Goal: Transaction & Acquisition: Purchase product/service

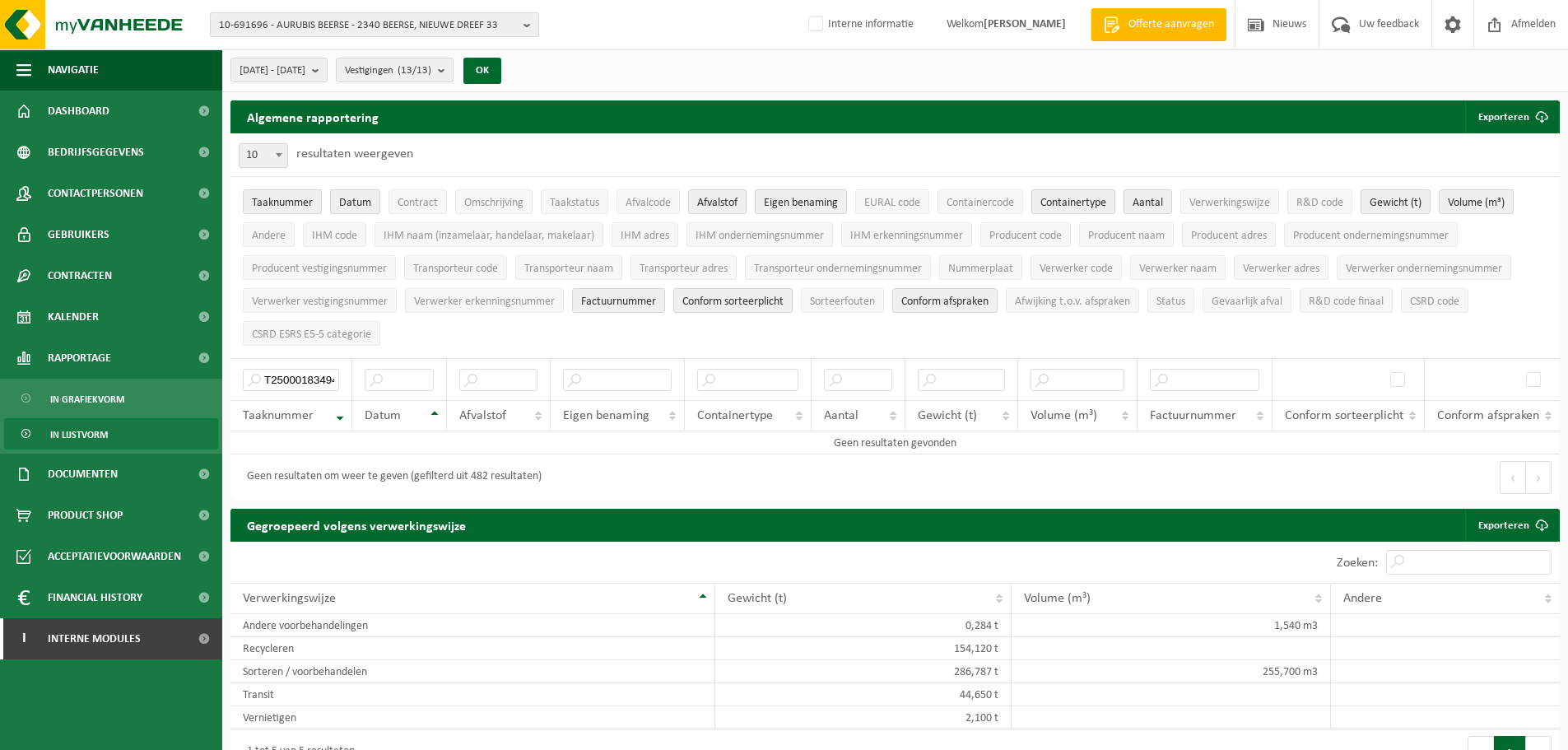
click at [759, 85] on div "2025-01-01 - 2025-08-31 Huidige maand Vorige maand Laatste 6 maanden Huidig jaa…" at bounding box center [895, 71] width 1346 height 43
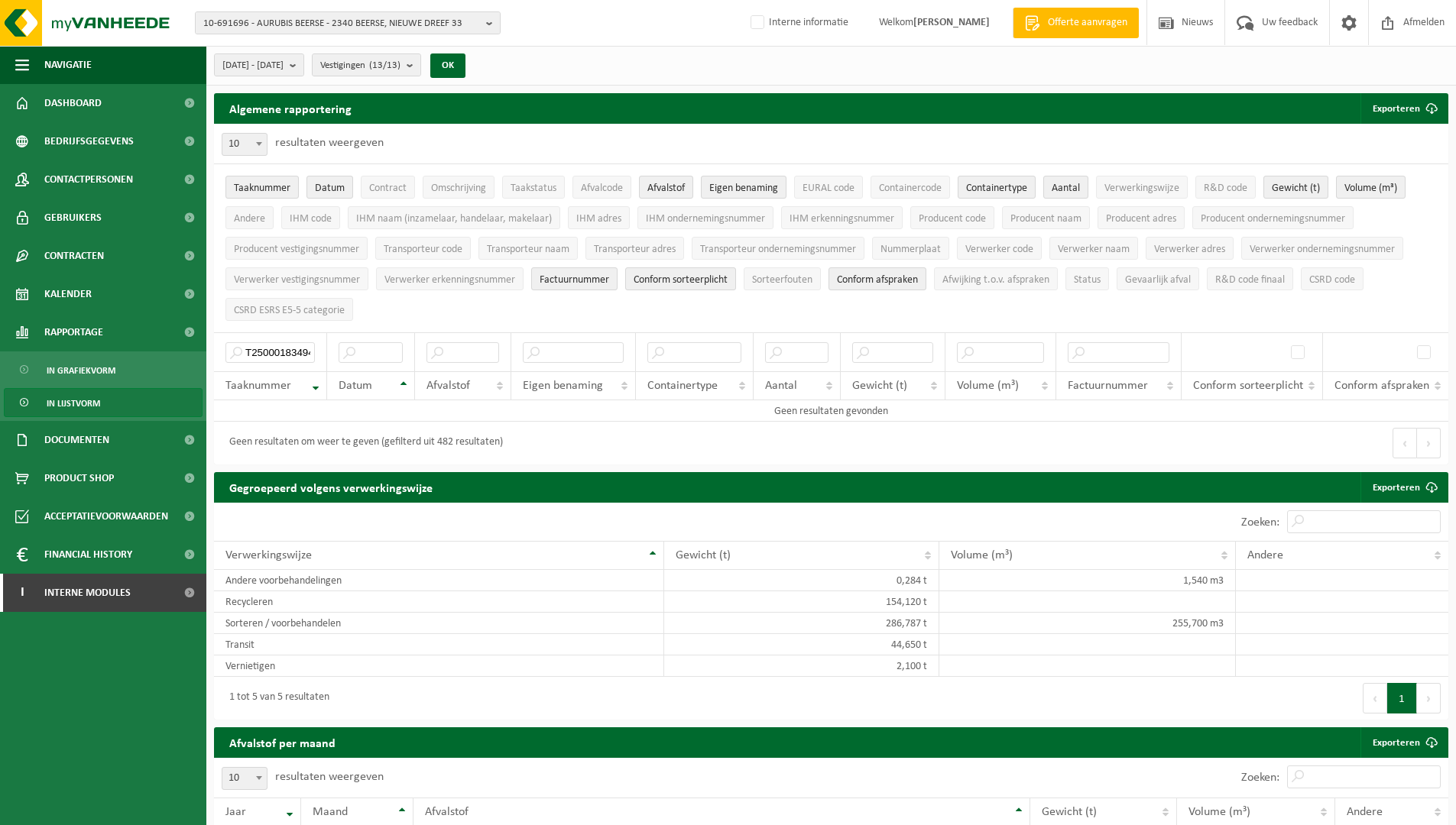
click at [994, 133] on div "10 25 50 100 10 resultaten weergeven" at bounding box center [831, 144] width 1234 height 40
click at [90, 95] on span "Dashboard" at bounding box center [72, 103] width 57 height 38
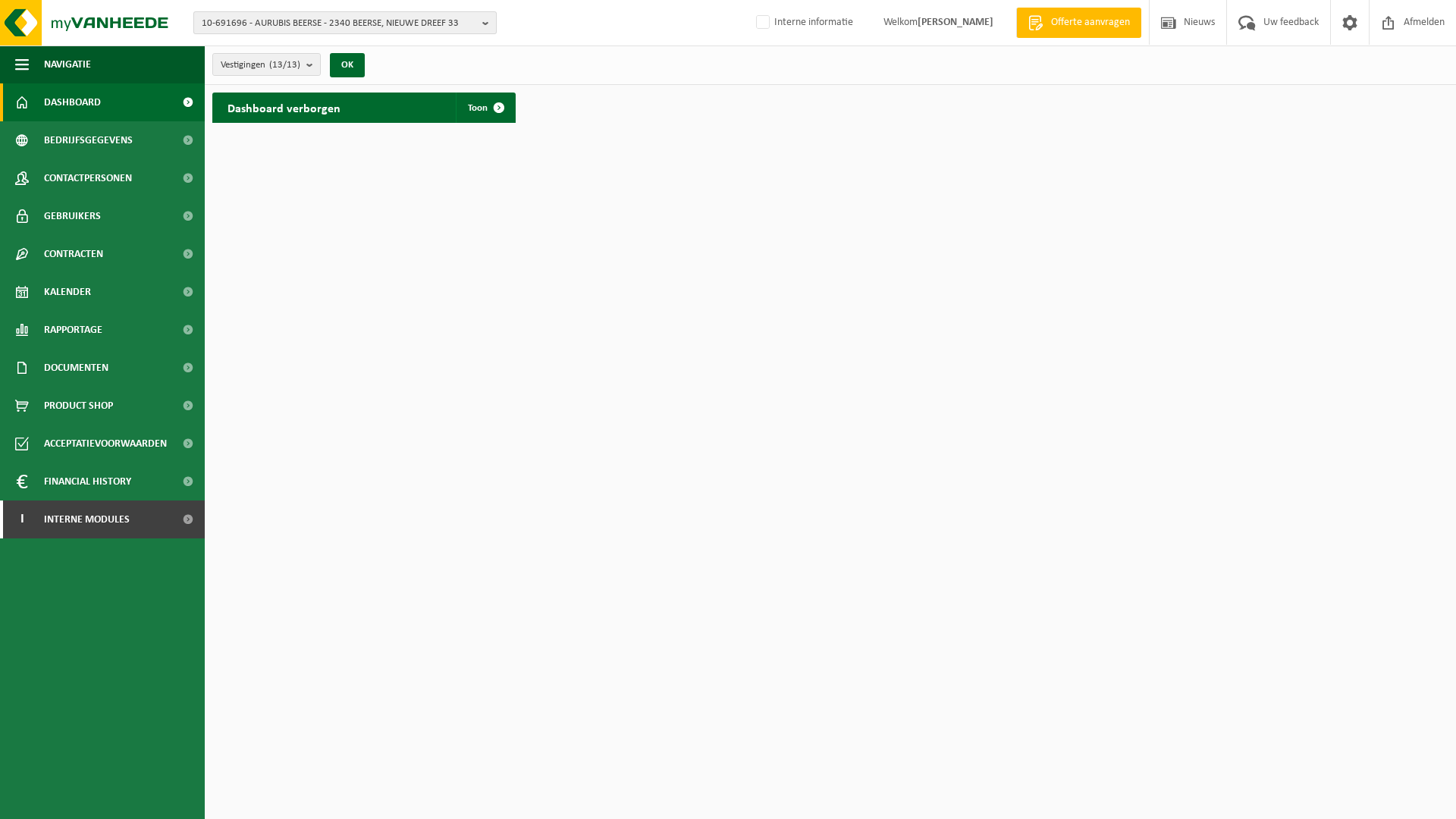
click at [369, 22] on span "10-691696 - AURUBIS BEERSE - 2340 BEERSE, NIEUWE DREEF 33" at bounding box center [339, 23] width 275 height 23
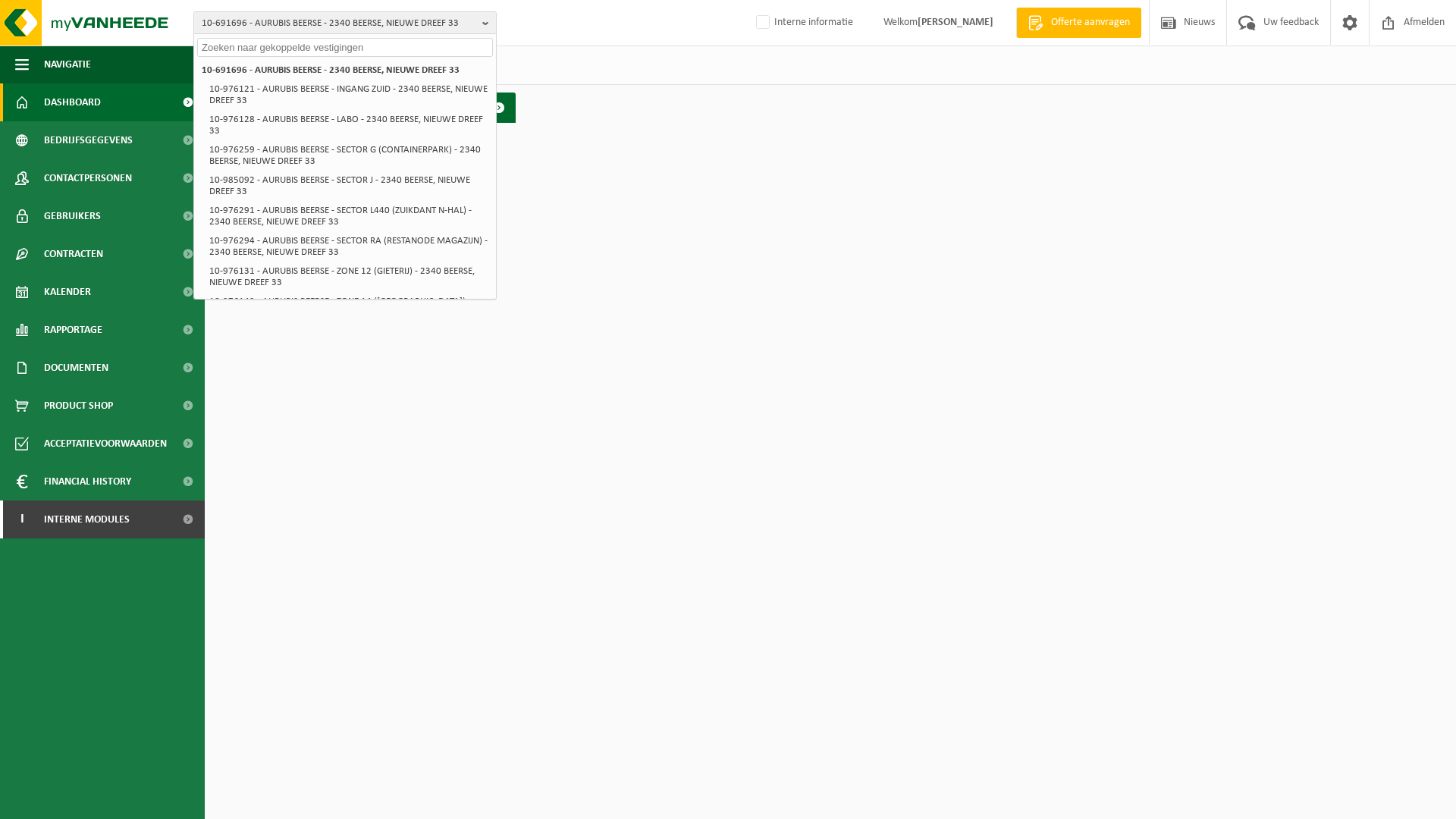
click at [576, 51] on div "Vestigingen (13/13) Alles selecteren Alles deselecteren Actieve selecteren AURU…" at bounding box center [830, 65] width 1251 height 40
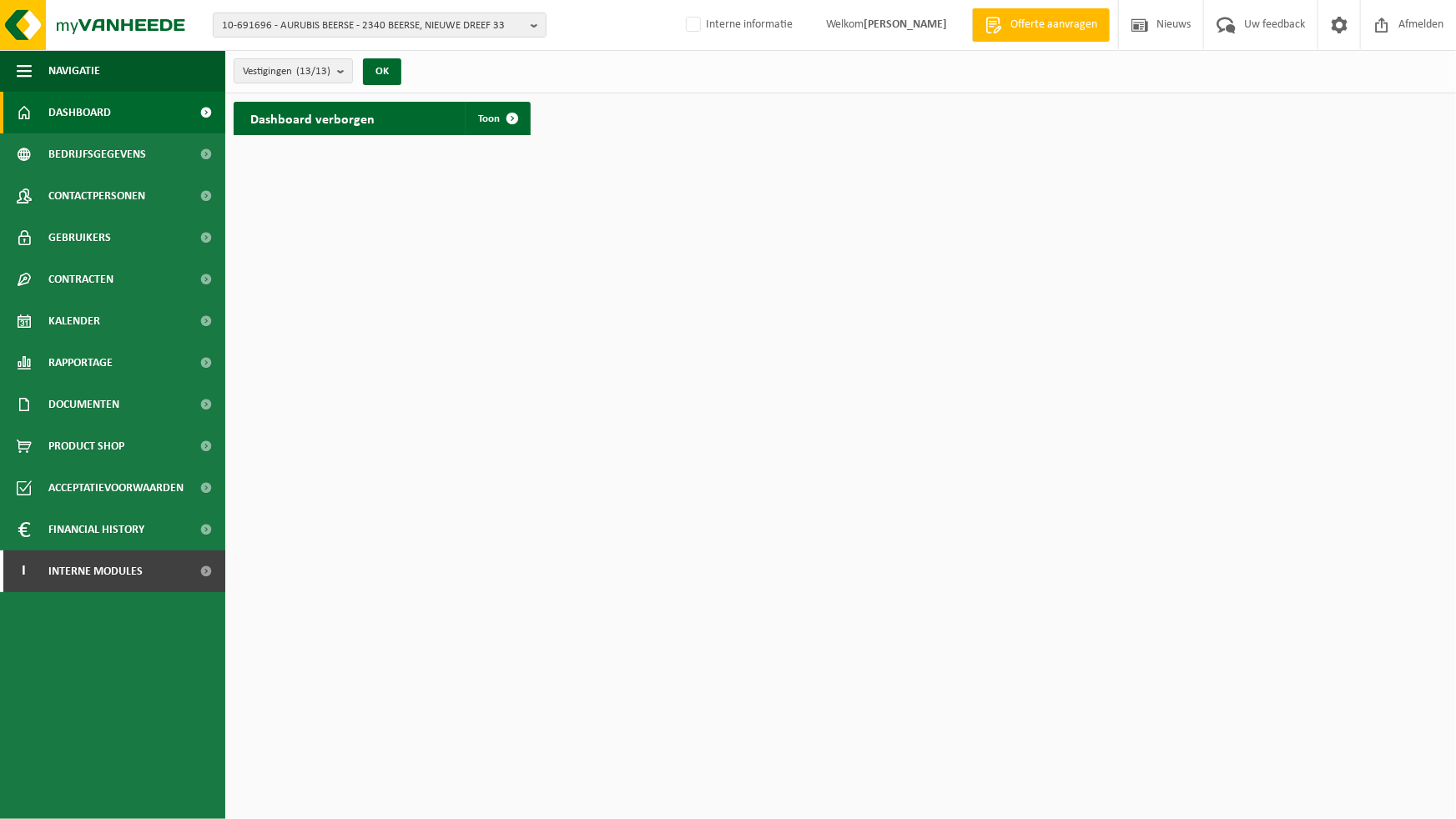
click at [590, 64] on div "Vestigingen (13/13) Alles selecteren Alles deselecteren Actieve selecteren AURU…" at bounding box center [841, 71] width 1231 height 44
click at [493, 20] on span "10-691696 - AURUBIS BEERSE - 2340 BEERSE, NIEUWE DREEF 33" at bounding box center [373, 25] width 303 height 25
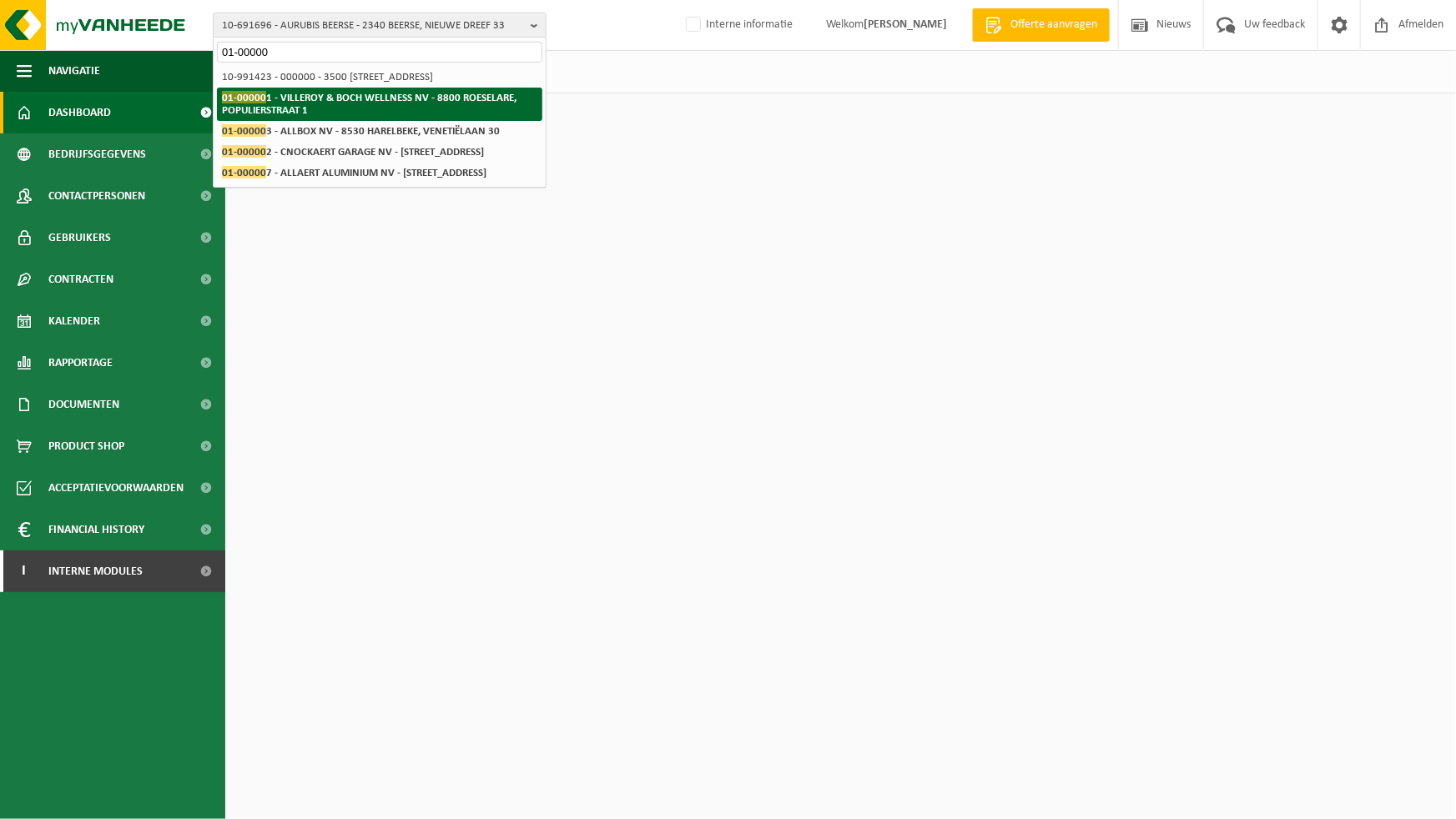
type input "01-00000"
click at [448, 91] on strong "01-00000 1 - VILLEROY & BOCH WELLNESS NV - 8800 ROESELARE, POPULIERSTRAAT 1" at bounding box center [368, 103] width 294 height 25
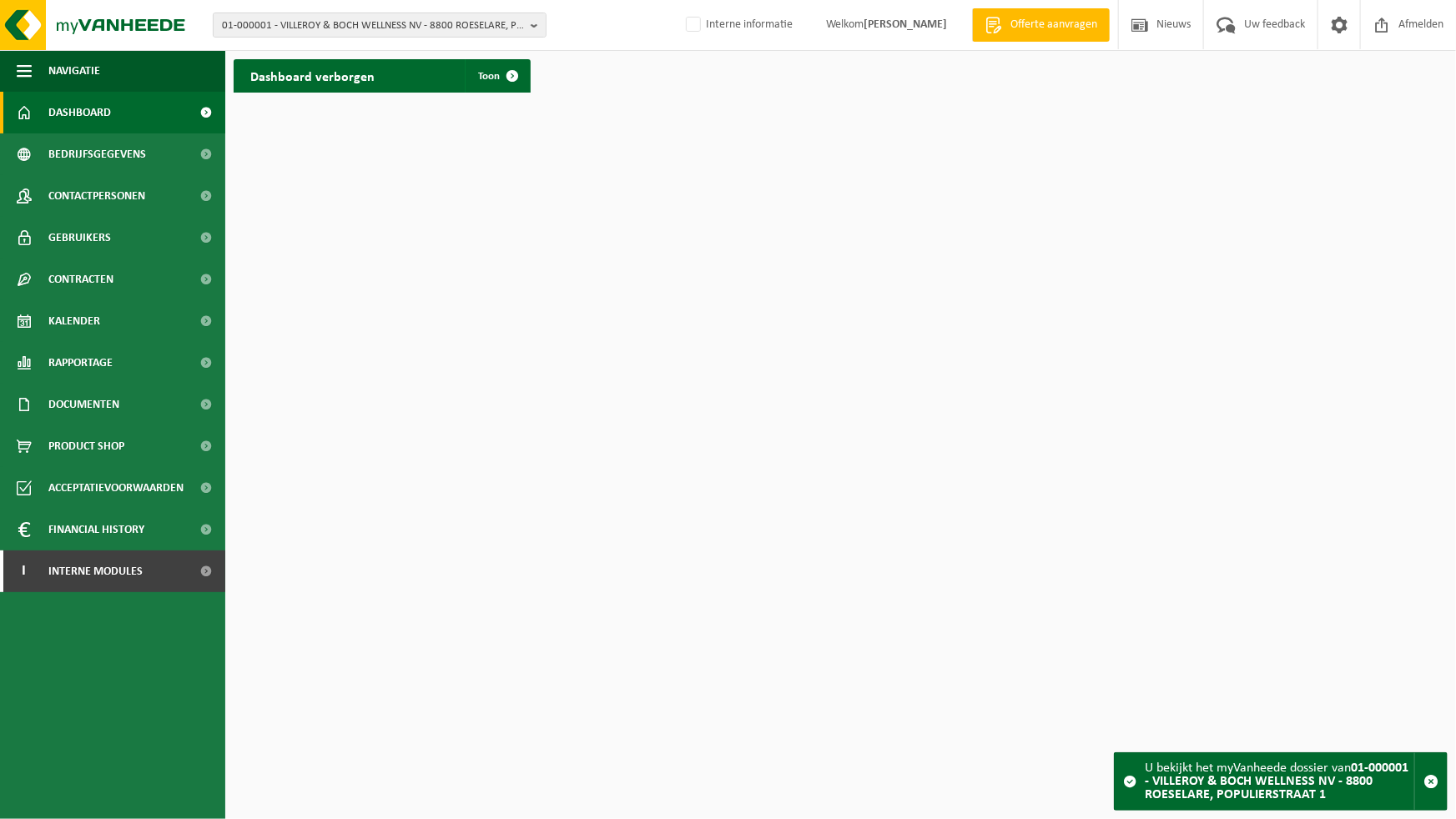
click at [601, 28] on div "01-000001 - VILLEROY & BOCH WELLNESS NV - 8800 ROESELARE, POPULIERSTRAAT 1 01-0…" at bounding box center [728, 25] width 1456 height 51
click at [127, 574] on span "Interne modules" at bounding box center [96, 571] width 95 height 42
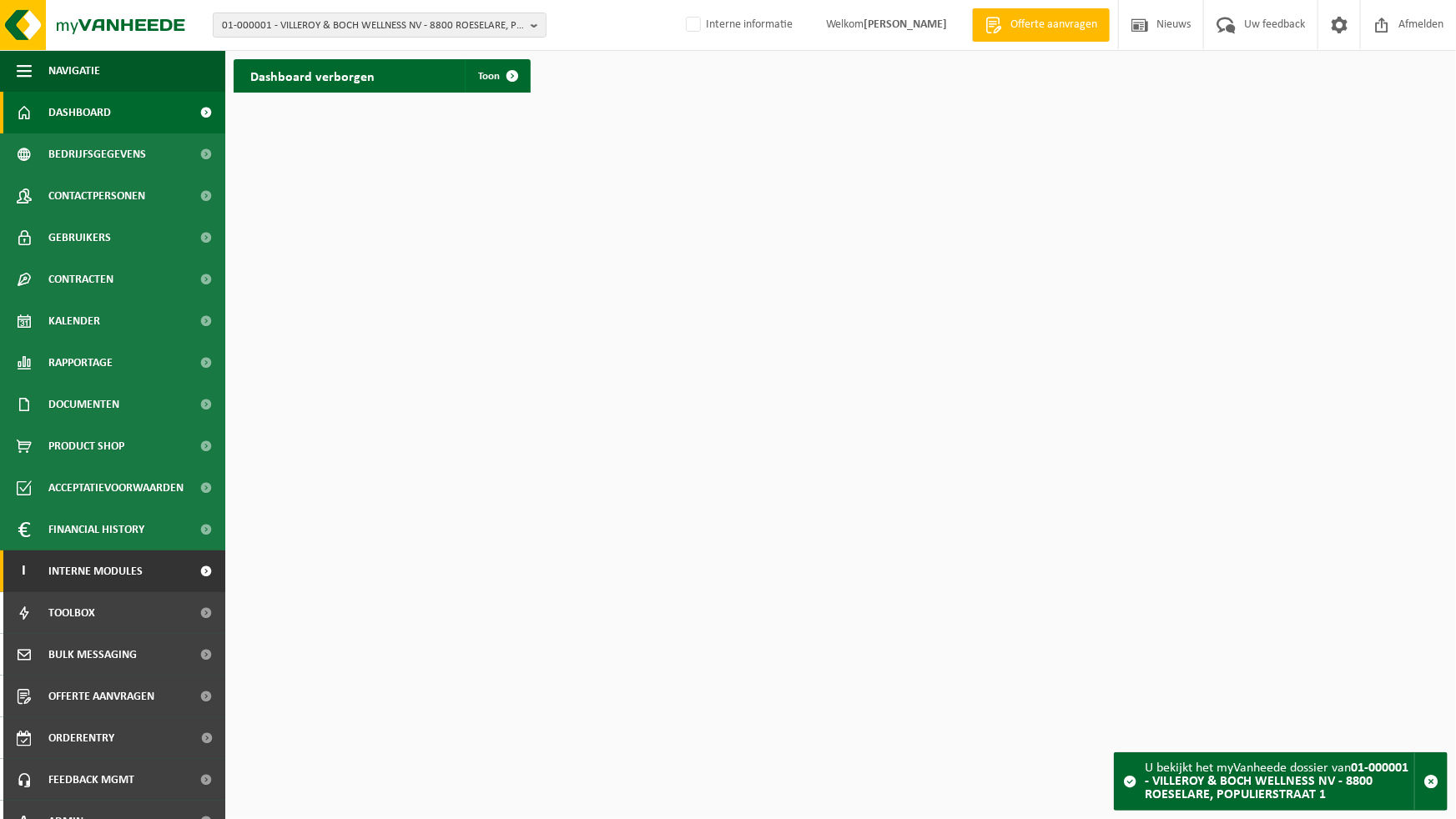
scroll to position [23, 0]
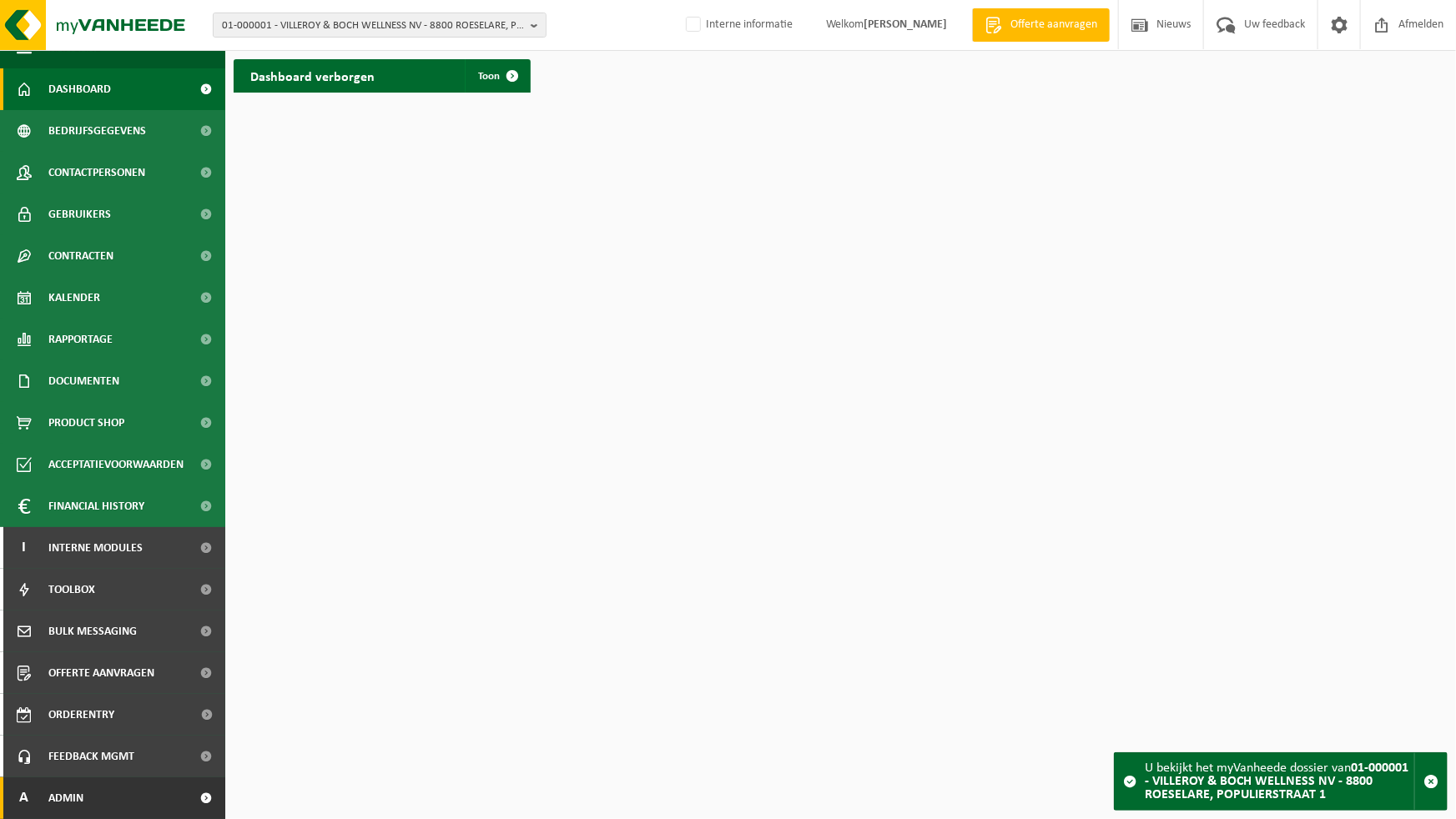
click at [72, 800] on span "Admin" at bounding box center [66, 798] width 35 height 42
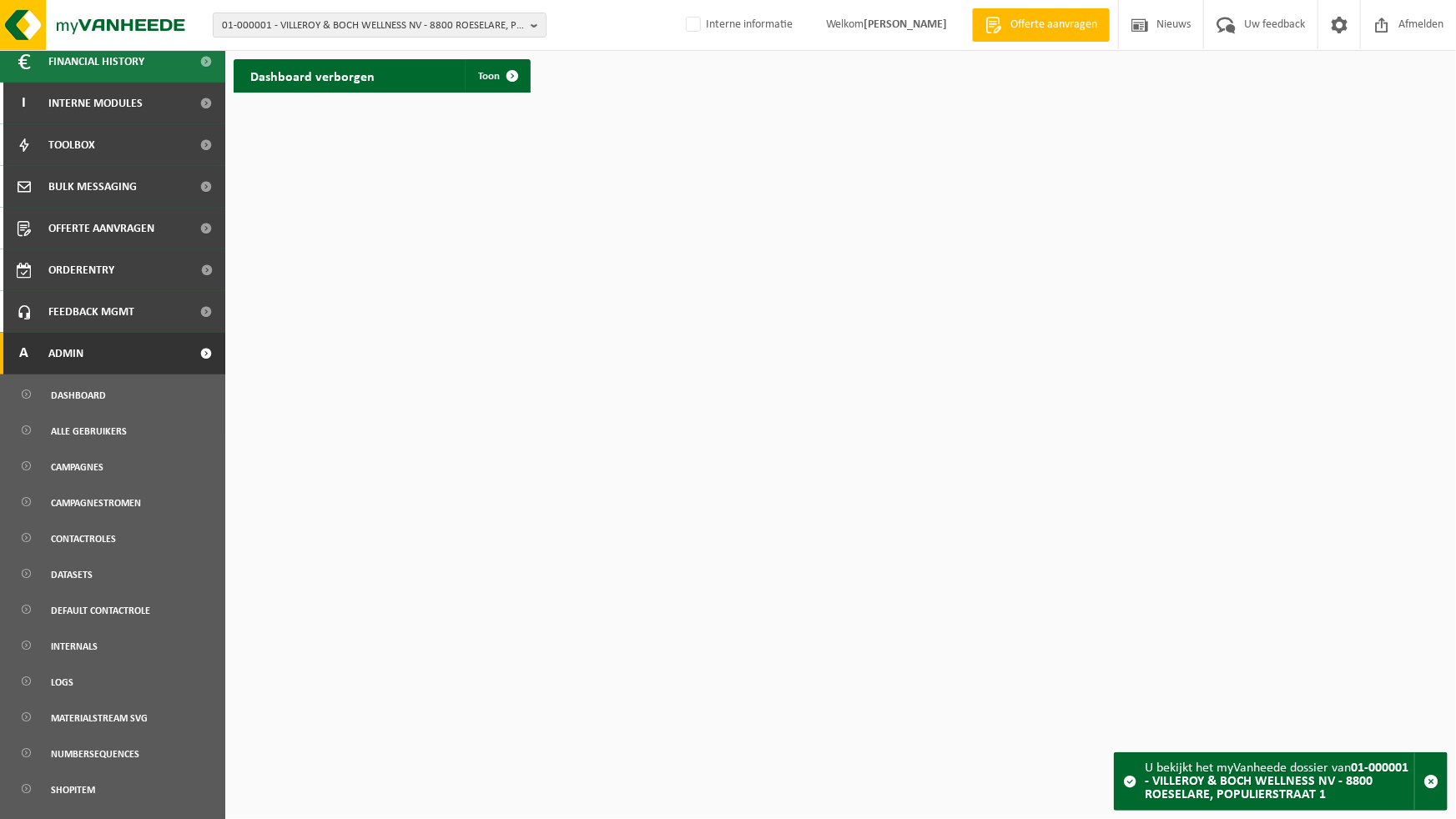
scroll to position [601, 0]
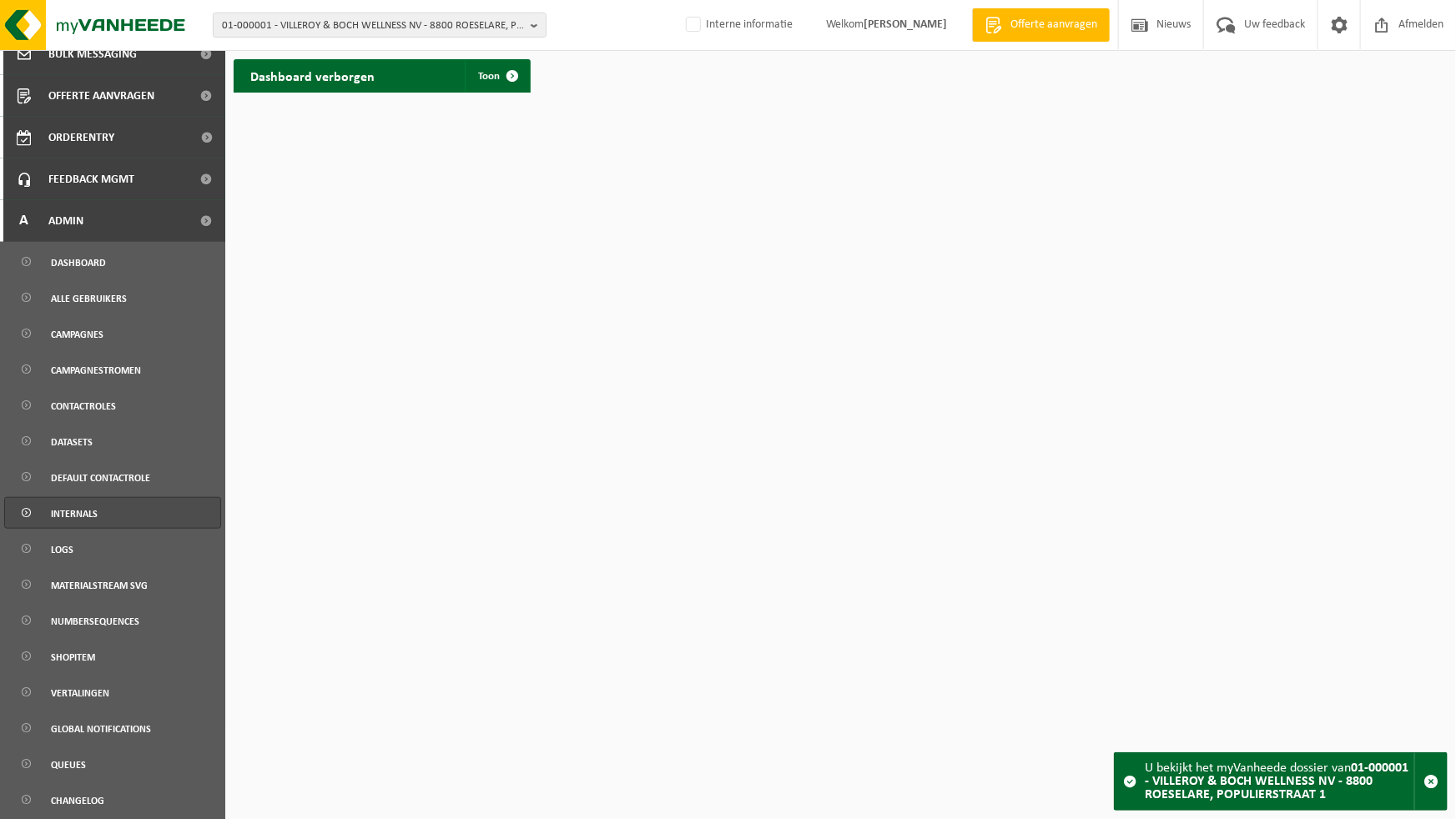
click at [90, 510] on span "Internals" at bounding box center [74, 514] width 46 height 32
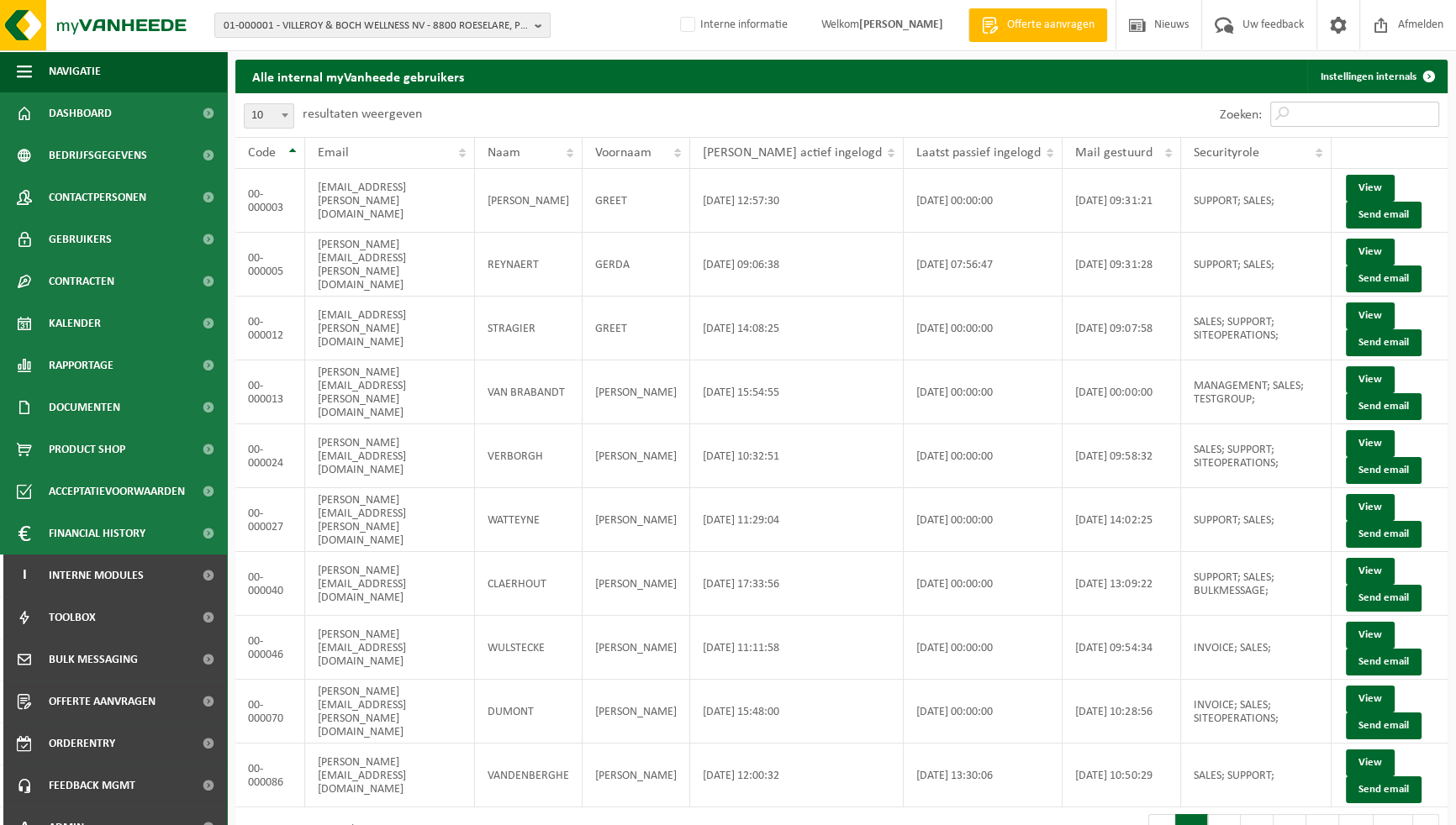
click at [1338, 114] on input "Zoeken:" at bounding box center [1354, 114] width 169 height 25
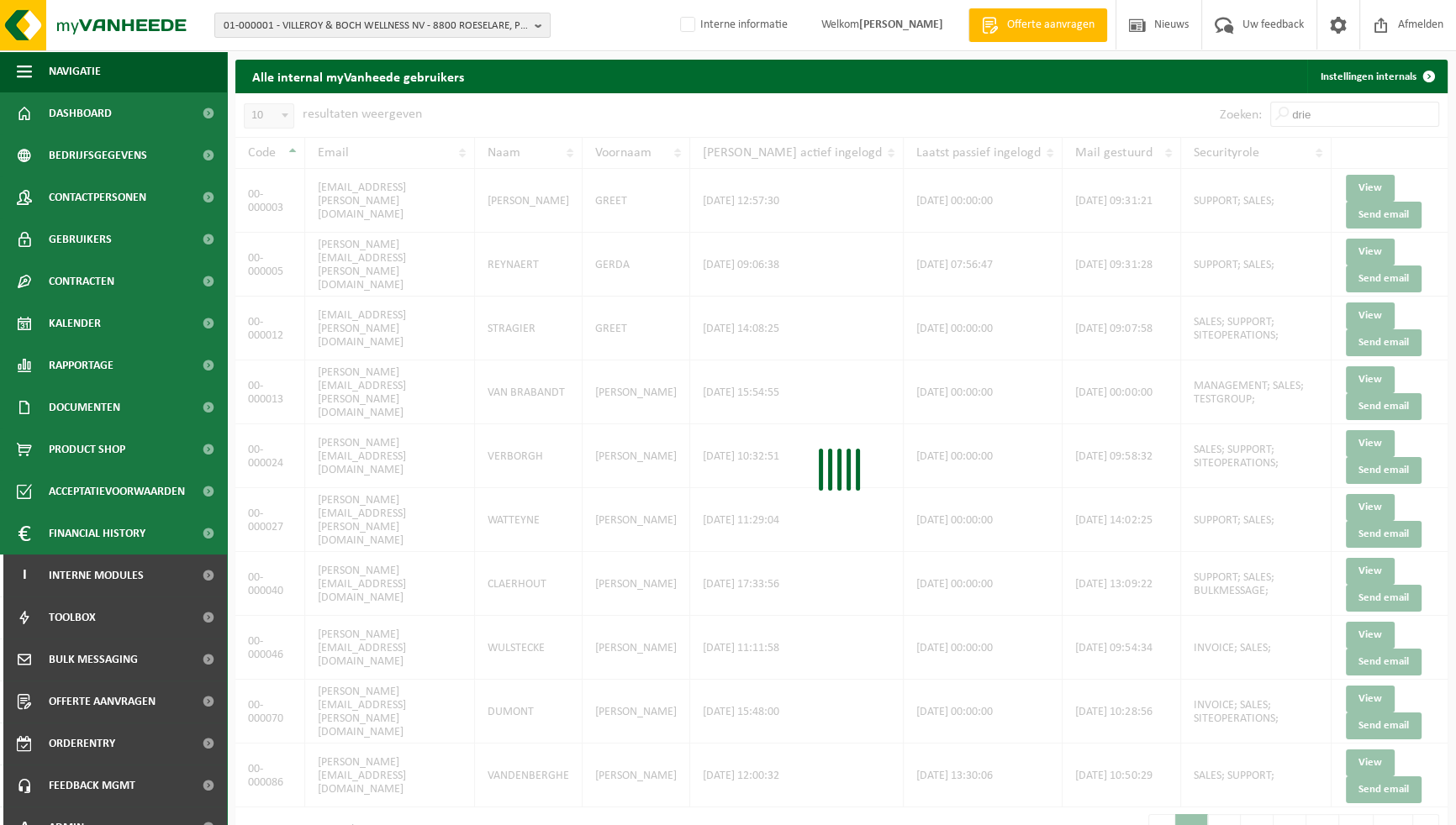
type input "dries"
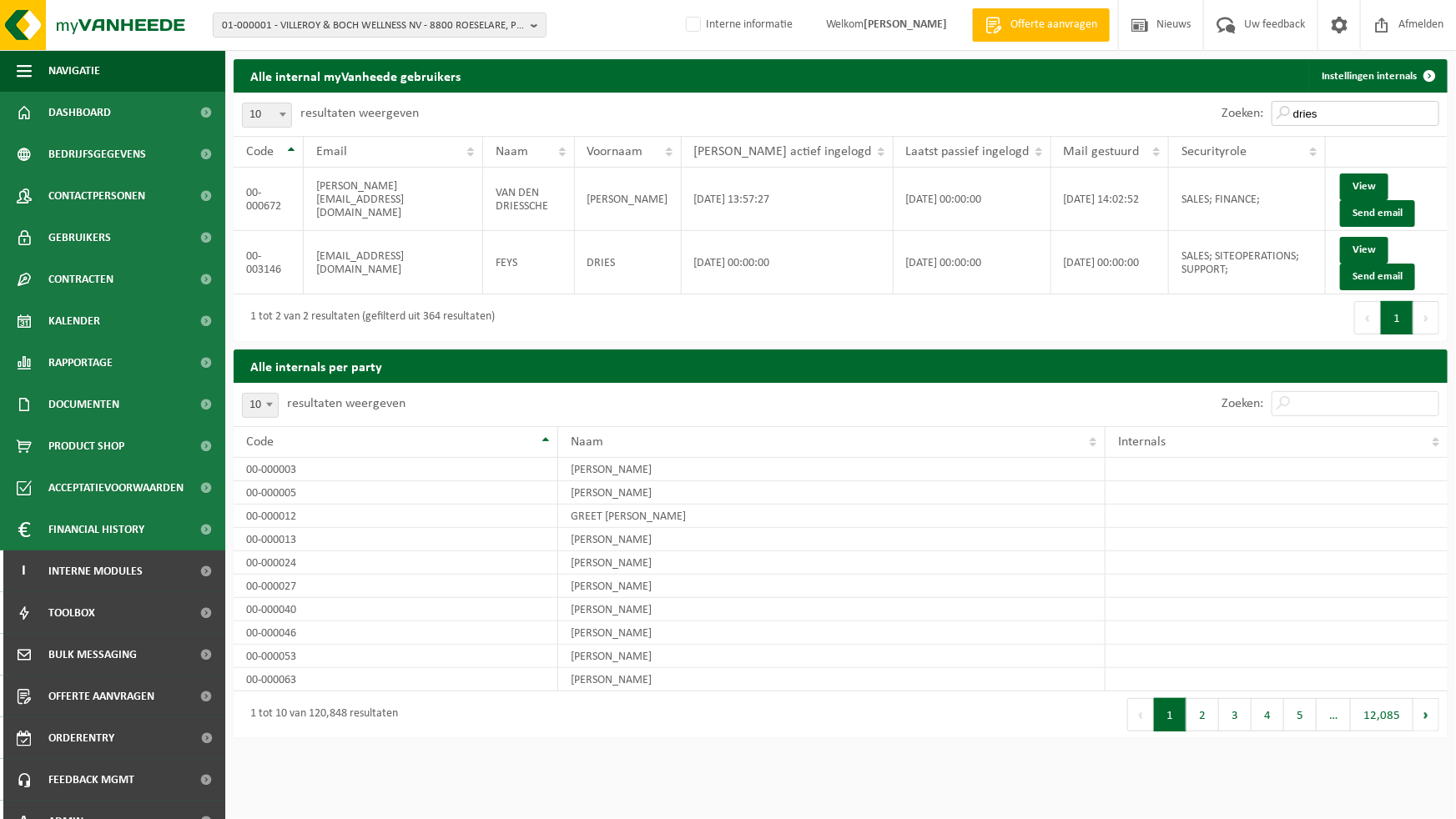
click at [1331, 118] on input "dries" at bounding box center [1356, 113] width 168 height 25
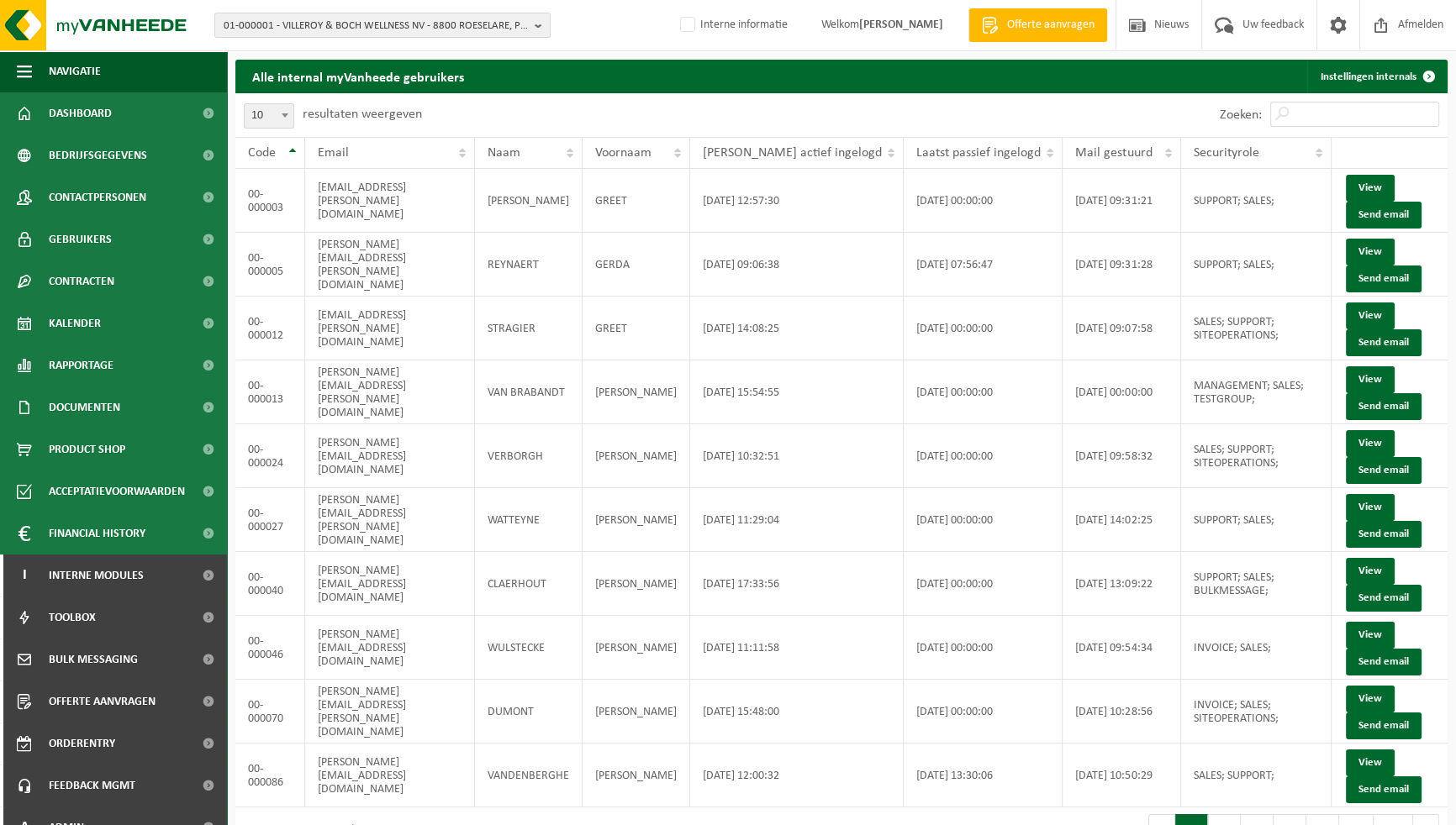
click at [921, 103] on div "Zoeken:" at bounding box center [1144, 115] width 606 height 44
click at [593, 92] on div "Alle internal myVanheede gebruikers Instellingen internals" at bounding box center [841, 77] width 1212 height 34
click at [95, 114] on span "Dashboard" at bounding box center [79, 113] width 63 height 42
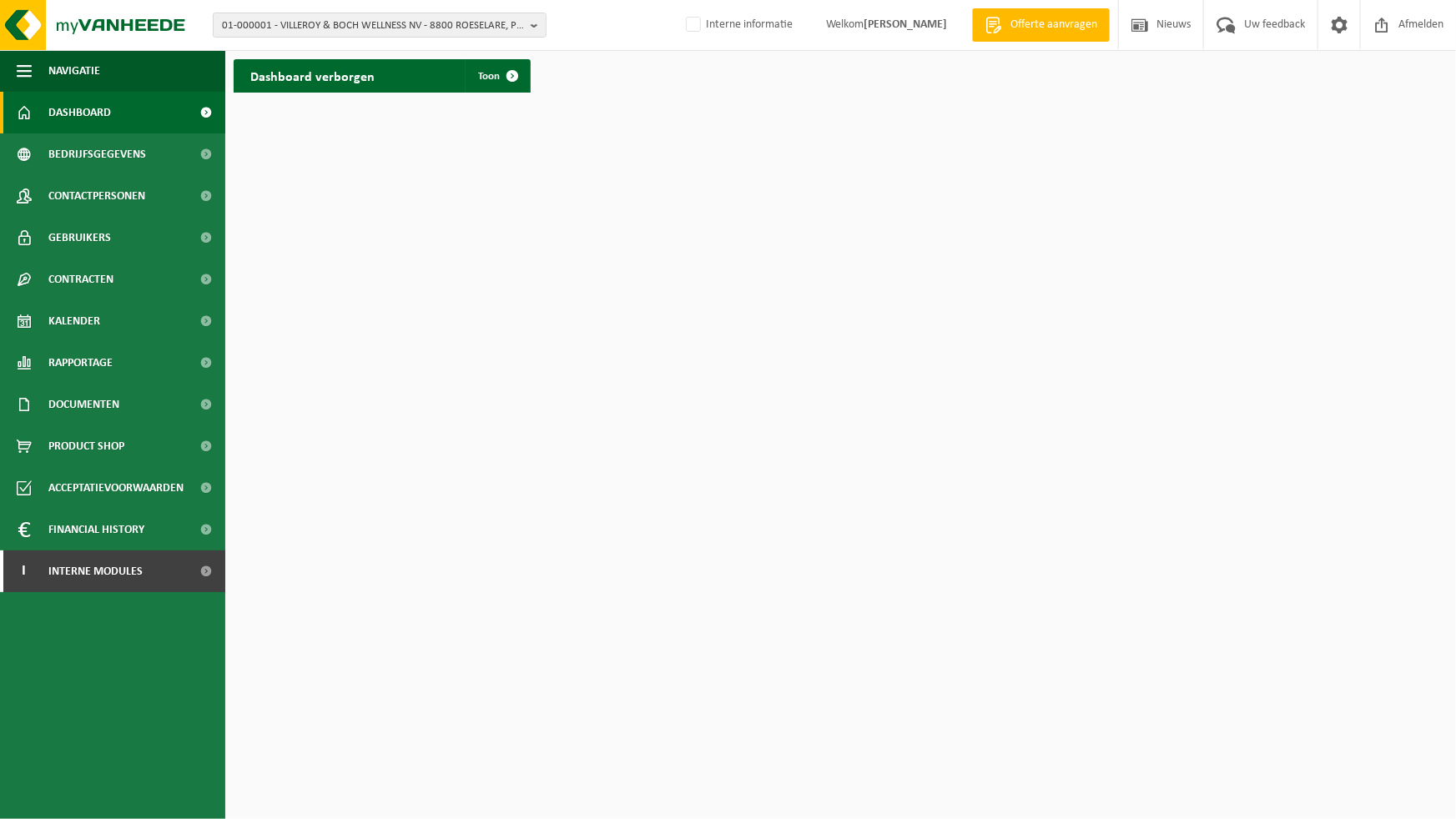
click at [645, 54] on div "Dashboard verborgen Toon" at bounding box center [841, 76] width 1223 height 50
click at [617, 30] on div "01-000001 - VILLEROY & BOCH WELLNESS NV - 8800 ROESELARE, POPULIERSTRAAT 1 01-0…" at bounding box center [728, 25] width 1456 height 51
click at [485, 79] on span "Toon" at bounding box center [488, 76] width 21 height 11
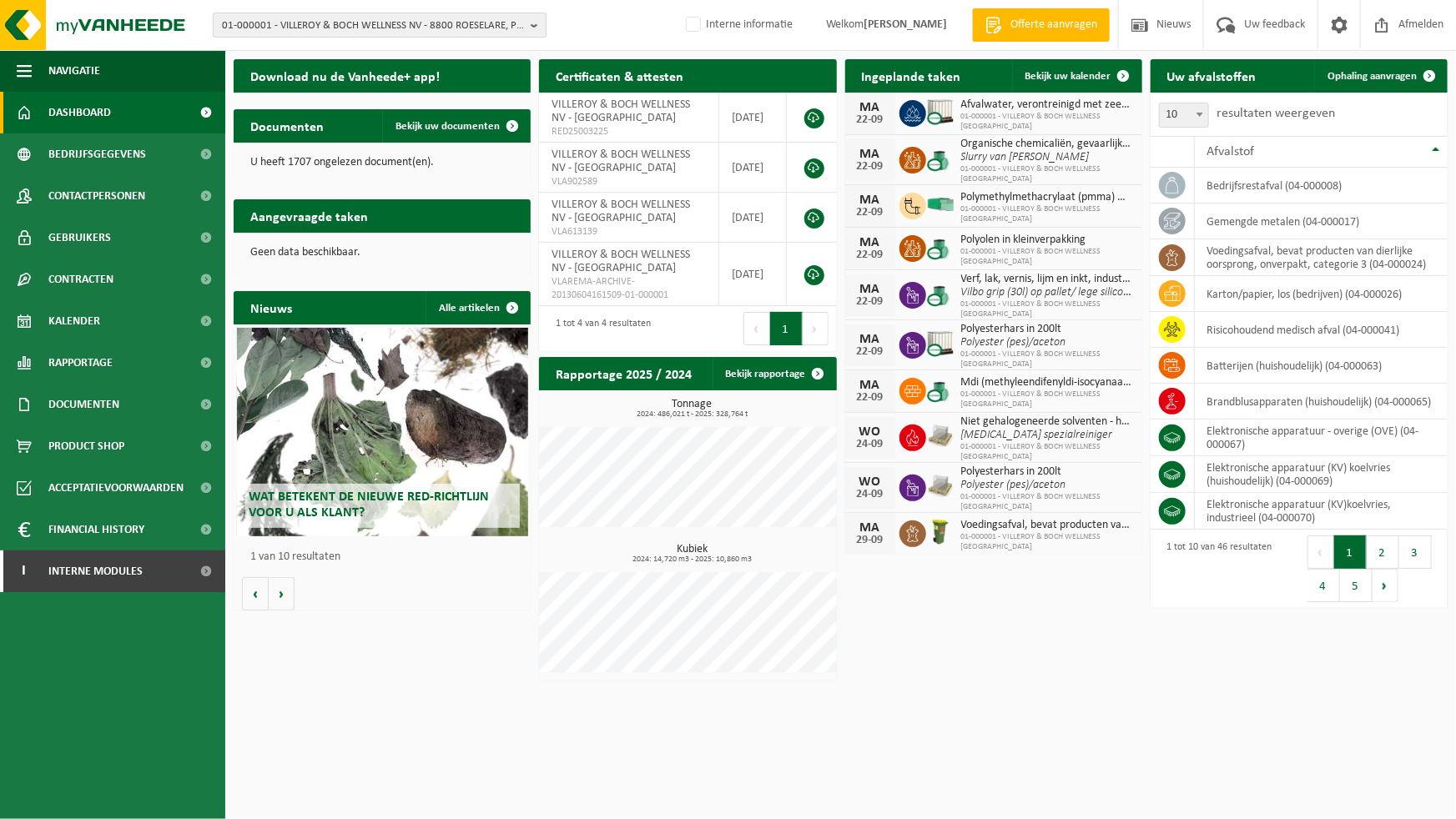
click at [501, 30] on span "01-000001 - VILLEROY & BOCH WELLNESS NV - 8800 ROESELARE, POPULIERSTRAAT 1" at bounding box center [373, 25] width 303 height 25
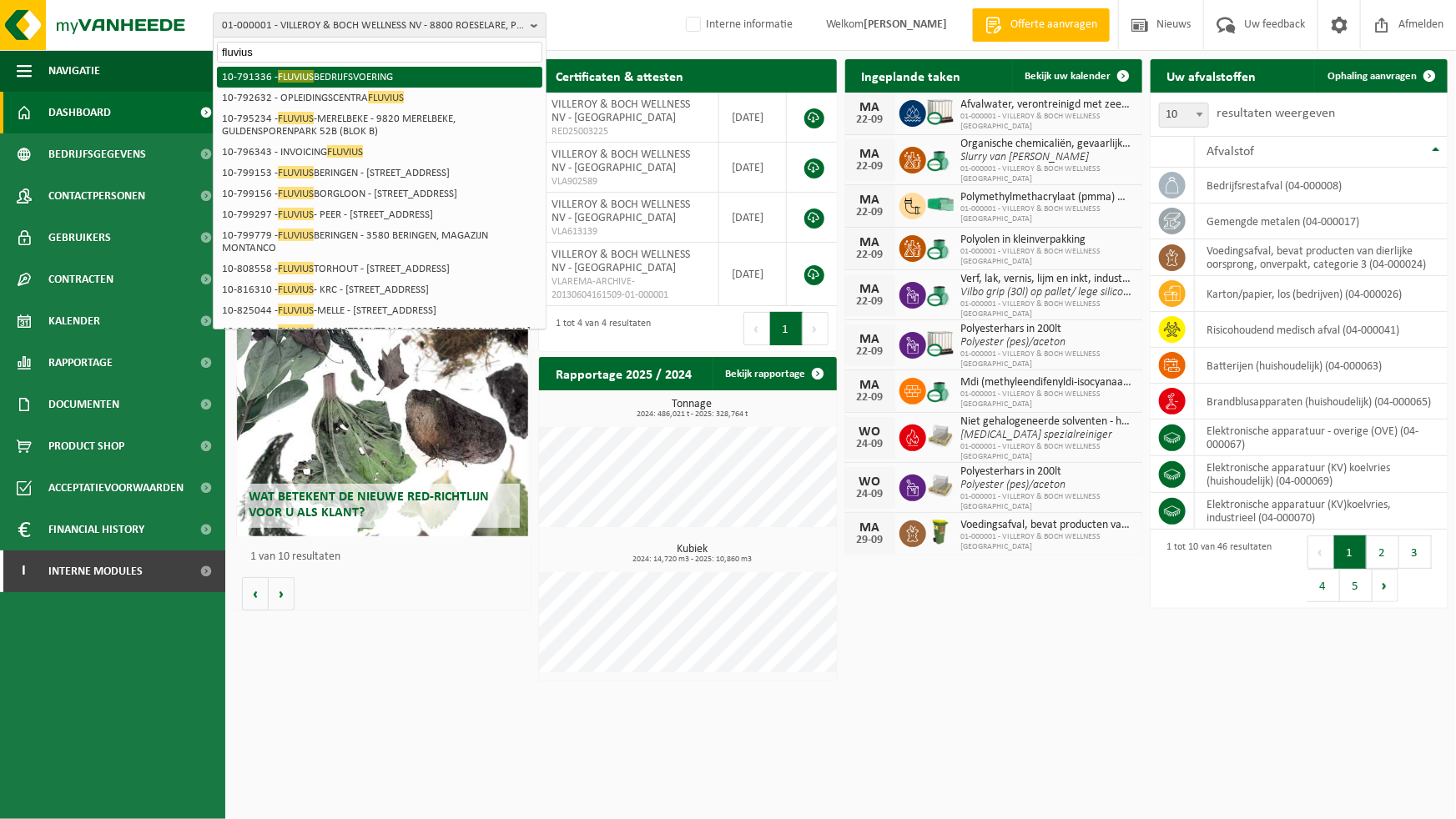
type input "fluvius"
click at [373, 76] on li "10-791336 - FLUVIUS BEDRIJFSVOERING" at bounding box center [380, 77] width 326 height 20
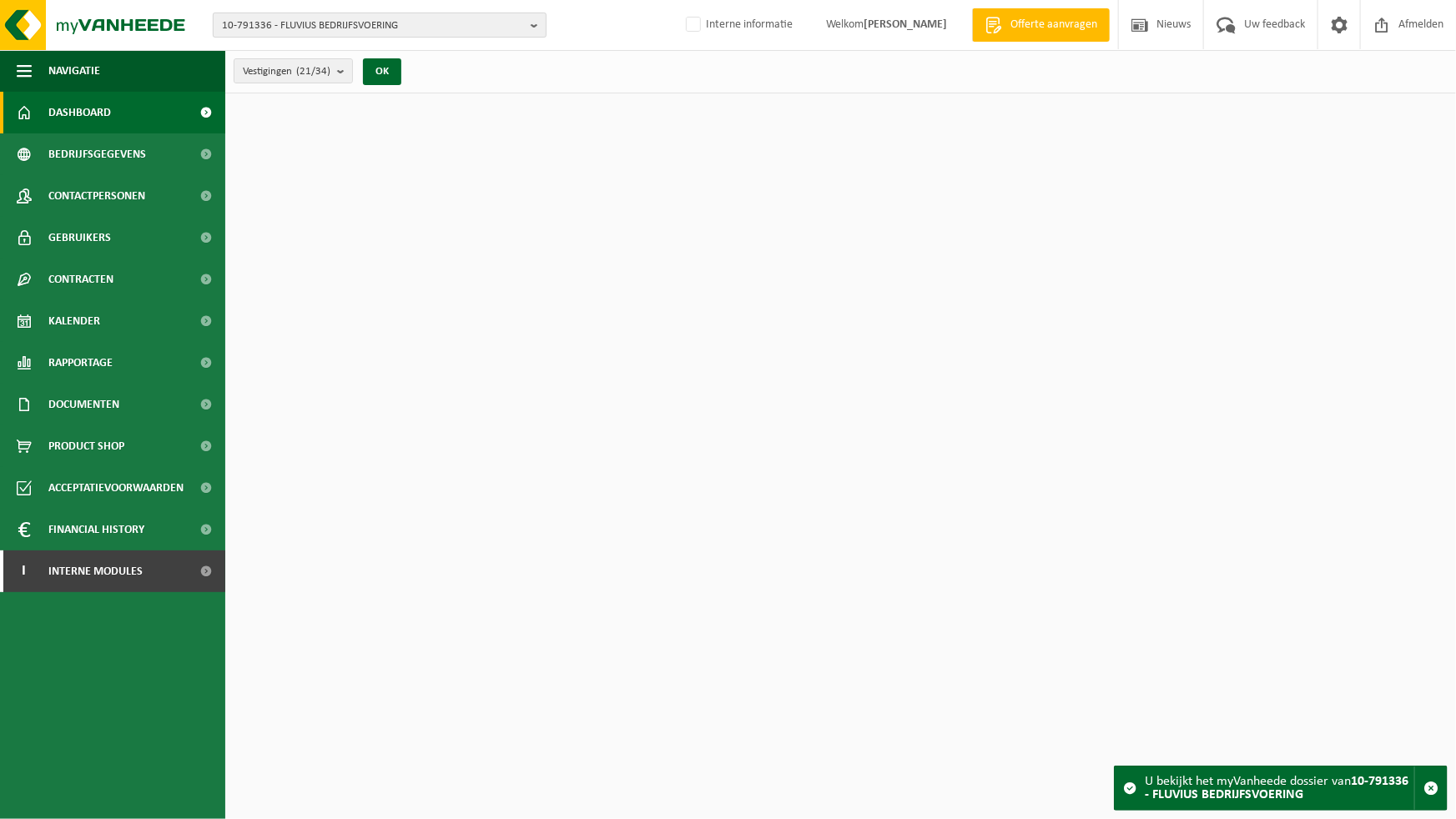
click at [493, 26] on span "10-791336 - FLUVIUS BEDRIJFSVOERING" at bounding box center [373, 25] width 303 height 25
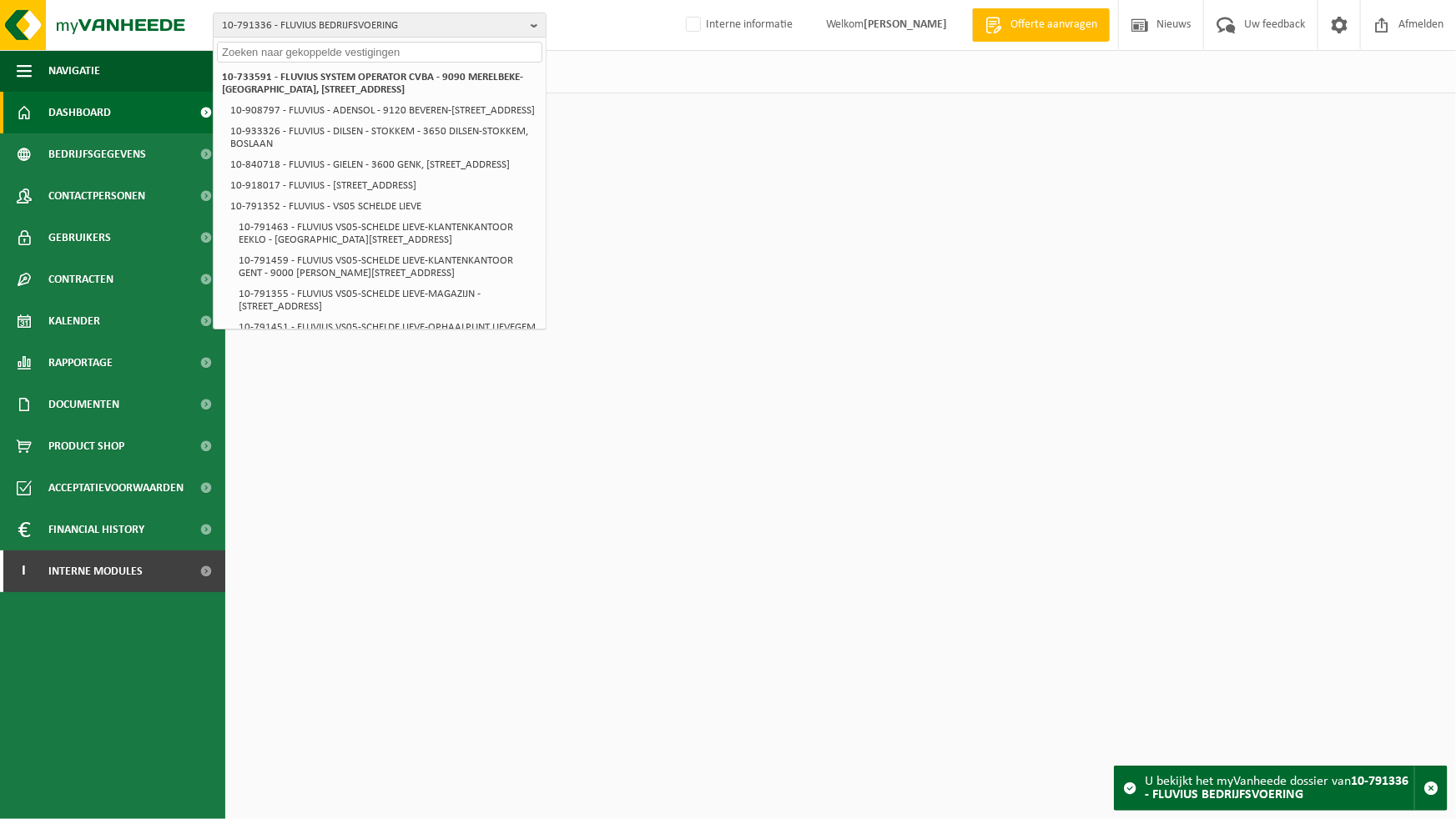
click at [617, 44] on div "10-791336 - FLUVIUS BEDRIJFSVOERING 10-733591 - FLUVIUS SYSTEM OPERATOR CVBA - …" at bounding box center [728, 25] width 1456 height 51
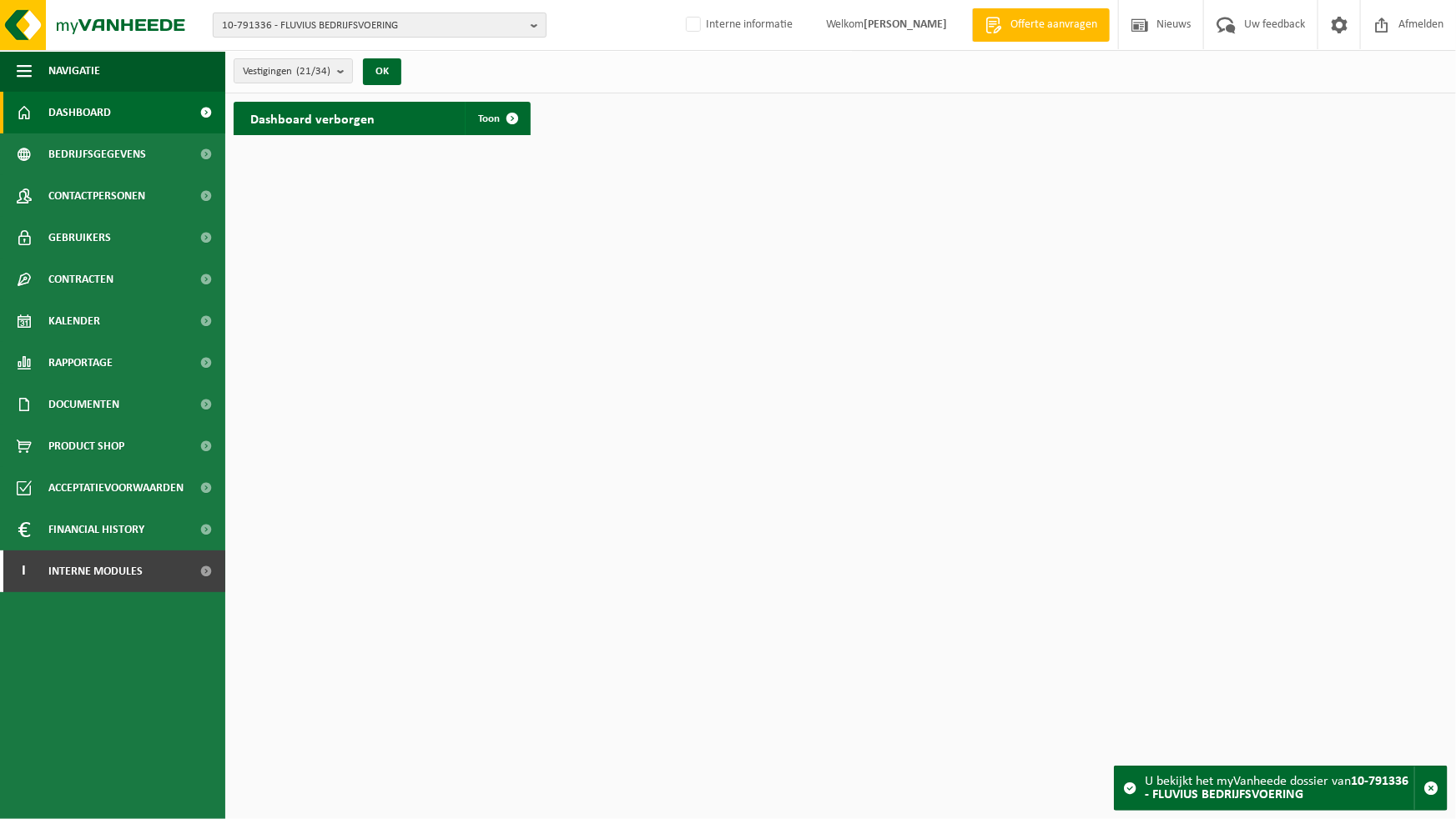
click at [452, 26] on span "10-791336 - FLUVIUS BEDRIJFSVOERING" at bounding box center [373, 25] width 303 height 25
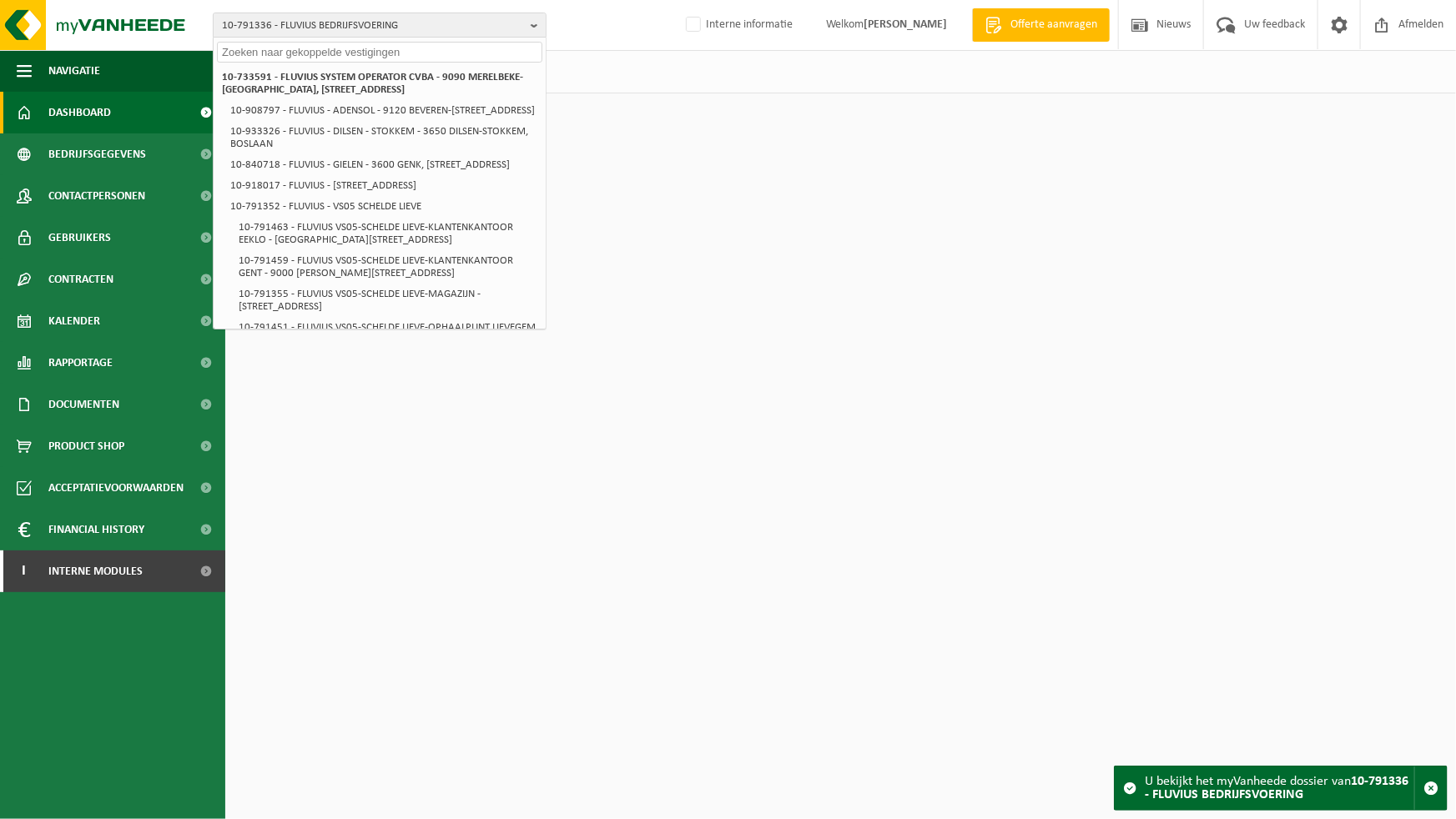
click at [605, 45] on div "10-791336 - FLUVIUS BEDRIJFSVOERING 10-733591 - FLUVIUS SYSTEM OPERATOR CVBA - …" at bounding box center [728, 25] width 1456 height 51
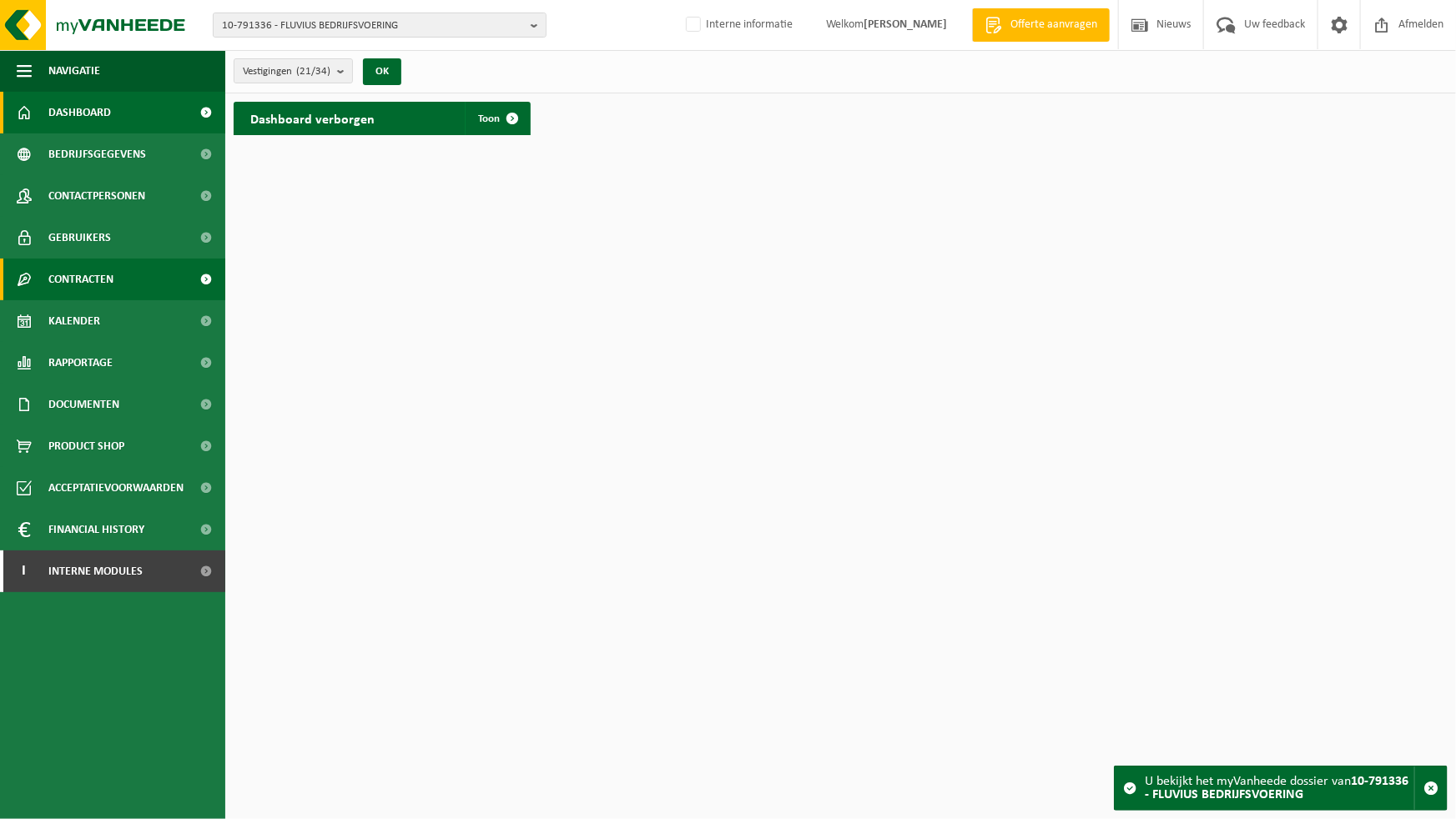
click at [109, 288] on span "Contracten" at bounding box center [81, 279] width 65 height 42
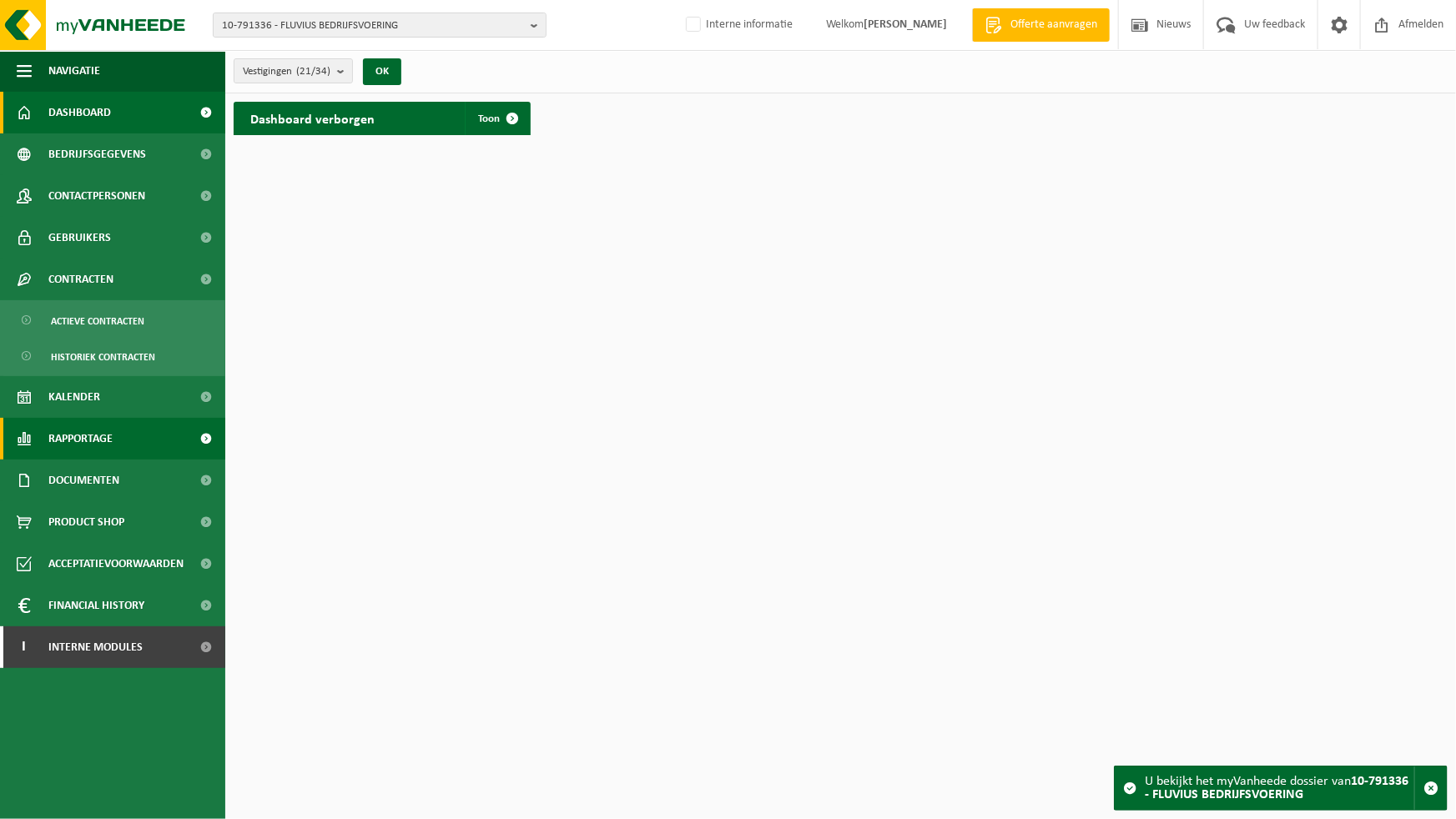
click at [96, 442] on span "Rapportage" at bounding box center [80, 439] width 64 height 42
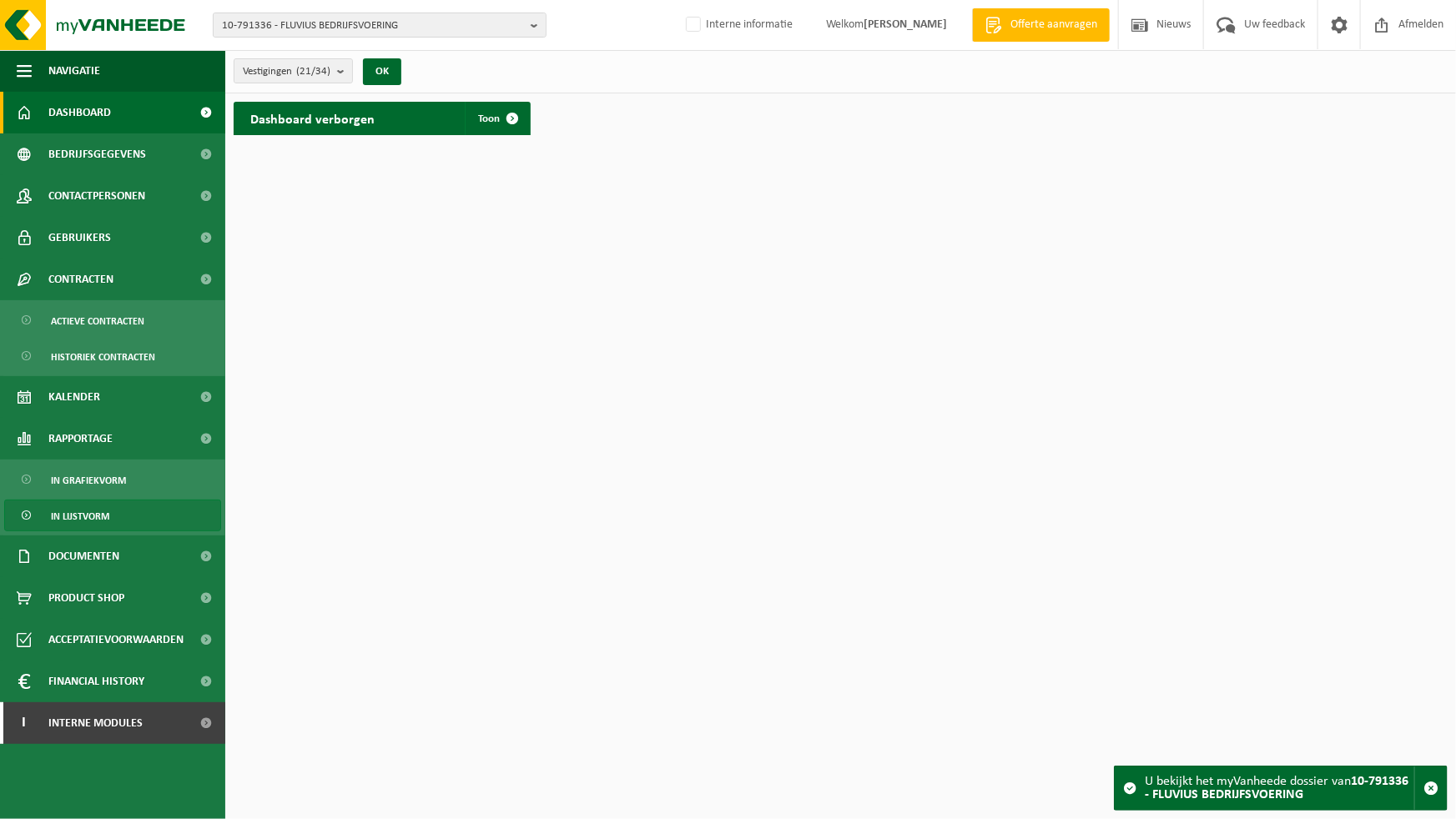
click at [111, 514] on link "In lijstvorm" at bounding box center [112, 516] width 217 height 32
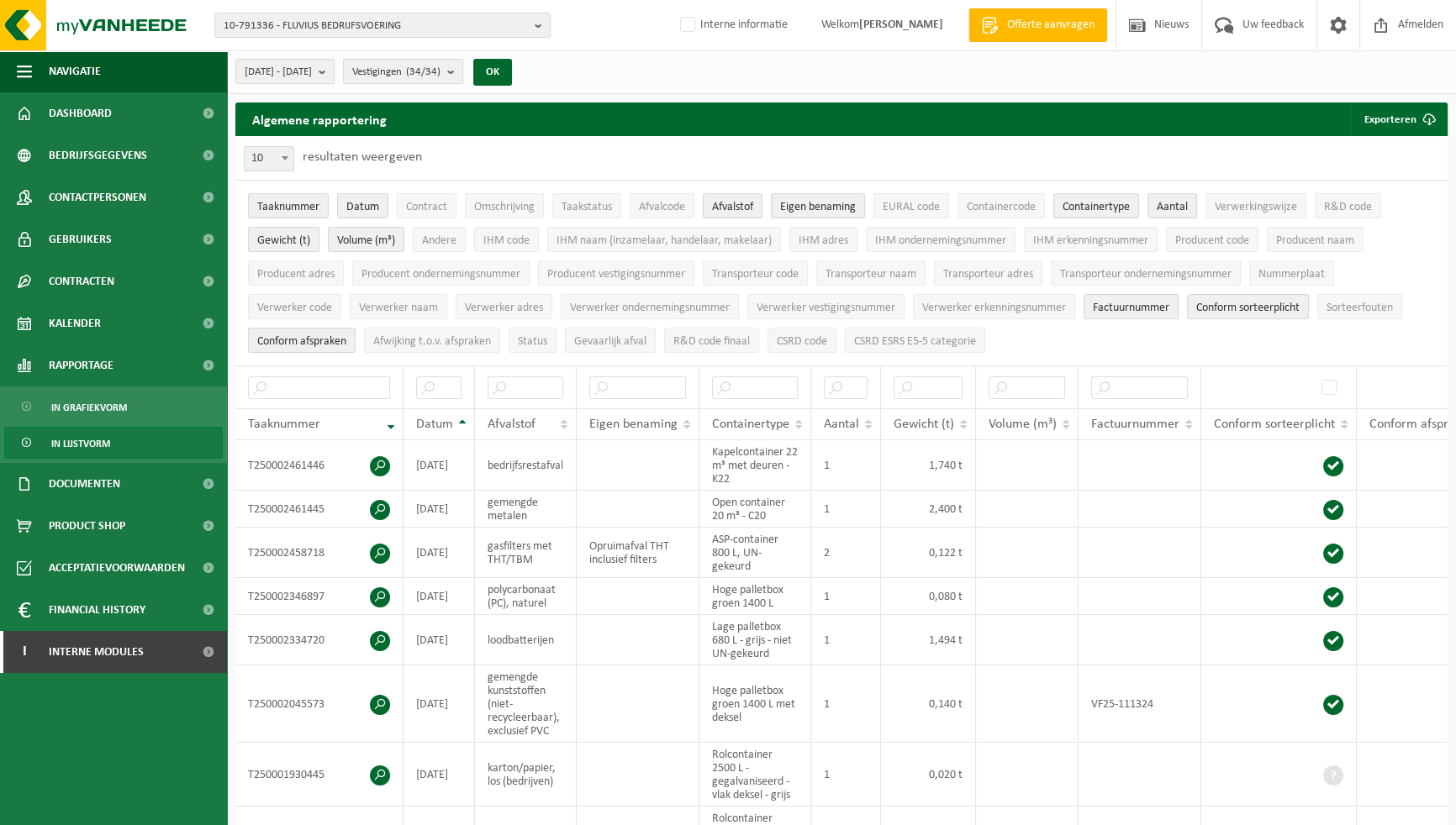
click at [597, 136] on div "10 25 50 100 10 resultaten weergeven" at bounding box center [841, 158] width 1212 height 44
click at [421, 32] on span "10-791336 - FLUVIUS BEDRIJFSVOERING" at bounding box center [376, 25] width 305 height 25
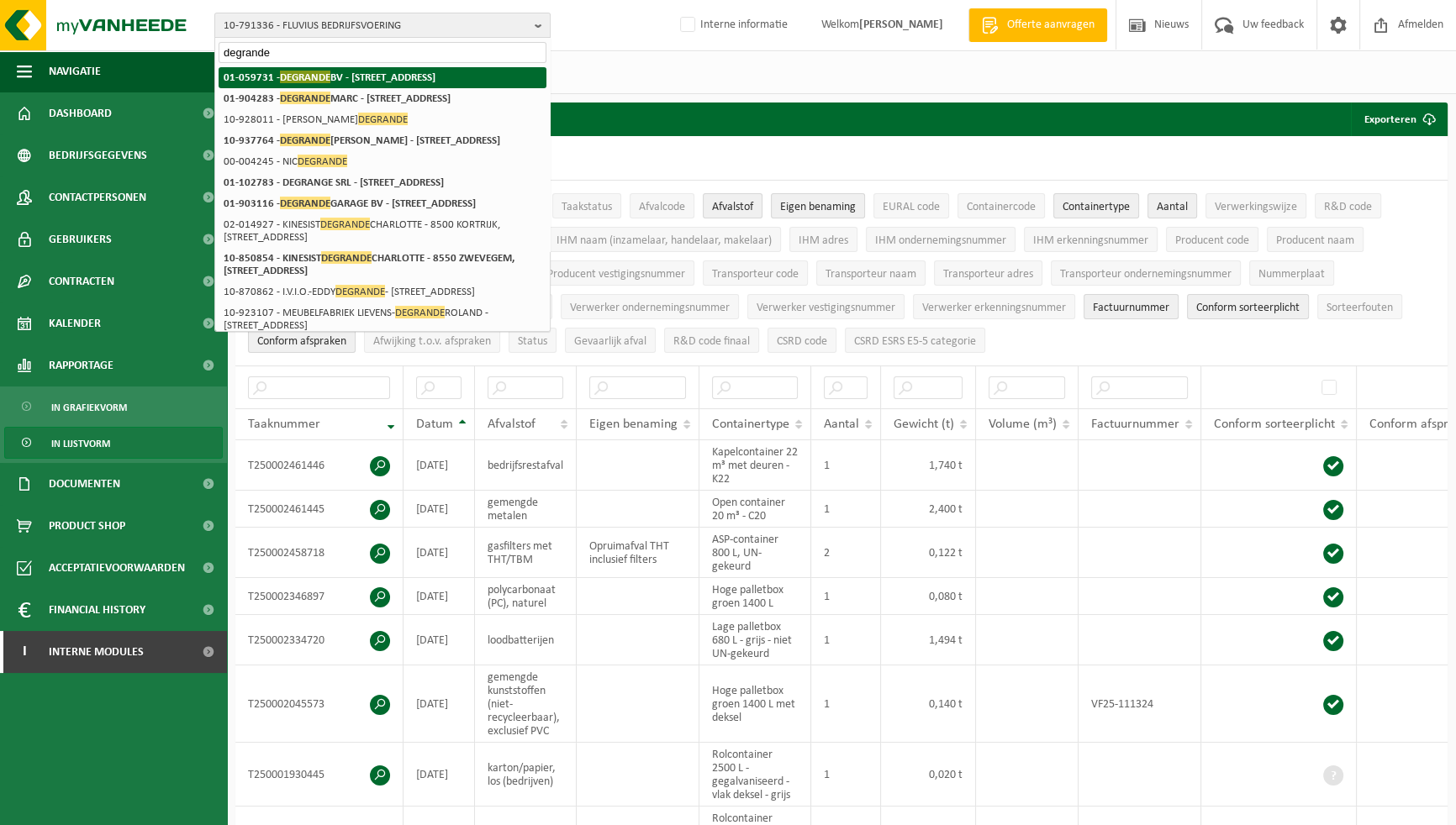
type input "degrande"
click at [429, 72] on li "01-059731 - DEGRANDE BV - [STREET_ADDRESS]" at bounding box center [382, 78] width 328 height 21
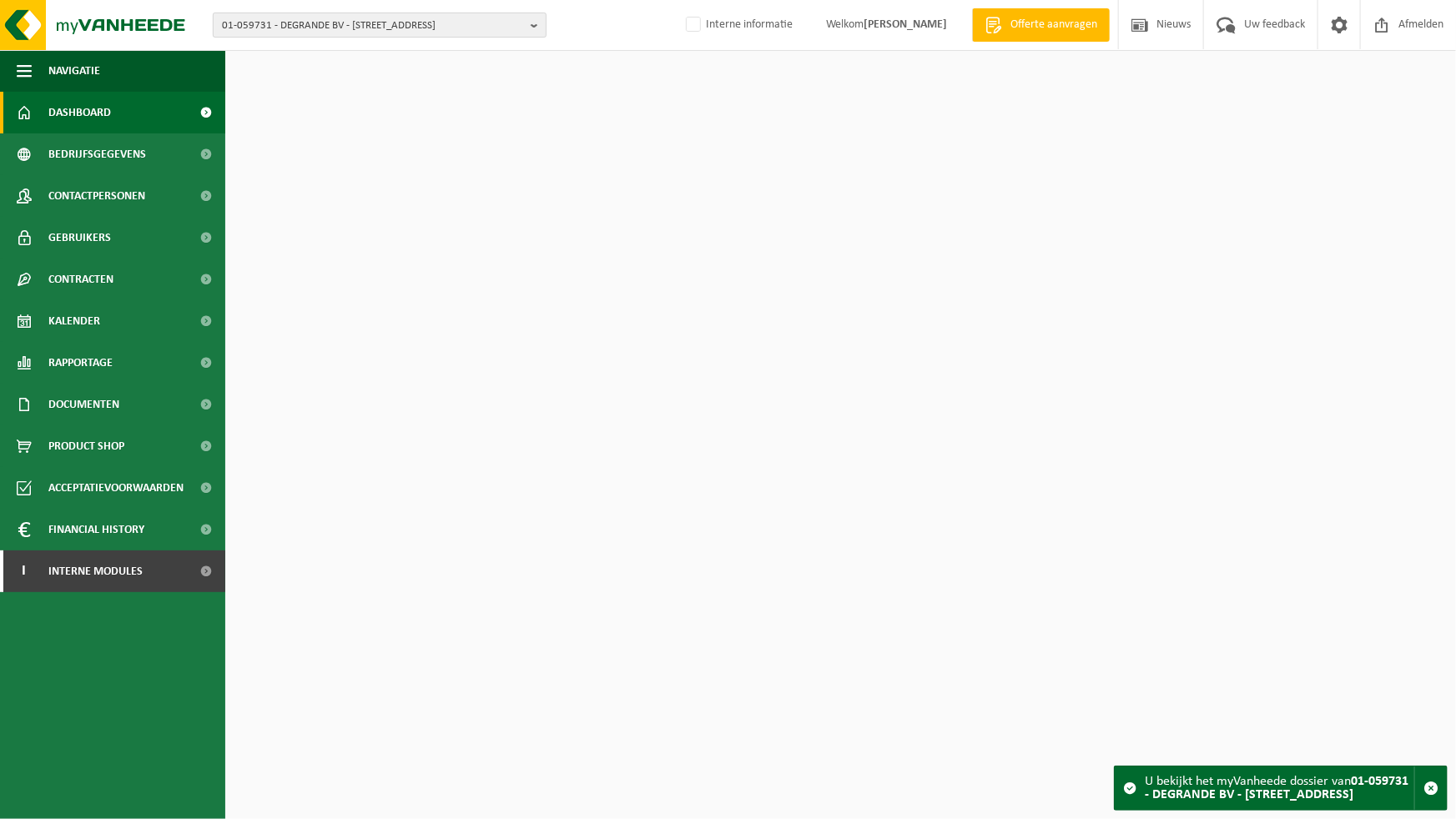
click at [506, 32] on span "01-059731 - DEGRANDE BV - [STREET_ADDRESS]" at bounding box center [373, 25] width 303 height 25
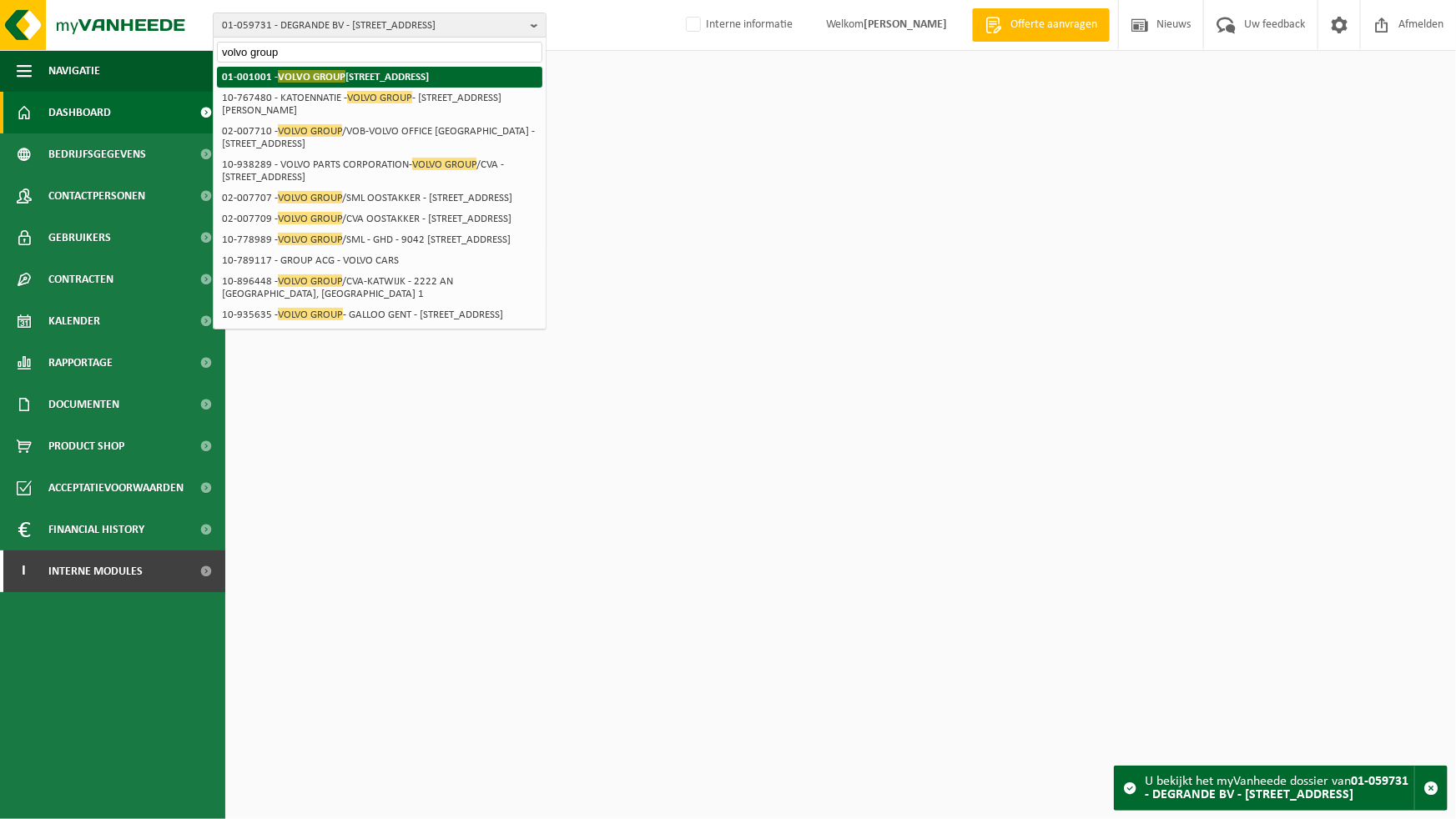
type input "volvo group"
click at [406, 79] on strong "01-001001 - VOLVO GROUP [STREET_ADDRESS]" at bounding box center [325, 76] width 207 height 12
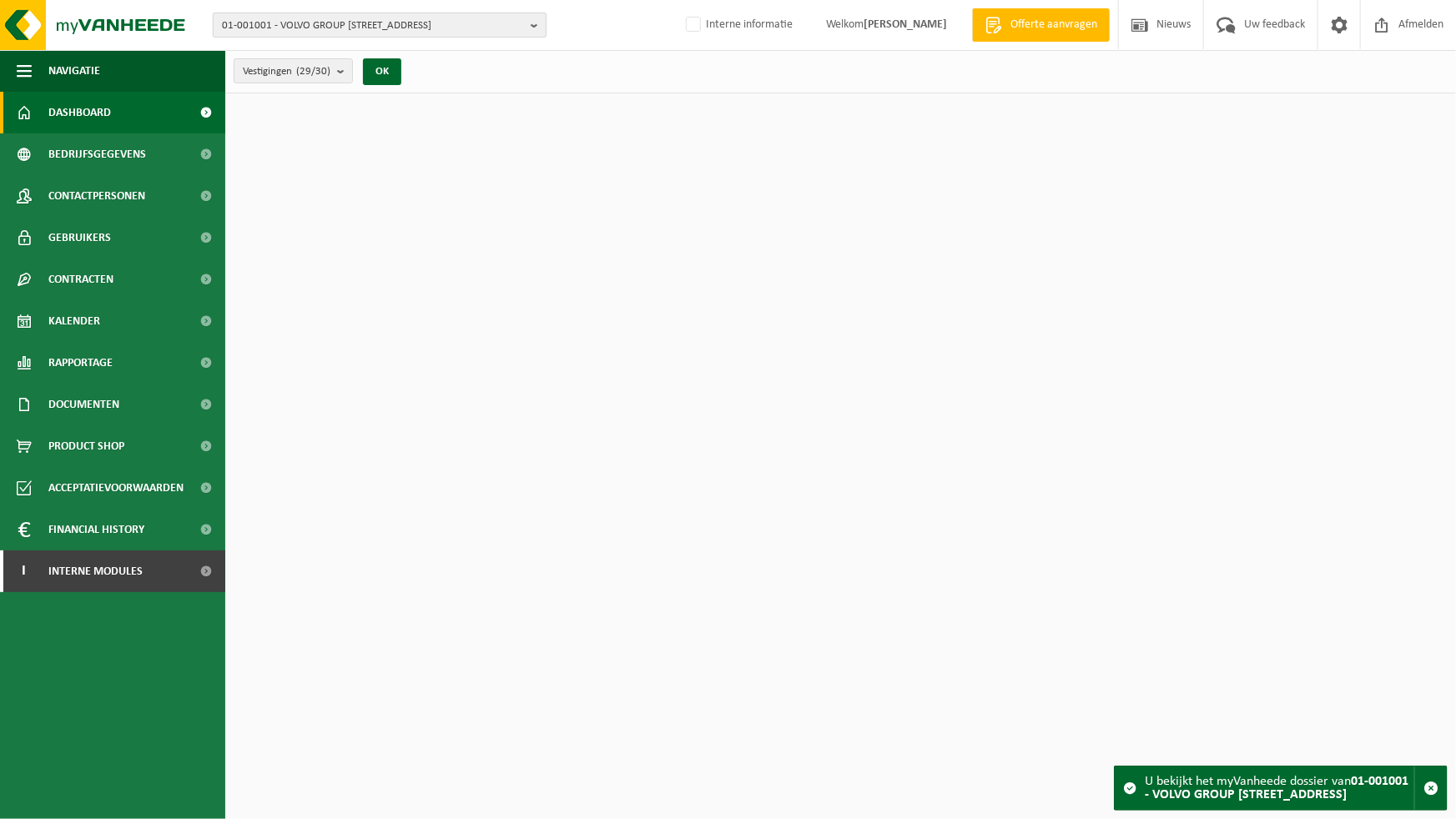
click at [447, 37] on span "01-001001 - VOLVO GROUP [STREET_ADDRESS]" at bounding box center [373, 25] width 303 height 25
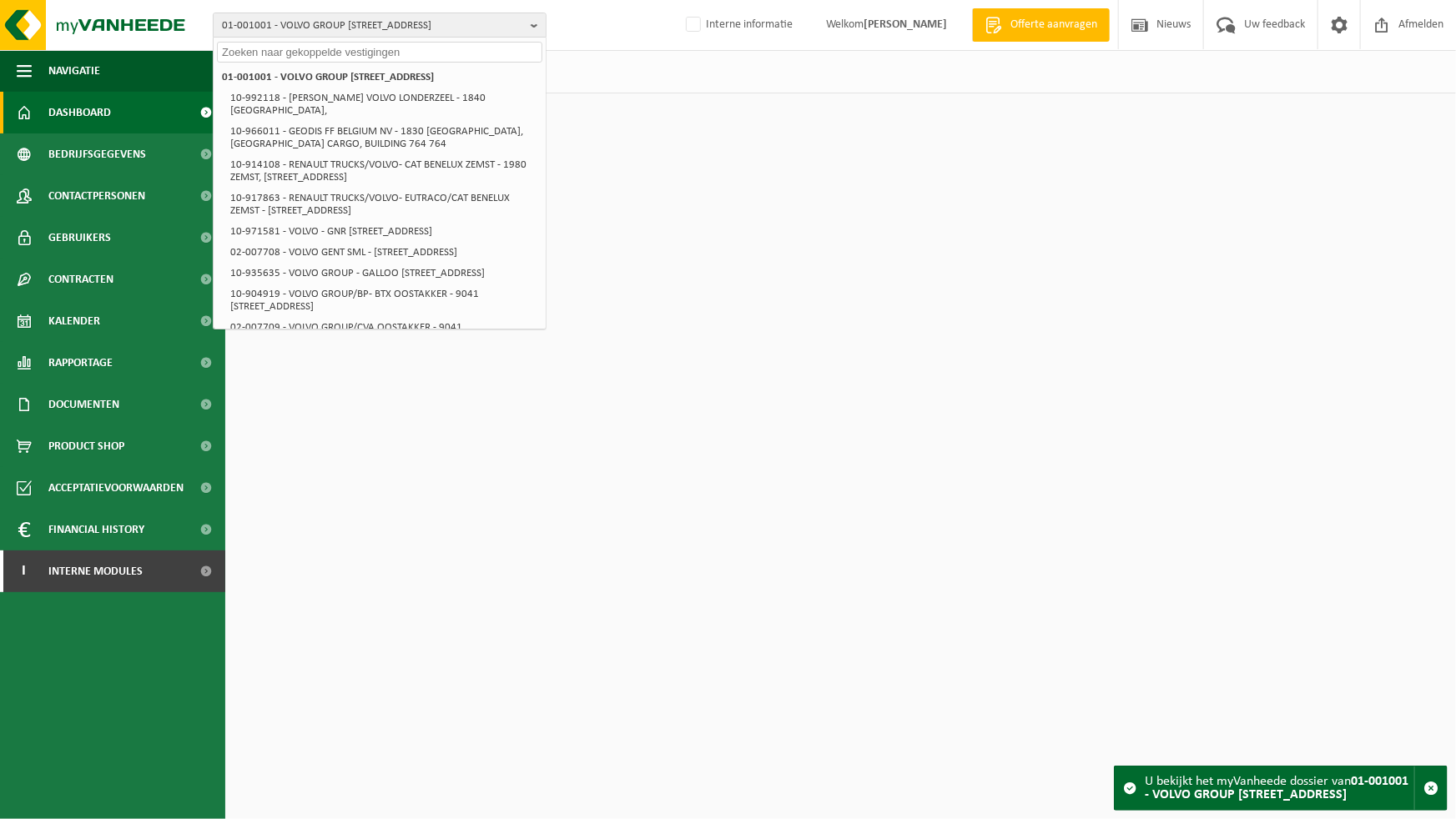
click at [457, 50] on input "text" at bounding box center [380, 52] width 326 height 20
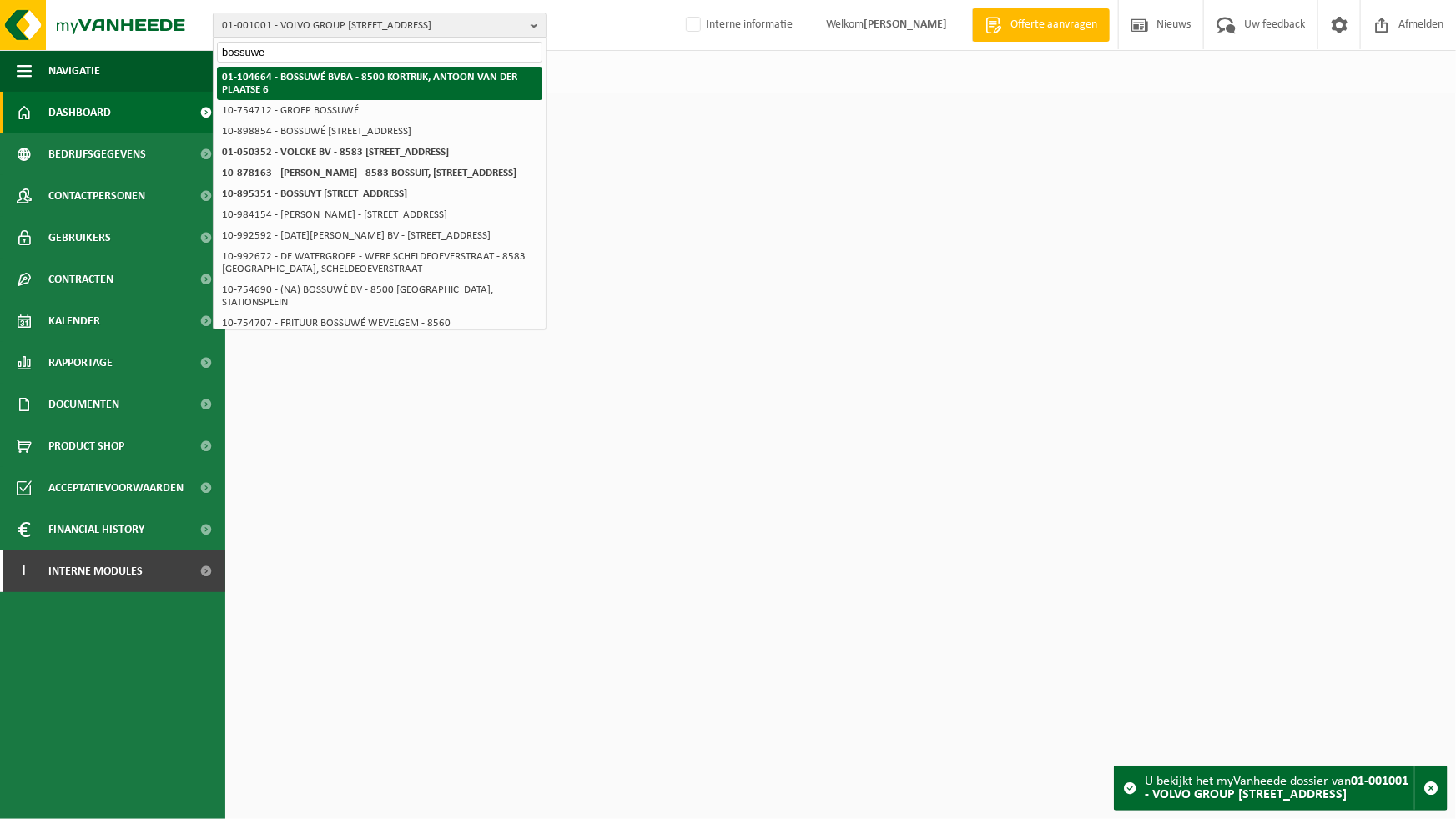
type input "bossuwe"
click at [385, 90] on li "01-104664 - BOSSUWÉ BVBA - 8500 KORTRIJK, ANTOON VAN DER PLAATSE 6" at bounding box center [380, 83] width 326 height 33
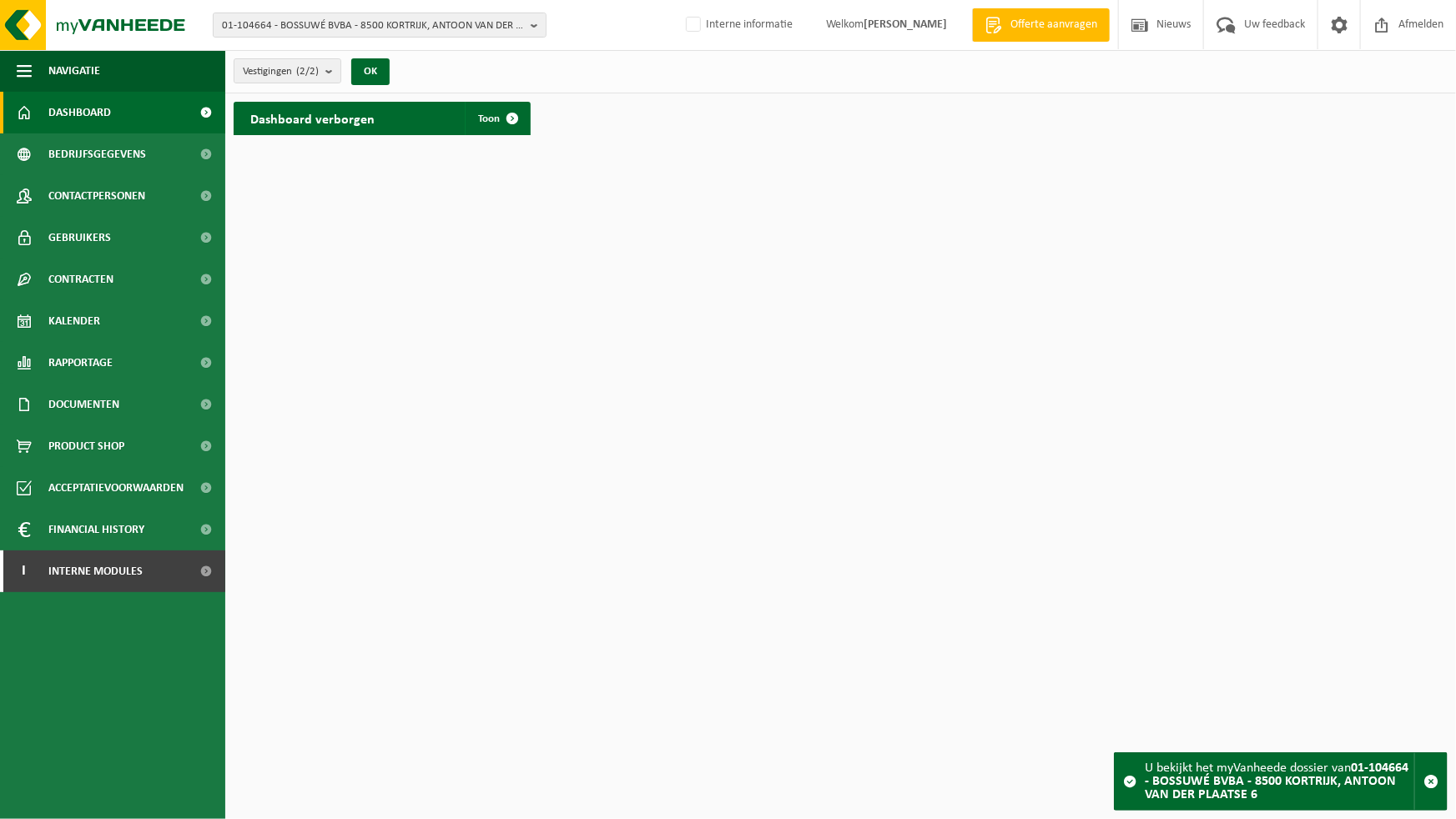
click at [484, 62] on div "Vestigingen (2/2) Alles selecteren Alles deselecteren Actieve selecteren BOSSUW…" at bounding box center [841, 71] width 1231 height 44
click at [149, 147] on link "Bedrijfsgegevens" at bounding box center [112, 154] width 225 height 42
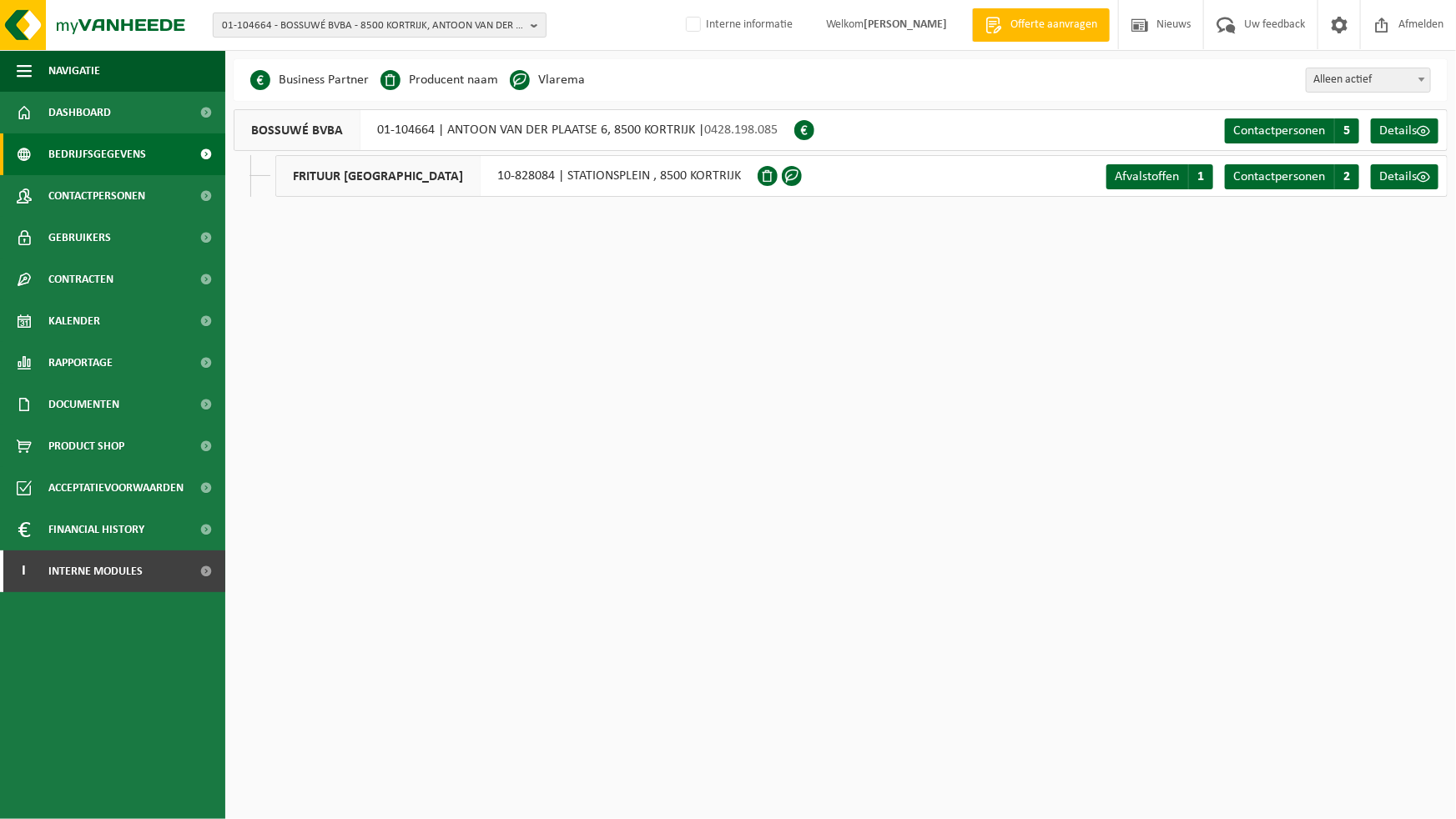
click at [529, 29] on button "01-104664 - BOSSUWÉ BVBA - 8500 KORTRIJK, ANTOON VAN DER PLAATSE 6" at bounding box center [380, 24] width 334 height 25
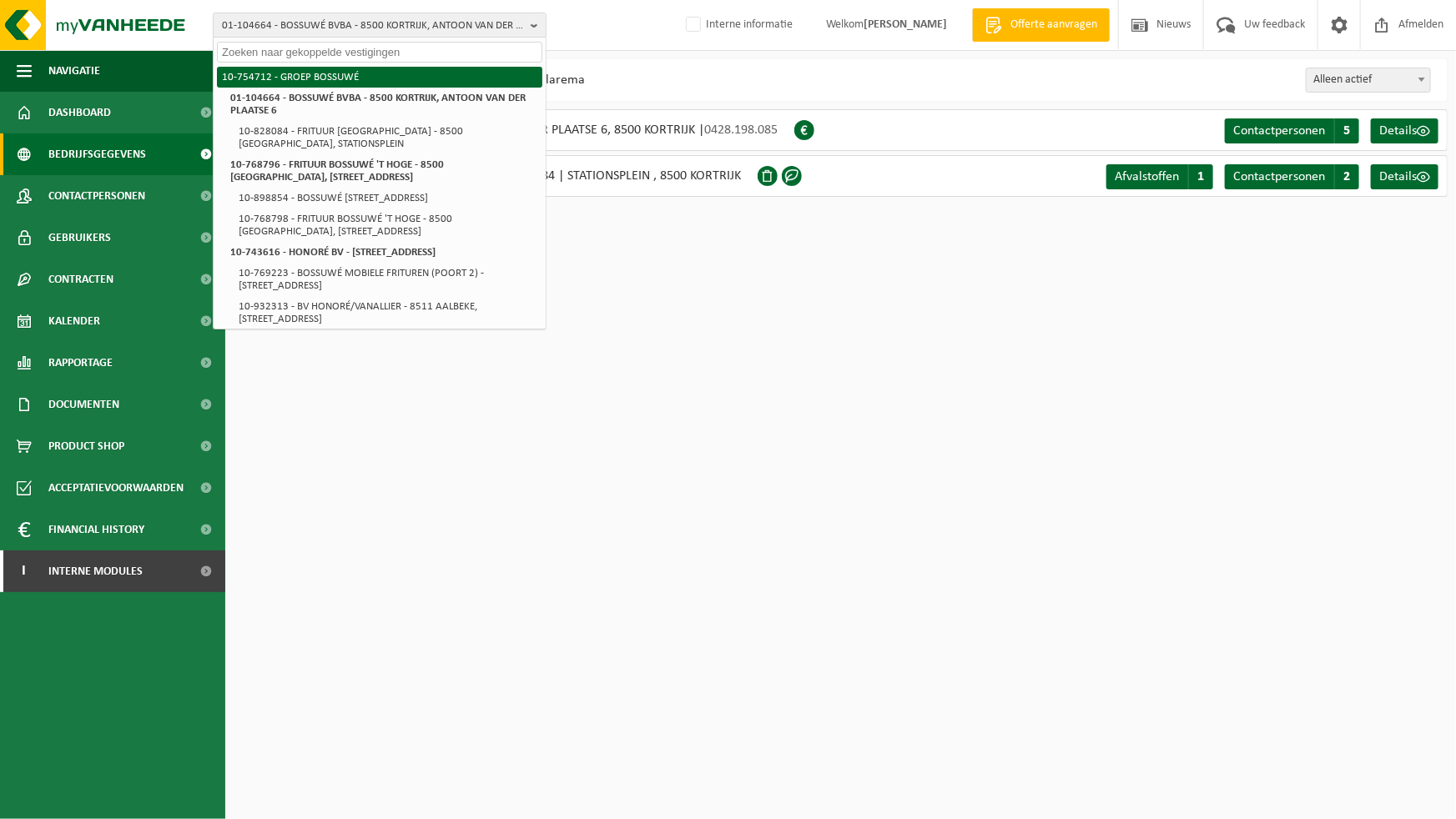
click at [393, 83] on li "10-754712 - GROEP BOSSUWÉ" at bounding box center [380, 77] width 326 height 20
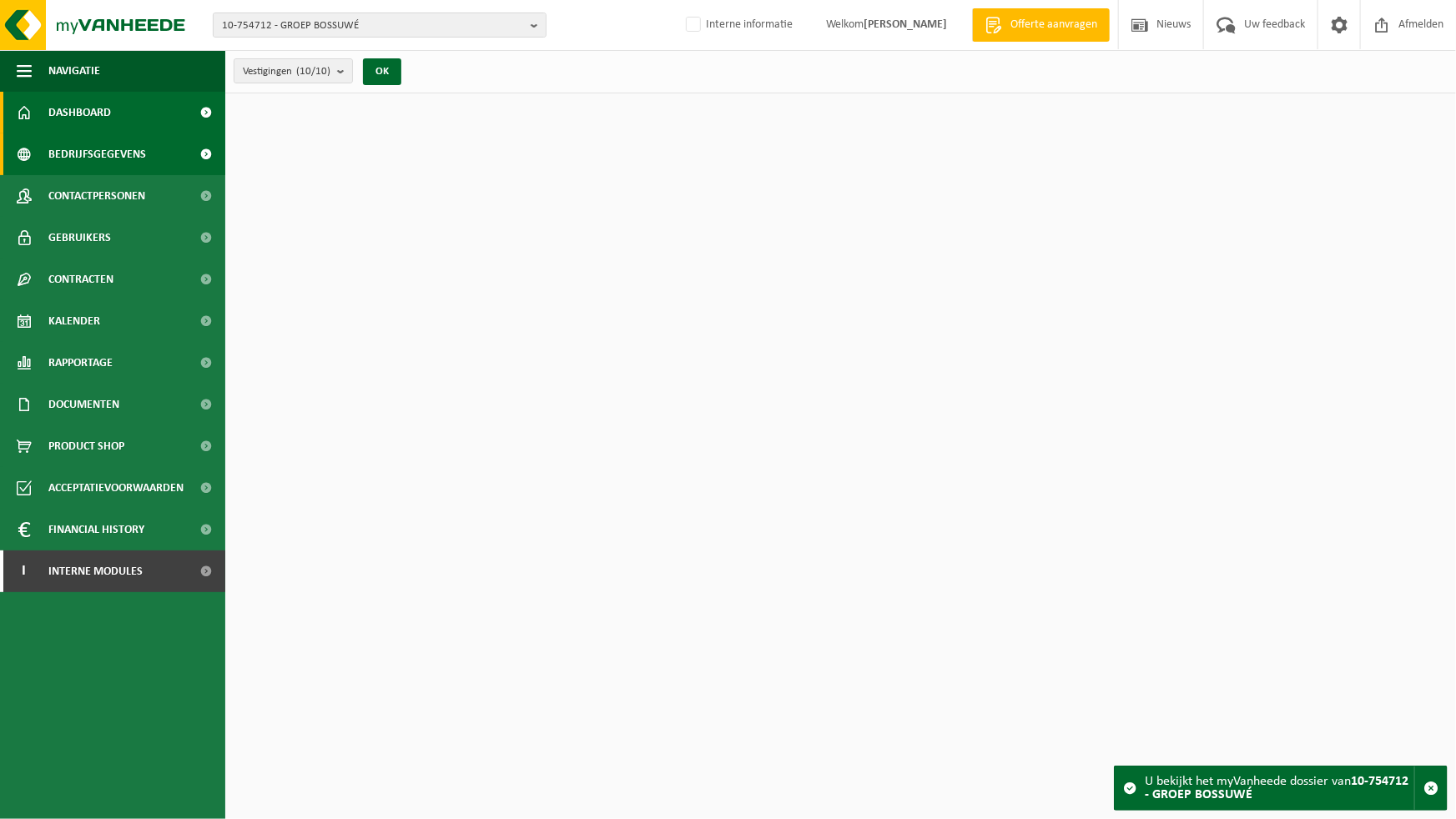
click at [142, 169] on span "Bedrijfsgegevens" at bounding box center [97, 154] width 97 height 42
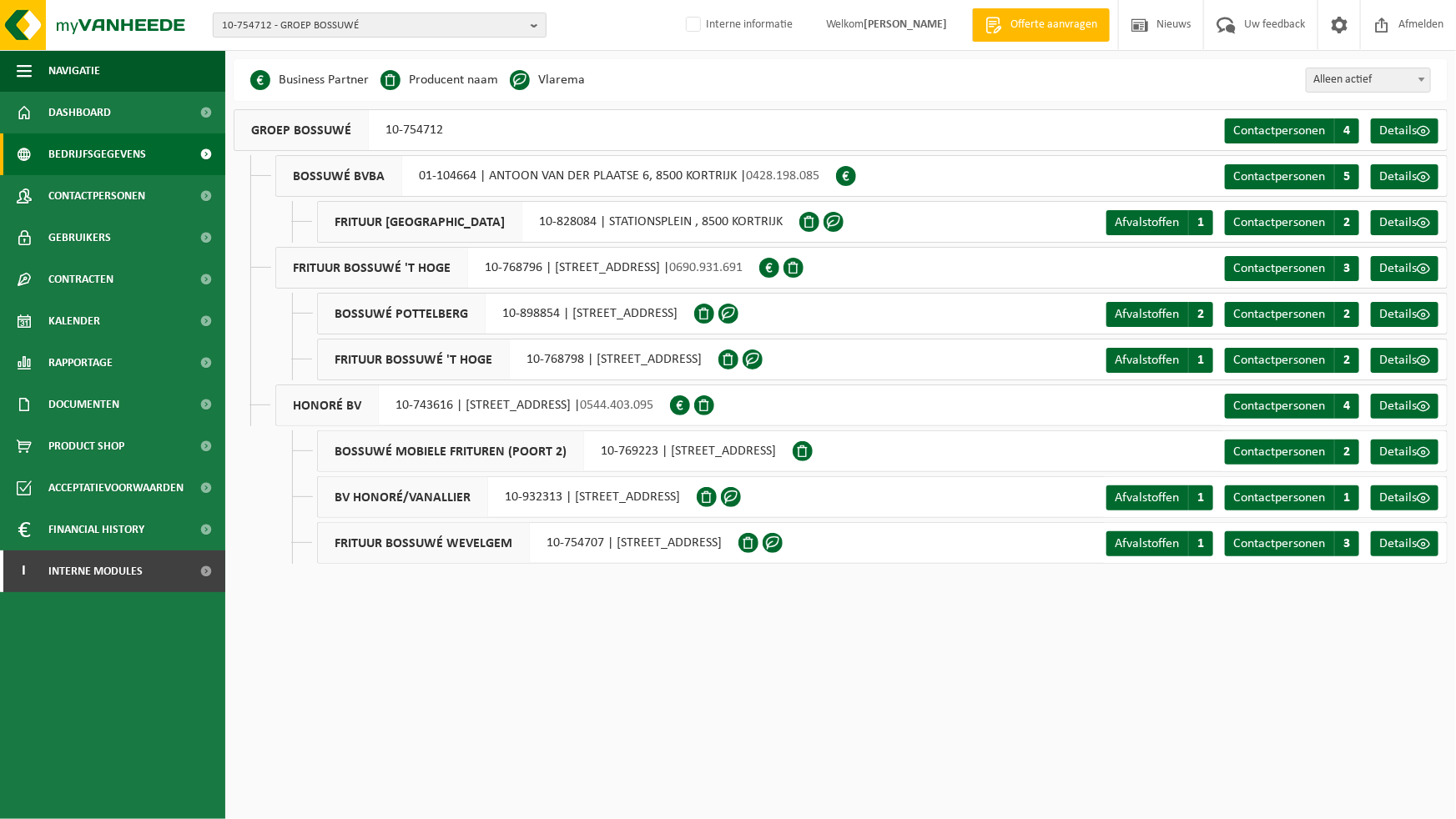
click at [412, 26] on span "10-754712 - GROEP BOSSUWÉ" at bounding box center [373, 25] width 303 height 25
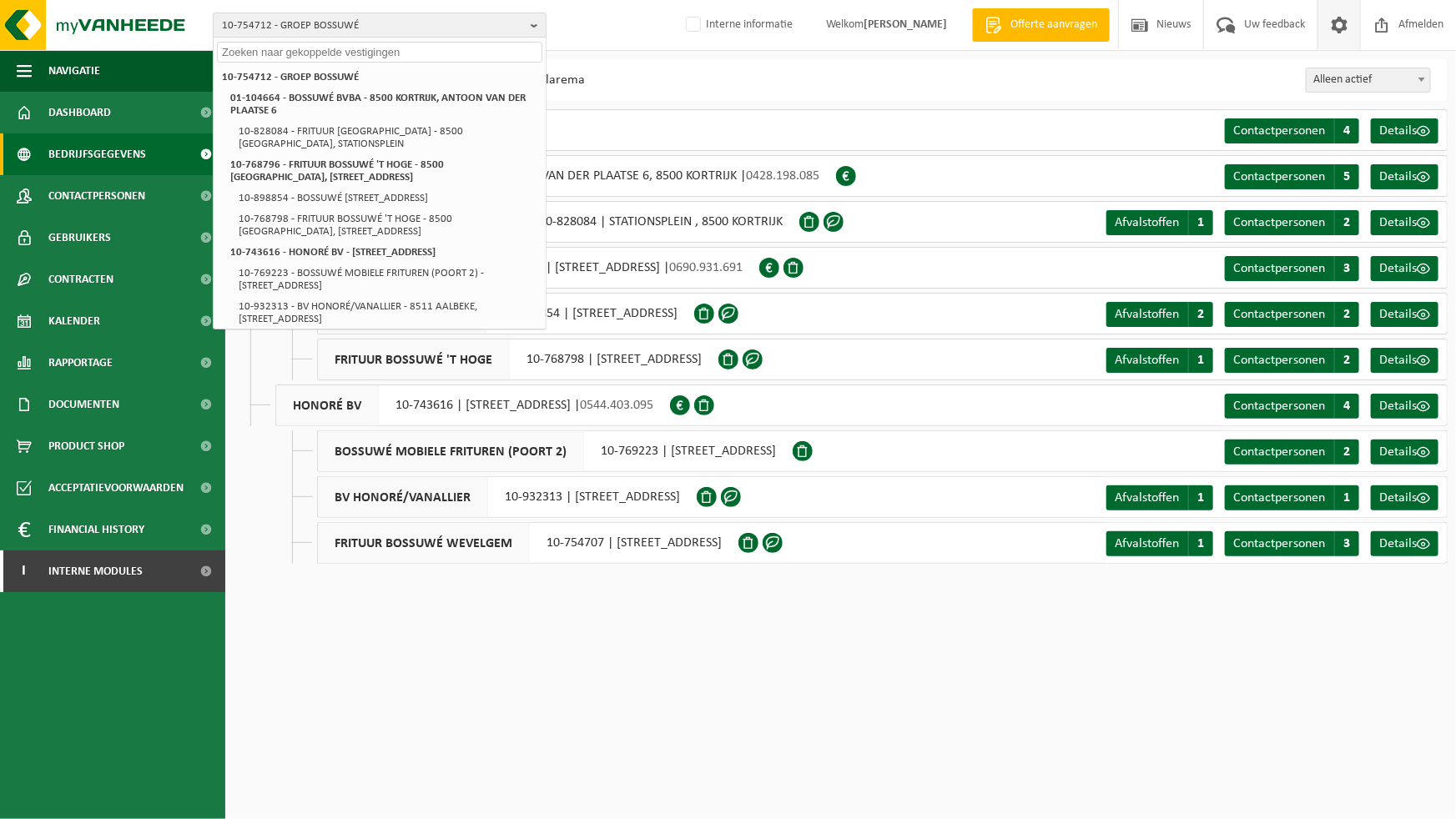
click at [1346, 27] on span at bounding box center [1339, 24] width 25 height 49
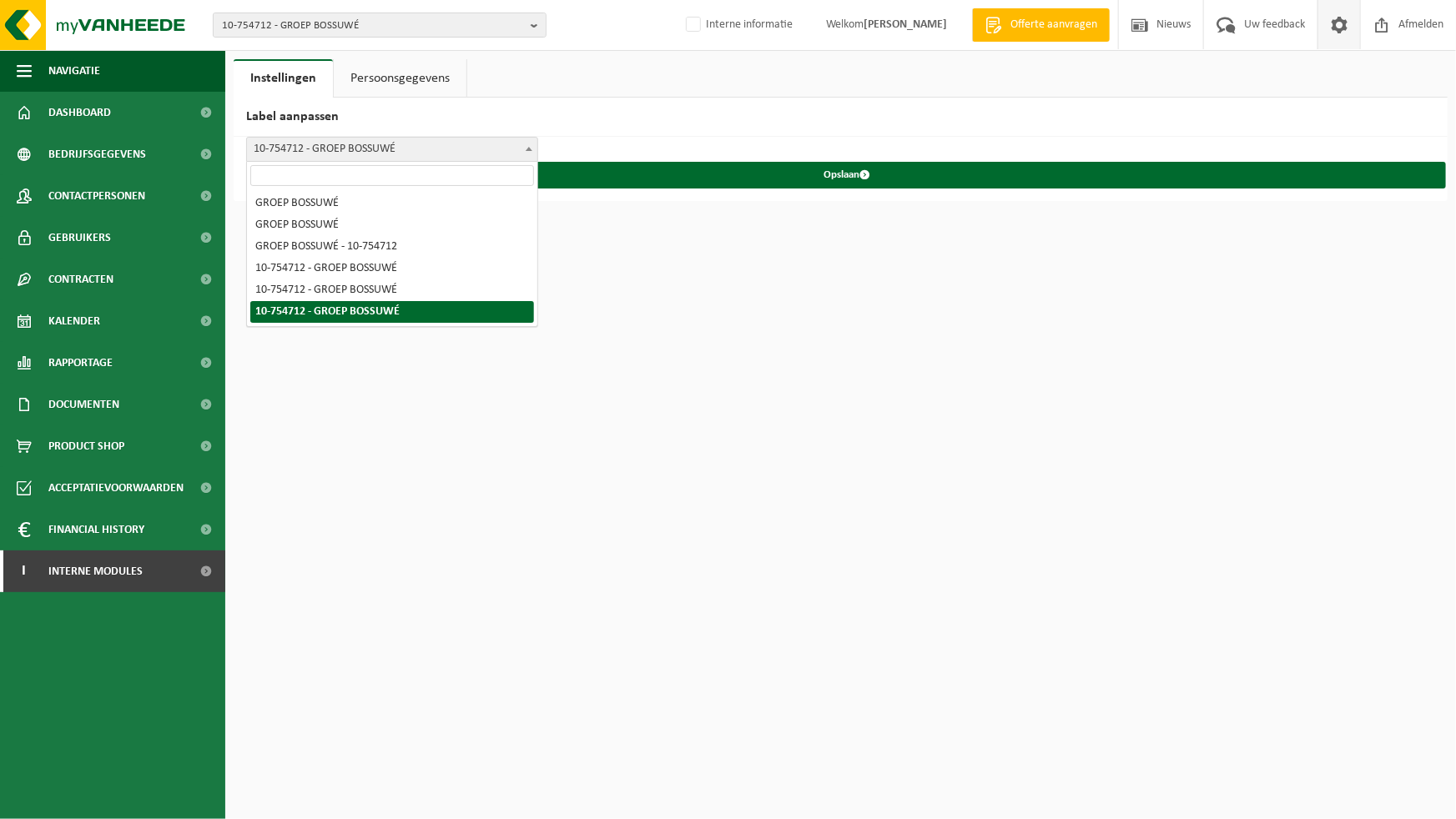
click at [406, 145] on span "10-754712 - GROEP BOSSUWÉ" at bounding box center [392, 148] width 290 height 23
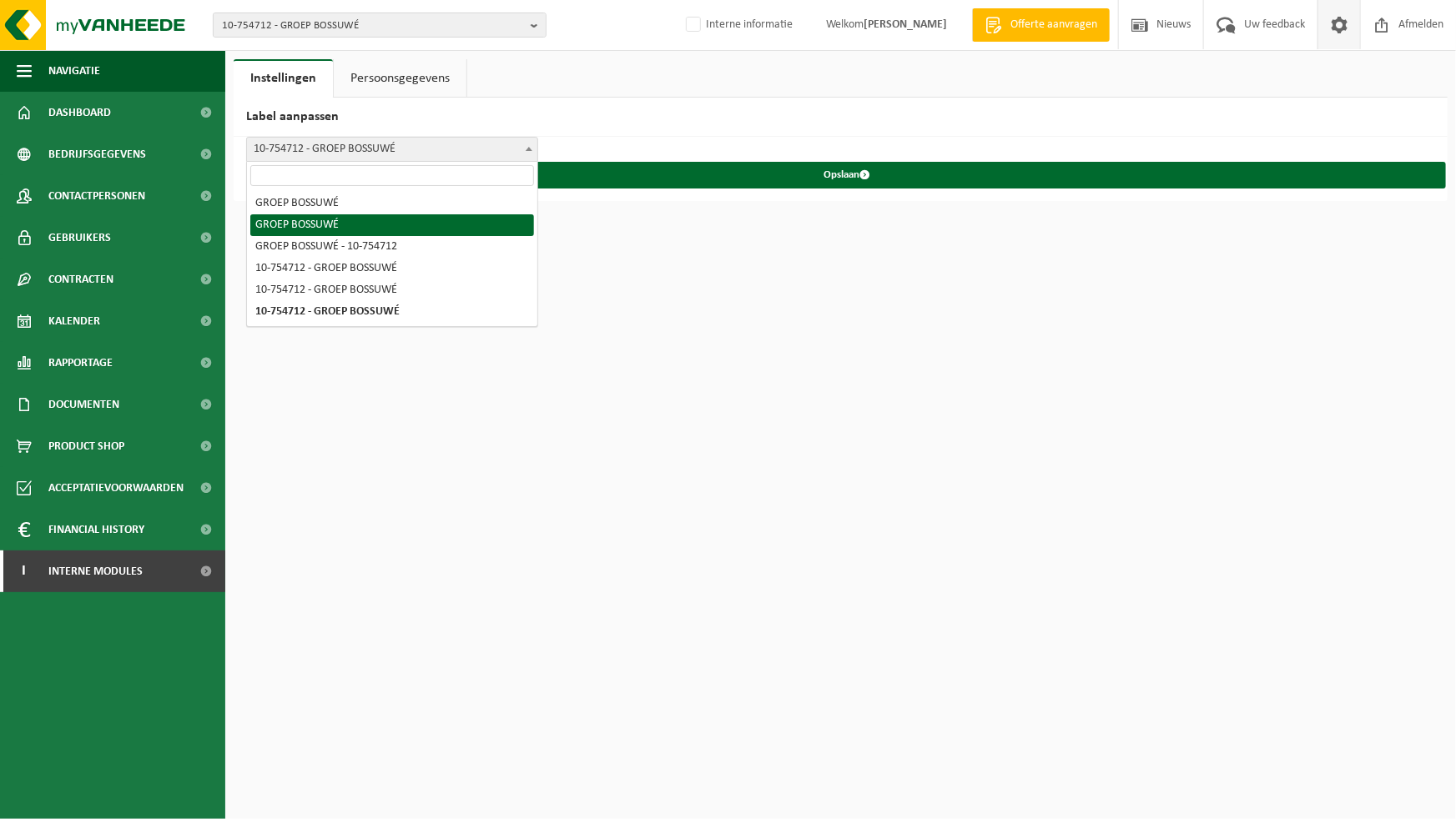
click at [695, 136] on div "GROEP BOSSUWÉ GROEP BOSSUWÉ GROEP BOSSUWÉ - 10-754712 10-754712 - GROEP BOSSUWÉ…" at bounding box center [841, 168] width 1215 height 64
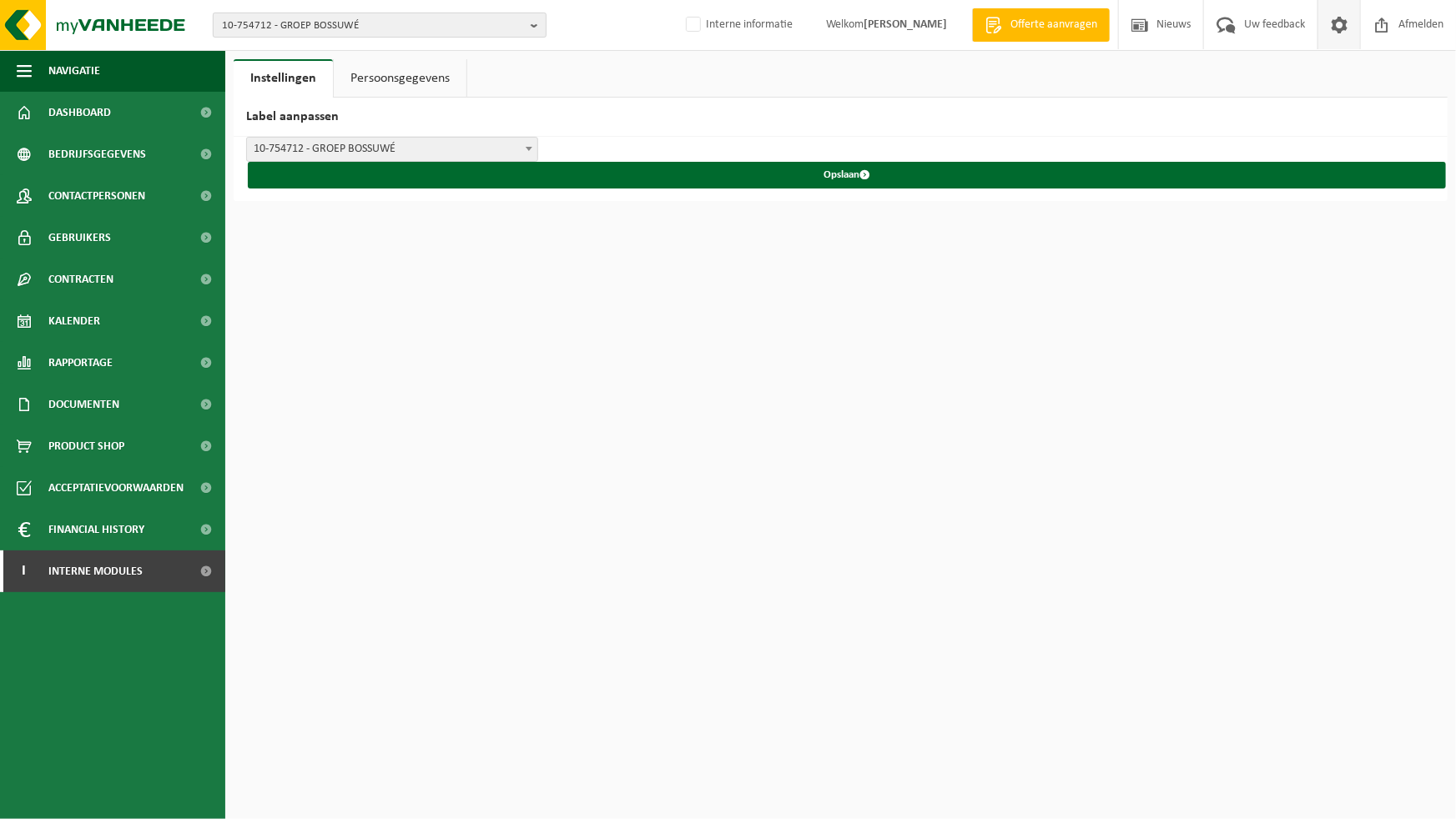
click at [301, 24] on span "10-754712 - GROEP BOSSUWÉ" at bounding box center [373, 25] width 303 height 25
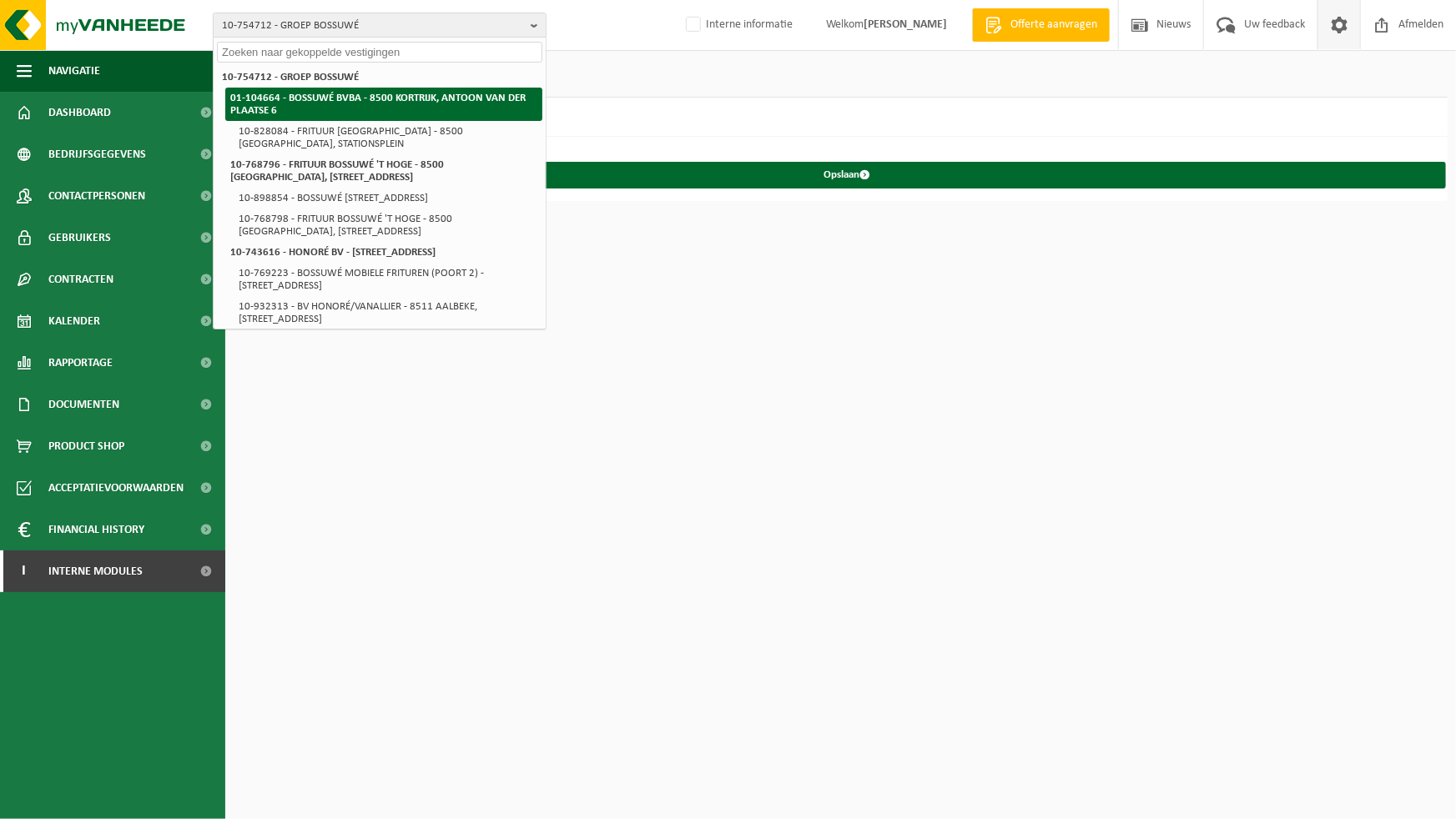
click at [294, 97] on strong "01-104664 - BOSSUWÉ BVBA - 8500 KORTRIJK, ANTOON VAN DER PLAATSE 6" at bounding box center [378, 104] width 295 height 23
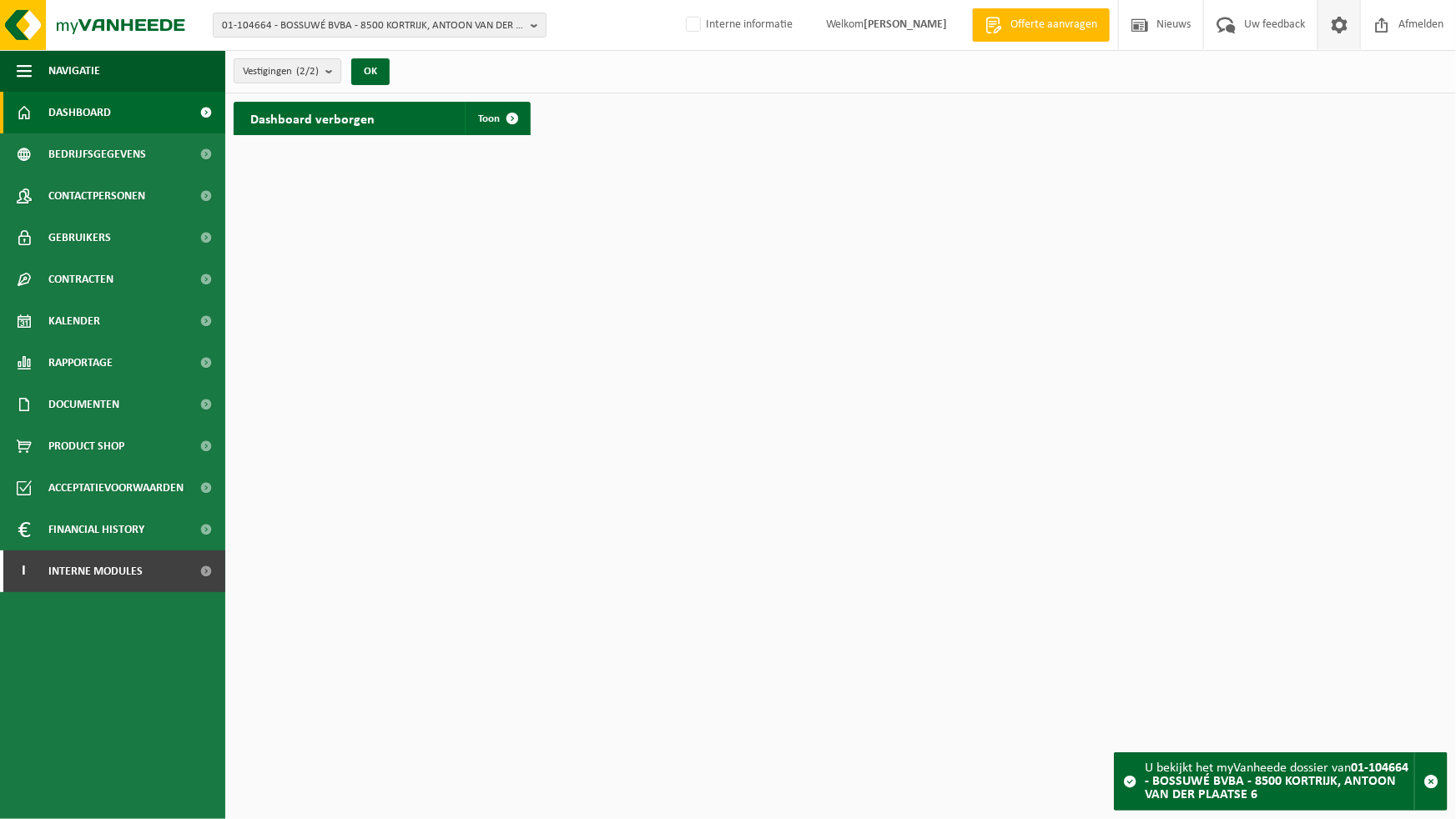
click at [1321, 32] on link at bounding box center [1339, 24] width 43 height 49
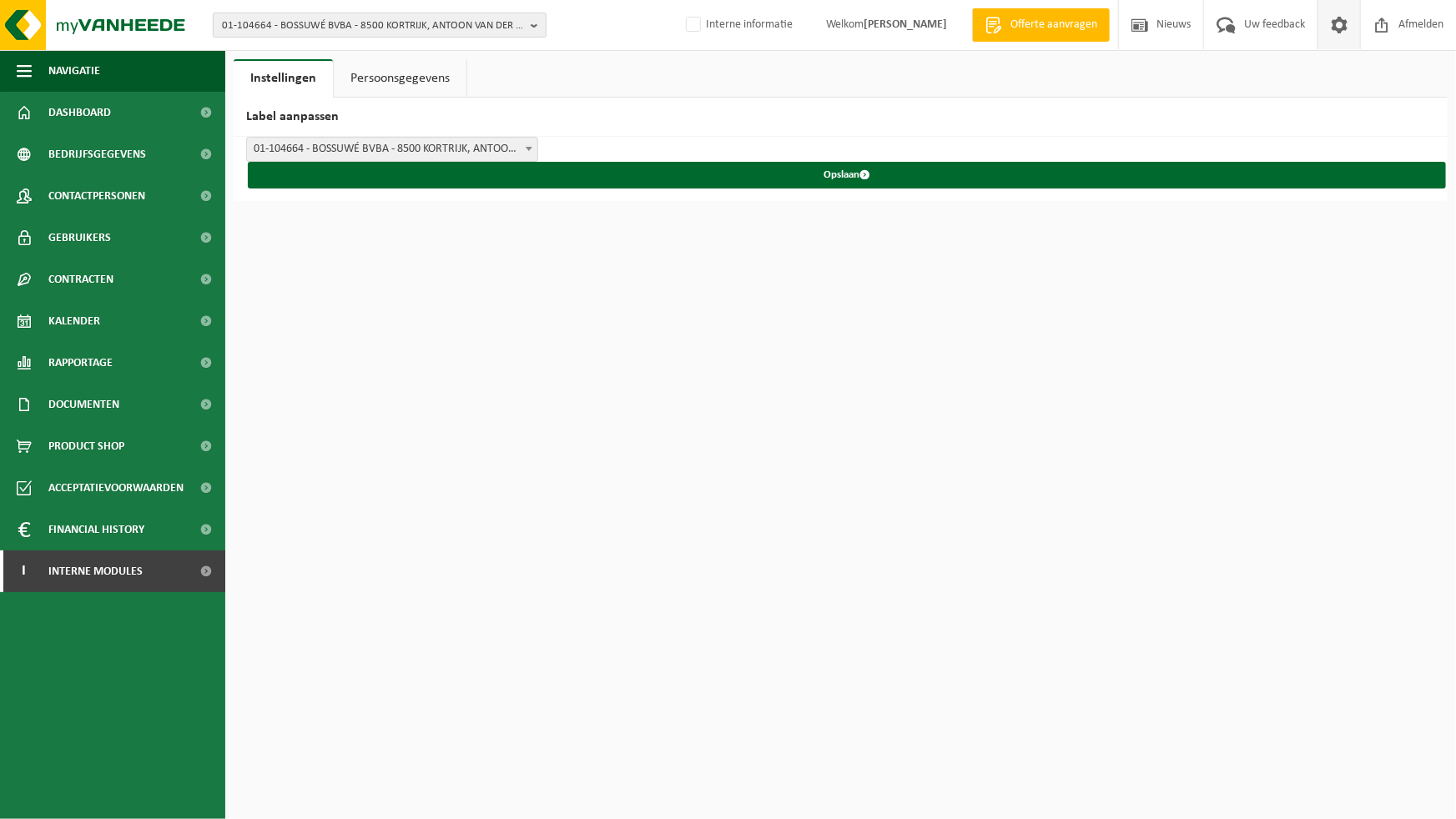
click at [509, 27] on span "01-104664 - BOSSUWÉ BVBA - 8500 KORTRIJK, ANTOON VAN DER PLAATSE 6" at bounding box center [373, 25] width 303 height 25
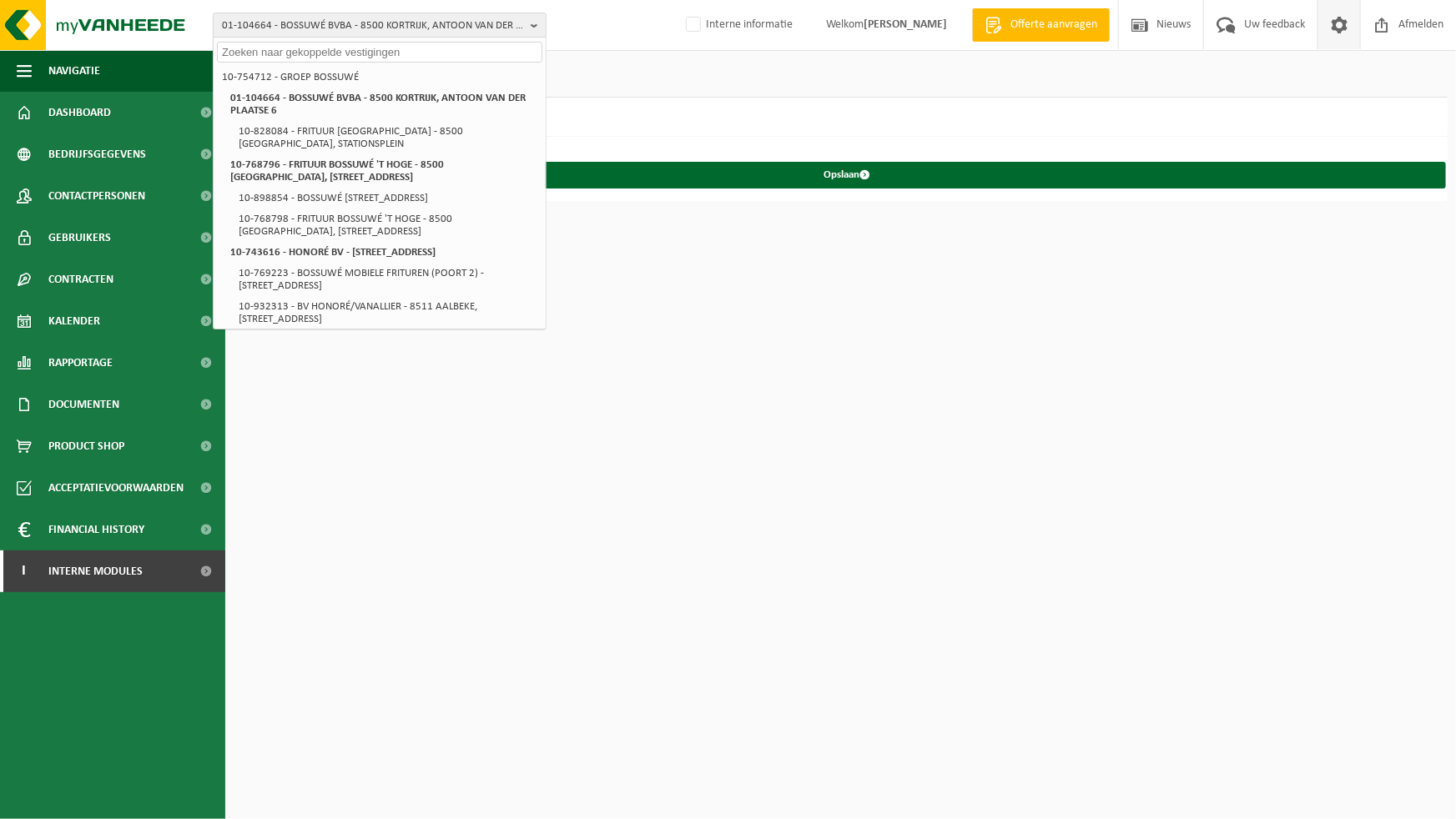
click at [659, 132] on h2 "Label aanpassen" at bounding box center [841, 117] width 1215 height 39
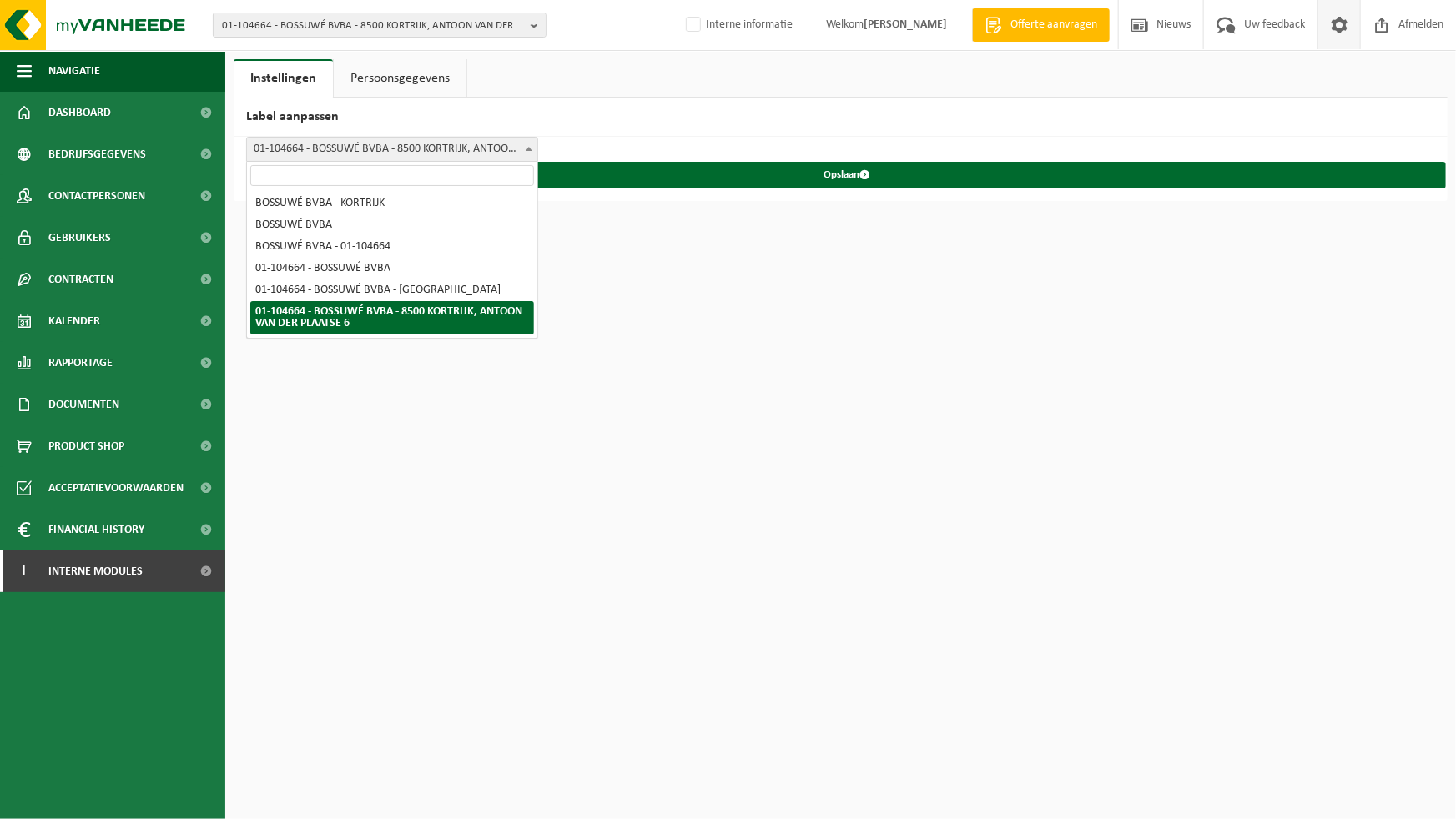
click at [465, 150] on span "01-104664 - BOSSUWÉ BVBA - 8500 KORTRIJK, ANTOON VAN DER PLAATSE 6" at bounding box center [392, 148] width 290 height 23
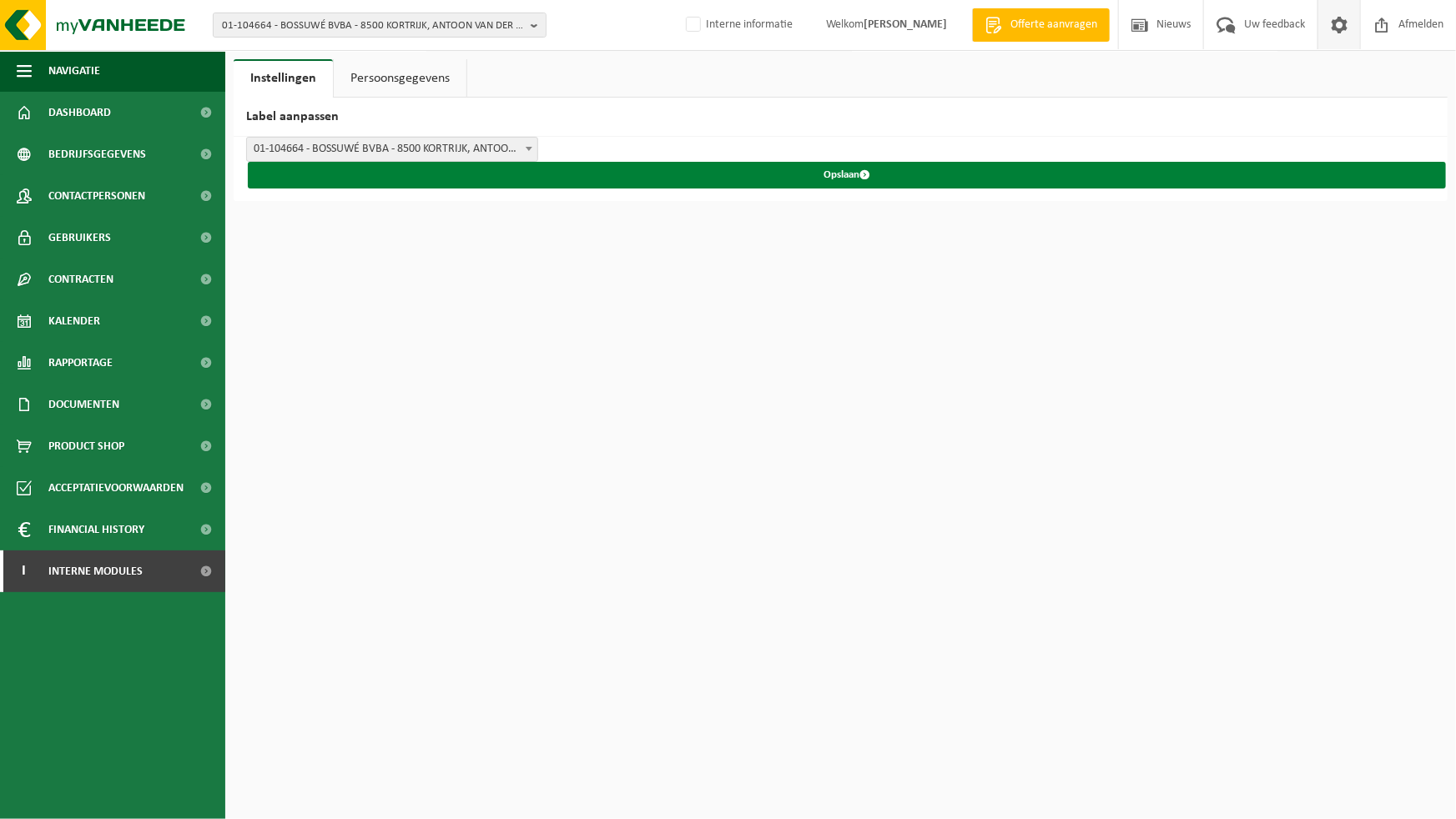
click at [780, 176] on button "Opslaan" at bounding box center [846, 174] width 1198 height 27
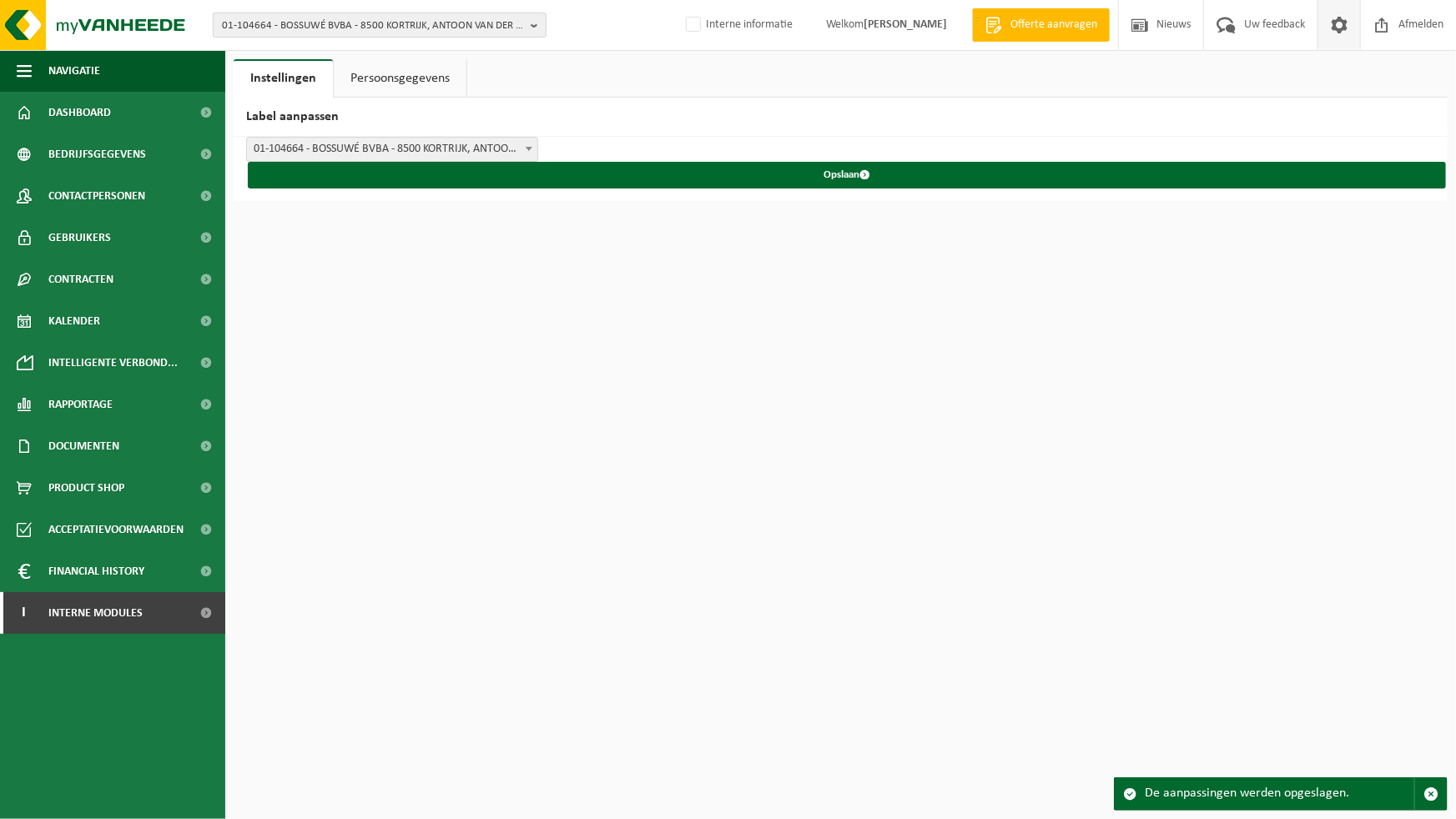
click at [496, 28] on span "01-104664 - BOSSUWÉ BVBA - 8500 KORTRIJK, ANTOON VAN DER PLAATSE 6" at bounding box center [373, 25] width 303 height 25
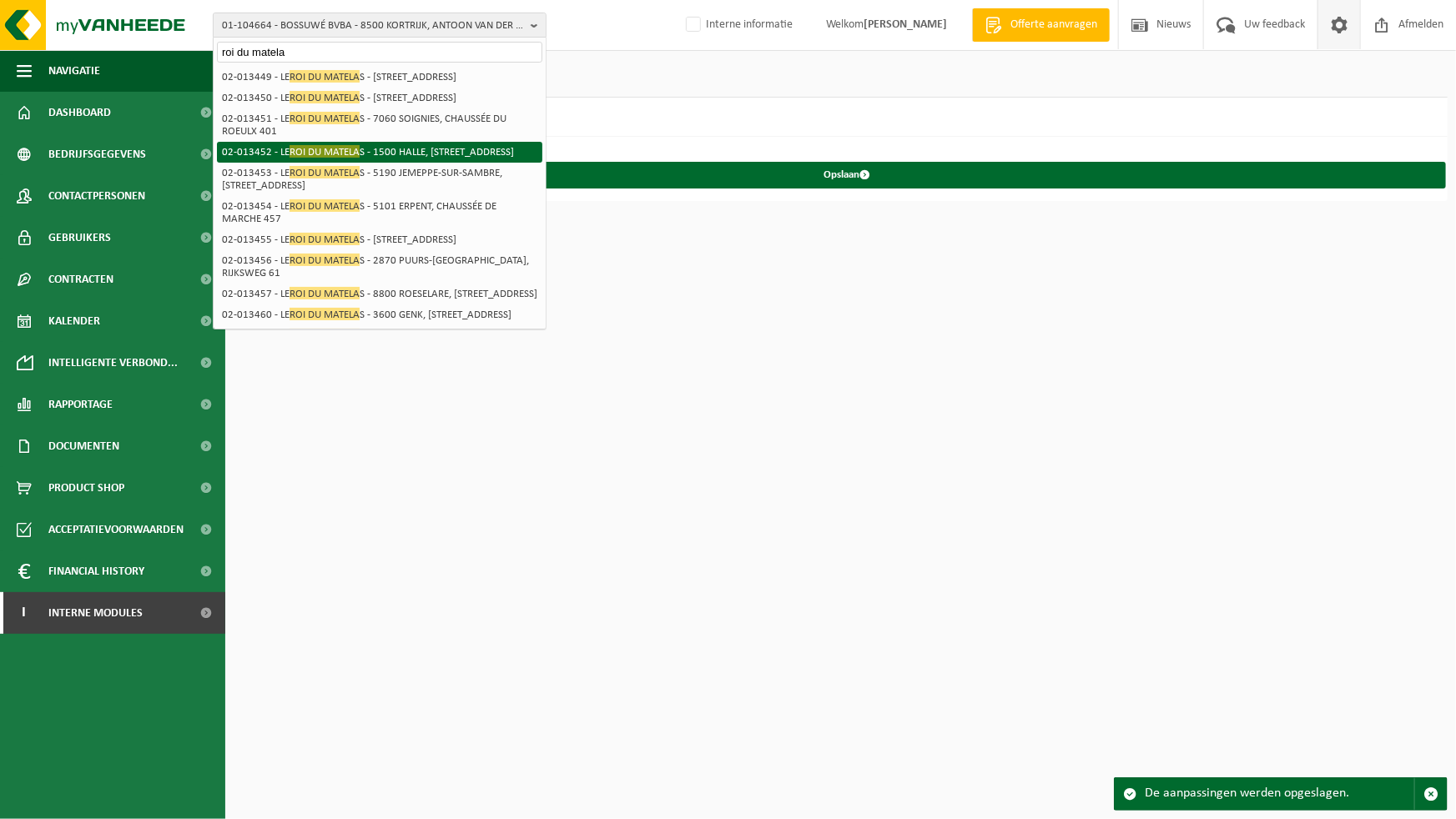
type input "roi du matela"
click at [389, 162] on li "02-013452 - LE ROI DU MATELA S - [STREET_ADDRESS]" at bounding box center [380, 152] width 326 height 20
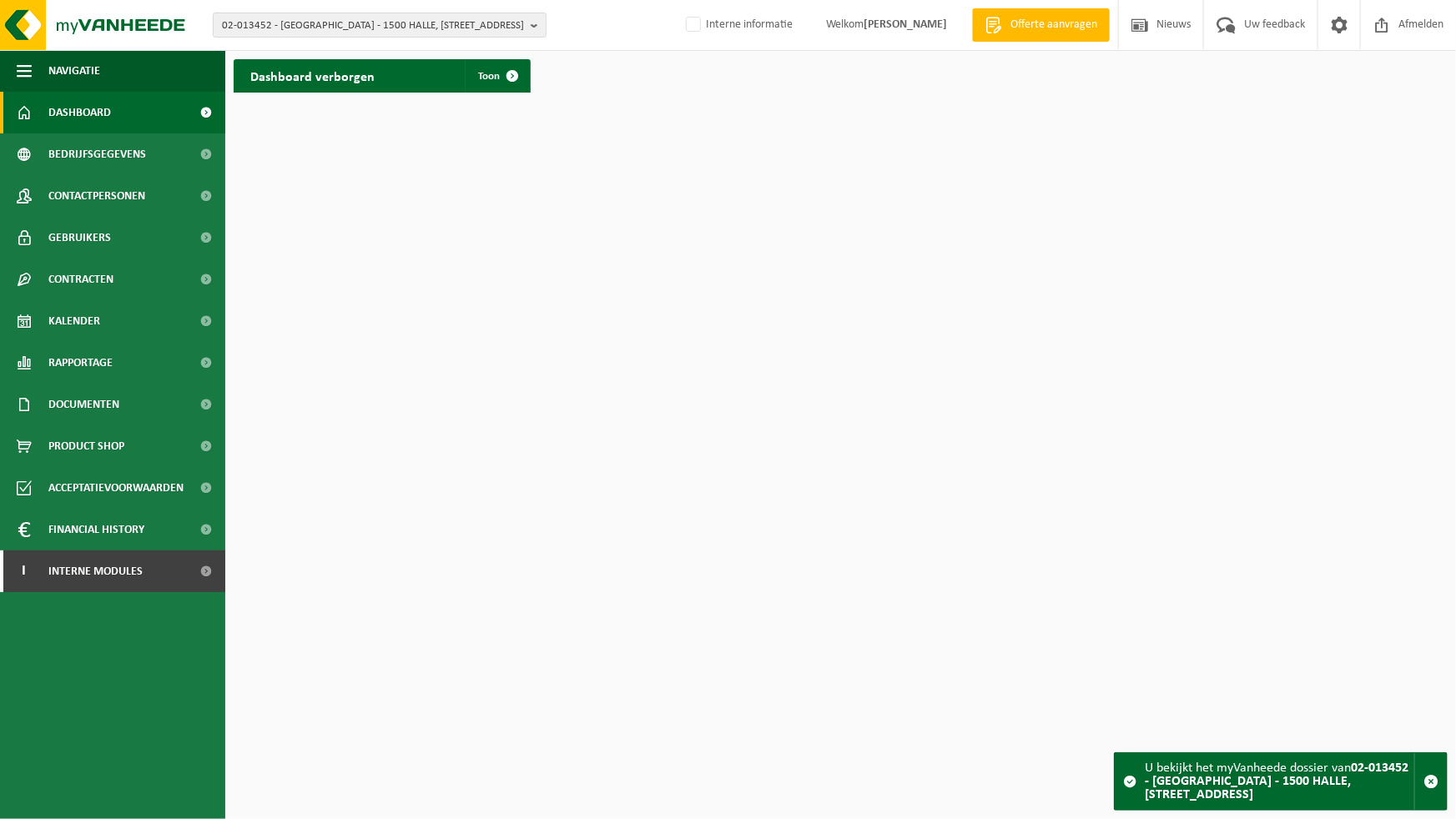
click at [642, 29] on div "02-013452 - [GEOGRAPHIC_DATA] - 1500 HALLE, NIJVELSESTEENWEG 348 10-759902 - GR…" at bounding box center [728, 25] width 1456 height 51
click at [125, 159] on span "Bedrijfsgegevens" at bounding box center [97, 154] width 97 height 42
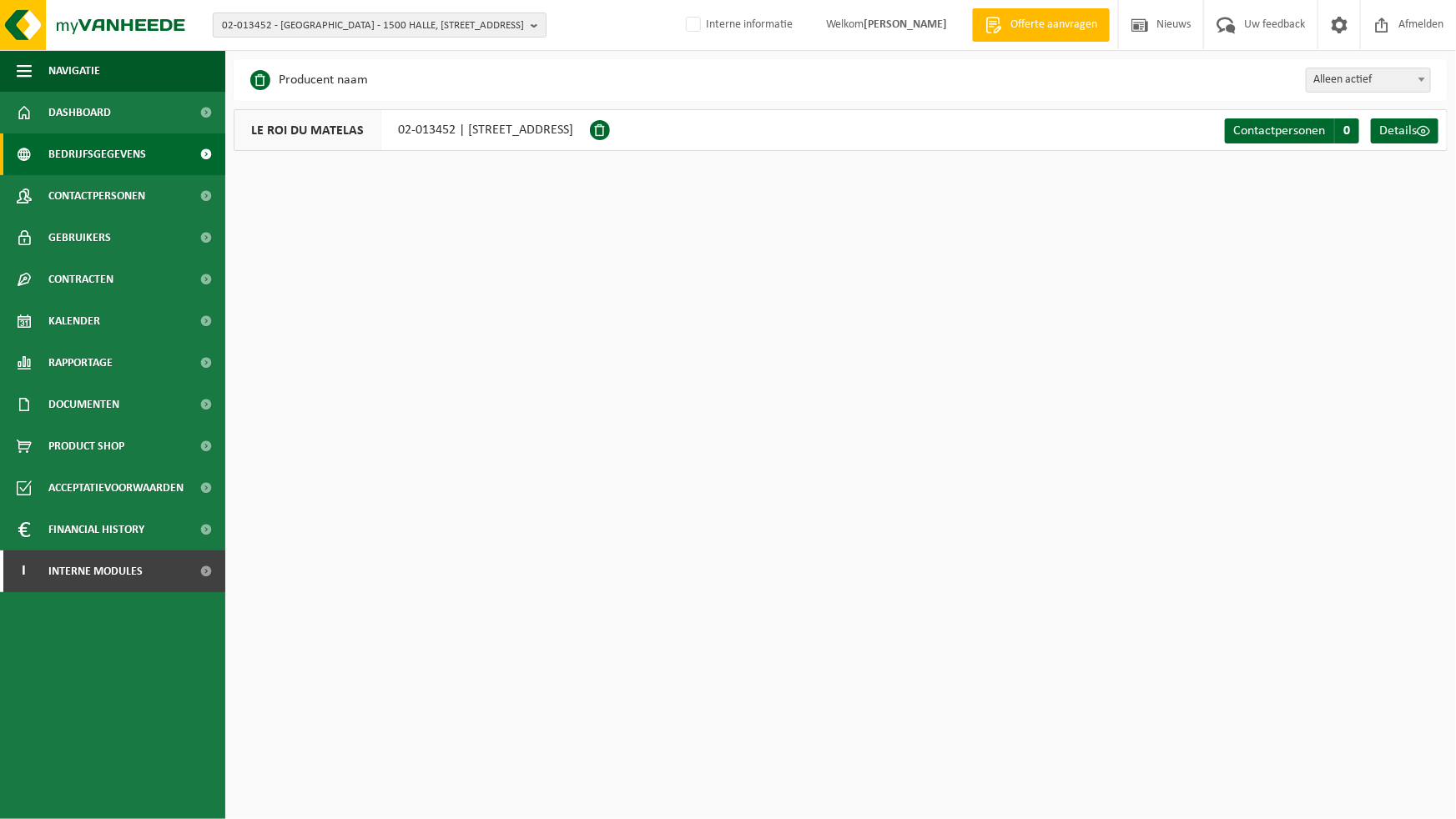
click at [497, 30] on span "02-013452 - [GEOGRAPHIC_DATA] - 1500 HALLE, [STREET_ADDRESS]" at bounding box center [373, 25] width 303 height 25
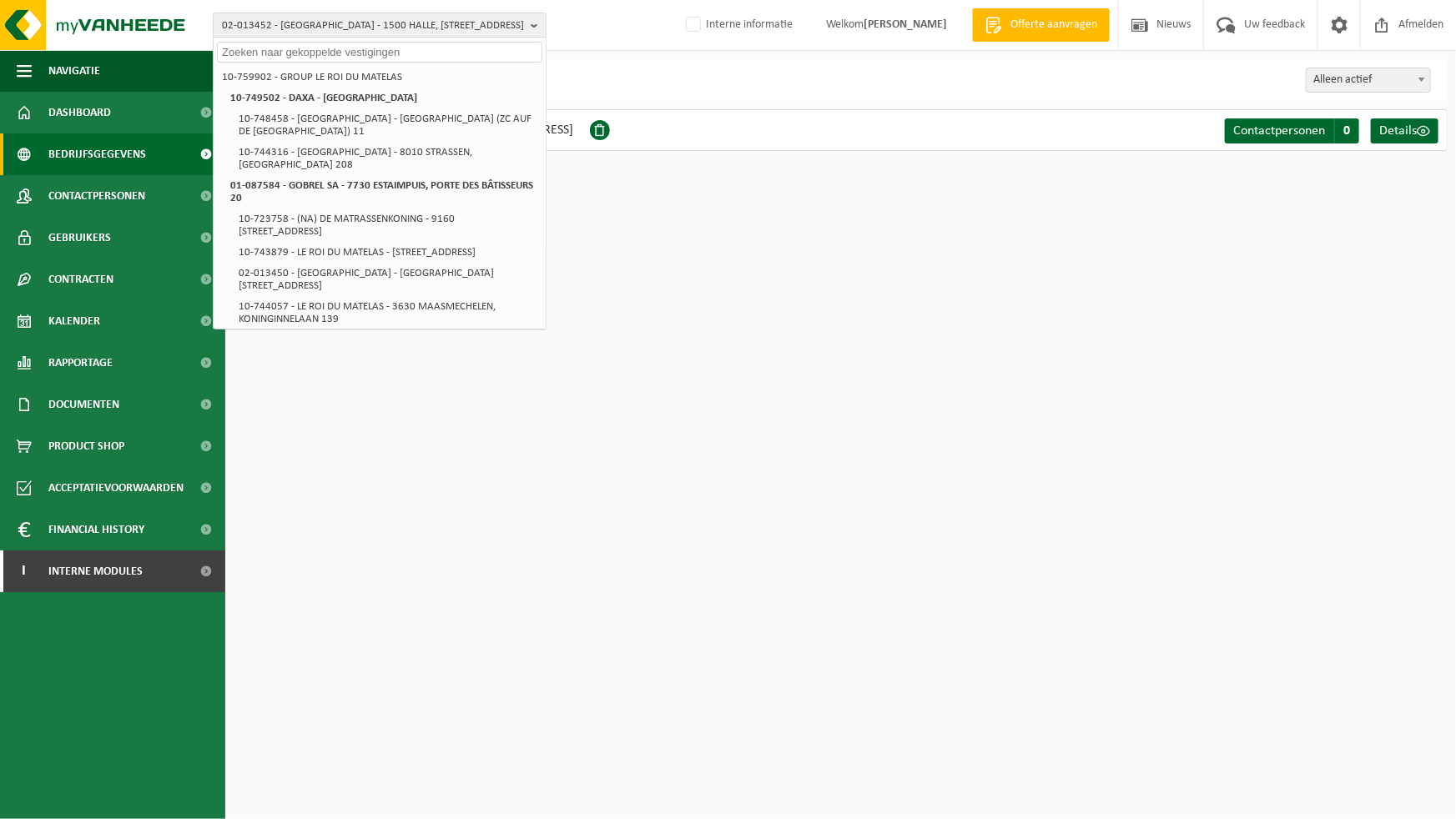
click at [640, 49] on div "02-013452 - LE ROI DU MATELAS - 1500 HALLE, NIJVELSESTEENWEG 348 10-759902 - GR…" at bounding box center [728, 25] width 1456 height 51
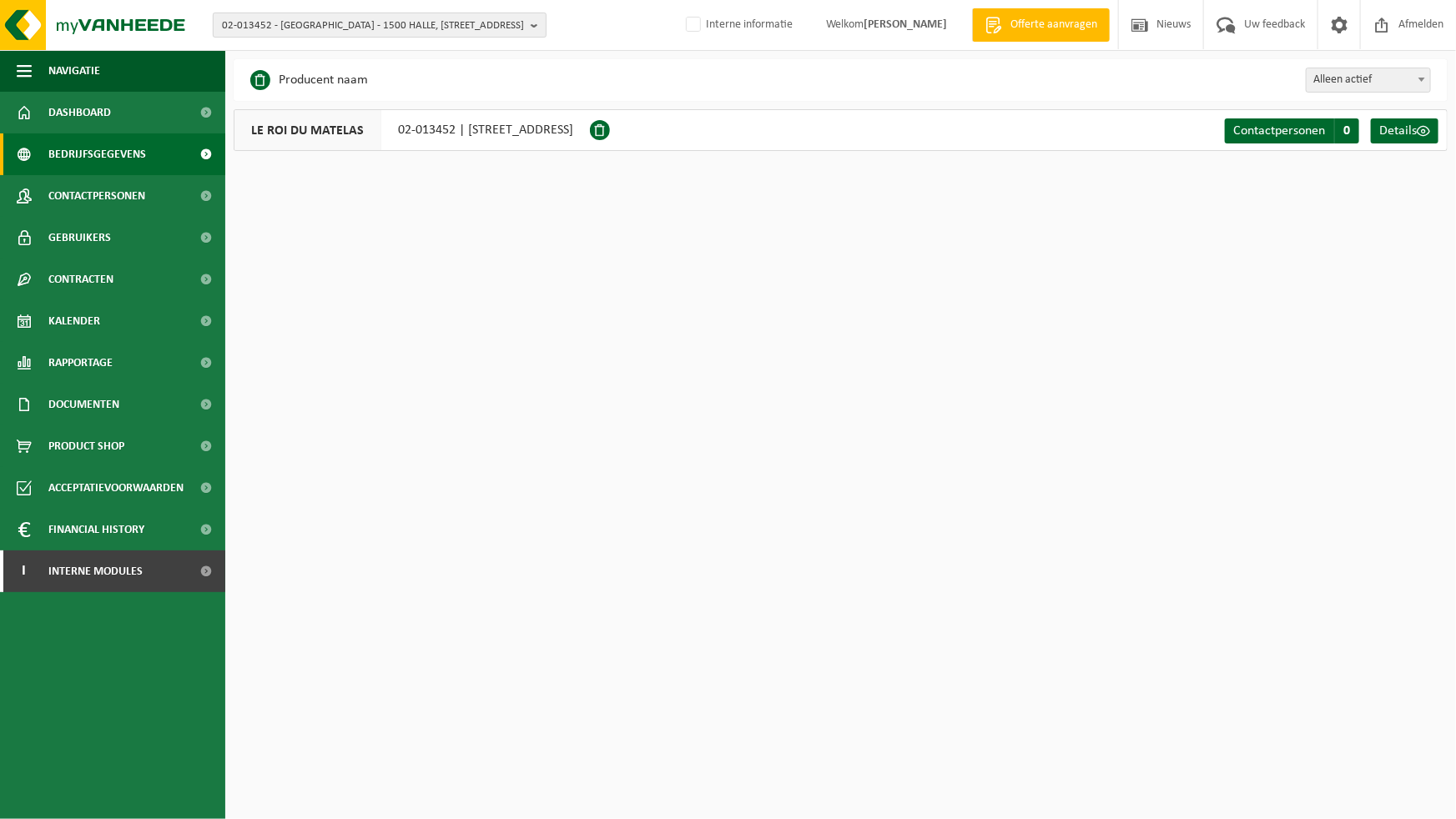
click at [506, 29] on span "02-013452 - [GEOGRAPHIC_DATA] - 1500 HALLE, [STREET_ADDRESS]" at bounding box center [373, 25] width 303 height 25
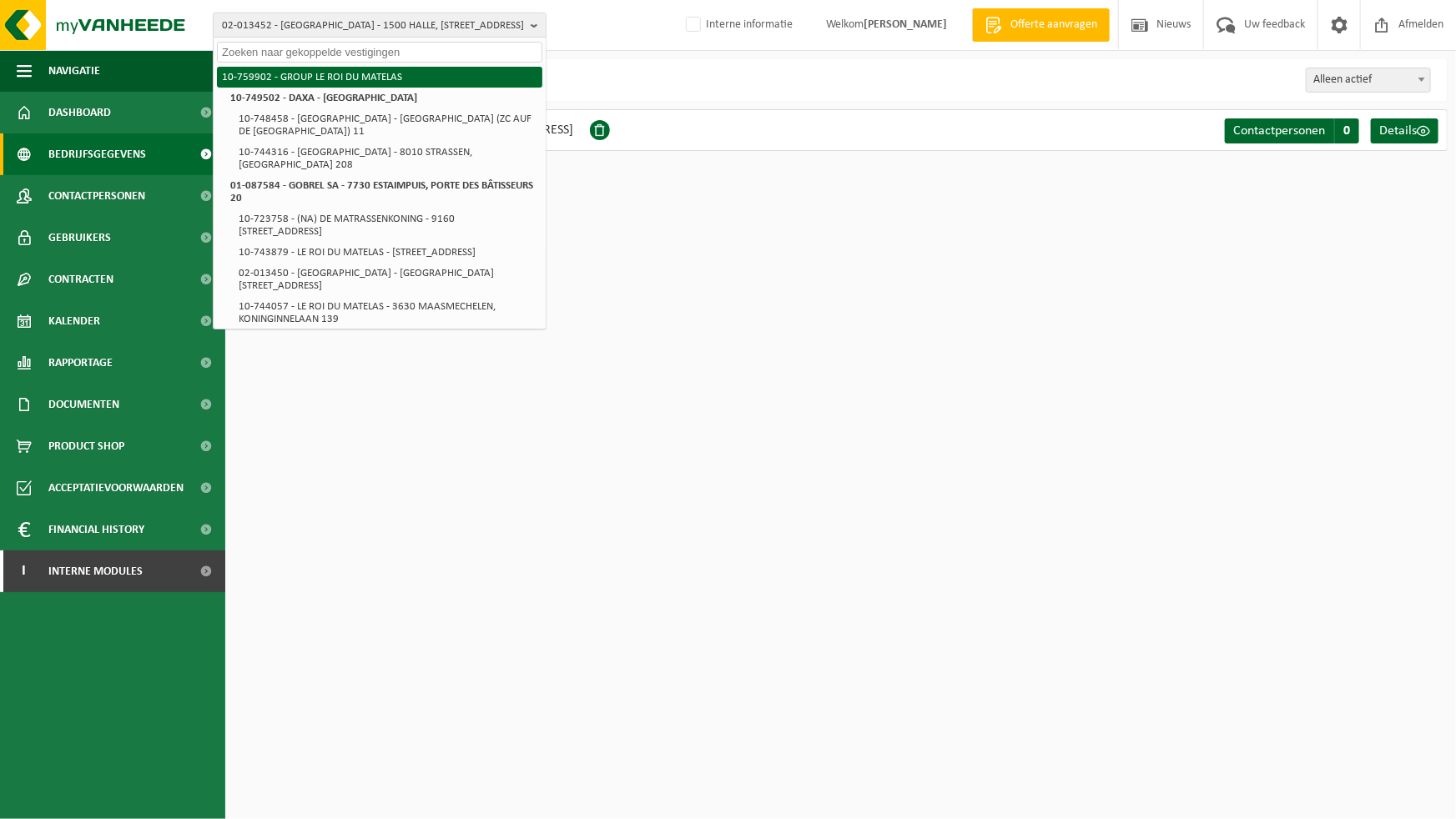
click at [326, 76] on li "10-759902 - GROUP LE ROI DU MATELAS" at bounding box center [380, 77] width 326 height 20
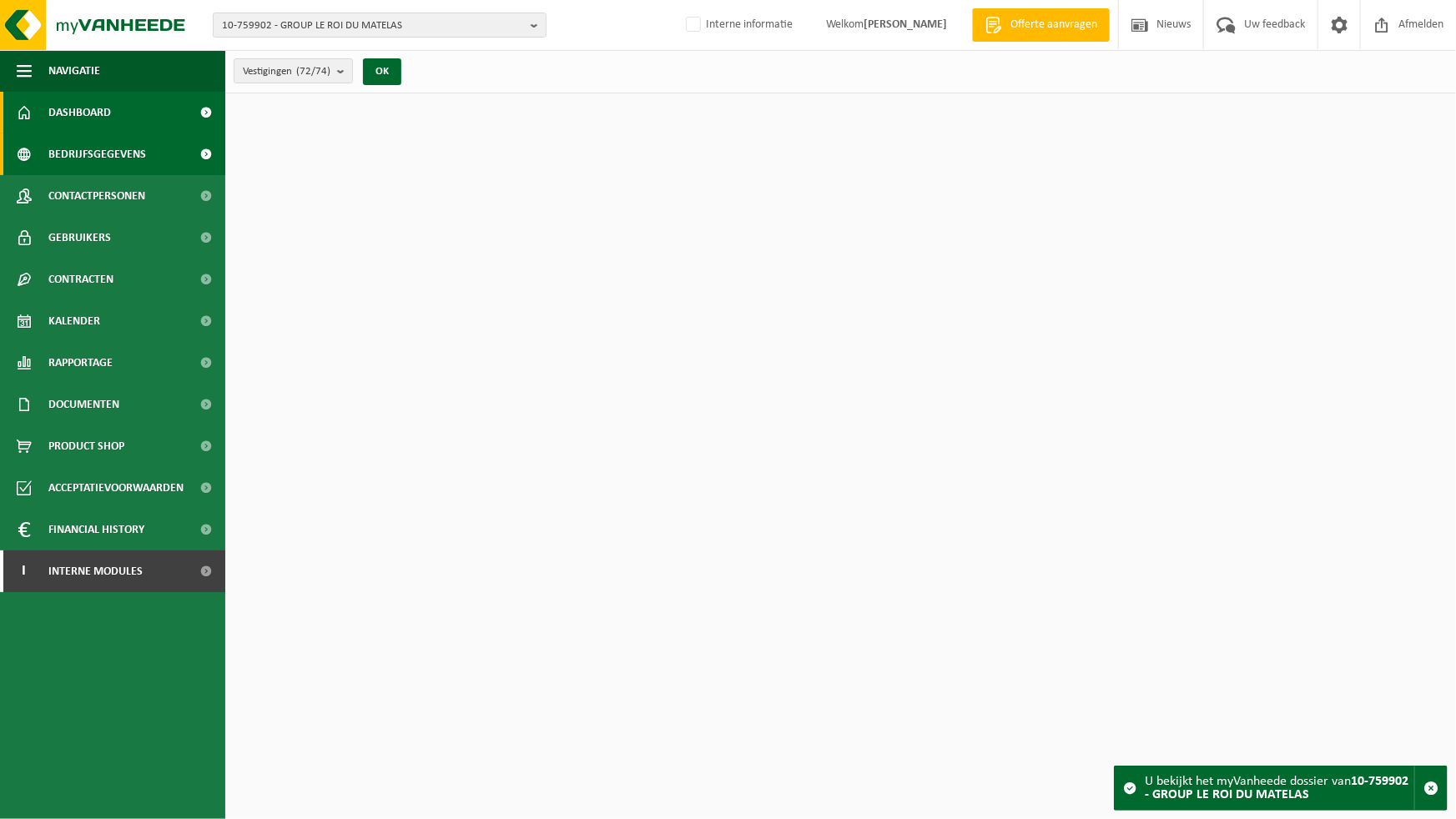
click at [142, 157] on span "Bedrijfsgegevens" at bounding box center [97, 154] width 97 height 42
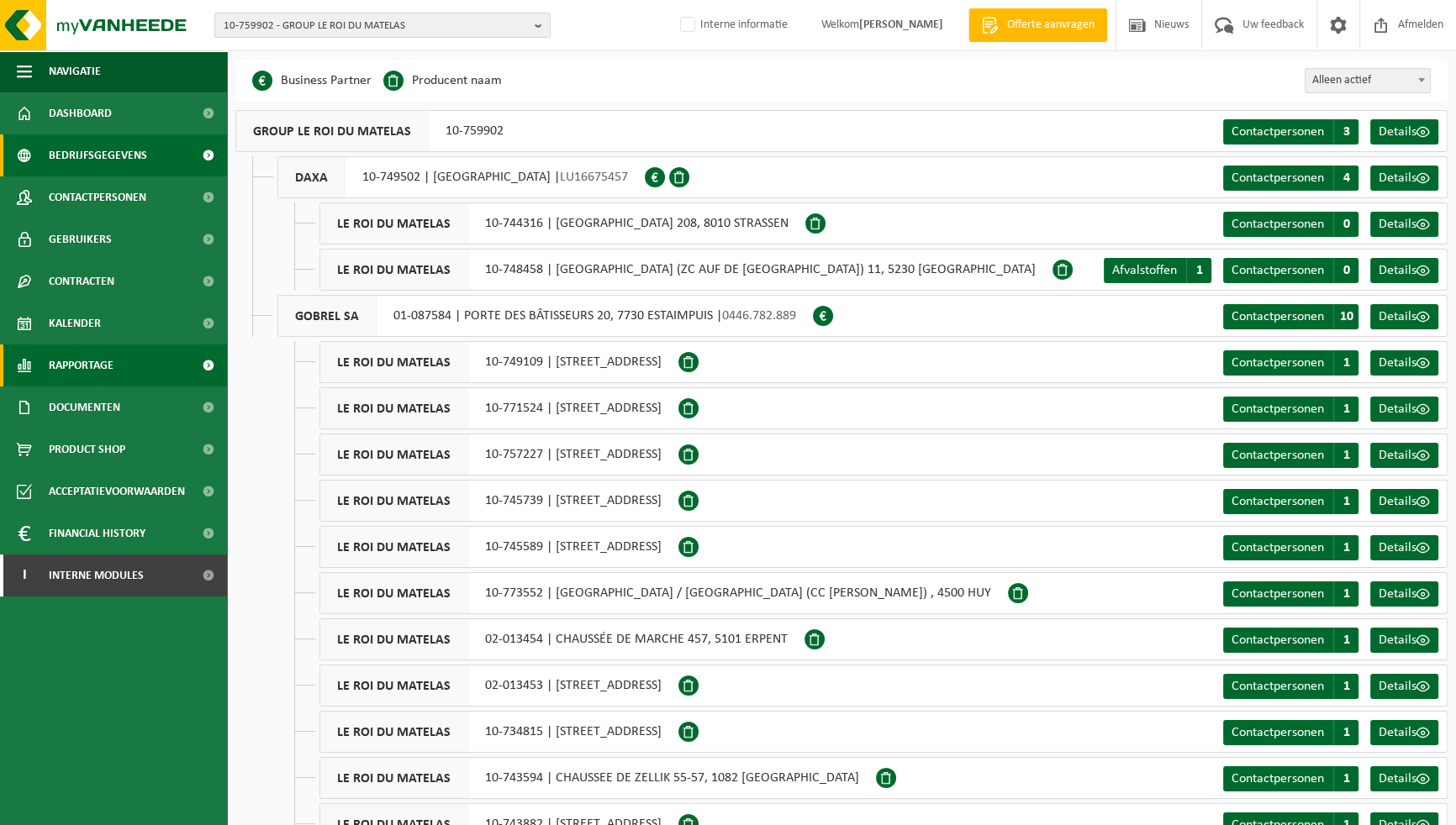
click at [104, 365] on span "Rapportage" at bounding box center [80, 365] width 64 height 42
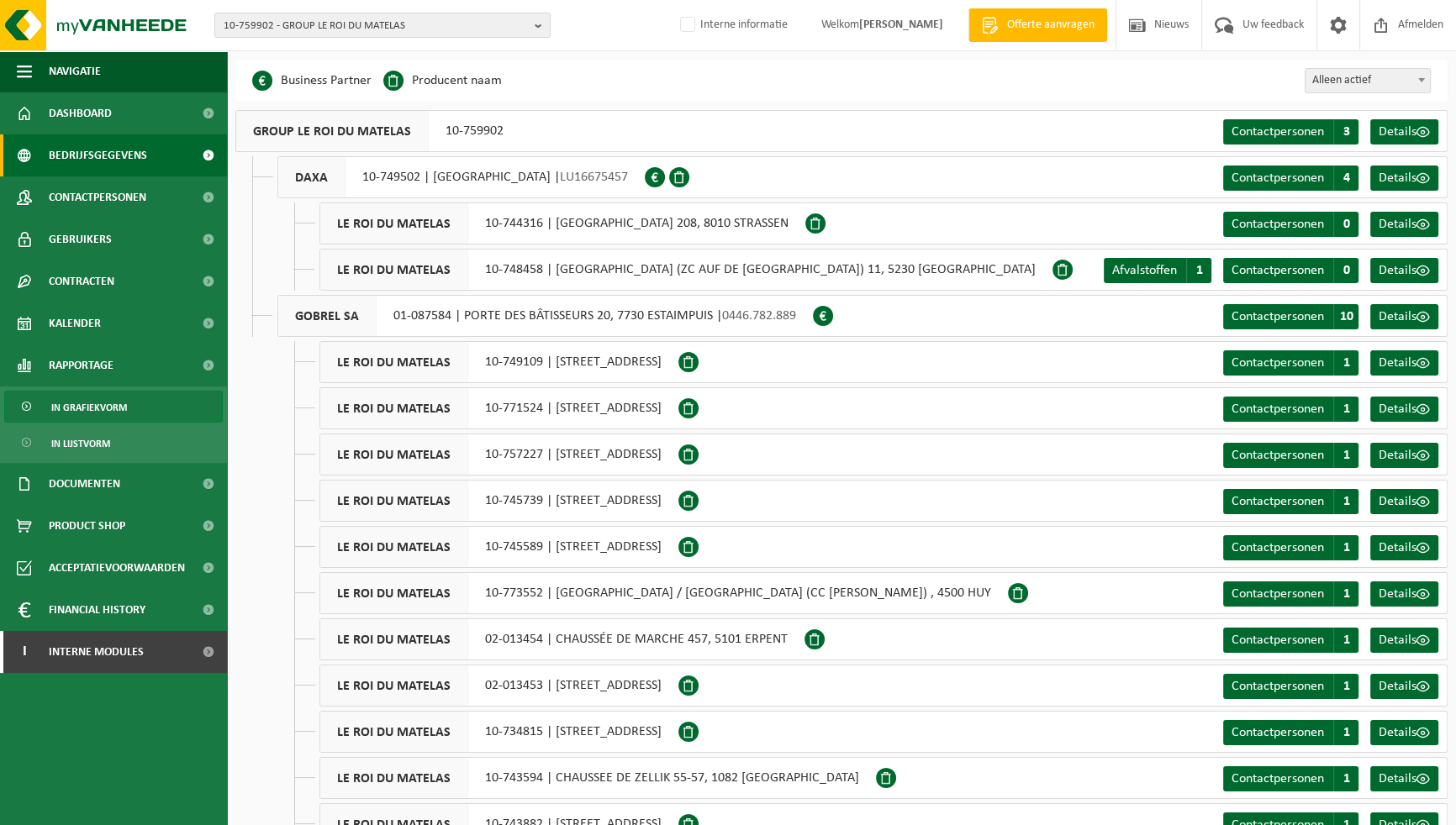
click at [103, 405] on span "In grafiekvorm" at bounding box center [89, 407] width 76 height 32
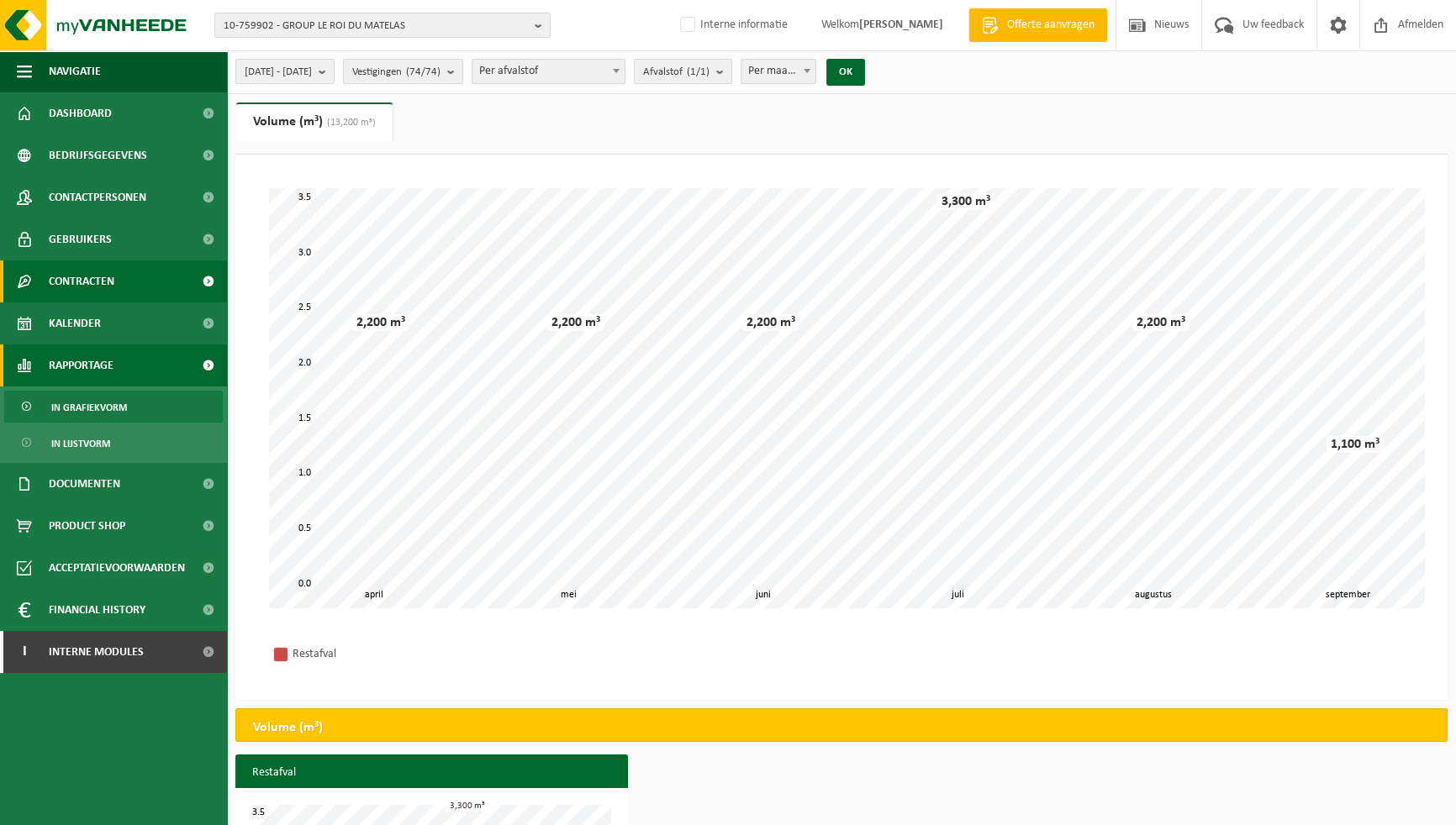
click at [108, 285] on span "Contracten" at bounding box center [81, 281] width 65 height 42
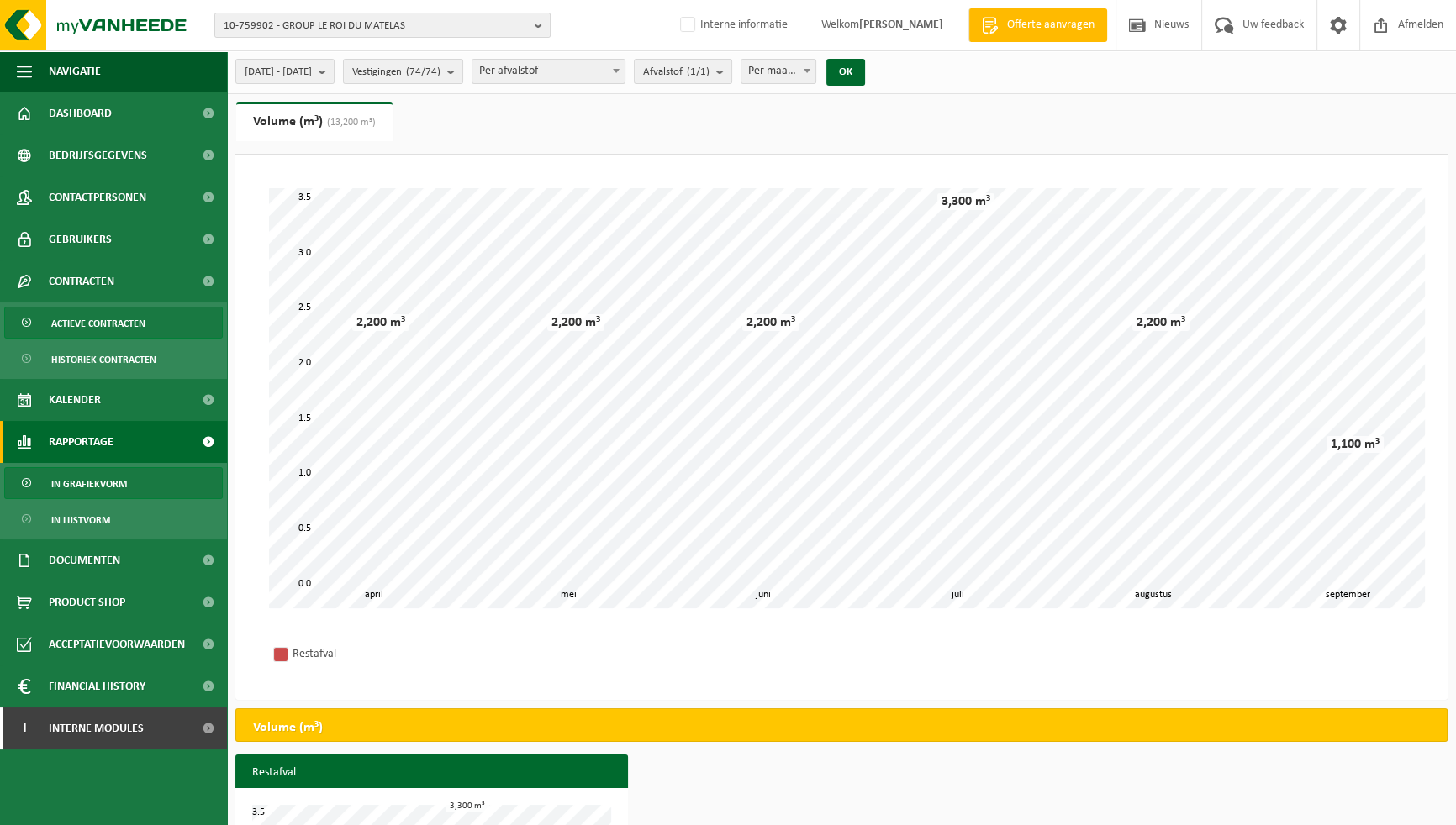
click at [132, 318] on span "Actieve contracten" at bounding box center [98, 323] width 94 height 32
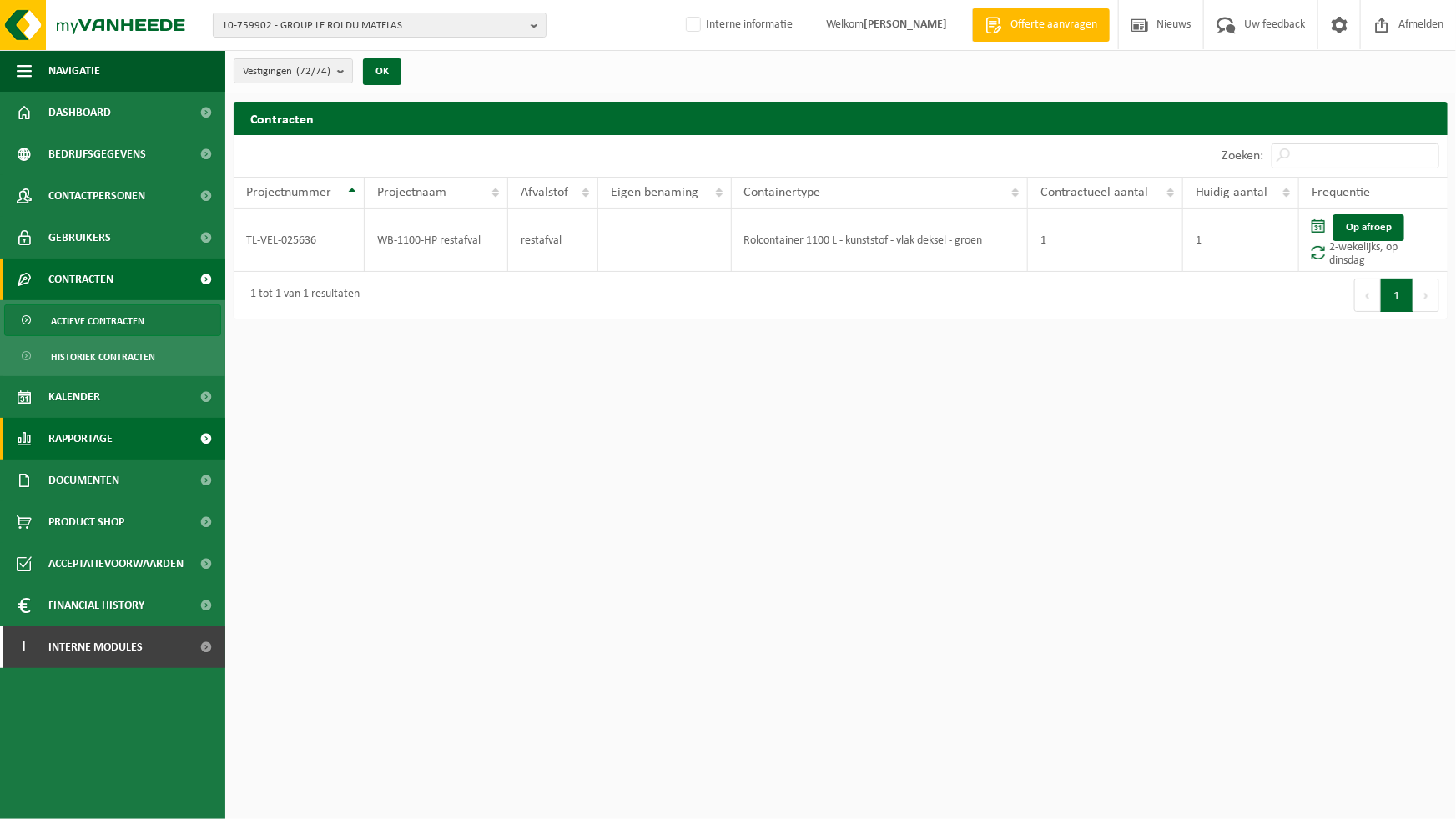
click at [123, 430] on link "Rapportage" at bounding box center [112, 439] width 225 height 42
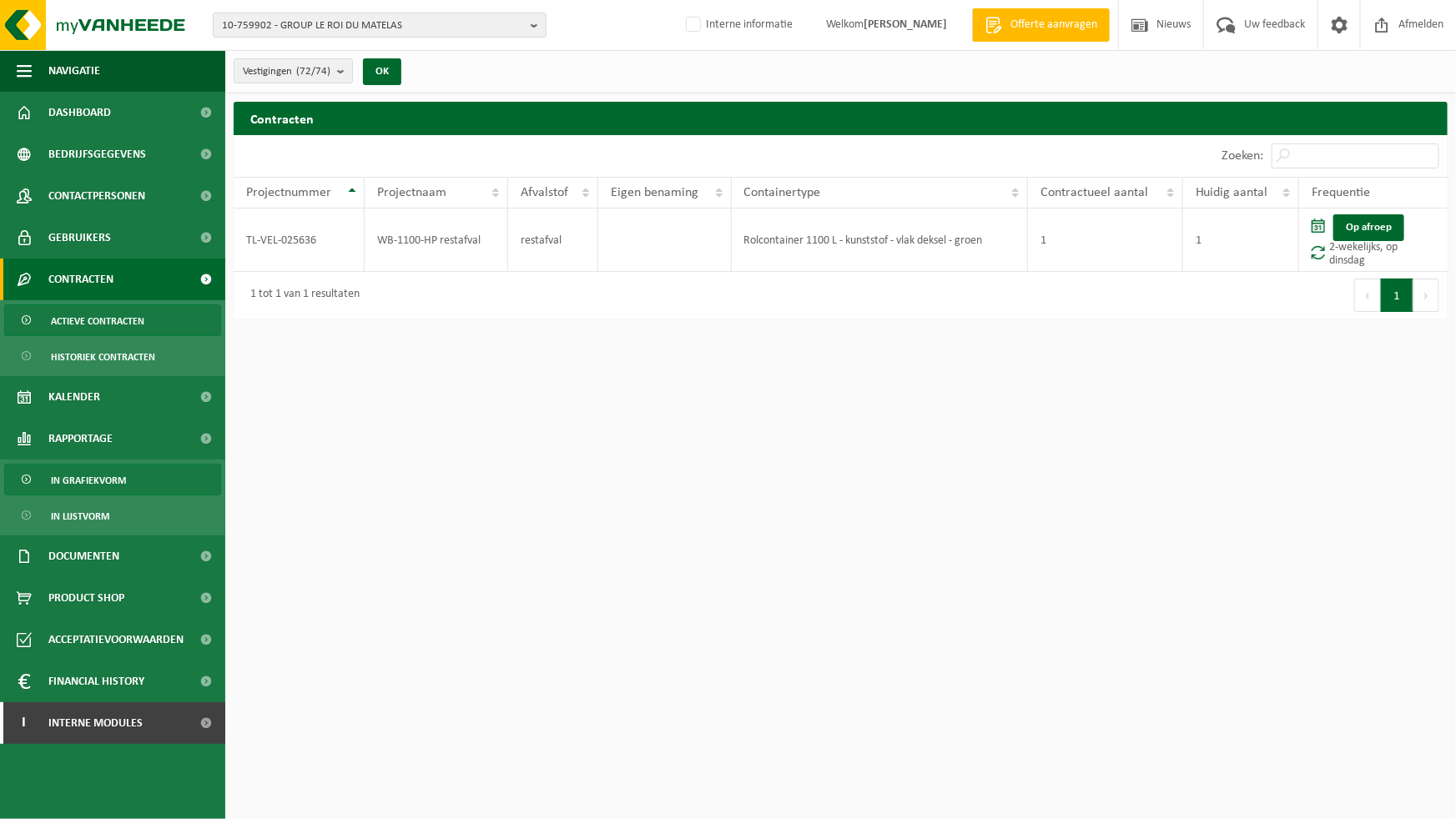
click at [84, 485] on span "In grafiekvorm" at bounding box center [88, 480] width 75 height 32
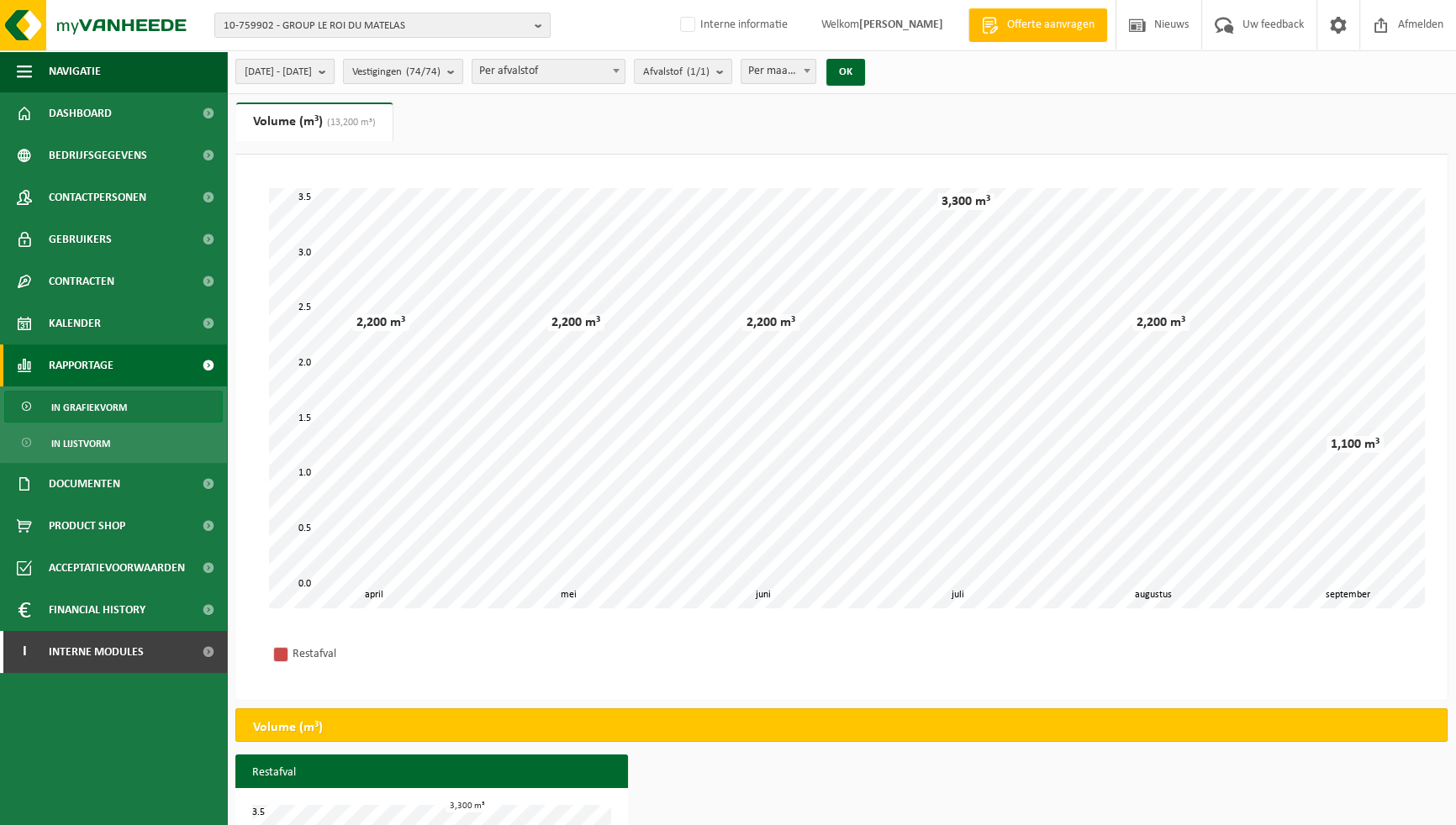
click at [312, 73] on span "[DATE] - [DATE]" at bounding box center [278, 72] width 67 height 25
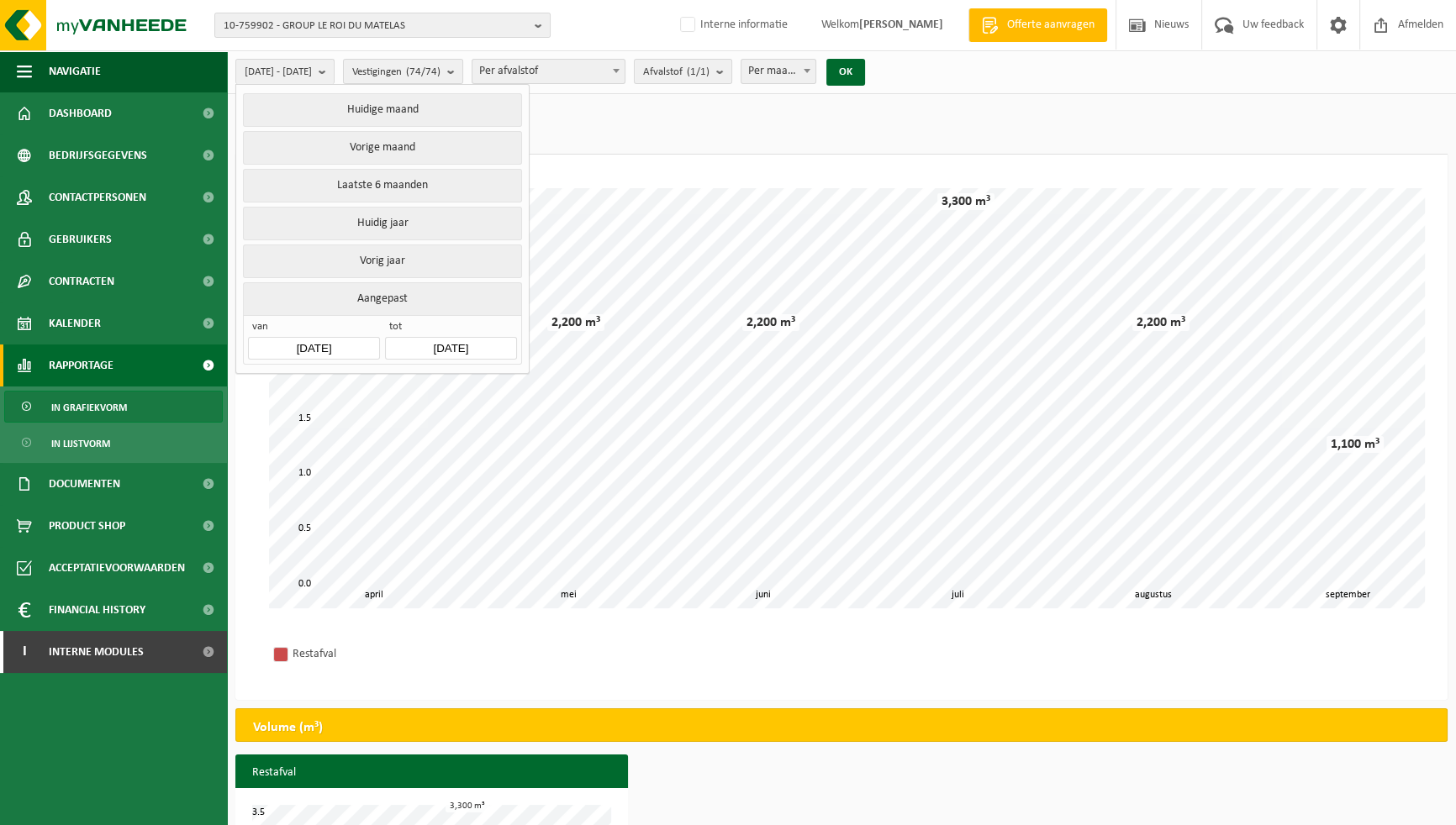
click at [320, 345] on input "[DATE]" at bounding box center [313, 348] width 131 height 22
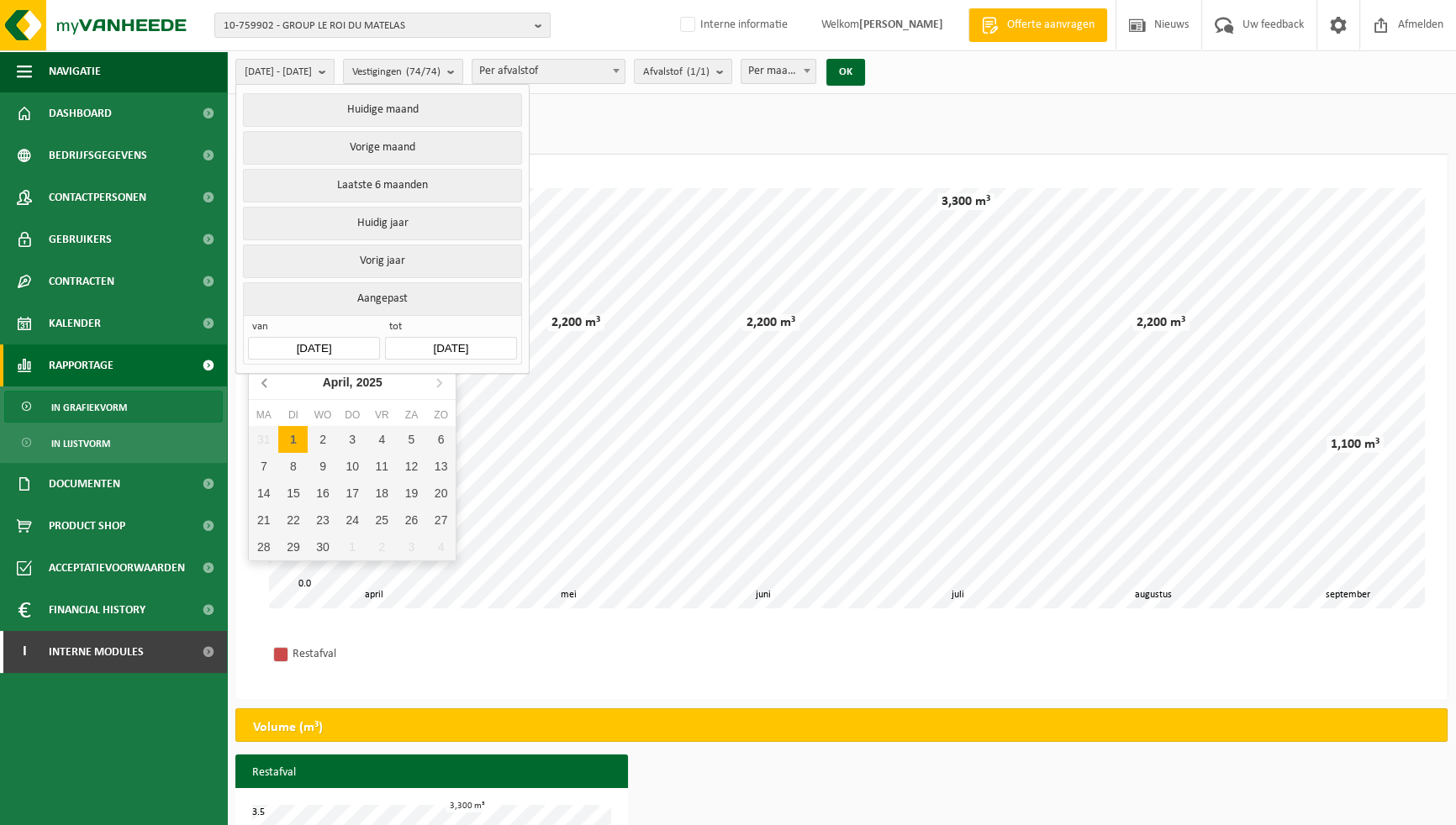
click at [264, 385] on icon at bounding box center [264, 383] width 4 height 8
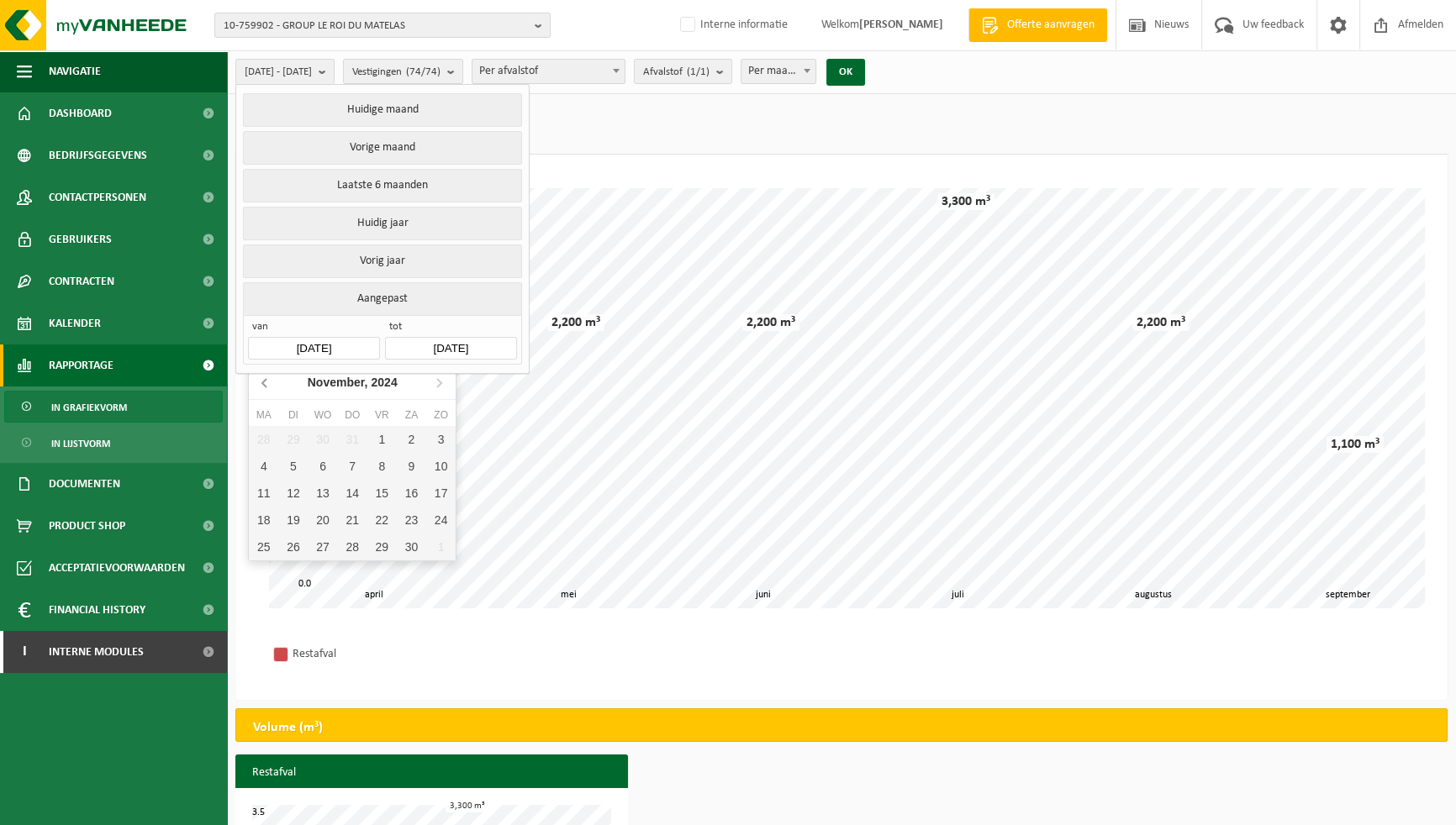
click at [264, 385] on icon at bounding box center [264, 383] width 4 height 8
click at [360, 379] on div "Oktober, 2024" at bounding box center [351, 382] width 91 height 27
click at [359, 389] on div "2024" at bounding box center [352, 382] width 39 height 27
click at [334, 420] on div "2020" at bounding box center [327, 423] width 52 height 47
click at [288, 425] on div "Jan" at bounding box center [283, 418] width 69 height 36
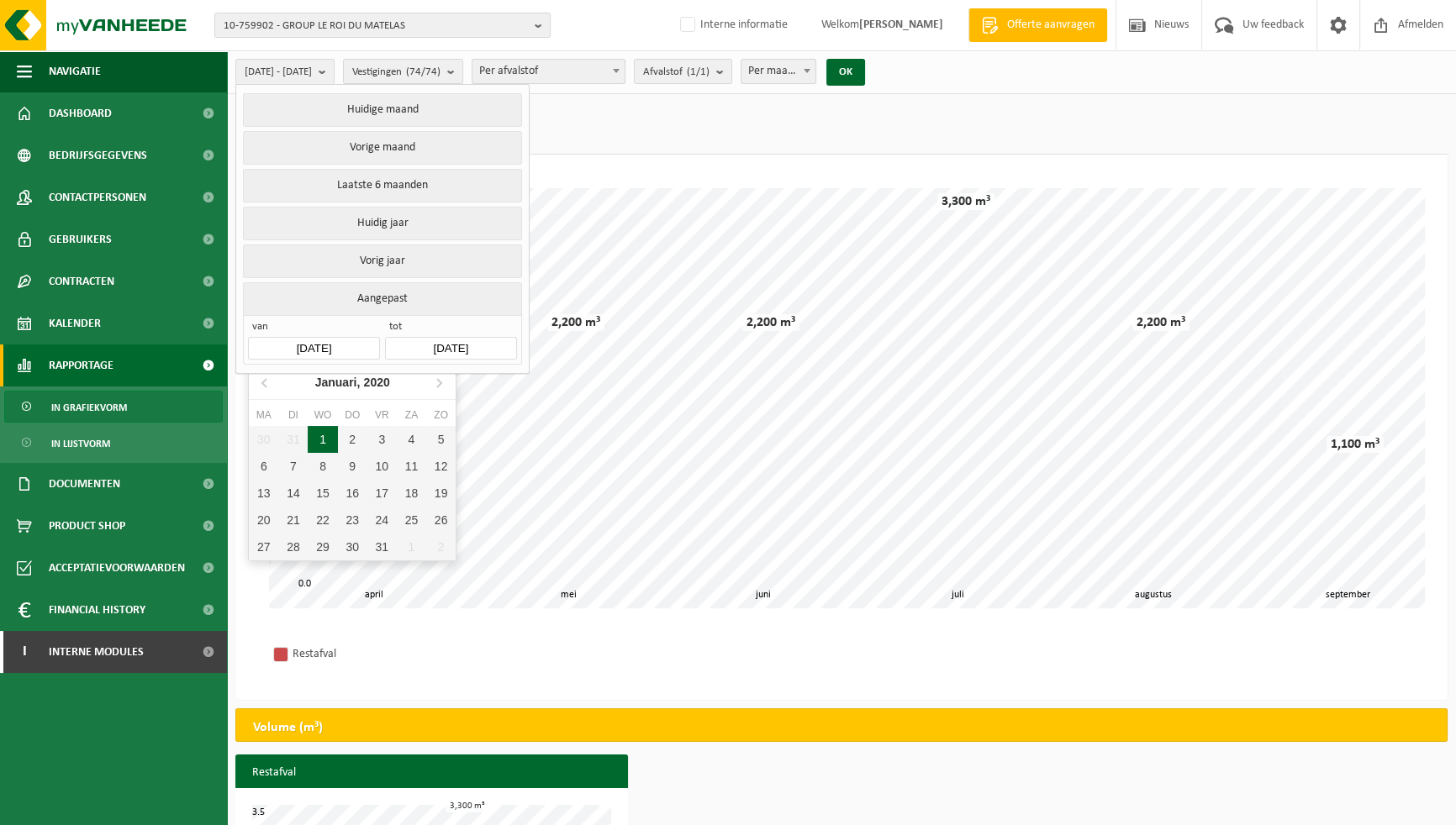
click at [321, 437] on div "1" at bounding box center [321, 439] width 29 height 27
type input "2020-01-01"
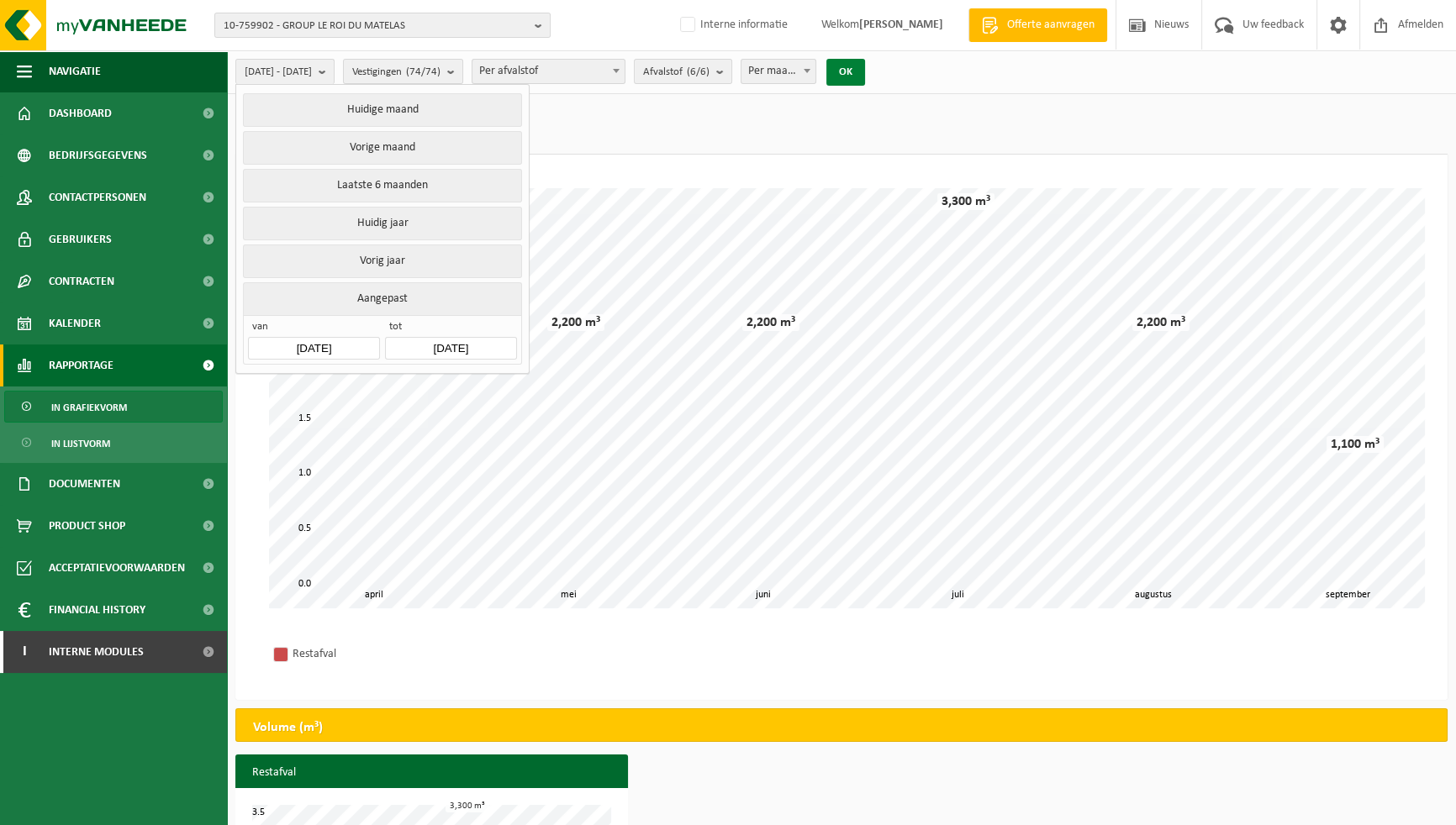
click at [864, 79] on button "OK" at bounding box center [845, 72] width 38 height 27
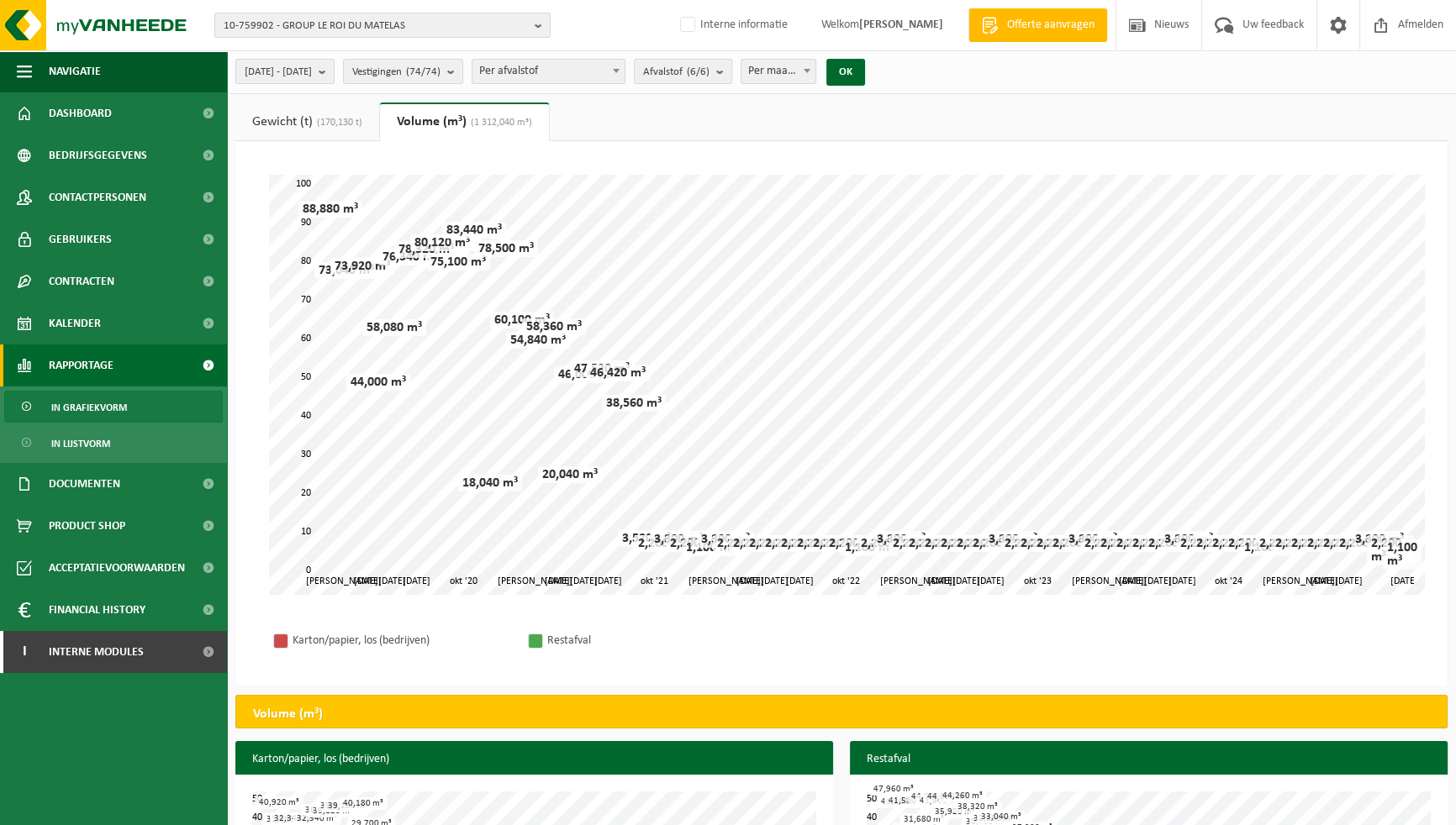
click at [338, 126] on span "(170,130 t)" at bounding box center [337, 122] width 50 height 10
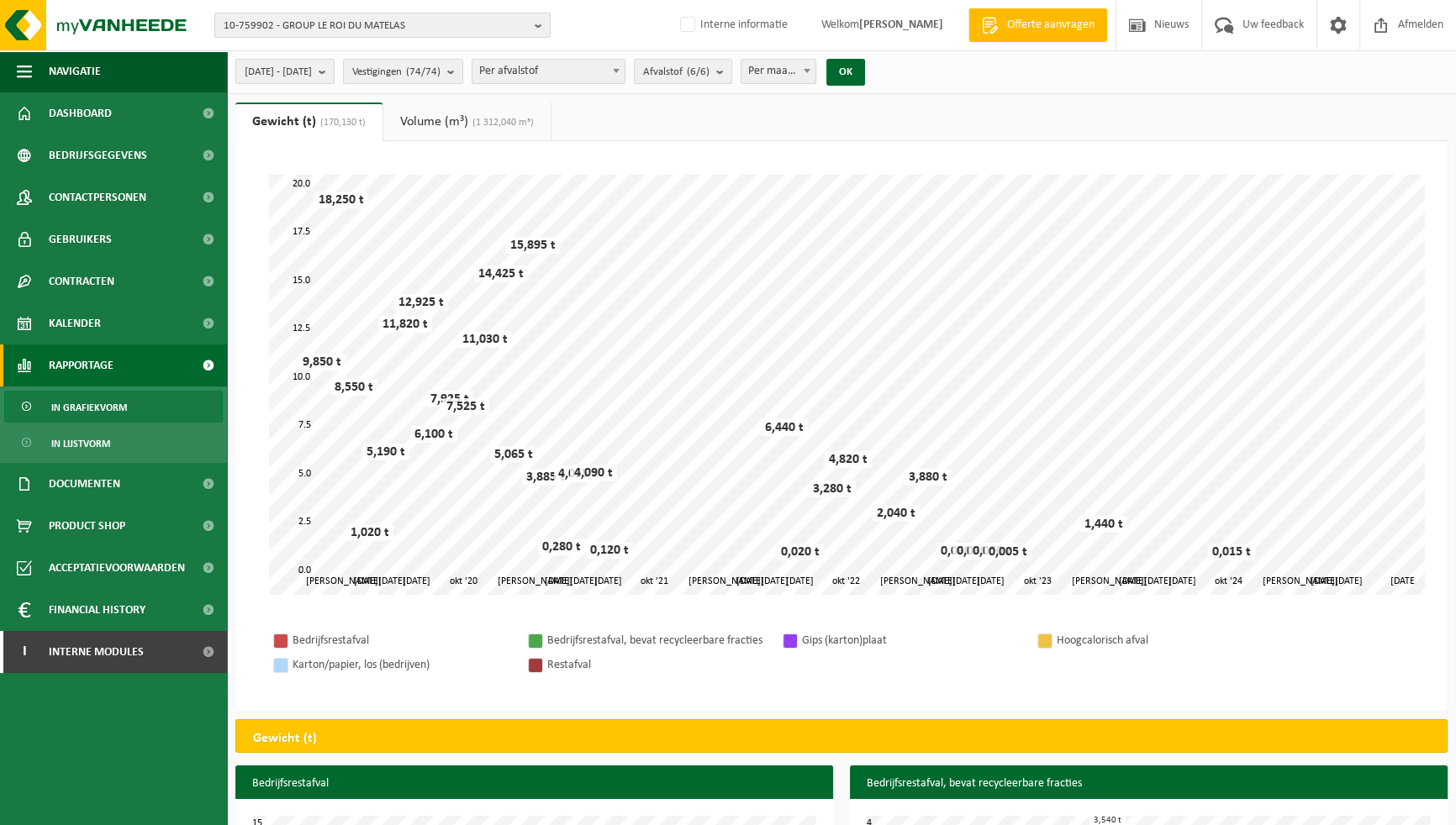
click at [412, 26] on span "10-759902 - GROUP LE ROI DU MATELAS" at bounding box center [376, 25] width 305 height 25
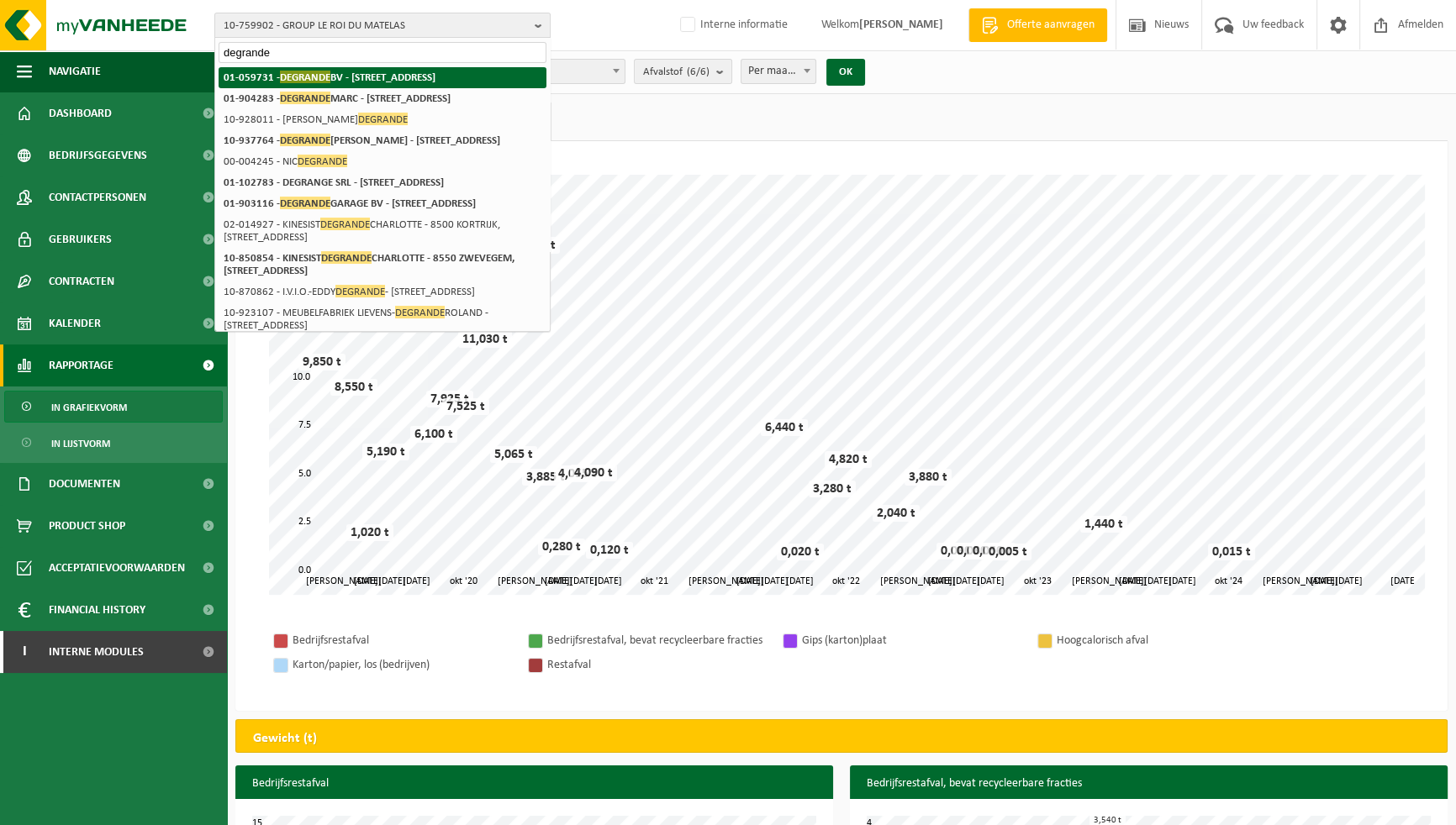
type input "degrande"
click at [352, 76] on strong "01-059731 - DEGRANDE BV - 8510 BELLEGEM, DOORNIKSERIJKSWEG 117" at bounding box center [329, 77] width 212 height 12
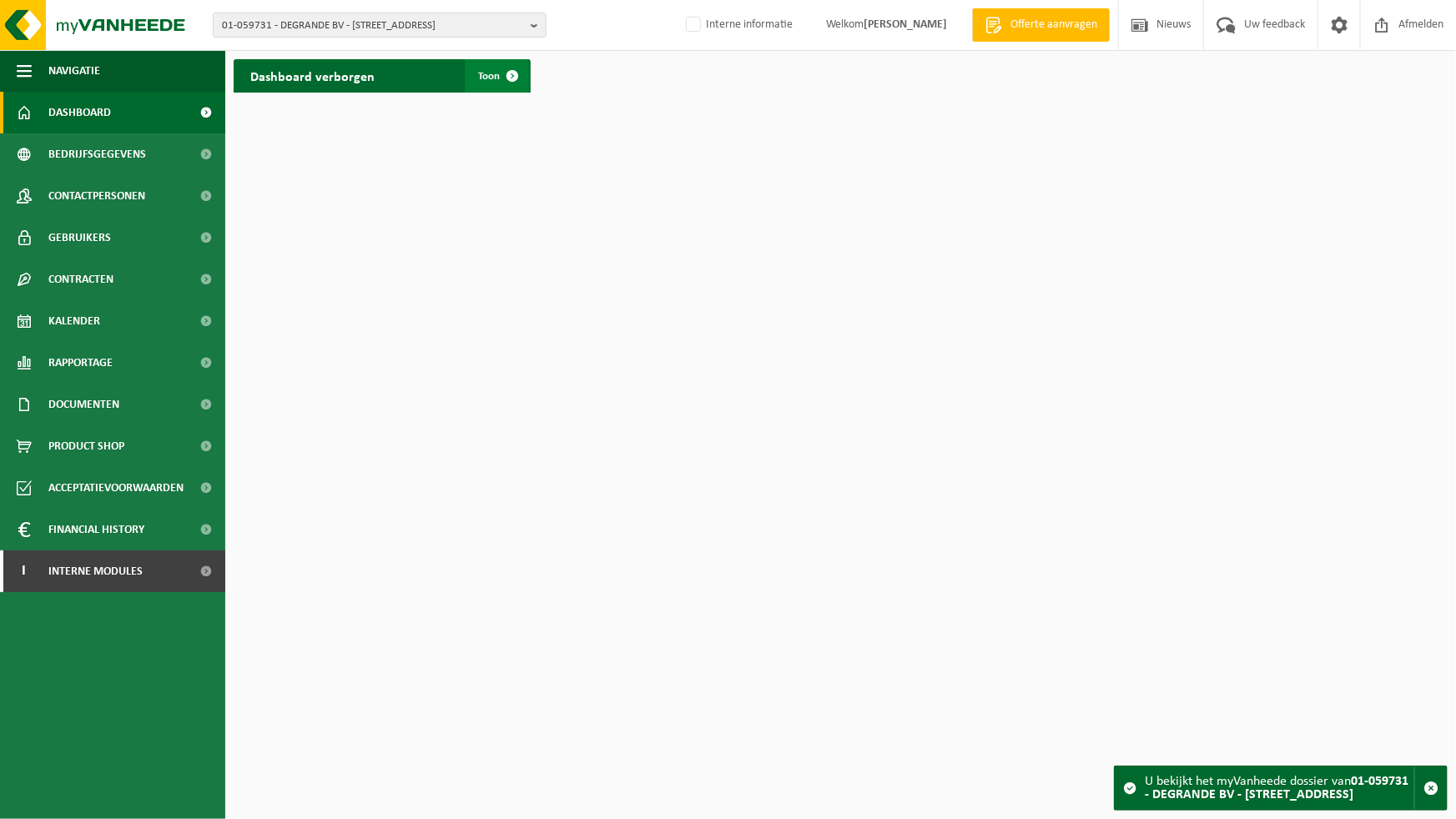
click at [496, 87] on span at bounding box center [512, 76] width 33 height 33
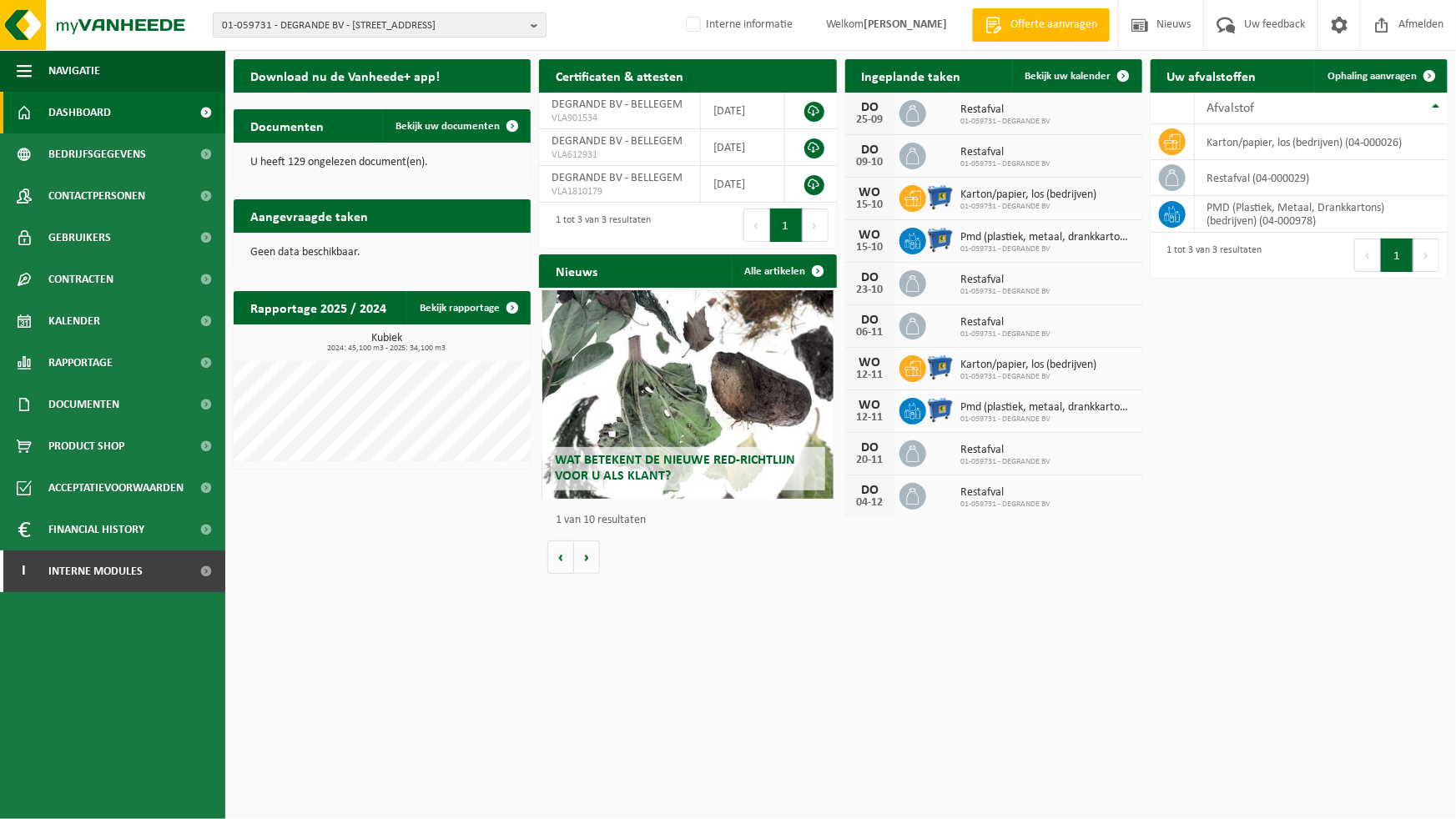
click at [1049, 33] on link "Offerte aanvragen" at bounding box center [1041, 25] width 137 height 33
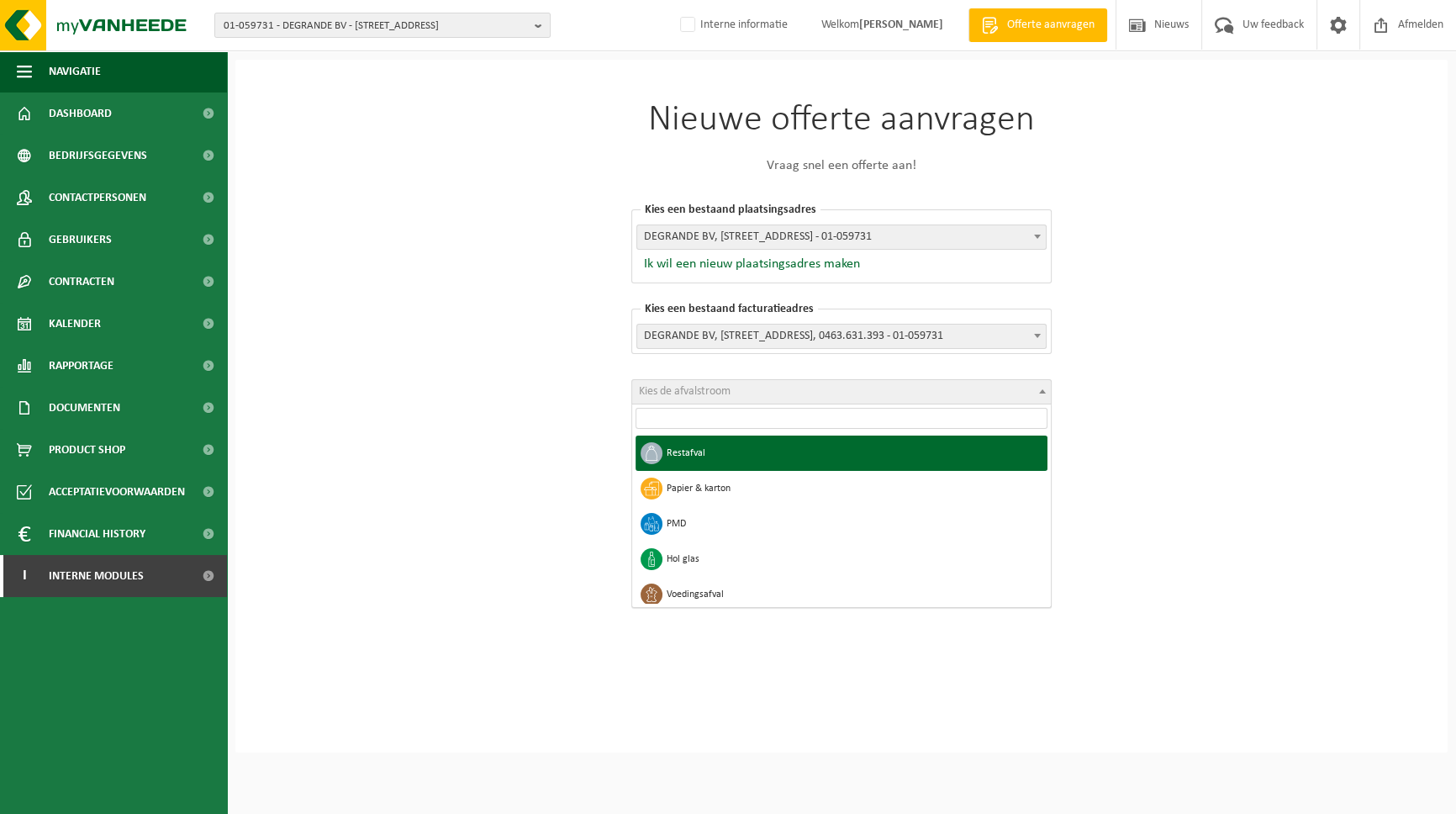
click at [798, 403] on span "Kies de afvalstroom" at bounding box center [841, 391] width 419 height 23
select select "1"
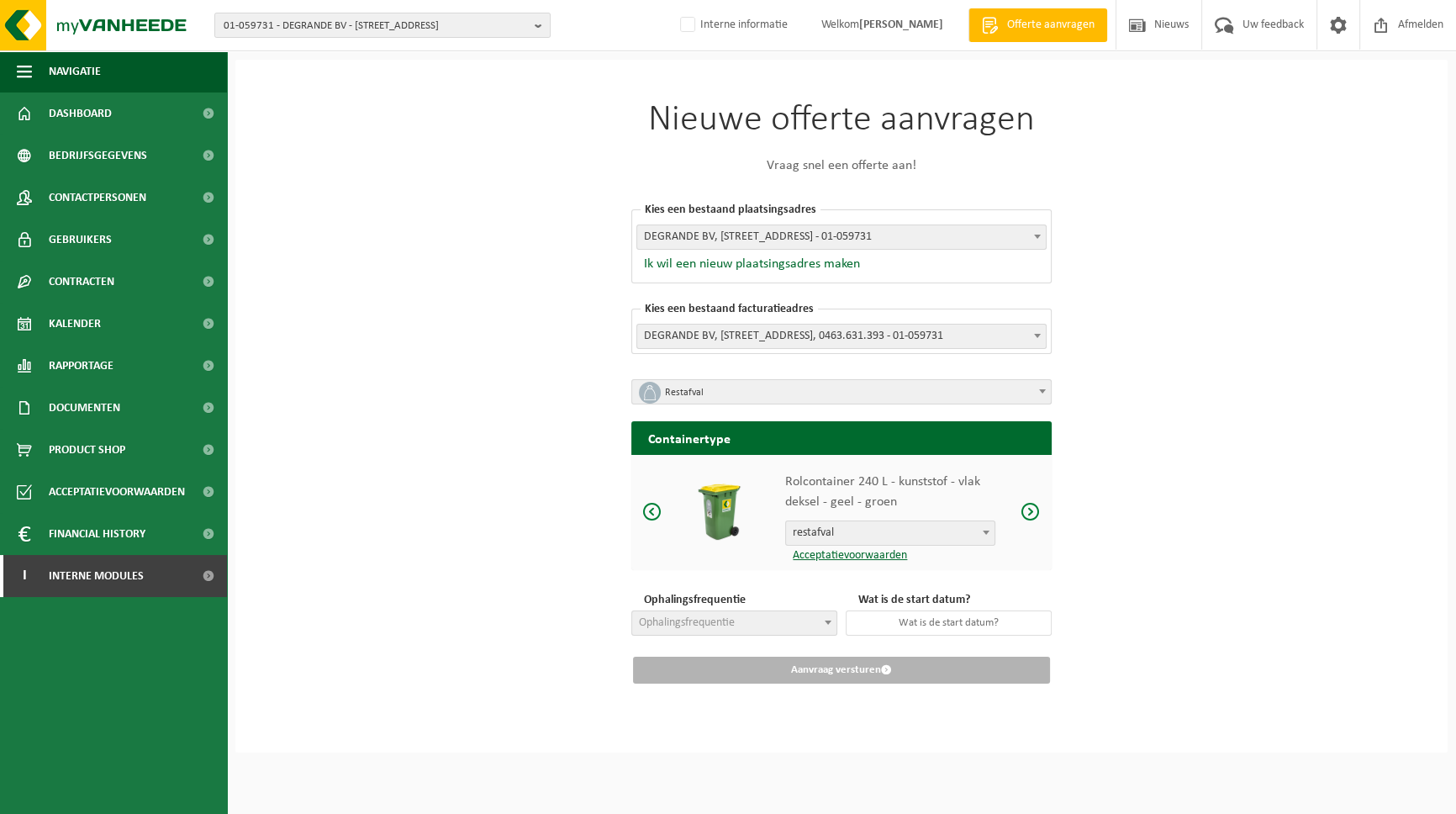
click at [1034, 508] on span at bounding box center [1031, 511] width 21 height 21
click at [749, 624] on span "Ophalingsfrequentie" at bounding box center [734, 622] width 205 height 23
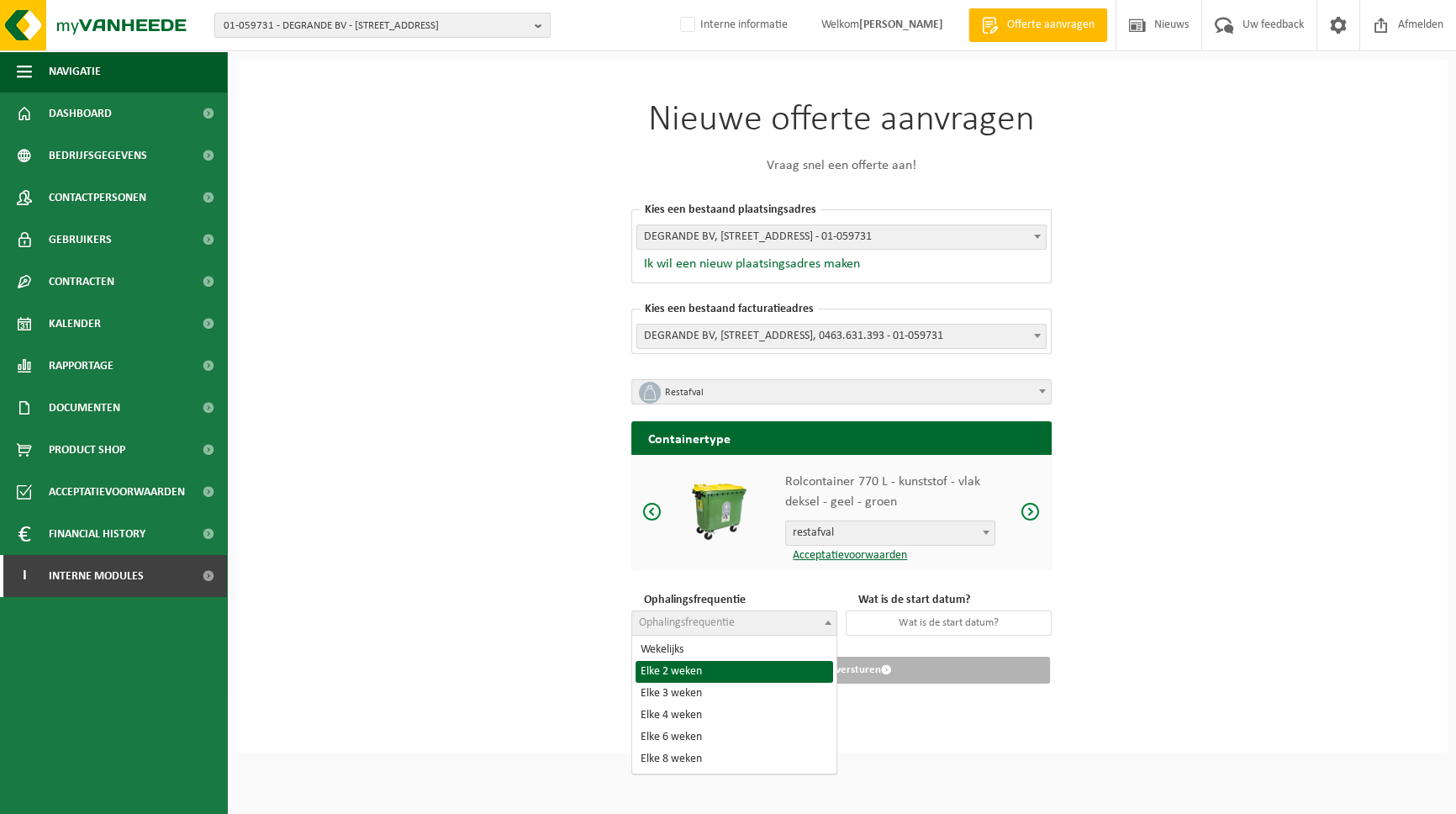
select select "11"
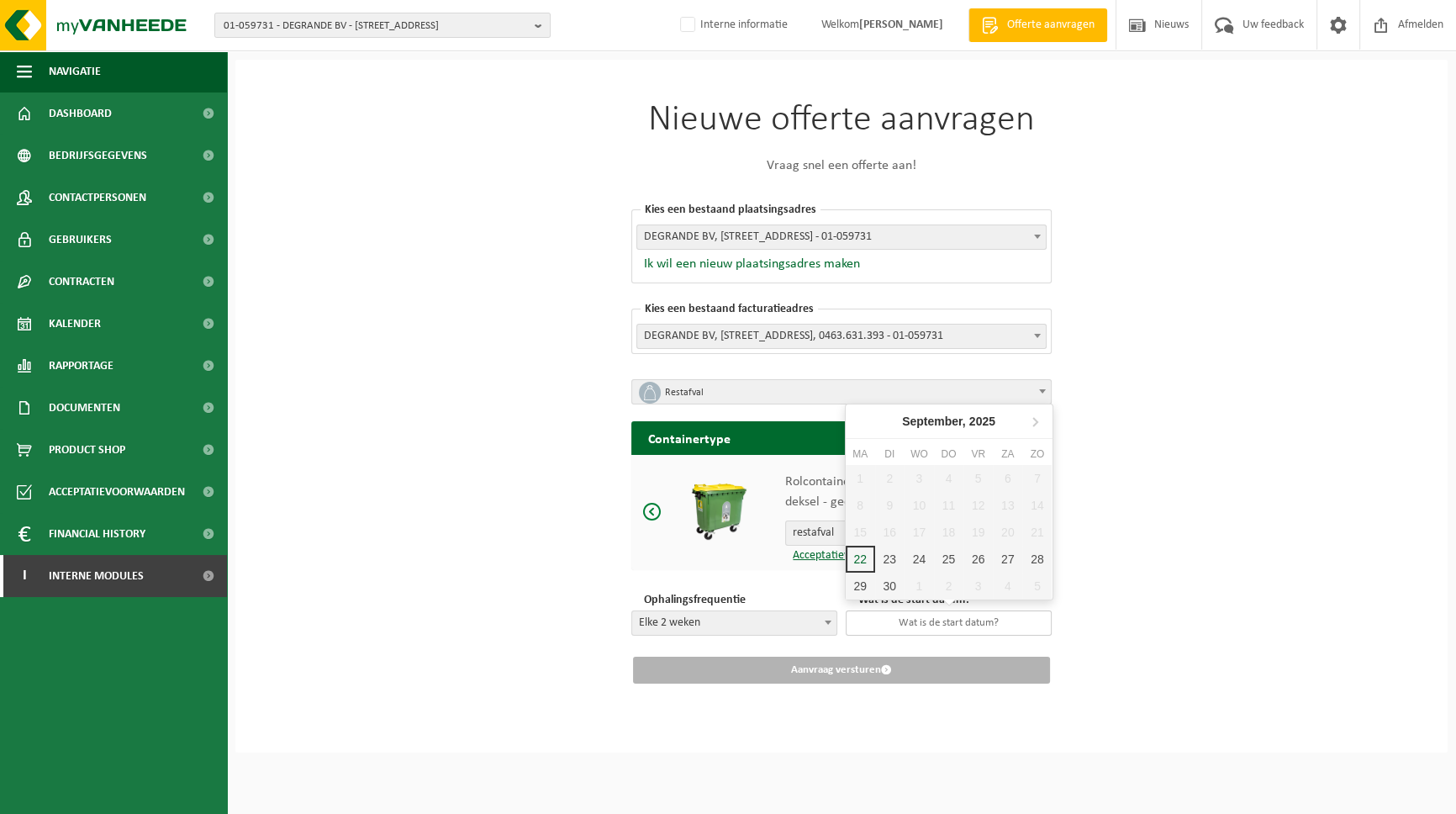
click at [947, 616] on input "text" at bounding box center [949, 622] width 206 height 25
click at [932, 556] on div "24" at bounding box center [919, 559] width 29 height 27
type input "[DATE]"
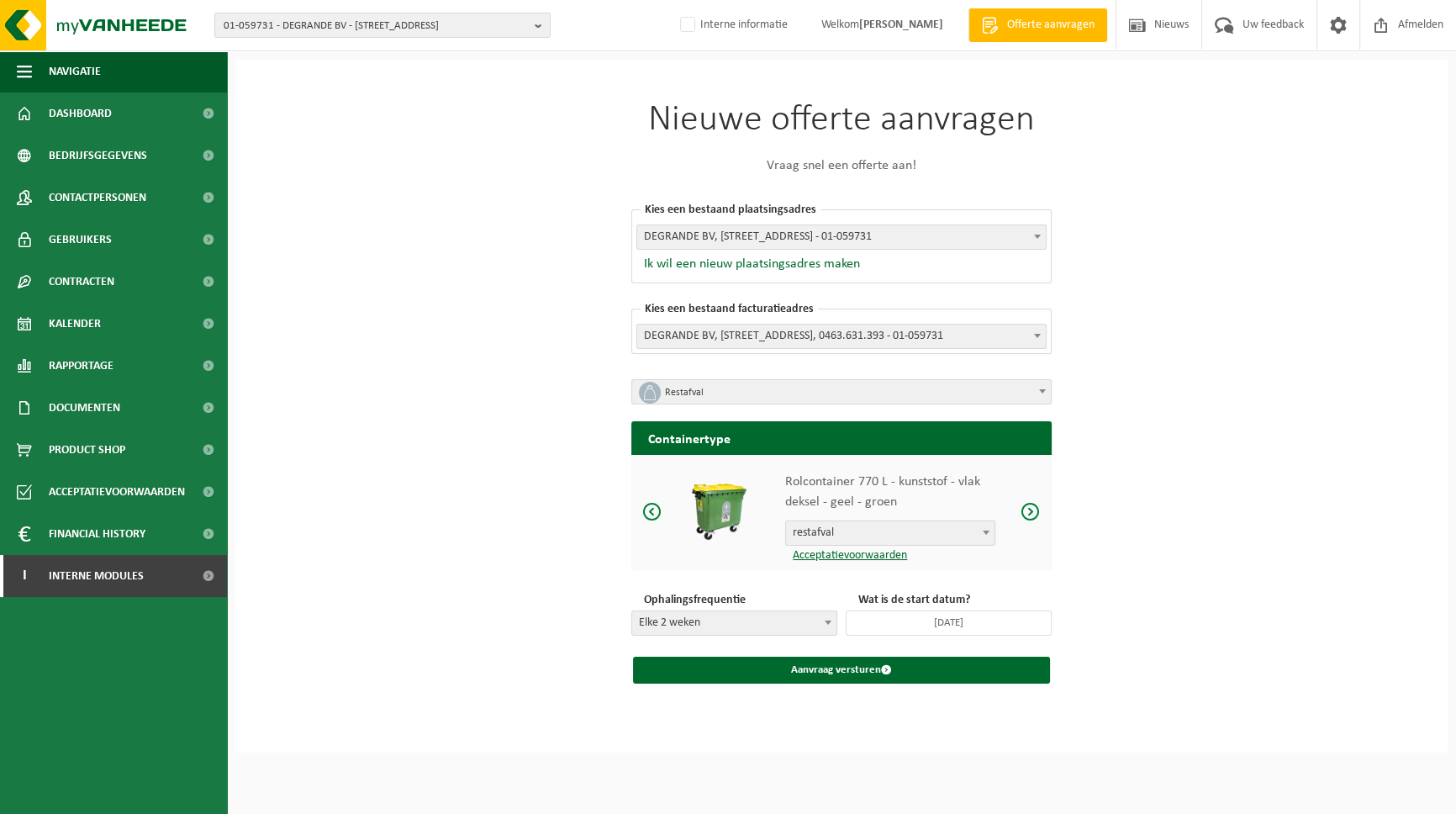
click at [1220, 561] on div "Nieuwe offerte aanvragen Vraag snel een offerte aan! [GEOGRAPHIC_DATA] een best…" at bounding box center [841, 406] width 1212 height 693
click at [858, 554] on link "Acceptatievoorwaarden" at bounding box center [846, 554] width 121 height 12
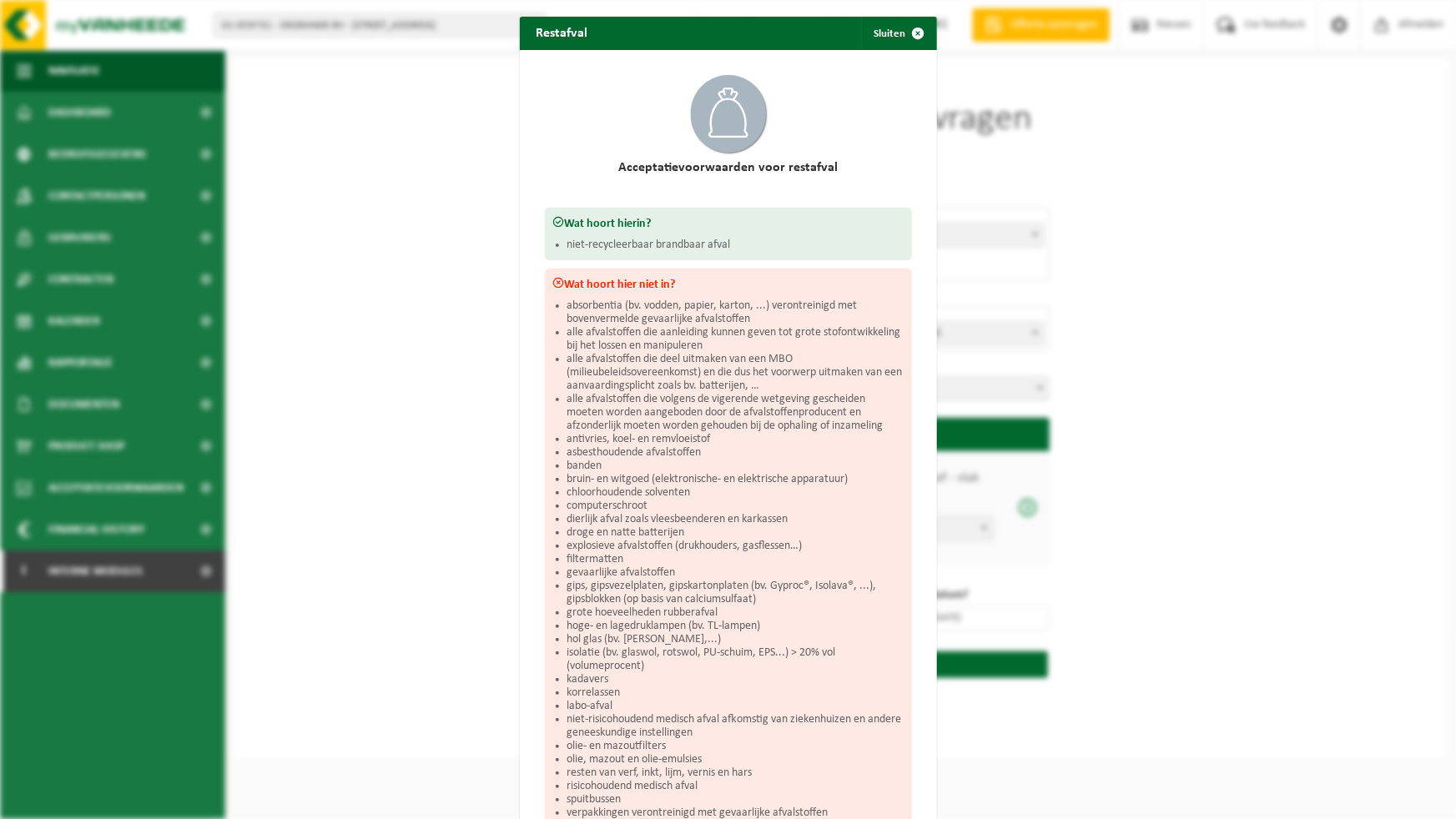
scroll to position [203, 0]
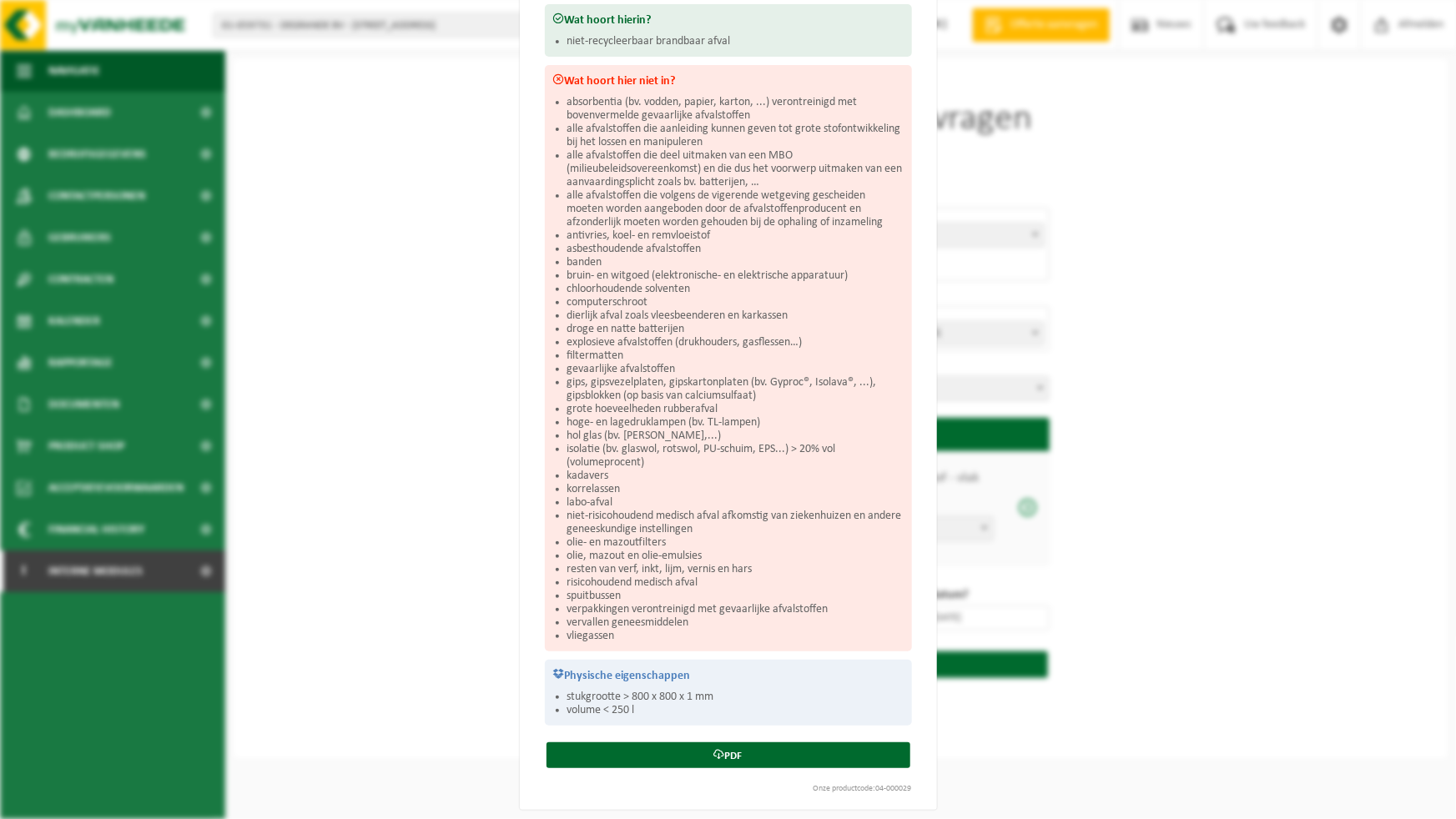
drag, startPoint x: 906, startPoint y: 781, endPoint x: 869, endPoint y: 780, distance: 37.0
click at [869, 785] on div "Onze productcode:04-000029" at bounding box center [728, 788] width 384 height 8
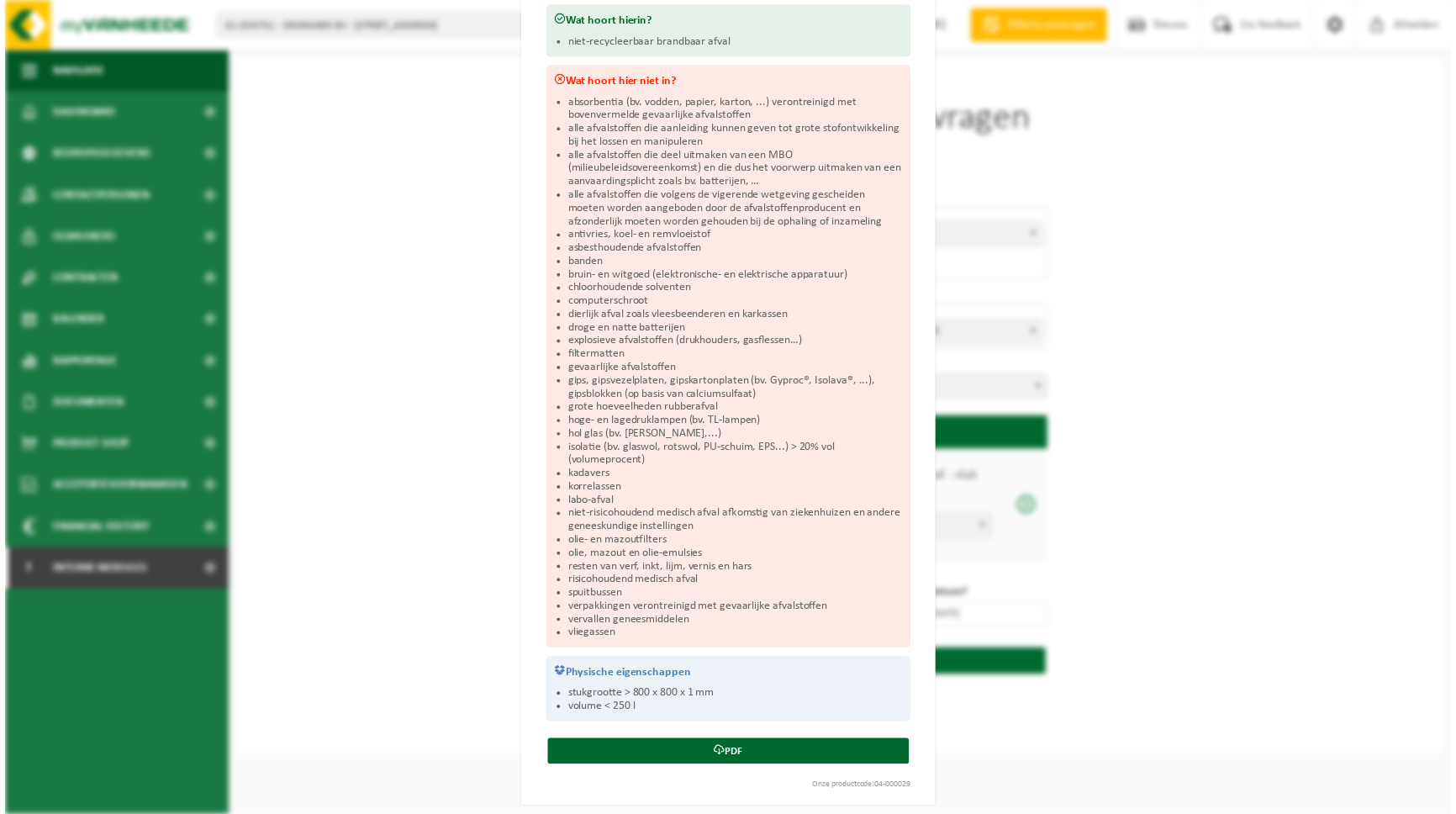
scroll to position [0, 0]
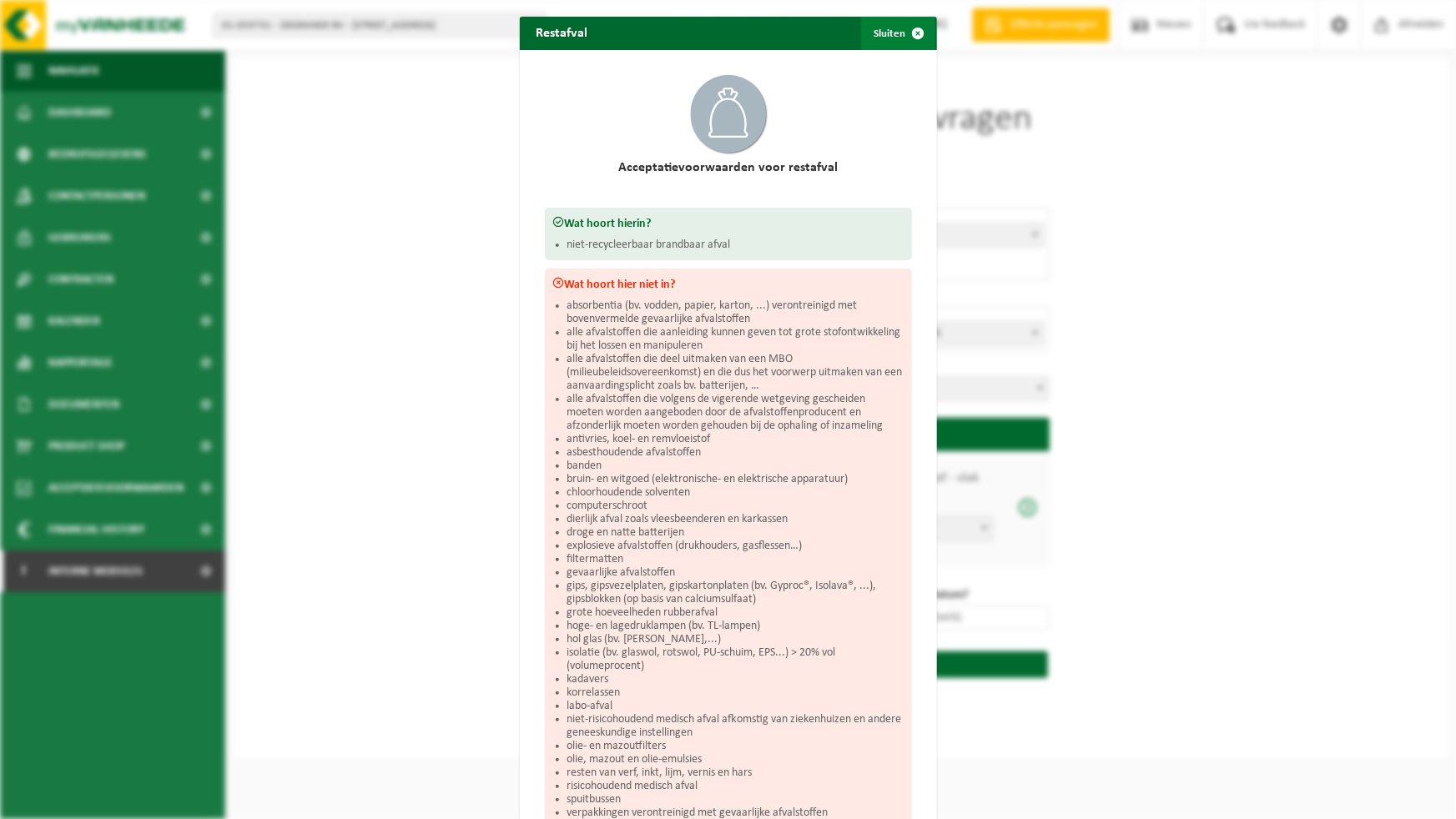
click at [902, 37] on span "button" at bounding box center [919, 33] width 33 height 33
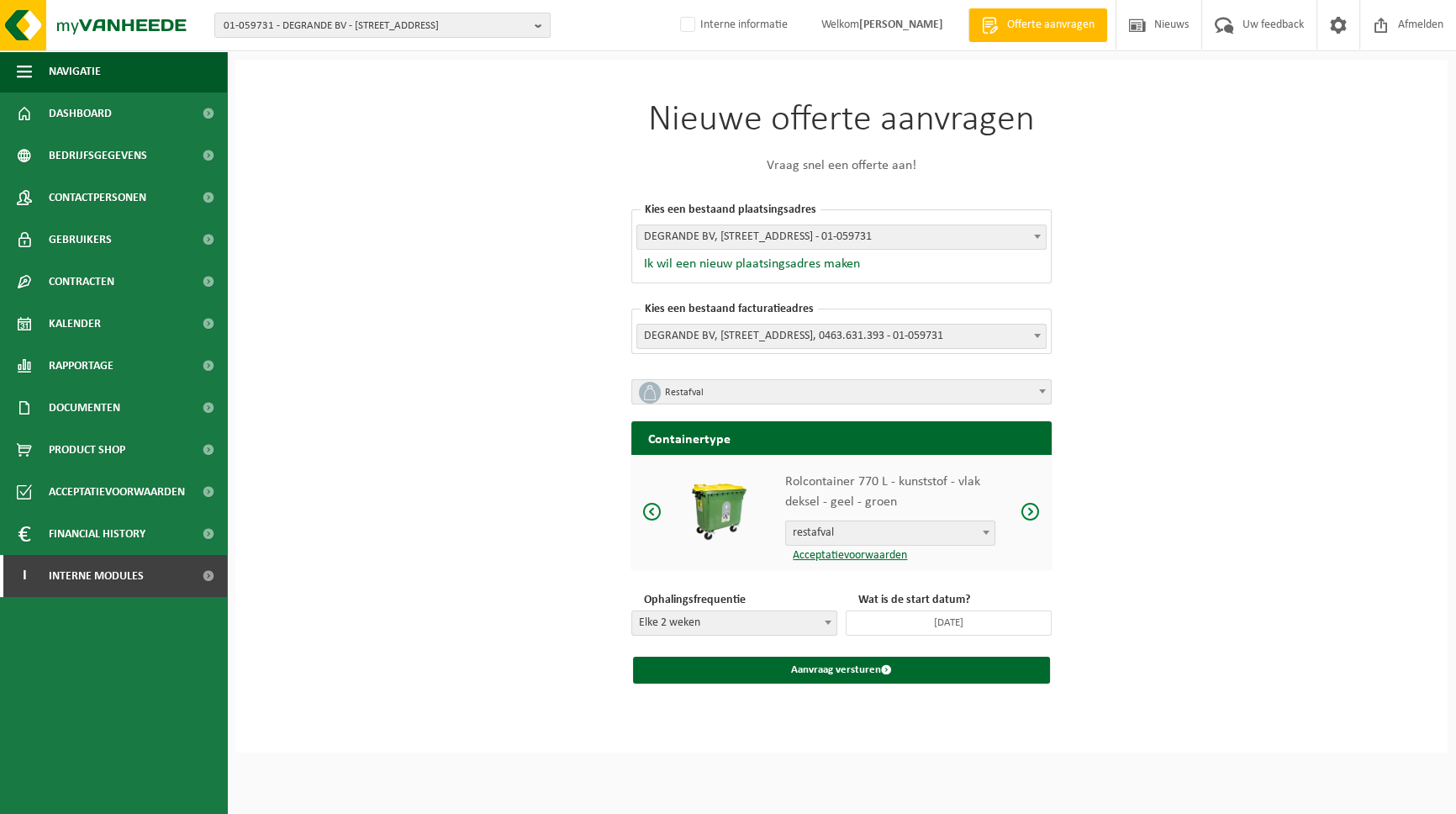
click at [1168, 253] on div "Nieuwe offerte aanvragen Vraag snel een offerte aan! [GEOGRAPHIC_DATA] een best…" at bounding box center [841, 406] width 1212 height 693
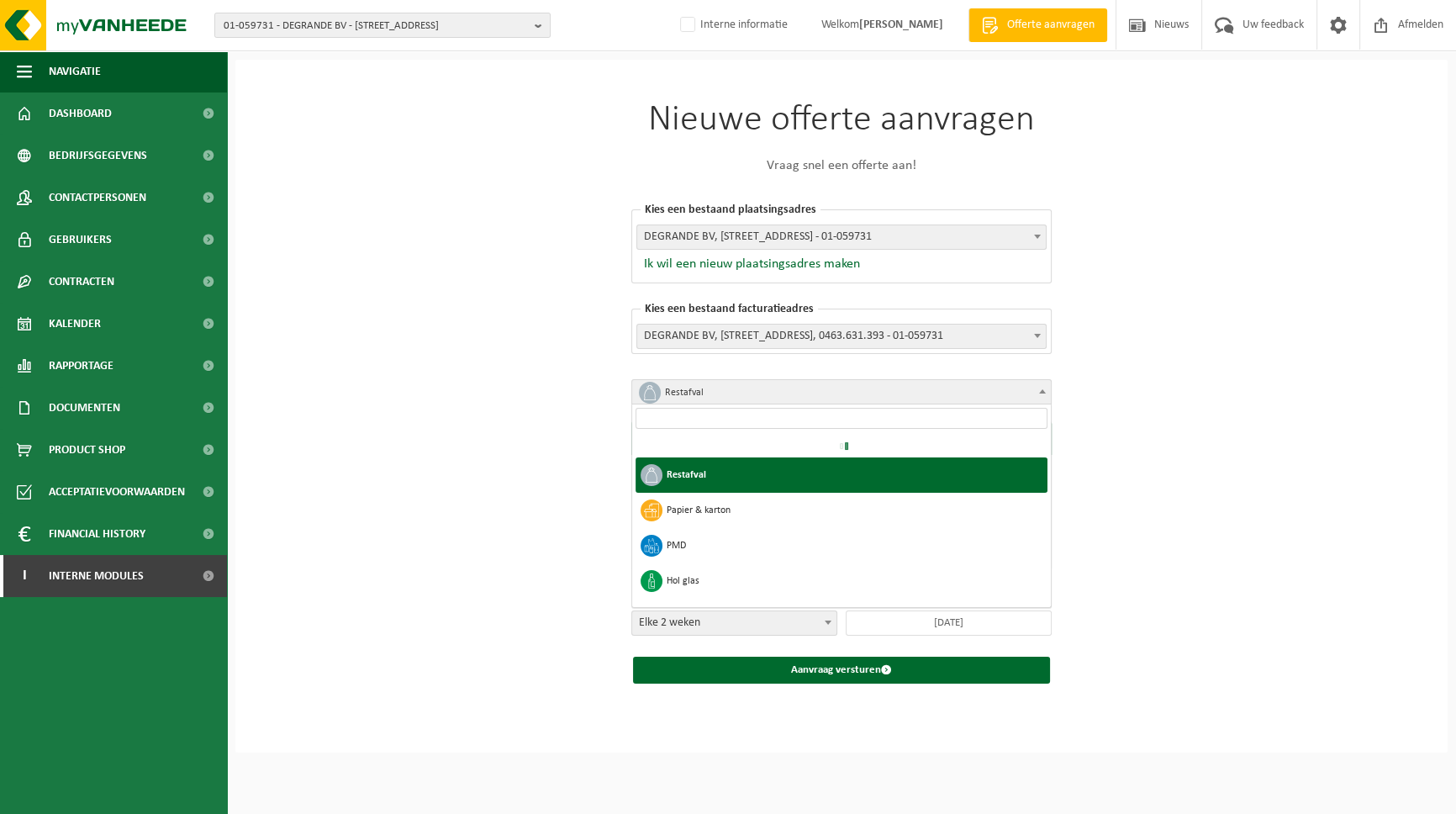
click at [891, 396] on span "Restafval" at bounding box center [847, 392] width 364 height 23
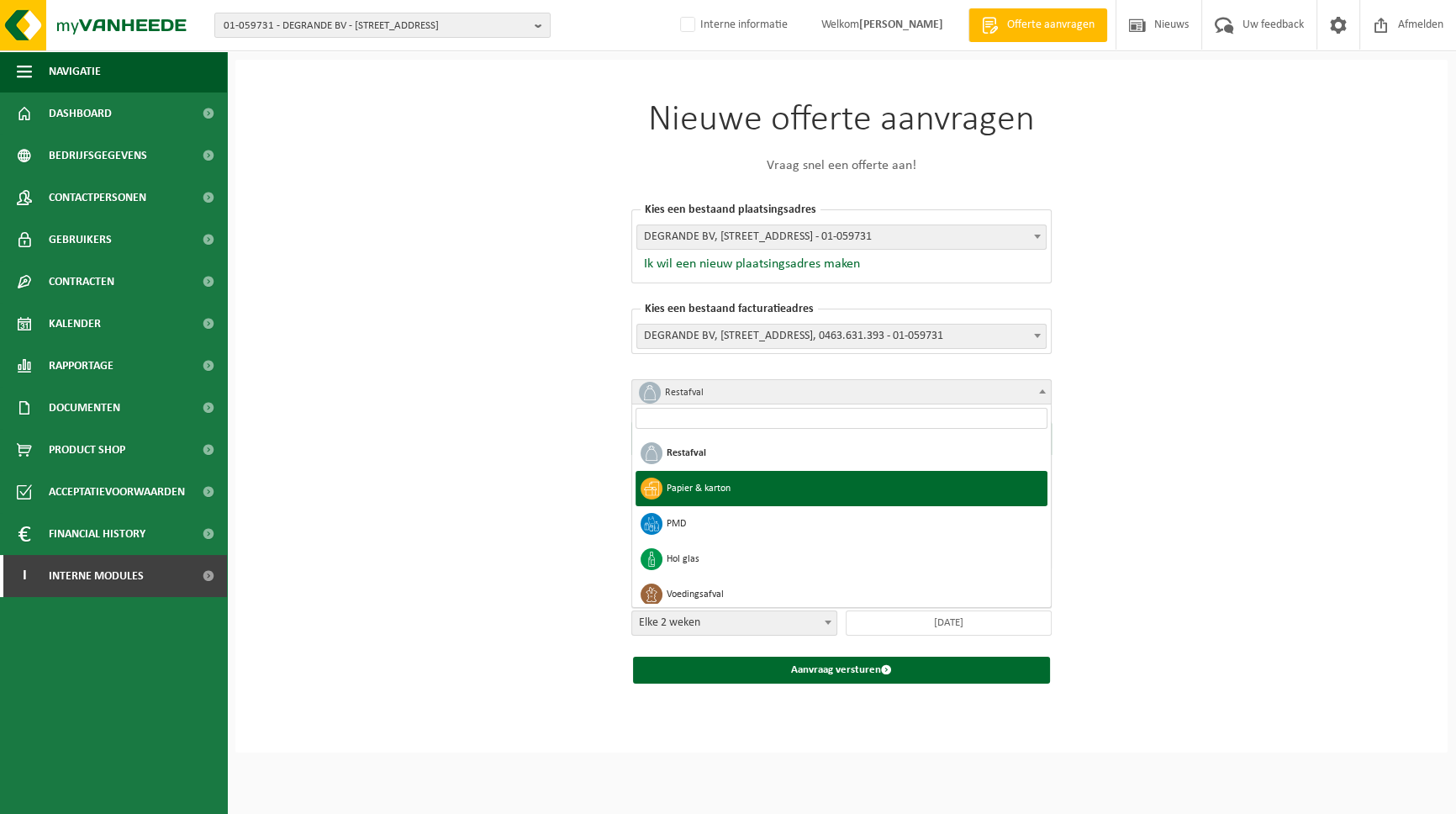
select select "2"
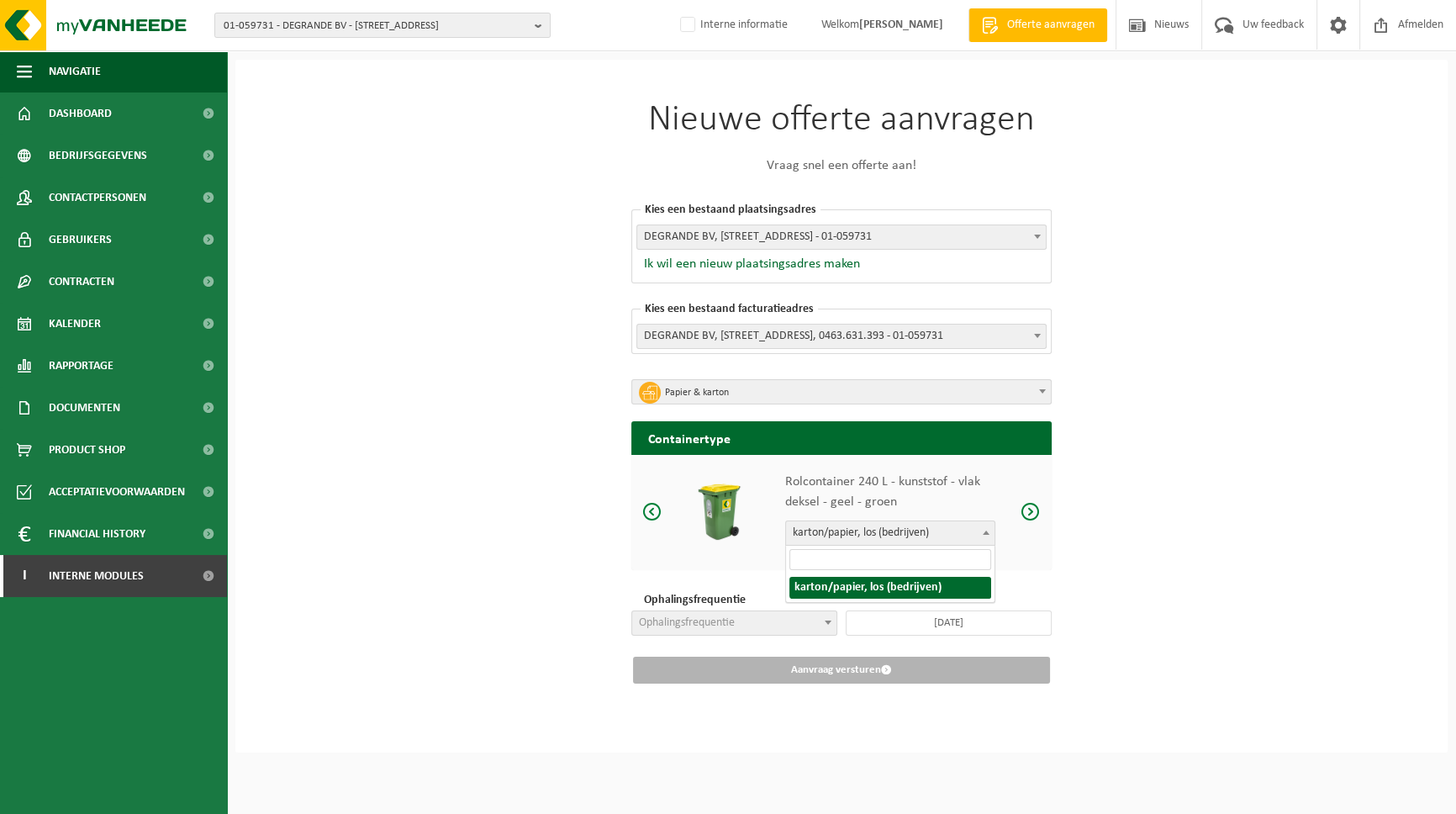
click at [855, 531] on span "karton/papier, los (bedrijven)" at bounding box center [890, 533] width 208 height 23
click at [1033, 511] on span at bounding box center [1031, 511] width 21 height 21
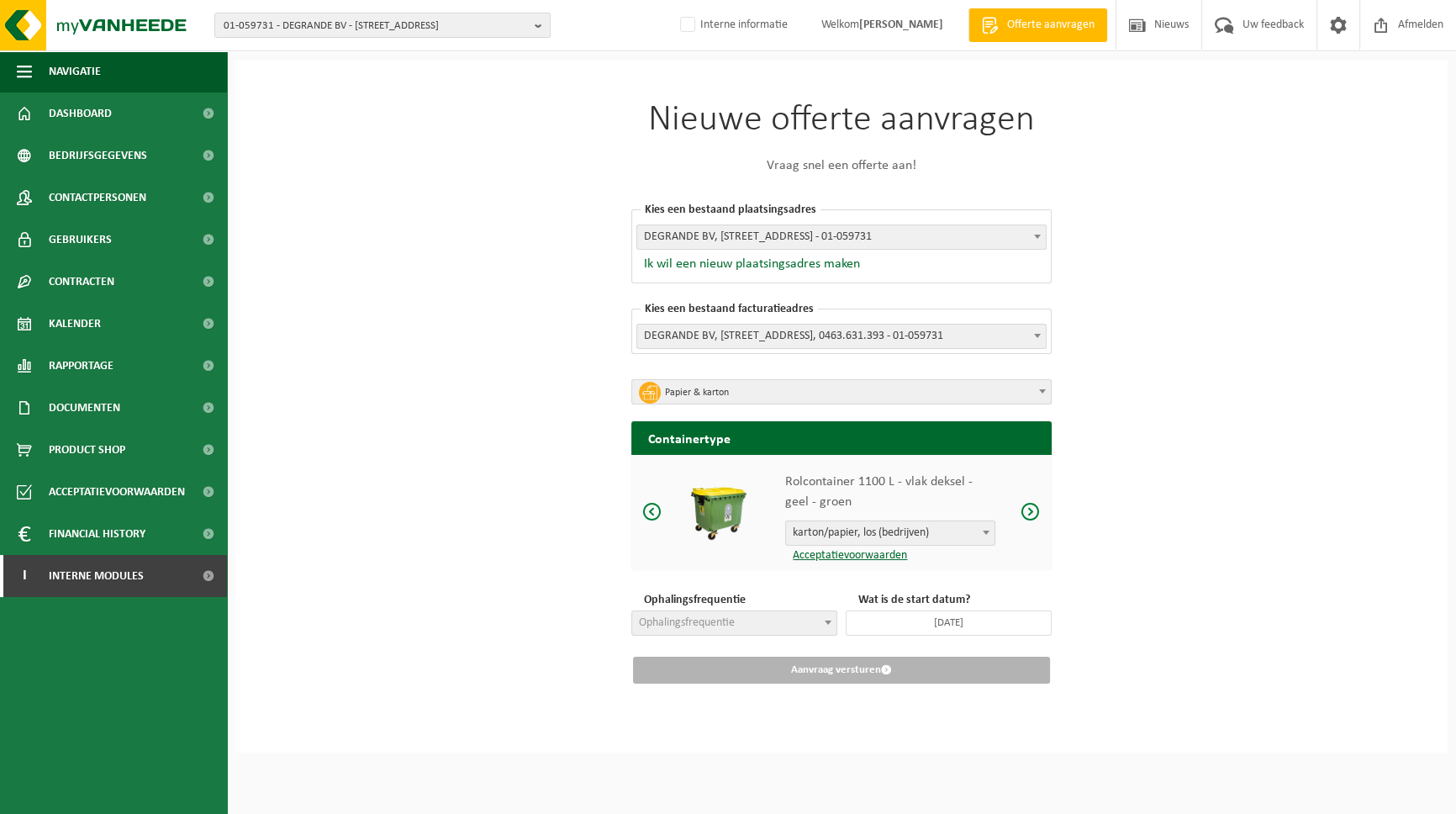
click at [1033, 511] on span at bounding box center [1031, 511] width 21 height 21
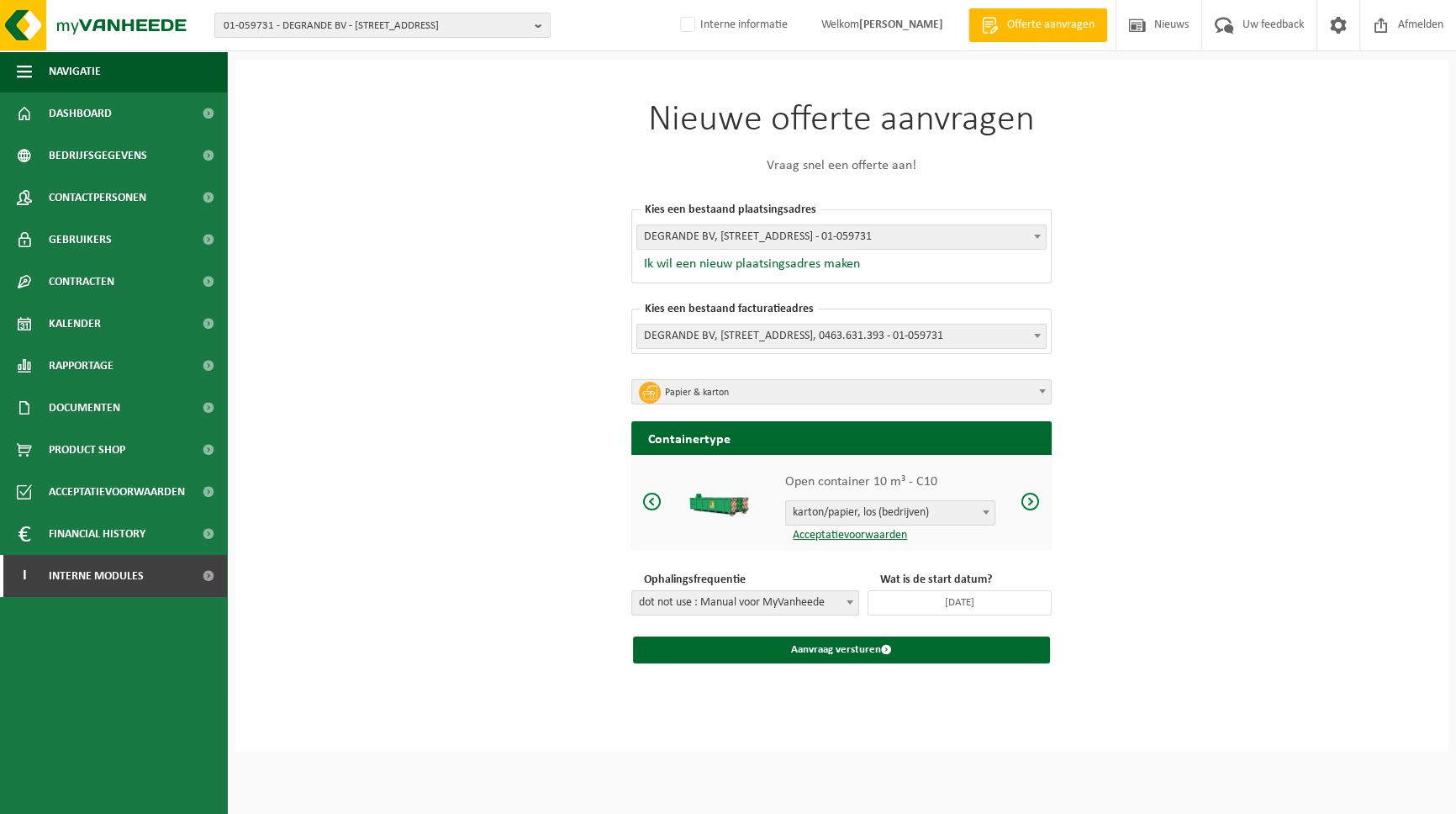
click at [1033, 511] on span at bounding box center [1031, 501] width 21 height 21
click at [946, 517] on span "karton/papier, los (bedrijven)" at bounding box center [890, 512] width 208 height 23
click at [651, 502] on span at bounding box center [652, 501] width 21 height 21
click at [864, 516] on span "karton/papier, los (bedrijven)" at bounding box center [890, 512] width 208 height 23
click at [1180, 533] on div "Nieuwe offerte aanvragen Vraag snel een offerte aan! [GEOGRAPHIC_DATA] een best…" at bounding box center [841, 406] width 1212 height 693
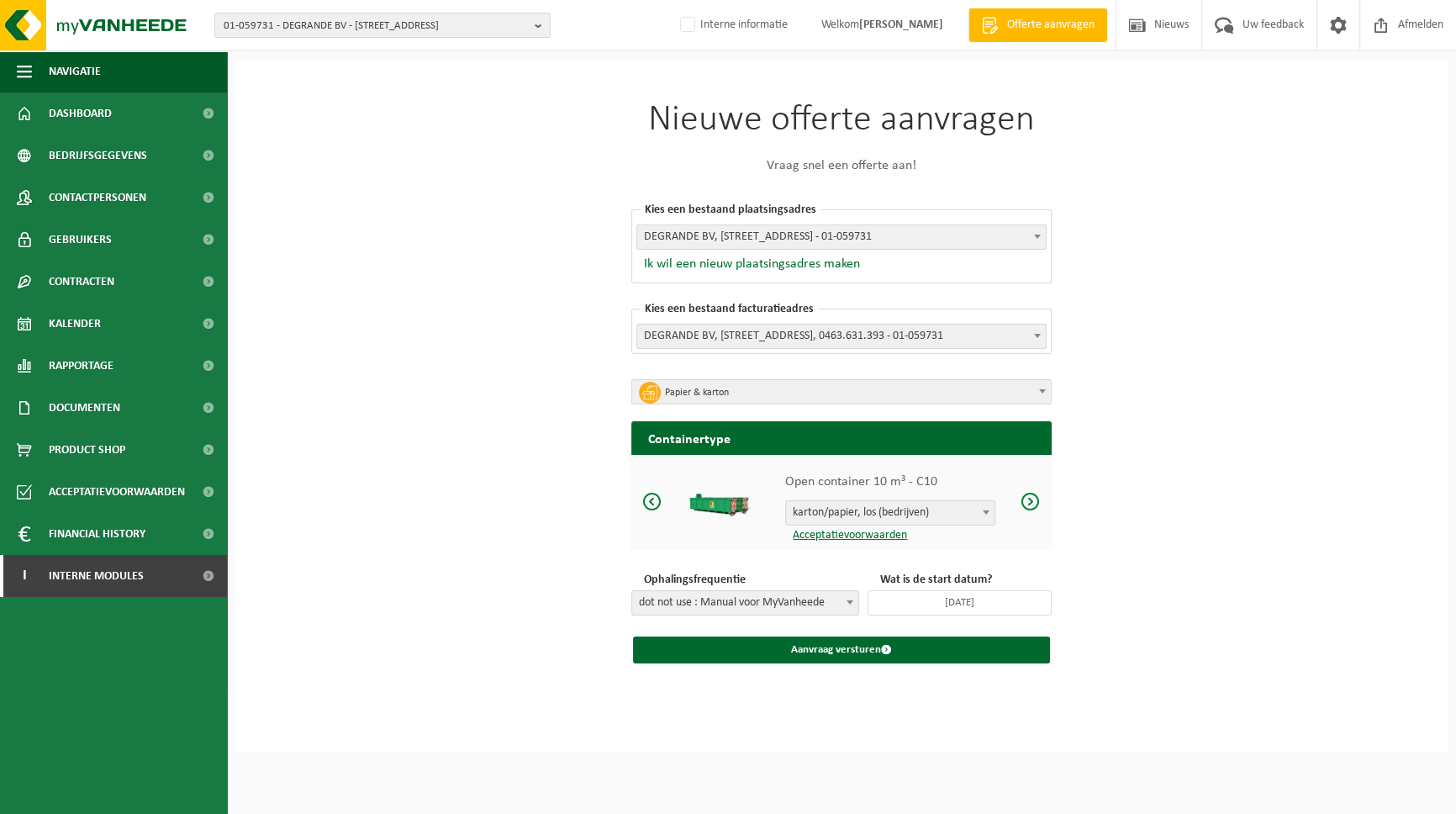
click at [1180, 533] on div "Nieuwe offerte aanvragen Vraag snel een offerte aan! [GEOGRAPHIC_DATA] een best…" at bounding box center [841, 406] width 1212 height 693
click at [908, 516] on span "karton/papier, los (bedrijven)" at bounding box center [890, 512] width 208 height 23
click at [778, 606] on span "dot not use : Manual voor MyVanheede" at bounding box center [745, 602] width 226 height 23
click at [1226, 236] on div "Nieuwe offerte aanvragen Vraag snel een offerte aan! Kies een bestaand plaatsin…" at bounding box center [841, 406] width 1212 height 693
click at [1171, 29] on span "Nieuws" at bounding box center [1171, 24] width 43 height 50
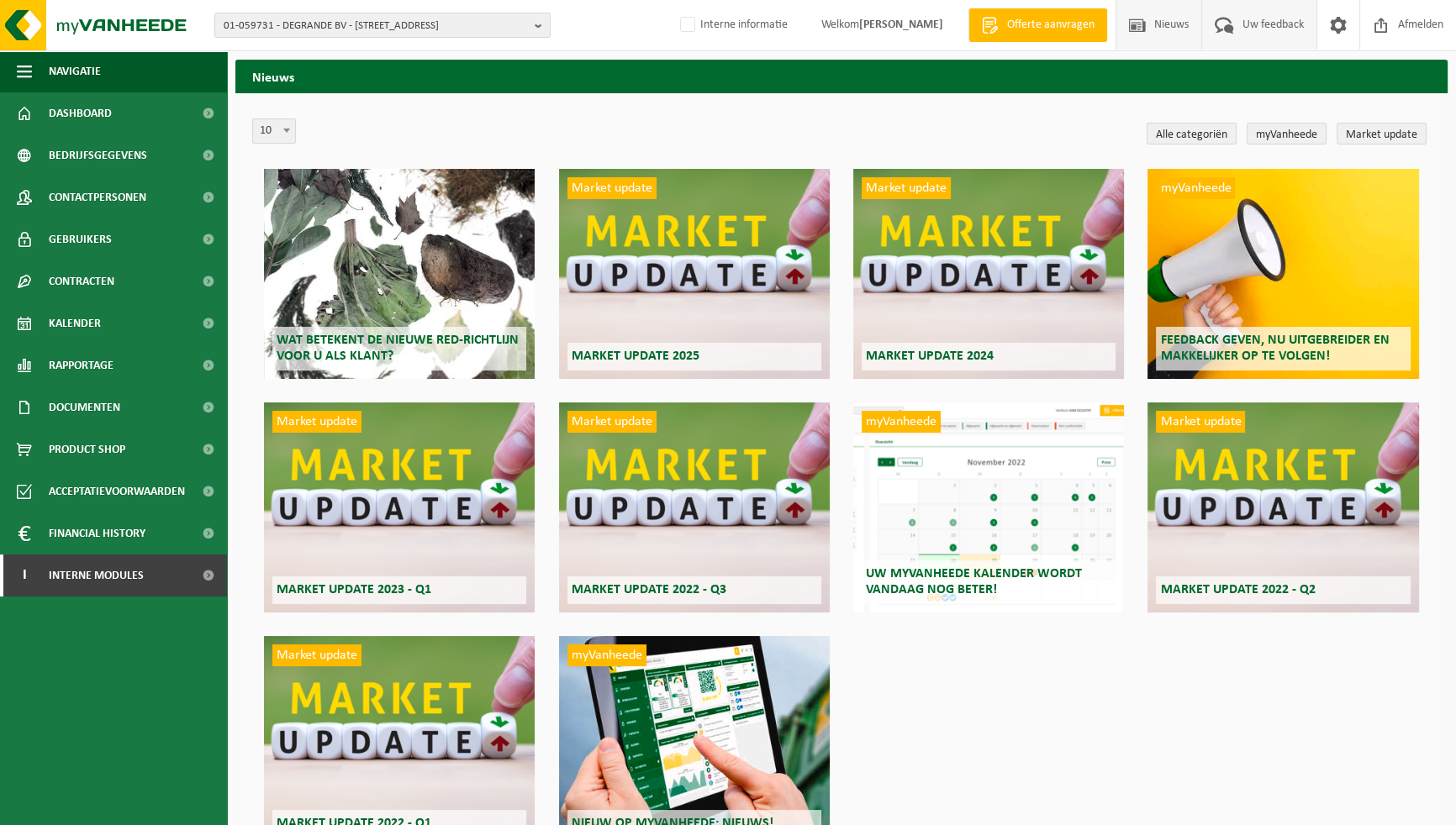
click at [1269, 29] on span "Uw feedback" at bounding box center [1273, 24] width 70 height 50
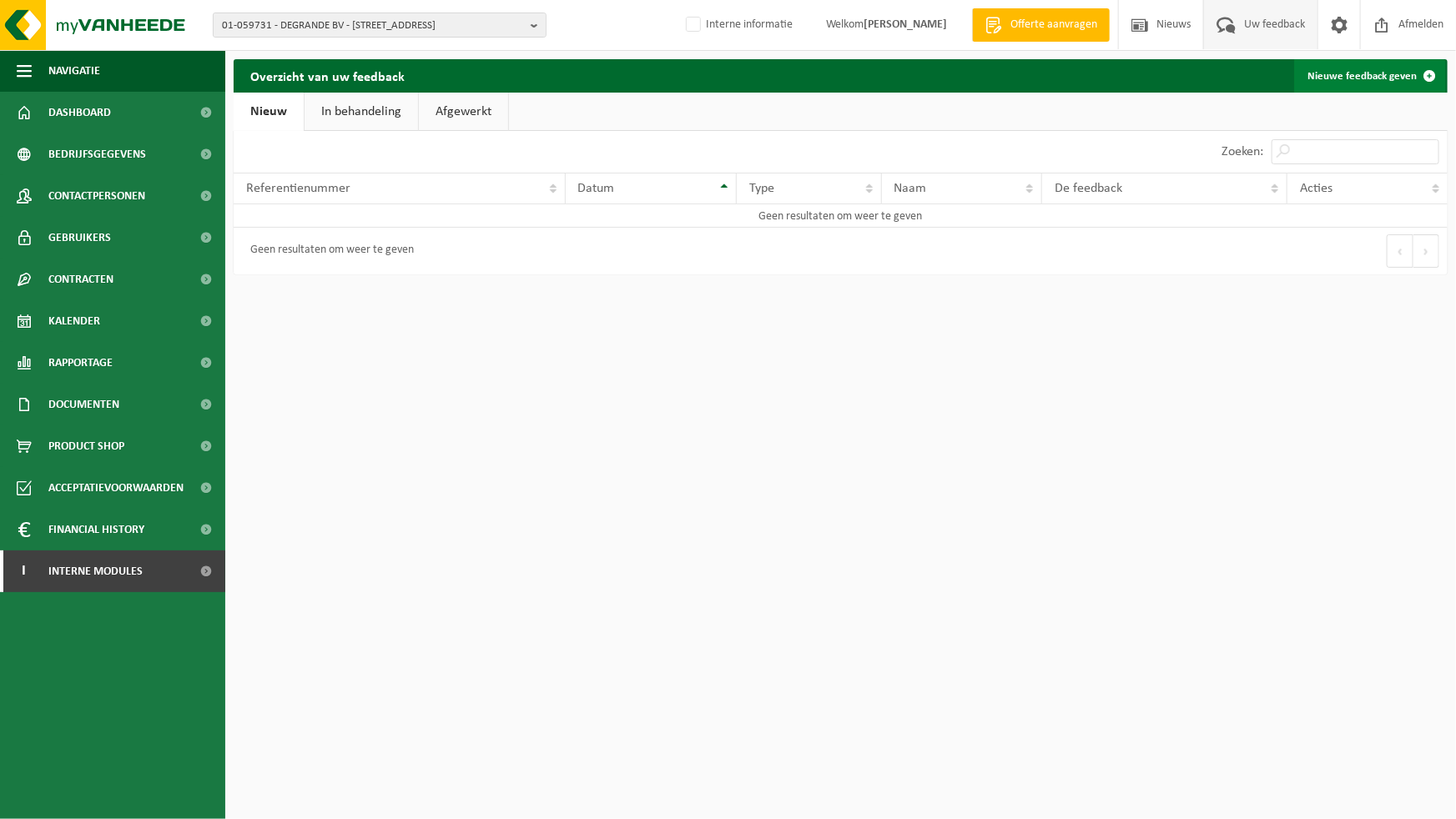
click at [1339, 83] on link "Nieuwe feedback geven" at bounding box center [1371, 76] width 152 height 33
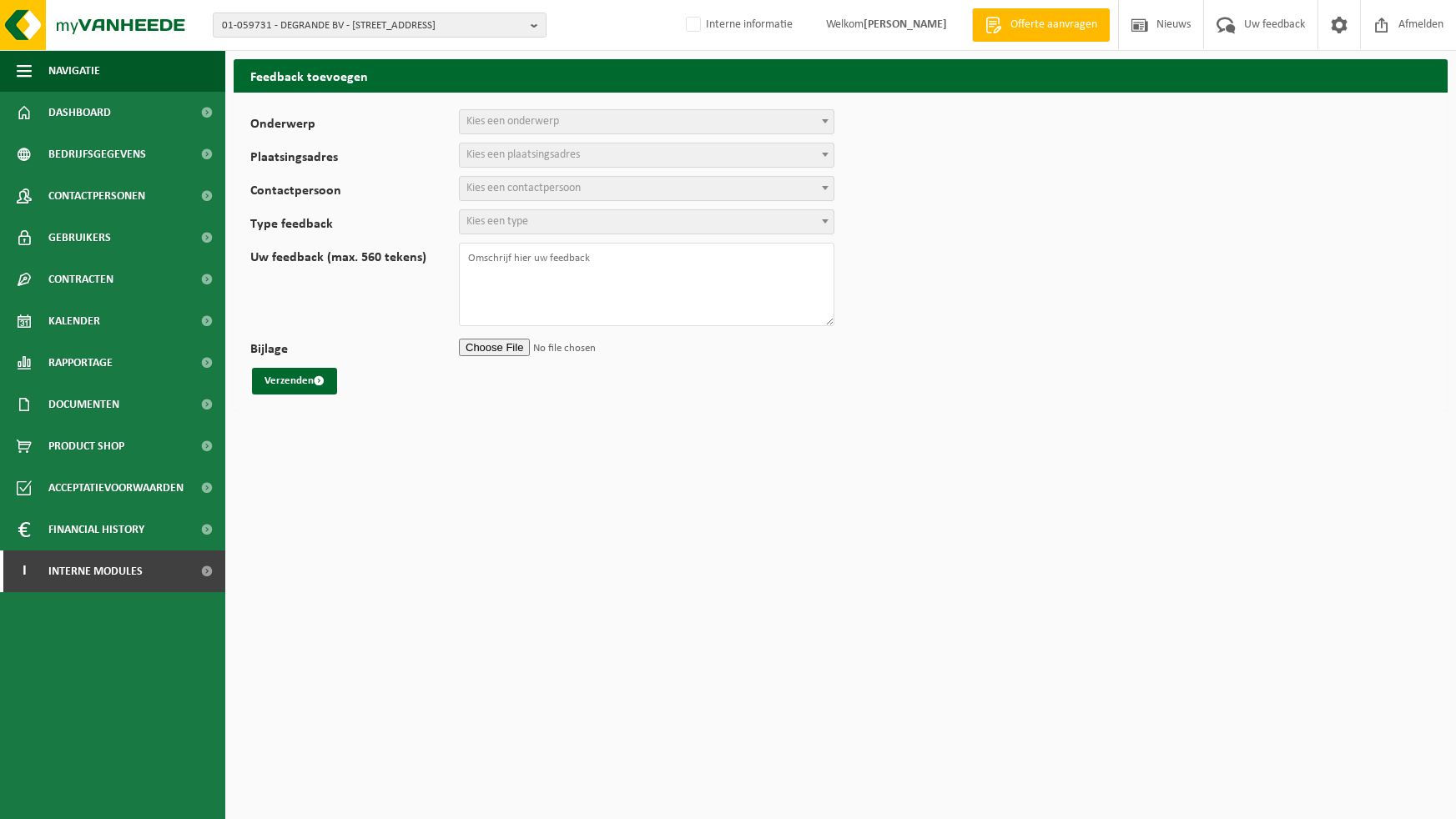
select select
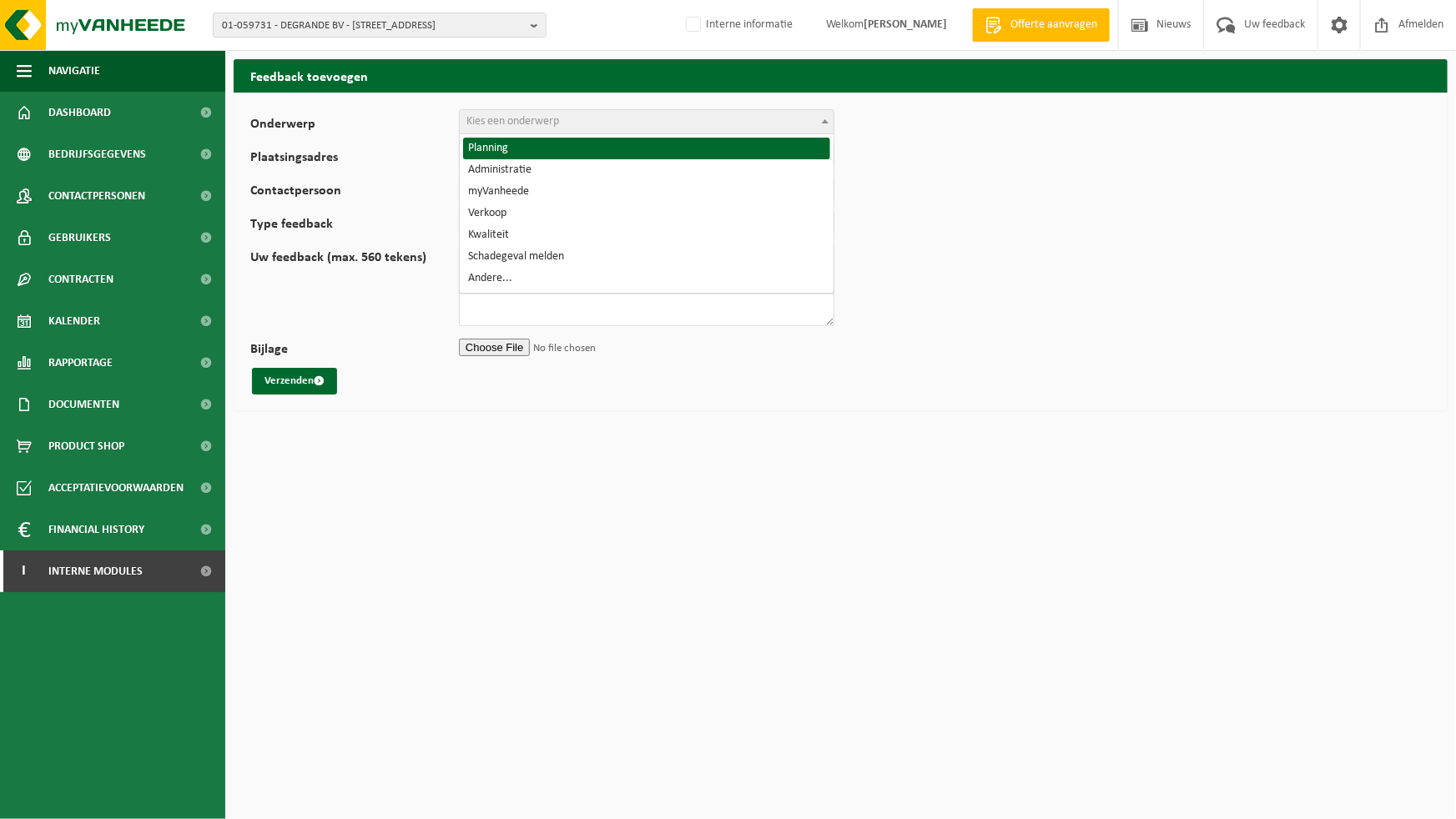
click at [568, 129] on span "Kies een onderwerp" at bounding box center [647, 122] width 374 height 23
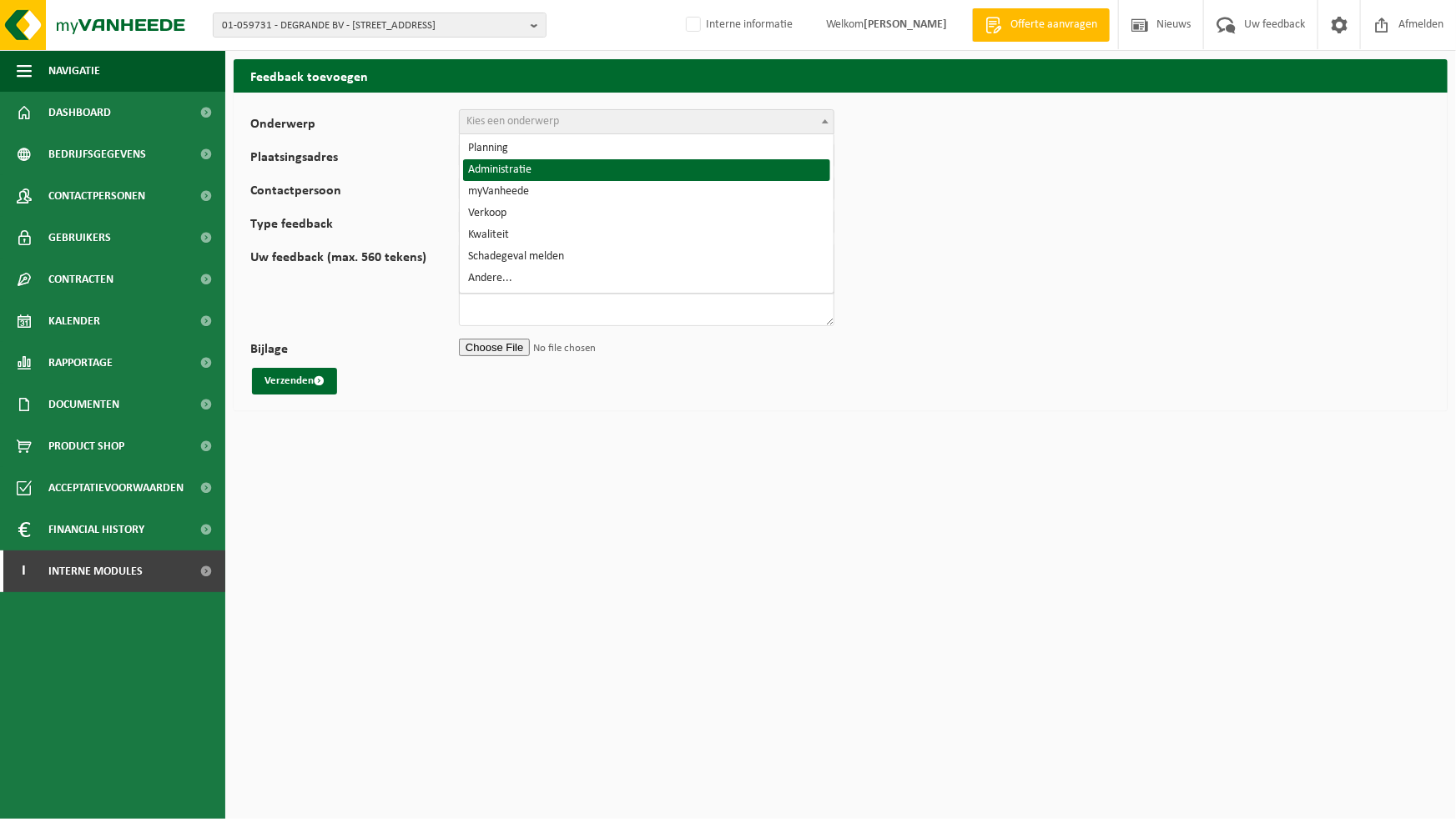
select select "7"
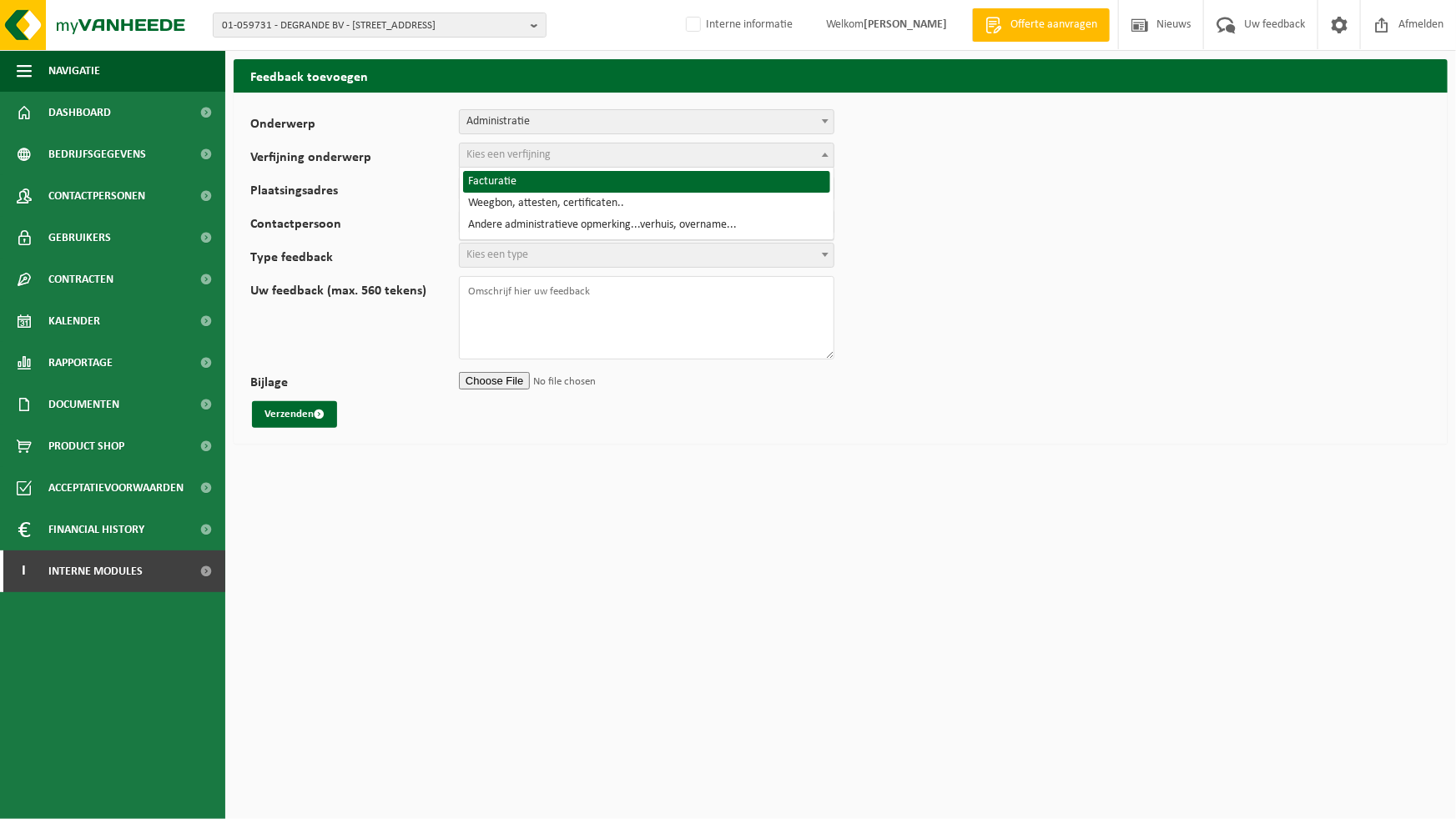
click at [549, 161] on span "Kies een verfijning" at bounding box center [647, 155] width 374 height 23
select select "8"
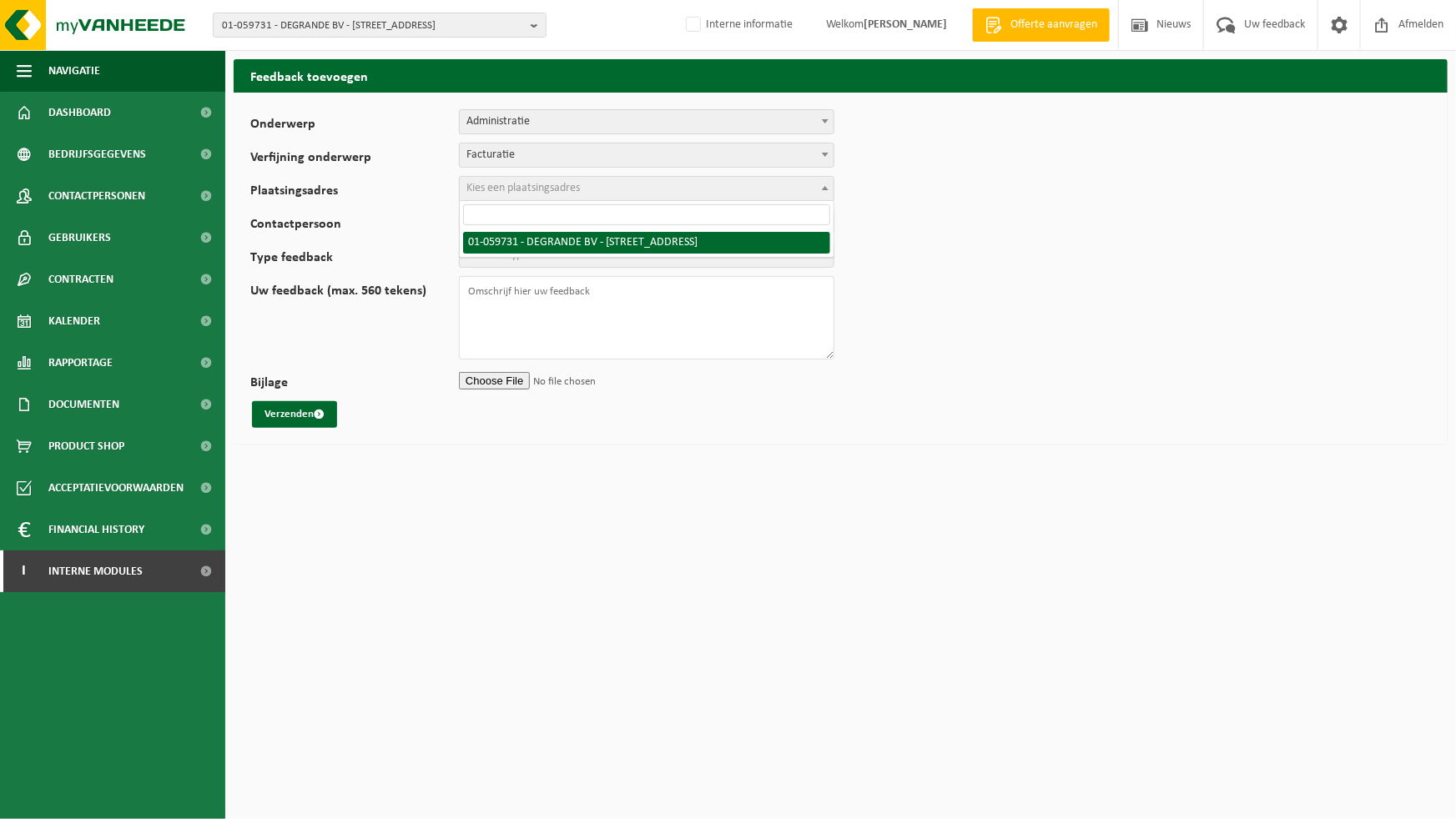
click at [550, 191] on span "Kies een plaatsingsadres" at bounding box center [523, 187] width 113 height 12
select select "385"
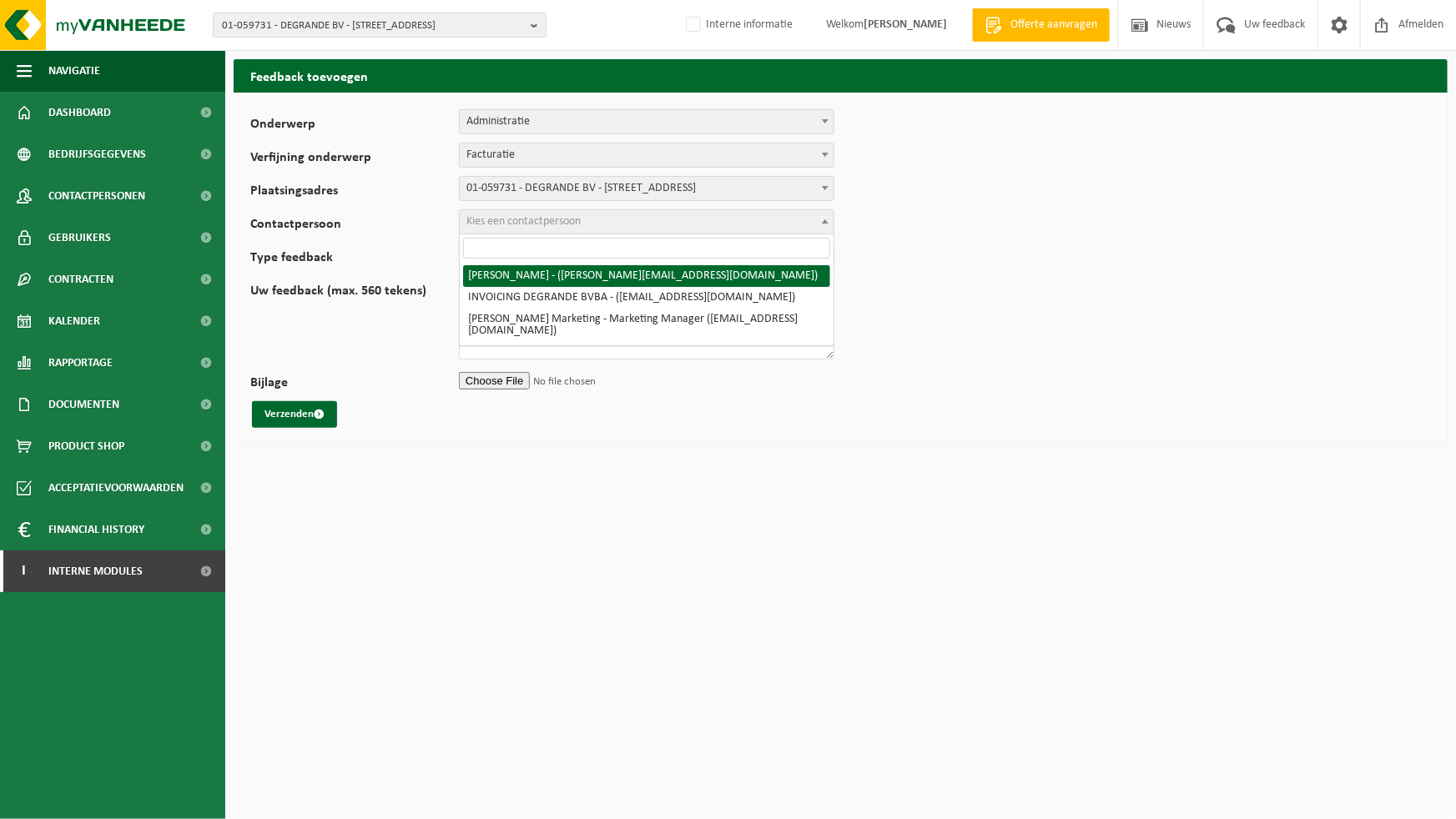
click at [515, 230] on span "Kies een contactpersoon" at bounding box center [647, 222] width 374 height 23
select select "2234"
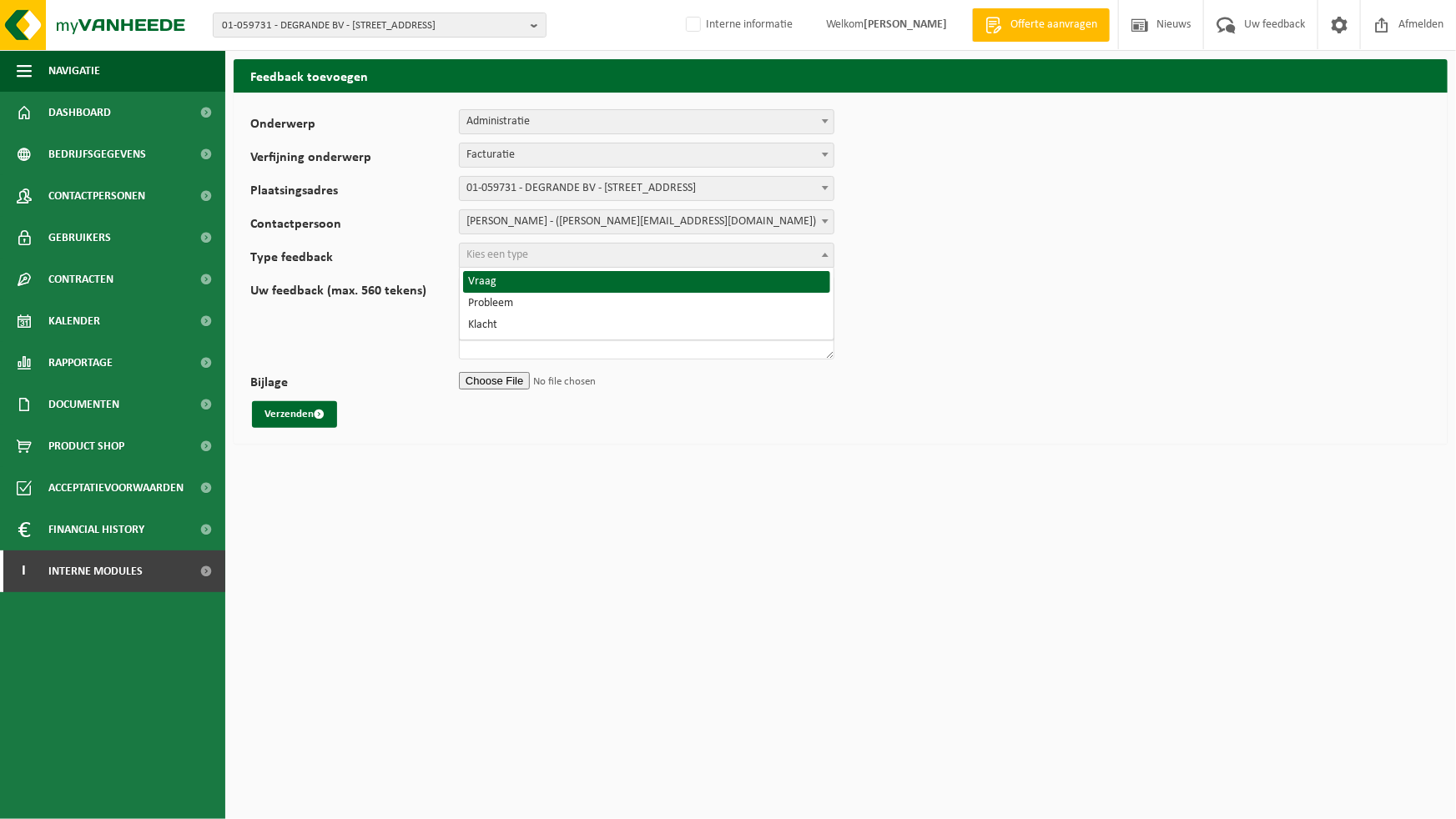
click at [577, 262] on span "Kies een type" at bounding box center [647, 255] width 374 height 23
click at [562, 262] on span "Vraag" at bounding box center [647, 255] width 374 height 23
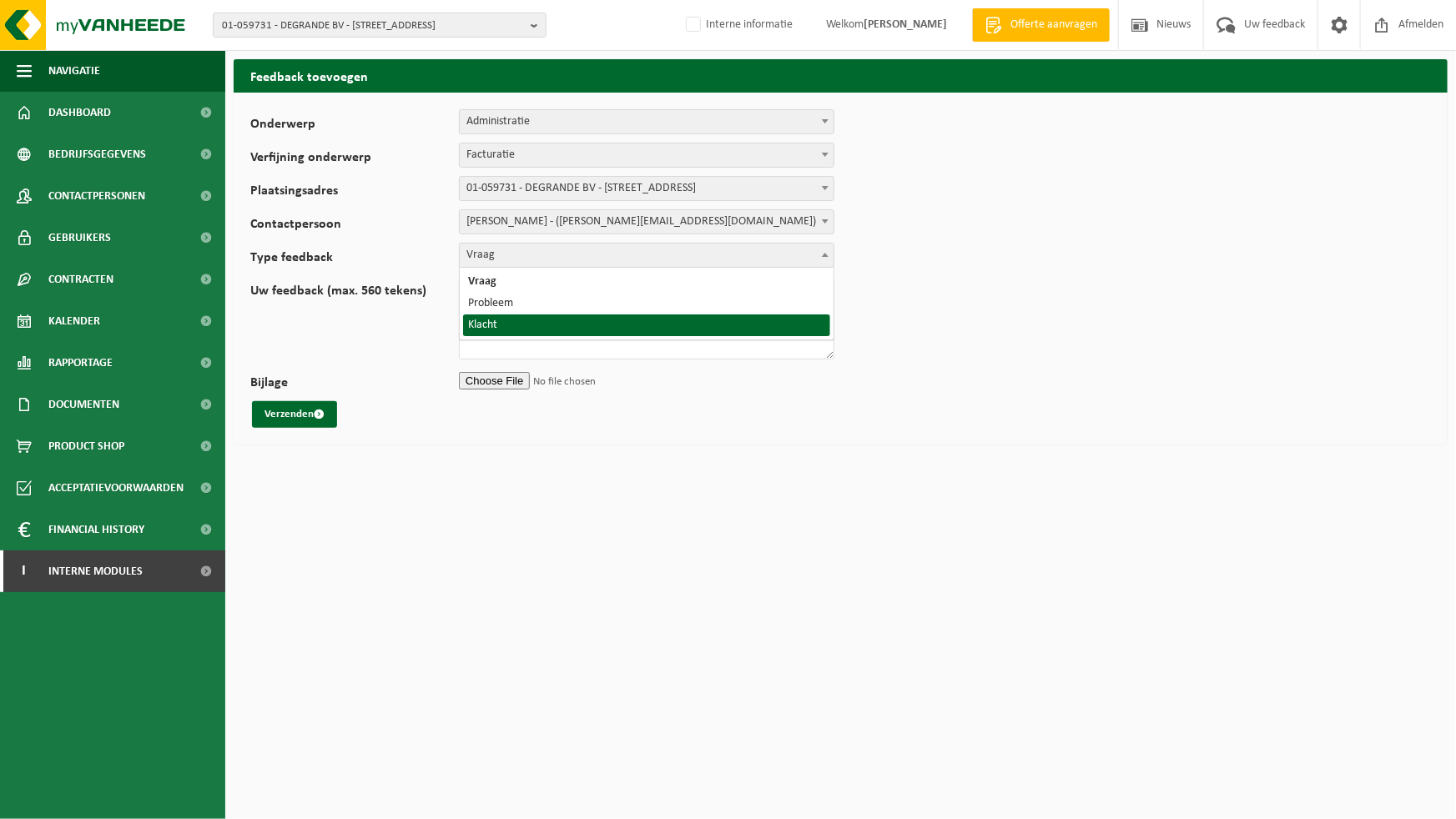
select select "COM"
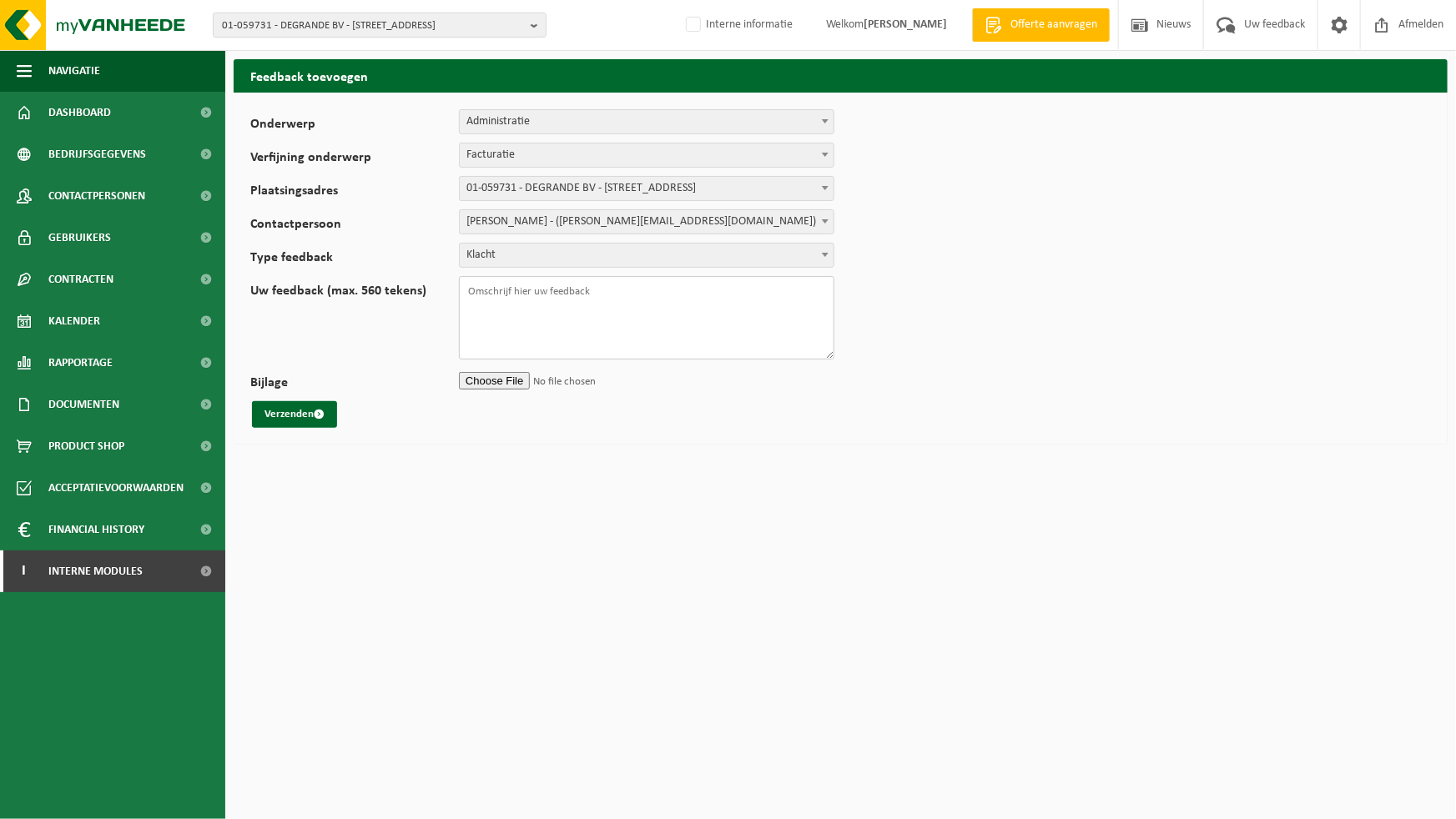
click at [518, 321] on textarea "Uw feedback (max. 560 tekens)" at bounding box center [647, 318] width 376 height 83
type textarea "lfjlqsjflsjdlfkldsf"
click at [513, 375] on input "Bijlage" at bounding box center [647, 380] width 376 height 25
click at [462, 495] on html "01-059731 - DEGRANDE BV - 8510 BELLEGEM, DOORNIKSERIJKSWEG 117 01-059731 - DEGR…" at bounding box center [728, 409] width 1456 height 819
click at [97, 574] on span "Interne modules" at bounding box center [96, 571] width 95 height 42
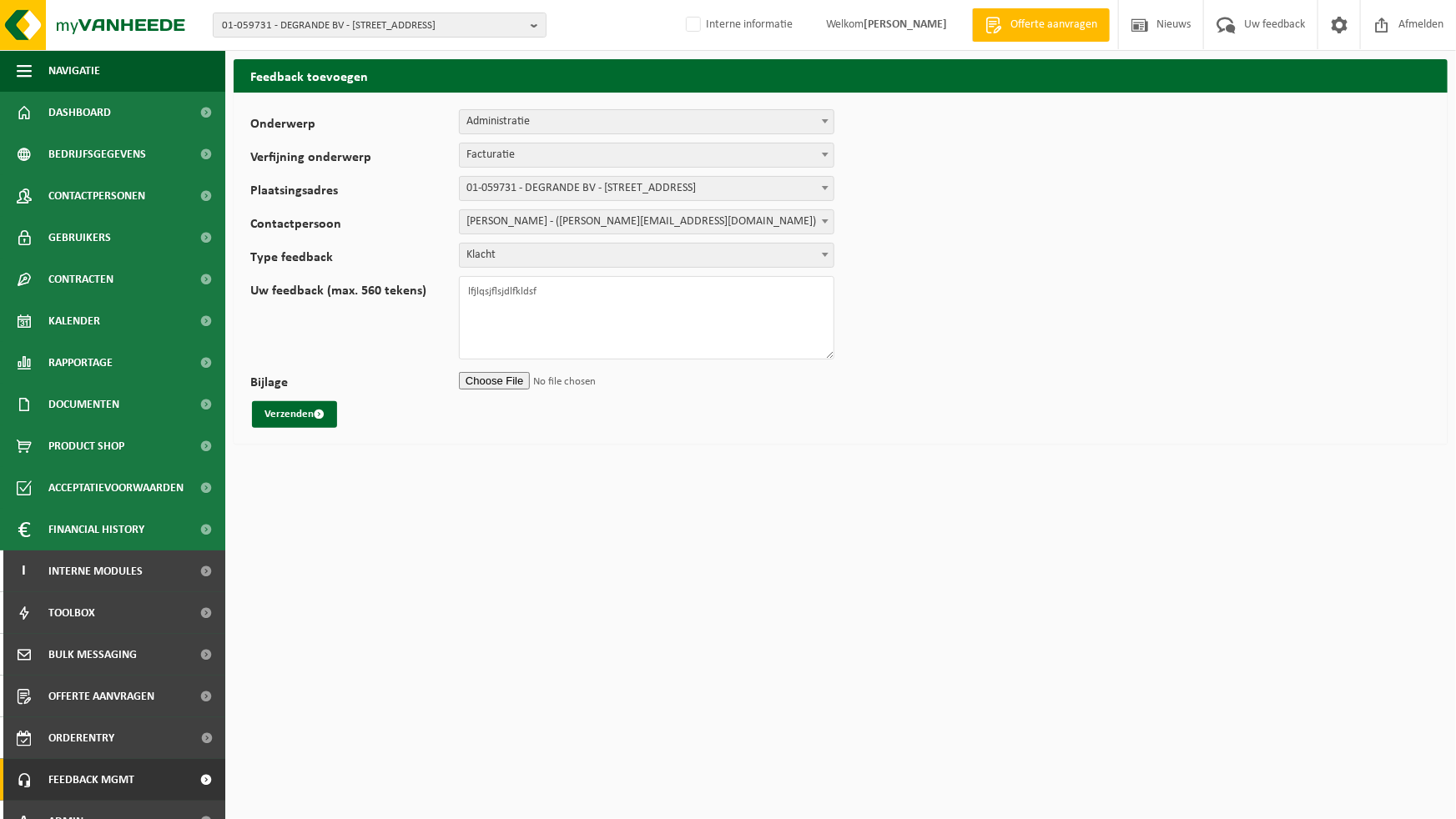
click at [103, 783] on span "Feedback MGMT" at bounding box center [91, 779] width 86 height 42
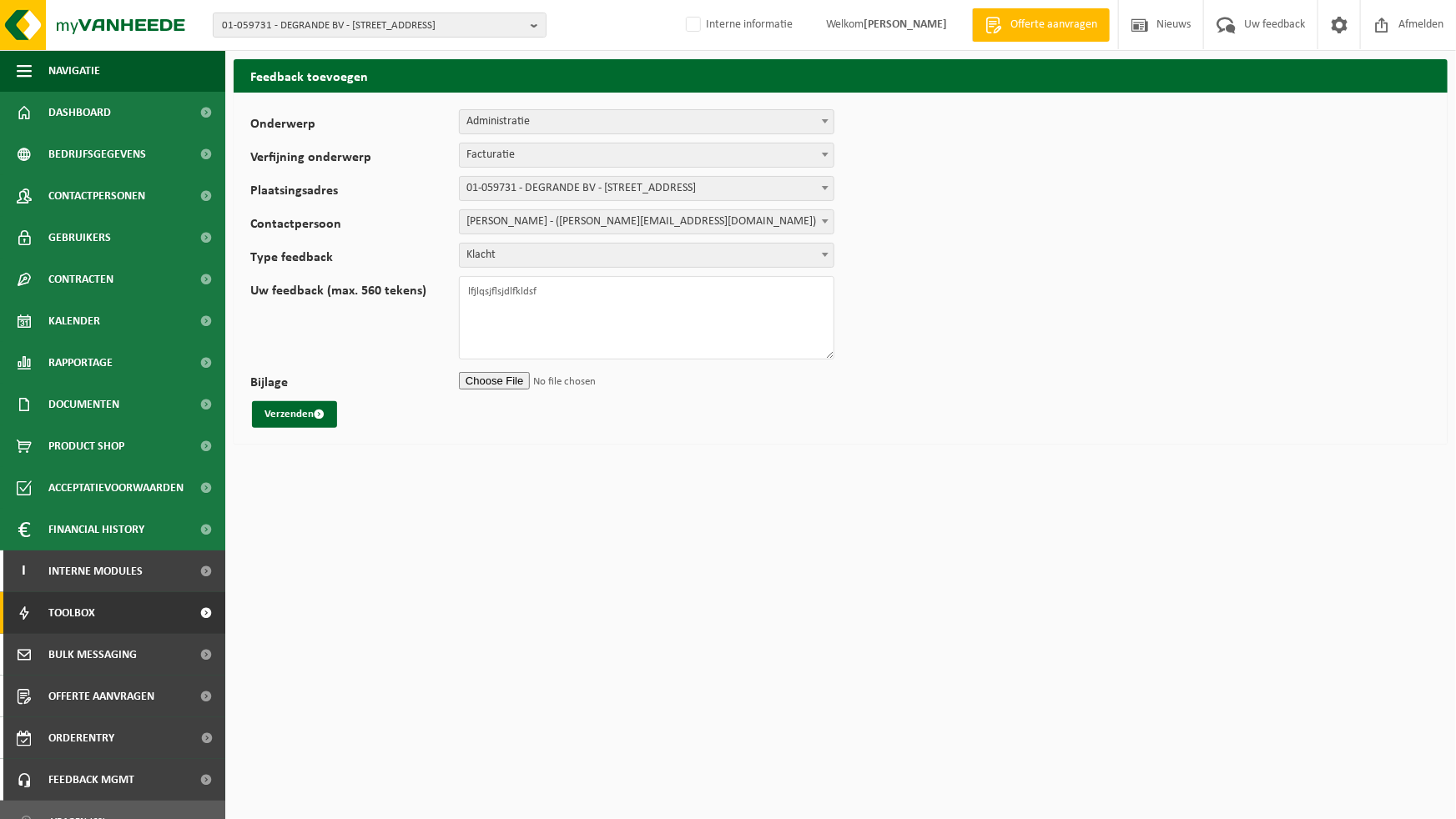
scroll to position [134, 0]
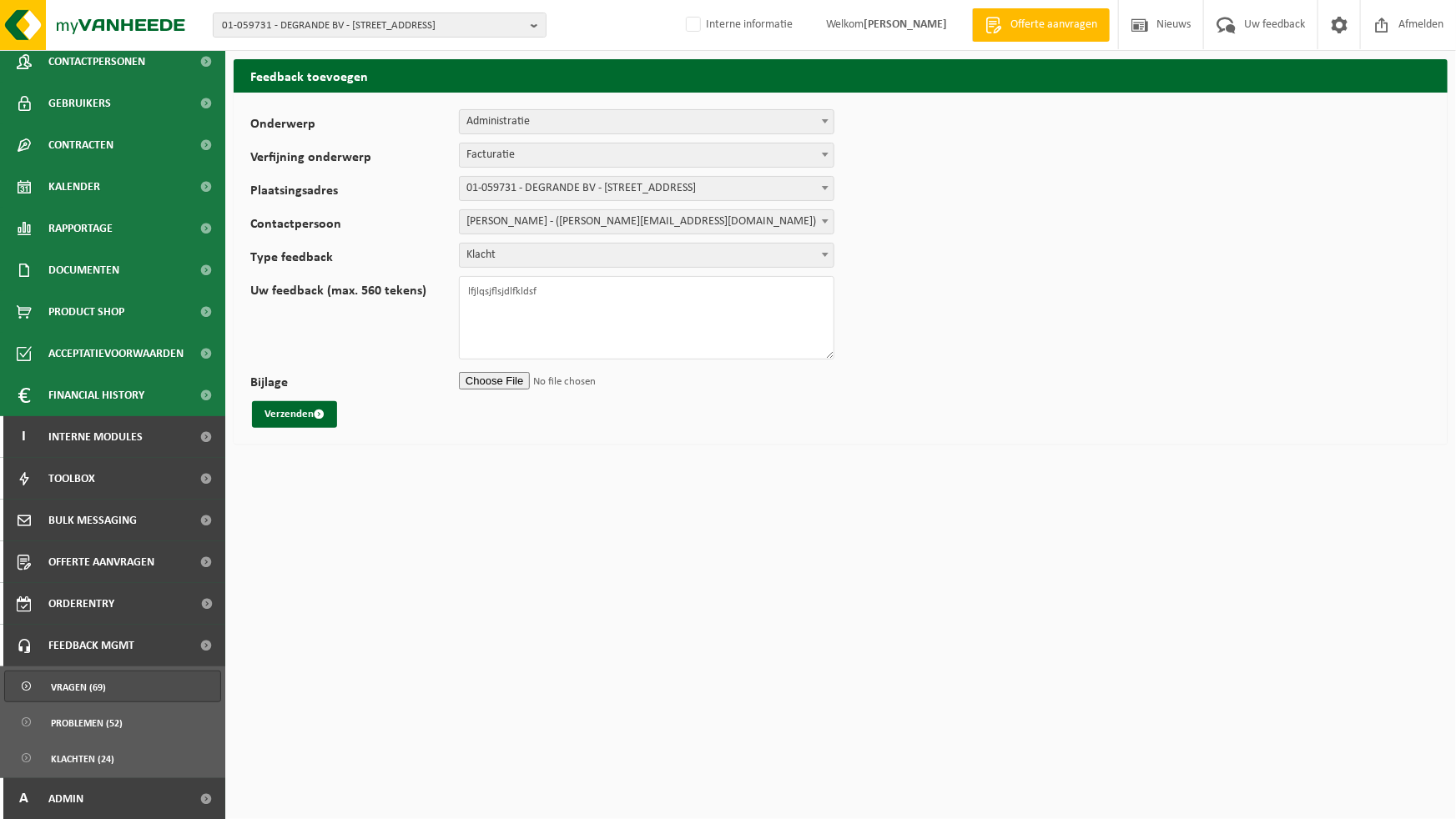
click at [87, 688] on span "Vragen (69)" at bounding box center [78, 687] width 55 height 32
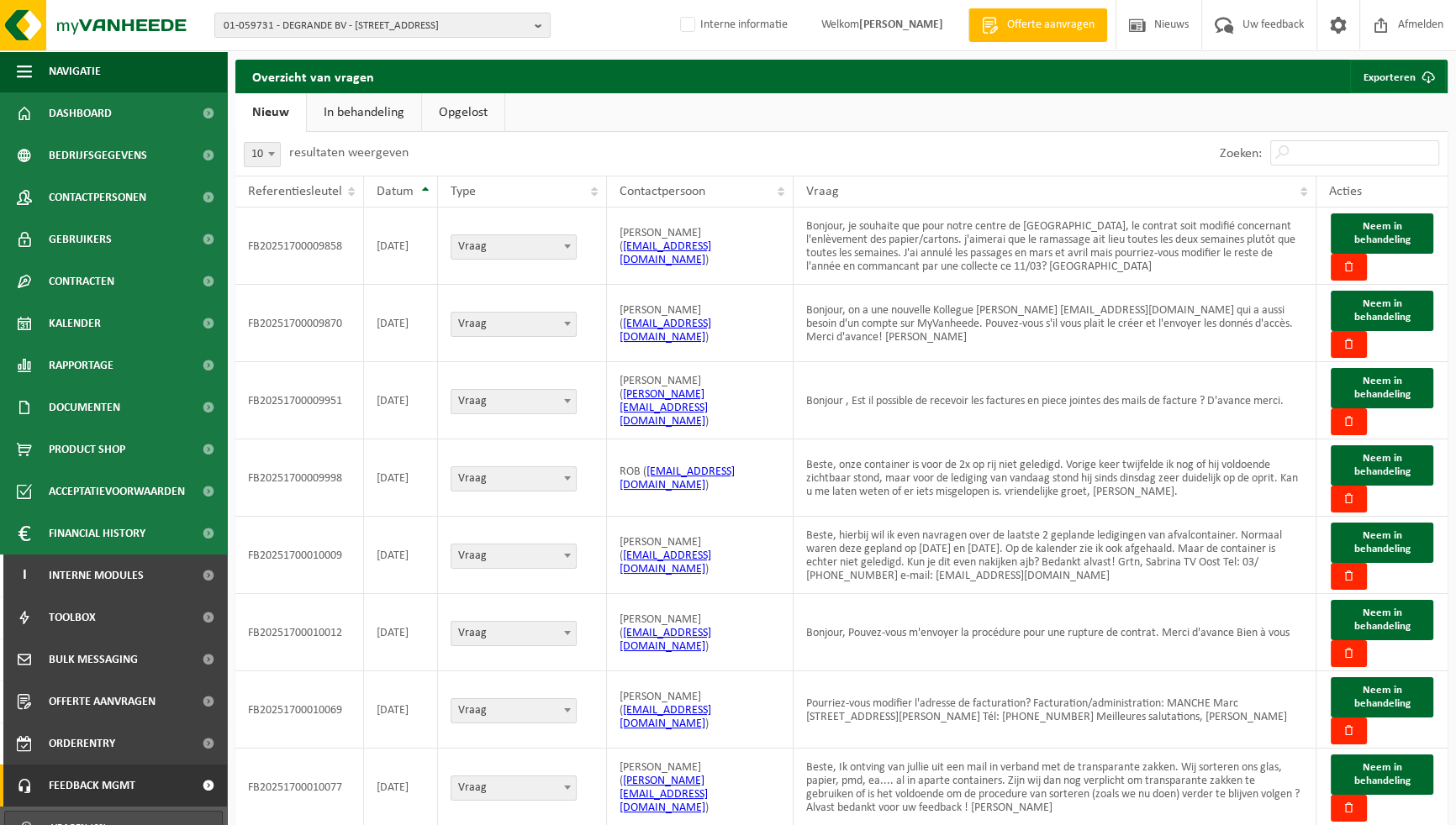
click at [372, 104] on link "In behandeling" at bounding box center [364, 112] width 114 height 38
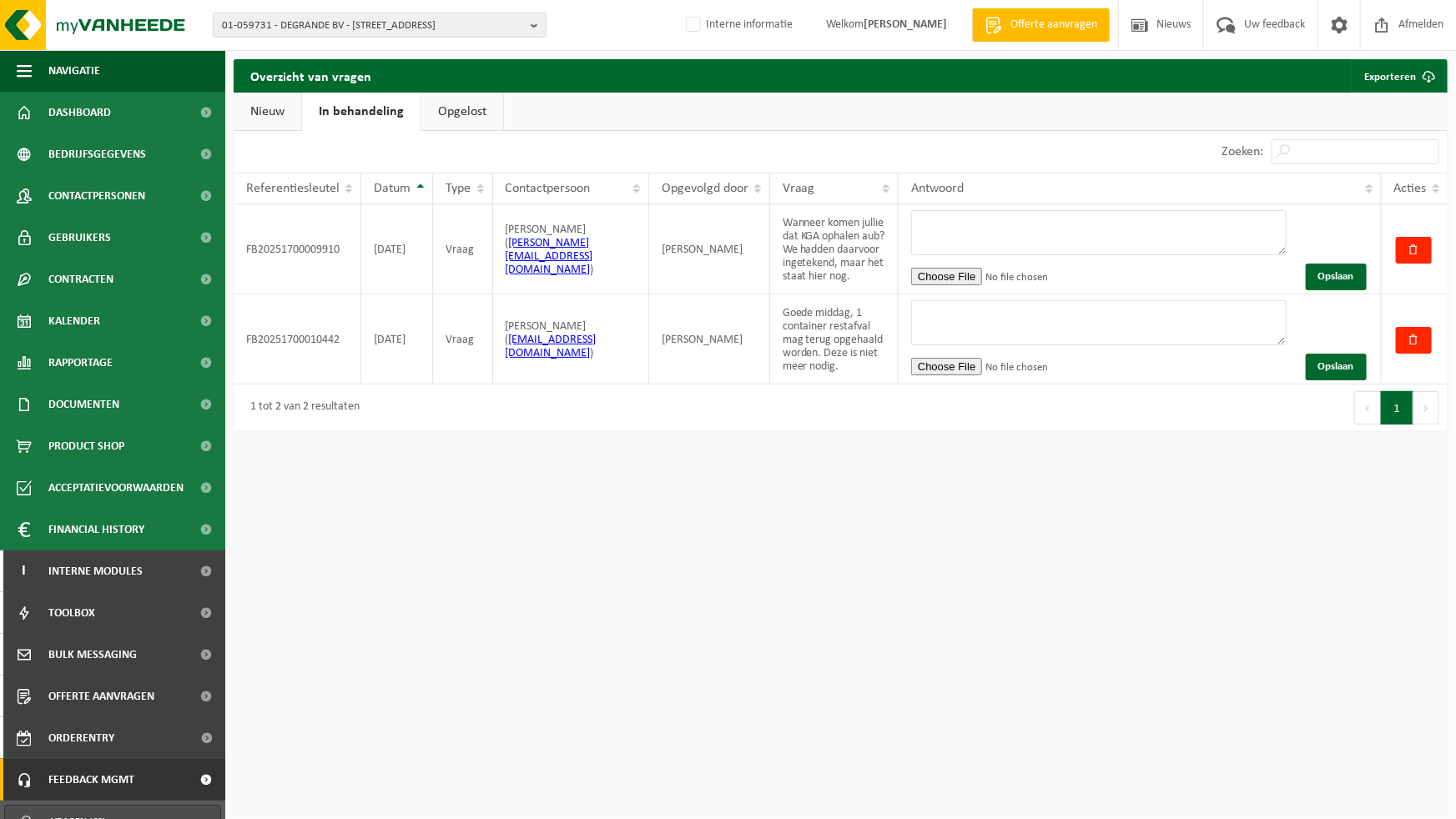
click at [463, 109] on link "Opgelost" at bounding box center [462, 111] width 82 height 38
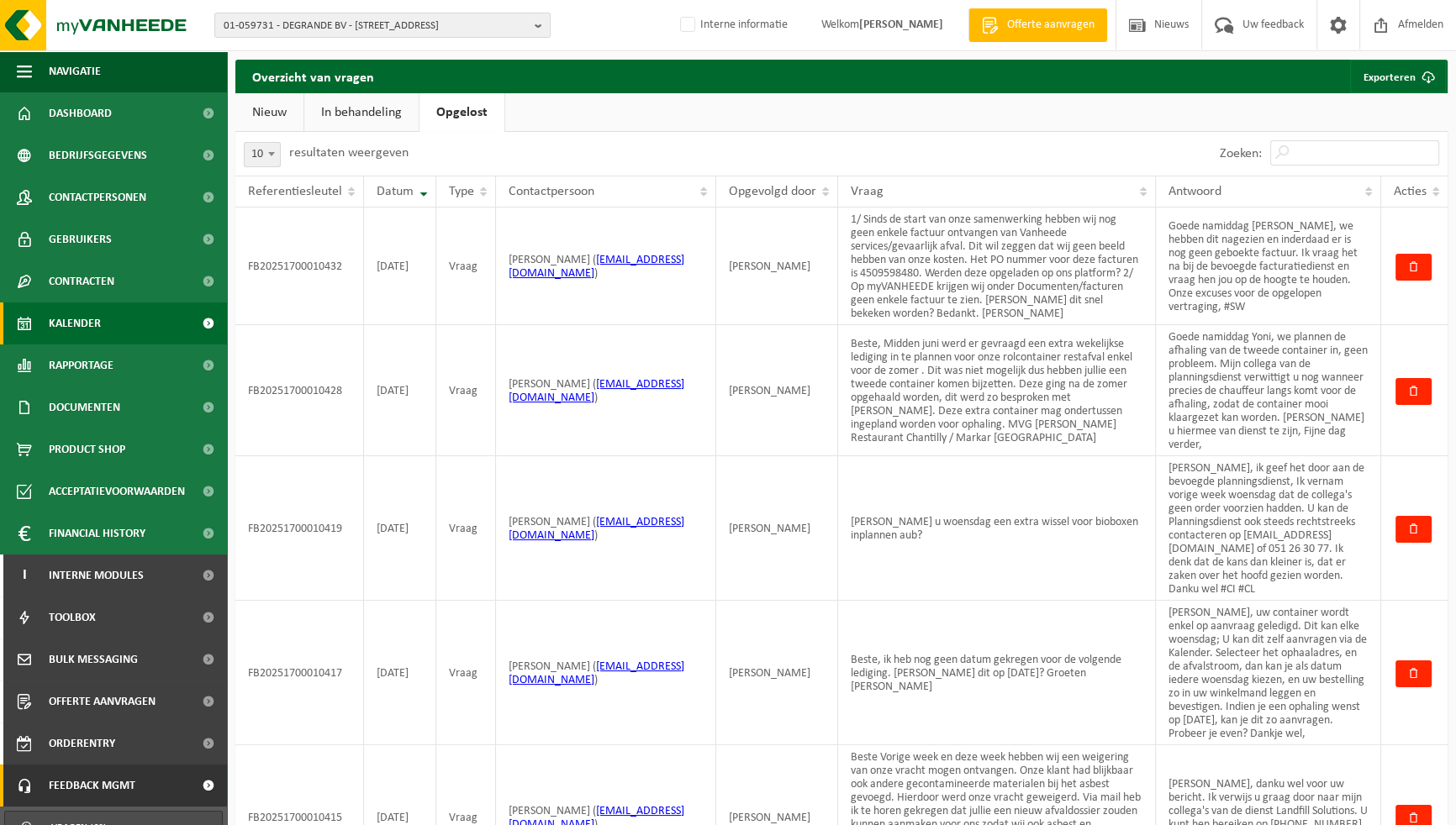
click at [83, 324] on span "Kalender" at bounding box center [75, 323] width 52 height 42
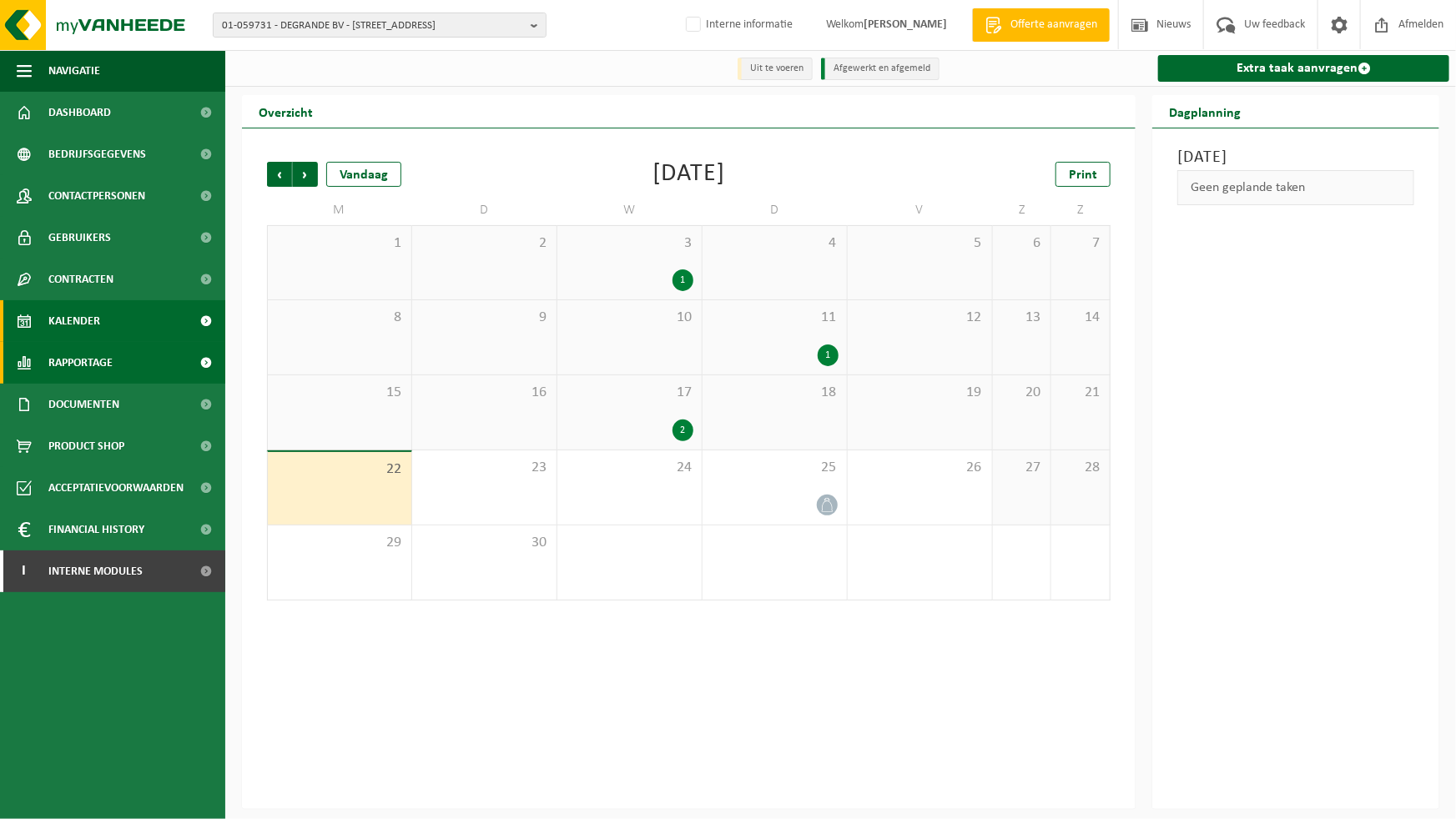
click at [79, 375] on span "Rapportage" at bounding box center [80, 363] width 64 height 42
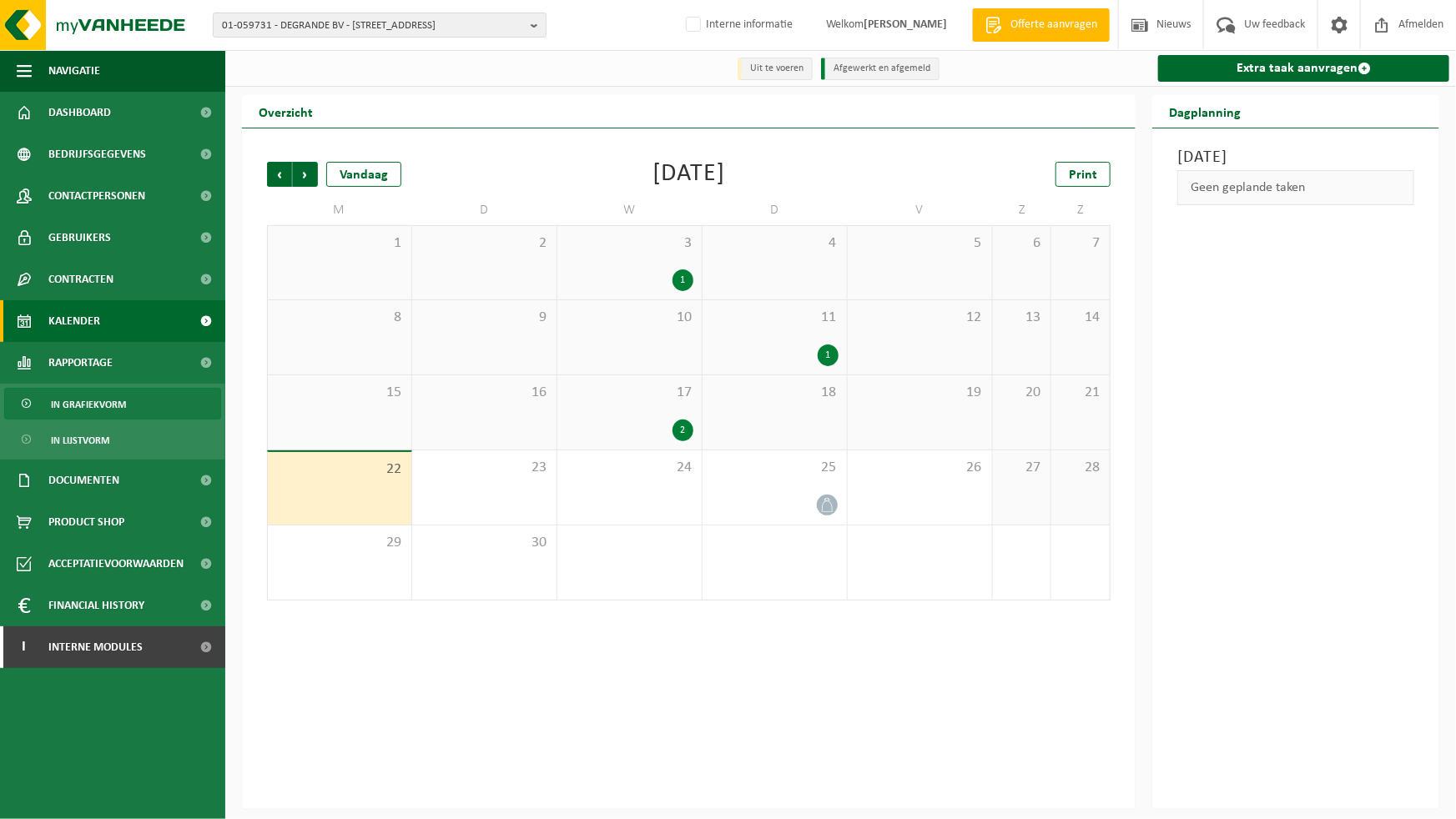
click at [95, 408] on span "In grafiekvorm" at bounding box center [88, 404] width 75 height 32
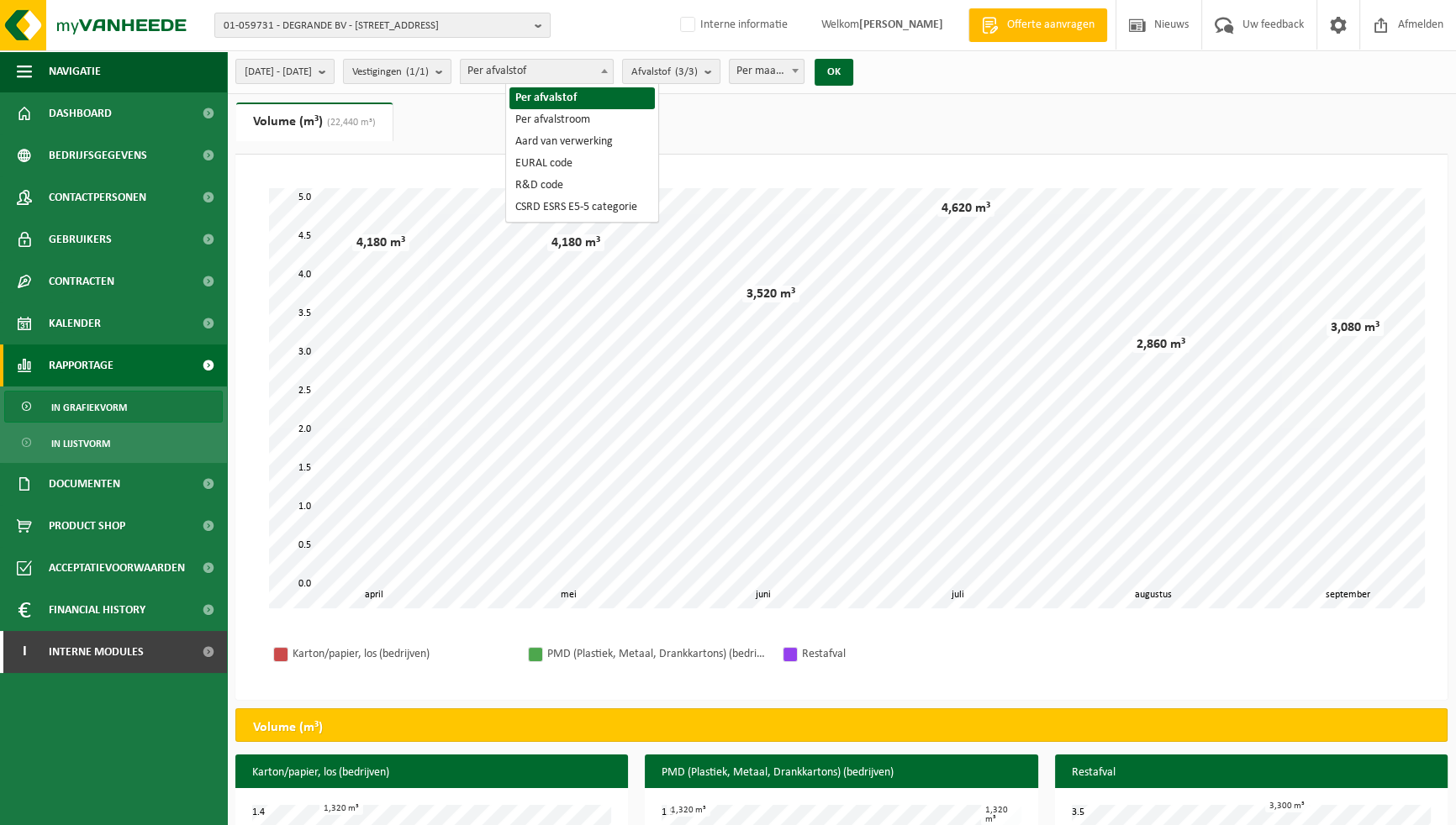
click at [564, 74] on span "Per afvalstof" at bounding box center [536, 71] width 152 height 23
select select "2"
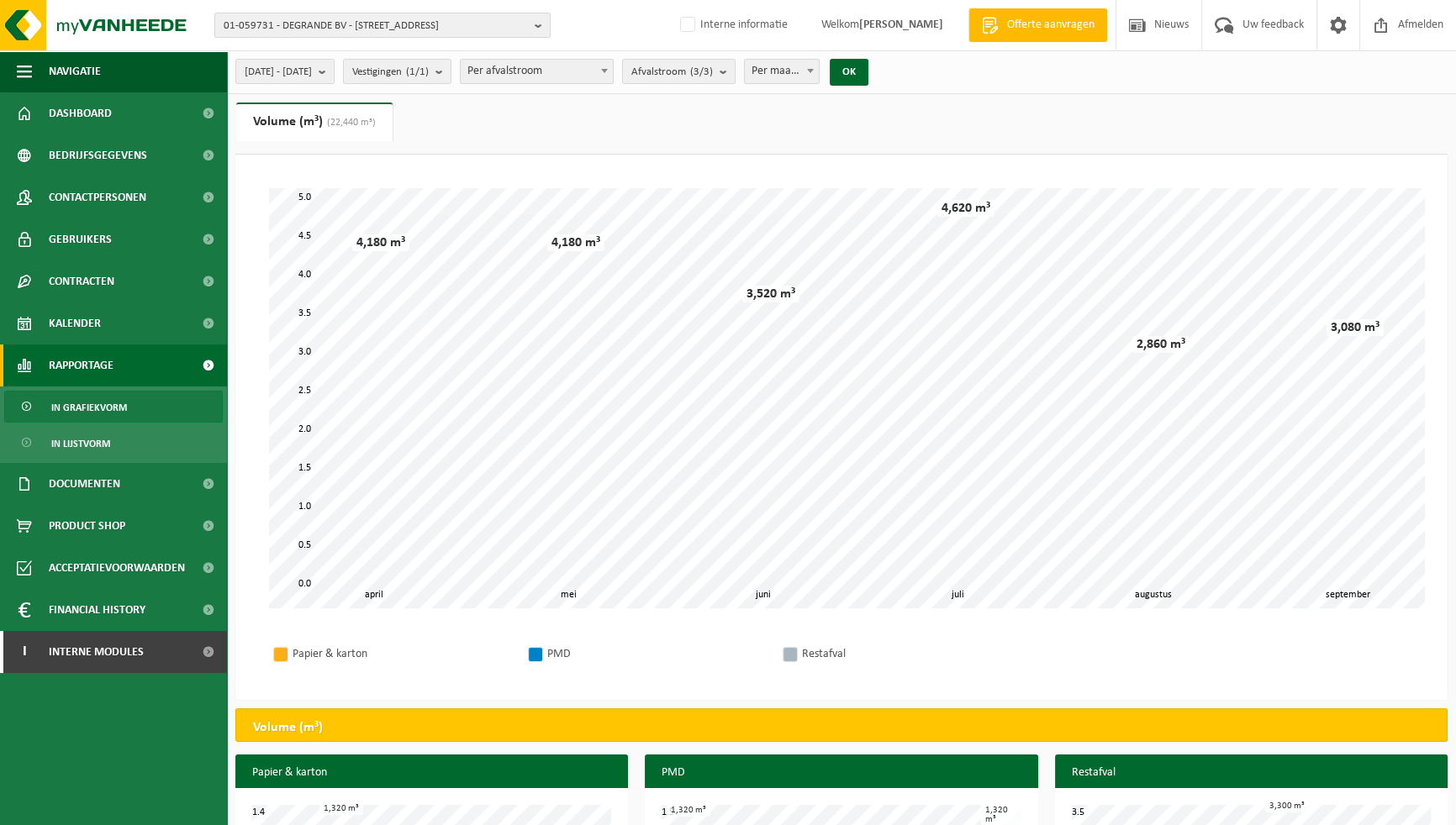
click at [863, 139] on ul "Gewicht (t) Volume (m³) (22,440 m³)" at bounding box center [841, 129] width 1212 height 52
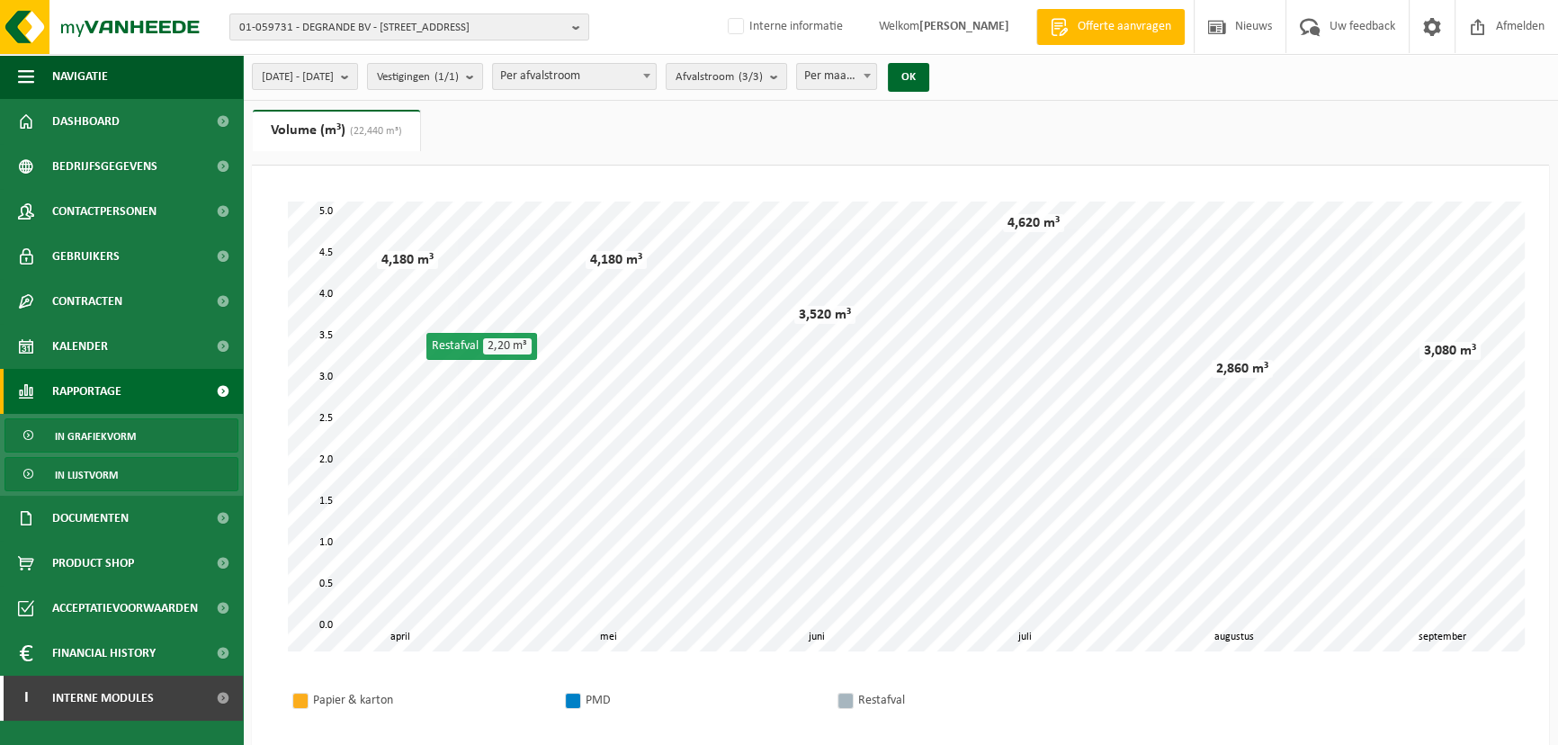
click at [106, 469] on span "In lijstvorm" at bounding box center [86, 475] width 63 height 34
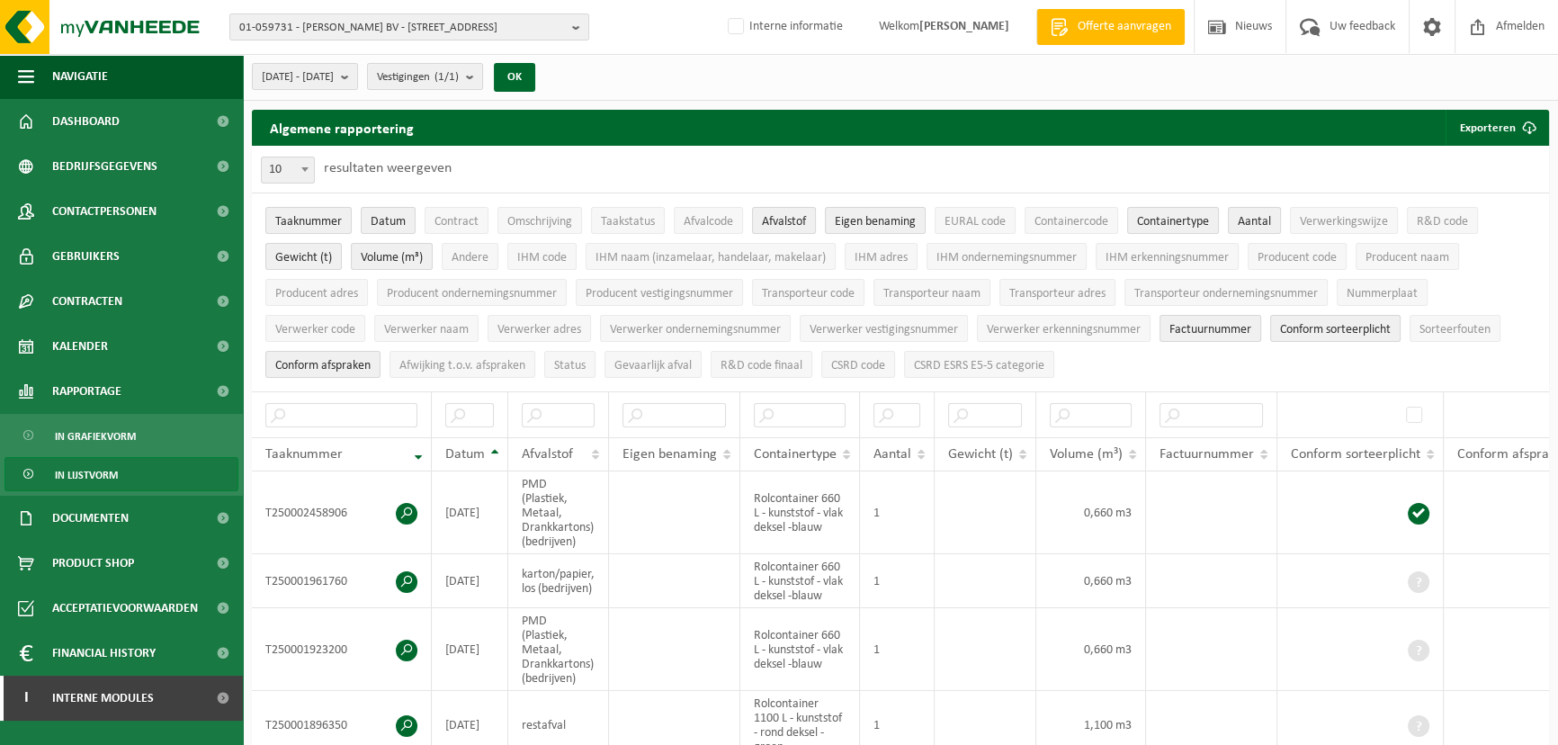
drag, startPoint x: 917, startPoint y: 157, endPoint x: 845, endPoint y: 156, distance: 72.0
click at [845, 156] on div "10 25 50 100 10 resultaten weergeven" at bounding box center [900, 169] width 1297 height 47
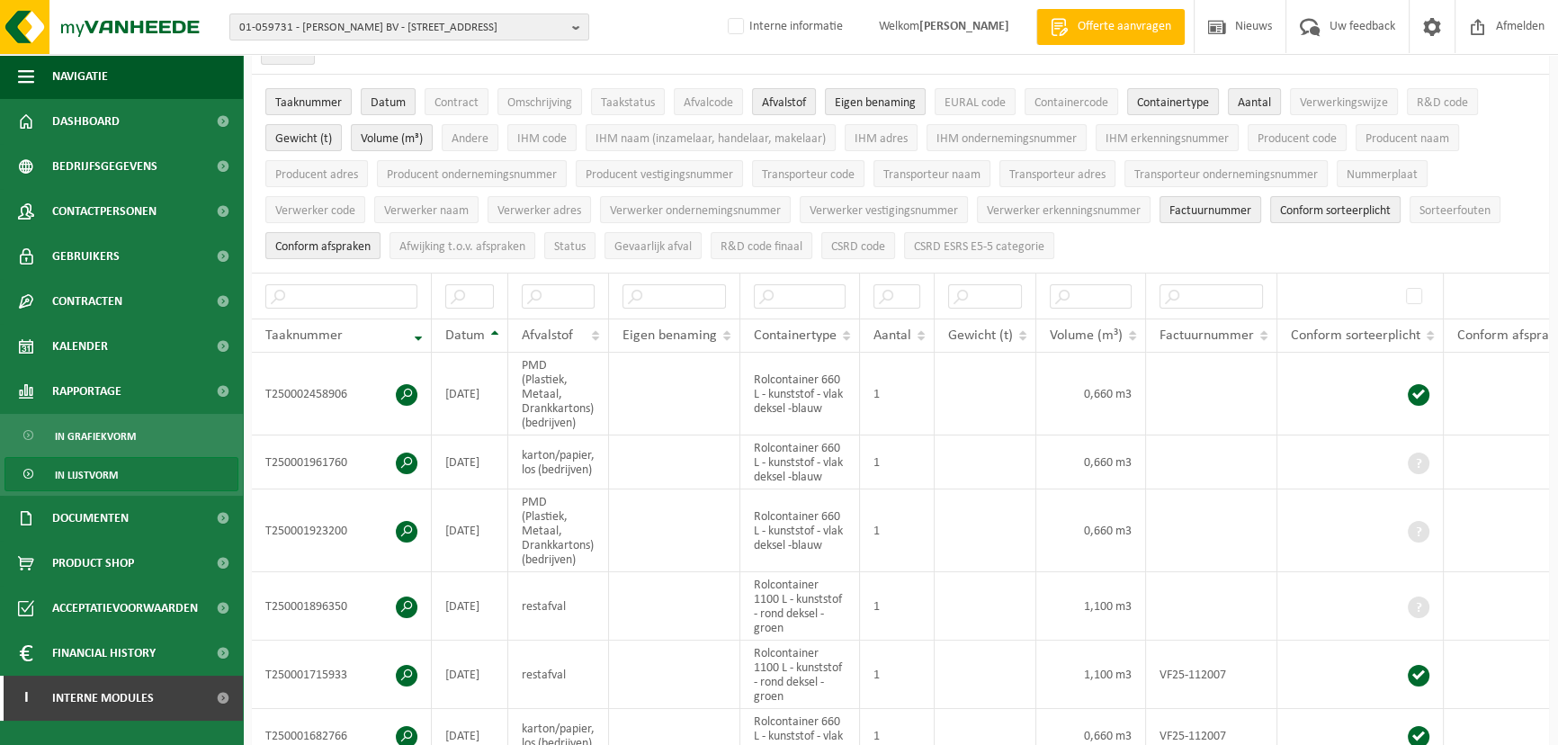
scroll to position [120, 0]
click at [1131, 252] on ul "Taaknummer Datum Contract Omschrijving Taakstatus Afvalcode Afvalstof Eigen ben…" at bounding box center [900, 173] width 1297 height 198
click at [853, 240] on span "CSRD code" at bounding box center [858, 245] width 54 height 13
click at [960, 248] on span "CSRD ESRS E5-5 categorie" at bounding box center [979, 245] width 130 height 13
click at [857, 239] on span "CSRD code" at bounding box center [858, 245] width 54 height 13
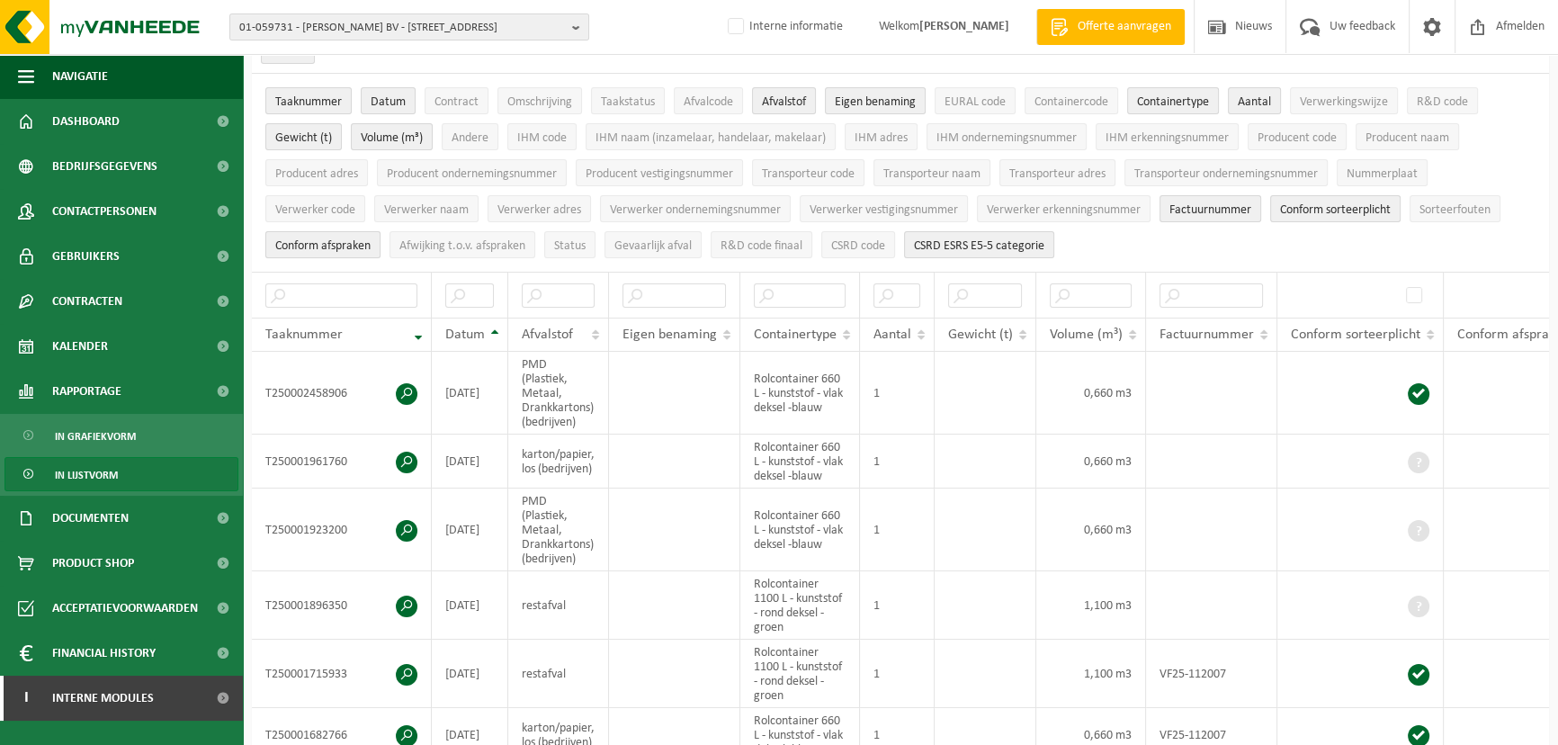
click at [343, 247] on span "Conform afspraken" at bounding box center [322, 245] width 95 height 13
click at [1353, 205] on span "Conform sorteerplicht" at bounding box center [1335, 209] width 111 height 13
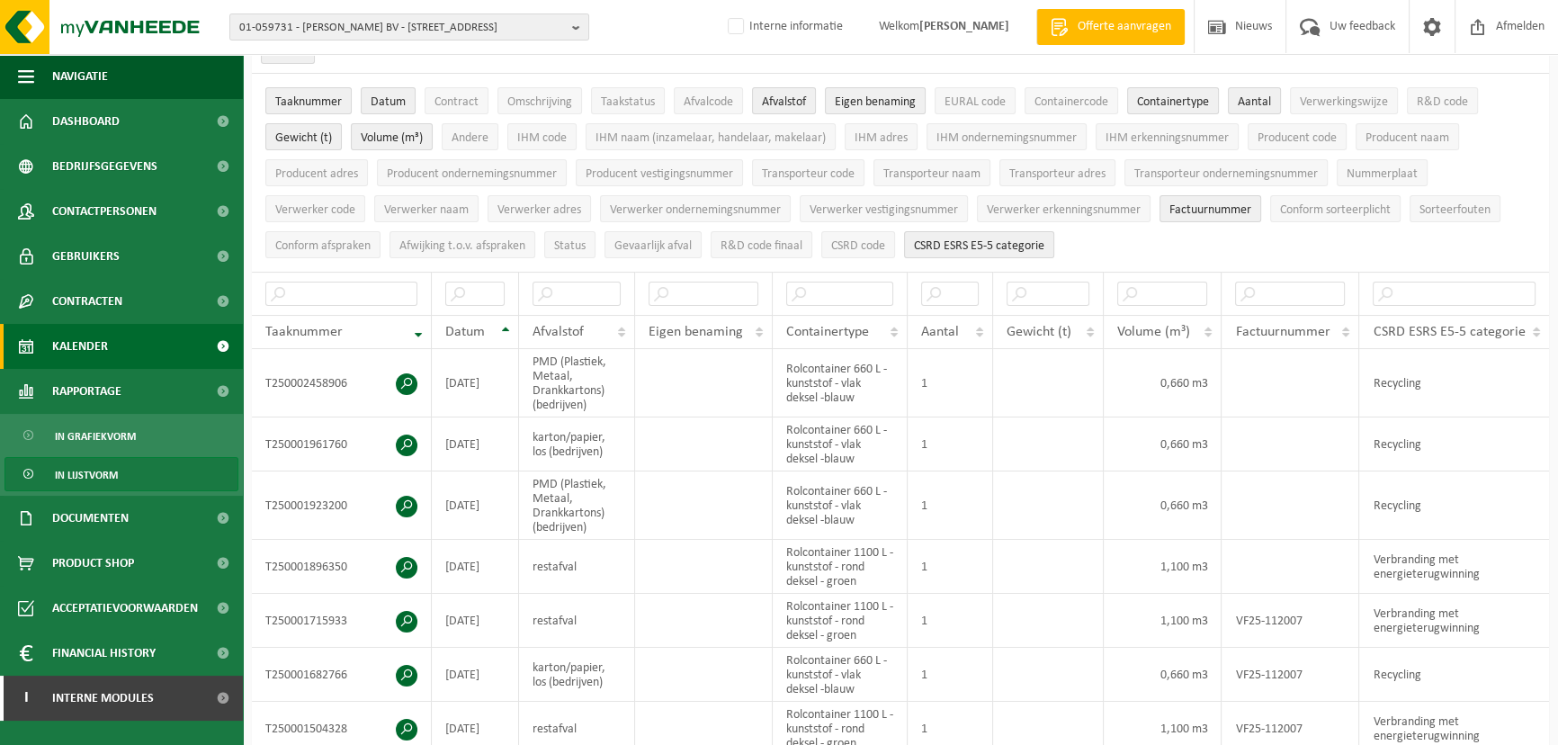
click at [80, 340] on span "Kalender" at bounding box center [80, 346] width 56 height 45
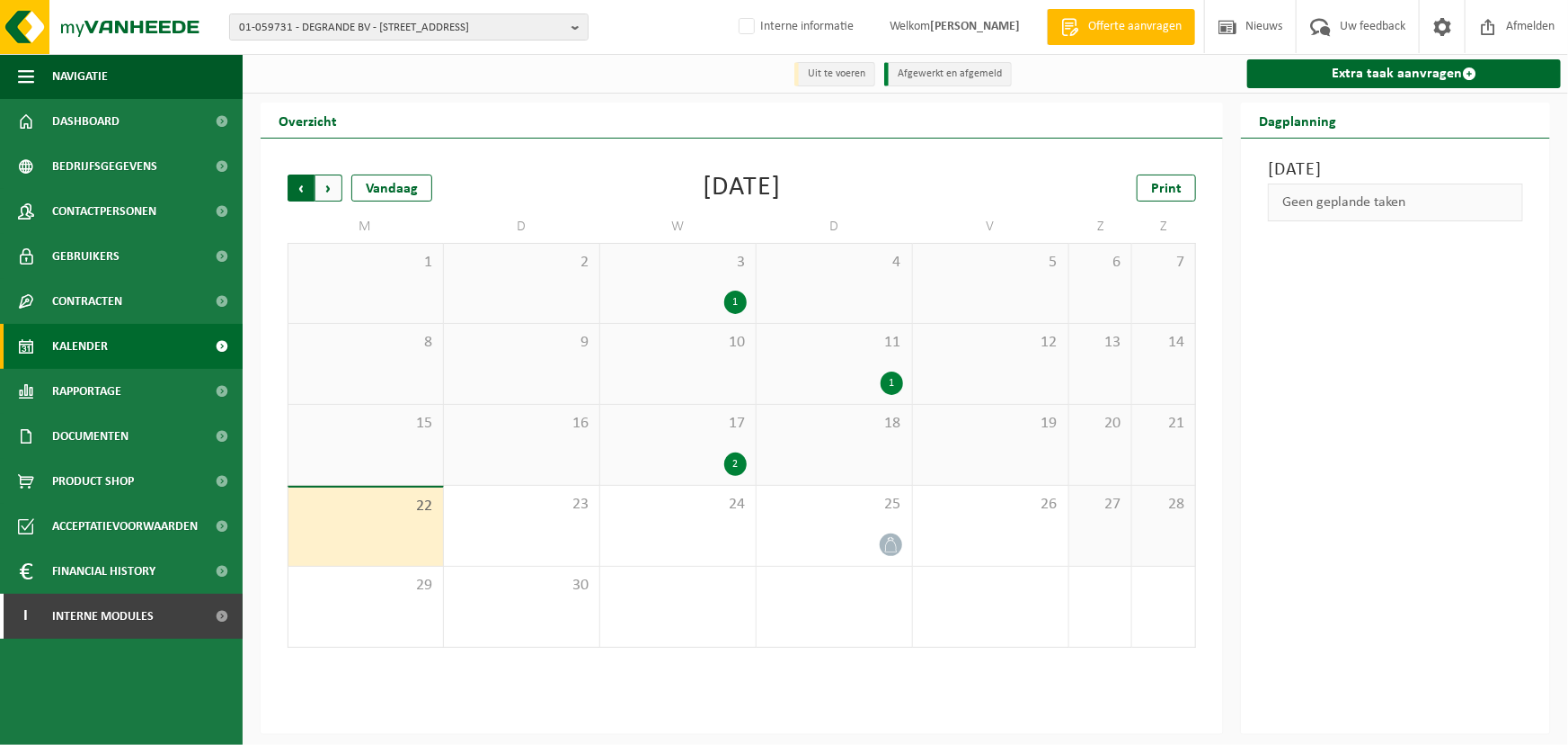
click at [327, 182] on span "Volgende" at bounding box center [329, 187] width 27 height 27
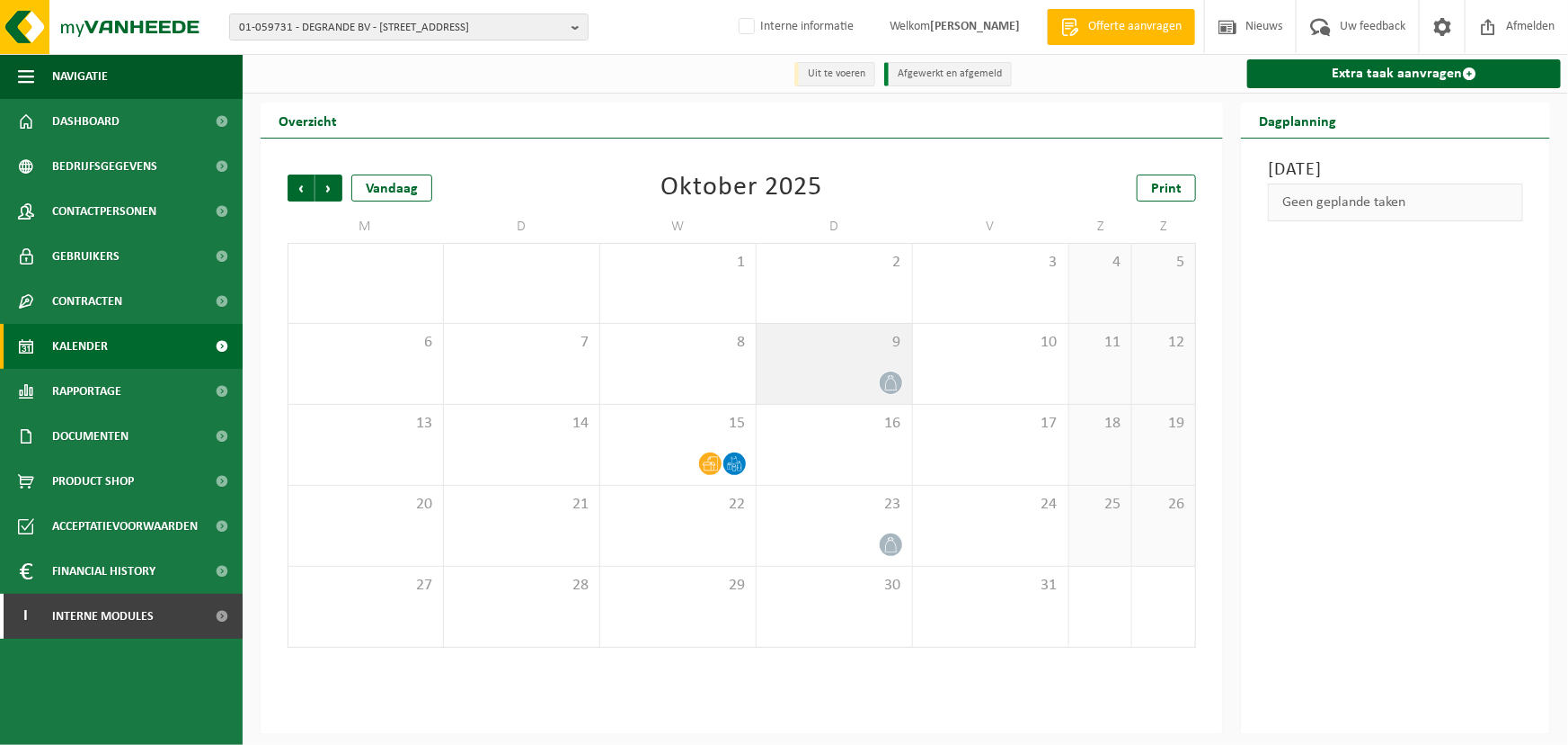
click at [870, 361] on div "9" at bounding box center [834, 364] width 156 height 80
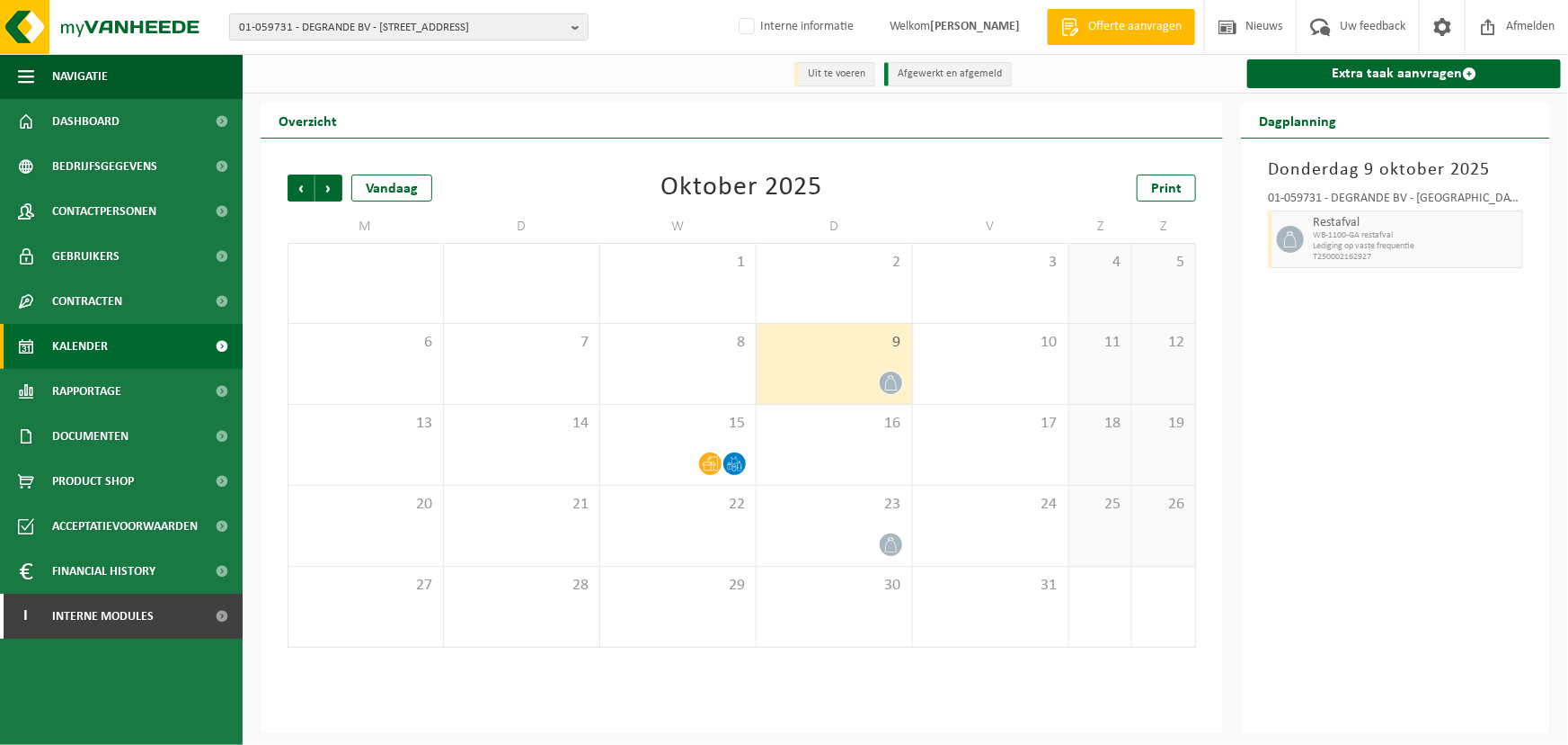
click at [1344, 361] on div "Donderdag 9 oktober 2025 01-059731 - DEGRANDE BV - BELLEGEM Restafval WB-1100-G…" at bounding box center [1395, 435] width 309 height 595
click at [306, 177] on span "Vorige" at bounding box center [301, 187] width 27 height 27
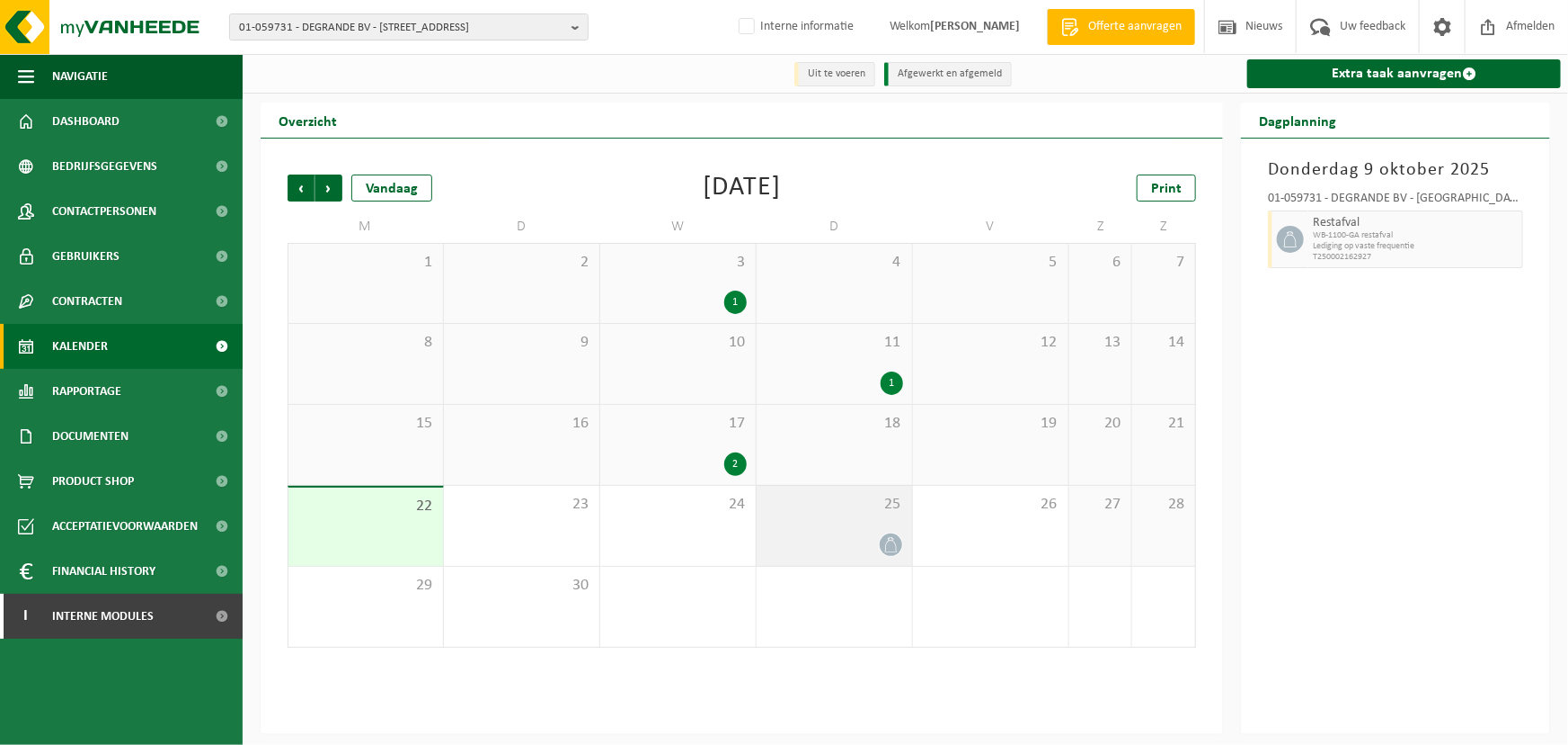
click at [790, 506] on span "25" at bounding box center [834, 505] width 138 height 20
click at [461, 33] on span "01-059731 - DEGRANDE BV - [STREET_ADDRESS]" at bounding box center [402, 27] width 326 height 27
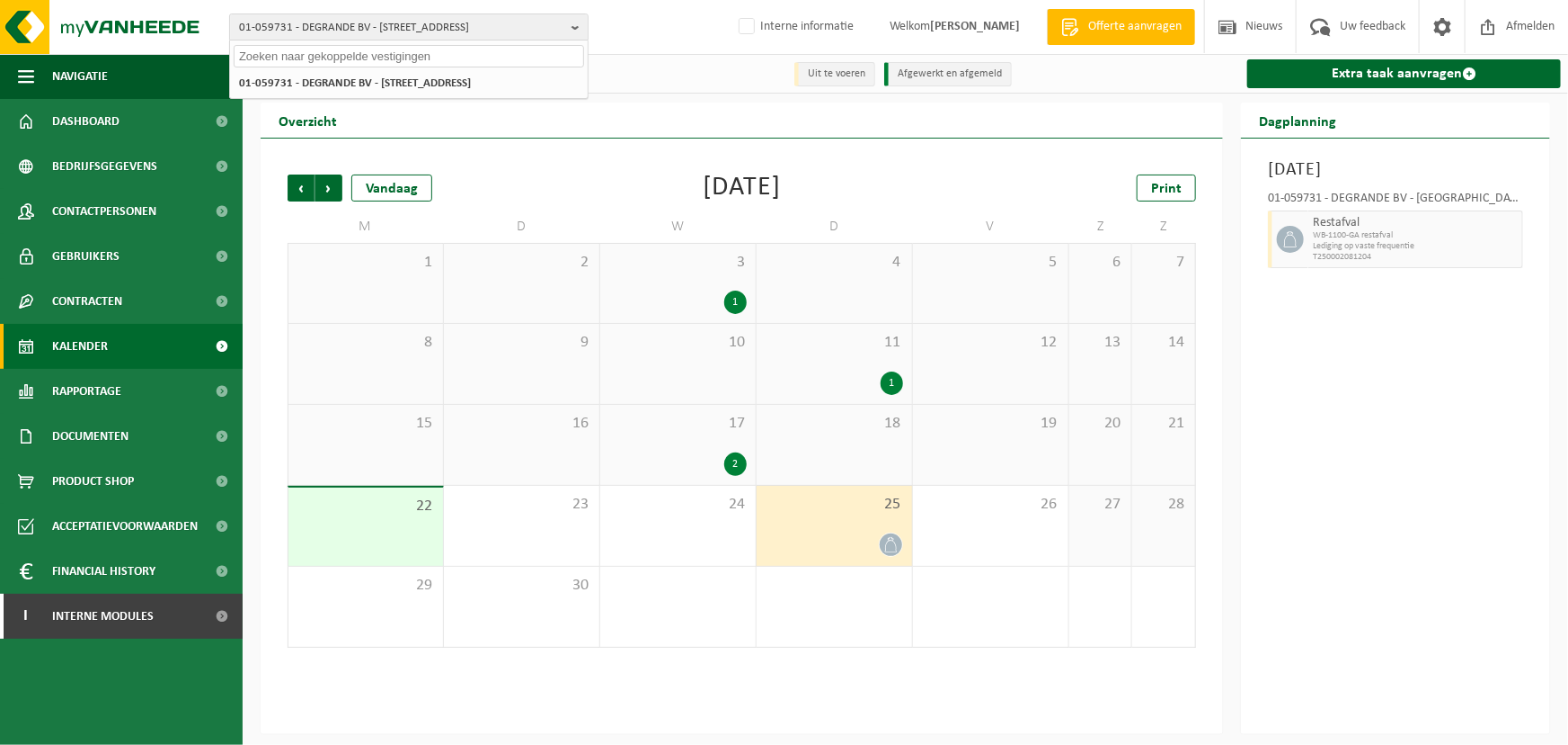
click at [708, 136] on div "Overzicht" at bounding box center [742, 121] width 962 height 36
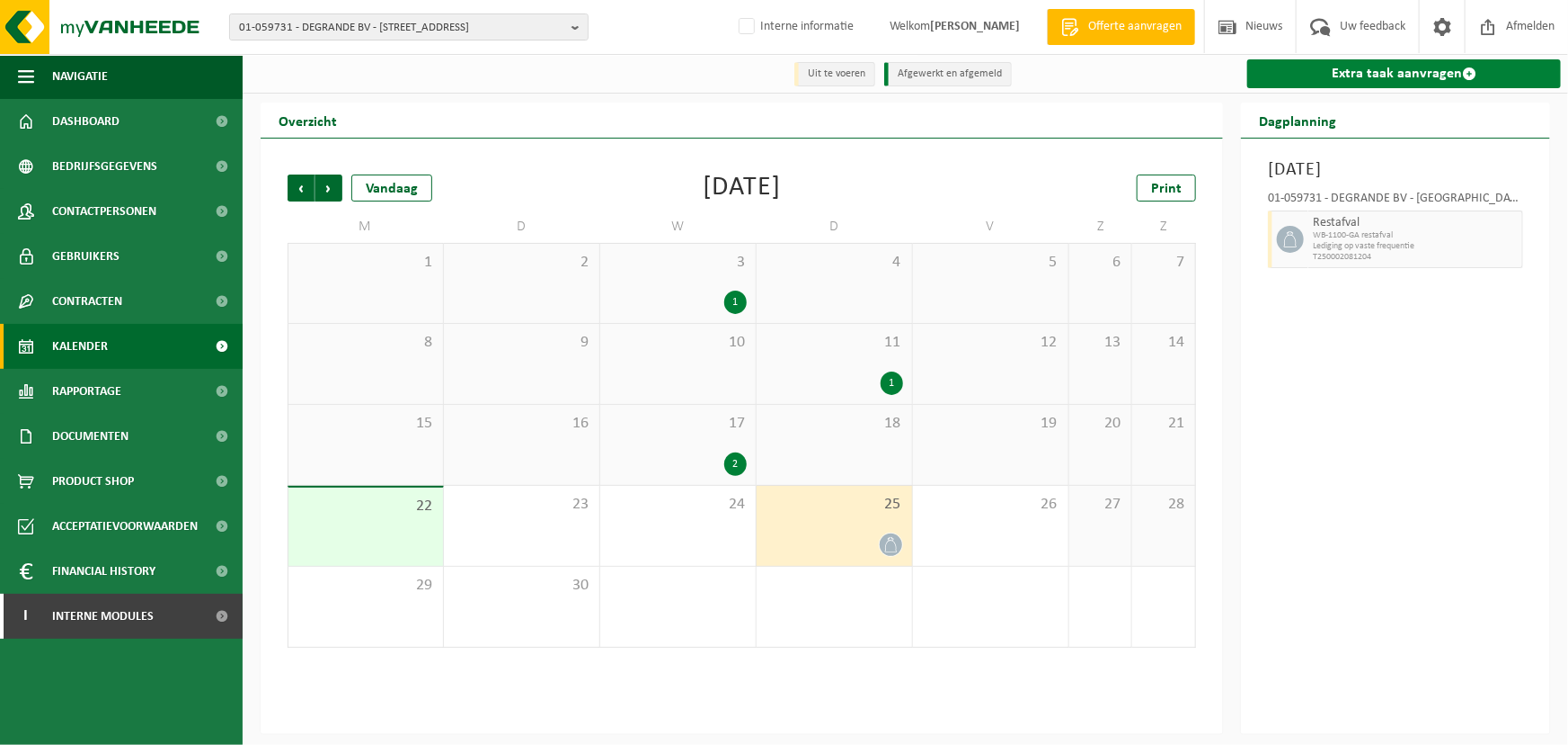
click at [1419, 80] on link "Extra taak aanvragen" at bounding box center [1404, 73] width 314 height 29
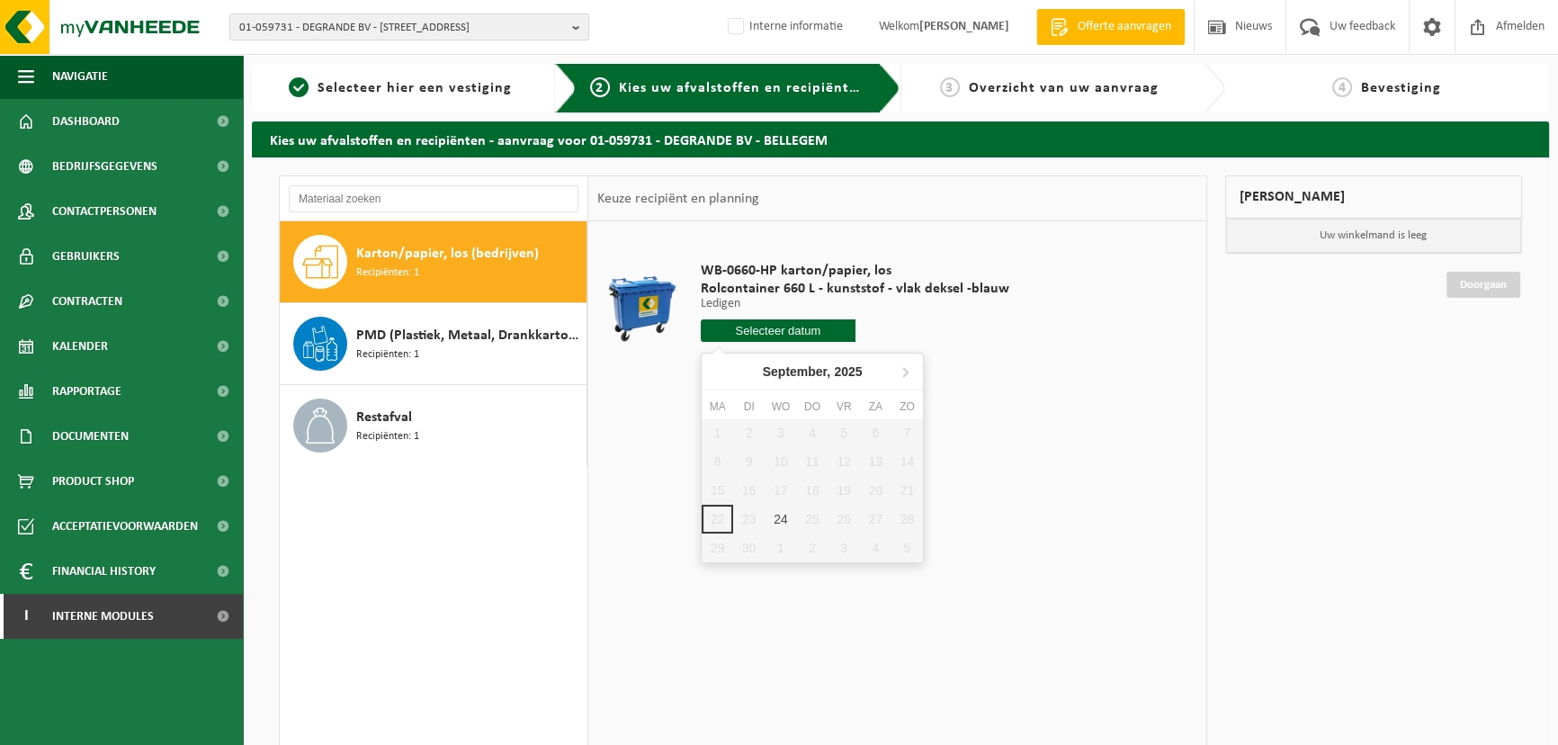
click at [774, 330] on input "text" at bounding box center [778, 330] width 155 height 22
click at [902, 378] on icon at bounding box center [904, 371] width 29 height 29
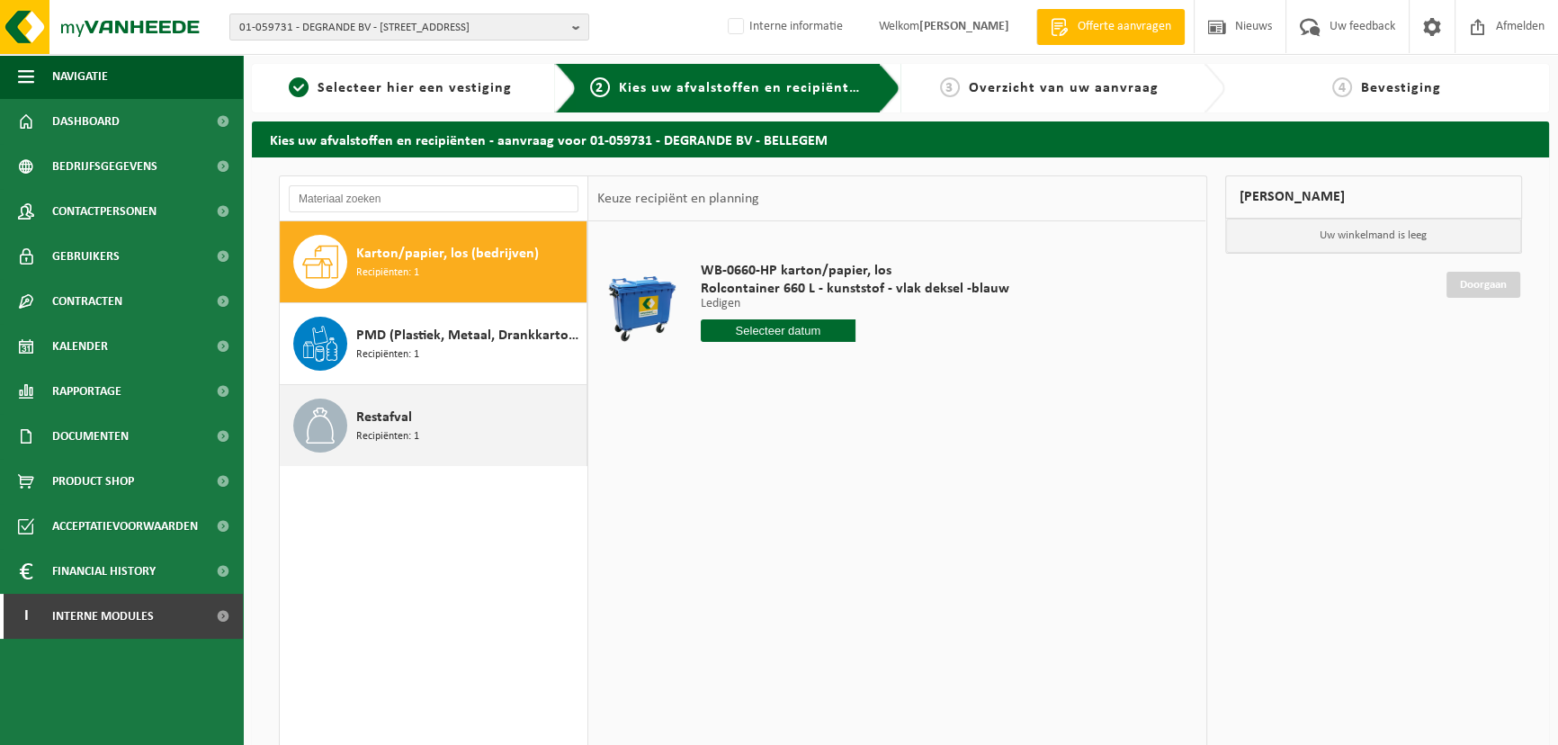
click at [430, 442] on div "Restafval Recipiënten: 1" at bounding box center [469, 425] width 226 height 54
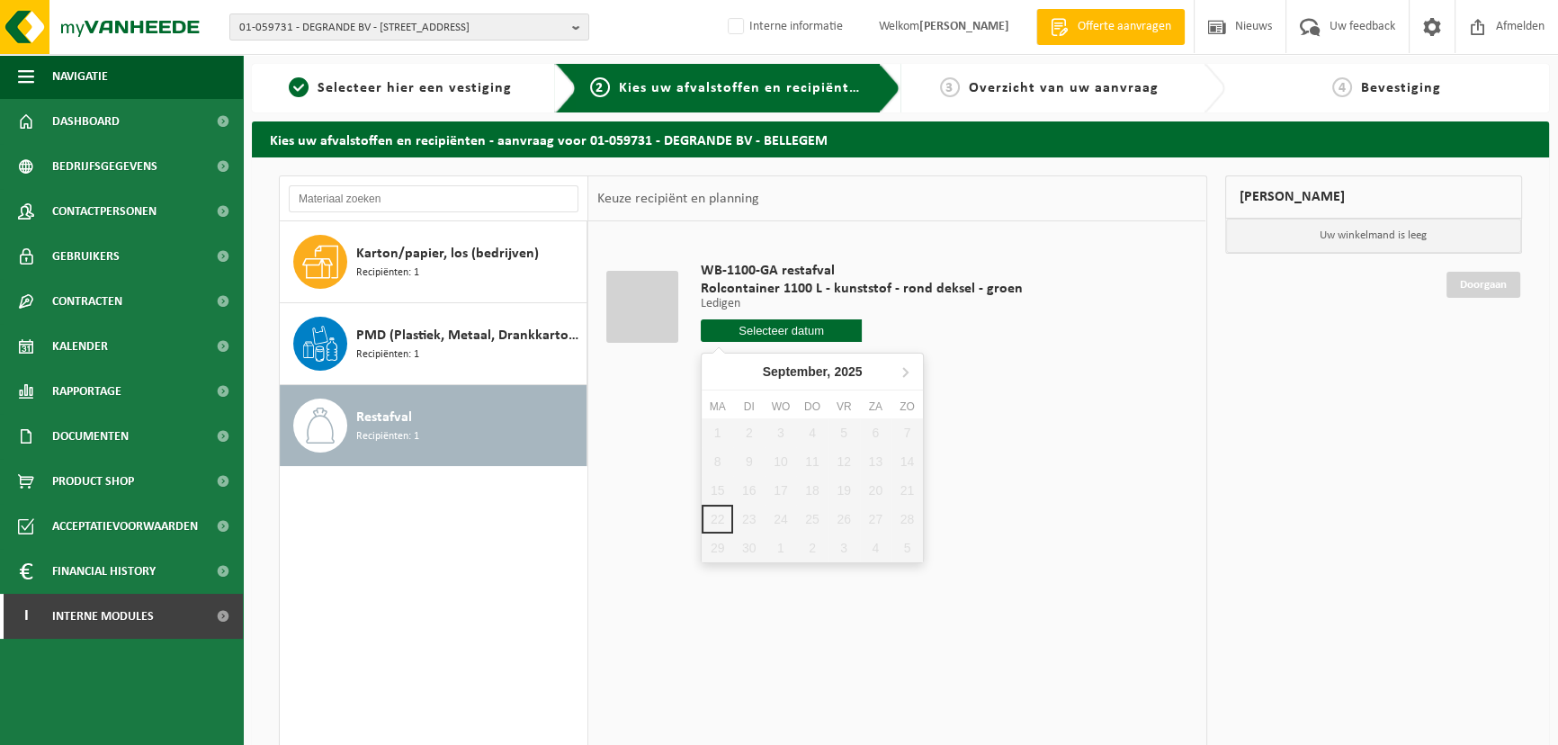
click at [815, 333] on input "text" at bounding box center [781, 330] width 161 height 22
click at [907, 370] on icon at bounding box center [904, 371] width 29 height 29
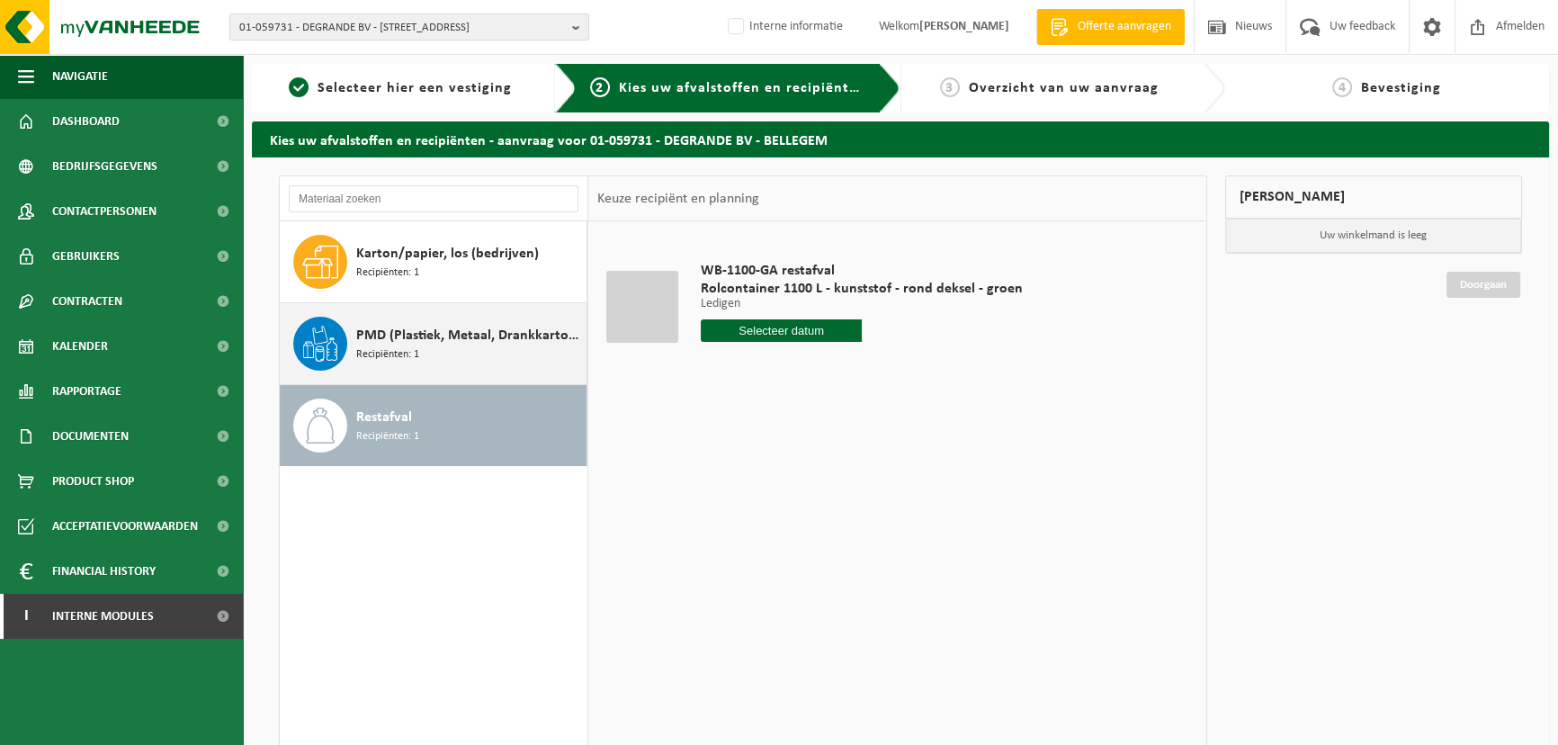
click at [430, 327] on span "PMD (Plastiek, Metaal, Drankkartons) (bedrijven)" at bounding box center [469, 336] width 226 height 22
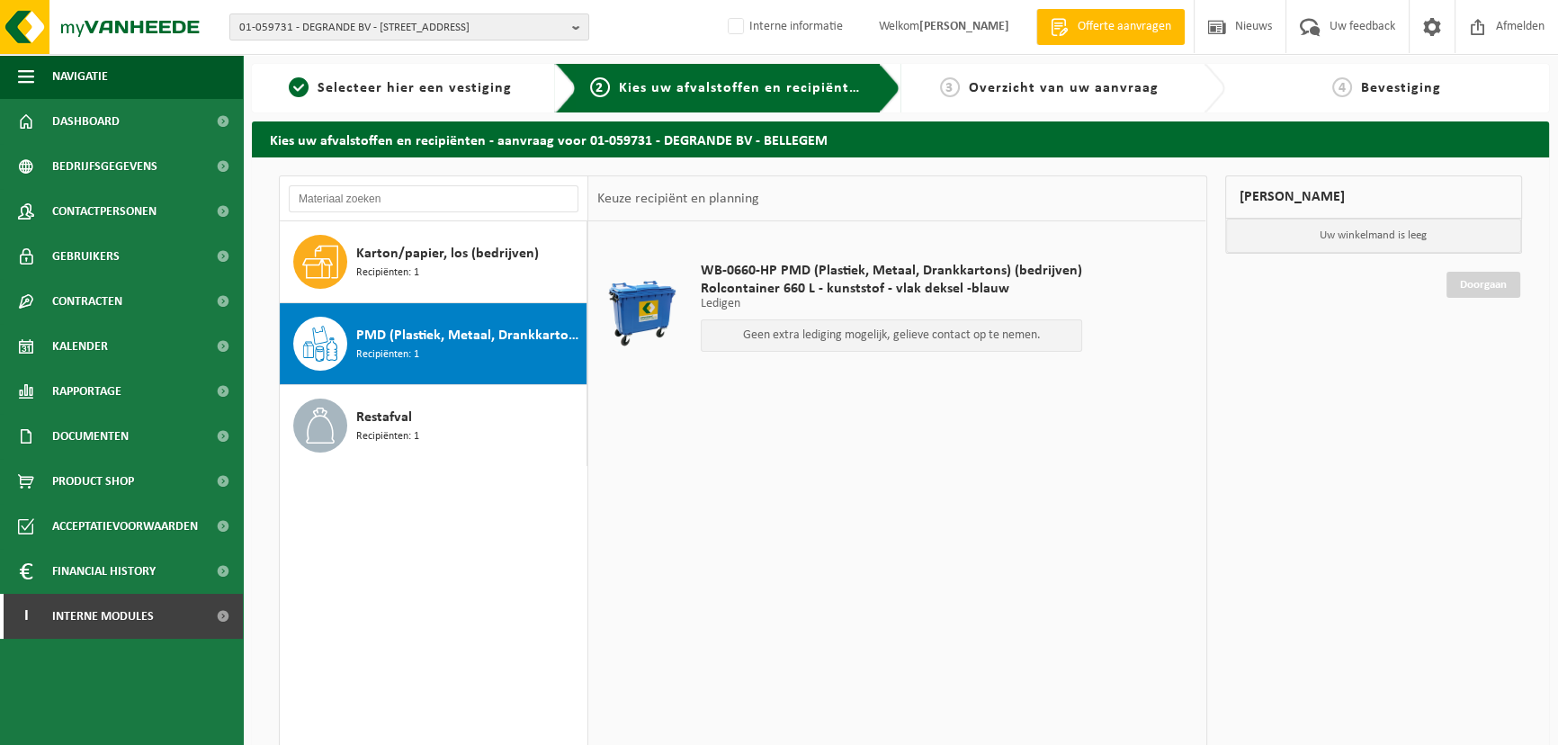
click at [825, 340] on p "Geen extra lediging mogelijk, gelieve contact op te nemen." at bounding box center [891, 335] width 362 height 13
click at [348, 264] on div "Karton/papier, los (bedrijven) Recipiënten: 1" at bounding box center [434, 261] width 308 height 81
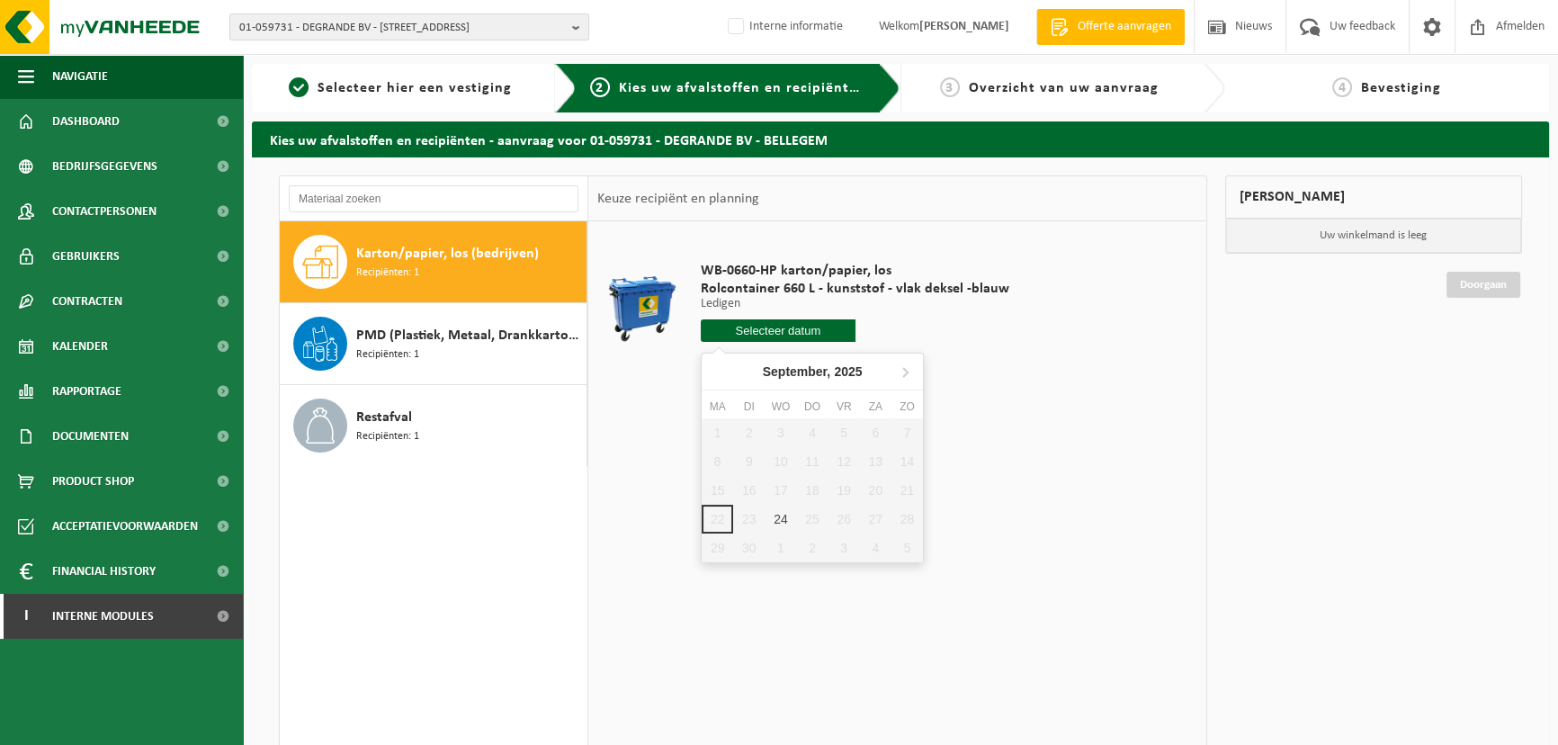
click at [758, 324] on input "text" at bounding box center [778, 330] width 155 height 22
click at [779, 527] on div "24" at bounding box center [779, 519] width 31 height 29
type input "Van 2025-09-24"
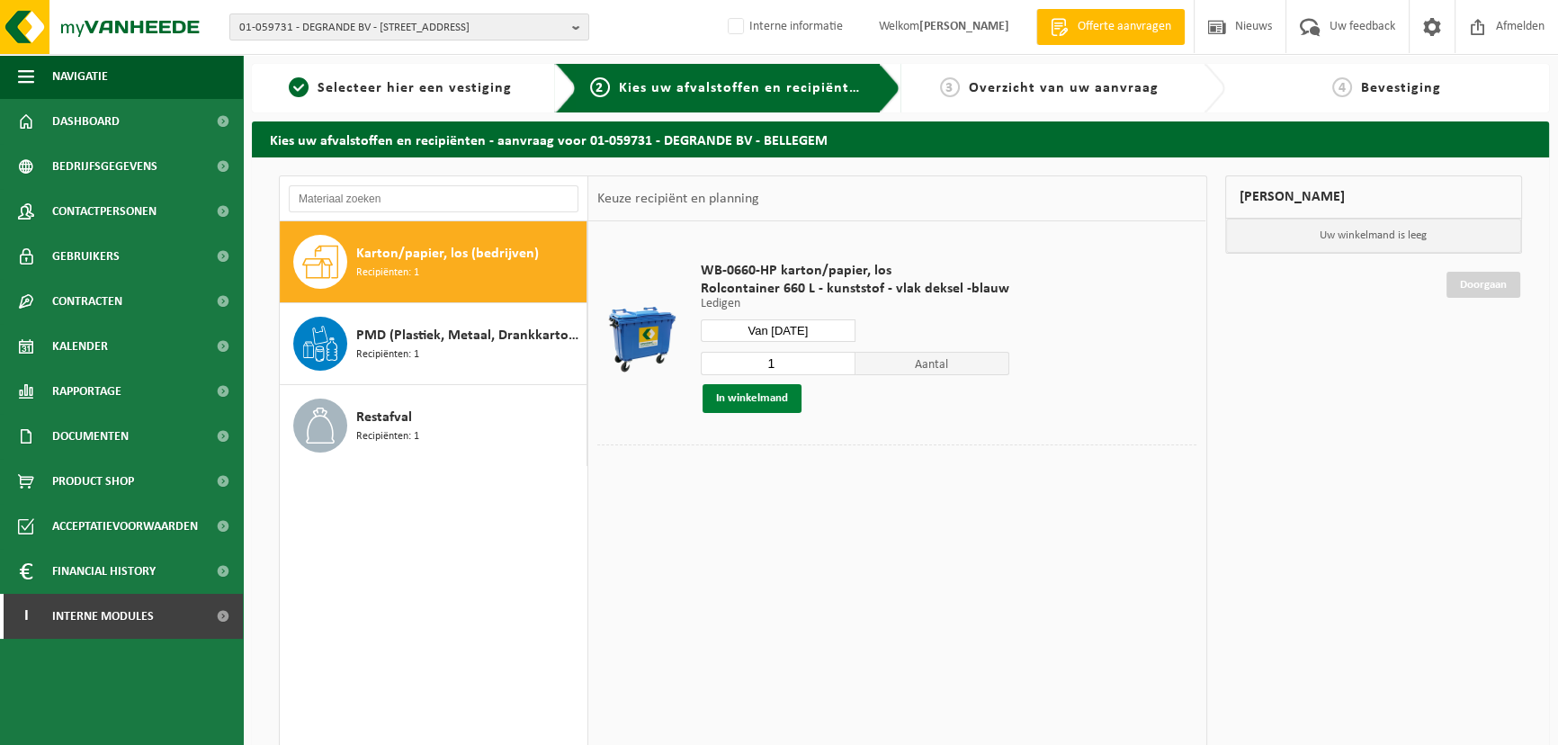
click at [772, 406] on button "In winkelmand" at bounding box center [751, 398] width 99 height 29
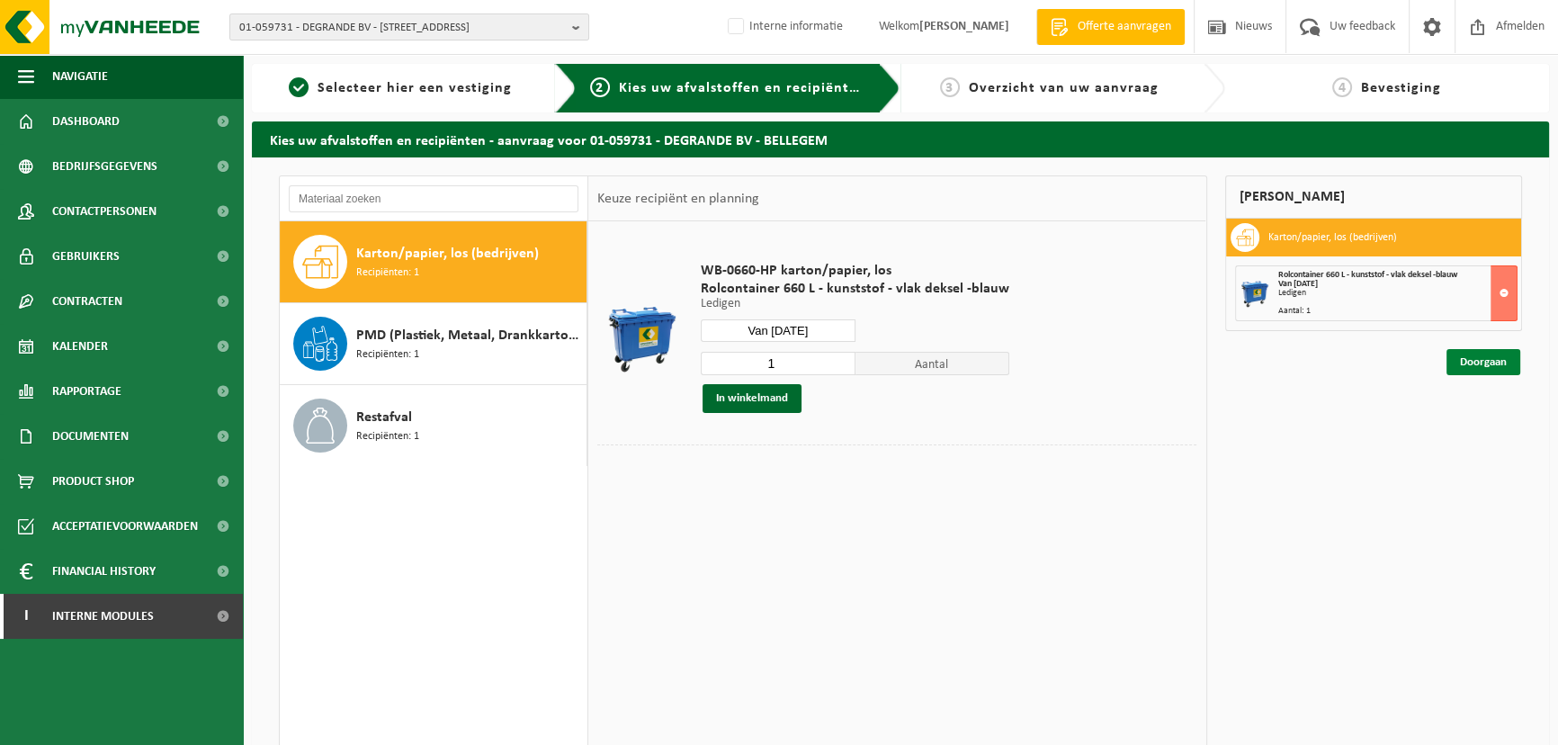
click at [1471, 364] on link "Doorgaan" at bounding box center [1483, 362] width 74 height 26
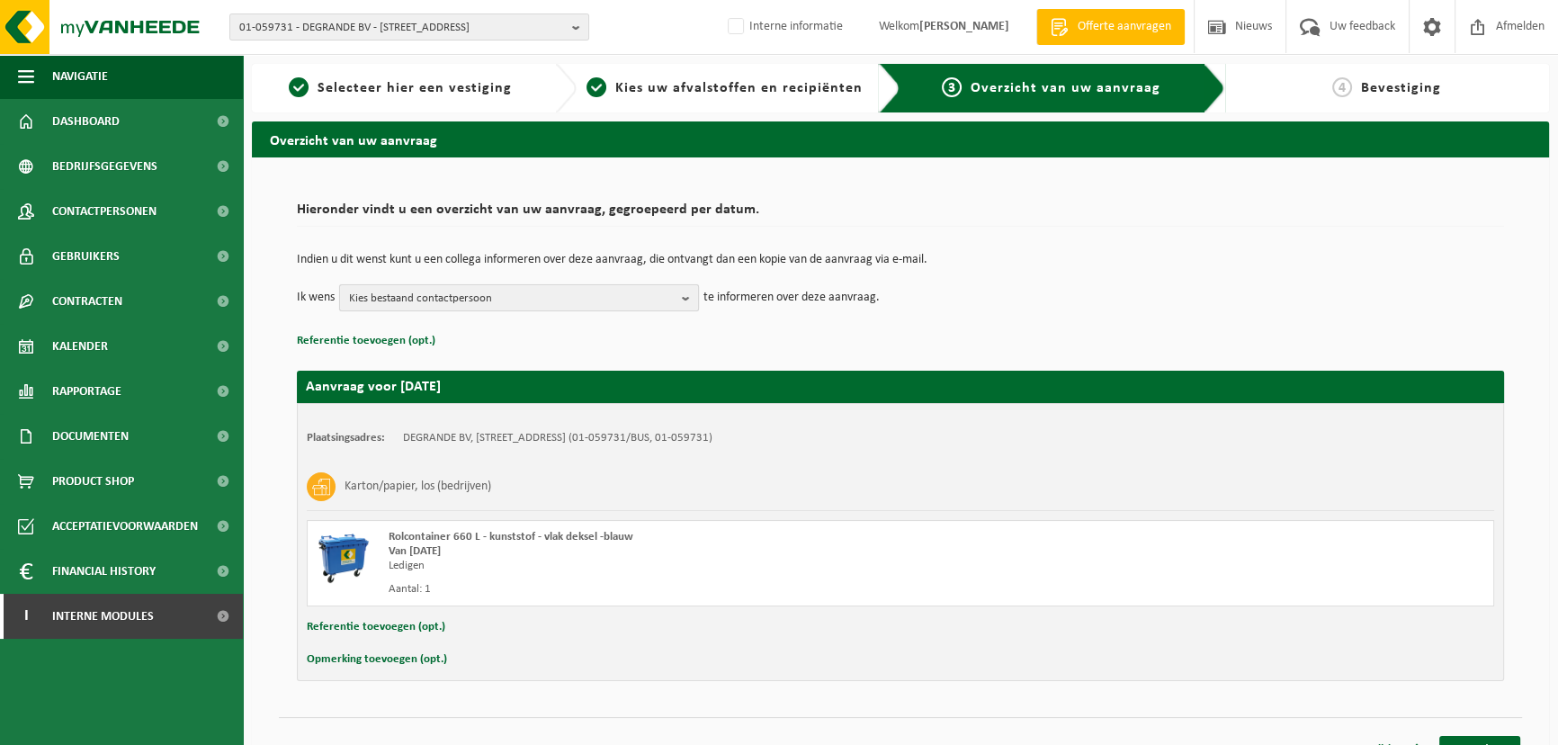
click at [554, 300] on span "Kies bestaand contactpersoon" at bounding box center [512, 298] width 326 height 27
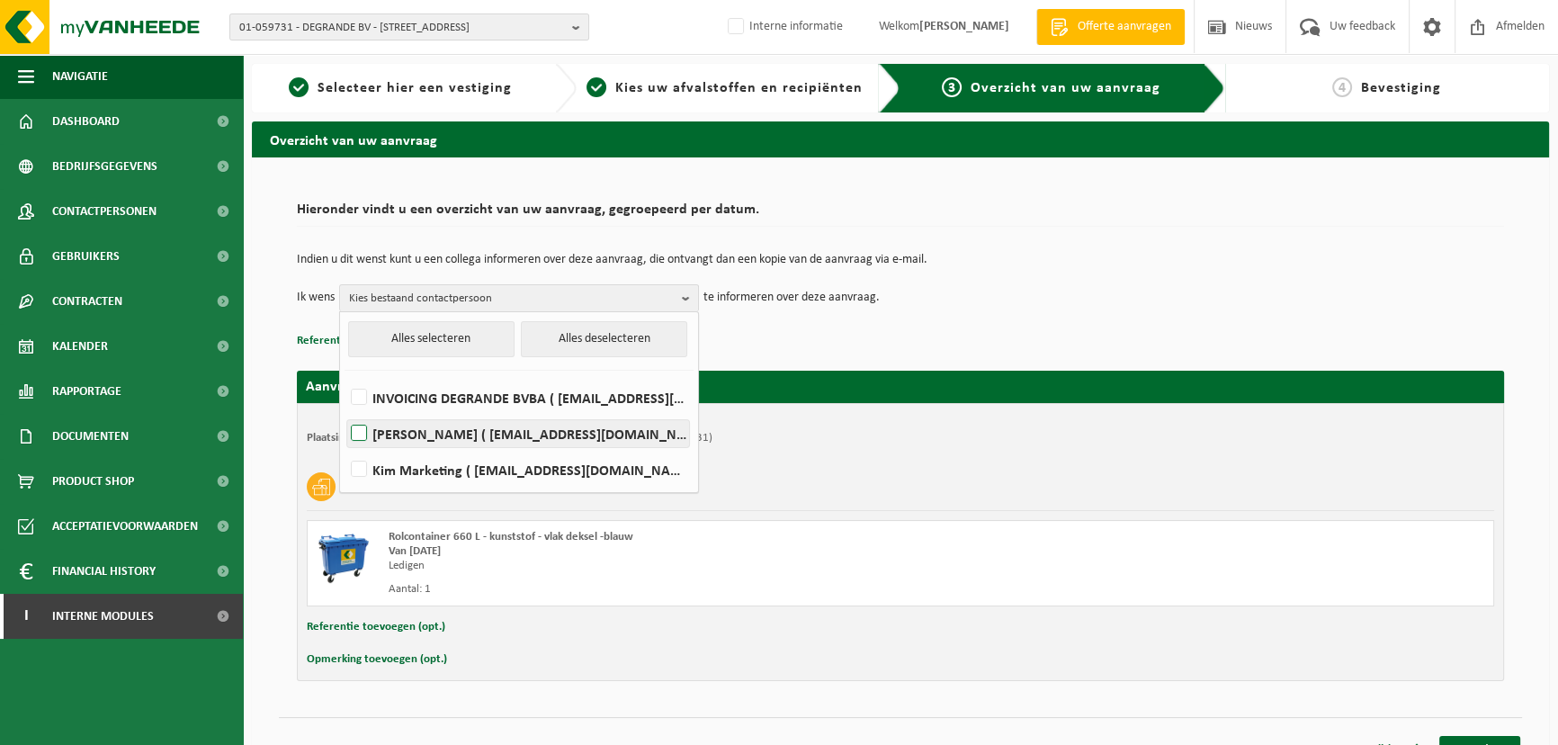
click at [363, 433] on label "[PERSON_NAME] ( [EMAIL_ADDRESS][DOMAIN_NAME] )" at bounding box center [518, 433] width 342 height 27
click at [344, 411] on input "[PERSON_NAME] ( [EMAIL_ADDRESS][DOMAIN_NAME] )" at bounding box center [344, 410] width 1 height 1
checkbox input "true"
click at [1019, 324] on div "Indien u dit wenst kunt u een collega informeren over deze aanvraag, die ontvan…" at bounding box center [900, 283] width 1207 height 94
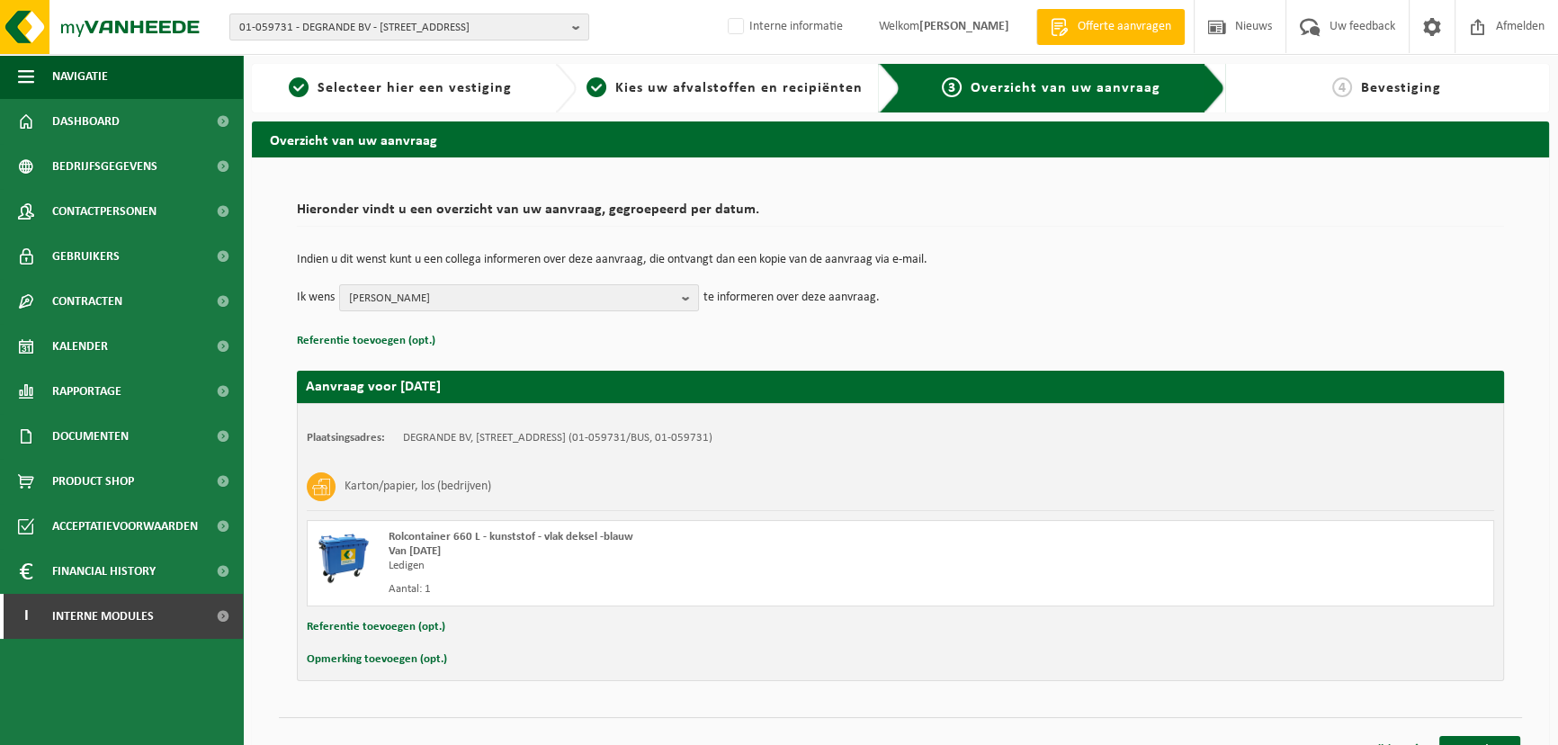
click at [1052, 320] on div "Indien u dit wenst kunt u een collega informeren over deze aanvraag, die ontvan…" at bounding box center [900, 283] width 1207 height 94
click at [376, 339] on button "Referentie toevoegen (opt.)" at bounding box center [366, 340] width 138 height 23
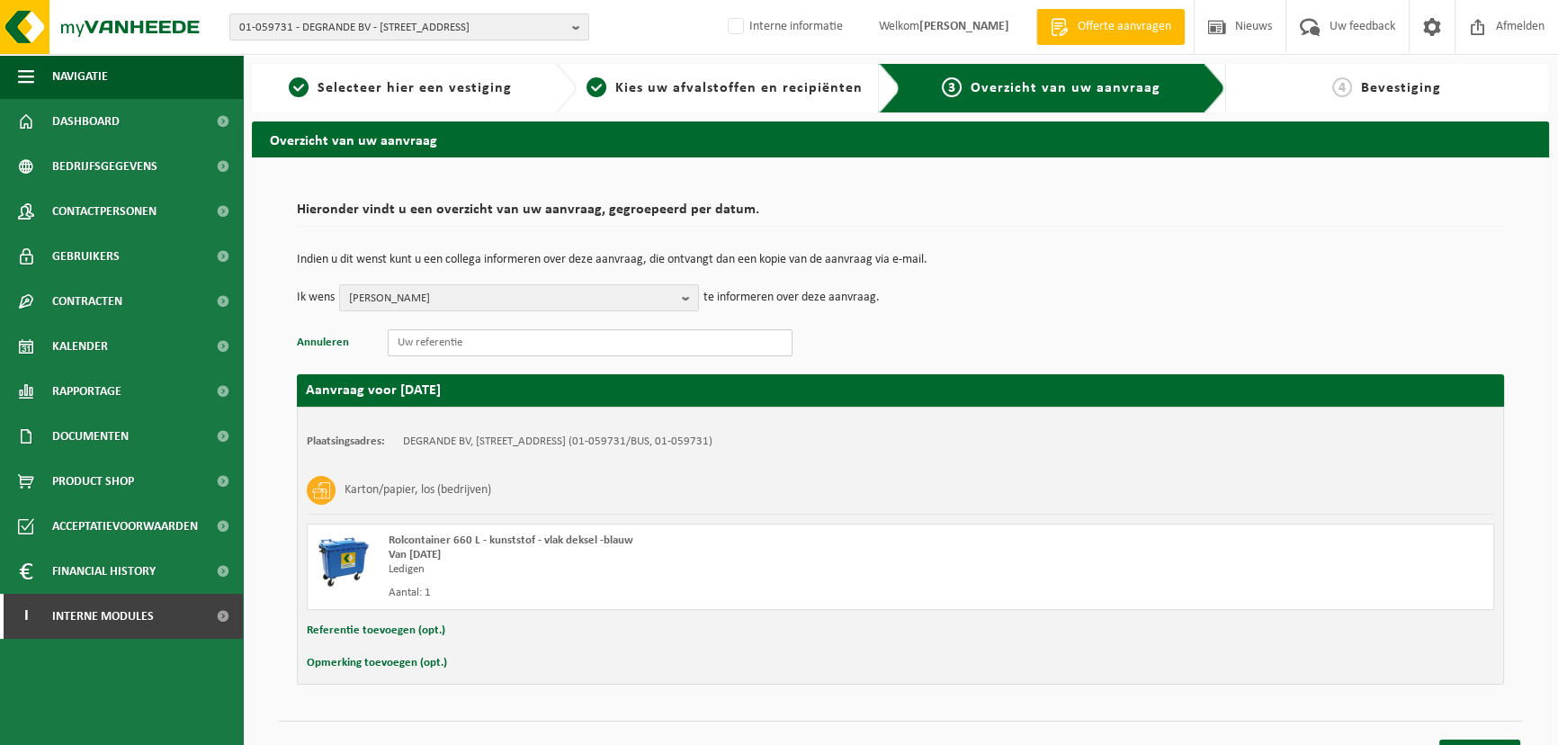
click at [439, 344] on input "text" at bounding box center [590, 342] width 405 height 27
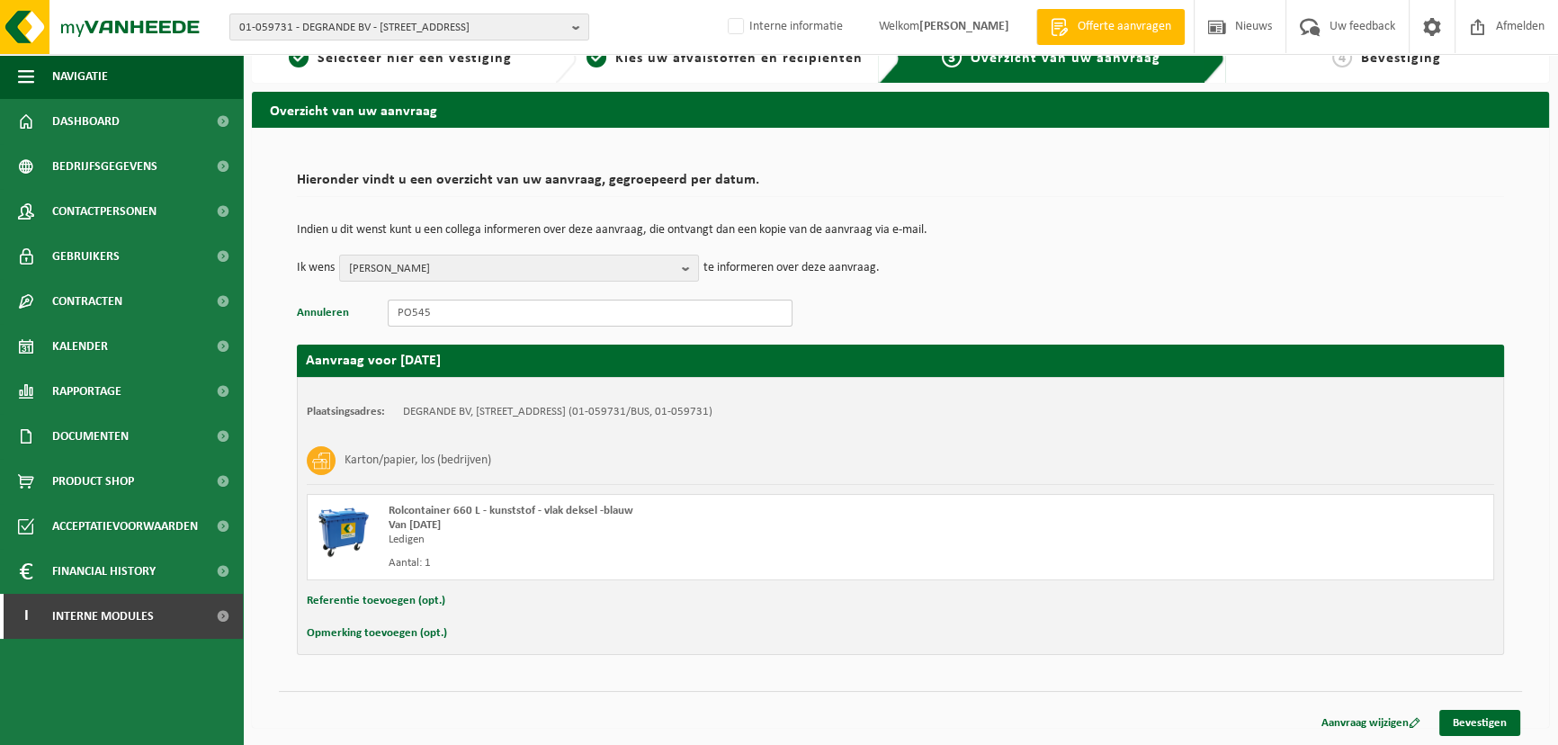
type input "PO545"
click at [409, 633] on button "Opmerking toevoegen (opt.)" at bounding box center [377, 632] width 140 height 23
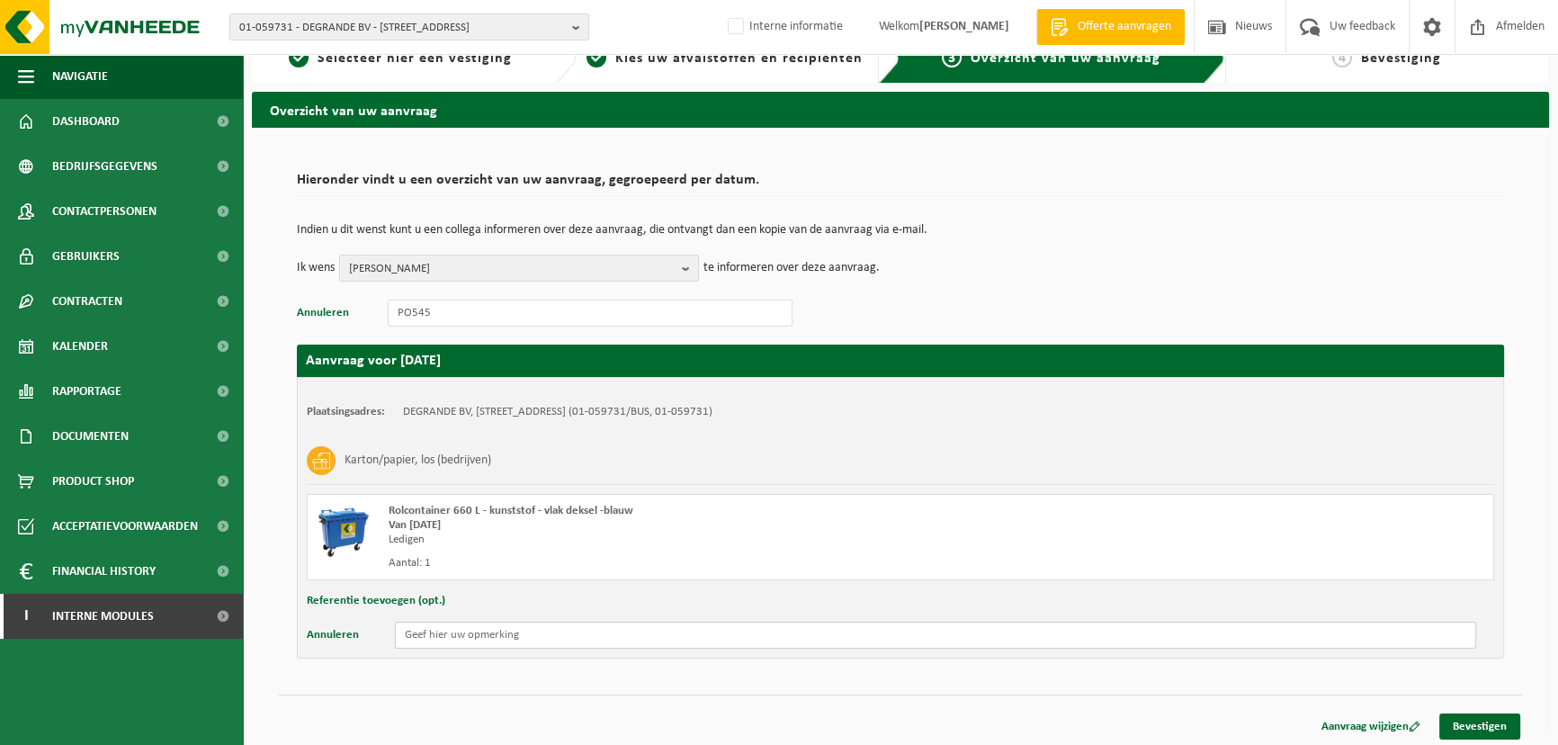
click at [468, 639] on input "text" at bounding box center [935, 634] width 1081 height 27
click at [342, 638] on button "Annuleren" at bounding box center [333, 634] width 52 height 27
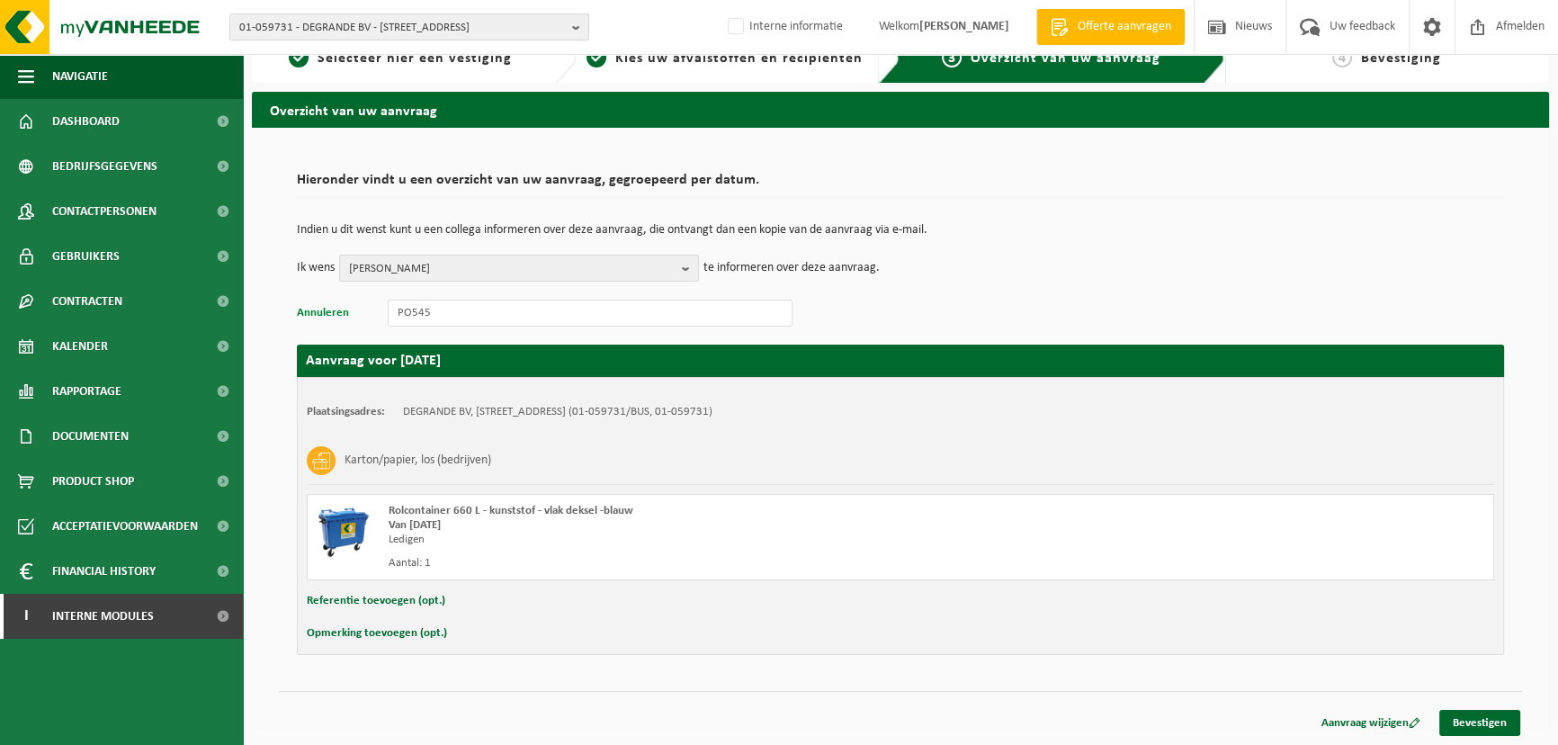
click at [339, 310] on button "Annuleren" at bounding box center [323, 312] width 52 height 23
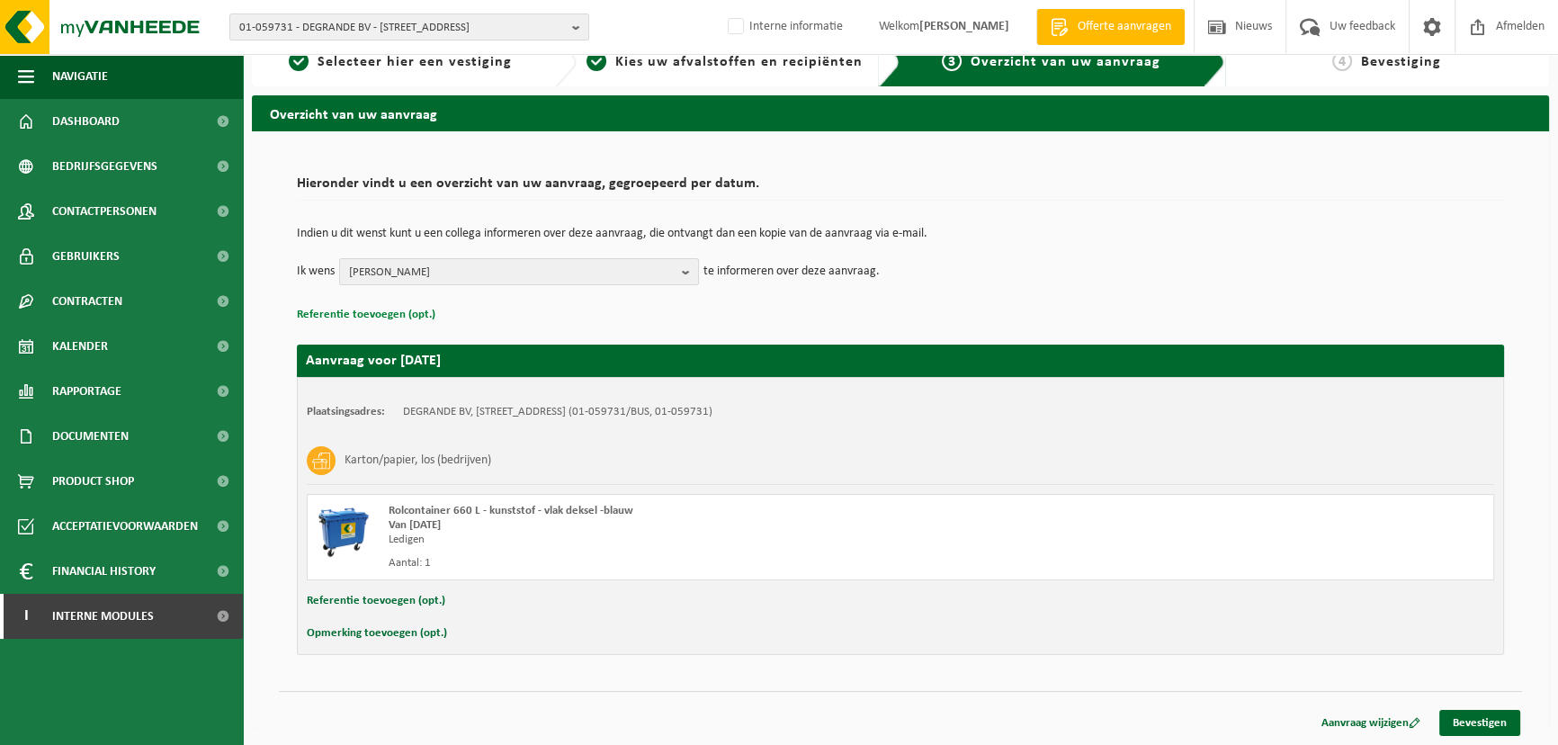
click at [381, 313] on button "Referentie toevoegen (opt.)" at bounding box center [366, 314] width 138 height 23
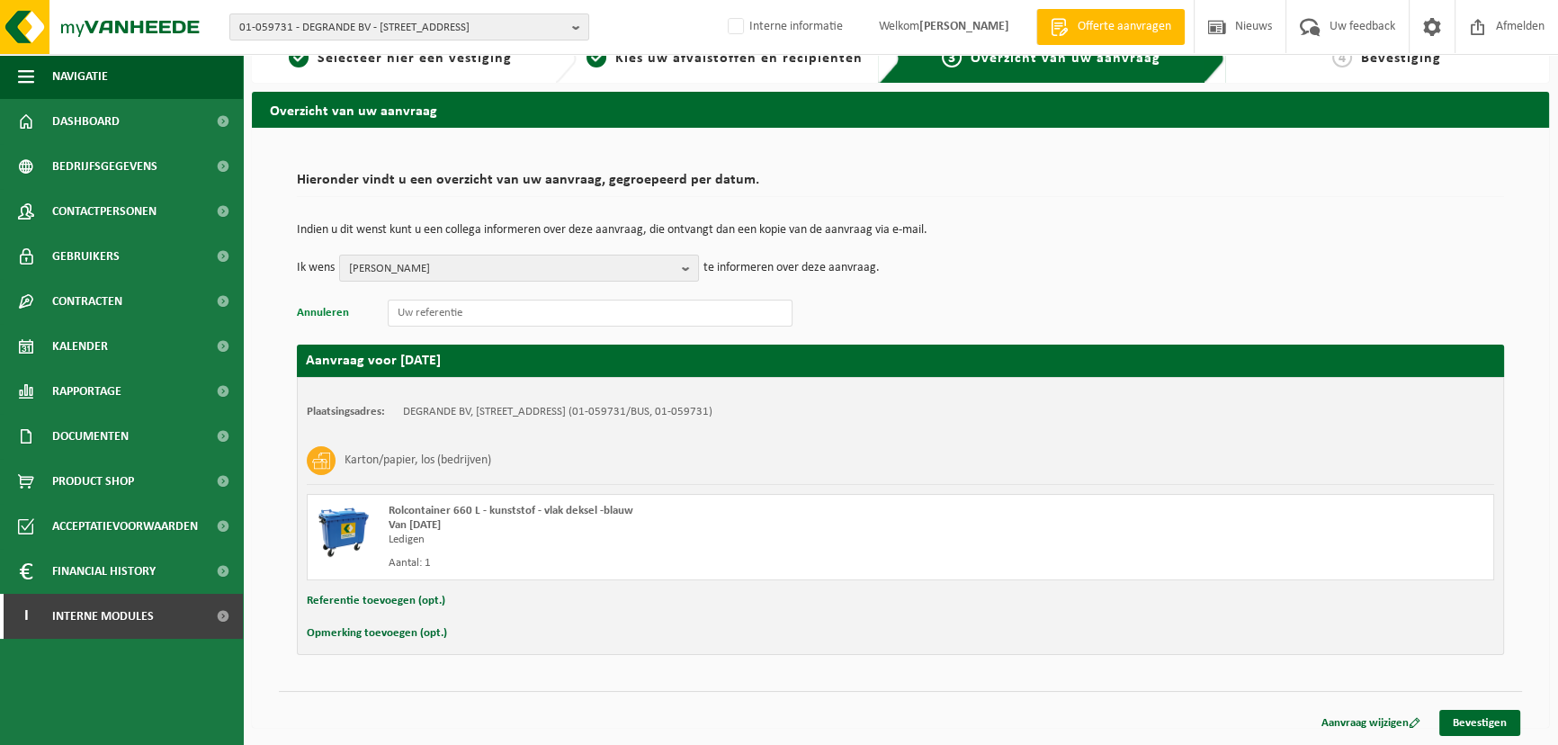
click at [337, 312] on button "Annuleren" at bounding box center [323, 312] width 52 height 23
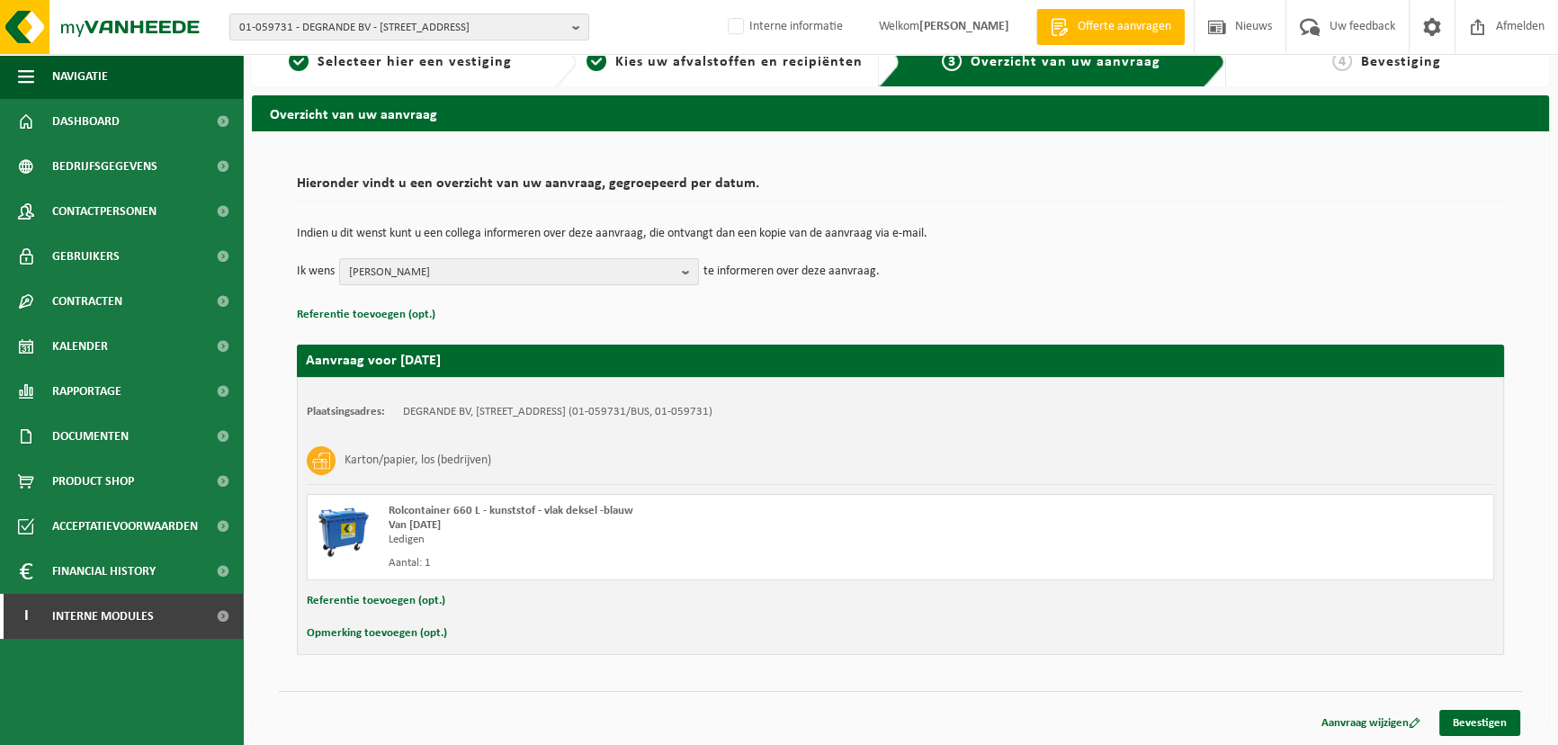
scroll to position [0, 0]
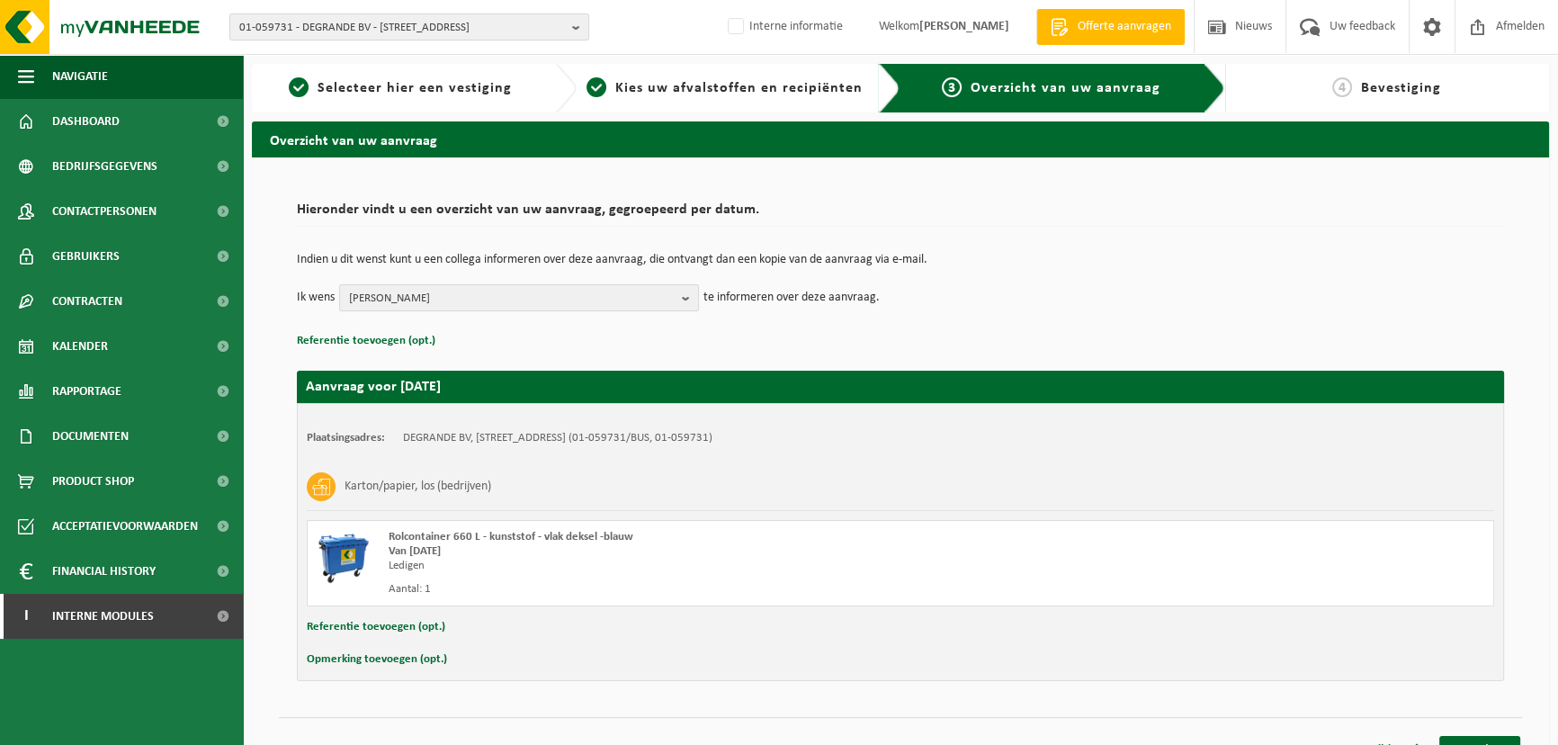
click at [631, 19] on div "01-059731 - DEGRANDE BV - [STREET_ADDRESS] BV - [STREET_ADDRESS] Interne inform…" at bounding box center [779, 27] width 1558 height 55
click at [373, 20] on span "01-059731 - DEGRANDE BV - [STREET_ADDRESS]" at bounding box center [402, 27] width 326 height 27
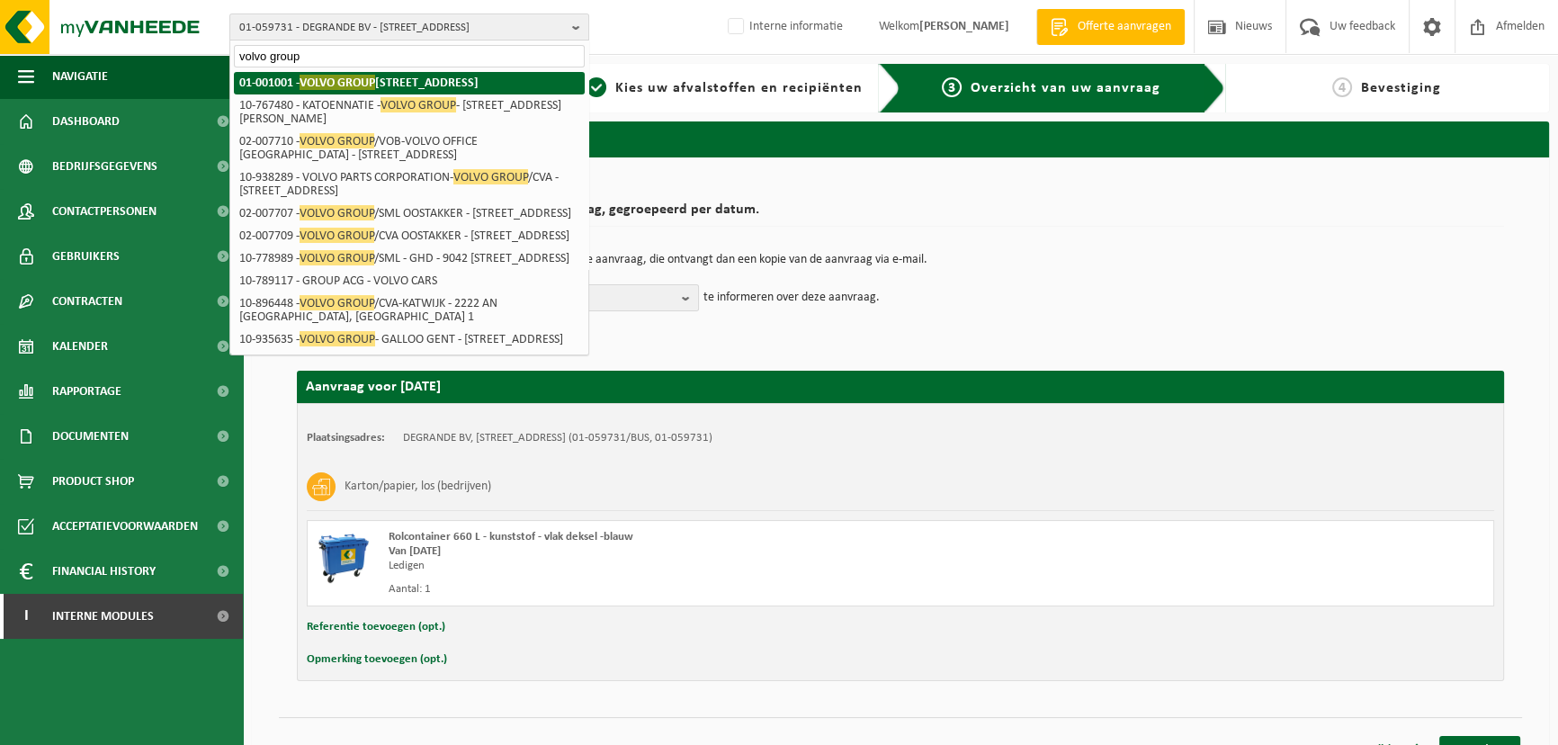
type input "volvo group"
click at [375, 85] on span "VOLVO GROUP" at bounding box center [337, 82] width 76 height 15
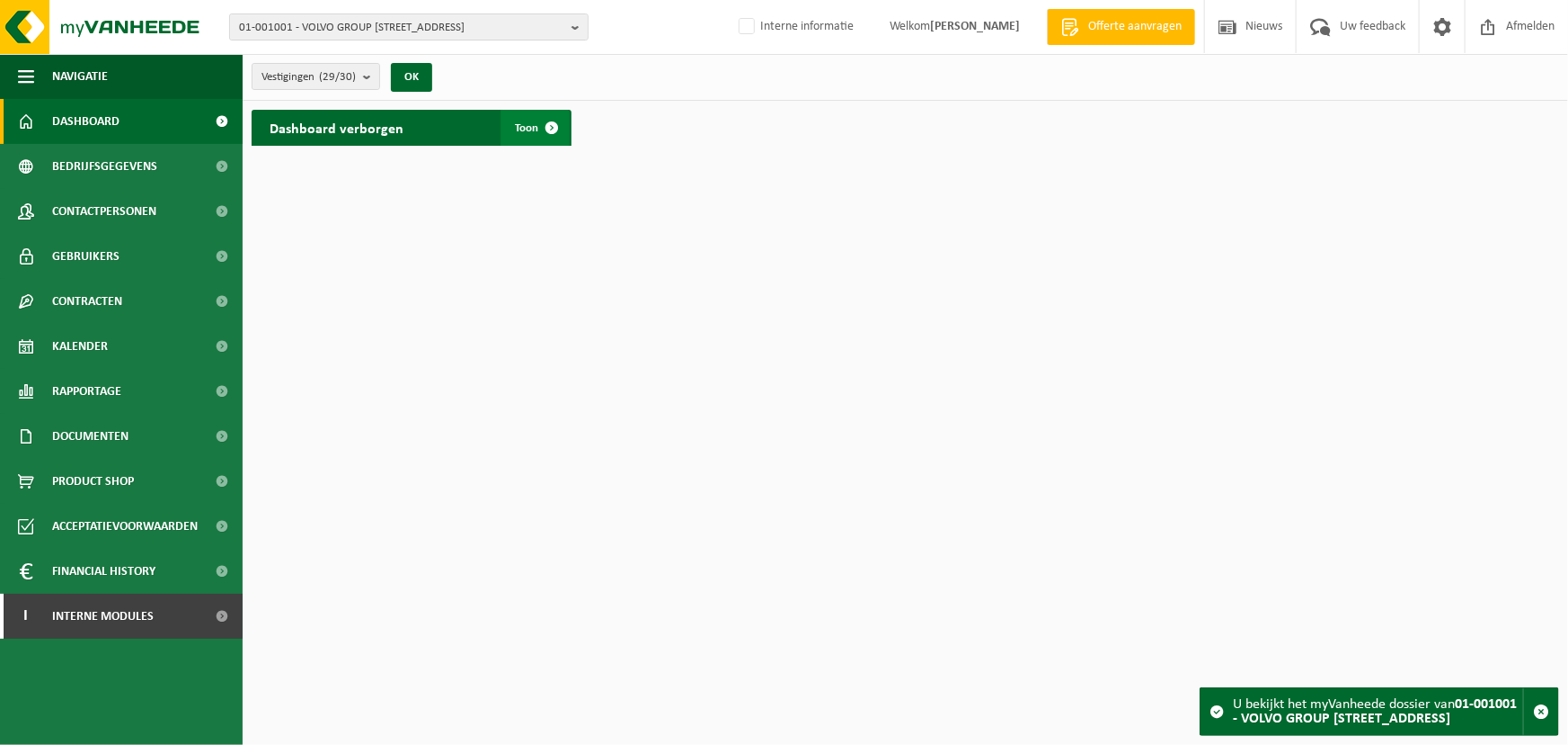
click at [529, 129] on span "Toon" at bounding box center [526, 128] width 23 height 12
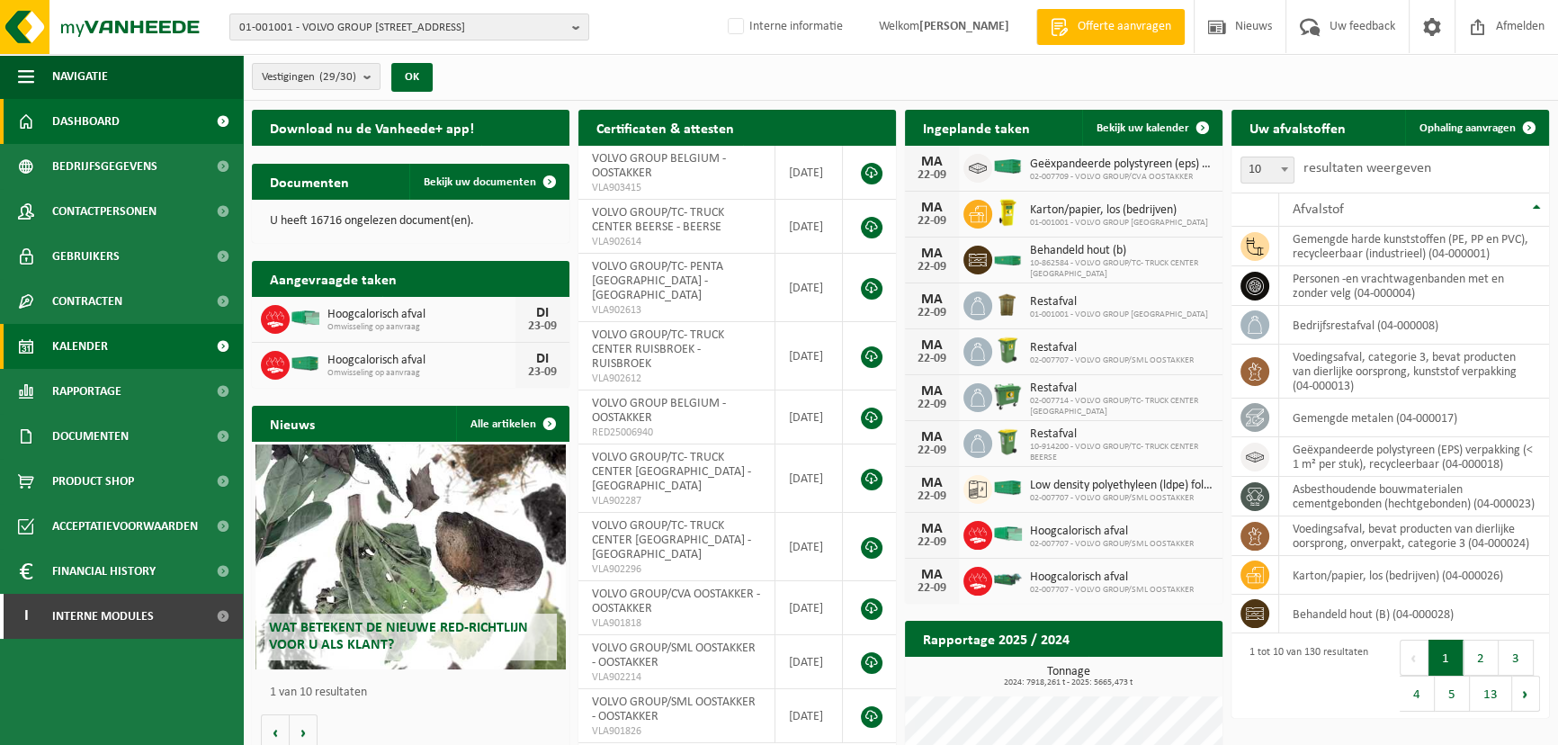
click at [96, 344] on span "Kalender" at bounding box center [80, 346] width 56 height 45
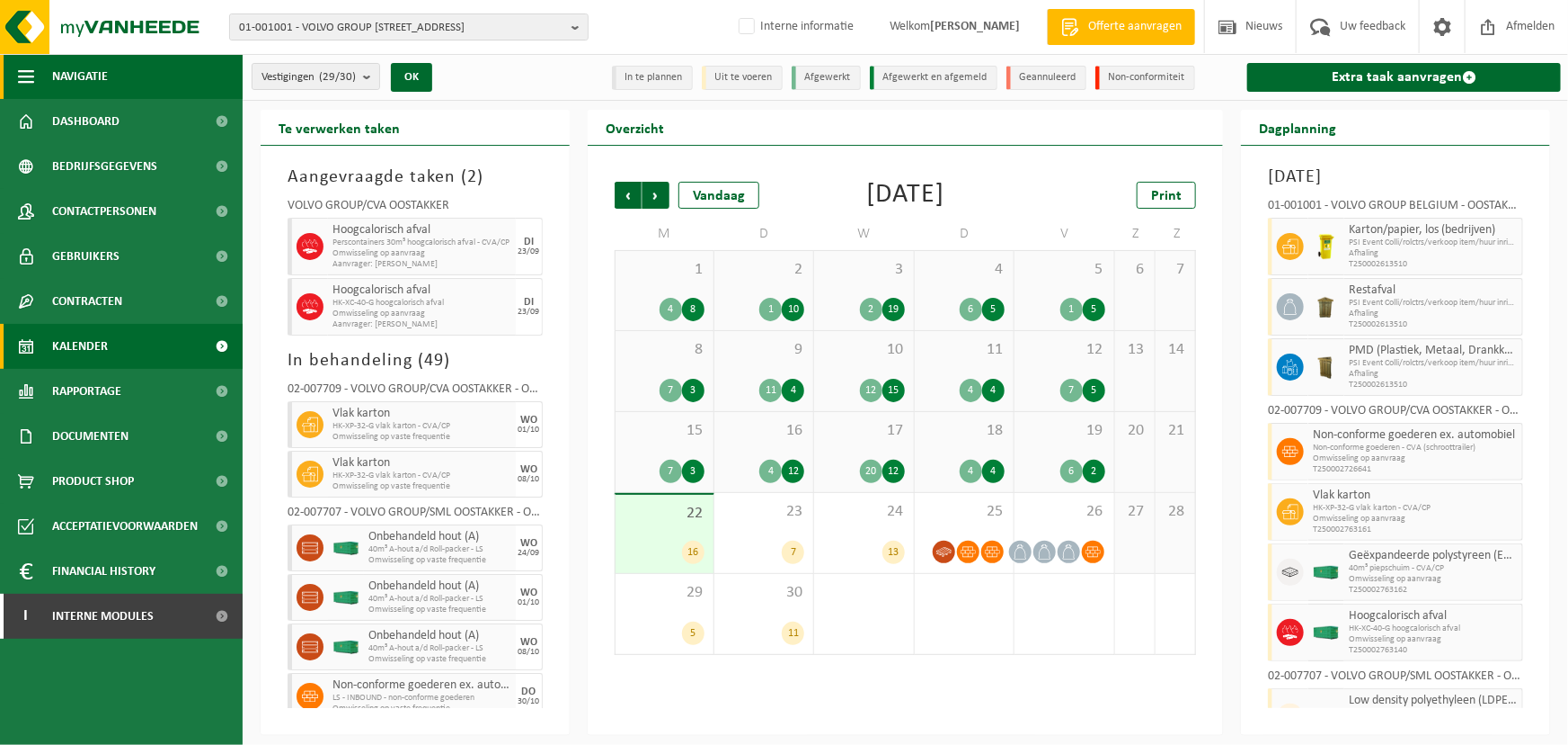
click at [23, 82] on span "button" at bounding box center [26, 76] width 16 height 45
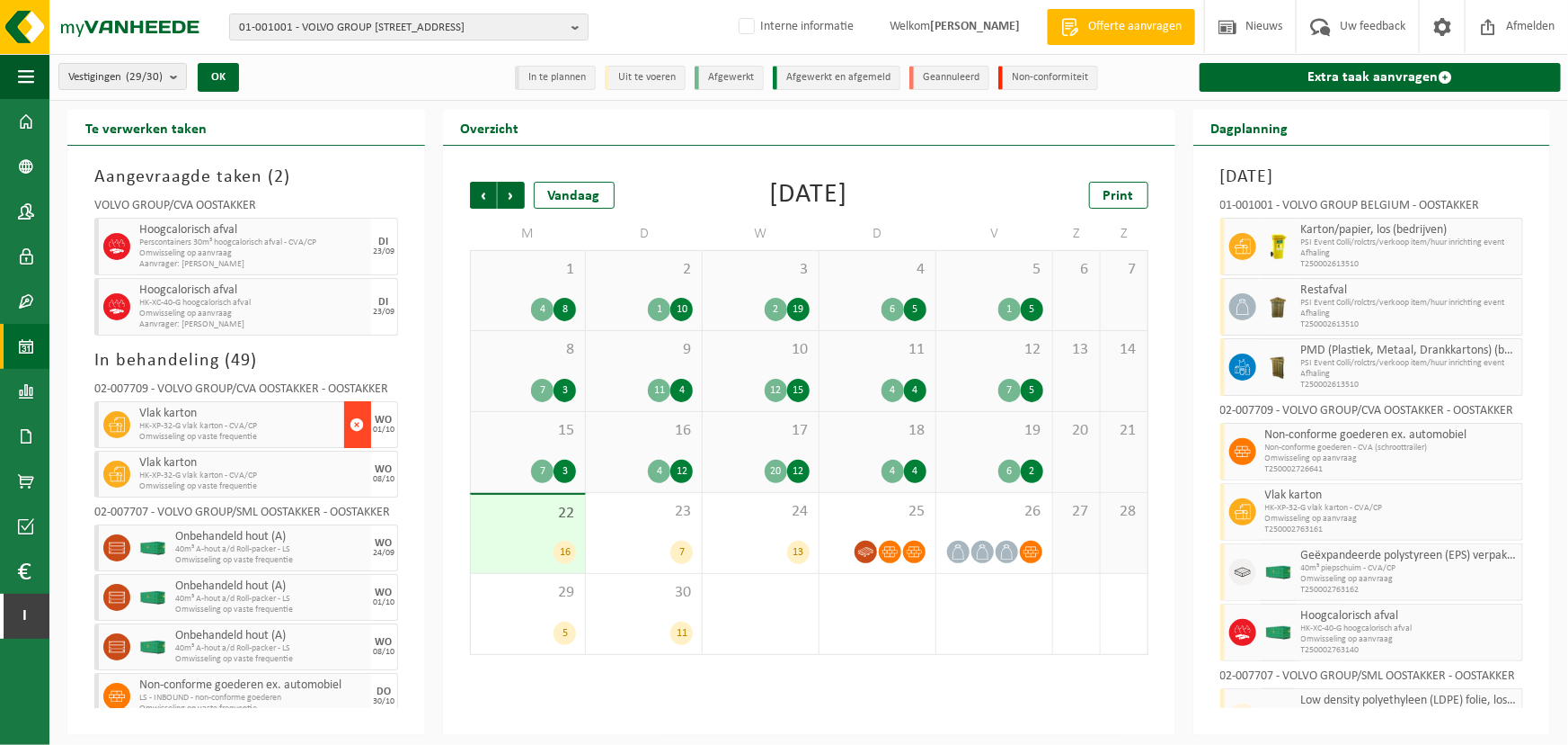
click at [351, 429] on span "button" at bounding box center [358, 424] width 14 height 36
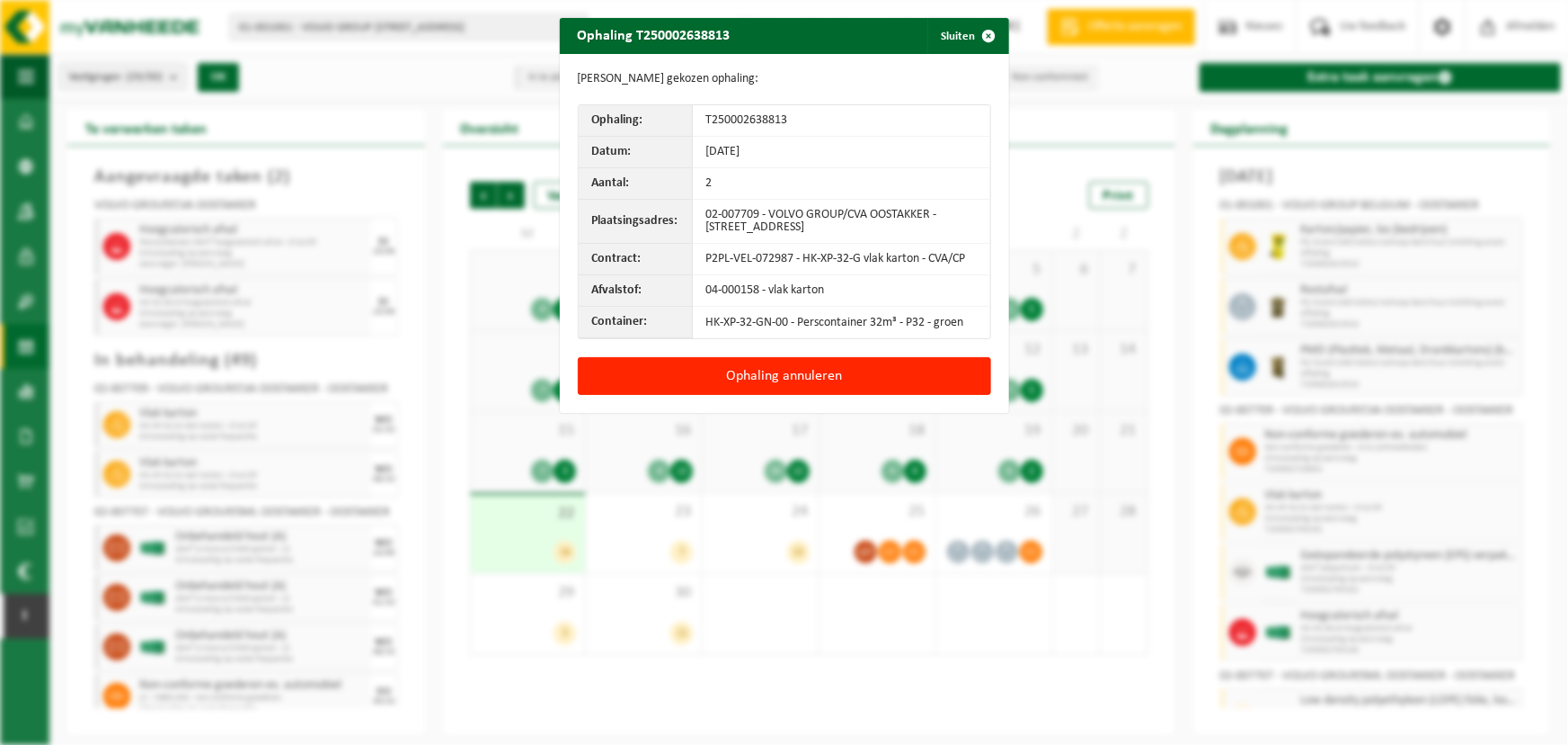
click at [755, 119] on td "T250002638813" at bounding box center [841, 120] width 298 height 31
click at [943, 40] on button "Sluiten" at bounding box center [967, 36] width 80 height 36
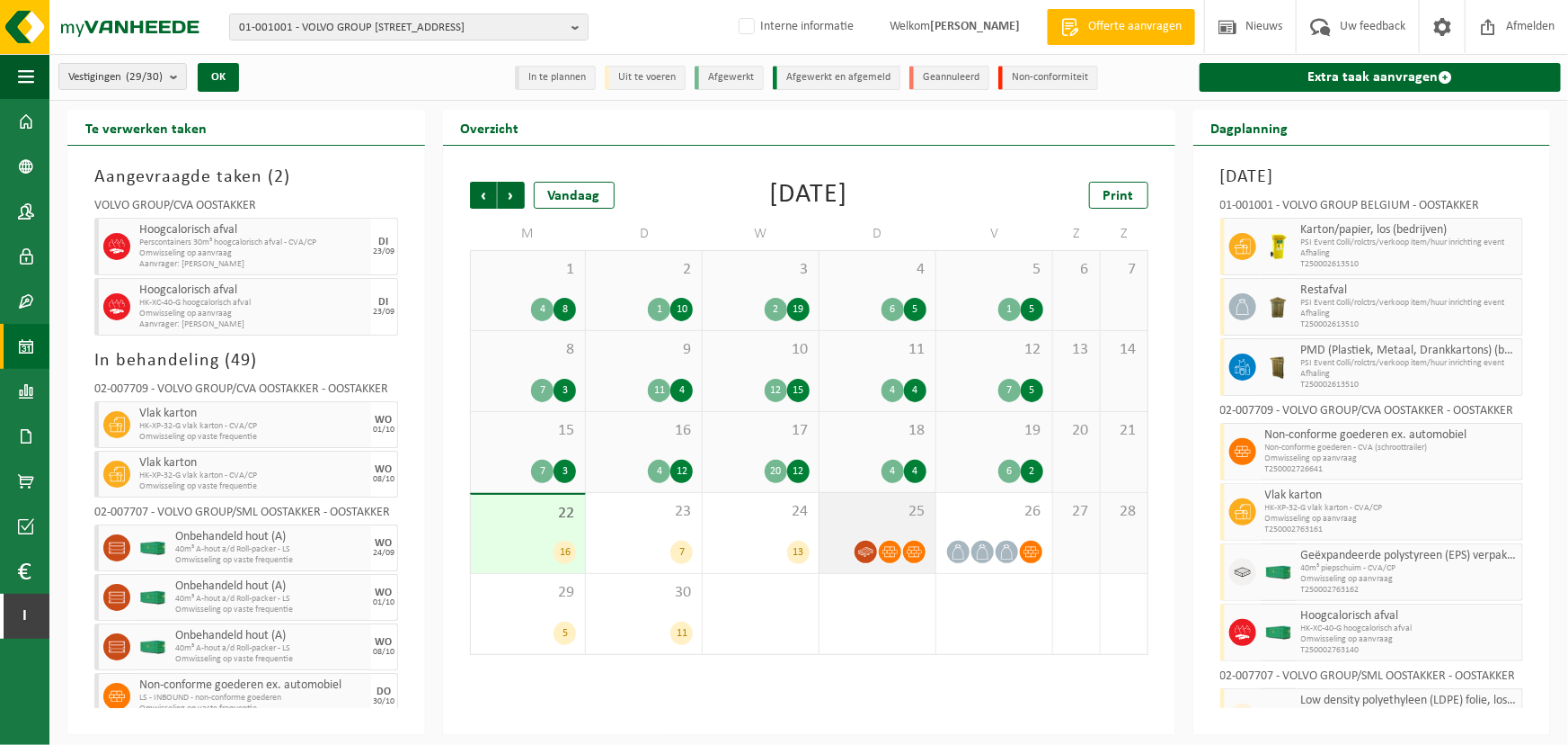
click at [898, 519] on span "25" at bounding box center [877, 512] width 98 height 20
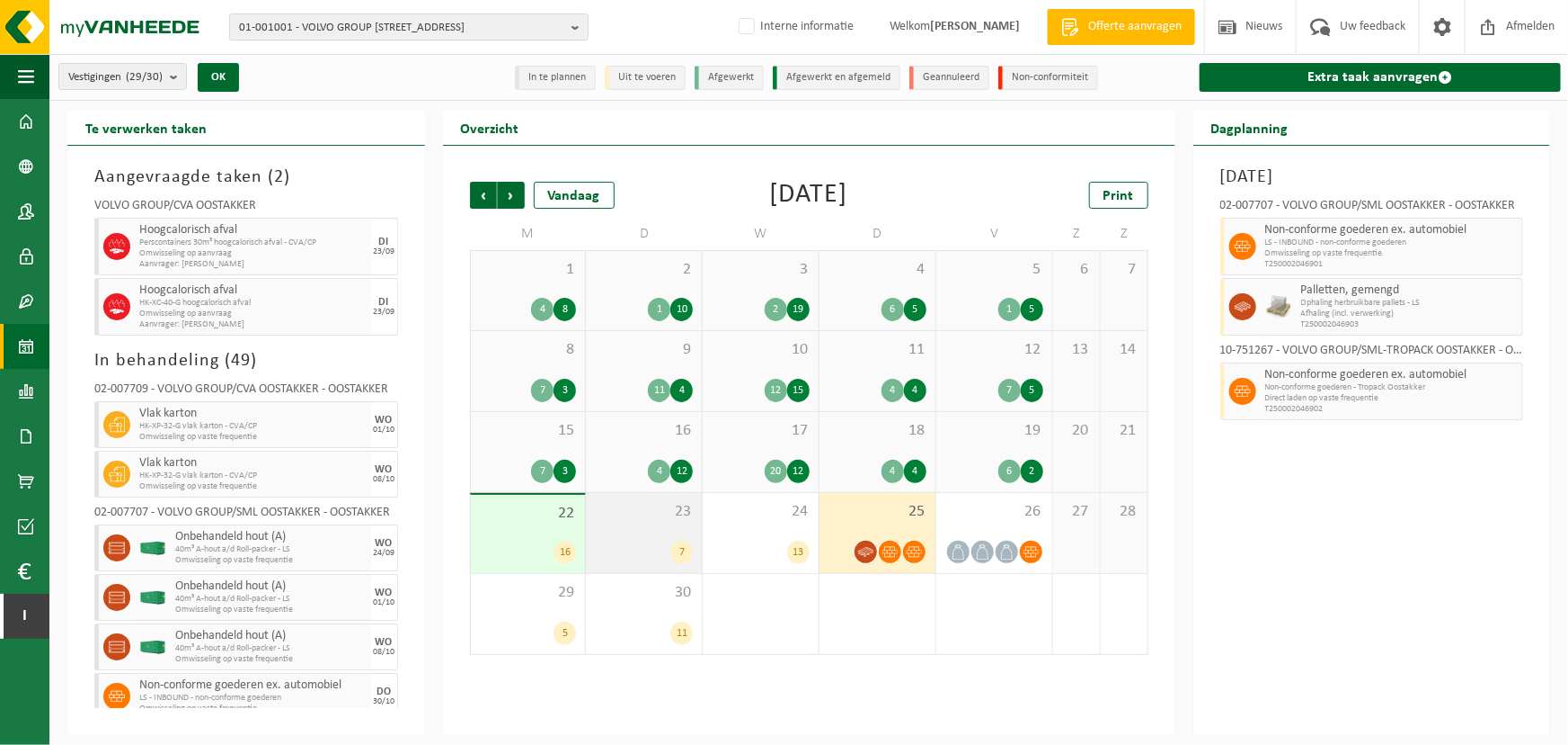
click at [651, 517] on span "23" at bounding box center [644, 512] width 98 height 20
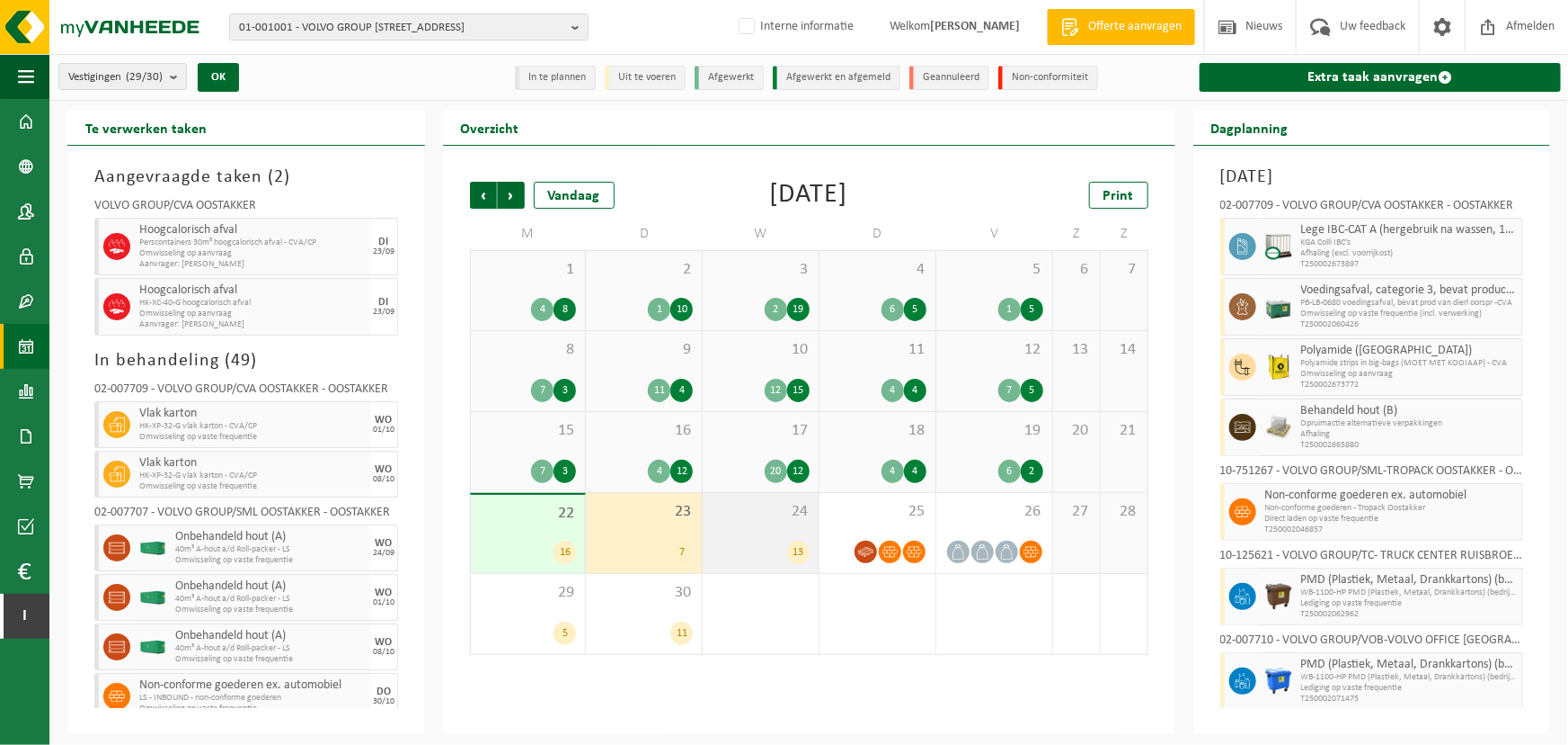
click at [764, 531] on div "24 13" at bounding box center [761, 533] width 116 height 80
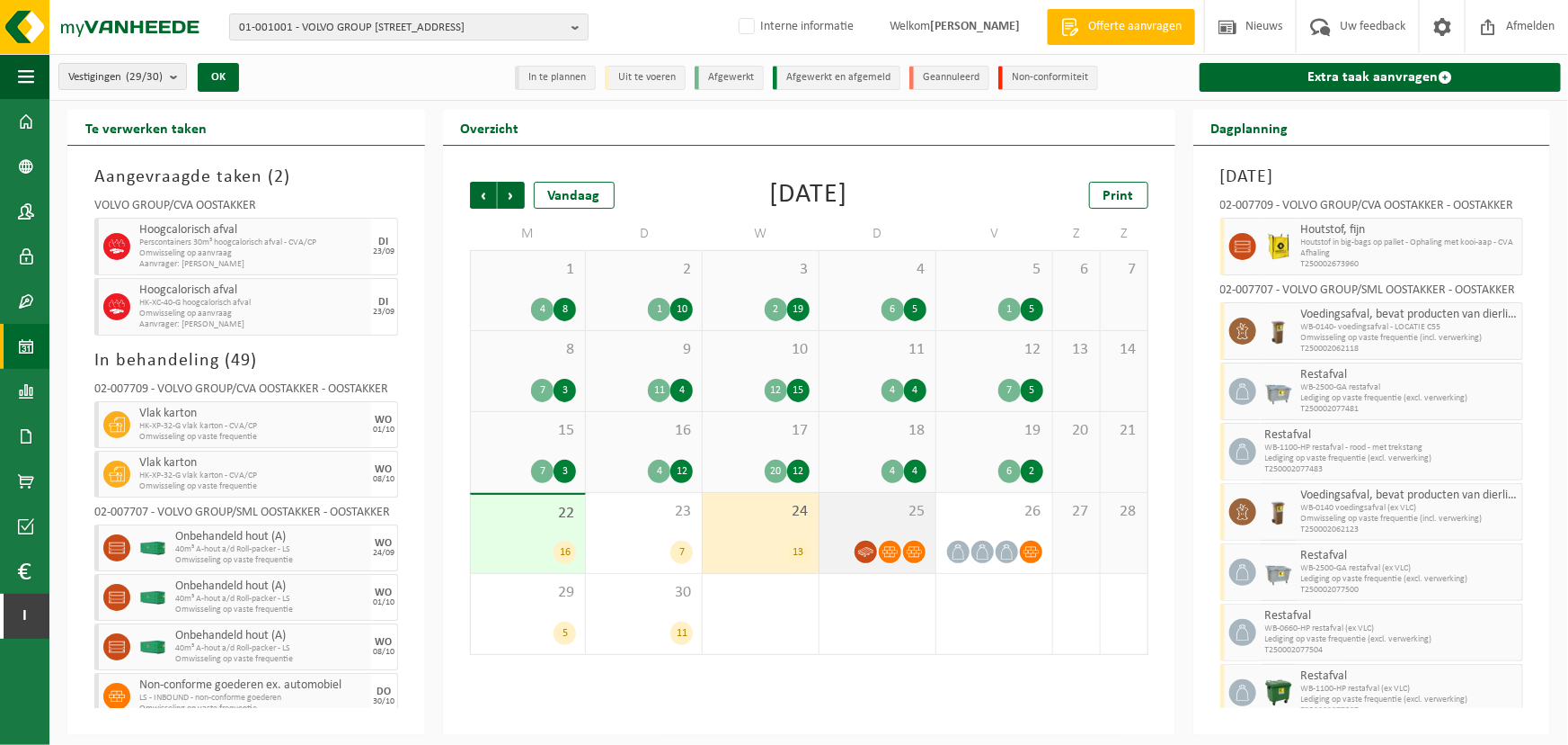
click at [889, 529] on div "25" at bounding box center [877, 533] width 116 height 80
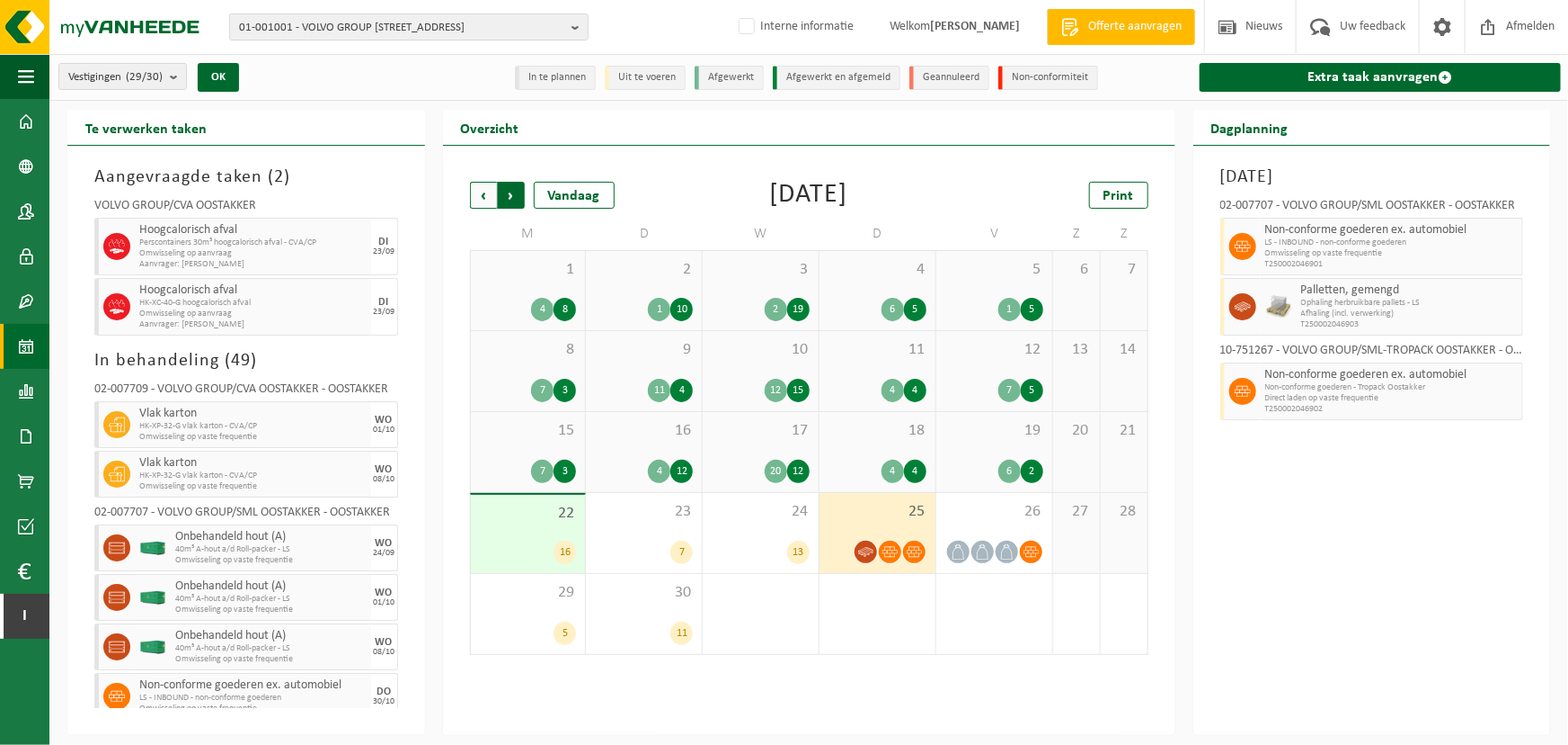
click at [480, 199] on span "Vorige" at bounding box center [483, 195] width 27 height 27
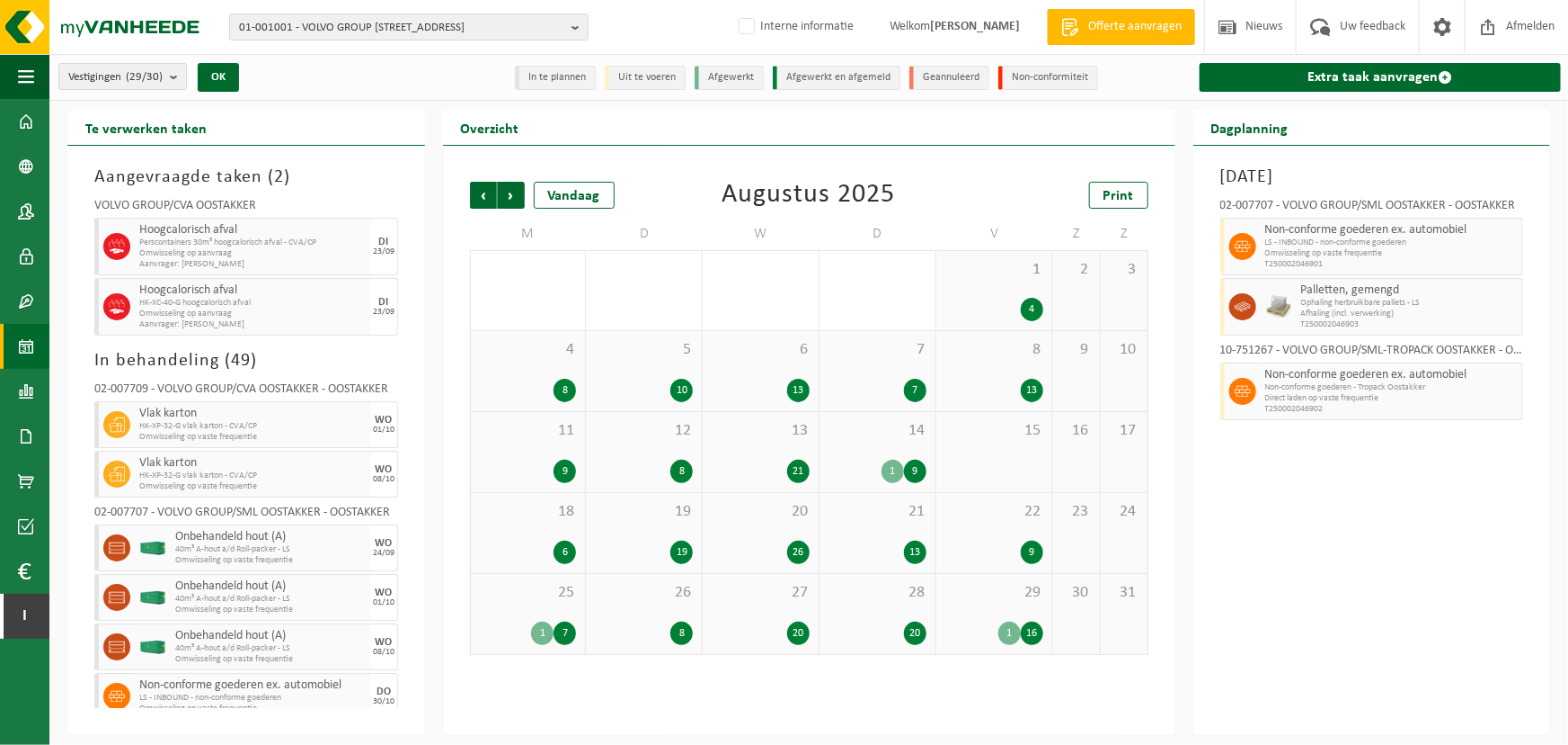
click at [480, 199] on span "Vorige" at bounding box center [483, 195] width 27 height 27
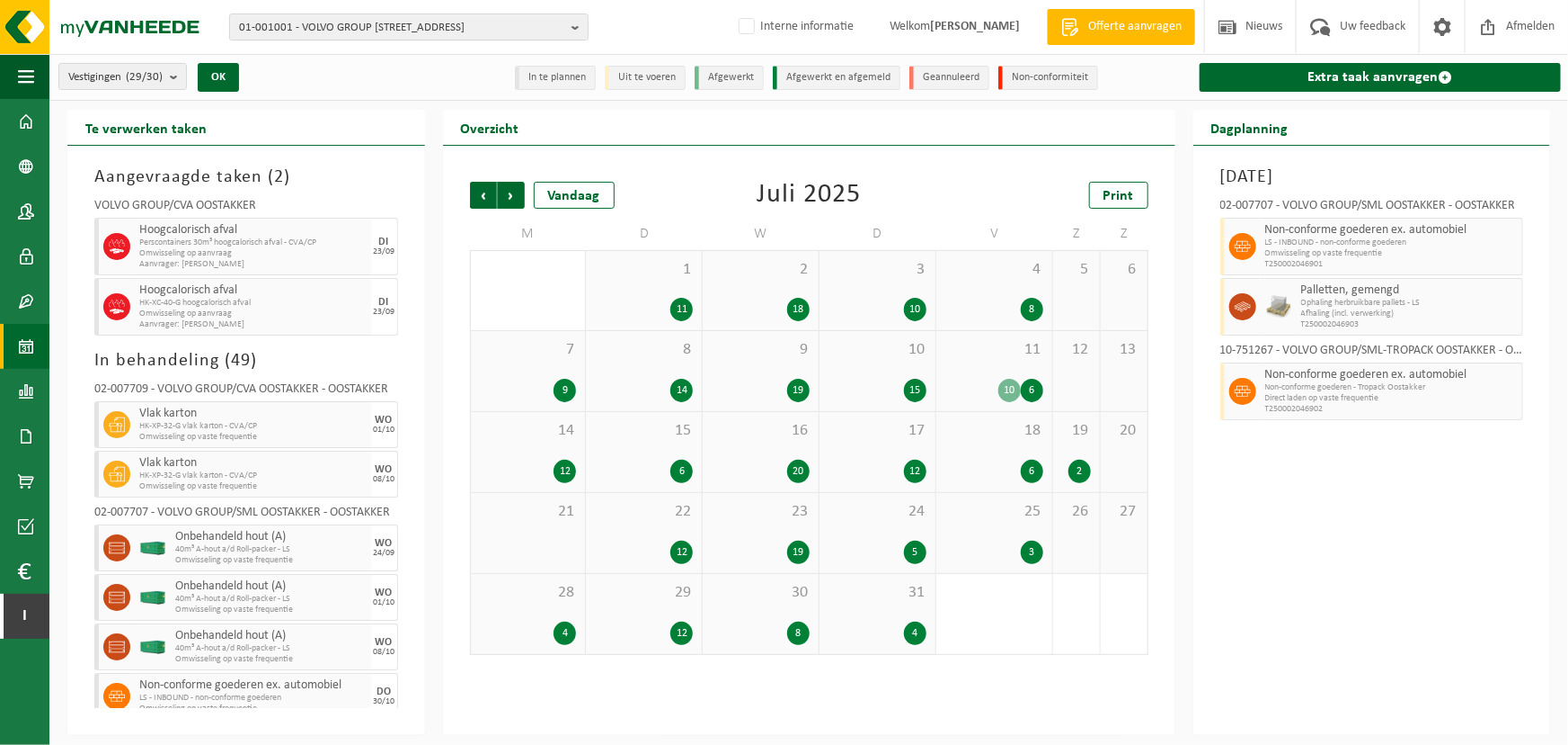
click at [480, 199] on span "Vorige" at bounding box center [483, 195] width 27 height 27
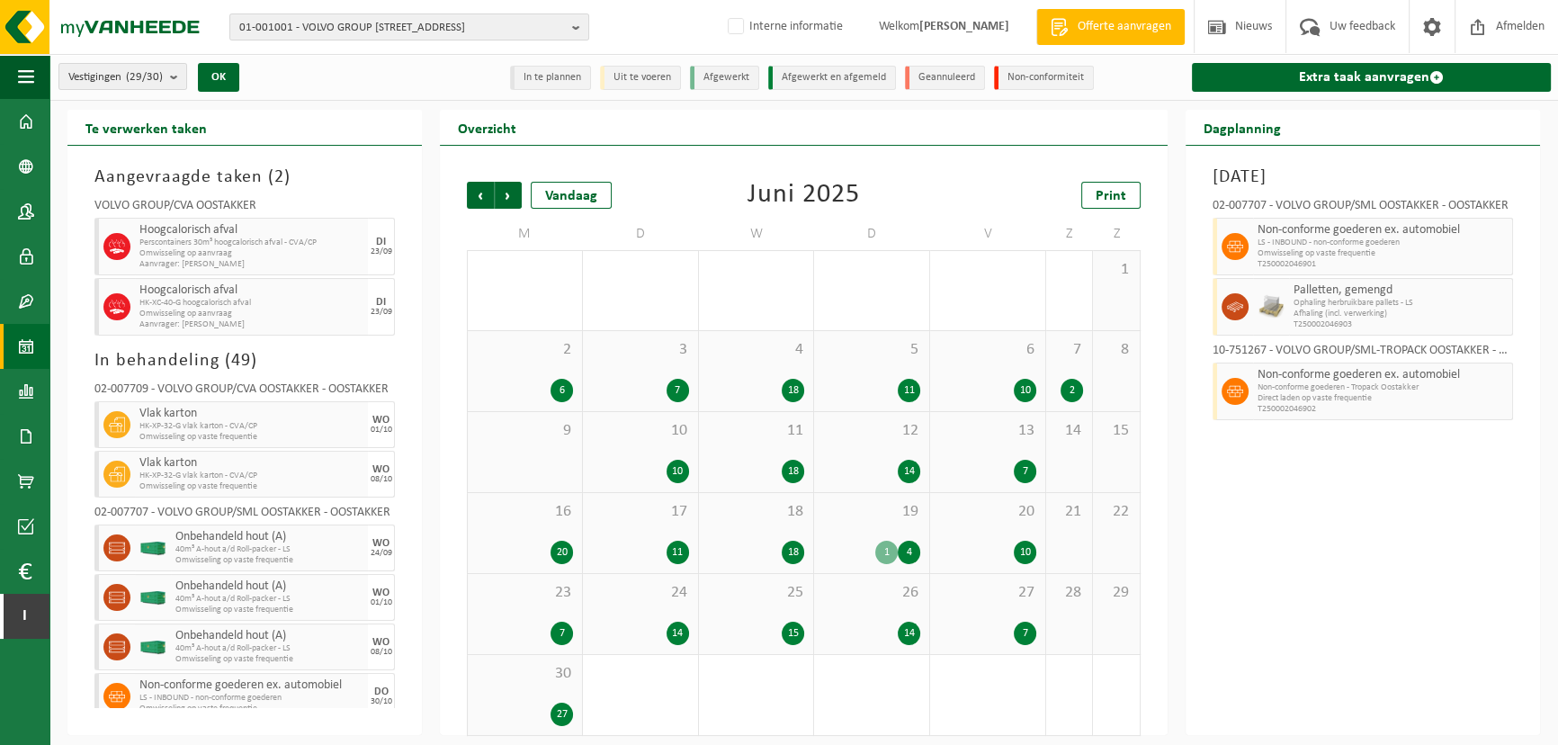
click at [480, 199] on span "Vorige" at bounding box center [480, 195] width 27 height 27
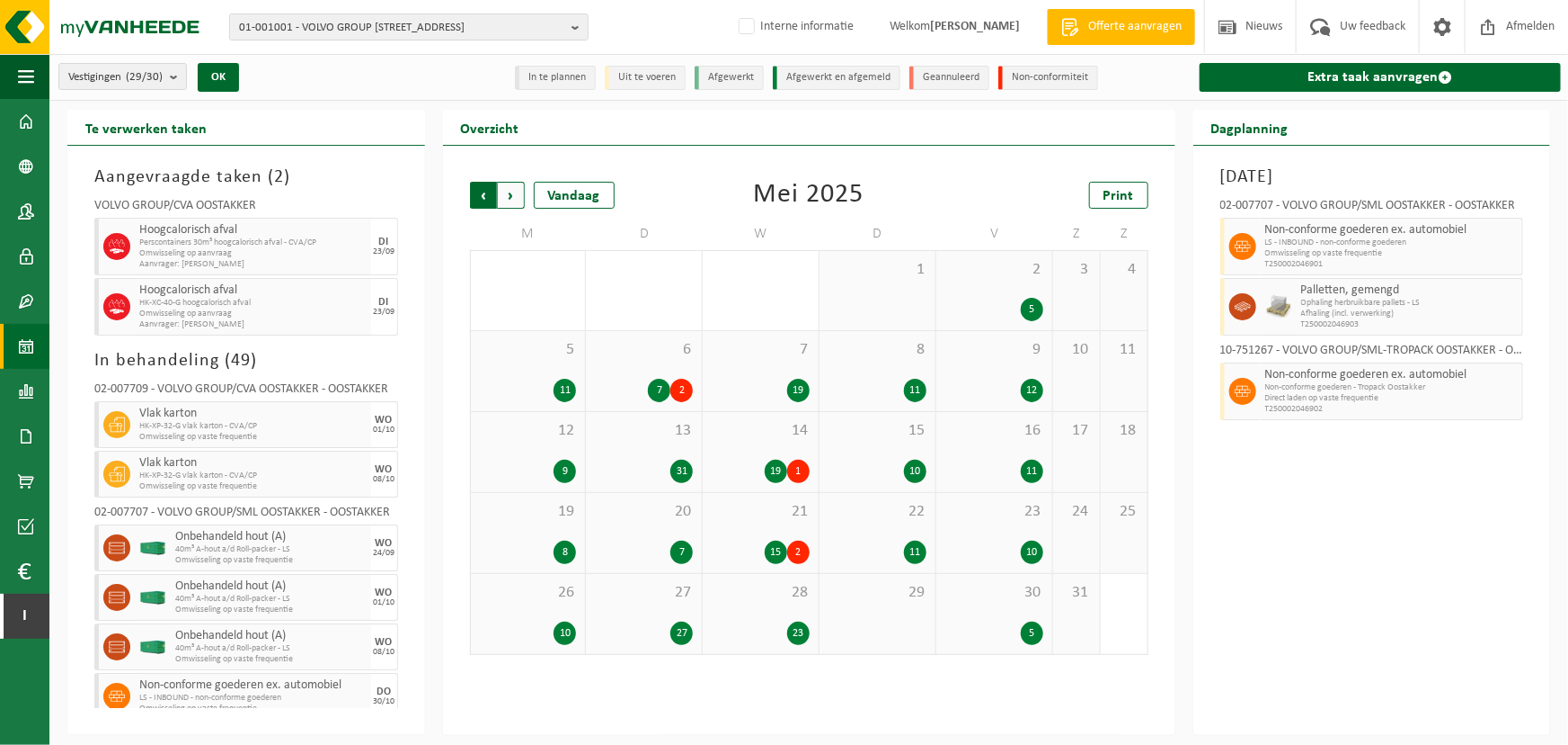
click at [508, 201] on span "Volgende" at bounding box center [511, 195] width 27 height 27
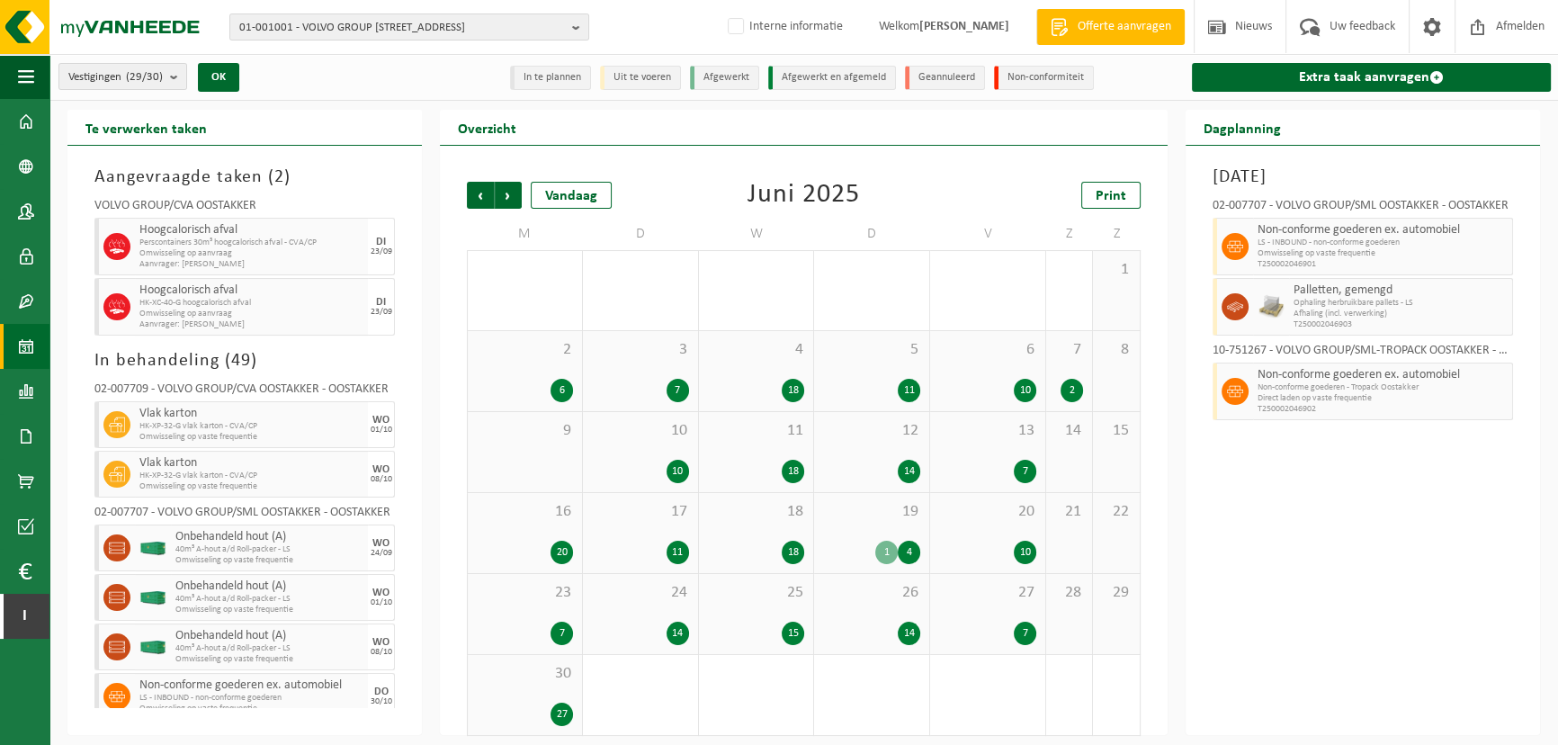
click at [876, 530] on div "19 1 4" at bounding box center [871, 533] width 115 height 80
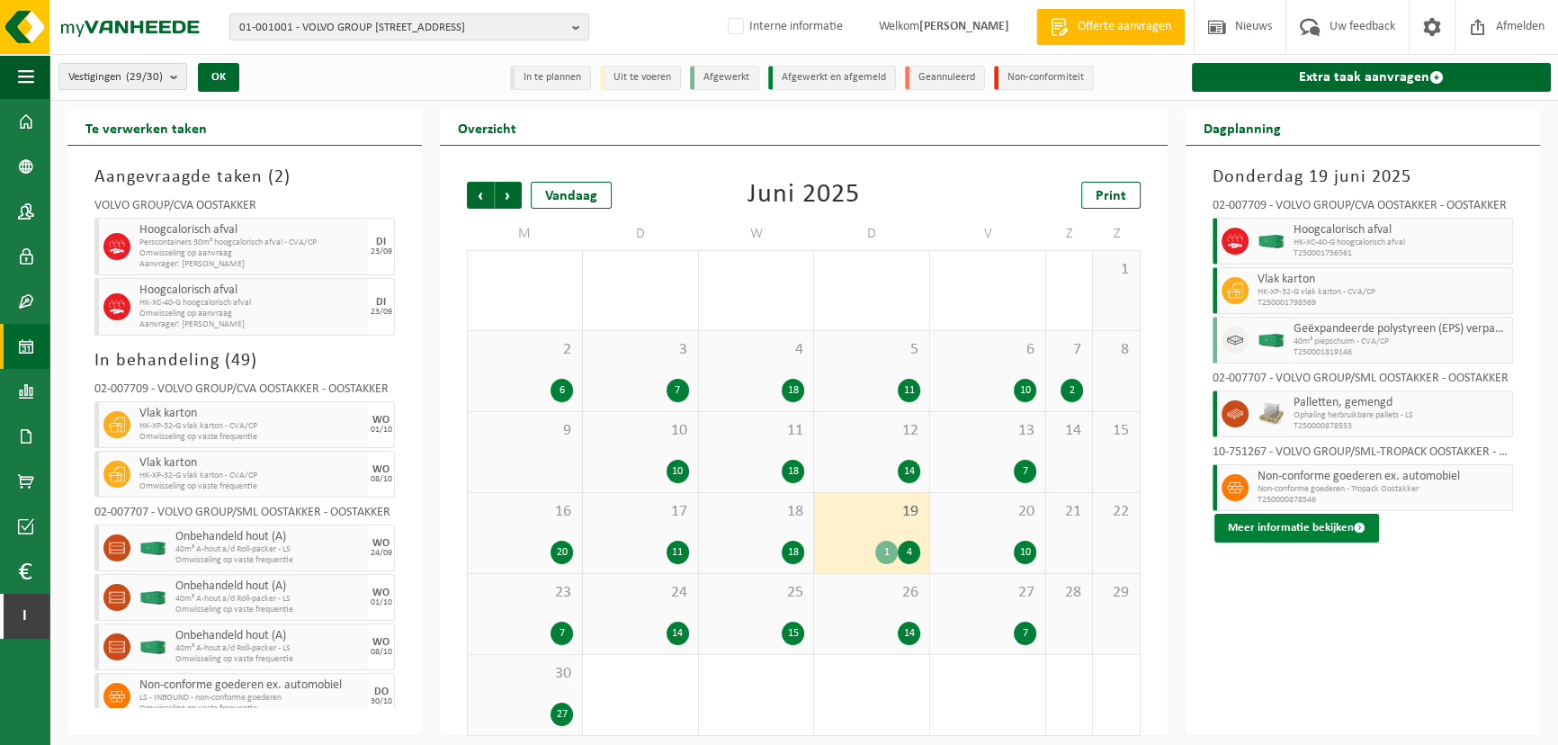
click at [1315, 530] on button "Meer informatie bekijken" at bounding box center [1296, 528] width 165 height 29
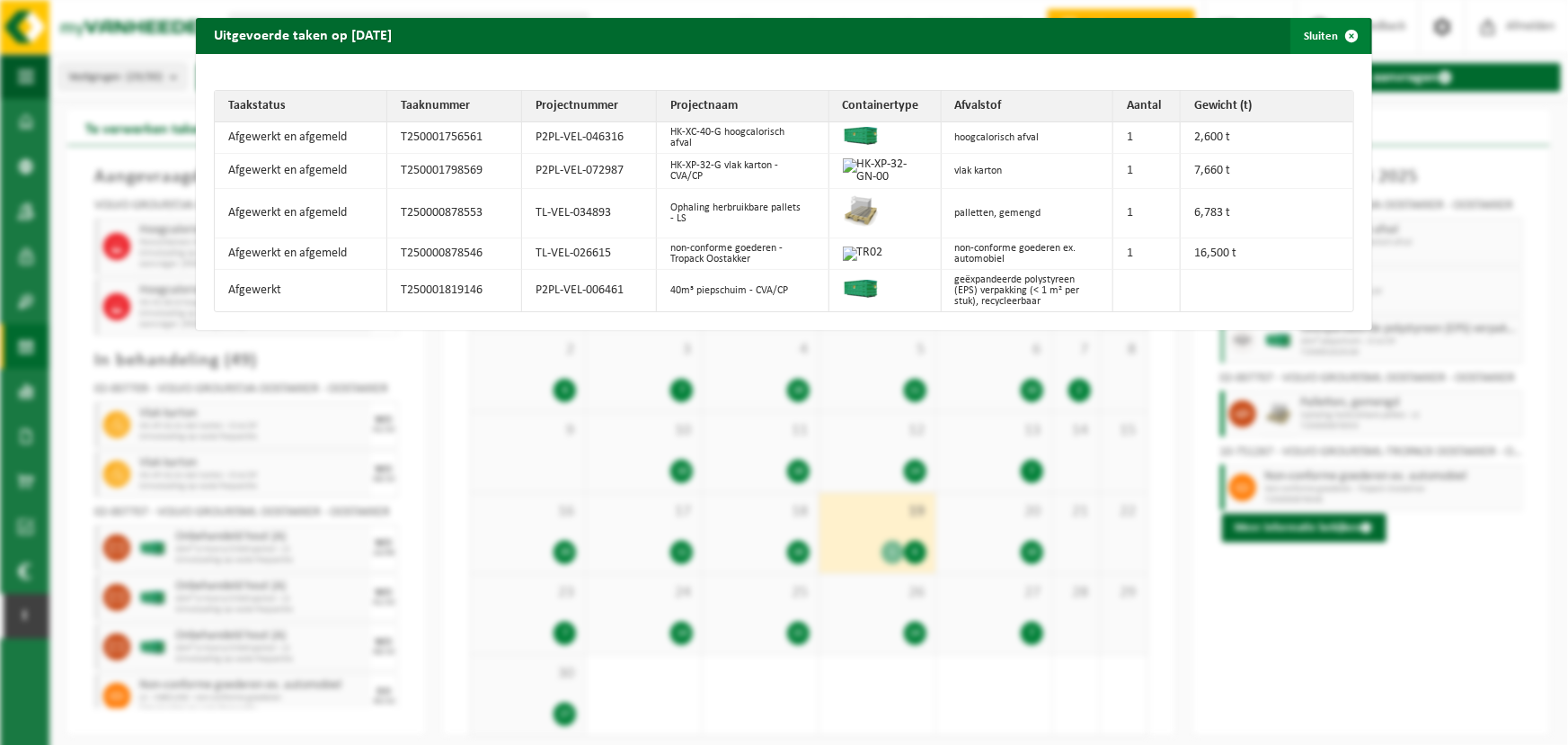
click at [1319, 41] on button "Sluiten" at bounding box center [1330, 36] width 80 height 36
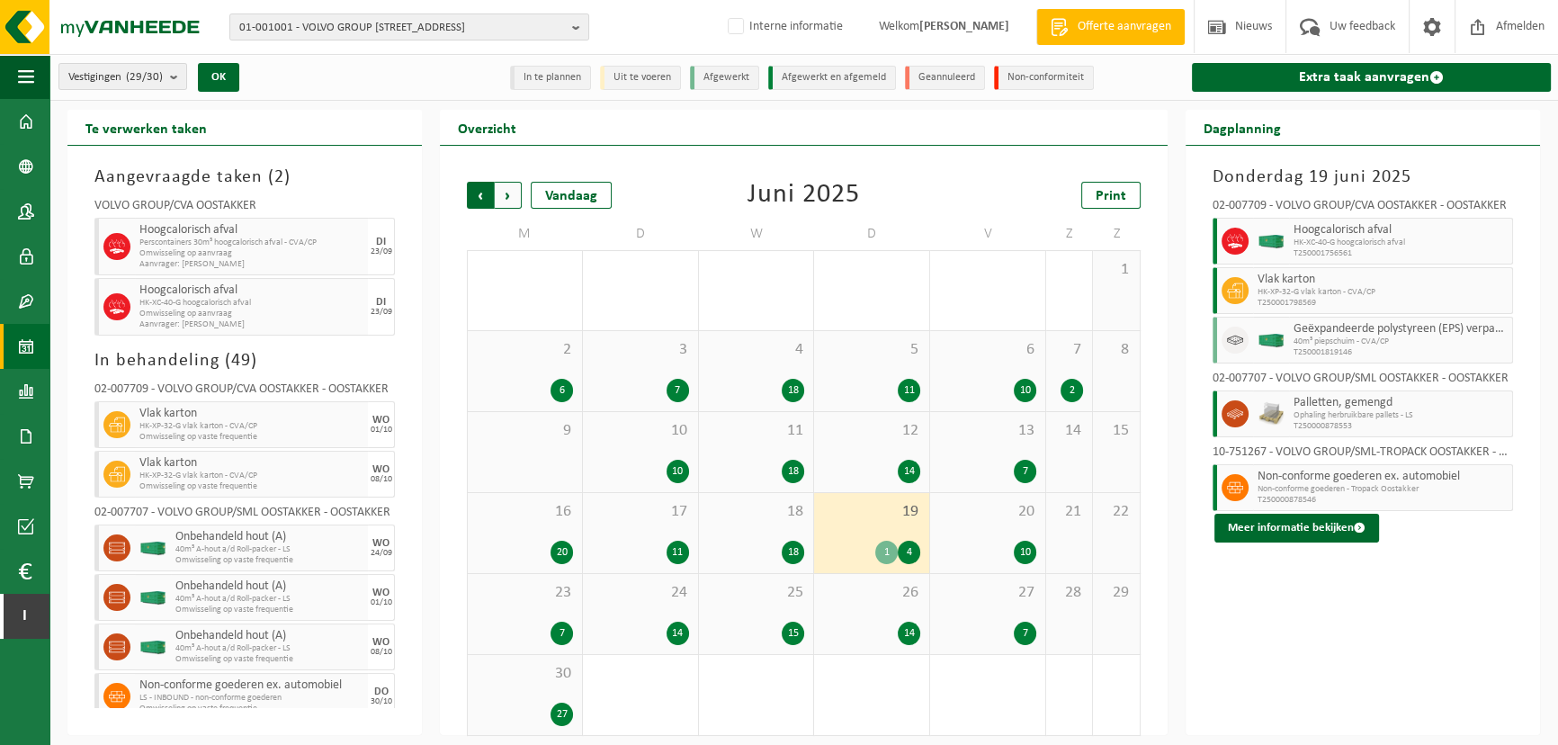
click at [514, 201] on span "Volgende" at bounding box center [508, 195] width 27 height 27
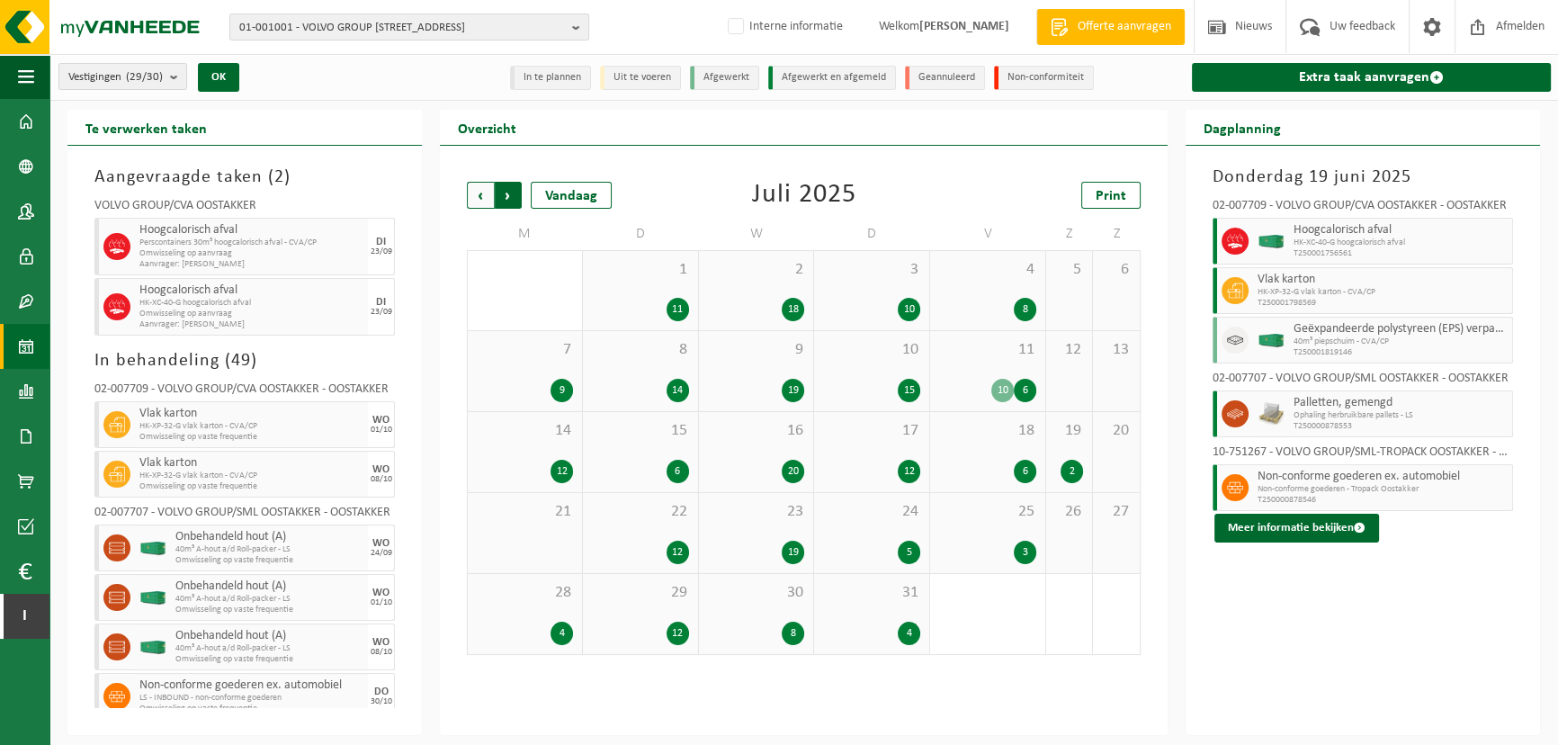
click at [476, 197] on span "Vorige" at bounding box center [480, 195] width 27 height 27
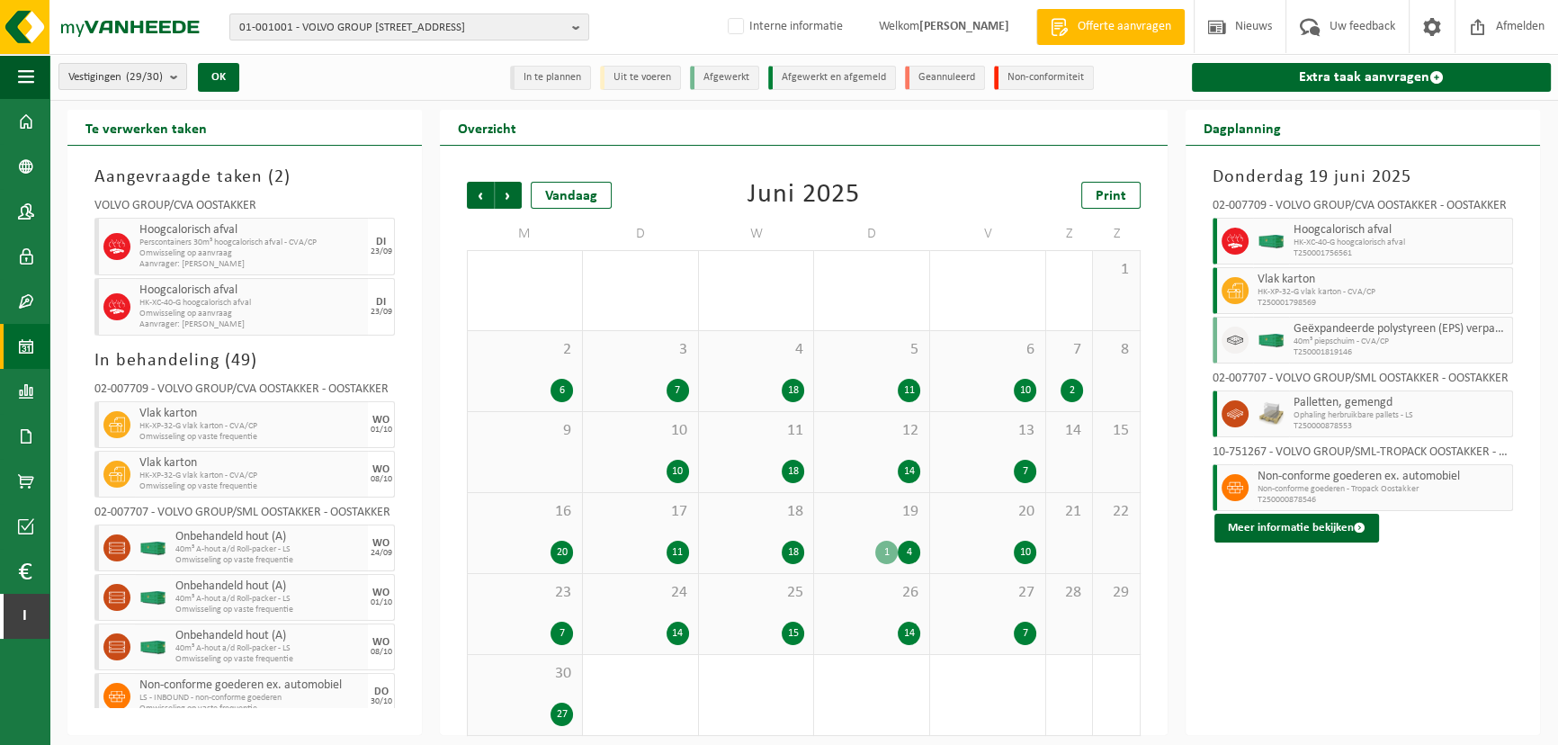
click at [476, 197] on span "Vorige" at bounding box center [480, 195] width 27 height 27
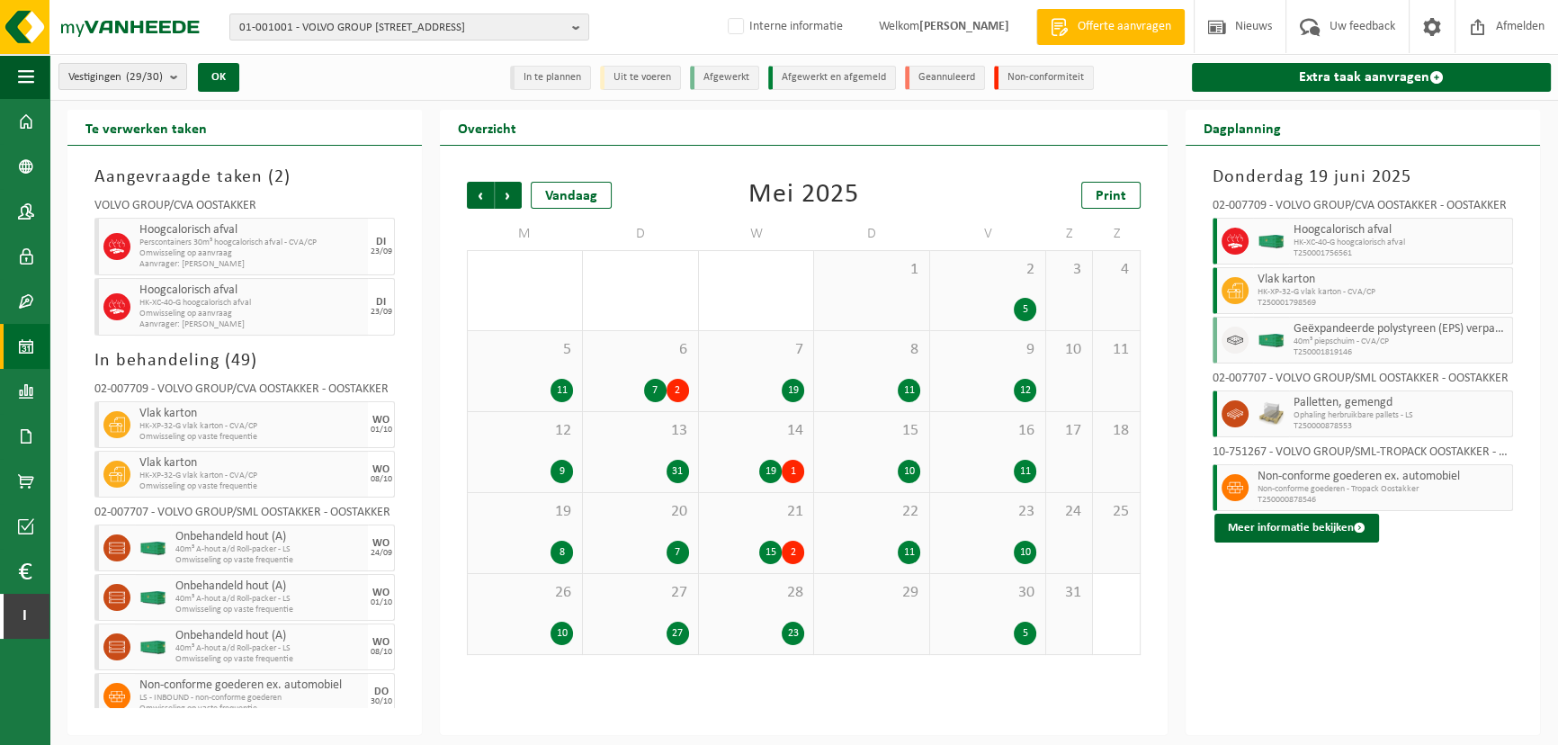
click at [782, 440] on span "14" at bounding box center [756, 431] width 97 height 20
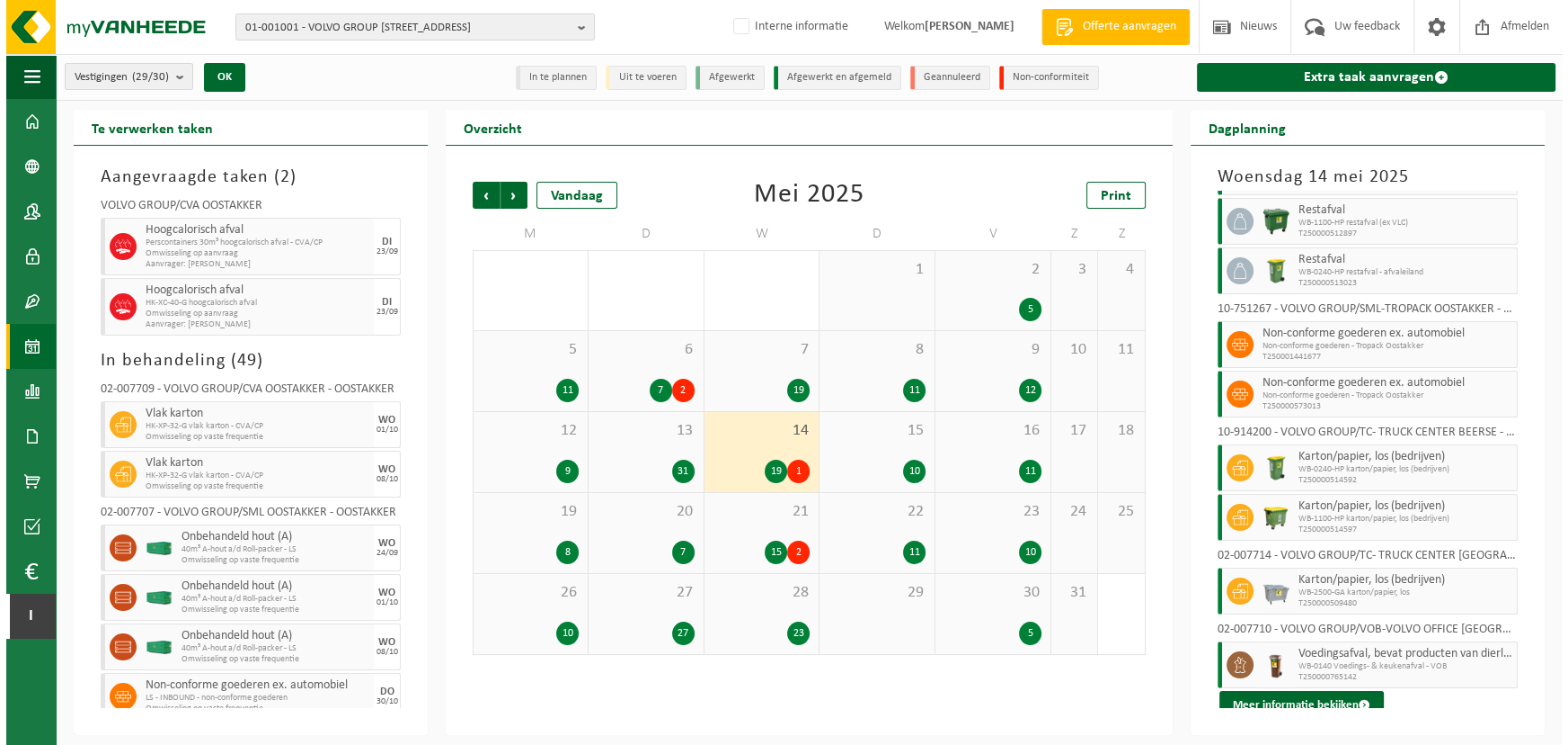
scroll to position [647, 0]
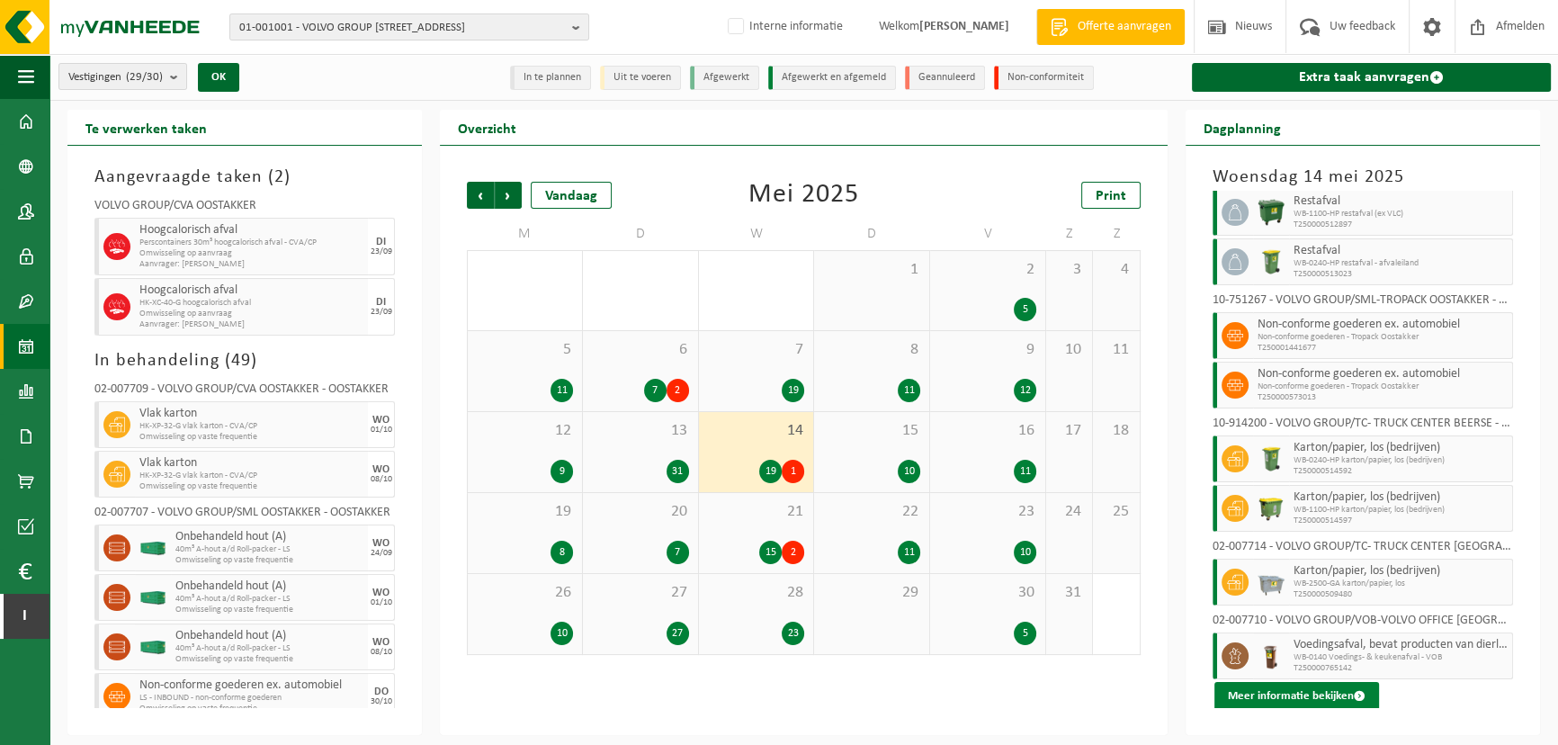
click at [1297, 704] on button "Meer informatie bekijken" at bounding box center [1296, 696] width 165 height 29
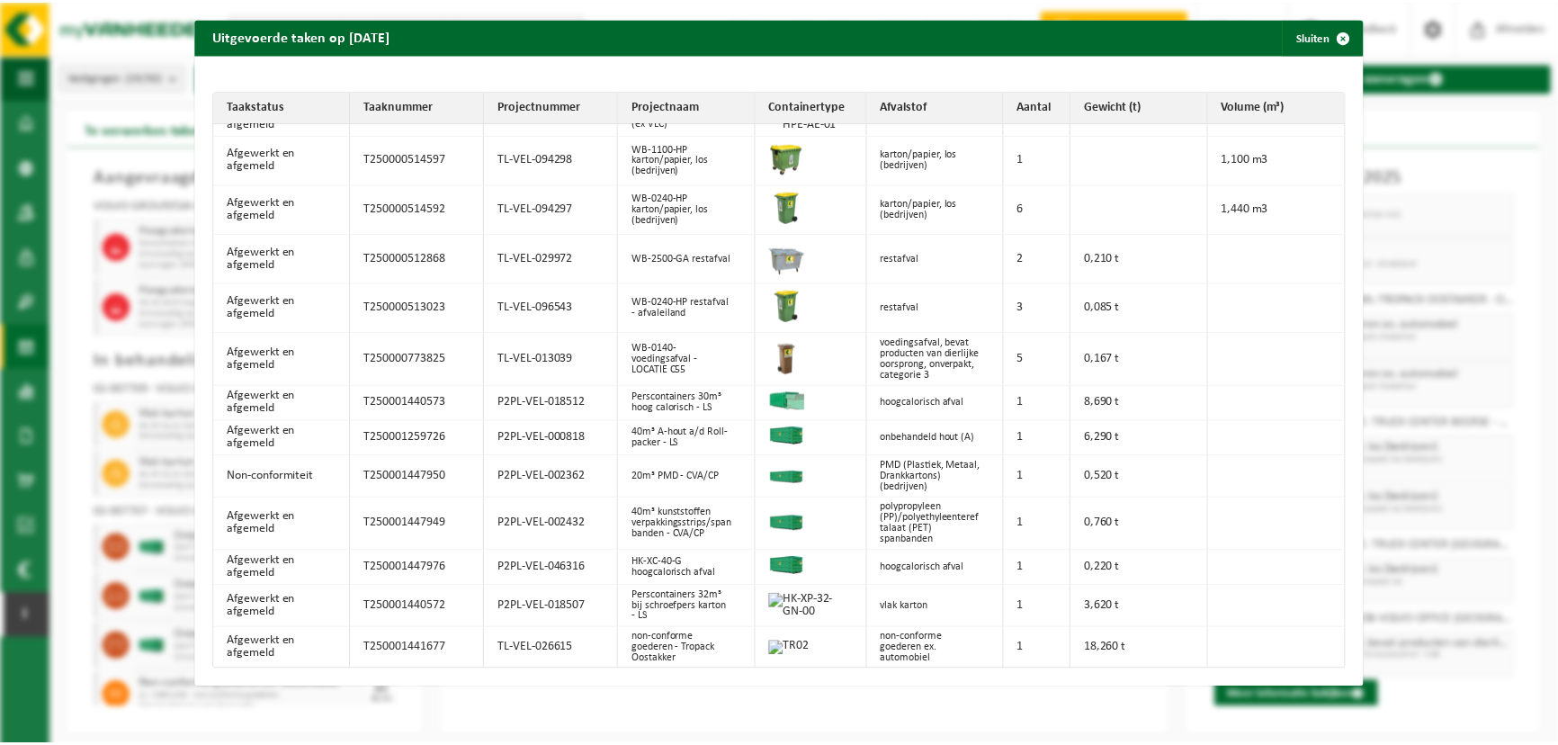
scroll to position [385, 0]
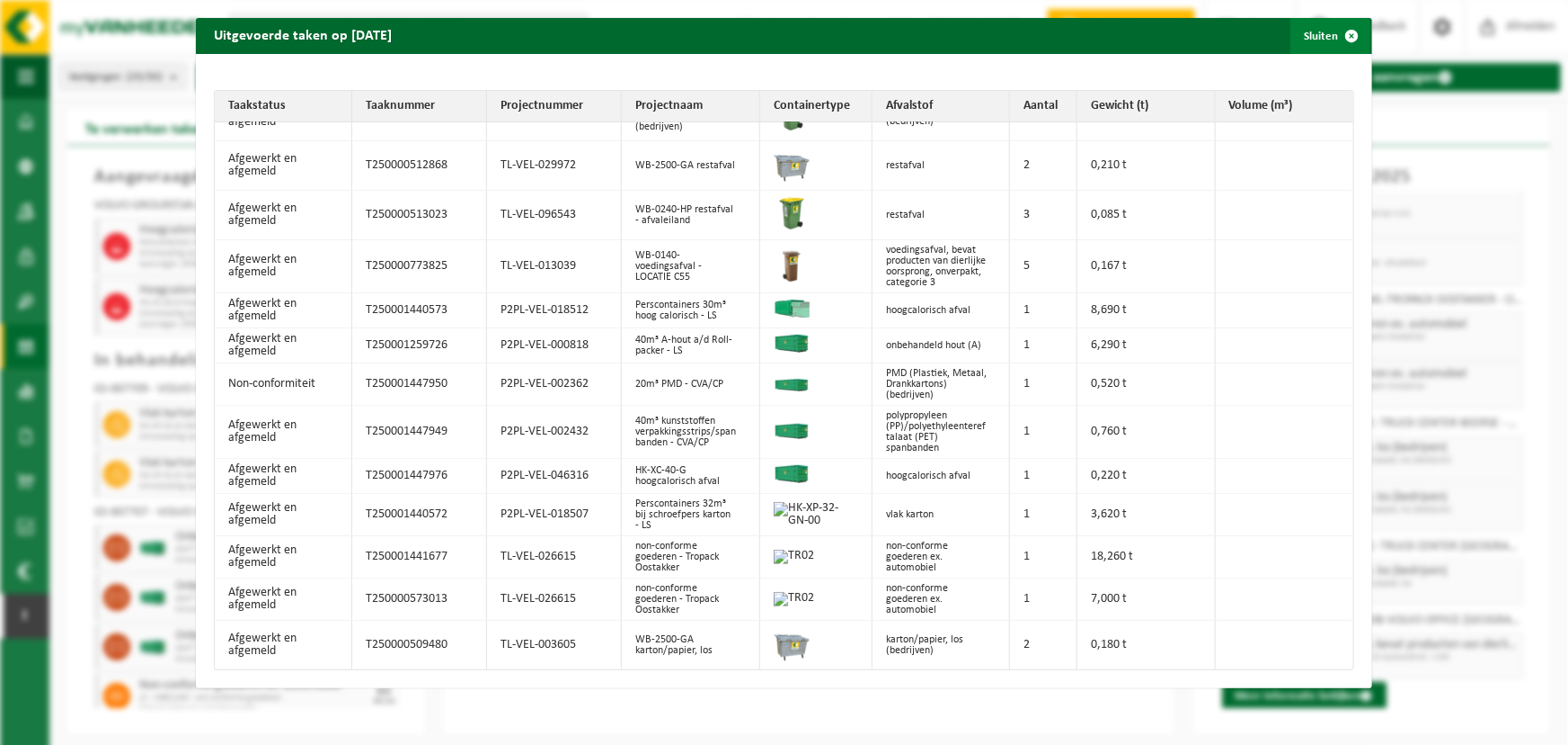
click at [1334, 29] on span "button" at bounding box center [1352, 36] width 36 height 36
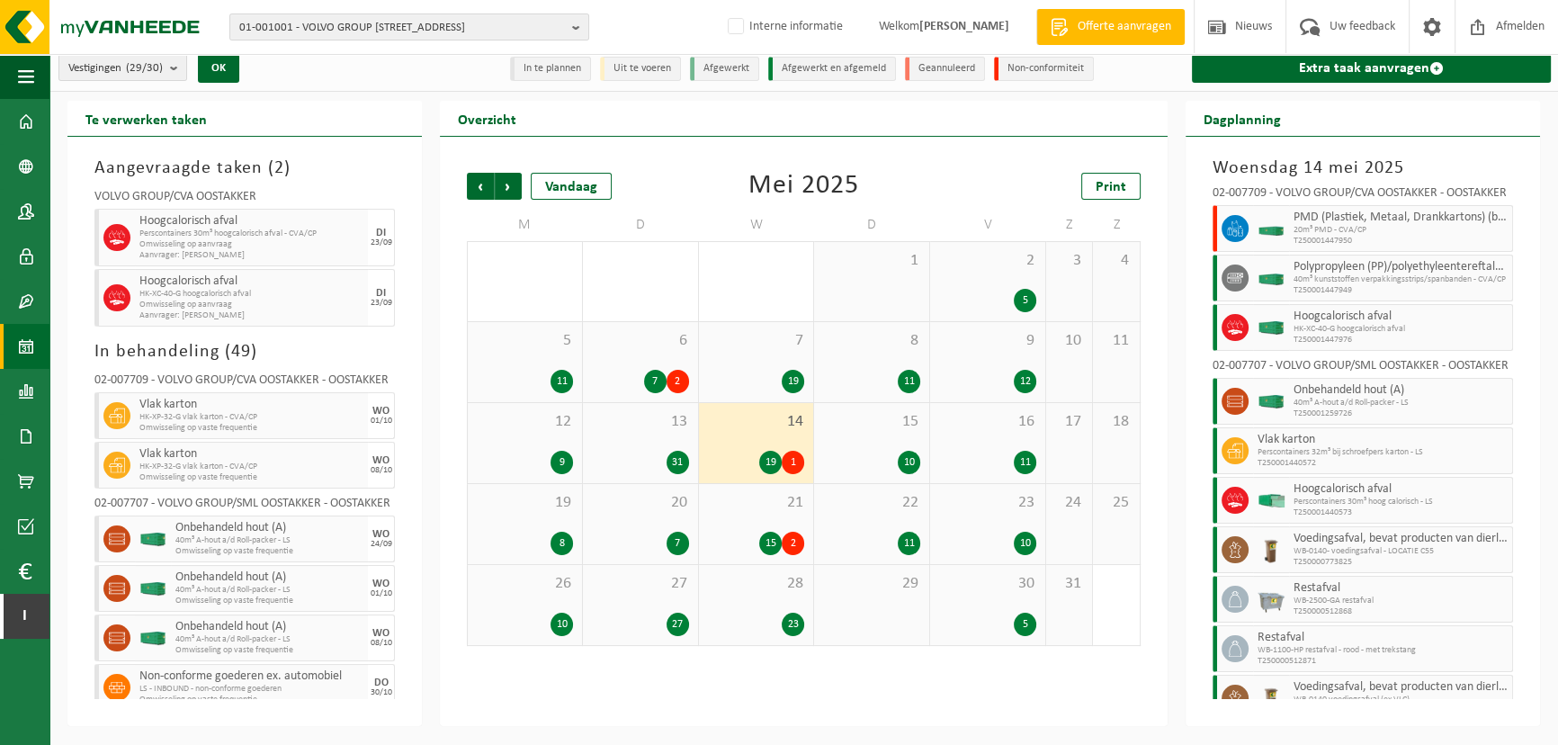
scroll to position [0, 0]
click at [1343, 241] on span "T250001447950" at bounding box center [1400, 244] width 214 height 11
copy span "T250001447950"
click at [1396, 243] on span "T250001447950" at bounding box center [1400, 244] width 214 height 11
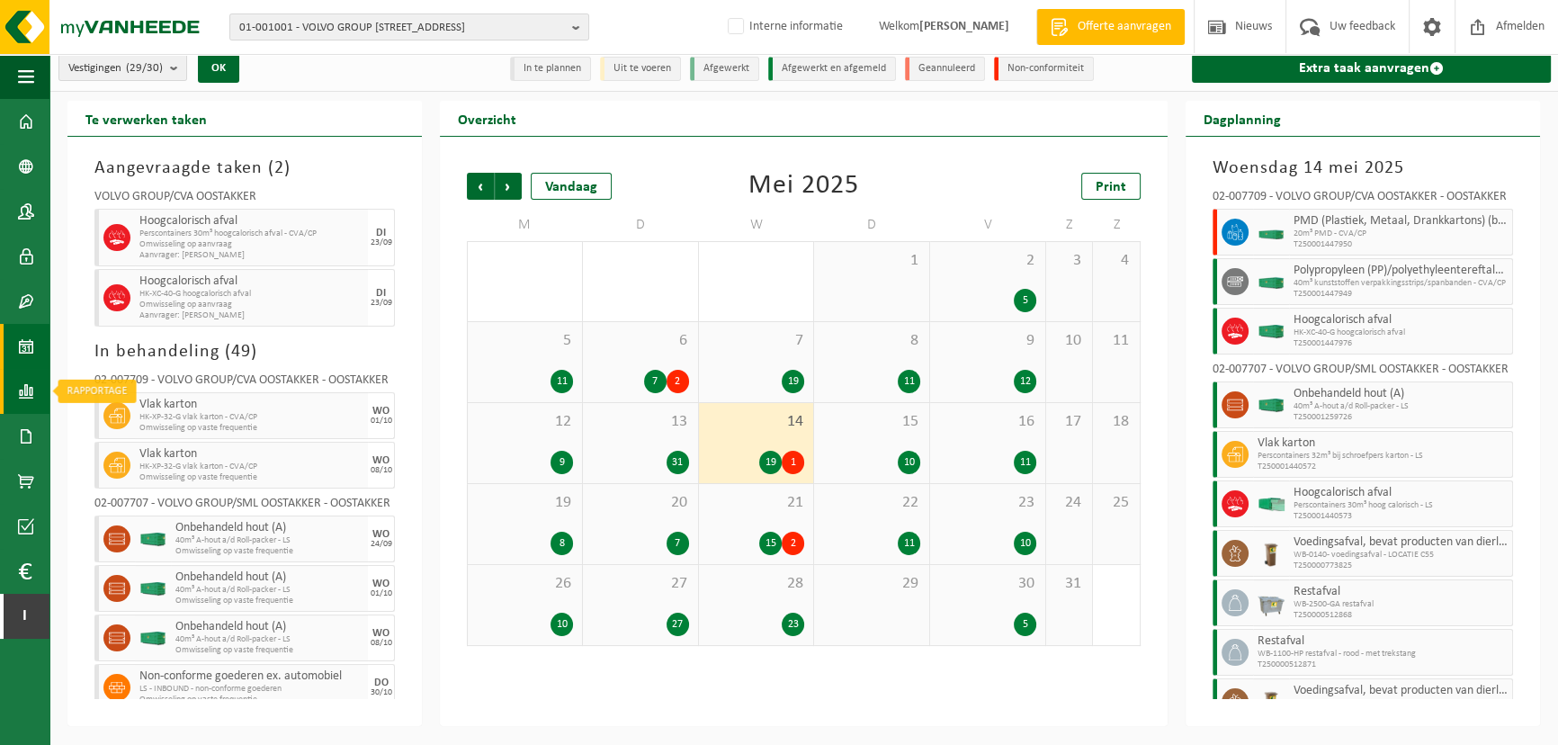
click at [23, 397] on span at bounding box center [26, 391] width 16 height 45
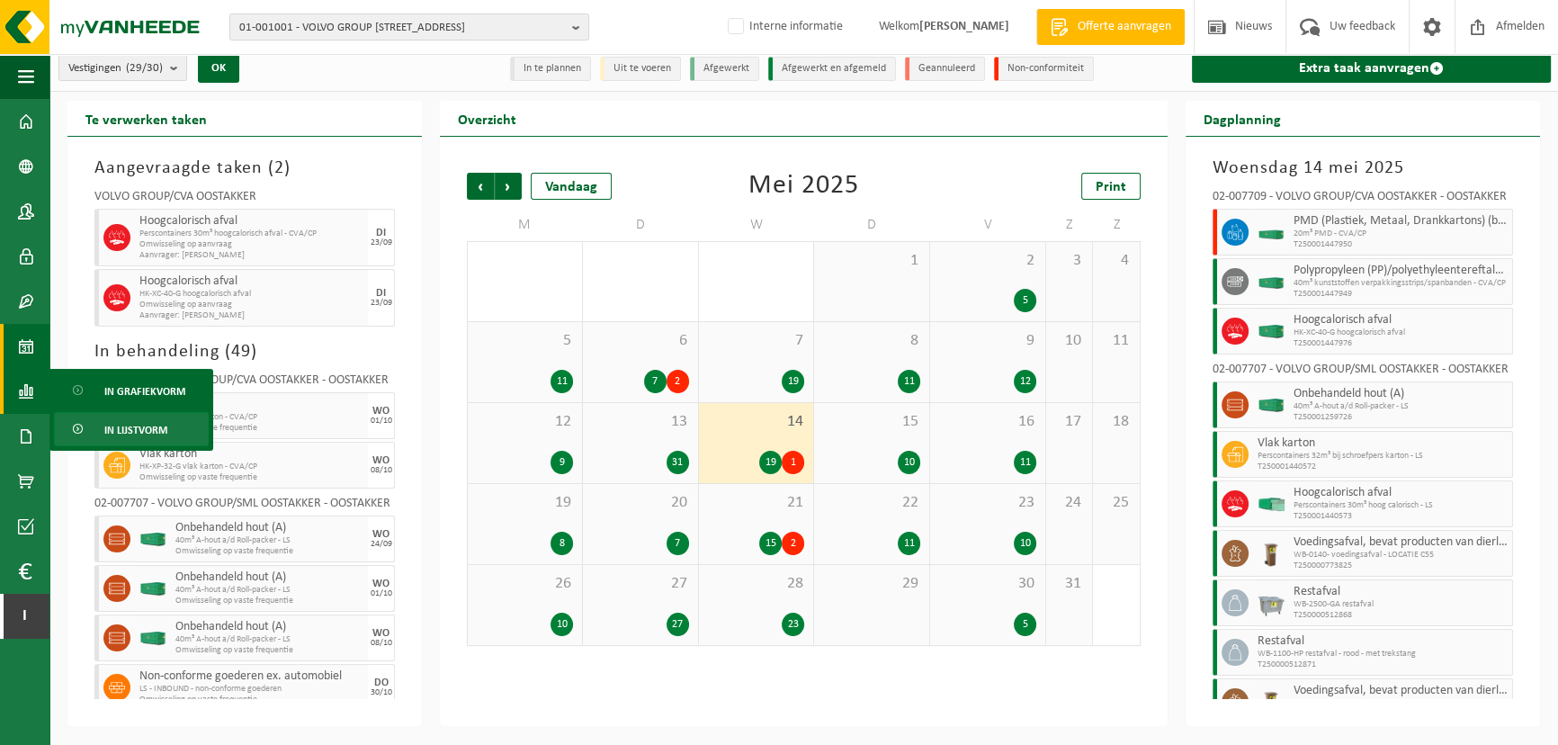
click at [135, 424] on span "In lijstvorm" at bounding box center [135, 430] width 63 height 34
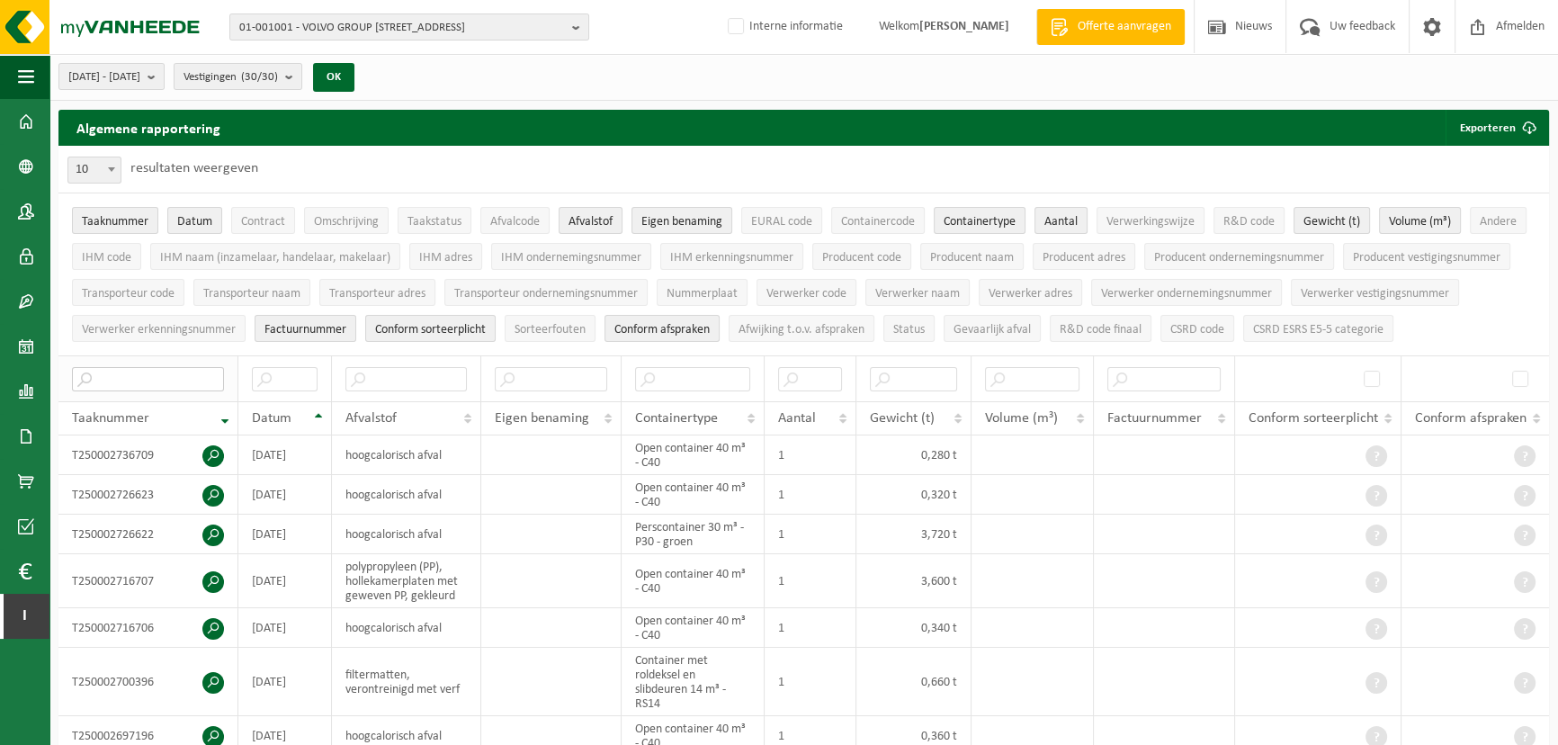
click at [171, 373] on input "text" at bounding box center [148, 379] width 152 height 24
paste input "T250001447950"
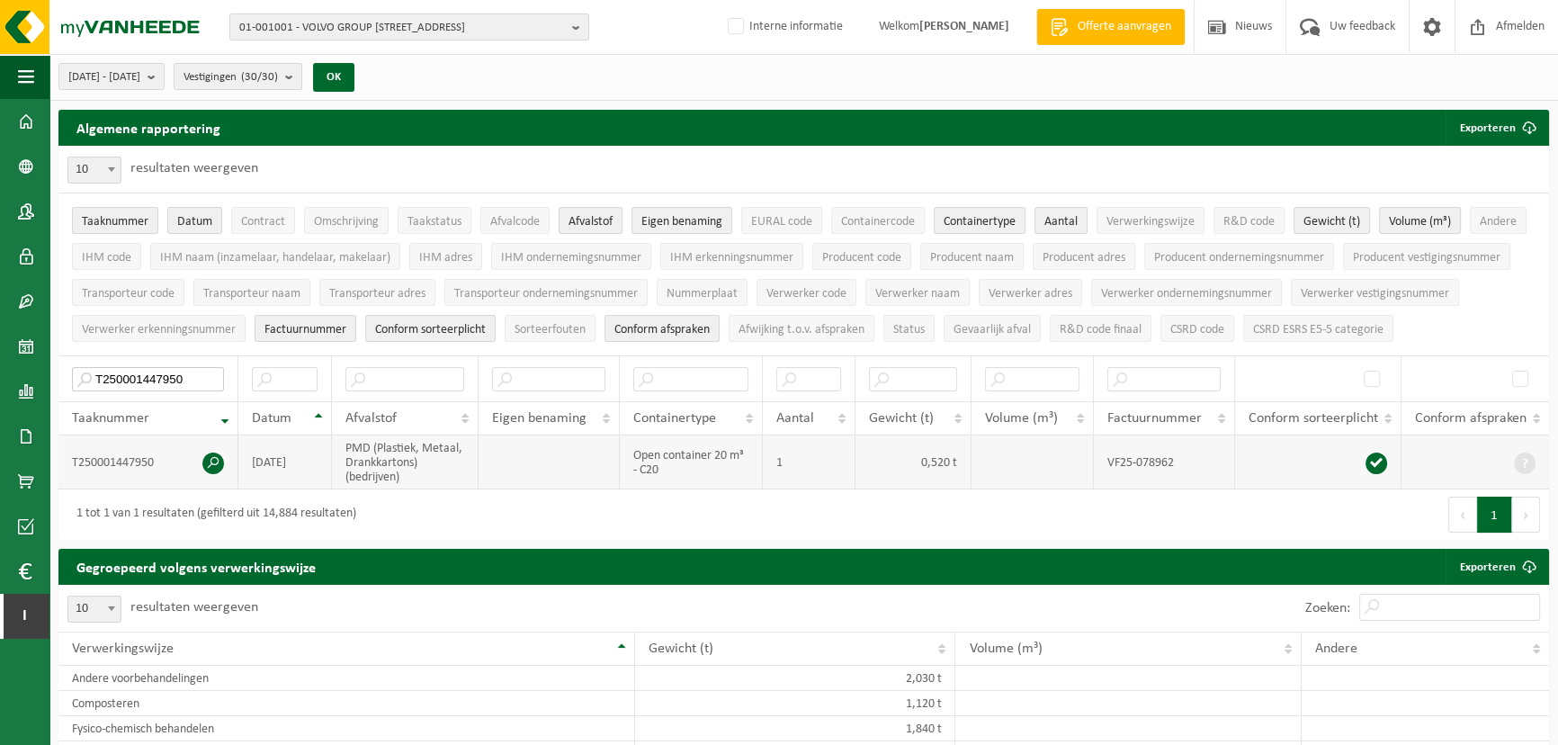
type input "T250001447950"
click at [212, 459] on span at bounding box center [213, 463] width 22 height 22
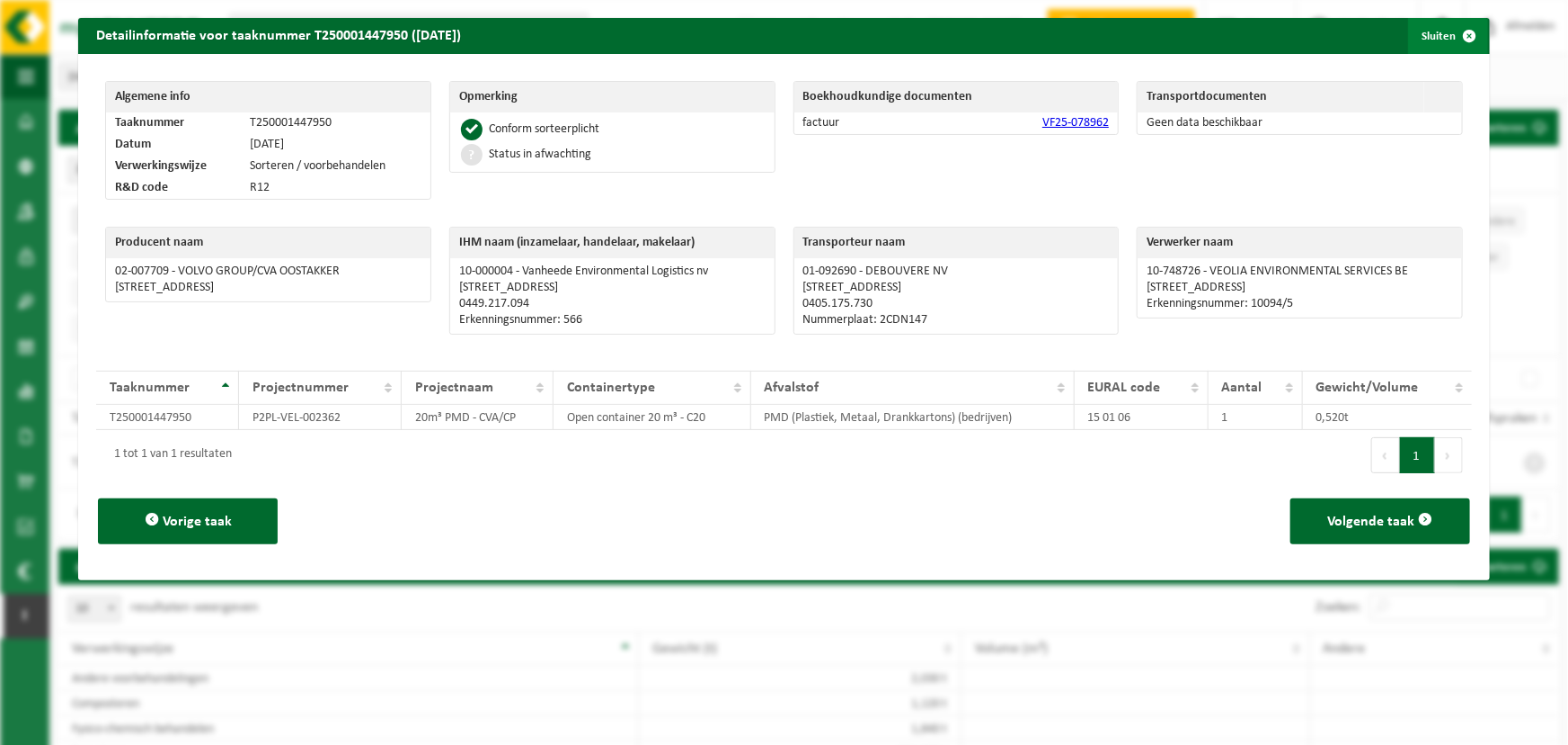
click at [1438, 44] on button "Sluiten" at bounding box center [1448, 36] width 80 height 36
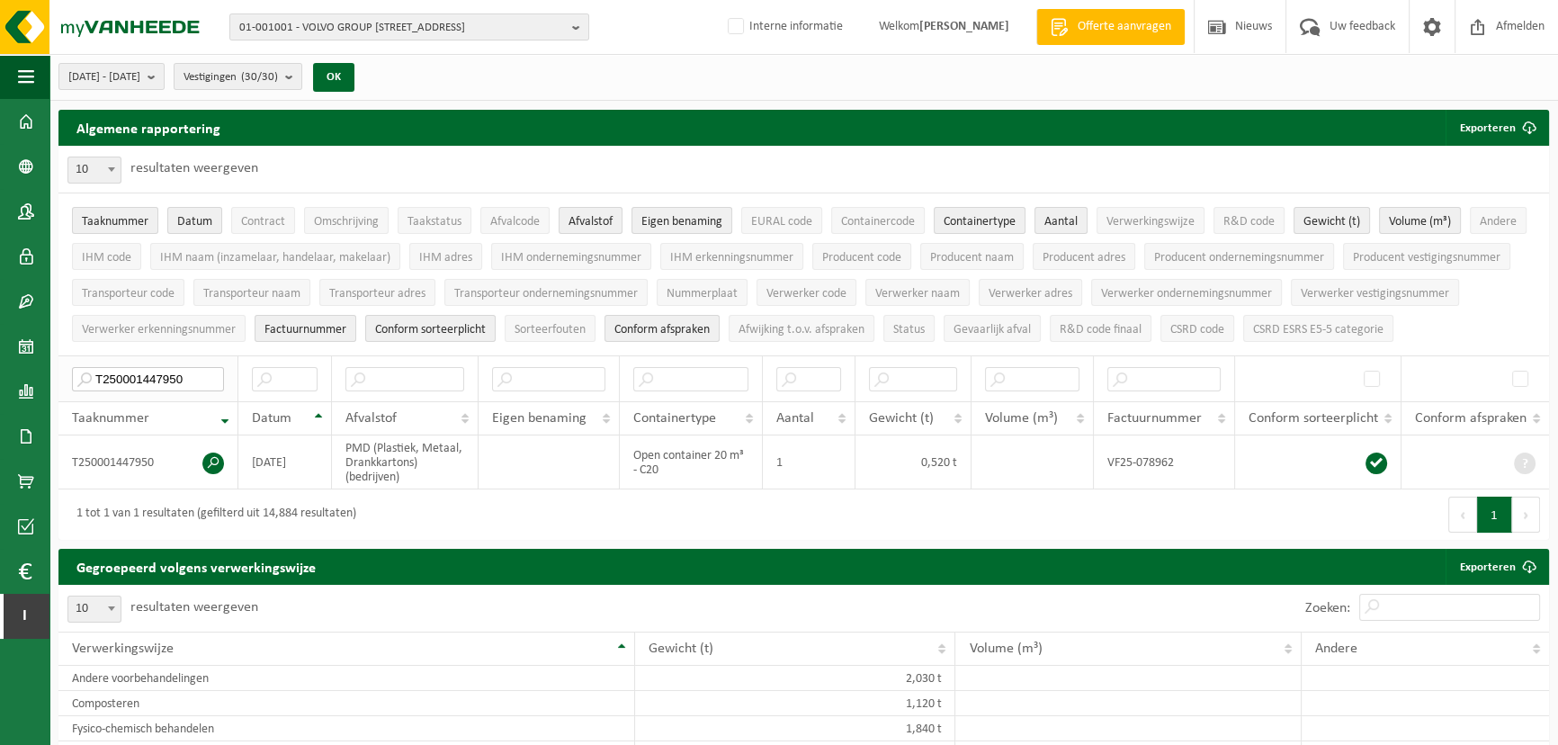
click at [187, 382] on input "T250001447950" at bounding box center [148, 379] width 152 height 24
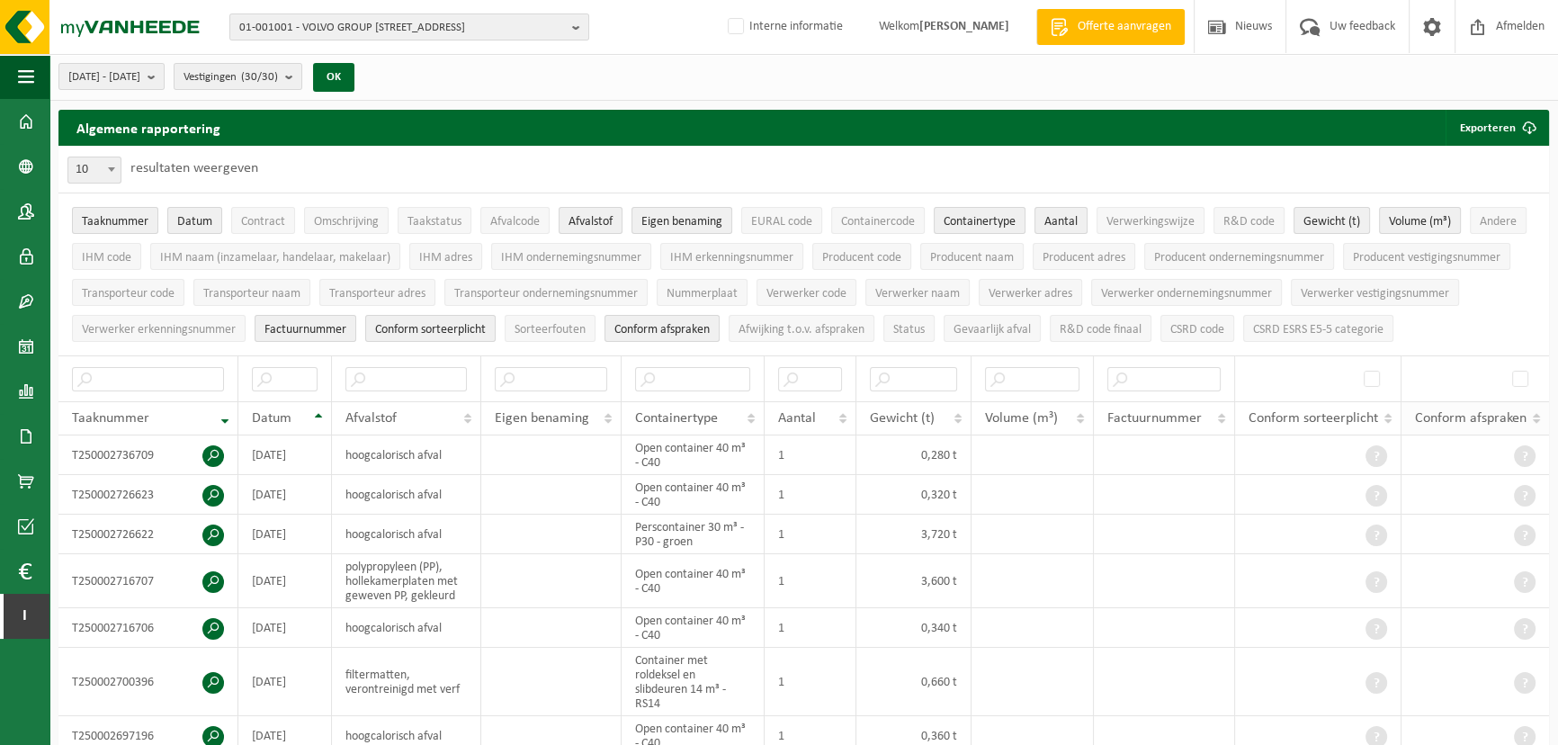
click at [1468, 414] on span "Conform afspraken" at bounding box center [1471, 418] width 112 height 14
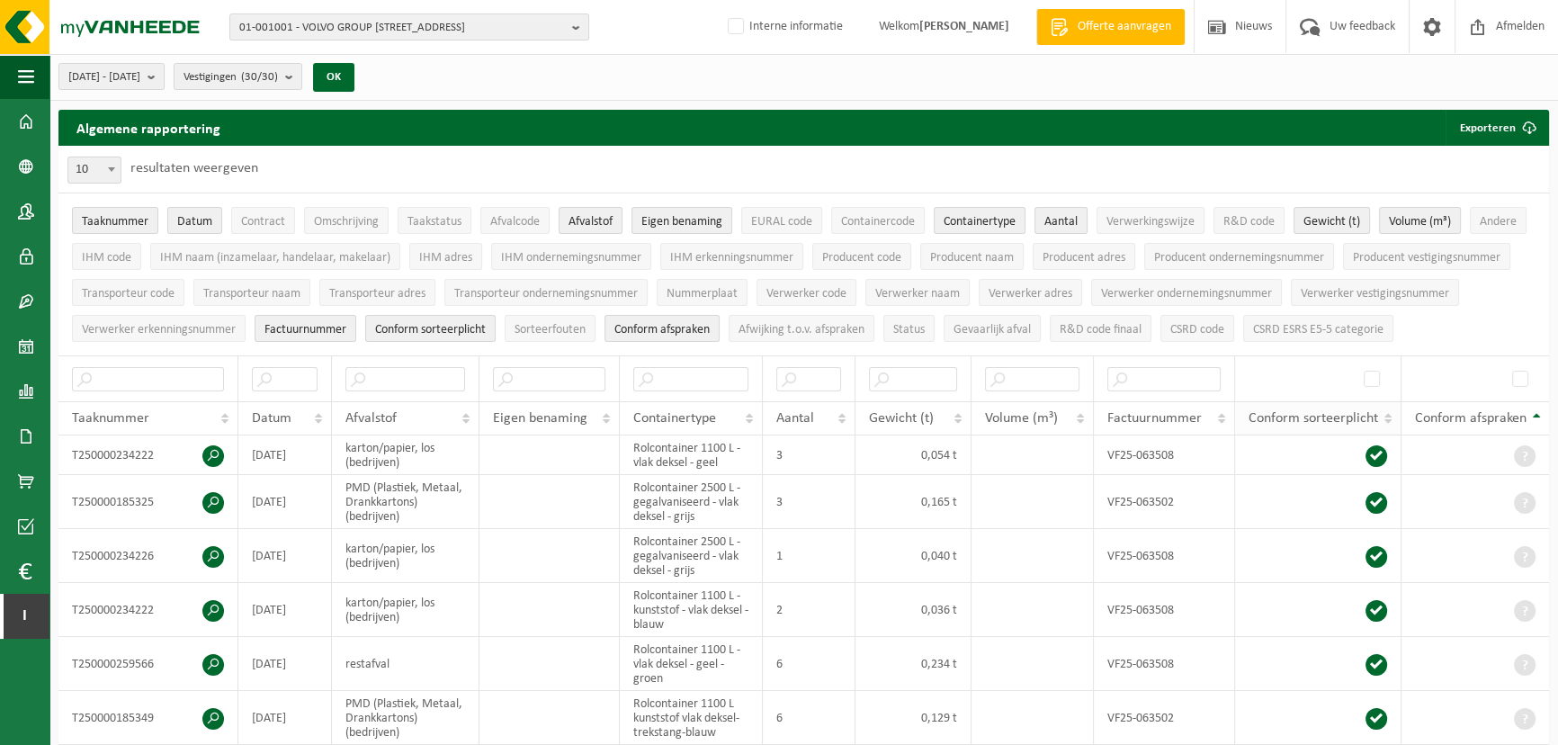
click at [1363, 418] on span "Conform sorteerplicht" at bounding box center [1313, 418] width 130 height 14
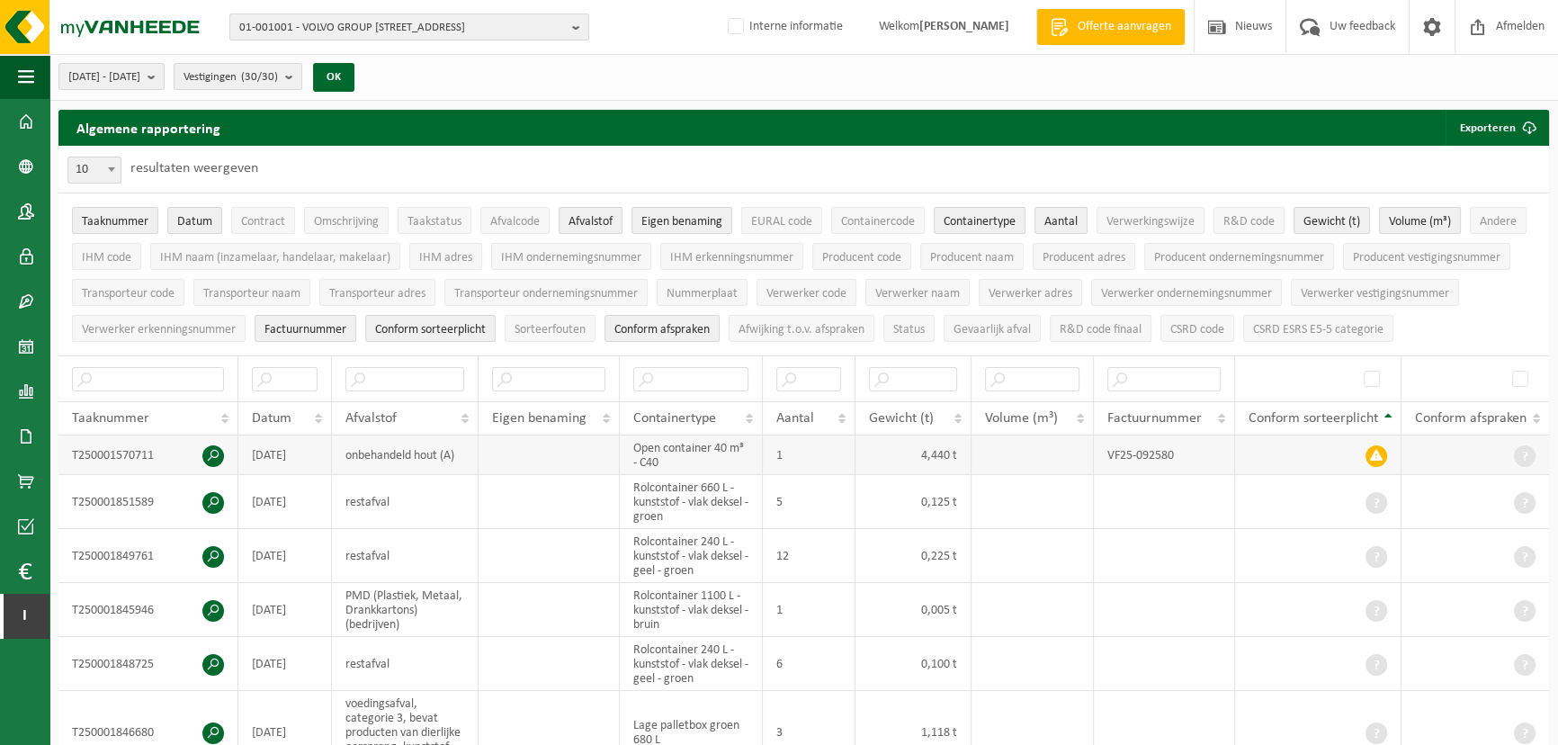
click at [211, 453] on span at bounding box center [213, 456] width 22 height 22
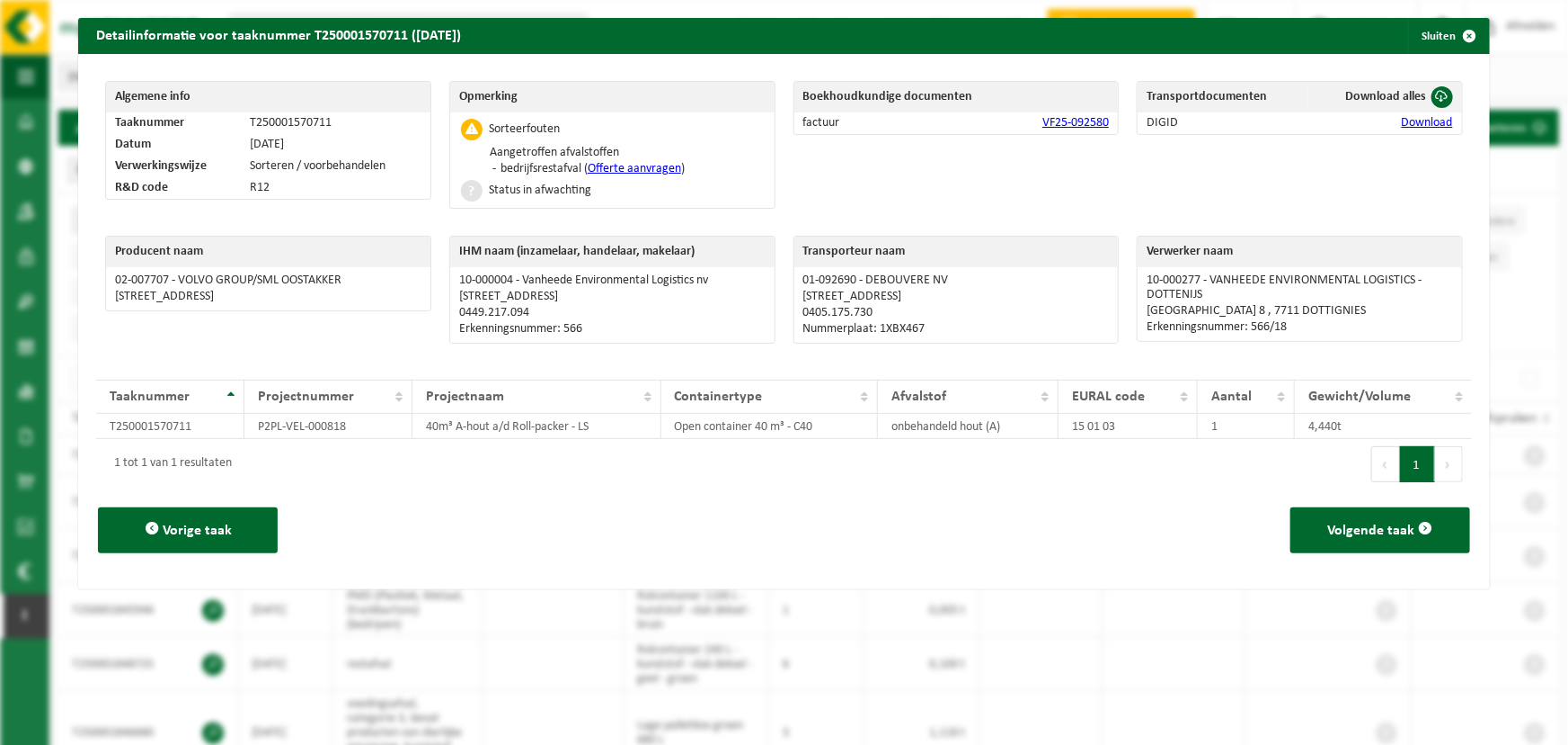
click at [639, 167] on link "Offerte aanvragen" at bounding box center [635, 168] width 94 height 13
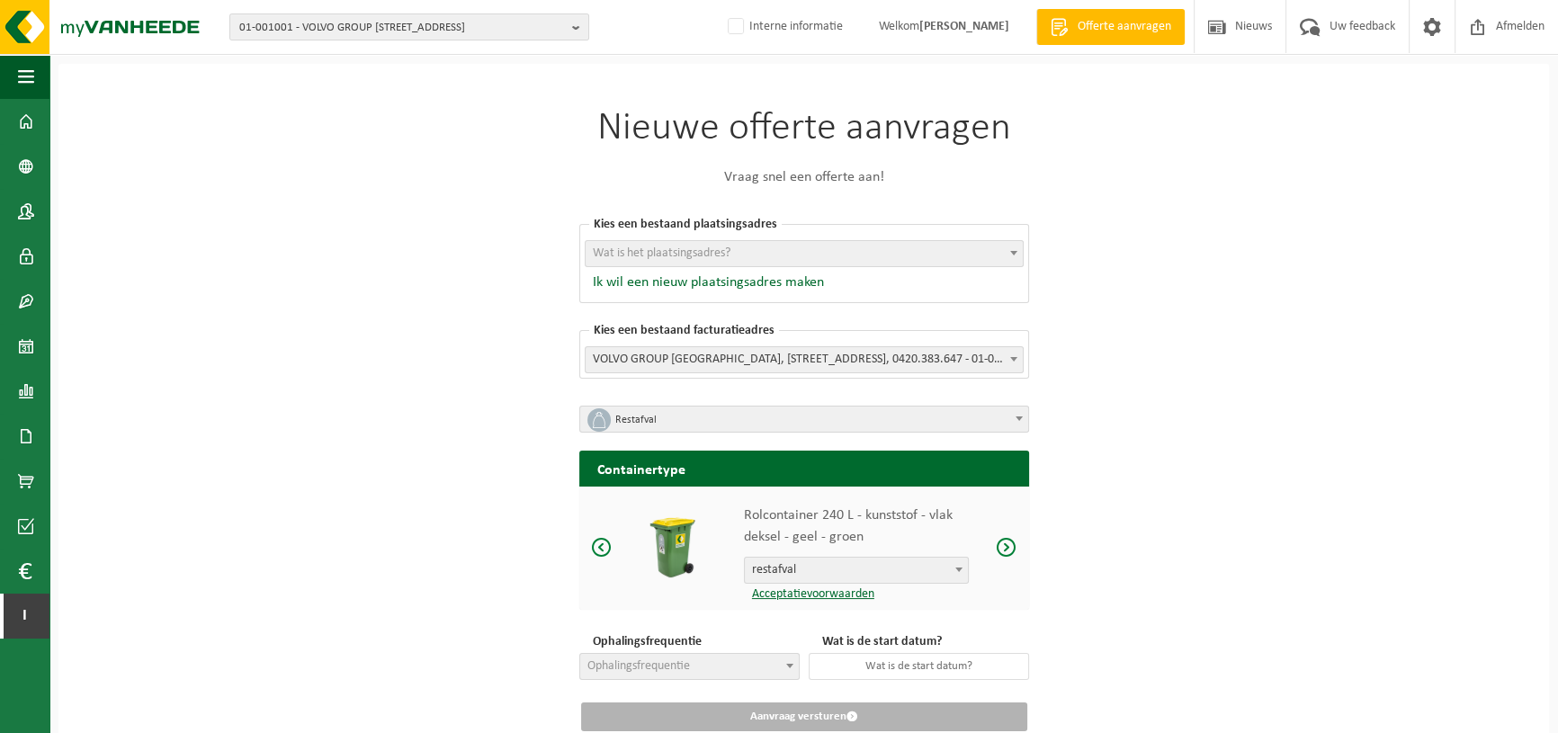
click at [392, 321] on div "Nieuwe offerte aanvragen Vraag snel een offerte aan! [GEOGRAPHIC_DATA] een best…" at bounding box center [803, 429] width 1490 height 730
click at [22, 69] on span "button" at bounding box center [26, 76] width 16 height 45
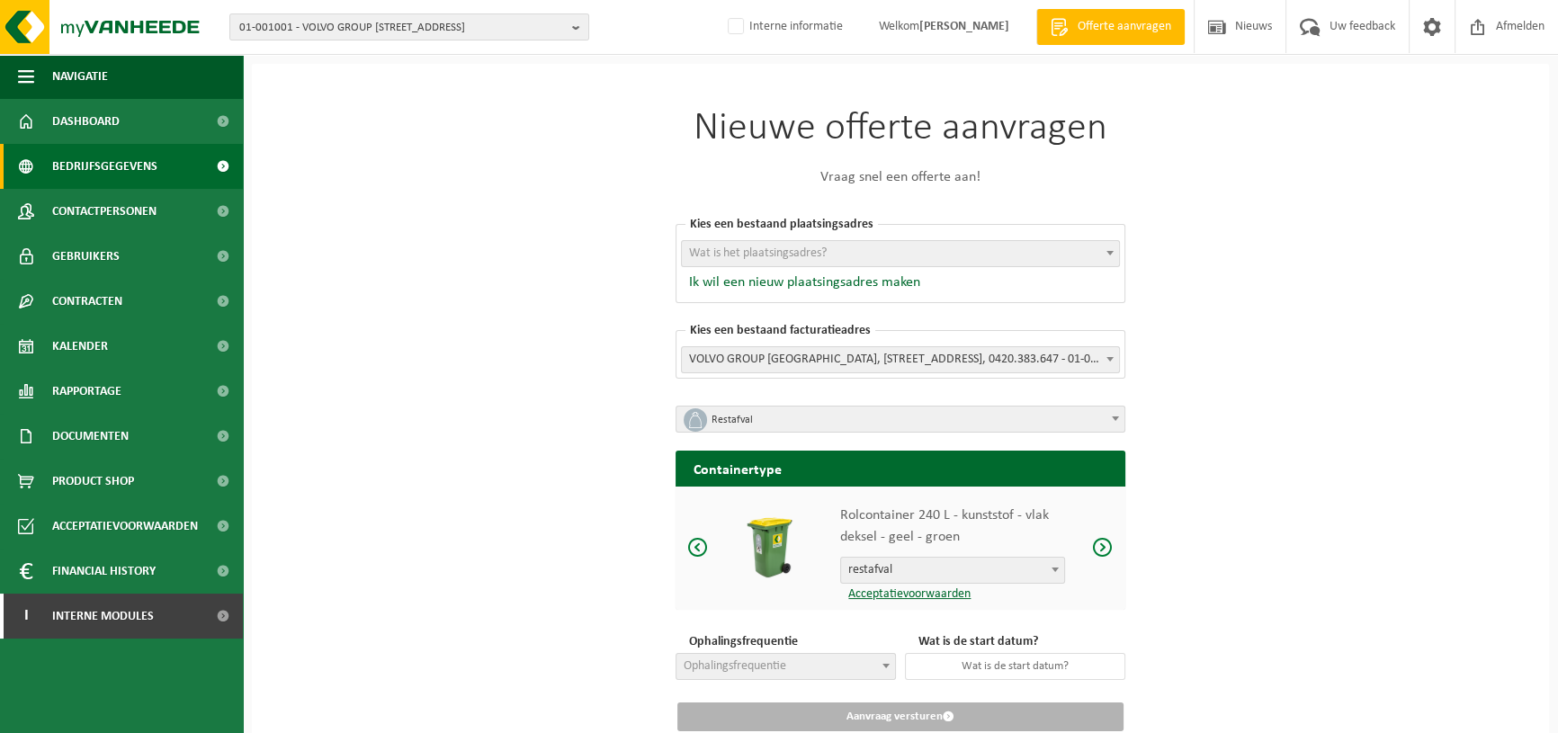
click at [90, 173] on span "Bedrijfsgegevens" at bounding box center [104, 166] width 105 height 45
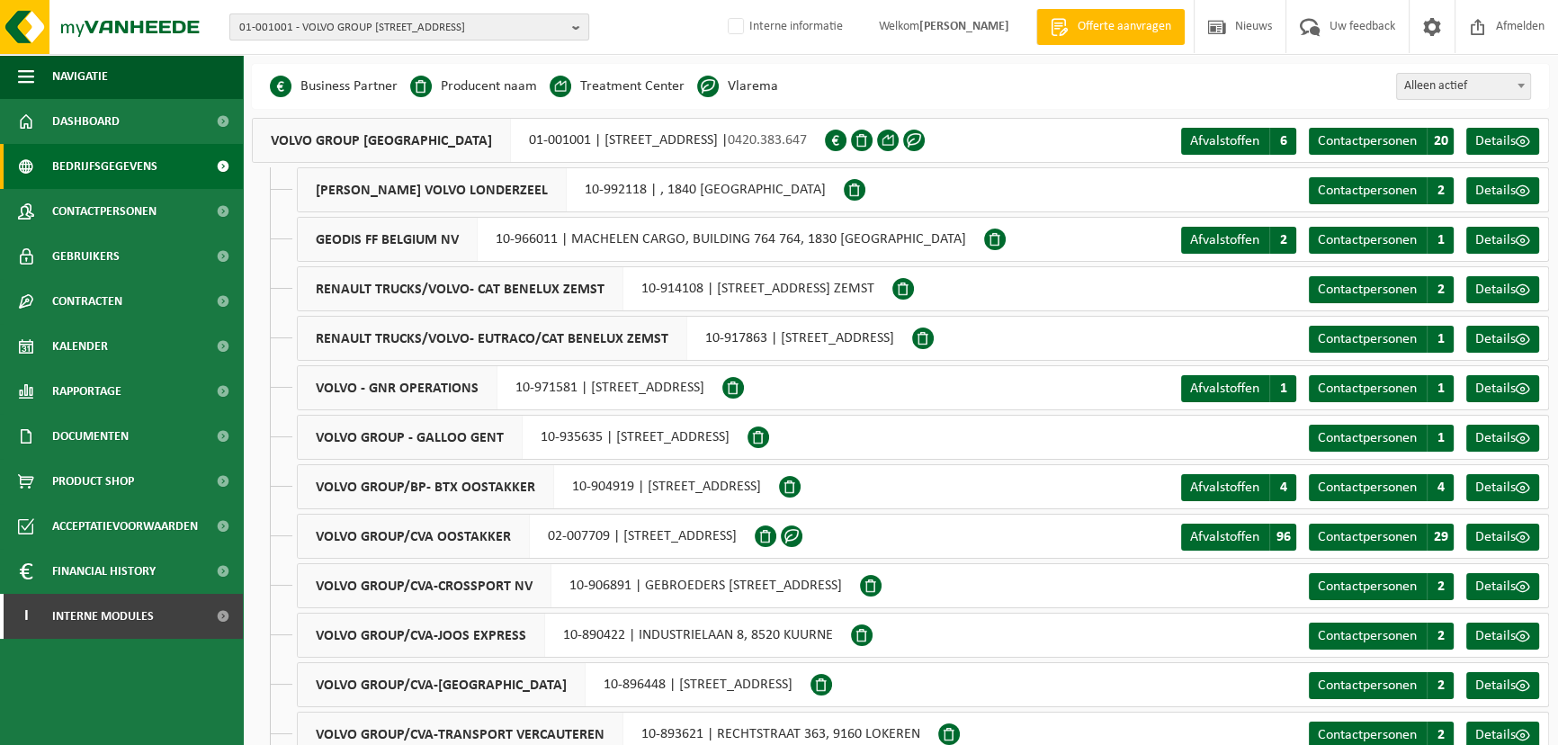
click at [565, 22] on button "01-001001 - VOLVO GROUP BELGIUM - 9041 OOSTAKKER, SMALLEHEERWEG 31" at bounding box center [409, 26] width 360 height 27
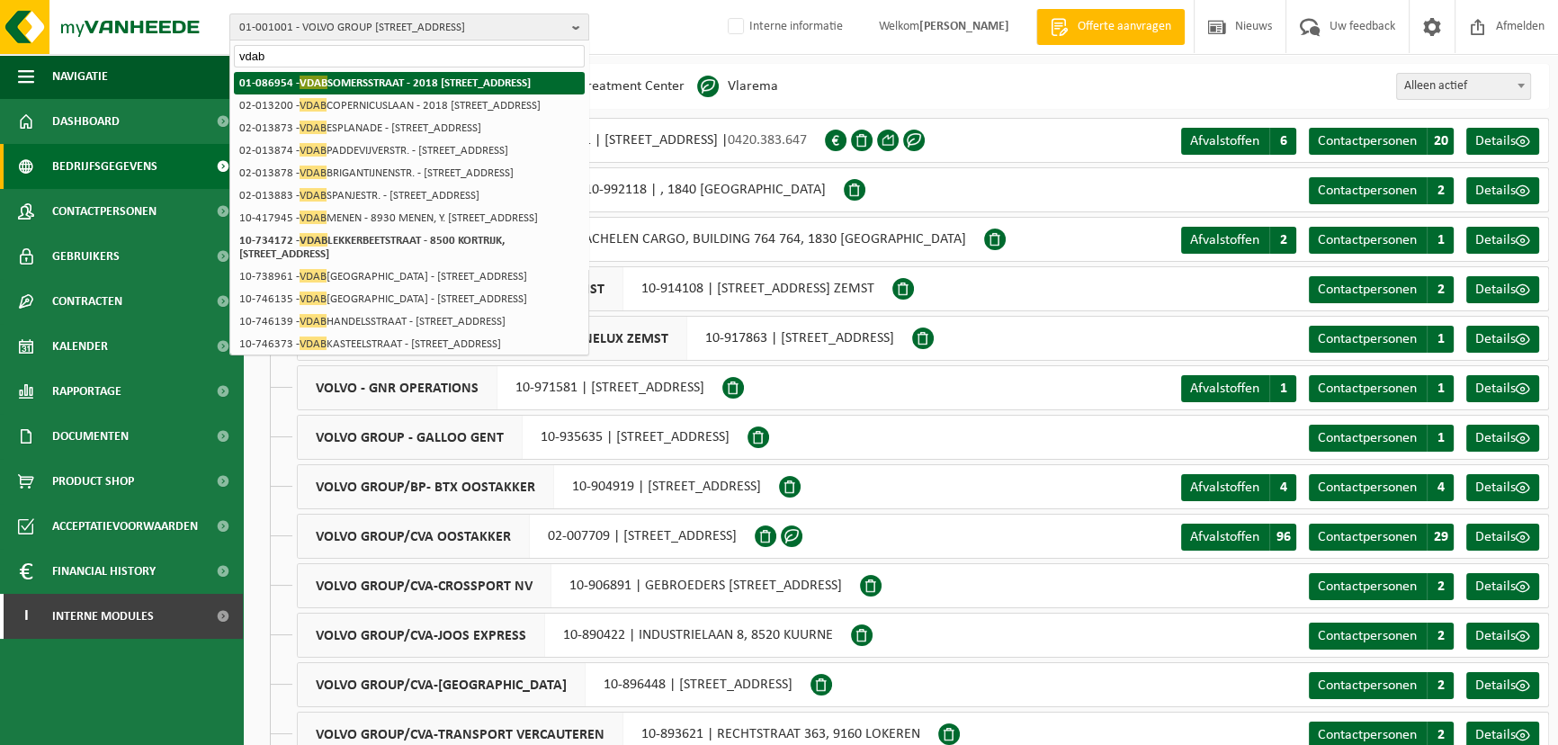
type input "vdab"
click at [439, 94] on li "01-086954 - VDAB SOMERSSTRAAT - 2018 ANTWERPEN, SOMERSSTRAAT 22" at bounding box center [409, 83] width 351 height 22
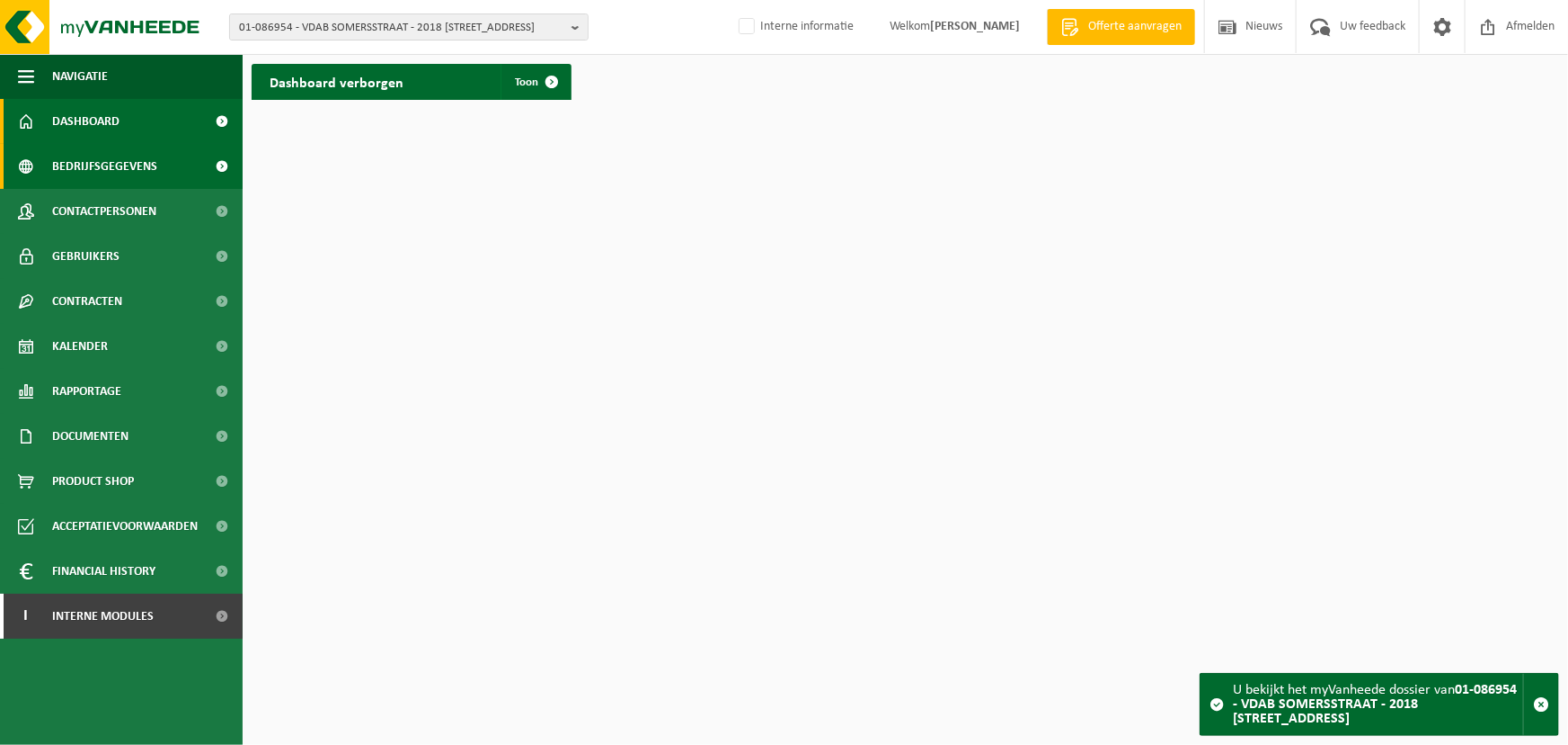
click at [112, 175] on span "Bedrijfsgegevens" at bounding box center [104, 166] width 105 height 45
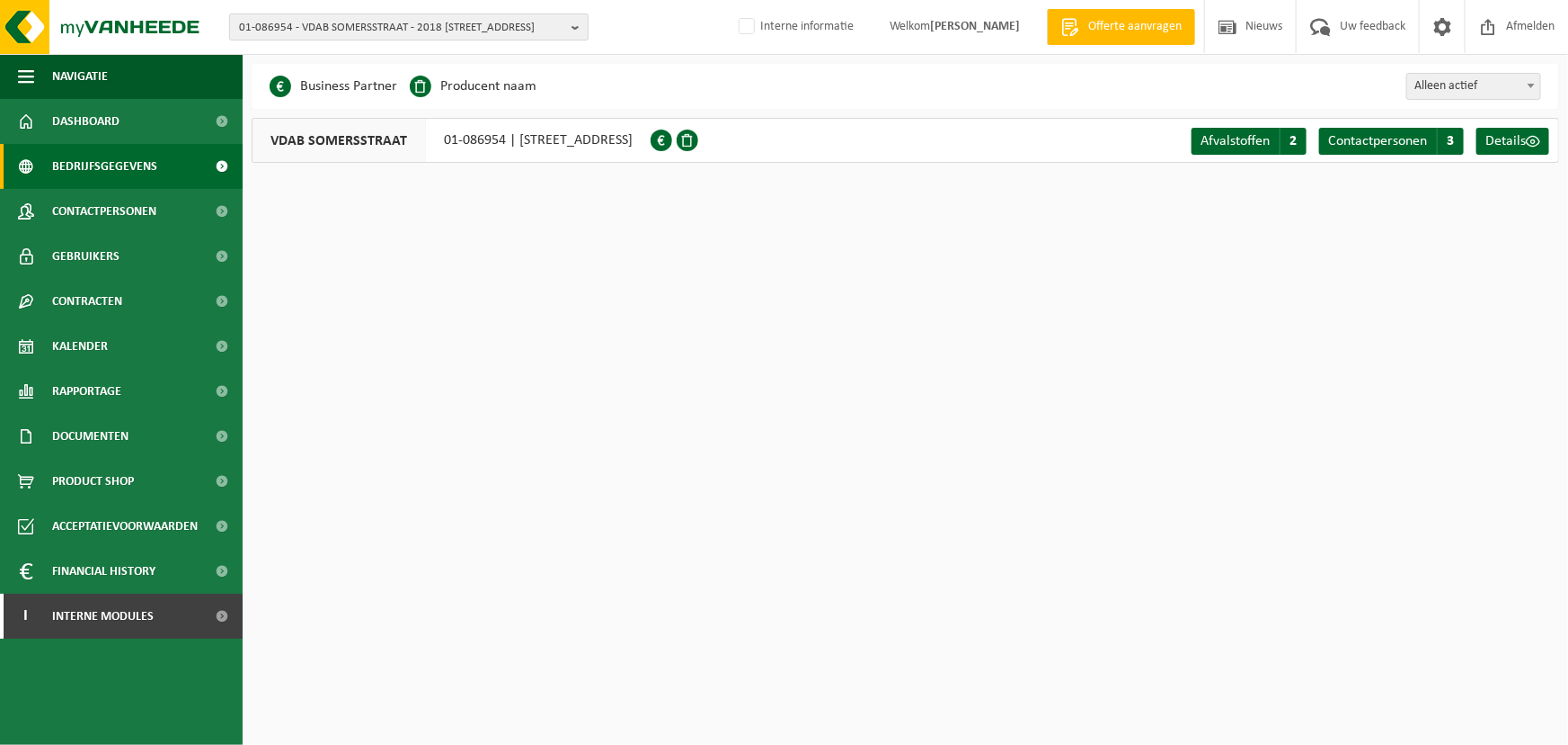
click at [419, 33] on span "01-086954 - VDAB SOMERSSTRAAT - 2018 [STREET_ADDRESS]" at bounding box center [402, 27] width 326 height 27
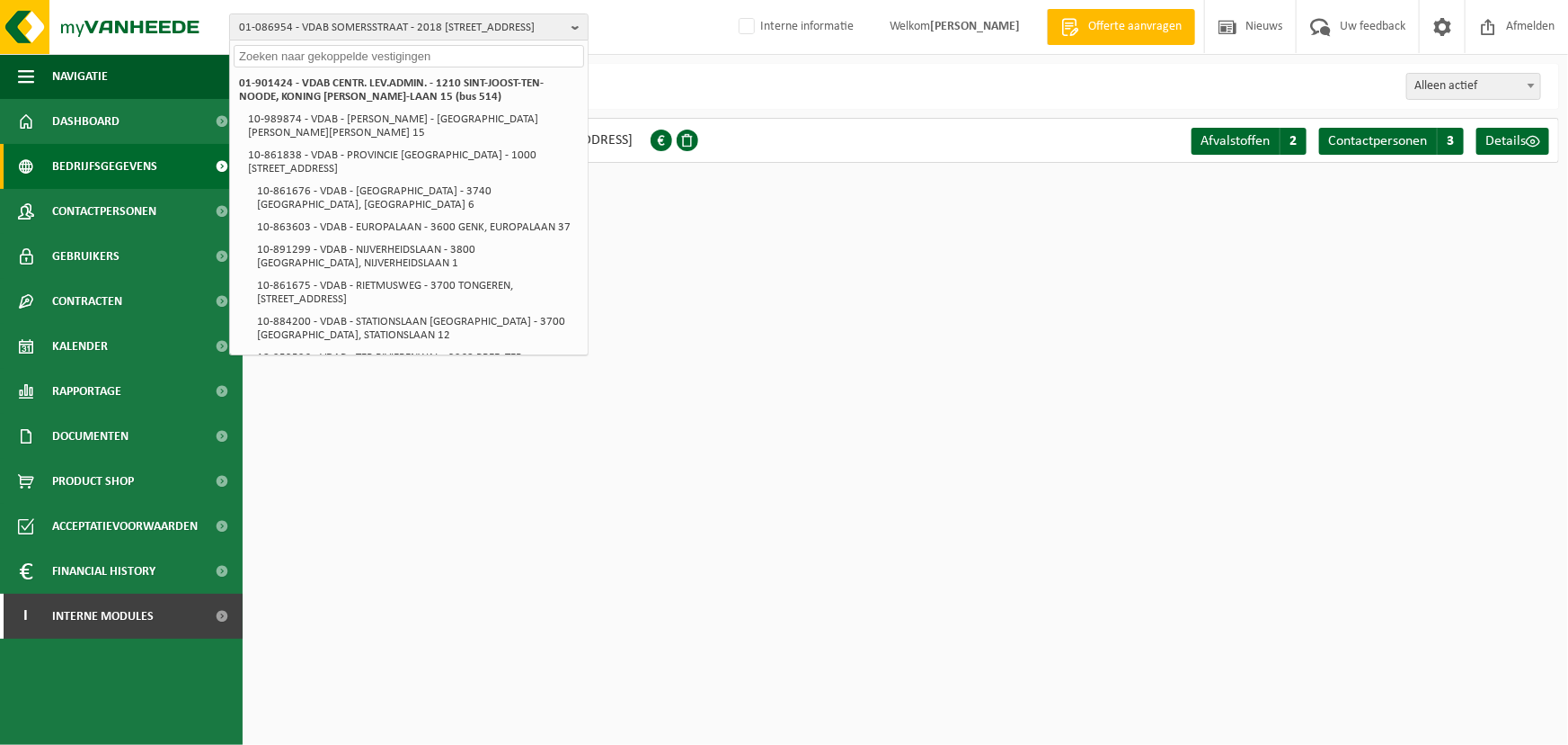
click at [704, 67] on div "Business Partner Producent naam Treatment Center Data Center Gearchiveerd Vlare…" at bounding box center [905, 86] width 1308 height 45
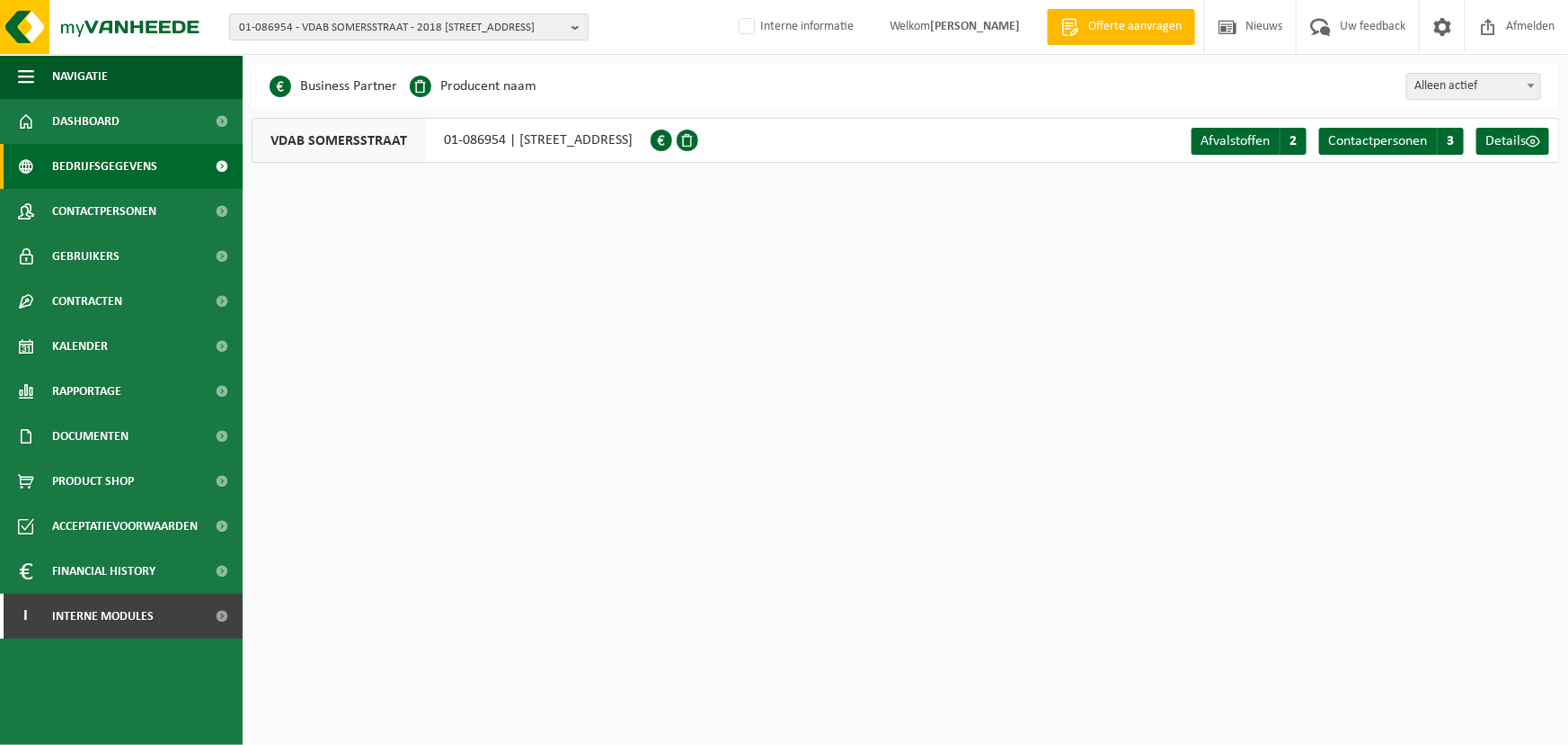
click at [494, 17] on span "01-086954 - VDAB SOMERSSTRAAT - 2018 [STREET_ADDRESS]" at bounding box center [402, 27] width 326 height 27
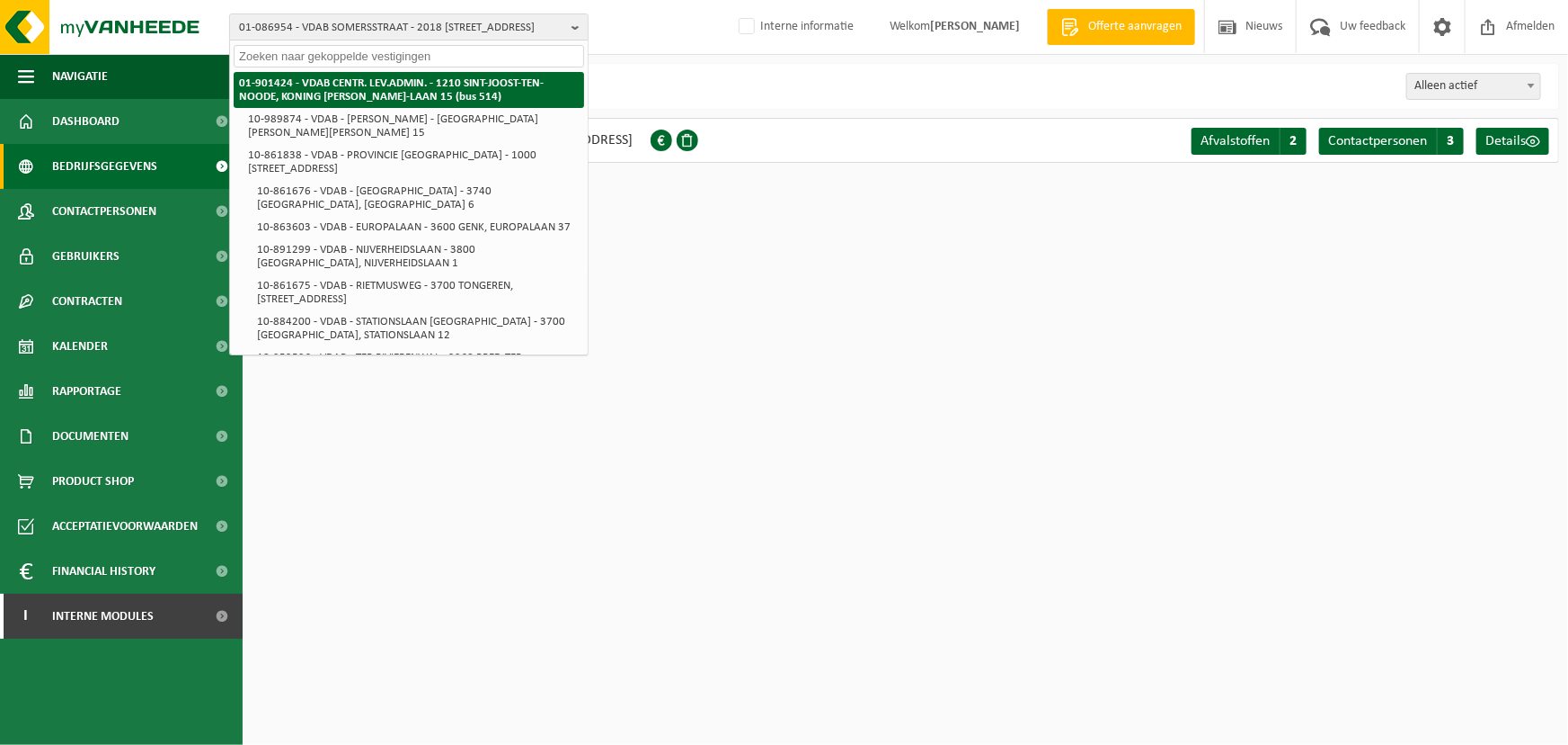
drag, startPoint x: 494, startPoint y: 17, endPoint x: 407, endPoint y: 73, distance: 103.5
click at [407, 40] on div "01-086954 - VDAB SOMERSSTRAAT - 2018 [GEOGRAPHIC_DATA], [GEOGRAPHIC_DATA] 01-90…" at bounding box center [409, 26] width 360 height 27
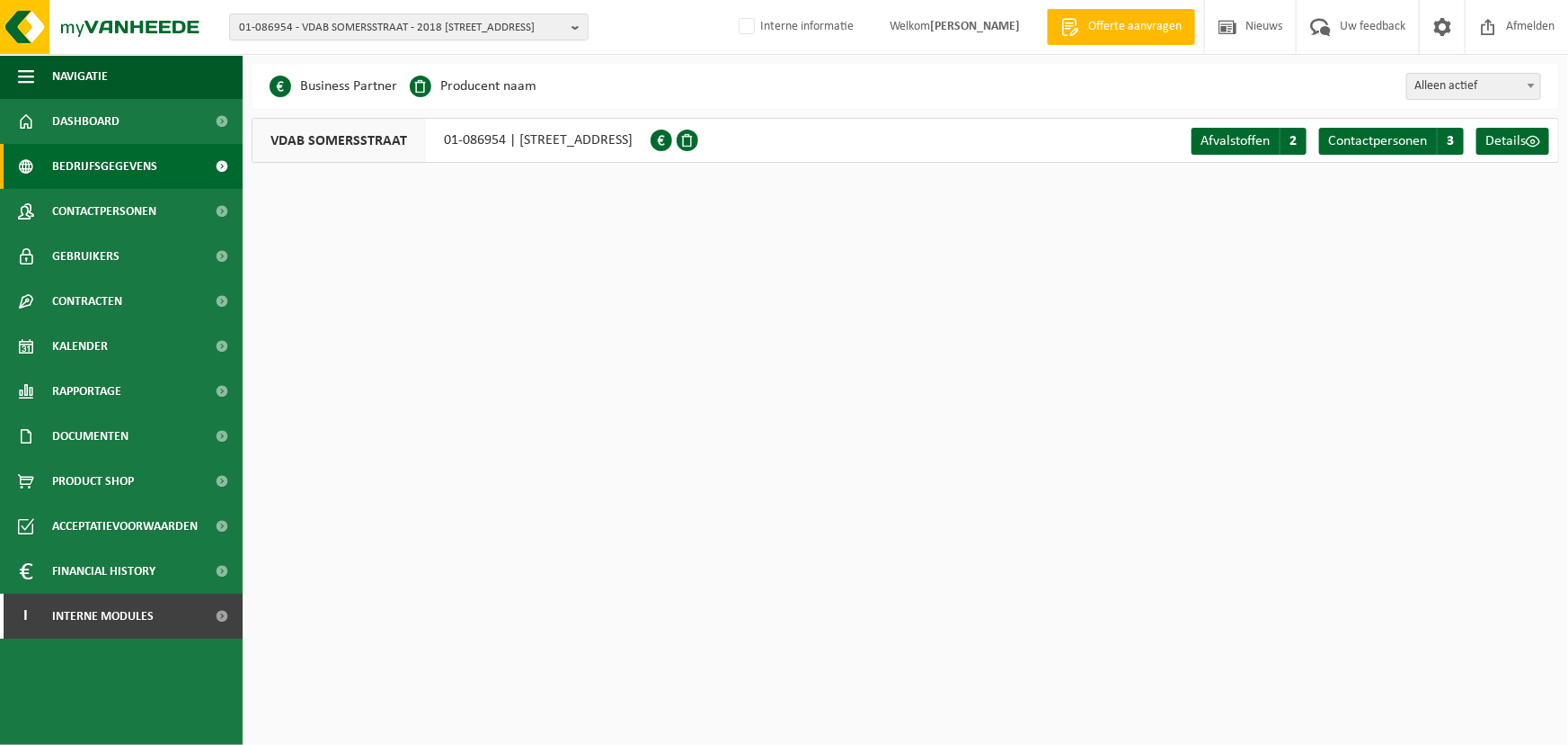
click at [407, 73] on ul "Business Partner Producent naam Treatment Center Data Center Gearchiveerd Vlare…" at bounding box center [408, 86] width 276 height 27
drag, startPoint x: 460, startPoint y: 46, endPoint x: 457, endPoint y: 34, distance: 12.4
click at [457, 34] on div "01-086954 - VDAB SOMERSSTRAAT - 2018 [STREET_ADDRESS] 01-901424 - [GEOGRAPHIC_D…" at bounding box center [784, 27] width 1568 height 55
click at [457, 34] on span "01-086954 - VDAB SOMERSSTRAAT - 2018 [STREET_ADDRESS]" at bounding box center [402, 27] width 326 height 27
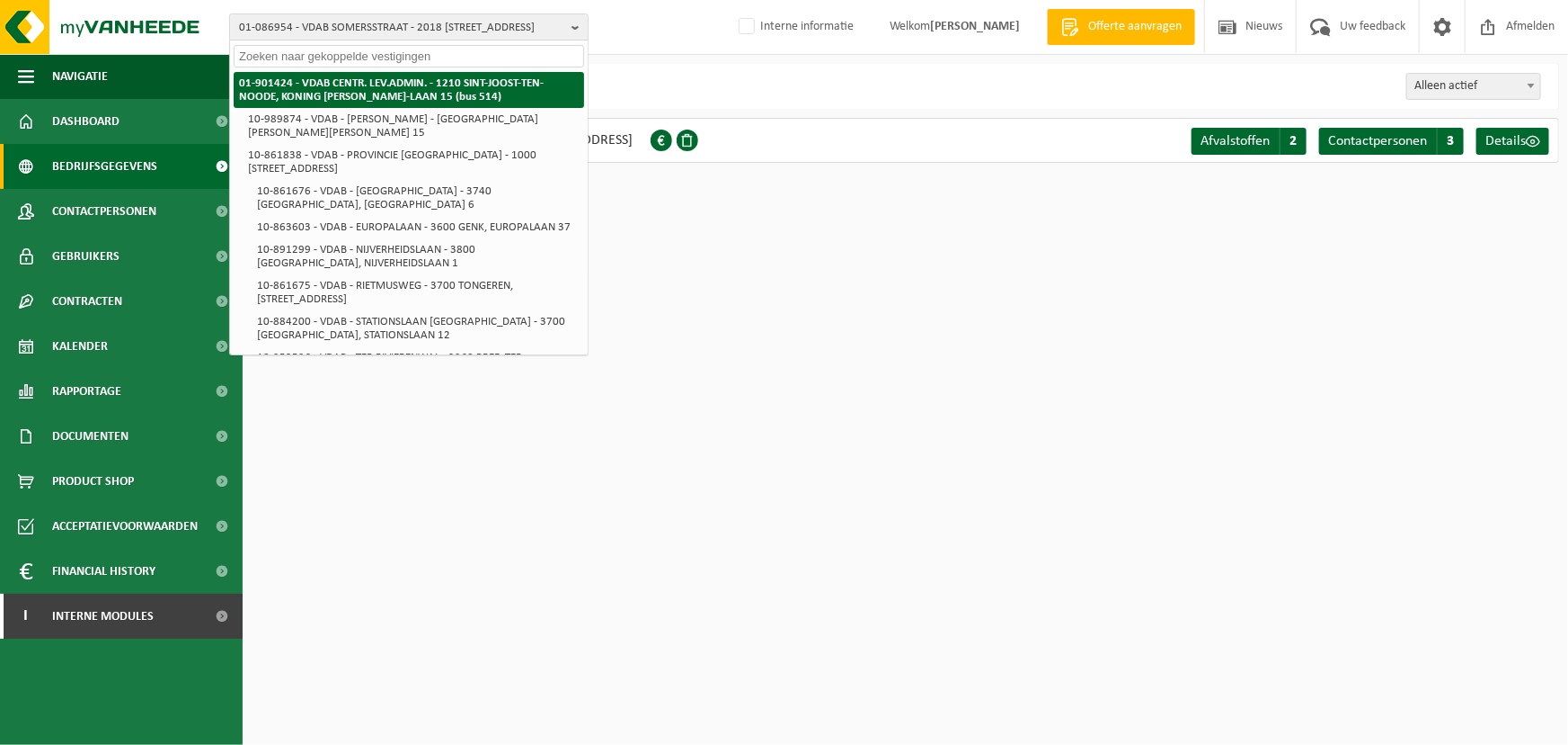
click at [413, 83] on strong "01-901424 - VDAB CENTR. LEV.ADMIN. - 1210 SINT-JOOST-TEN-NOODE, KONING [PERSON_…" at bounding box center [391, 89] width 305 height 25
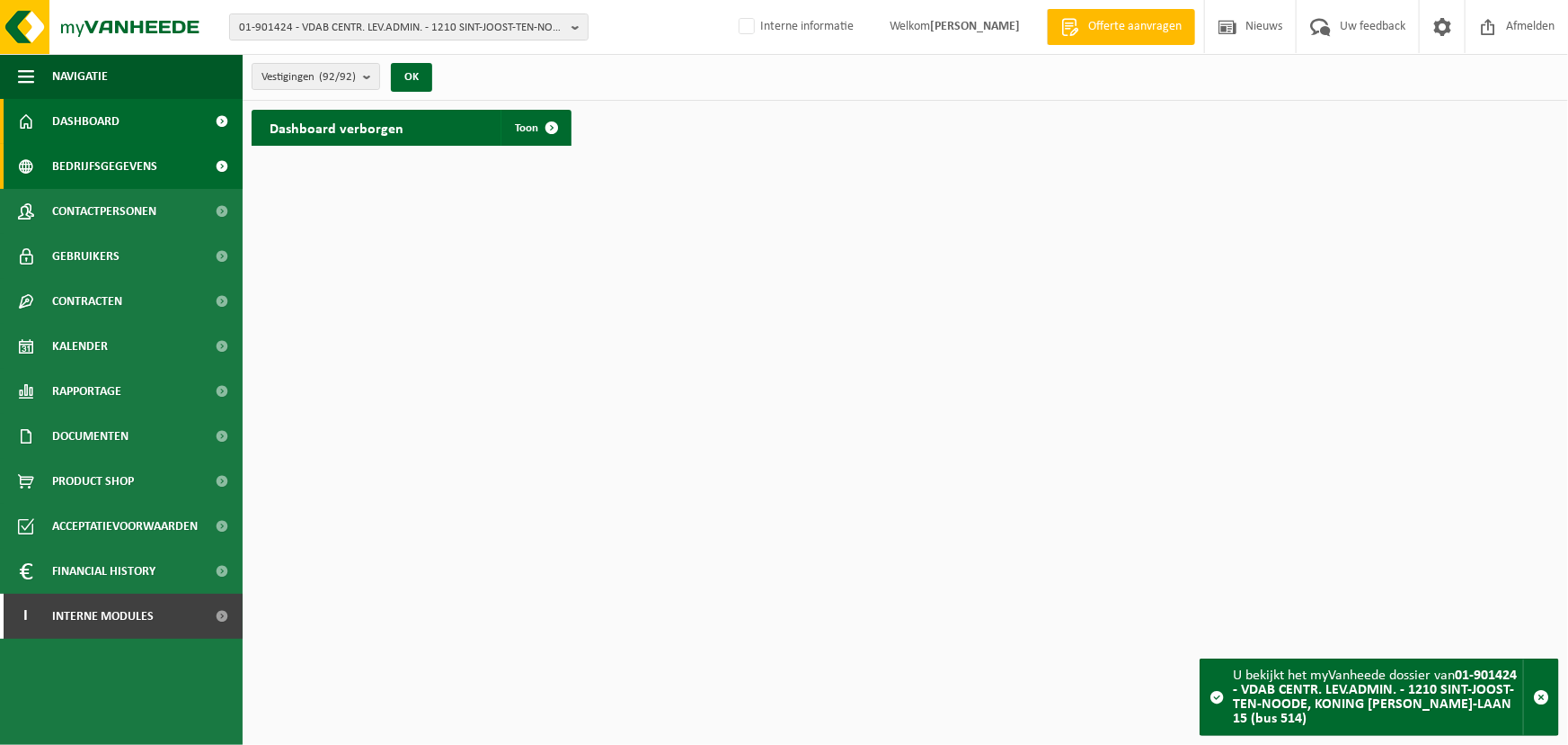
click at [138, 165] on span "Bedrijfsgegevens" at bounding box center [104, 166] width 105 height 45
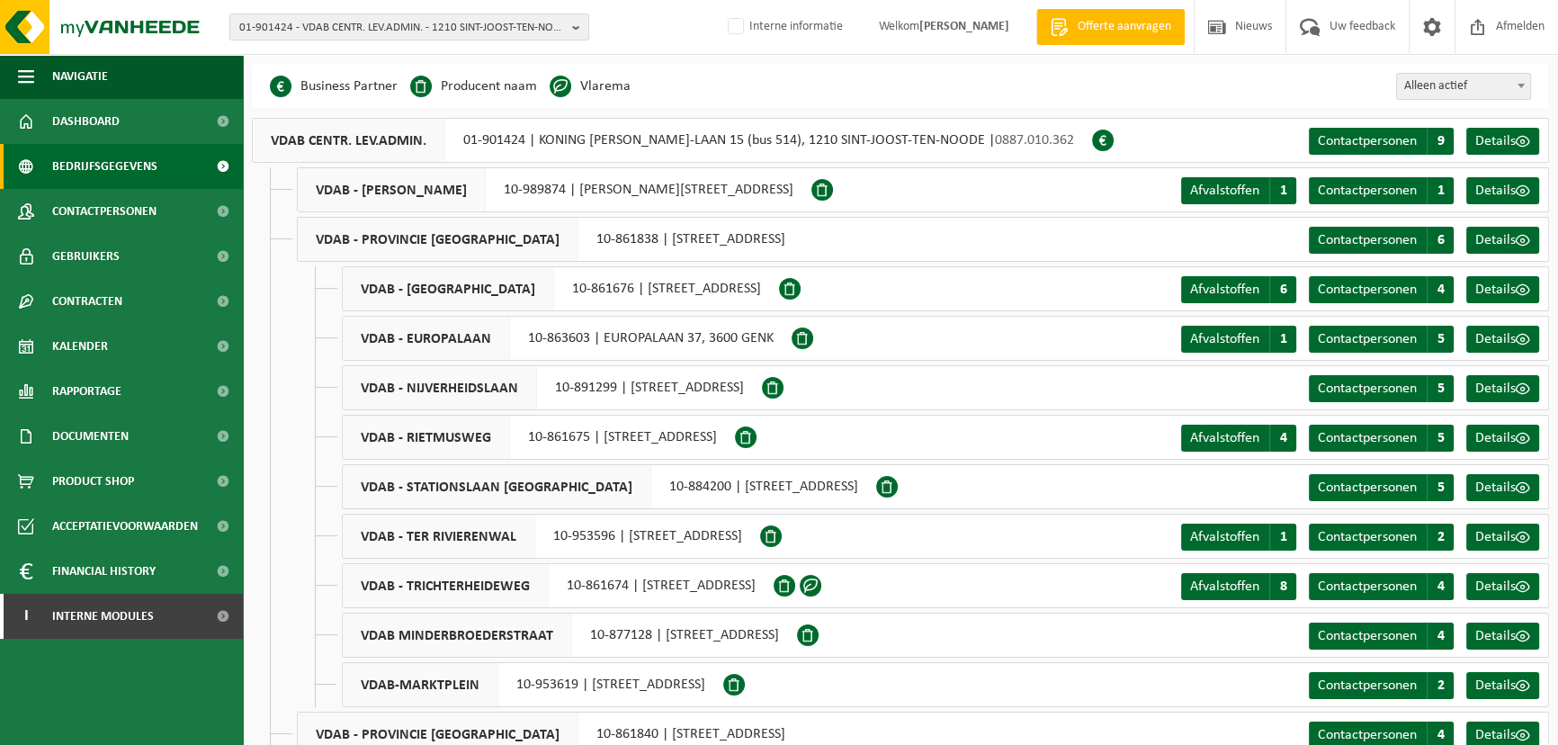
click at [648, 242] on div "VDAB - PROVINCIE LIMBURG 10-861838 | KEIZERSLAAN 11, 1000 BRUSSEL" at bounding box center [550, 239] width 506 height 45
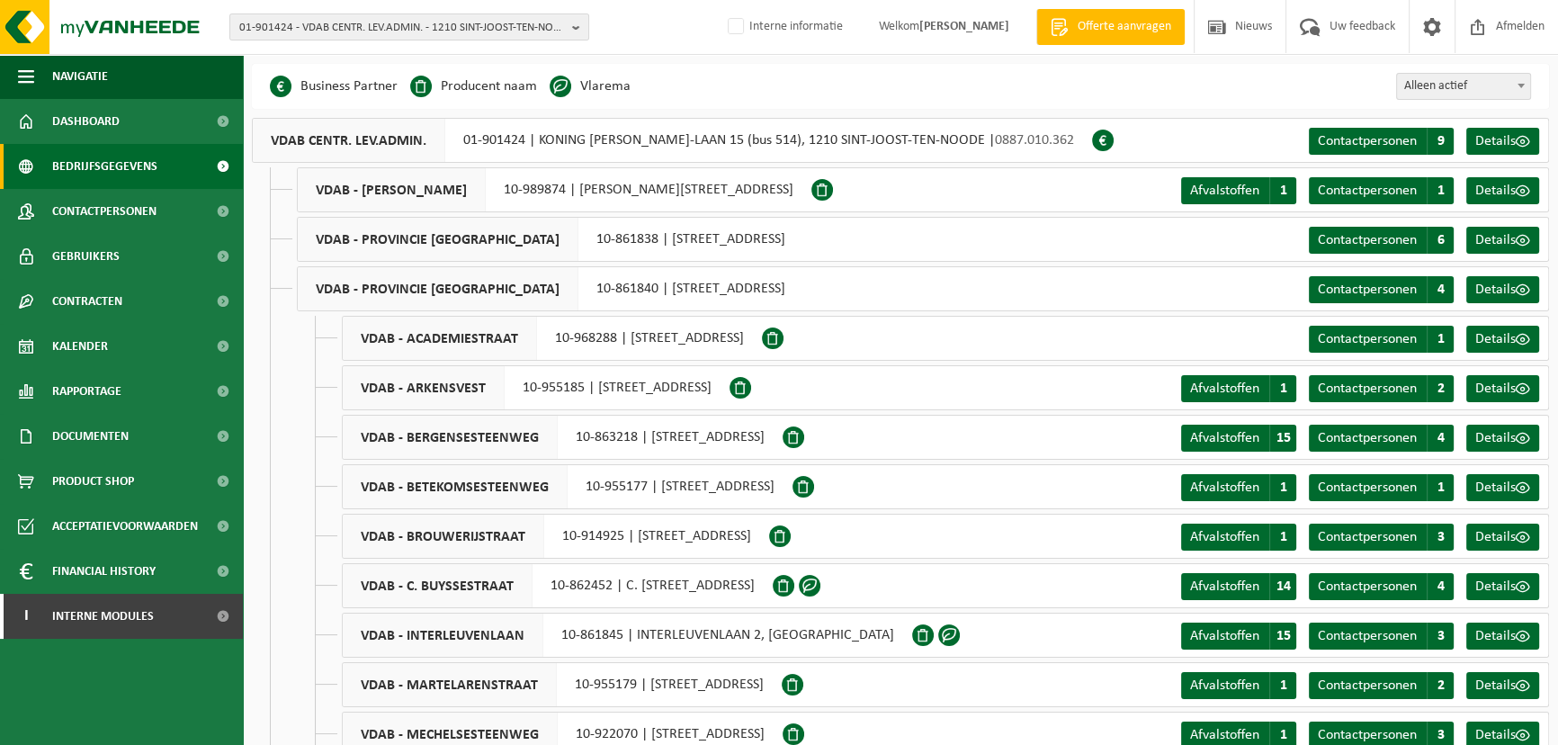
click at [547, 287] on span "VDAB - PROVINCIE [GEOGRAPHIC_DATA]" at bounding box center [438, 288] width 281 height 43
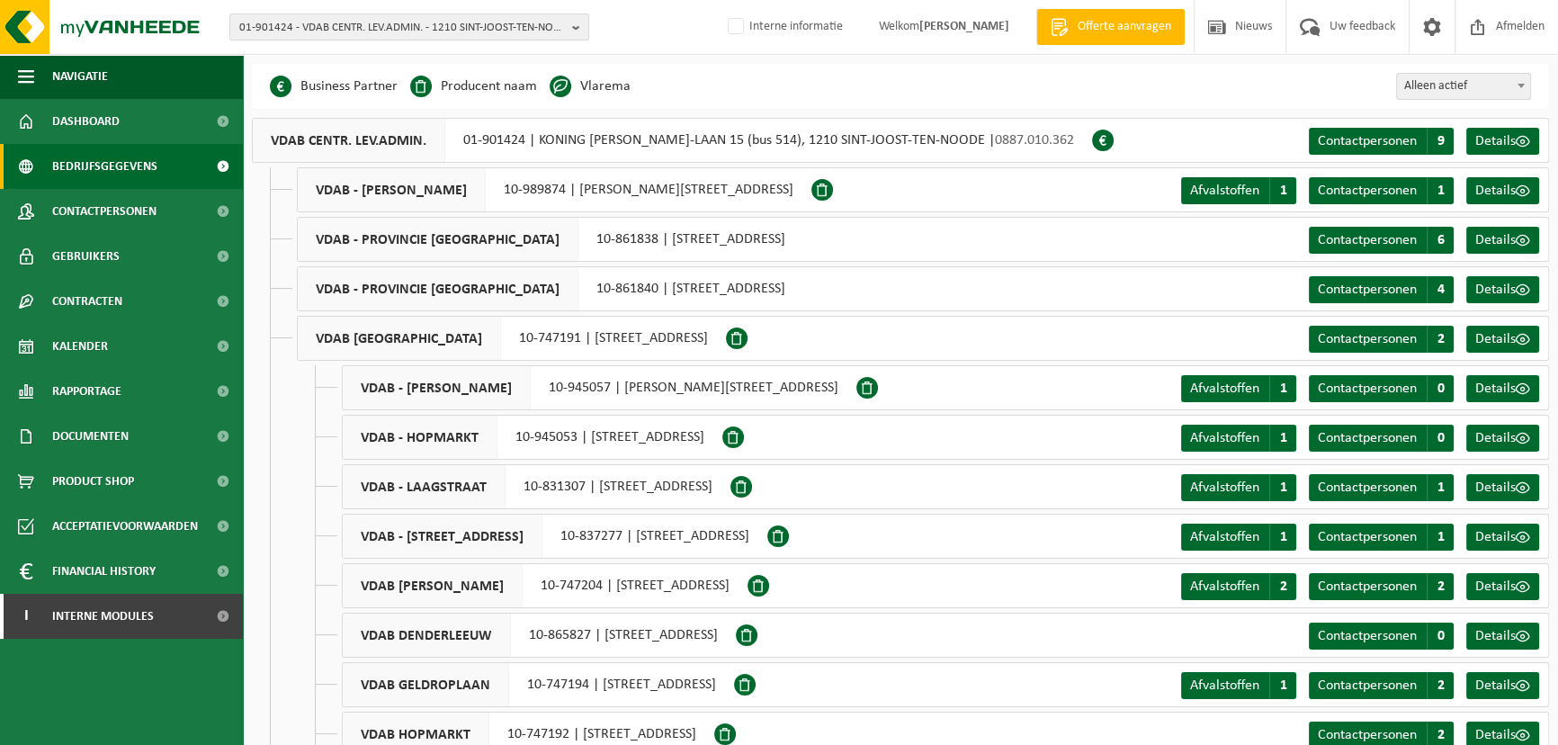
click at [459, 254] on span "VDAB - PROVINCIE [GEOGRAPHIC_DATA]" at bounding box center [438, 239] width 281 height 43
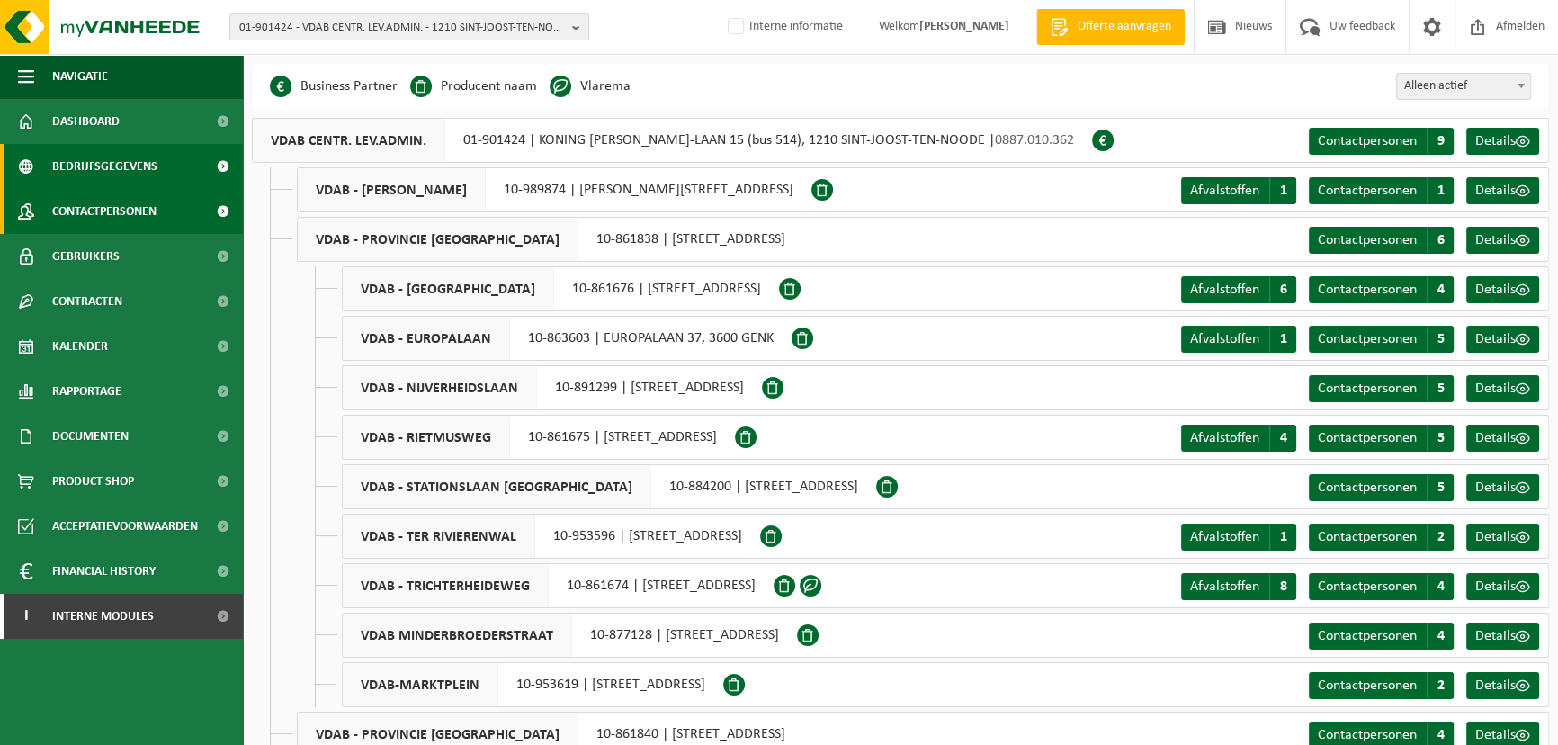
click at [121, 205] on span "Contactpersonen" at bounding box center [104, 211] width 104 height 45
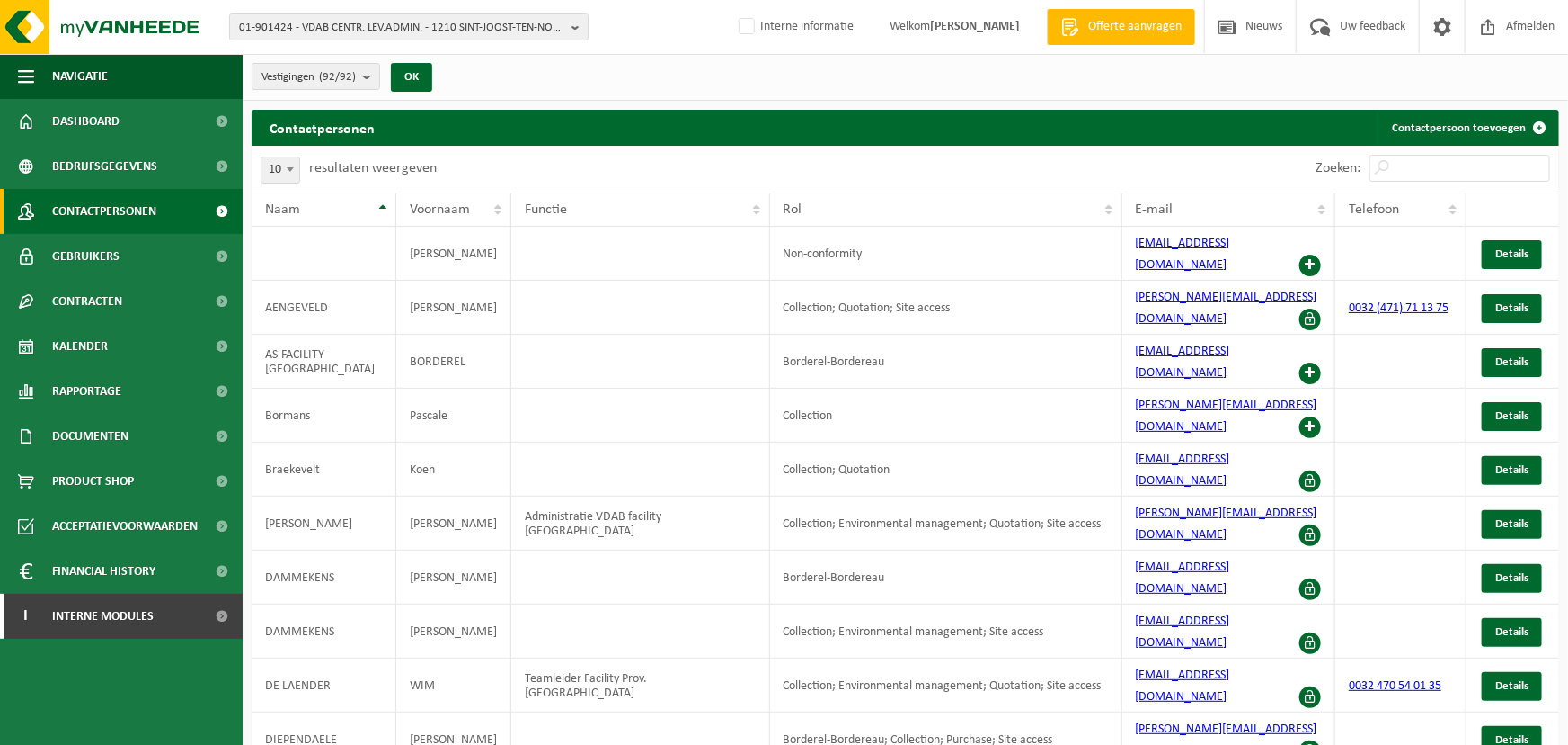
click at [629, 143] on div "Contactpersonen Contactpersoon toevoegen" at bounding box center [905, 128] width 1308 height 36
click at [525, 150] on div "10 25 50 100 10 resultaten weergeven" at bounding box center [579, 169] width 655 height 47
click at [1304, 416] on span at bounding box center [1310, 427] width 22 height 22
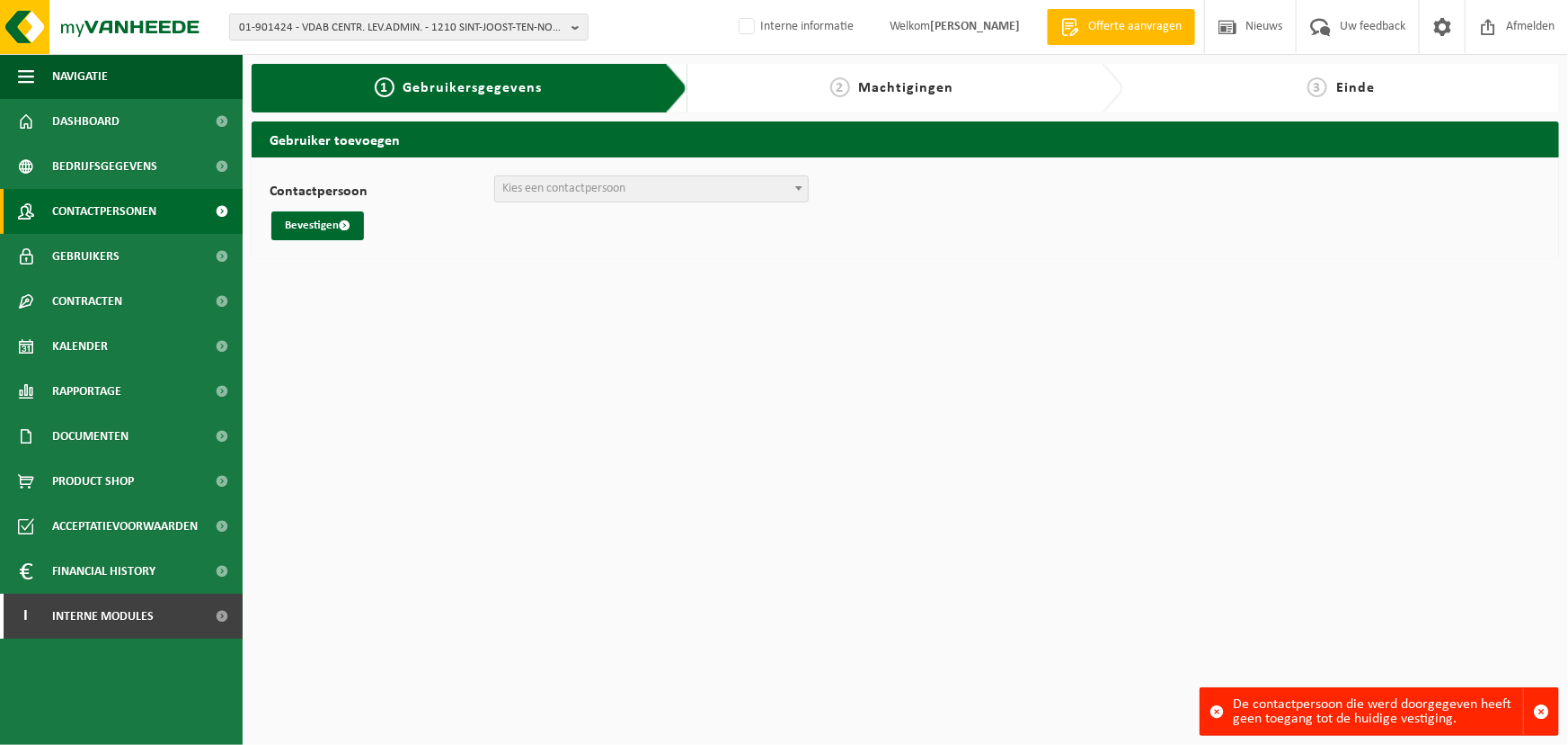
click at [135, 206] on span "Contactpersonen" at bounding box center [104, 211] width 104 height 45
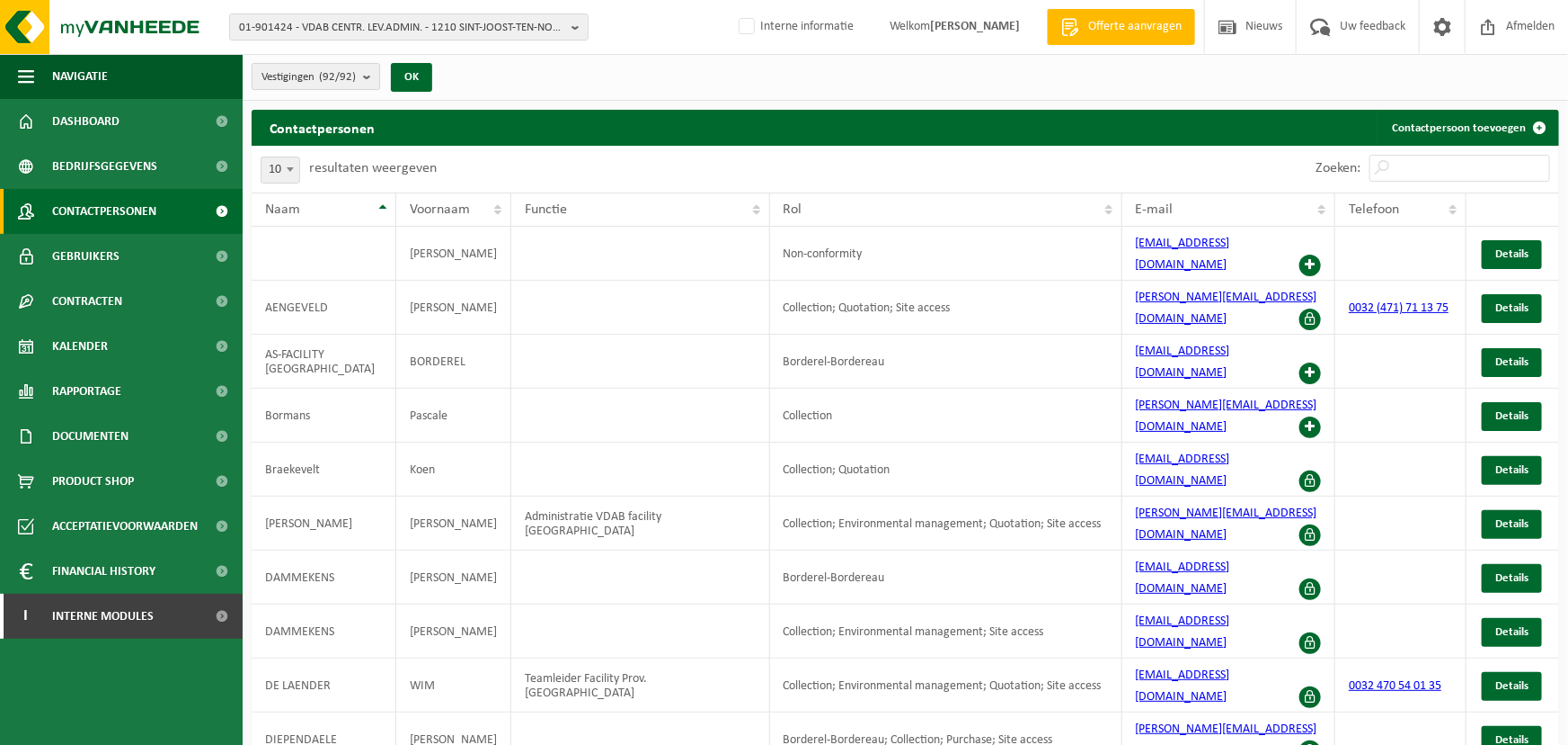
click at [368, 71] on b "submit" at bounding box center [371, 76] width 16 height 25
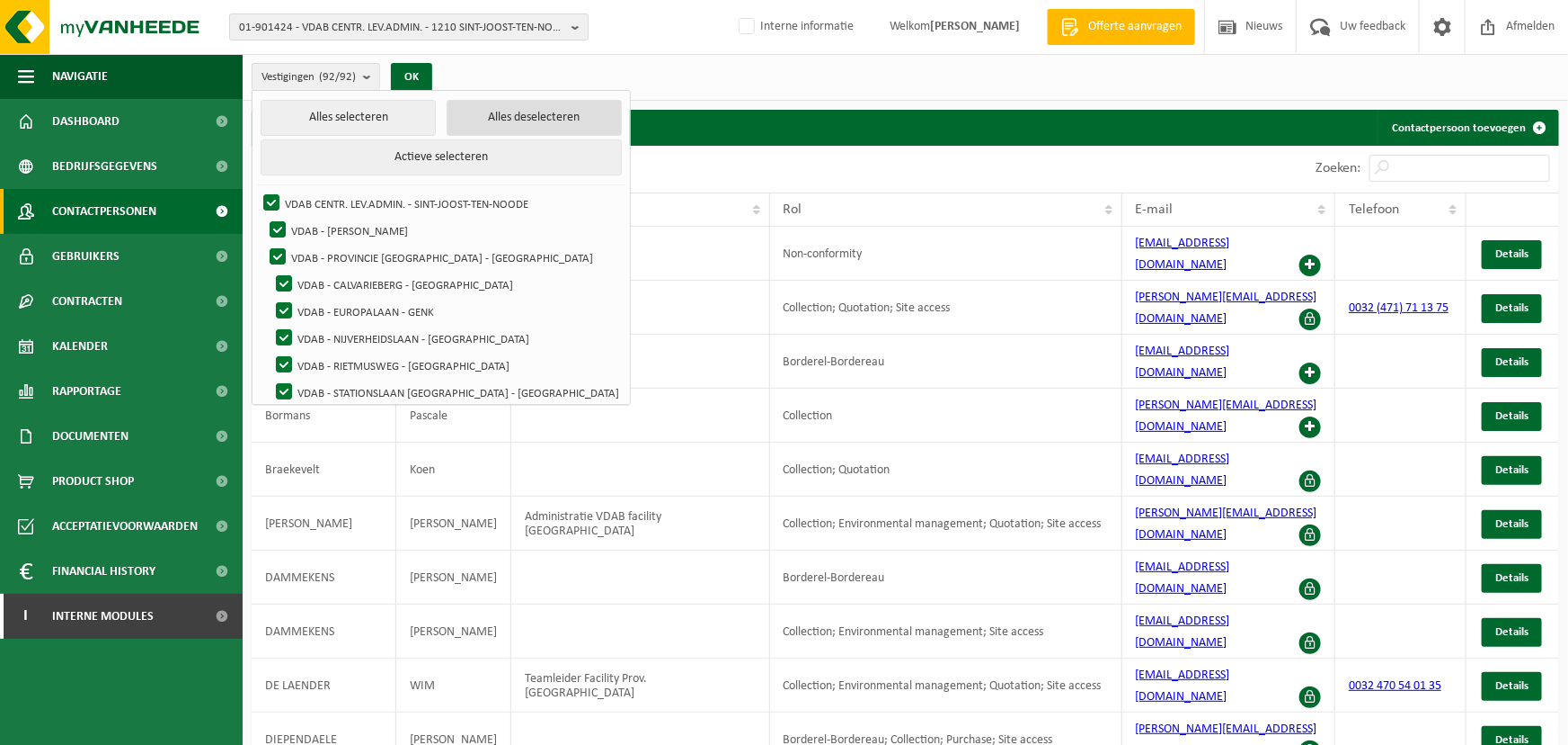
click at [469, 125] on button "Alles deselecteren" at bounding box center [534, 118] width 175 height 36
checkbox input "false"
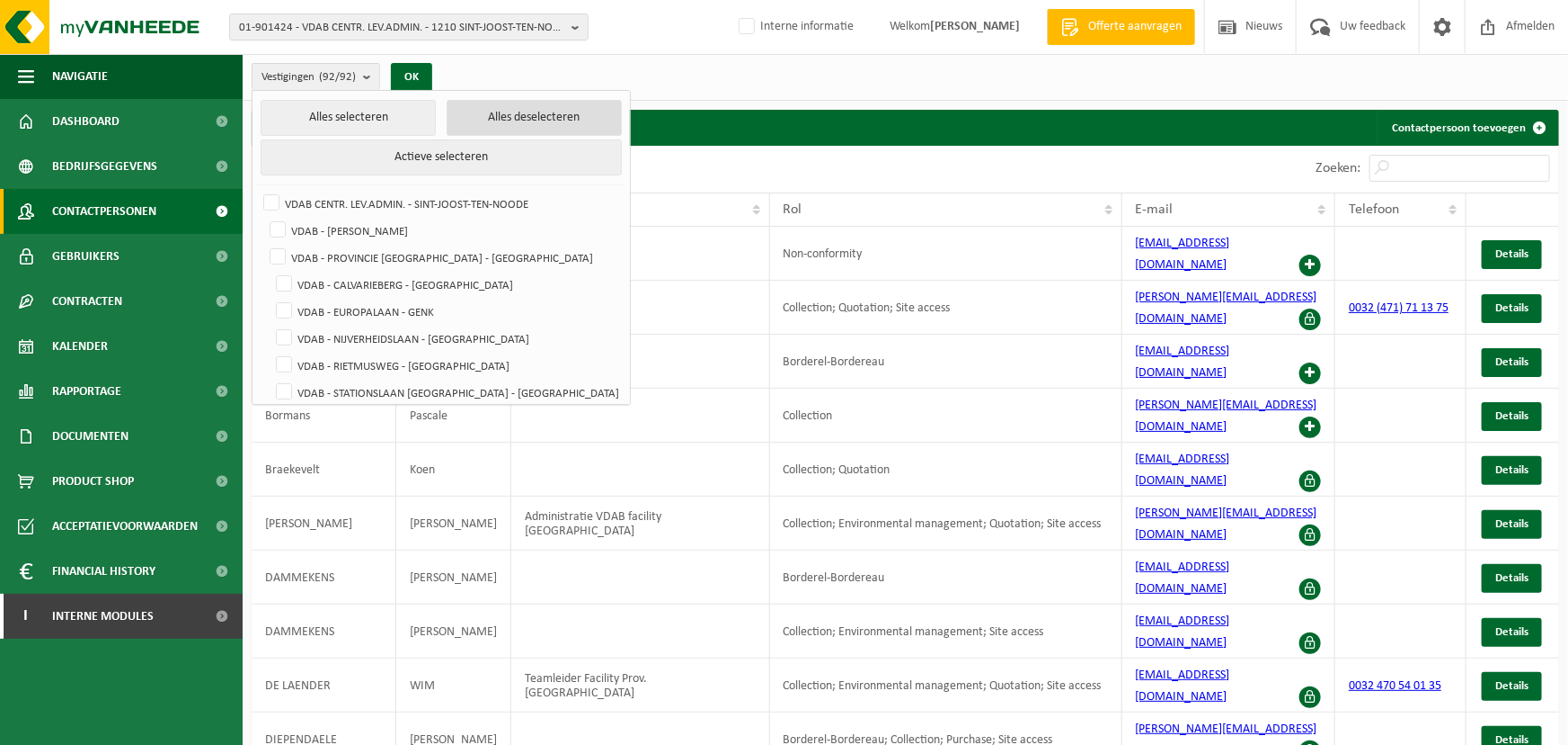
checkbox input "false"
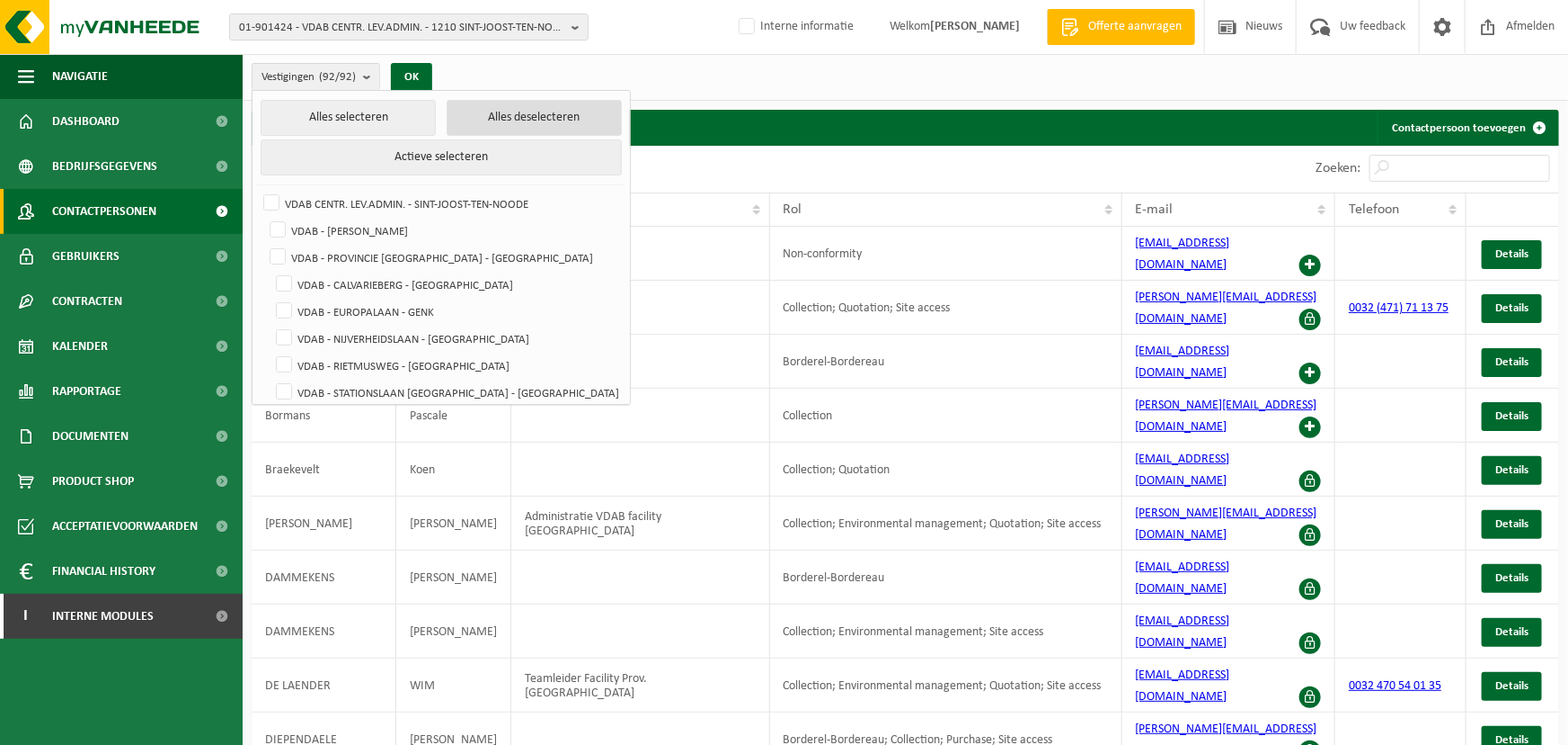
checkbox input "false"
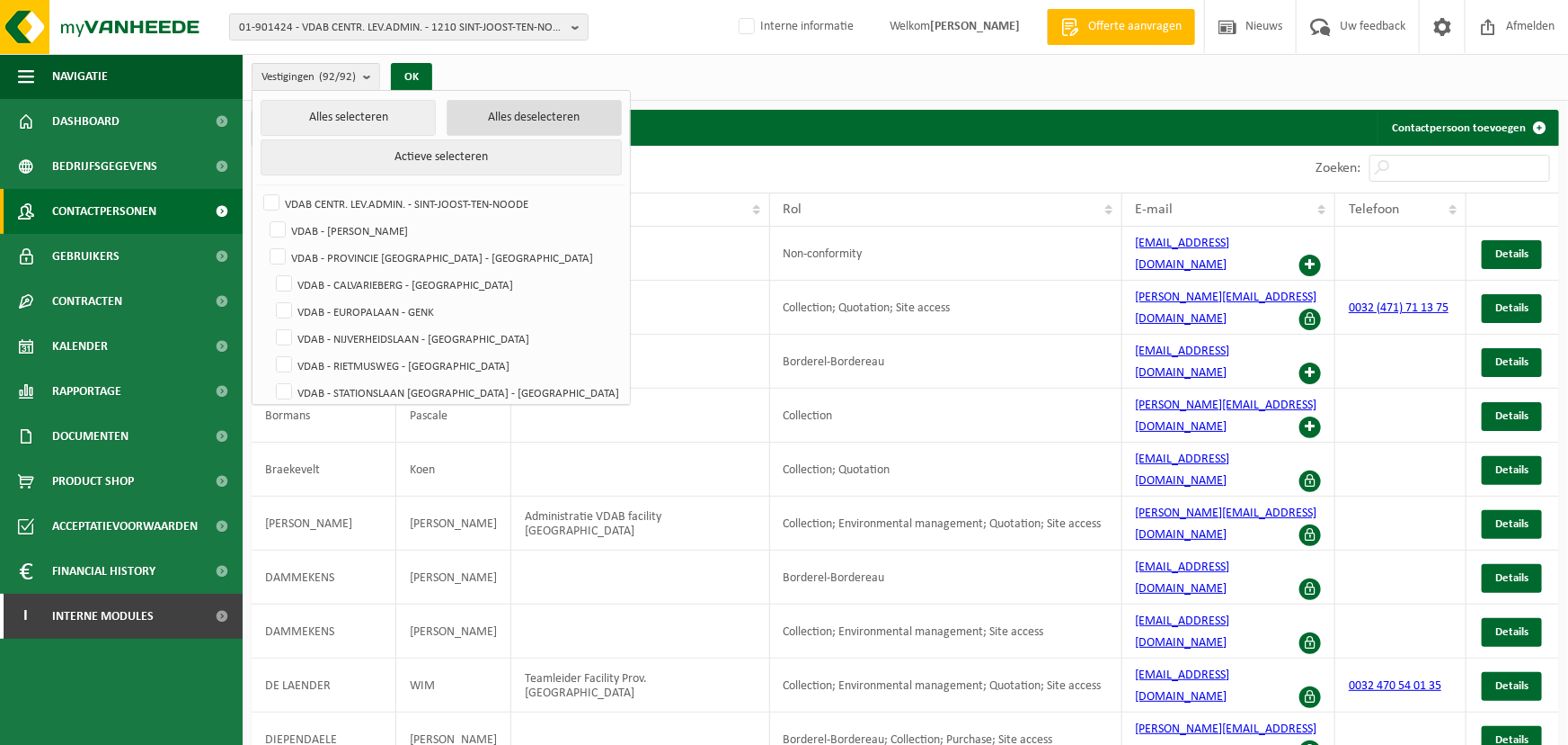
checkbox input "false"
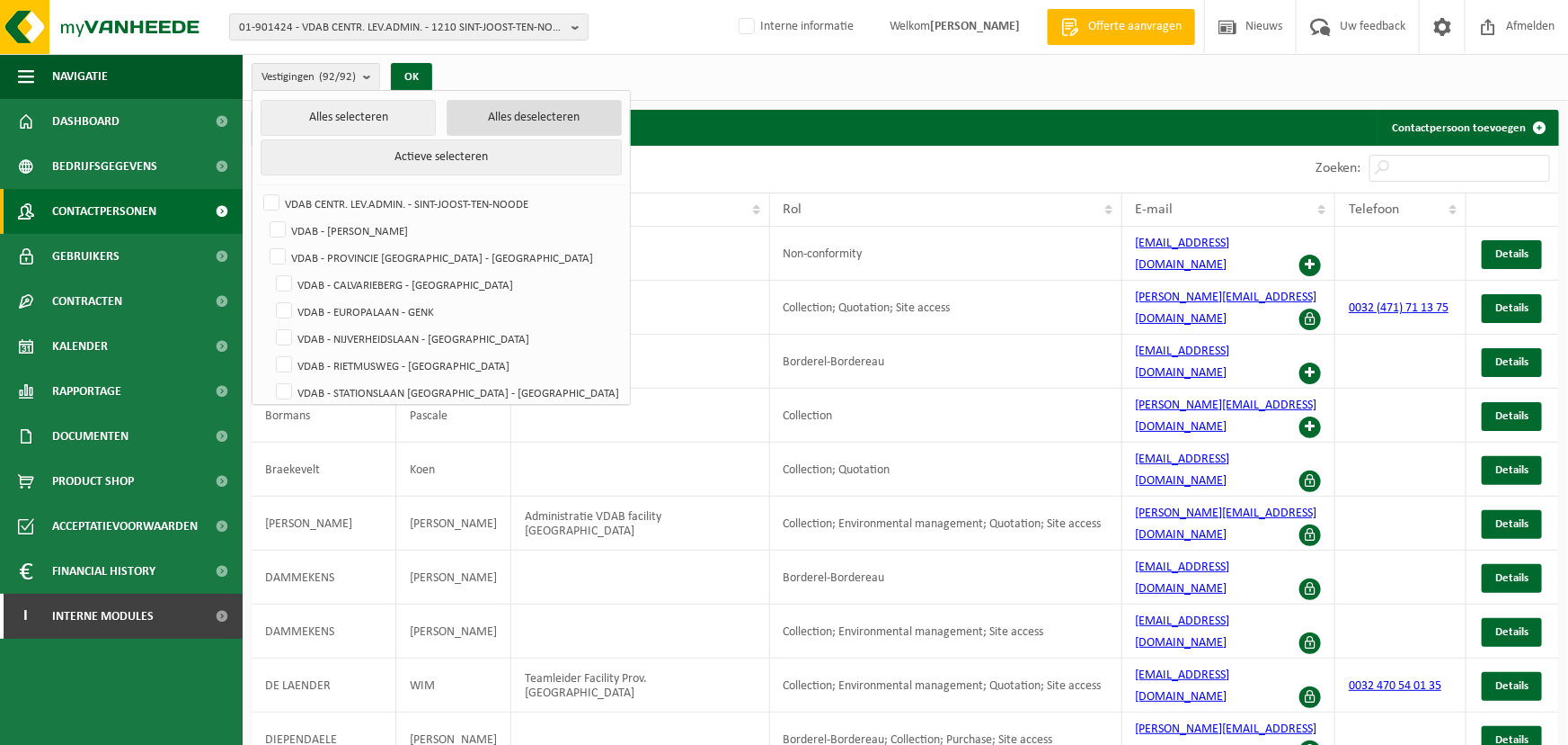
checkbox input "false"
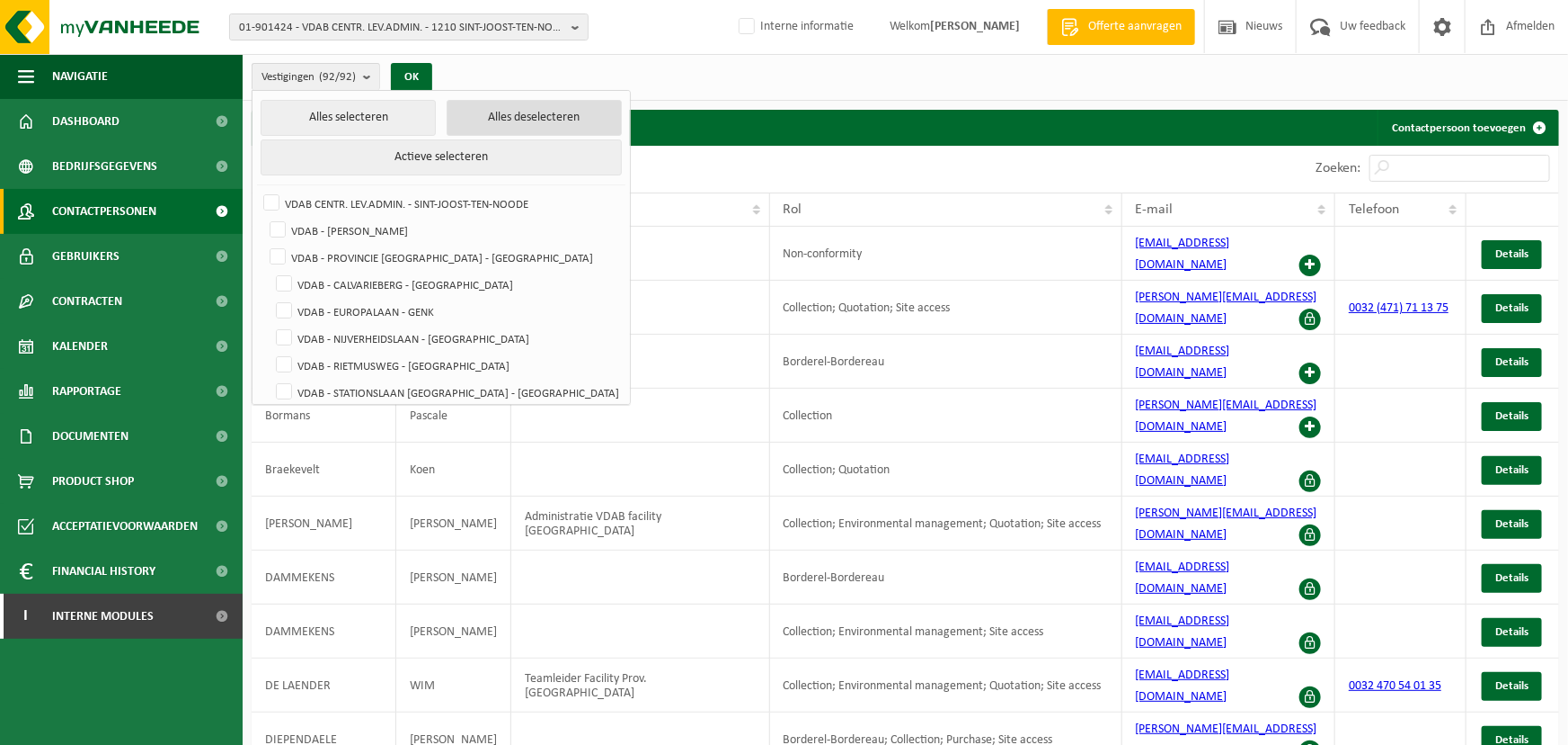
checkbox input "false"
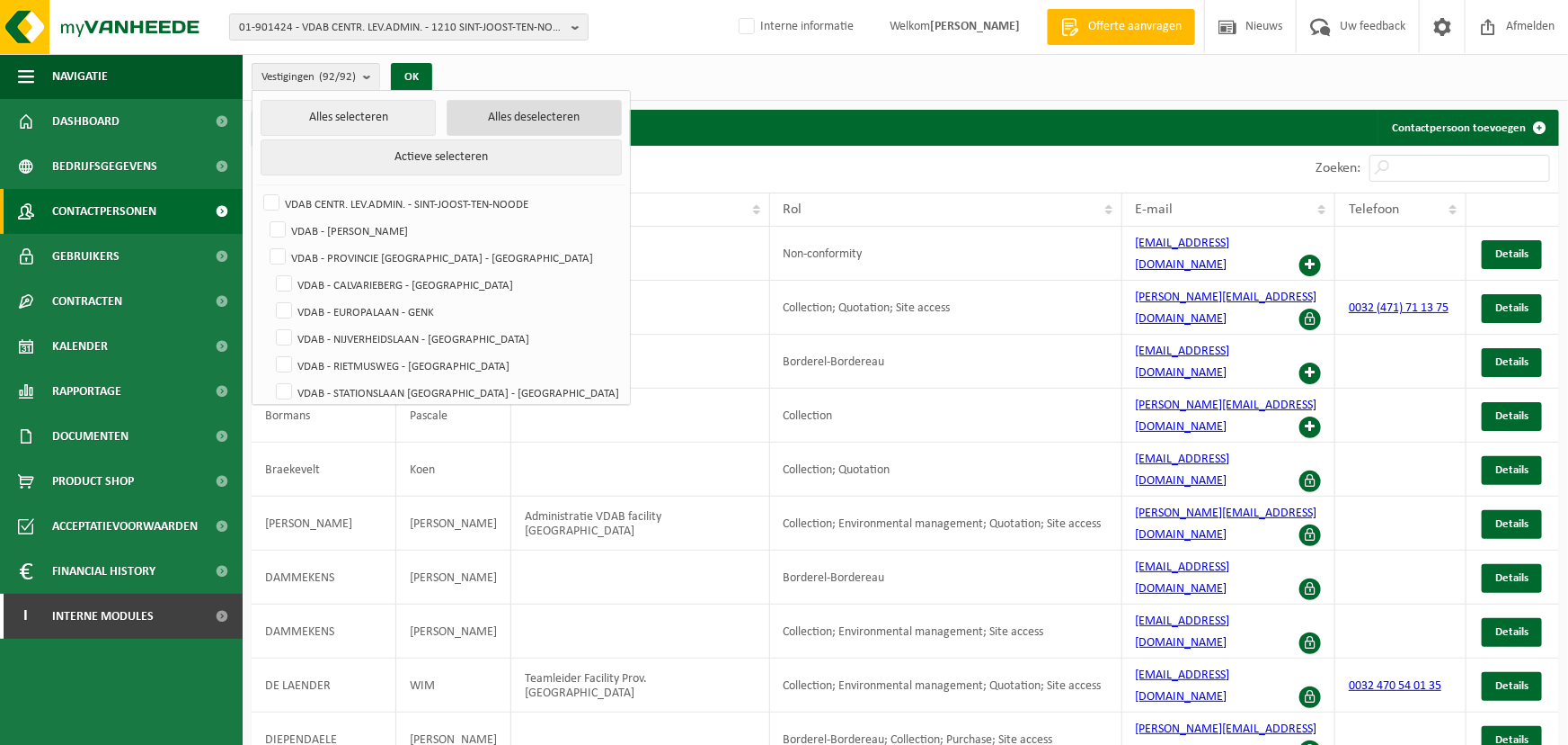
checkbox input "false"
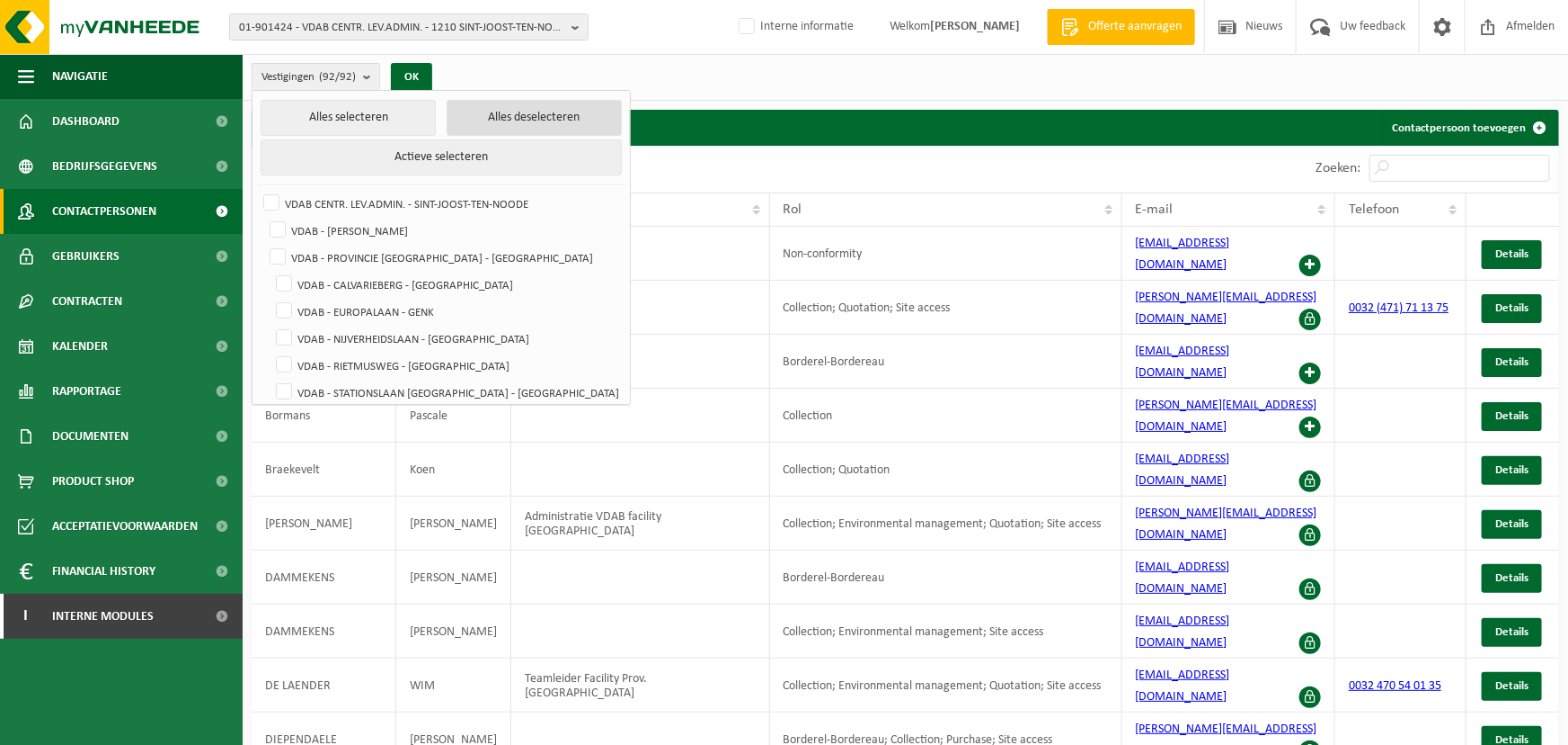
checkbox input "false"
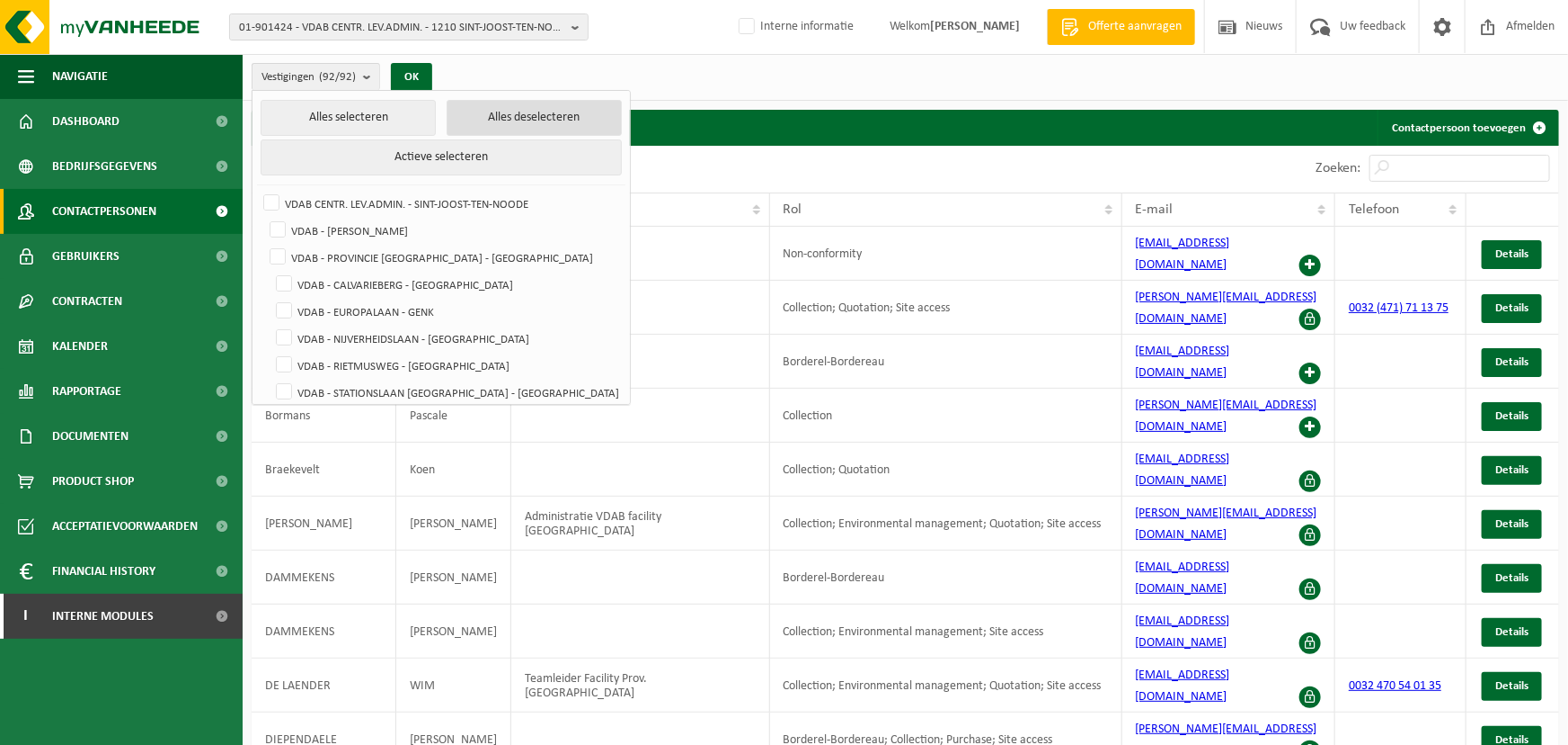
checkbox input "false"
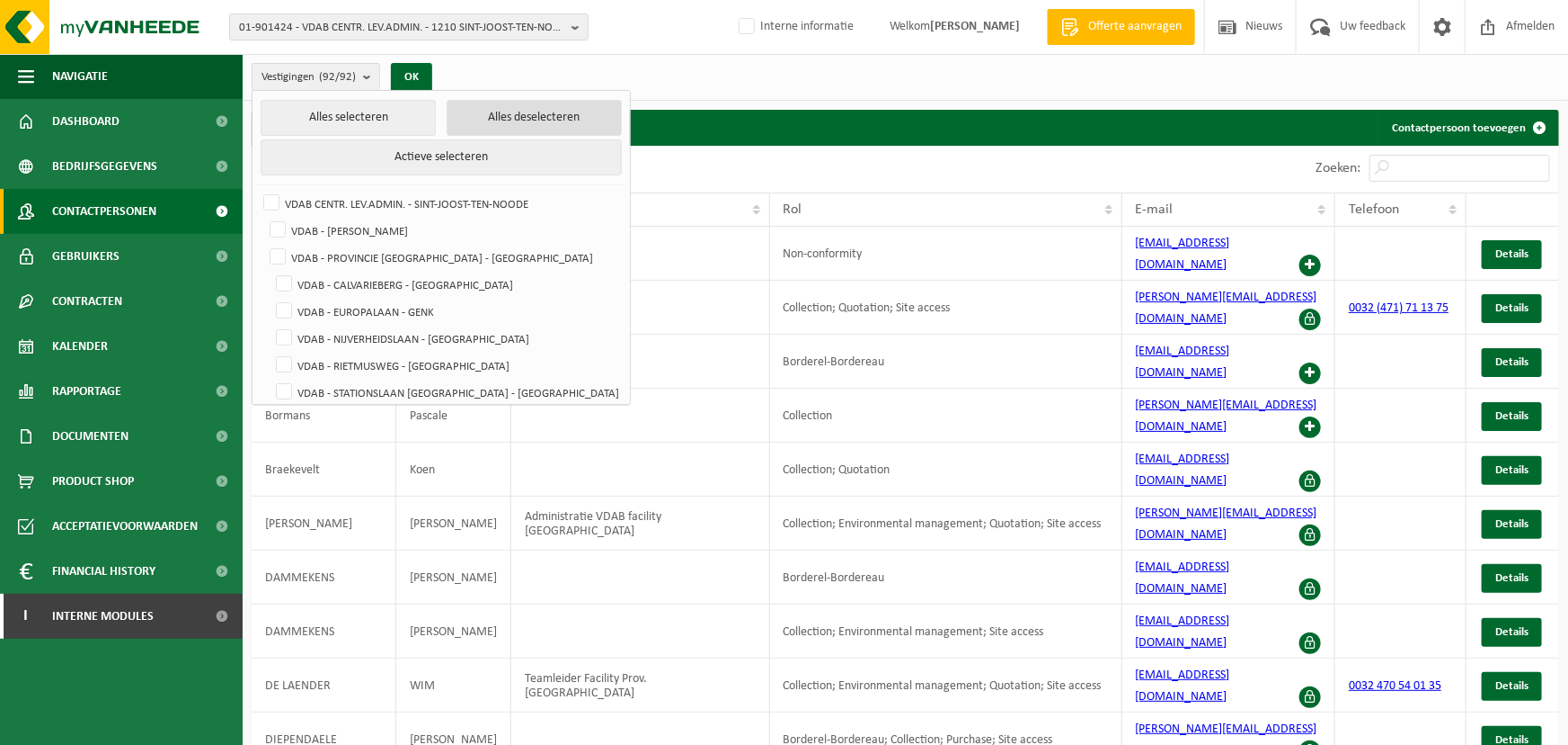
checkbox input "false"
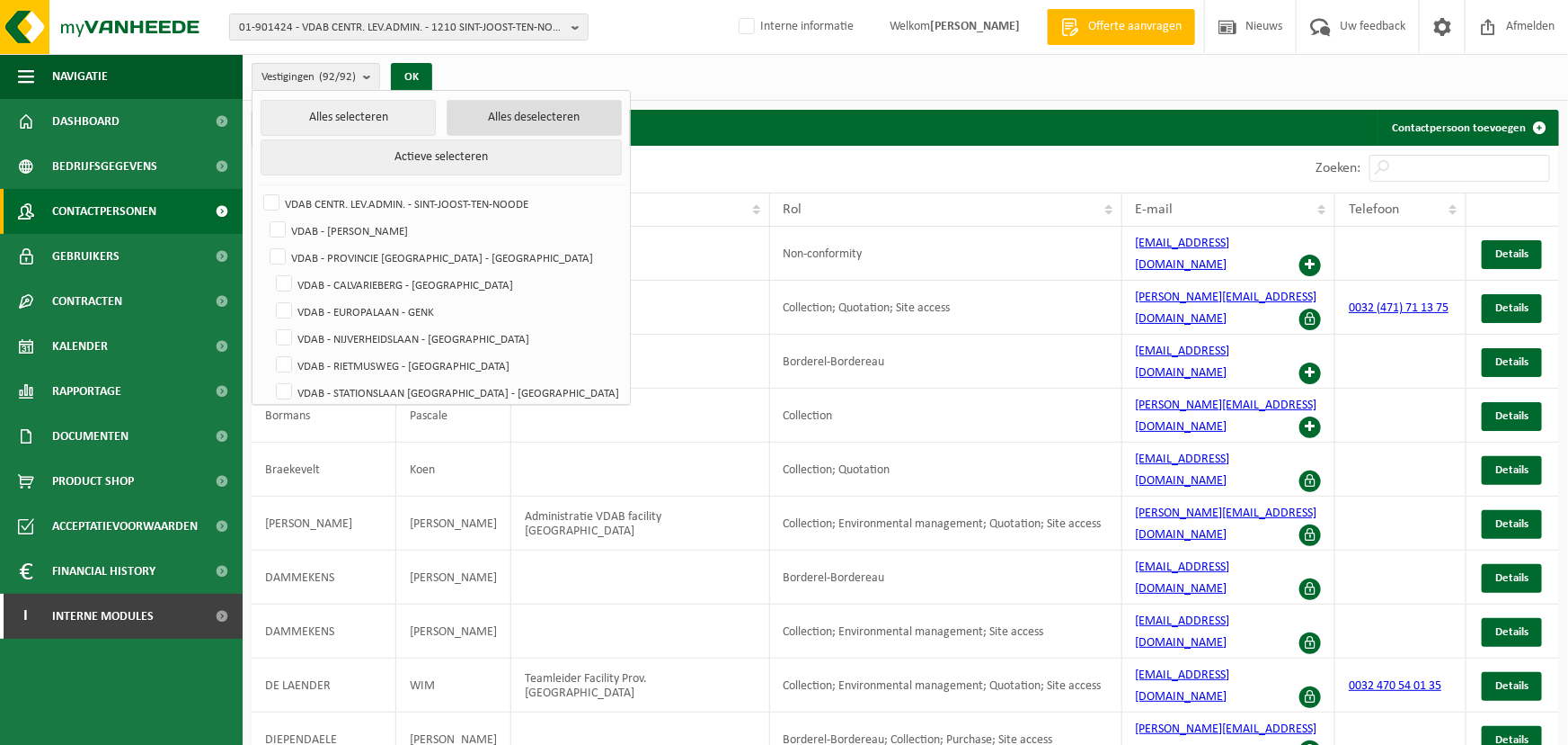
checkbox input "false"
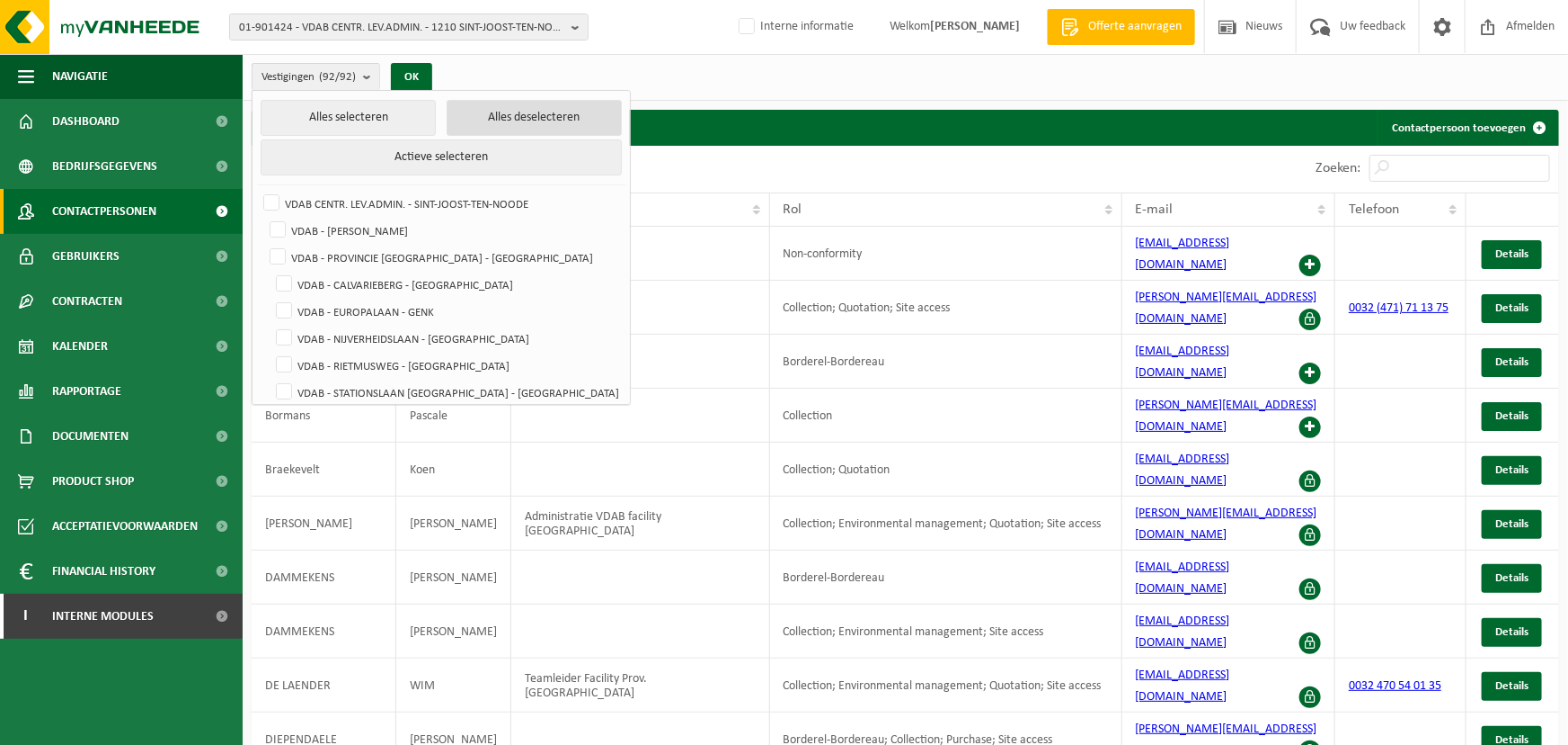
checkbox input "false"
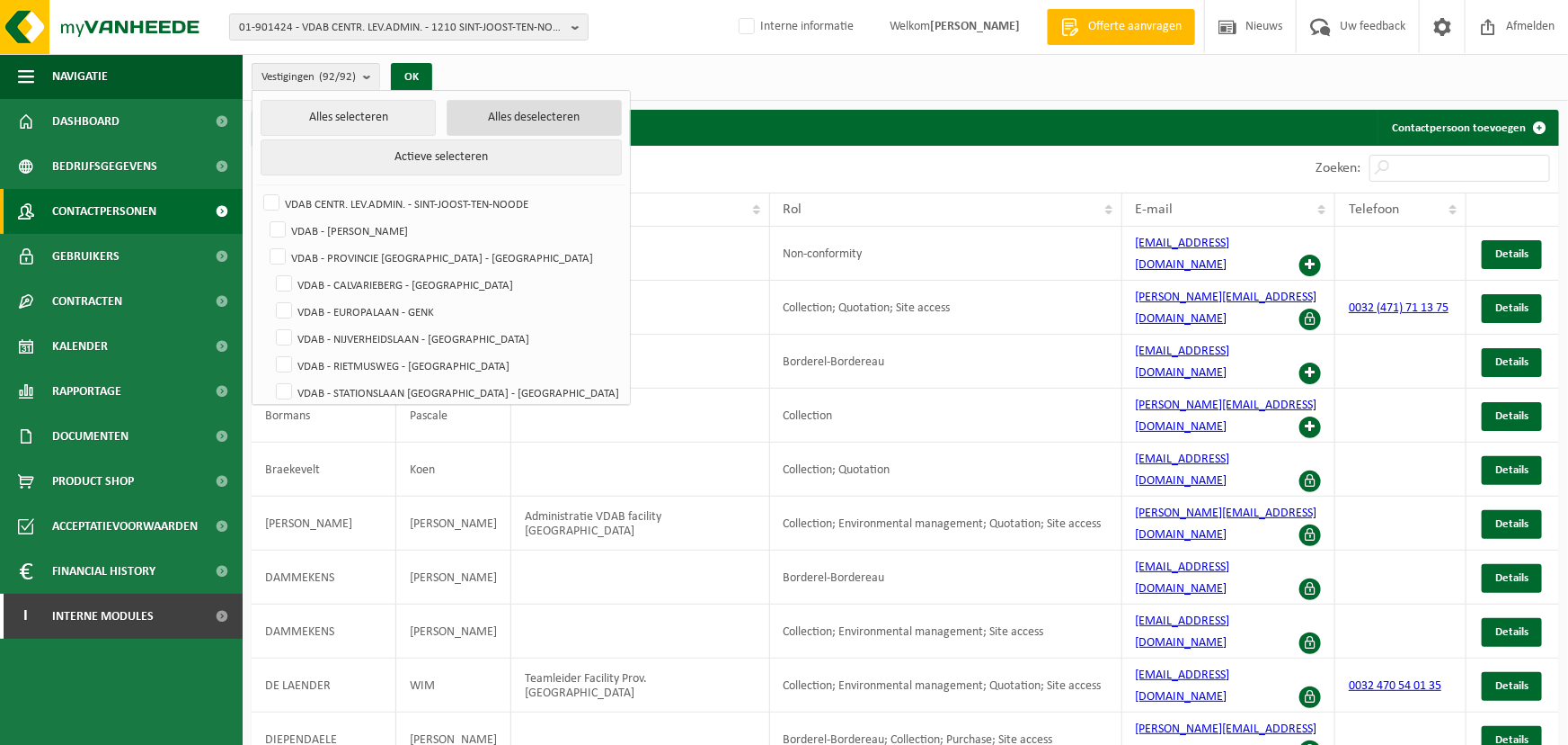
checkbox input "false"
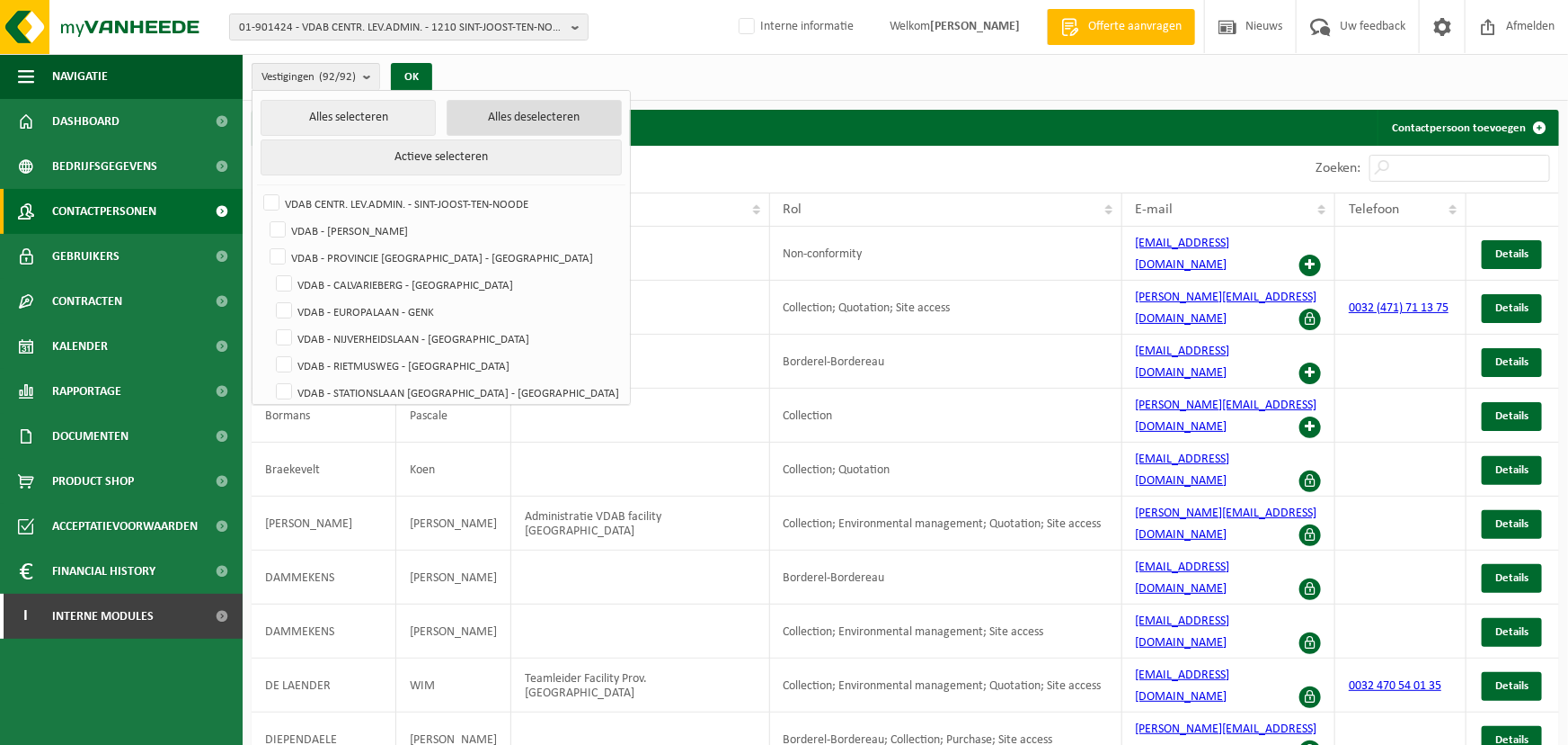
checkbox input "false"
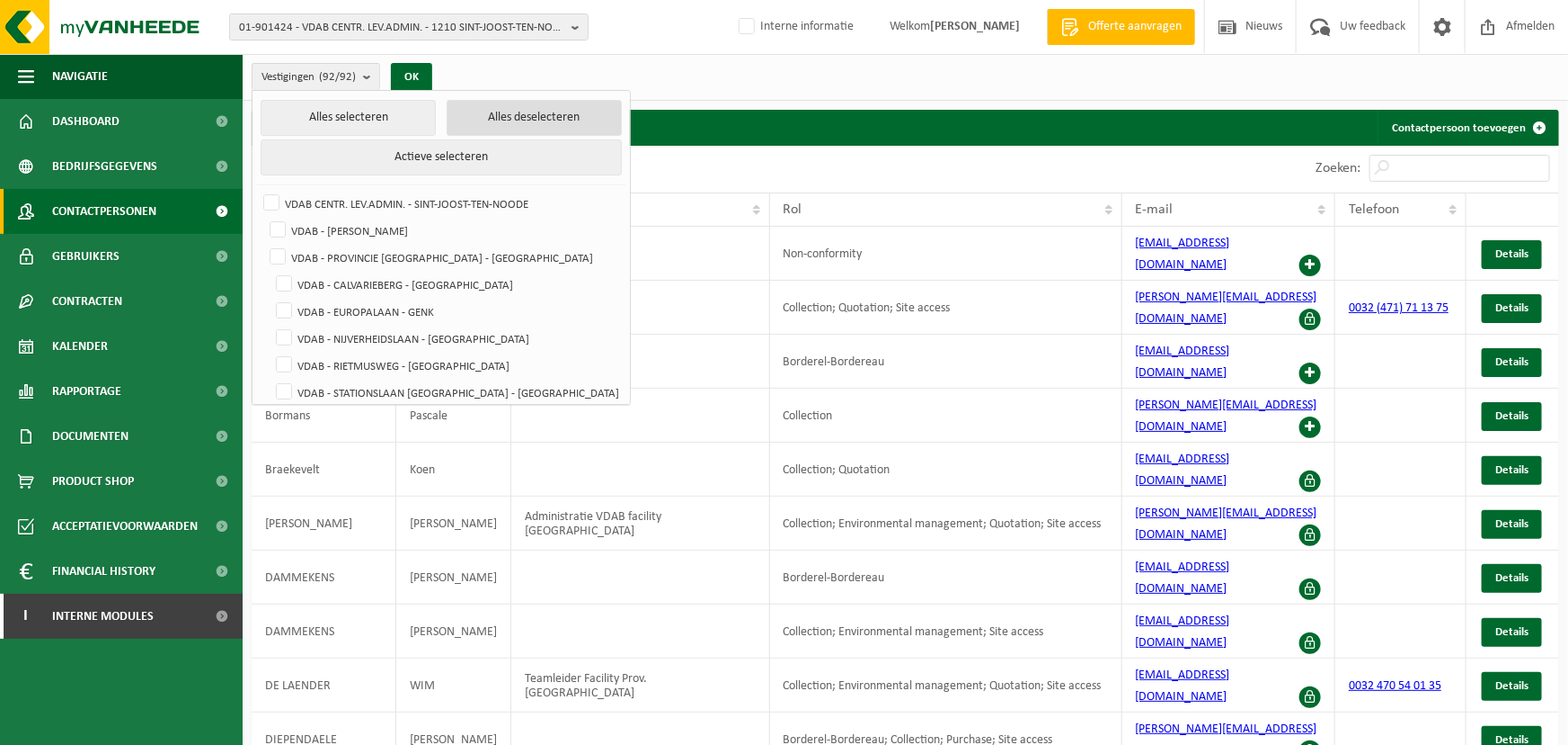
checkbox input "false"
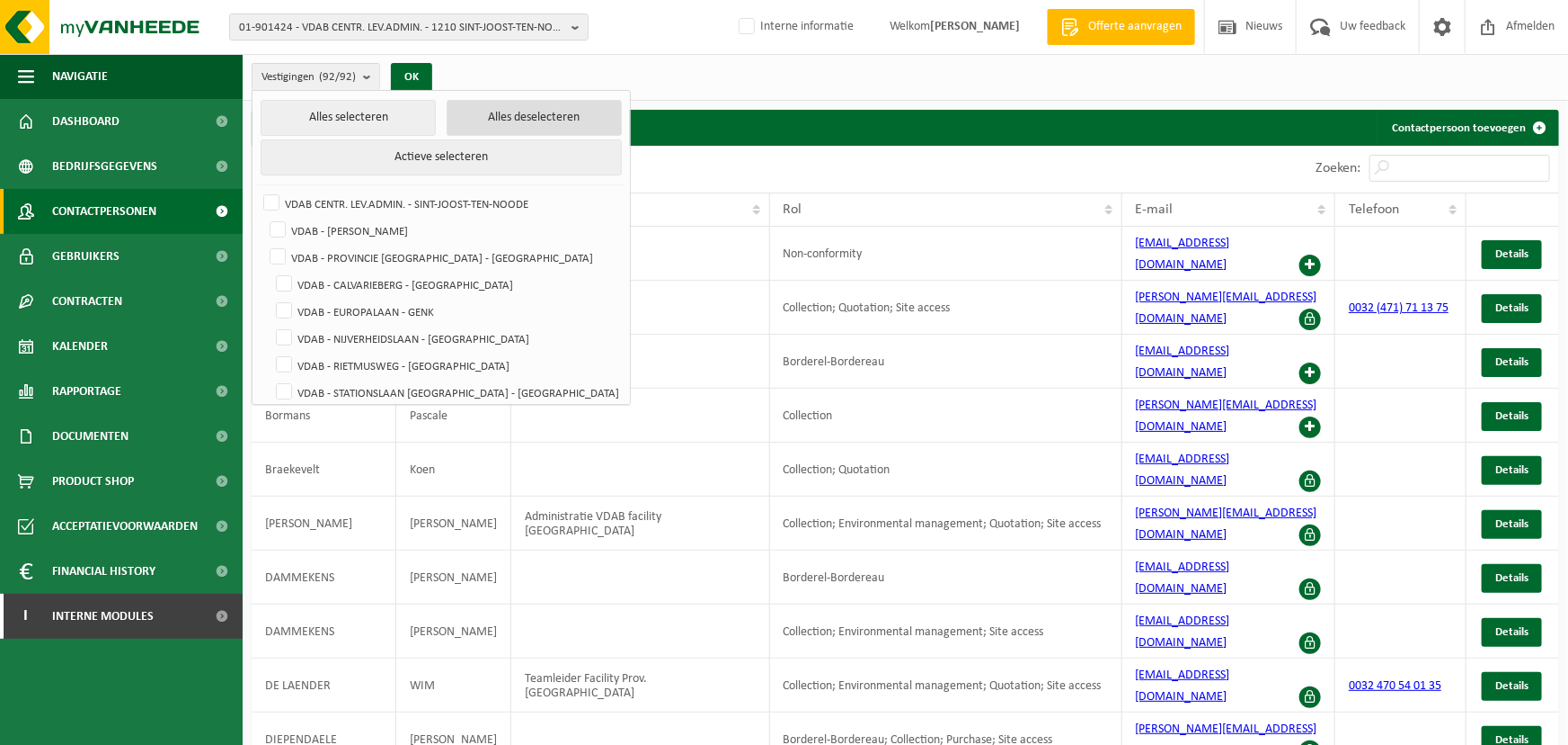
checkbox input "false"
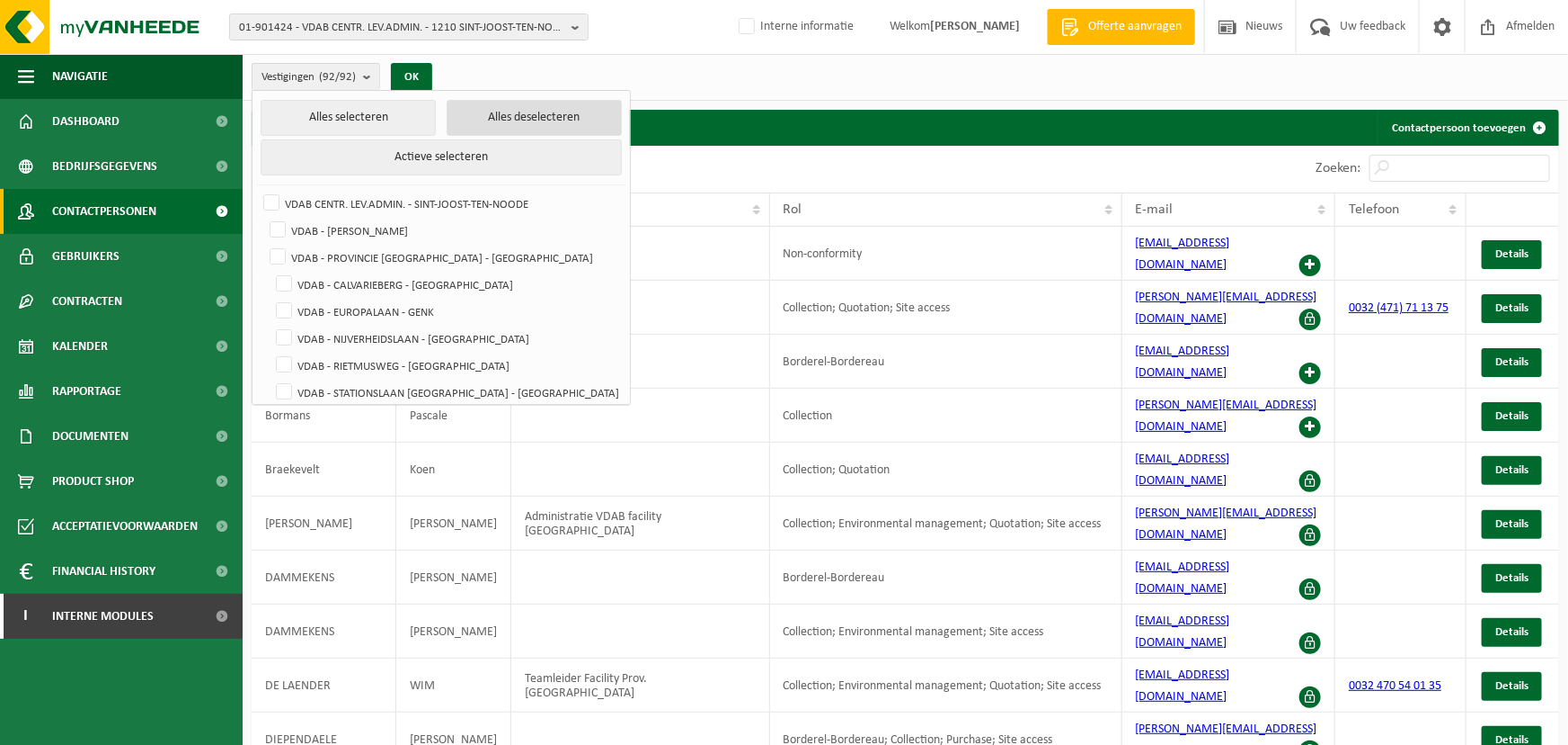
checkbox input "false"
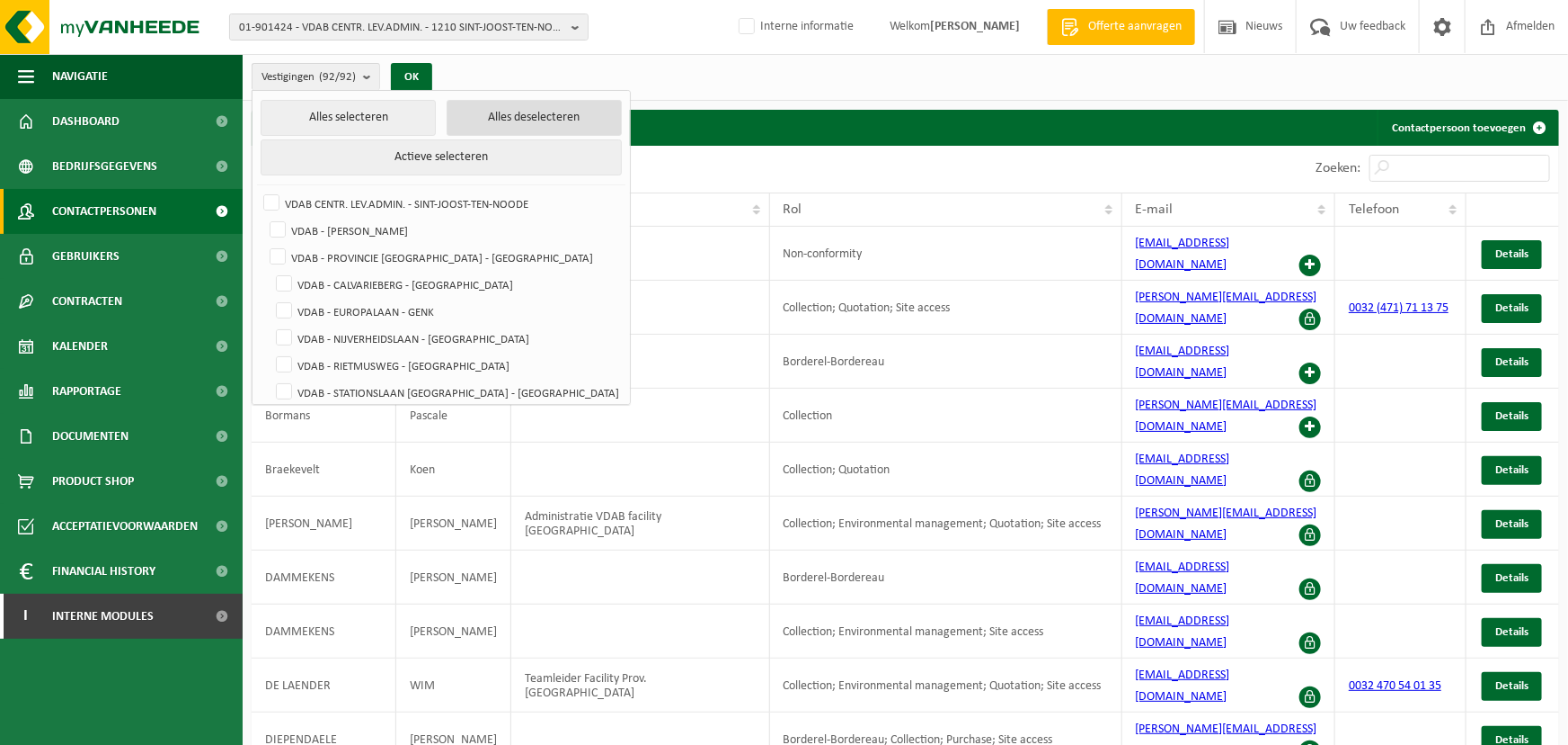
checkbox input "false"
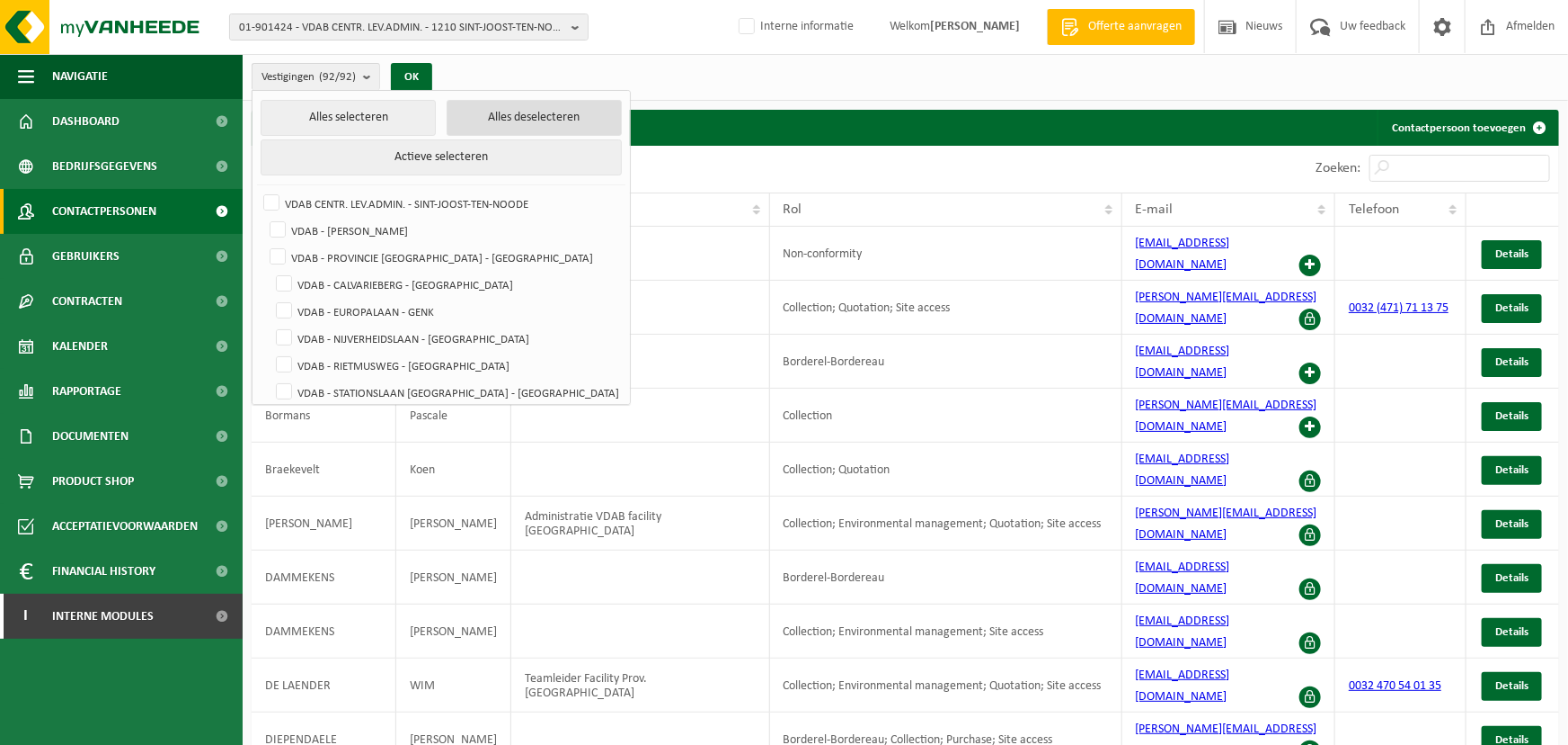
checkbox input "false"
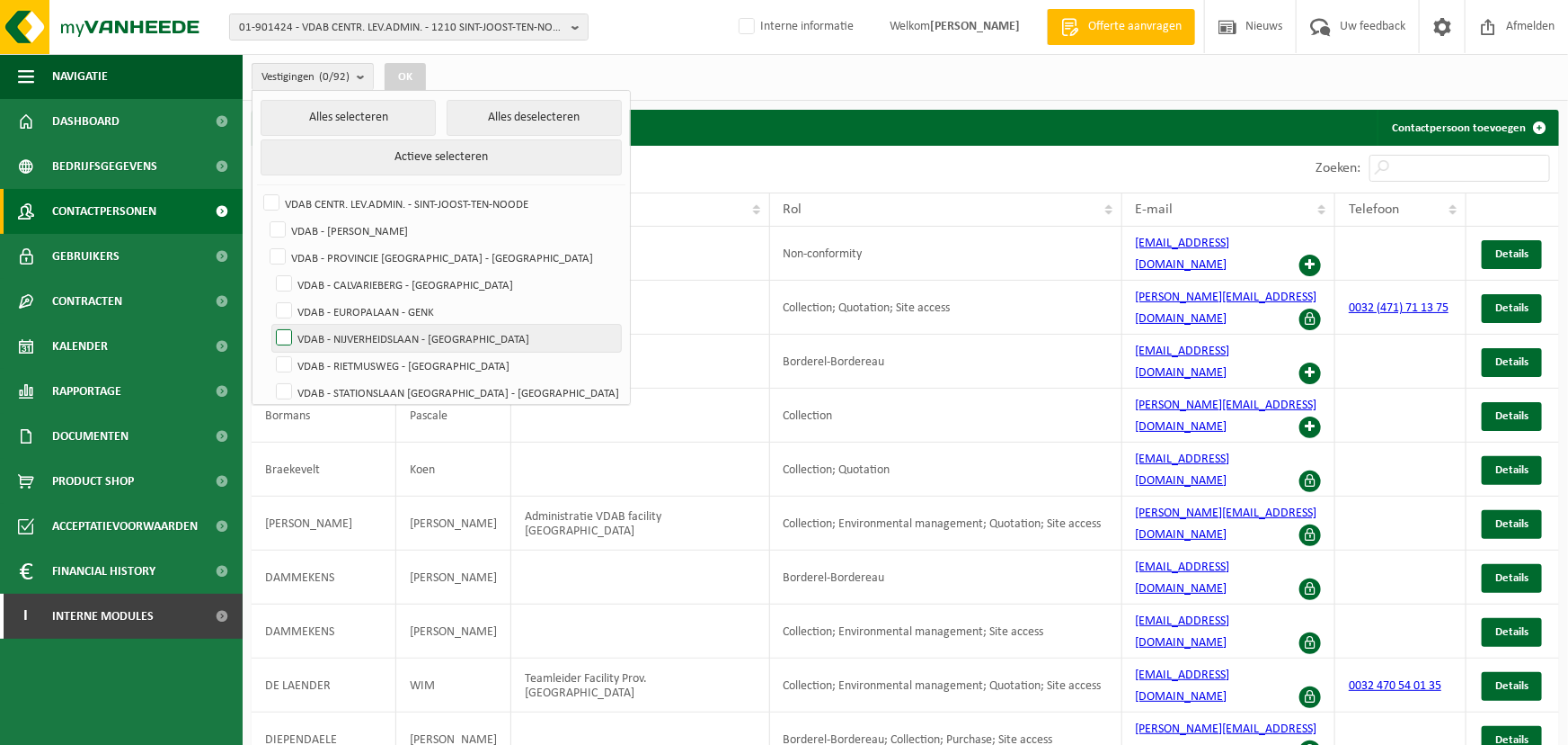
click at [284, 335] on label "VDAB - NIJVERHEIDSLAAN - SINT-TRUIDEN" at bounding box center [446, 338] width 349 height 27
click at [270, 325] on input "VDAB - NIJVERHEIDSLAAN - SINT-TRUIDEN" at bounding box center [269, 324] width 1 height 1
click at [418, 76] on button "OK" at bounding box center [405, 77] width 41 height 29
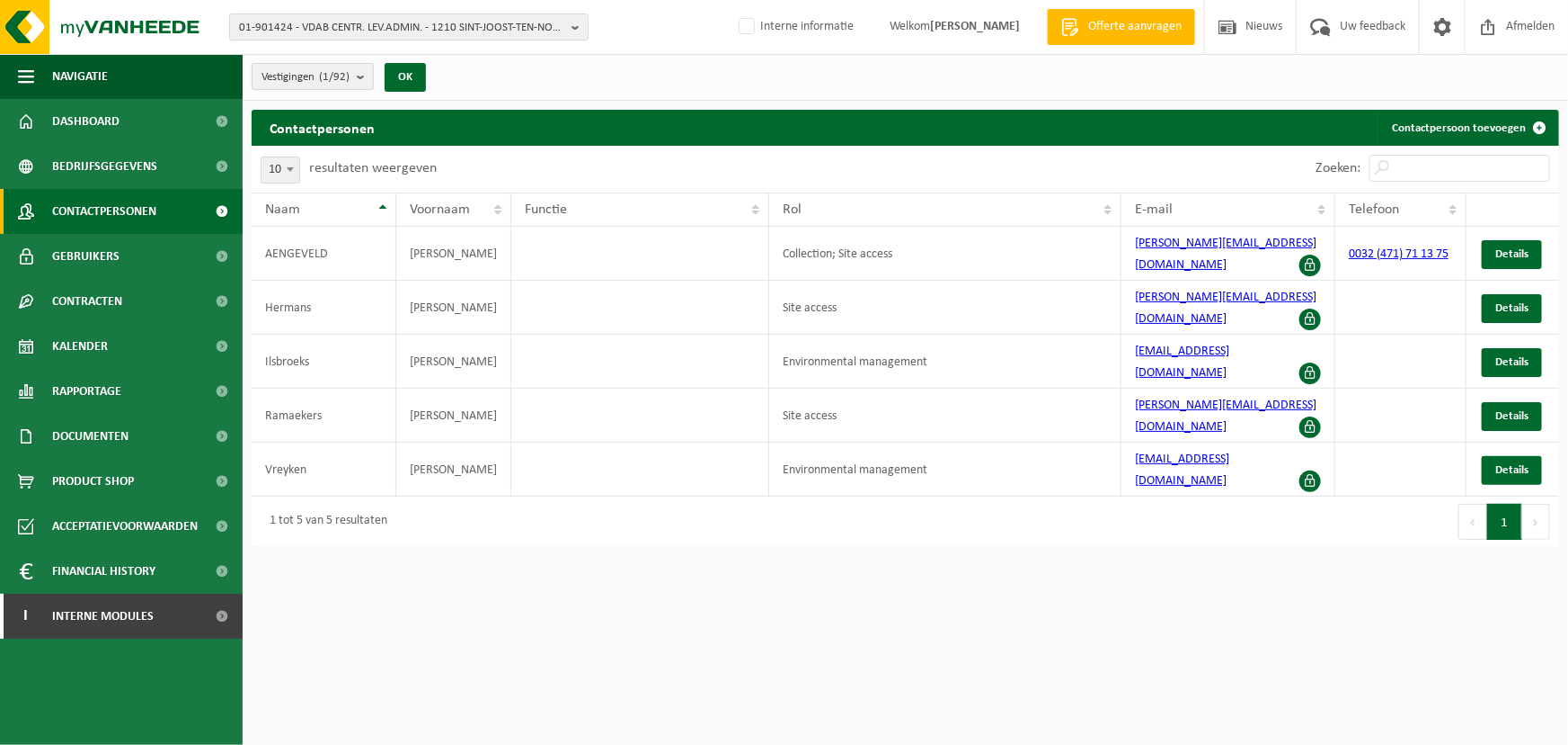
click at [333, 73] on count "(1/92)" at bounding box center [334, 77] width 31 height 12
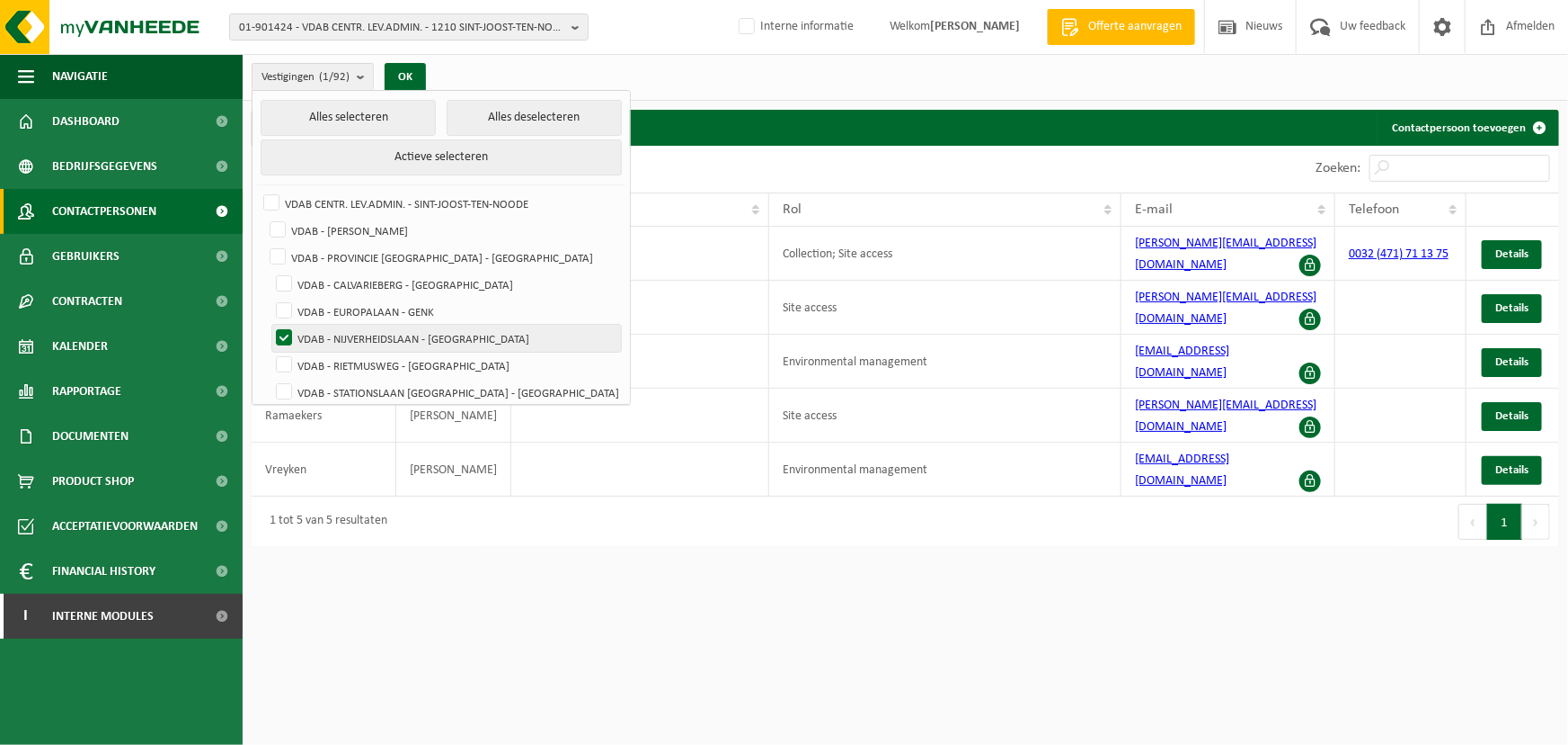
click at [292, 338] on label "VDAB - NIJVERHEIDSLAAN - [GEOGRAPHIC_DATA]" at bounding box center [446, 338] width 349 height 27
click at [270, 325] on input "VDAB - NIJVERHEIDSLAAN - [GEOGRAPHIC_DATA]" at bounding box center [269, 324] width 1 height 1
checkbox input "false"
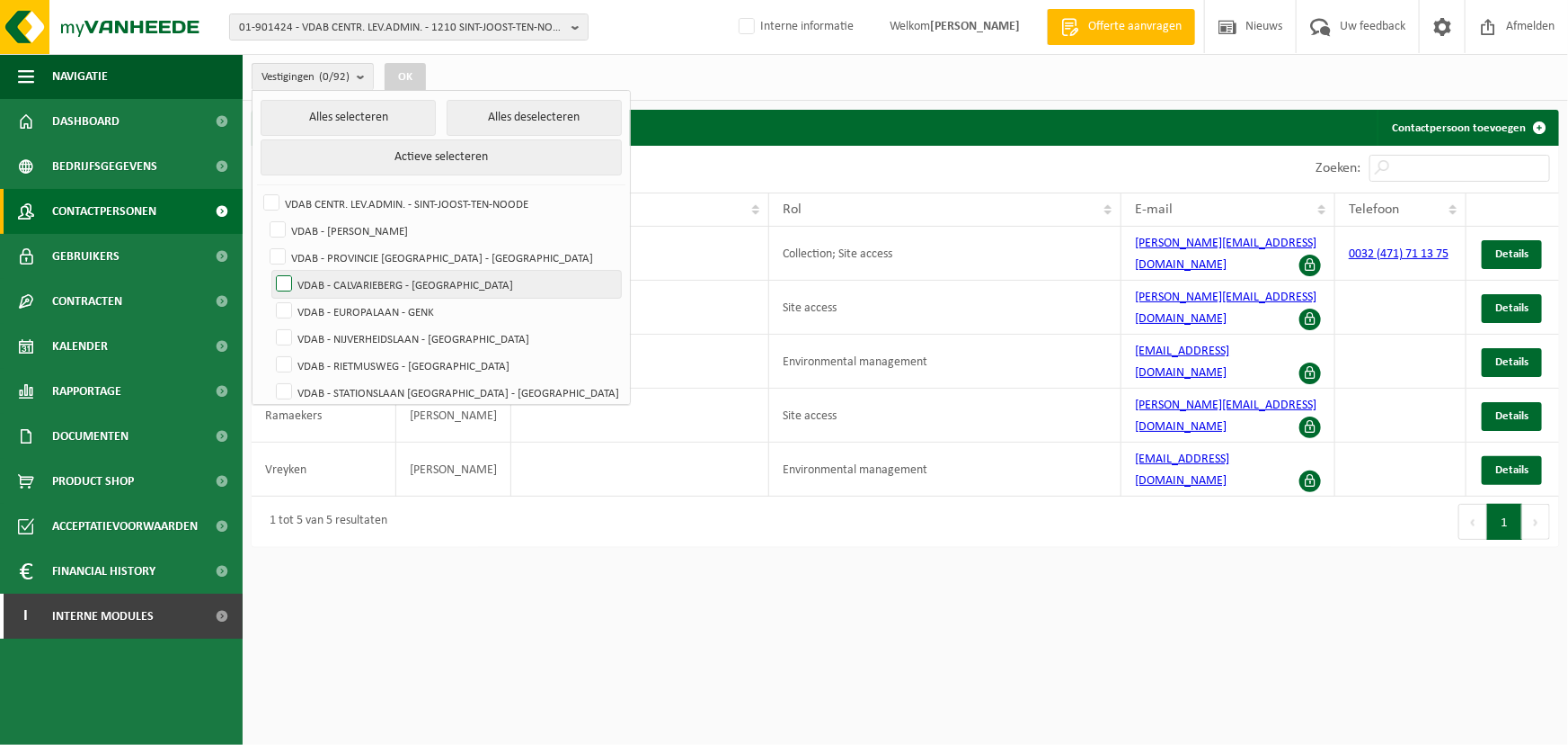
click at [290, 293] on label "VDAB - CALVARIEBERG - [GEOGRAPHIC_DATA]" at bounding box center [446, 284] width 349 height 27
click at [270, 271] on input "VDAB - CALVARIEBERG - [GEOGRAPHIC_DATA]" at bounding box center [269, 270] width 1 height 1
checkbox input "true"
click at [285, 307] on label "VDAB - EUROPALAAN - GENK" at bounding box center [446, 311] width 349 height 27
click at [270, 298] on input "VDAB - EUROPALAAN - GENK" at bounding box center [269, 297] width 1 height 1
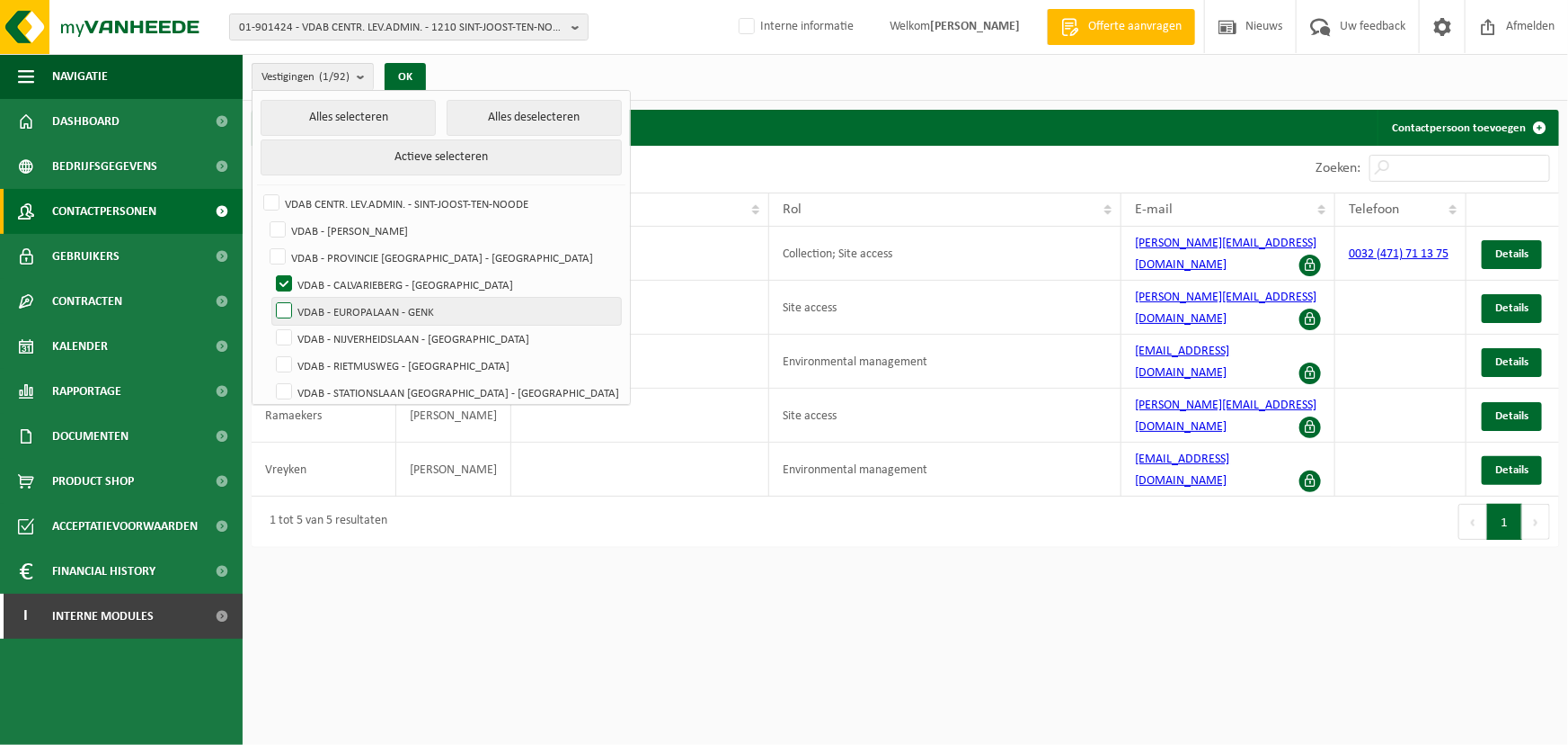
checkbox input "true"
click at [404, 84] on button "OK" at bounding box center [405, 77] width 41 height 29
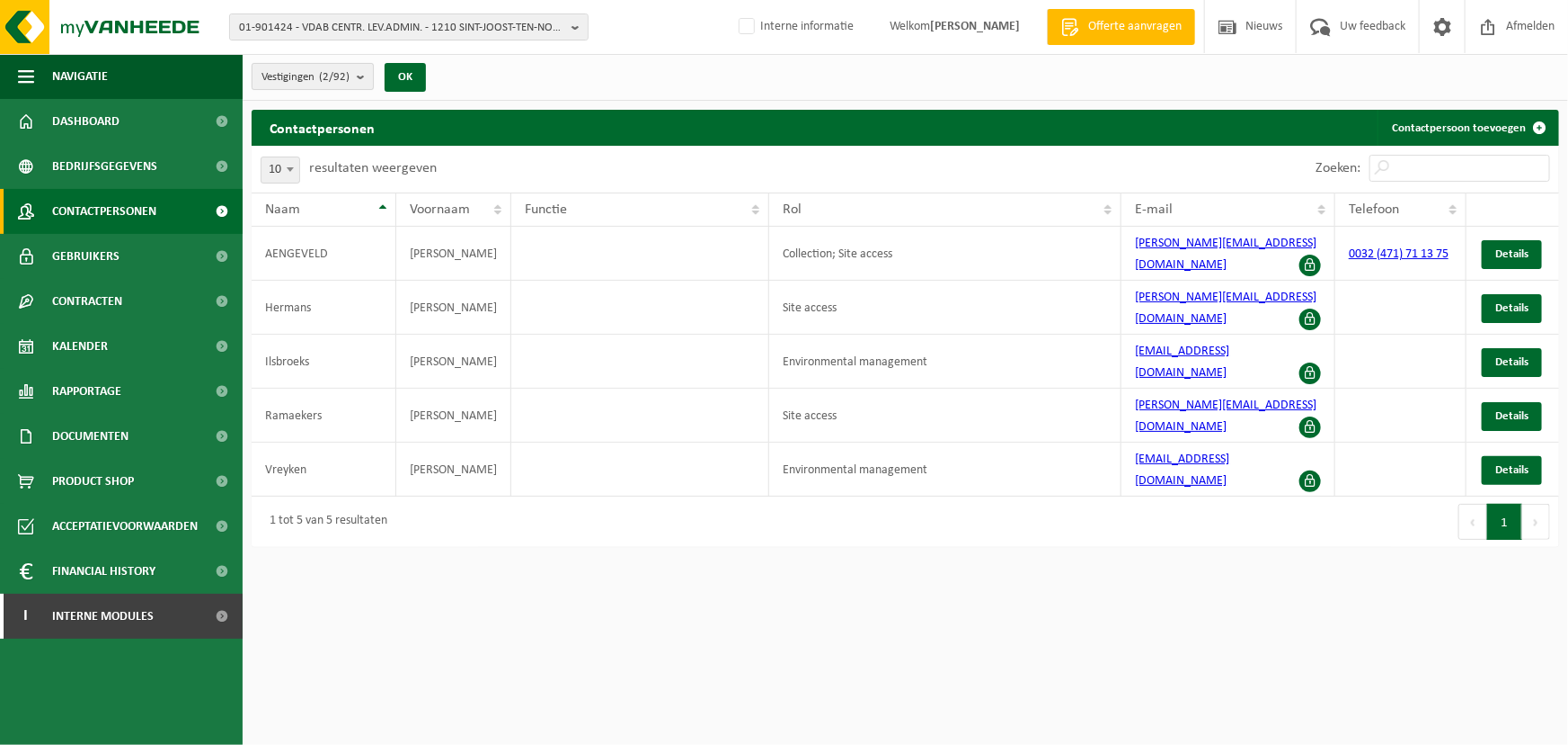
click at [343, 76] on count "(2/92)" at bounding box center [334, 77] width 31 height 12
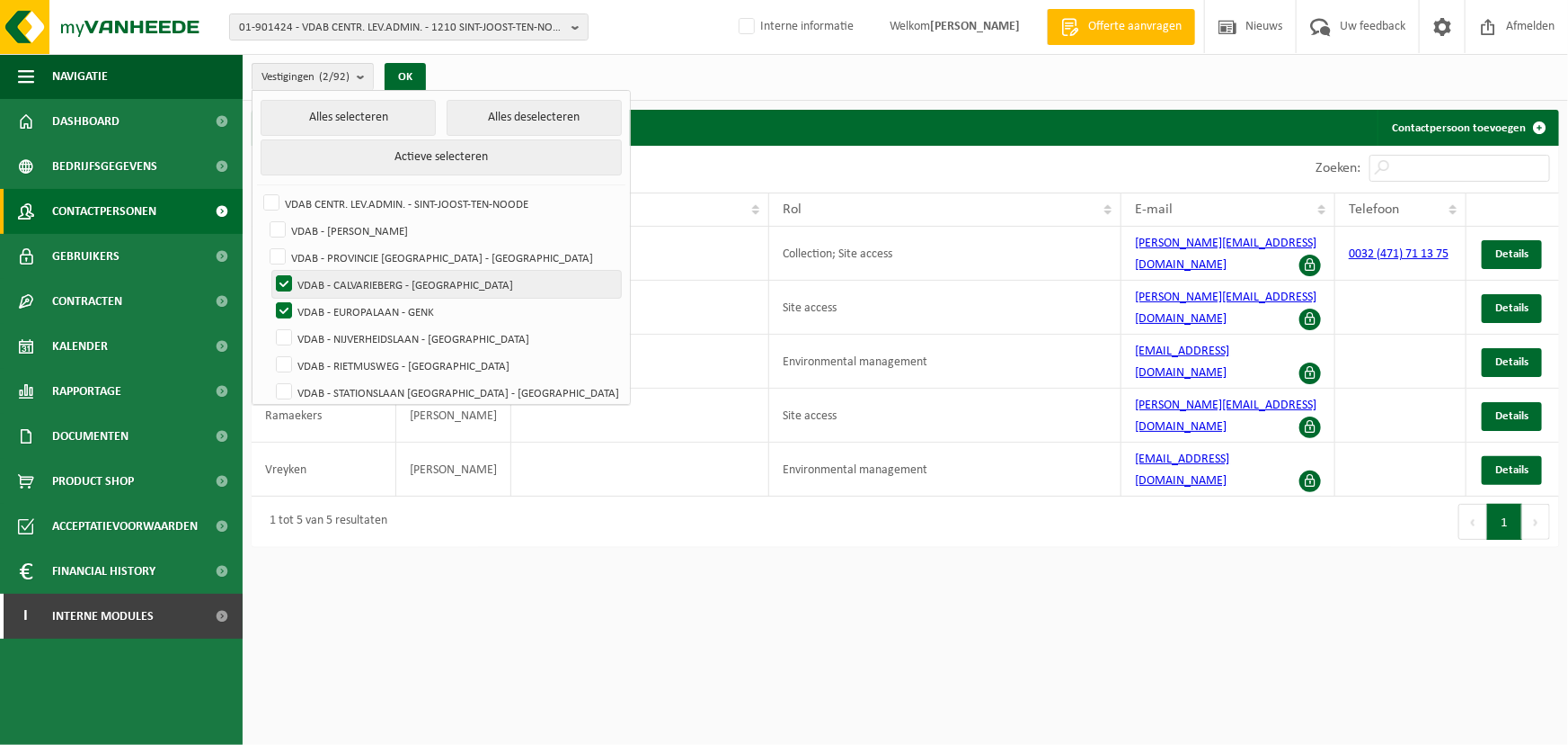
click at [280, 283] on label "VDAB - CALVARIEBERG - [GEOGRAPHIC_DATA]" at bounding box center [446, 284] width 349 height 27
click at [270, 271] on input "VDAB - CALVARIEBERG - [GEOGRAPHIC_DATA]" at bounding box center [269, 270] width 1 height 1
checkbox input "false"
click at [281, 306] on label "VDAB - EUROPALAAN - GENK" at bounding box center [446, 311] width 349 height 27
click at [270, 298] on input "VDAB - EUROPALAAN - GENK" at bounding box center [269, 297] width 1 height 1
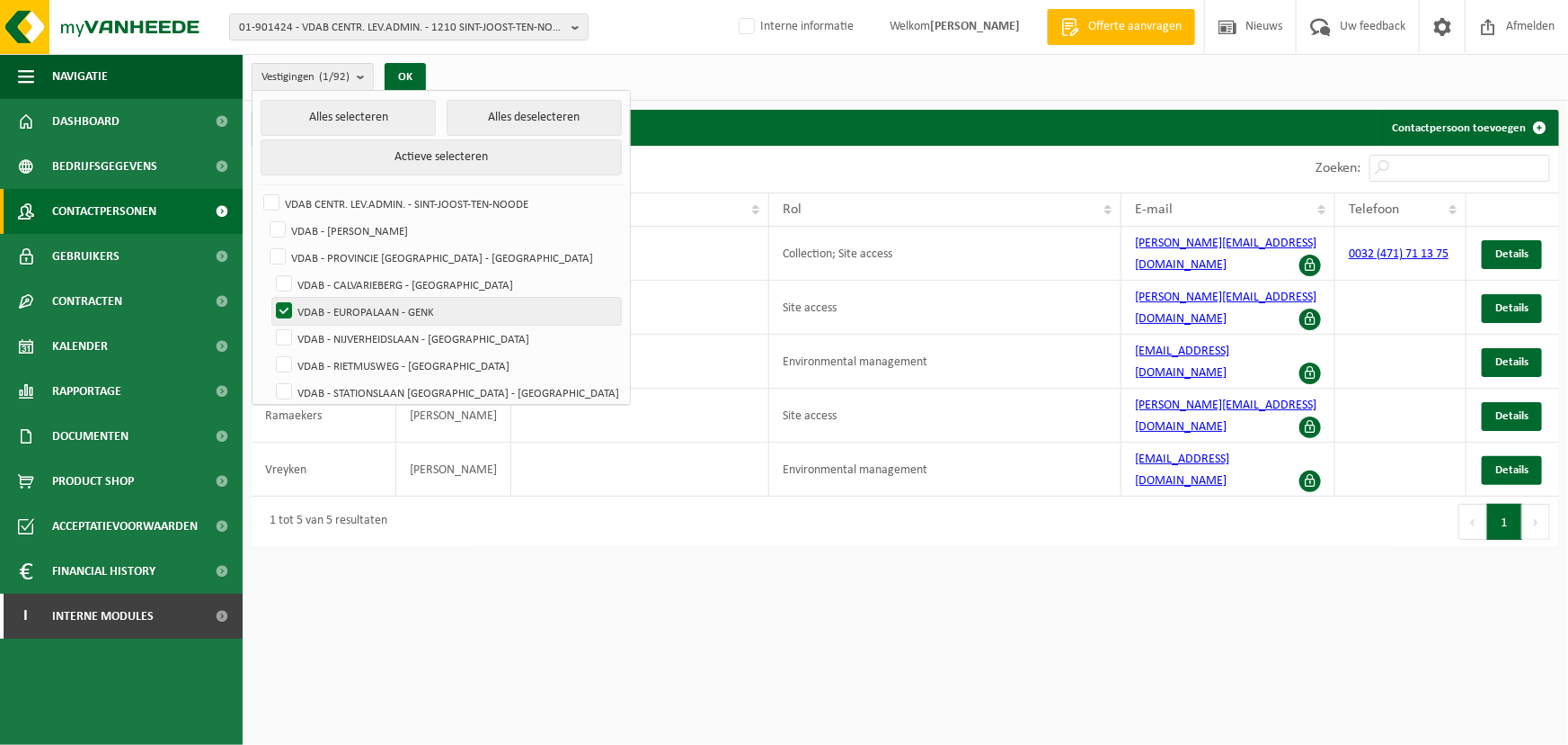
checkbox input "false"
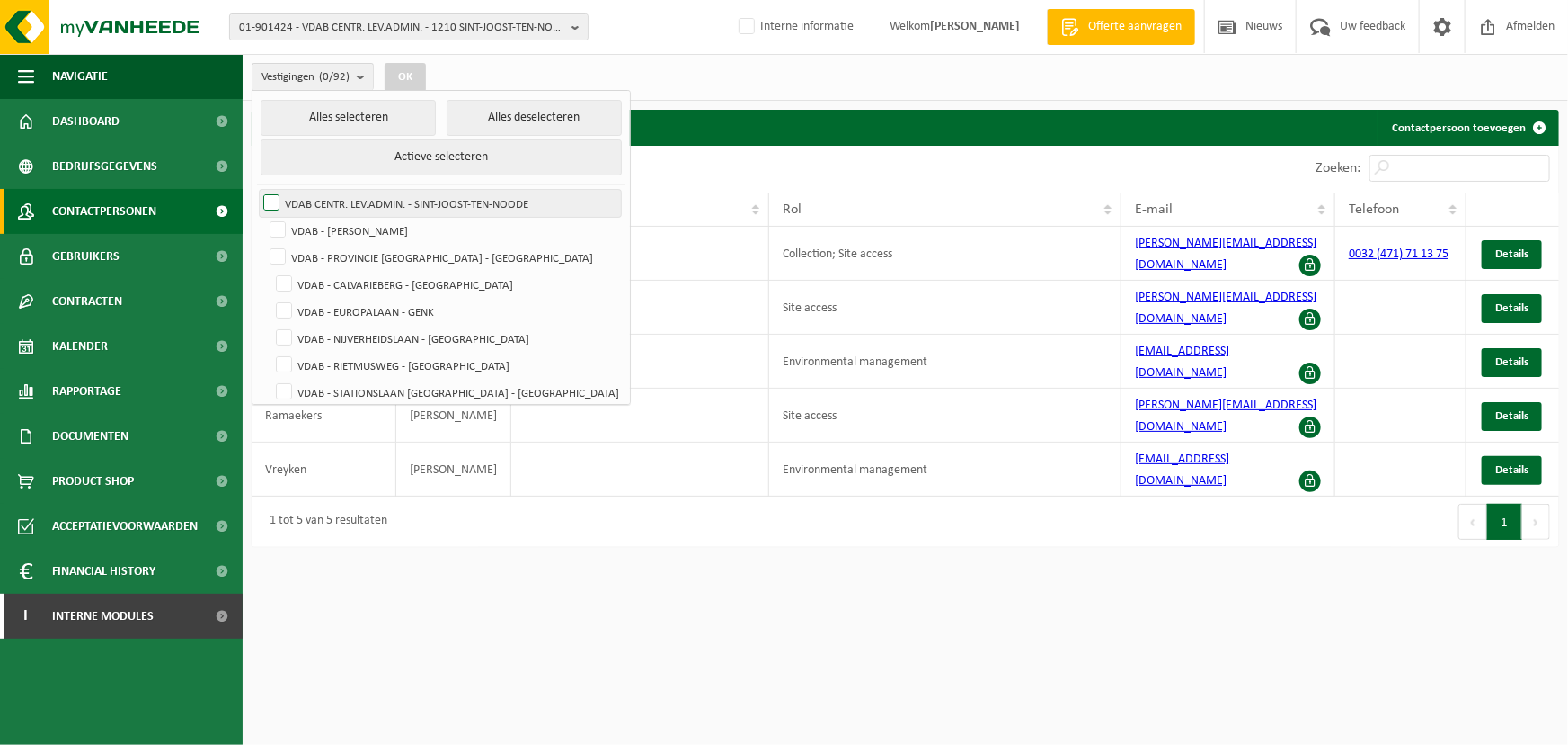
click at [270, 206] on label "VDAB CENTR. LEV.ADMIN. - SINT-JOOST-TEN-NOODE" at bounding box center [441, 203] width 362 height 27
click at [257, 190] on input "VDAB CENTR. LEV.ADMIN. - SINT-JOOST-TEN-NOODE" at bounding box center [256, 189] width 1 height 1
checkbox input "true"
click at [413, 75] on button "OK" at bounding box center [405, 77] width 41 height 29
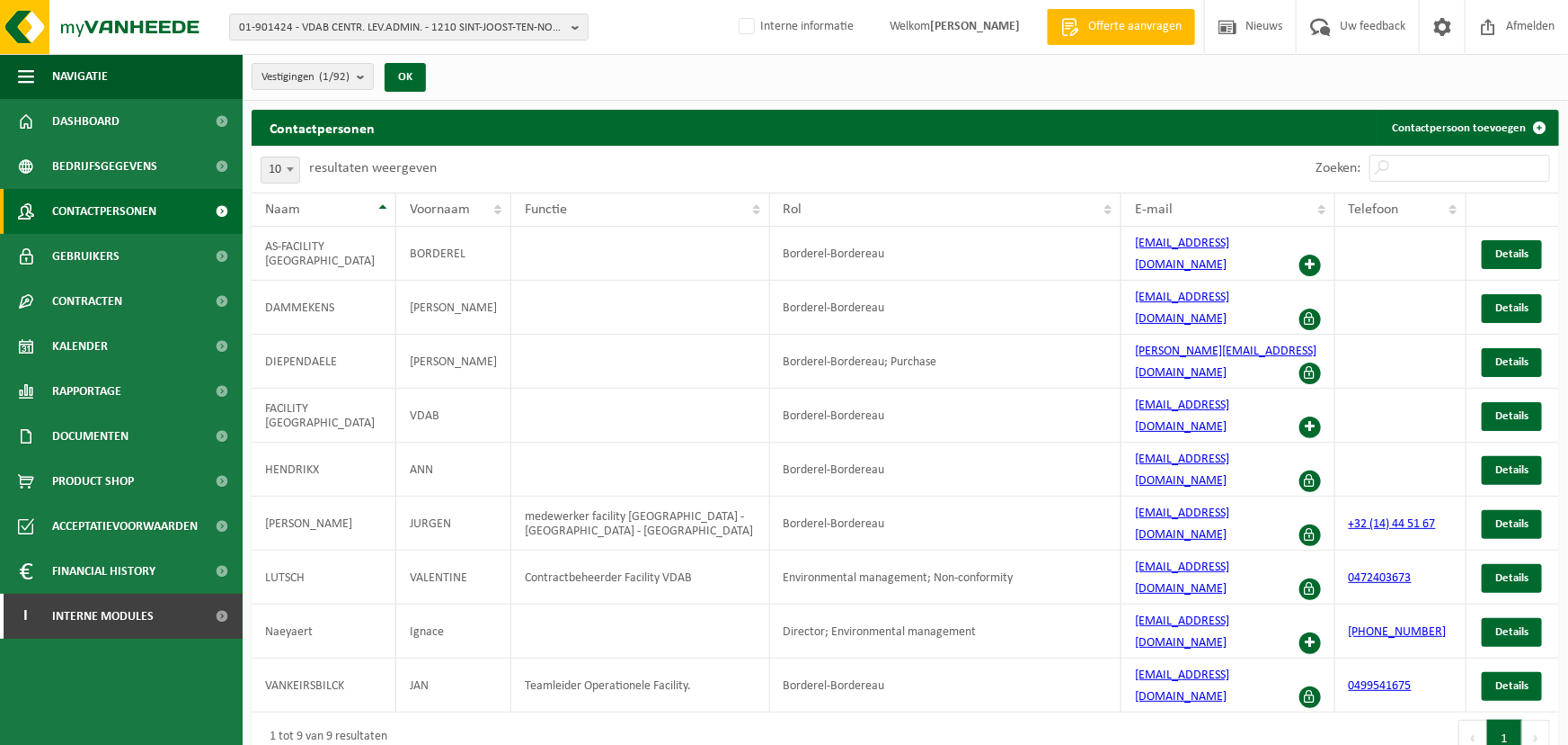
click at [585, 107] on div "Vestigingen (1/92) Alles selecteren Alles deselecteren Actieve selecteren VDAB …" at bounding box center [784, 386] width 1568 height 772
click at [1308, 416] on span at bounding box center [1310, 427] width 22 height 22
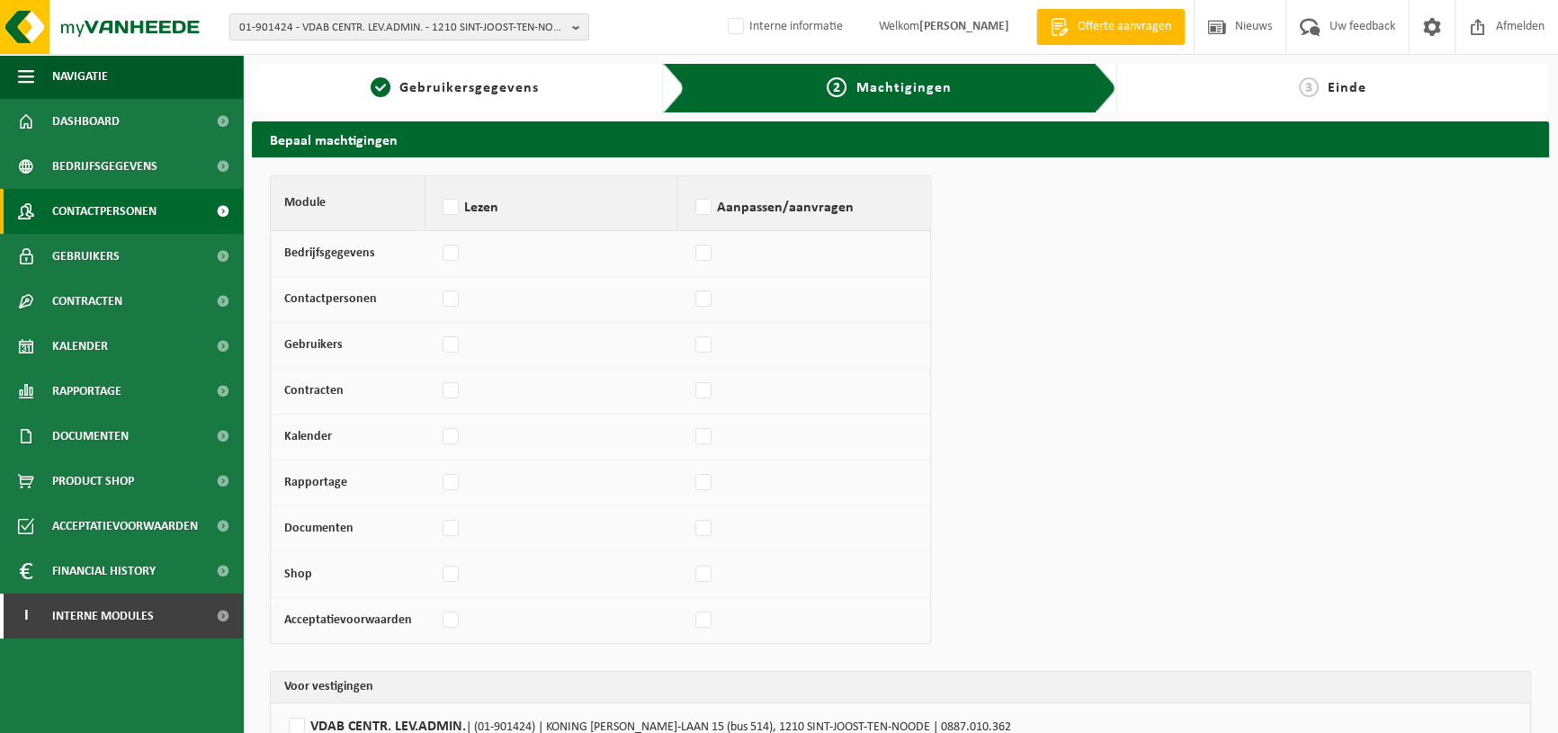
click at [105, 218] on span "Contactpersonen" at bounding box center [104, 211] width 104 height 45
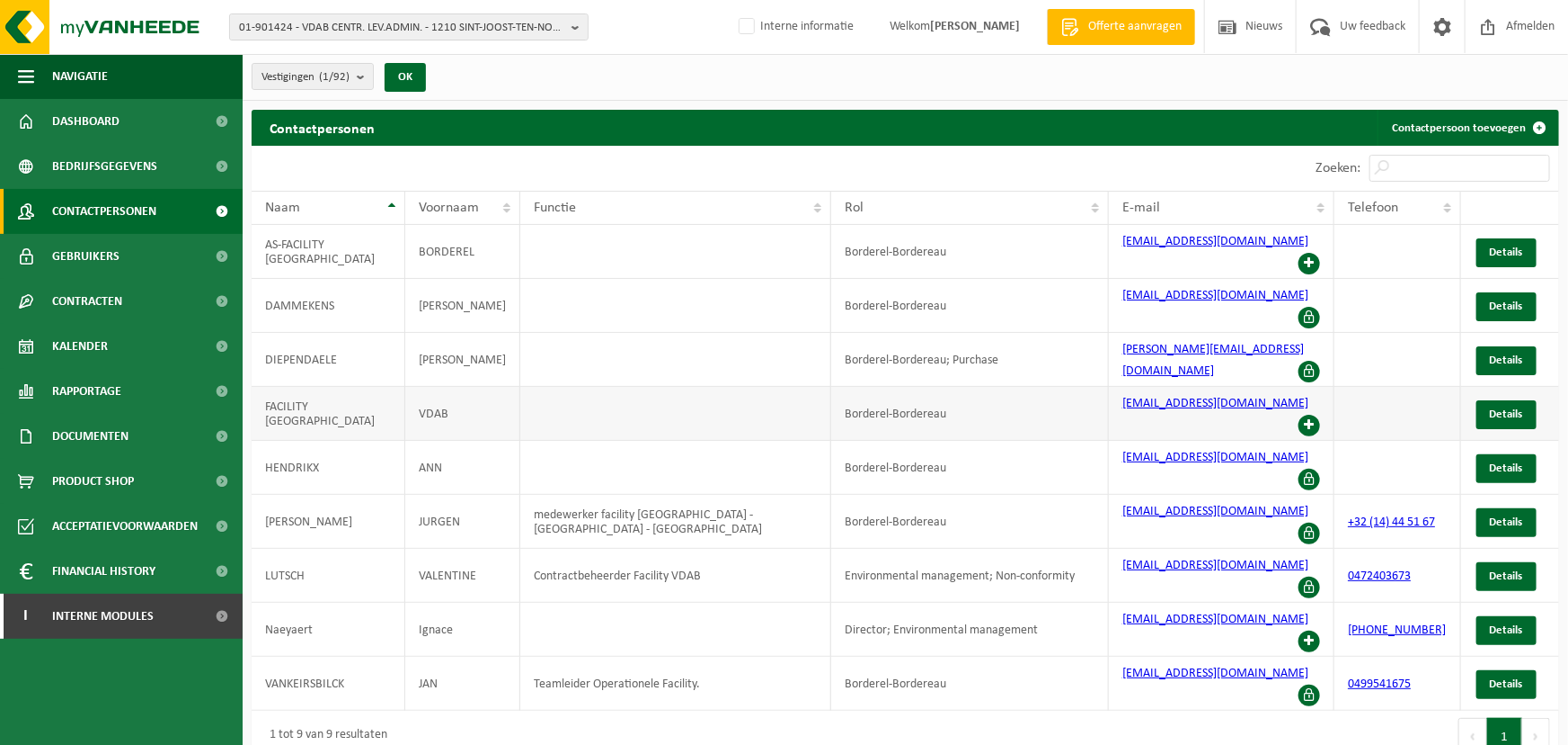
click at [1313, 415] on span at bounding box center [1310, 426] width 22 height 22
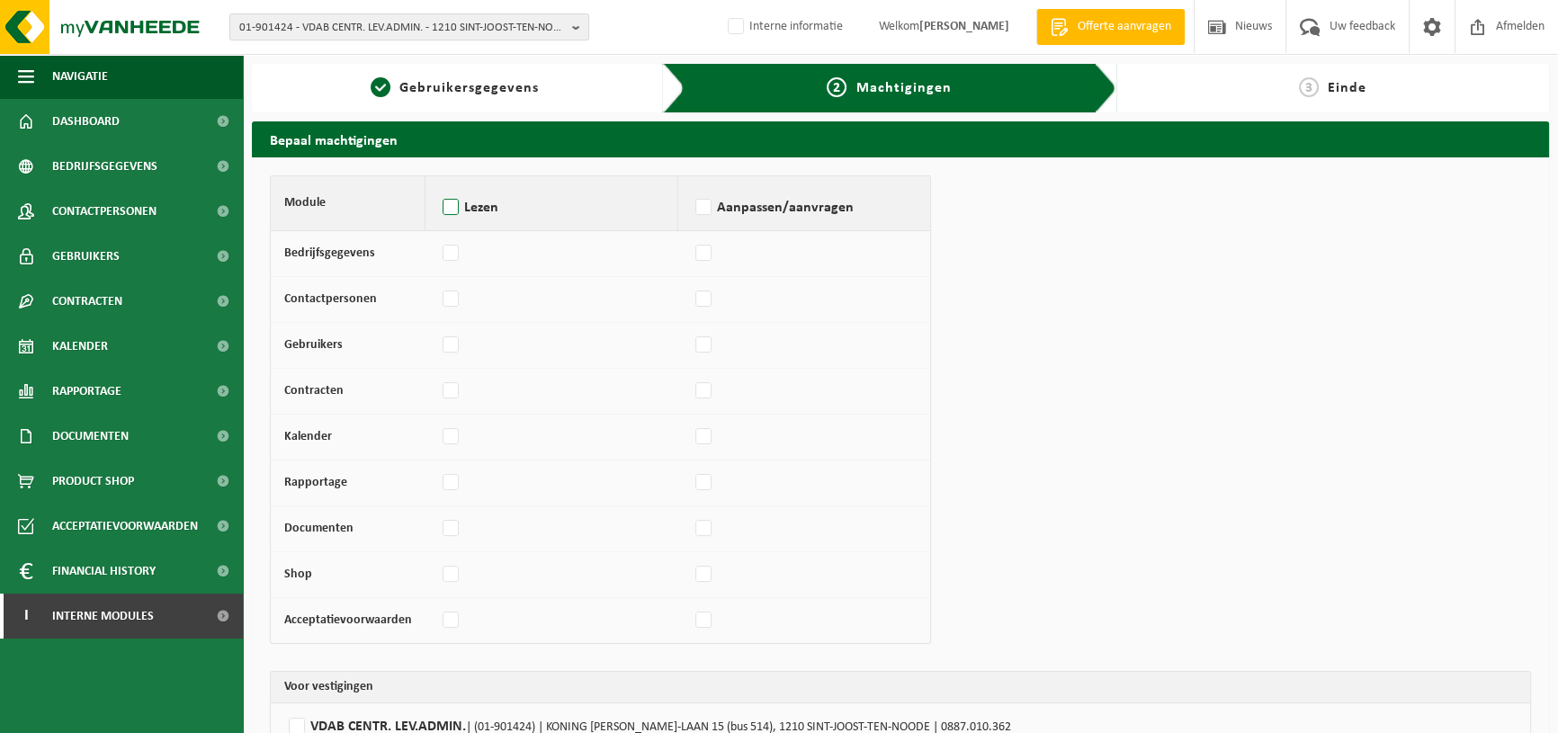
click at [455, 198] on label "Lezen" at bounding box center [551, 207] width 225 height 27
click at [439, 185] on input "Lezen" at bounding box center [438, 184] width 1 height 1
checkbox input "true"
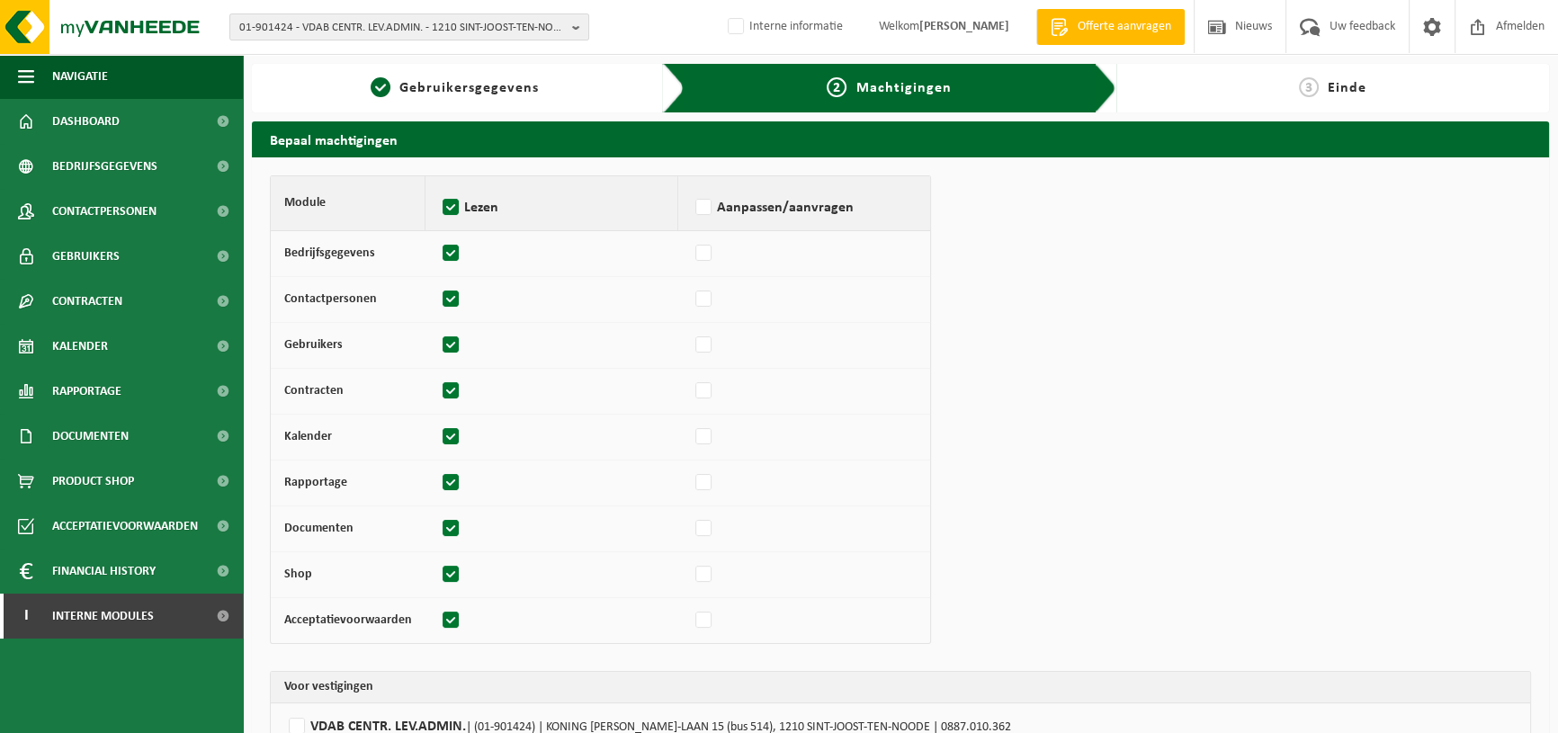
checkbox input "true"
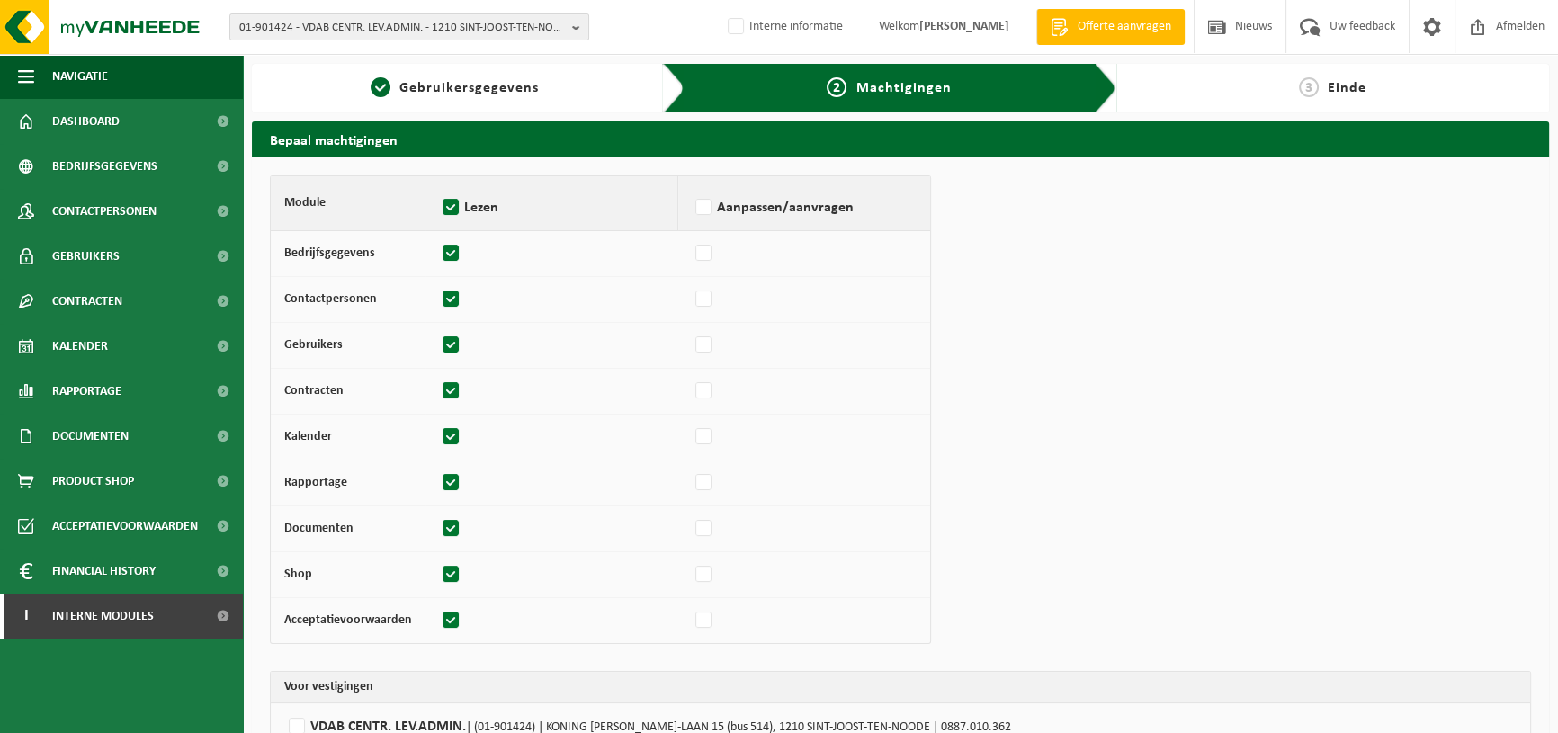
checkbox input "true"
click at [703, 211] on label "Aanpassen/aanvragen" at bounding box center [804, 207] width 225 height 27
click at [692, 185] on input "Aanpassen/aanvragen" at bounding box center [691, 184] width 1 height 1
checkbox input "true"
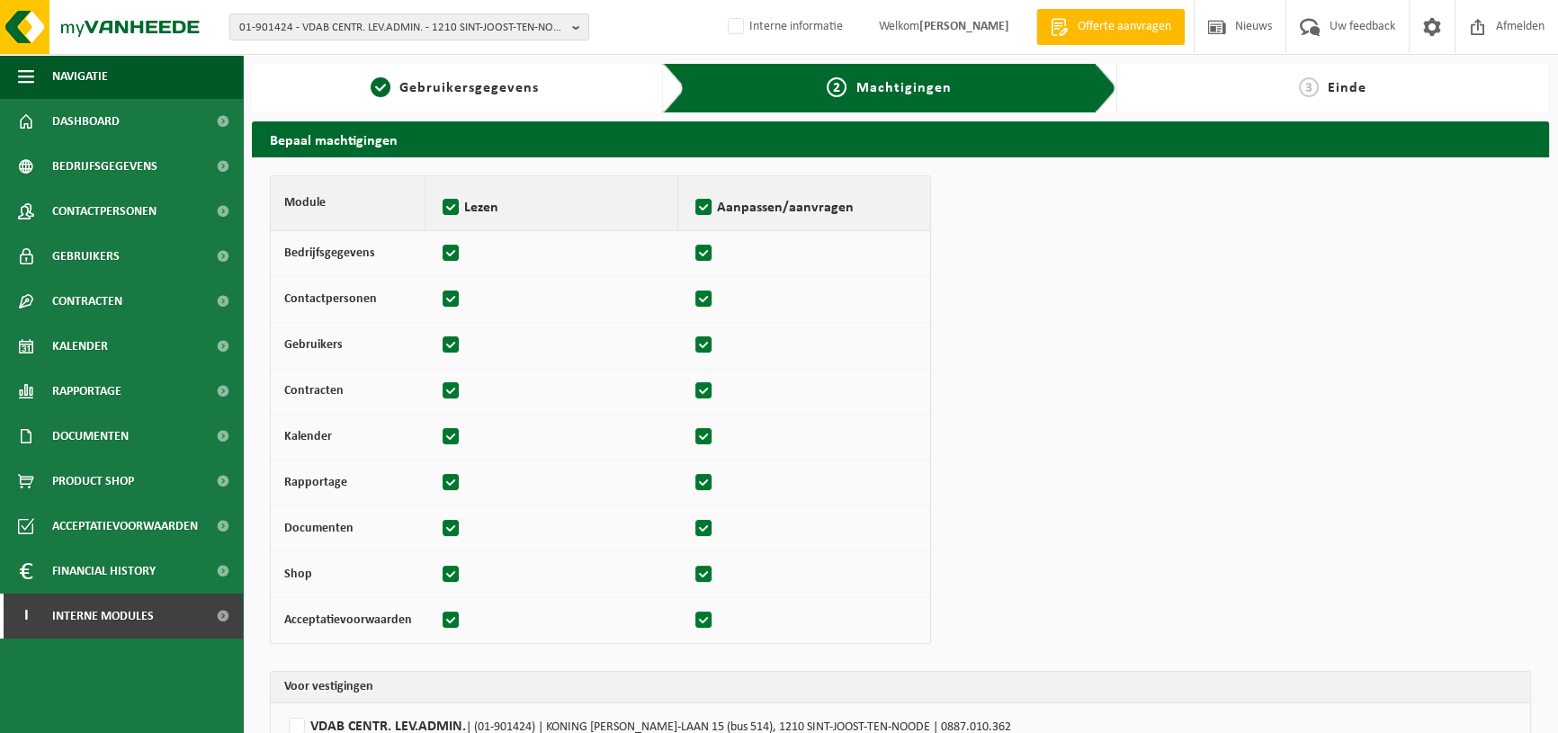
checkbox input "true"
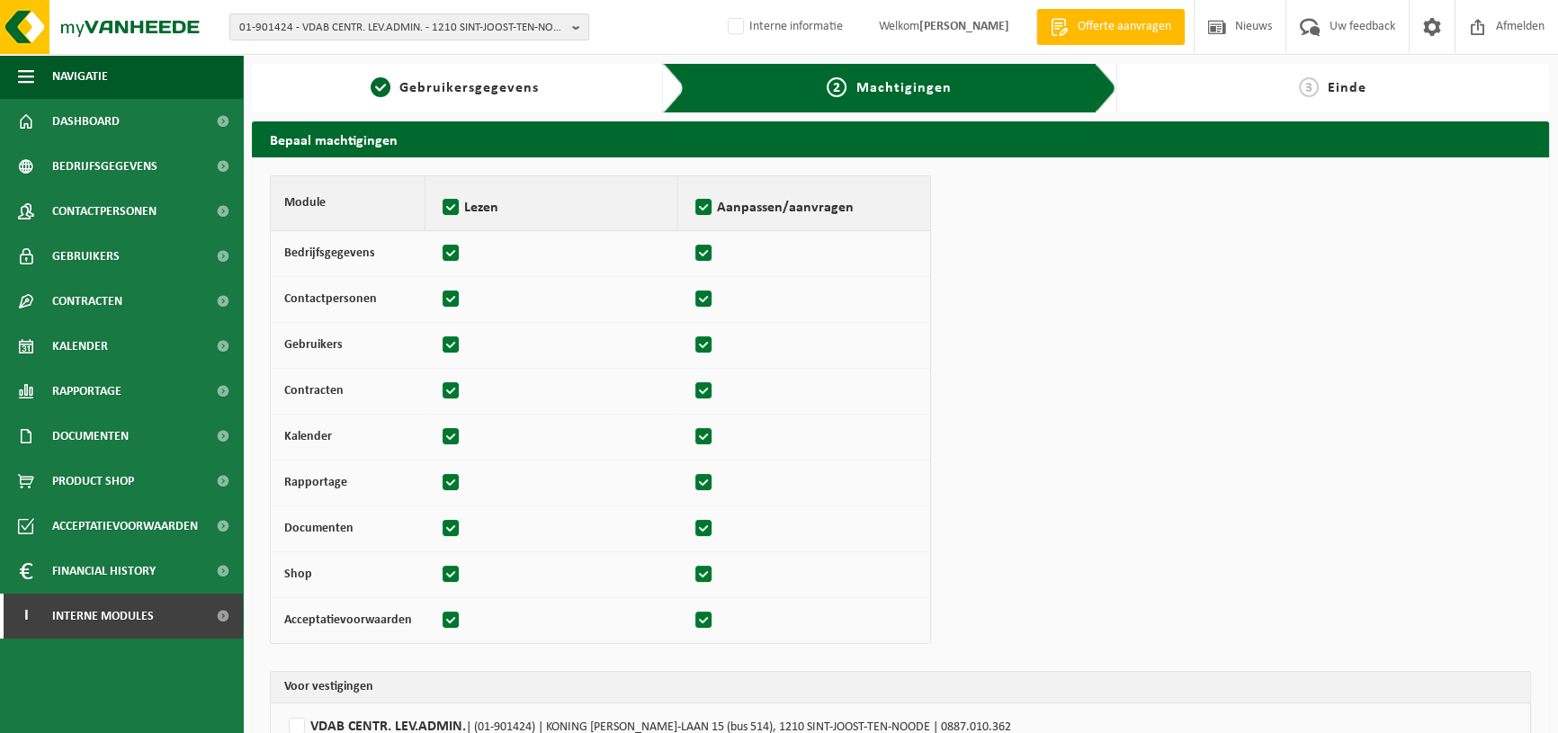
checkbox input "true"
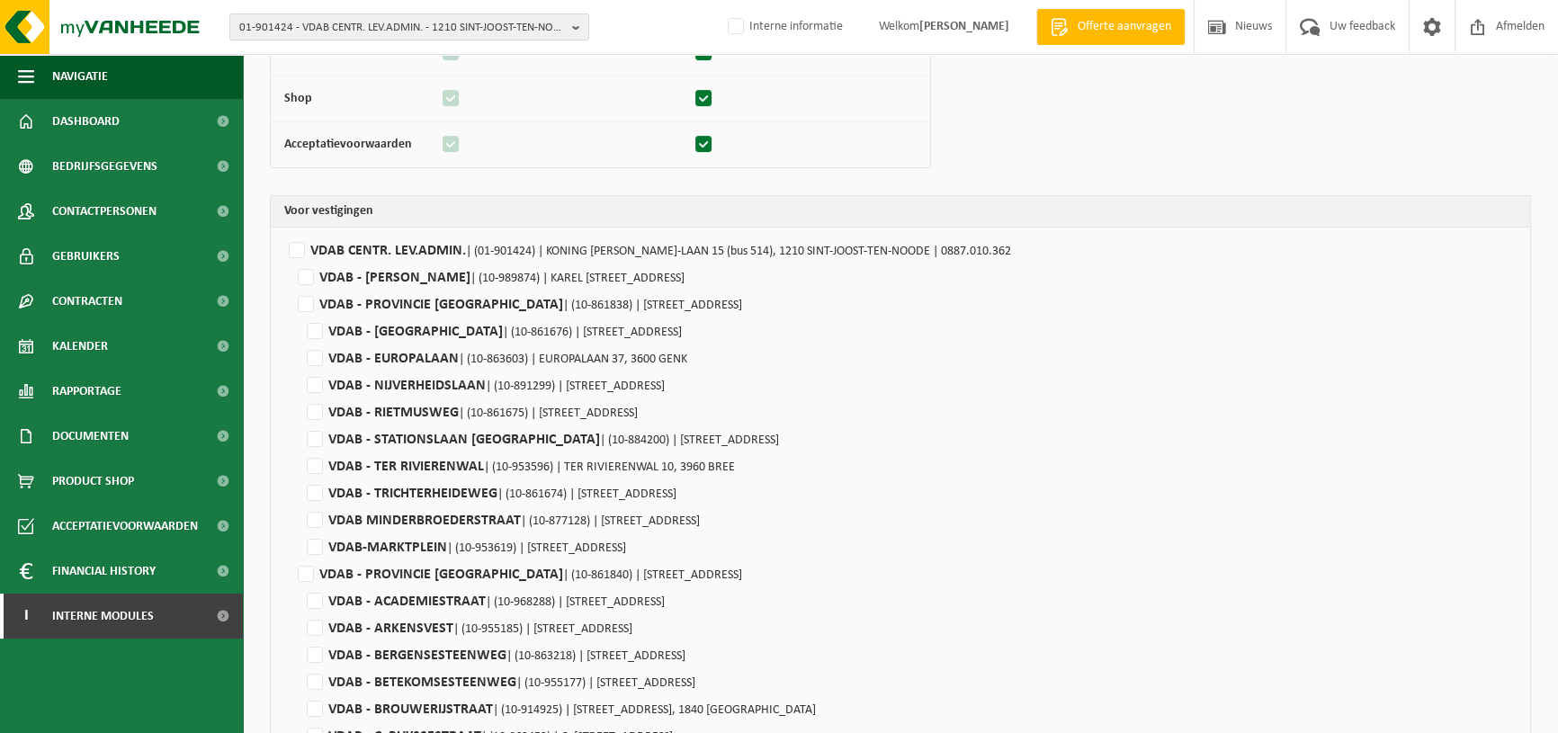
scroll to position [477, 0]
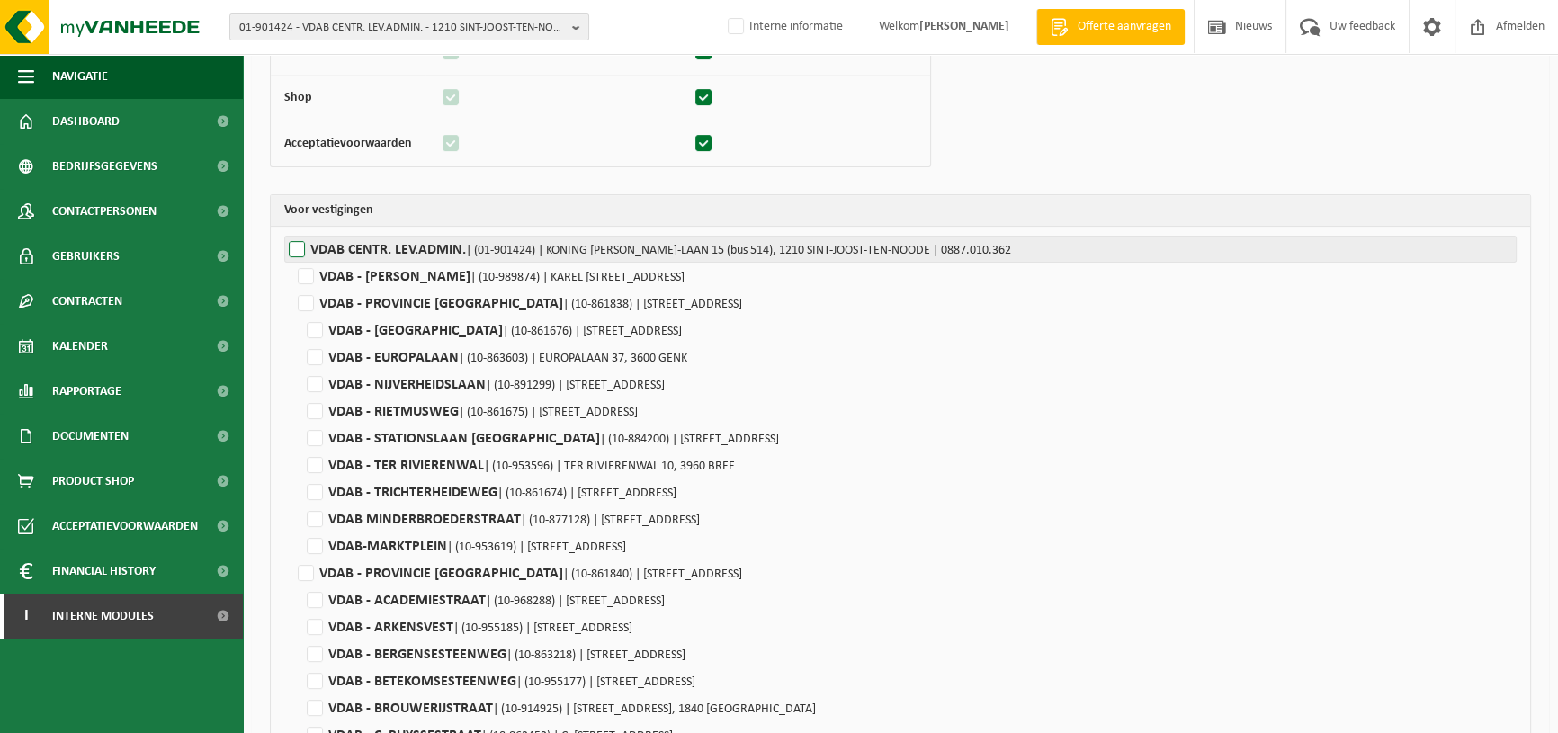
click at [297, 243] on label"] "VDAB CENTR. LEV.ADMIN. | (01-901424) | KONING ALBERT II-LAAN 15 (bus 514), 1210…" at bounding box center [900, 249] width 1232 height 27
click at [297, 243] on input "VDAB CENTR. LEV.ADMIN. | (01-901424) | KONING ALBERT II-LAAN 15 (bus 514), 1210…" at bounding box center [1063, 249] width 1558 height 27
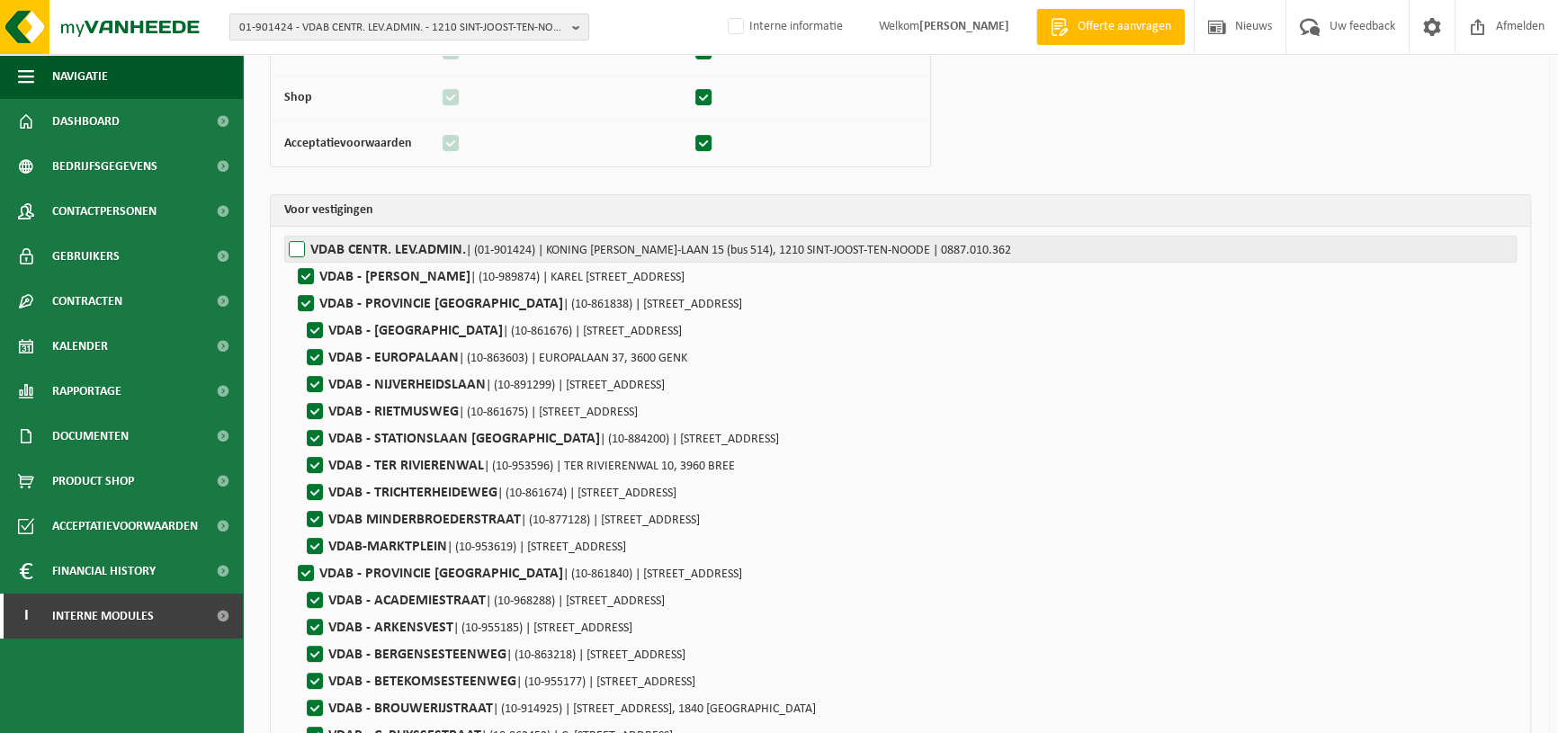
checkbox input "true"
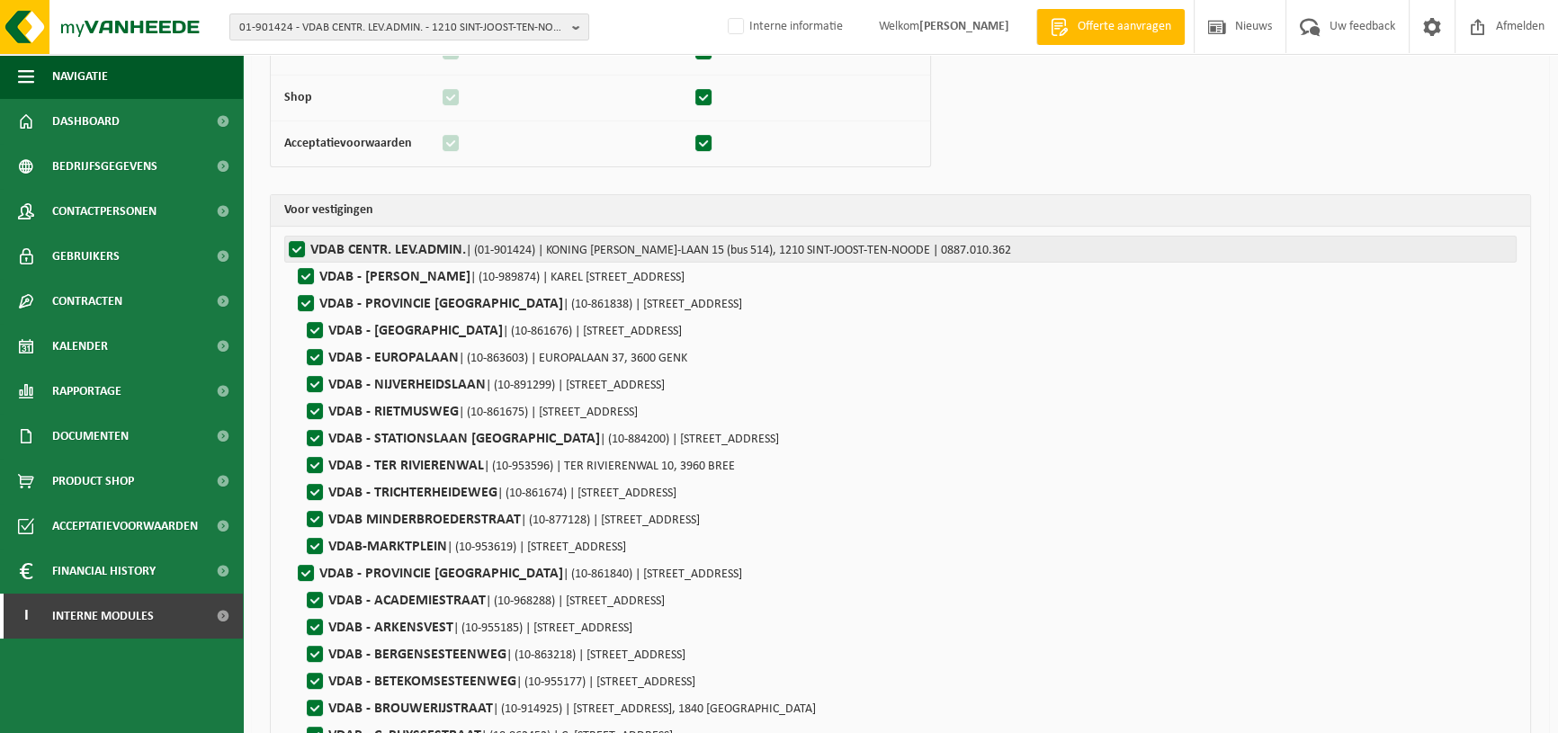
checkbox input "true"
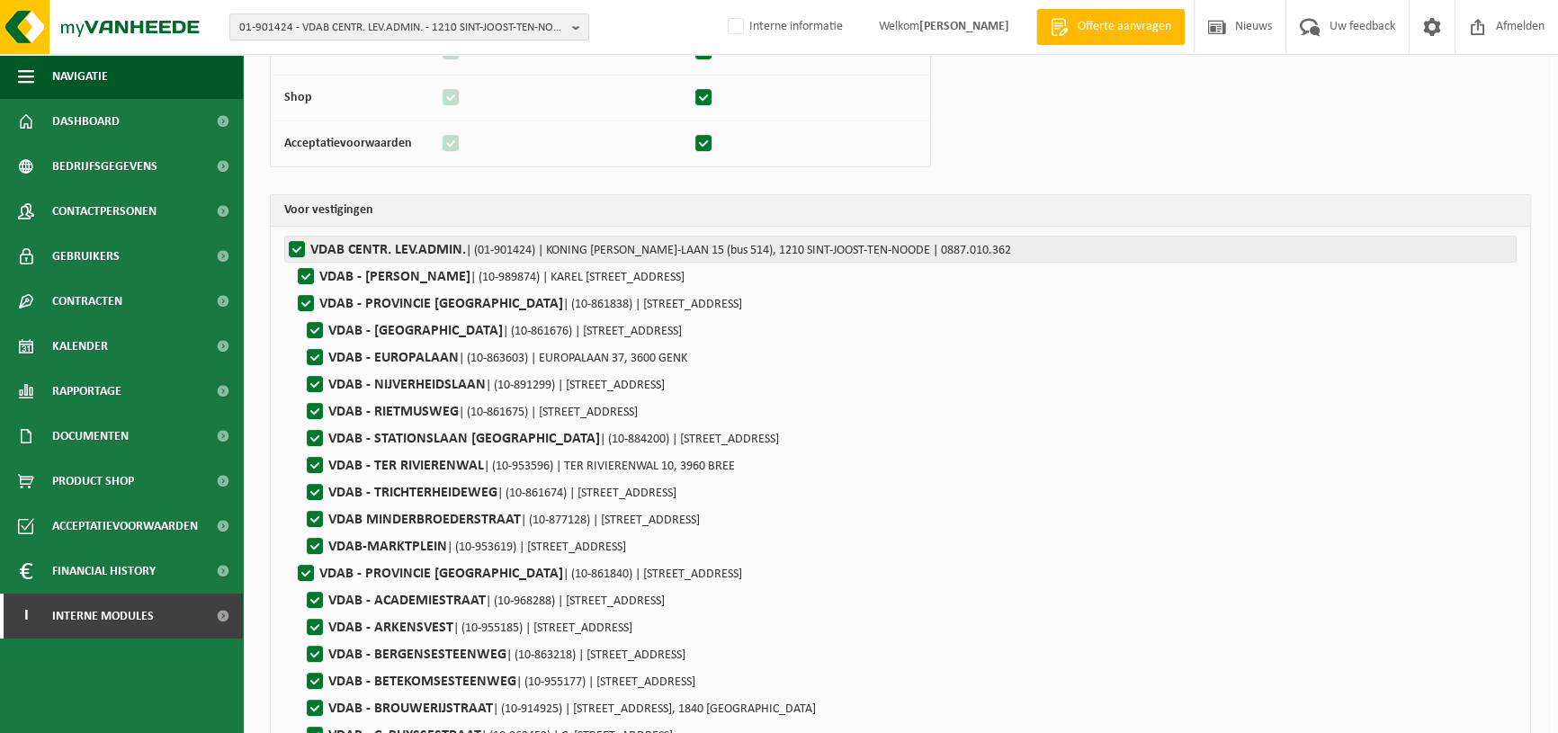
checkbox input "true"
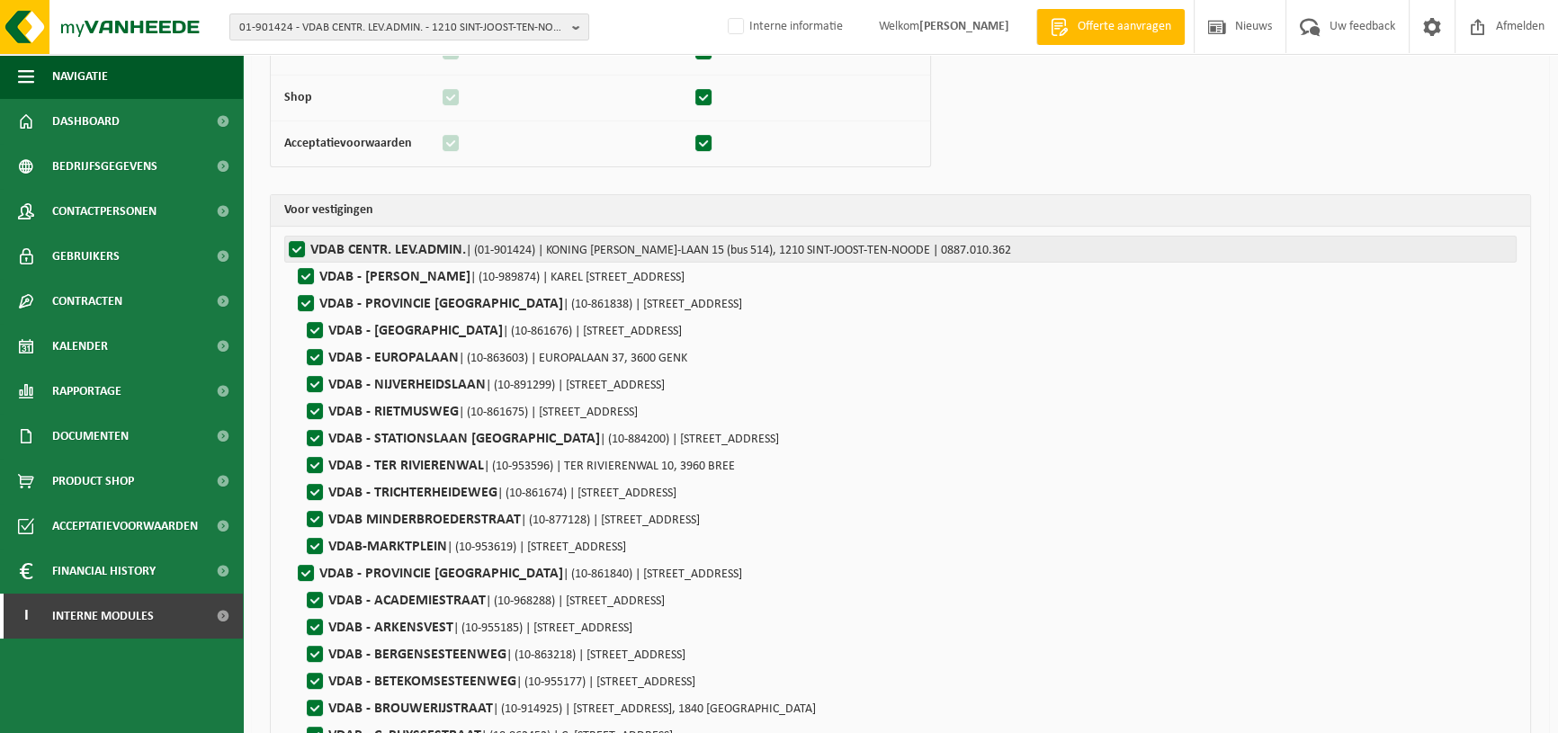
checkbox input "true"
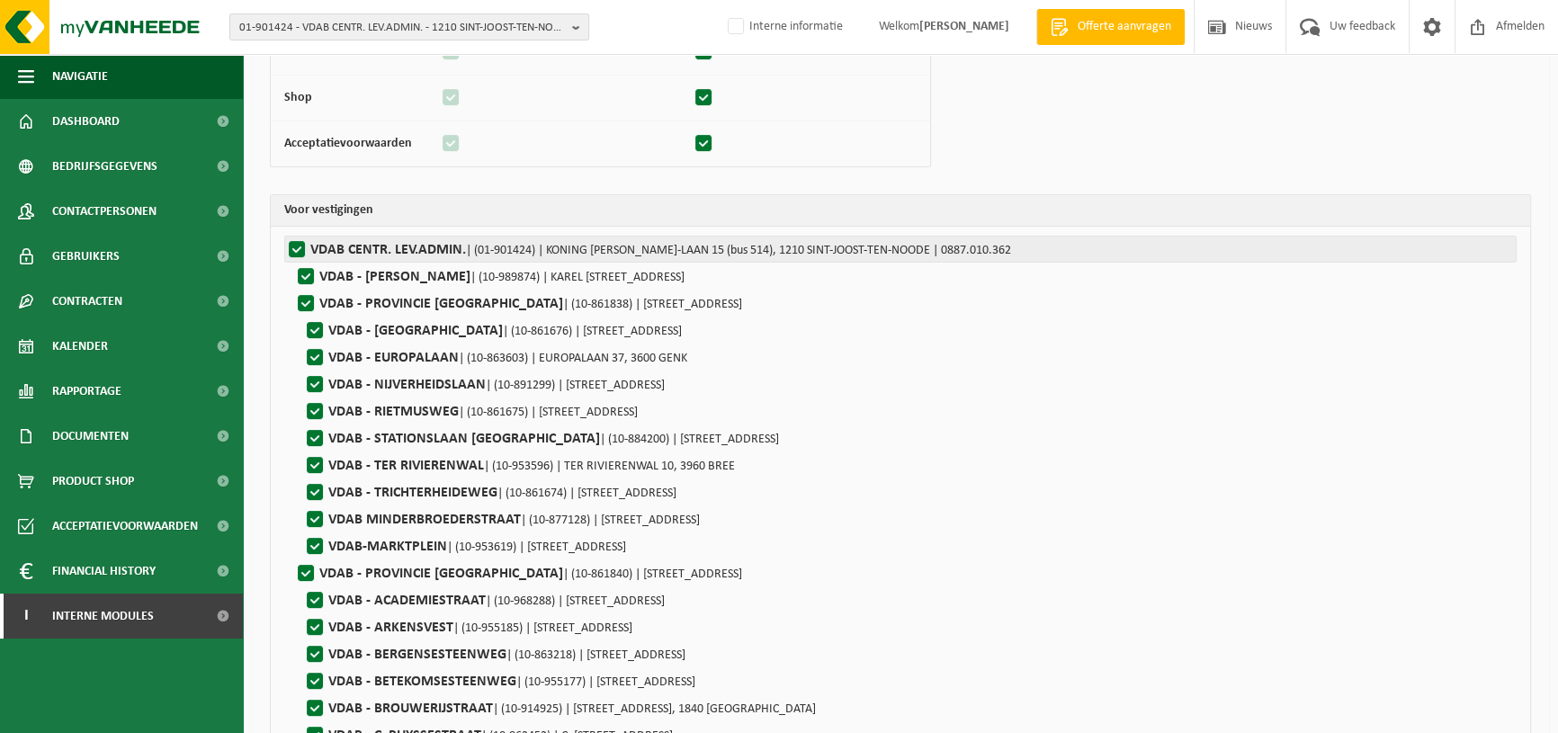
checkbox input "true"
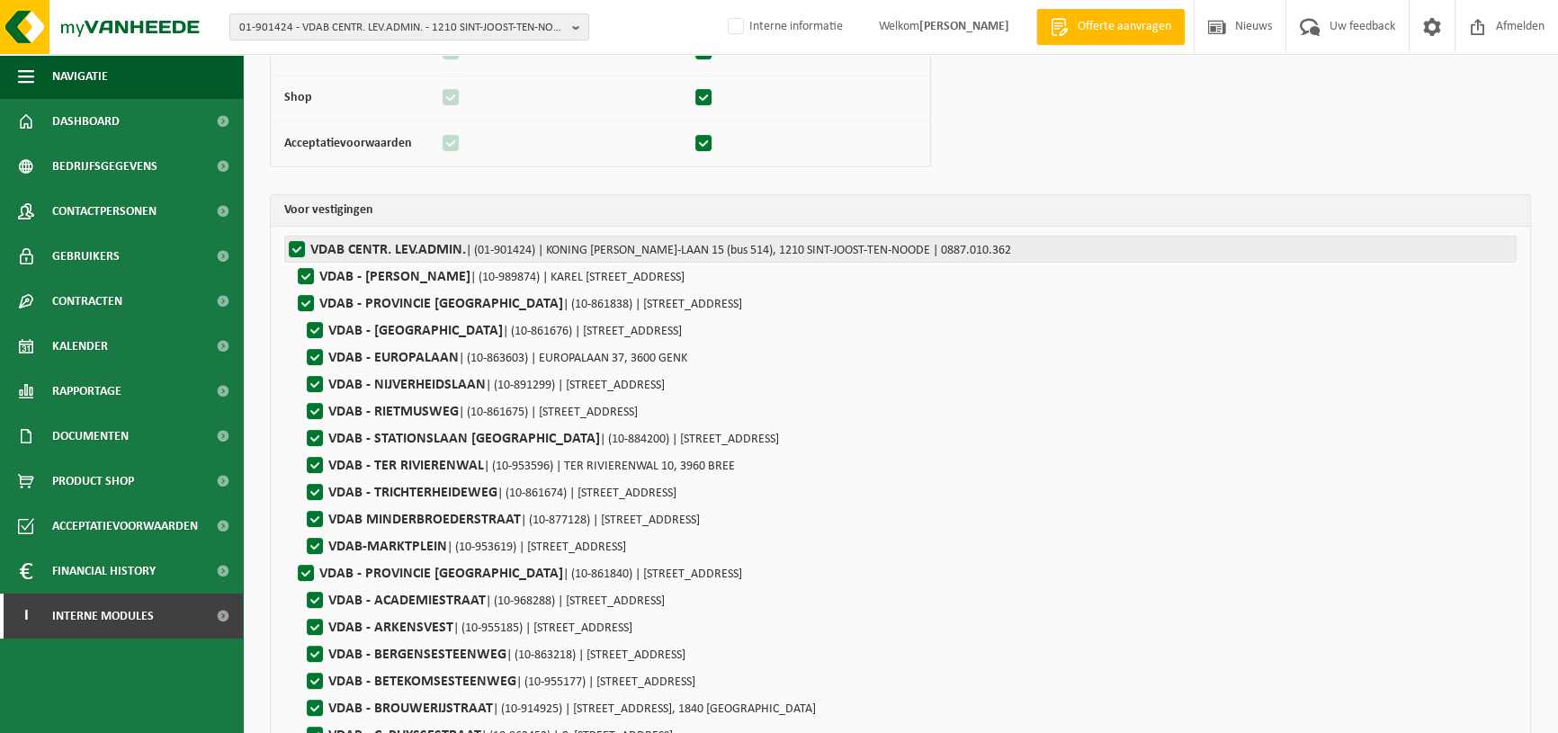
checkbox input "true"
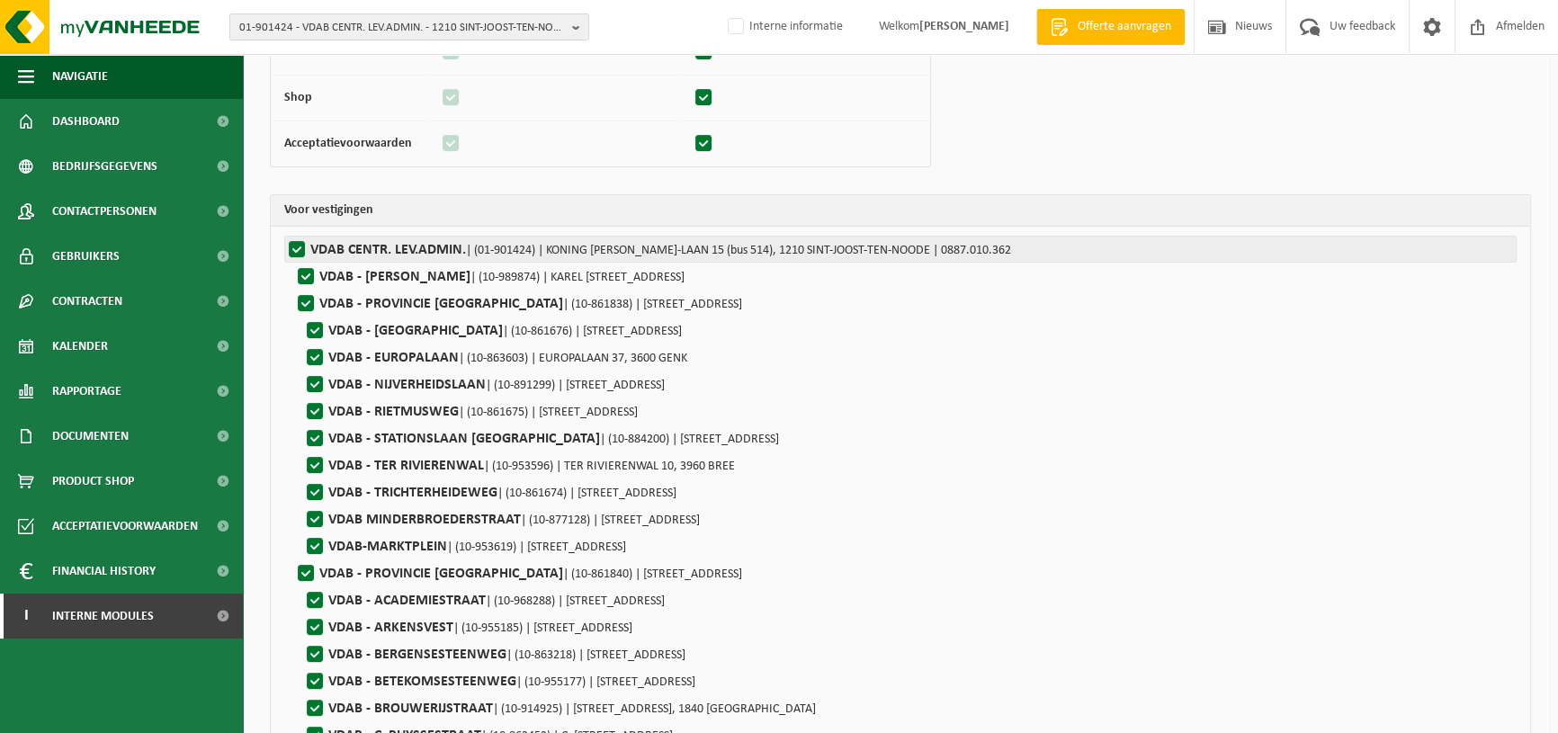
checkbox input "true"
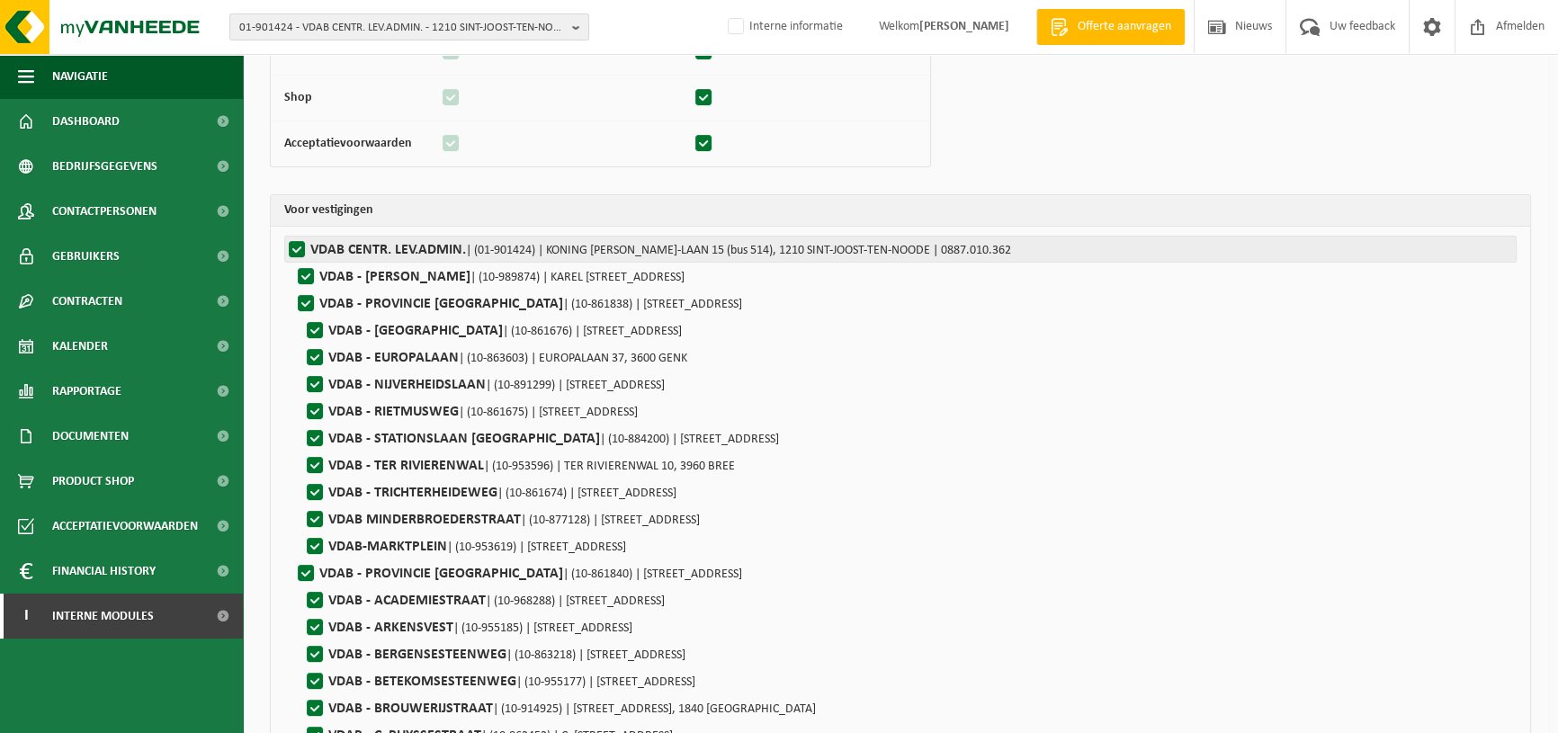
checkbox input "true"
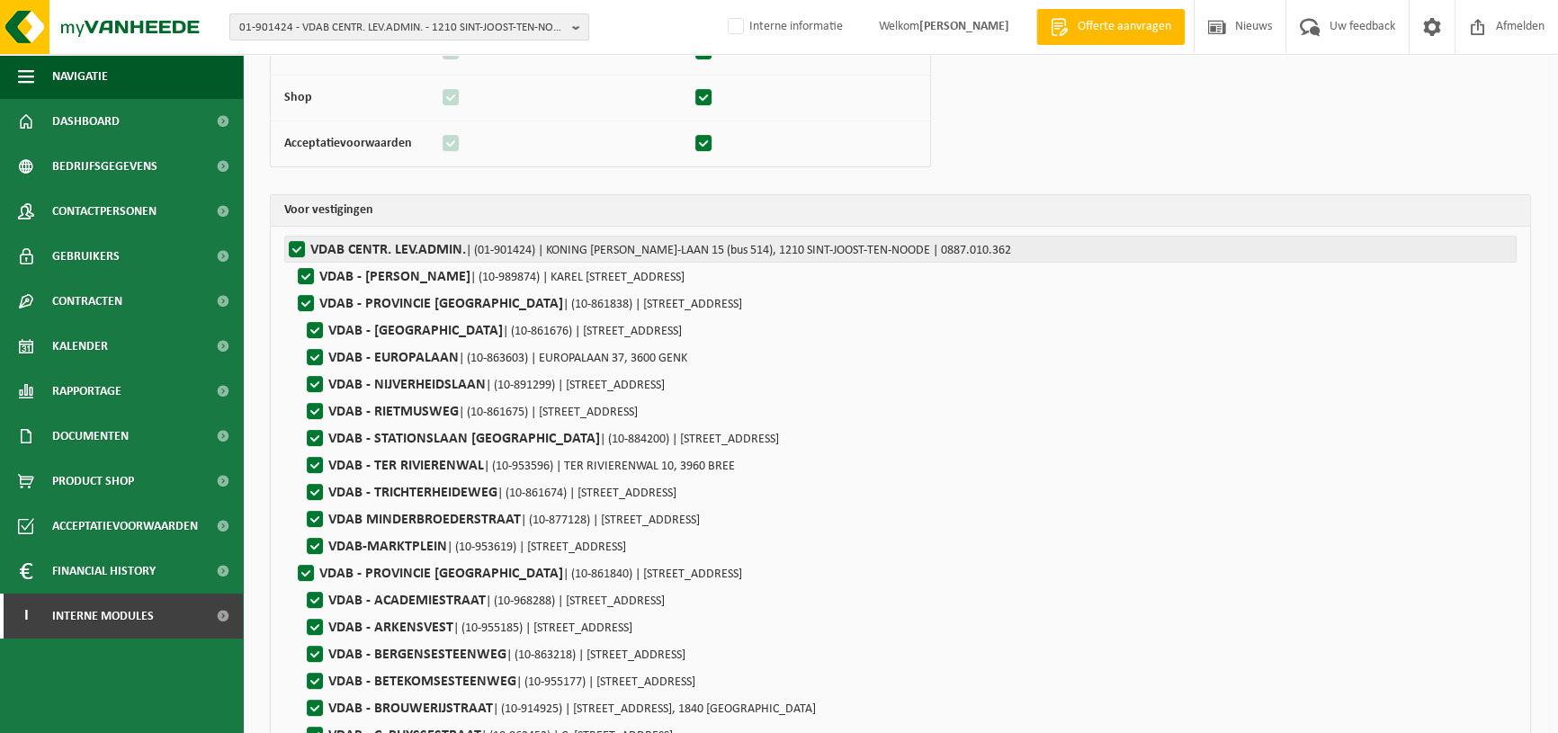
checkbox input "true"
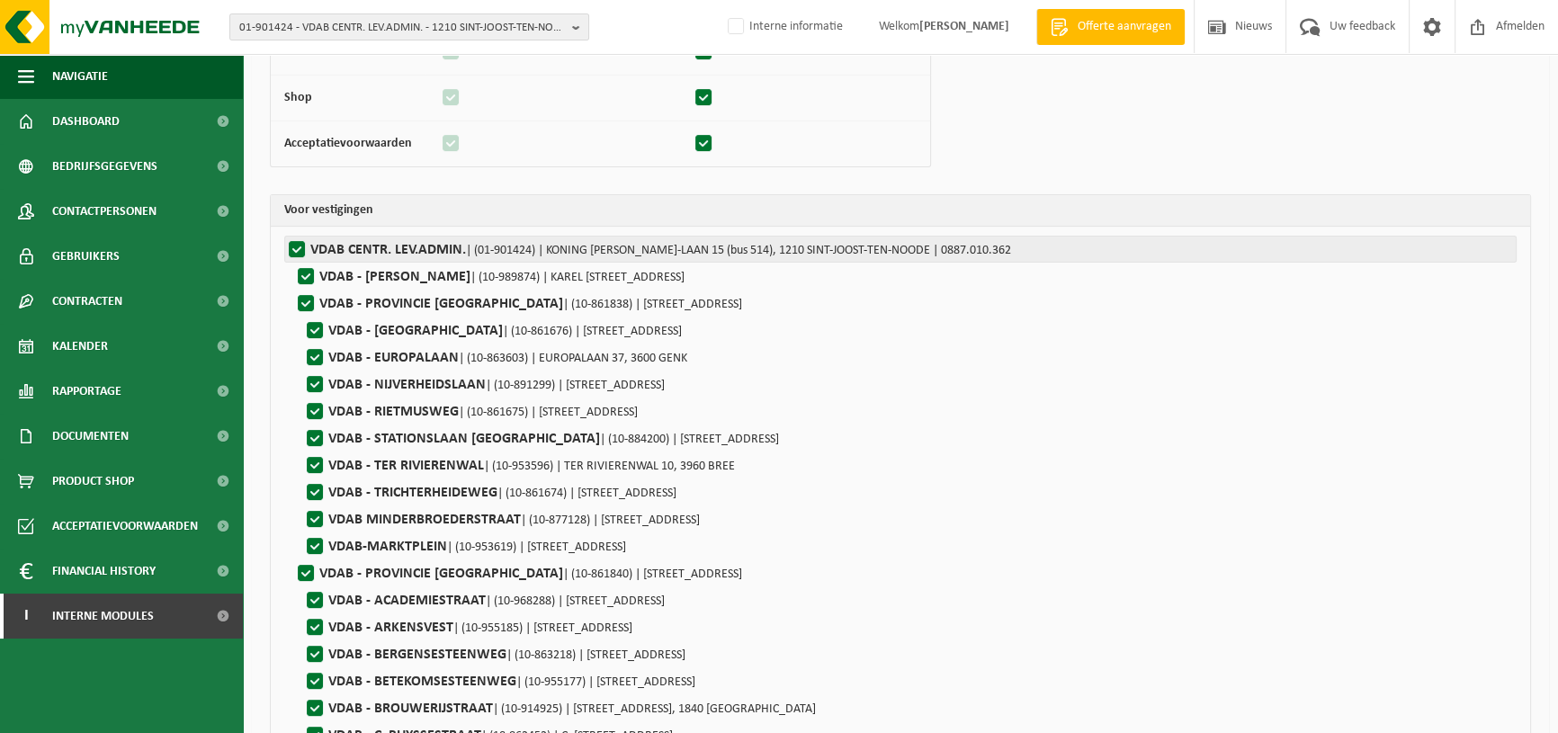
checkbox input "true"
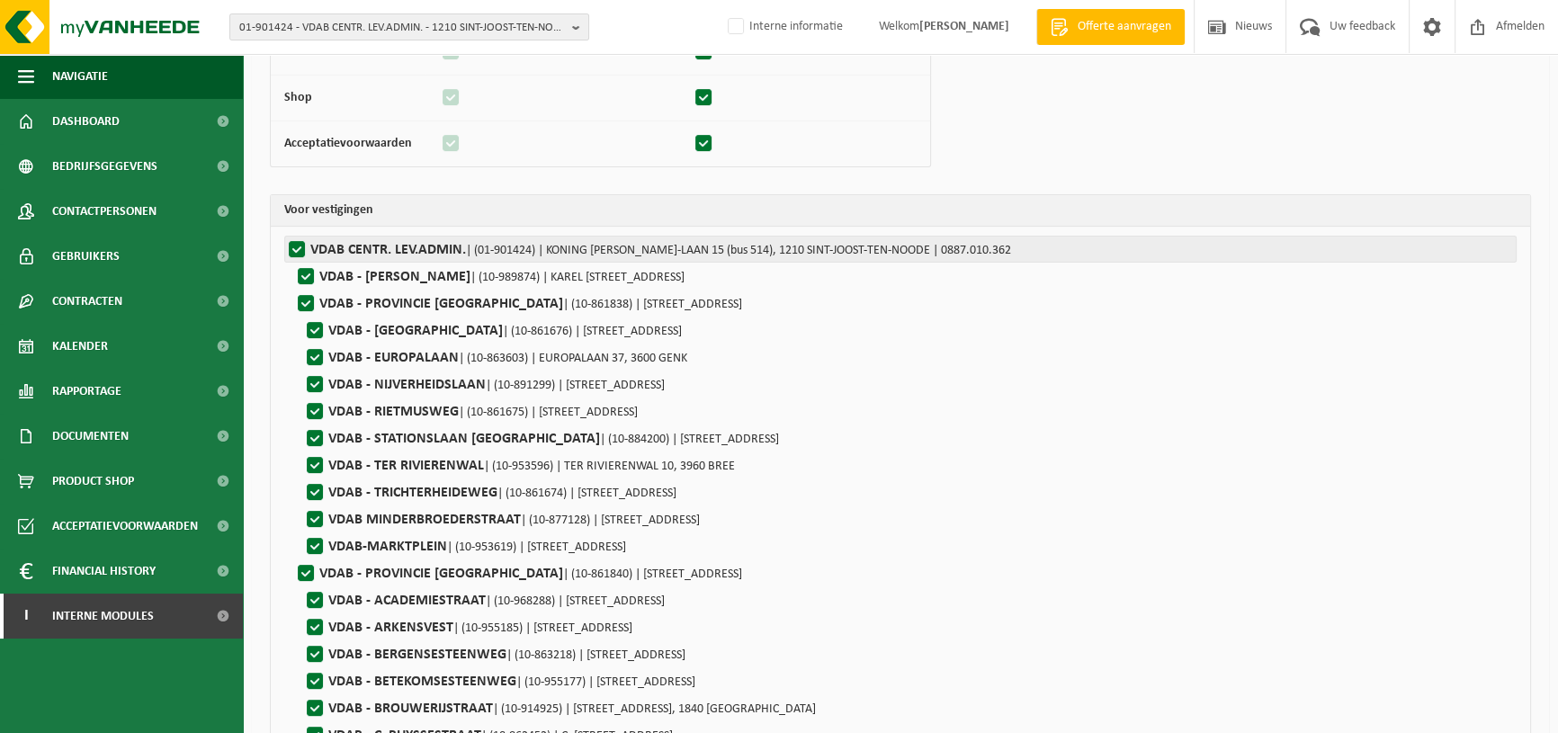
checkbox input "true"
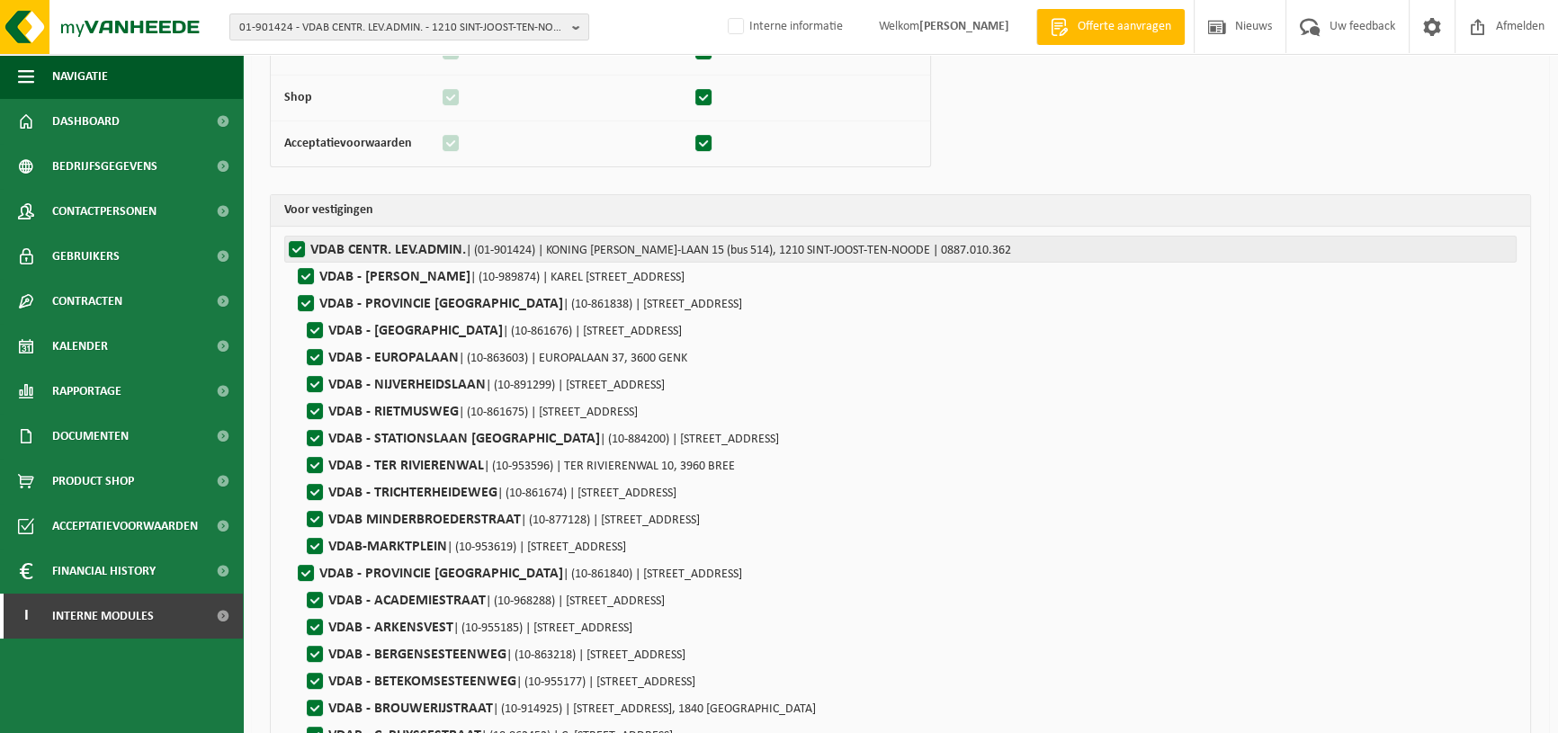
checkbox input "true"
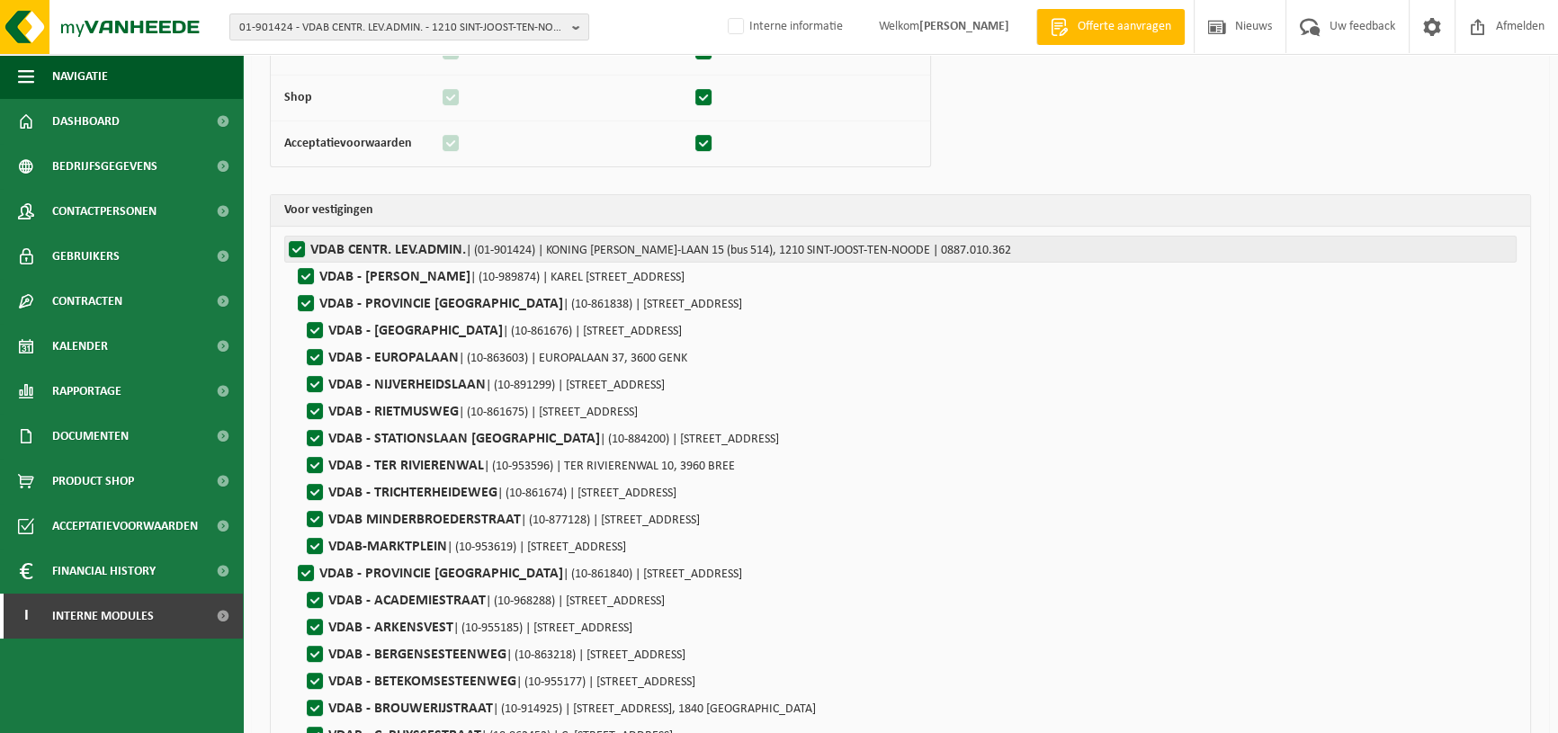
checkbox input "true"
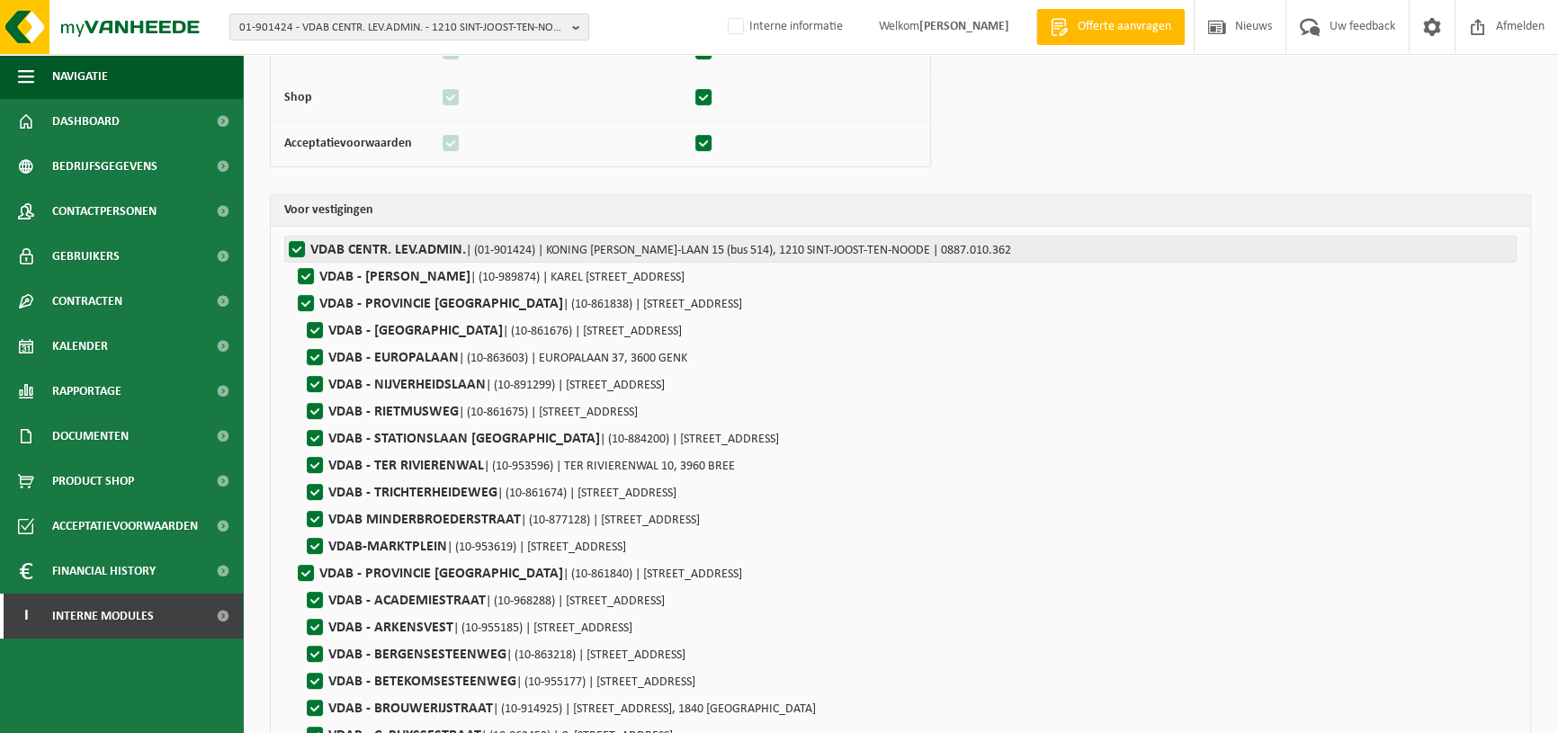
checkbox input "true"
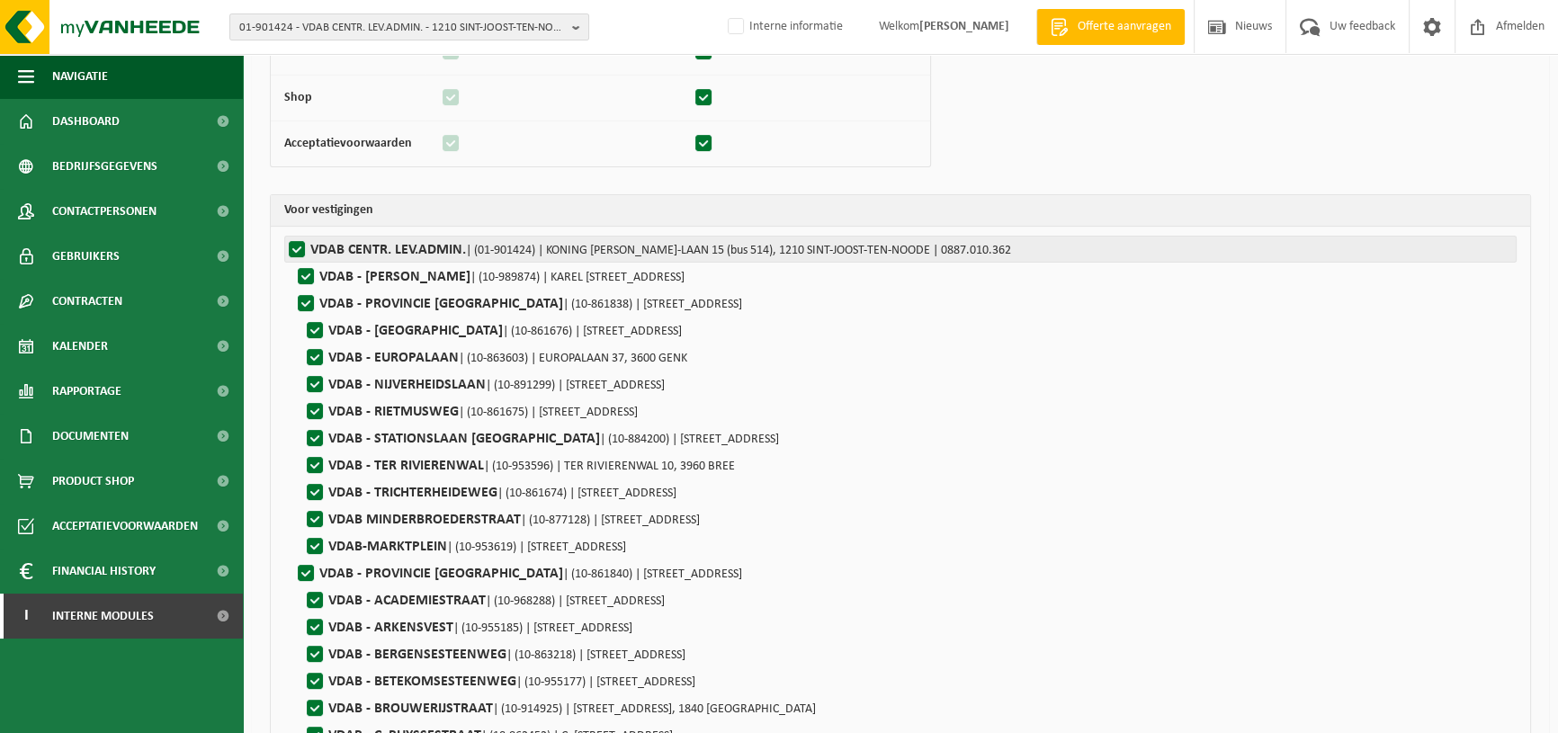
checkbox input "true"
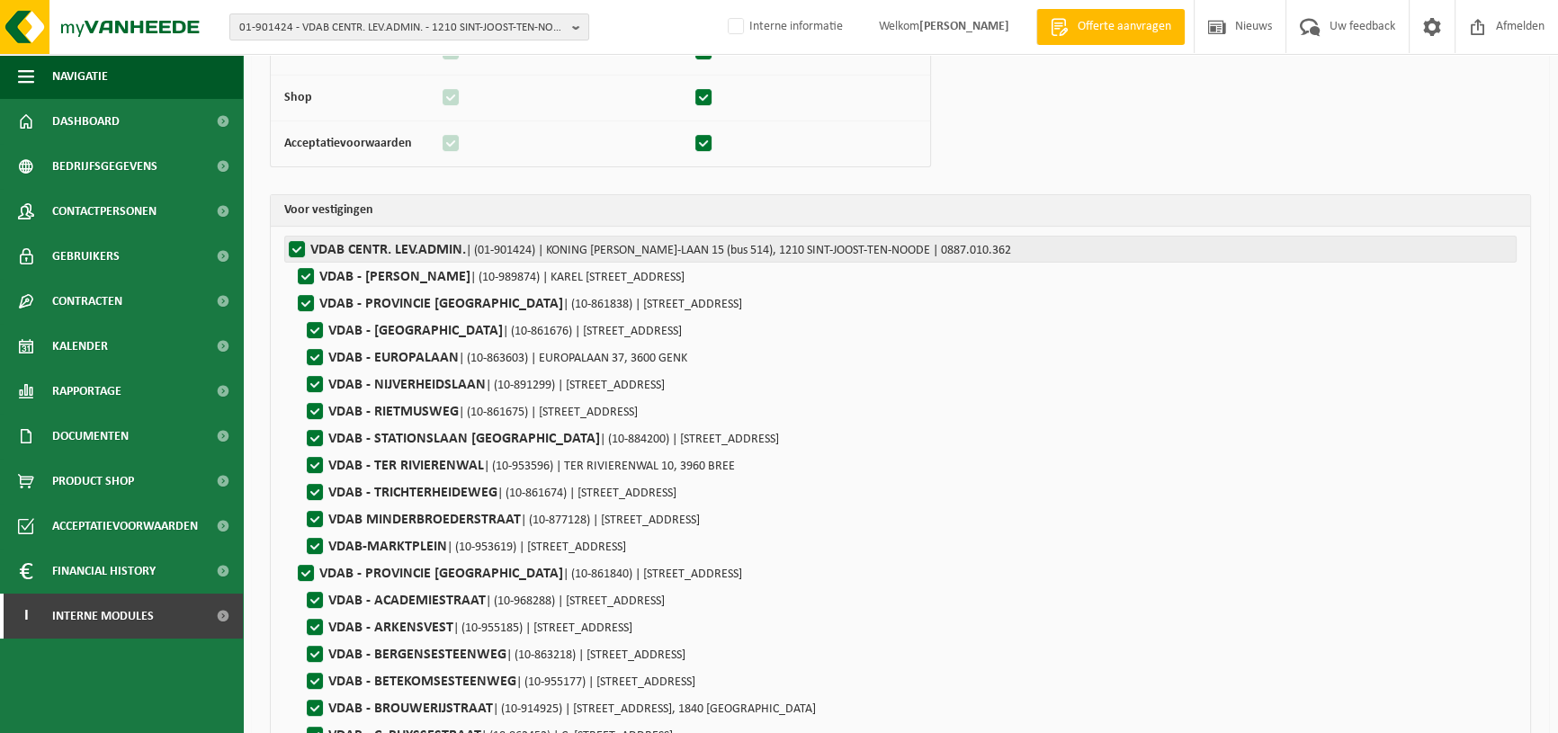
checkbox input "true"
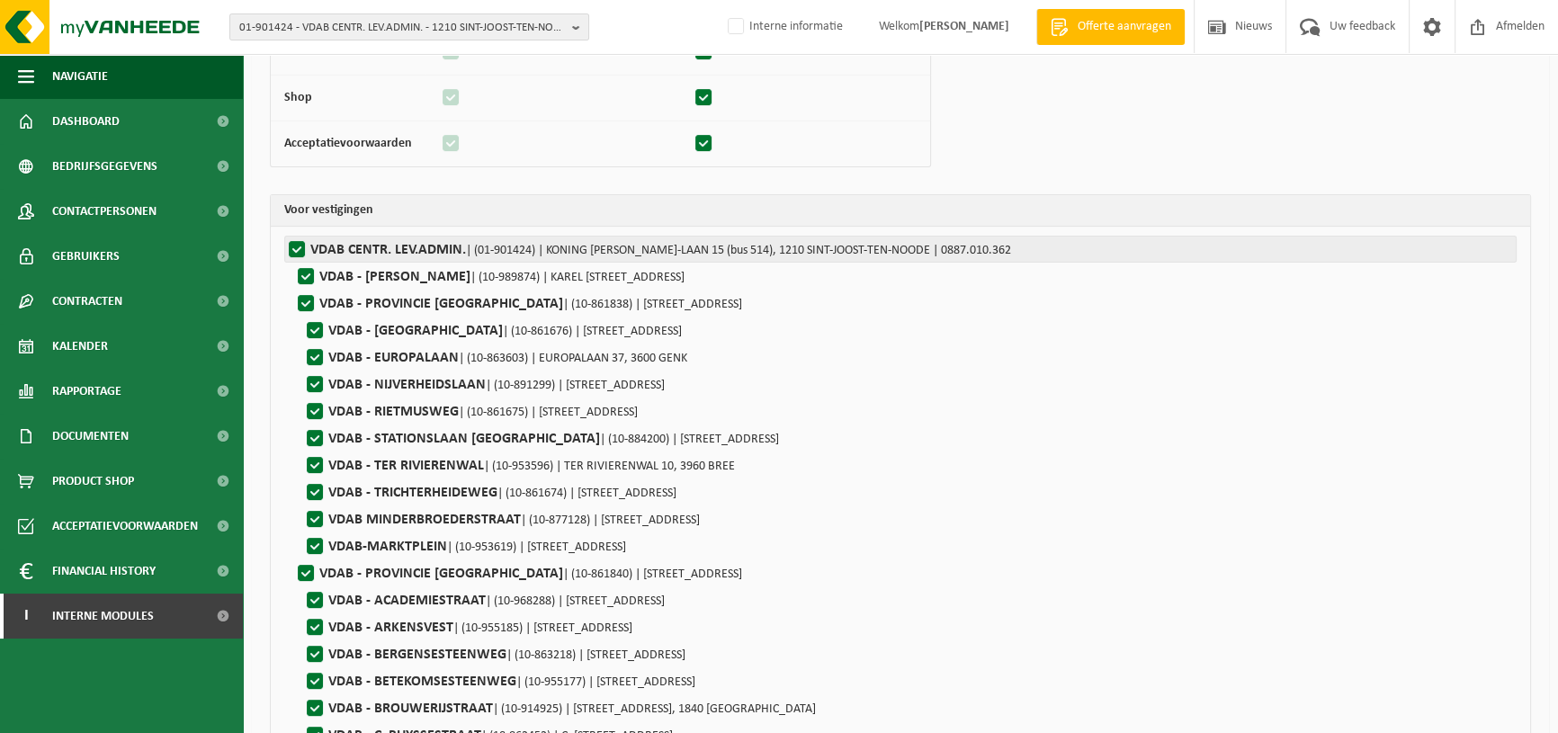
checkbox input "true"
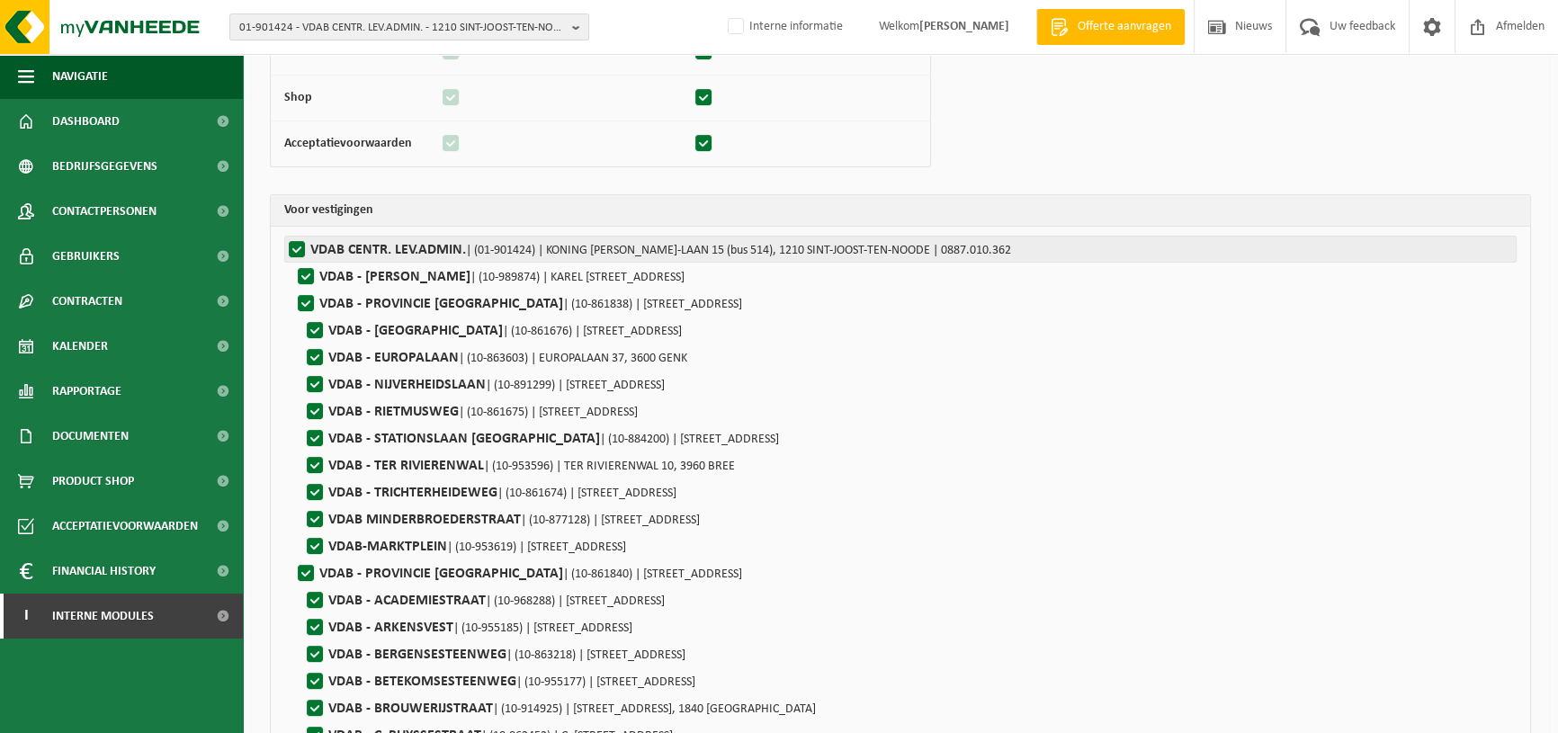
checkbox input "true"
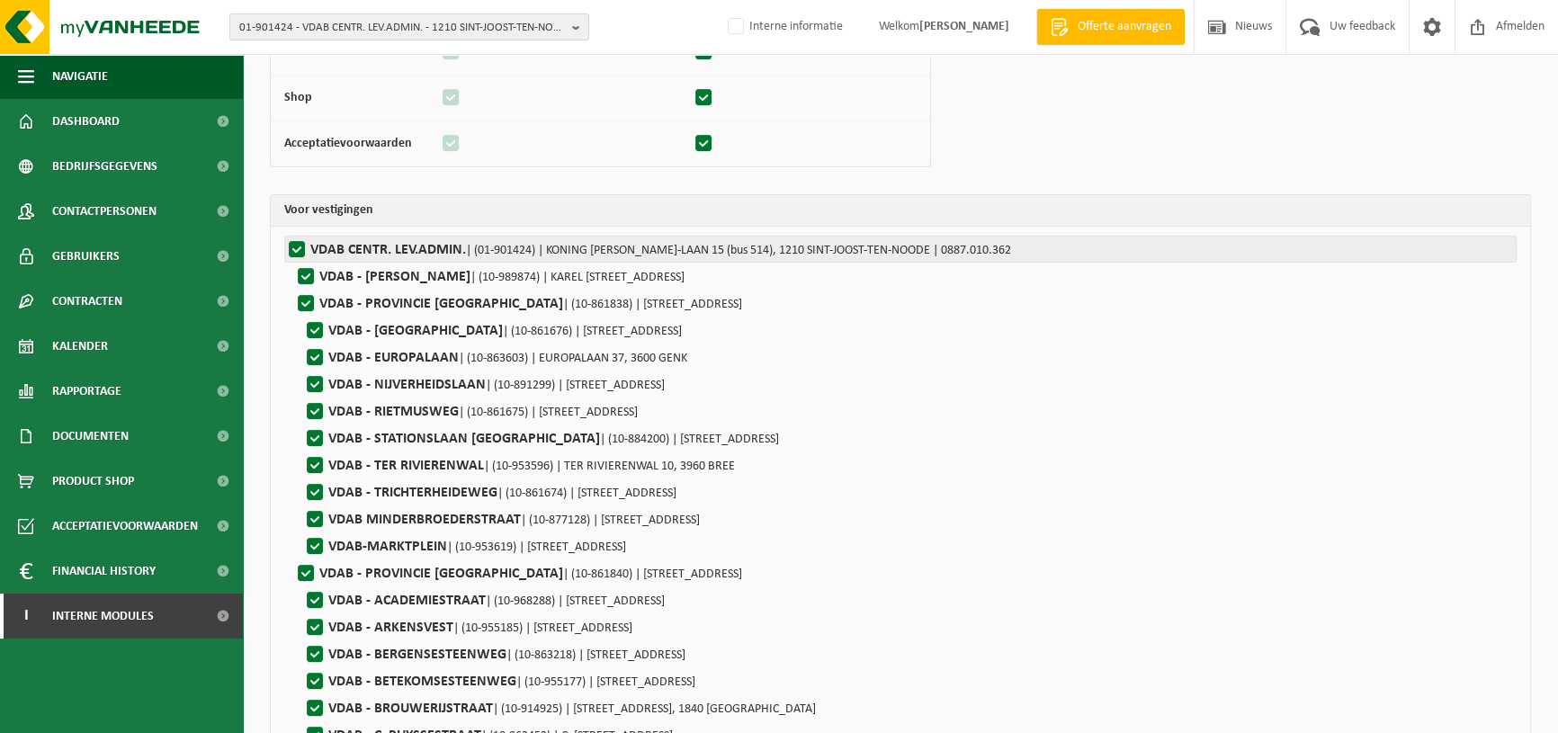
checkbox input "true"
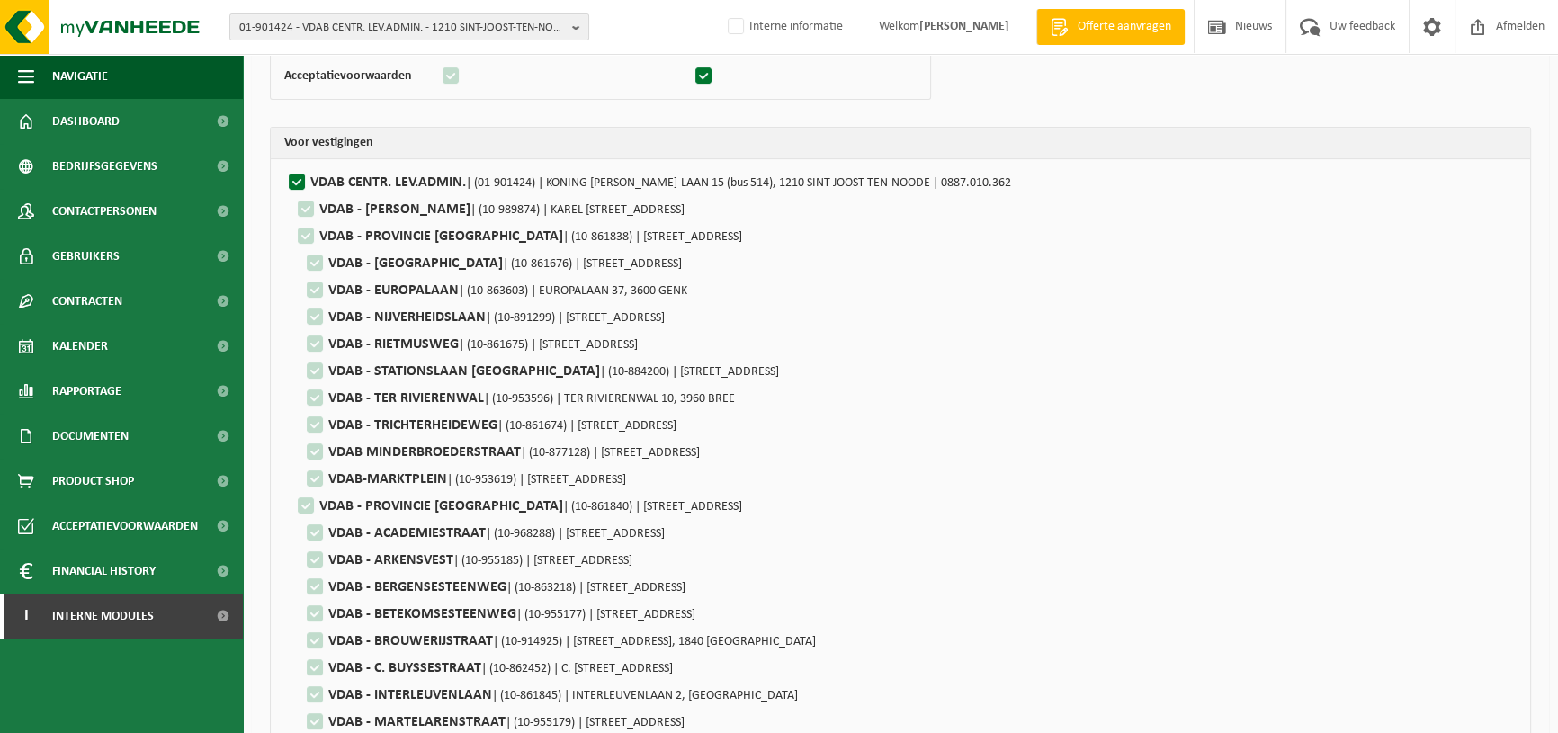
scroll to position [0, 0]
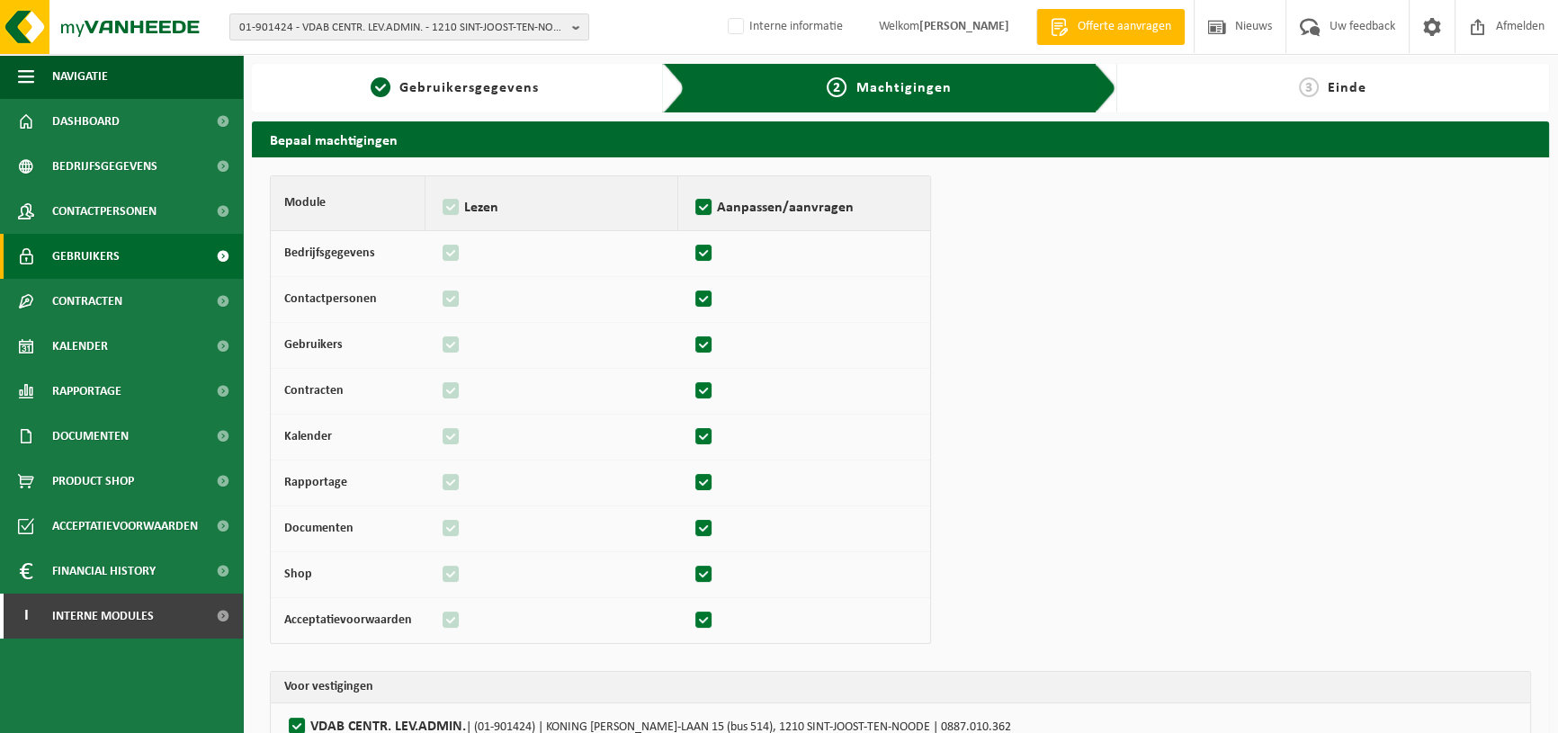
click at [54, 244] on span "Gebruikers" at bounding box center [85, 256] width 67 height 45
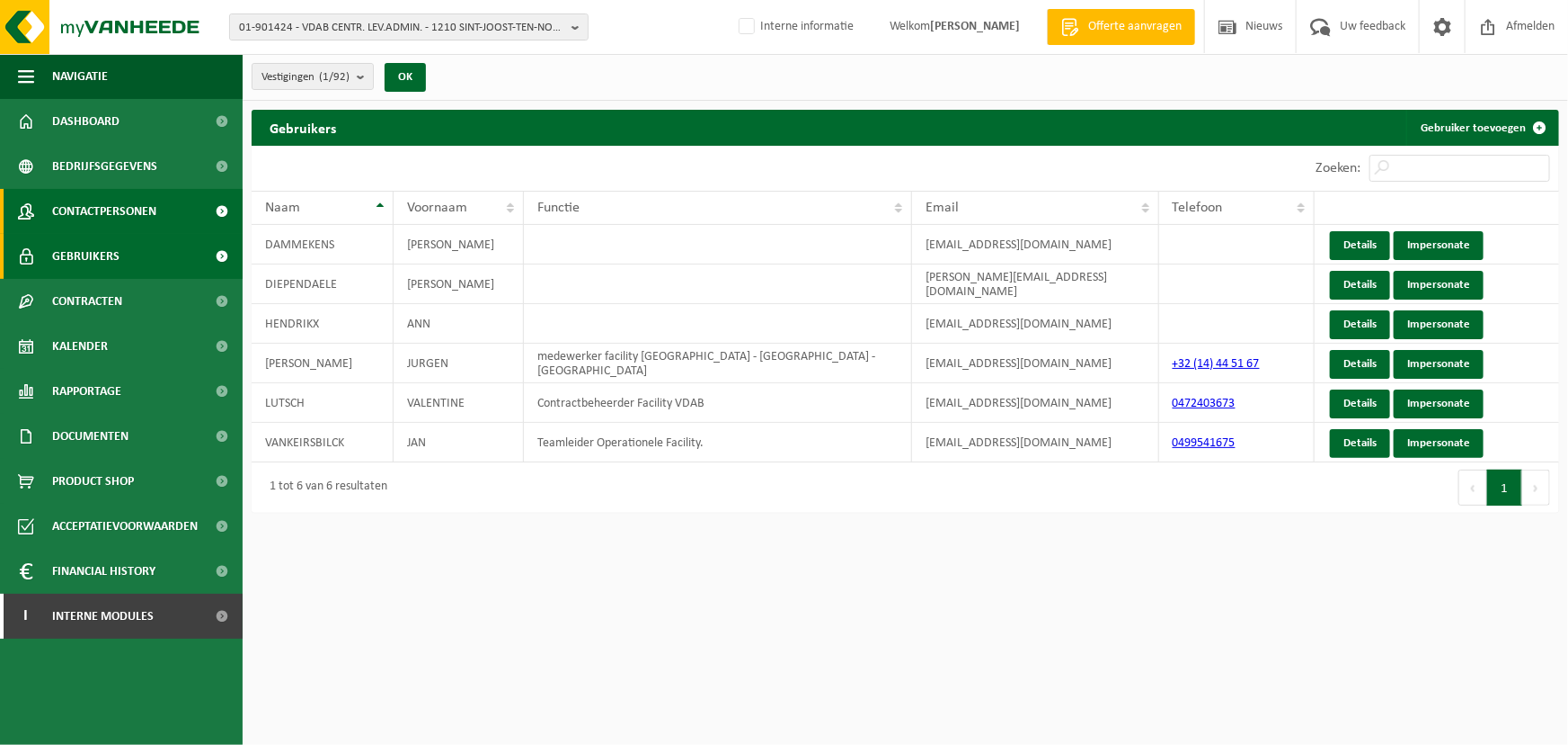
click at [112, 210] on span "Contactpersonen" at bounding box center [104, 211] width 104 height 45
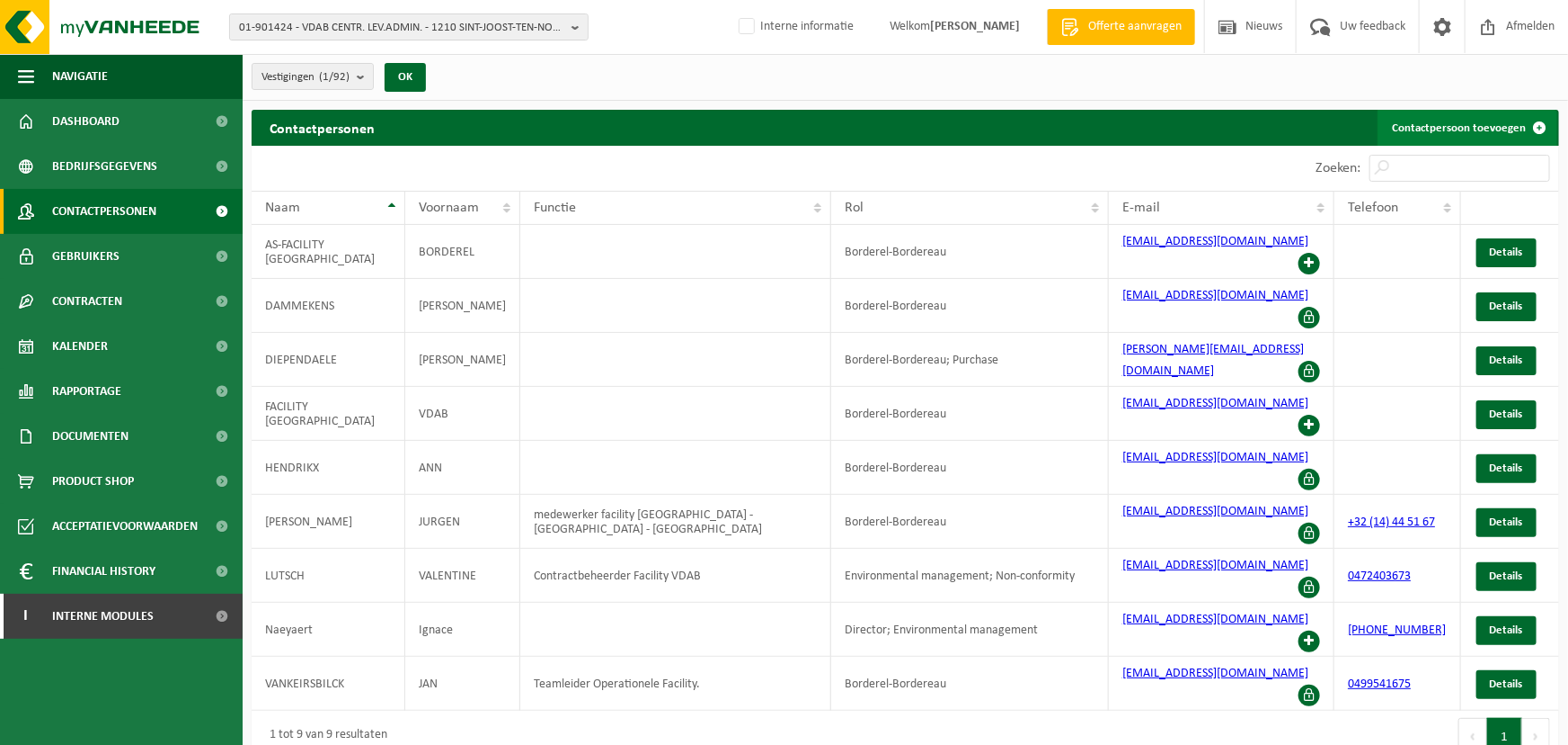
click at [1499, 128] on link "Contactpersoon toevoegen" at bounding box center [1468, 128] width 180 height 36
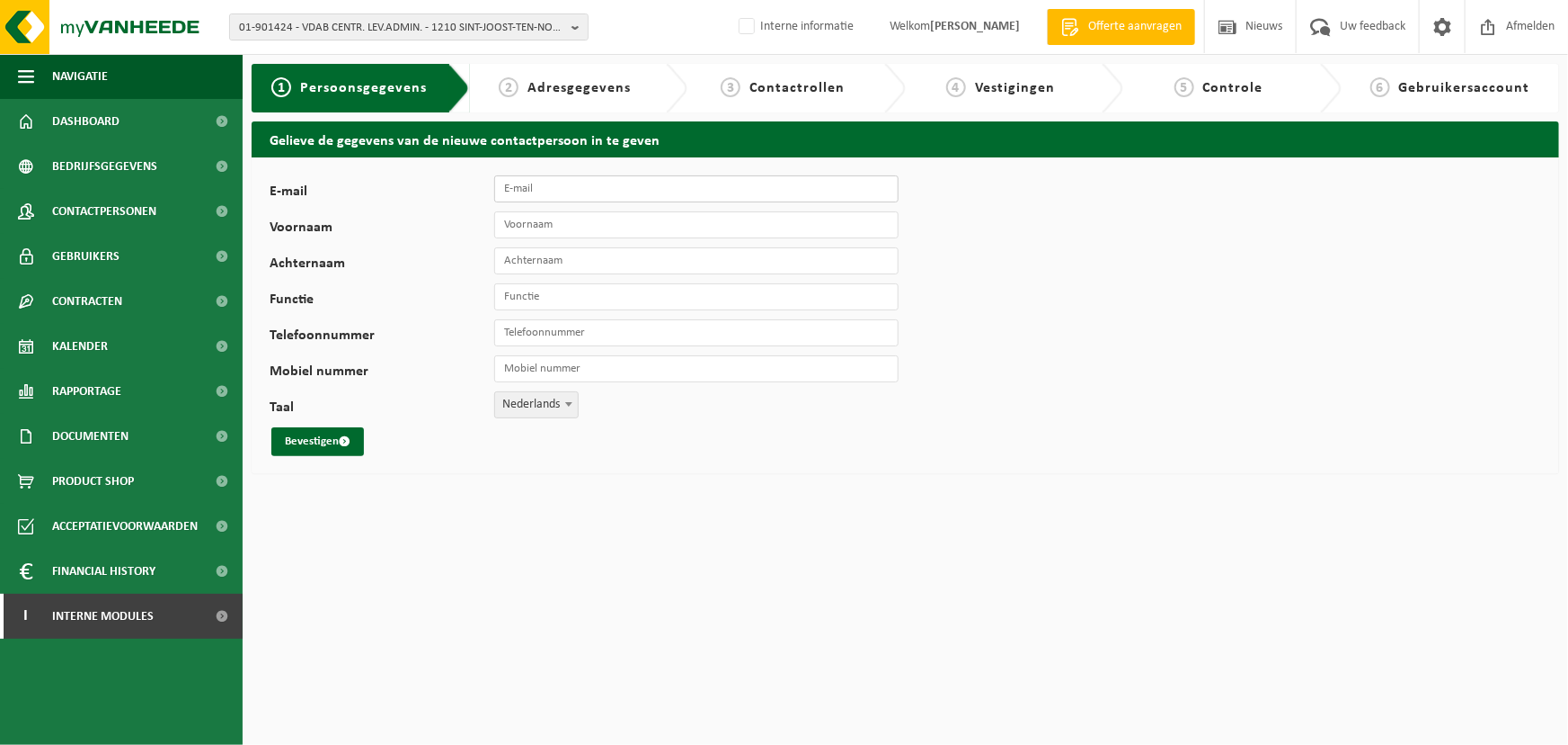
click at [559, 187] on input "E-mail" at bounding box center [697, 188] width 405 height 27
type input "[EMAIL_ADDRESS][DOMAIN_NAME]"
type input "Robbe"
type input "Delvoye"
type input "[PHONE_NUMBER]"
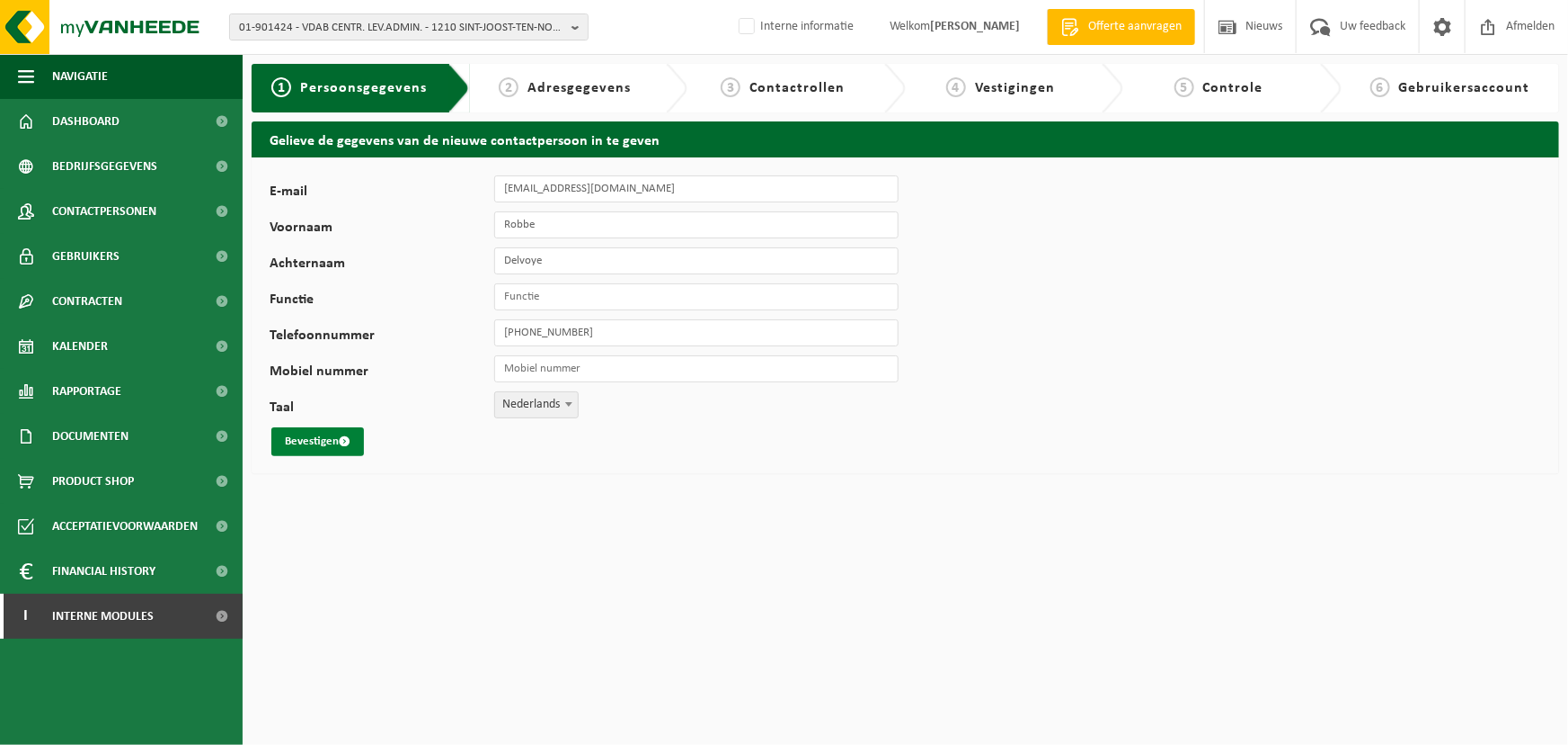
click at [312, 446] on button "Bevestigen" at bounding box center [318, 441] width 93 height 29
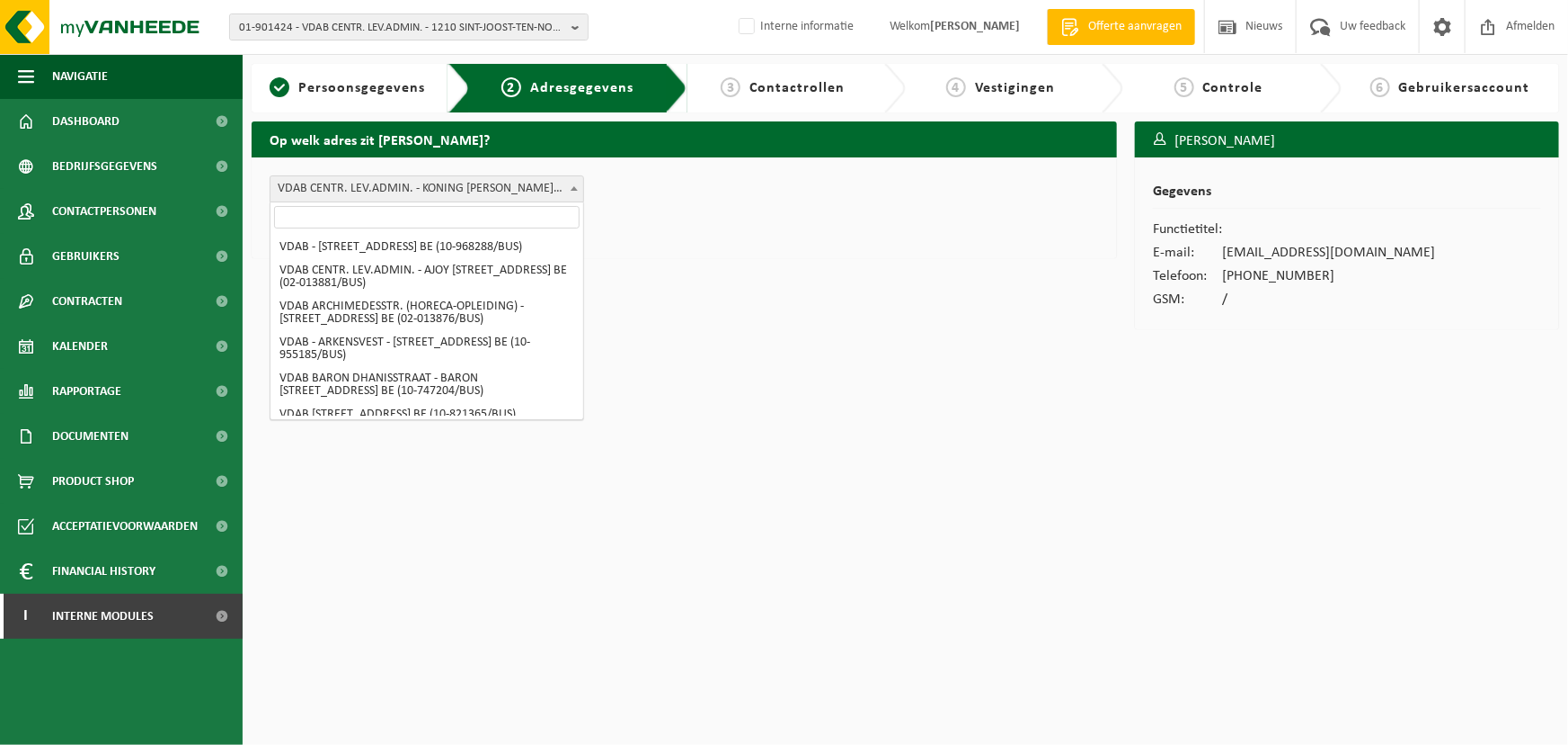
scroll to position [1594, 0]
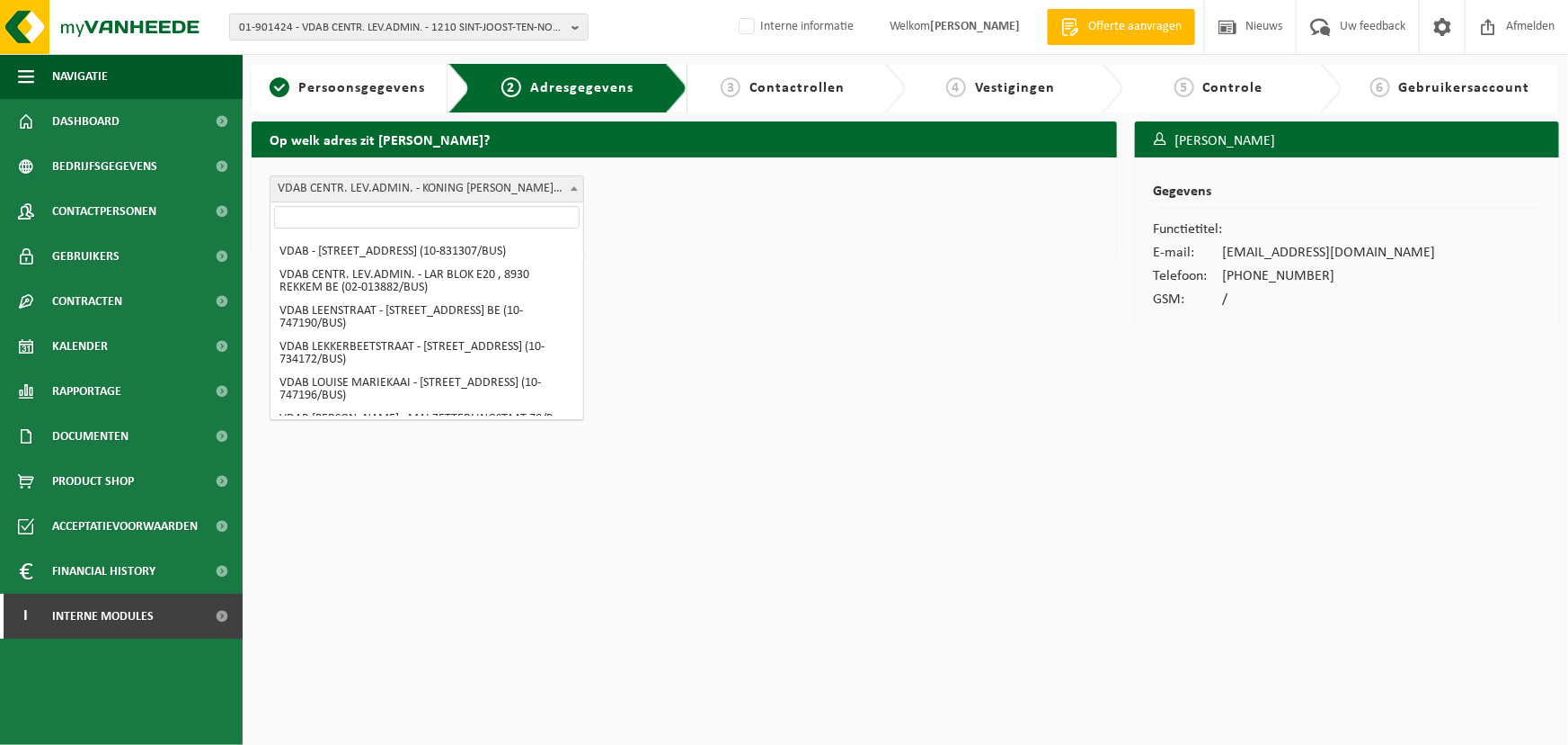
click at [467, 187] on span "VDAB CENTR. LEV.ADMIN. - KONING [PERSON_NAME]-LAAN 15 (bus 514) , 1210 SINT-JOO…" at bounding box center [427, 188] width 313 height 25
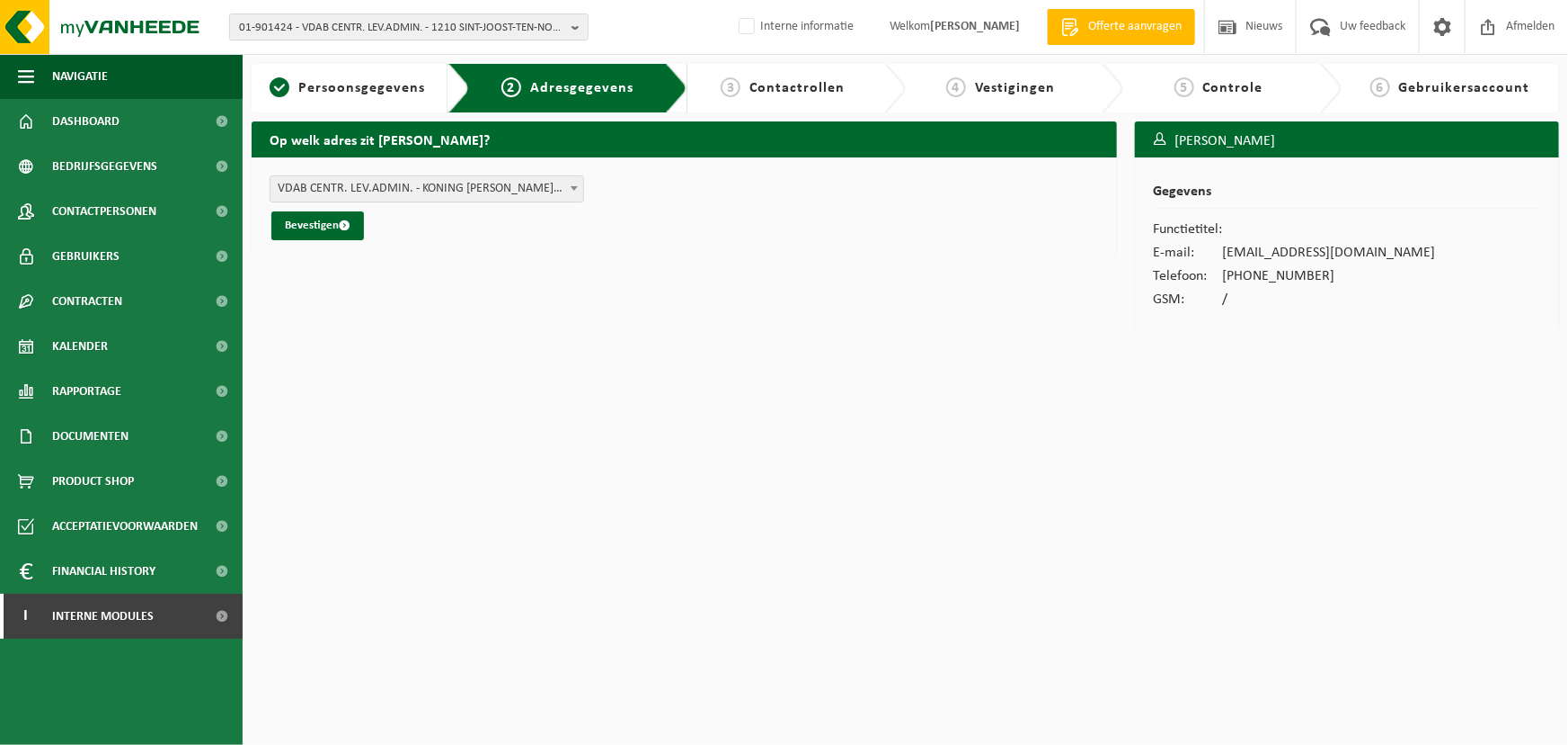
click at [674, 304] on div "Op welk adres zit [PERSON_NAME]? VDAB - [STREET_ADDRESS] (10-968288/BUS) VDAB C…" at bounding box center [685, 229] width 883 height 217
click at [298, 225] on button "Bevestigen" at bounding box center [318, 225] width 93 height 29
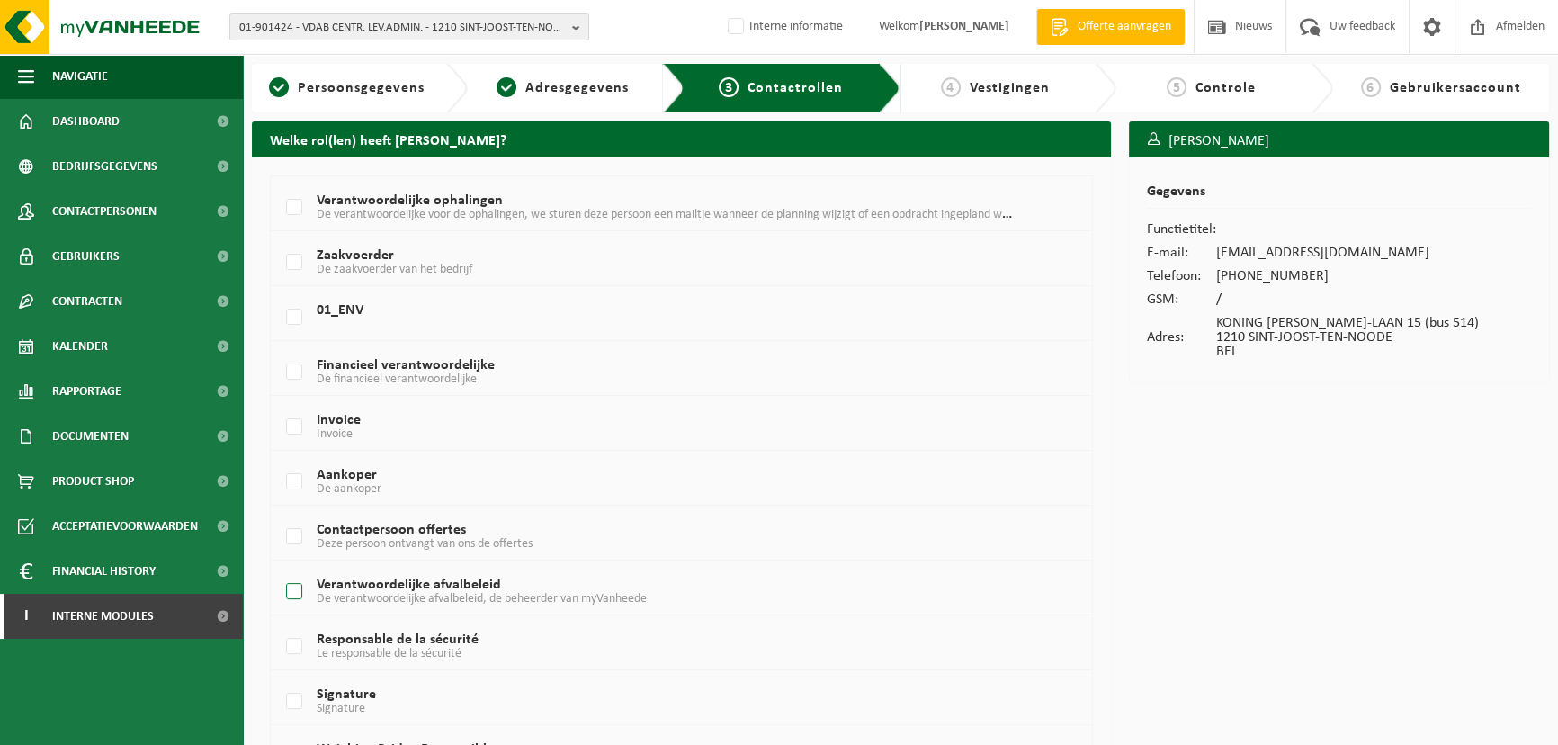
click at [306, 589] on label "Verantwoordelijke afvalbeleid De verantwoordelijke afvalbeleid, de beheerder va…" at bounding box center [647, 591] width 730 height 27
click at [280, 569] on input "Verantwoordelijke afvalbeleid De verantwoordelijke afvalbeleid, de beheerder va…" at bounding box center [279, 568] width 1 height 1
checkbox input "true"
click at [296, 206] on label "Verantwoordelijke ophalingen De verantwoordelijke voor de ophalingen, we sturen…" at bounding box center [647, 207] width 730 height 27
click at [280, 185] on input "Verantwoordelijke ophalingen De verantwoordelijke voor de ophalingen, we sturen…" at bounding box center [279, 184] width 1 height 1
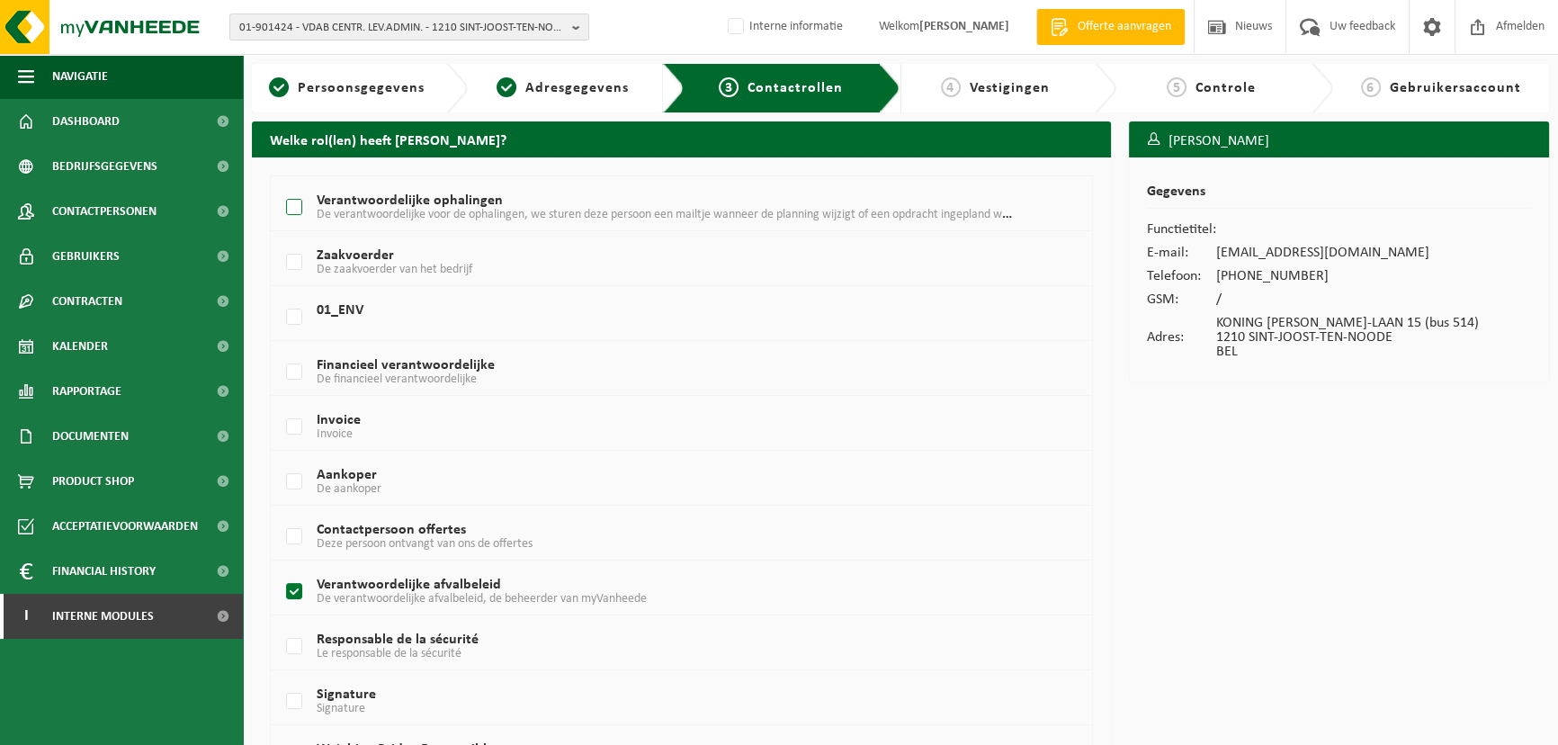
checkbox input "true"
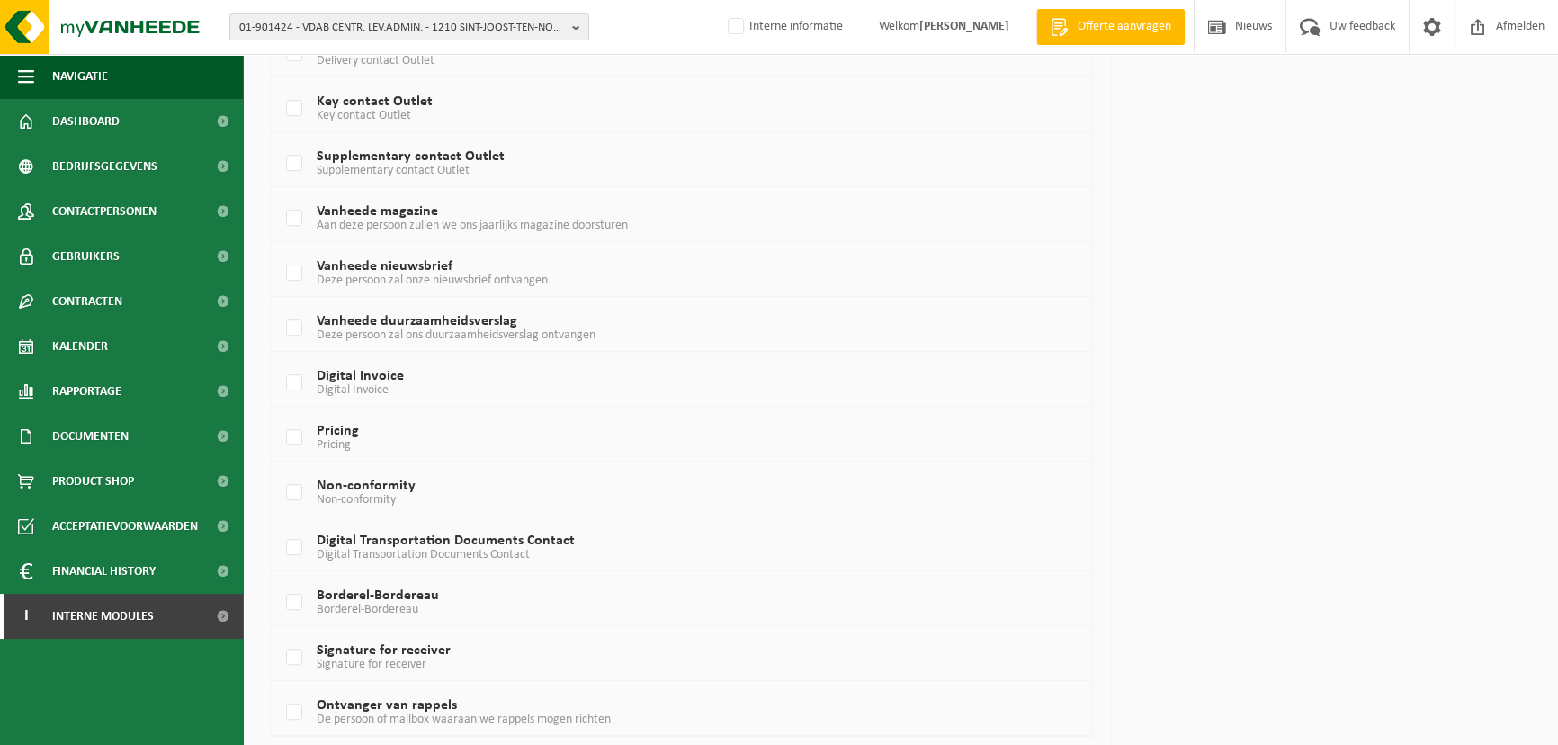
scroll to position [978, 0]
click at [290, 374] on label "Digital Invoice Digital Invoice" at bounding box center [647, 382] width 730 height 27
click at [280, 360] on input "Digital Invoice Digital Invoice" at bounding box center [279, 359] width 1 height 1
checkbox input "true"
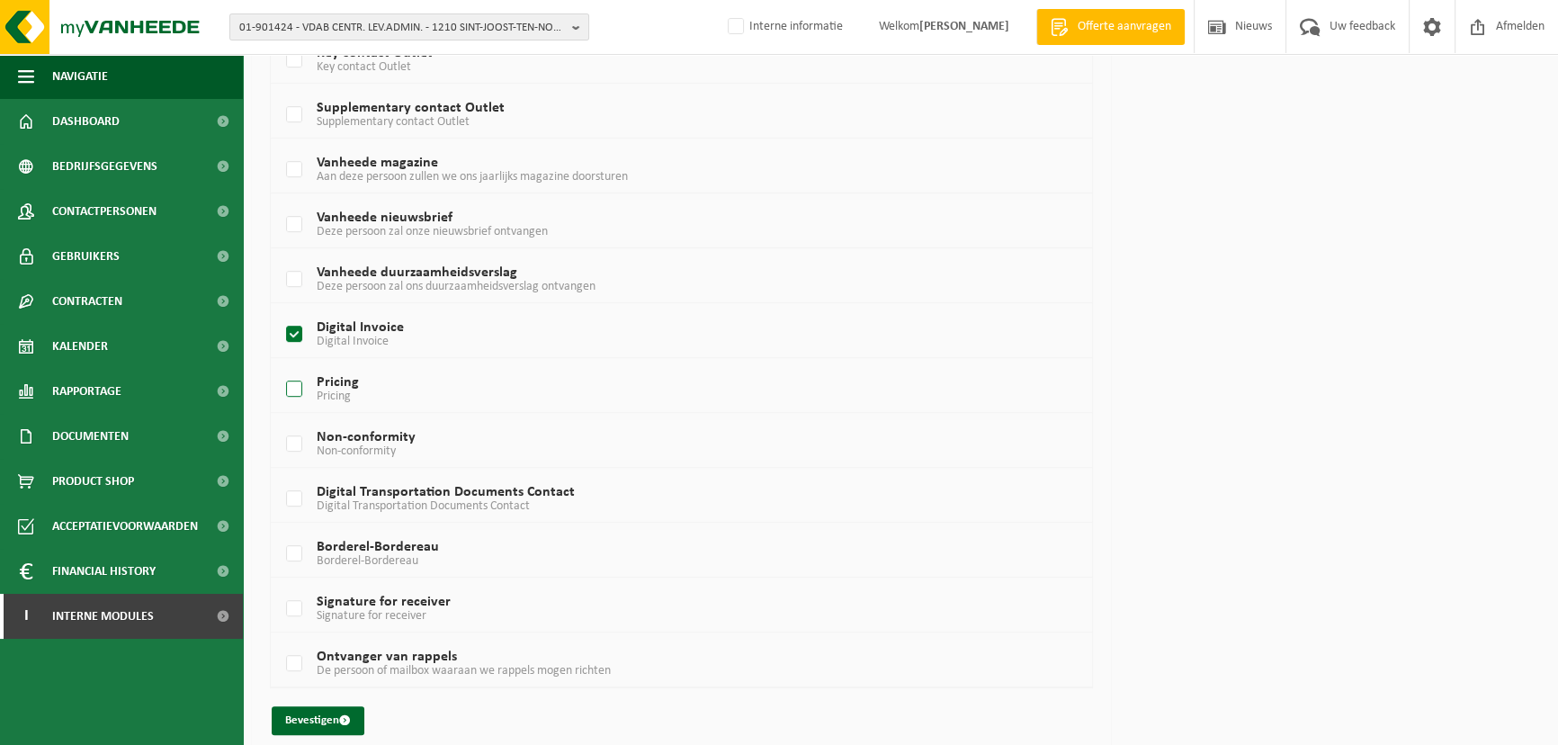
scroll to position [1040, 0]
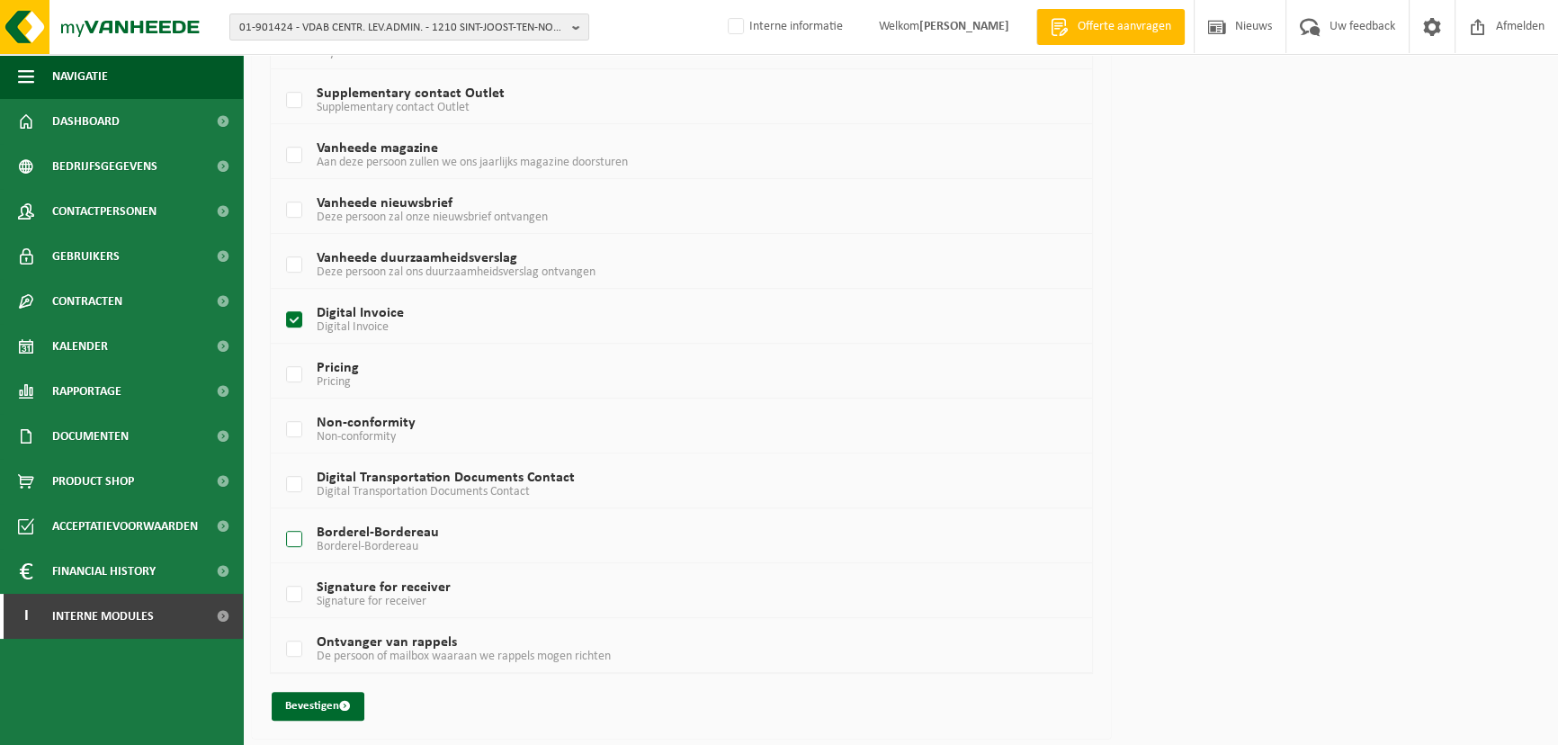
click at [295, 538] on label "Borderel-Bordereau Borderel-Bordereau" at bounding box center [647, 539] width 730 height 27
click at [280, 517] on input "Borderel-Bordereau Borderel-Bordereau" at bounding box center [279, 516] width 1 height 1
checkbox input "true"
click at [312, 701] on button "Bevestigen" at bounding box center [318, 706] width 93 height 29
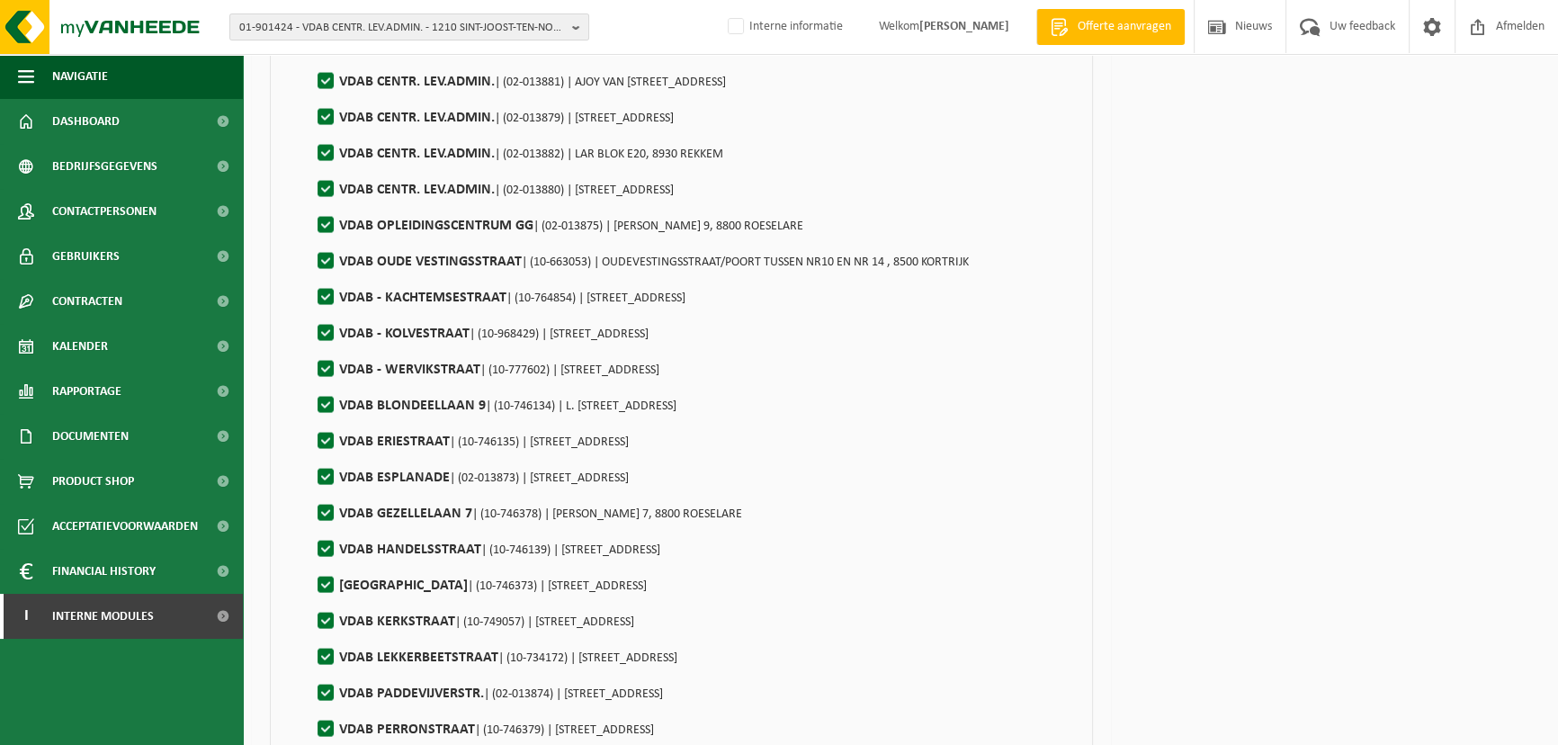
scroll to position [13048, 0]
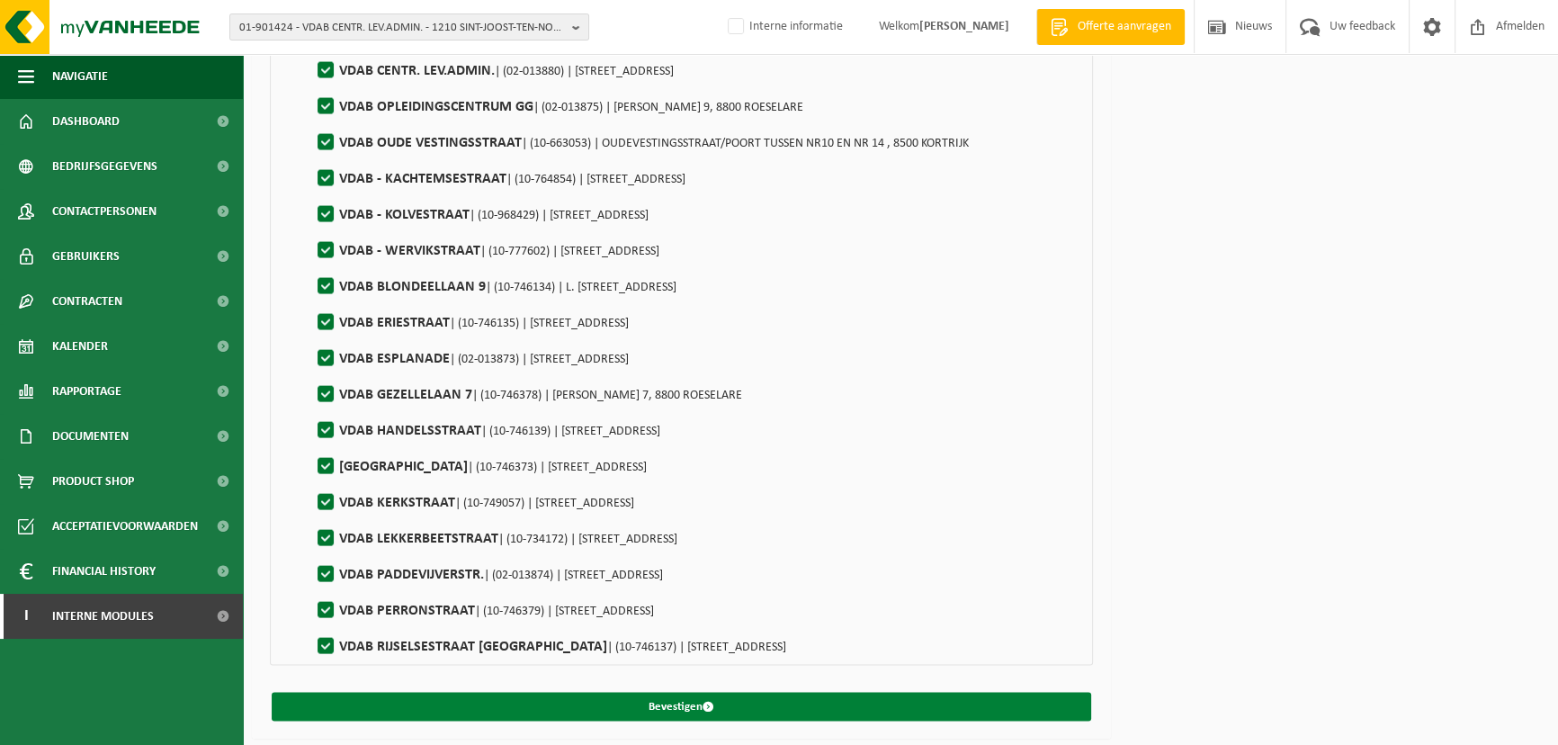
click at [787, 698] on button "Bevestigen" at bounding box center [681, 706] width 819 height 29
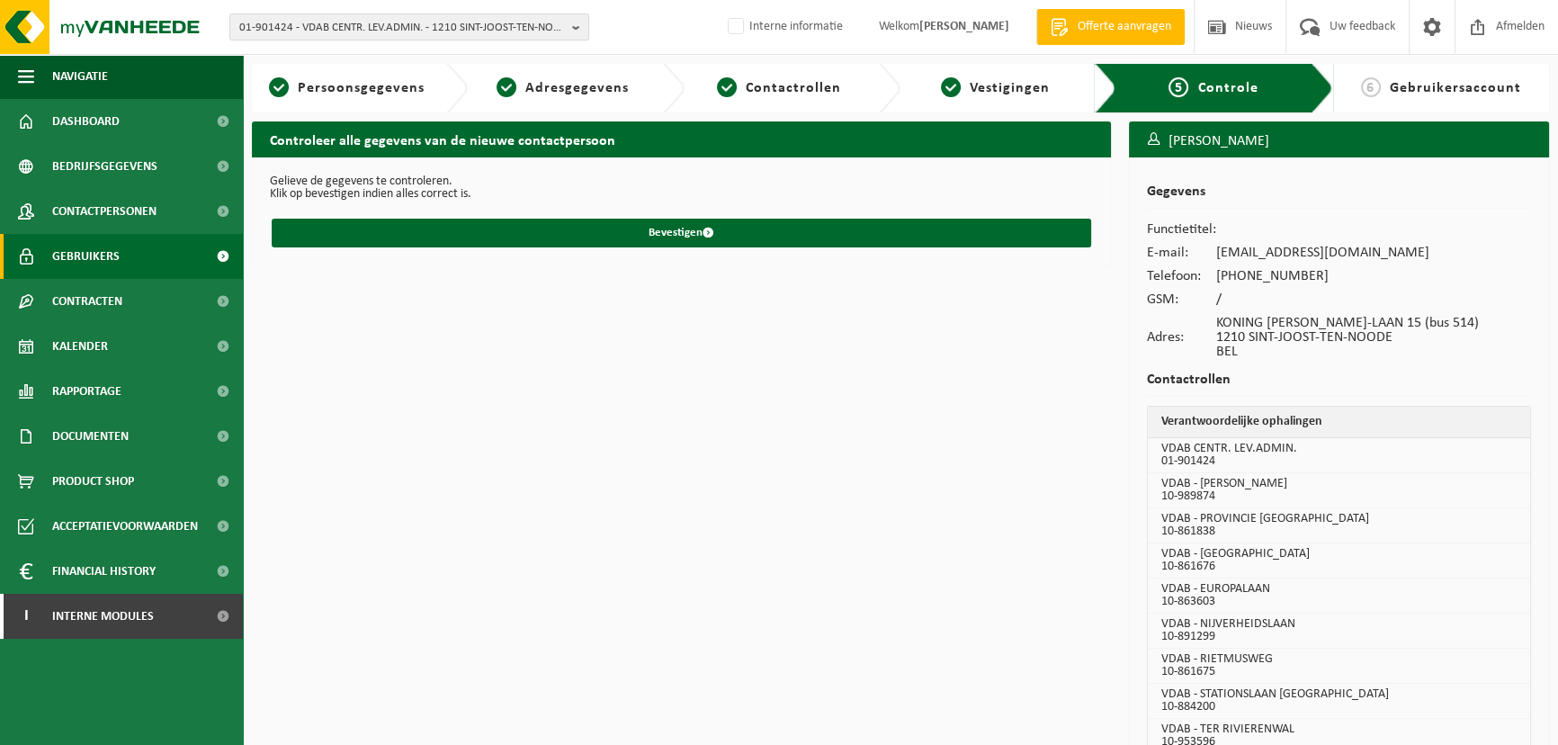
click at [75, 252] on span "Gebruikers" at bounding box center [85, 256] width 67 height 45
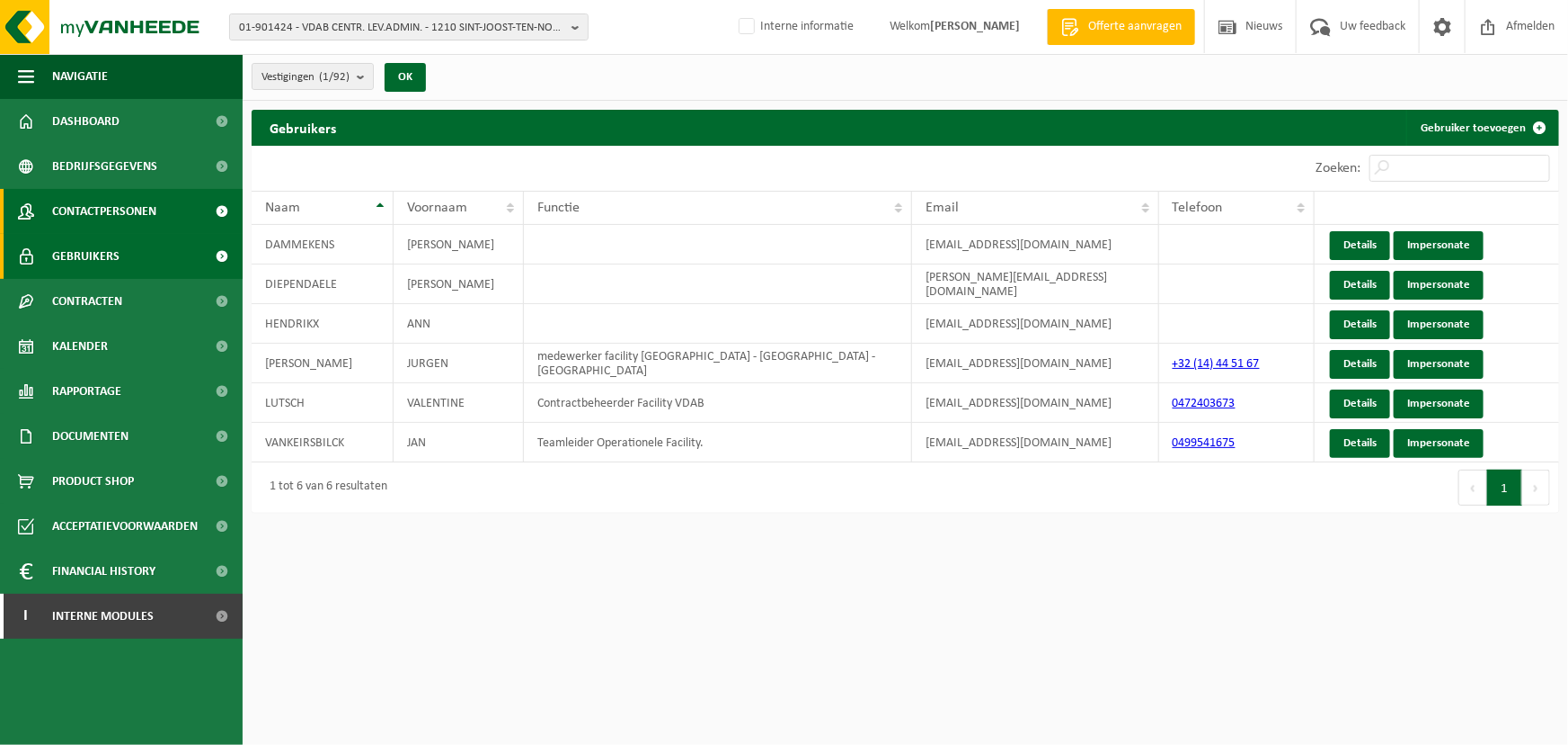
click at [130, 213] on span "Contactpersonen" at bounding box center [104, 211] width 104 height 45
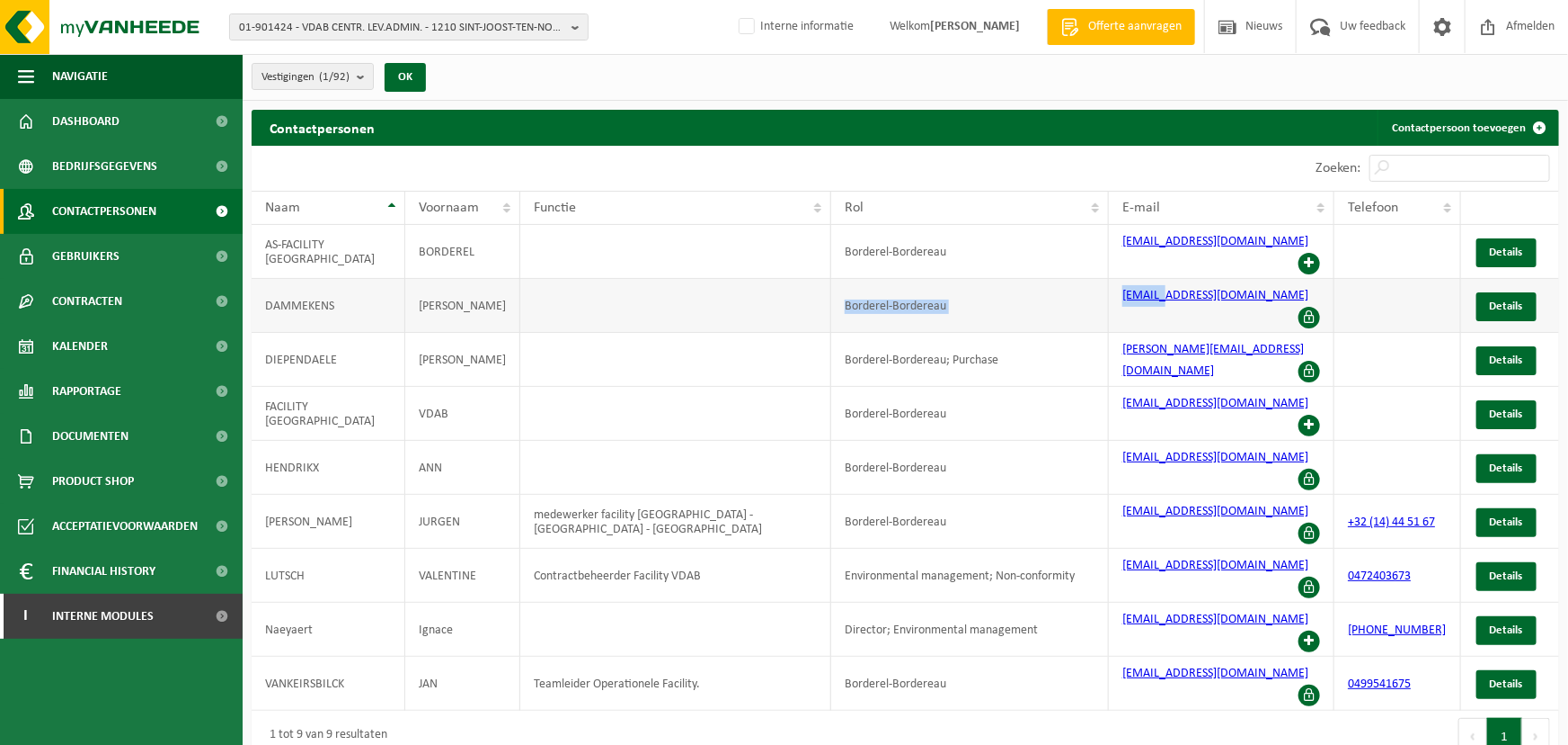
drag, startPoint x: 740, startPoint y: 281, endPoint x: 1162, endPoint y: 294, distance: 422.2
click at [1162, 294] on tr "[PERSON_NAME]-Bordereau [EMAIL_ADDRESS][DOMAIN_NAME] Details" at bounding box center [905, 306] width 1308 height 54
click at [145, 259] on link "Gebruikers" at bounding box center [121, 256] width 243 height 45
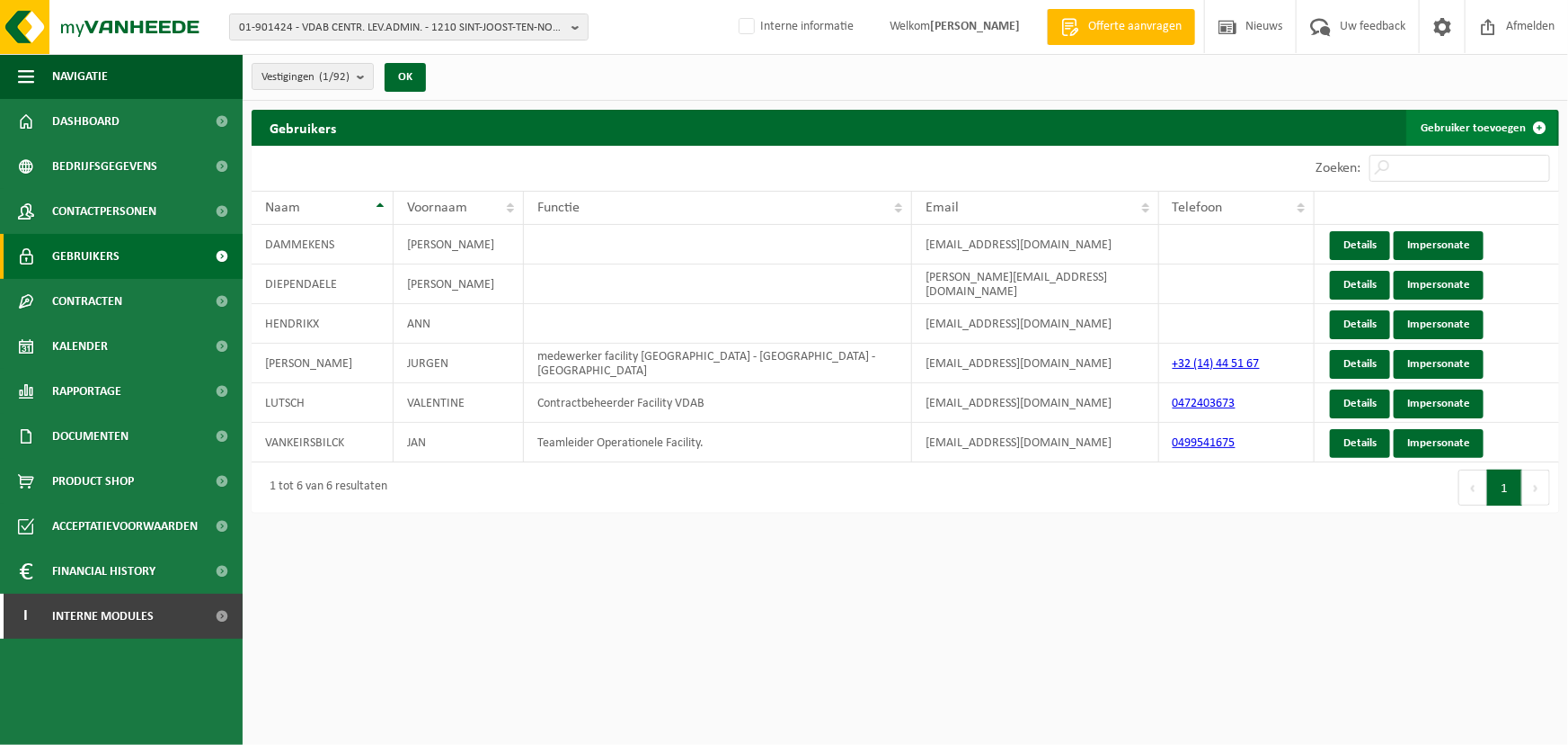
click at [1464, 134] on link "Gebruiker toevoegen" at bounding box center [1481, 128] width 151 height 36
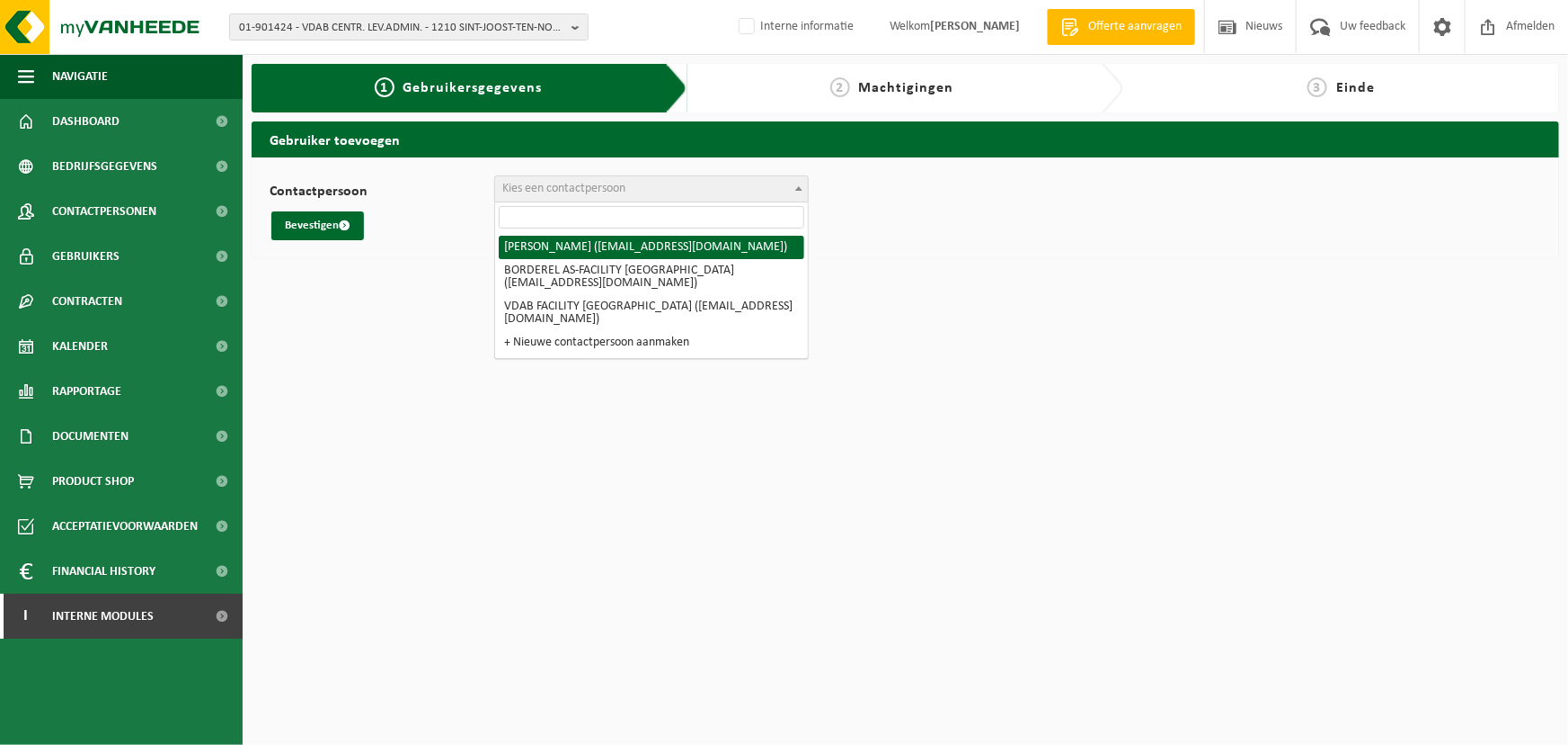
click at [734, 183] on span "Kies een contactpersoon" at bounding box center [652, 188] width 313 height 25
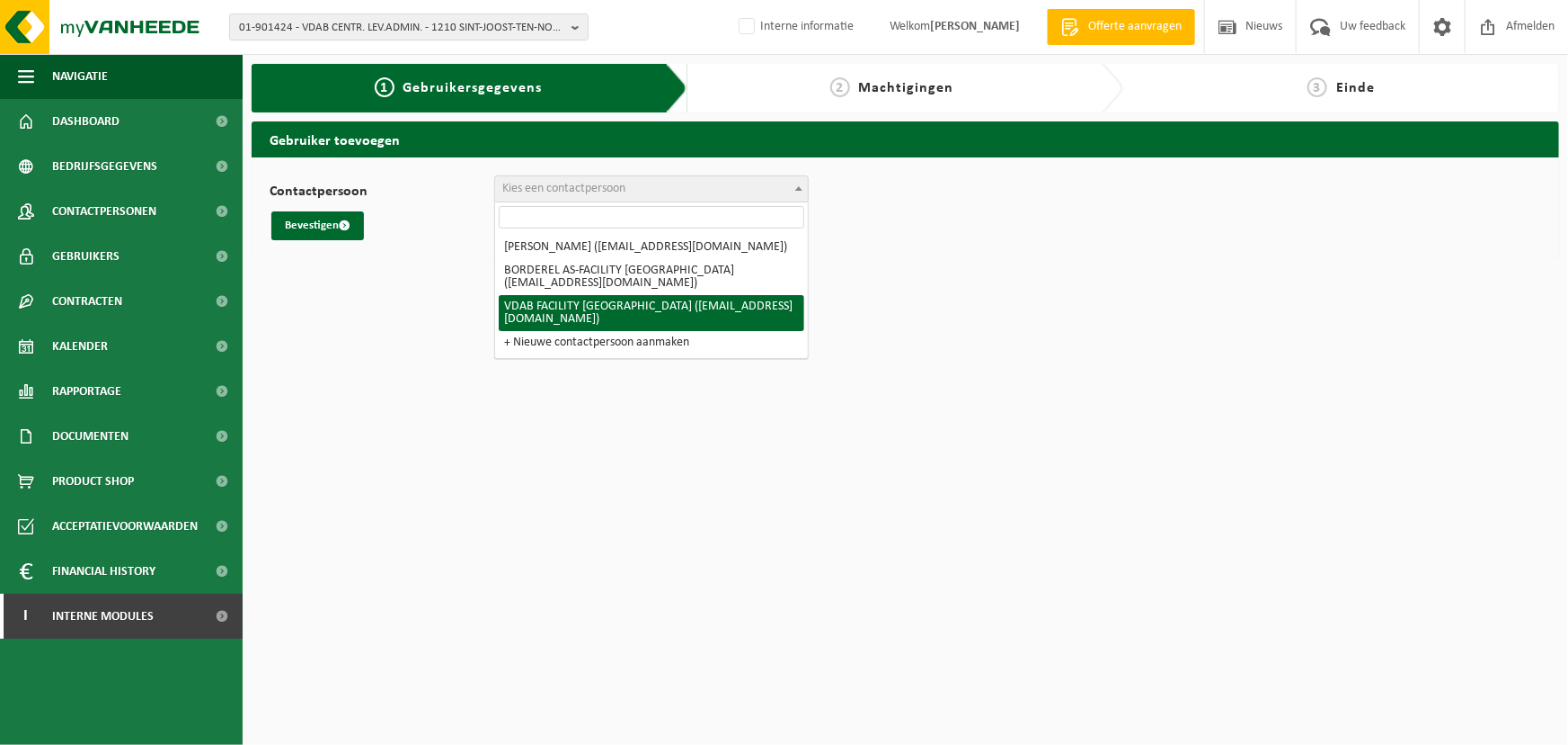
select select "108327"
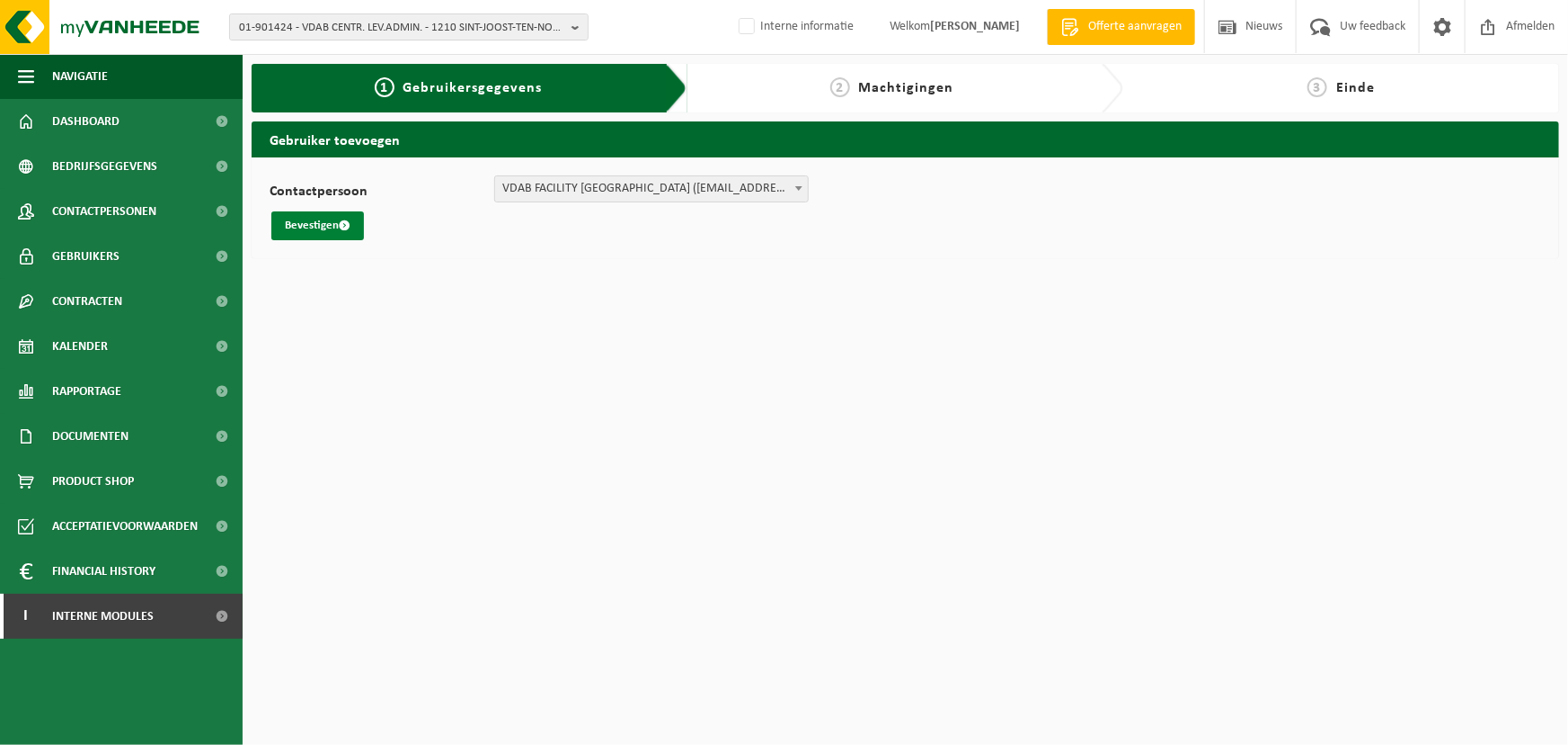
click at [321, 234] on button "Bevestigen" at bounding box center [318, 225] width 93 height 29
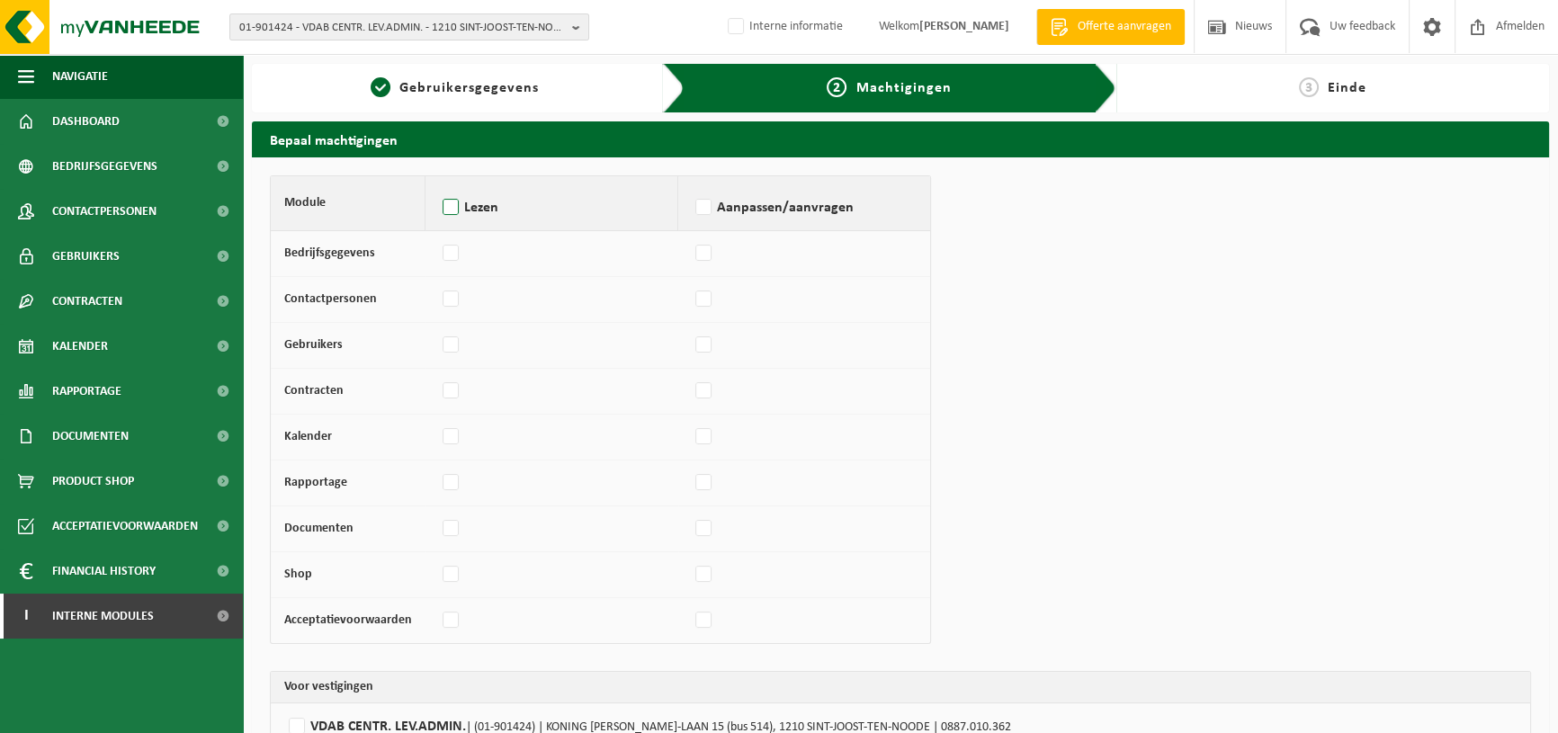
click at [449, 214] on label "Lezen" at bounding box center [551, 207] width 225 height 27
click at [439, 185] on input "Lezen" at bounding box center [438, 184] width 1 height 1
checkbox input "true"
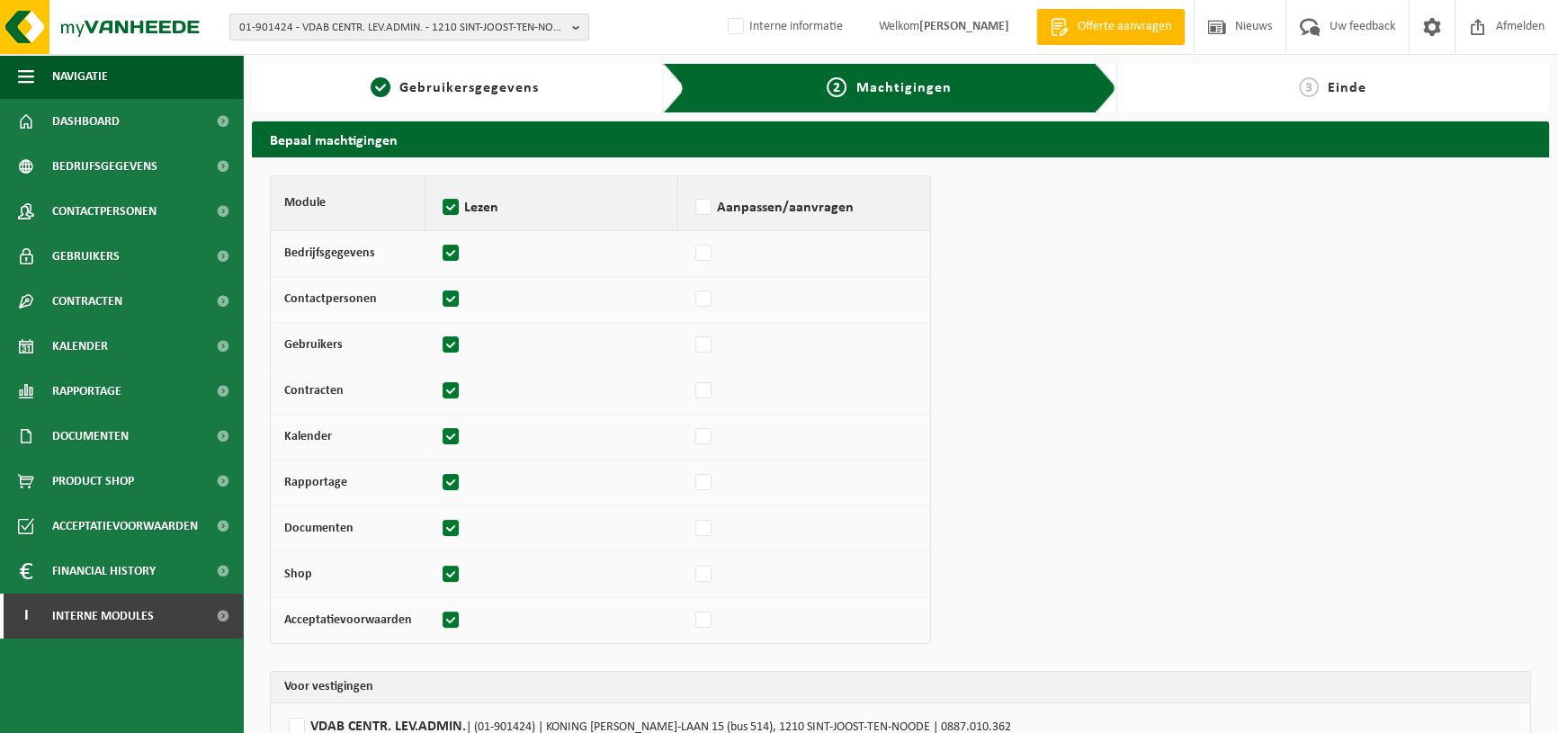
checkbox input "true"
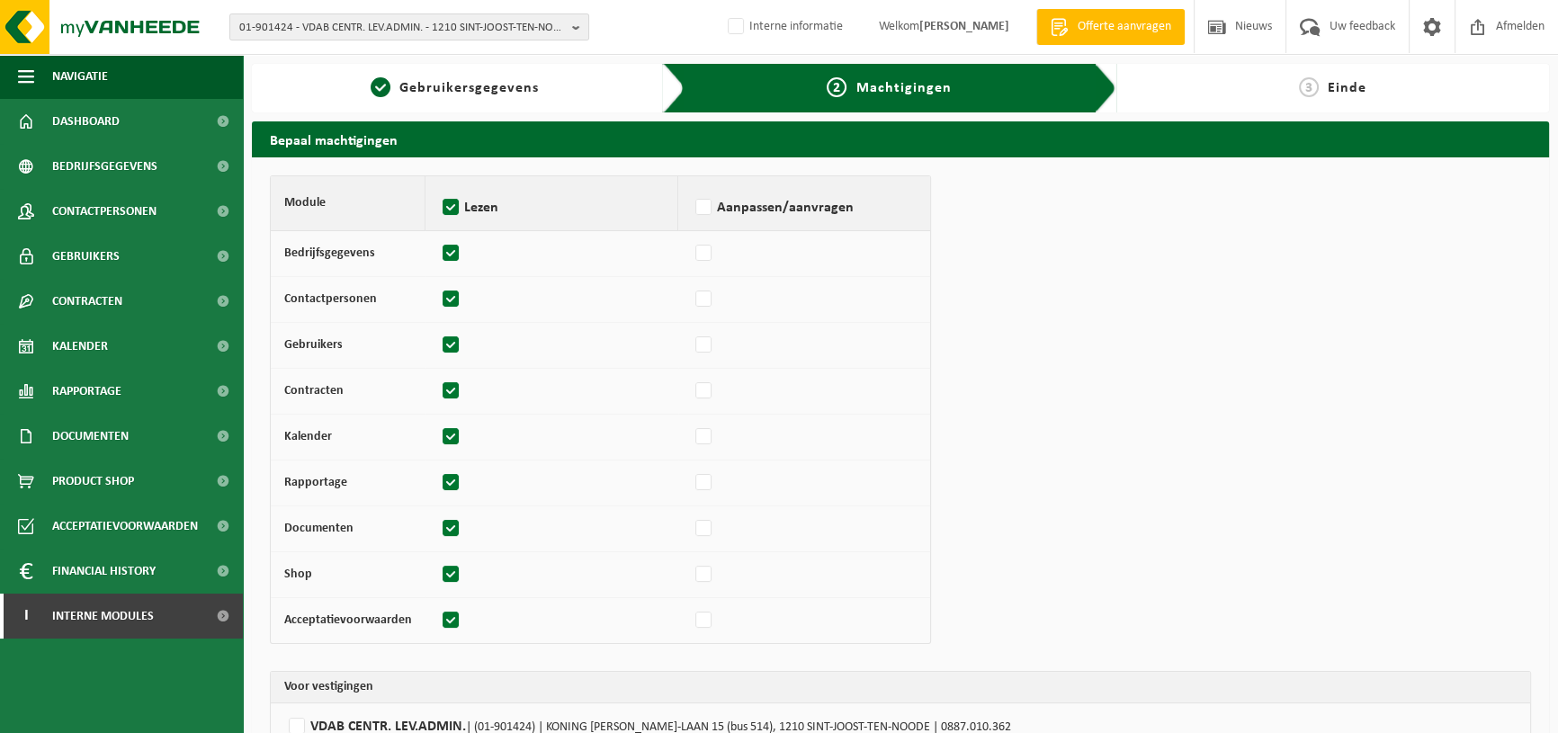
checkbox input "true"
click at [711, 197] on label "Aanpassen/aanvragen" at bounding box center [804, 207] width 225 height 27
click at [692, 185] on input "Aanpassen/aanvragen" at bounding box center [691, 184] width 1 height 1
checkbox input "true"
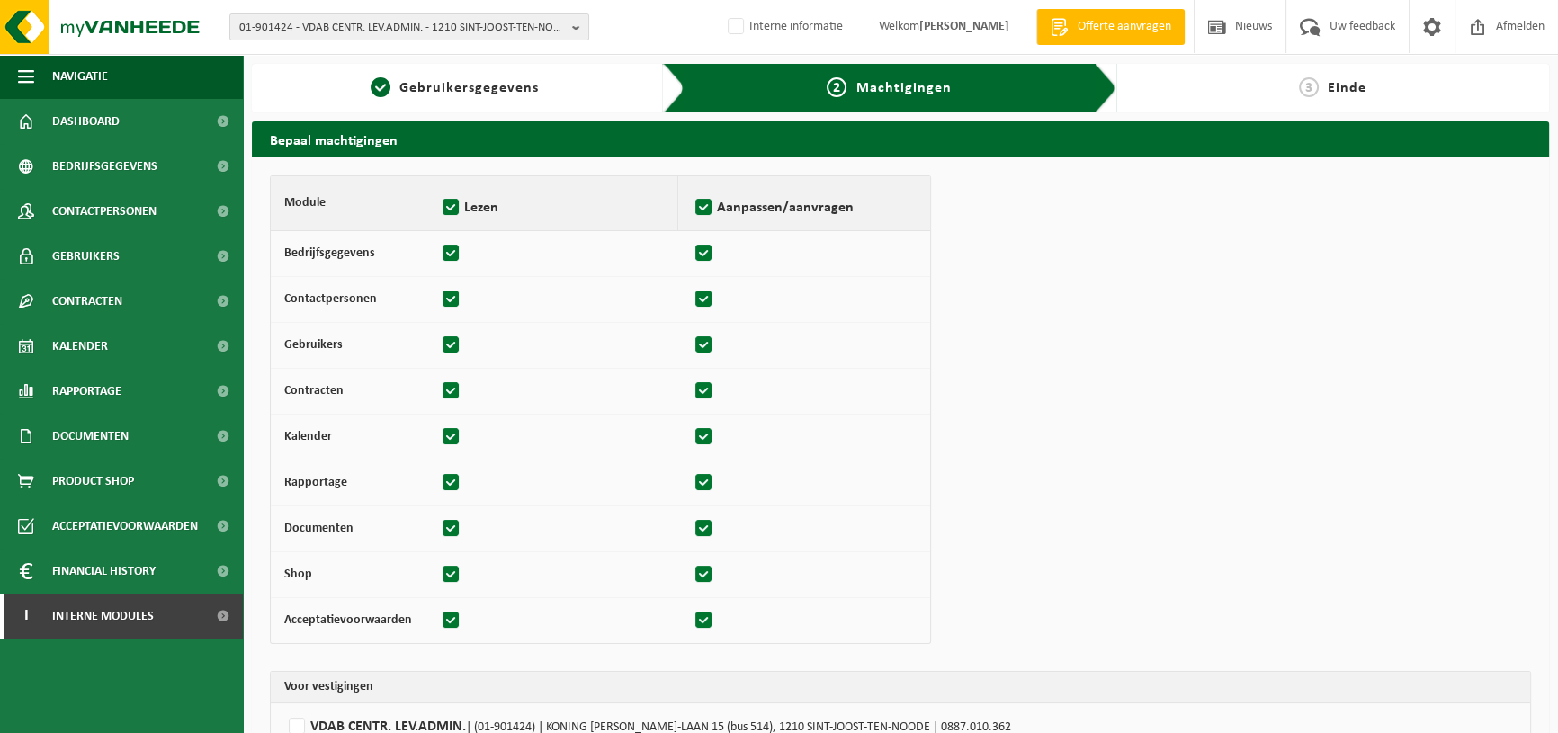
checkbox input "true"
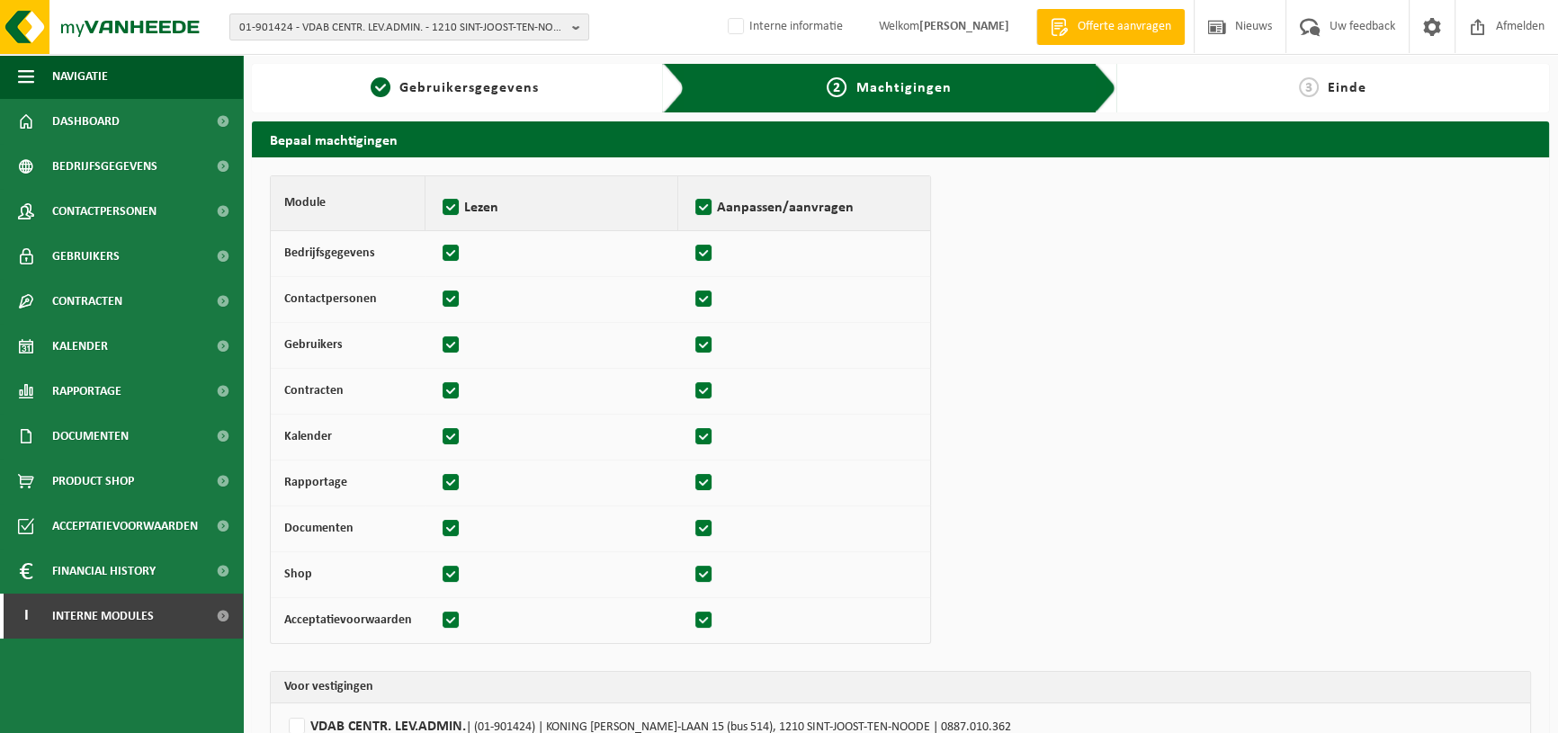
checkbox input "true"
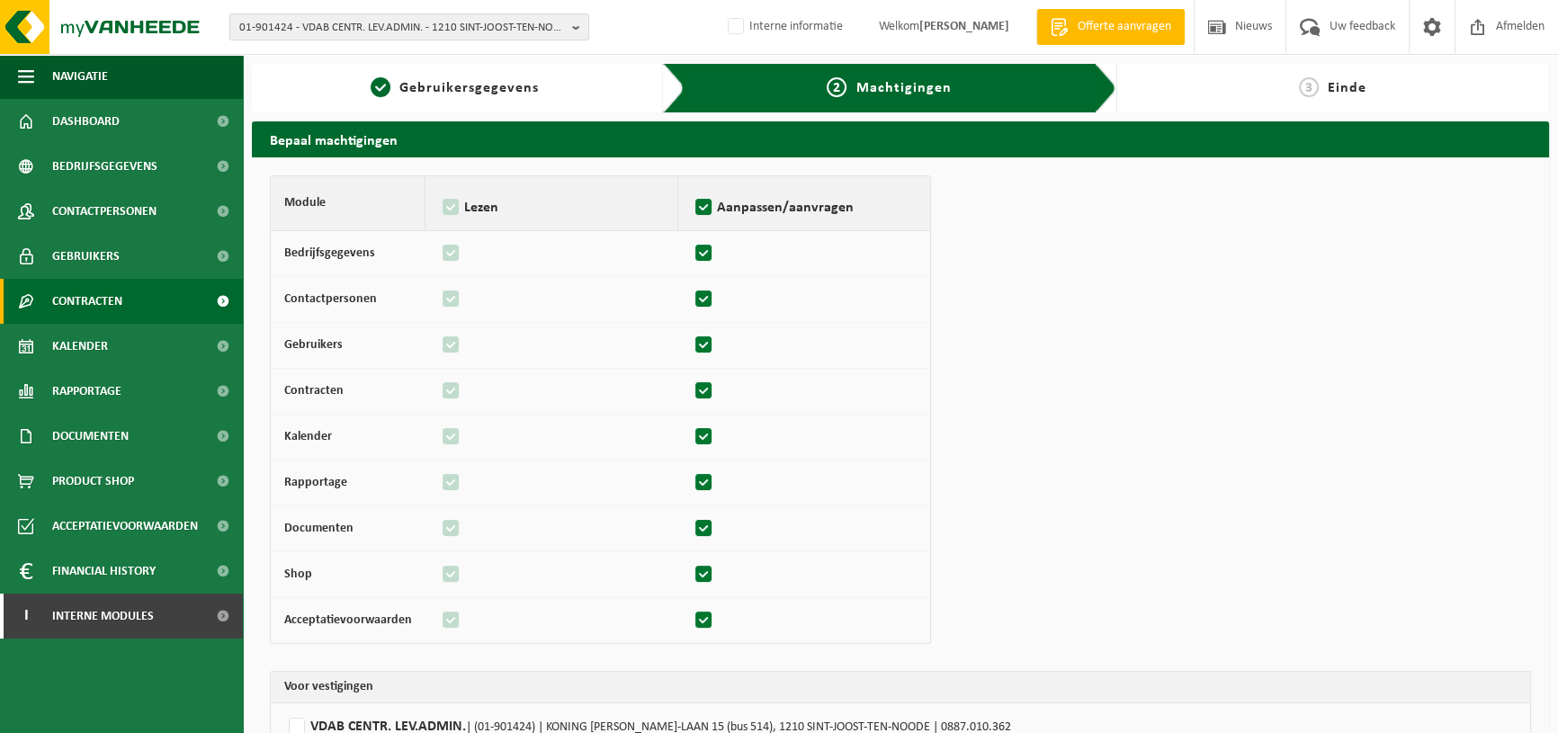
click at [102, 305] on span "Contracten" at bounding box center [87, 301] width 70 height 45
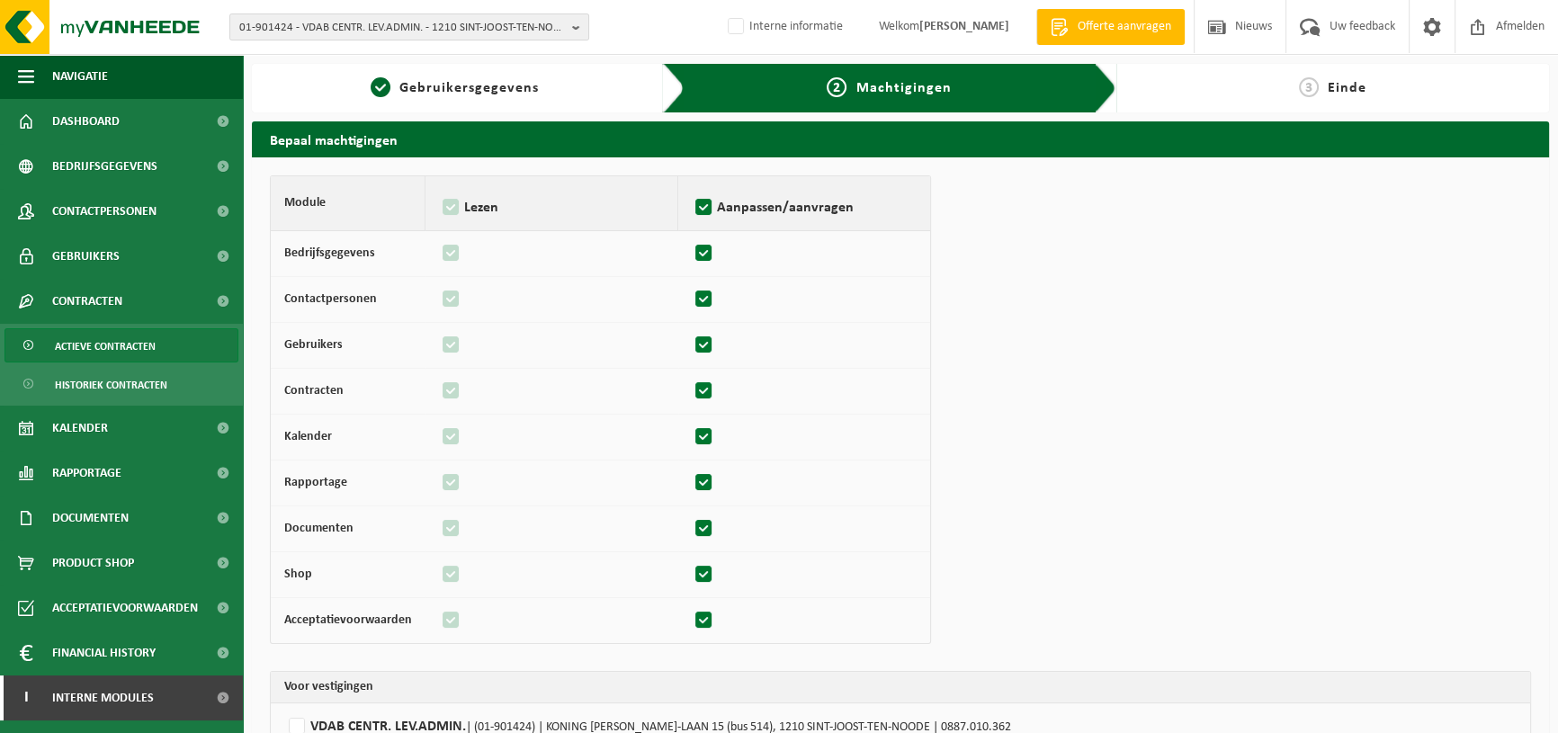
click at [114, 342] on span "Actieve contracten" at bounding box center [105, 346] width 101 height 34
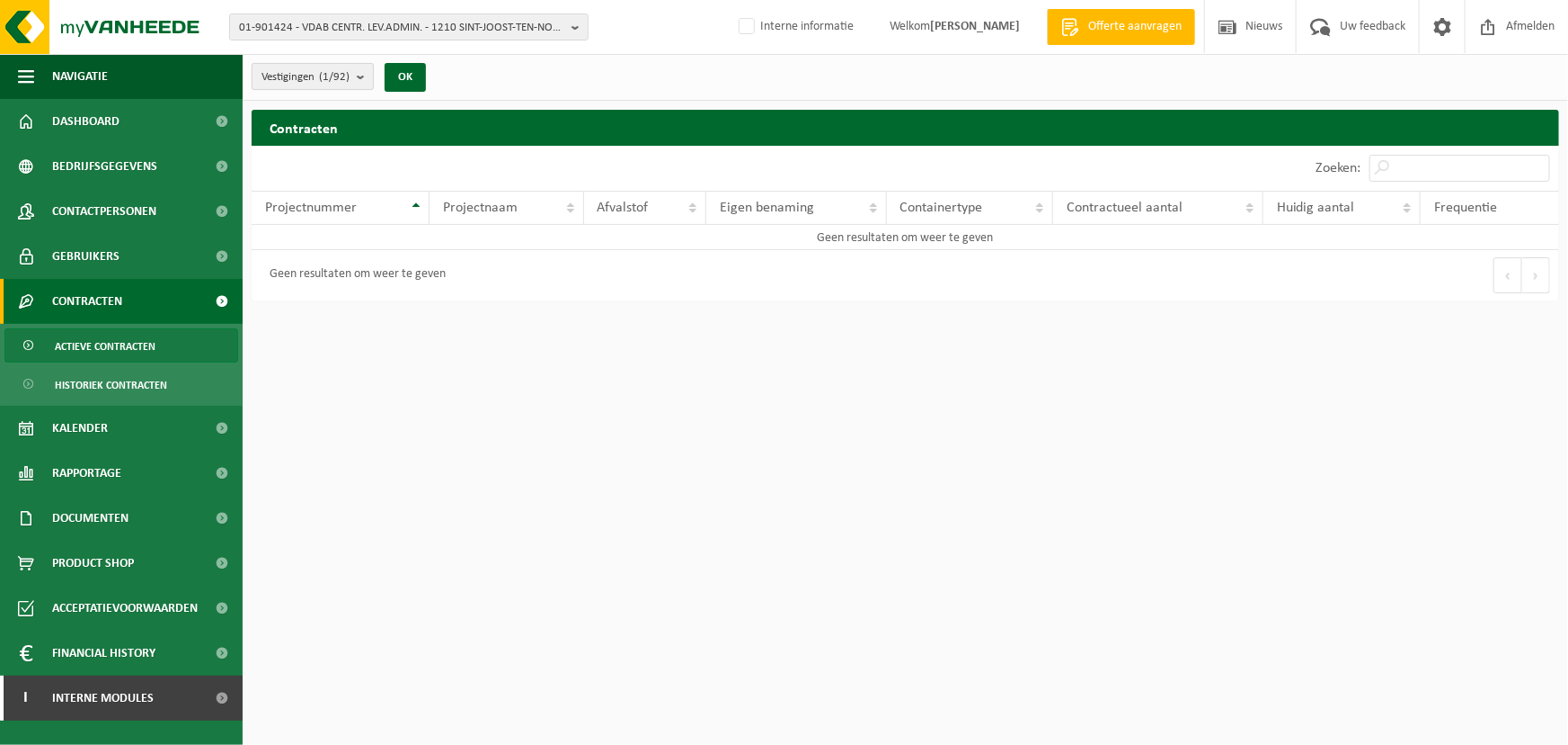
click at [350, 75] on span "Vestigingen (1/92)" at bounding box center [306, 77] width 88 height 27
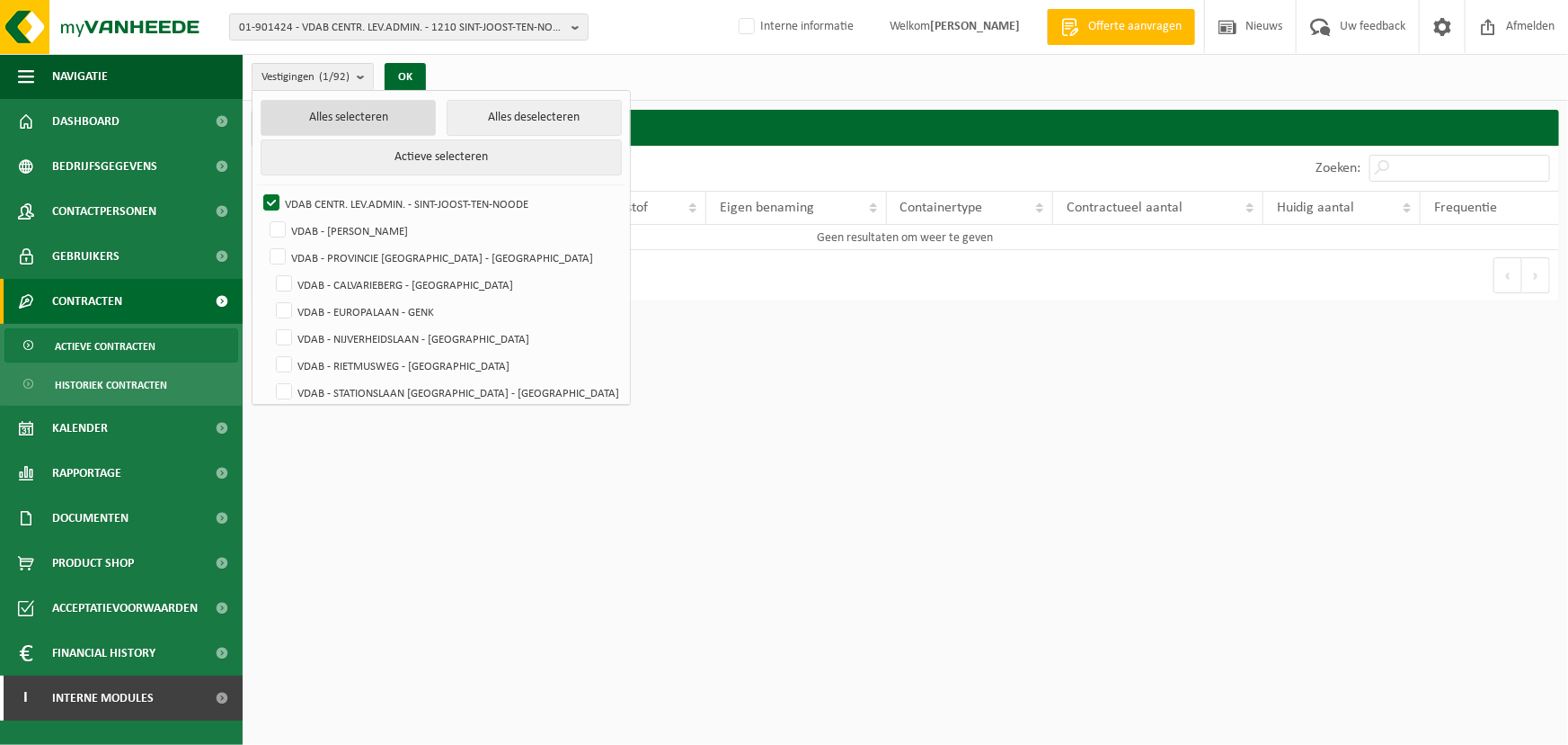
click at [351, 117] on button "Alles selecteren" at bounding box center [348, 118] width 175 height 36
checkbox input "true"
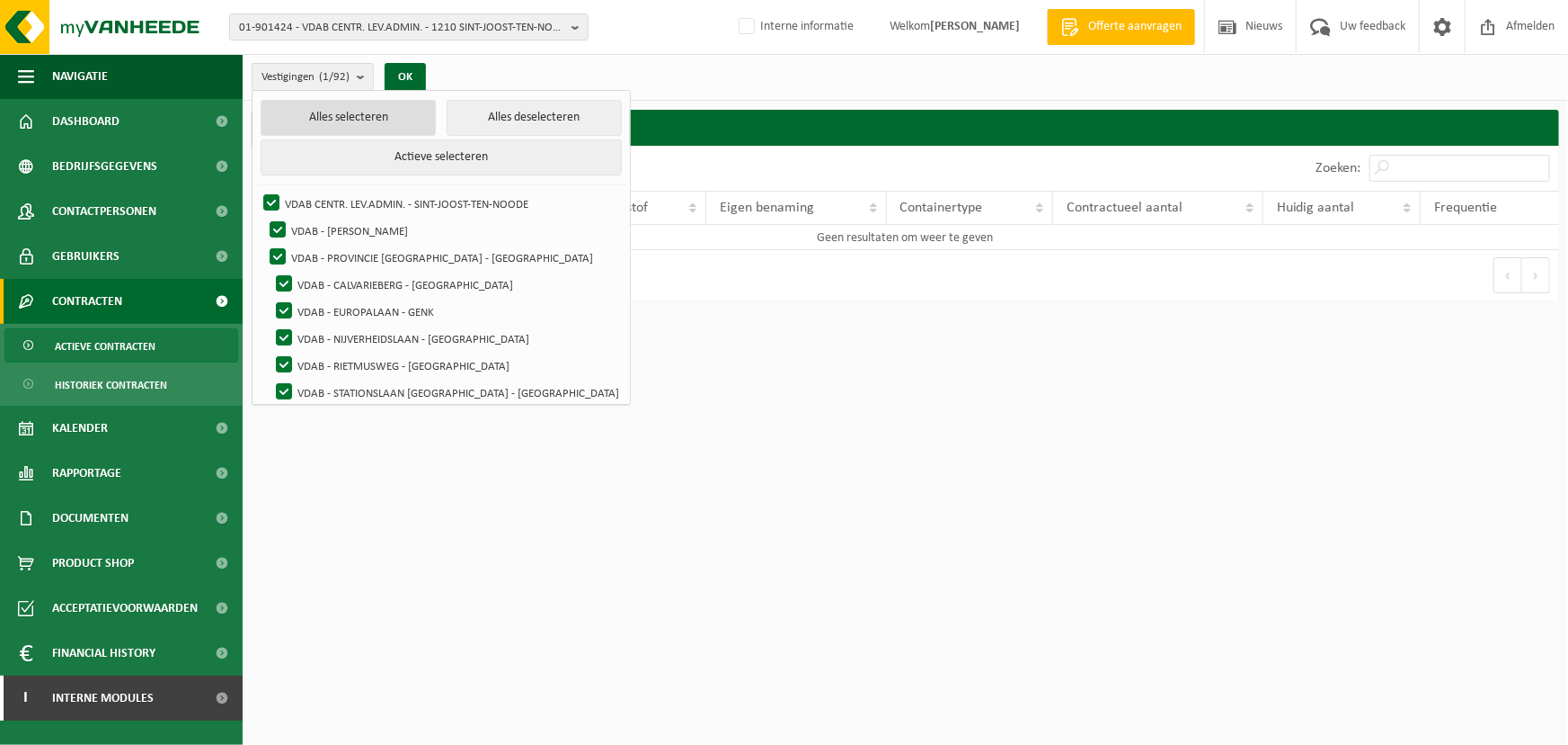
checkbox input "true"
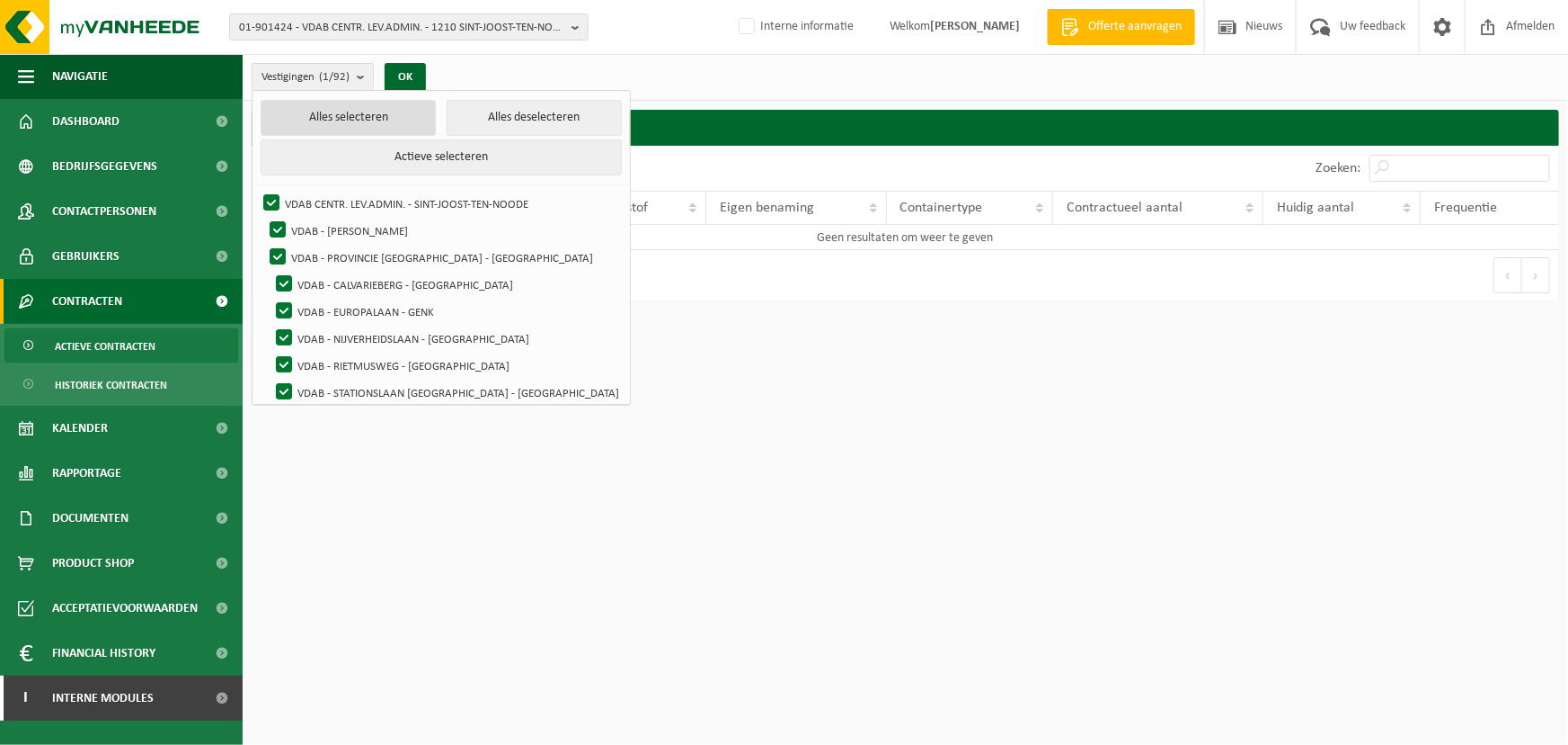
checkbox input "true"
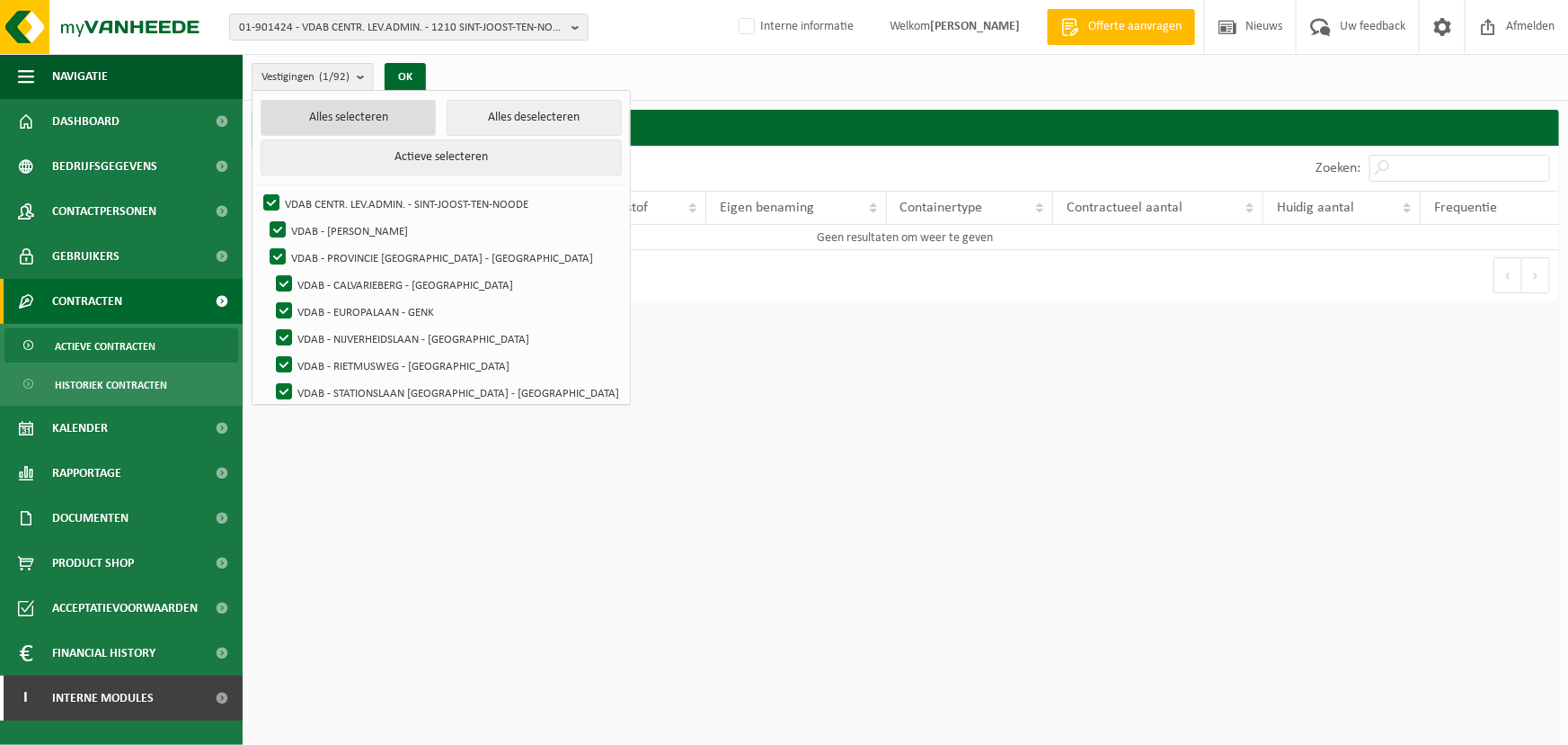
checkbox input "true"
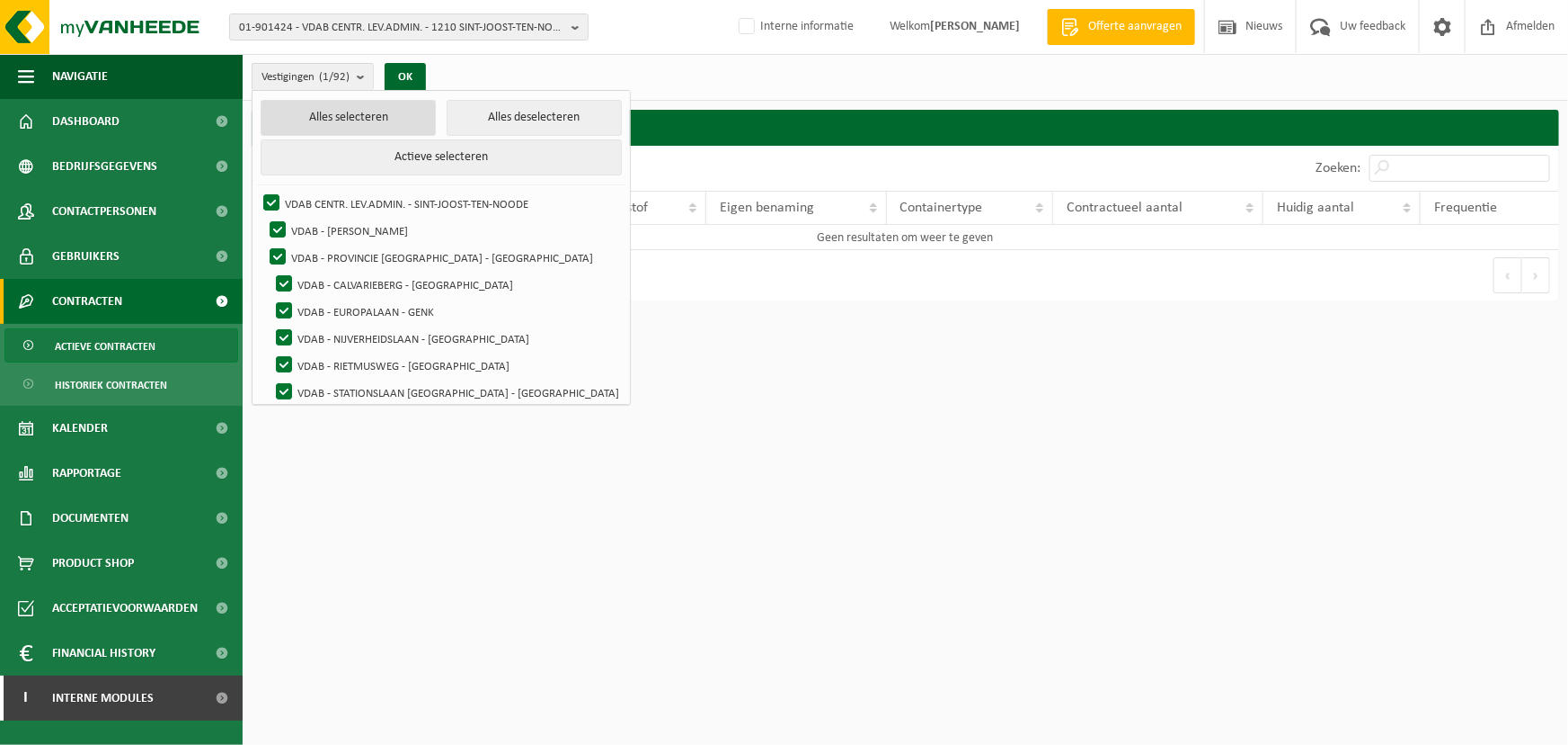
checkbox input "true"
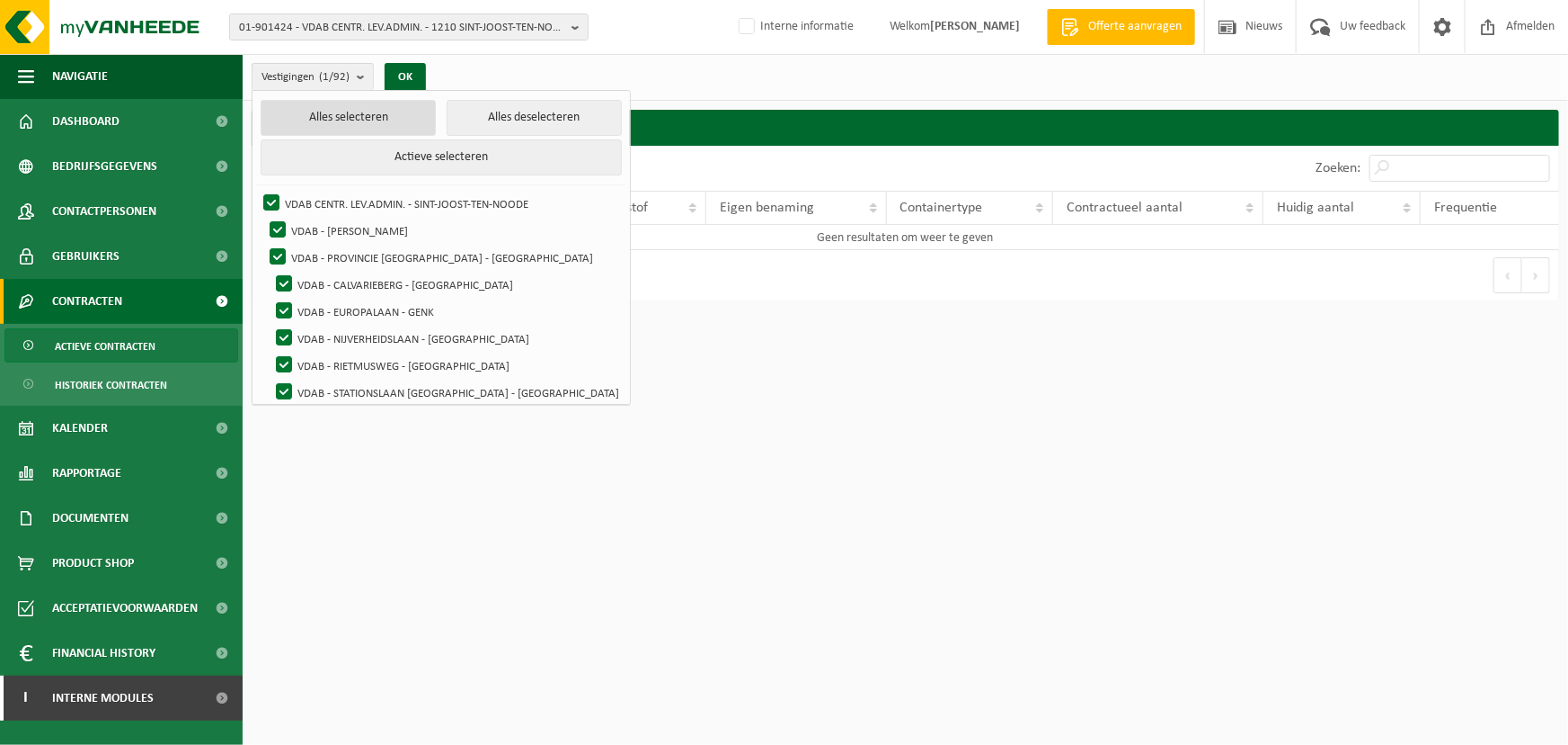
checkbox input "true"
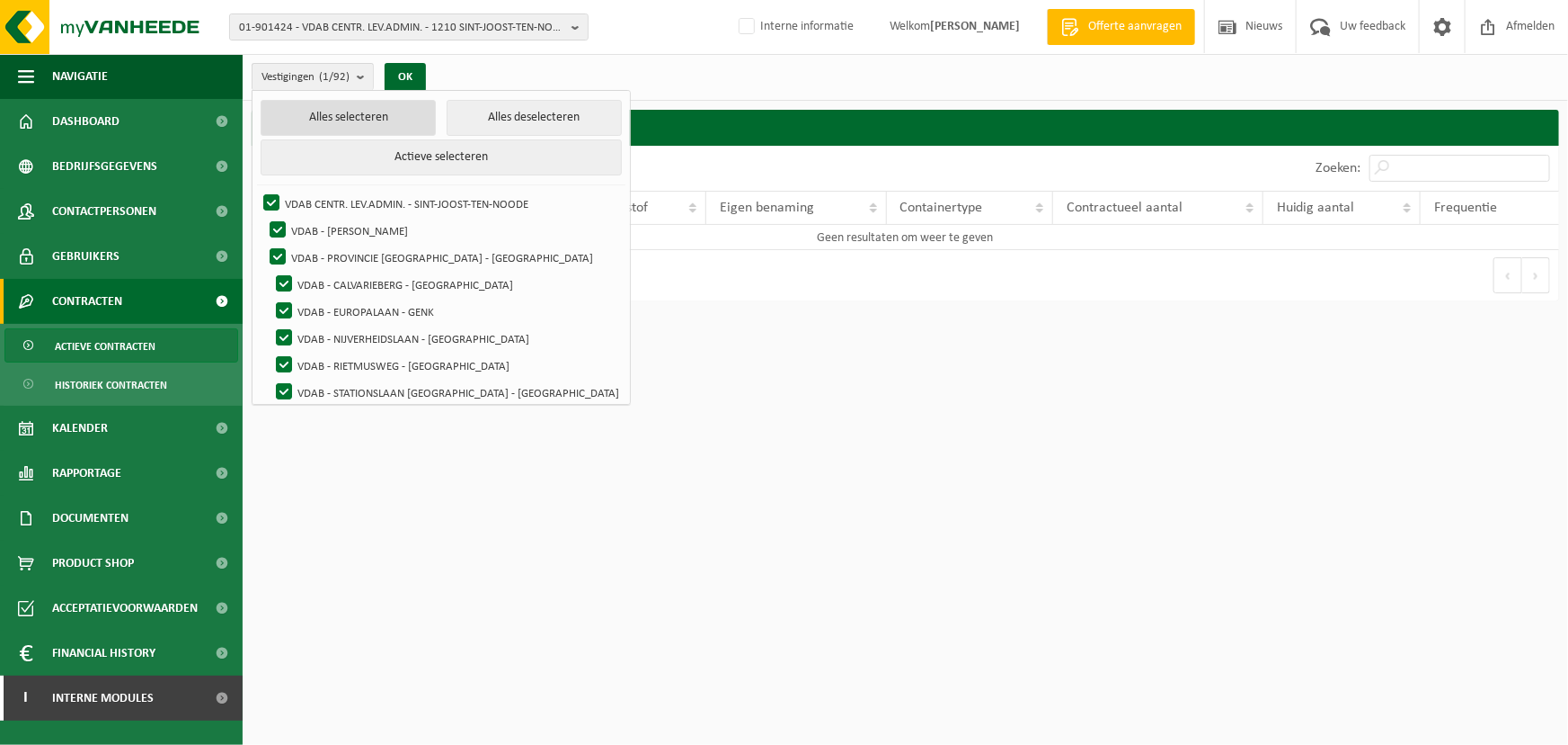
checkbox input "true"
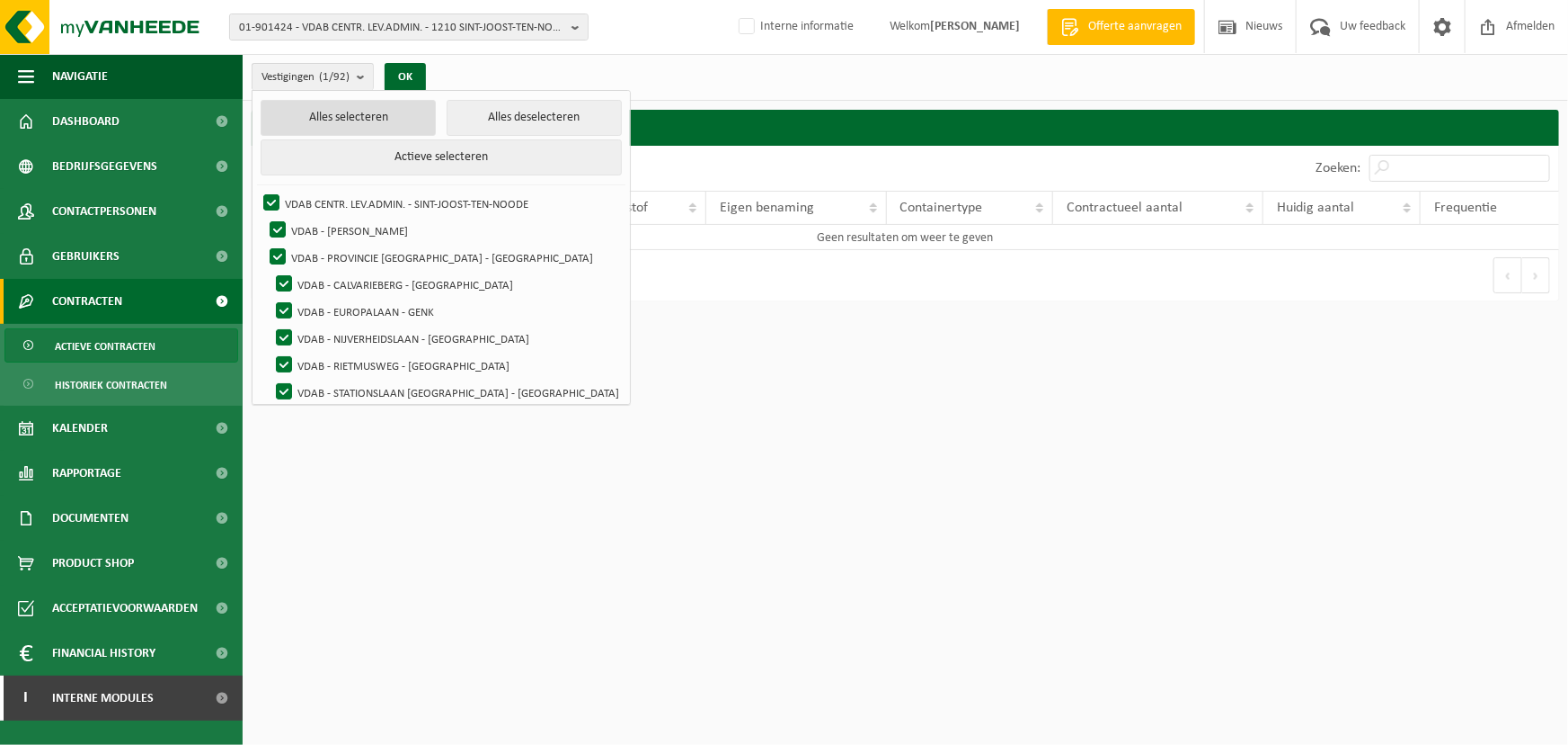
checkbox input "true"
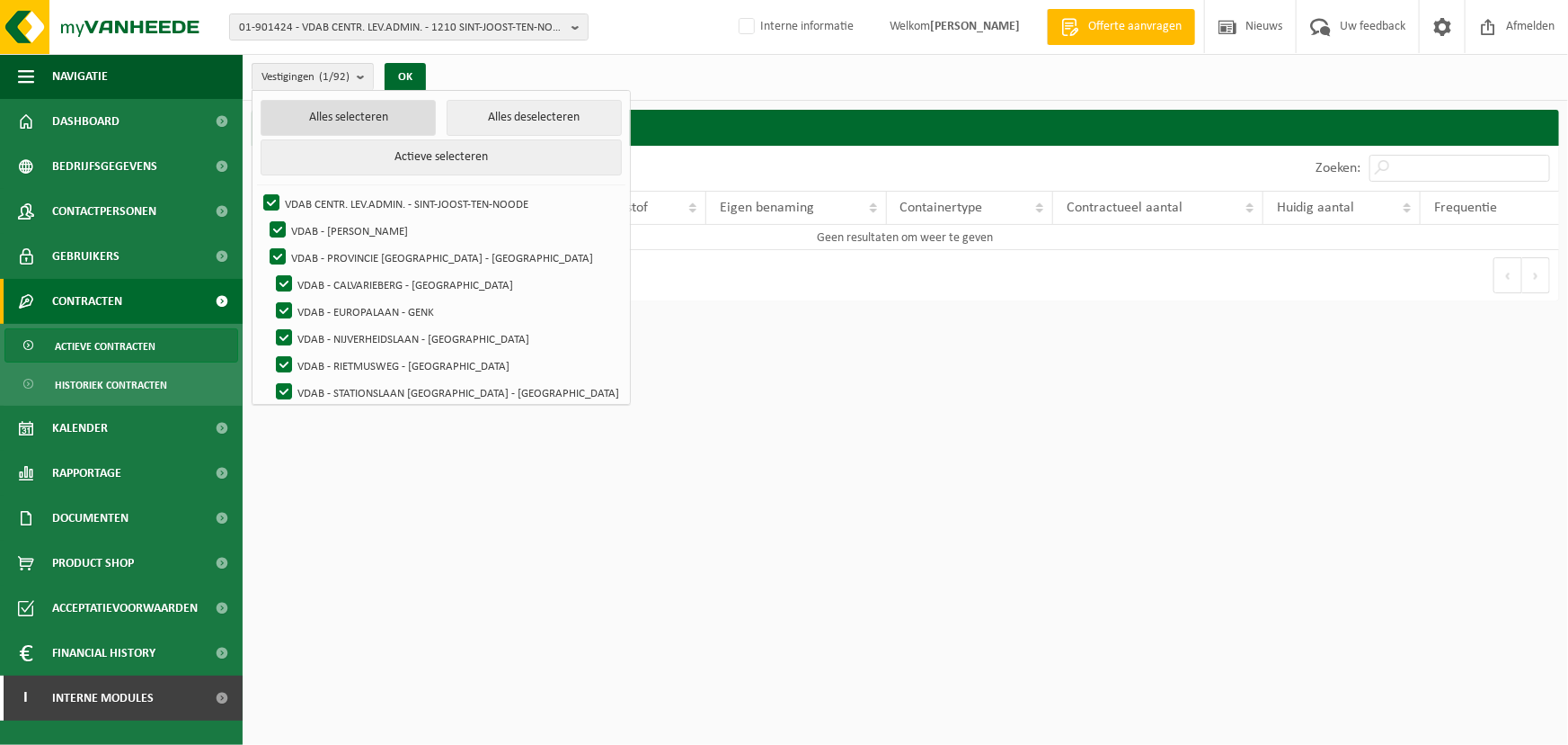
checkbox input "true"
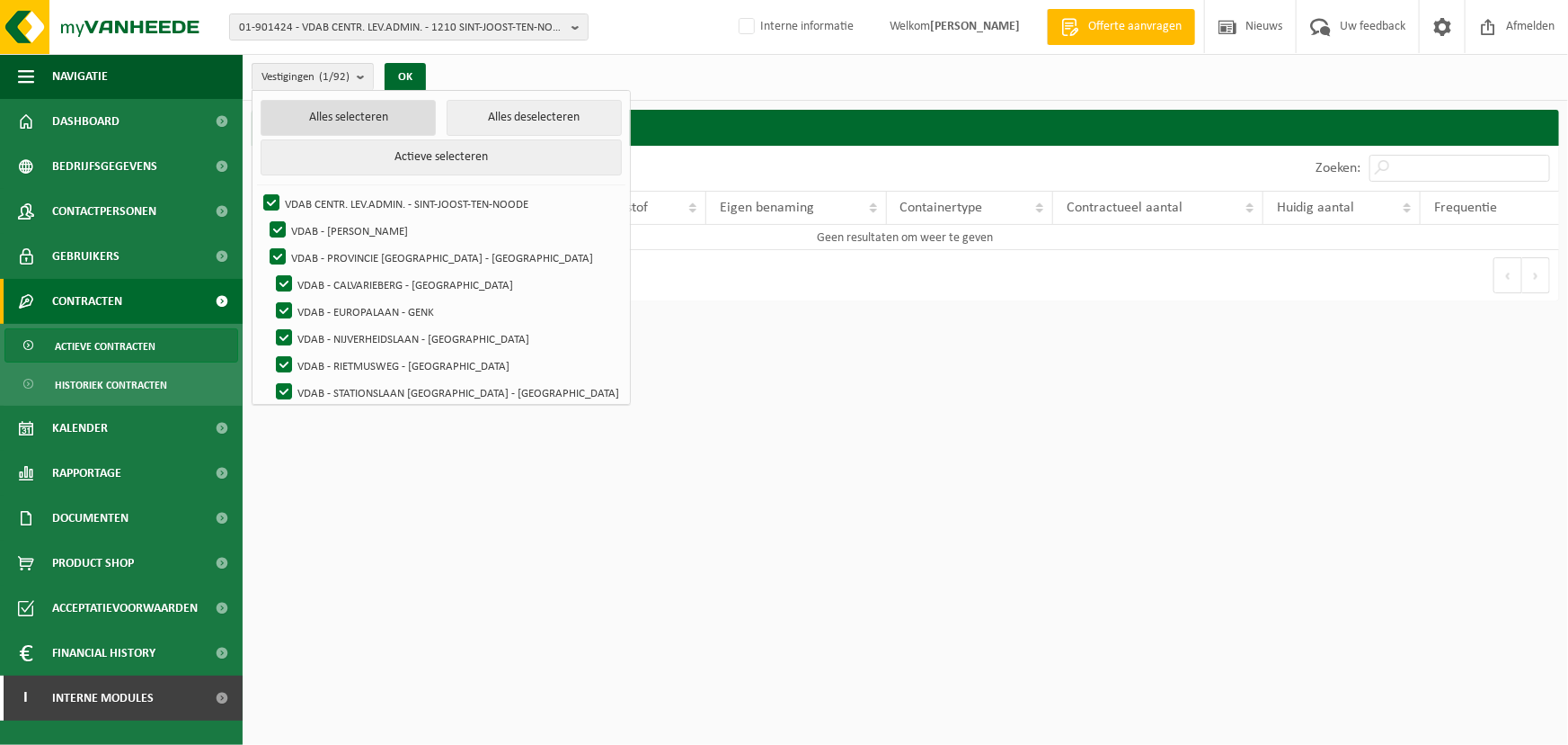
checkbox input "true"
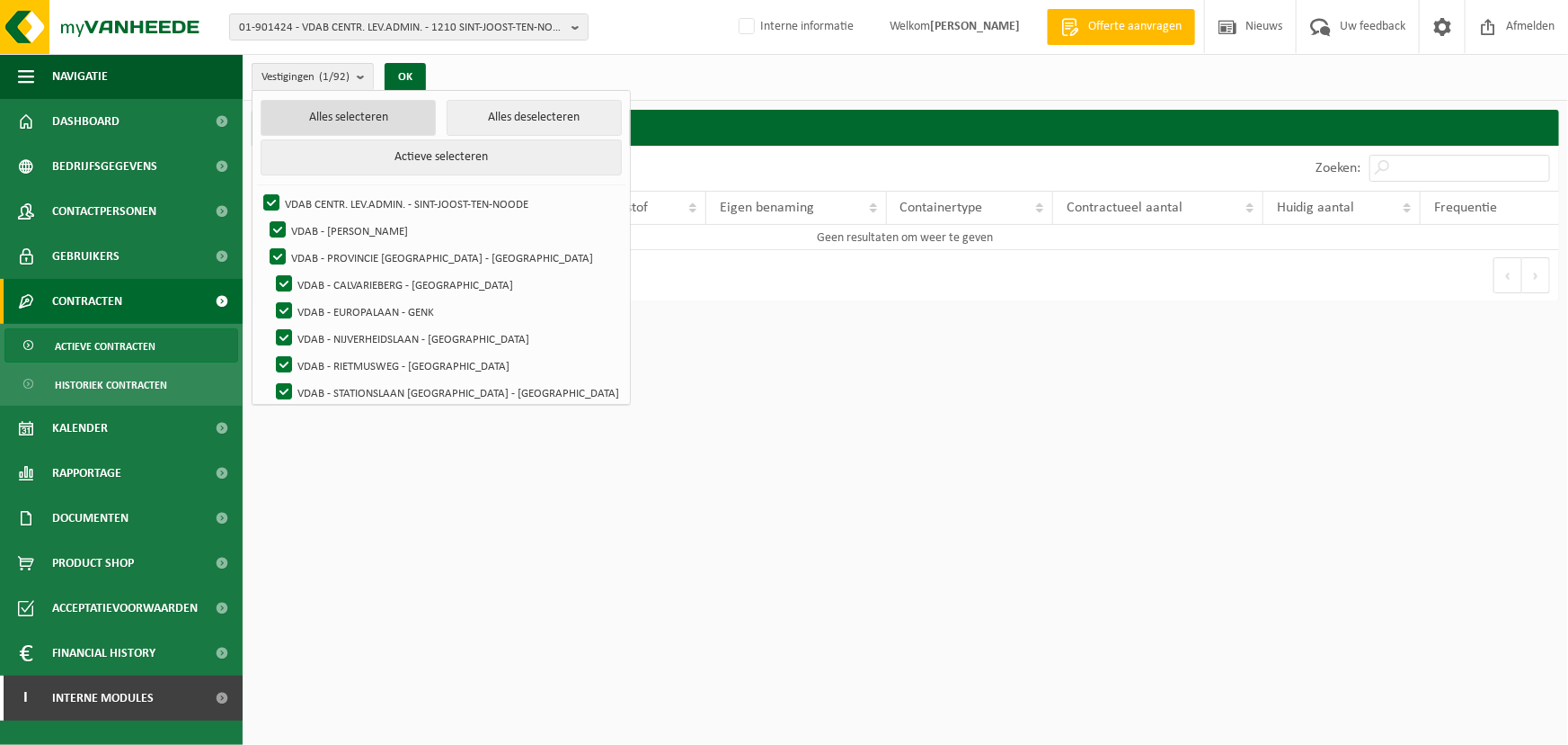
checkbox input "true"
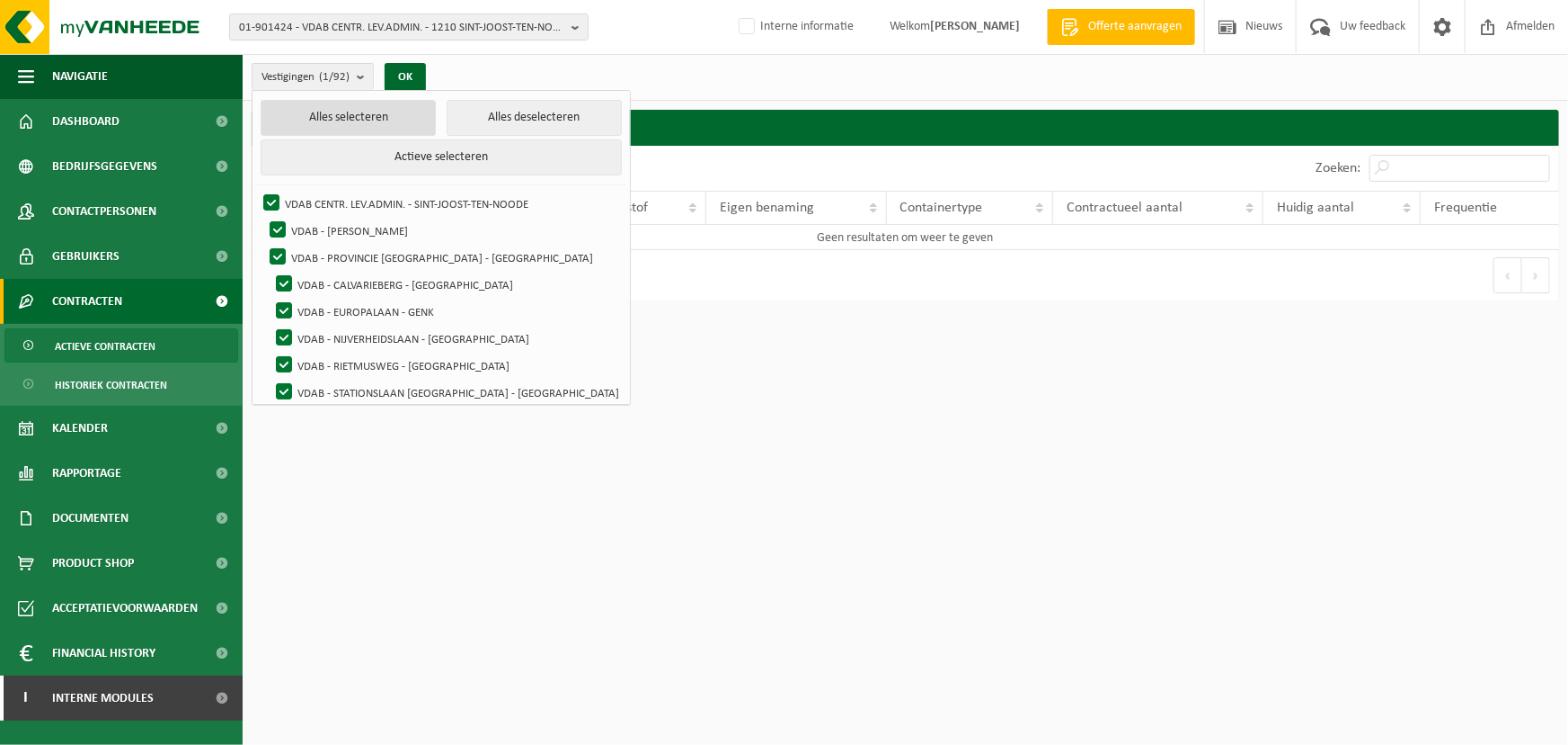
checkbox input "true"
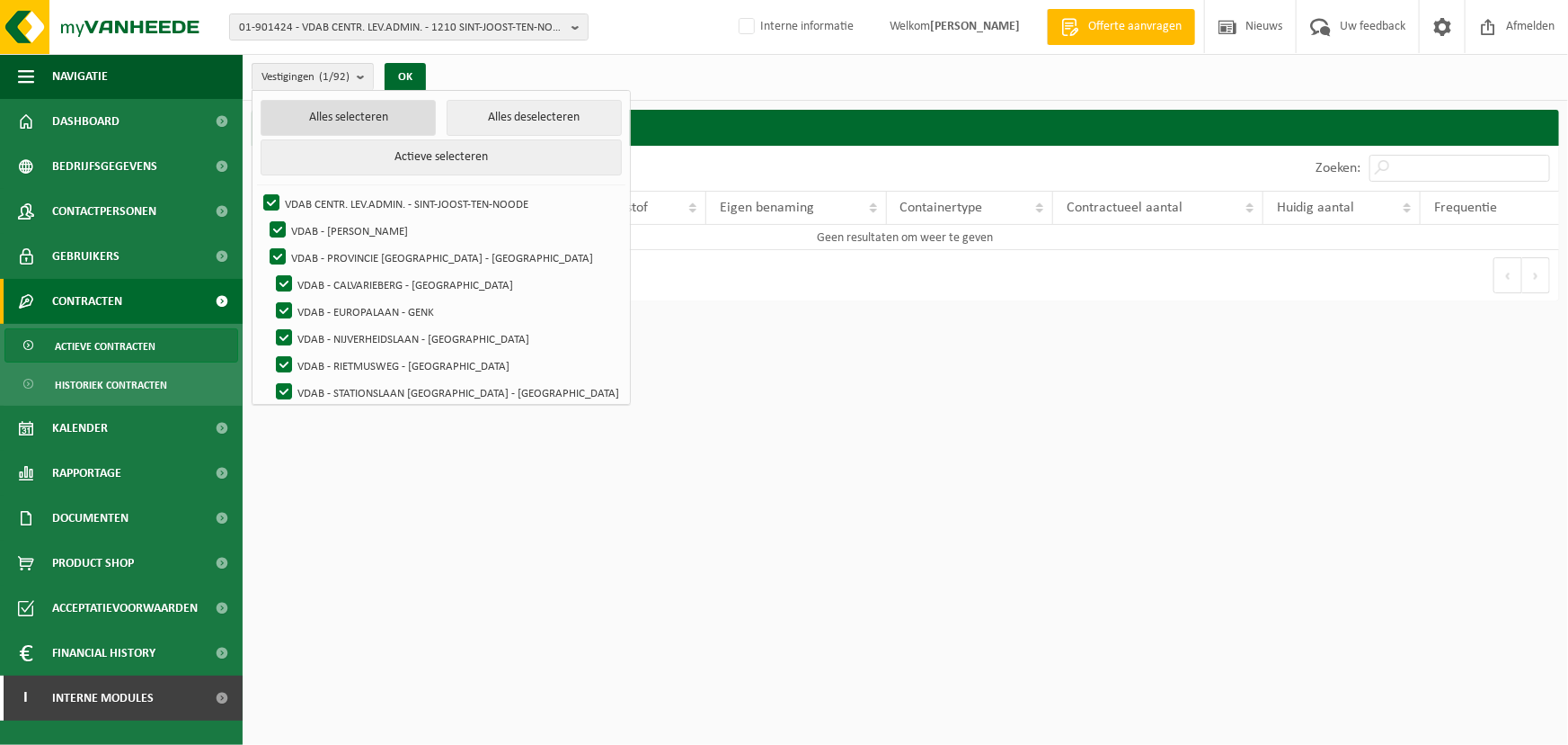
checkbox input "true"
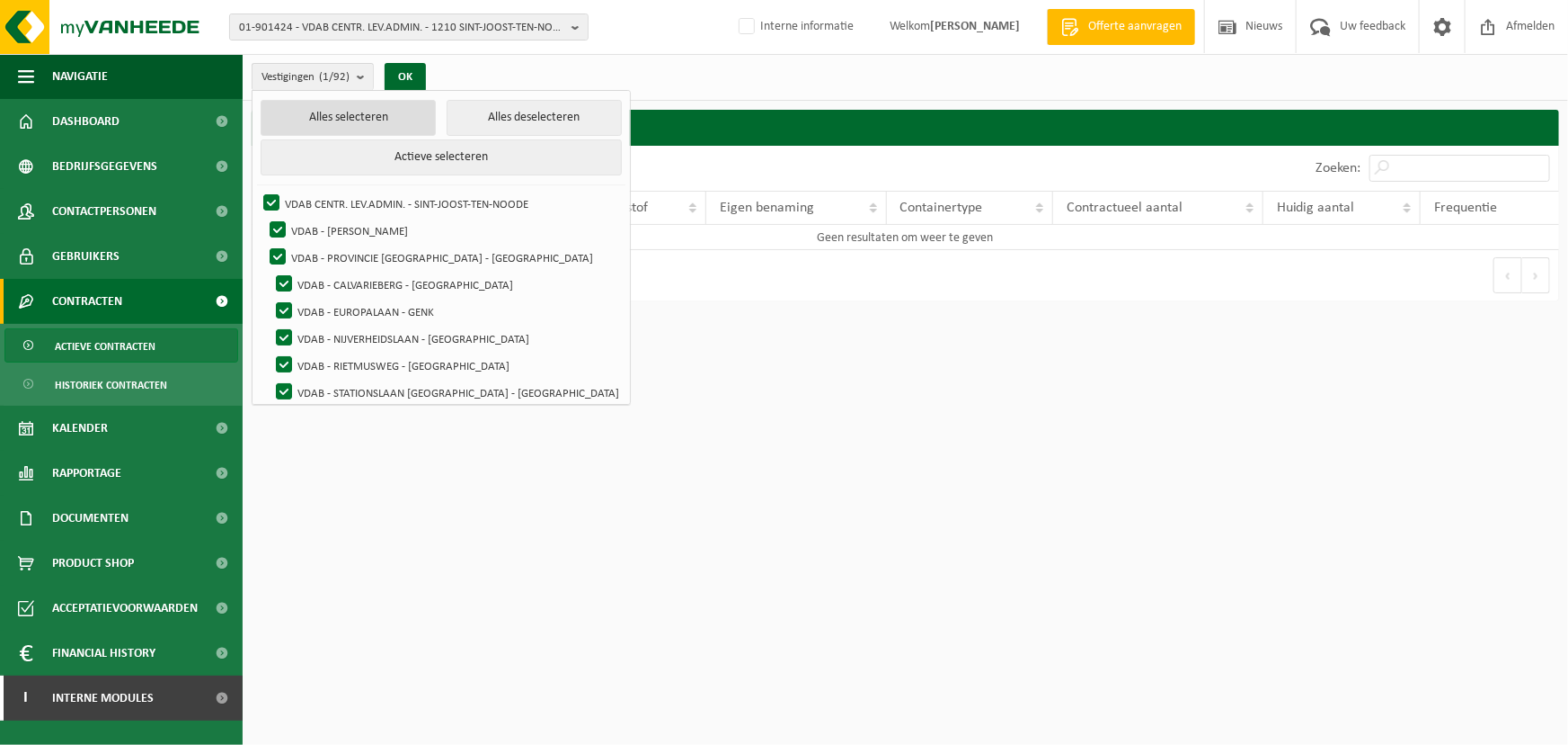
checkbox input "true"
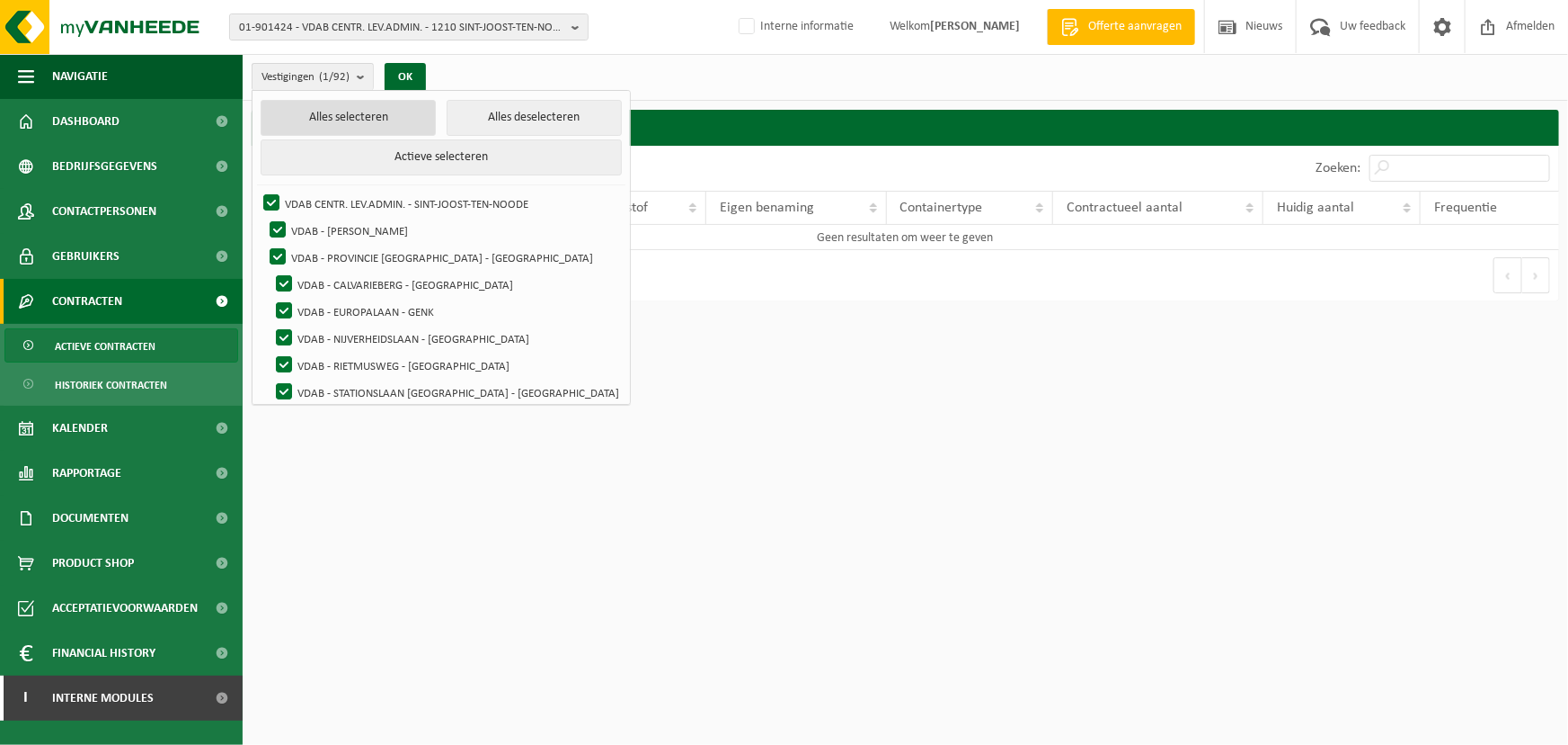
checkbox input "true"
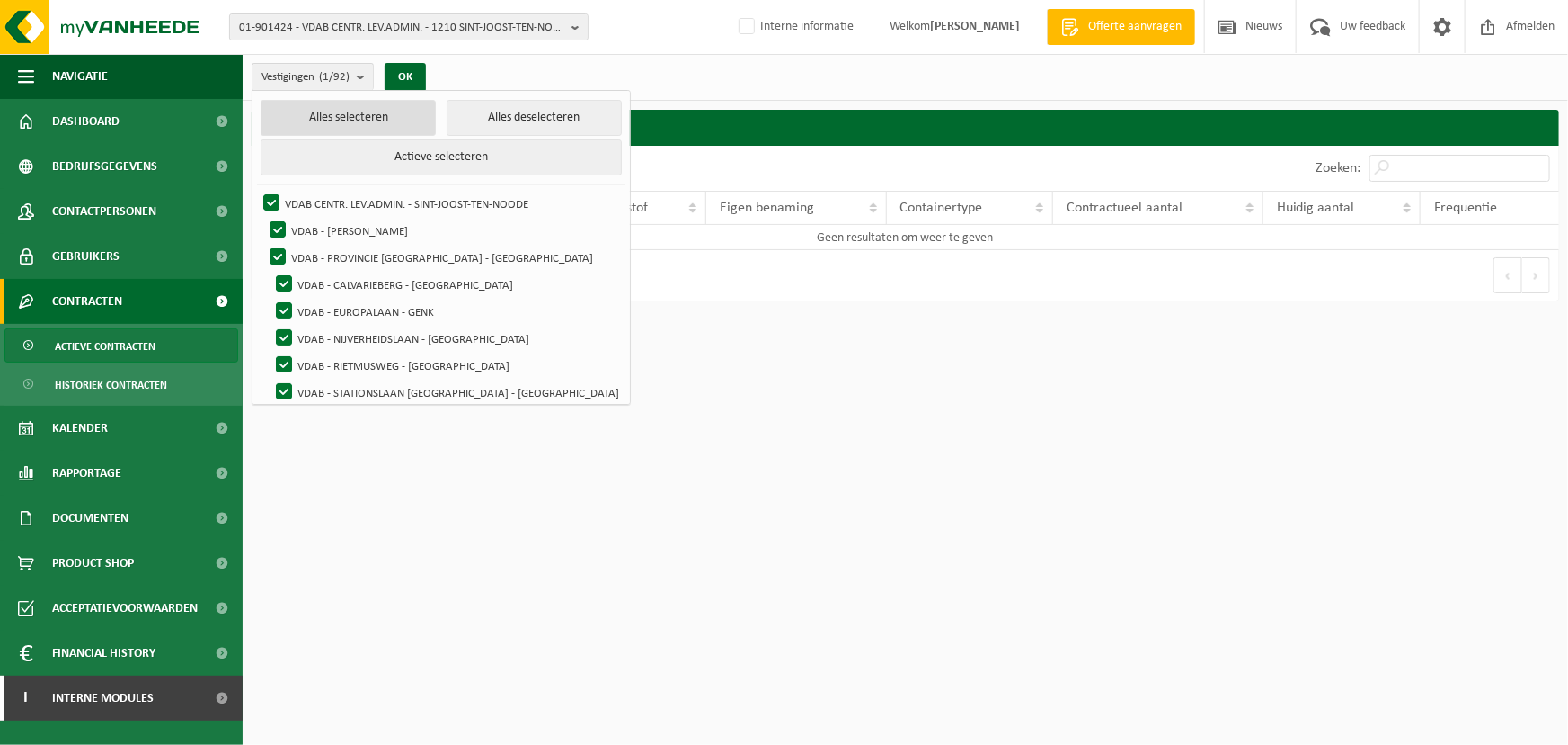
checkbox input "true"
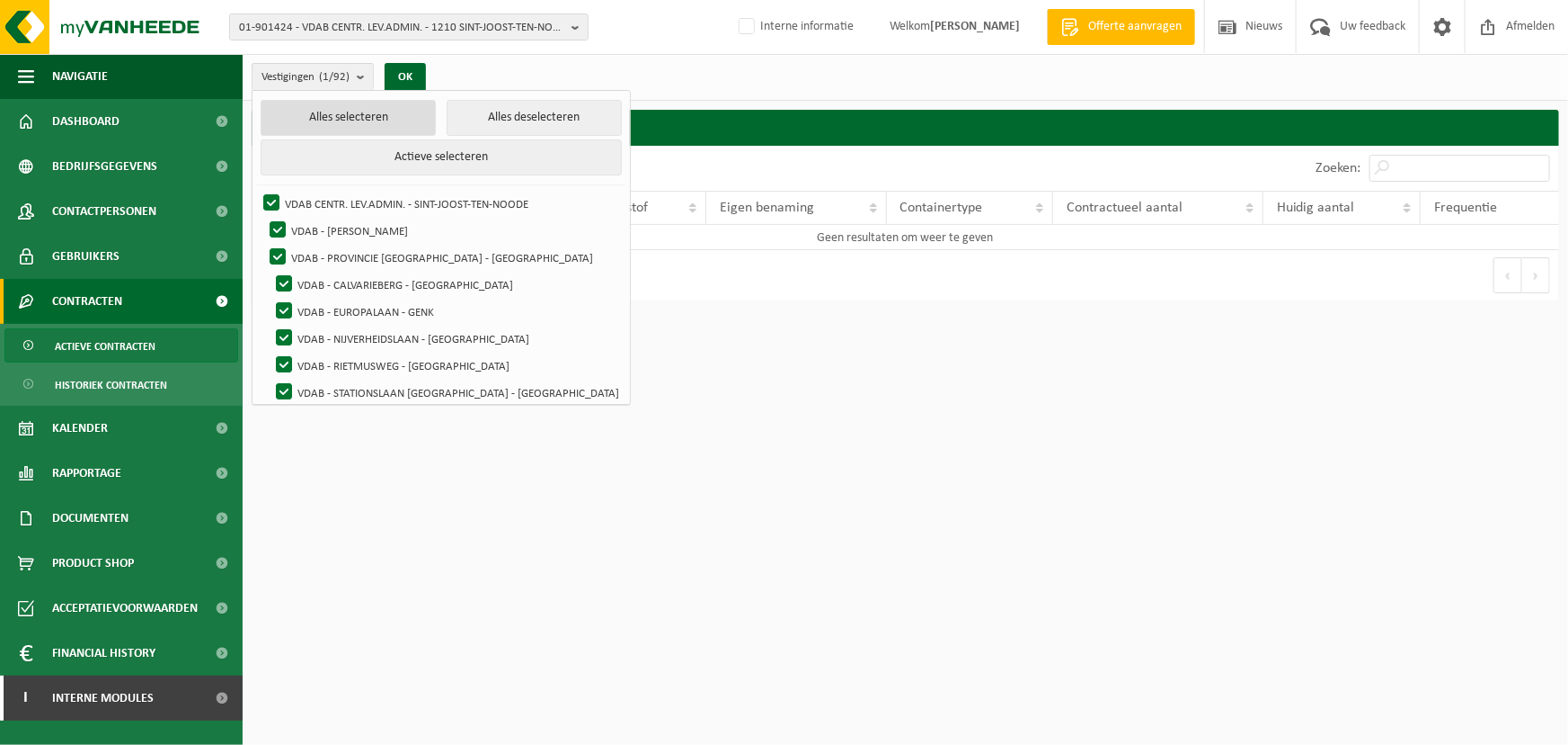
checkbox input "true"
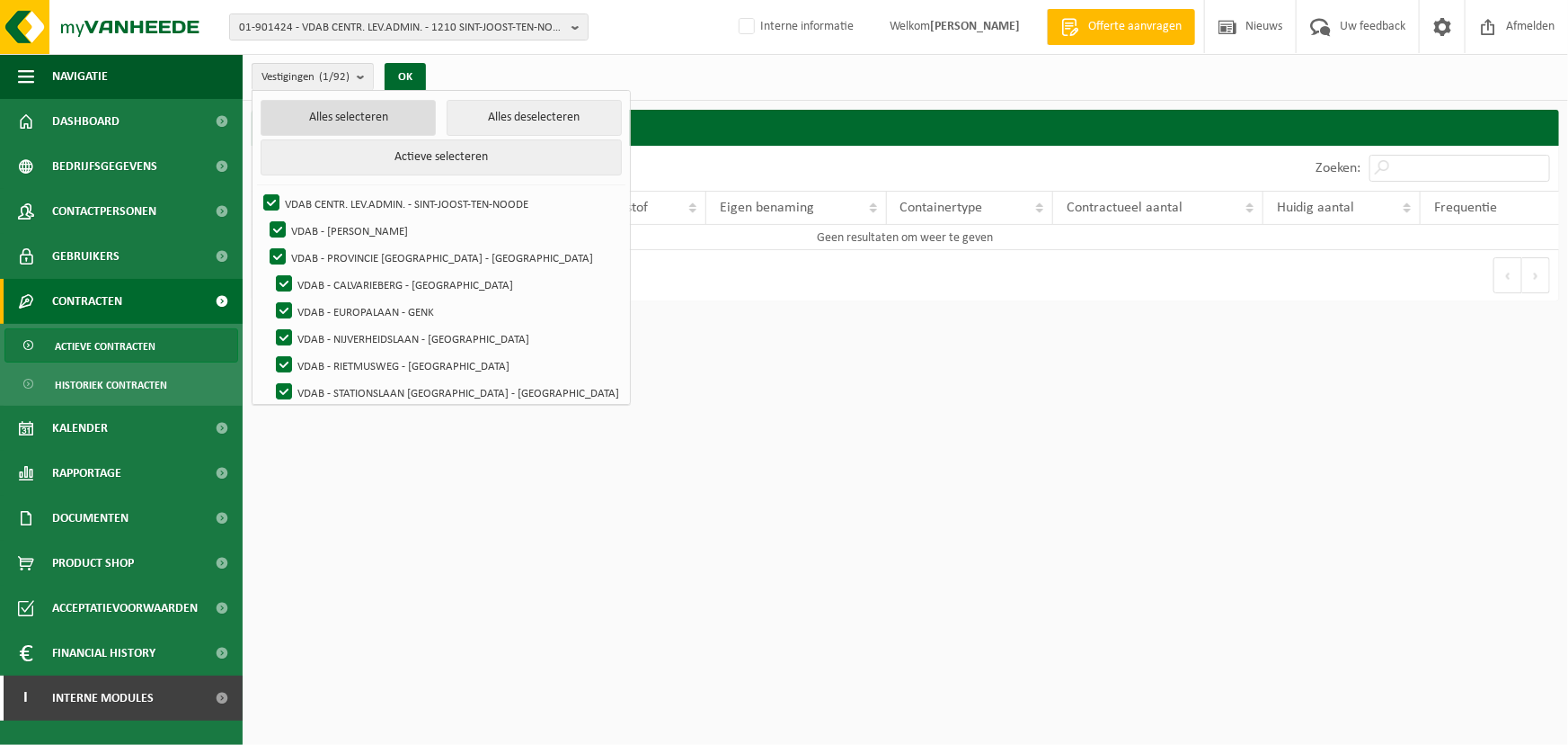
checkbox input "true"
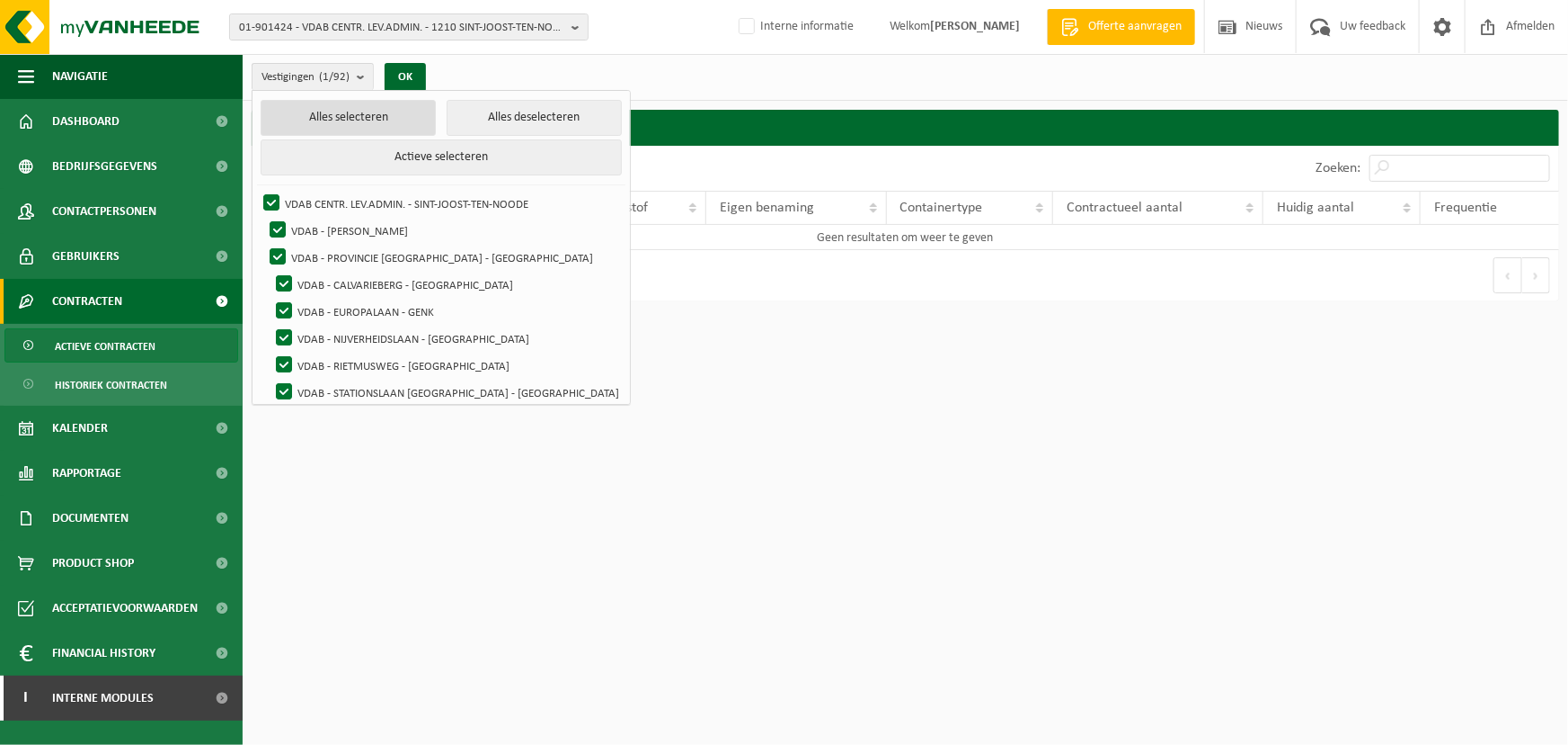
checkbox input "true"
click at [434, 66] on div "OK" at bounding box center [411, 77] width 45 height 29
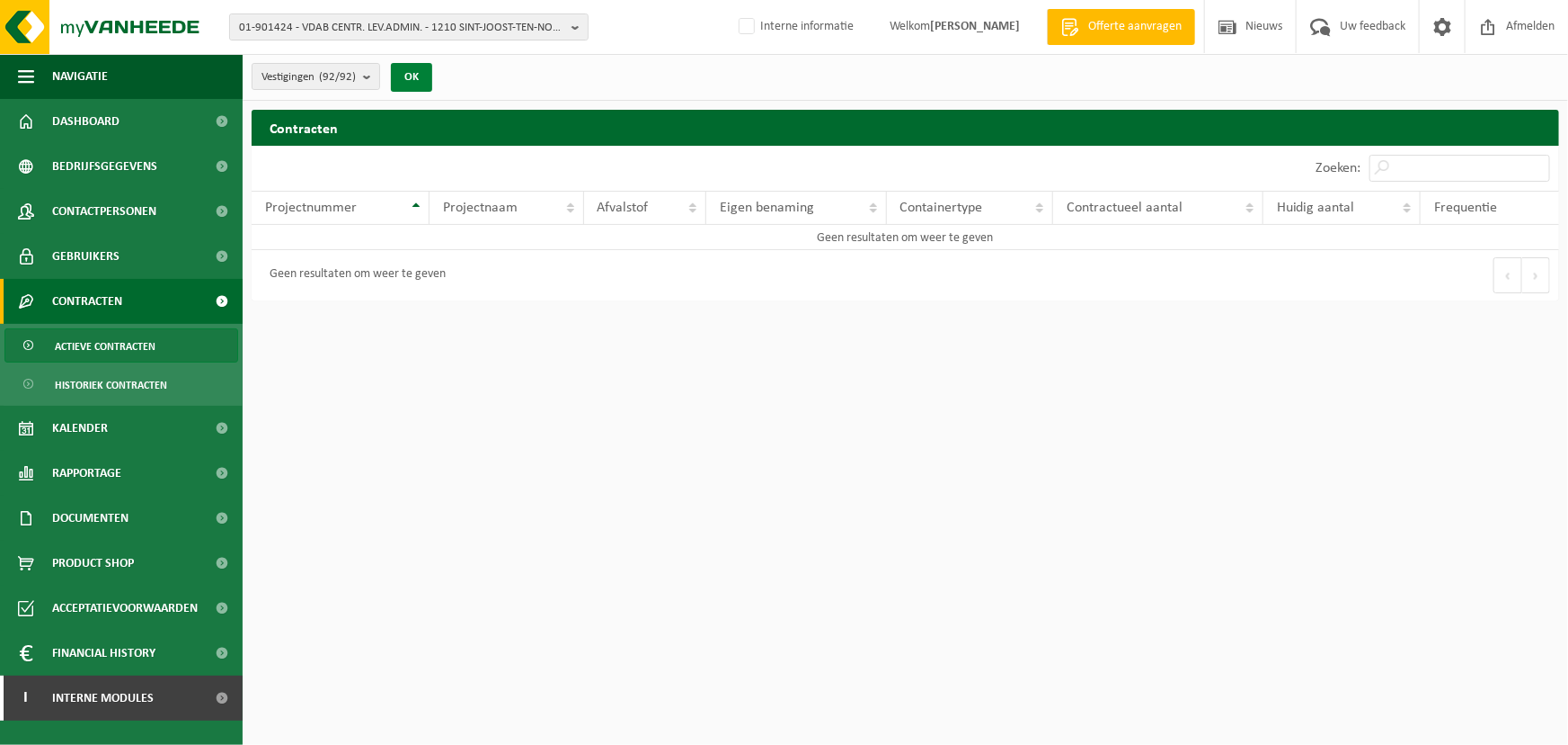
click at [426, 67] on button "OK" at bounding box center [411, 77] width 41 height 29
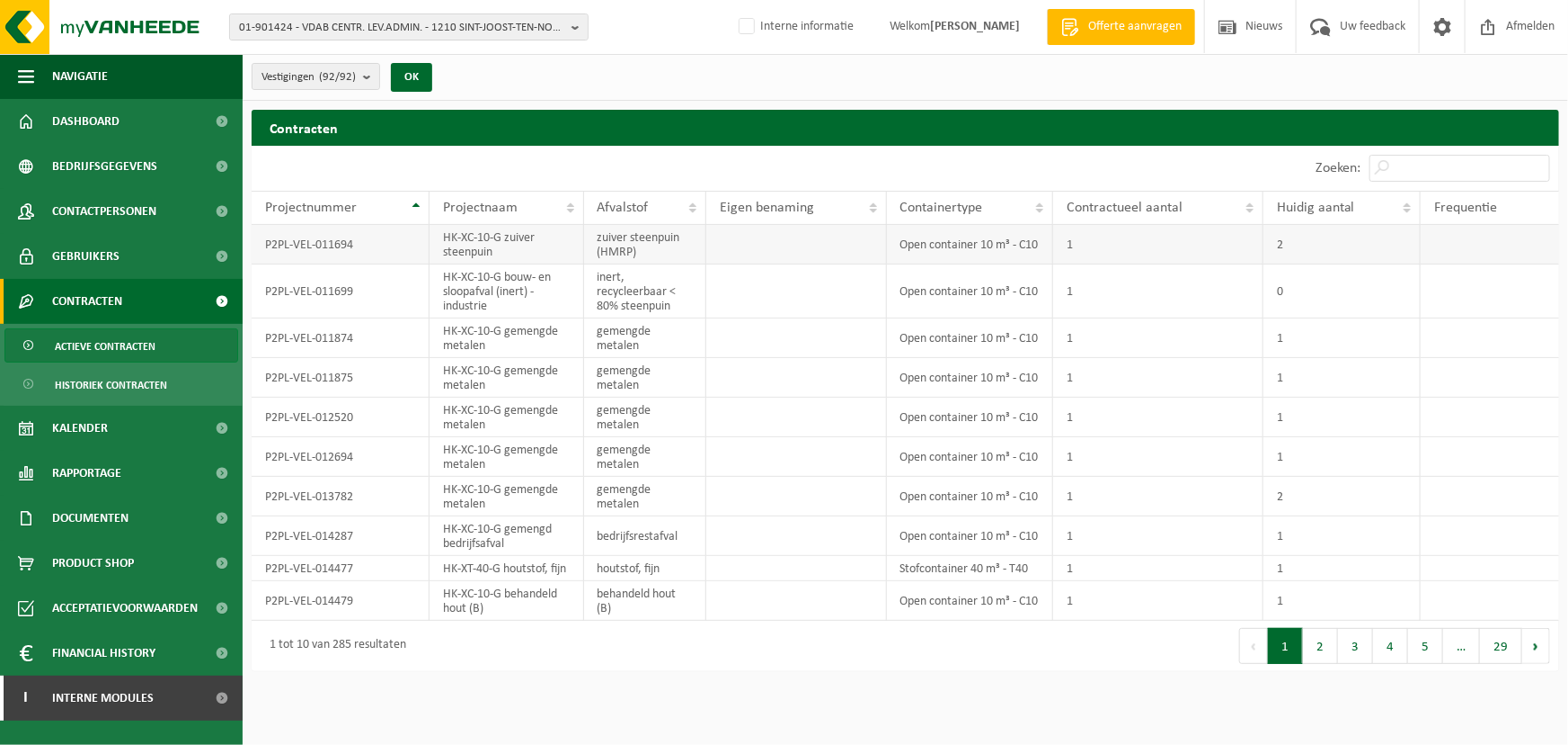
click at [325, 248] on td "P2PL-VEL-011694" at bounding box center [341, 245] width 178 height 40
click at [1441, 156] on input "Zoeken:" at bounding box center [1460, 168] width 181 height 27
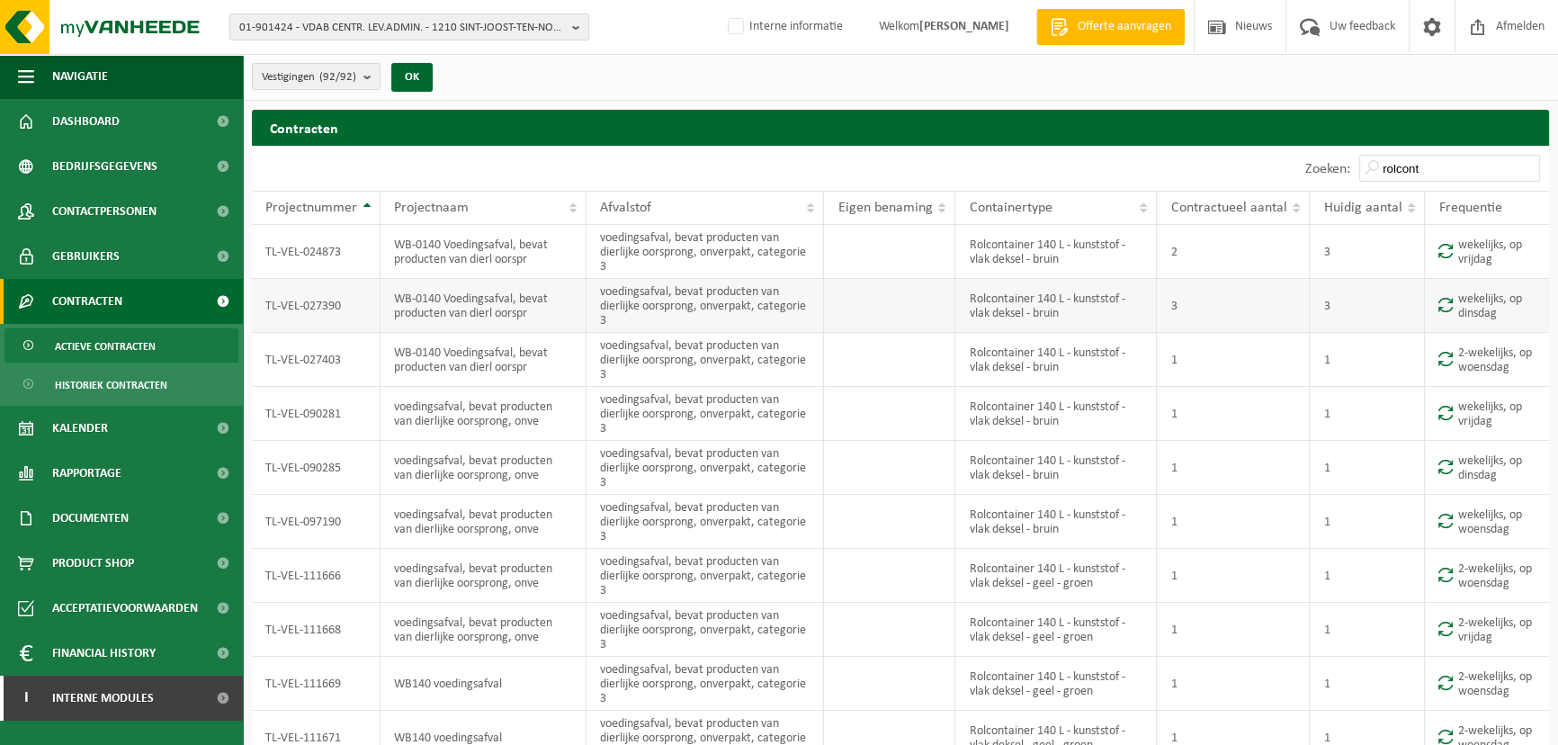
click at [314, 302] on td "TL-VEL-027390" at bounding box center [316, 306] width 129 height 54
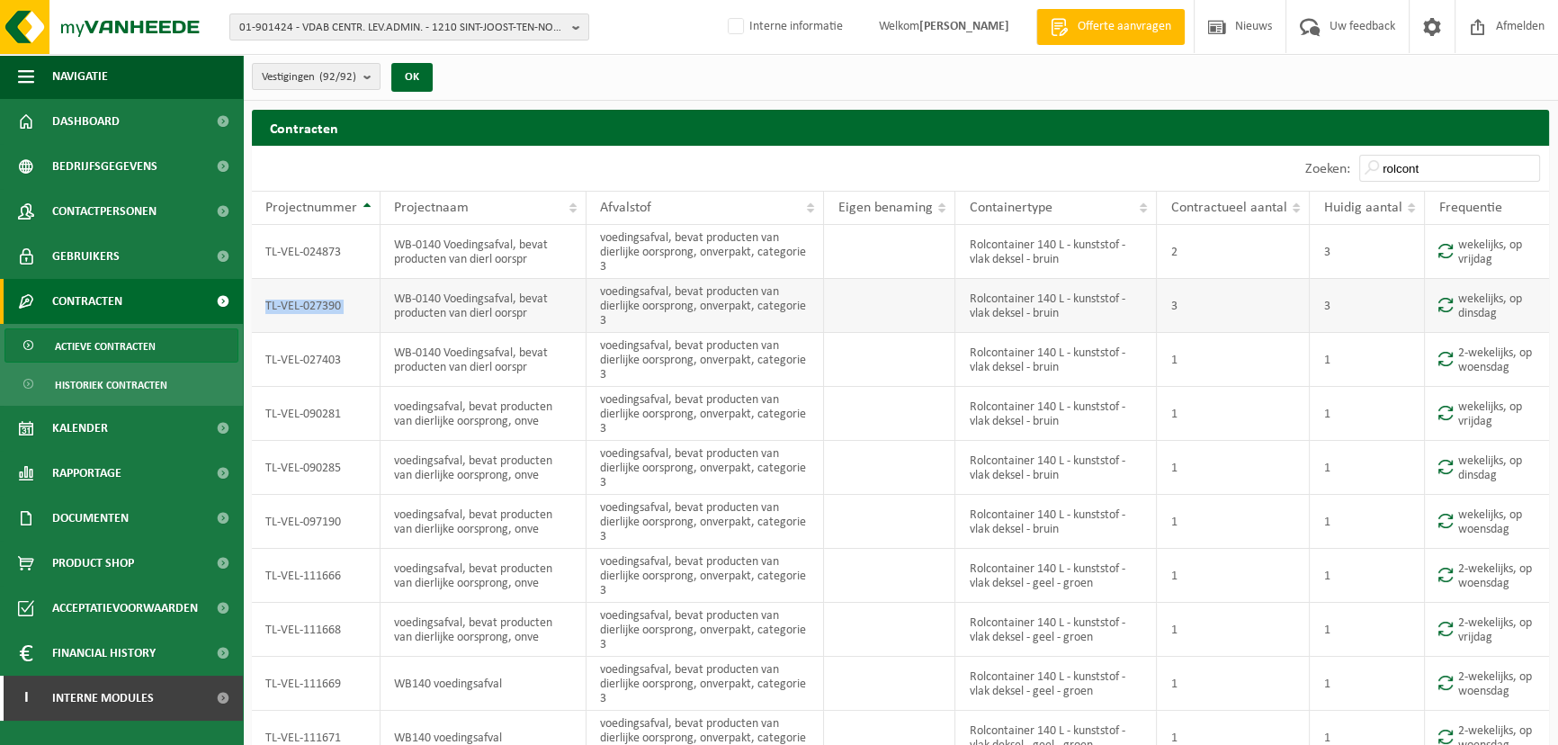
copy td "TL-VEL-027390"
click at [1404, 168] on input "rolcont" at bounding box center [1449, 168] width 181 height 27
paste input "TL-VEL-027390"
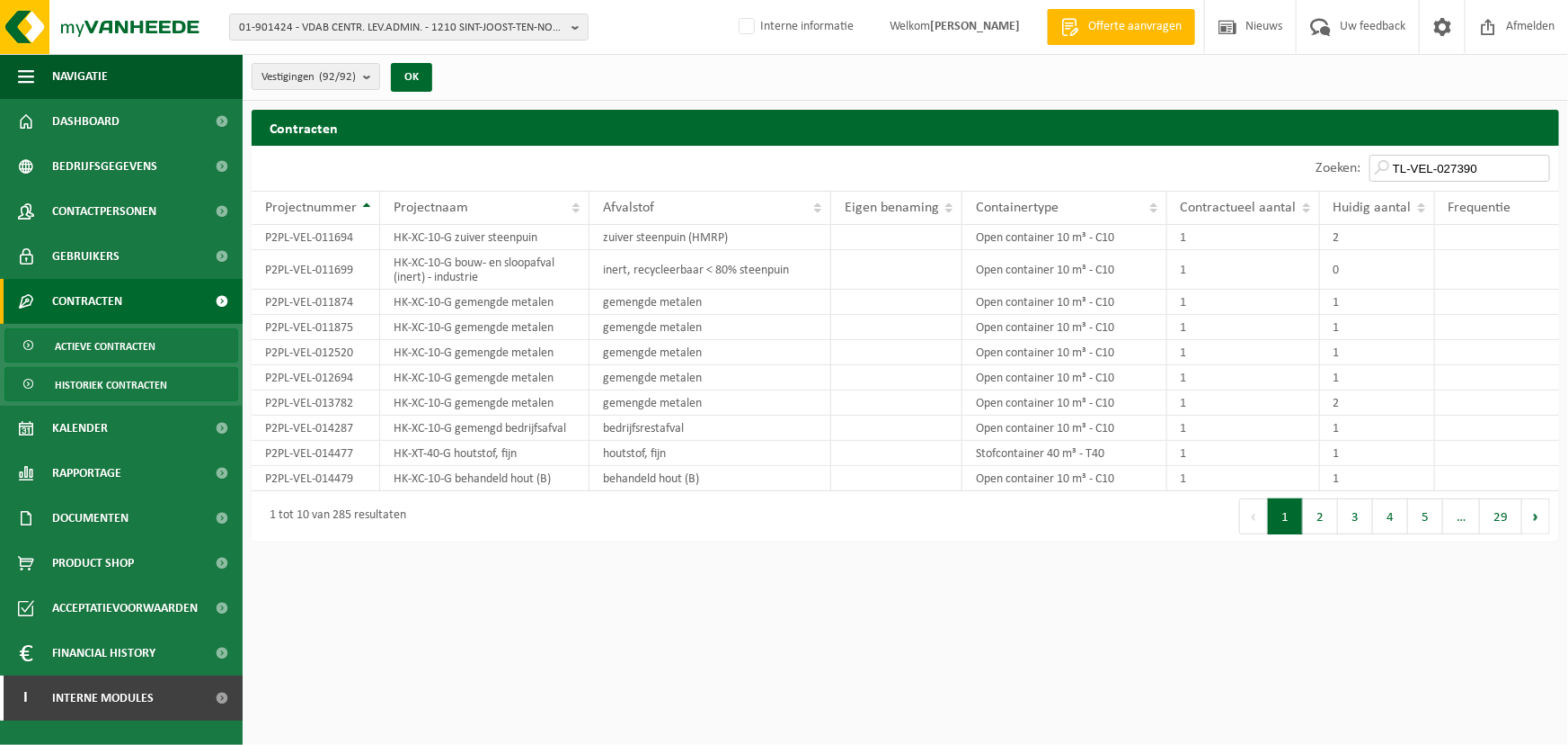
type input "TL-VEL-027390"
click at [131, 389] on span "Historiek contracten" at bounding box center [111, 385] width 112 height 34
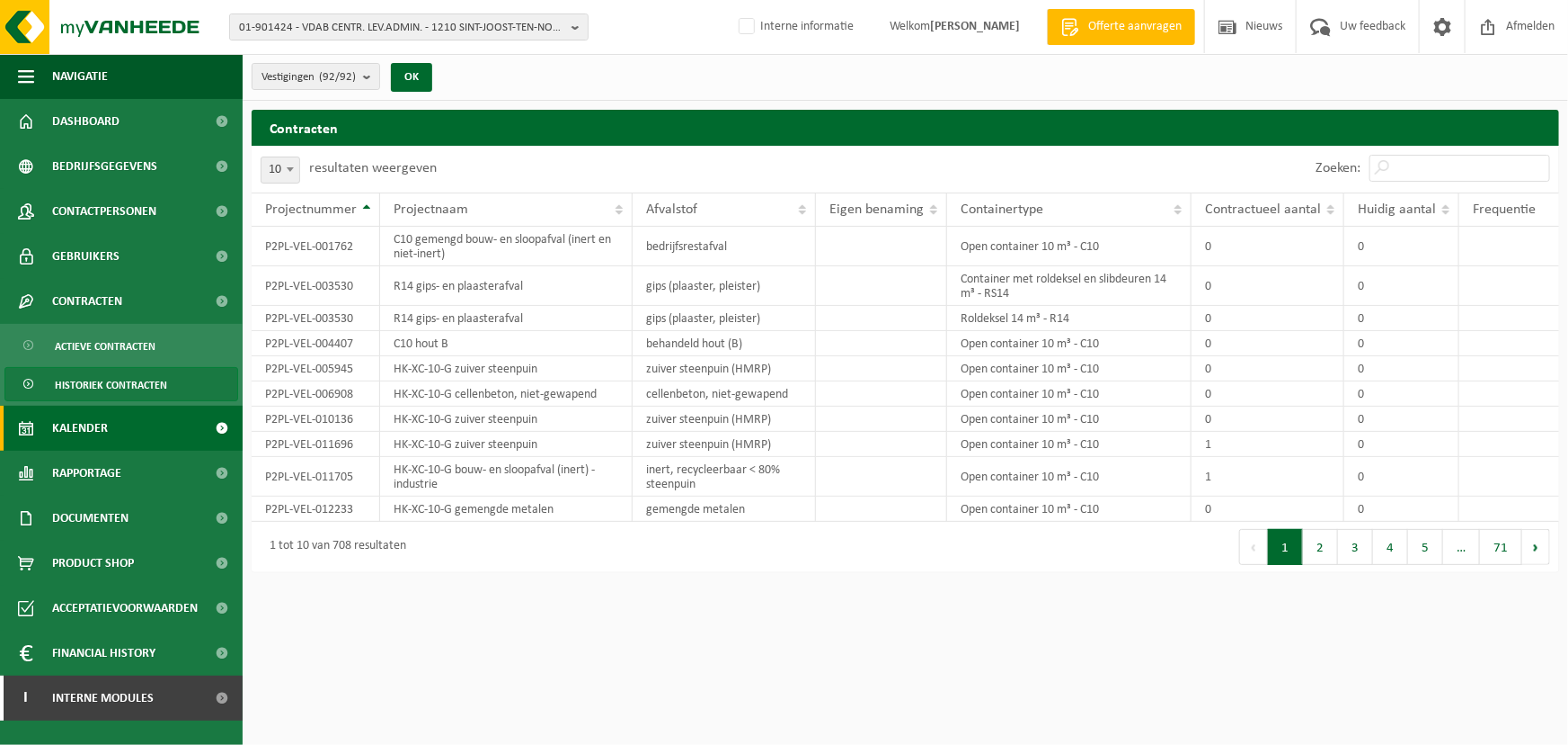
click at [100, 433] on span "Kalender" at bounding box center [80, 428] width 56 height 45
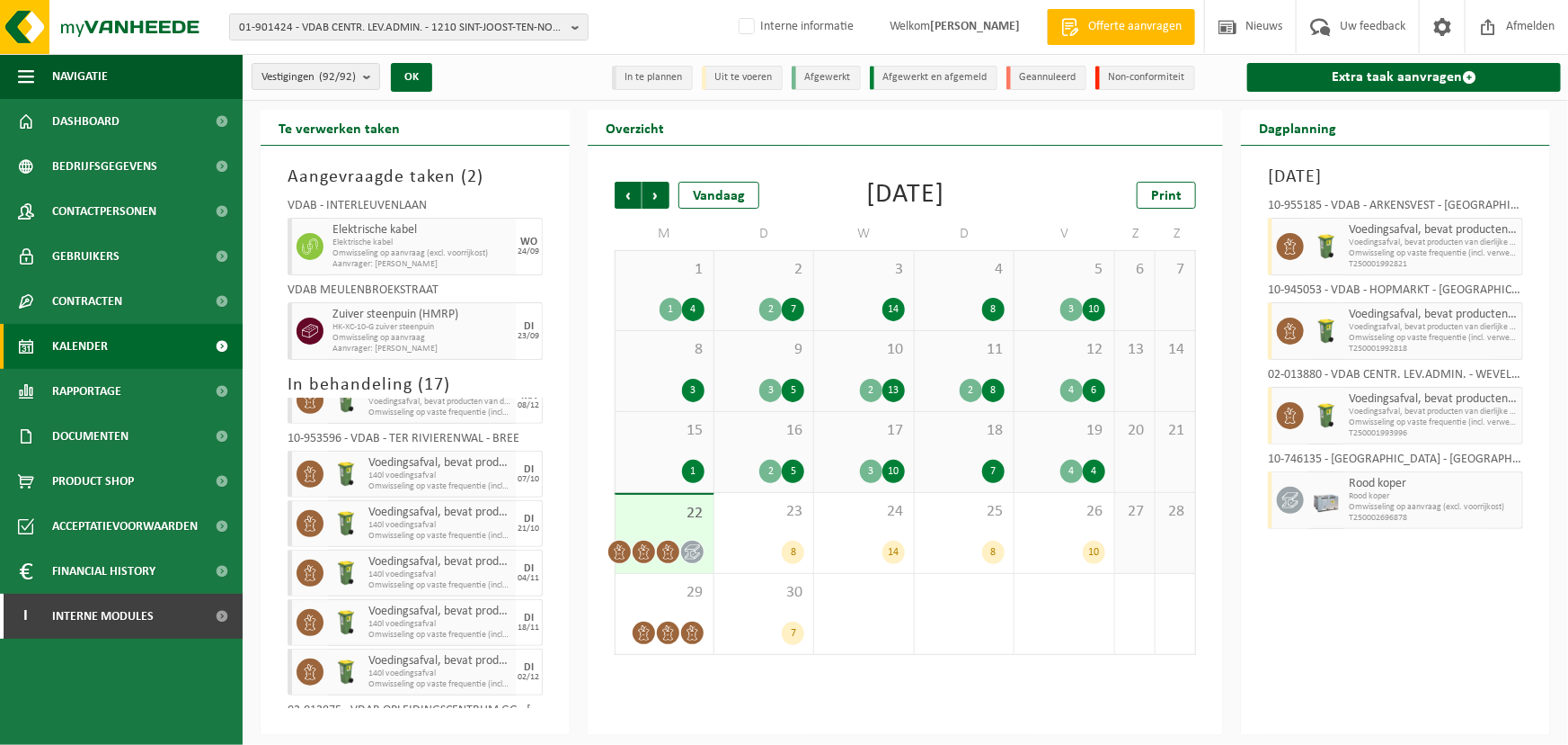
scroll to position [628, 0]
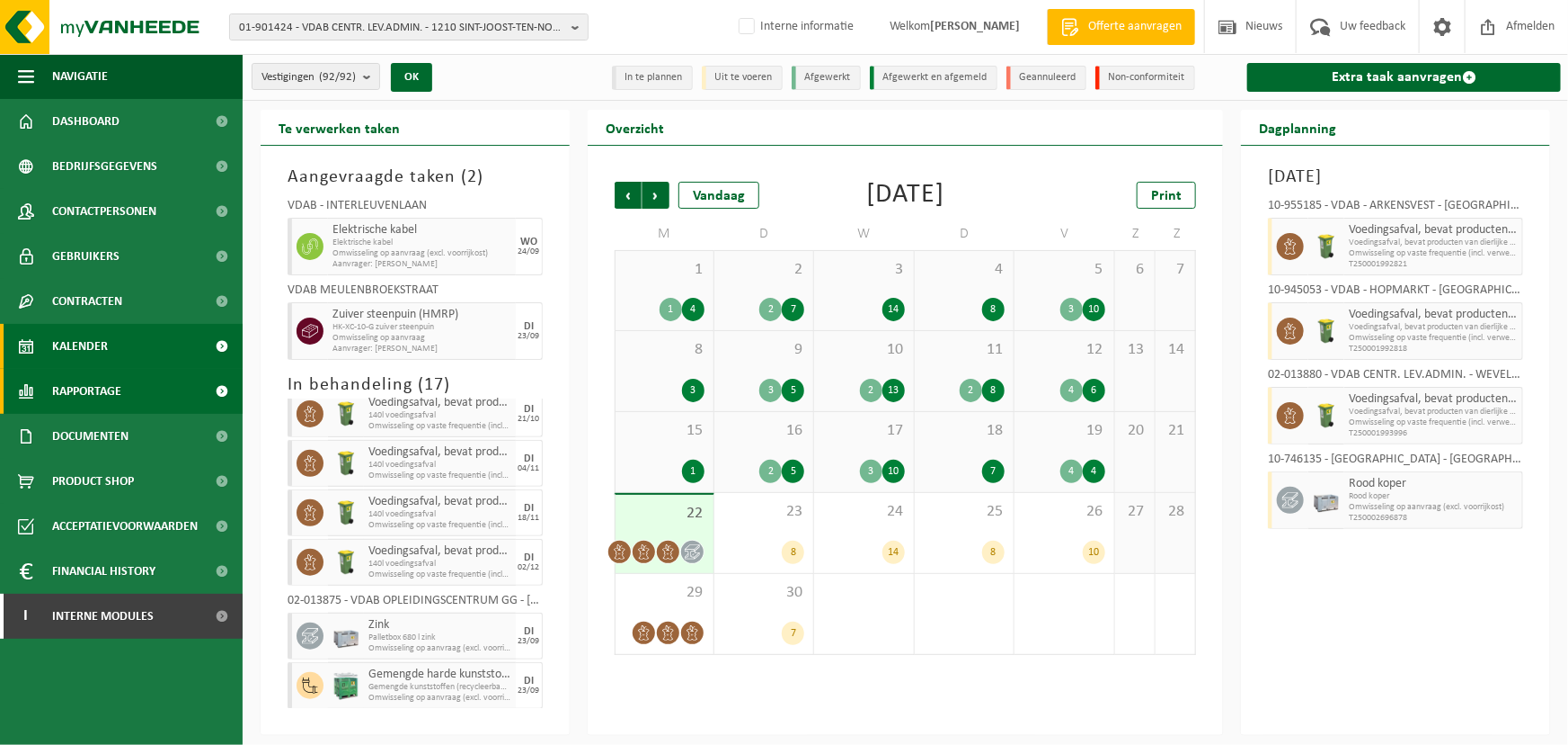
click at [98, 395] on span "Rapportage" at bounding box center [86, 391] width 69 height 45
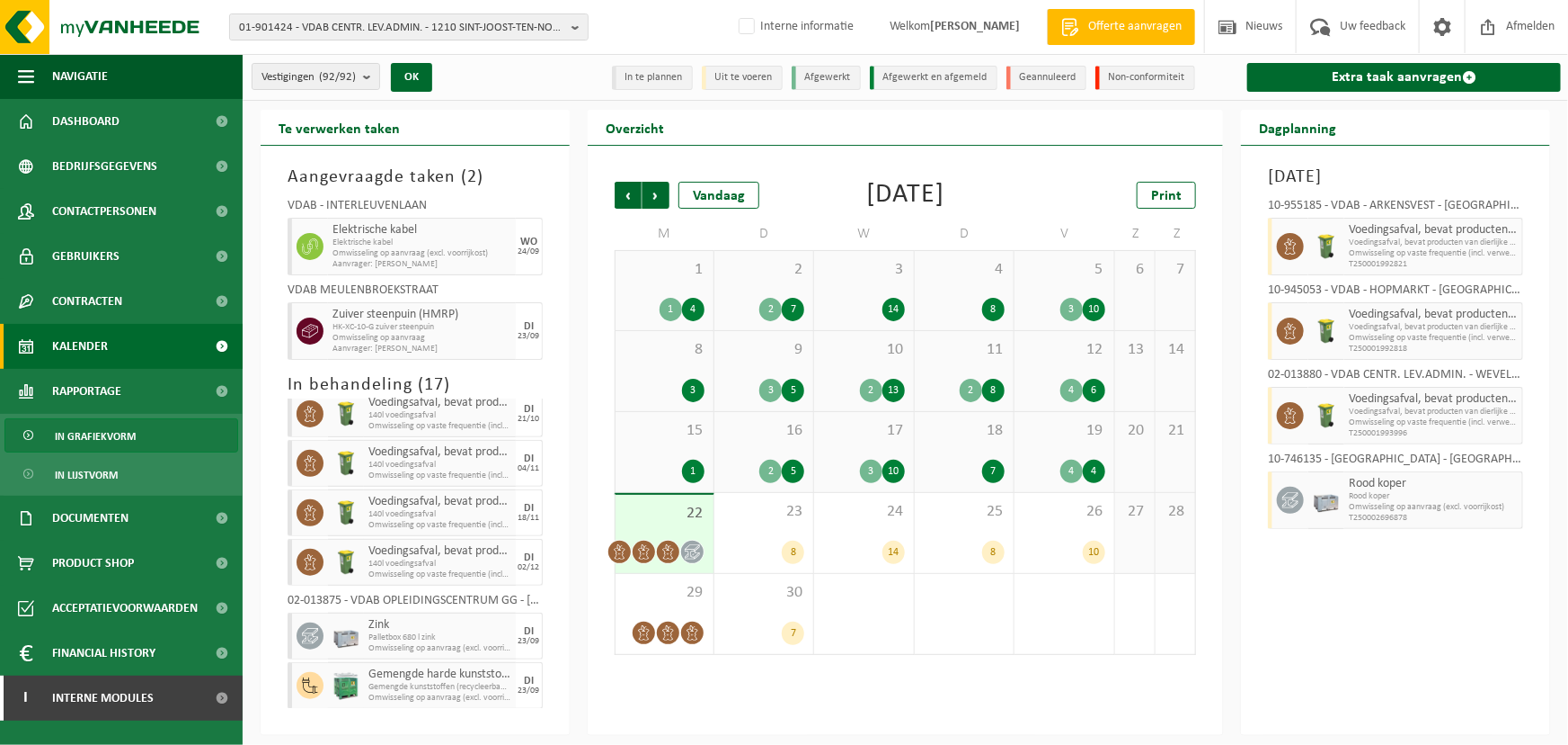
click at [95, 431] on span "In grafiekvorm" at bounding box center [95, 436] width 81 height 34
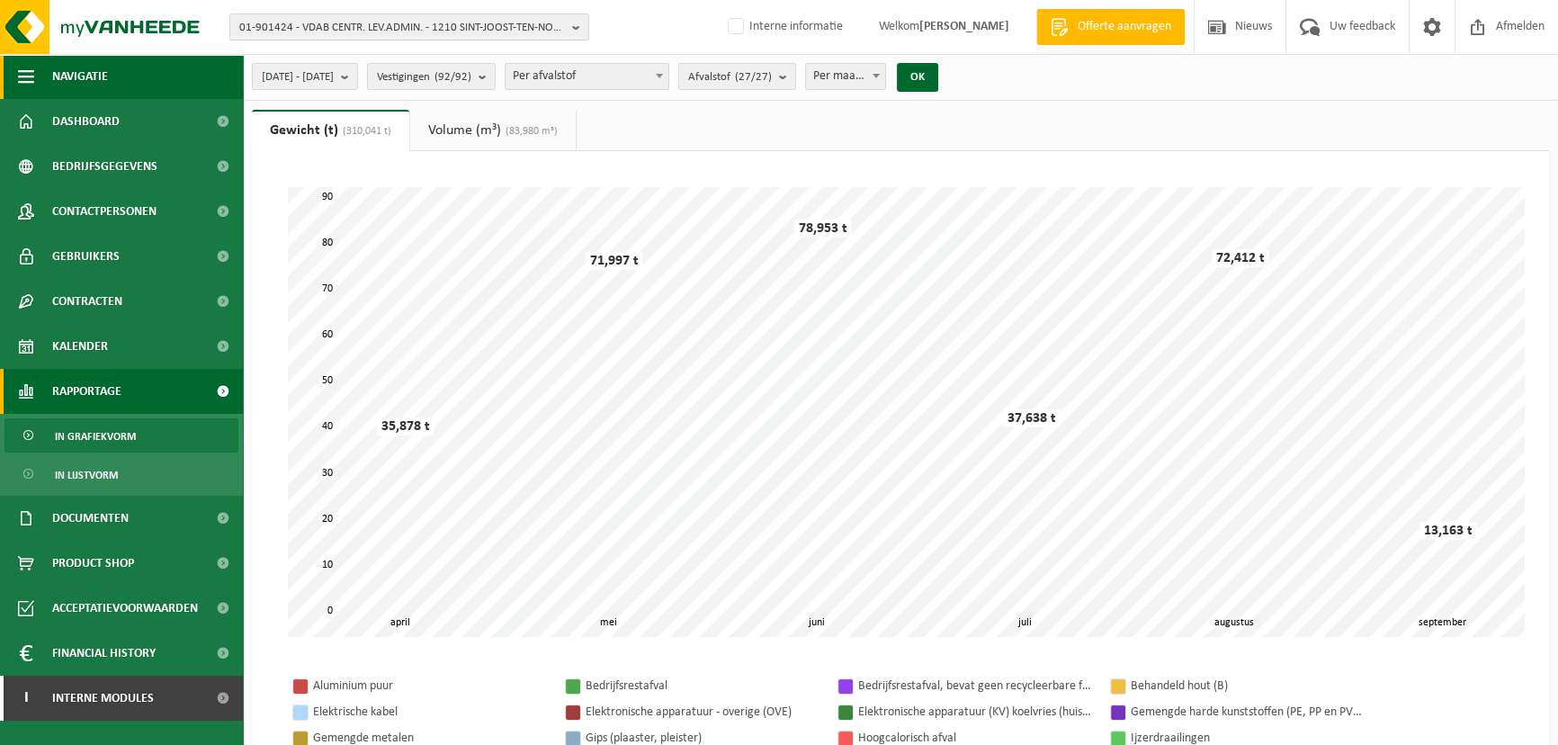
click at [26, 65] on span "button" at bounding box center [26, 76] width 16 height 45
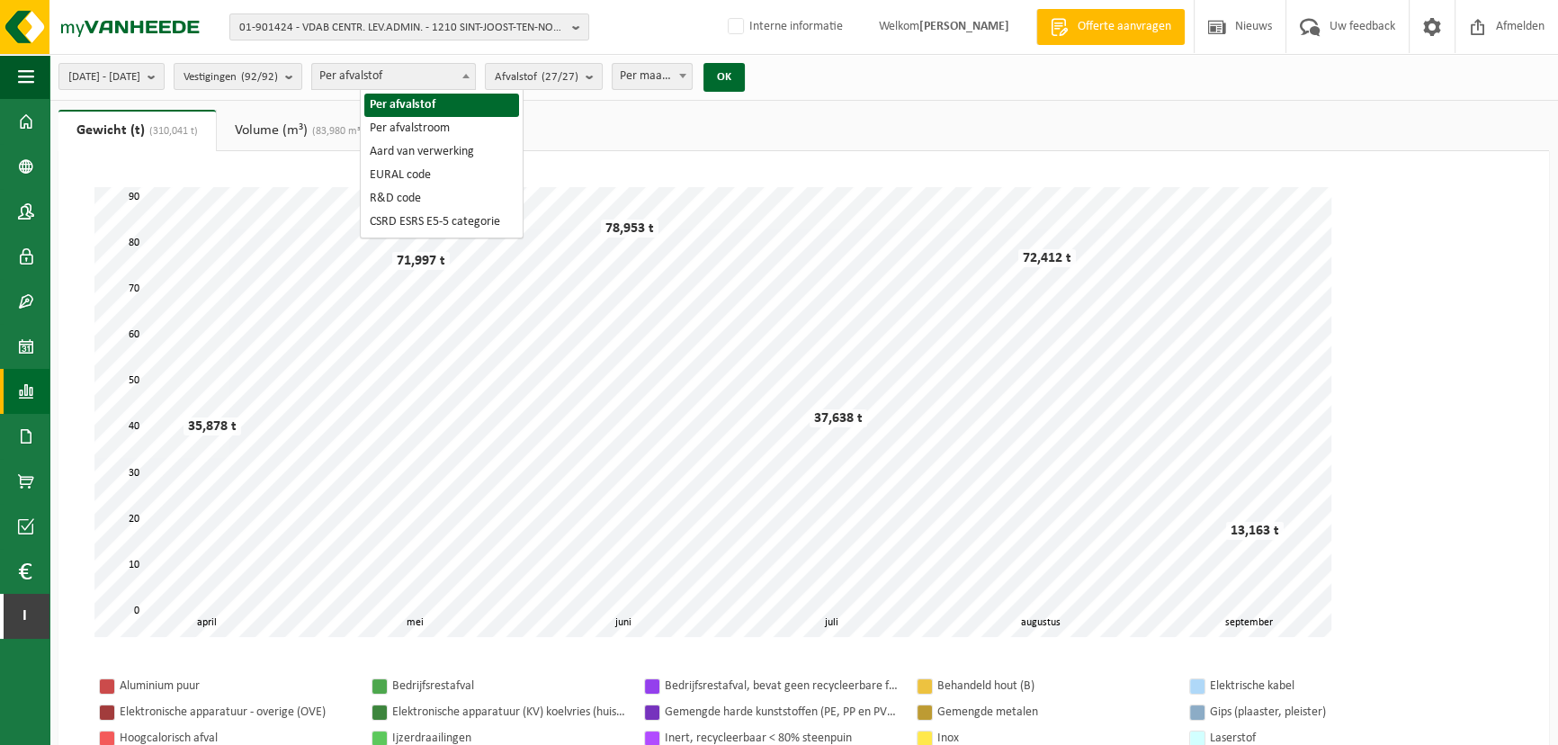
click at [468, 88] on span "Per afvalstof" at bounding box center [393, 76] width 163 height 25
select select "2"
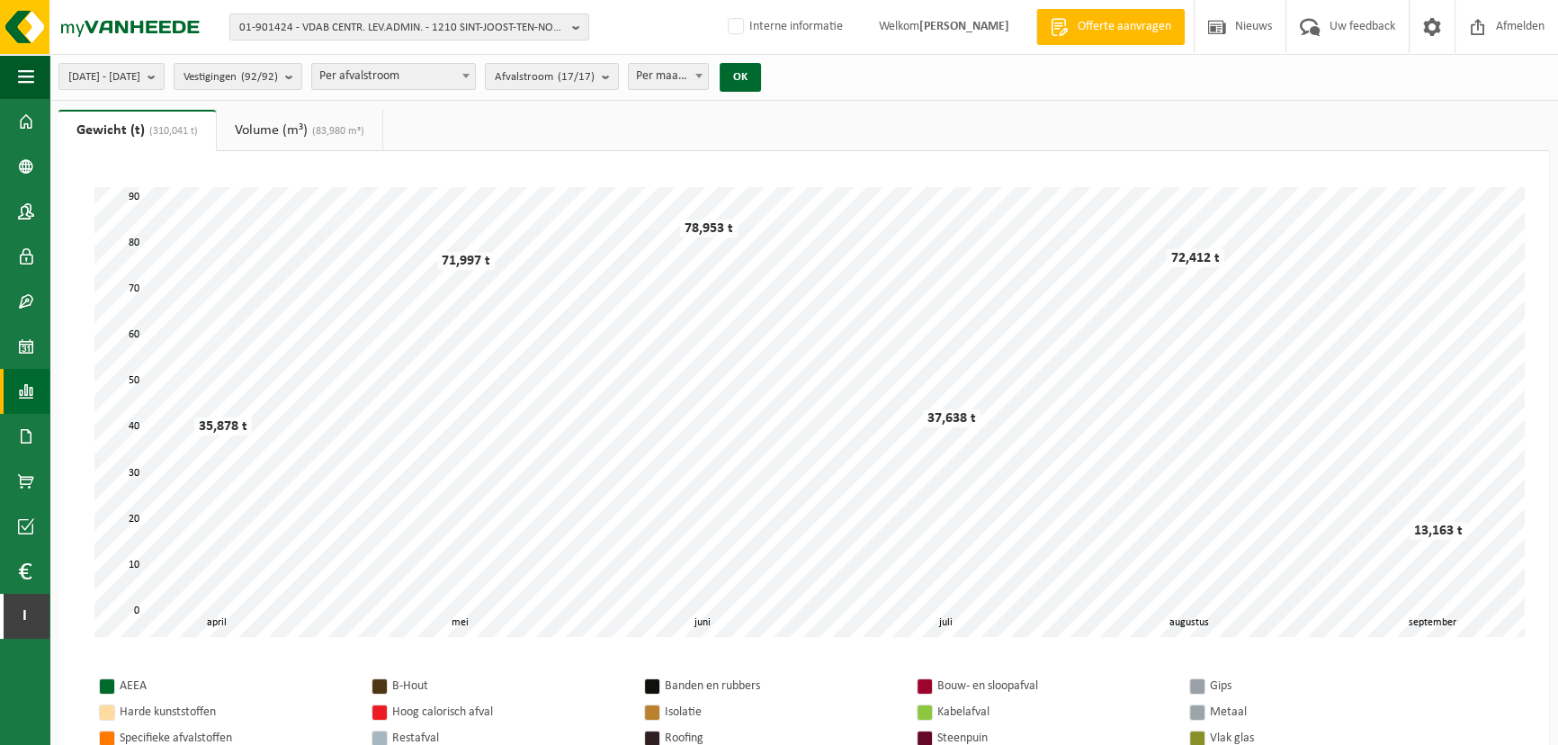
click at [303, 121] on link "Volume (m³) (83,980 m³)" at bounding box center [299, 130] width 165 height 41
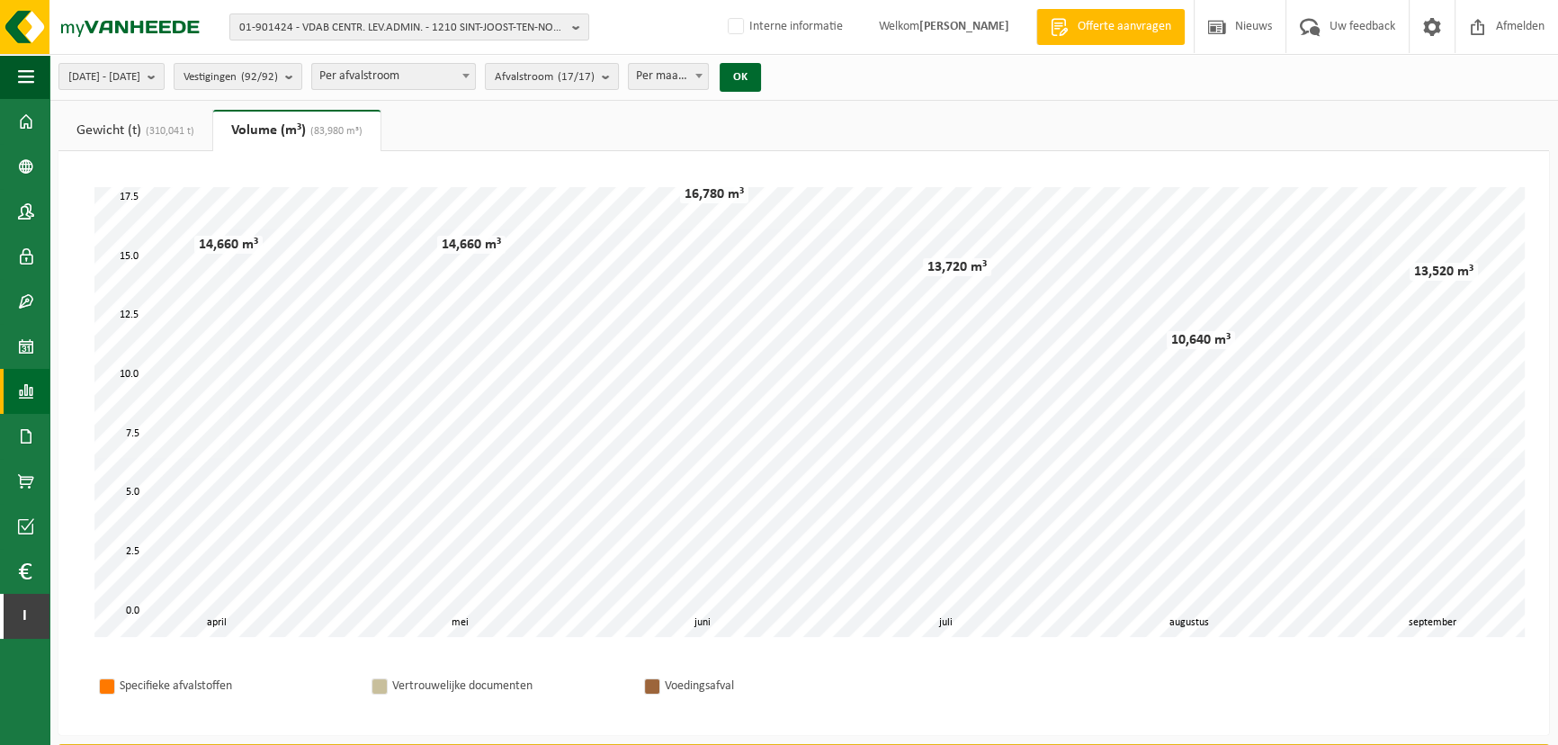
click at [567, 126] on ul "Gewicht (t) (310,041 t) Volume (m³) (83,980 m³)" at bounding box center [803, 130] width 1490 height 41
click at [466, 17] on span "01-901424 - VDAB CENTR. LEV.ADMIN. - 1210 SINT-JOOST-TEN-NOODE, KONING [PERSON_…" at bounding box center [402, 27] width 326 height 27
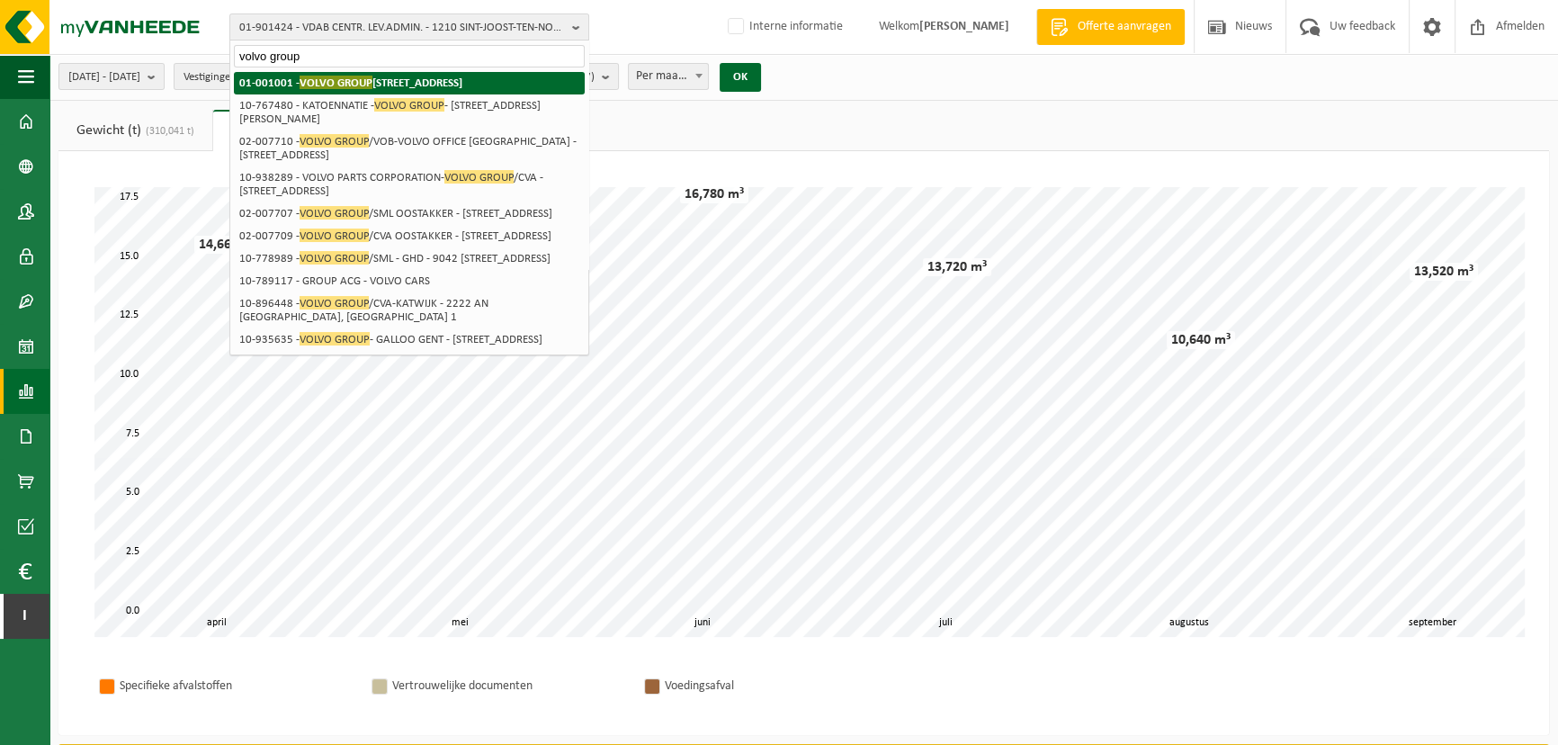
type input "volvo group"
click at [376, 76] on strong "01-001001 - VOLVO GROUP [STREET_ADDRESS]" at bounding box center [350, 82] width 223 height 13
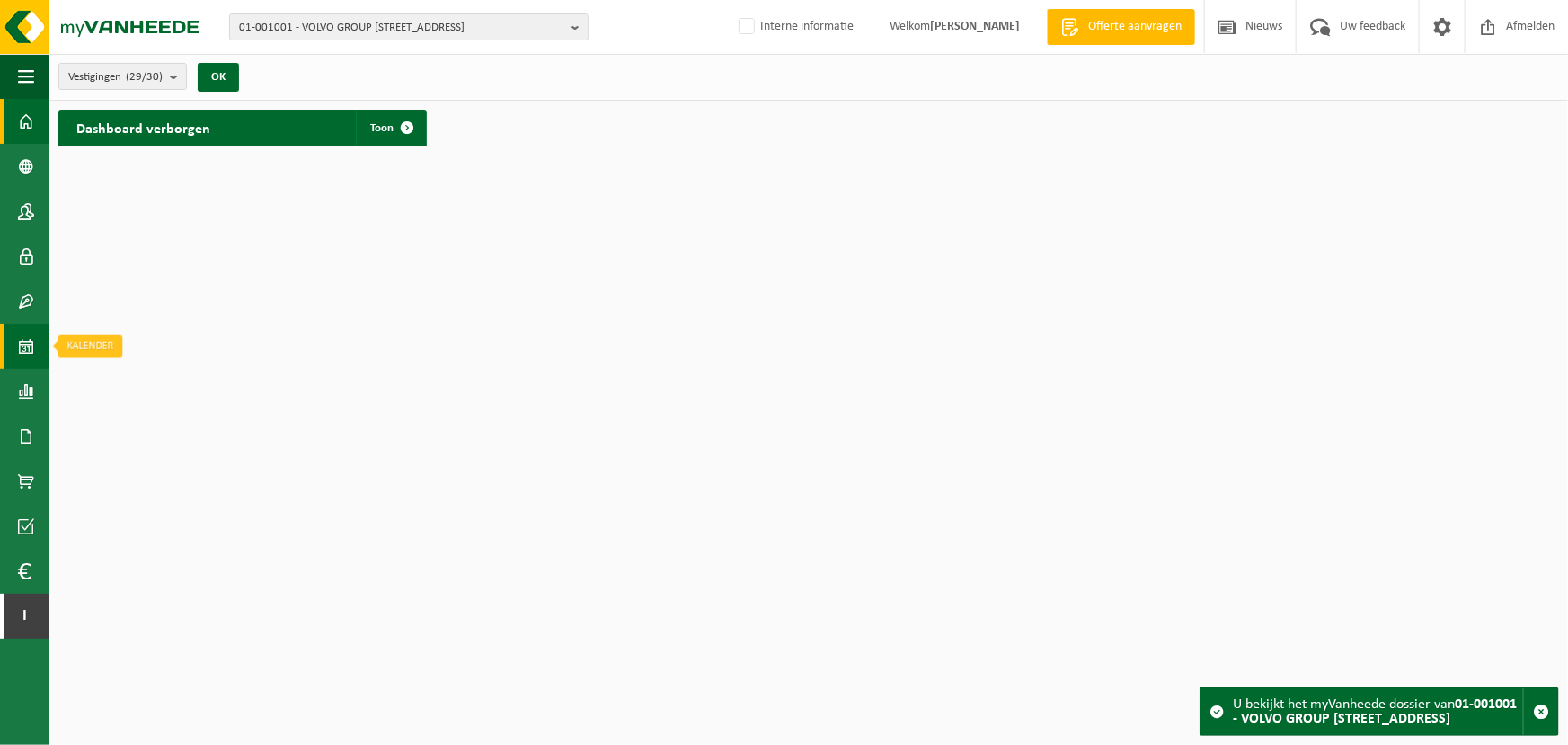
click at [34, 351] on link "Kalender" at bounding box center [24, 346] width 49 height 45
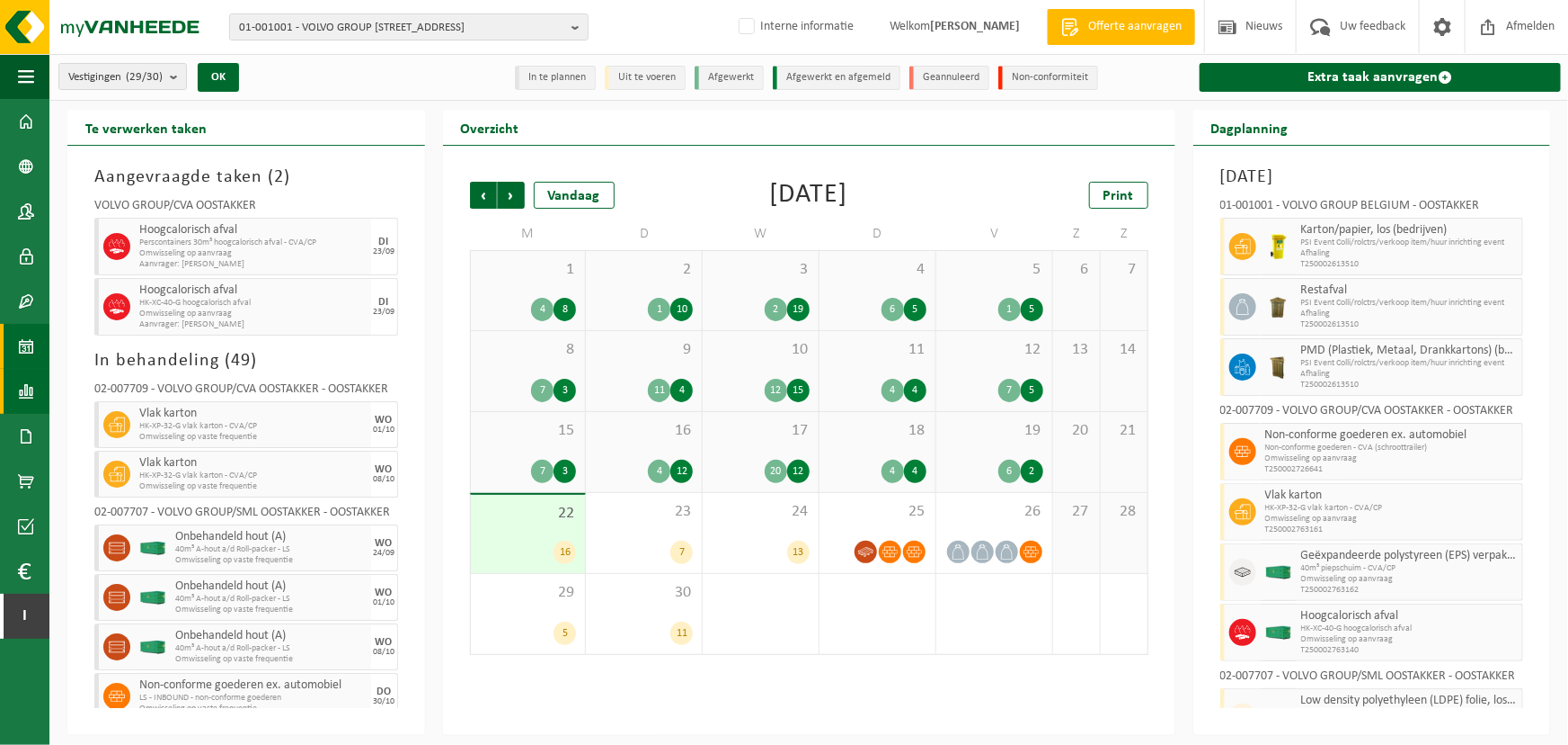
click at [32, 402] on span at bounding box center [26, 391] width 16 height 45
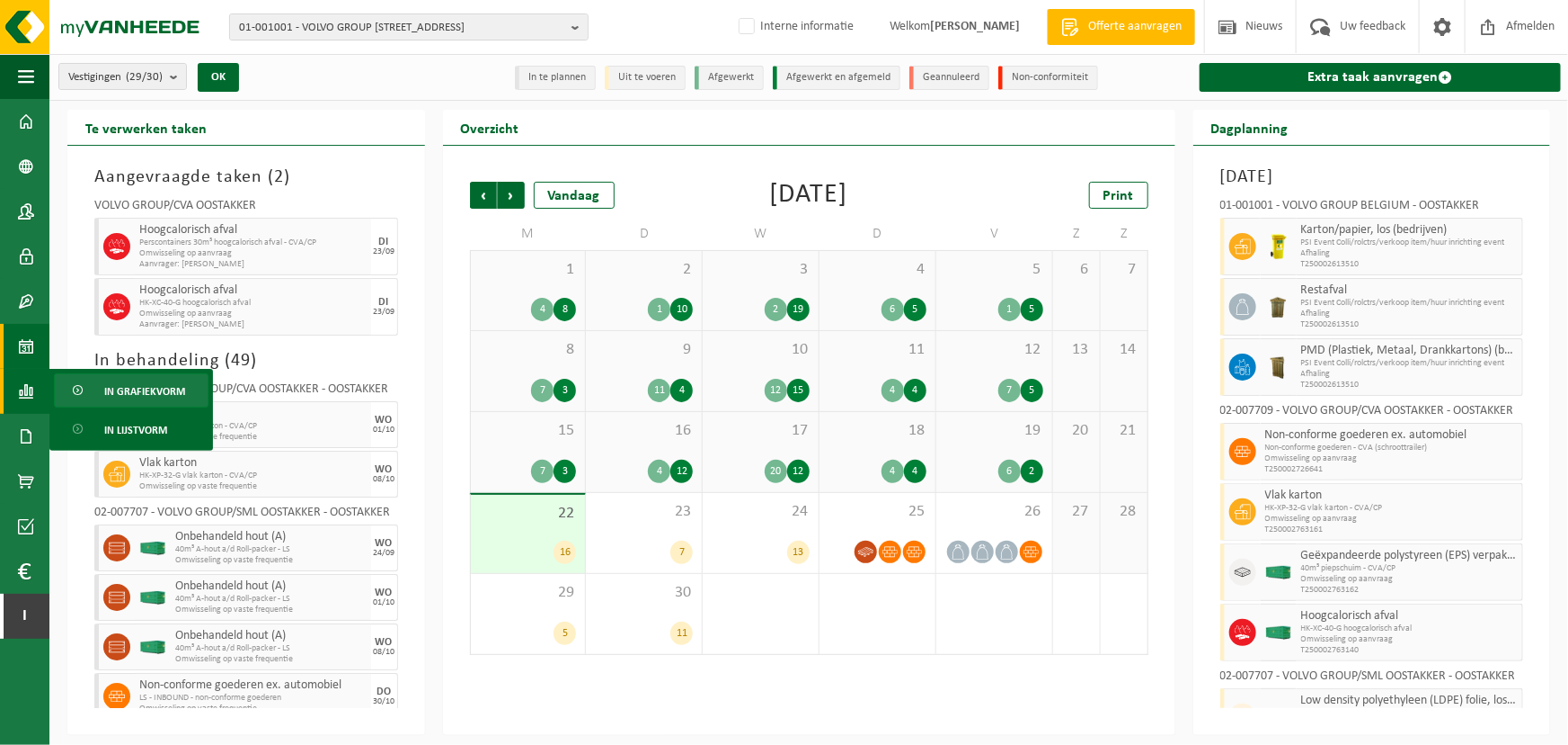
click at [146, 396] on span "In grafiekvorm" at bounding box center [144, 391] width 81 height 34
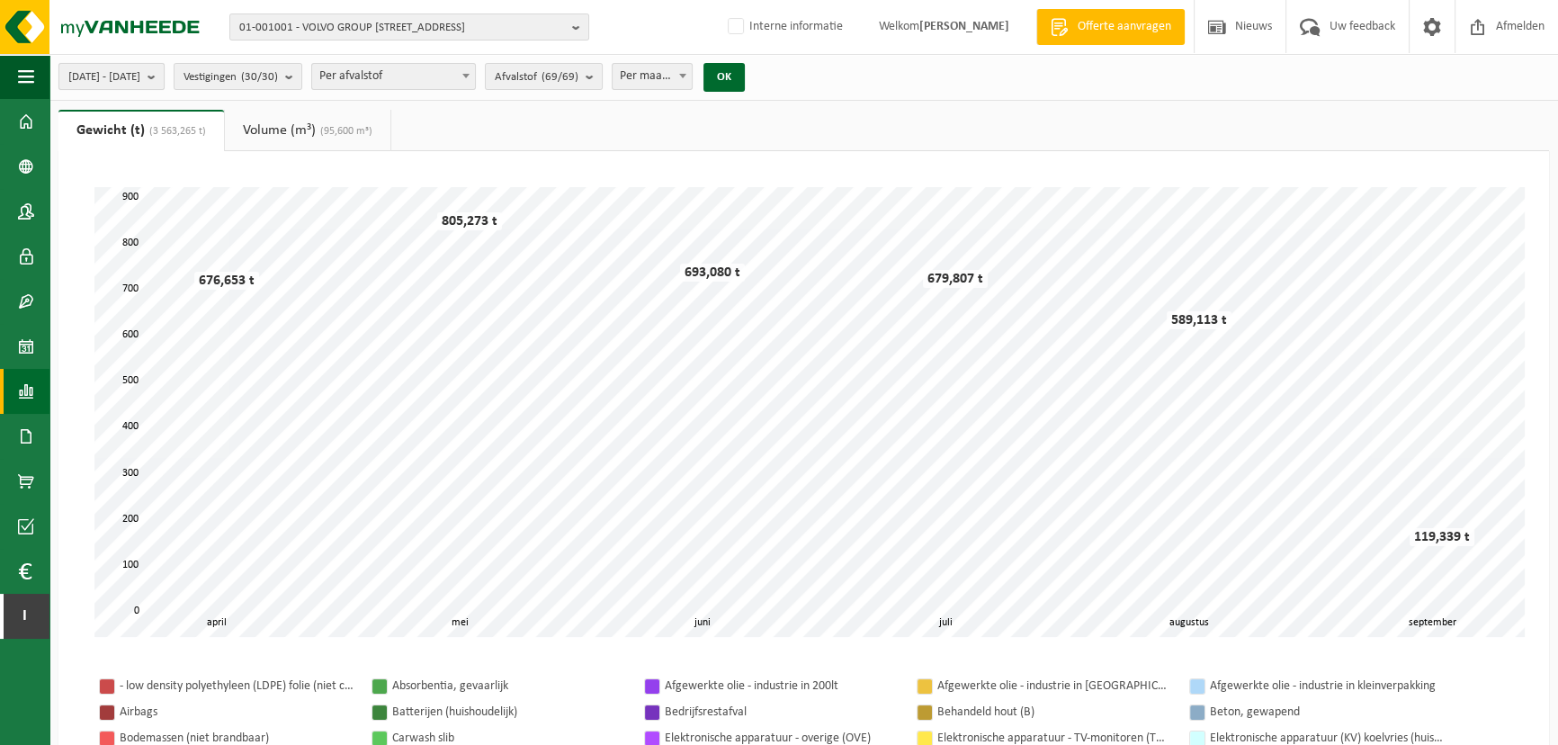
click at [140, 76] on span "[DATE] - [DATE]" at bounding box center [104, 77] width 72 height 27
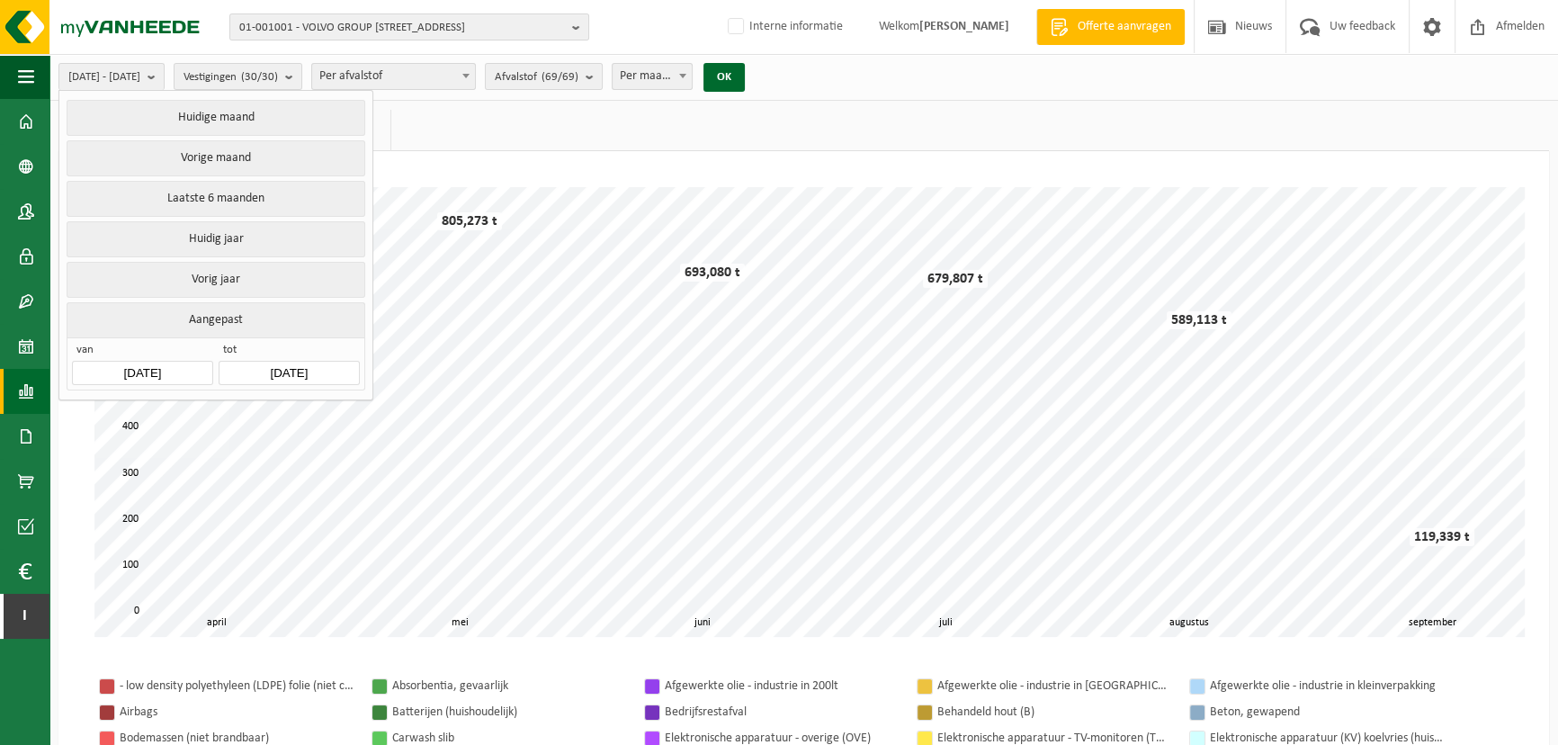
click at [142, 388] on ul "Huidige maand Vorige maand Laatste 6 maanden Huidig jaar Vorig jaar Aangepast v…" at bounding box center [215, 245] width 313 height 308
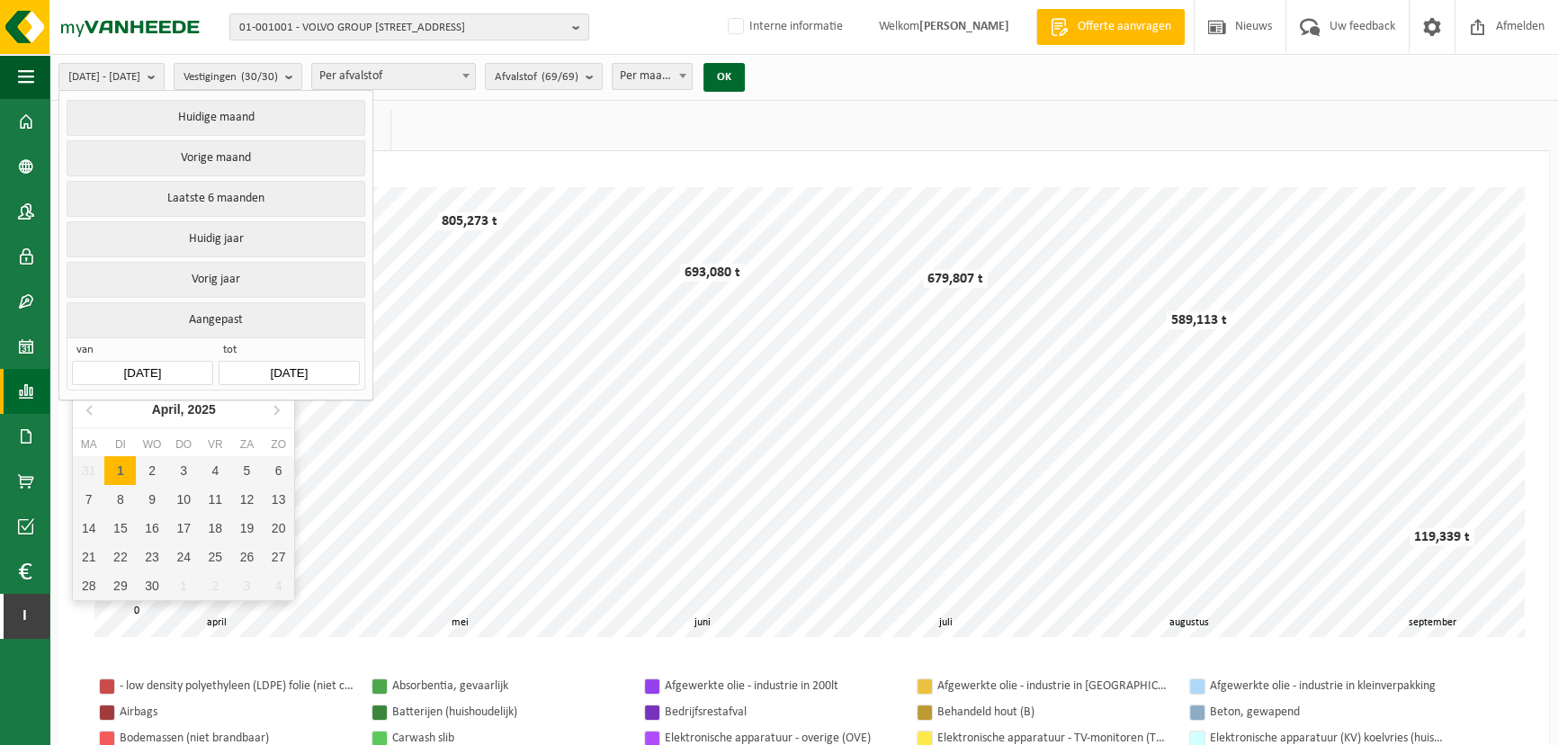
click at [141, 374] on input "[DATE]" at bounding box center [142, 373] width 140 height 24
click at [199, 406] on icon "2025" at bounding box center [202, 409] width 28 height 13
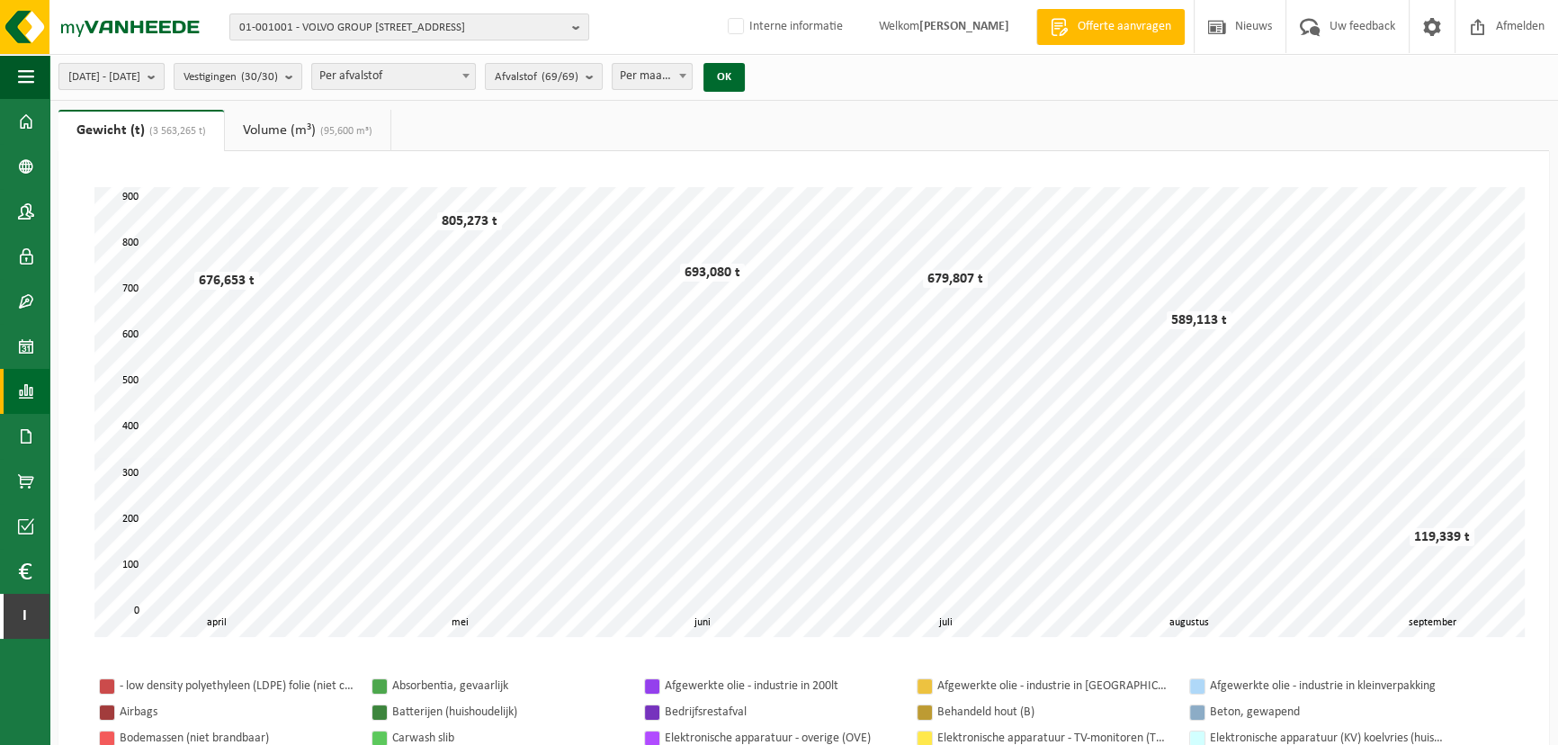
click at [140, 80] on span "[DATE] - [DATE]" at bounding box center [104, 77] width 72 height 27
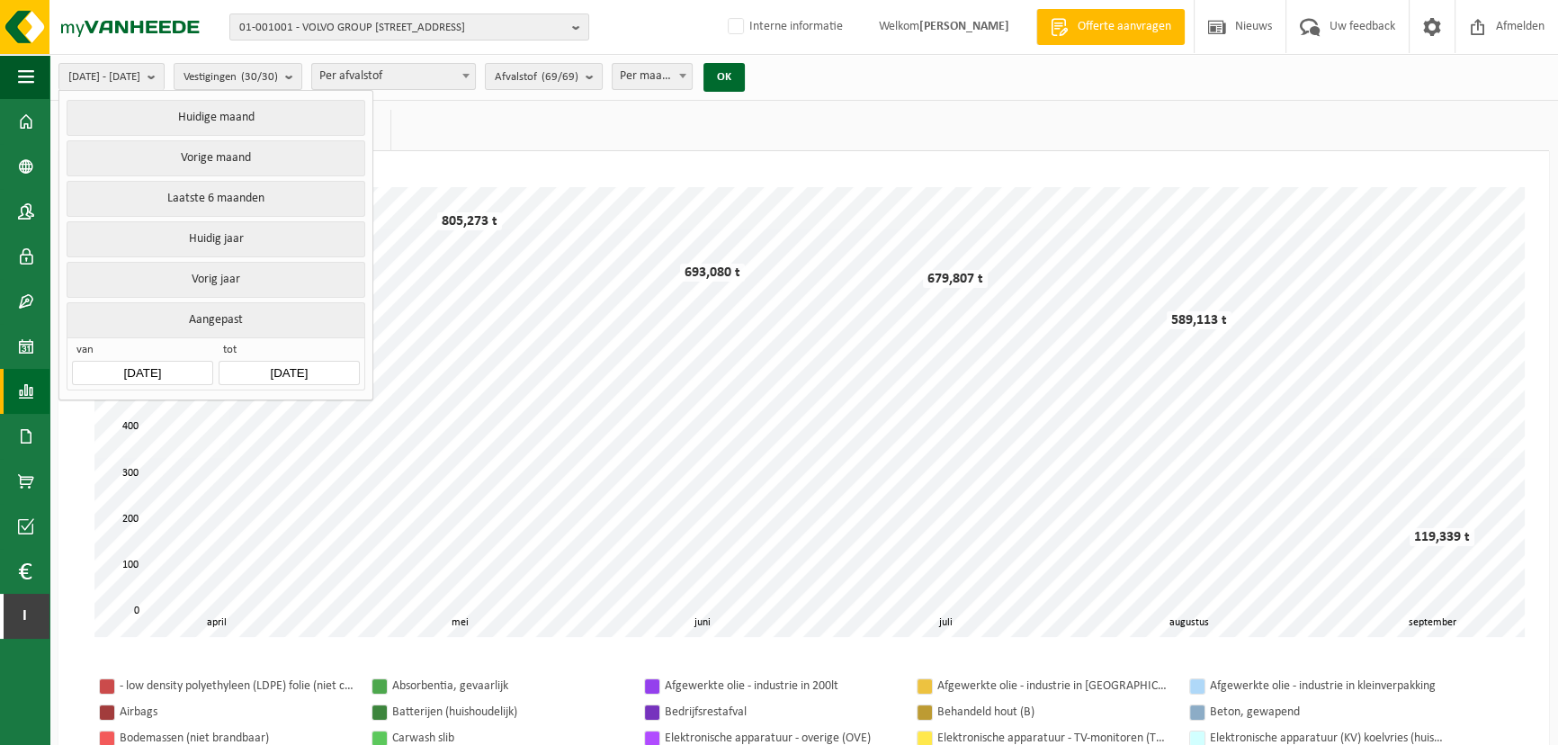
click at [152, 369] on input "[DATE]" at bounding box center [142, 373] width 140 height 24
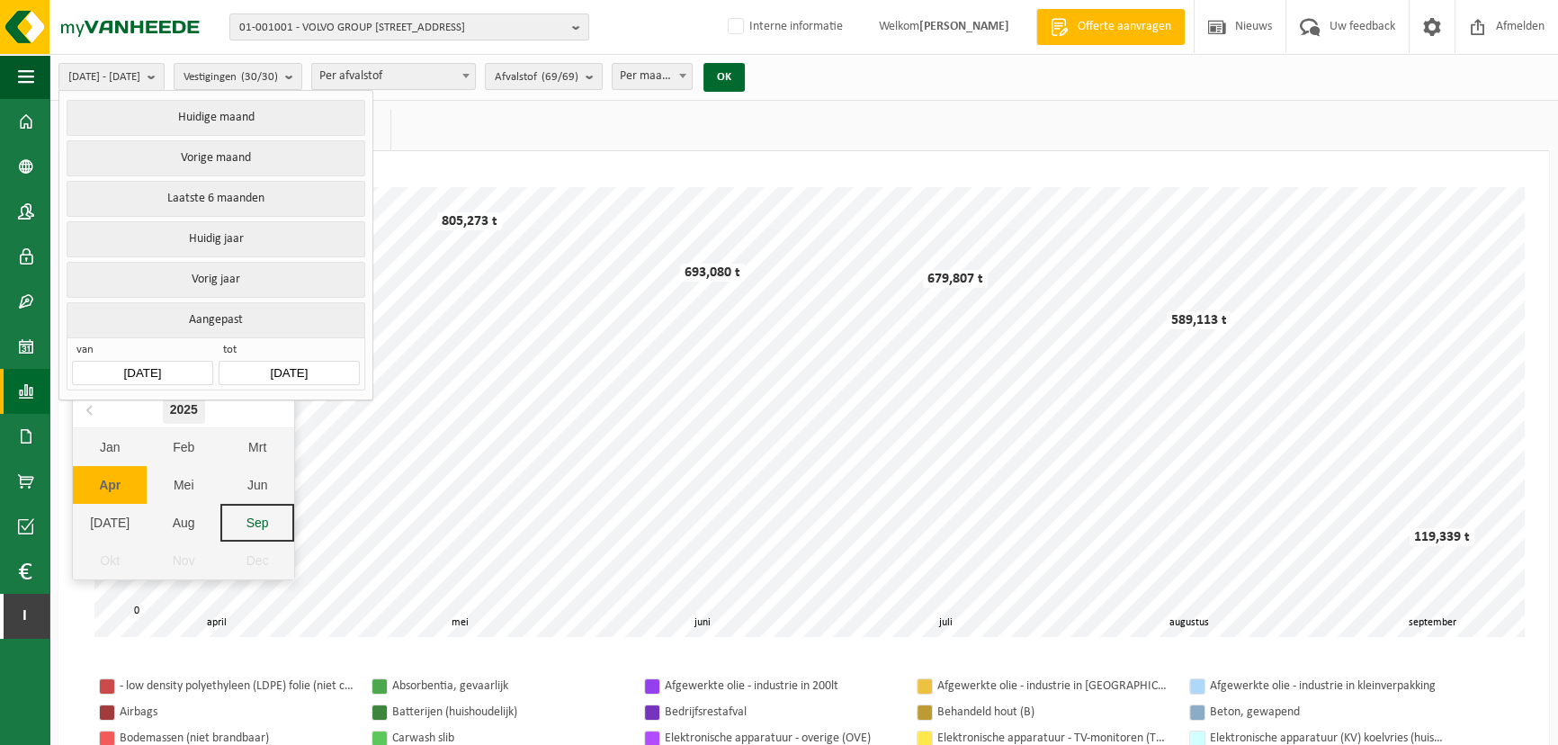
click at [189, 408] on div "2025" at bounding box center [184, 409] width 42 height 29
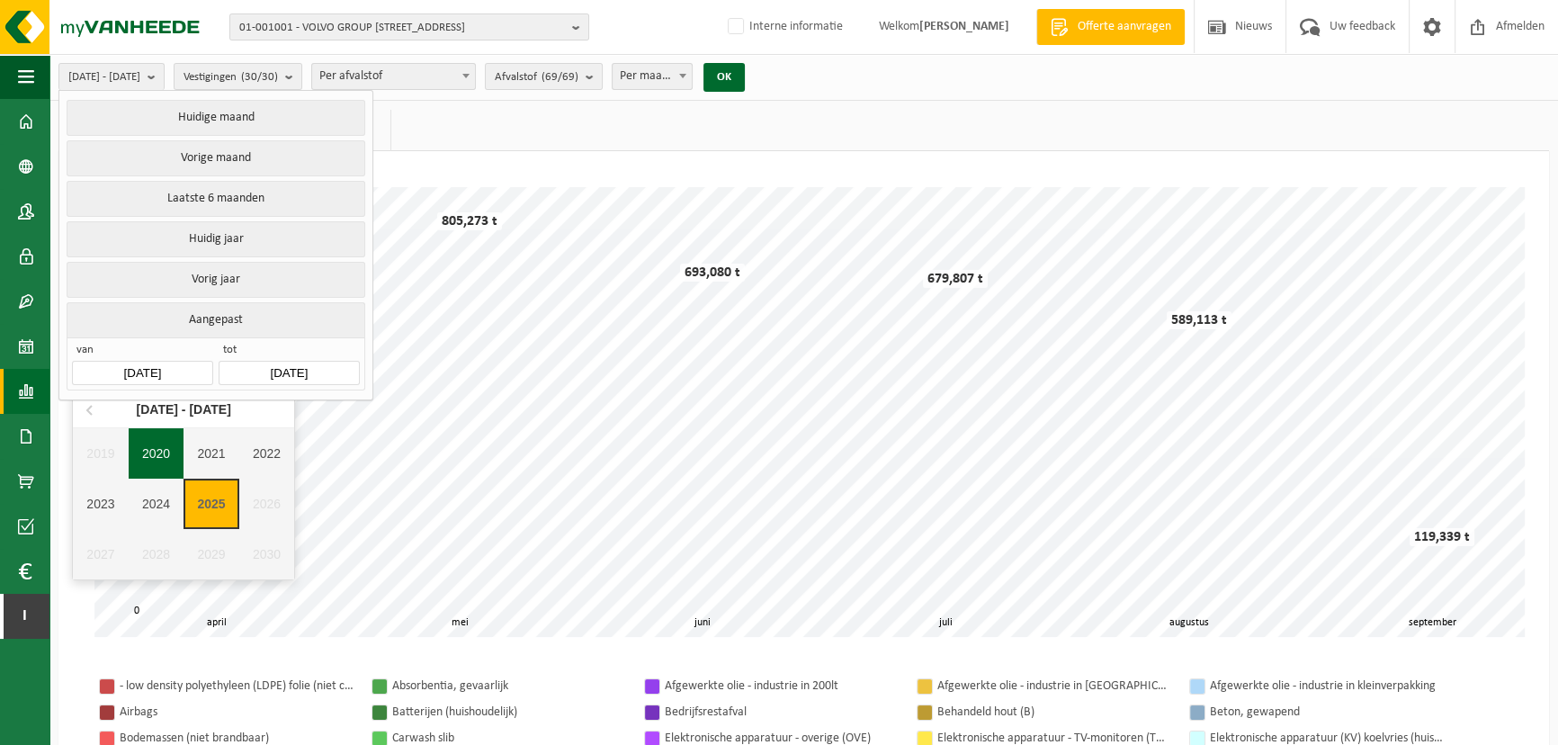
click at [155, 447] on div "2020" at bounding box center [157, 453] width 56 height 50
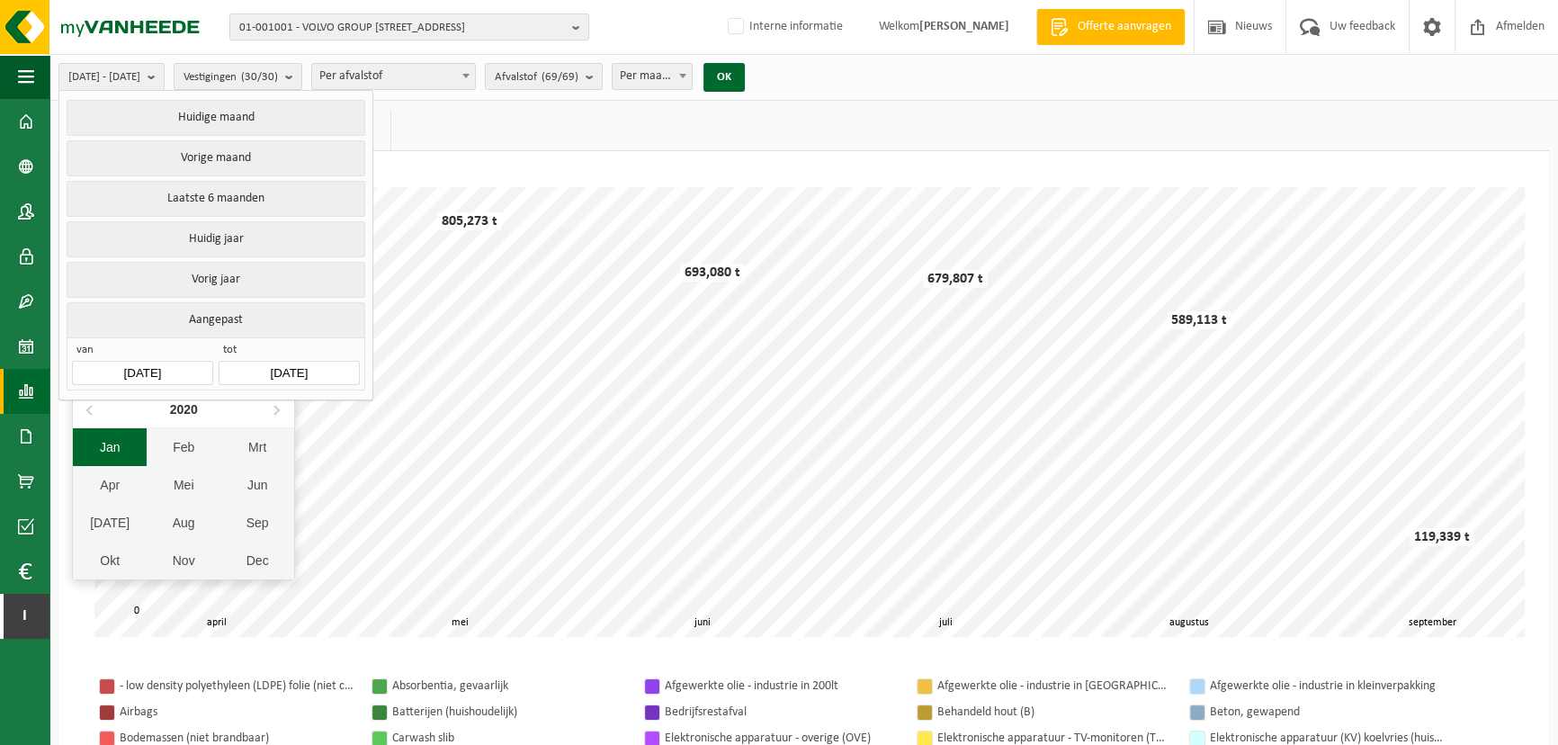
click at [119, 447] on div "Jan" at bounding box center [110, 447] width 74 height 38
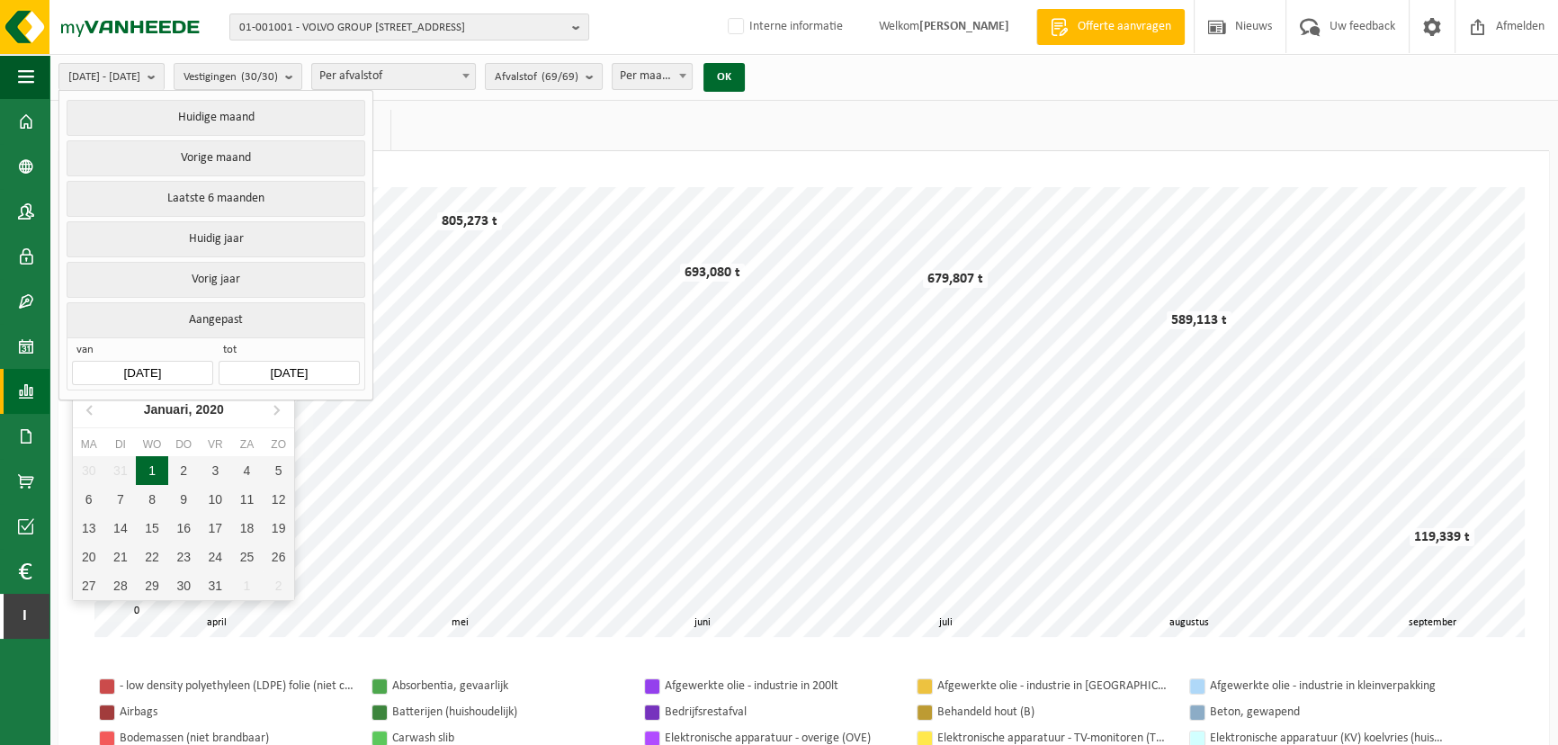
click at [146, 467] on div "1" at bounding box center [151, 470] width 31 height 29
type input "[DATE]"
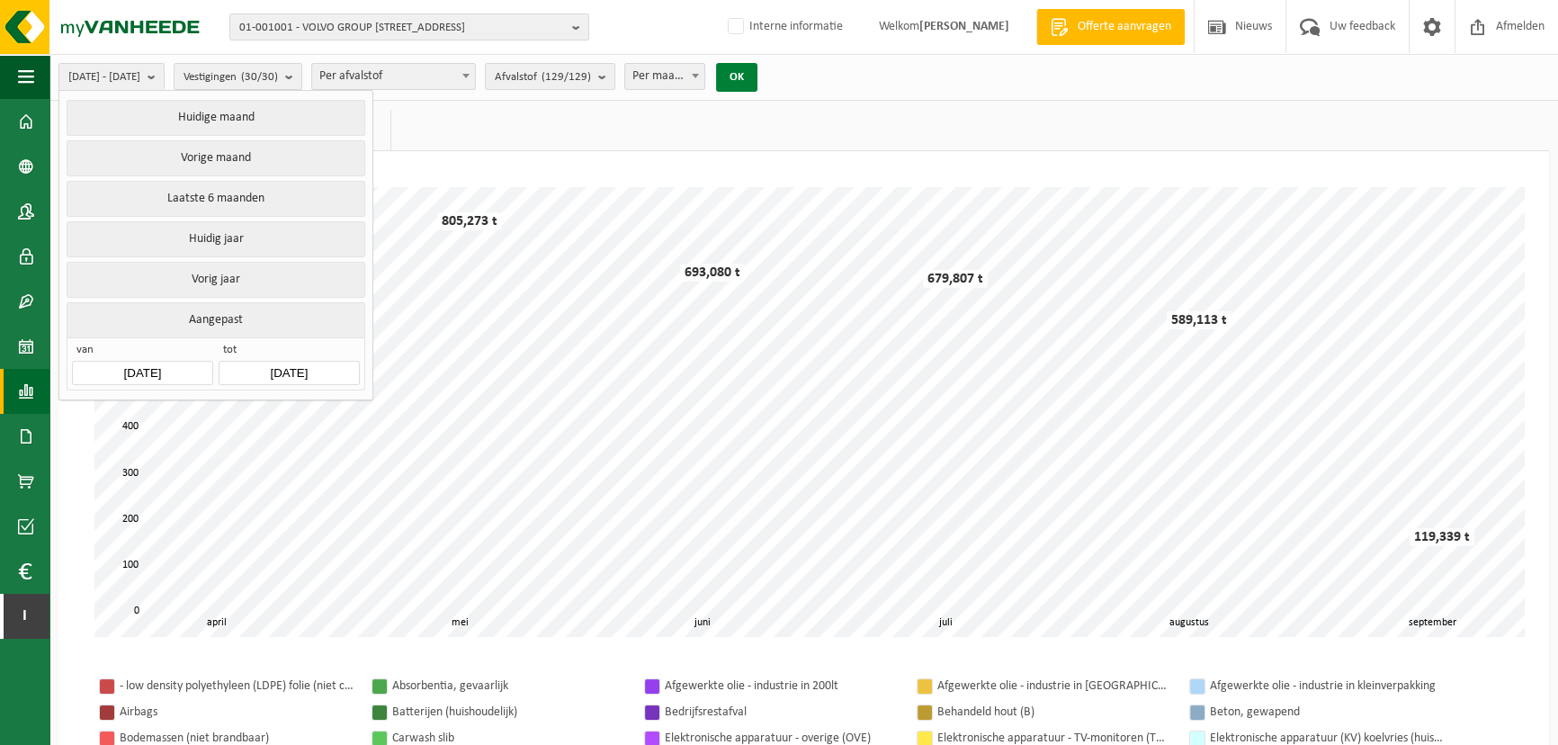
click at [757, 77] on button "OK" at bounding box center [736, 77] width 41 height 29
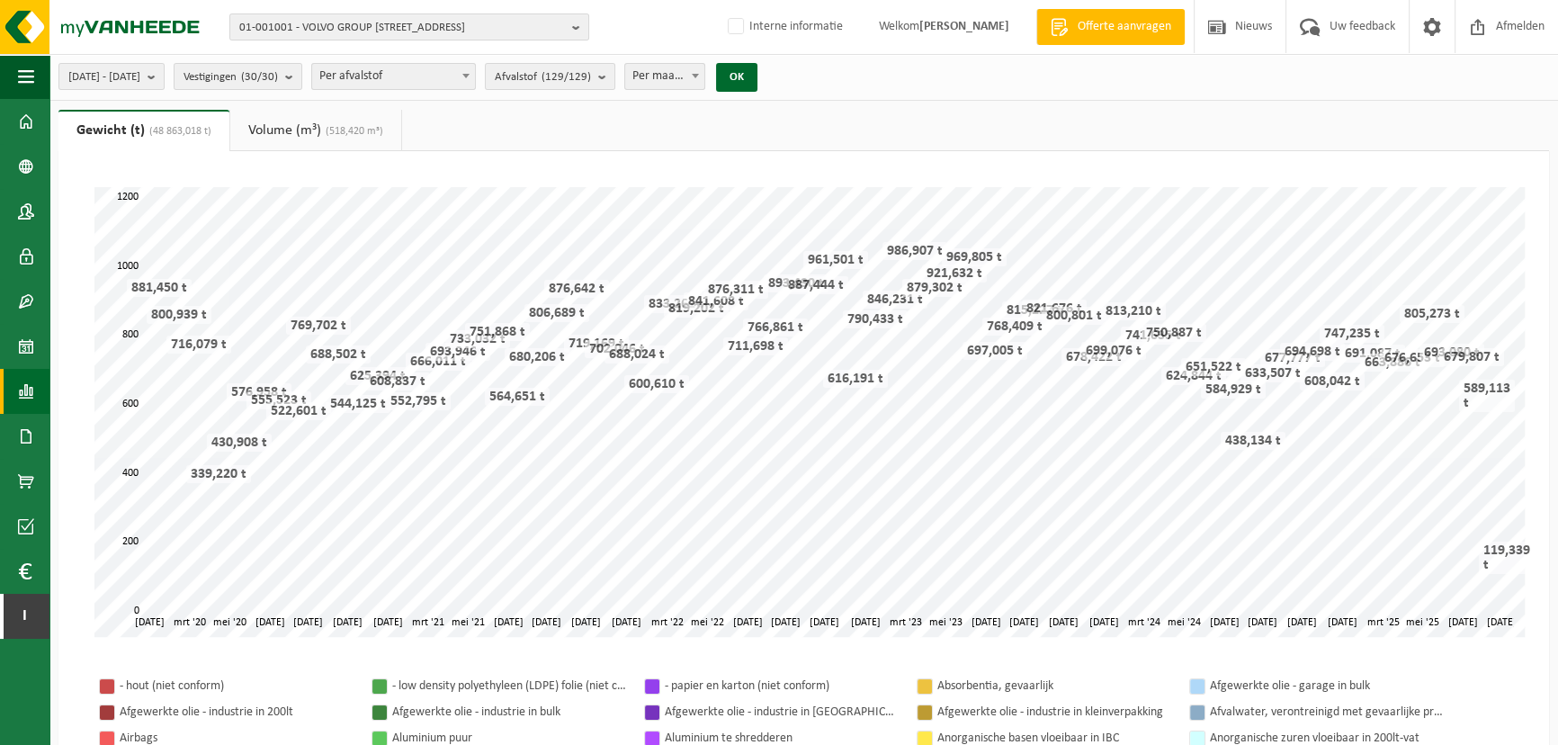
click at [704, 77] on span "Per maand" at bounding box center [664, 76] width 79 height 25
select select "3"
click at [757, 84] on button "OK" at bounding box center [736, 77] width 41 height 29
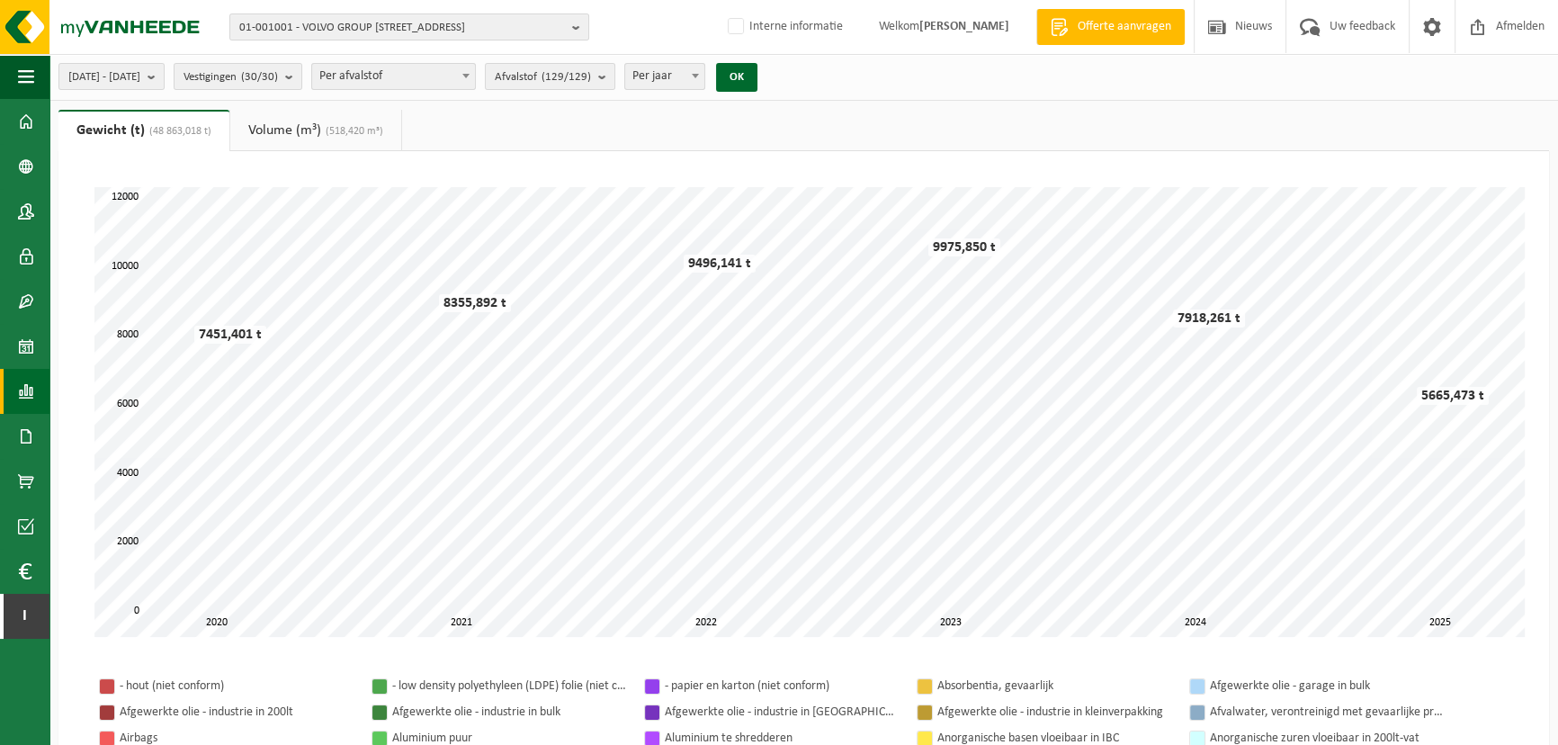
click at [475, 81] on span "Per afvalstof" at bounding box center [393, 76] width 163 height 25
select select "2"
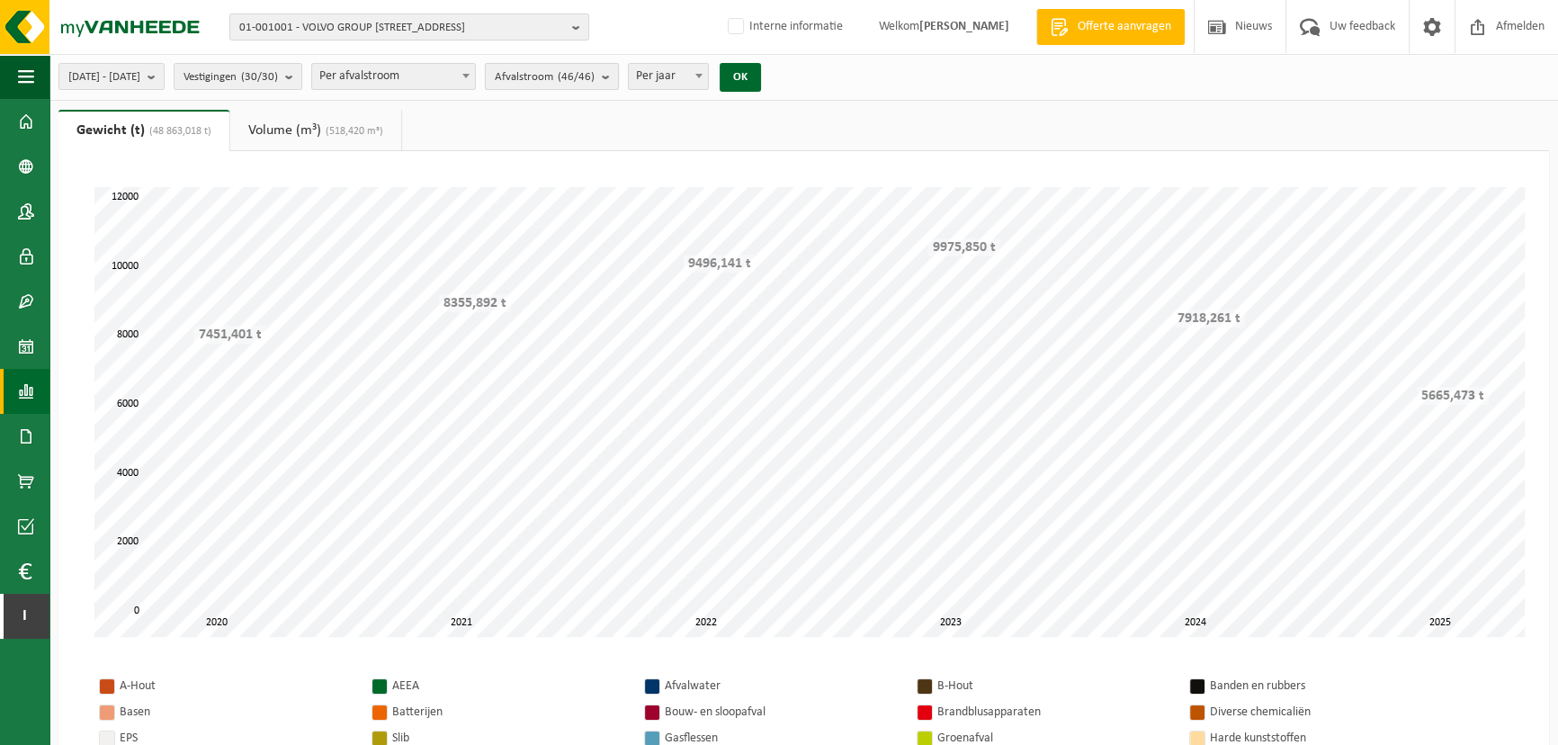
click at [618, 76] on b "submit" at bounding box center [610, 76] width 16 height 25
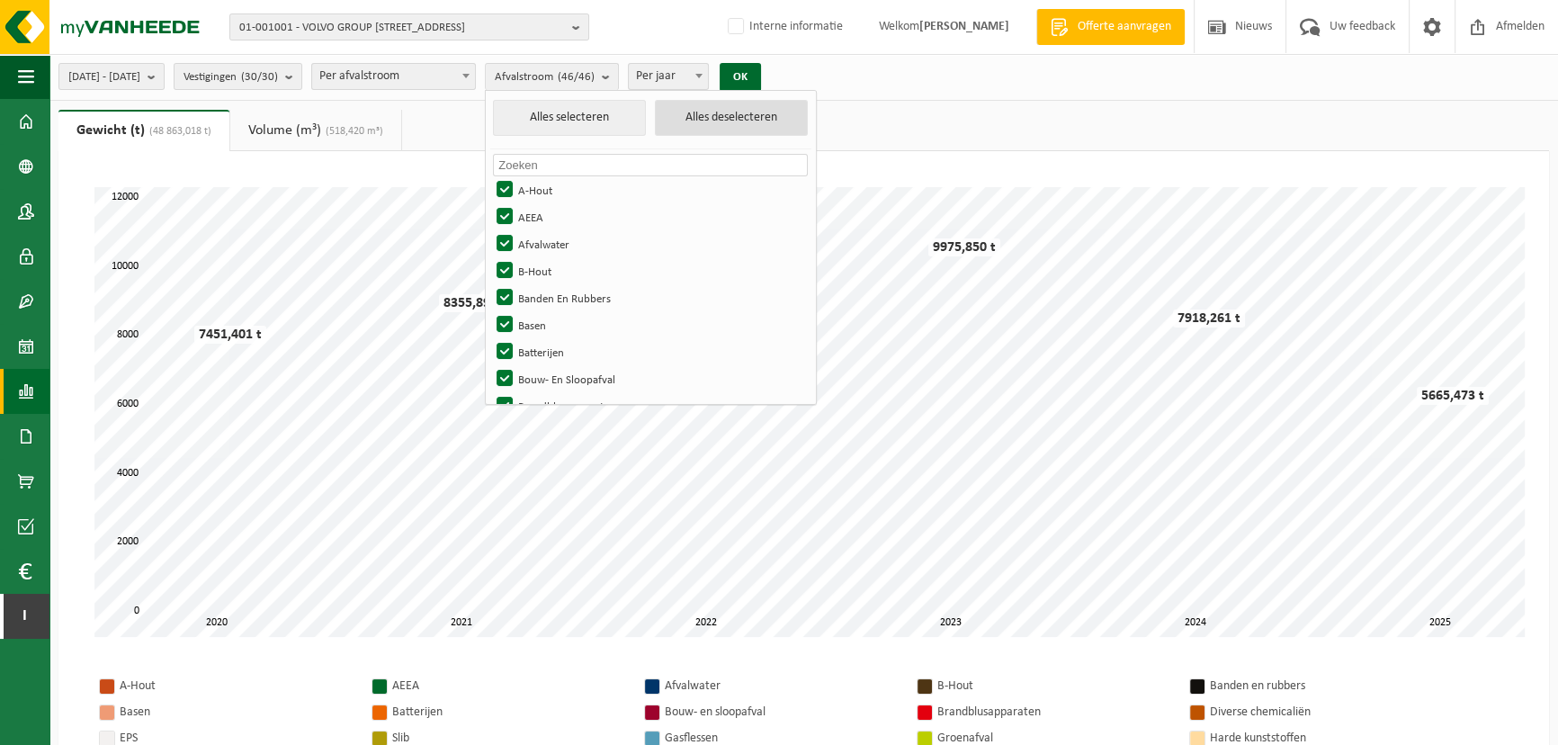
click at [757, 113] on button "Alles deselecteren" at bounding box center [731, 118] width 153 height 36
checkbox input "false"
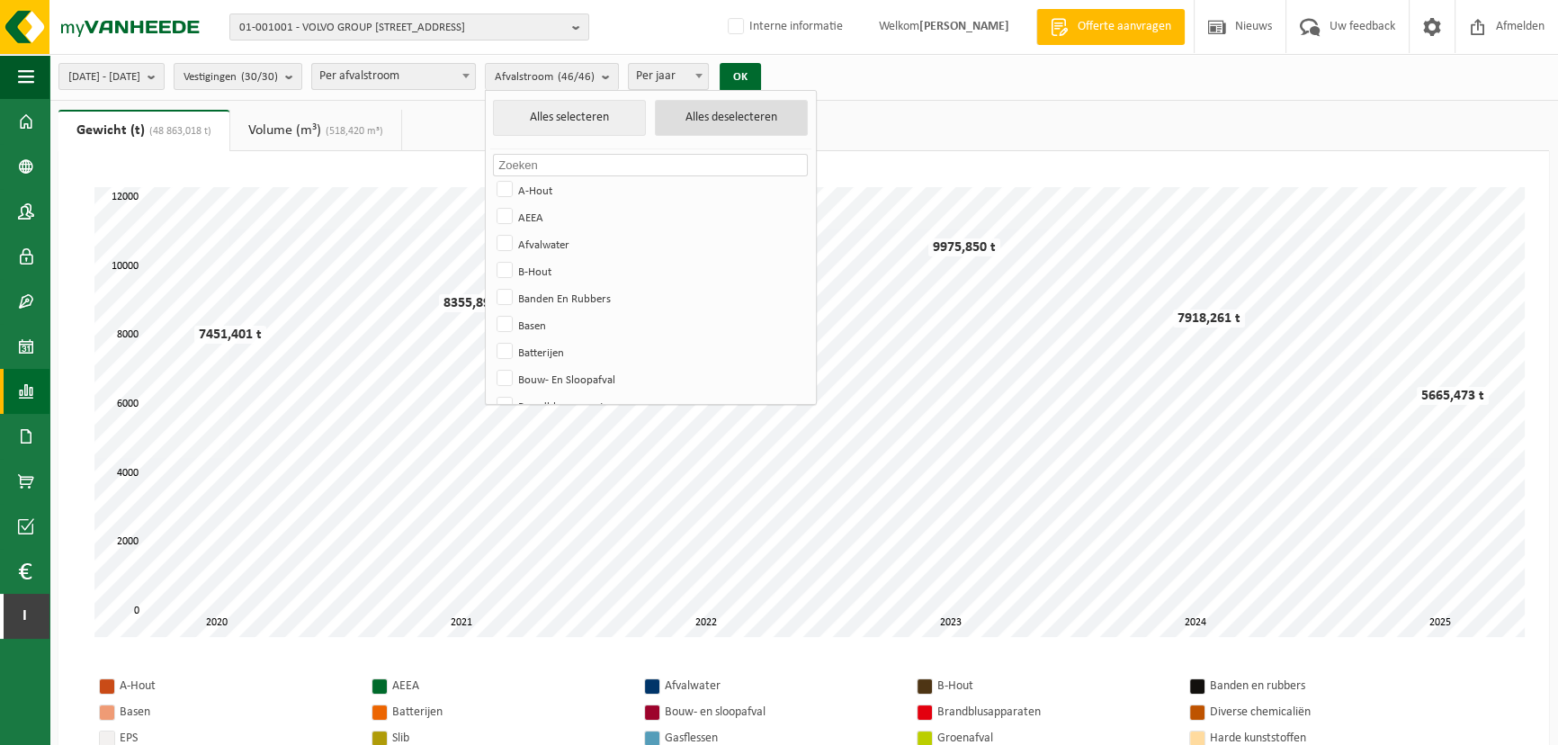
checkbox input "false"
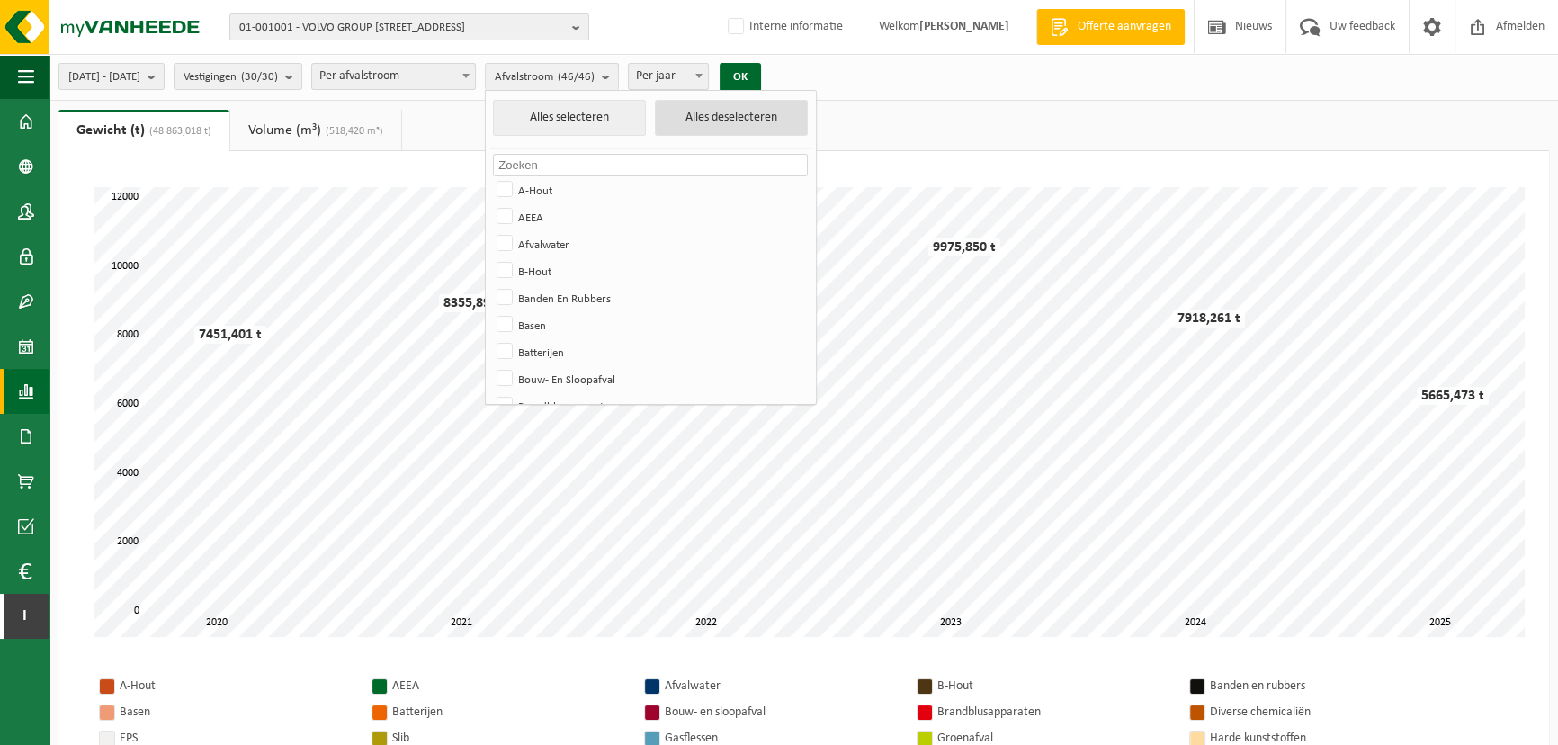
checkbox input "false"
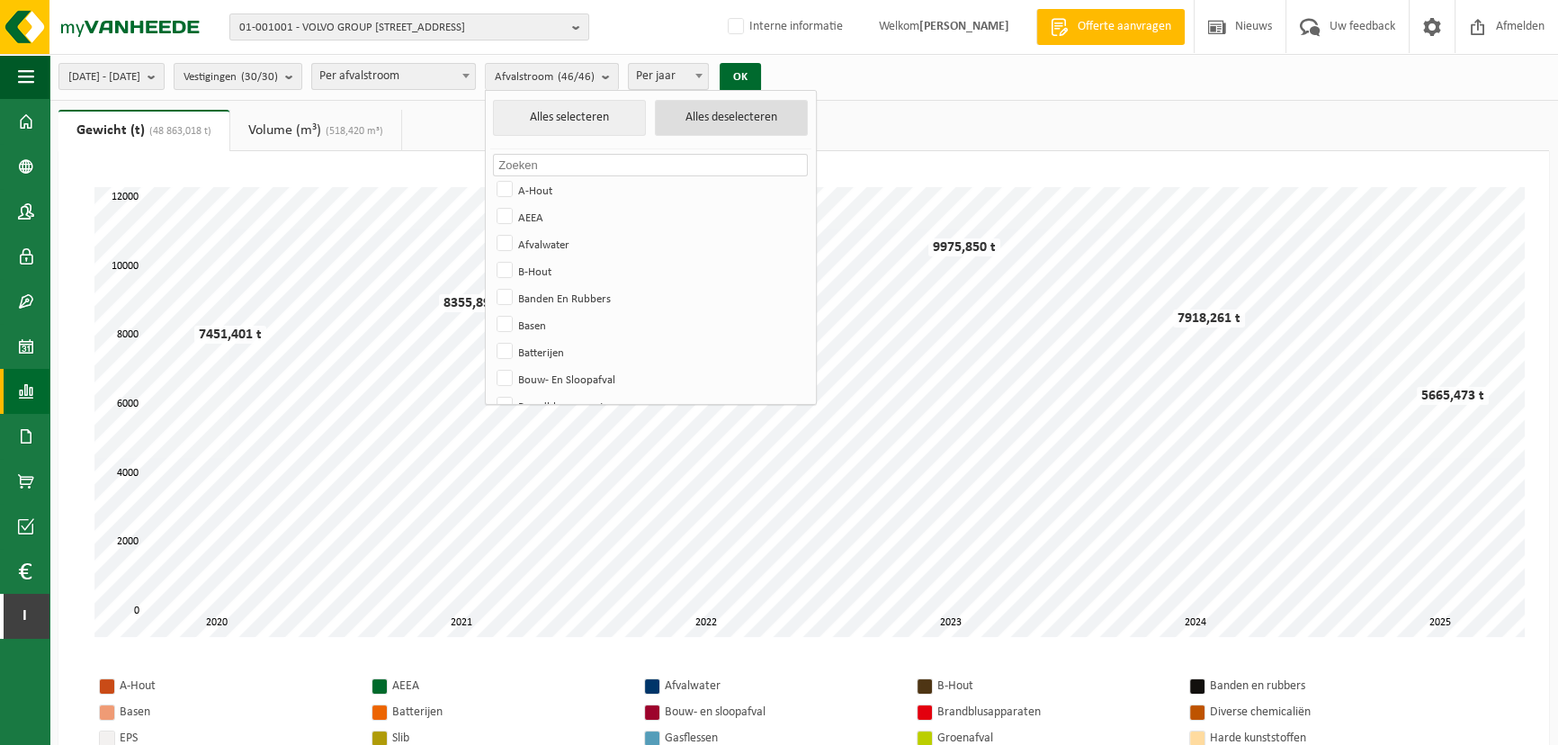
checkbox input "false"
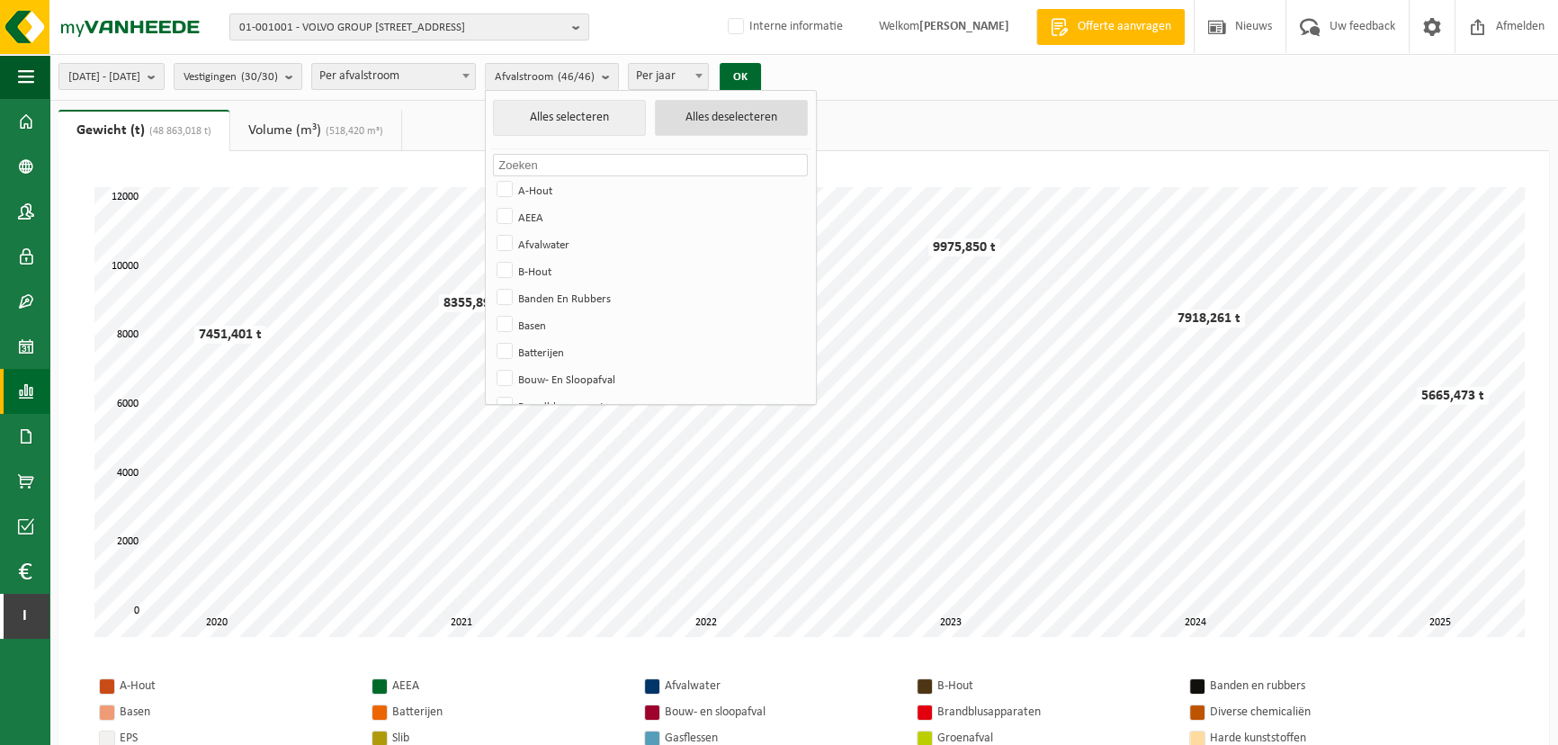
checkbox input "false"
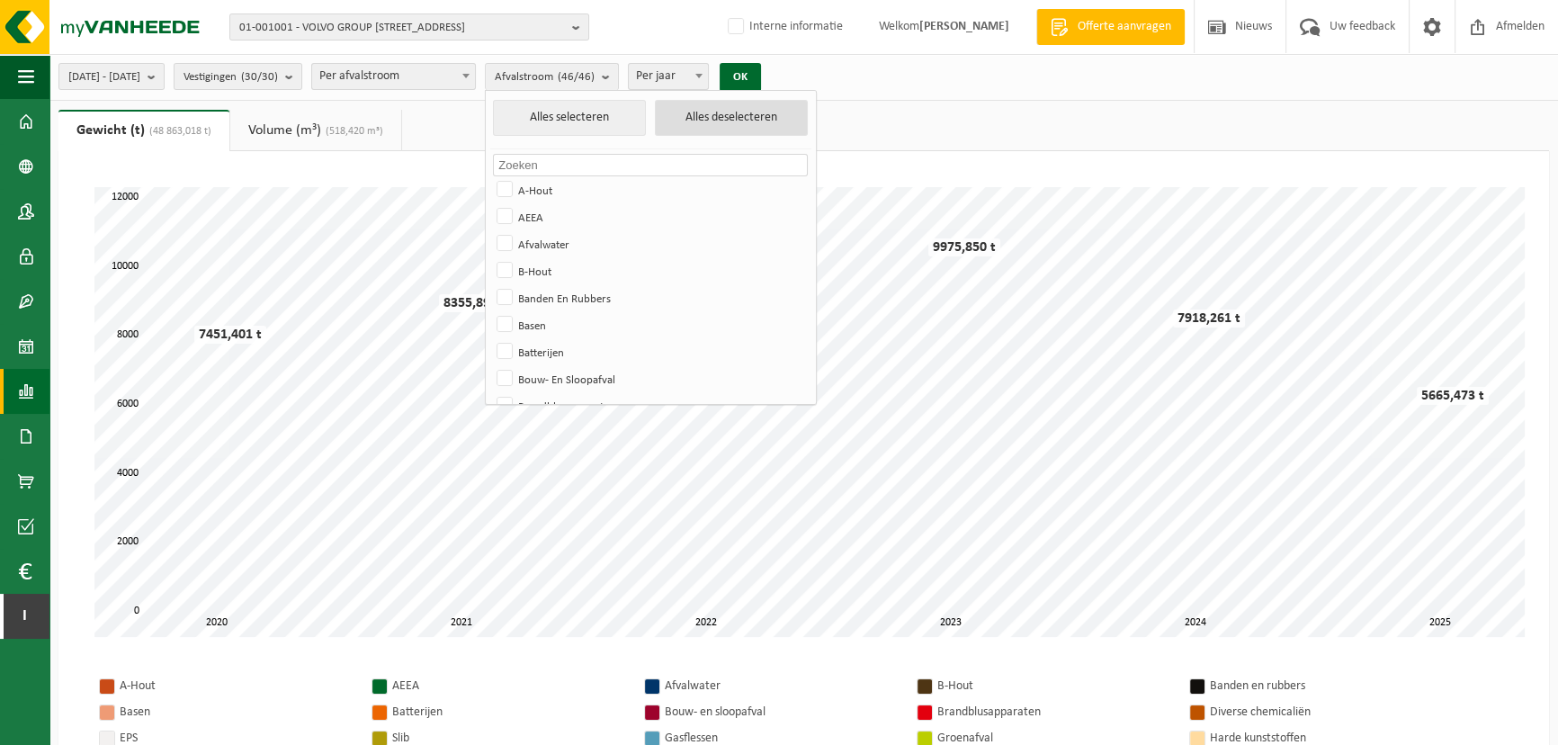
checkbox input "false"
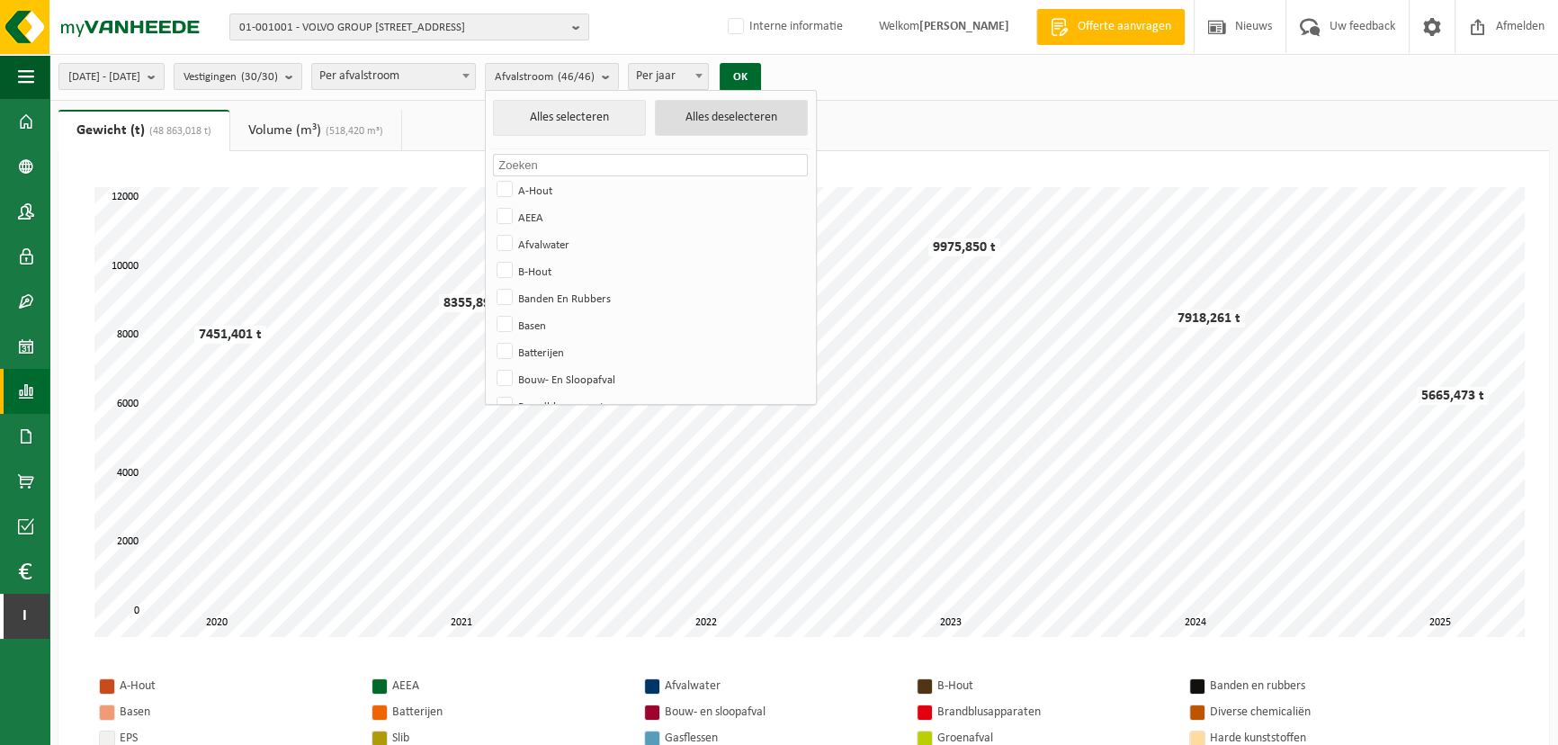
checkbox input "false"
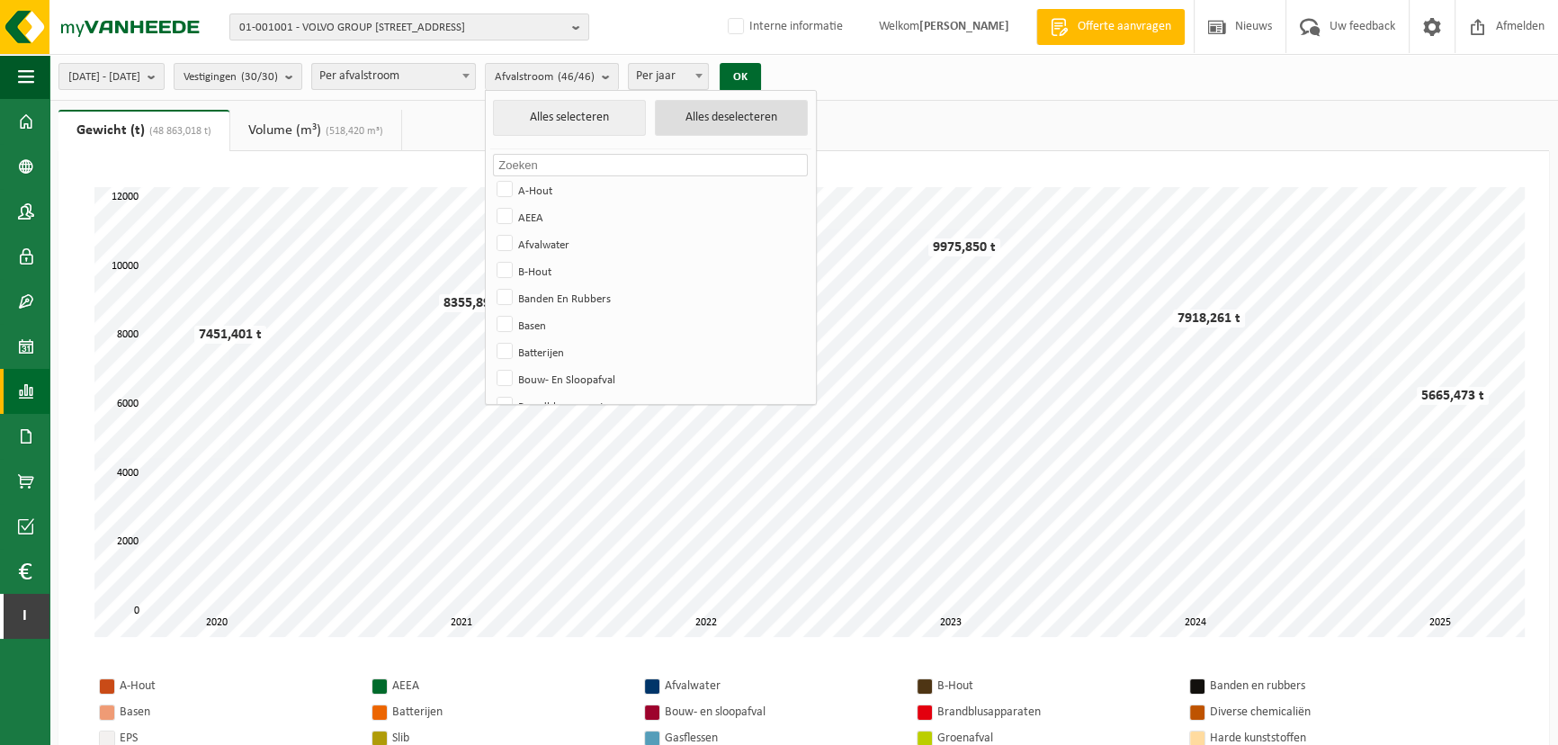
checkbox input "false"
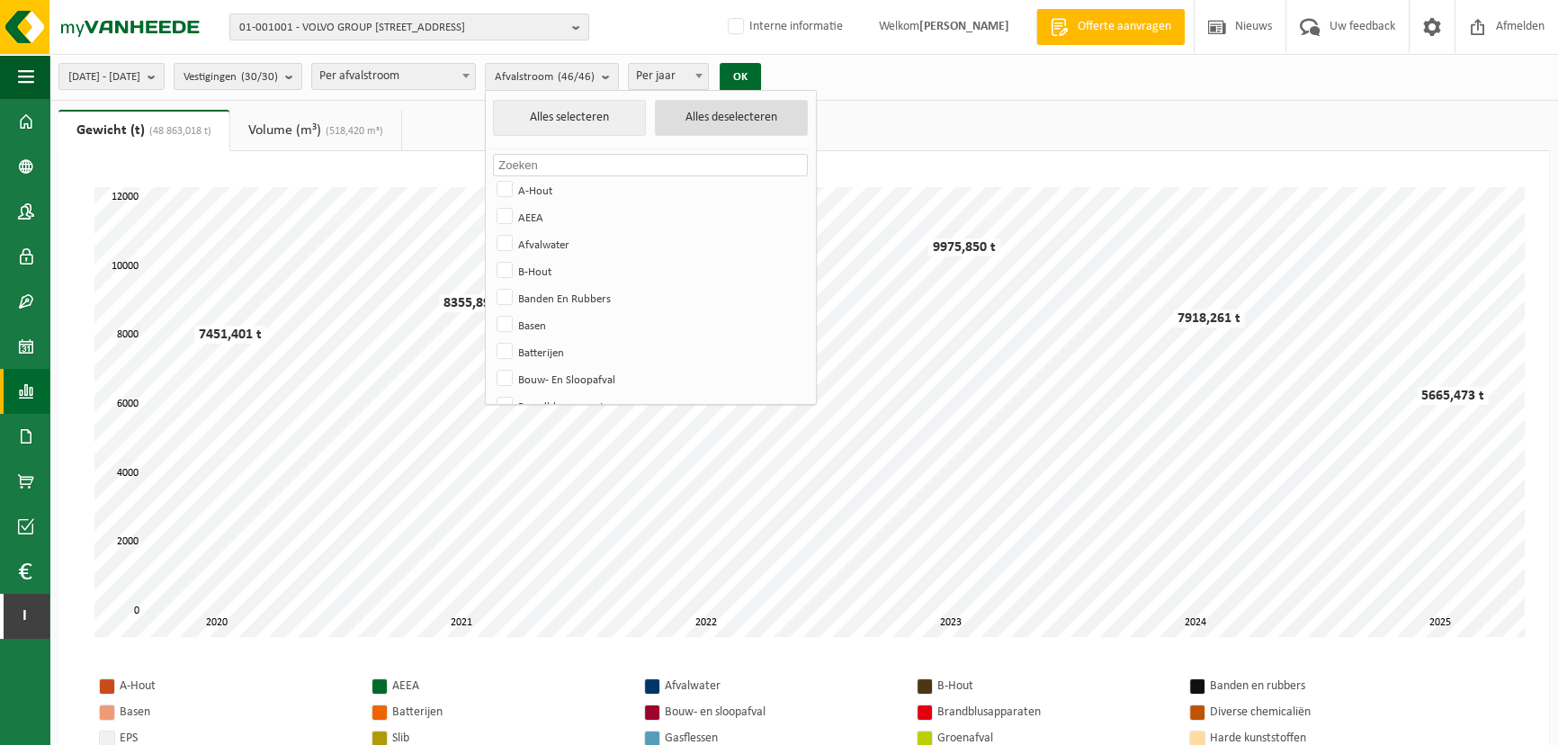
checkbox input "false"
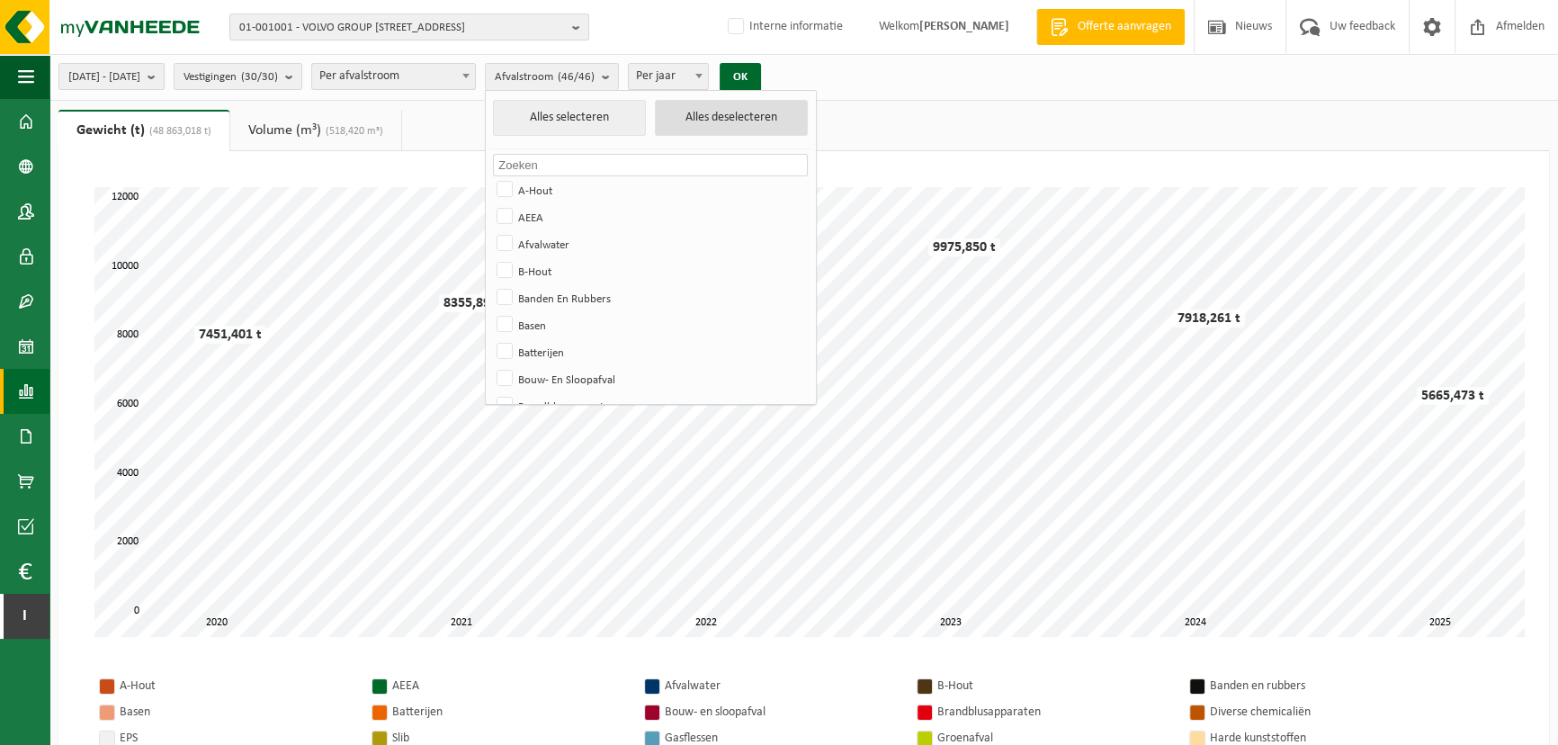
checkbox input "false"
click at [720, 163] on input "text" at bounding box center [650, 165] width 315 height 22
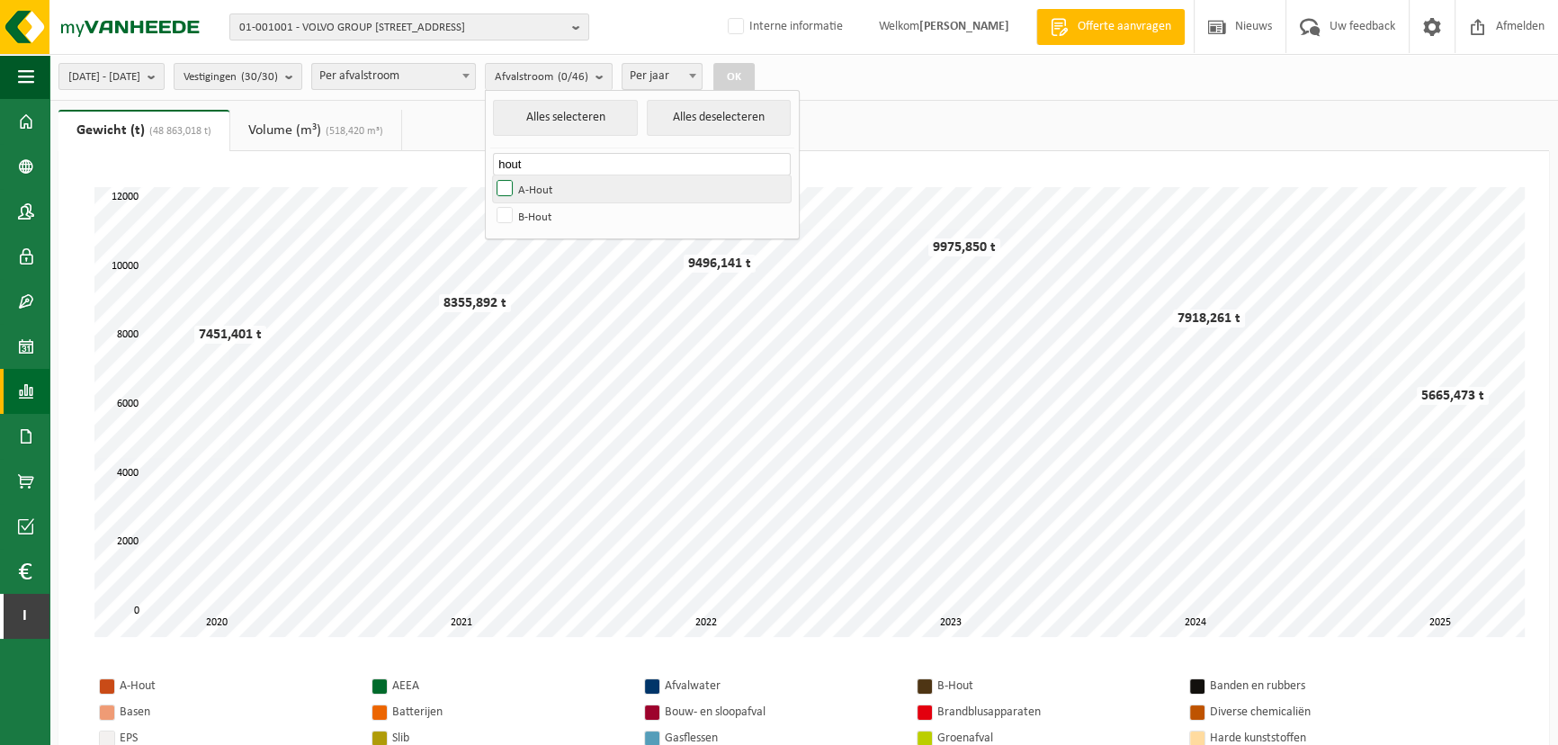
type input "hout"
click at [561, 184] on label "A-Hout" at bounding box center [642, 188] width 298 height 27
click at [490, 175] on input "A-Hout" at bounding box center [489, 174] width 1 height 1
checkbox input "true"
click at [558, 211] on label "B-Hout" at bounding box center [642, 215] width 298 height 27
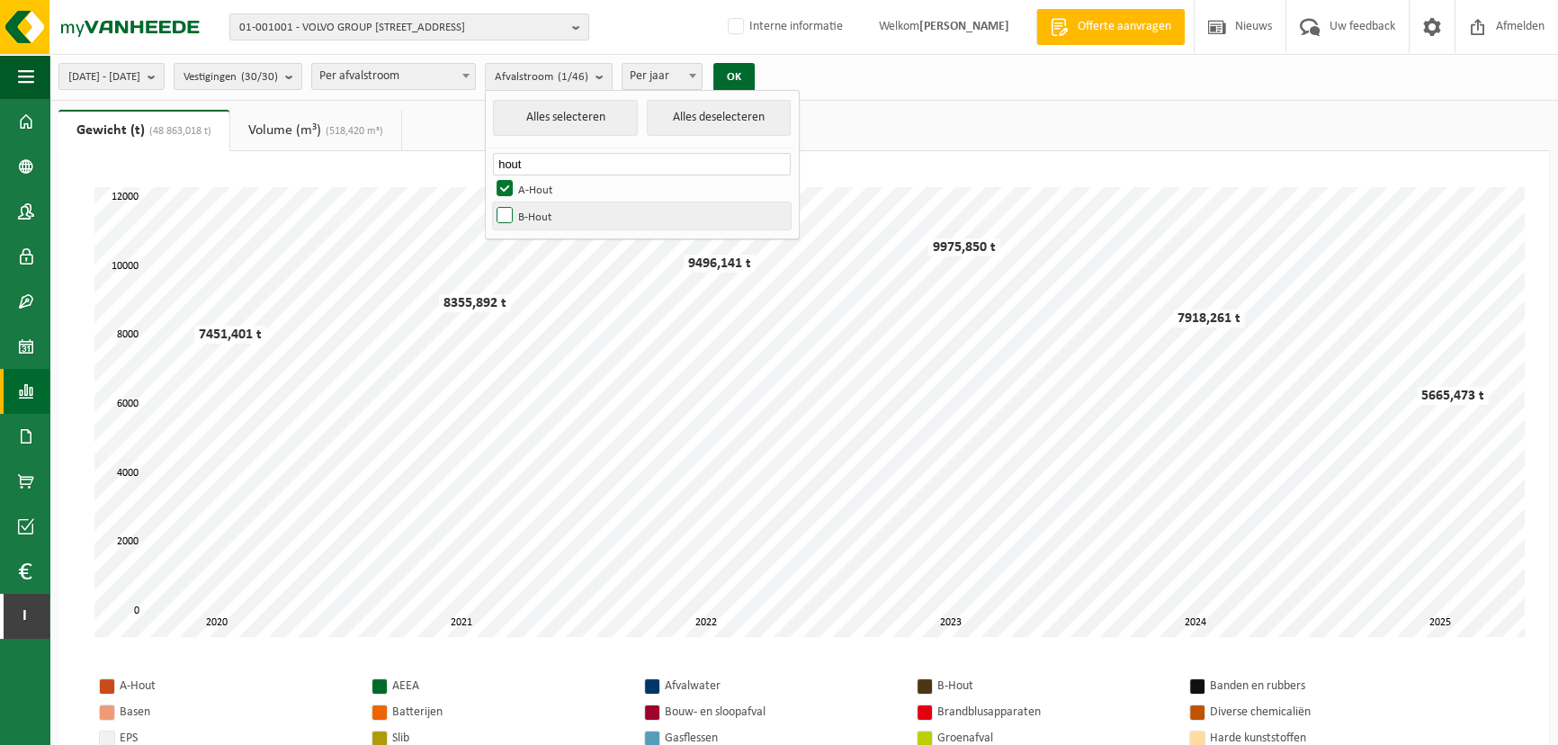
click at [490, 202] on input "B-Hout" at bounding box center [489, 201] width 1 height 1
checkbox input "true"
click at [755, 76] on button "OK" at bounding box center [733, 77] width 41 height 29
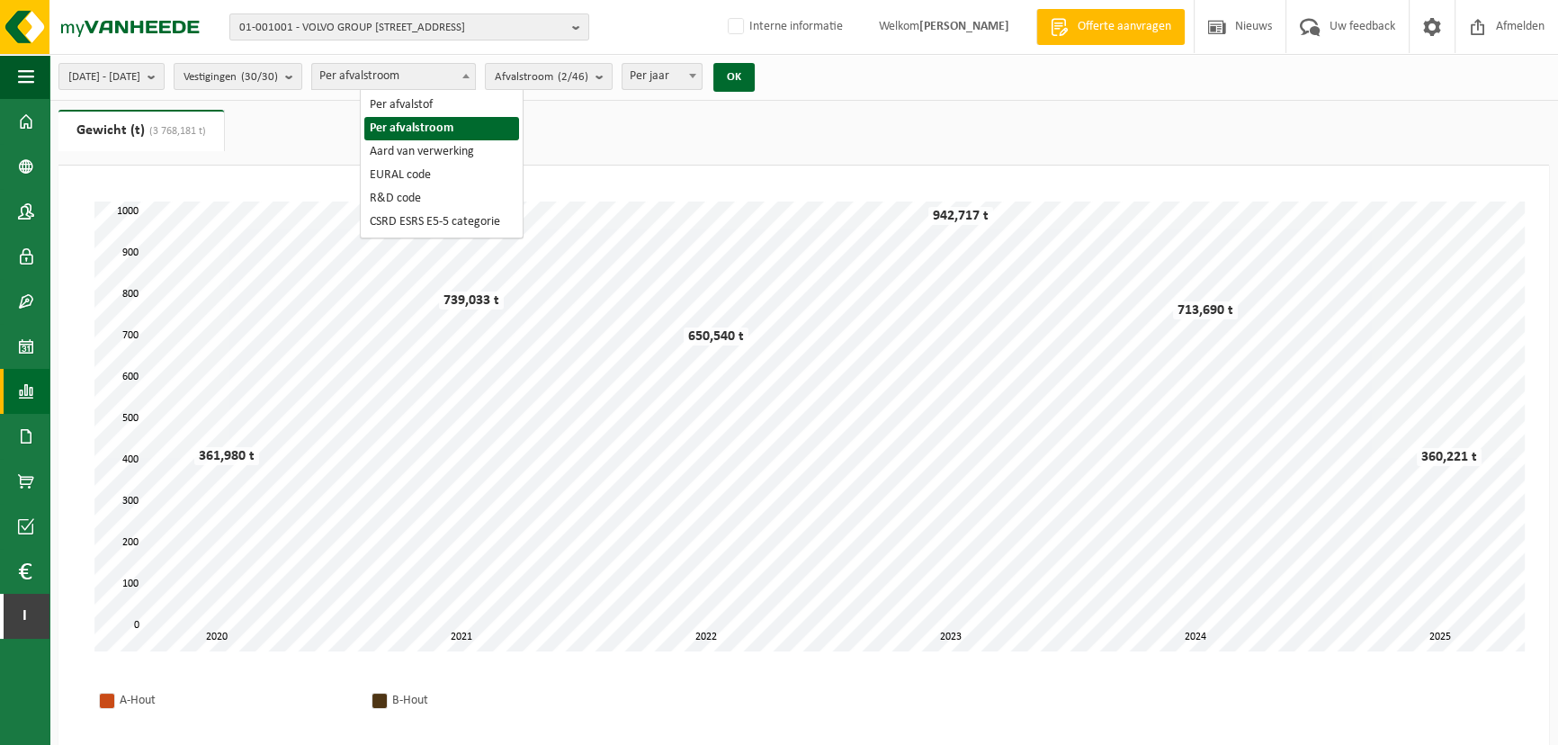
click at [475, 80] on span "Per afvalstroom" at bounding box center [393, 76] width 163 height 25
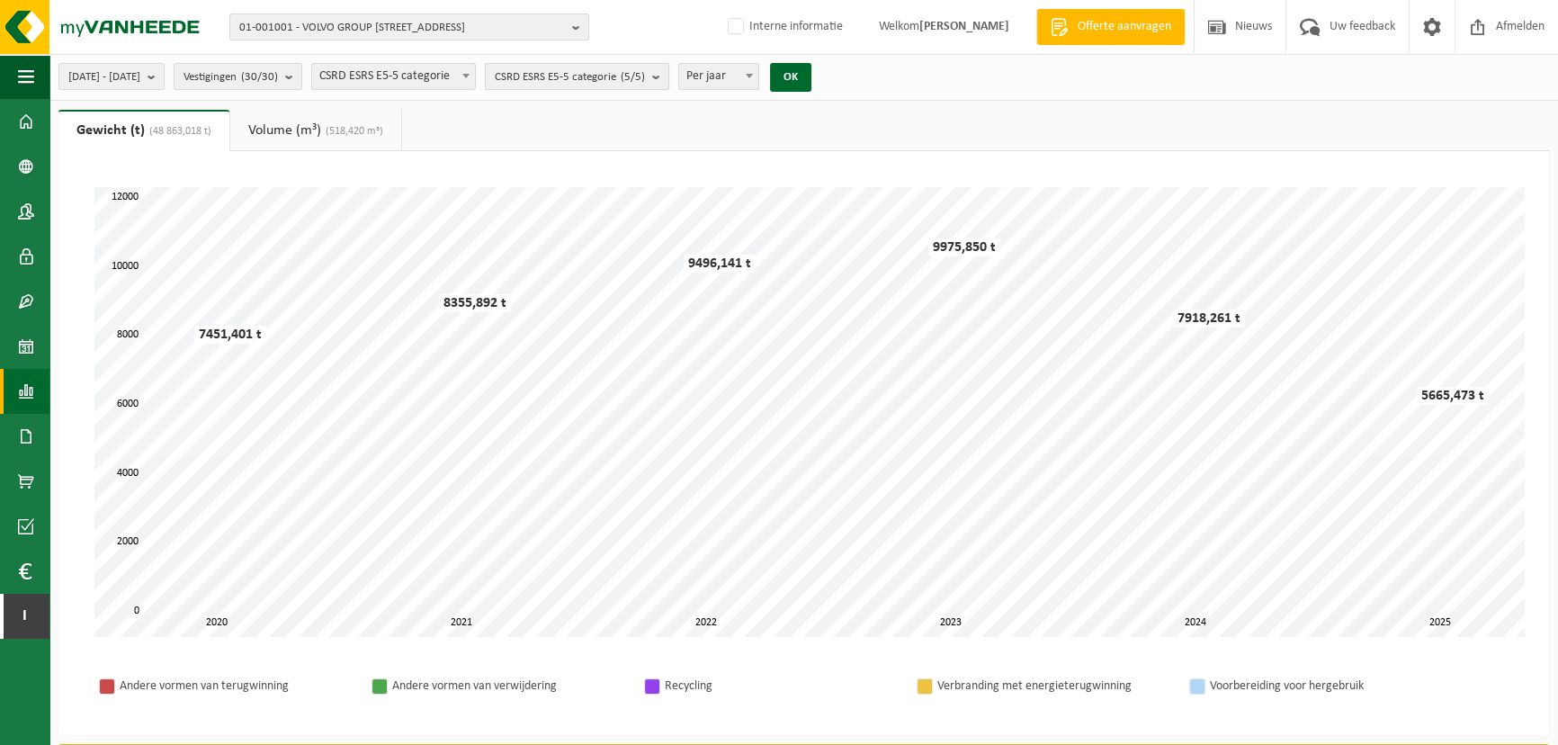
click at [645, 77] on span "CSRD ESRS E5-5 categorie (5/5)" at bounding box center [570, 77] width 150 height 27
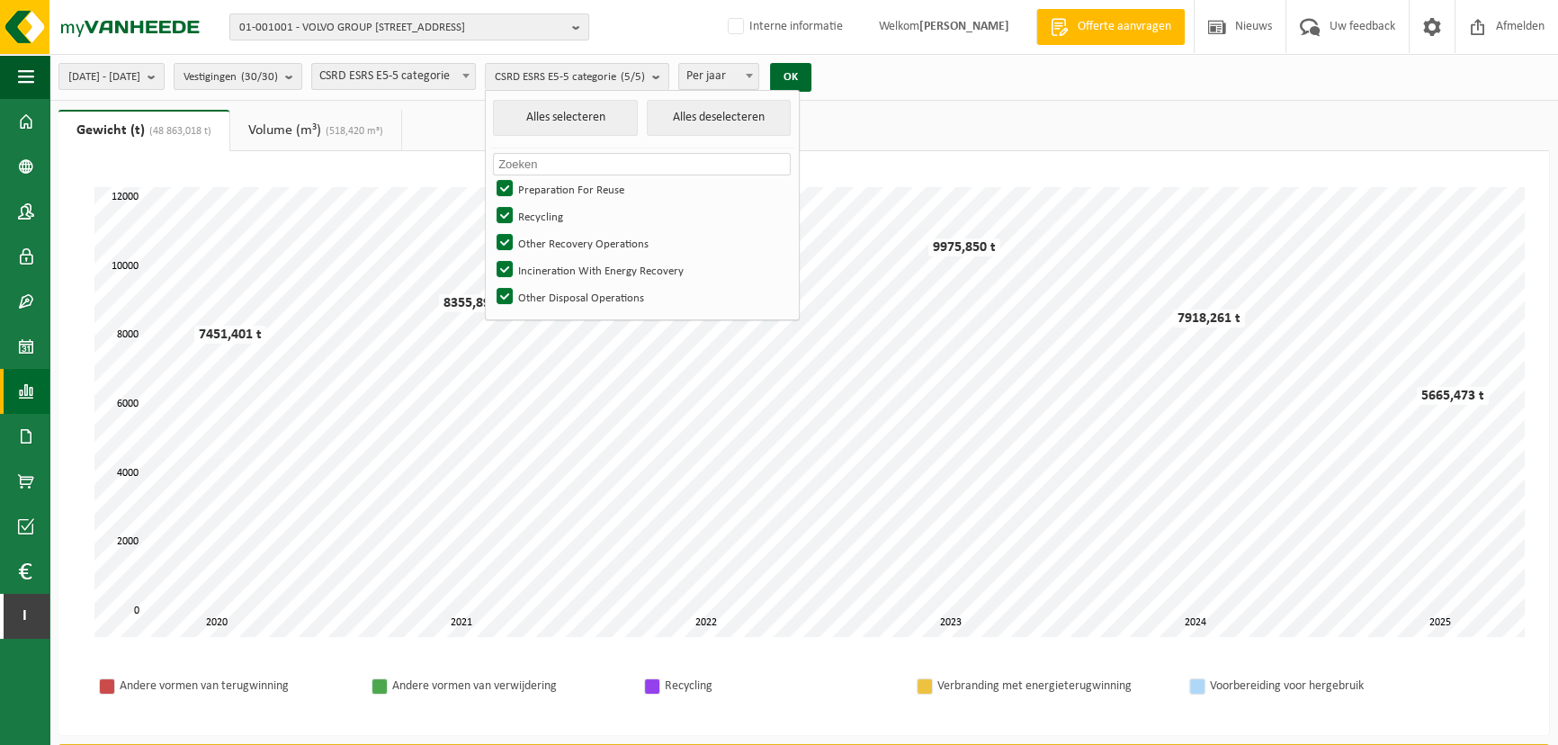
click at [489, 134] on ul "Gewicht (t) (48 863,018 t) Volume (m³) (518,420 m³)" at bounding box center [803, 130] width 1490 height 41
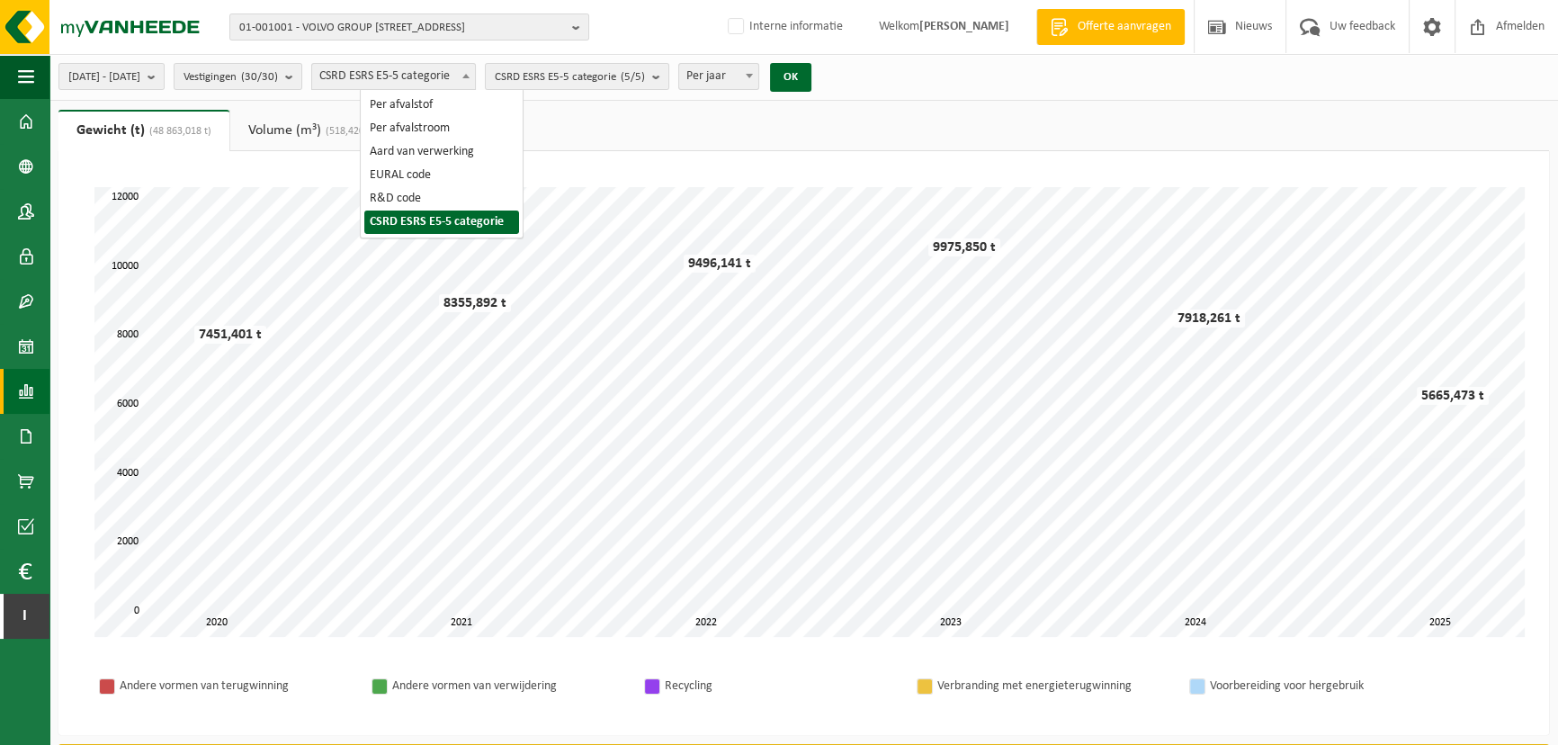
click at [473, 81] on span "CSRD ESRS E5-5 categorie" at bounding box center [393, 76] width 163 height 25
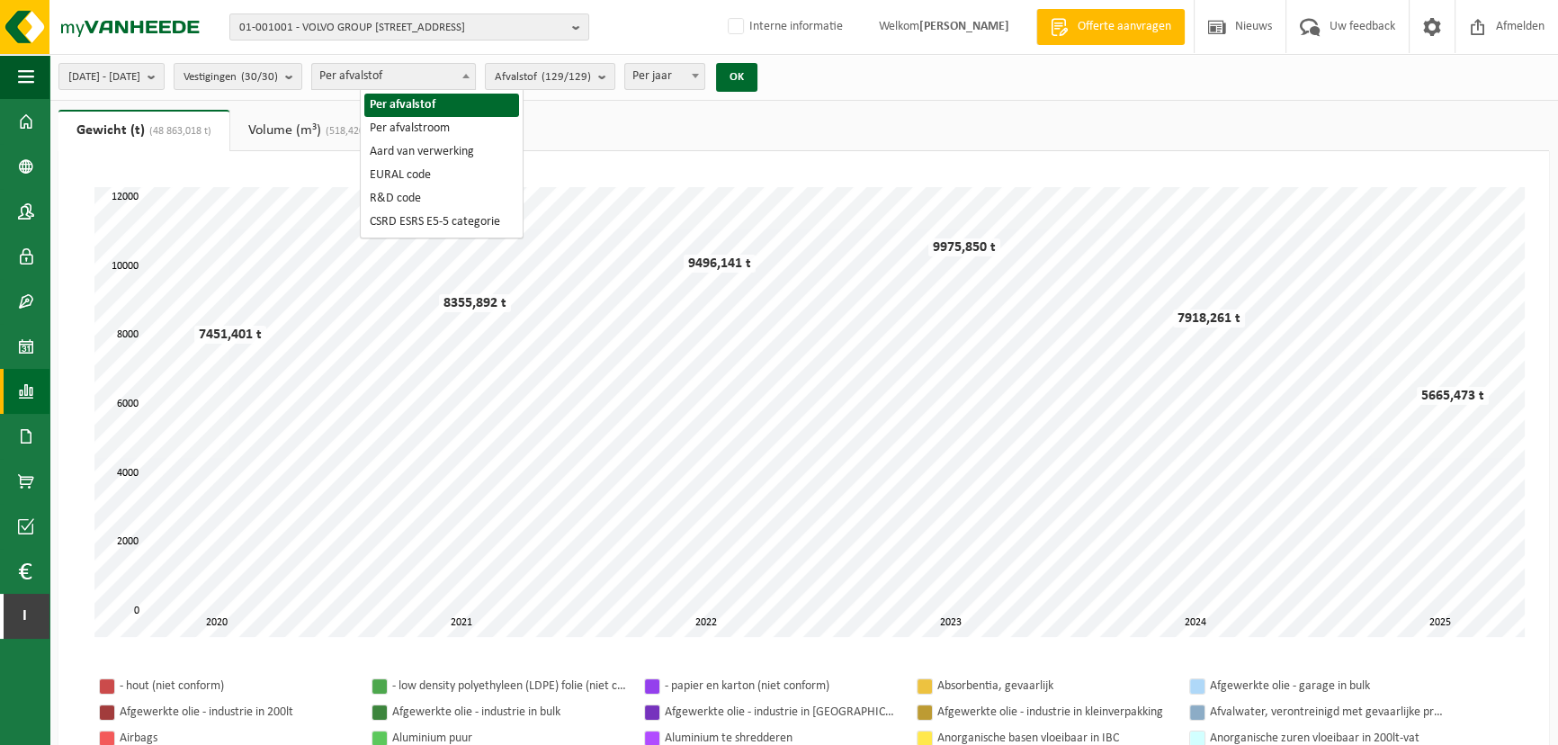
click at [470, 64] on span "Per afvalstof" at bounding box center [393, 76] width 163 height 25
select select "8"
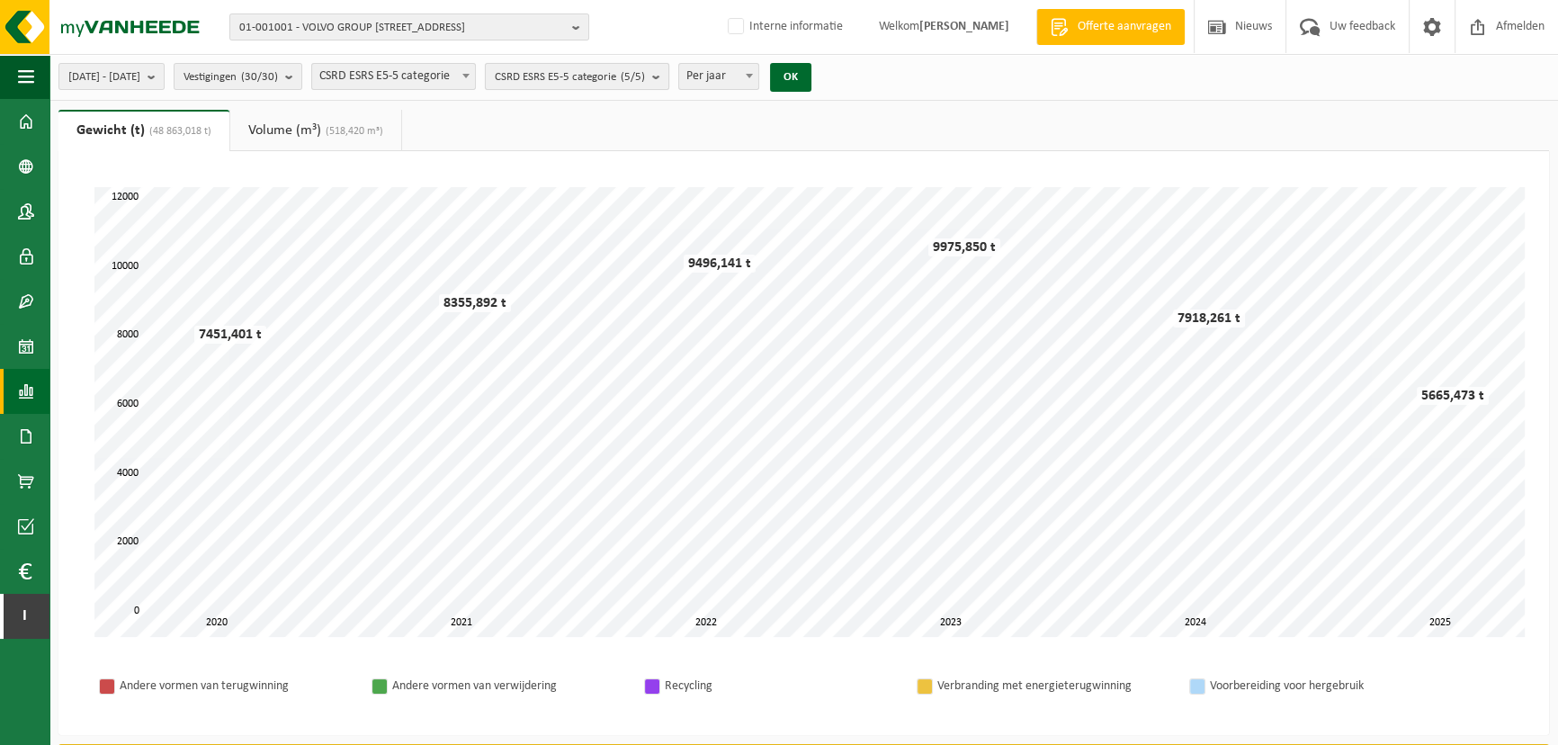
click at [645, 85] on span "CSRD ESRS E5-5 categorie (5/5)" at bounding box center [570, 77] width 150 height 27
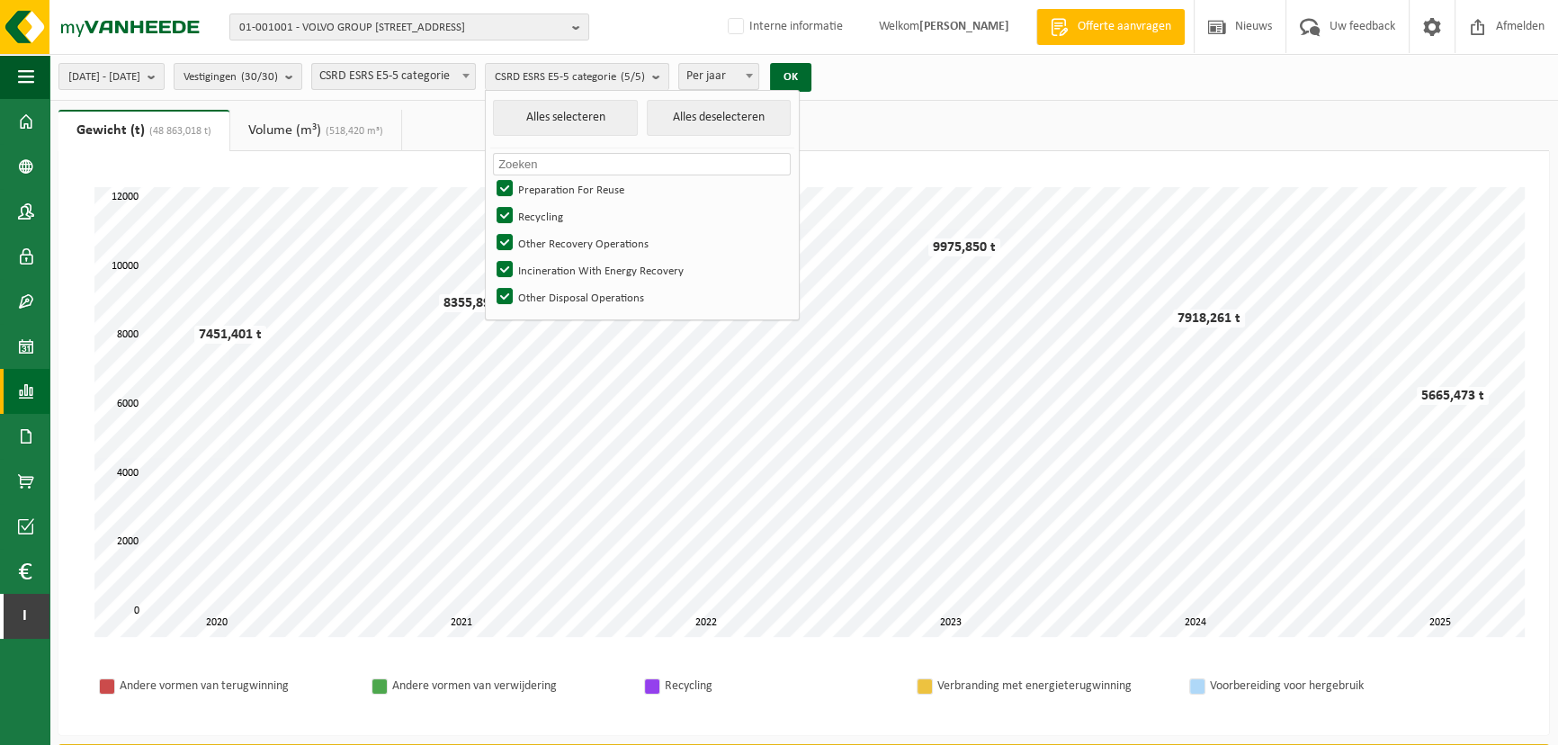
click at [938, 133] on ul "Gewicht (t) (48 863,018 t) Volume (m³) (518,420 m³)" at bounding box center [803, 130] width 1490 height 41
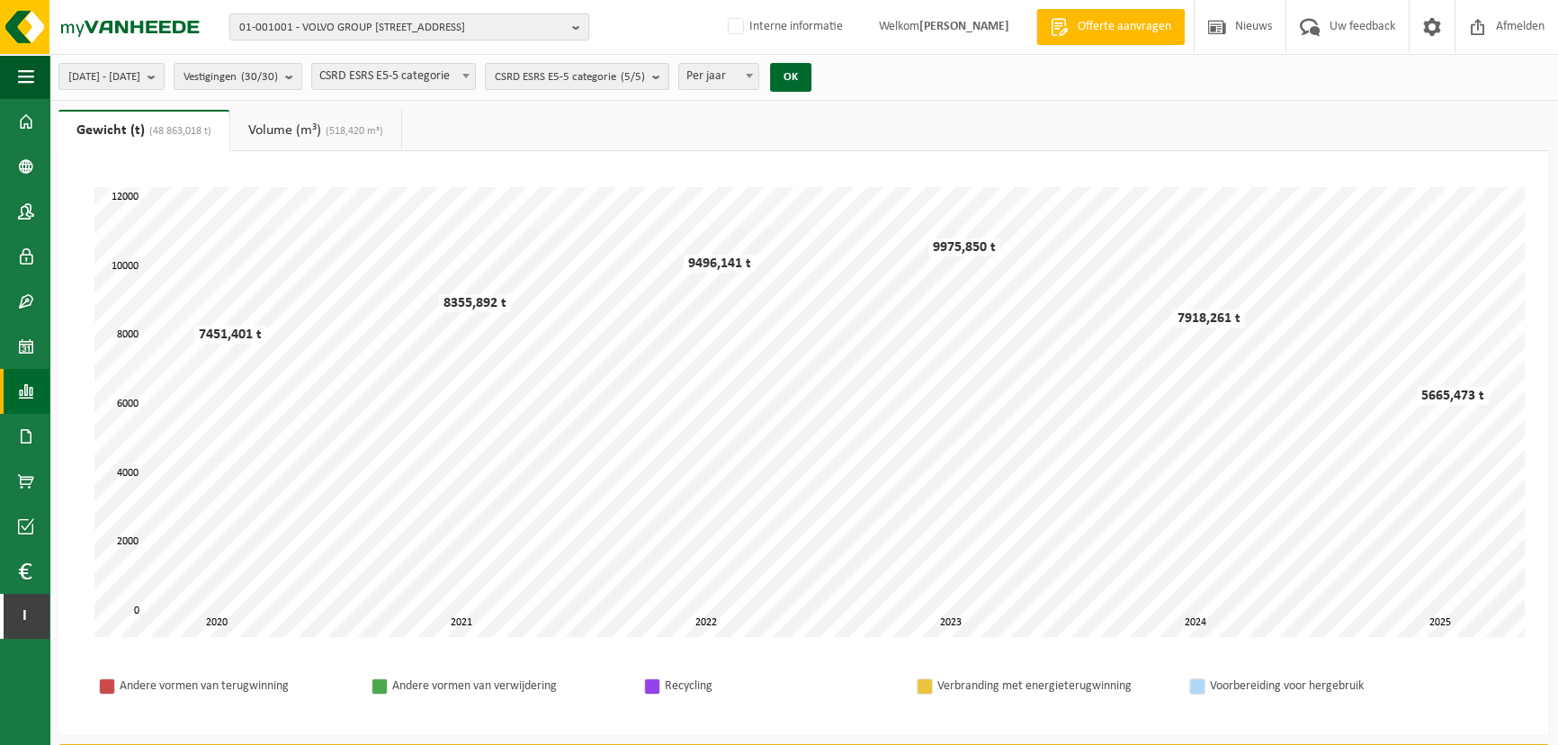
click at [373, 26] on span "01-001001 - VOLVO GROUP [STREET_ADDRESS]" at bounding box center [402, 27] width 326 height 27
type input "v"
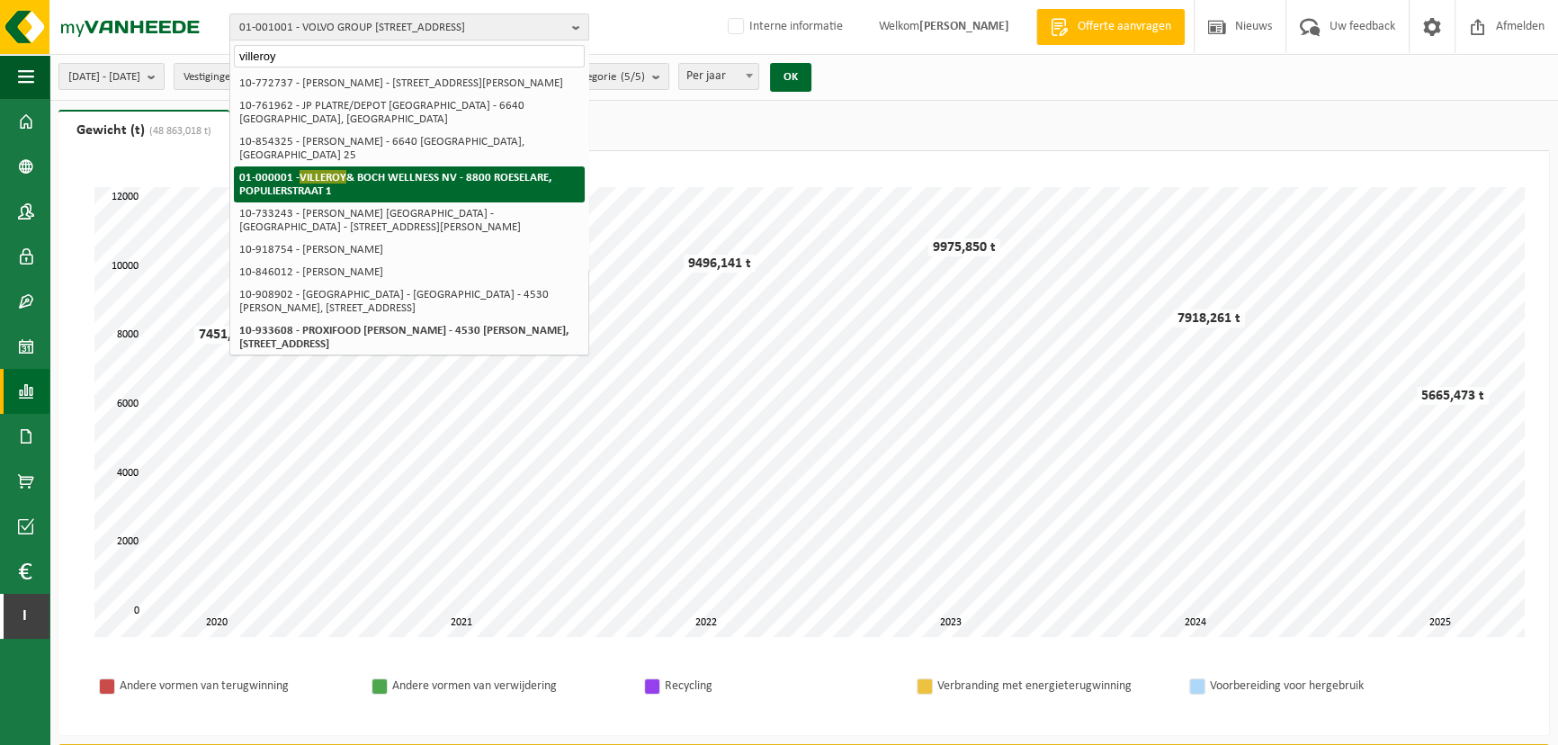
type input "villeroy"
click at [361, 170] on strong "01-000001 - VILLEROY & BOCH WELLNESS NV - 8800 ROESELARE, POPULIERSTRAAT 1" at bounding box center [395, 183] width 312 height 27
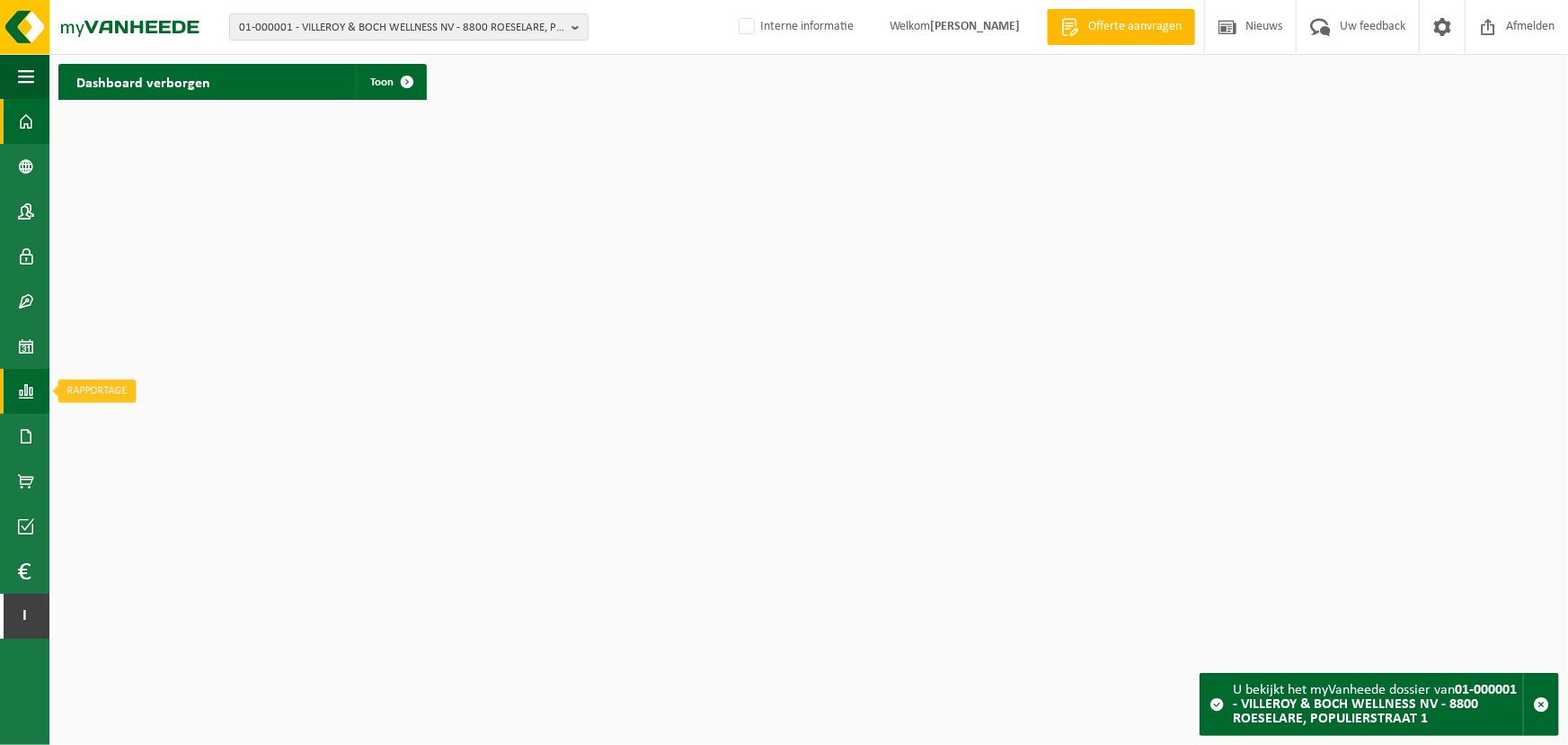
click at [25, 400] on span at bounding box center [26, 391] width 16 height 45
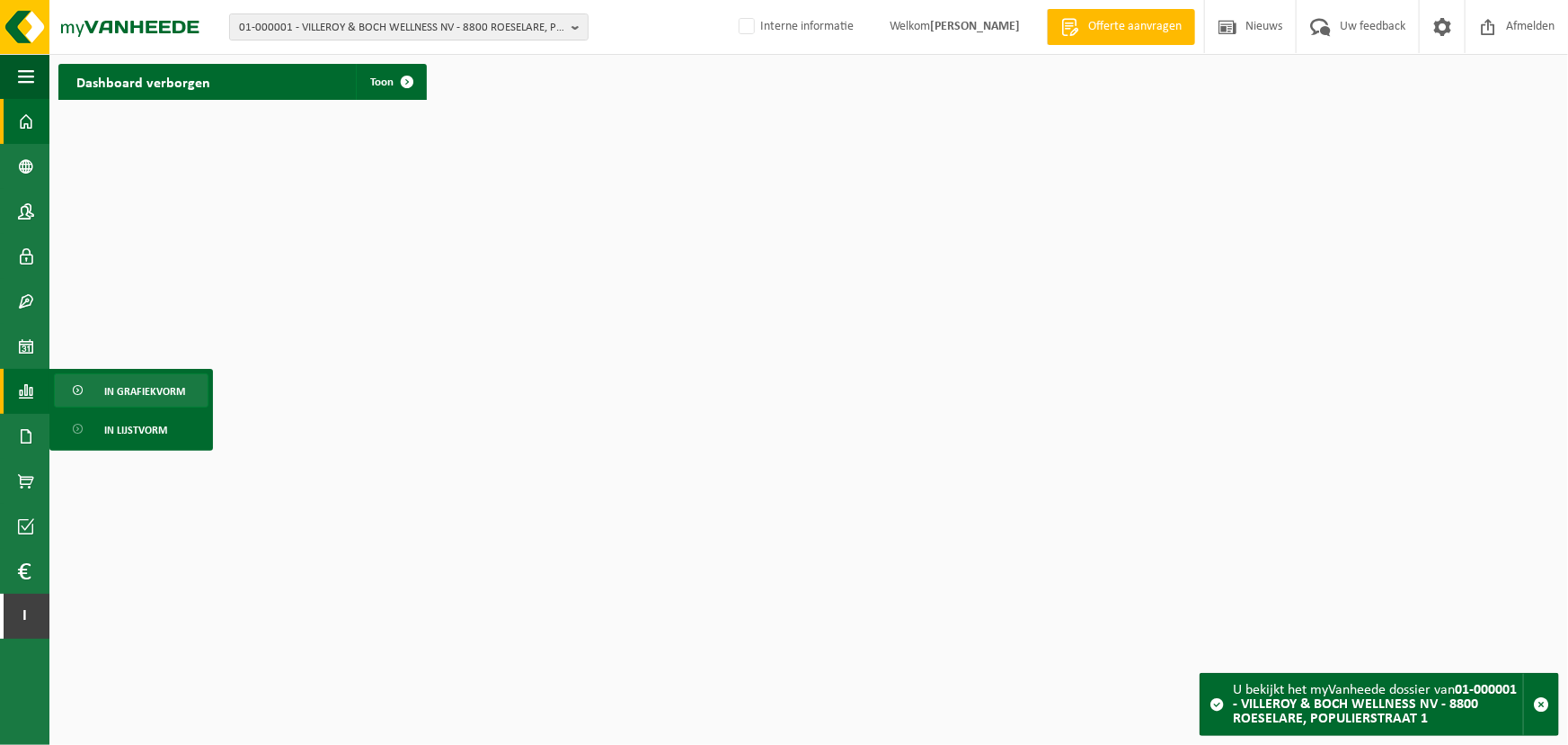
click at [129, 397] on span "In grafiekvorm" at bounding box center [144, 391] width 81 height 34
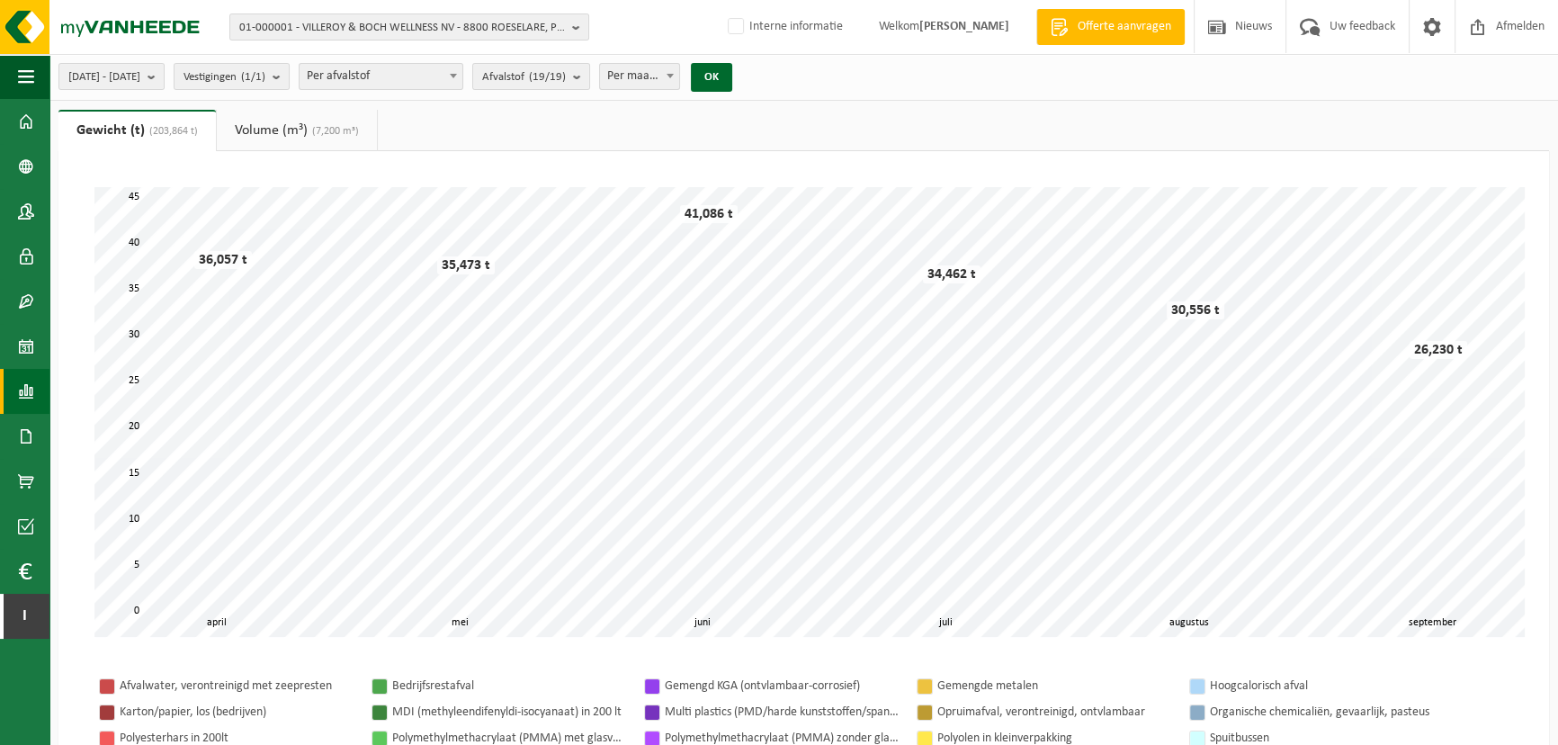
click at [460, 76] on span "Per afvalstof" at bounding box center [380, 76] width 163 height 25
select select "8"
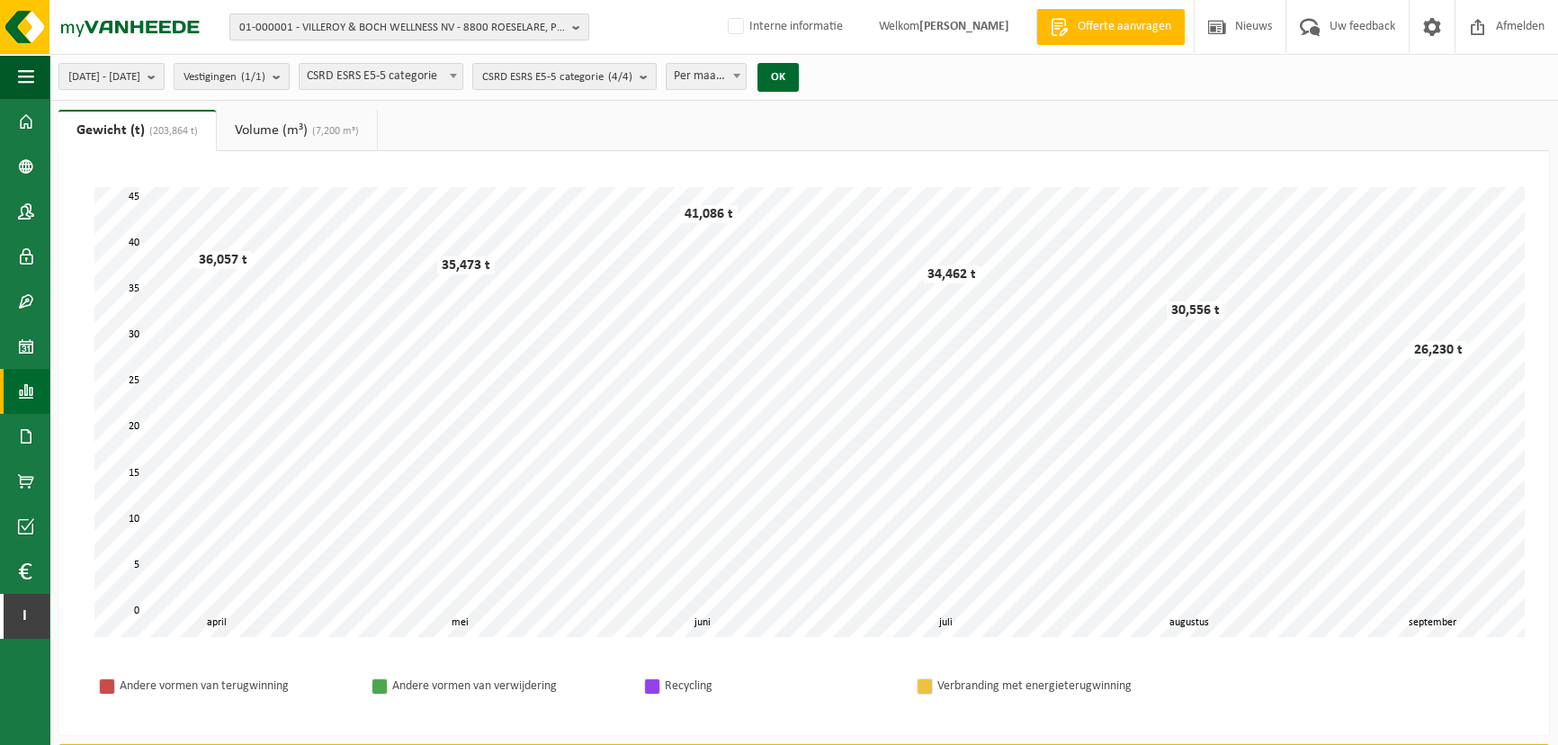
click at [457, 31] on span "01-000001 - VILLEROY & BOCH WELLNESS NV - 8800 ROESELARE, POPULIERSTRAAT 1" at bounding box center [402, 27] width 326 height 27
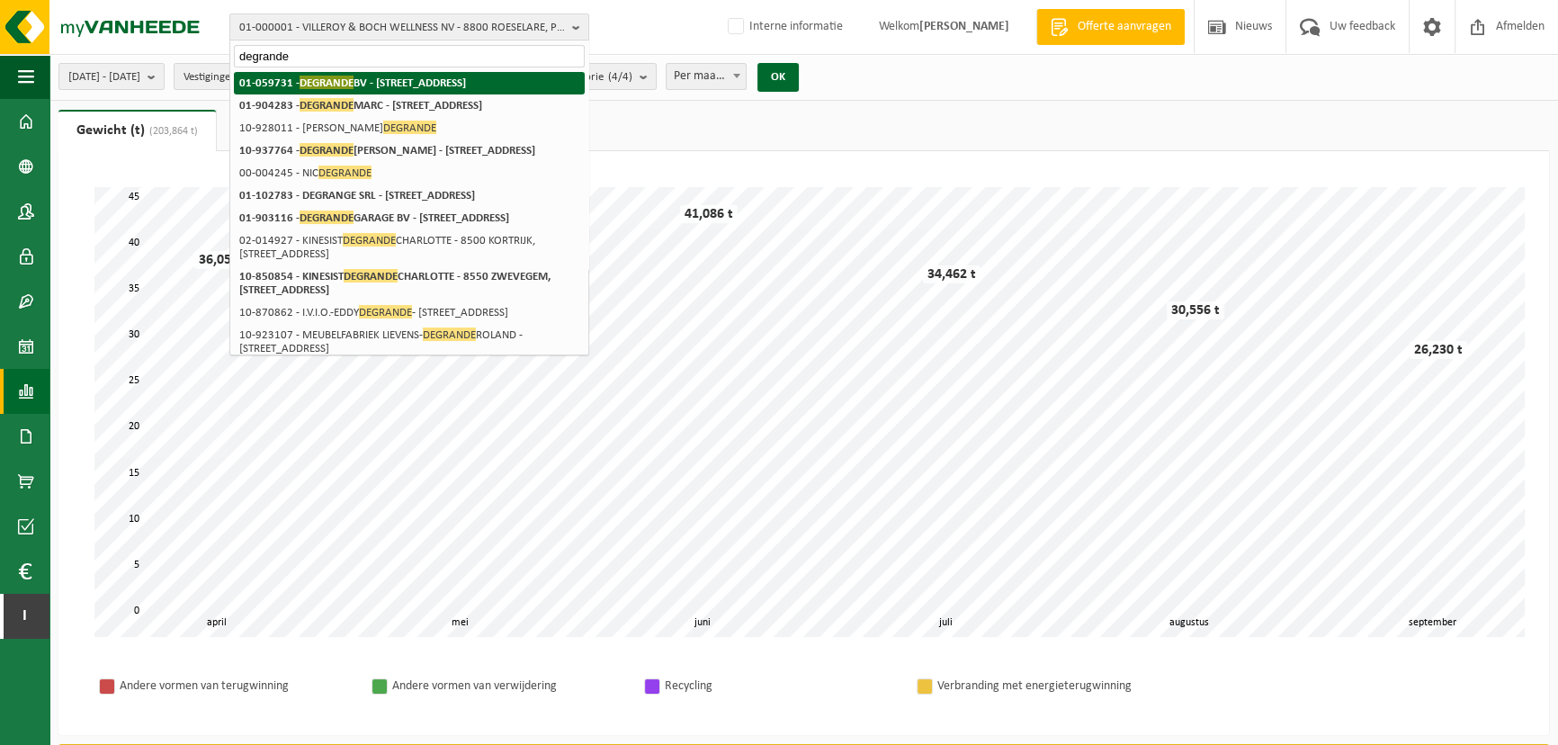
type input "degrande"
click at [413, 82] on strong "01-059731 - DEGRANDE BV - [STREET_ADDRESS]" at bounding box center [352, 82] width 227 height 13
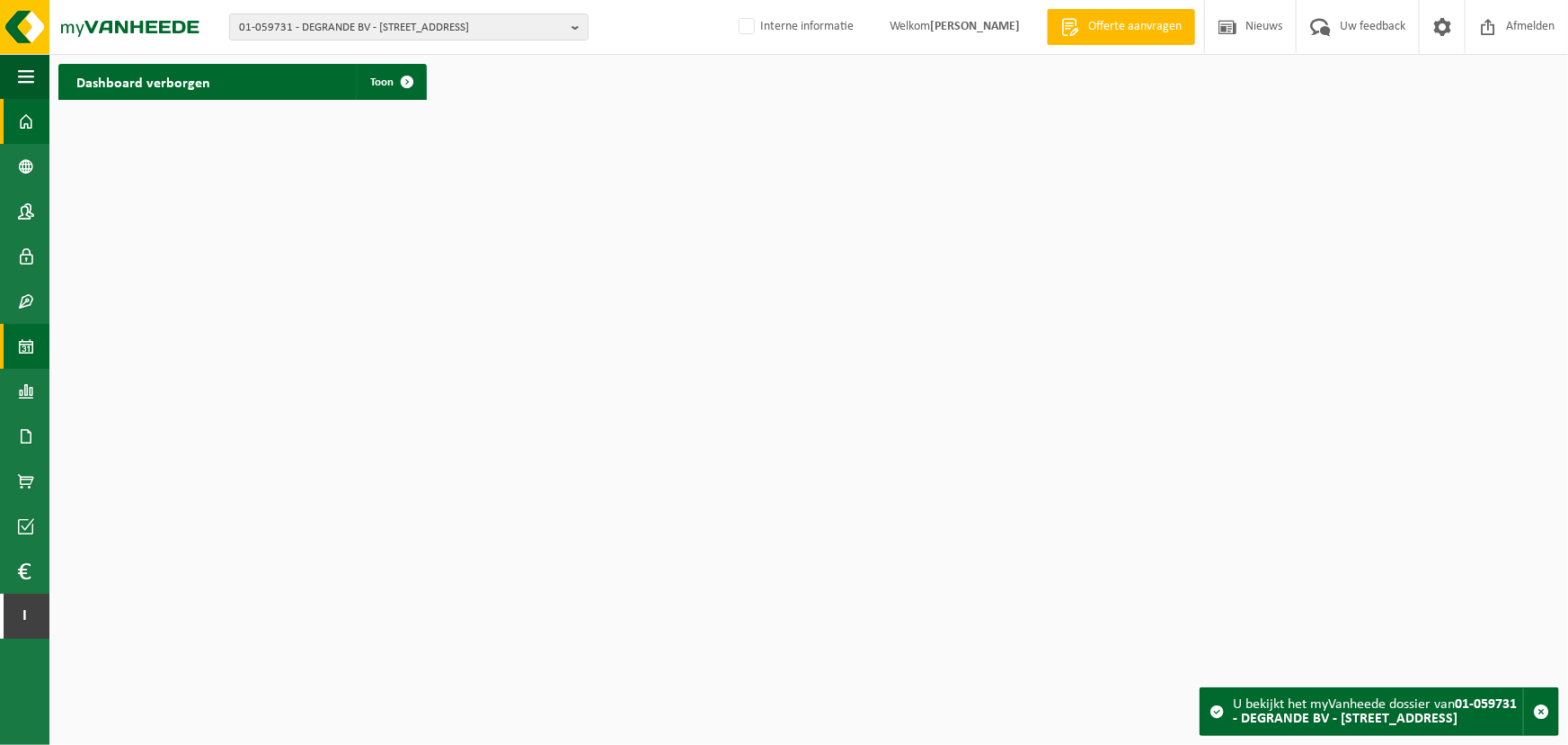
click at [11, 347] on link "Kalender" at bounding box center [24, 346] width 49 height 45
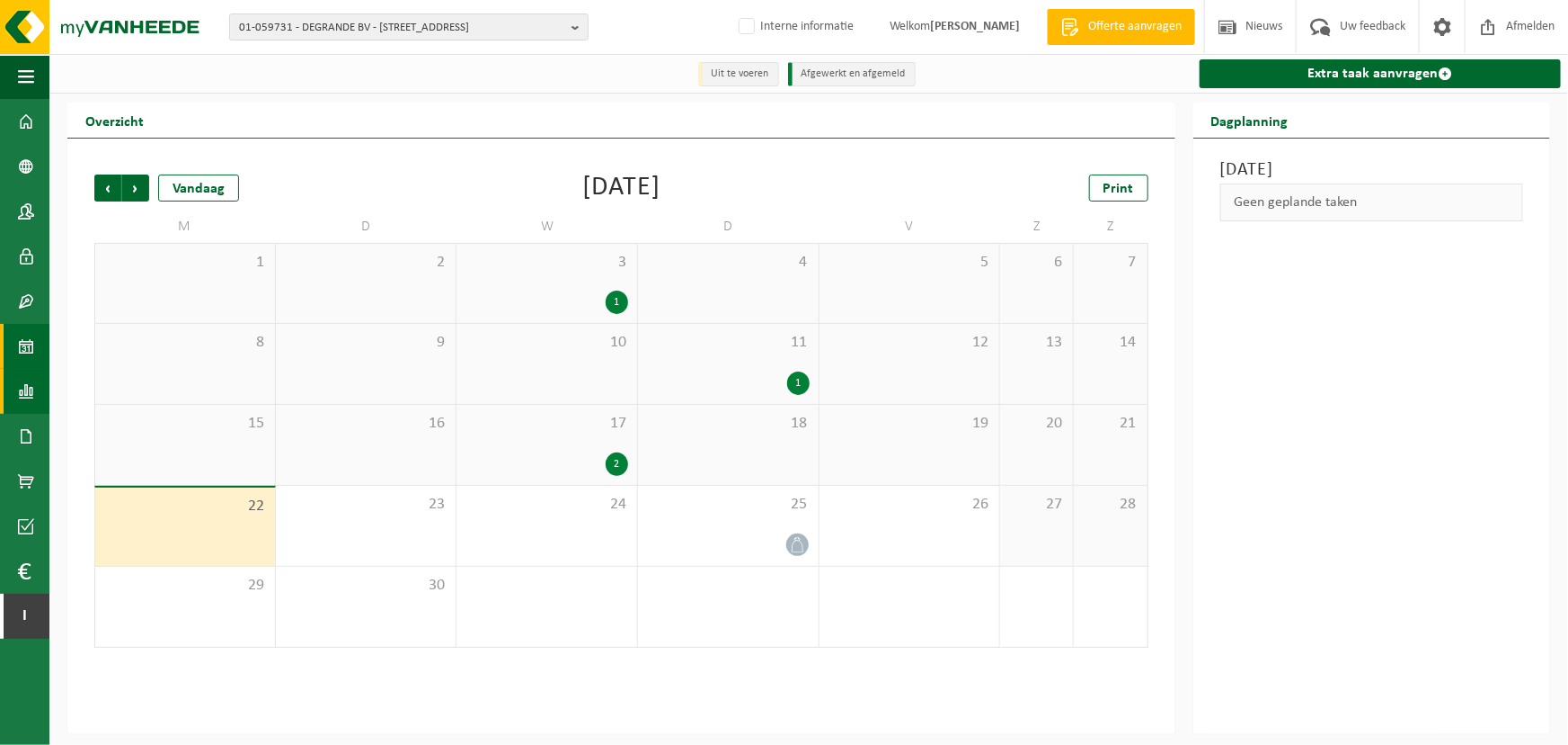
click at [30, 395] on span at bounding box center [26, 391] width 16 height 45
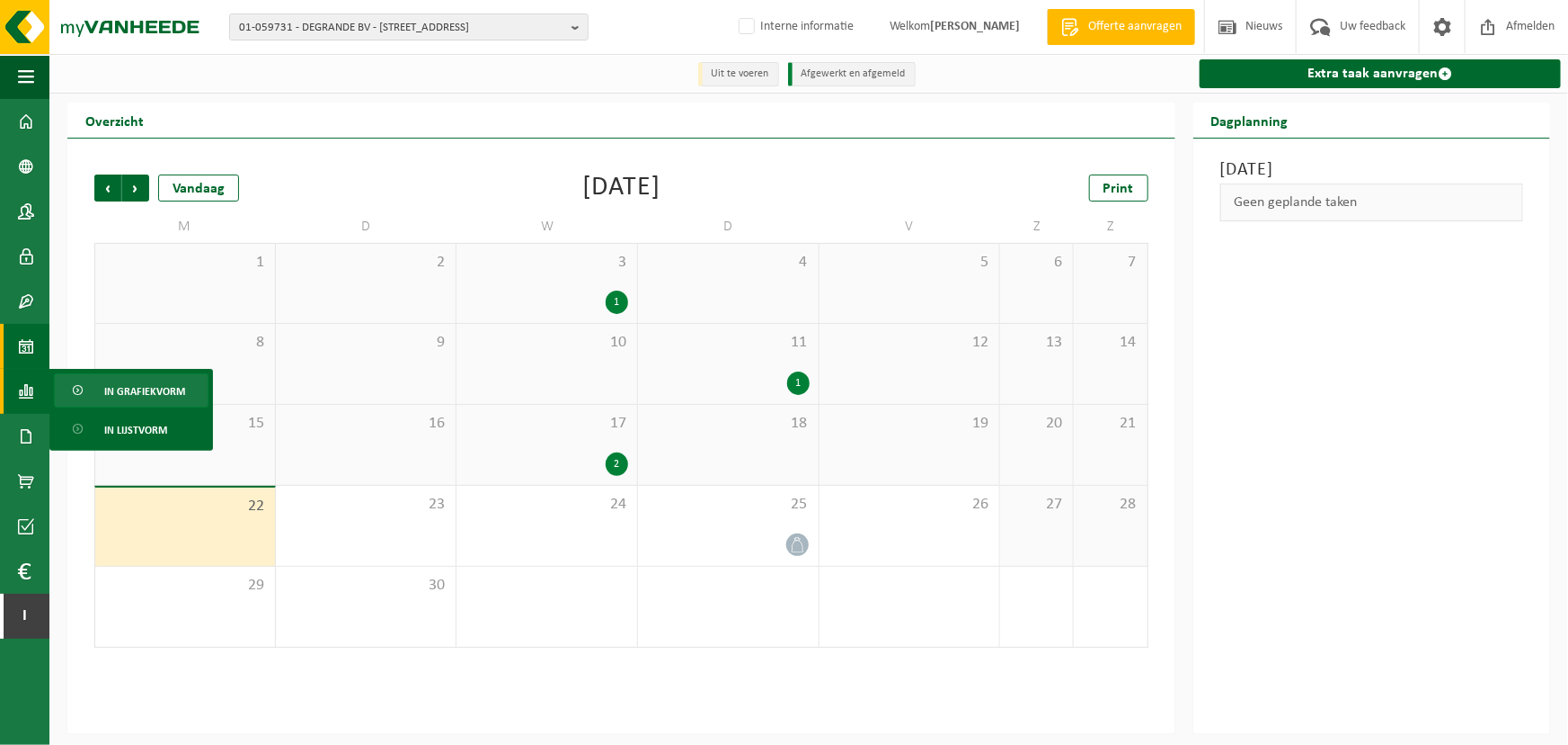
click at [134, 382] on span "In grafiekvorm" at bounding box center [144, 391] width 81 height 34
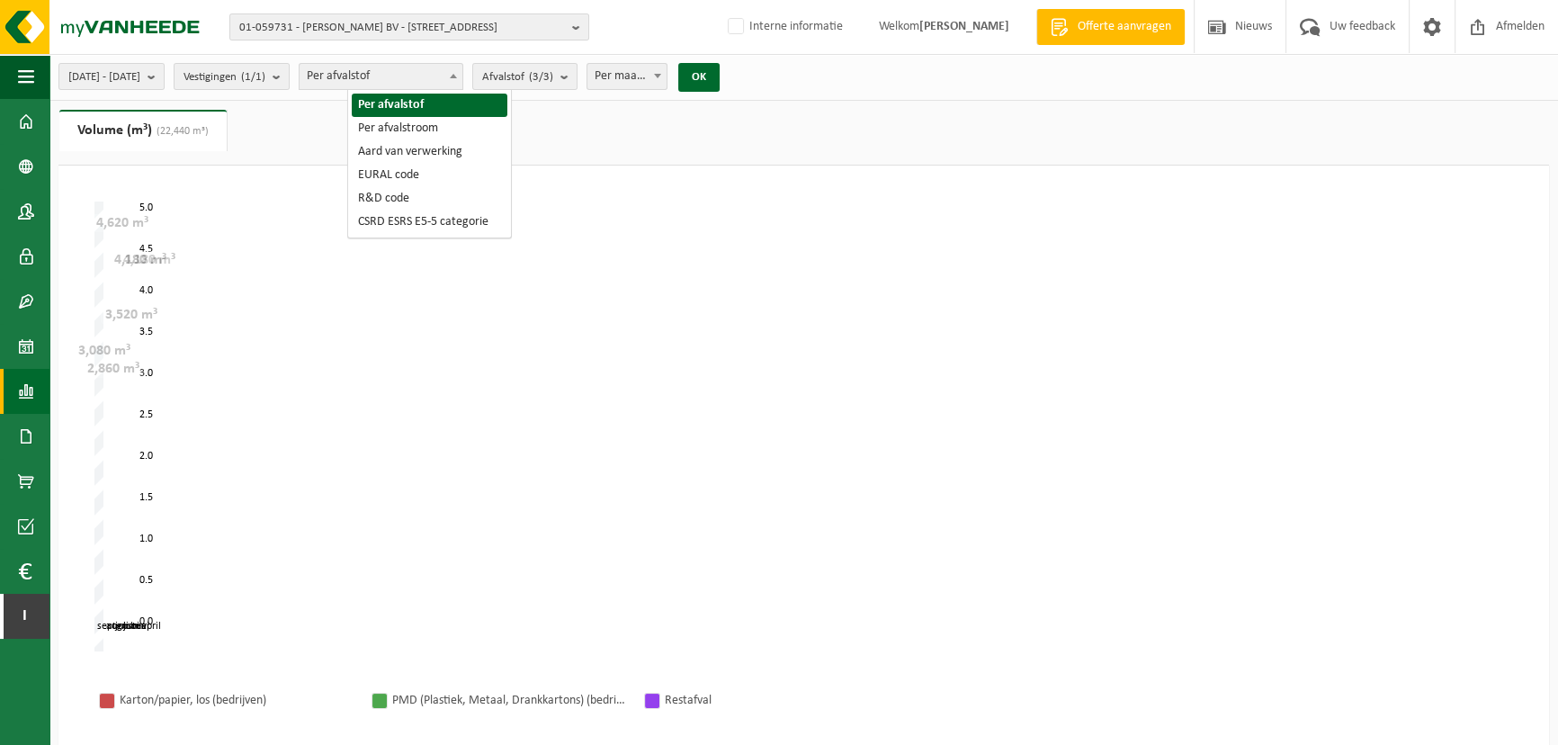
click at [389, 76] on span "Per afvalstof" at bounding box center [380, 76] width 163 height 25
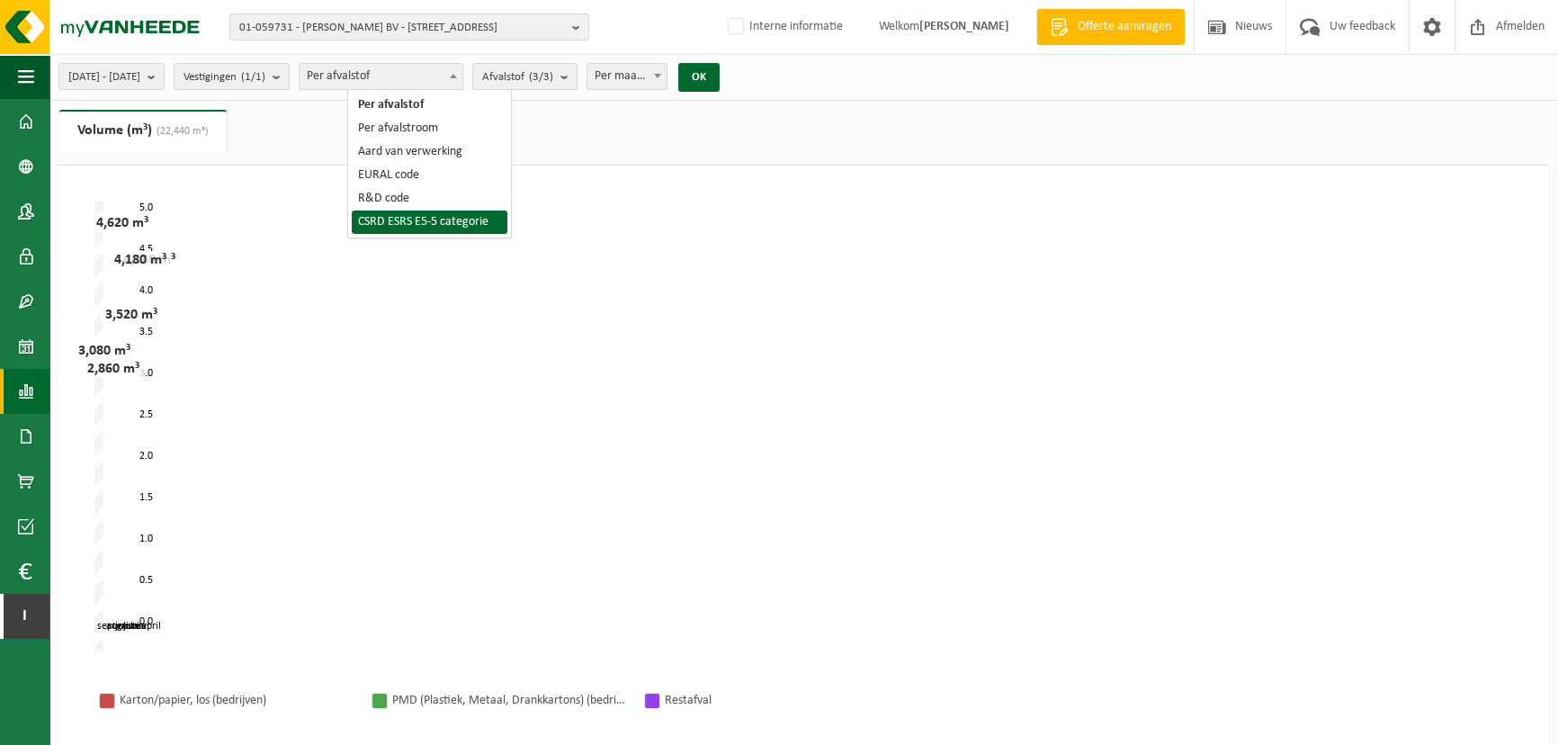
select select "8"
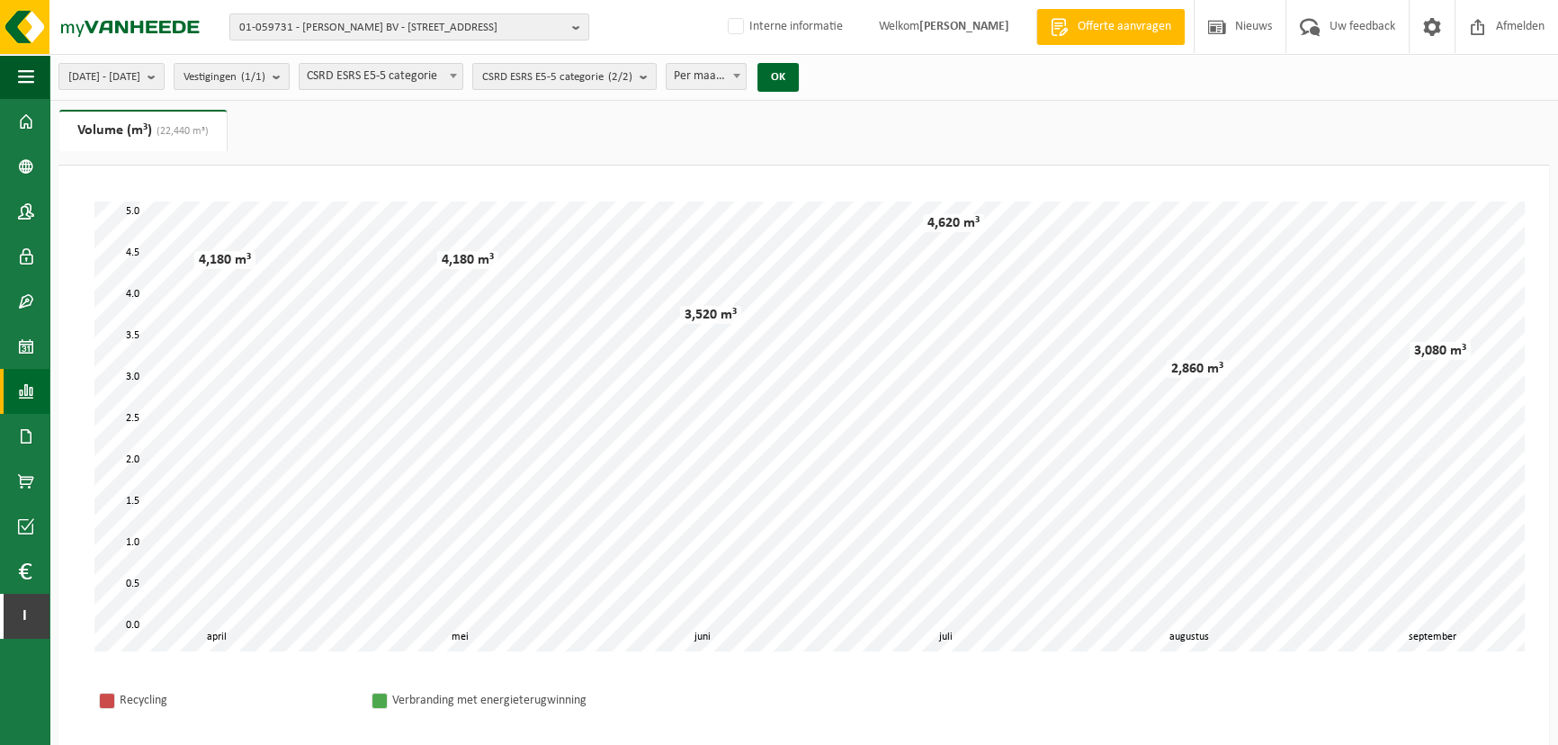
click at [665, 121] on ul "Gewicht (t) Volume (m³) (22,440 m³)" at bounding box center [803, 138] width 1490 height 56
click at [746, 74] on span "Per maand" at bounding box center [705, 76] width 79 height 25
select select "3"
click at [799, 83] on button "OK" at bounding box center [777, 77] width 41 height 29
click at [799, 125] on ul "Gewicht (t) Volume (m³) (22,440 m³)" at bounding box center [803, 138] width 1490 height 56
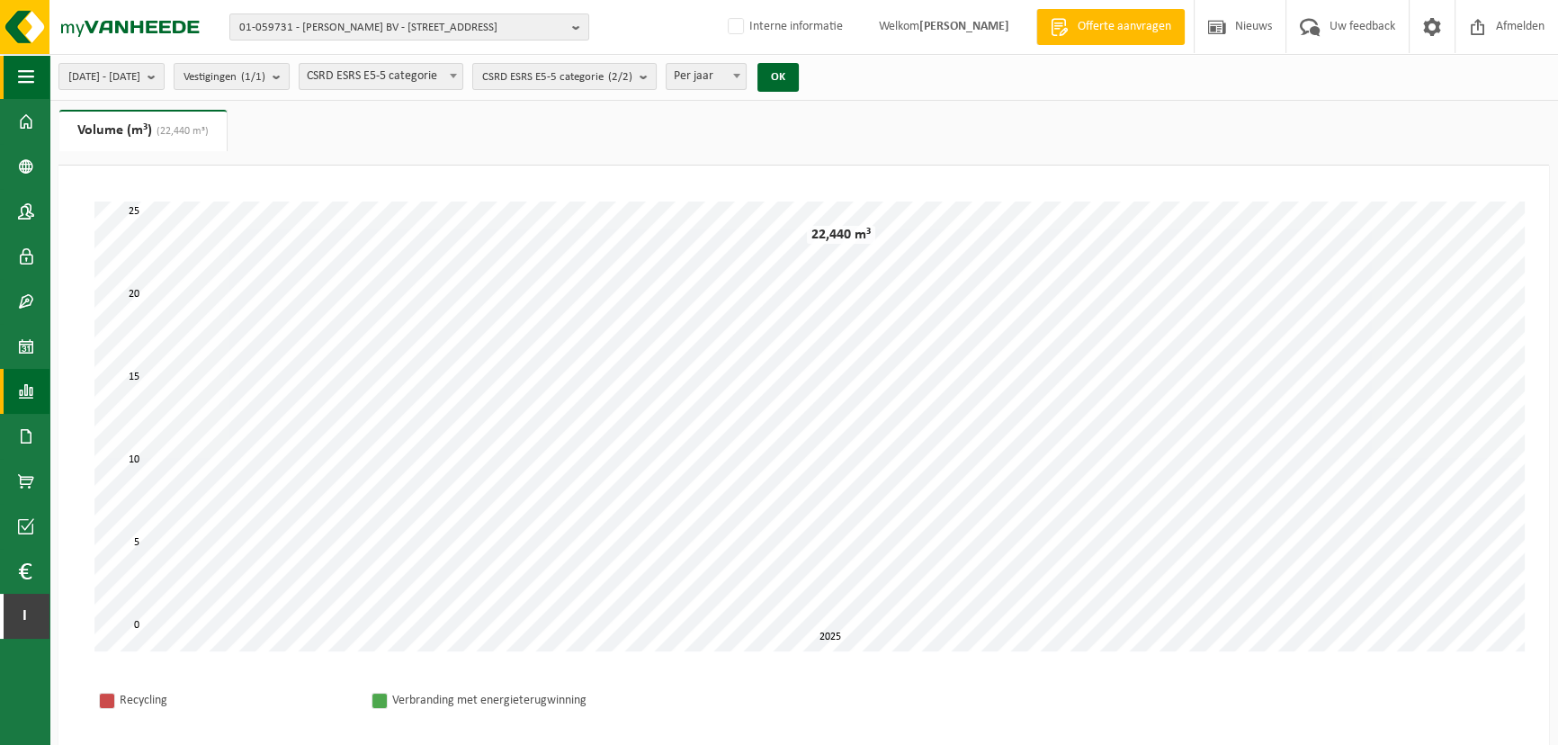
click at [27, 90] on span "button" at bounding box center [26, 76] width 16 height 45
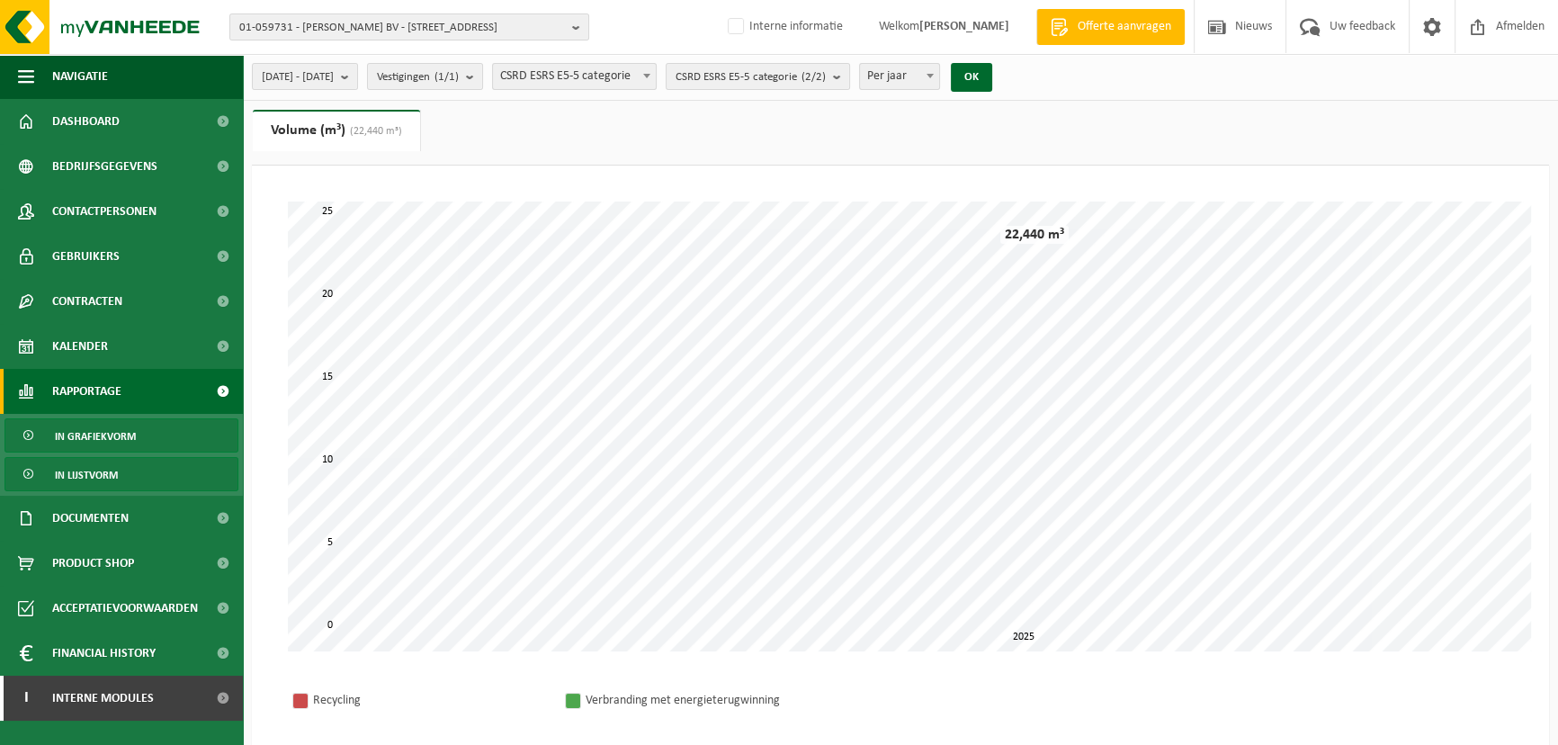
click at [90, 479] on span "In lijstvorm" at bounding box center [86, 475] width 63 height 34
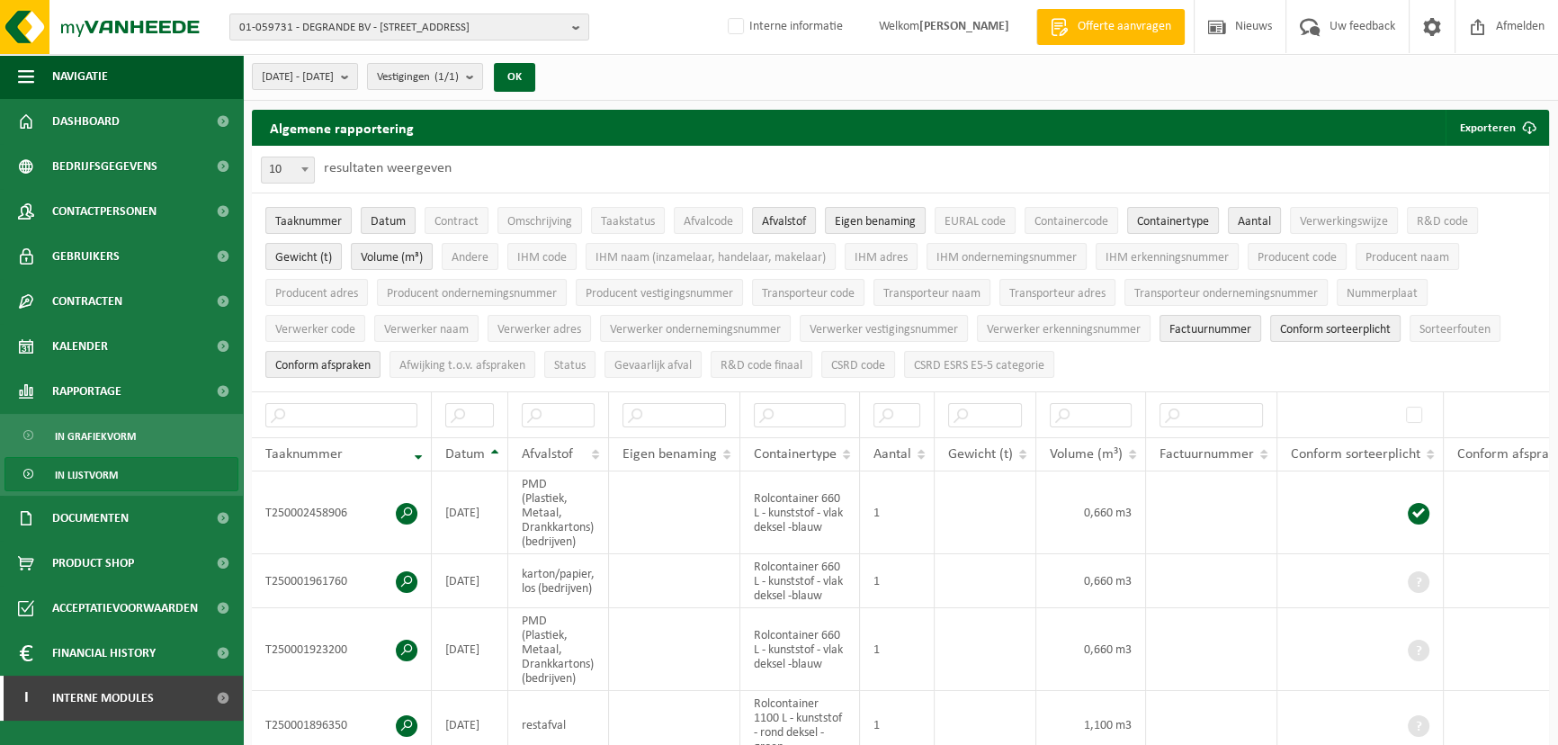
click at [724, 144] on div "Algemene rapportering Exporteren Enkel mijn selectie Alle beschikbare kolommen" at bounding box center [900, 128] width 1297 height 36
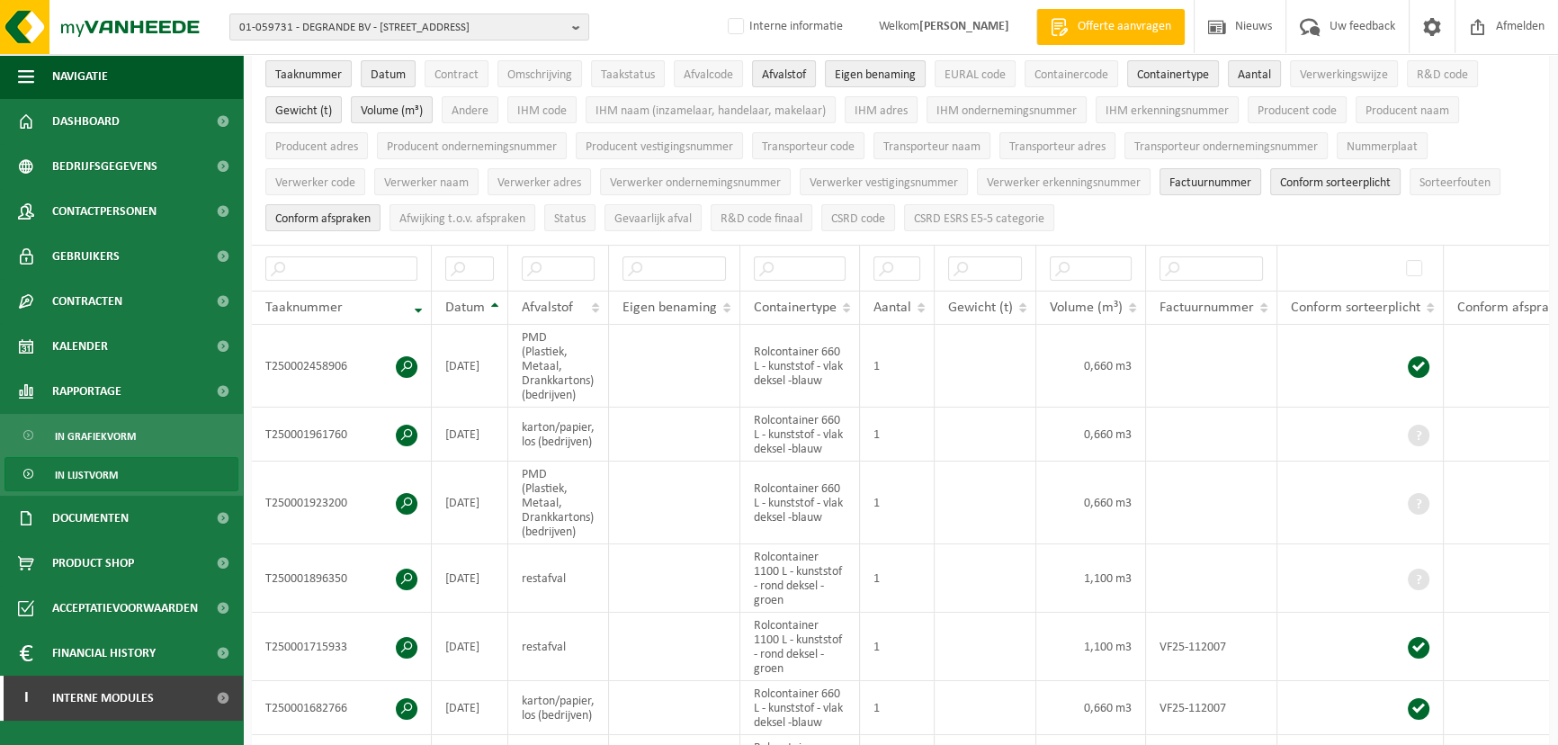
scroll to position [148, 0]
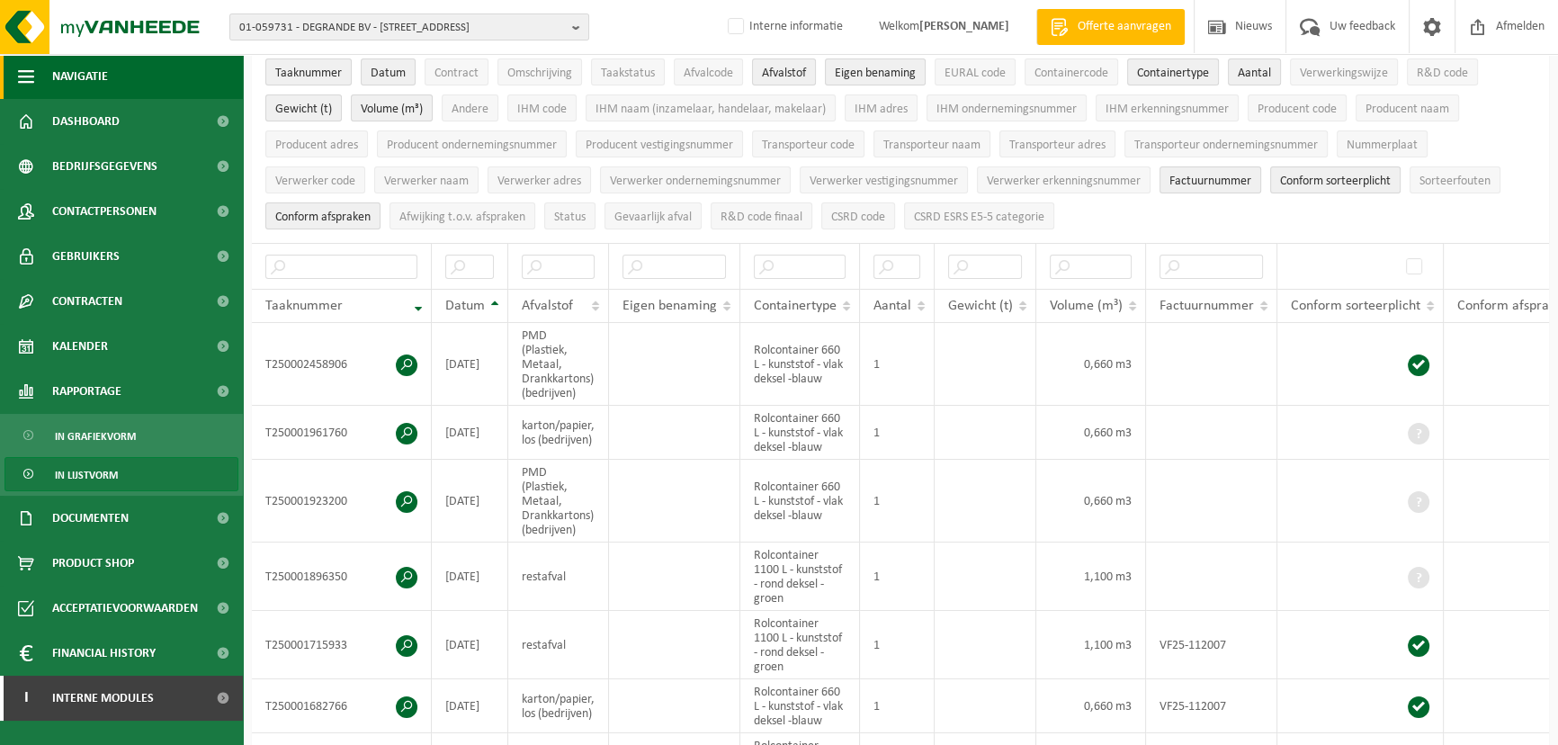
click at [25, 92] on span "button" at bounding box center [26, 76] width 16 height 45
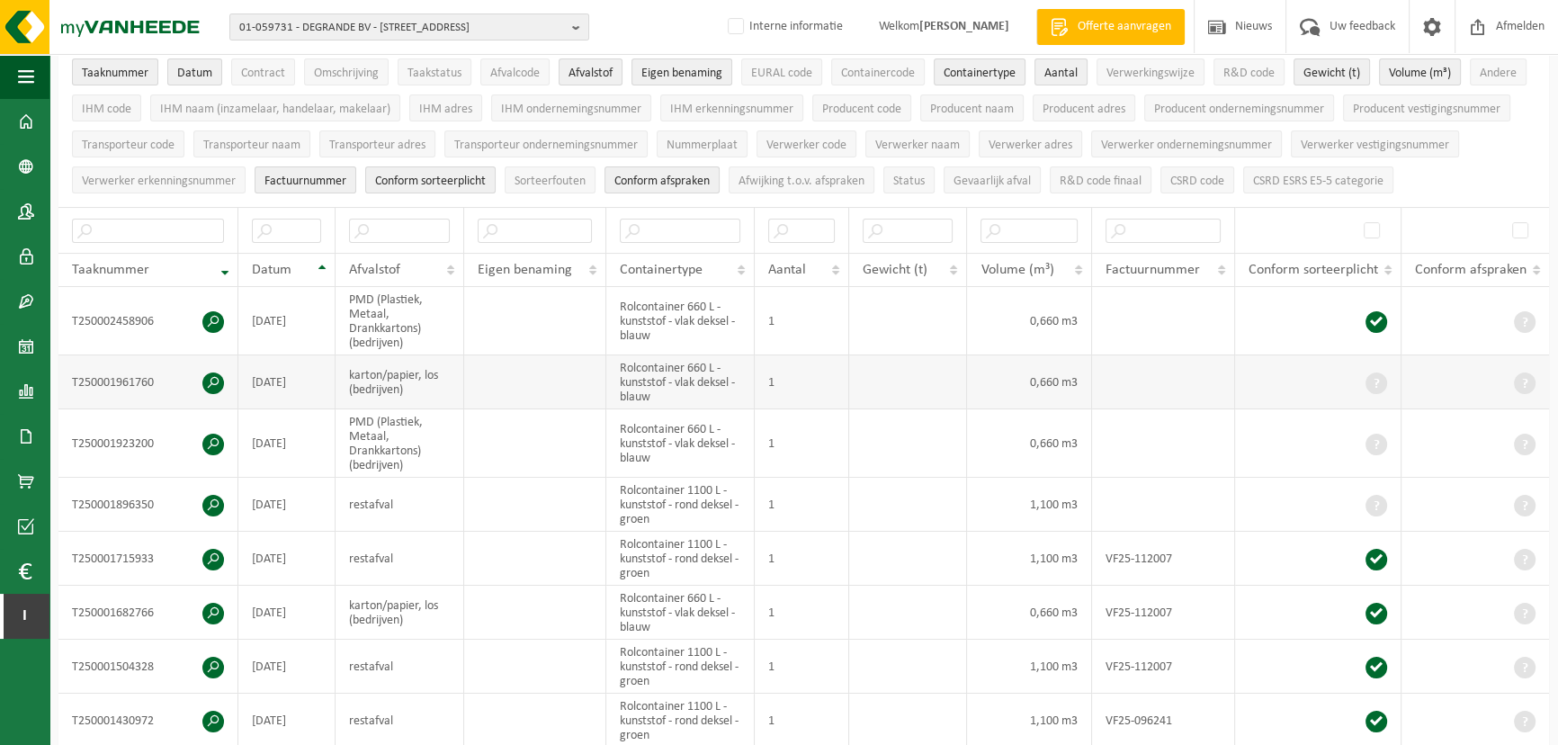
scroll to position [0, 0]
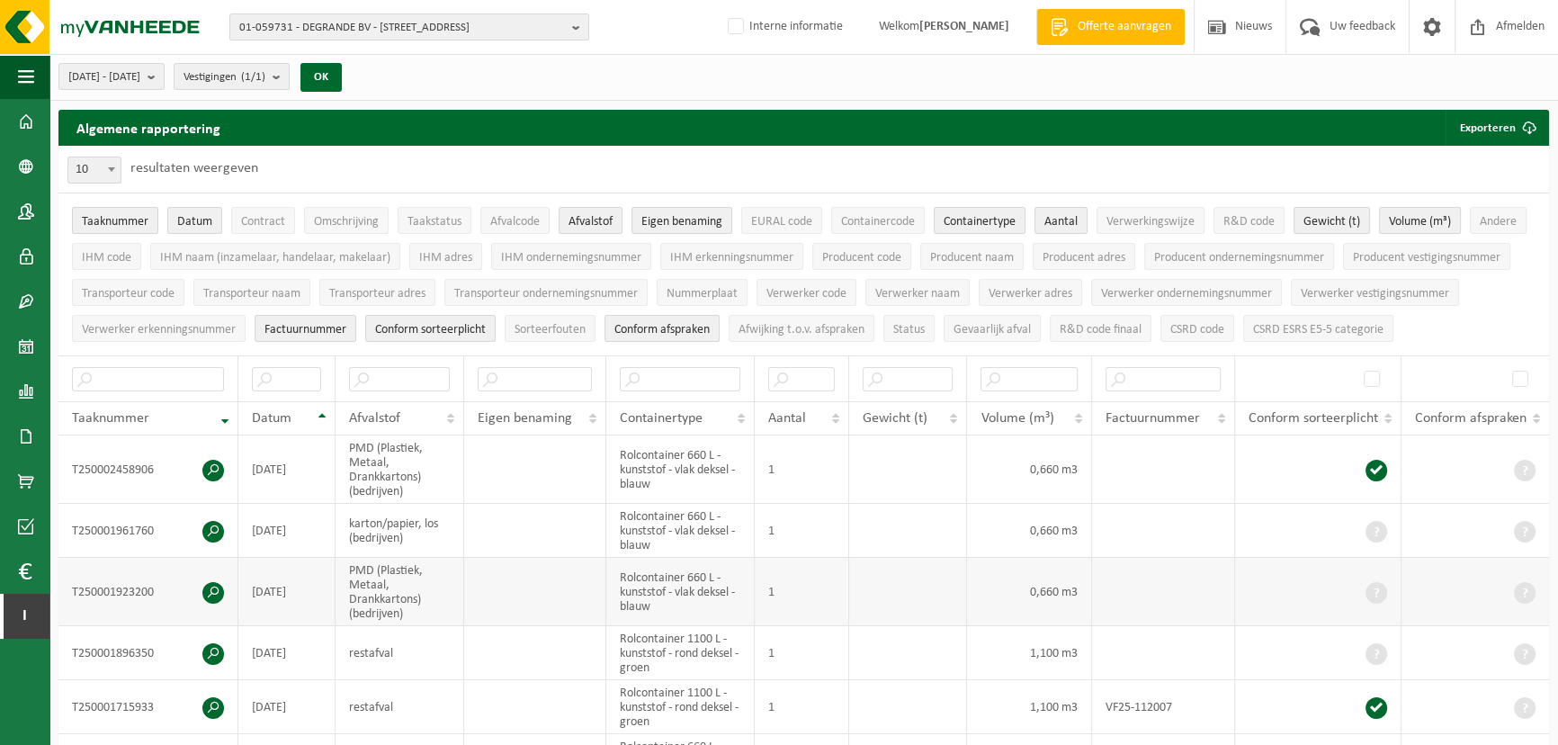
click at [130, 591] on td "T250001923200" at bounding box center [148, 592] width 180 height 68
copy td "T250001923200"
click at [140, 380] on input "text" at bounding box center [148, 379] width 152 height 24
paste input "T250001923200"
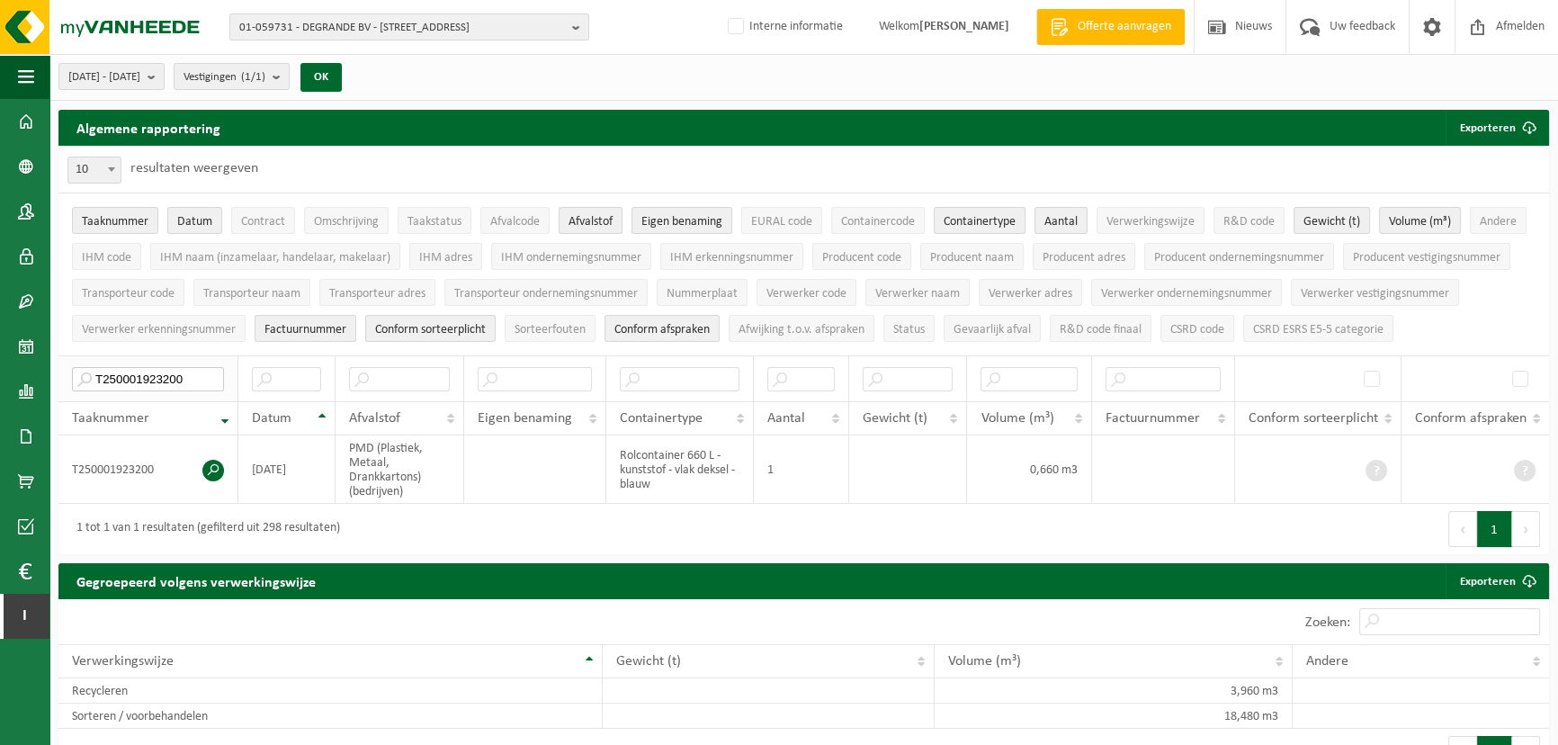
click at [141, 380] on input "T250001923200" at bounding box center [148, 379] width 152 height 24
type input "T250001923200"
click at [216, 469] on span at bounding box center [213, 471] width 22 height 22
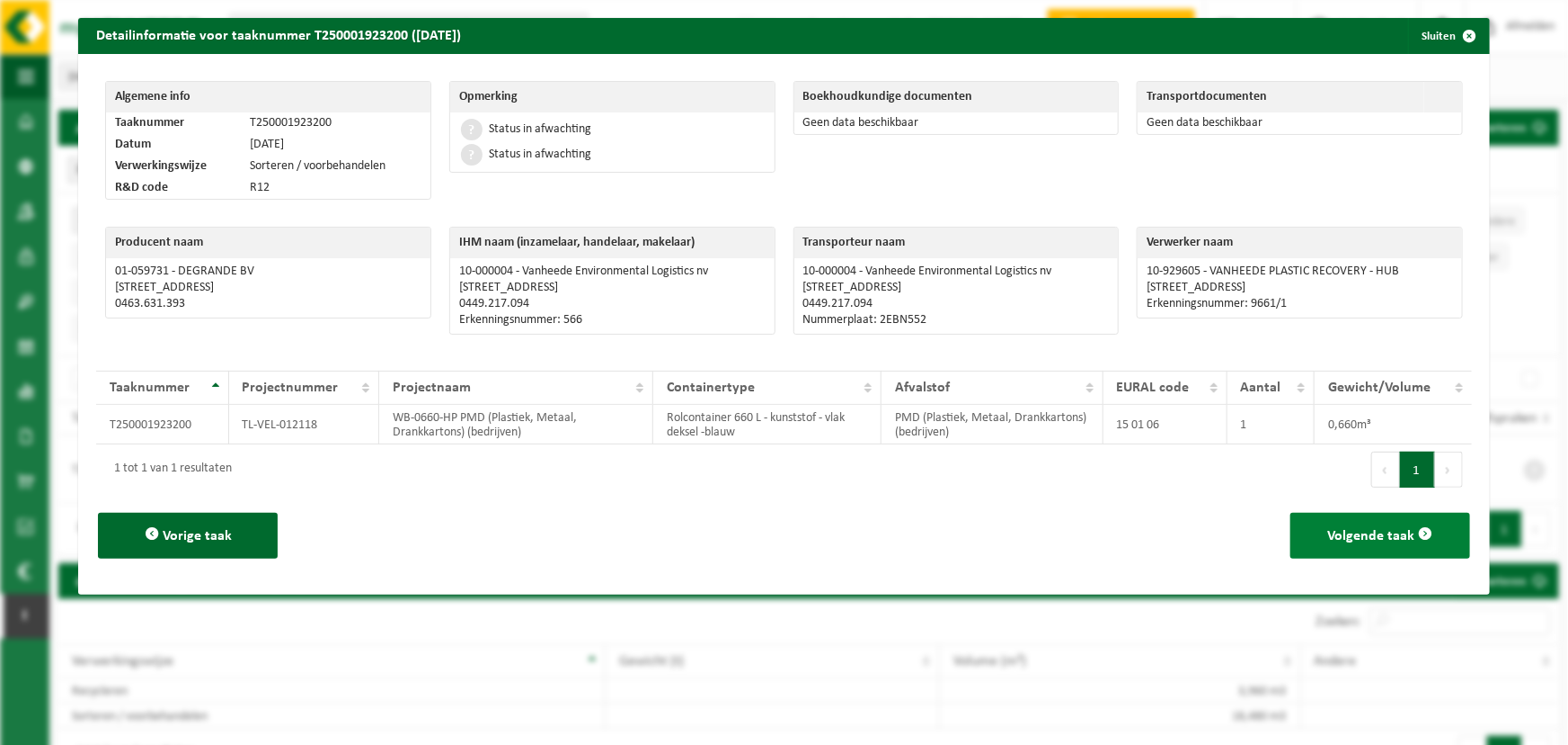
click at [1327, 531] on span "Volgende taak" at bounding box center [1370, 536] width 87 height 14
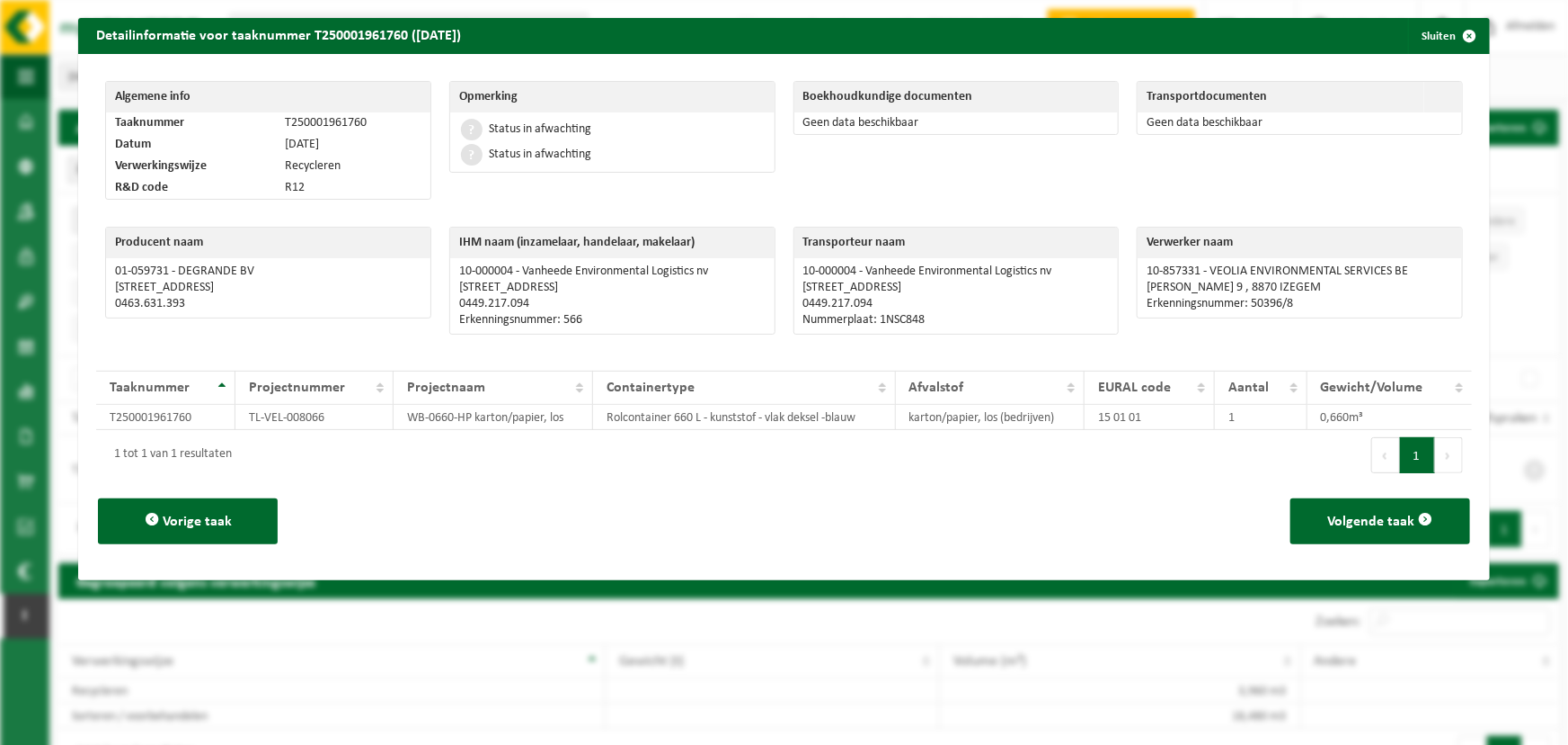
click at [1326, 531] on button "Volgende taak" at bounding box center [1380, 521] width 180 height 46
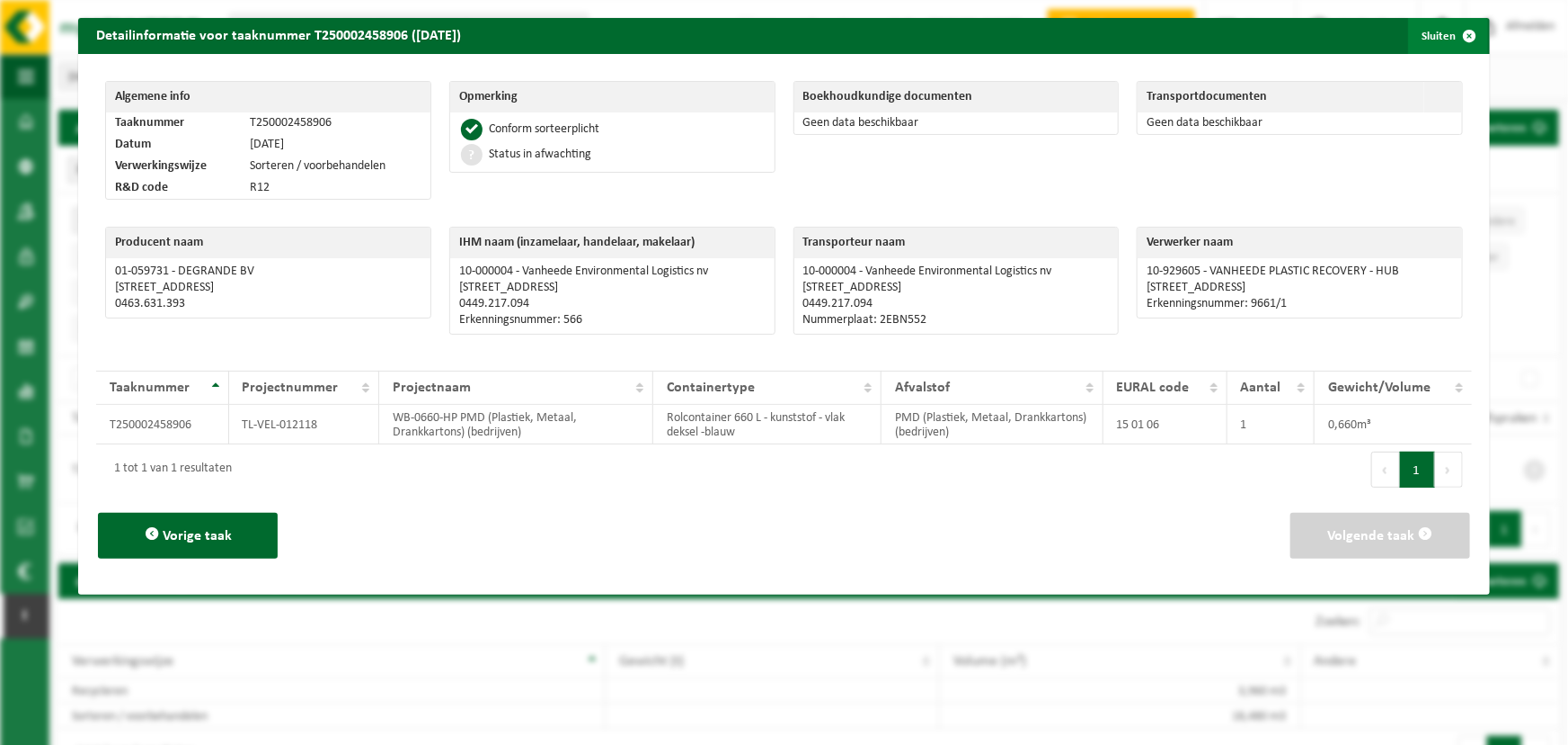
click at [1452, 34] on span "button" at bounding box center [1470, 36] width 36 height 36
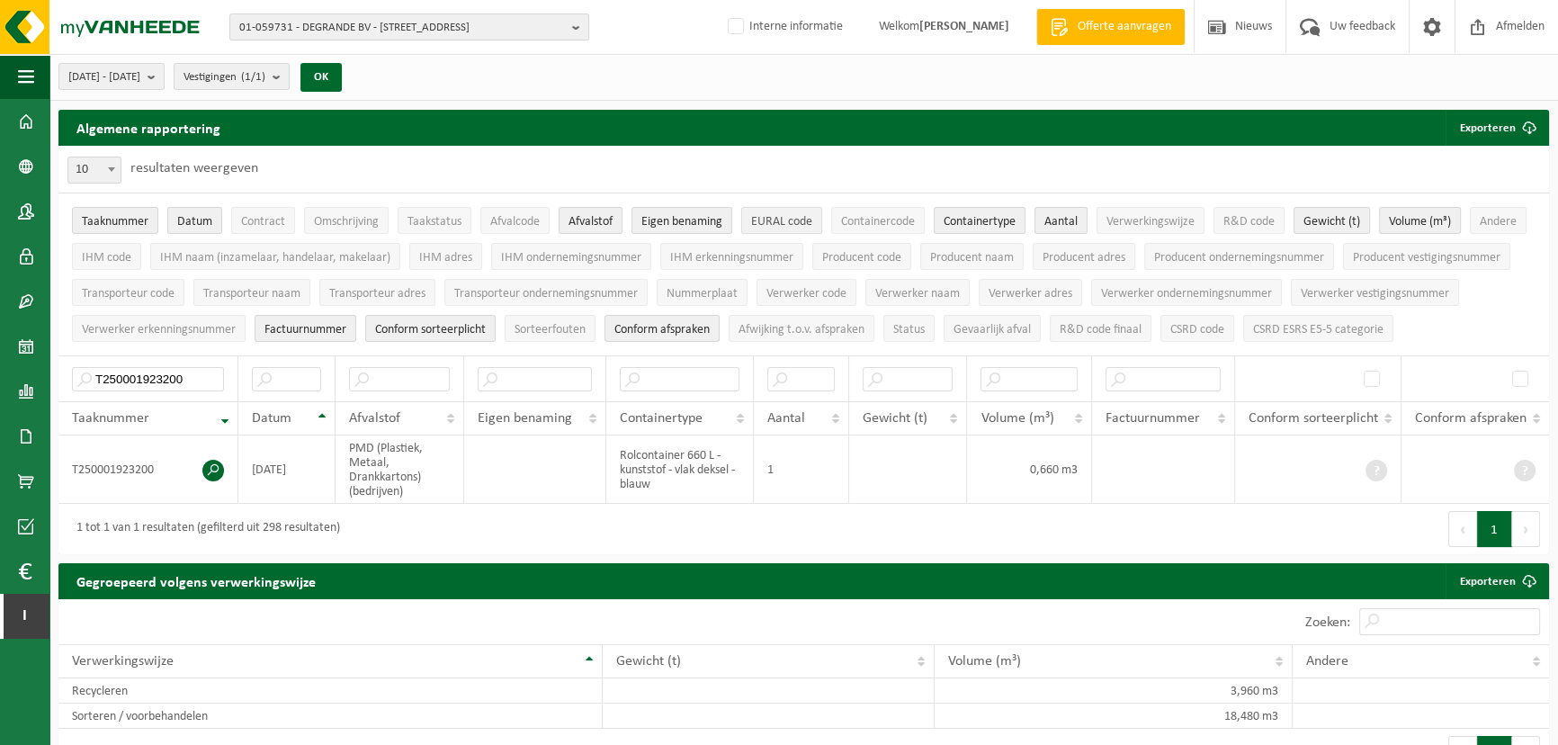
click at [782, 223] on span "EURAL code" at bounding box center [781, 221] width 61 height 13
click at [862, 220] on span "Containercode" at bounding box center [878, 221] width 74 height 13
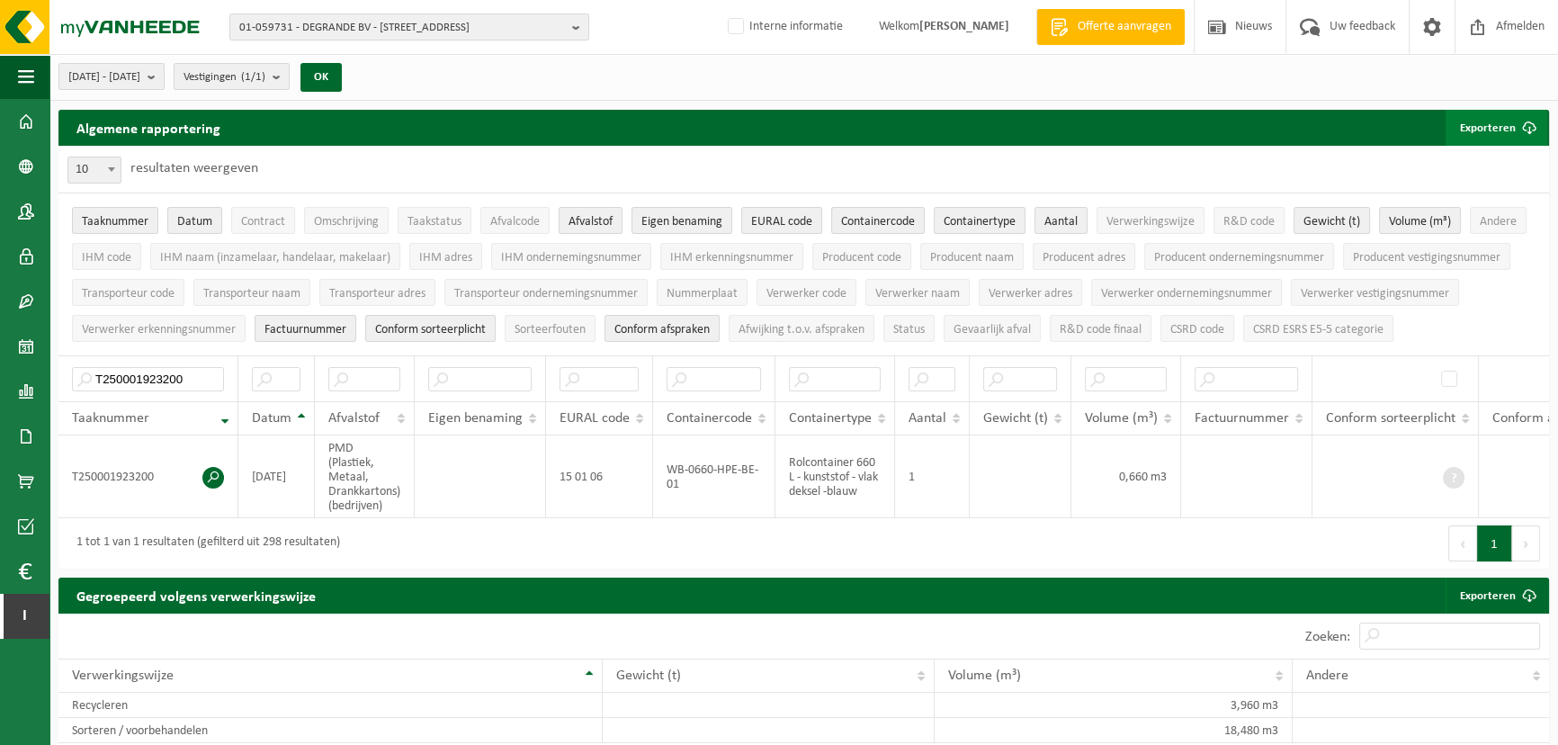
click at [1518, 125] on span "submit" at bounding box center [1529, 128] width 36 height 36
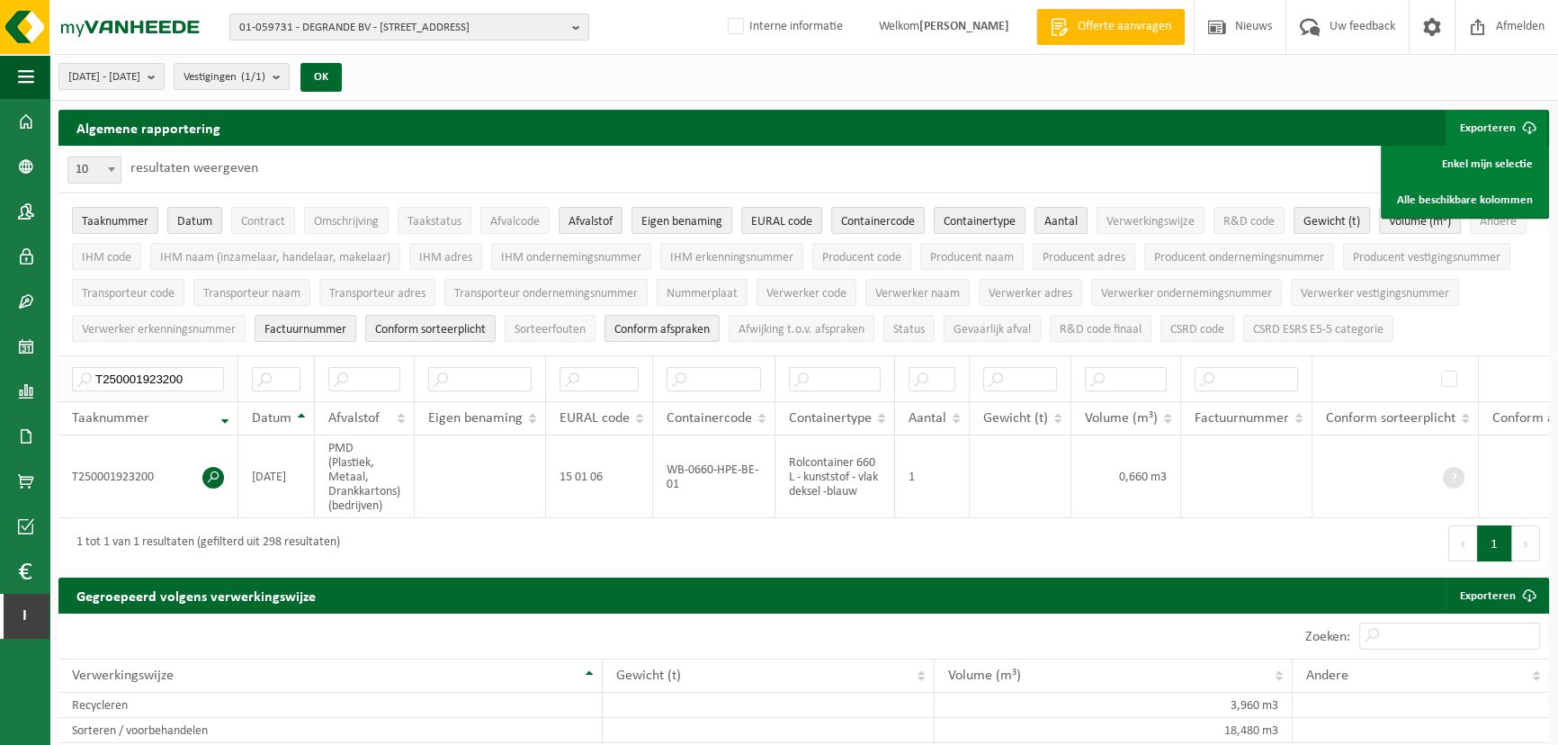
click at [157, 362] on th "T250001923200" at bounding box center [148, 378] width 180 height 46
drag, startPoint x: 157, startPoint y: 362, endPoint x: 159, endPoint y: 372, distance: 10.1
click at [159, 372] on th "T250001923200" at bounding box center [148, 378] width 180 height 46
click at [159, 372] on input "T250001923200" at bounding box center [148, 379] width 152 height 24
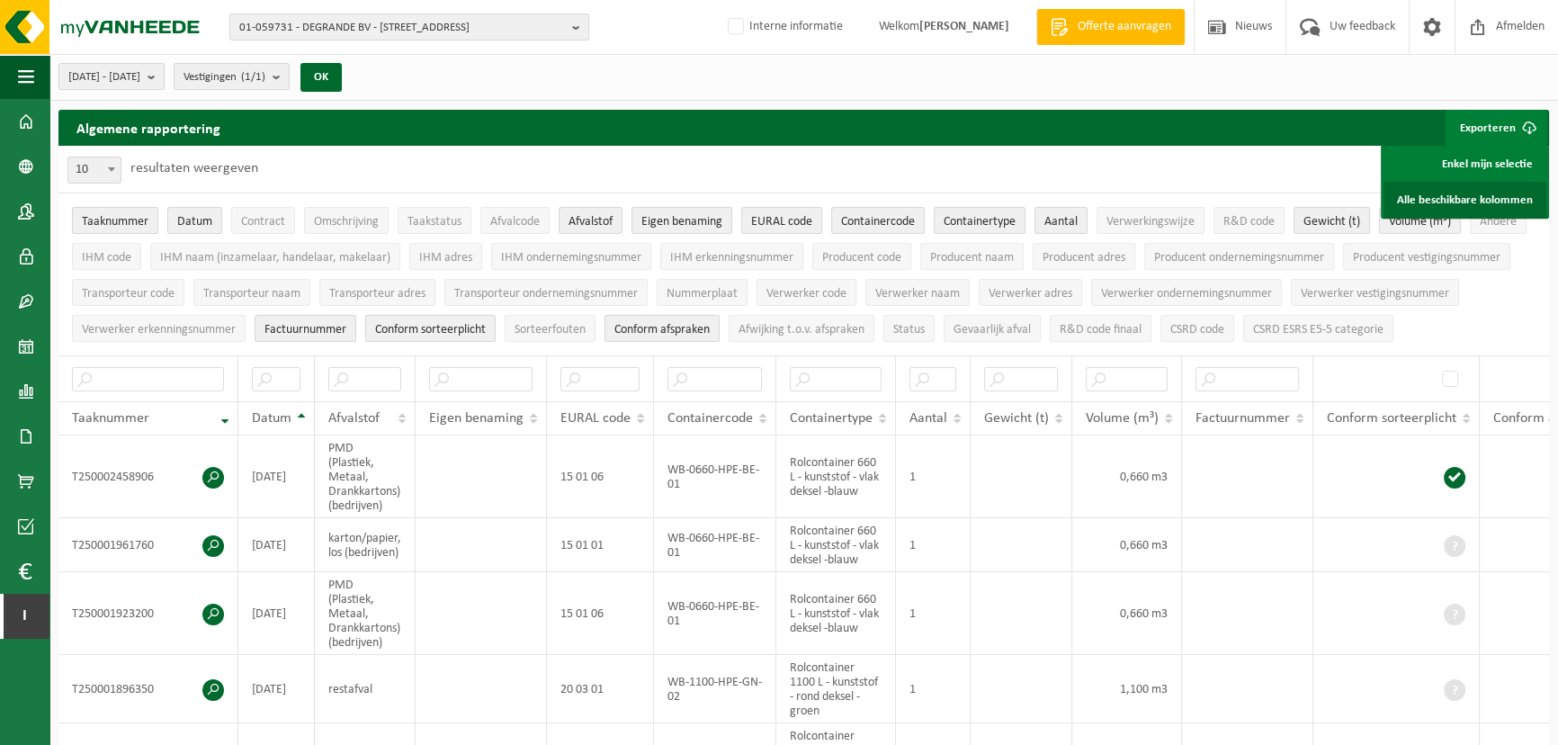
click at [1479, 199] on link "Alle beschikbare kolommen" at bounding box center [1464, 200] width 163 height 36
click at [1069, 157] on div "10 25 50 100 10 resultaten weergeven" at bounding box center [803, 169] width 1490 height 47
click at [18, 71] on span "button" at bounding box center [26, 76] width 16 height 45
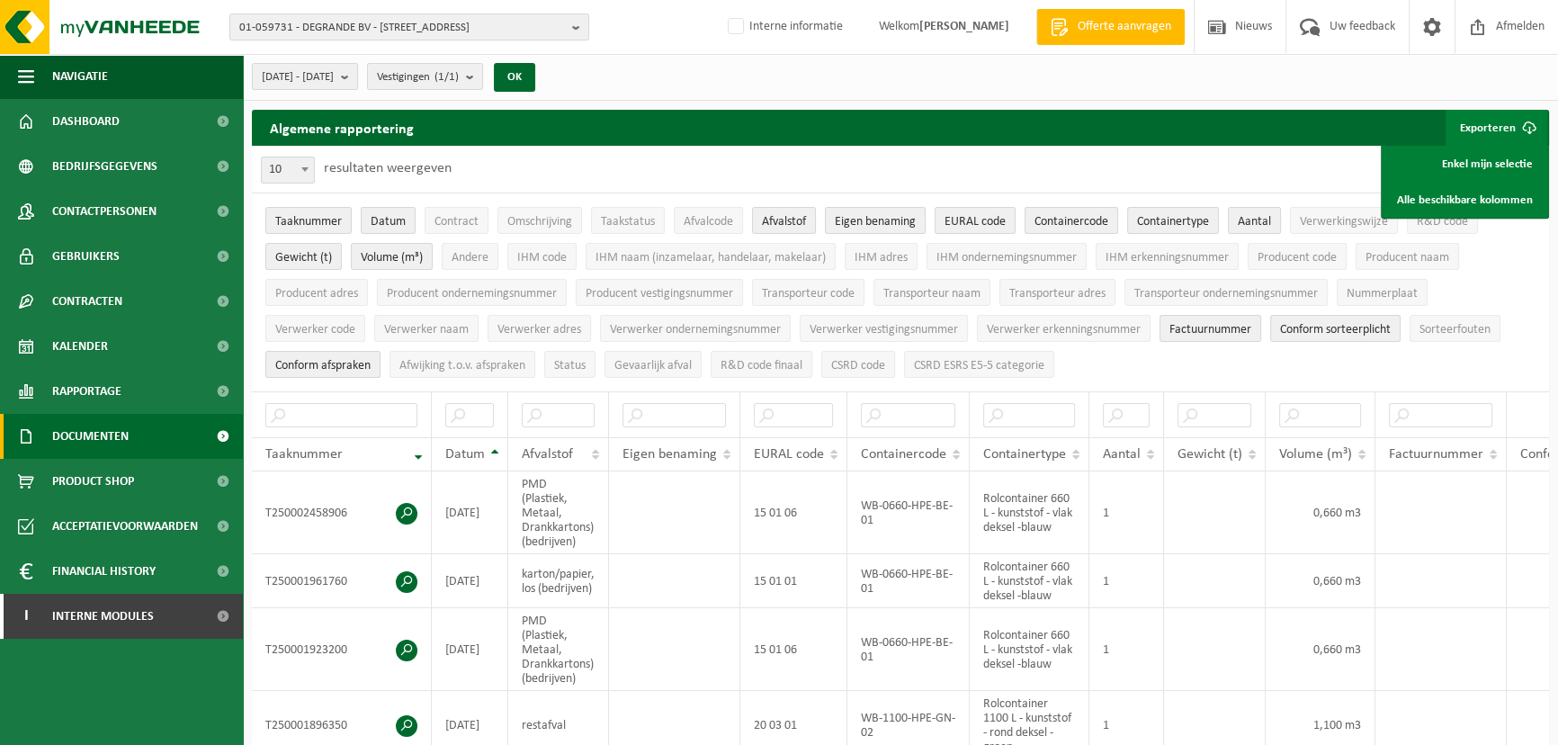
click at [128, 435] on span "Documenten" at bounding box center [90, 436] width 76 height 45
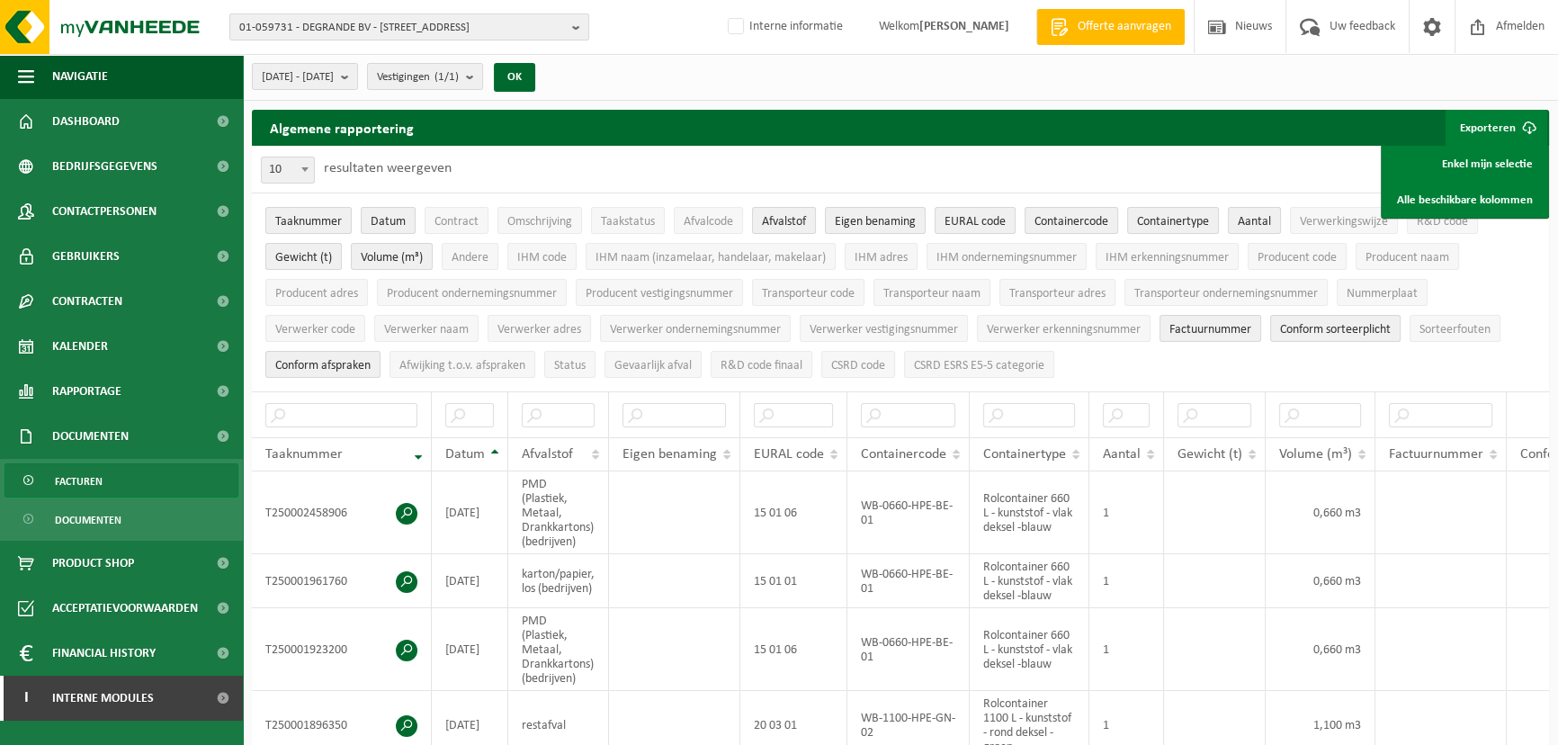
click at [95, 475] on span "Facturen" at bounding box center [79, 481] width 48 height 34
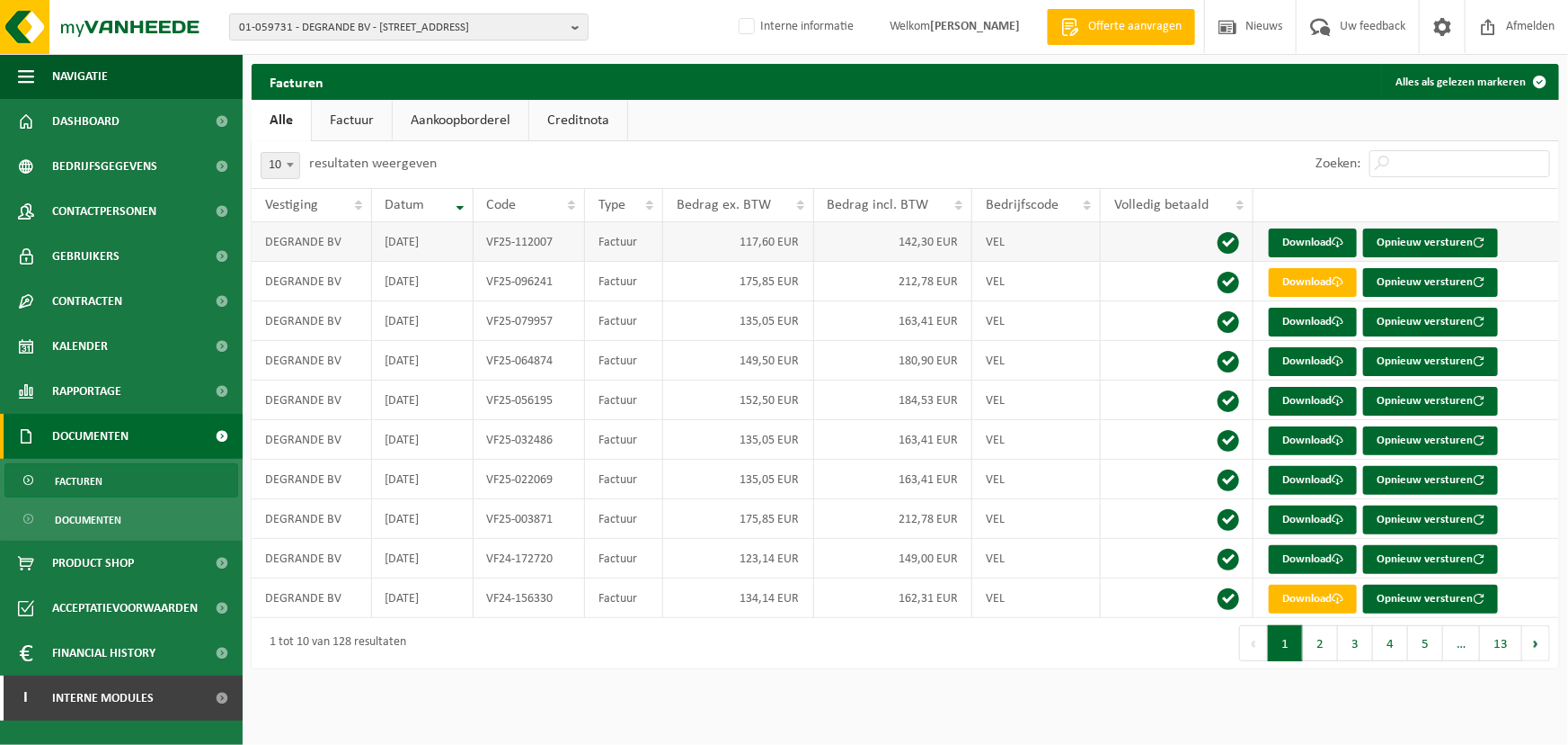
click at [539, 242] on td "VF25-112007" at bounding box center [530, 242] width 112 height 40
click at [529, 440] on td "VF25-032486" at bounding box center [530, 440] width 112 height 40
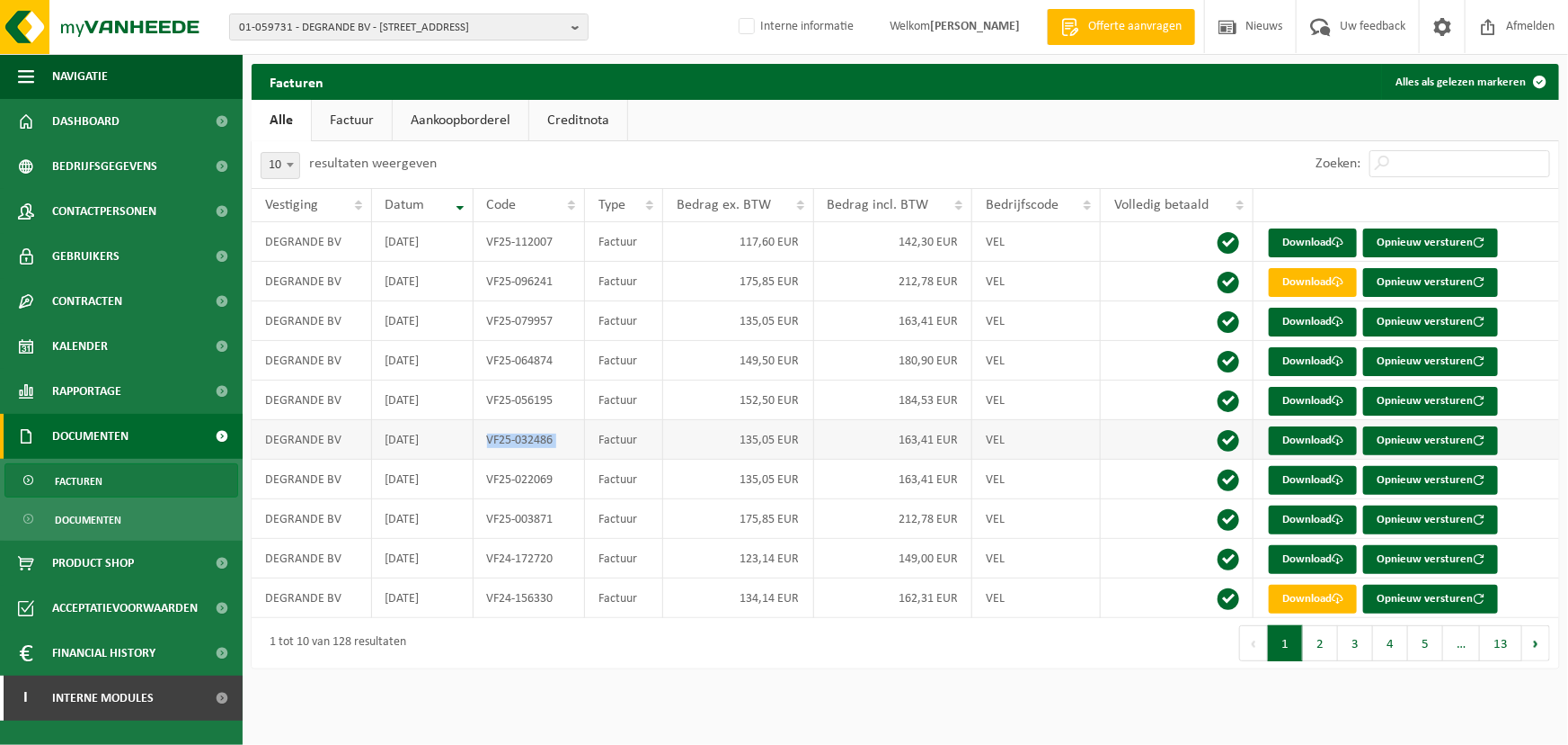
click at [529, 440] on td "VF25-032486" at bounding box center [530, 440] width 112 height 40
copy td "VF25-032486"
click at [1456, 175] on input "Zoeken:" at bounding box center [1460, 163] width 181 height 27
paste input "VF25-032486"
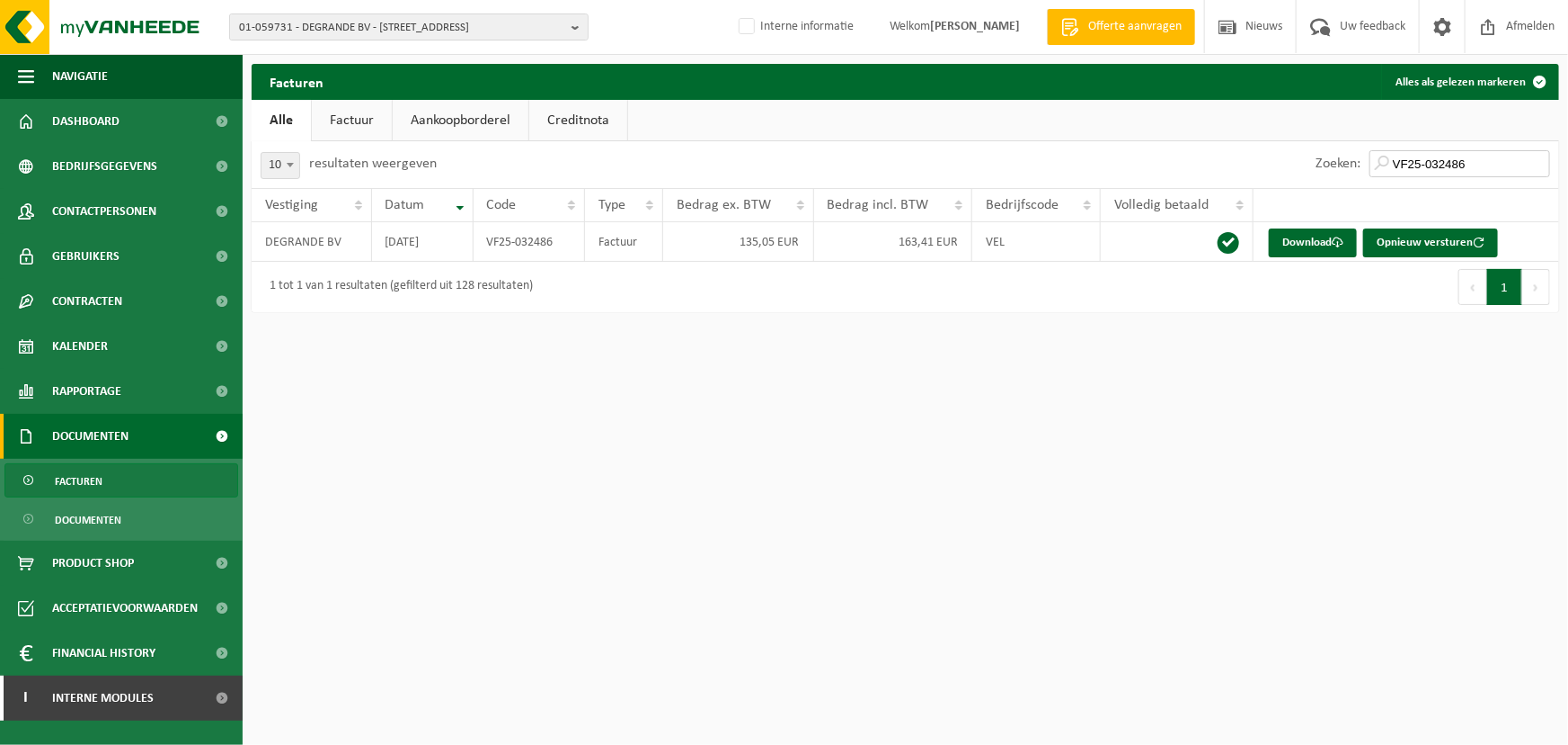
click at [1456, 175] on input "VF25-032486" at bounding box center [1460, 163] width 181 height 27
paste input "search"
type input "VF25-032486"
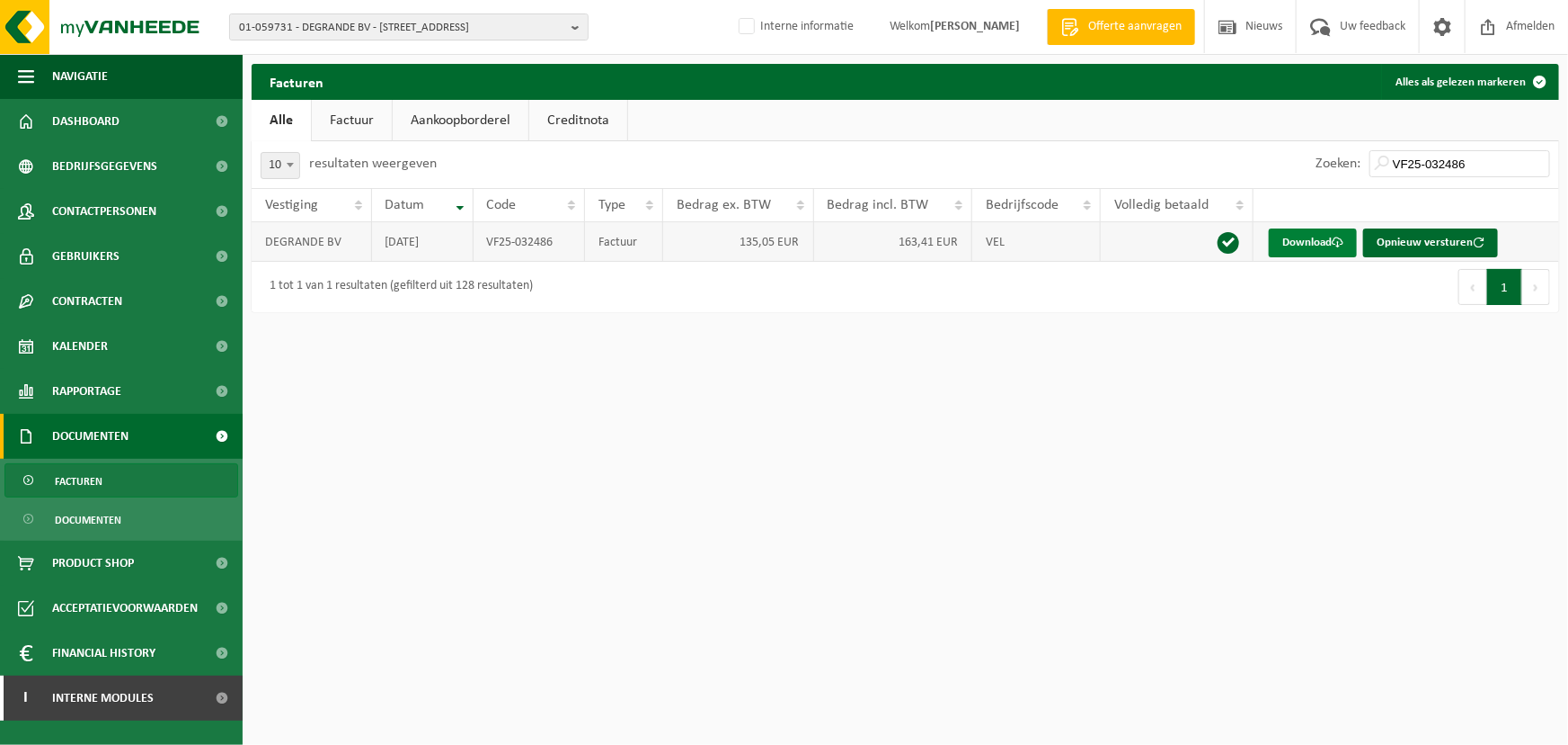
click at [1318, 243] on link "Download" at bounding box center [1313, 242] width 88 height 29
click at [94, 523] on span "Documenten" at bounding box center [88, 520] width 67 height 34
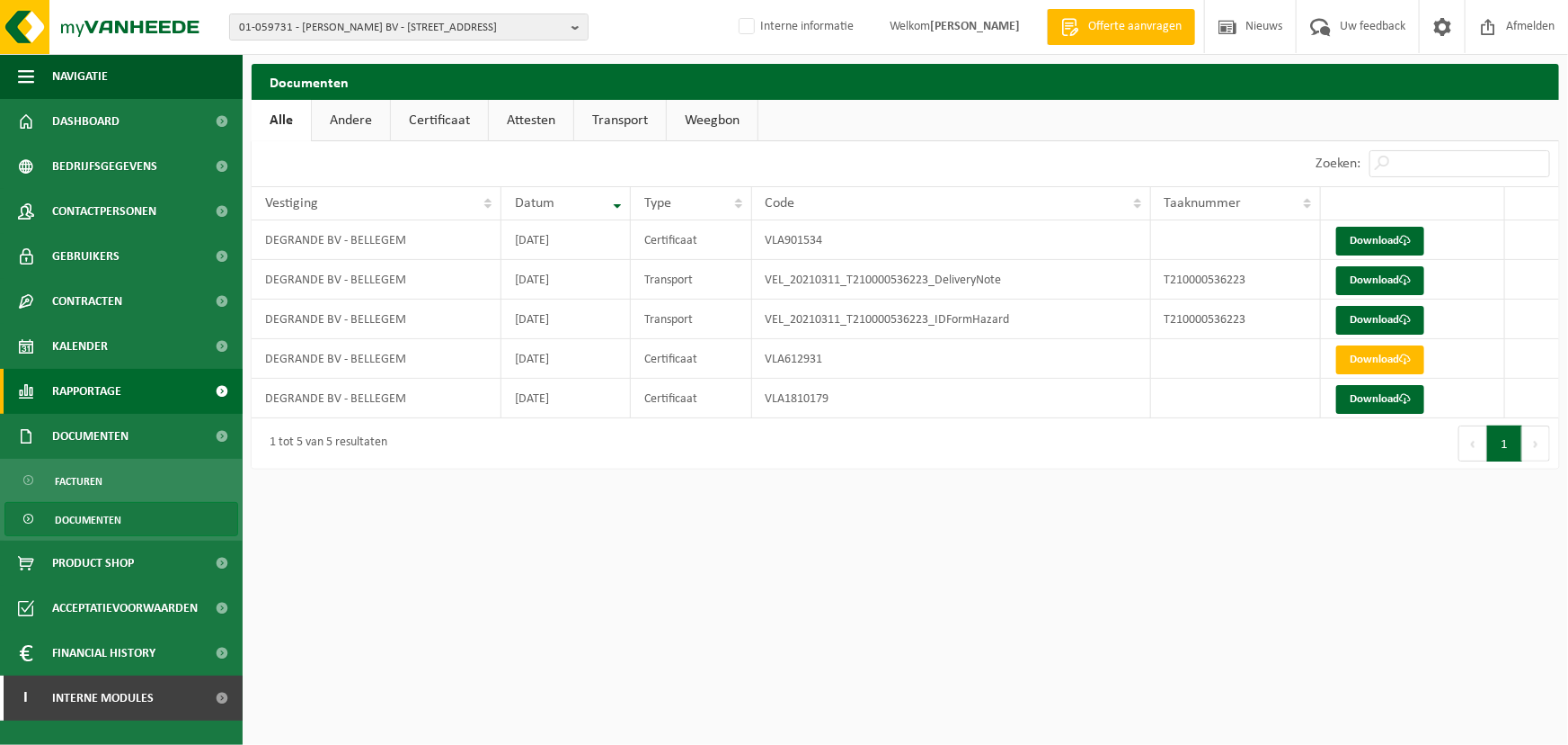
click at [82, 399] on span "Rapportage" at bounding box center [86, 391] width 69 height 45
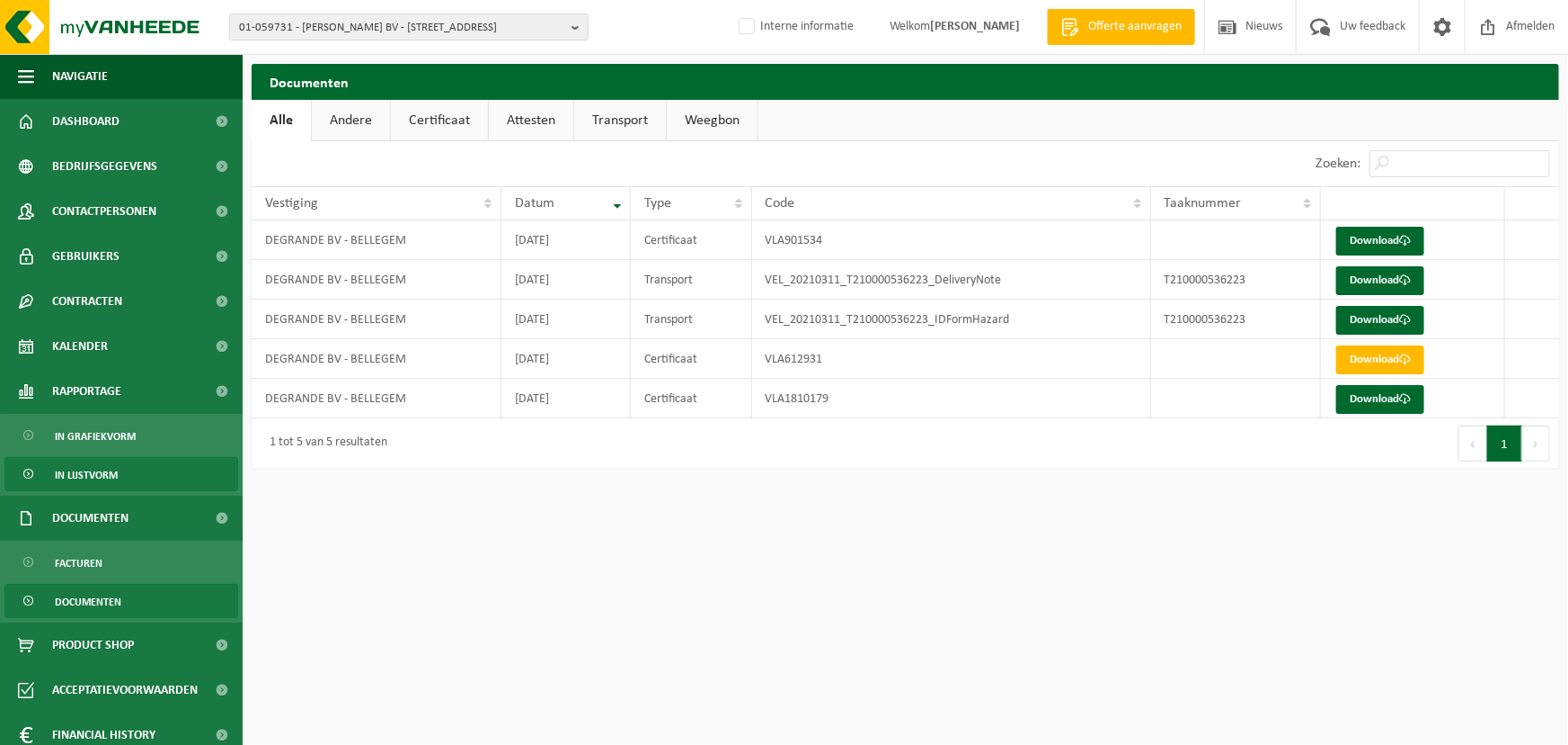
click at [95, 478] on span "In lijstvorm" at bounding box center [86, 475] width 63 height 34
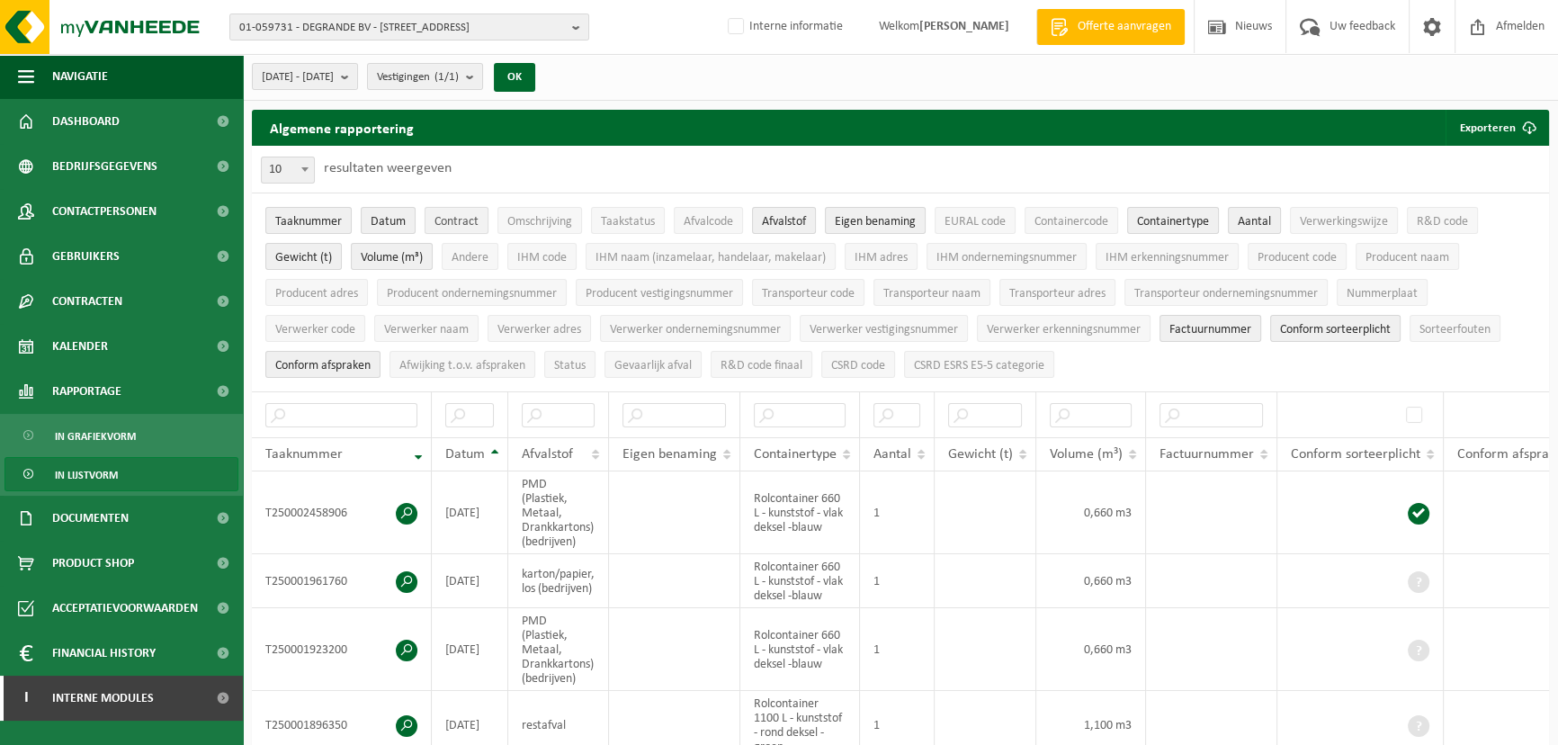
click at [475, 215] on span "Contract" at bounding box center [456, 221] width 44 height 13
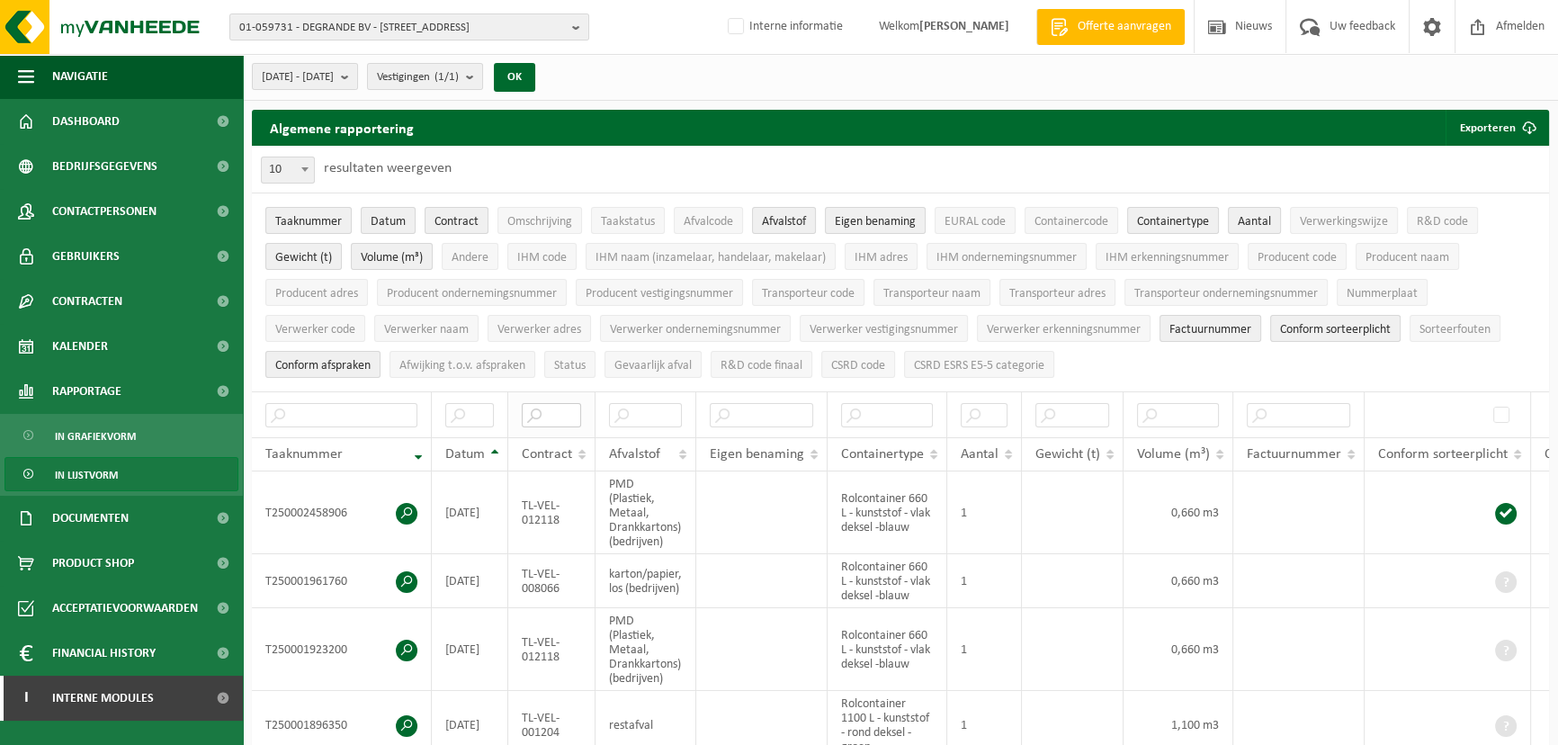
click at [549, 406] on input "text" at bounding box center [551, 415] width 59 height 24
paste input "TL-VEL-008066"
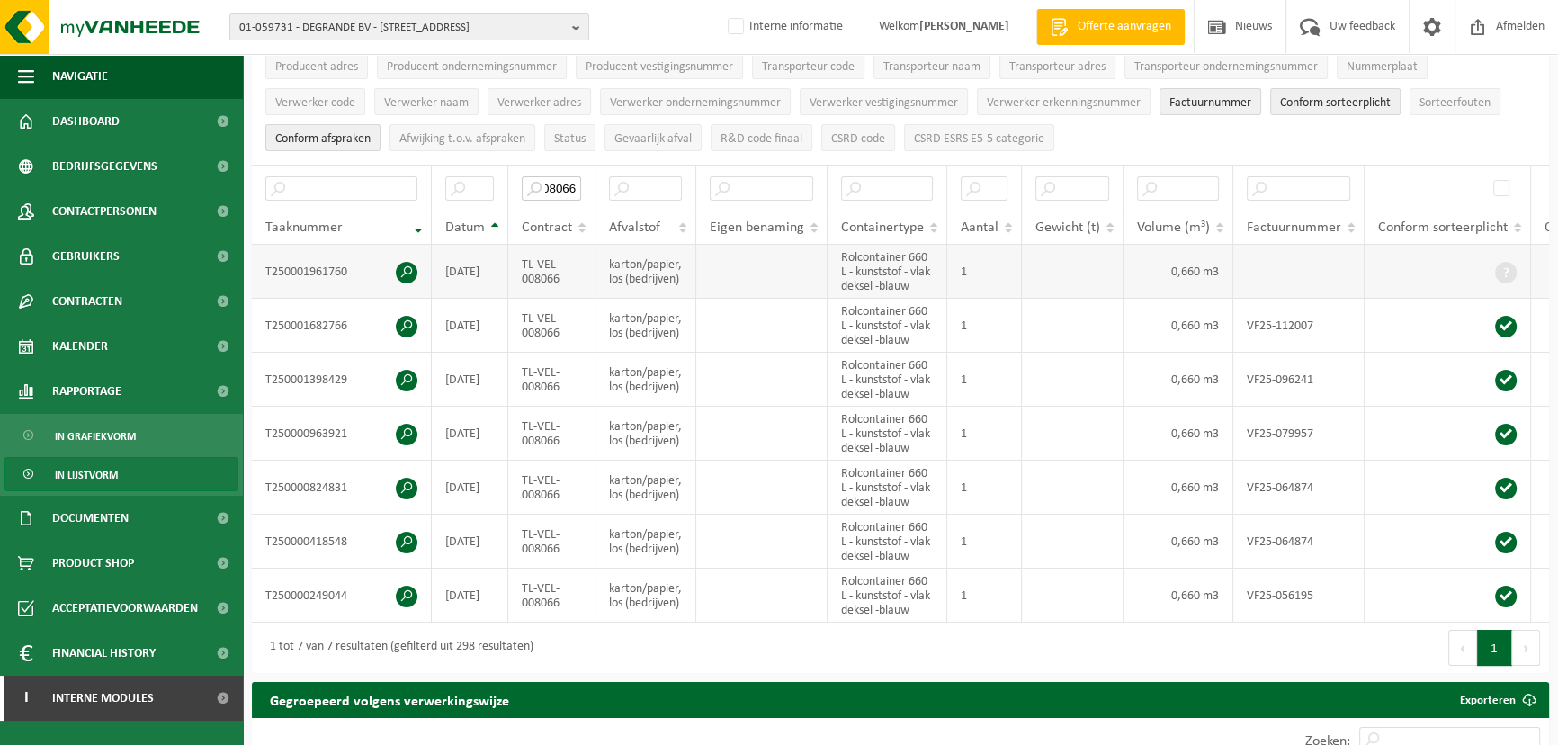
scroll to position [229, 0]
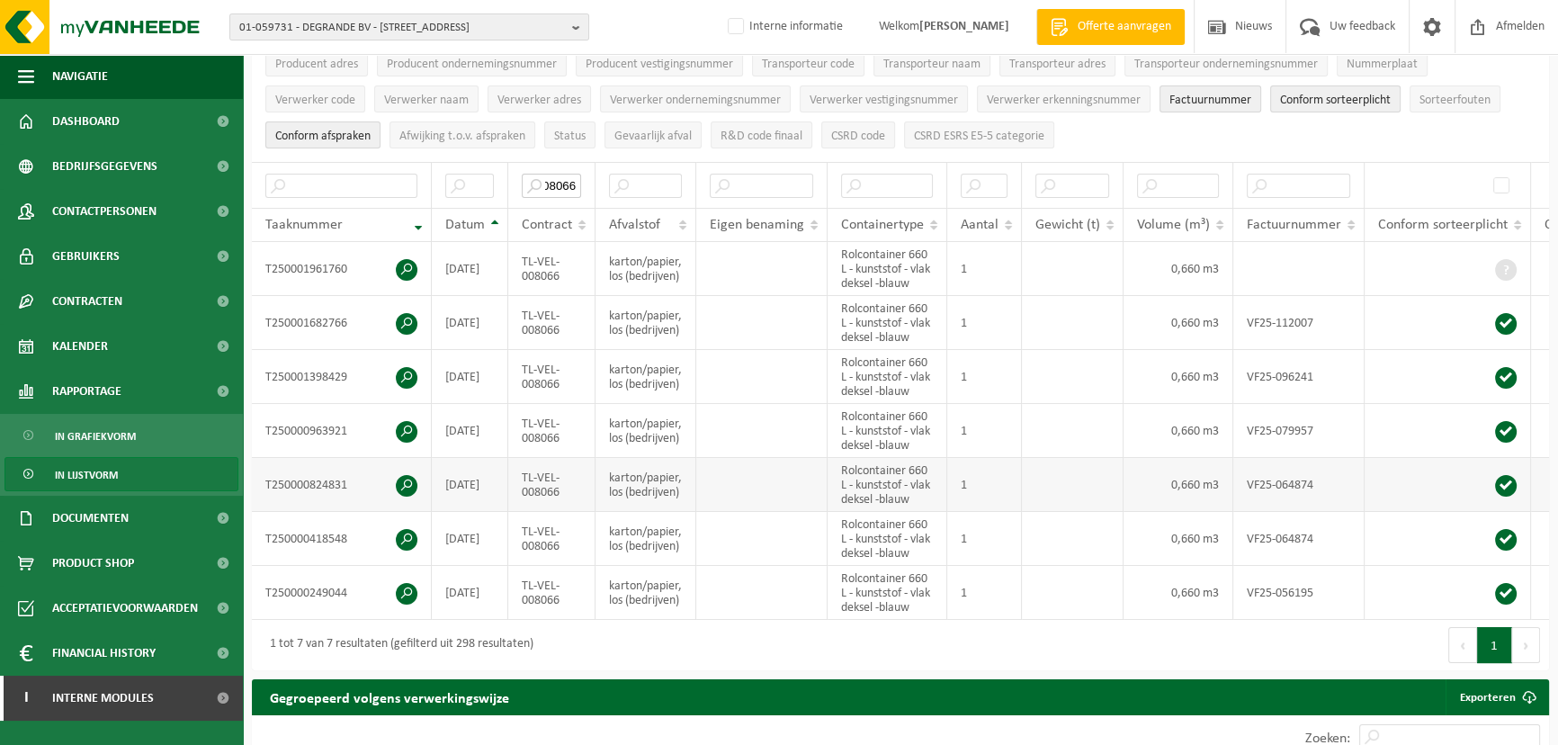
type input "TL-VEL-008066"
click at [397, 483] on span at bounding box center [407, 486] width 22 height 22
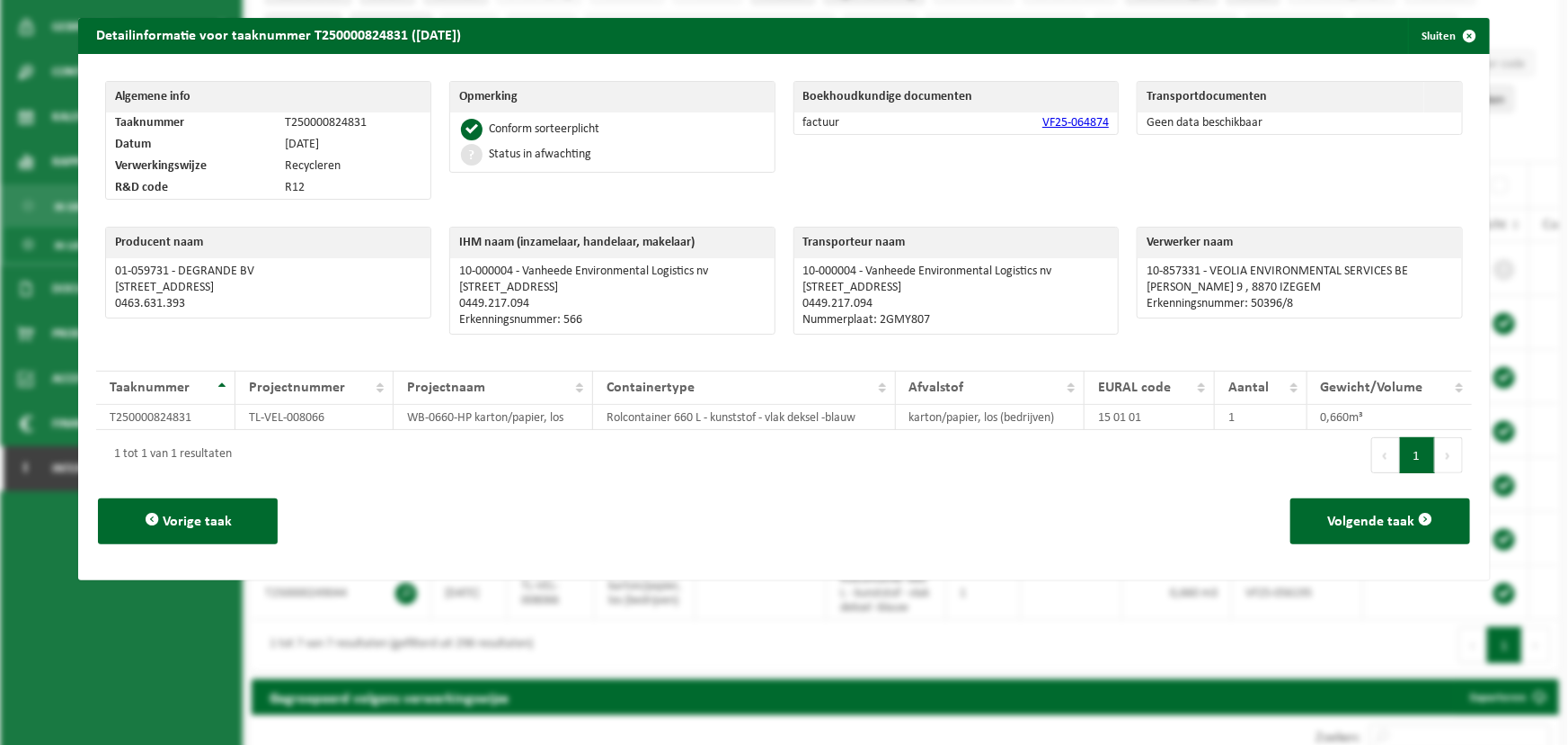
click at [1051, 122] on link "VF25-064874" at bounding box center [1075, 122] width 67 height 13
click at [1420, 39] on button "Sluiten" at bounding box center [1448, 36] width 80 height 36
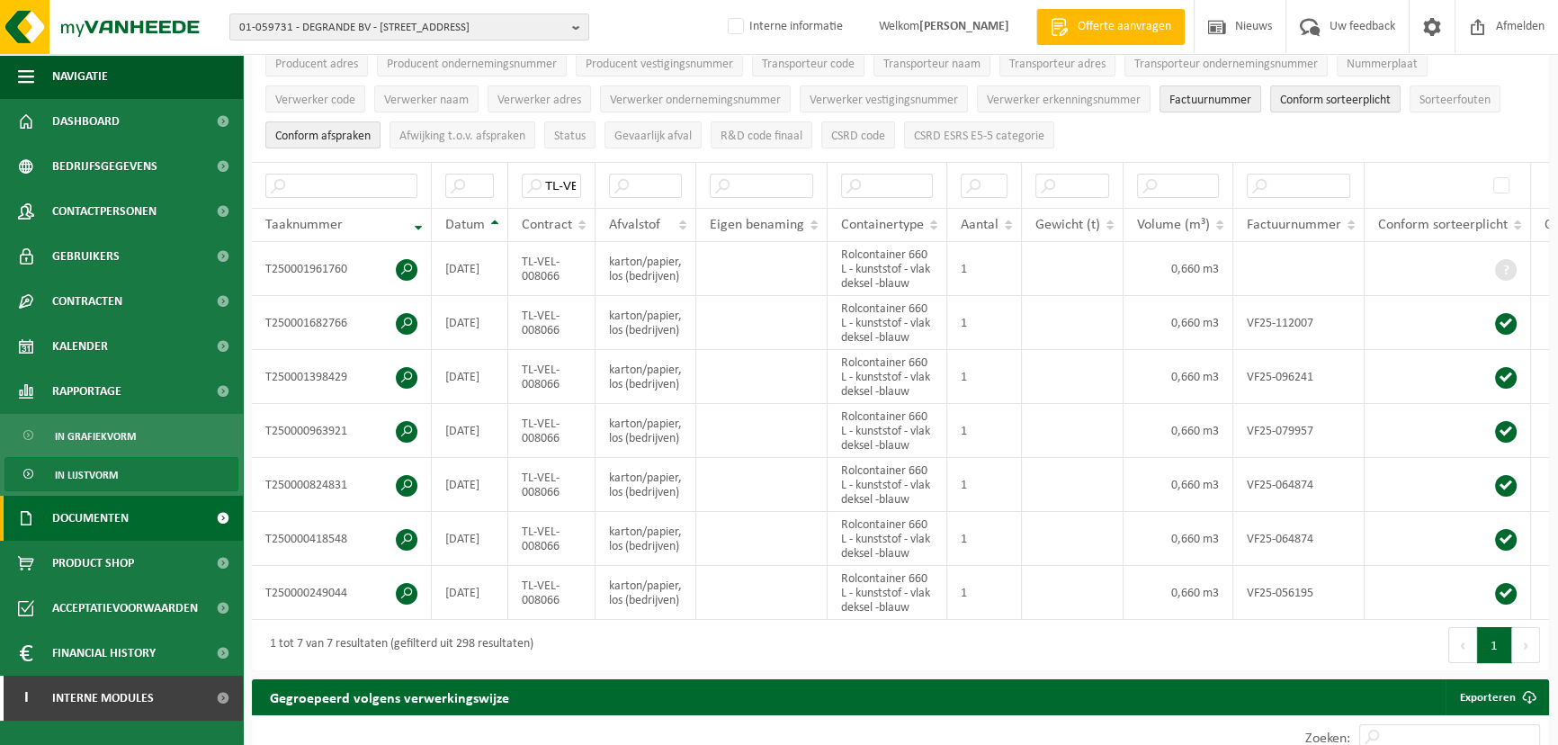
click at [110, 523] on span "Documenten" at bounding box center [90, 518] width 76 height 45
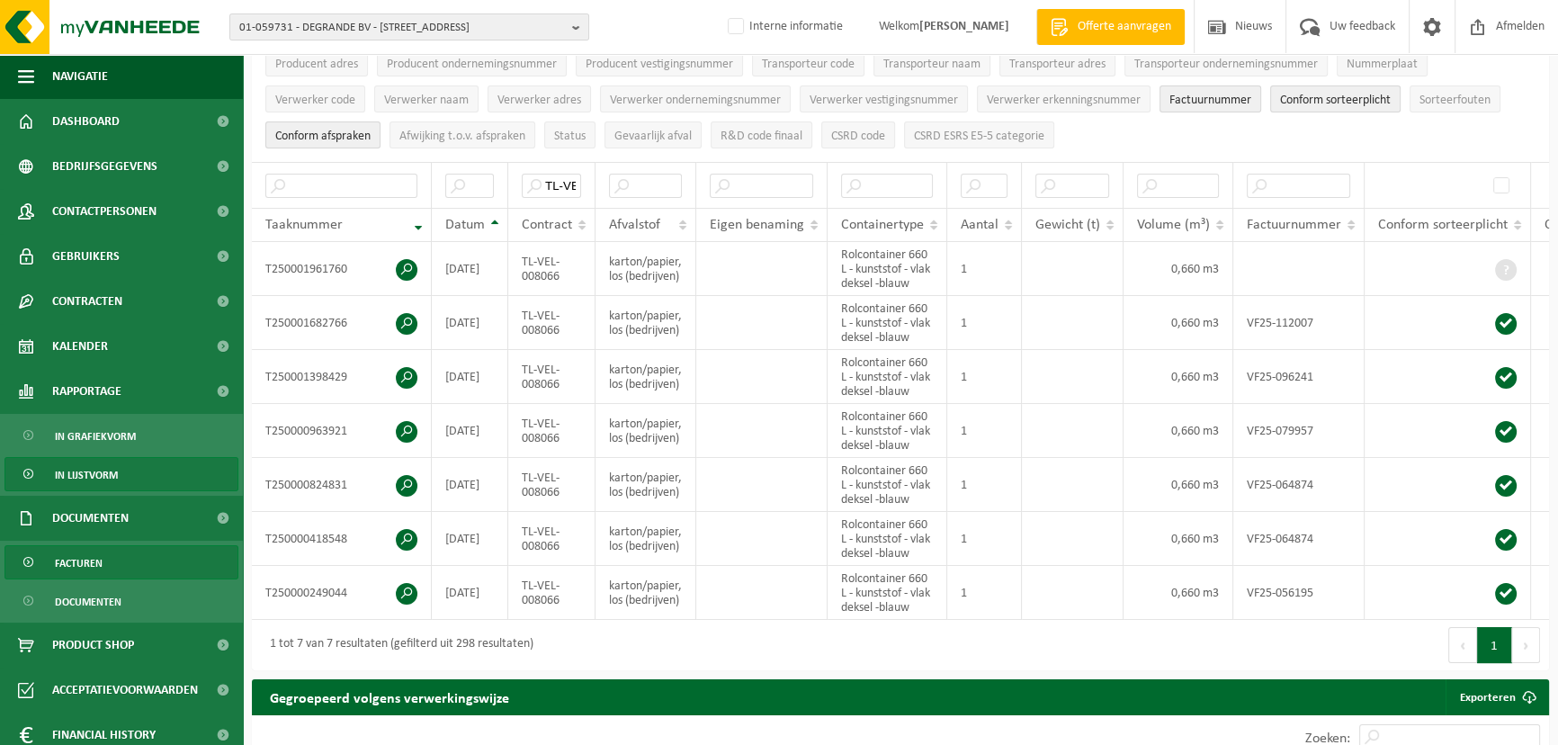
click at [109, 557] on link "Facturen" at bounding box center [121, 562] width 234 height 34
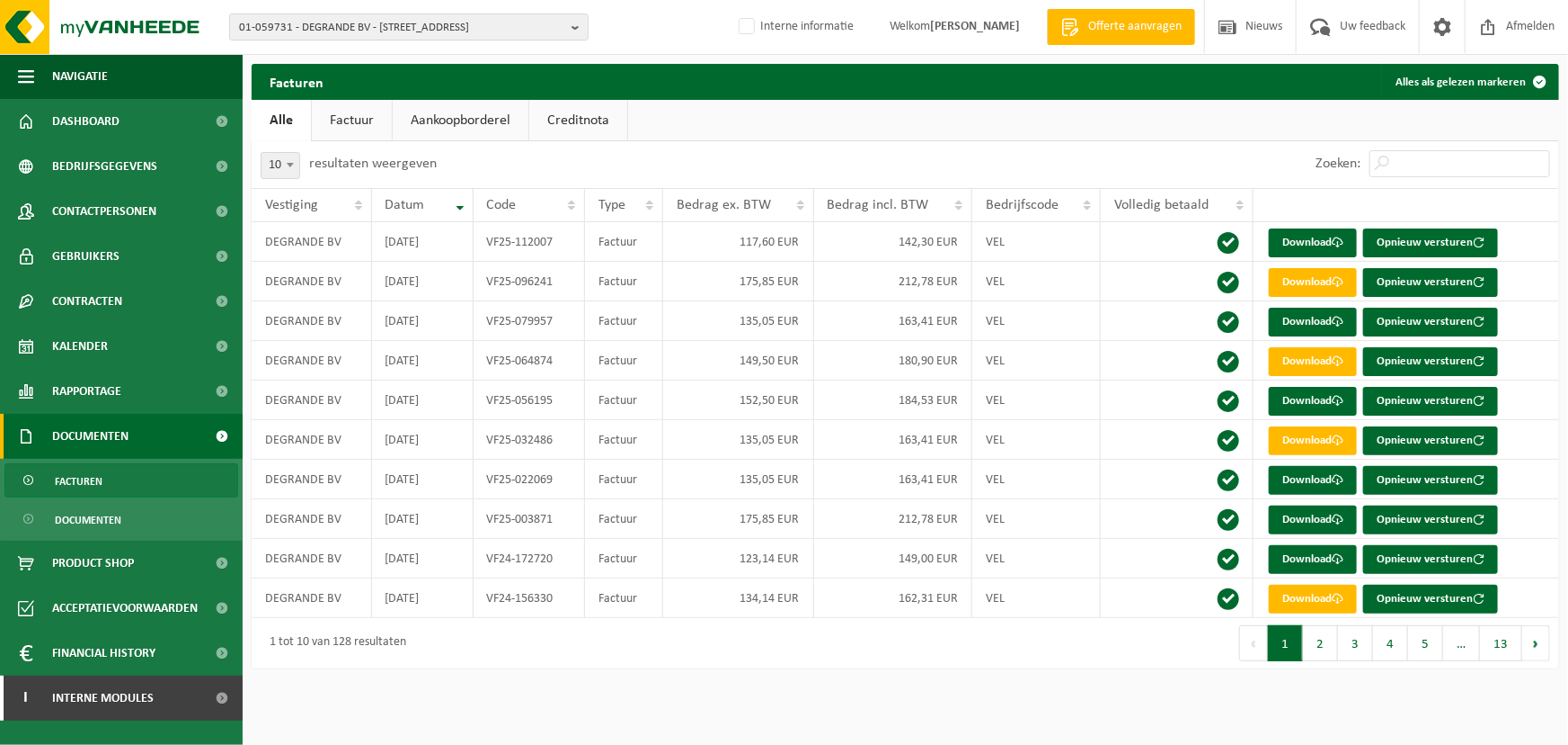
click at [353, 126] on link "Factuur" at bounding box center [352, 120] width 80 height 41
click at [592, 121] on link "Creditnota" at bounding box center [580, 120] width 98 height 41
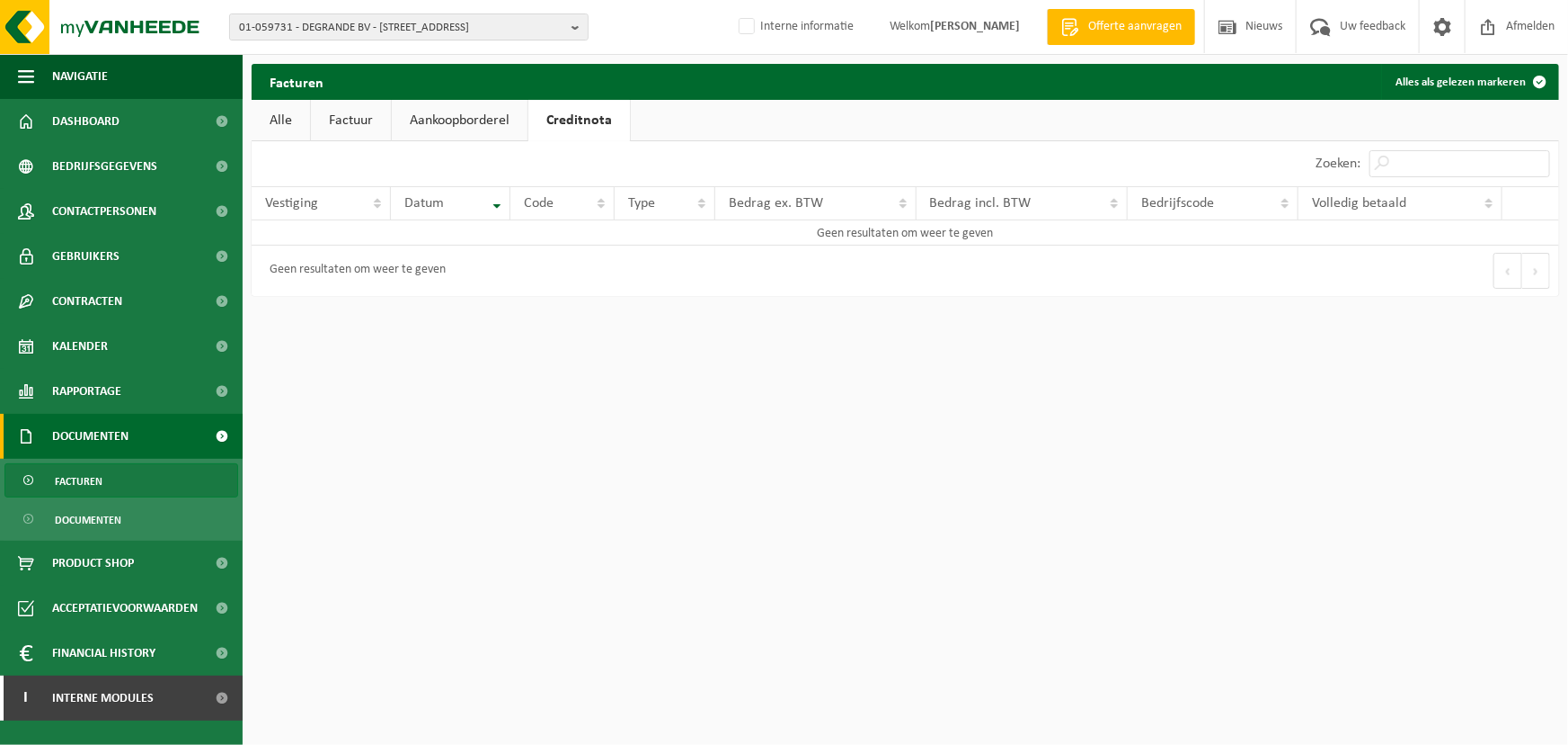
click at [461, 118] on link "Aankoopborderel" at bounding box center [460, 120] width 136 height 41
click at [463, 34] on span "01-059731 - DEGRANDE BV - [STREET_ADDRESS]" at bounding box center [402, 27] width 326 height 27
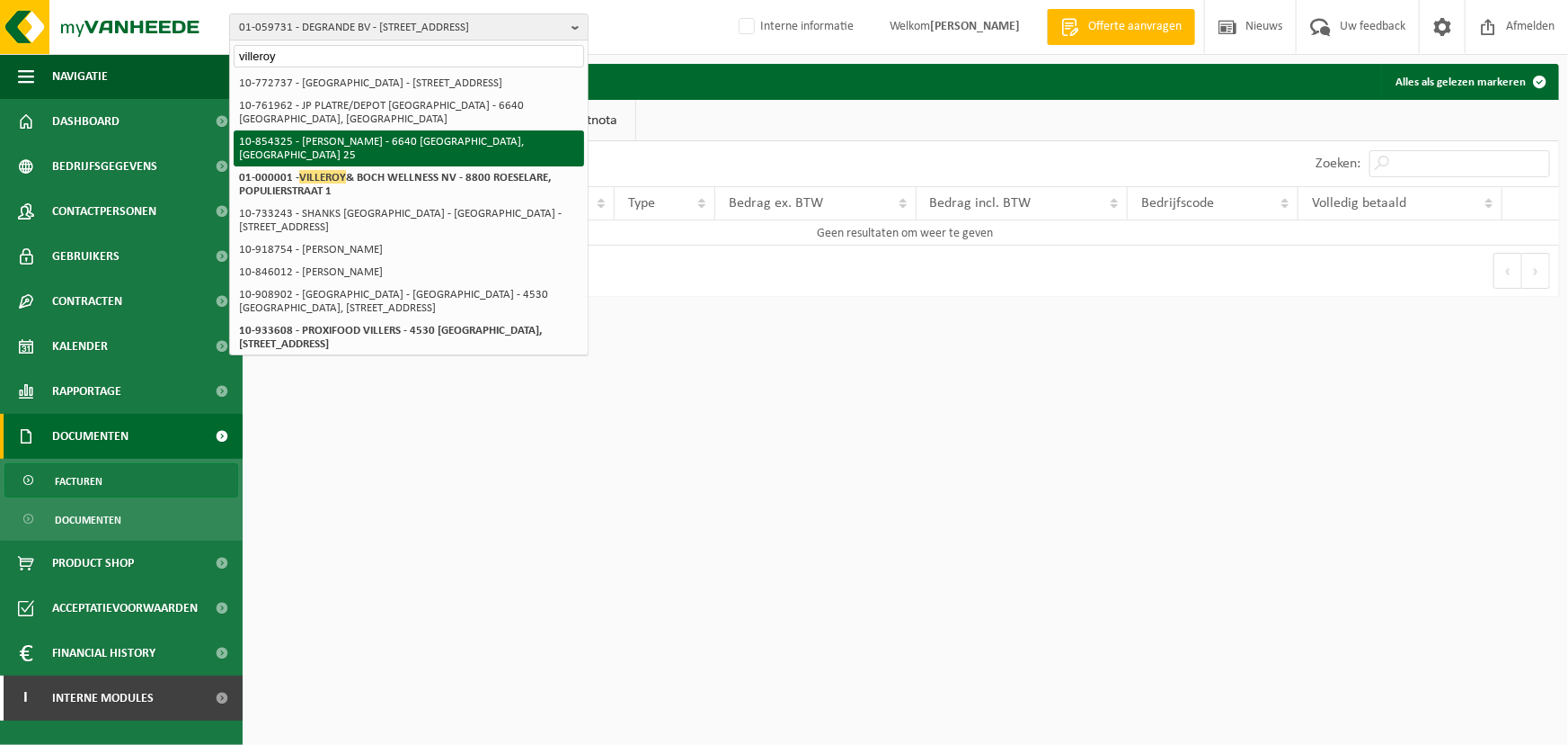
type input "villeroy"
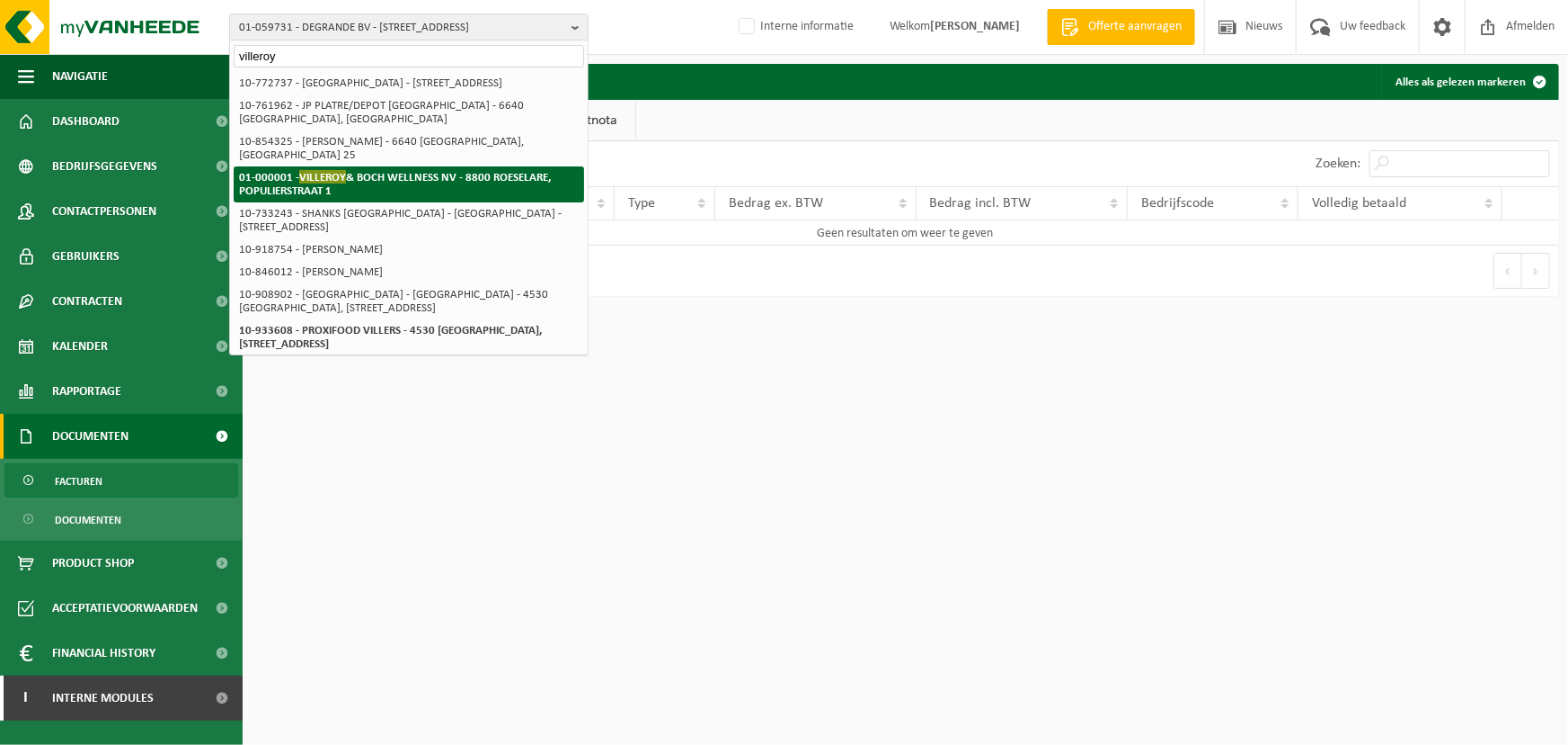
click at [386, 170] on strong "01-000001 - VILLEROY & BOCH WELLNESS NV - 8800 ROESELARE, POPULIERSTRAAT 1" at bounding box center [395, 183] width 312 height 27
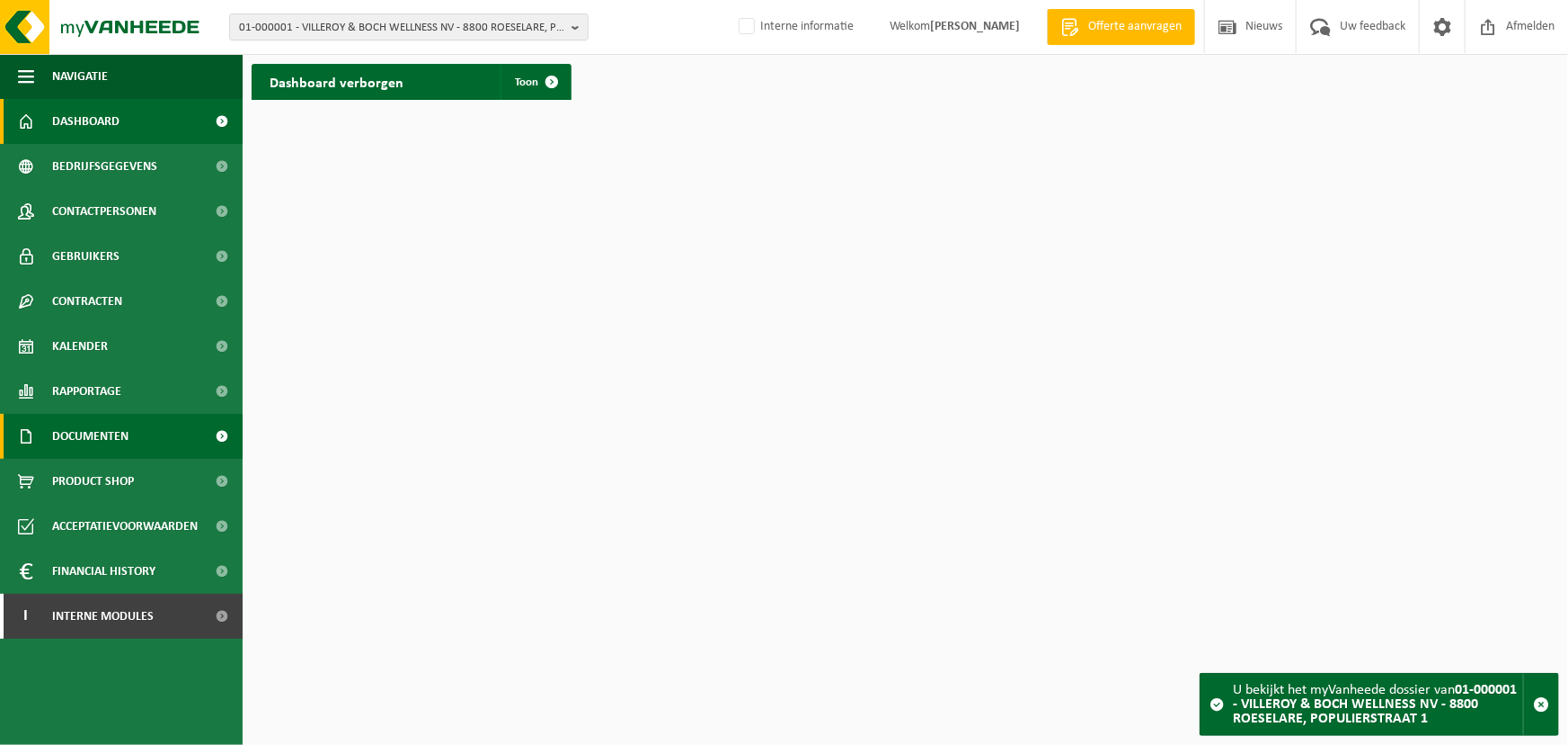
click at [107, 434] on span "Documenten" at bounding box center [90, 436] width 76 height 45
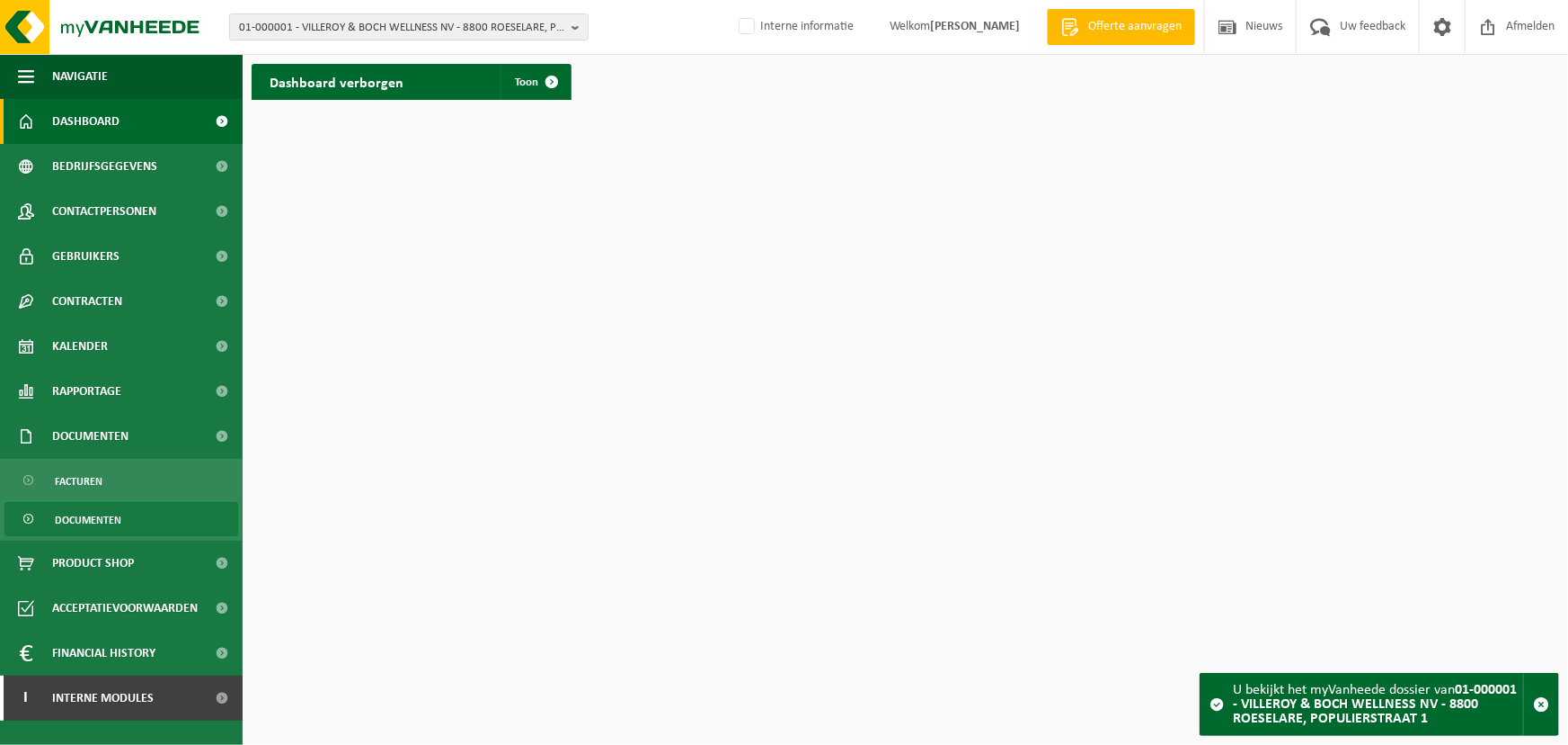
click at [107, 513] on span "Documenten" at bounding box center [88, 520] width 67 height 34
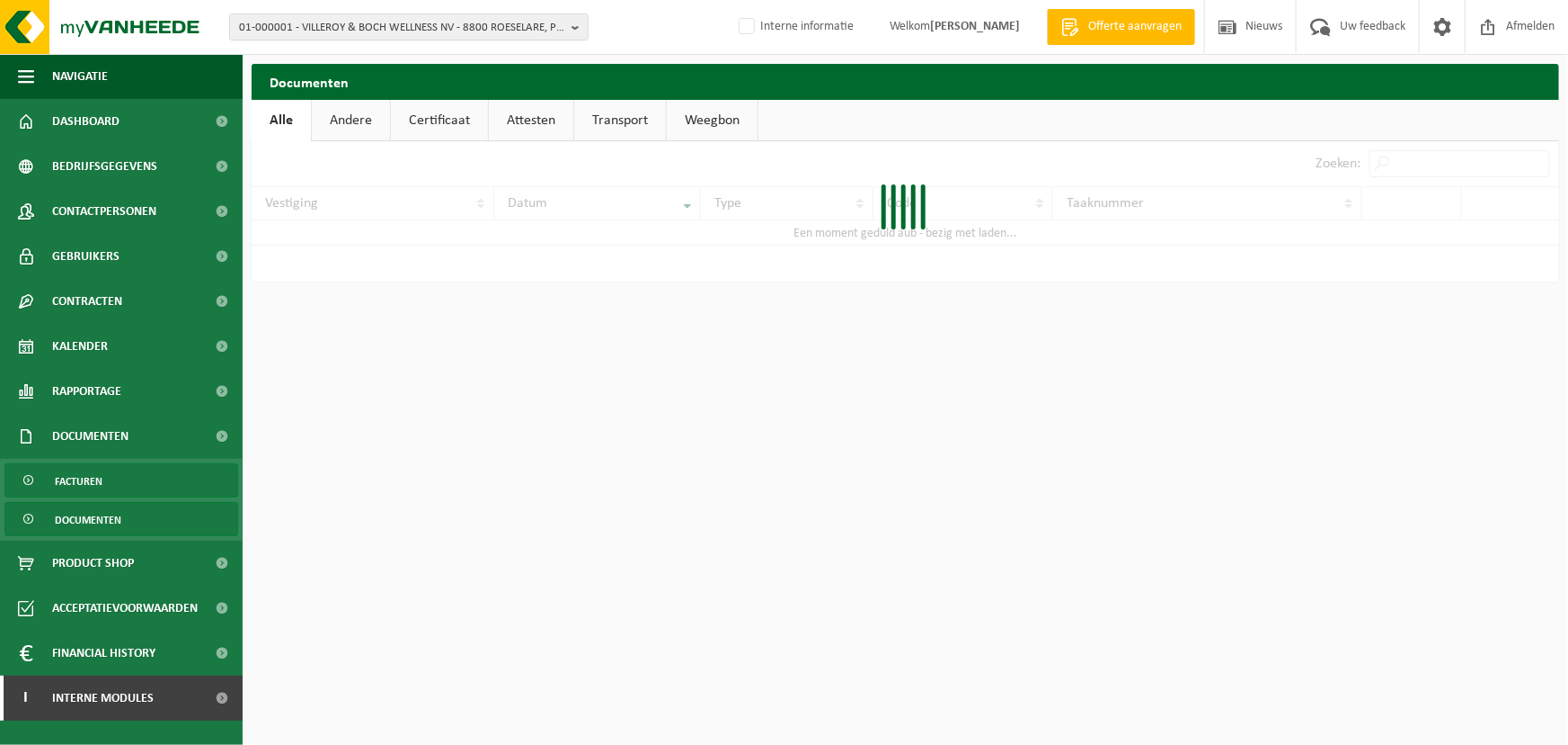
click at [81, 483] on span "Facturen" at bounding box center [79, 481] width 48 height 34
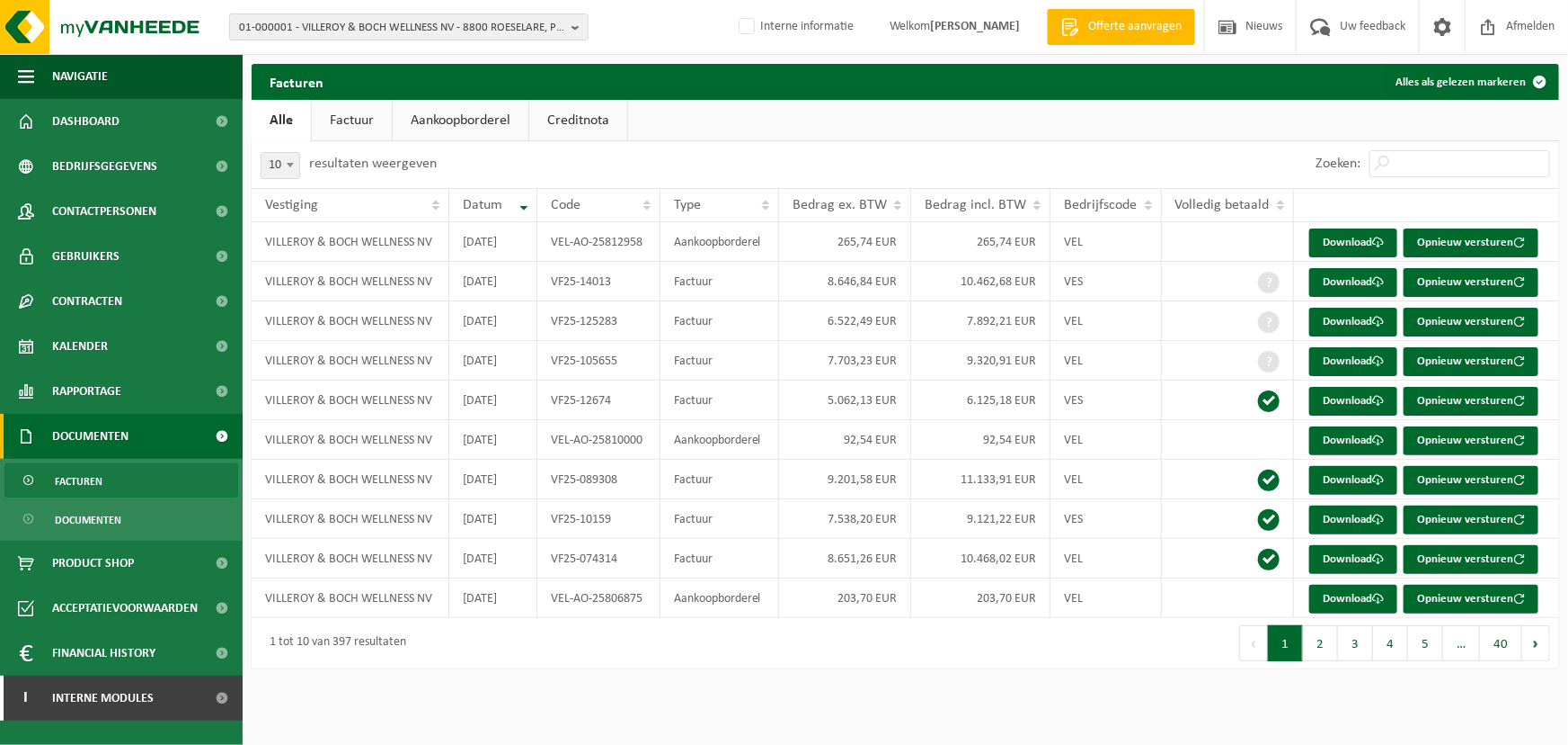
click at [361, 117] on link "Factuur" at bounding box center [352, 120] width 80 height 41
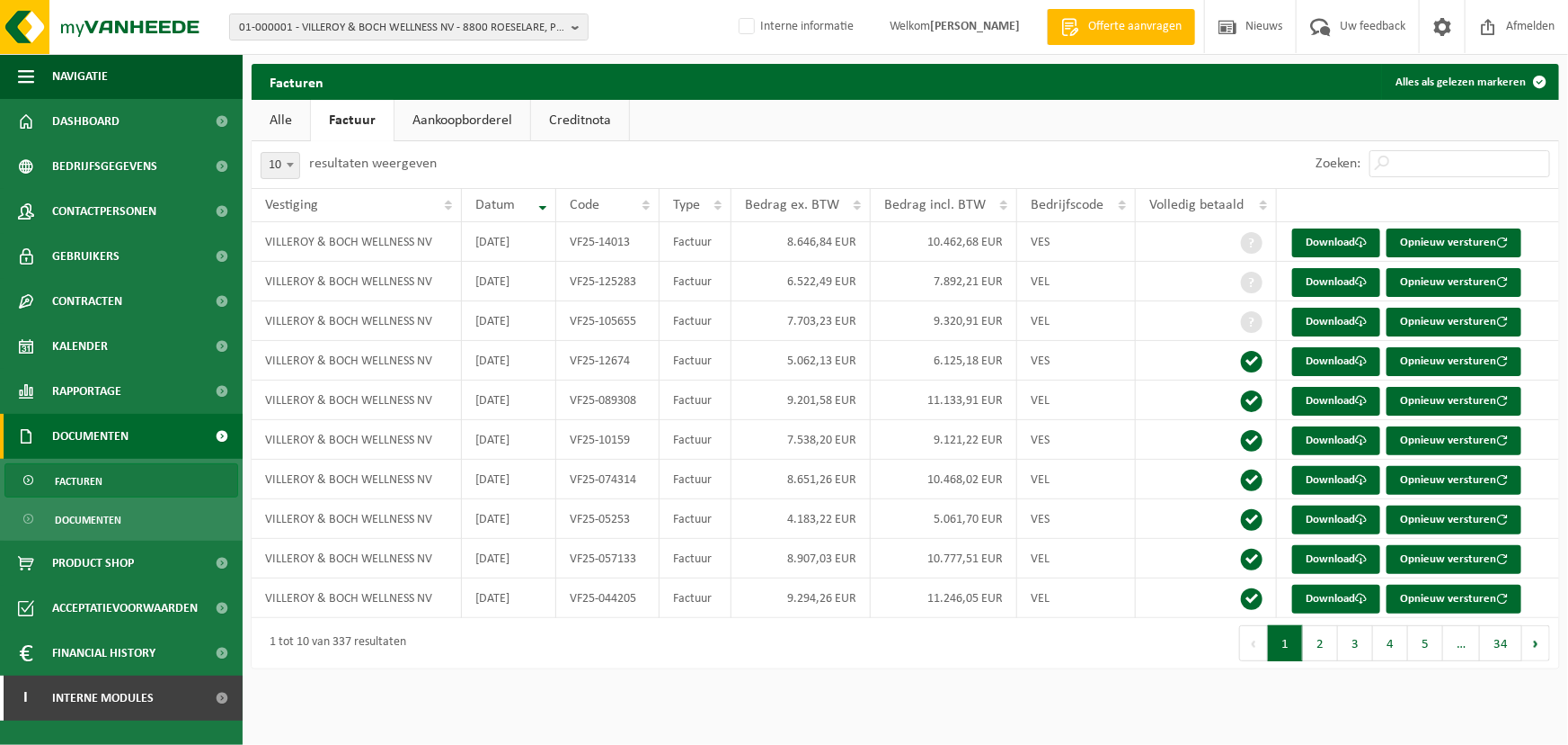
click at [439, 123] on link "Aankoopborderel" at bounding box center [463, 120] width 136 height 41
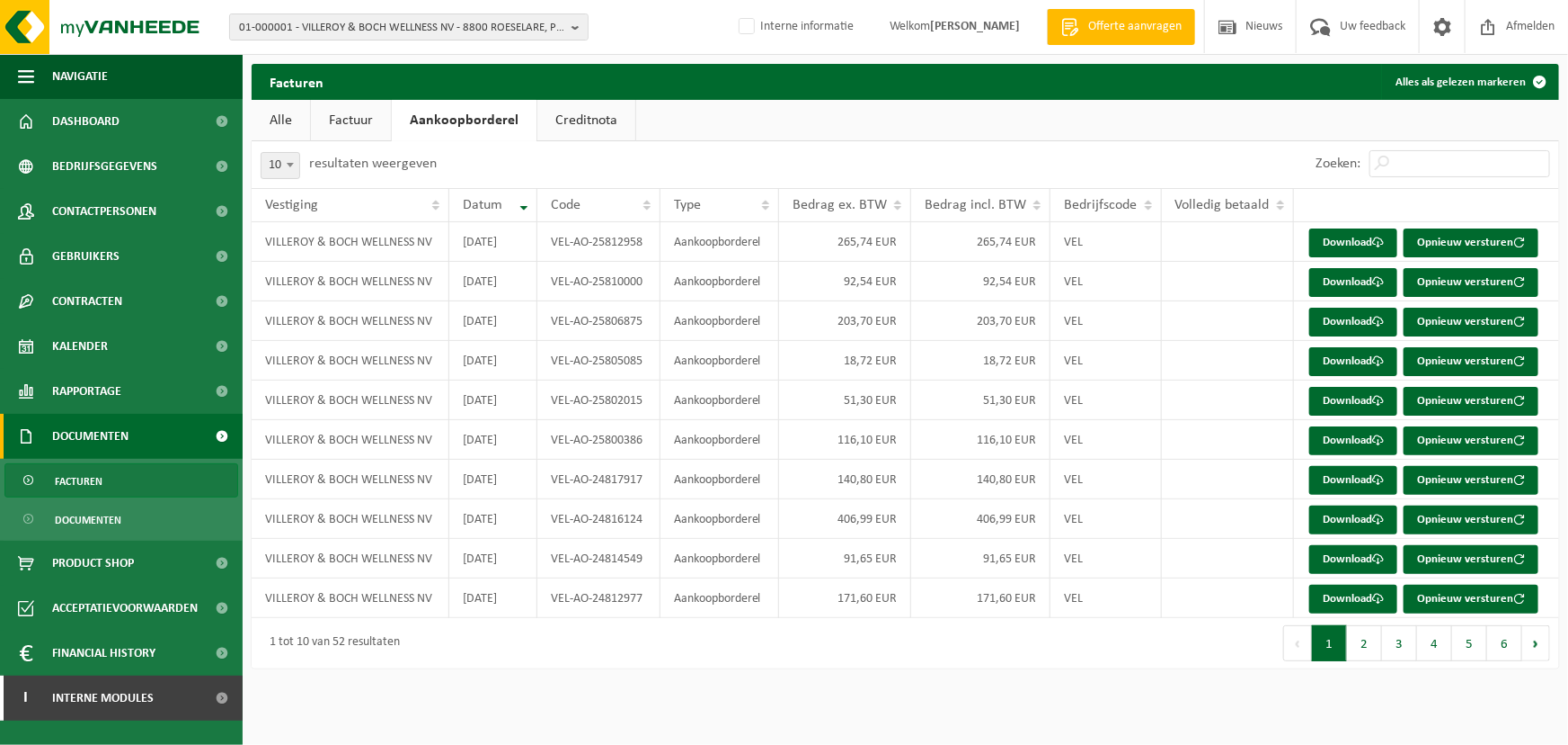
click at [563, 124] on link "Creditnota" at bounding box center [587, 120] width 98 height 41
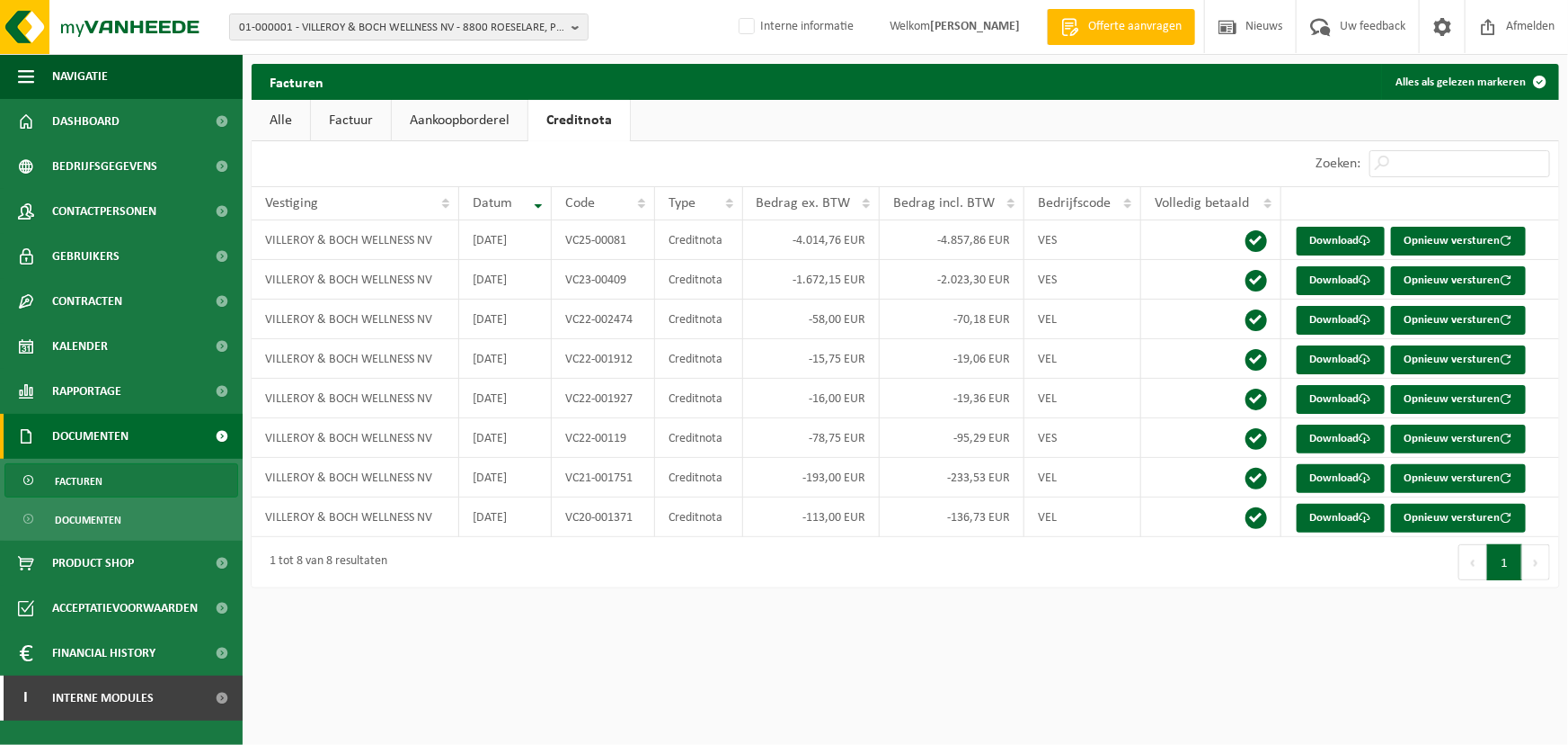
click at [474, 120] on link "Aankoopborderel" at bounding box center [460, 120] width 136 height 41
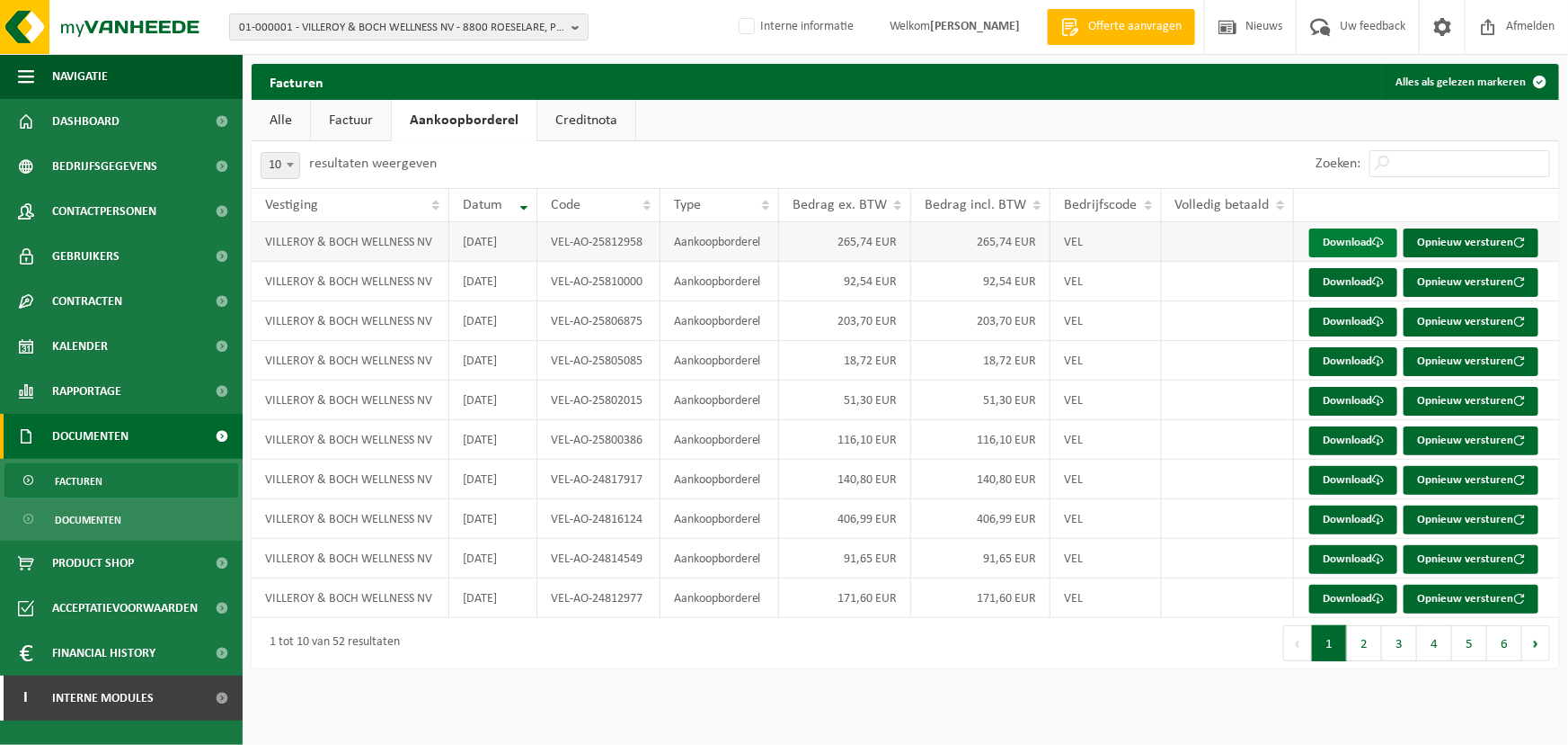
click at [1336, 240] on link "Download" at bounding box center [1353, 242] width 88 height 29
click at [593, 126] on link "Creditnota" at bounding box center [587, 120] width 98 height 41
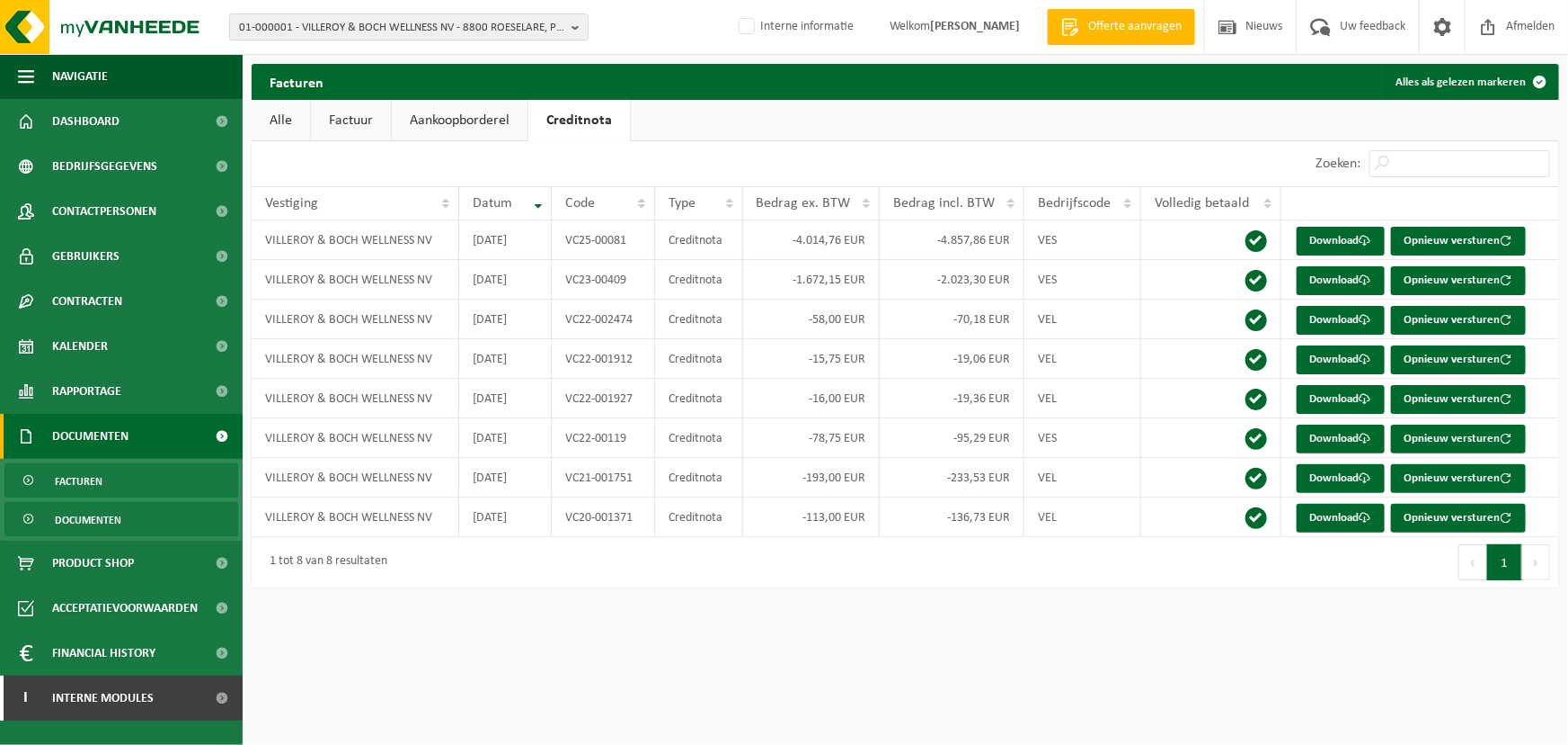
click at [96, 512] on span "Documenten" at bounding box center [88, 520] width 67 height 34
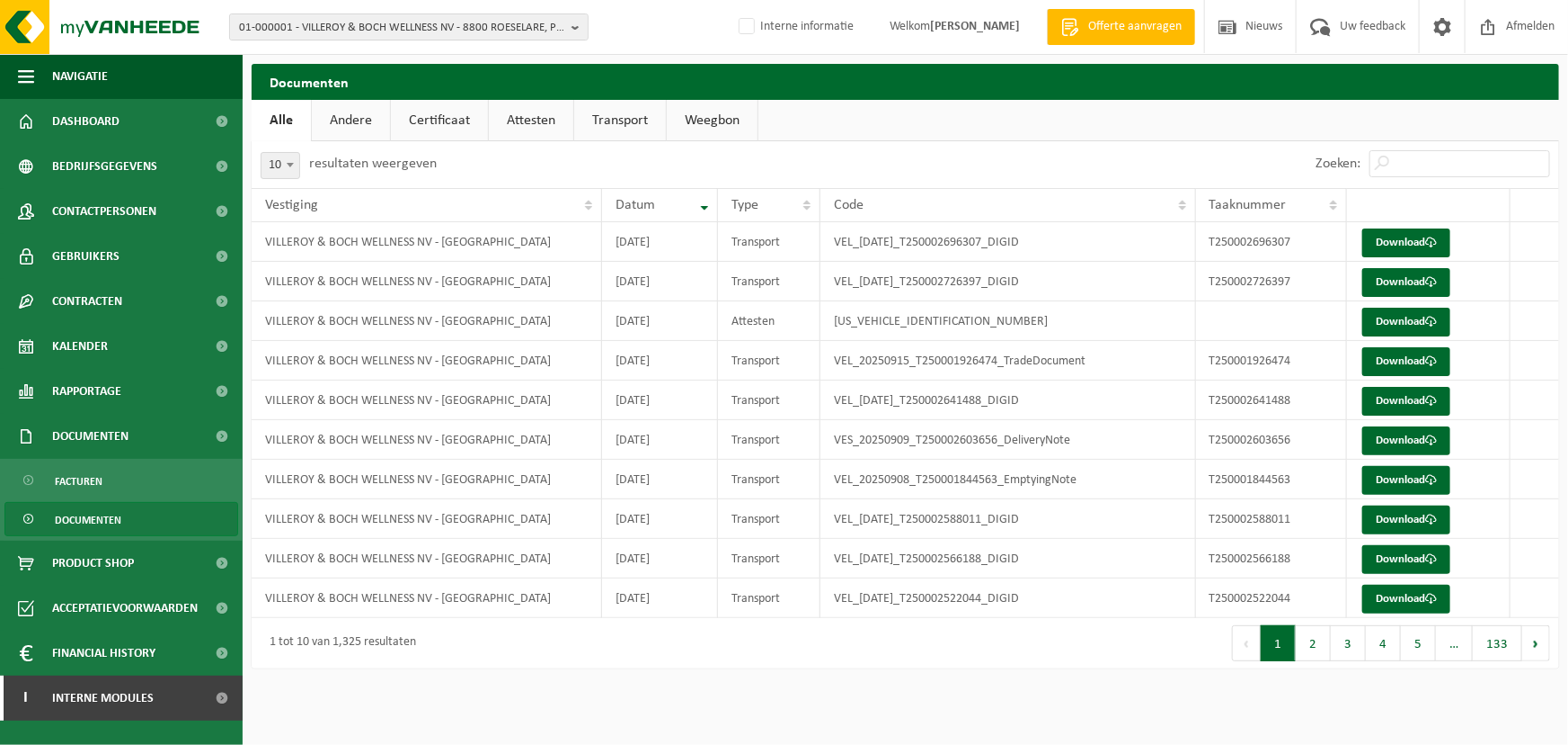
click at [347, 113] on link "Andere" at bounding box center [351, 120] width 78 height 41
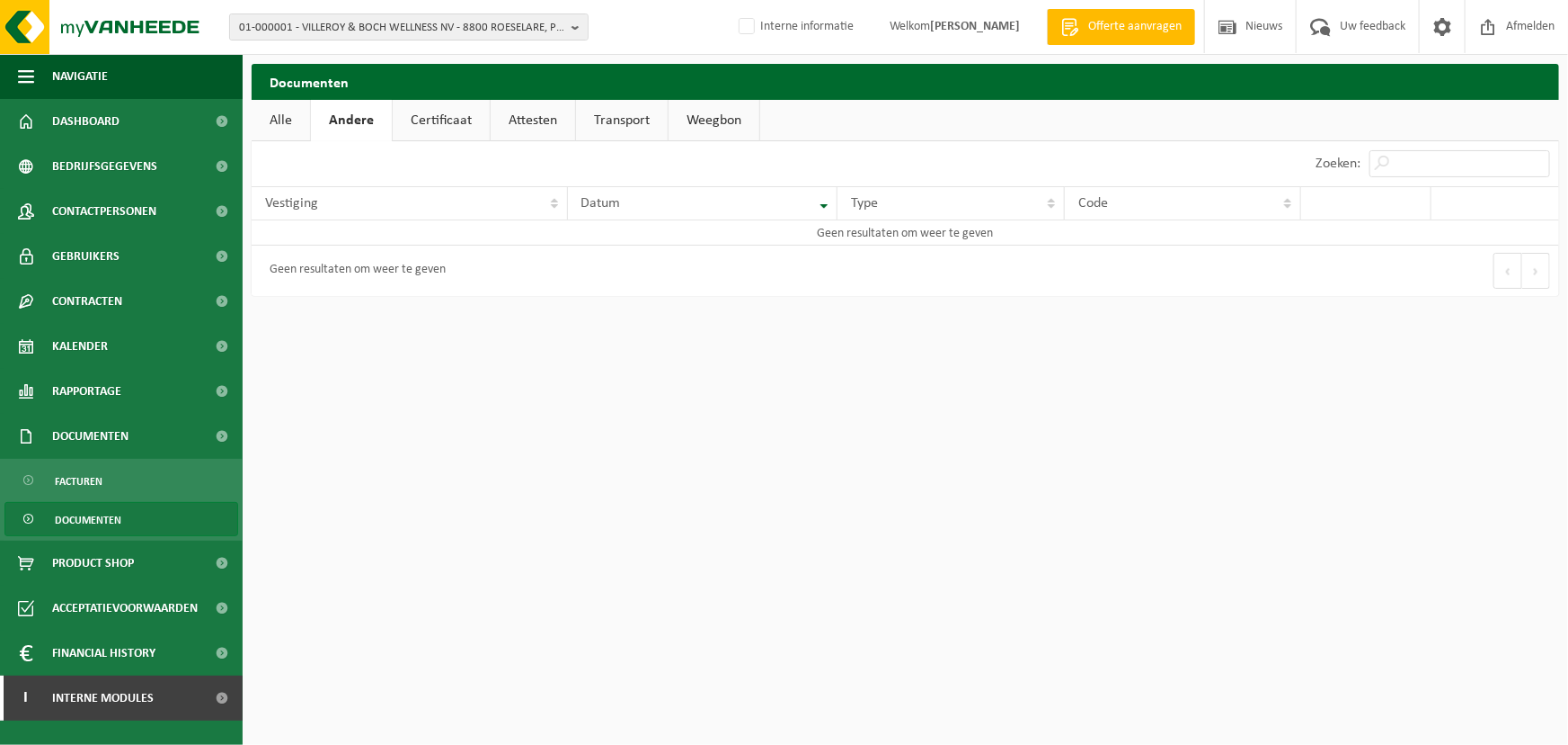
click at [460, 126] on link "Certificaat" at bounding box center [441, 120] width 97 height 41
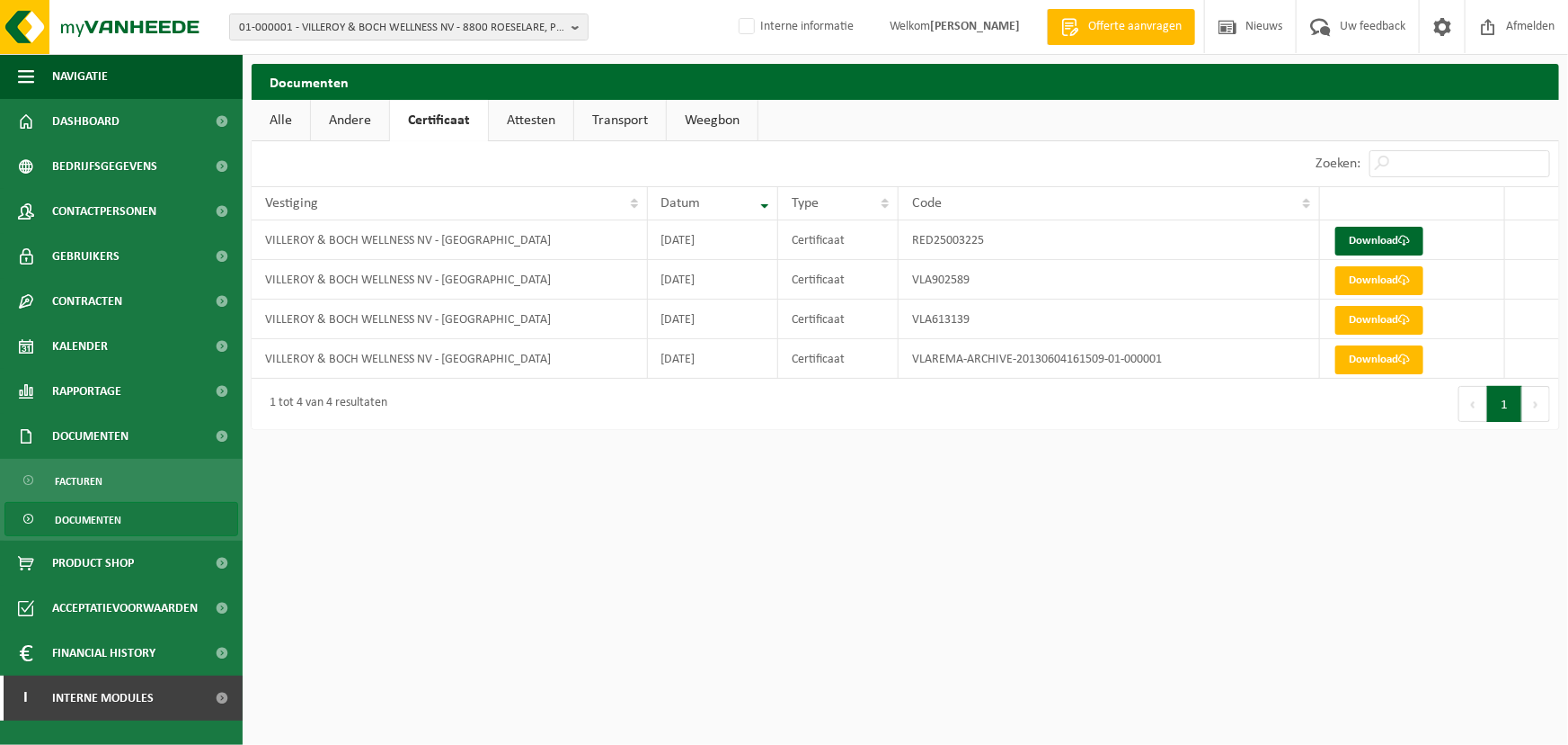
click at [531, 125] on link "Attesten" at bounding box center [531, 120] width 85 height 41
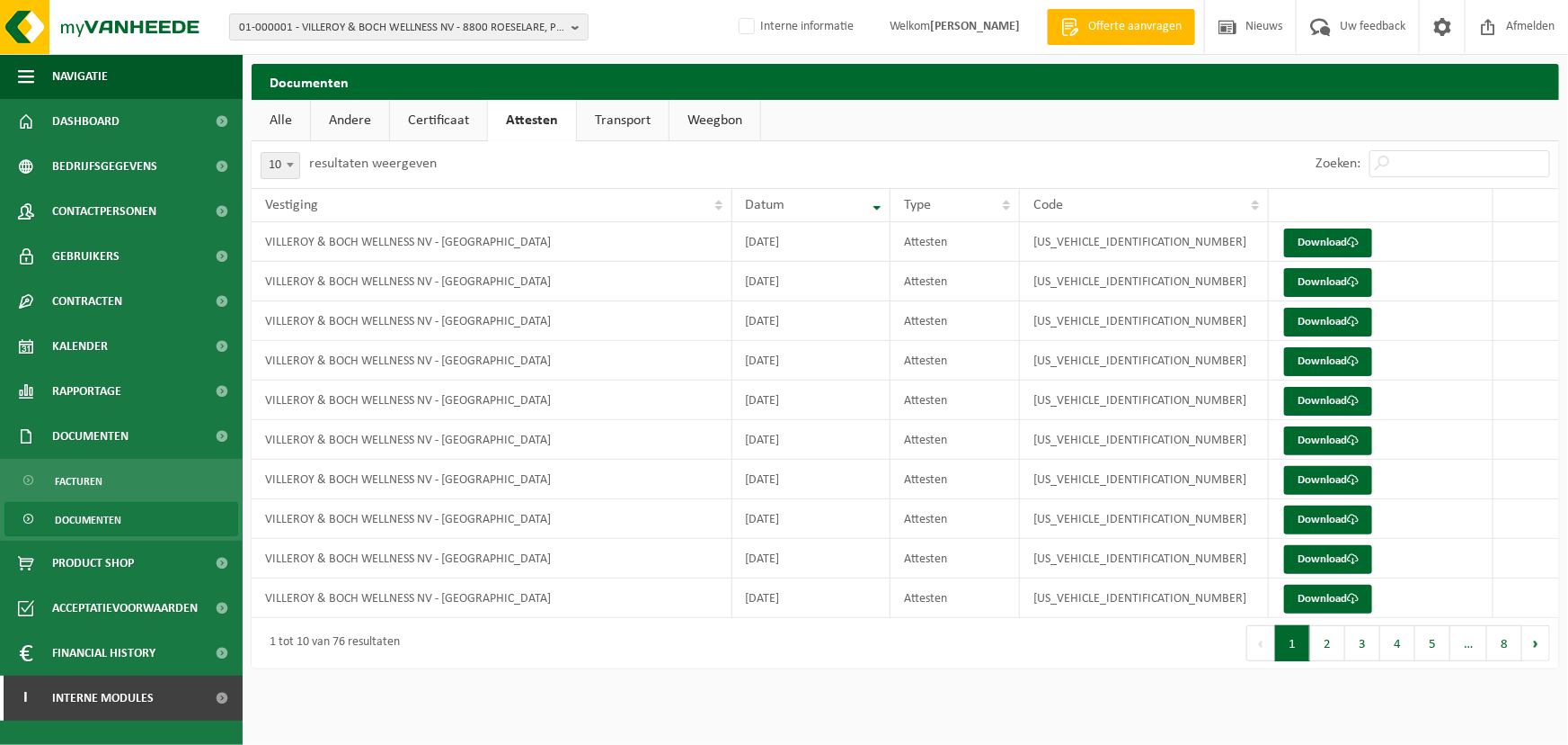
click at [627, 128] on link "Transport" at bounding box center [623, 120] width 92 height 41
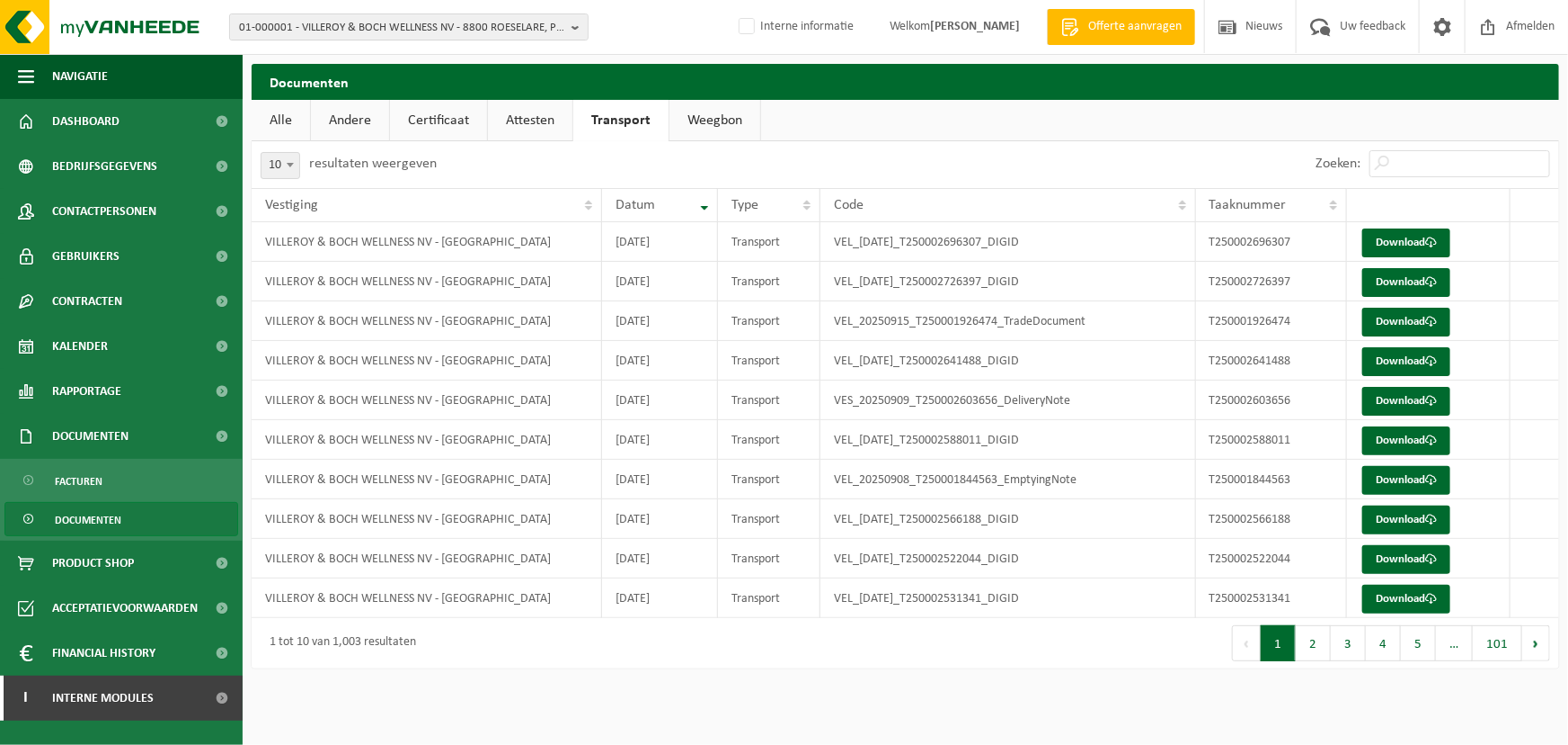
click at [724, 126] on link "Weegbon" at bounding box center [715, 120] width 91 height 41
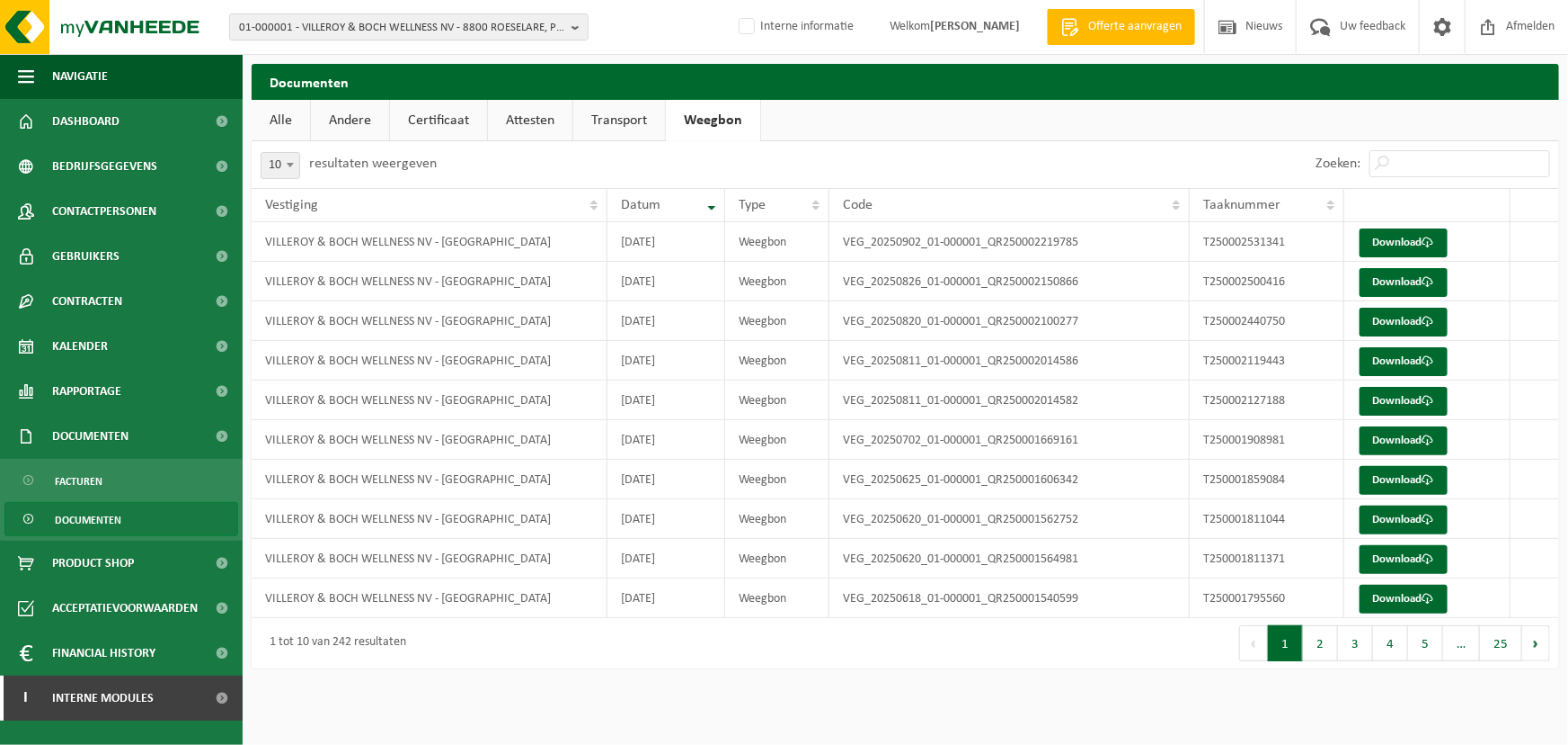
click at [874, 136] on ul "Alle Andere Certificaat Attesten Transport Weegbon" at bounding box center [905, 120] width 1308 height 41
click at [1256, 354] on td "T250002119443" at bounding box center [1267, 361] width 154 height 40
click at [161, 568] on link "Product Shop" at bounding box center [121, 562] width 243 height 45
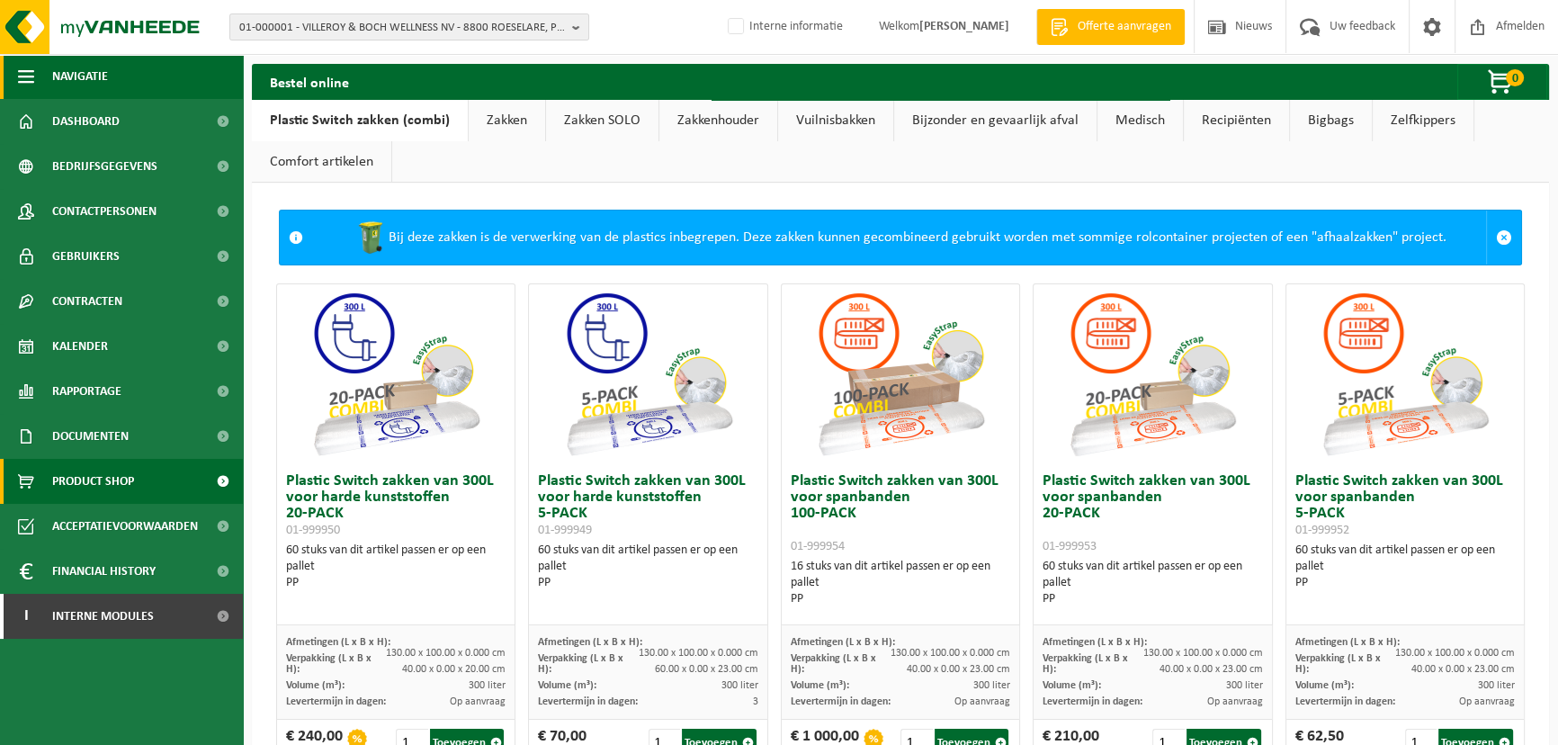
click at [28, 81] on span "button" at bounding box center [26, 76] width 16 height 45
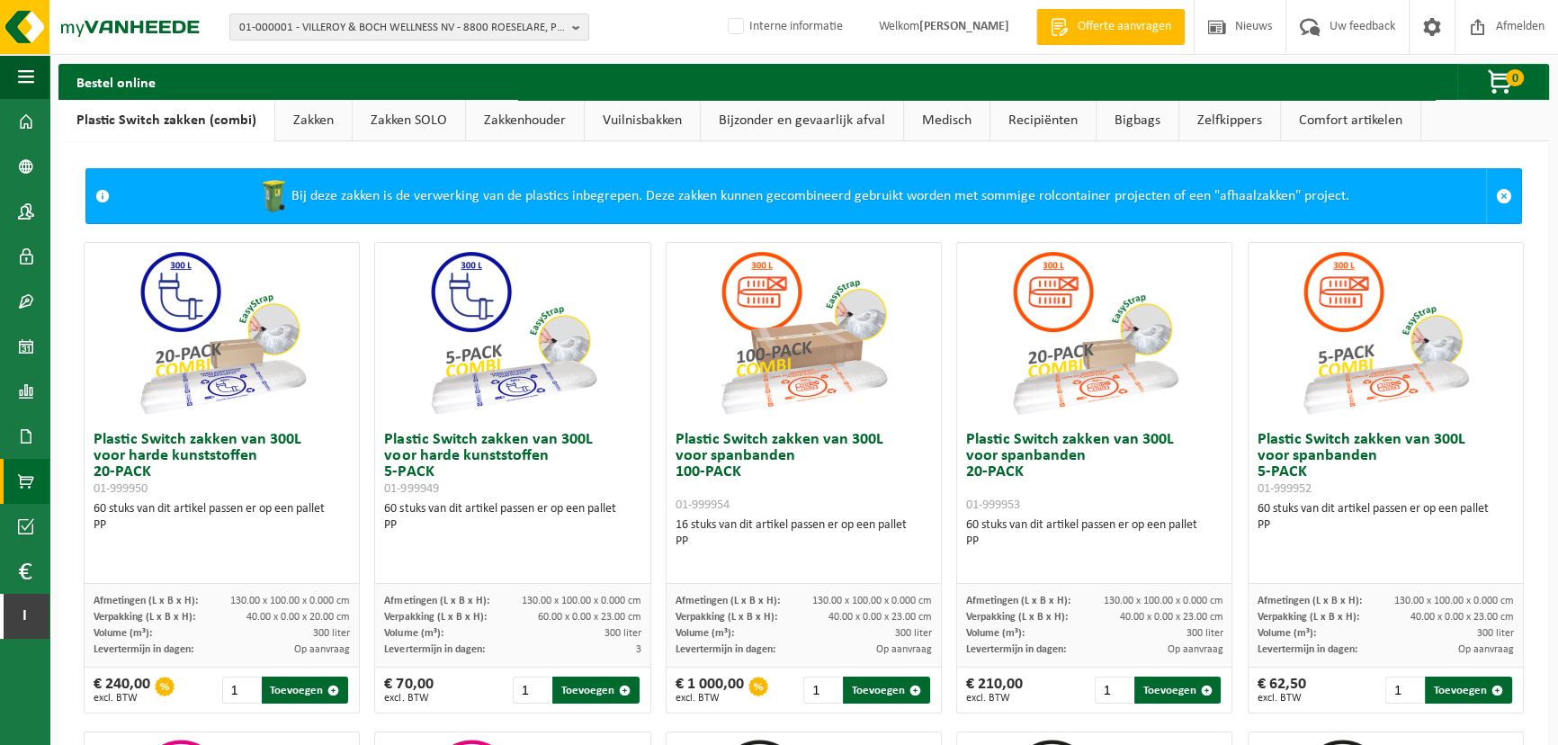
click at [308, 133] on link "Zakken" at bounding box center [313, 120] width 76 height 41
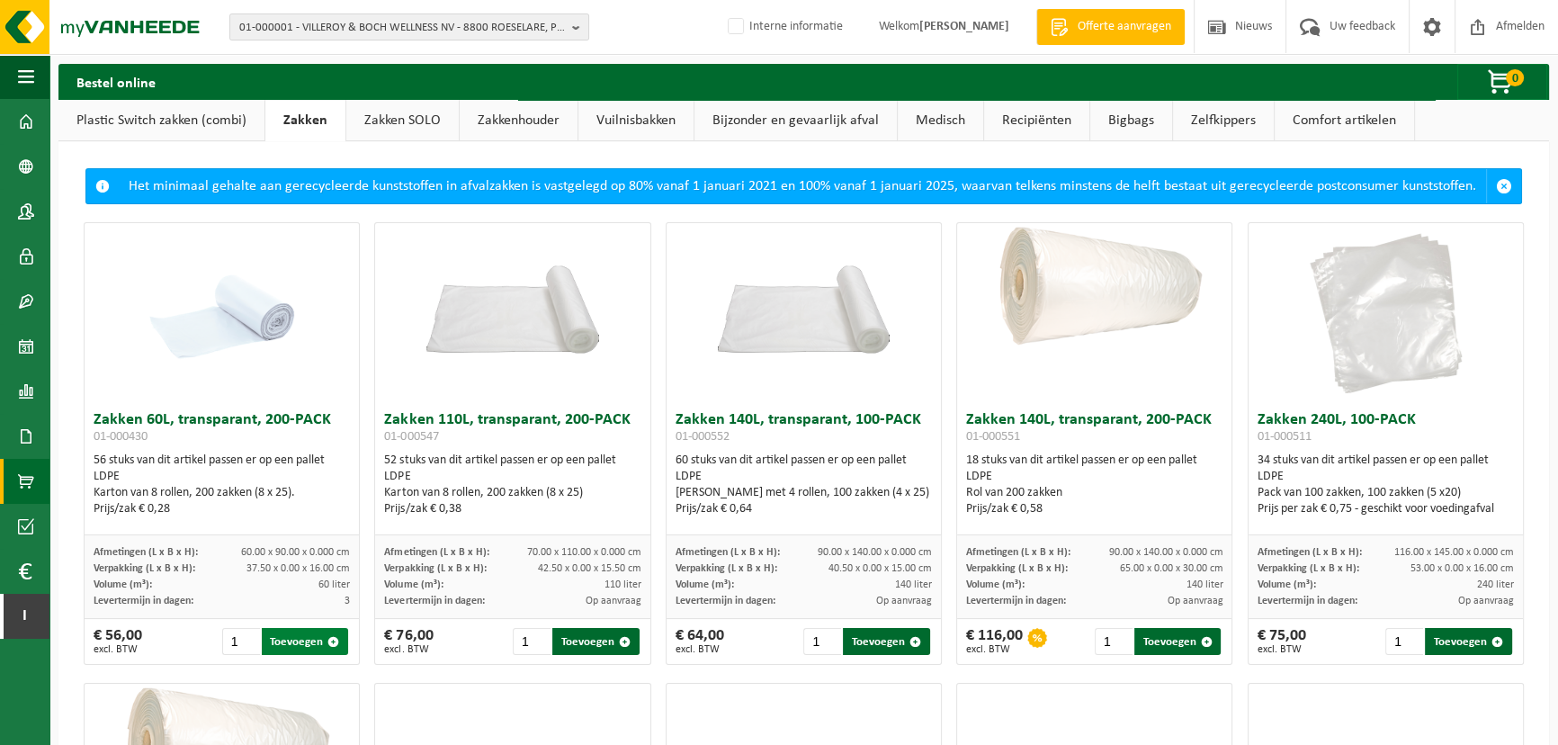
click at [317, 648] on button "Toevoegen" at bounding box center [305, 641] width 87 height 27
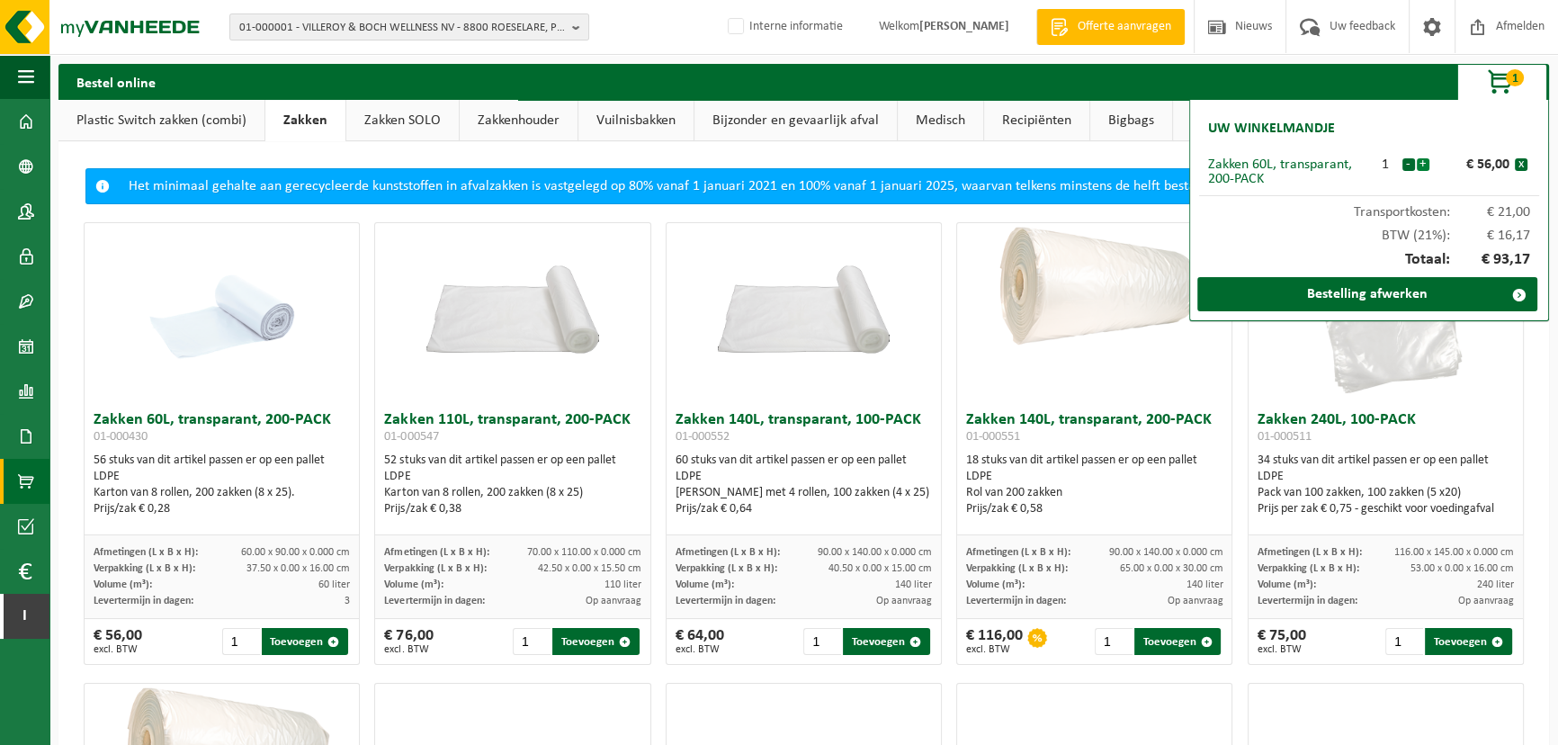
click at [1423, 163] on button "+" at bounding box center [1422, 164] width 13 height 13
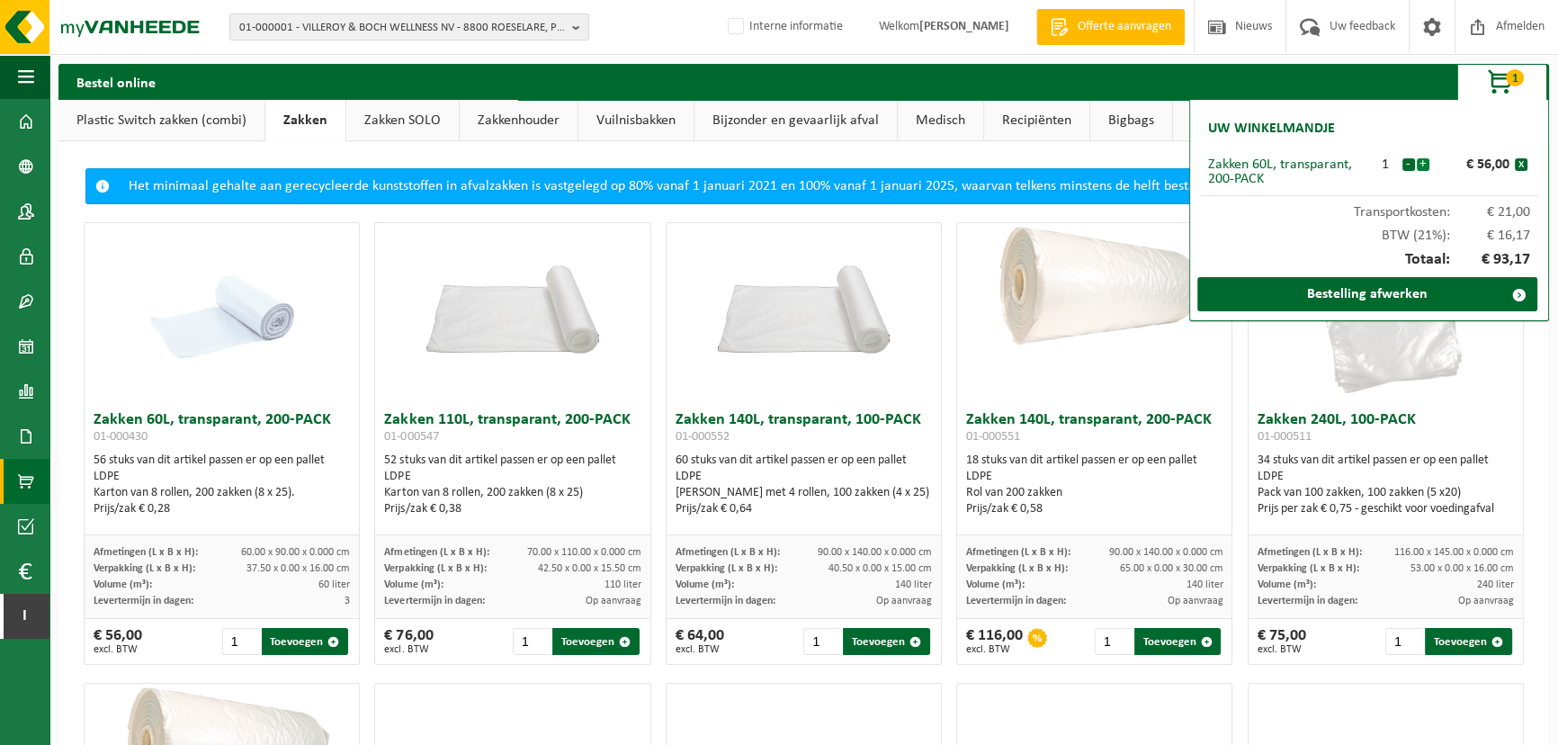
click at [1423, 163] on button "+" at bounding box center [1422, 164] width 13 height 13
click at [1422, 158] on button "+" at bounding box center [1422, 164] width 13 height 13
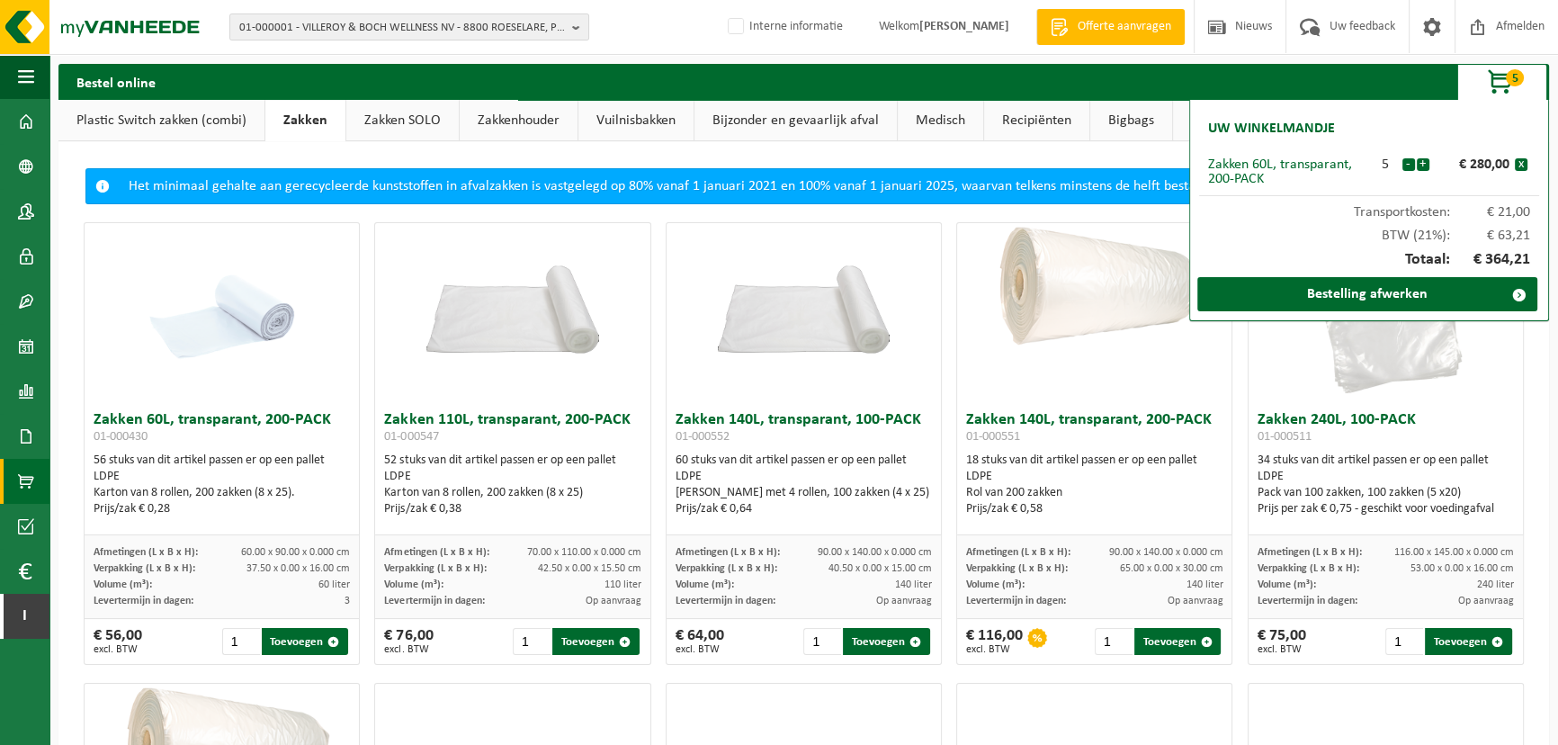
click at [1422, 158] on button "+" at bounding box center [1422, 164] width 13 height 13
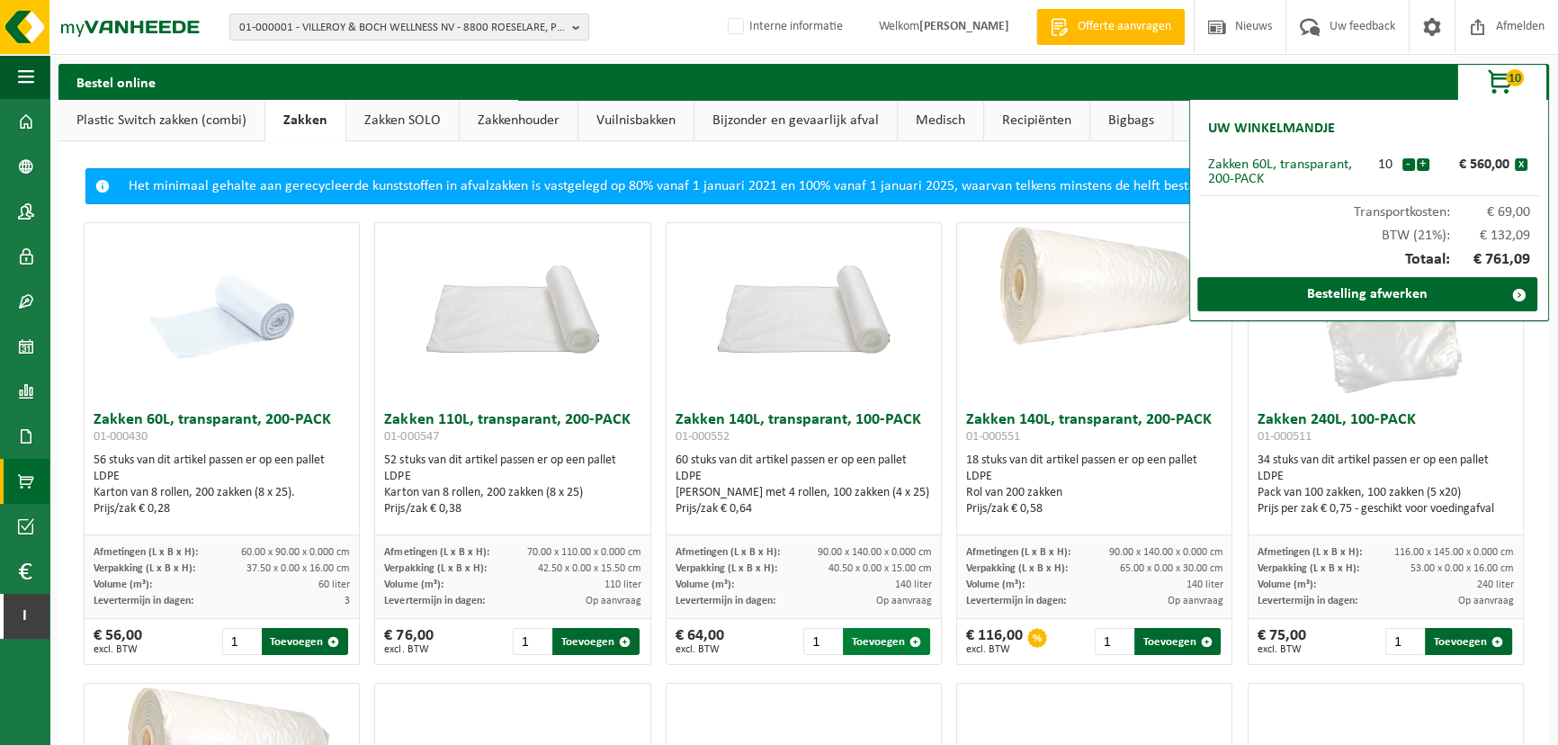
click at [864, 639] on button "Toevoegen" at bounding box center [886, 641] width 87 height 27
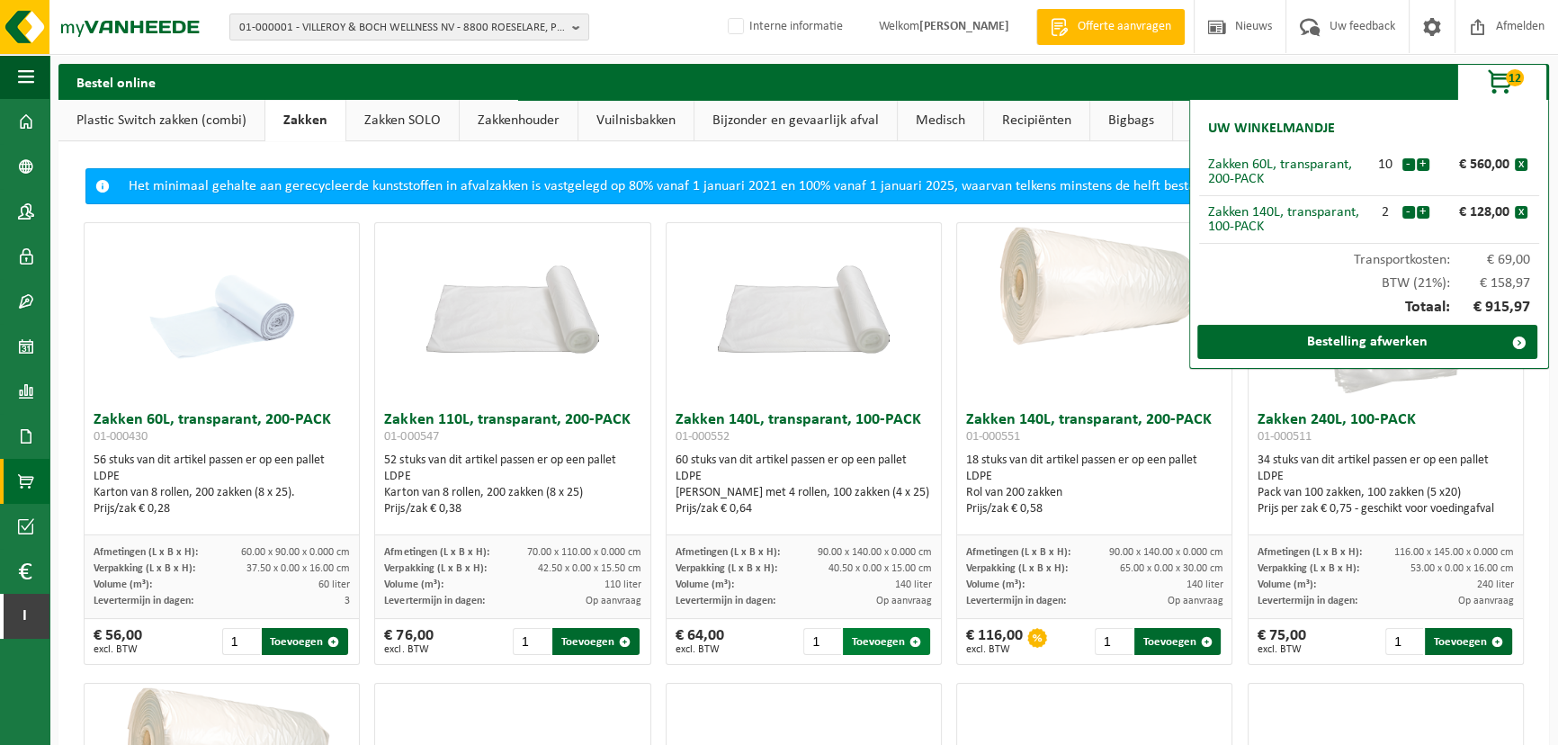
click at [864, 639] on button "Toevoegen" at bounding box center [886, 641] width 87 height 27
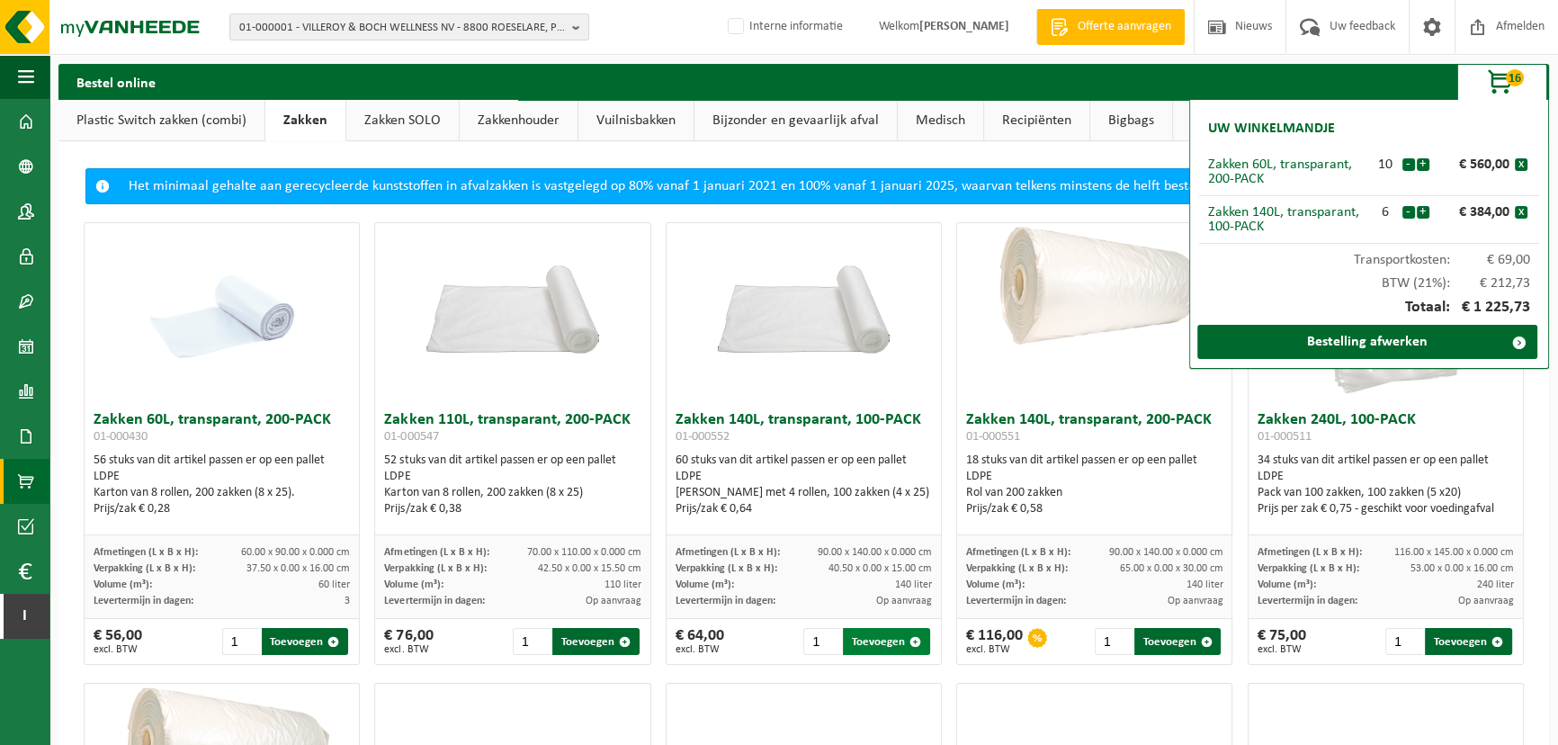
click at [864, 639] on button "Toevoegen" at bounding box center [886, 641] width 87 height 27
click at [1151, 637] on button "Toevoegen" at bounding box center [1177, 641] width 87 height 27
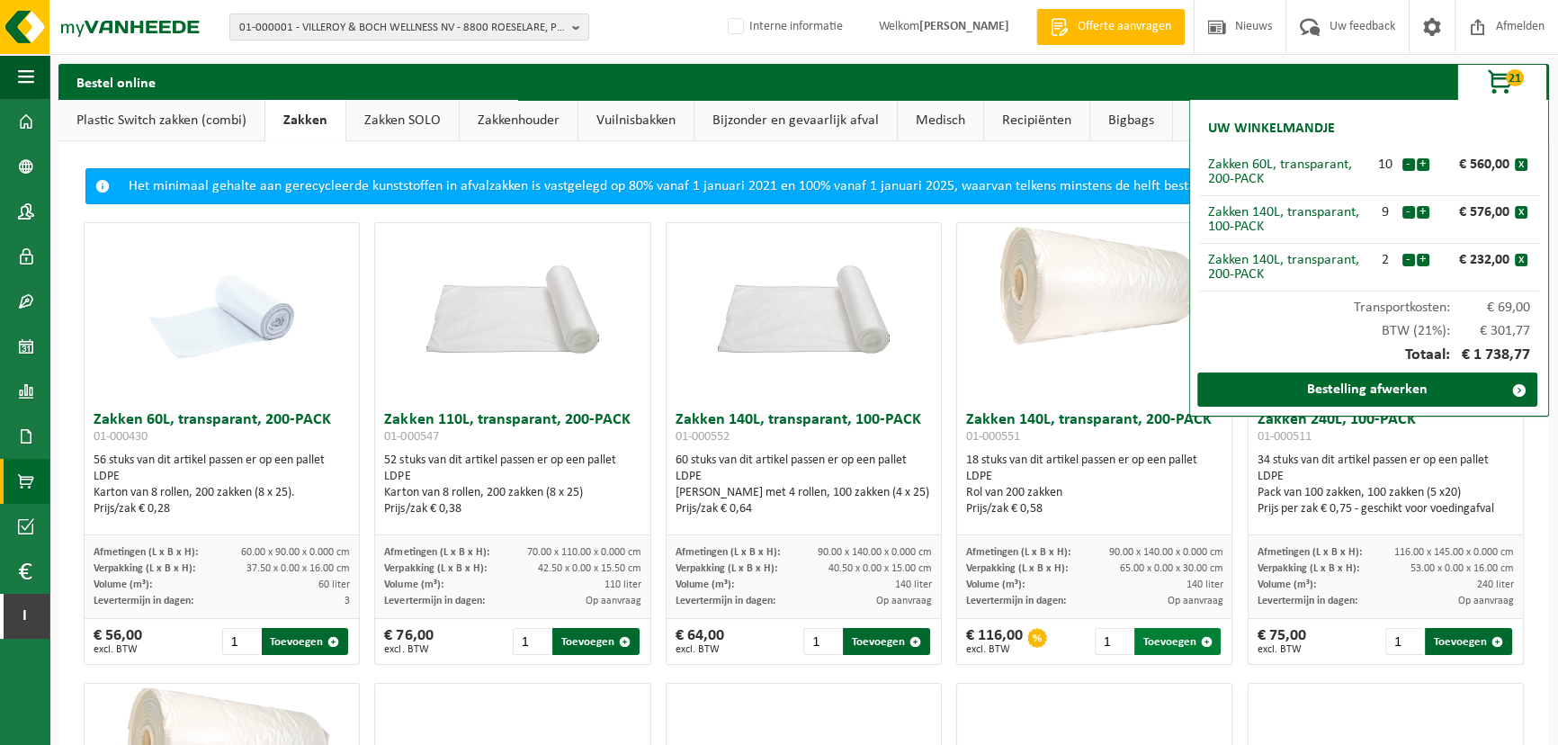
click at [1151, 637] on button "Toevoegen" at bounding box center [1177, 641] width 87 height 27
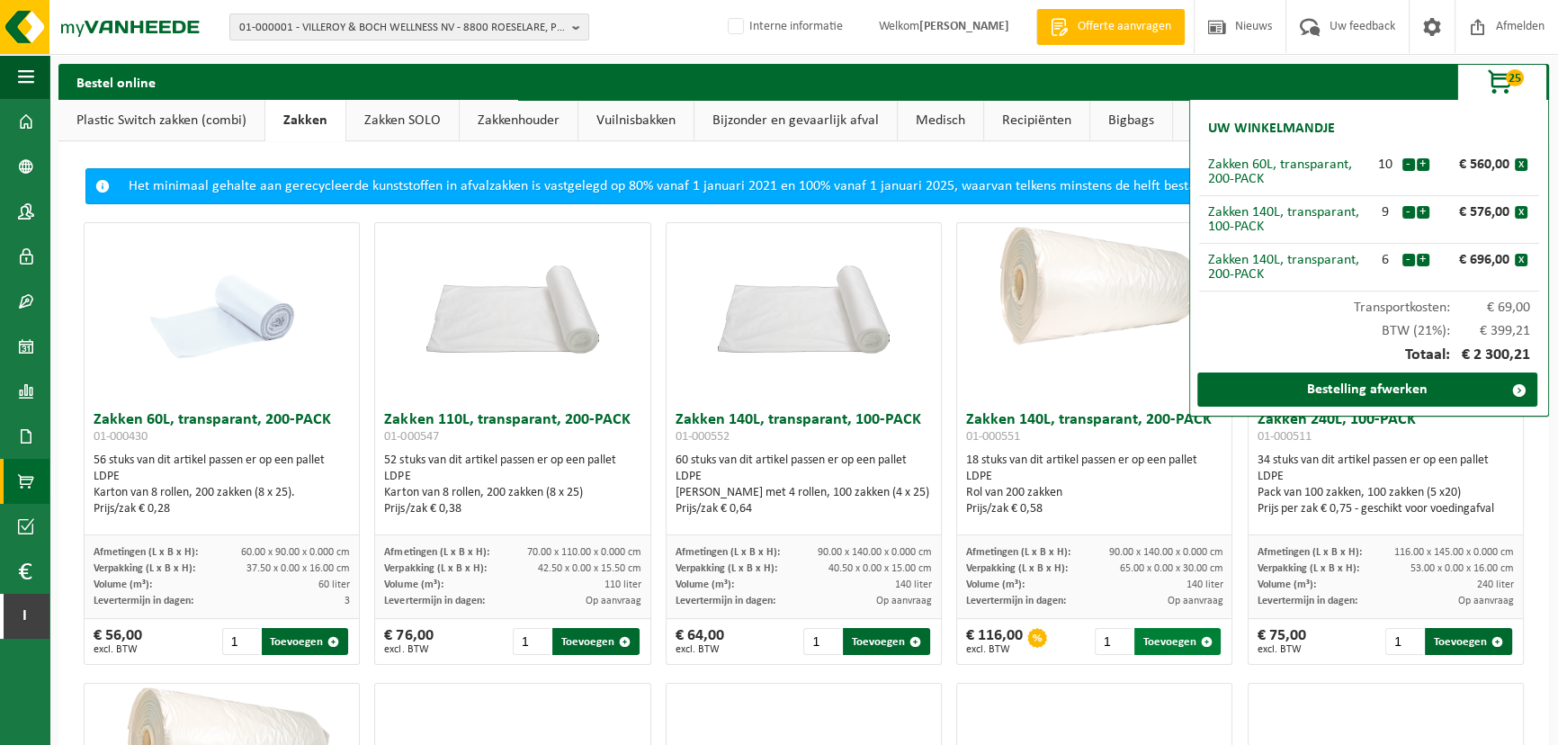
click at [1151, 637] on button "Toevoegen" at bounding box center [1177, 641] width 87 height 27
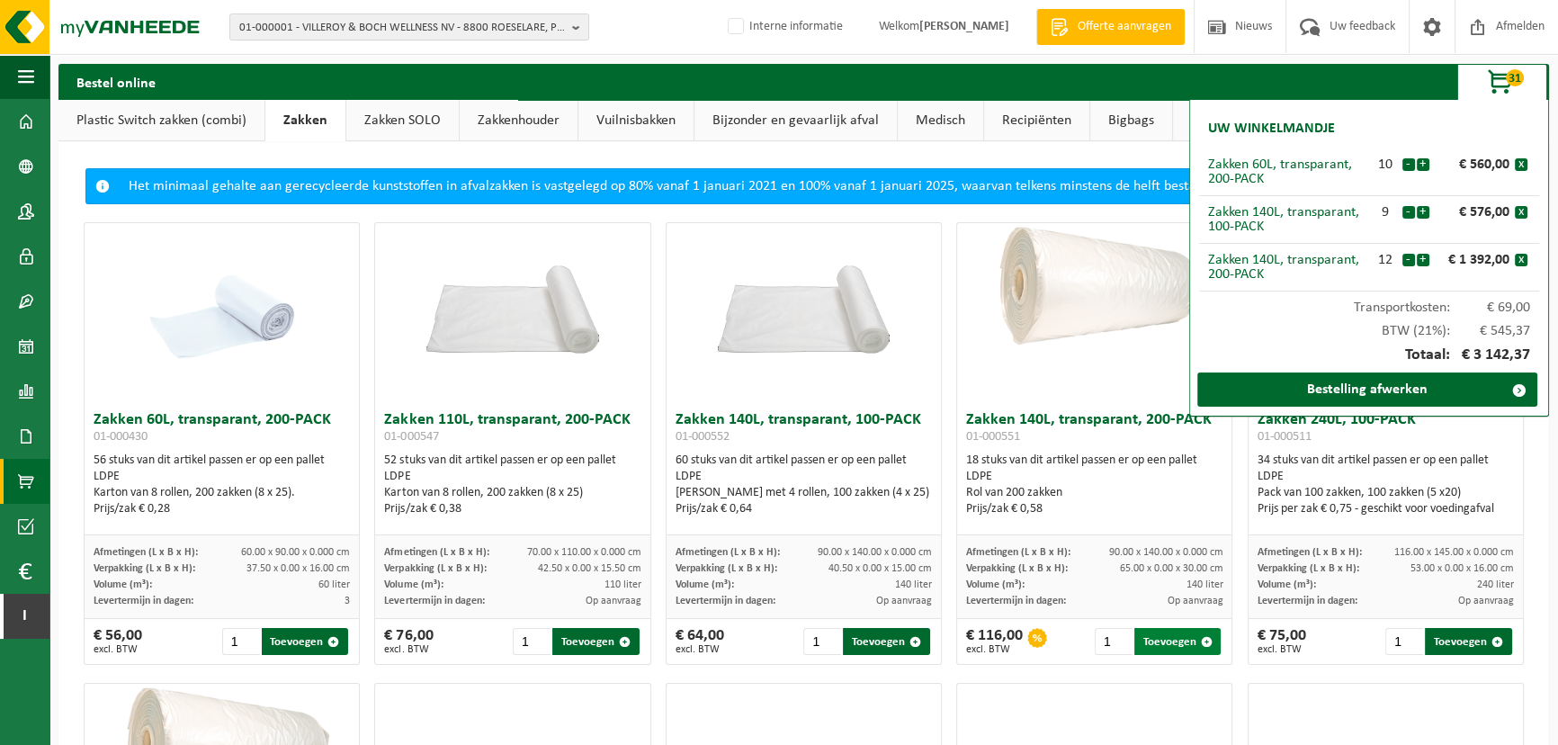
click at [1151, 637] on button "Toevoegen" at bounding box center [1177, 641] width 87 height 27
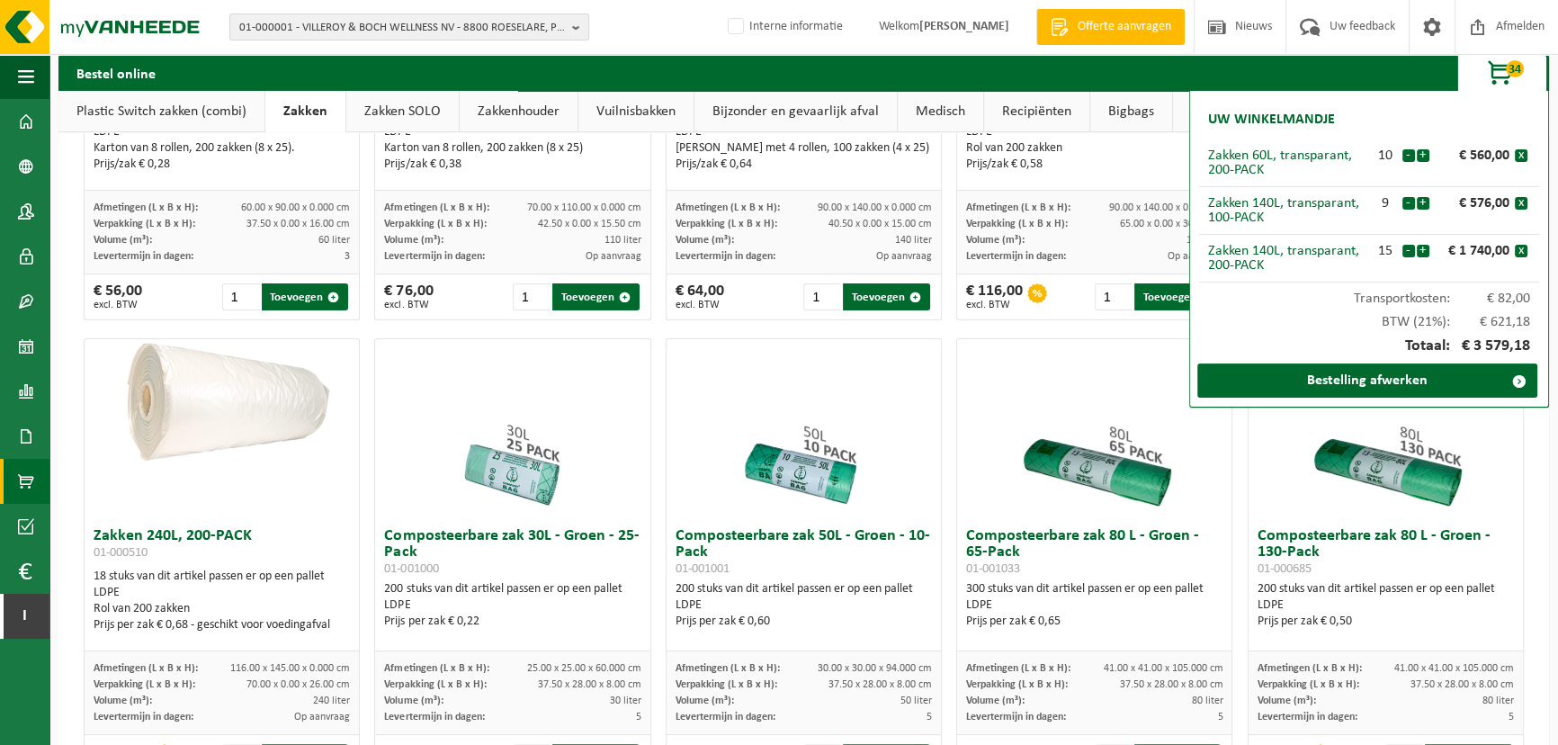
scroll to position [326, 0]
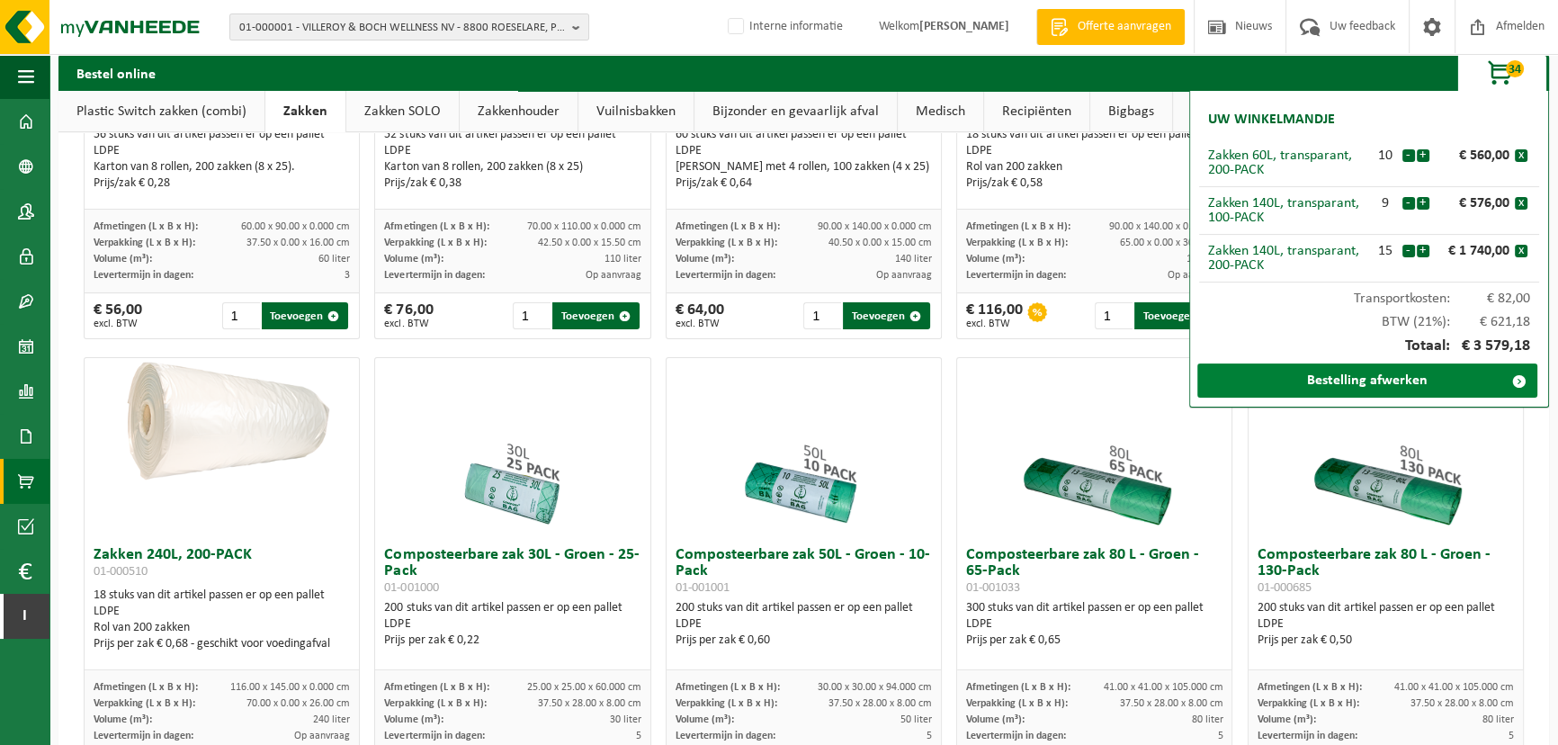
click at [1363, 381] on link "Bestelling afwerken" at bounding box center [1367, 380] width 340 height 34
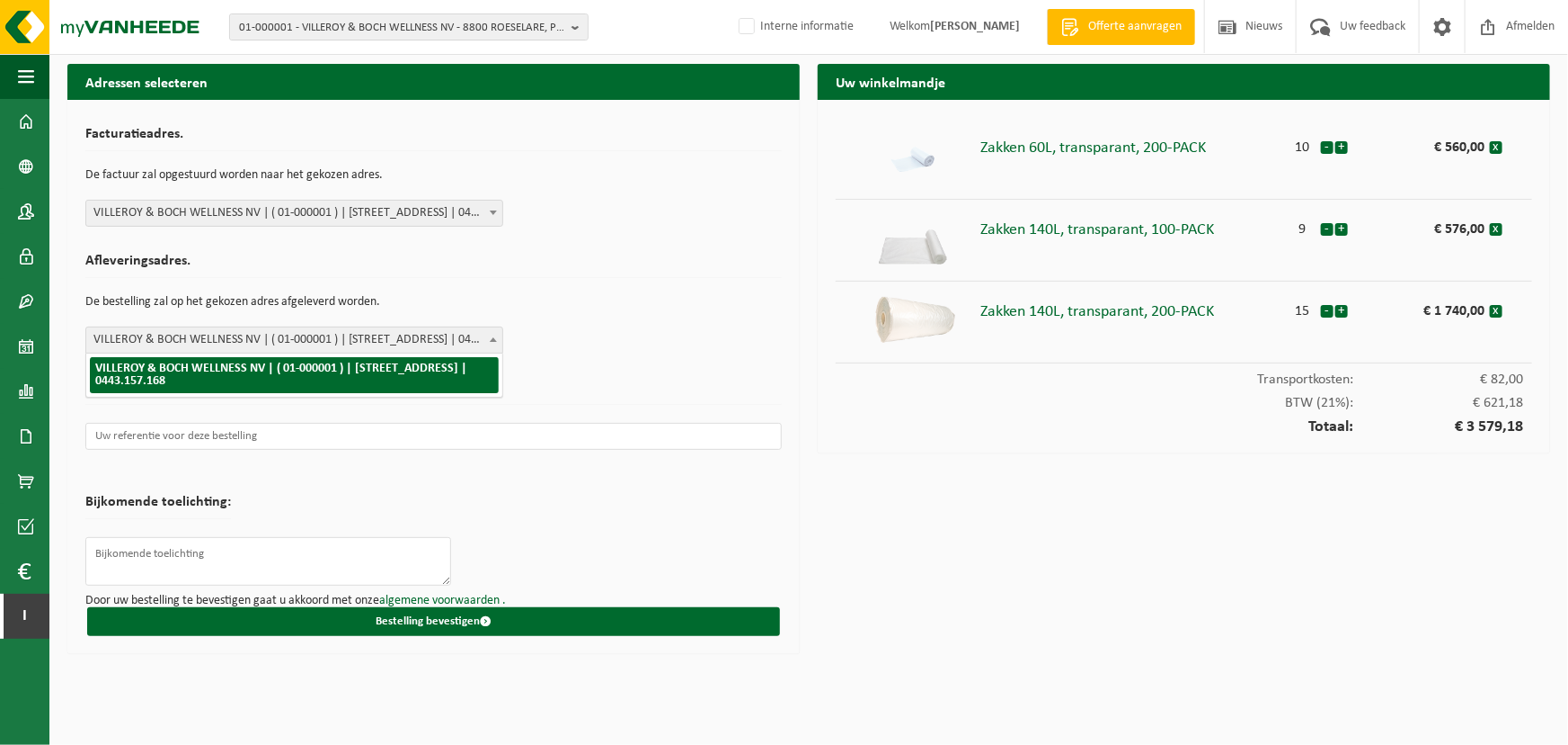
click at [337, 344] on span "VILLEROY & BOCH WELLNESS NV | ( 01-000001 ) | POPULIERSTRAAT 1, 8800 ROESELARE …" at bounding box center [294, 339] width 416 height 25
click at [566, 319] on div "Afleveringsadres. De bestelling zal op het gekozen adres afgeleverd worden. VIL…" at bounding box center [433, 299] width 697 height 109
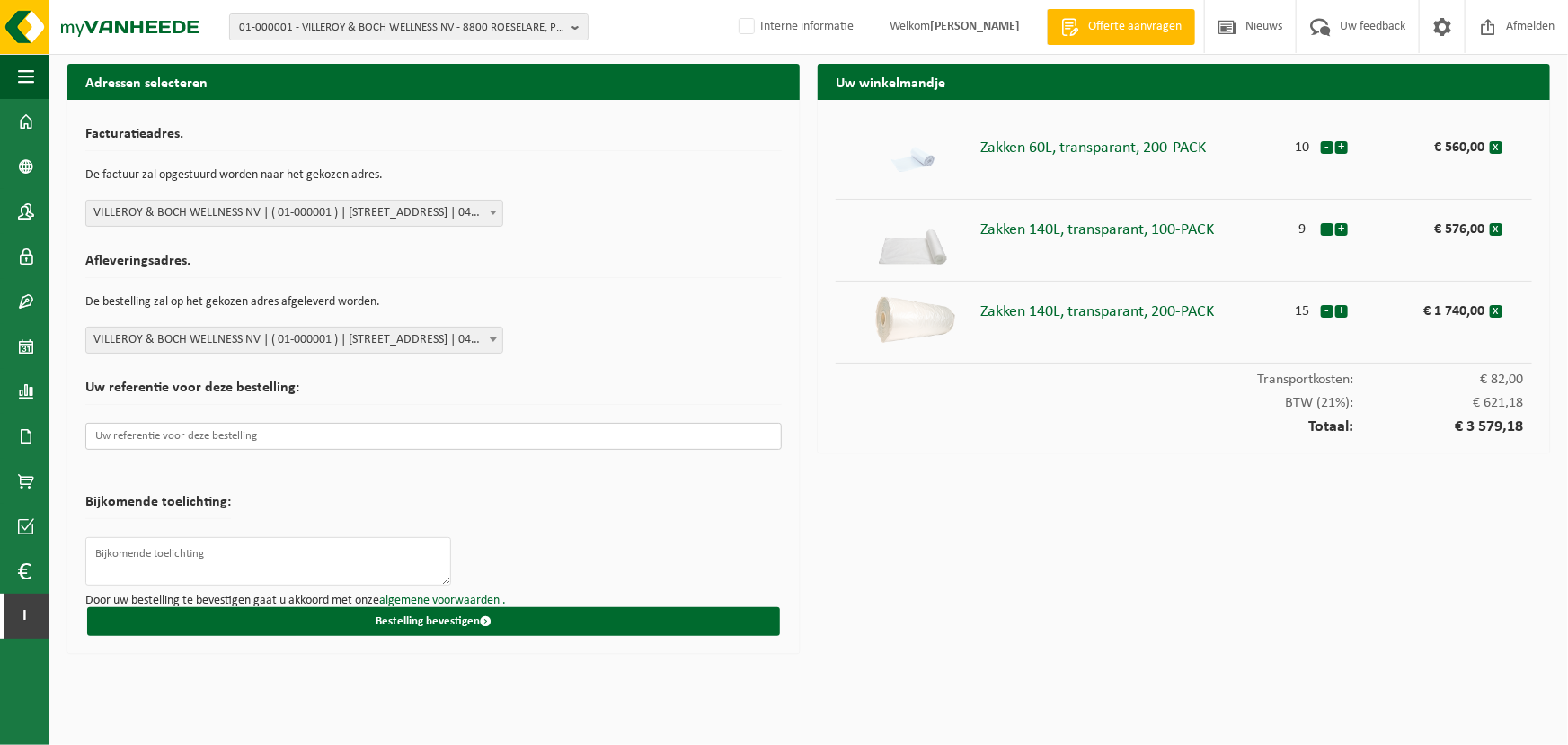
click at [286, 437] on input "text" at bounding box center [433, 436] width 697 height 27
click at [193, 558] on textarea at bounding box center [268, 561] width 366 height 49
click at [215, 442] on input "text" at bounding box center [433, 436] width 697 height 27
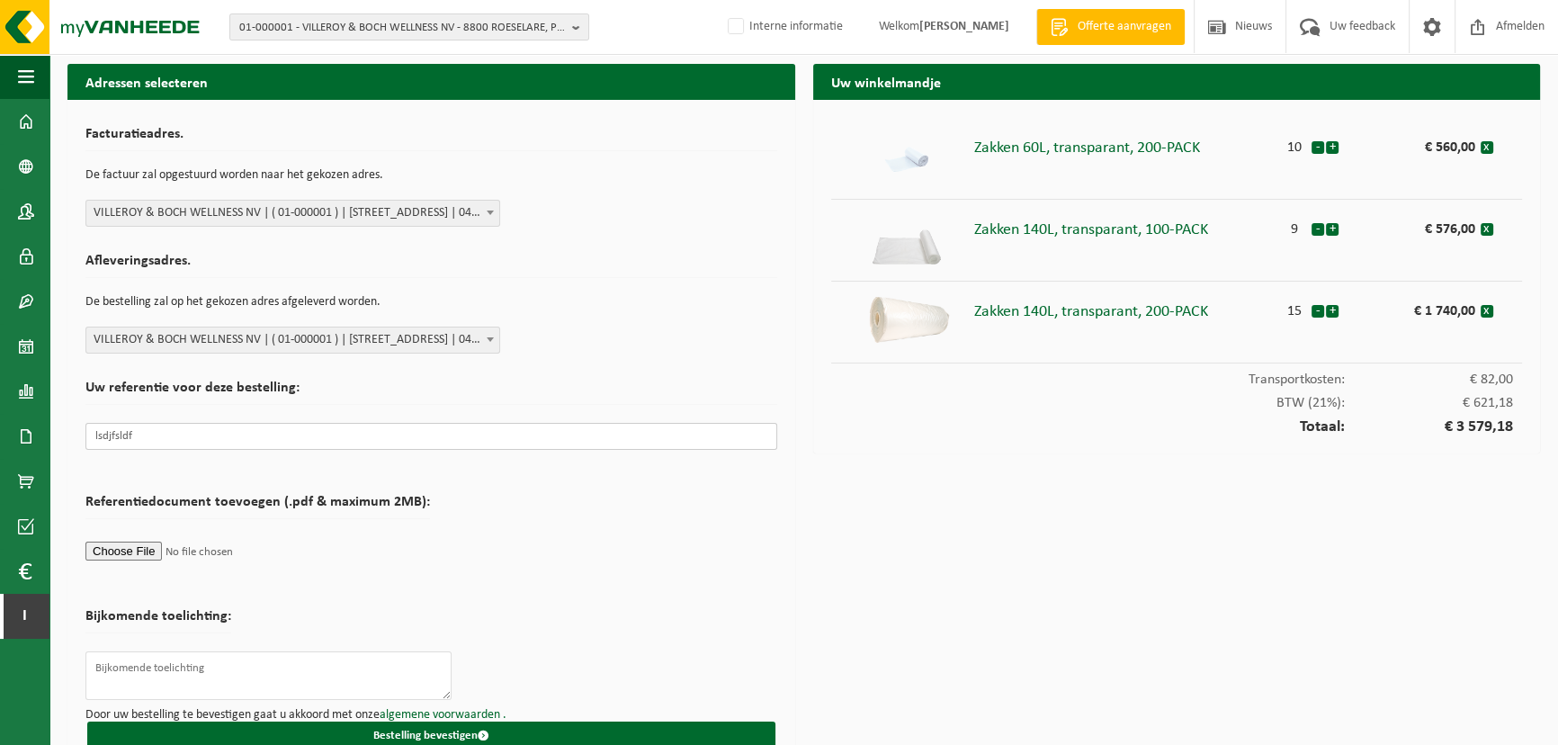
type input "lsdjfsldf"
click at [469, 538] on form "Facturatieadres. De factuur zal opgestuurd worden naar het gekozen adres. VILLE…" at bounding box center [431, 434] width 692 height 632
click at [32, 83] on span "button" at bounding box center [26, 76] width 16 height 45
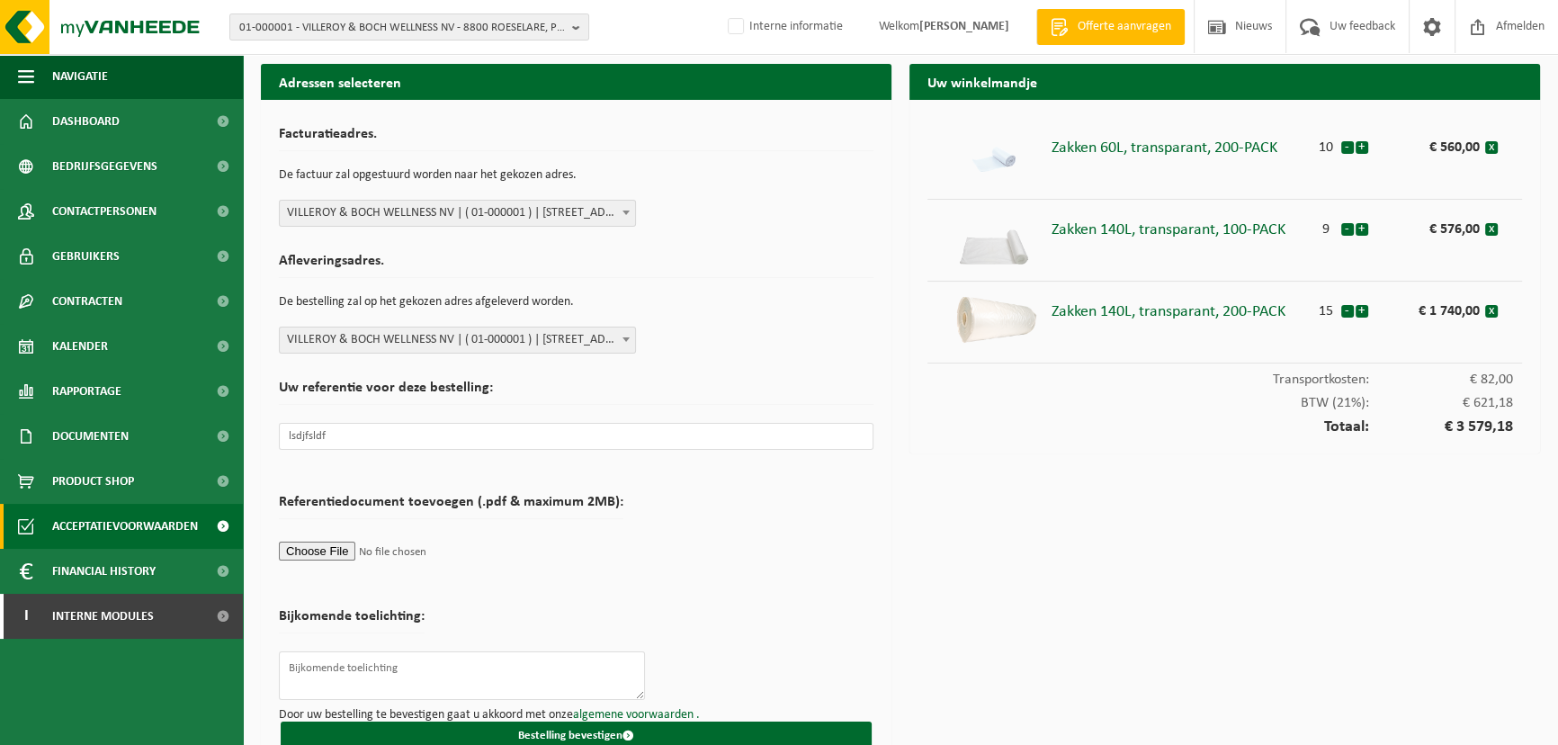
click at [146, 535] on span "Acceptatievoorwaarden" at bounding box center [125, 526] width 146 height 45
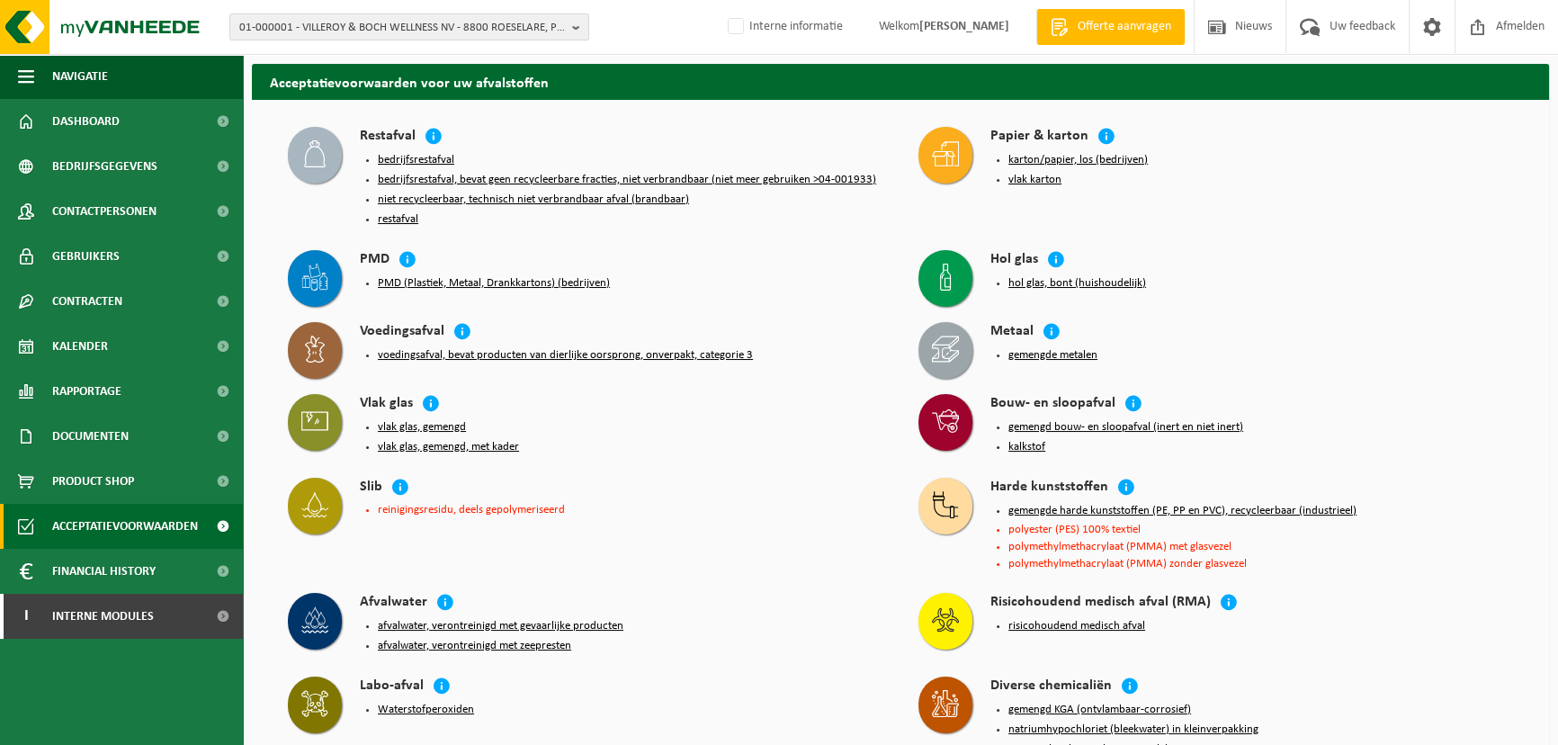
click at [726, 262] on div "PMD" at bounding box center [621, 260] width 523 height 21
click at [333, 81] on h2 "Acceptatievoorwaarden voor uw afvalstoffen" at bounding box center [900, 81] width 1297 height 35
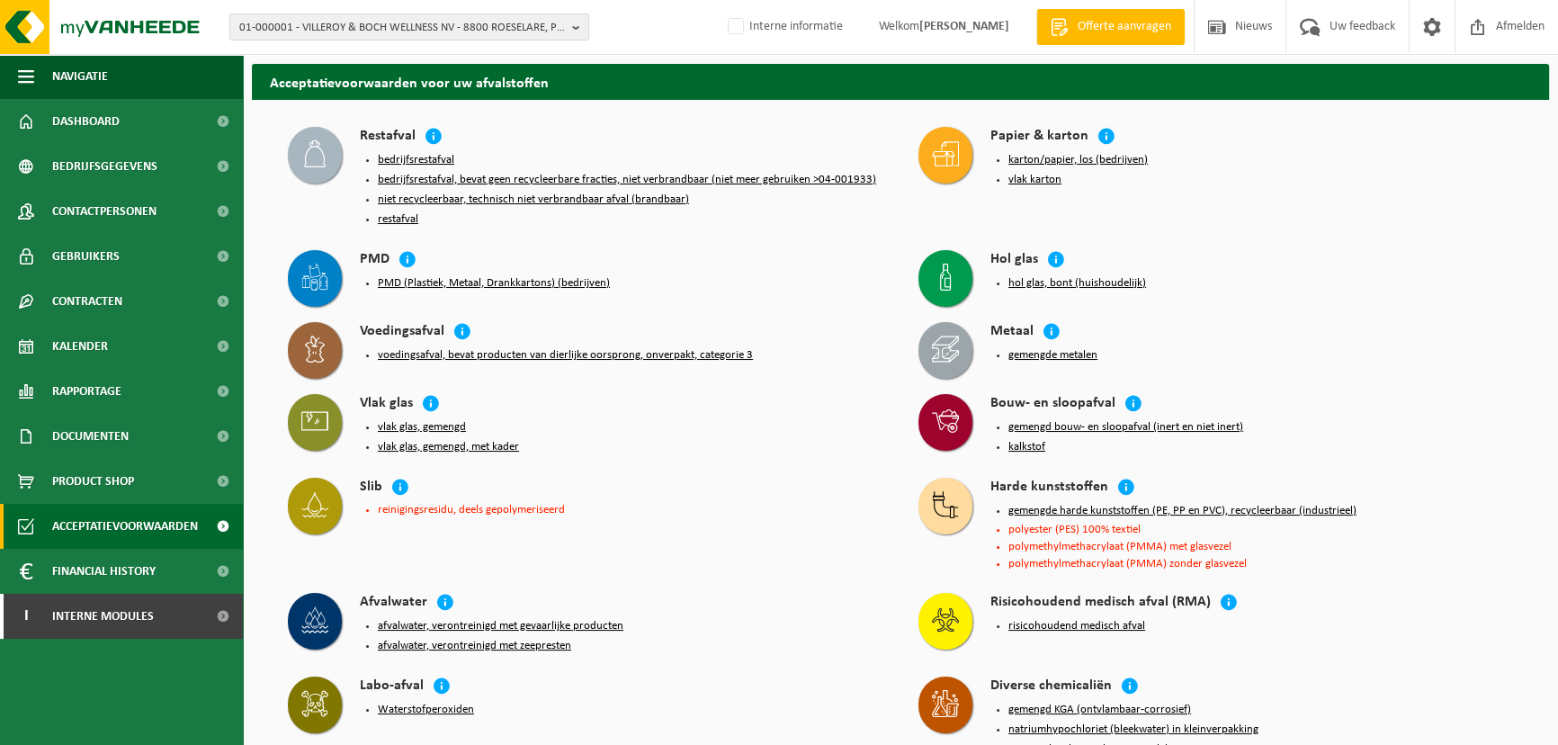
click at [476, 9] on div "01-000001 - VILLEROY & BOCH WELLNESS NV - 8800 ROESELARE, POPULIERSTRAAT 1 01-0…" at bounding box center [779, 27] width 1558 height 55
click at [481, 22] on span "01-000001 - VILLEROY & BOCH WELLNESS NV - 8800 ROESELARE, POPULIERSTRAAT 1" at bounding box center [402, 27] width 326 height 27
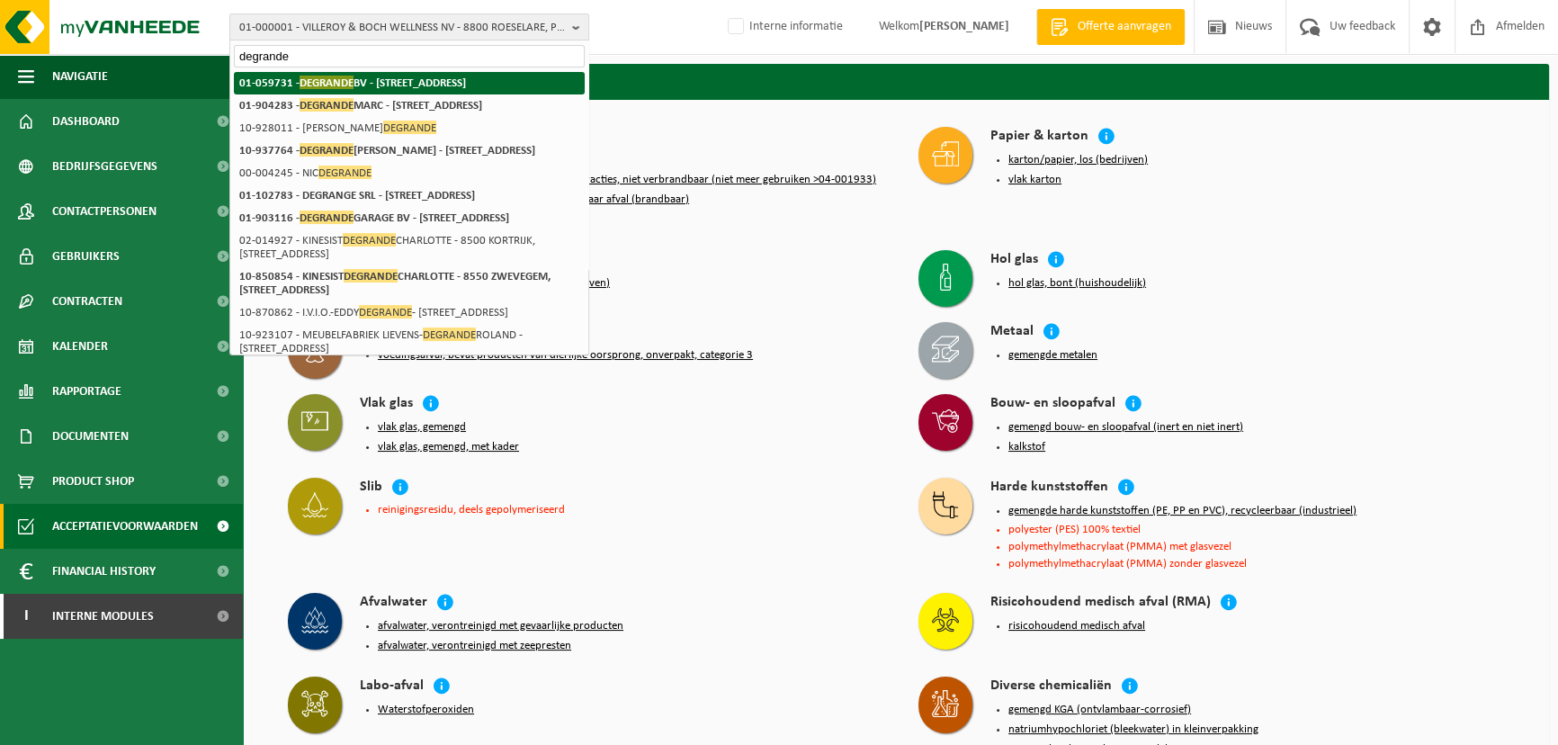
type input "degrande"
click at [403, 82] on strong "01-059731 - DEGRANDE BV - 8510 BELLEGEM, DOORNIKSERIJKSWEG 117" at bounding box center [352, 82] width 227 height 13
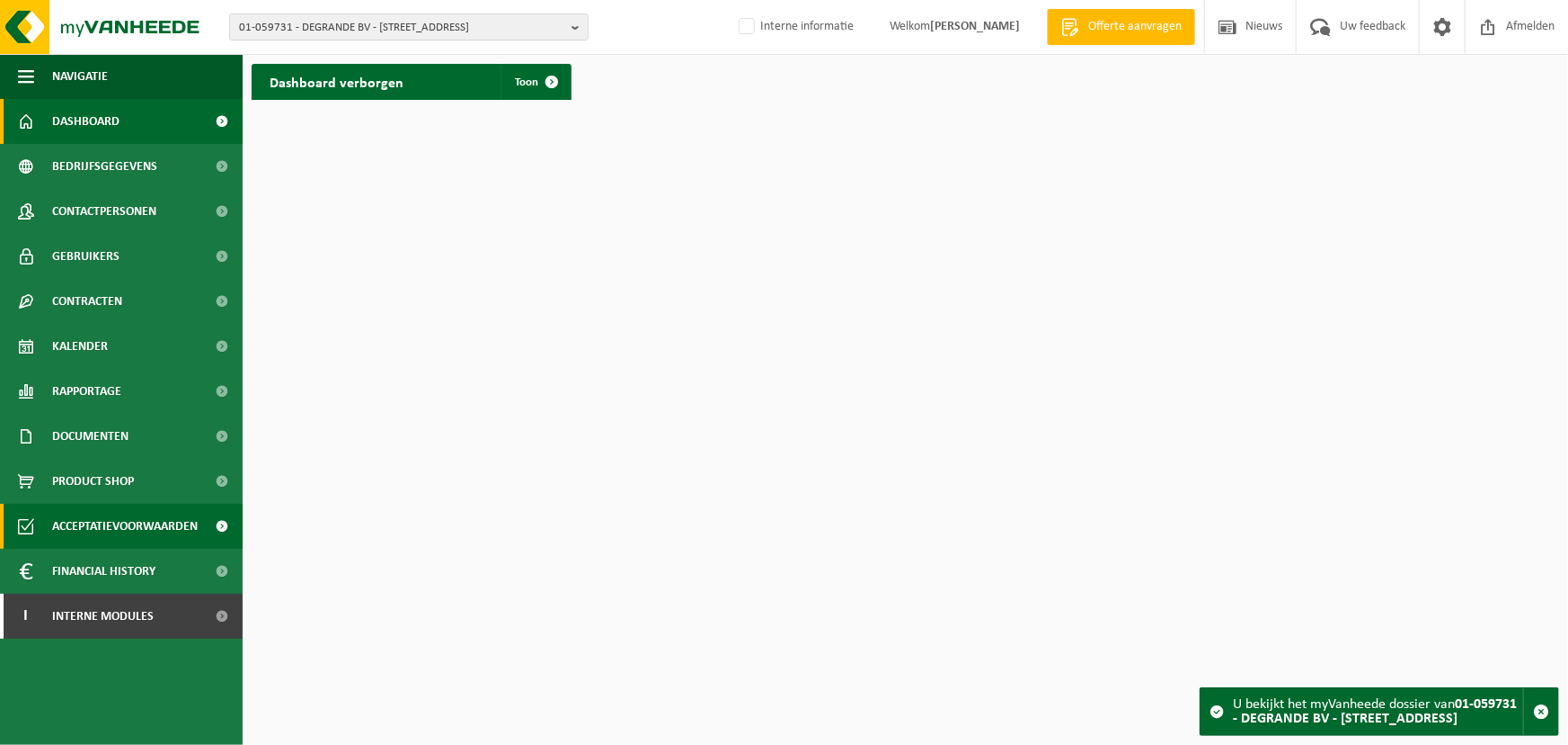
click at [106, 530] on span "Acceptatievoorwaarden" at bounding box center [125, 526] width 146 height 45
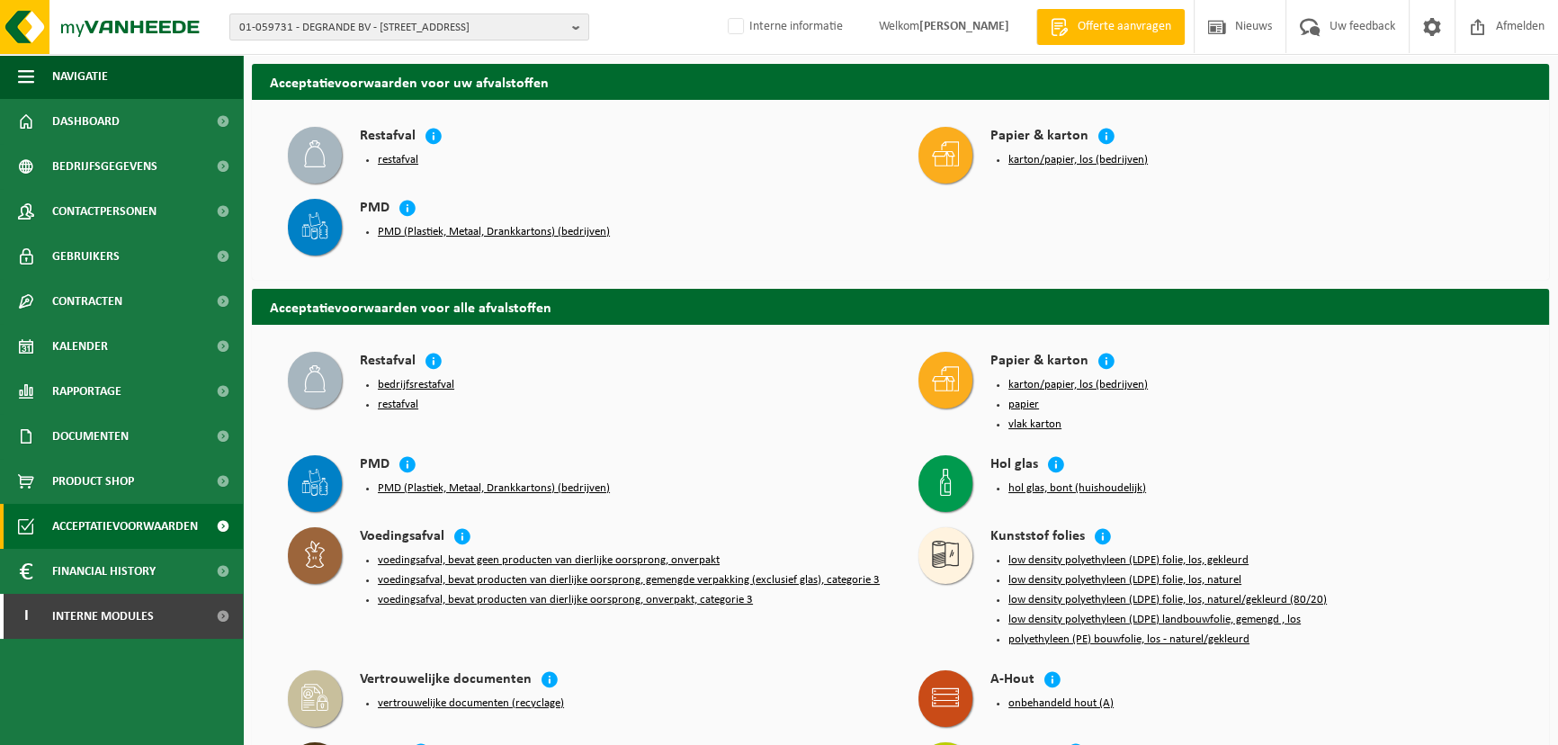
click at [531, 487] on button "PMD (Plastiek, Metaal, Drankkartons) (bedrijven)" at bounding box center [494, 488] width 232 height 14
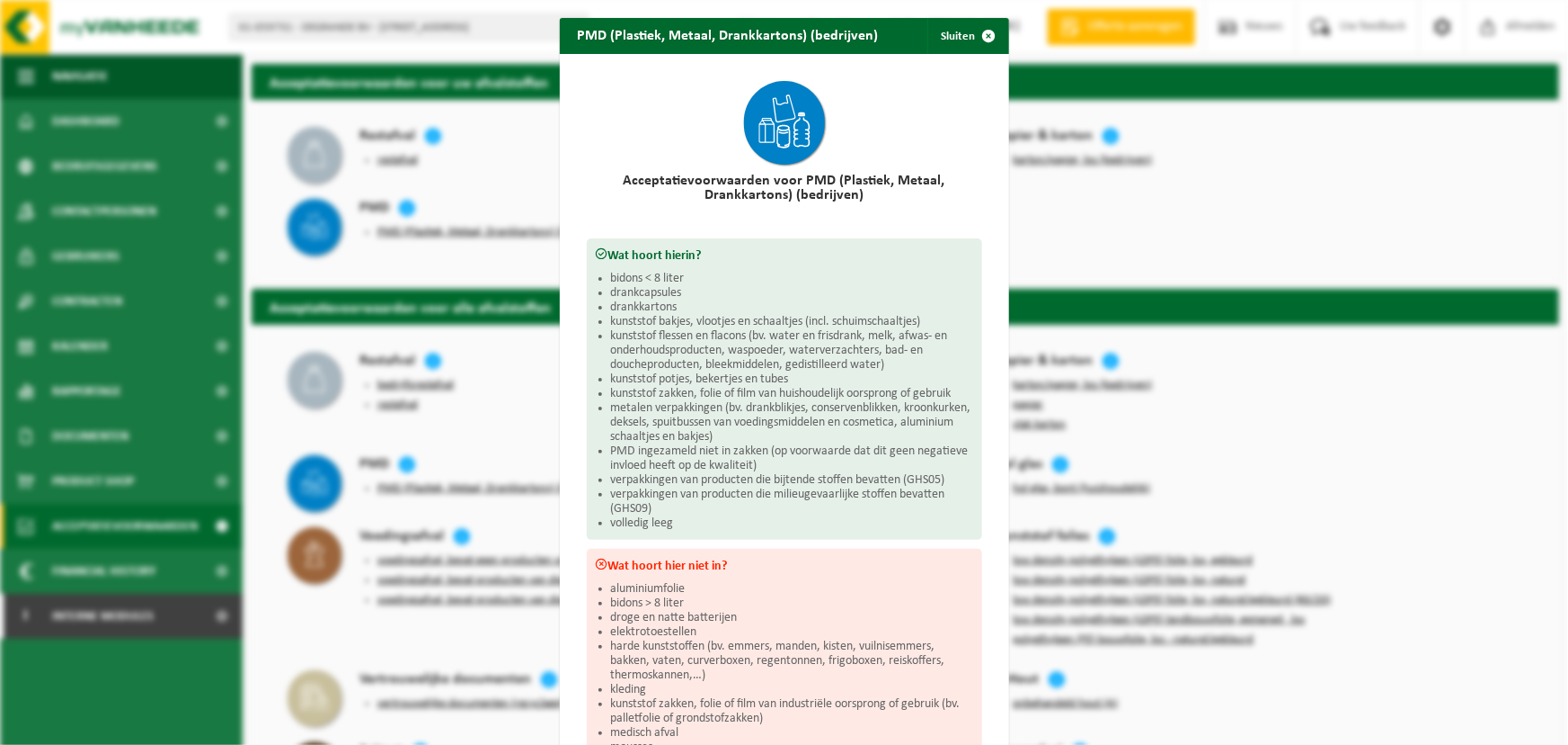
scroll to position [279, 0]
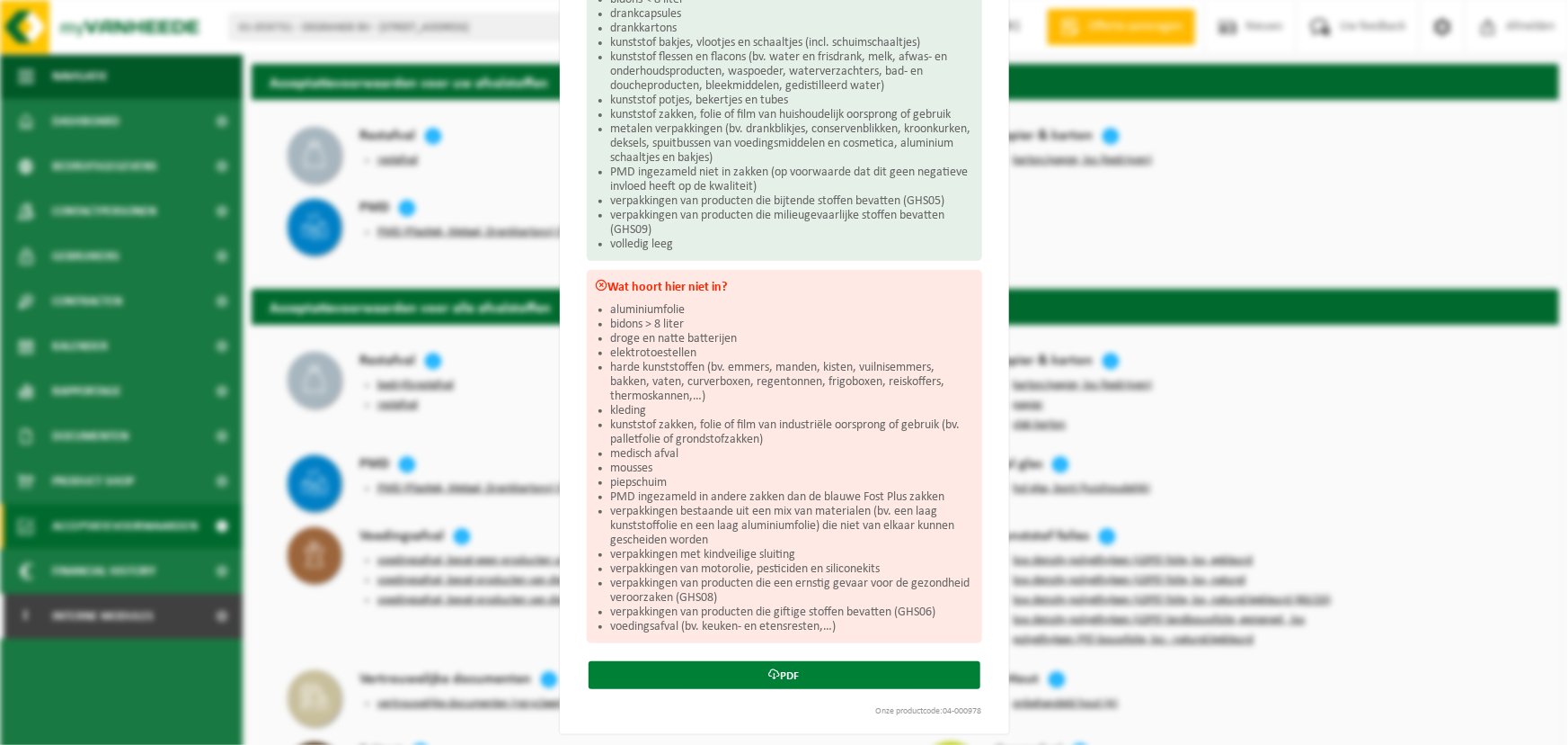
click at [785, 666] on link "PDF" at bounding box center [784, 675] width 392 height 28
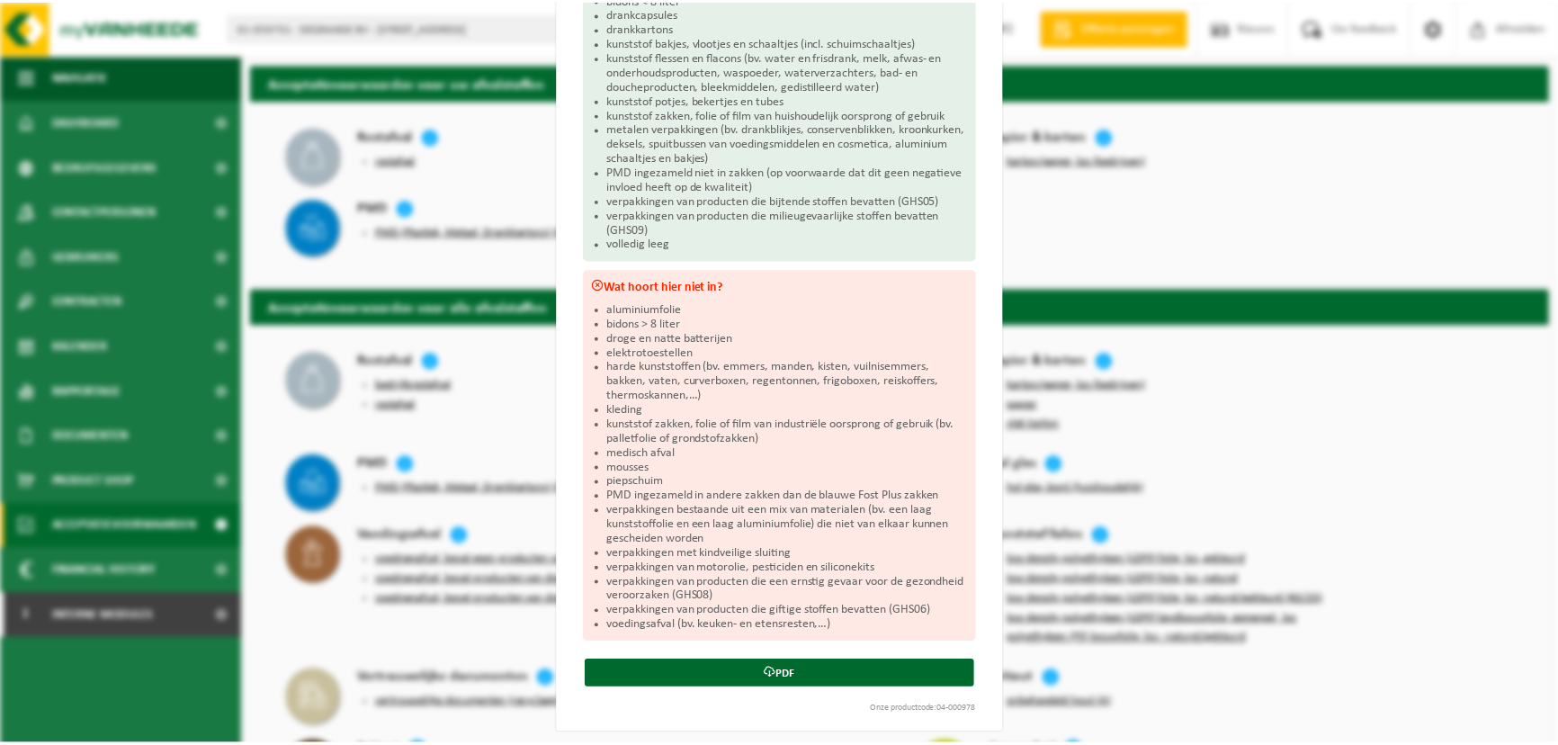
scroll to position [0, 0]
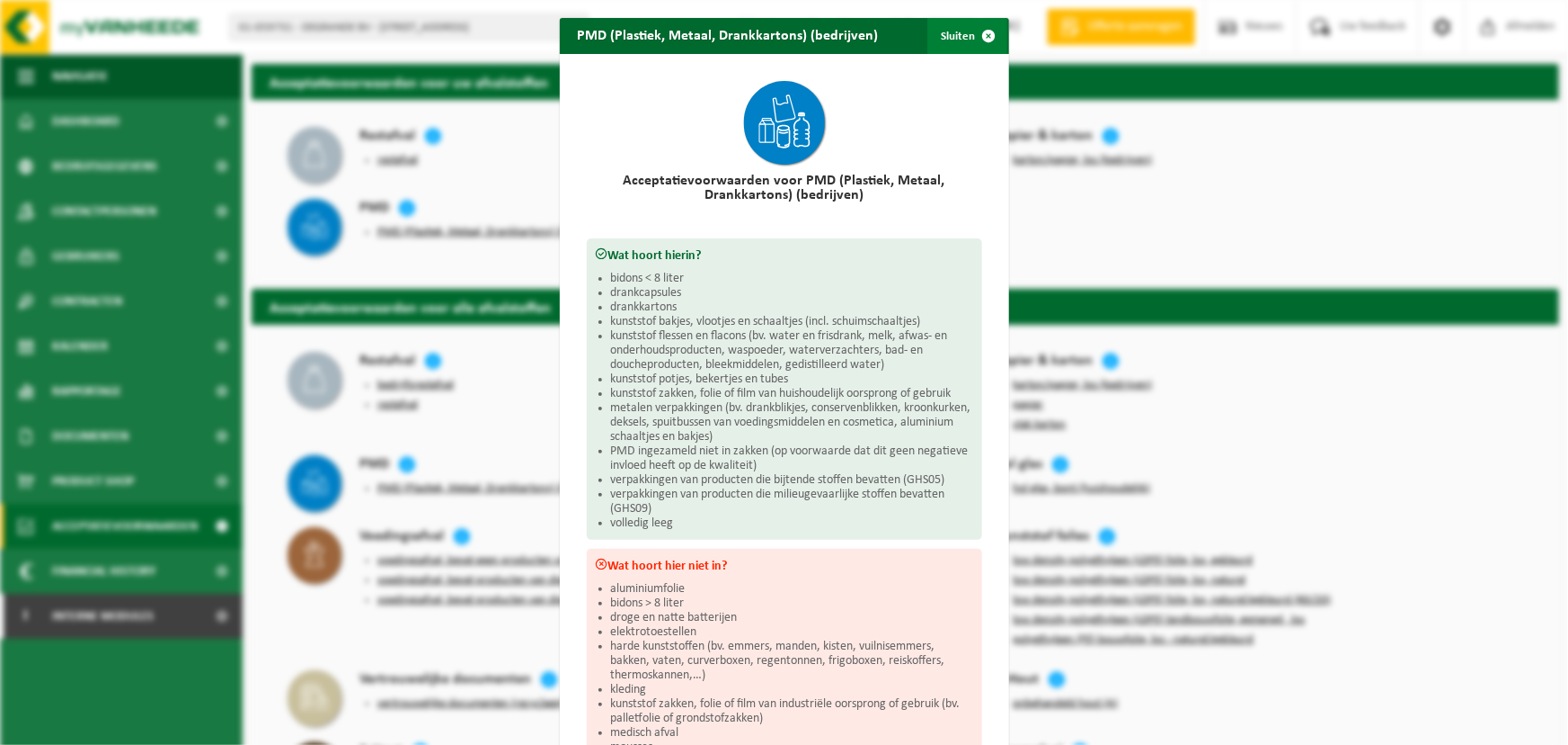
click at [951, 45] on button "Sluiten" at bounding box center [967, 36] width 80 height 36
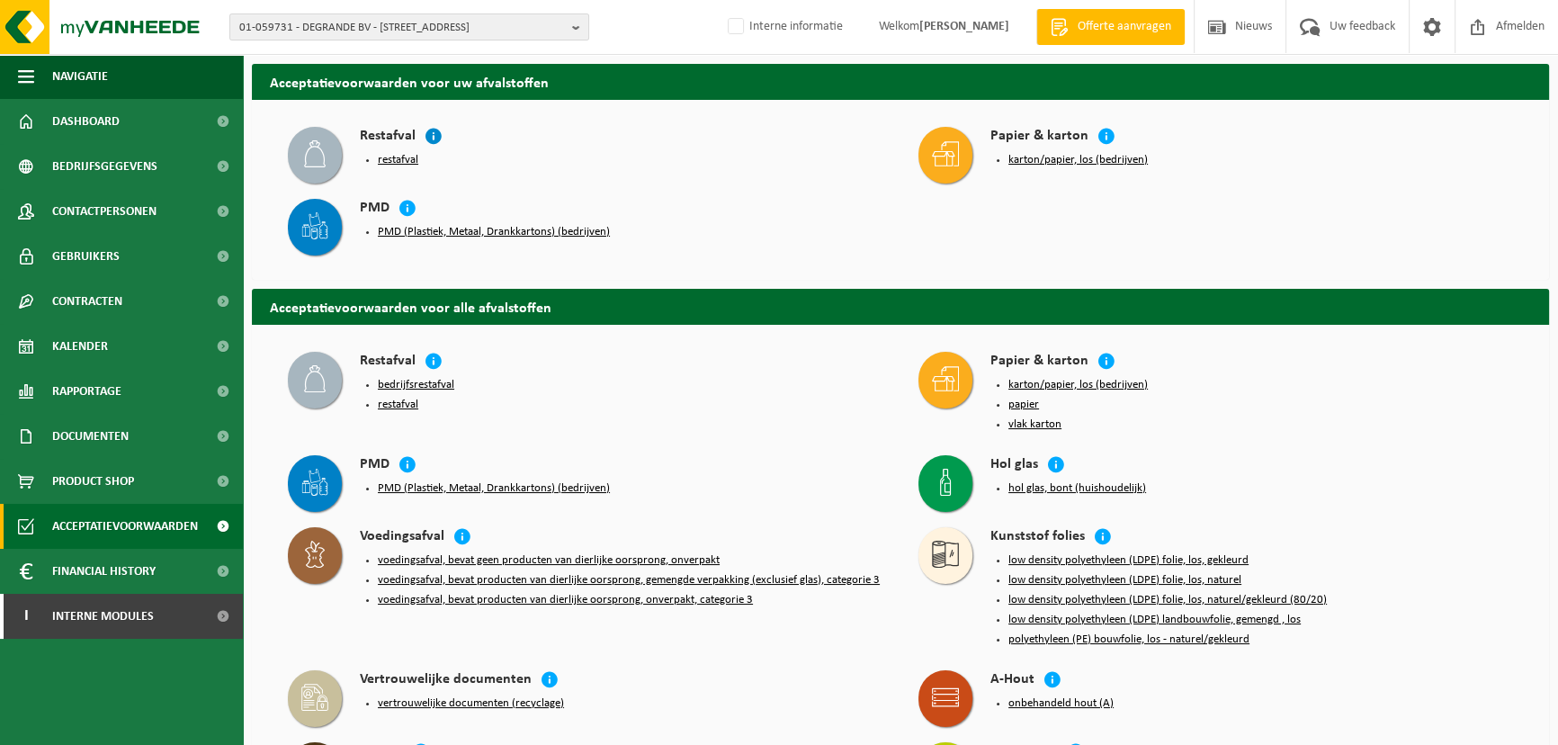
click at [433, 138] on icon at bounding box center [433, 136] width 18 height 18
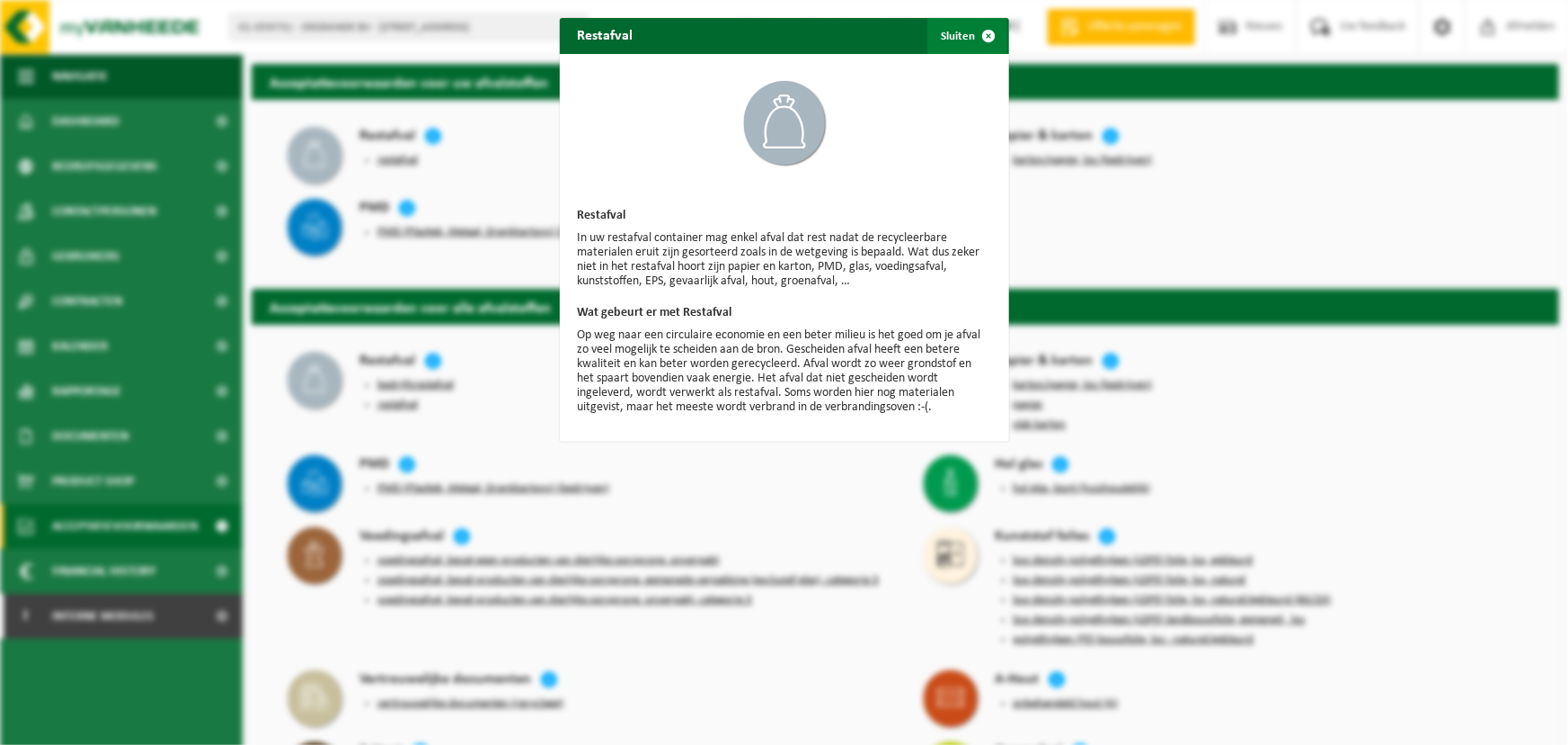
click at [952, 48] on button "Sluiten" at bounding box center [967, 36] width 80 height 36
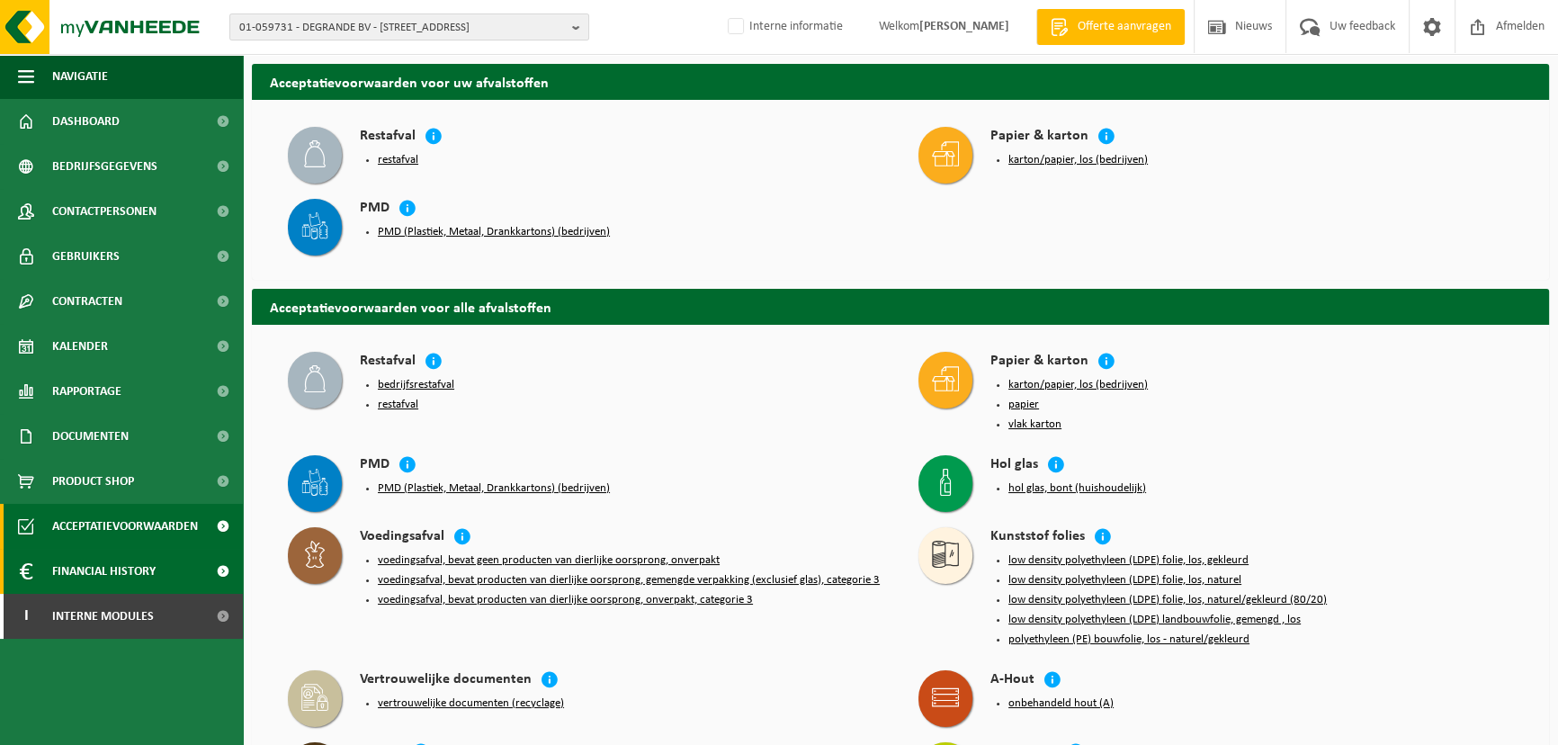
click at [113, 567] on span "Financial History" at bounding box center [103, 571] width 103 height 45
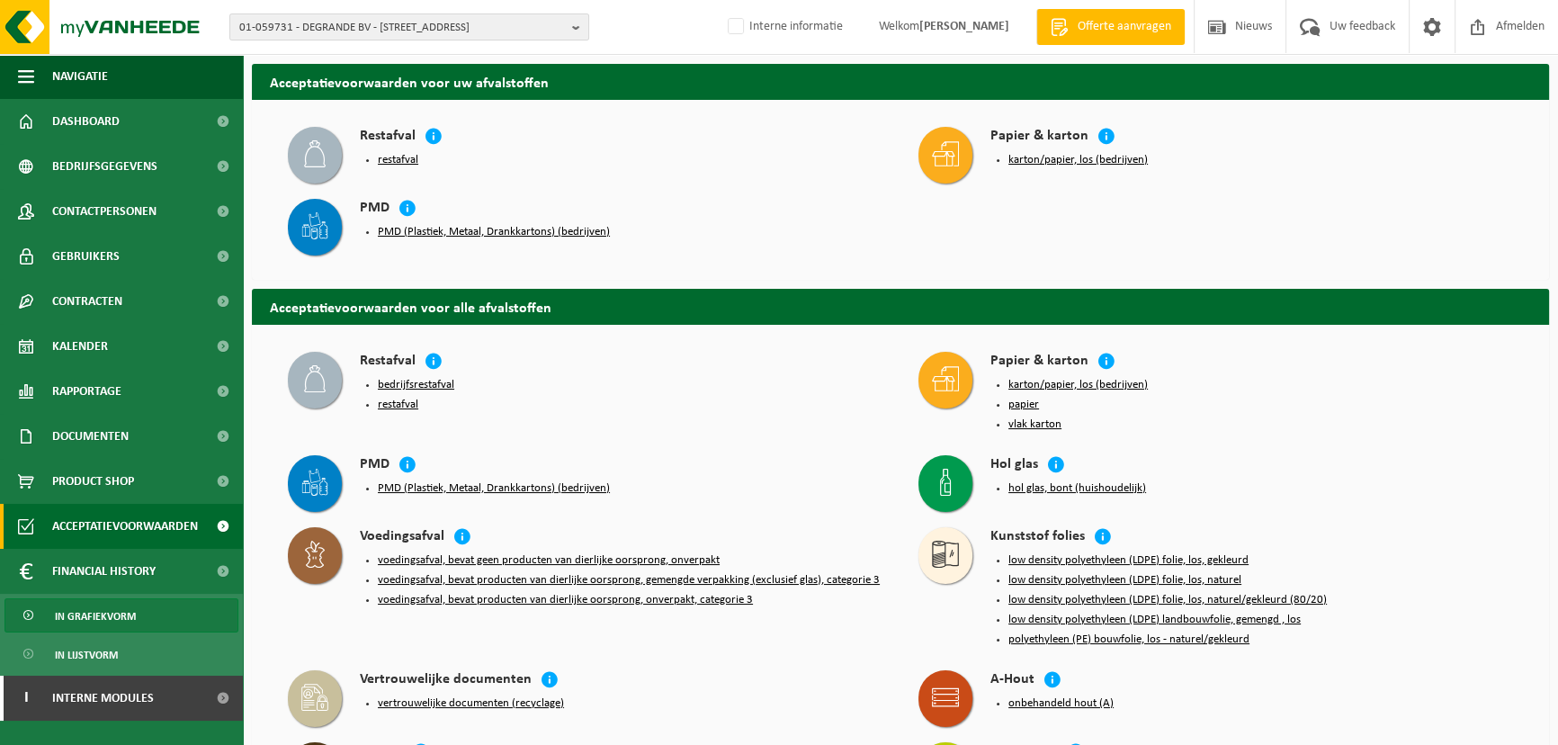
click at [122, 612] on span "In grafiekvorm" at bounding box center [95, 616] width 81 height 34
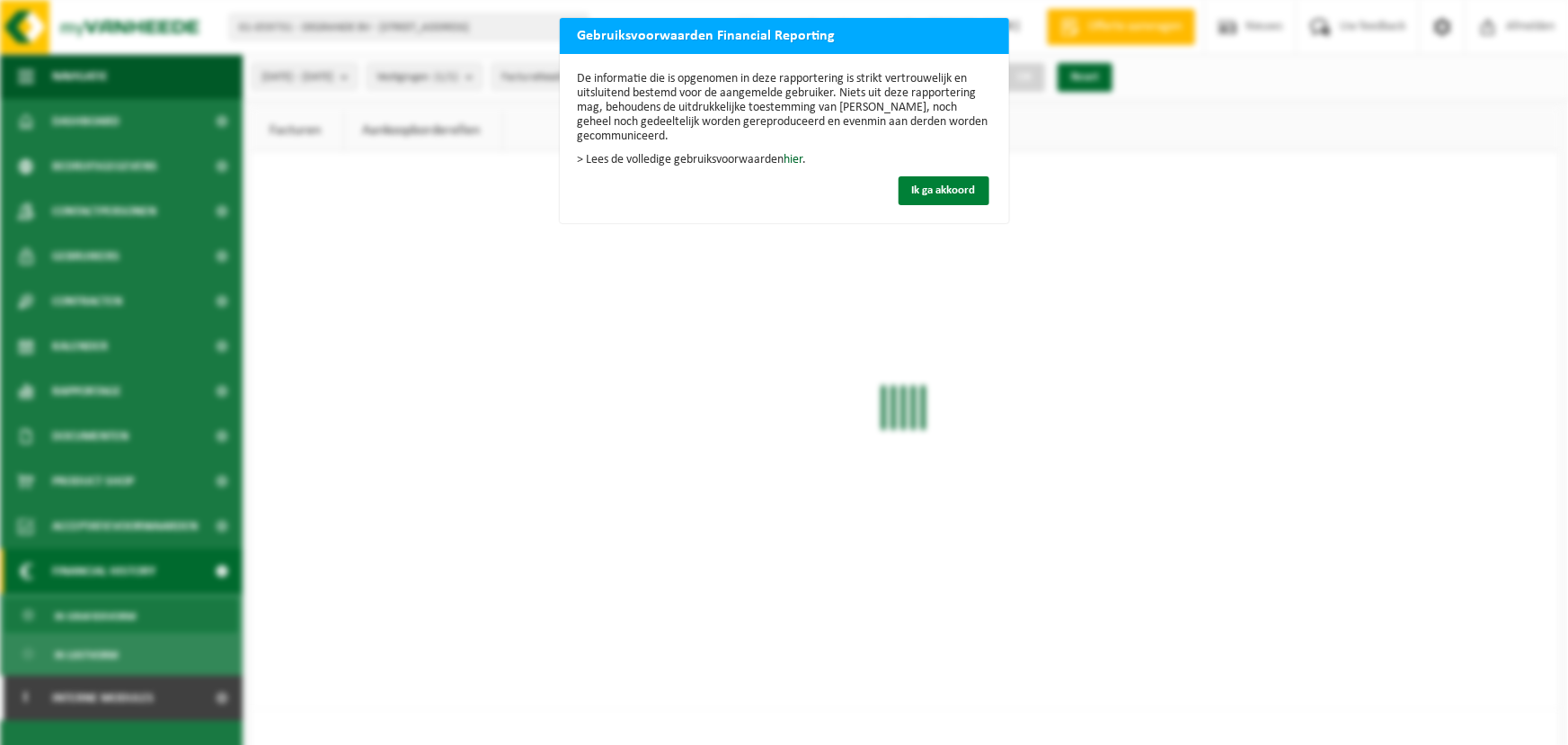
click at [912, 196] on span "Ik ga akkoord" at bounding box center [944, 190] width 64 height 12
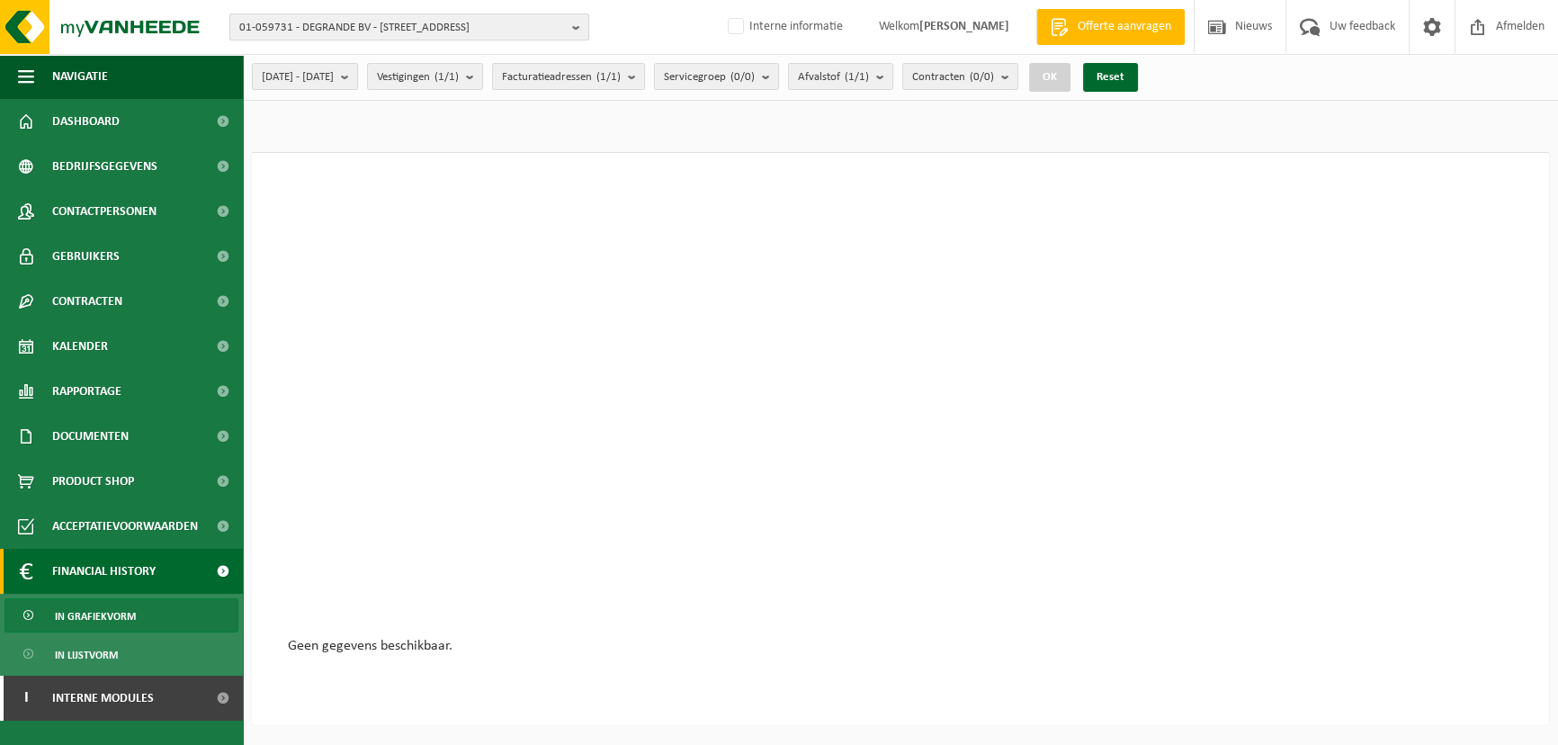
click at [531, 22] on span "01-059731 - DEGRANDE BV - [STREET_ADDRESS]" at bounding box center [402, 27] width 326 height 27
type input "f"
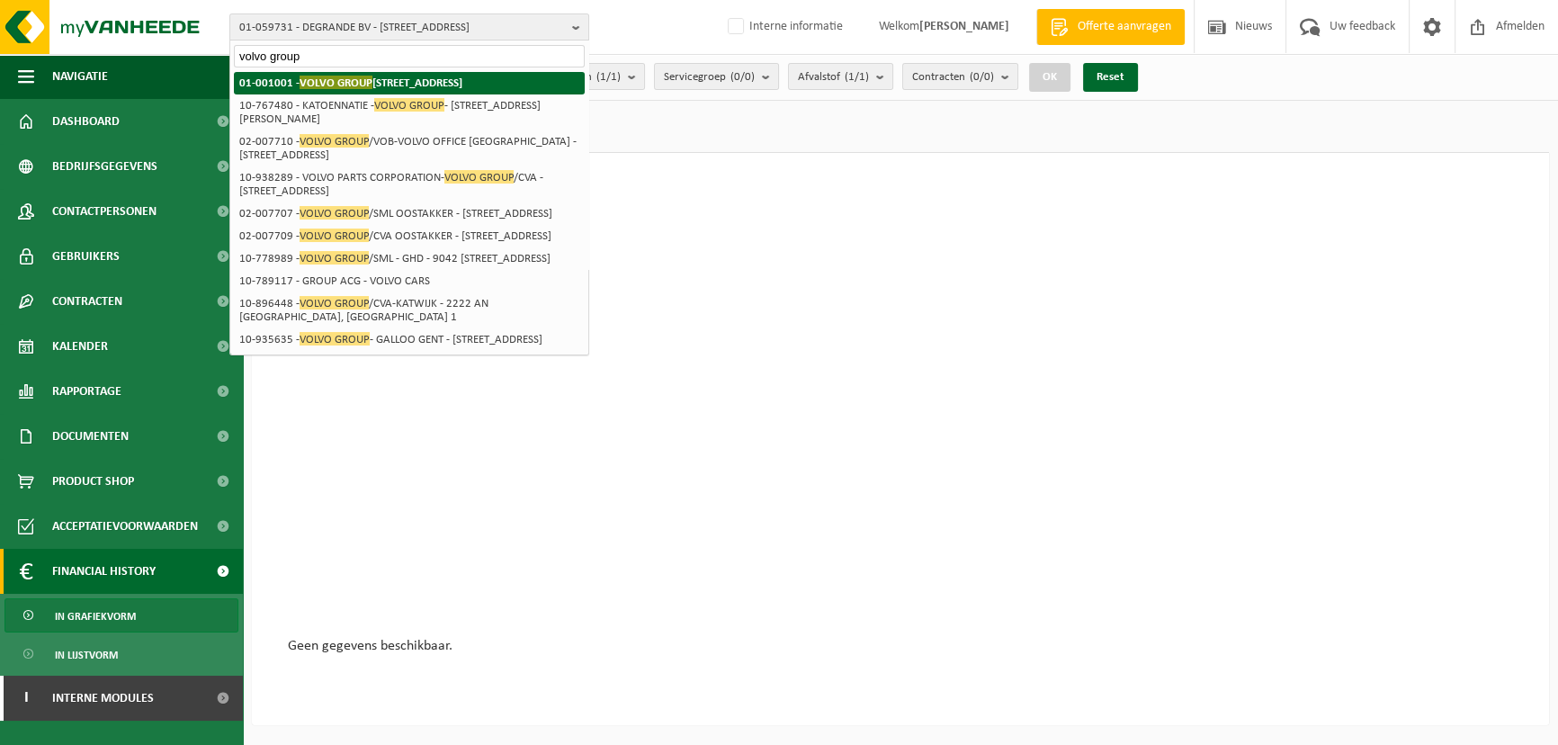
type input "volvo group"
click at [415, 76] on strong "01-001001 - VOLVO GROUP BELGIUM - 9041 OOSTAKKER, SMALLEHEERWEG 31" at bounding box center [350, 82] width 223 height 13
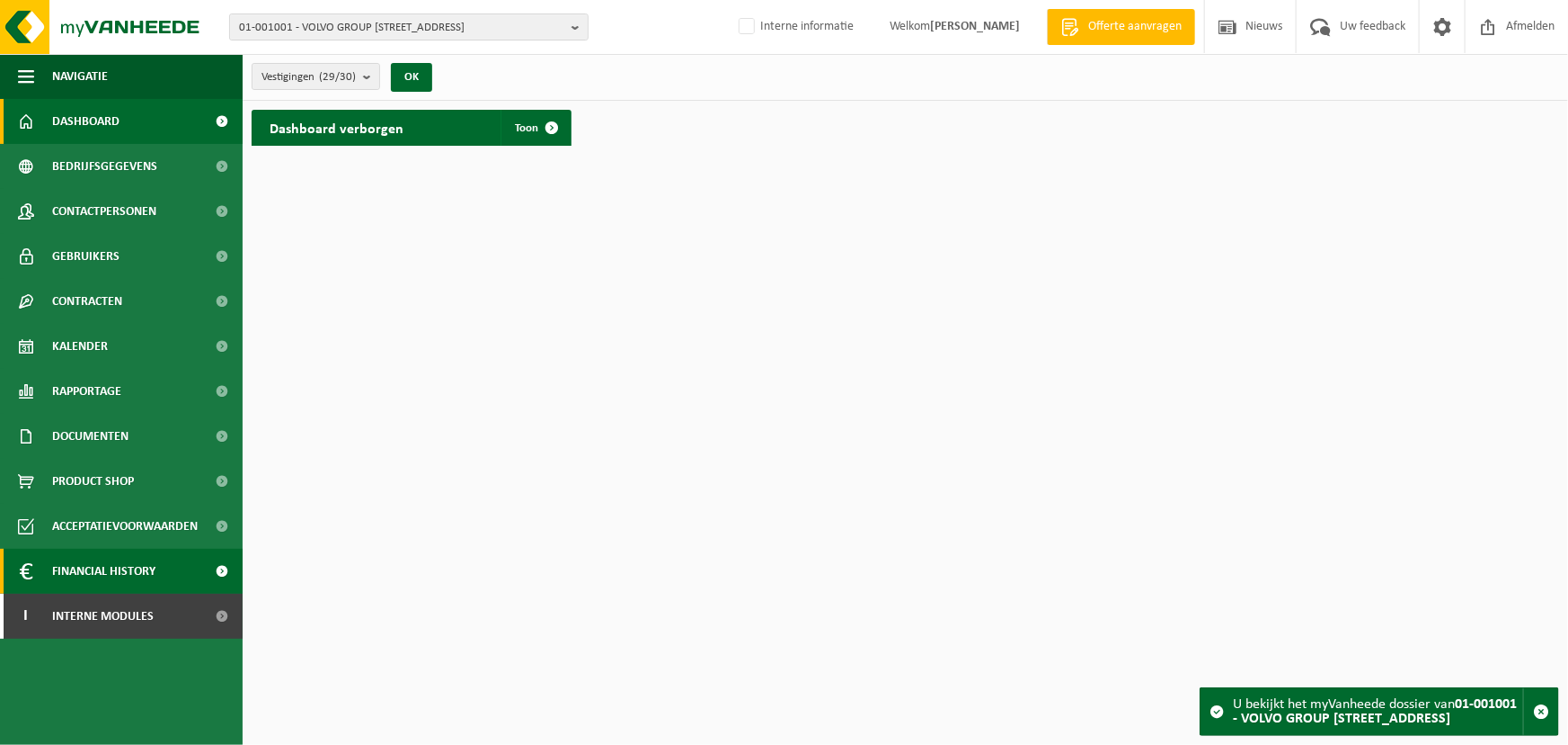
click at [112, 578] on span "Financial History" at bounding box center [103, 571] width 103 height 45
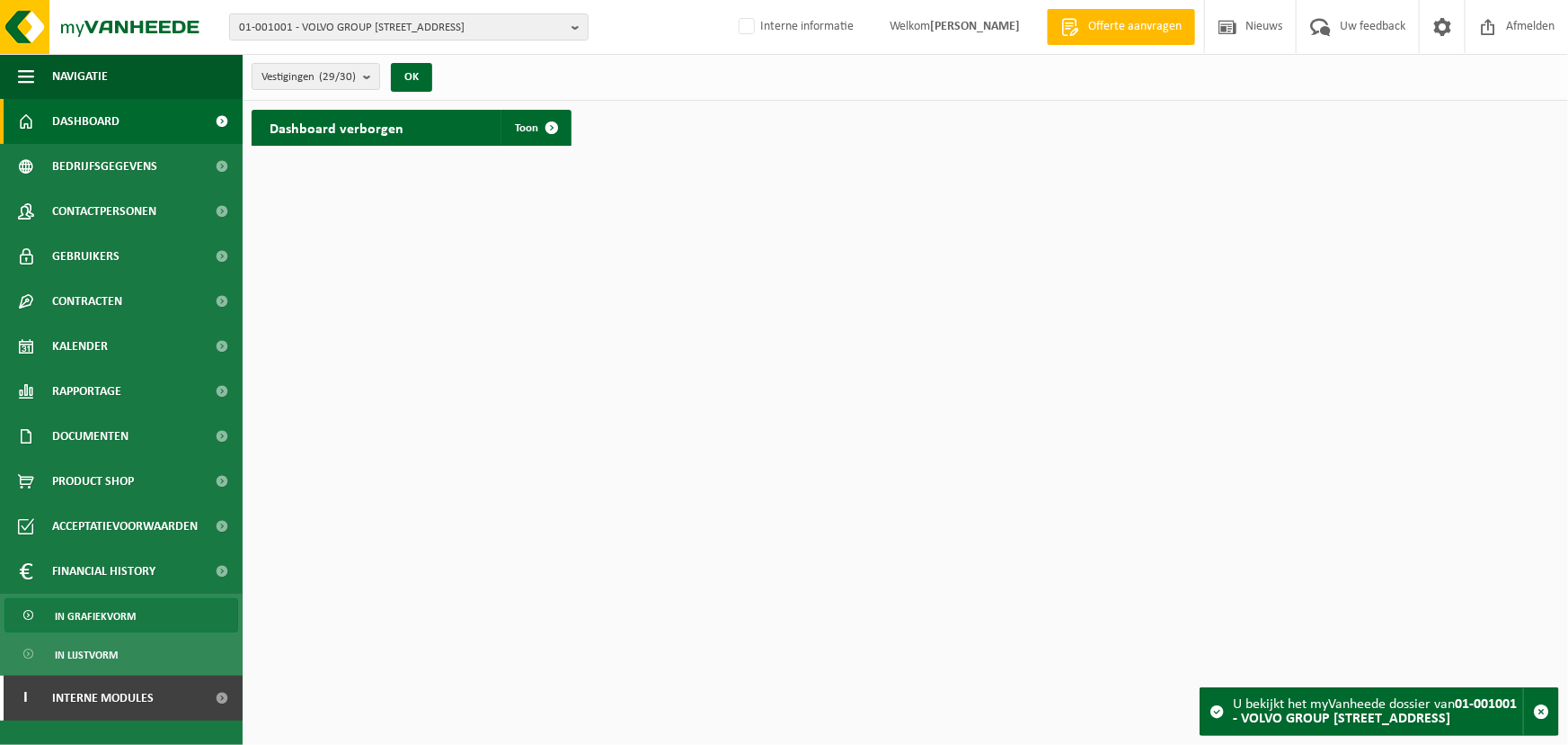
click at [120, 612] on span "In grafiekvorm" at bounding box center [95, 616] width 81 height 34
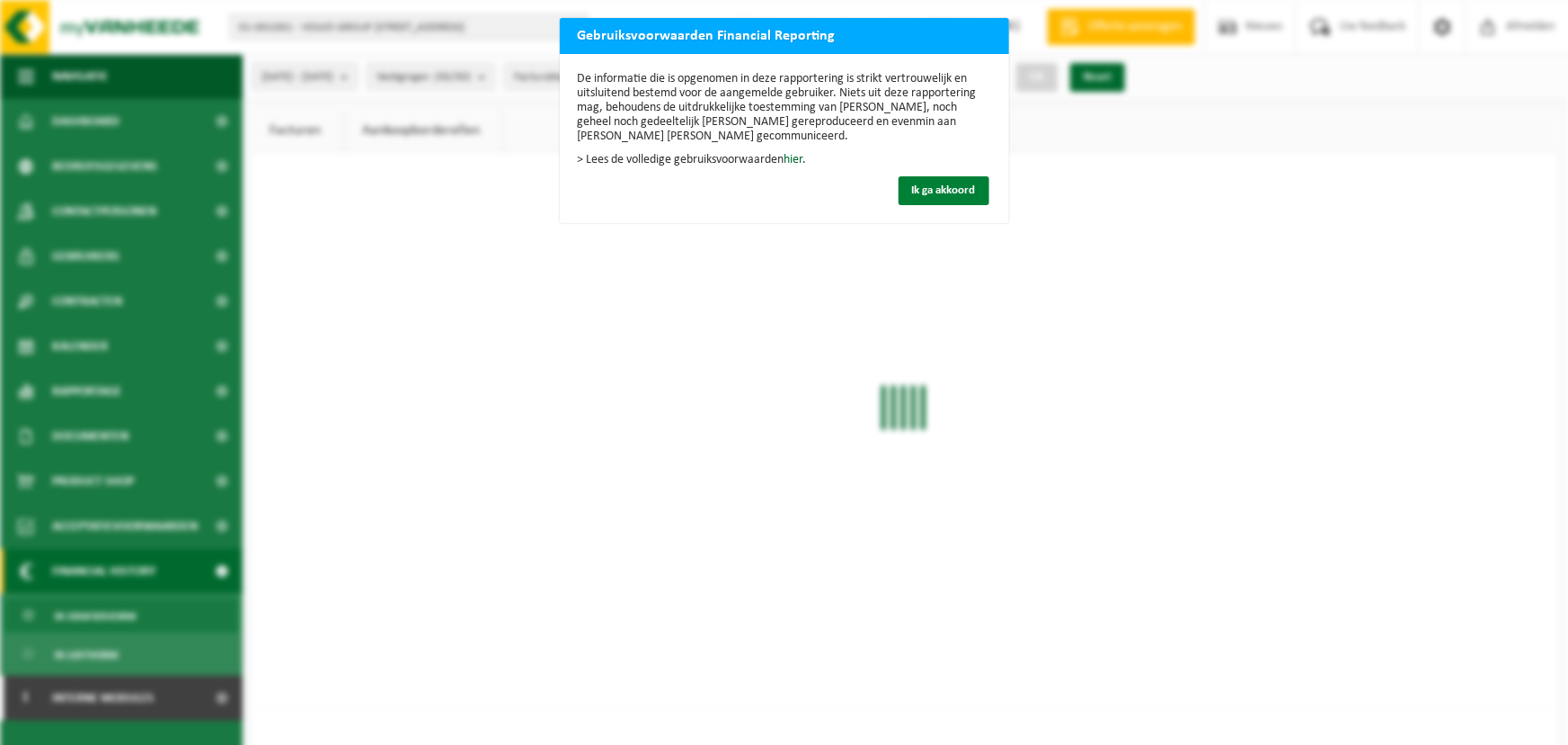
click at [898, 185] on button "Ik ga akkoord" at bounding box center [943, 190] width 91 height 29
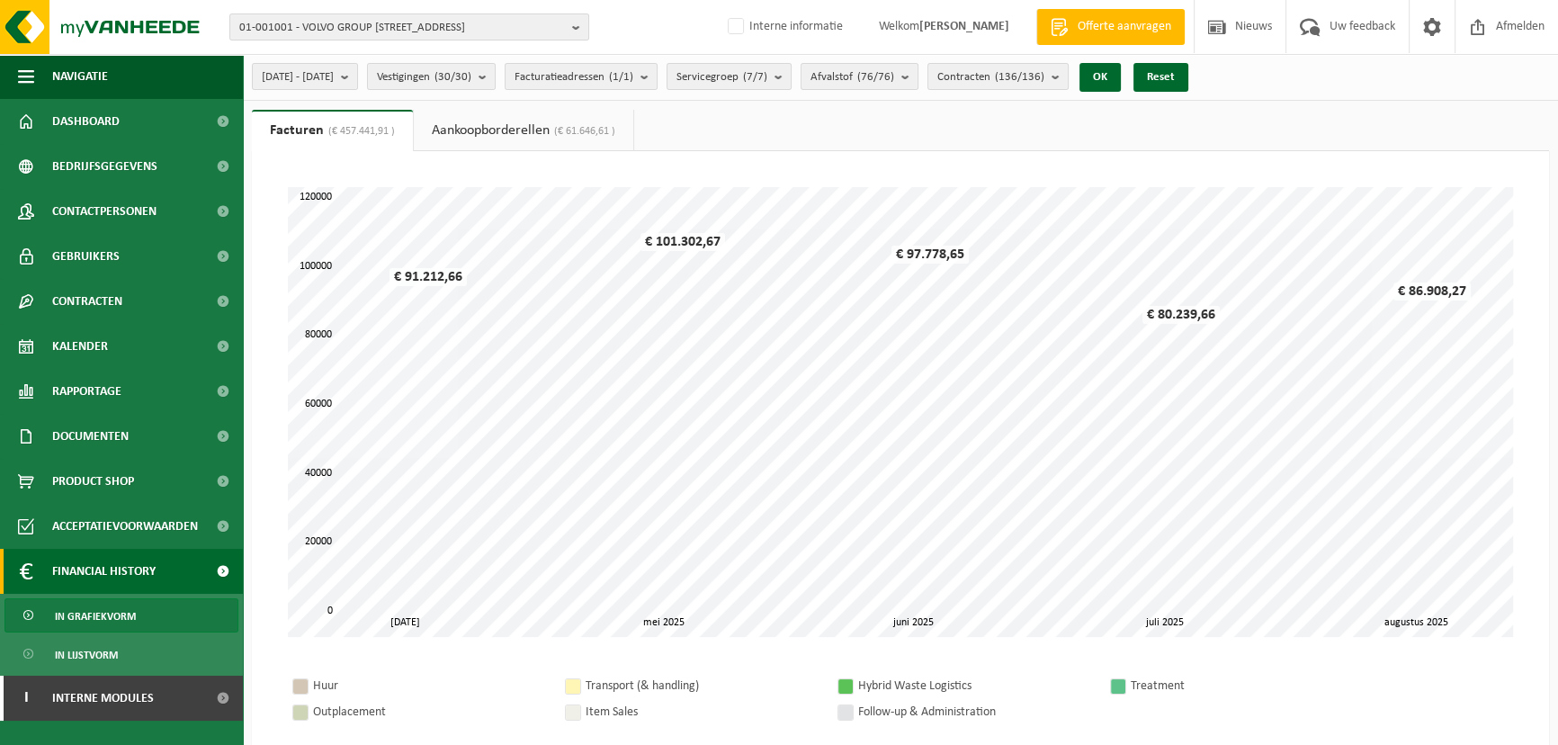
click at [545, 130] on link "Aankoopborderellen (€ 61.646,61 )" at bounding box center [523, 130] width 219 height 41
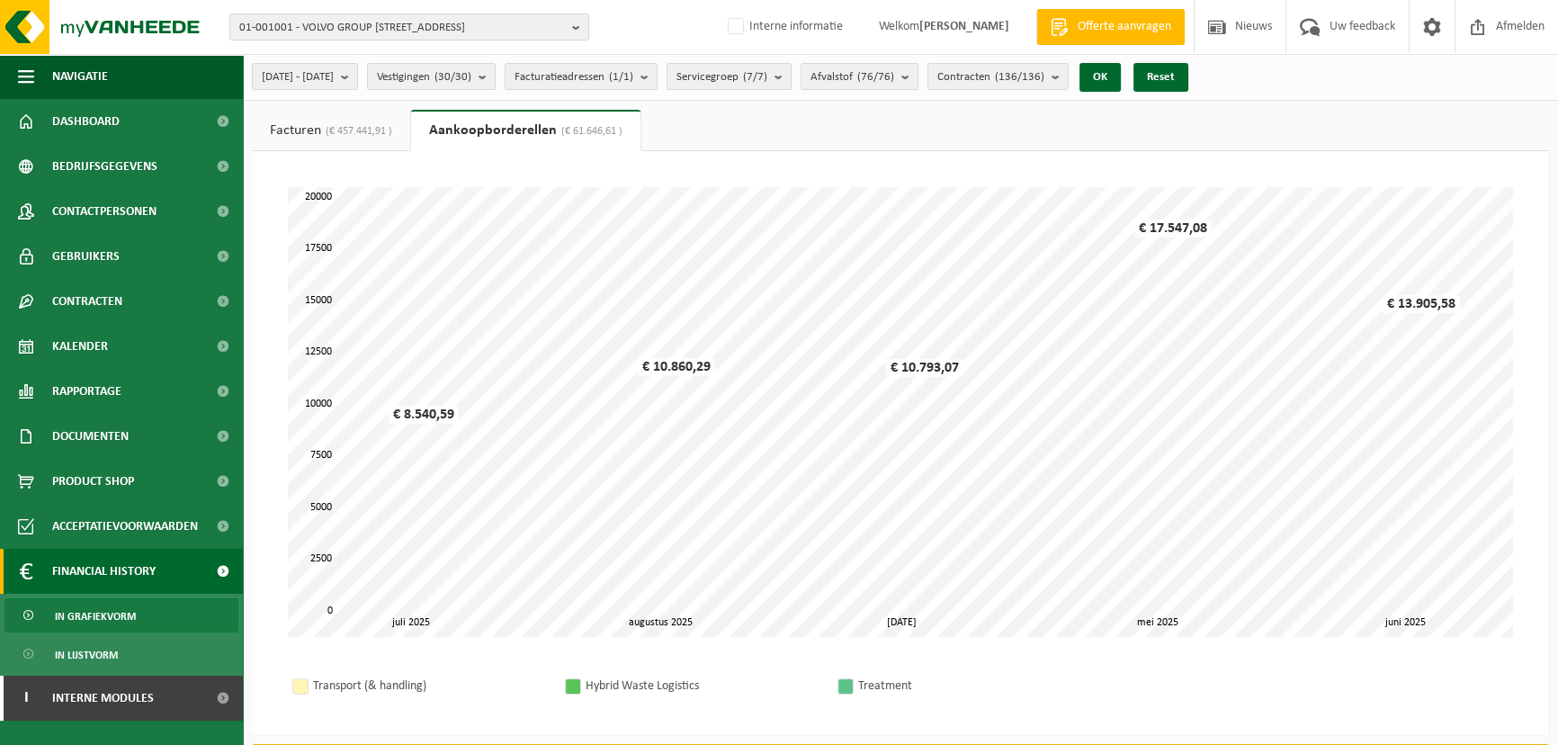
click at [340, 135] on span "(€ 457.441,91 )" at bounding box center [356, 131] width 71 height 11
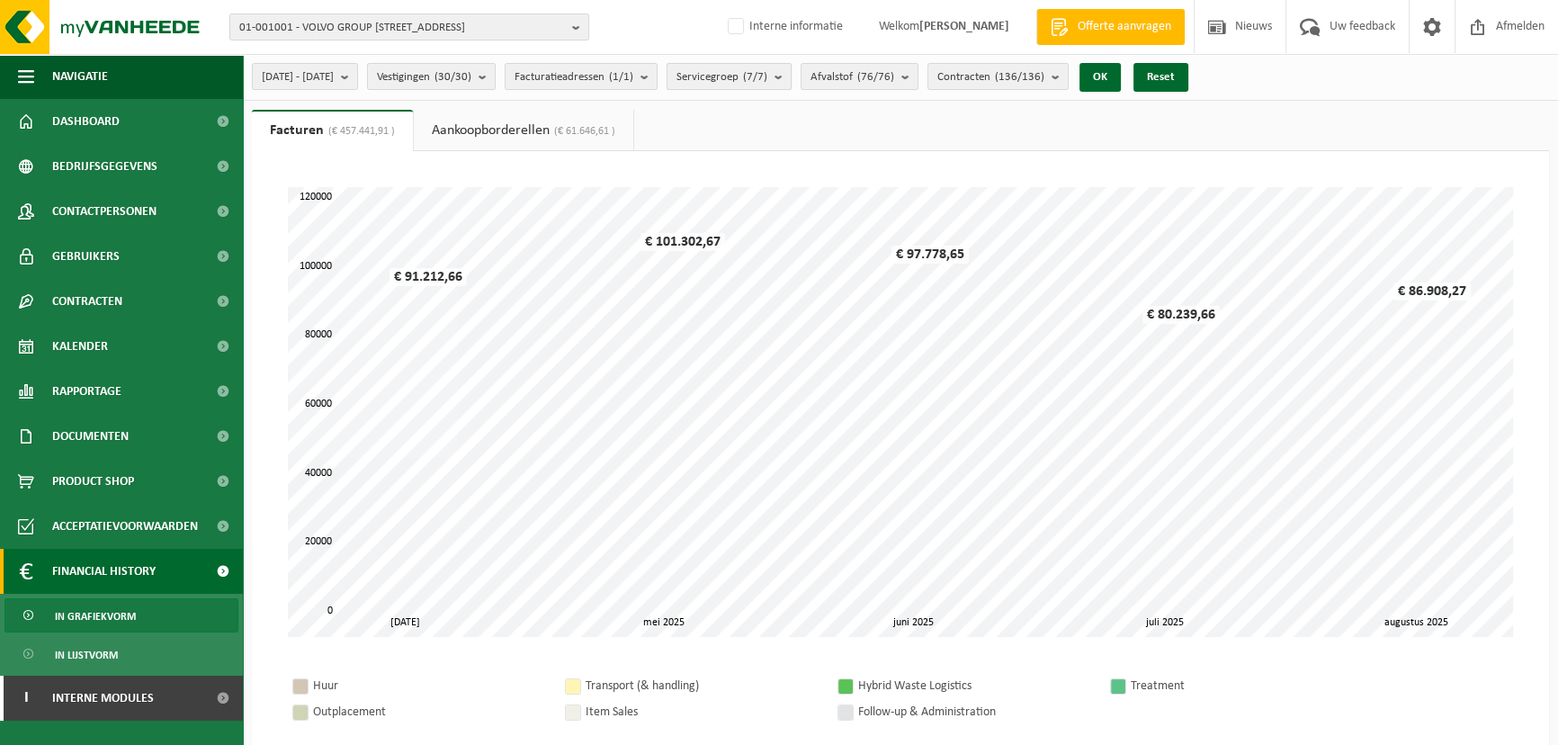
click at [767, 80] on count "(7/7)" at bounding box center [755, 77] width 24 height 12
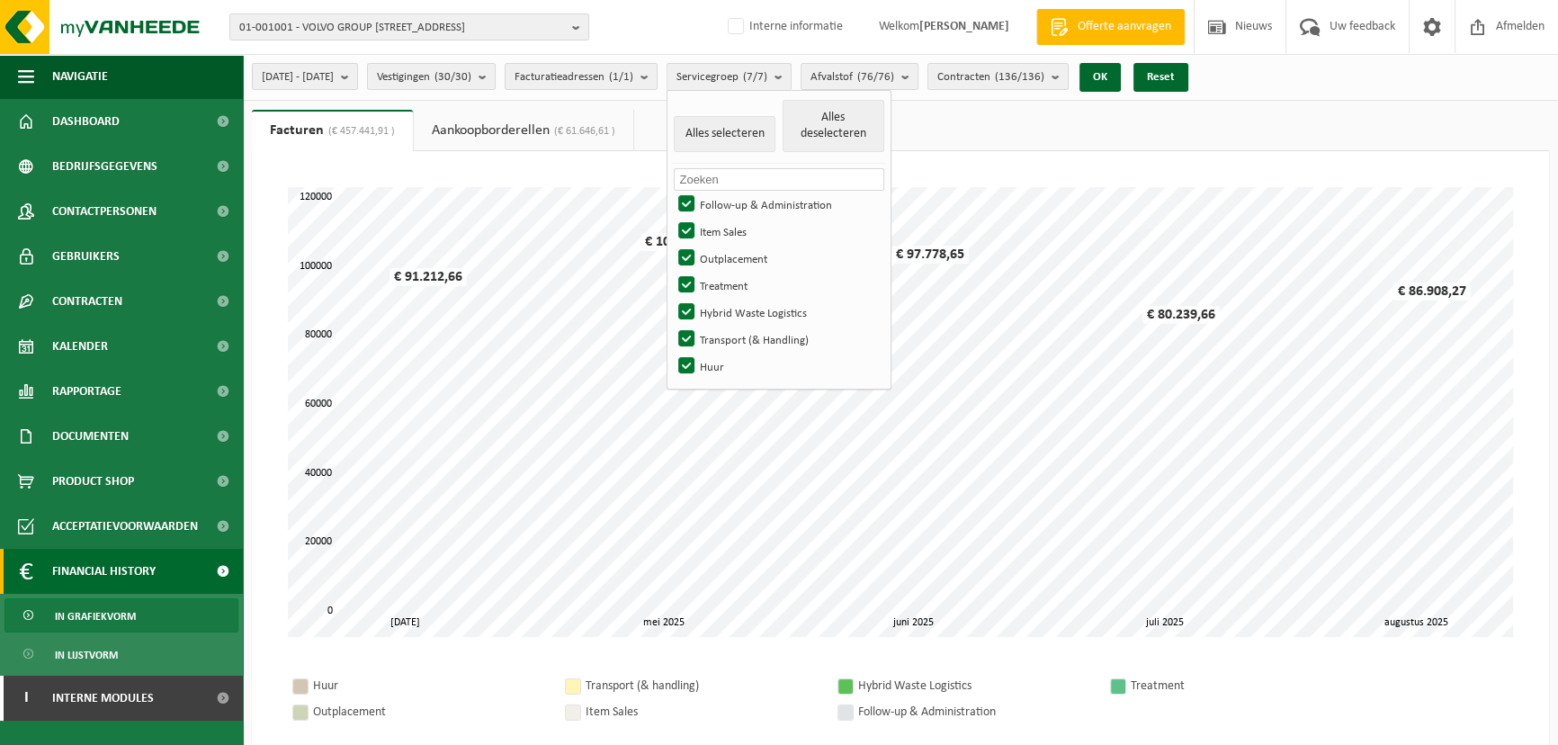
click at [977, 125] on ul "Facturen (€ 457.441,91 ) Aankoopborderellen (€ 61.646,61 )" at bounding box center [900, 130] width 1297 height 41
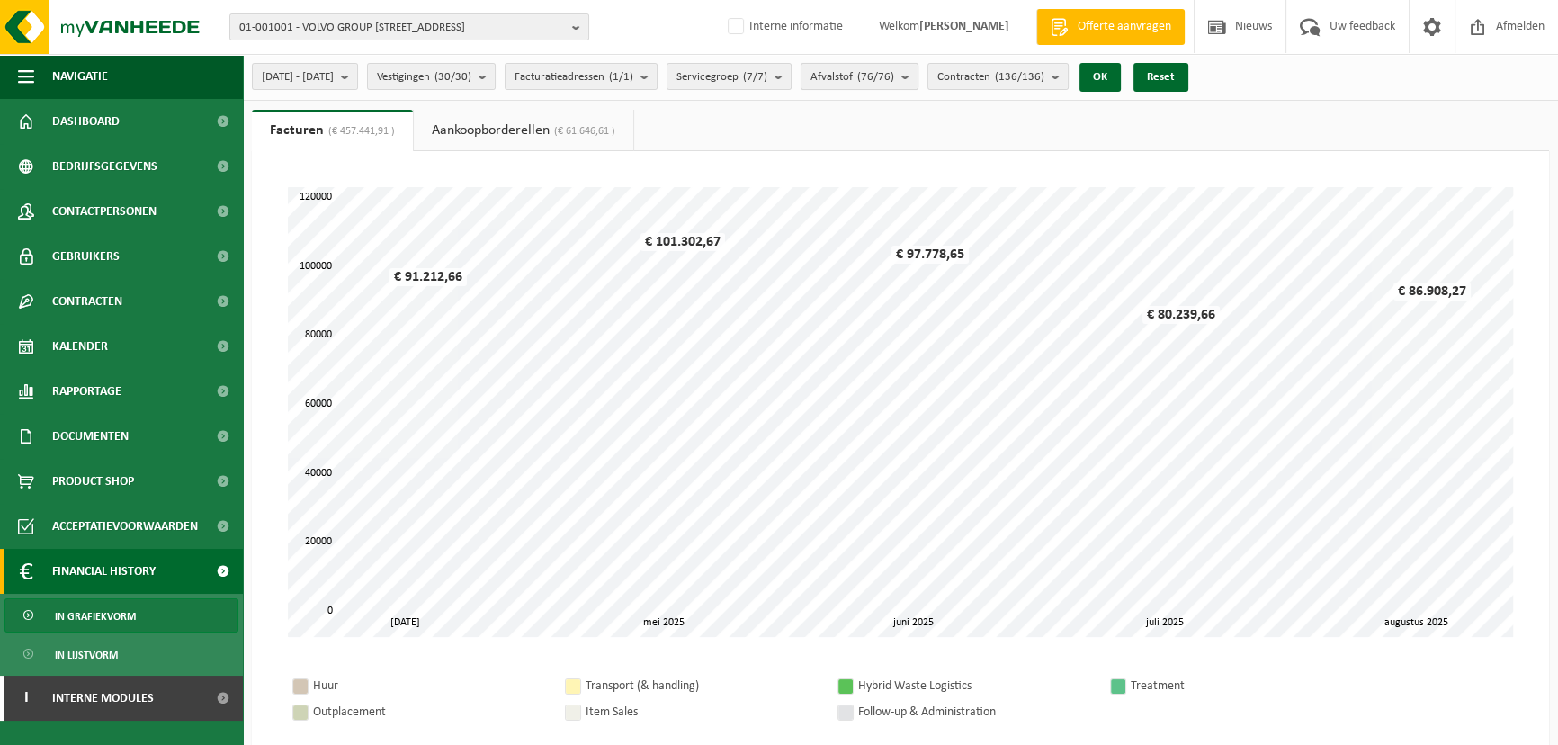
click at [894, 76] on count "(76/76)" at bounding box center [875, 77] width 37 height 12
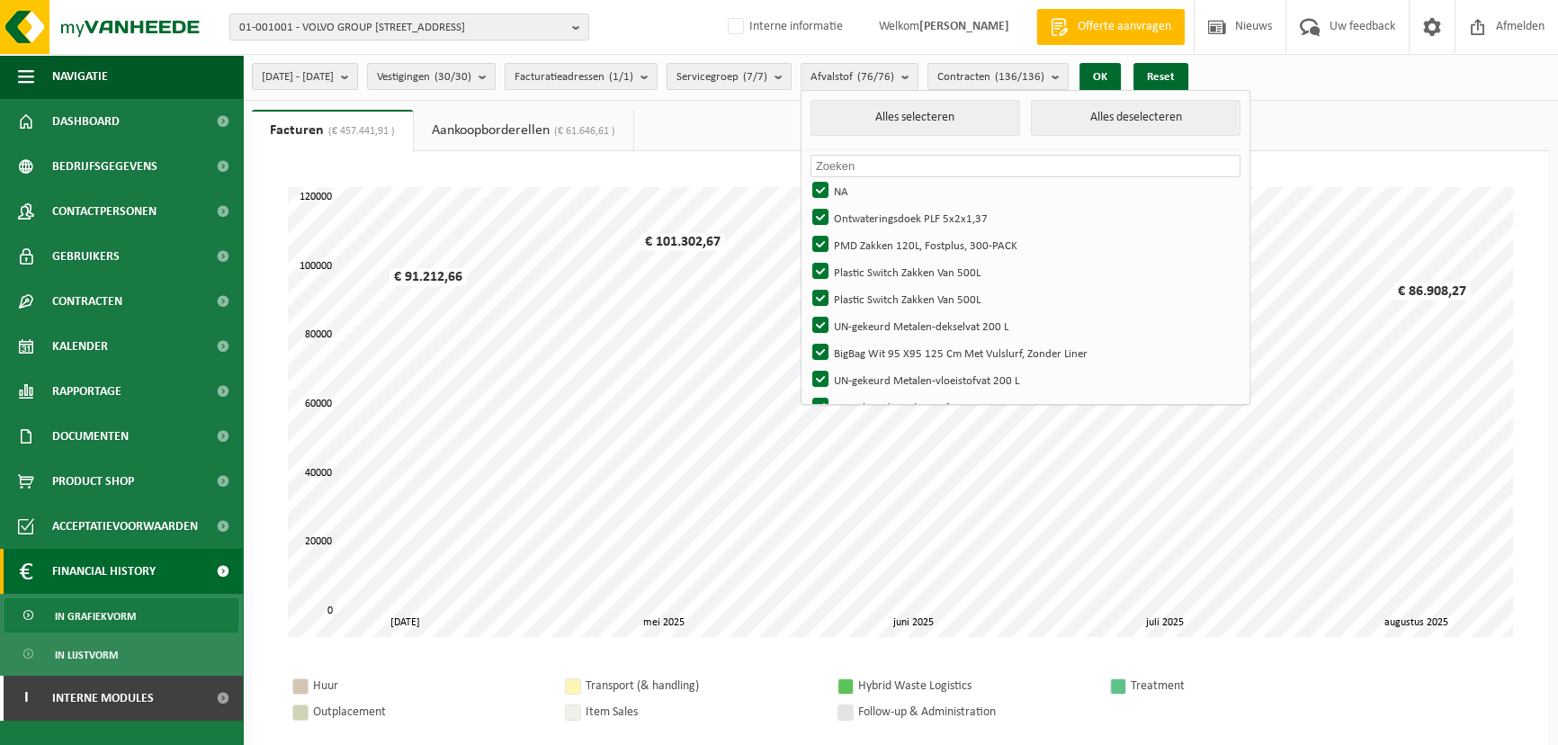
click at [910, 168] on input "text" at bounding box center [1025, 166] width 430 height 22
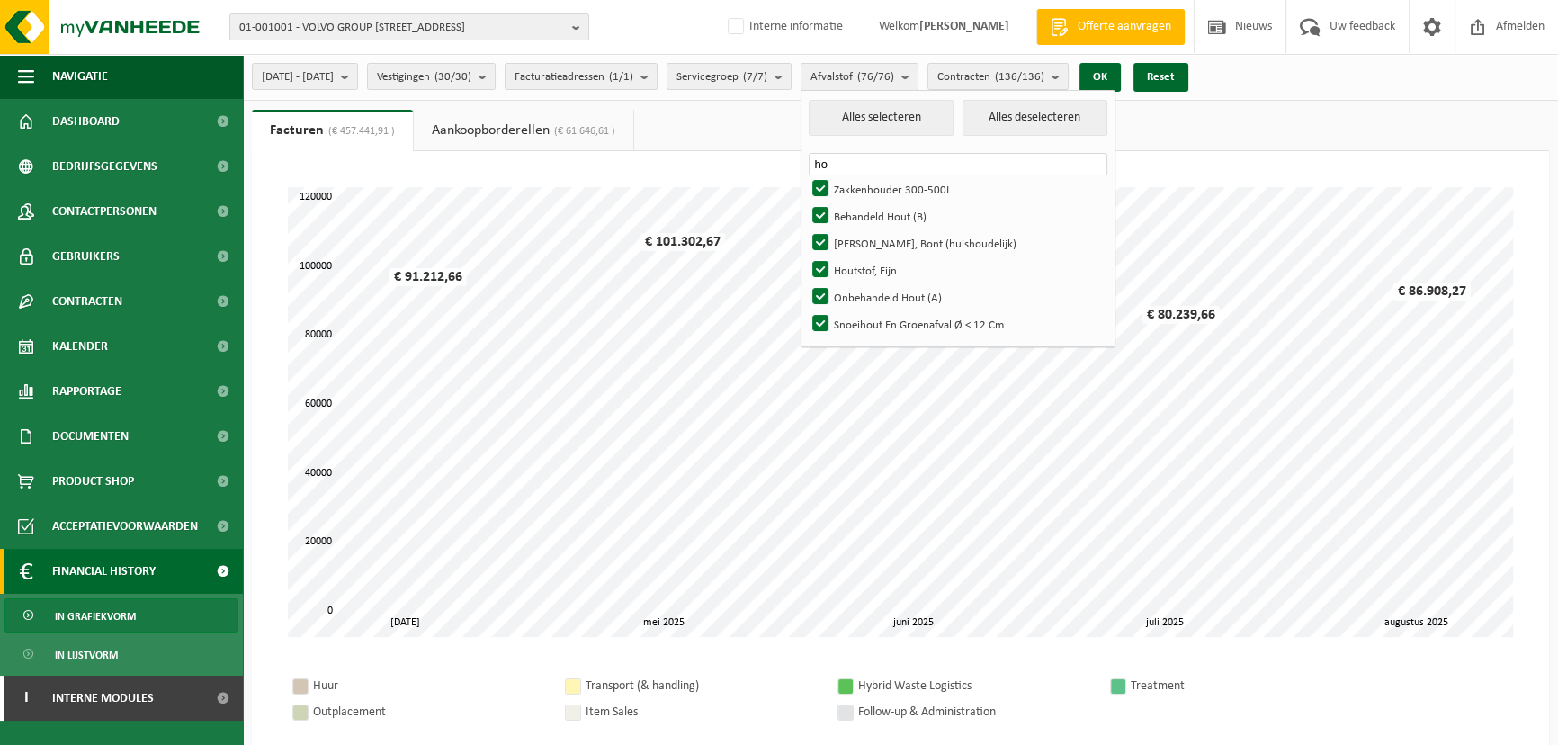
type input "h"
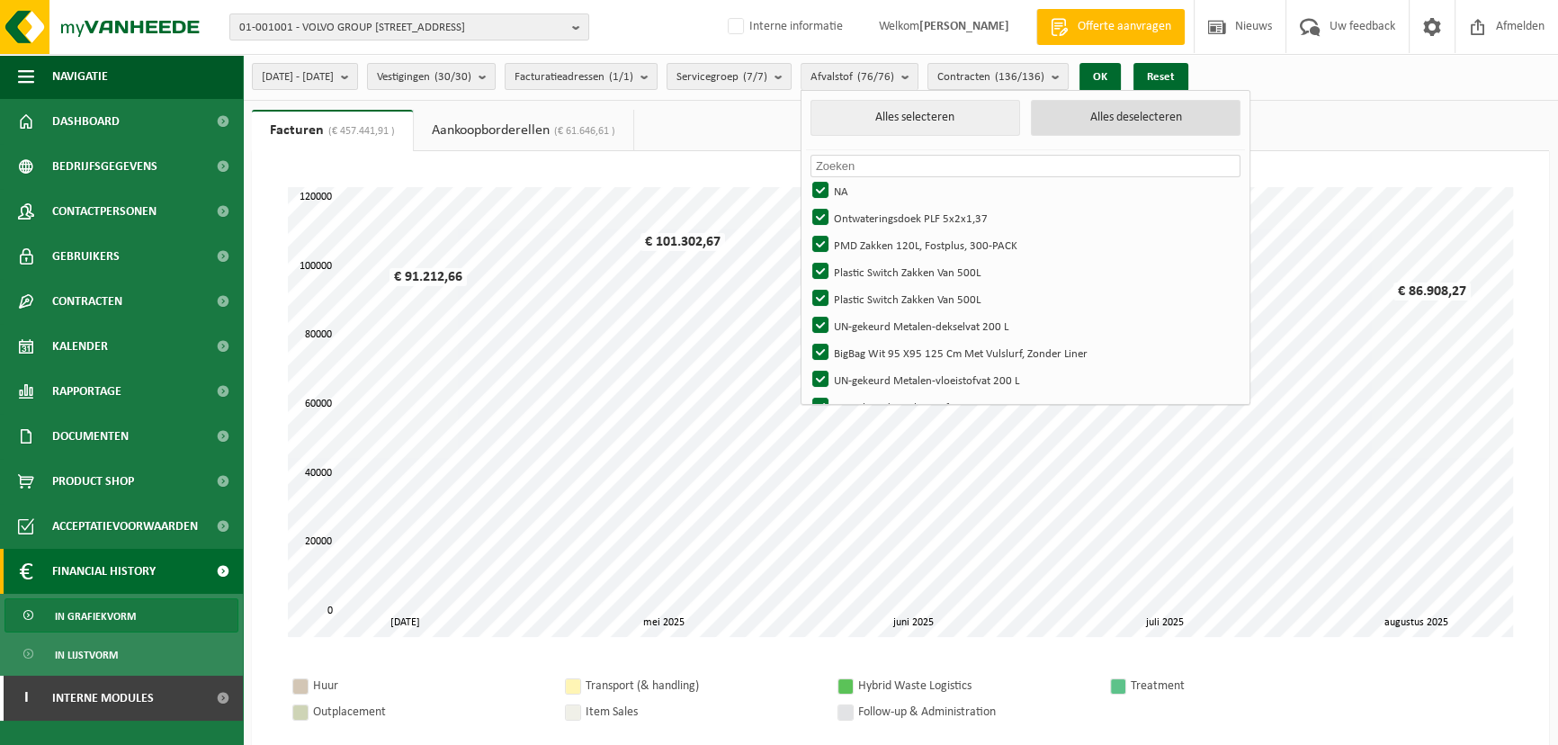
click at [1131, 122] on button "Alles deselecteren" at bounding box center [1136, 118] width 210 height 36
checkbox input "false"
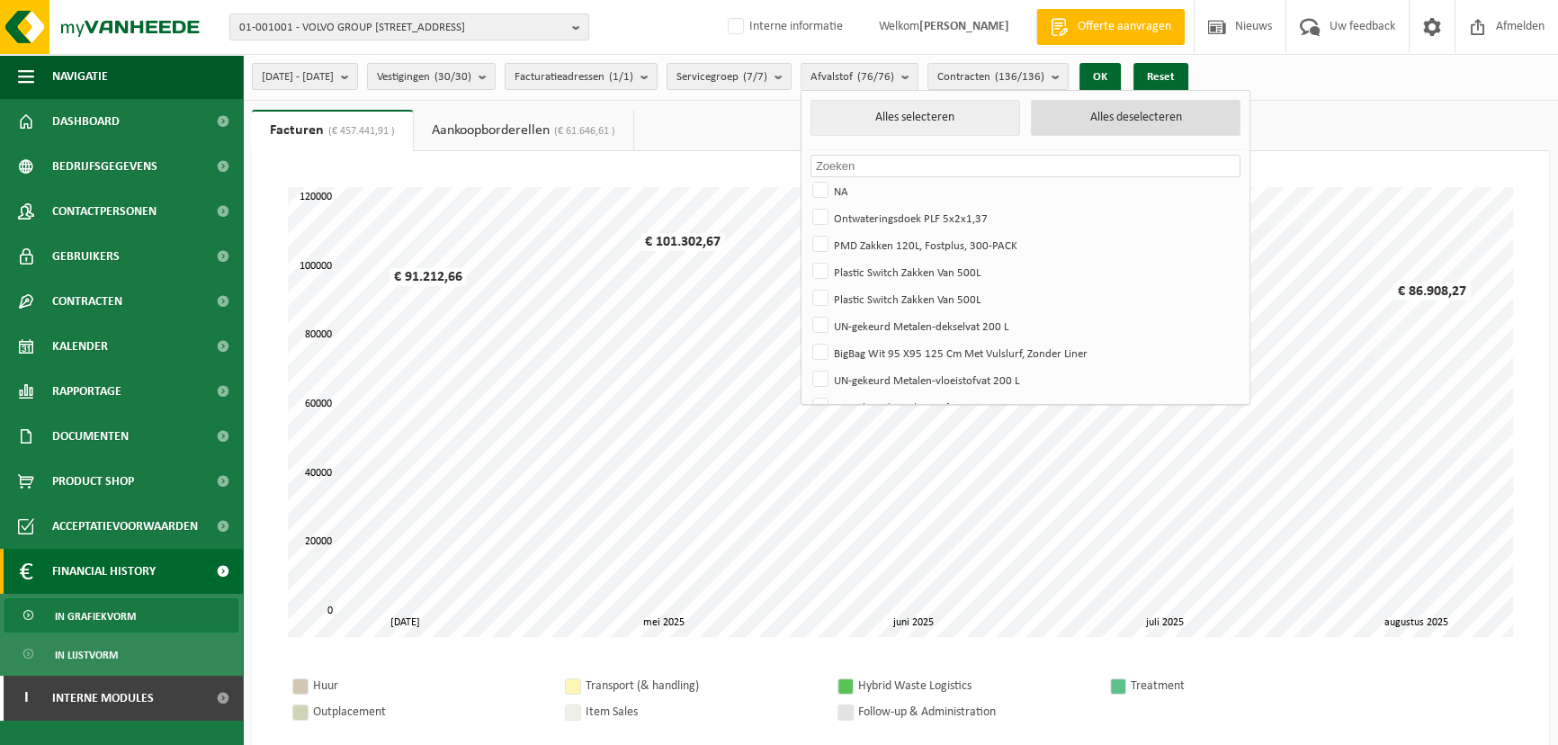
checkbox input "false"
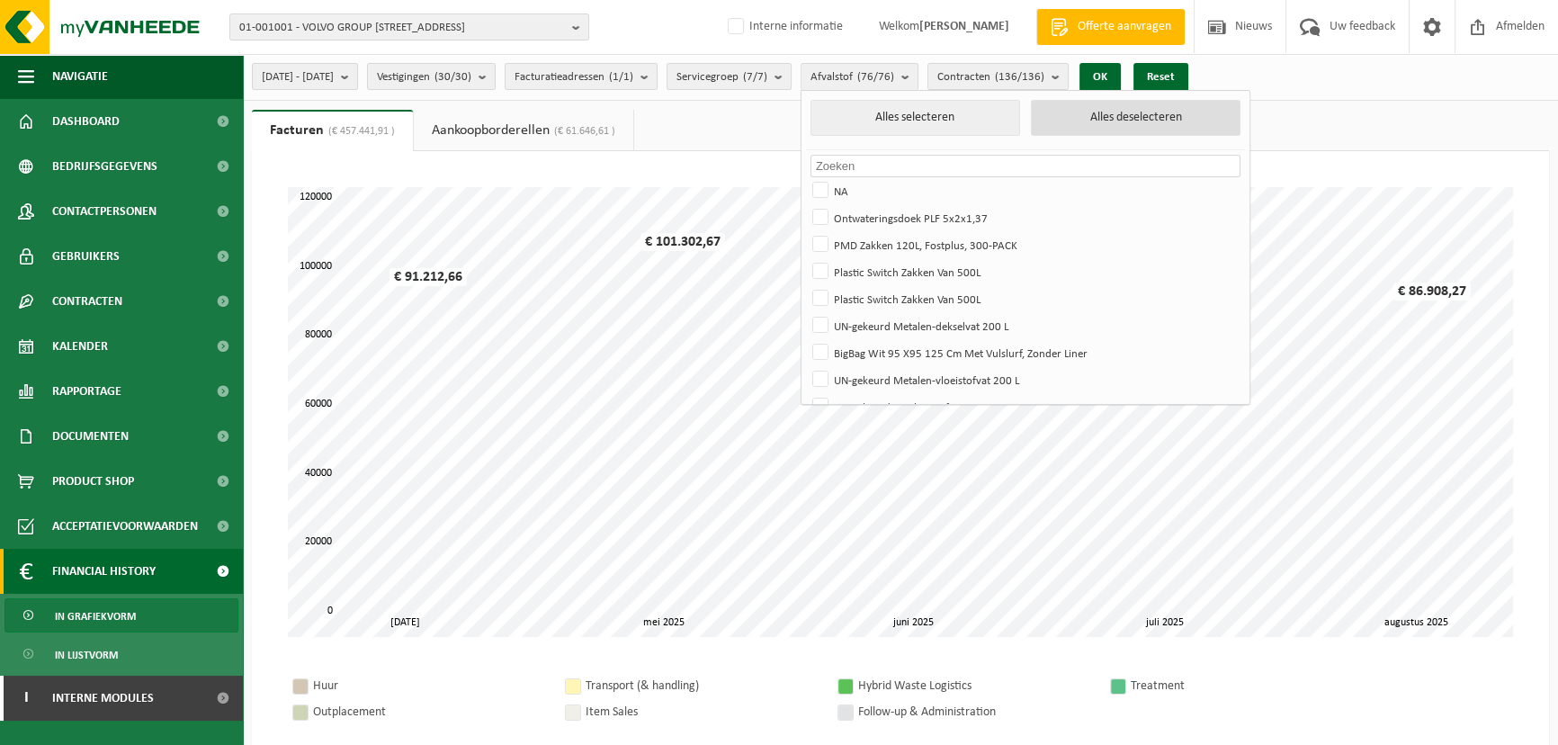
checkbox input "false"
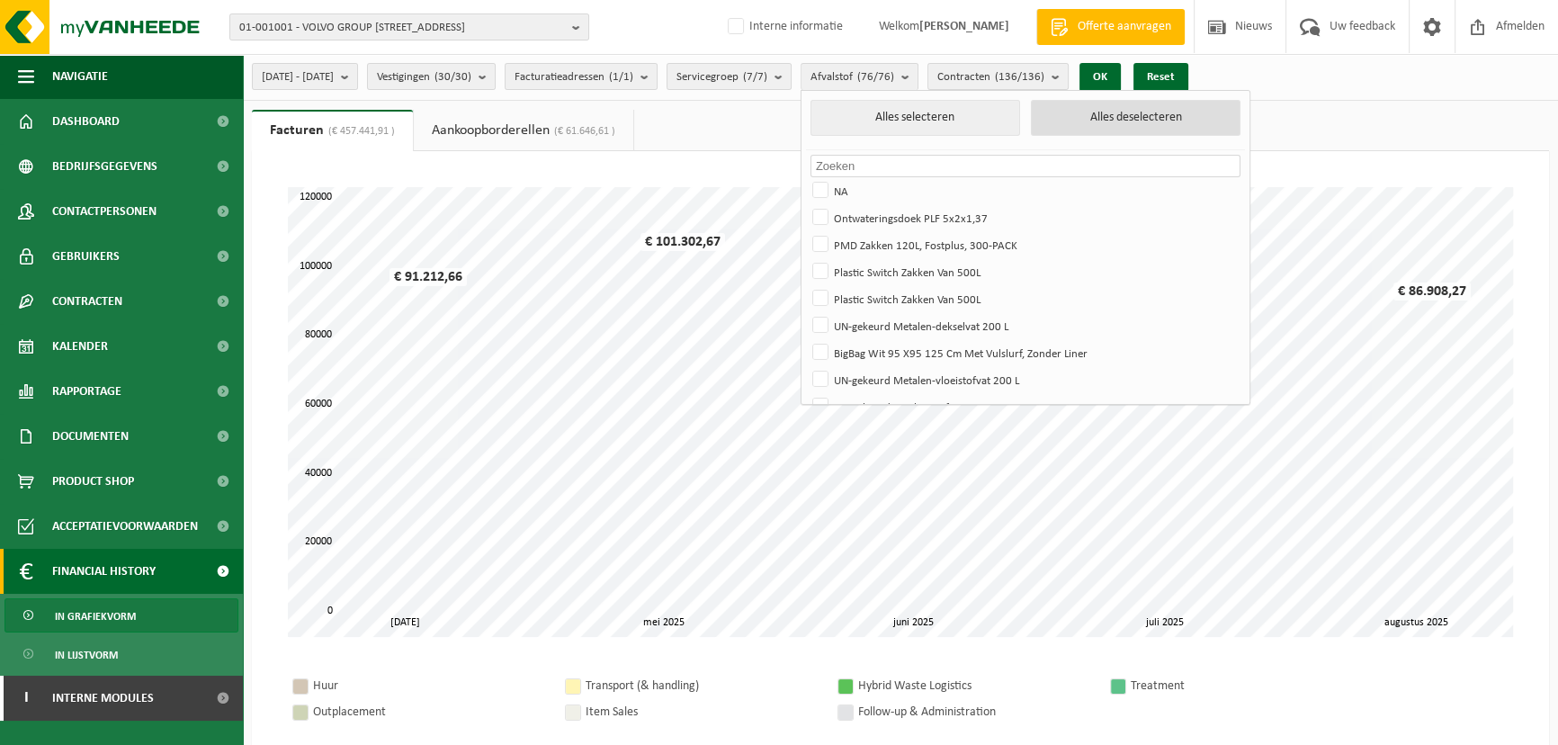
checkbox input "false"
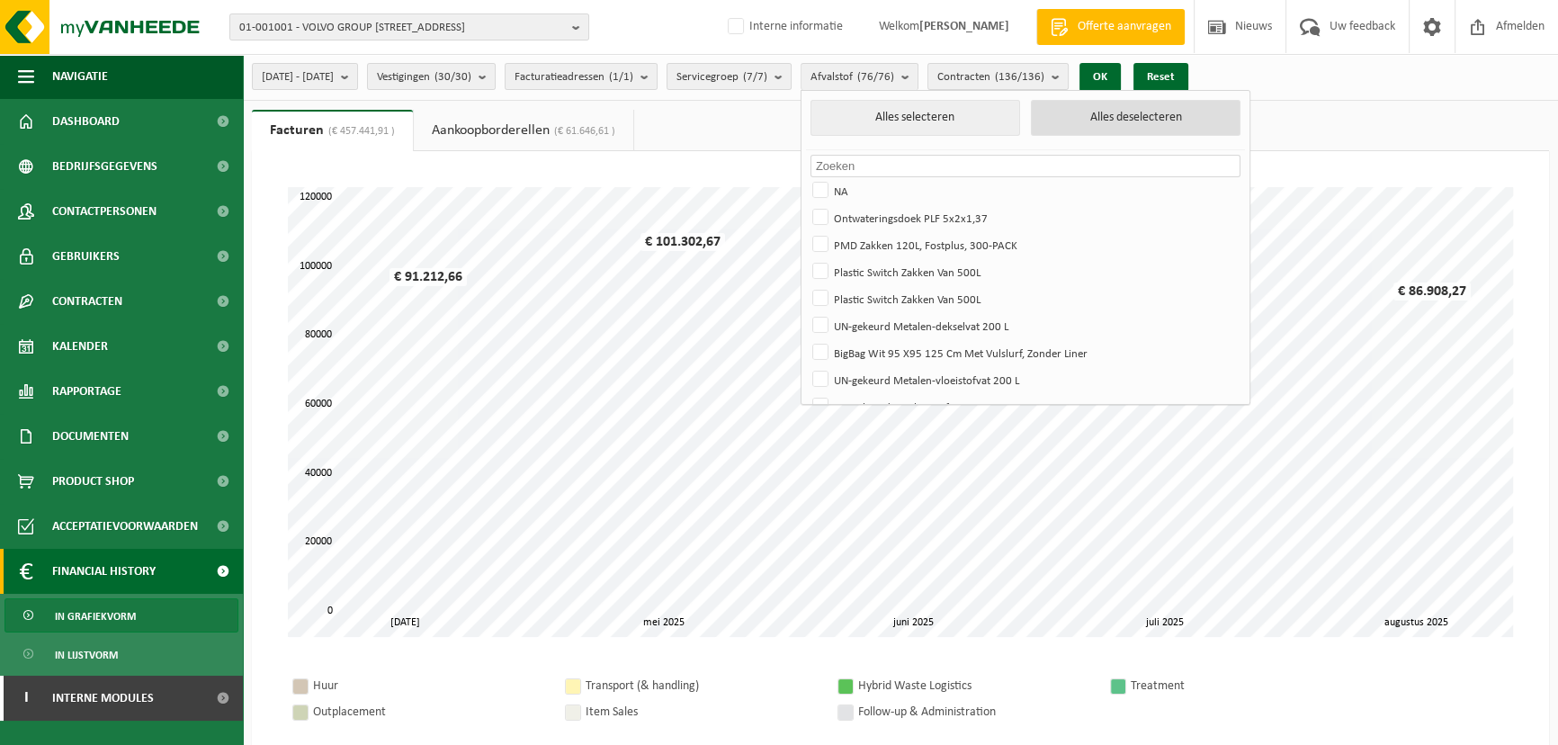
checkbox input "false"
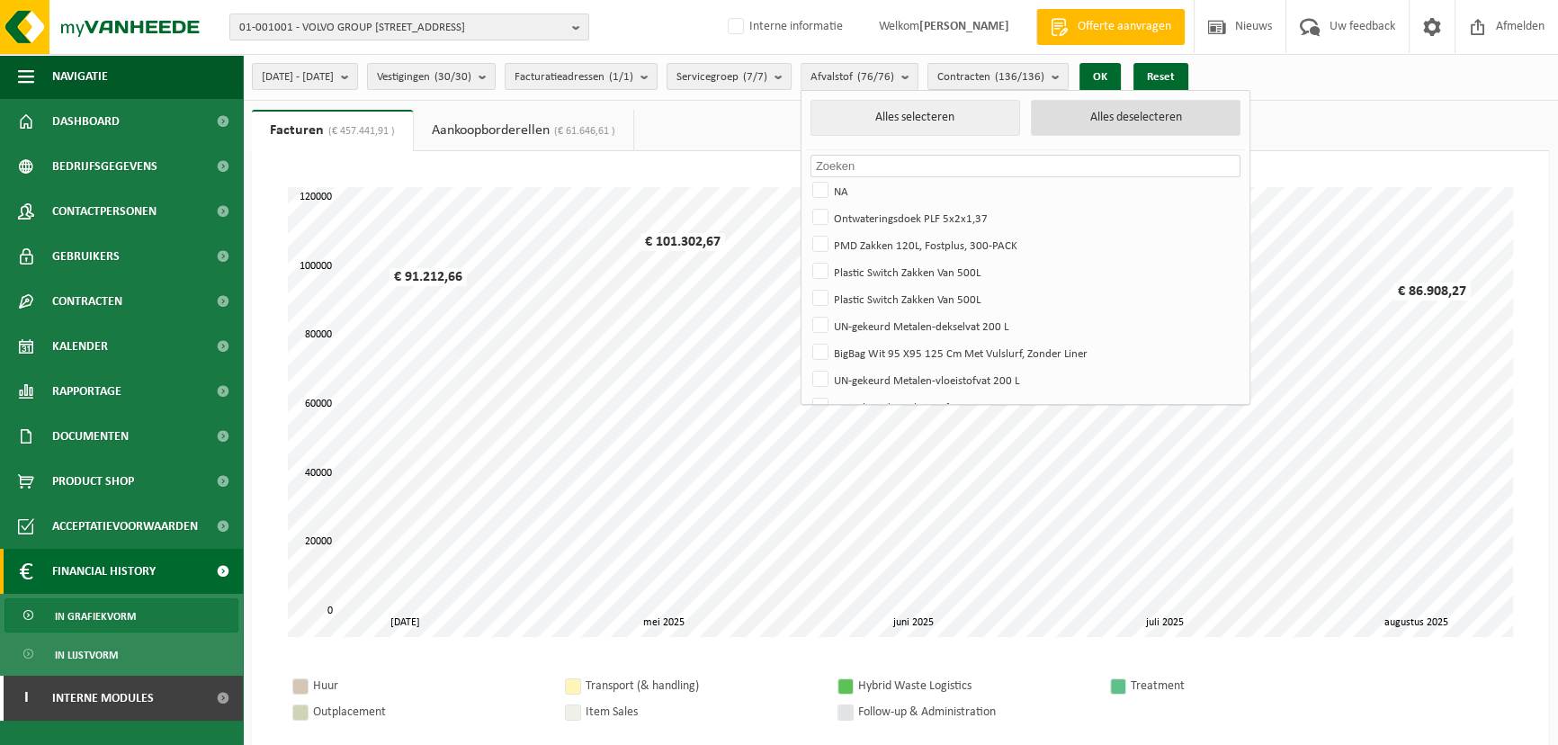
checkbox input "false"
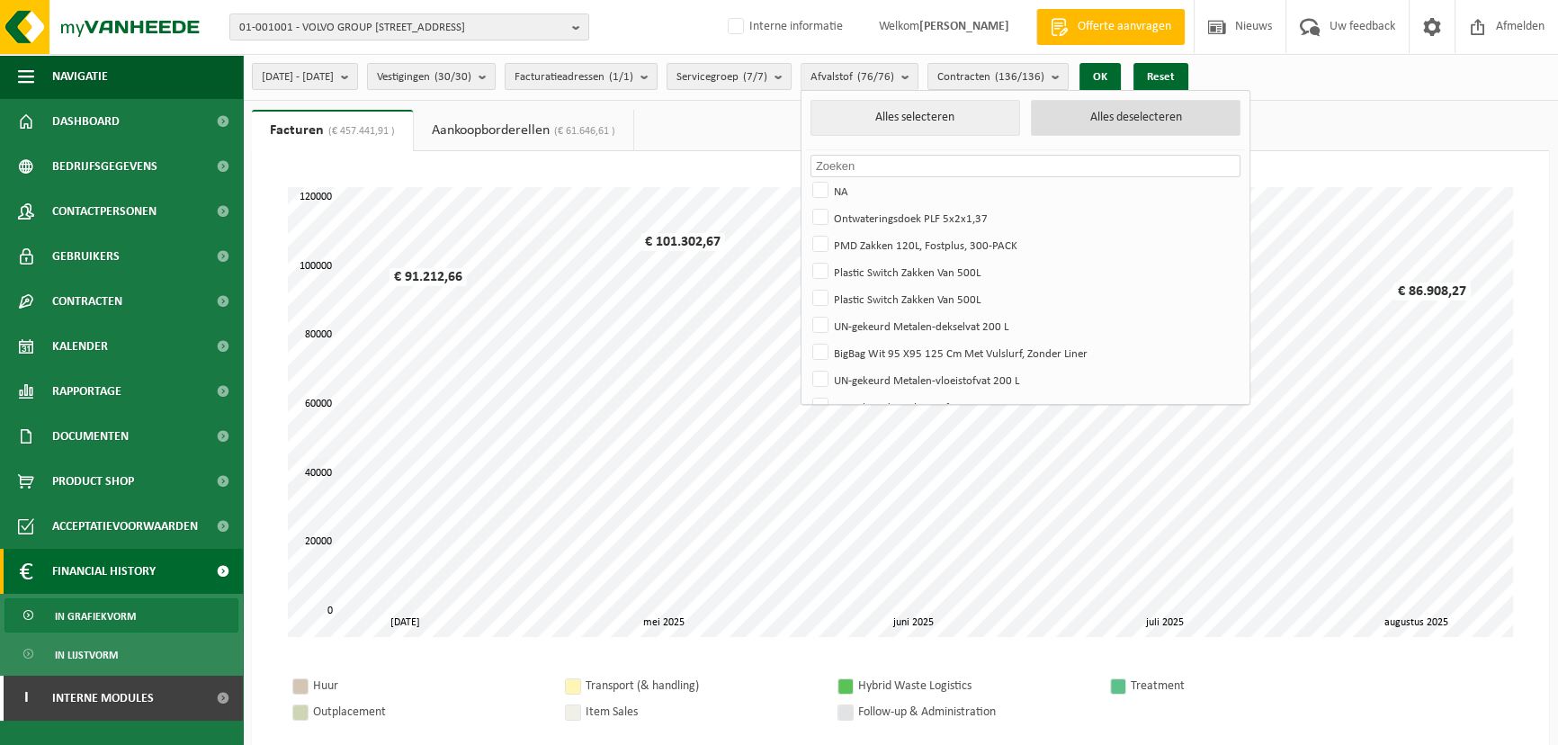
checkbox input "false"
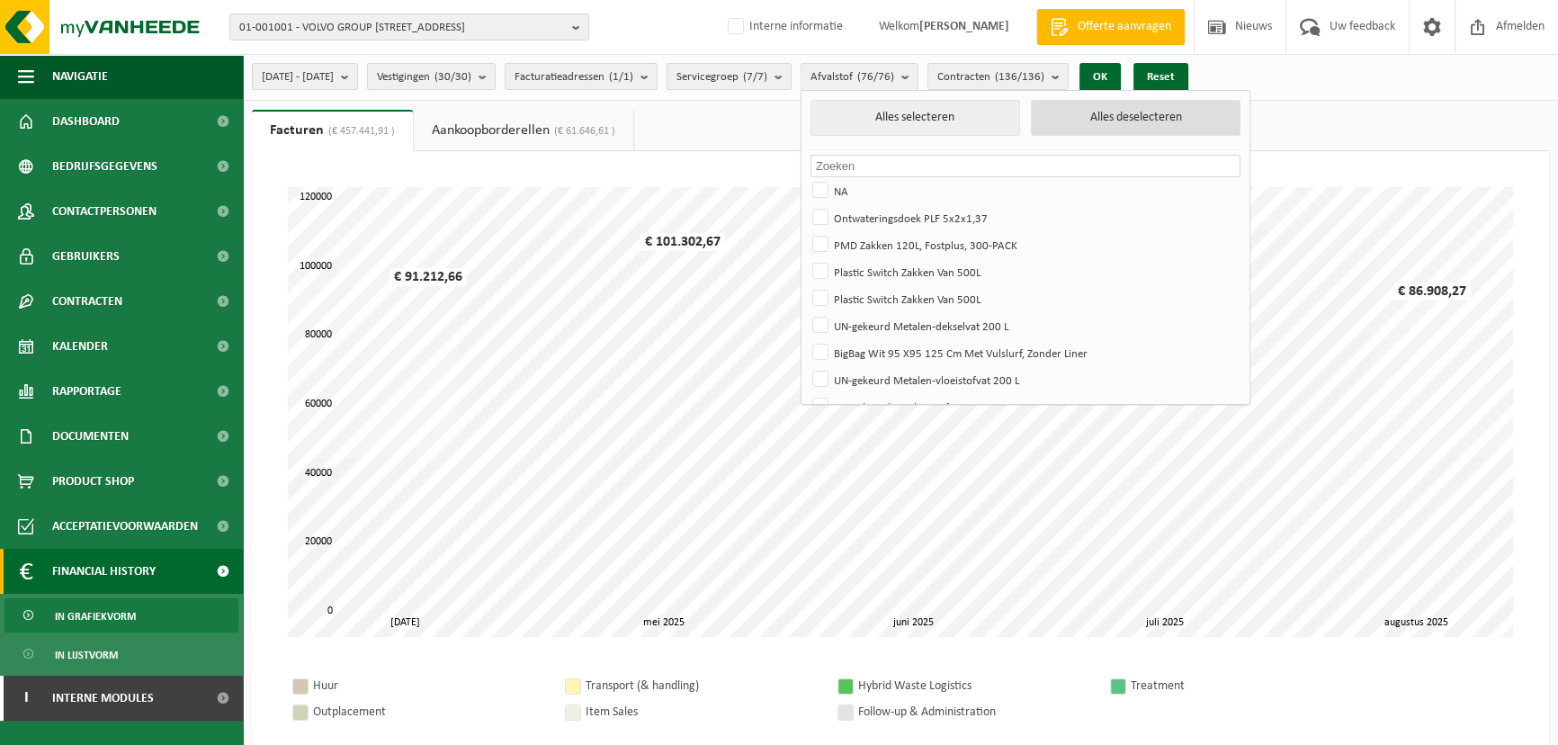
checkbox input "false"
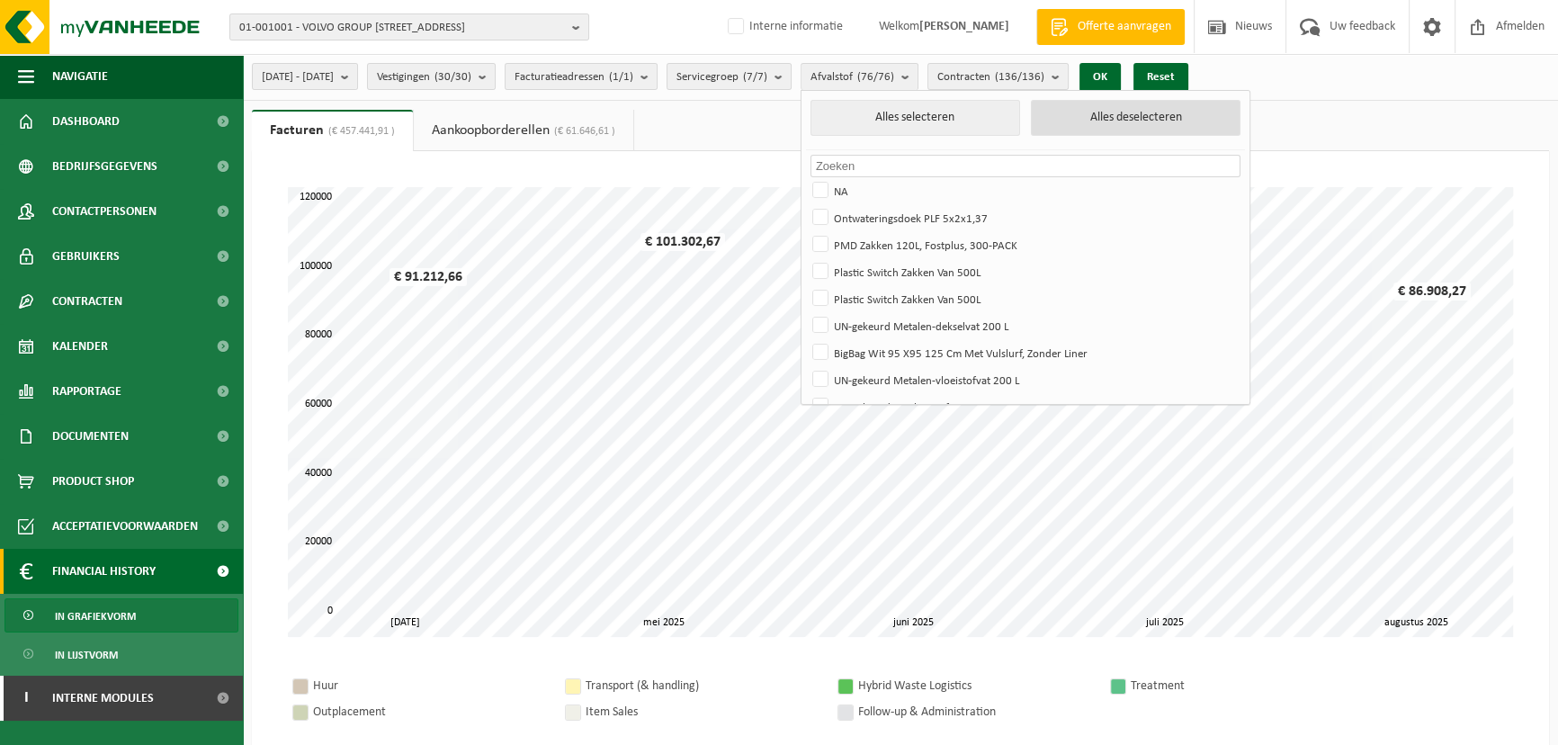
checkbox input "false"
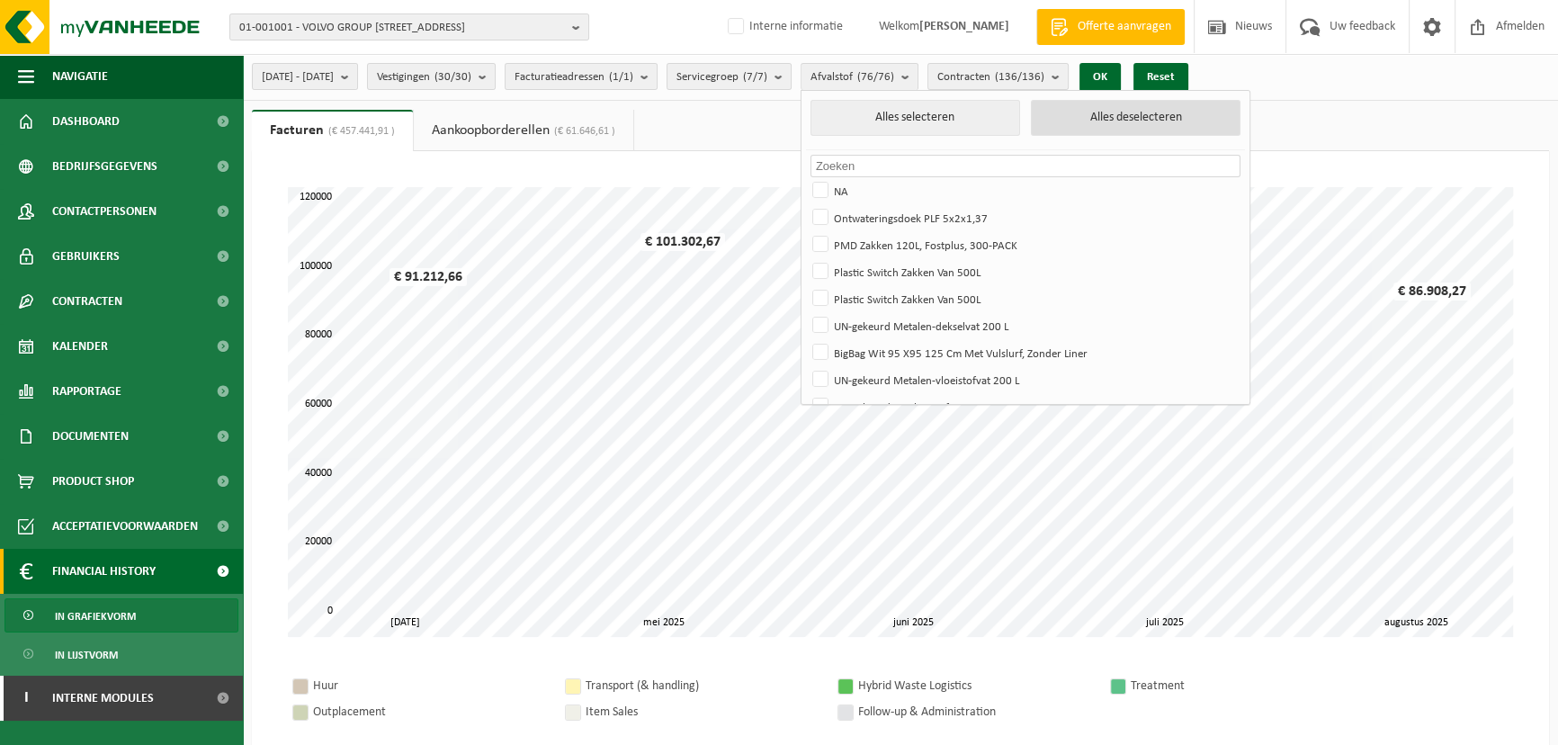
checkbox input "false"
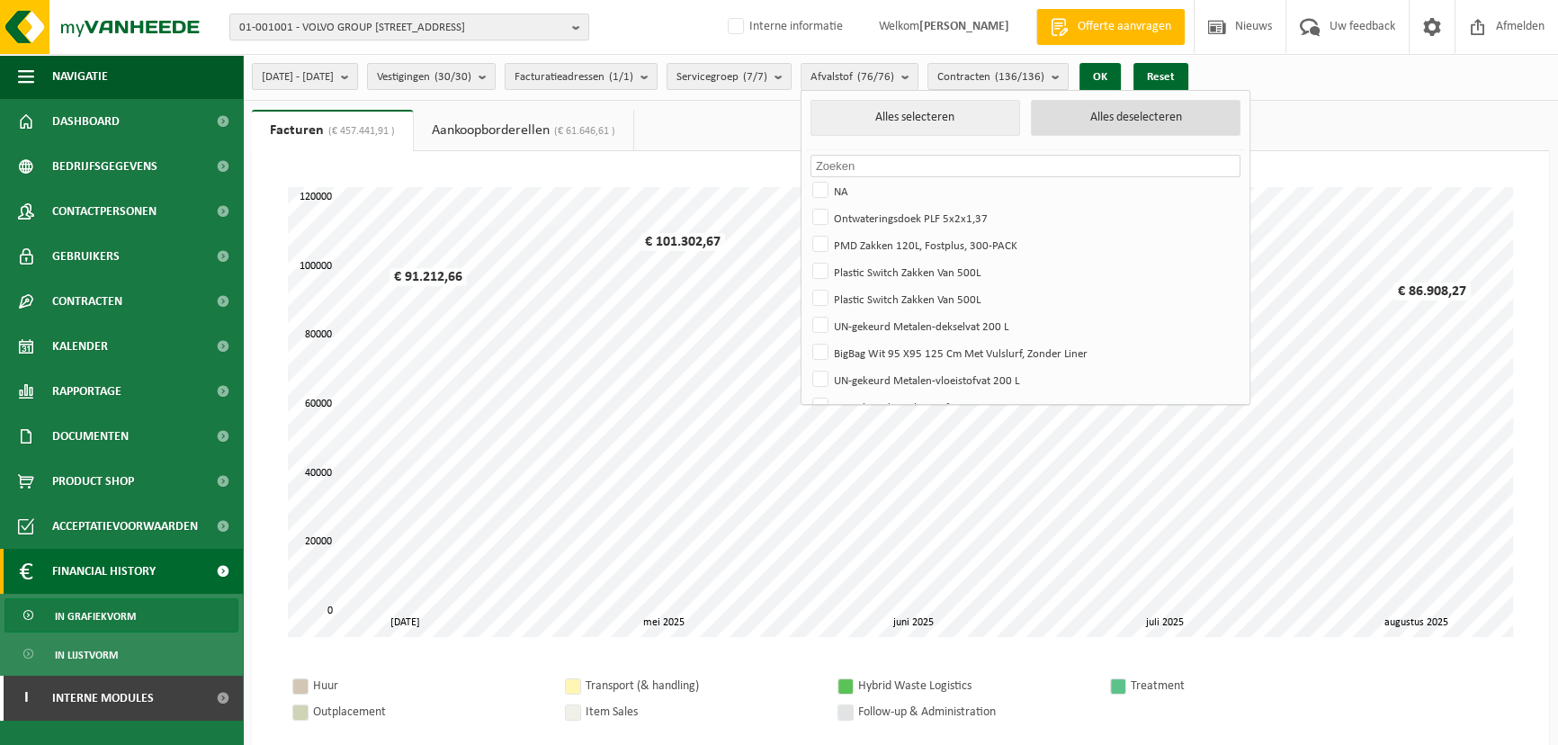
checkbox input "false"
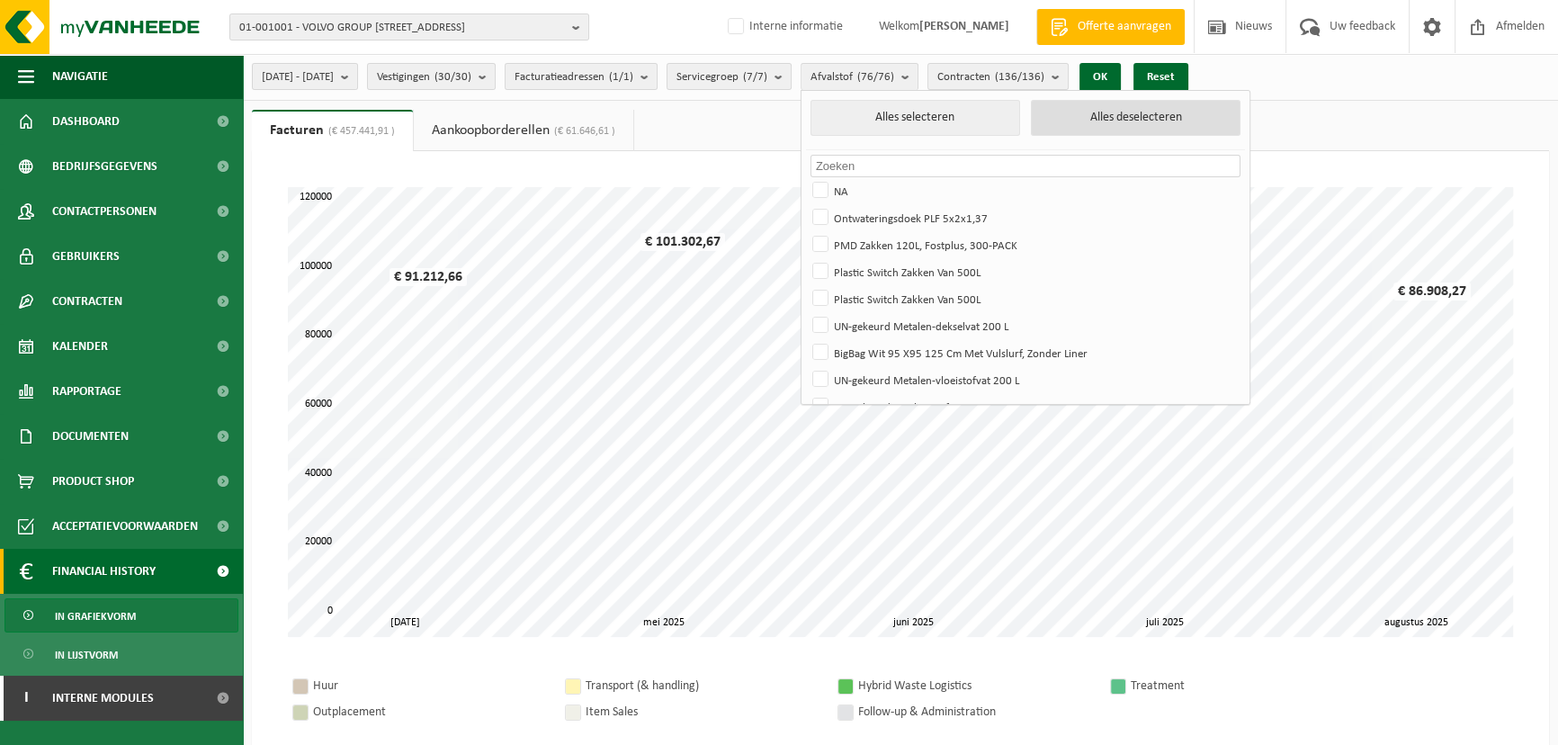
checkbox input "false"
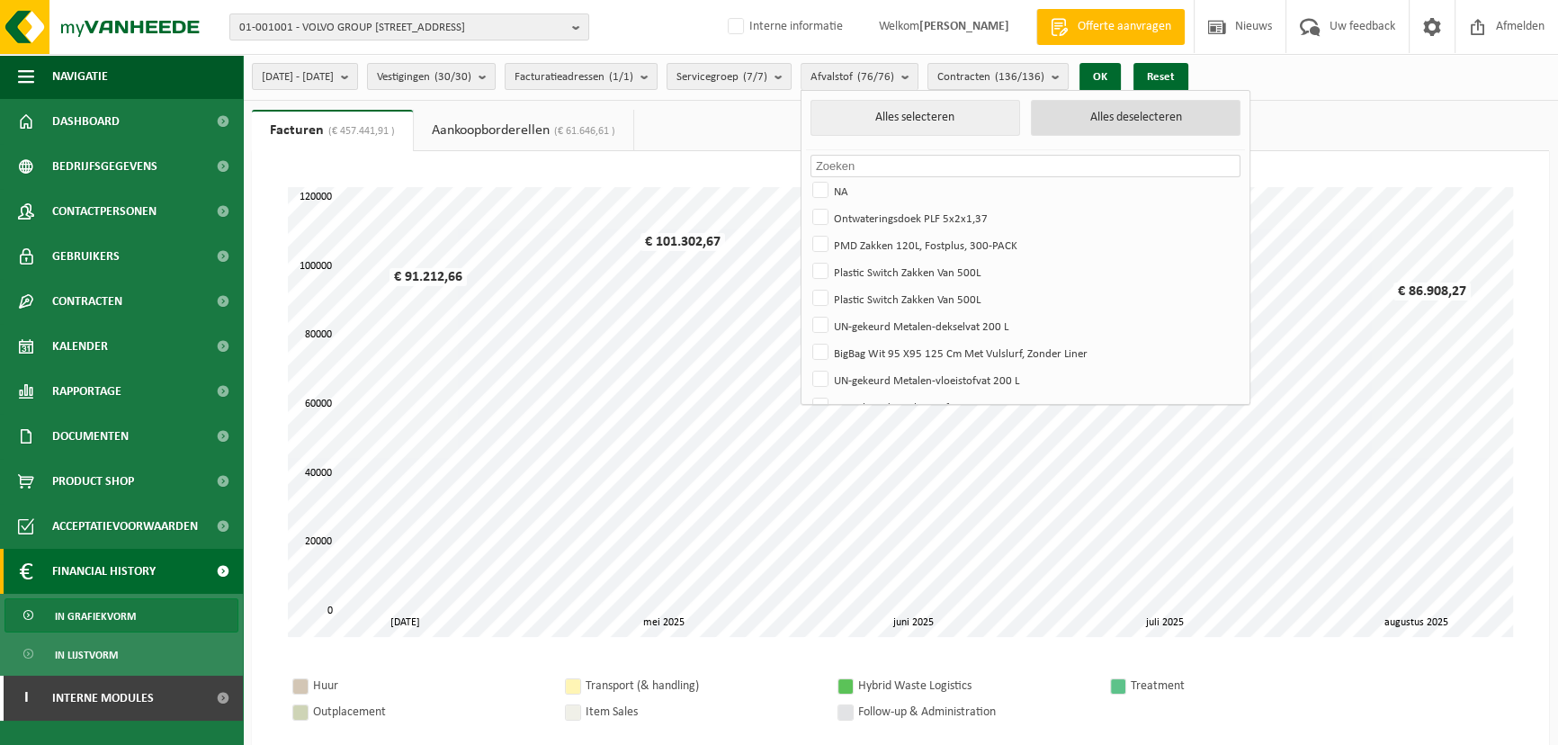
checkbox input "false"
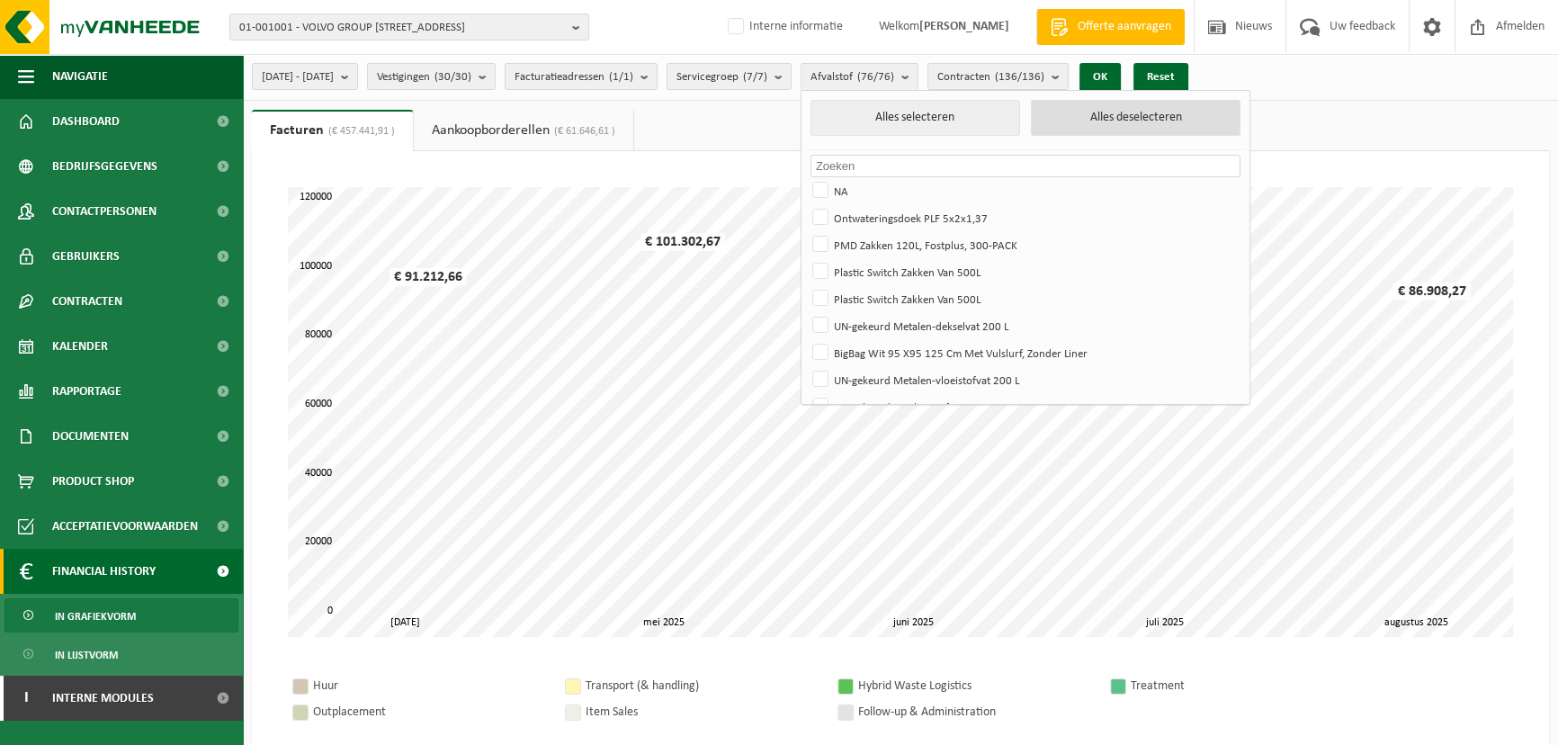
checkbox input "false"
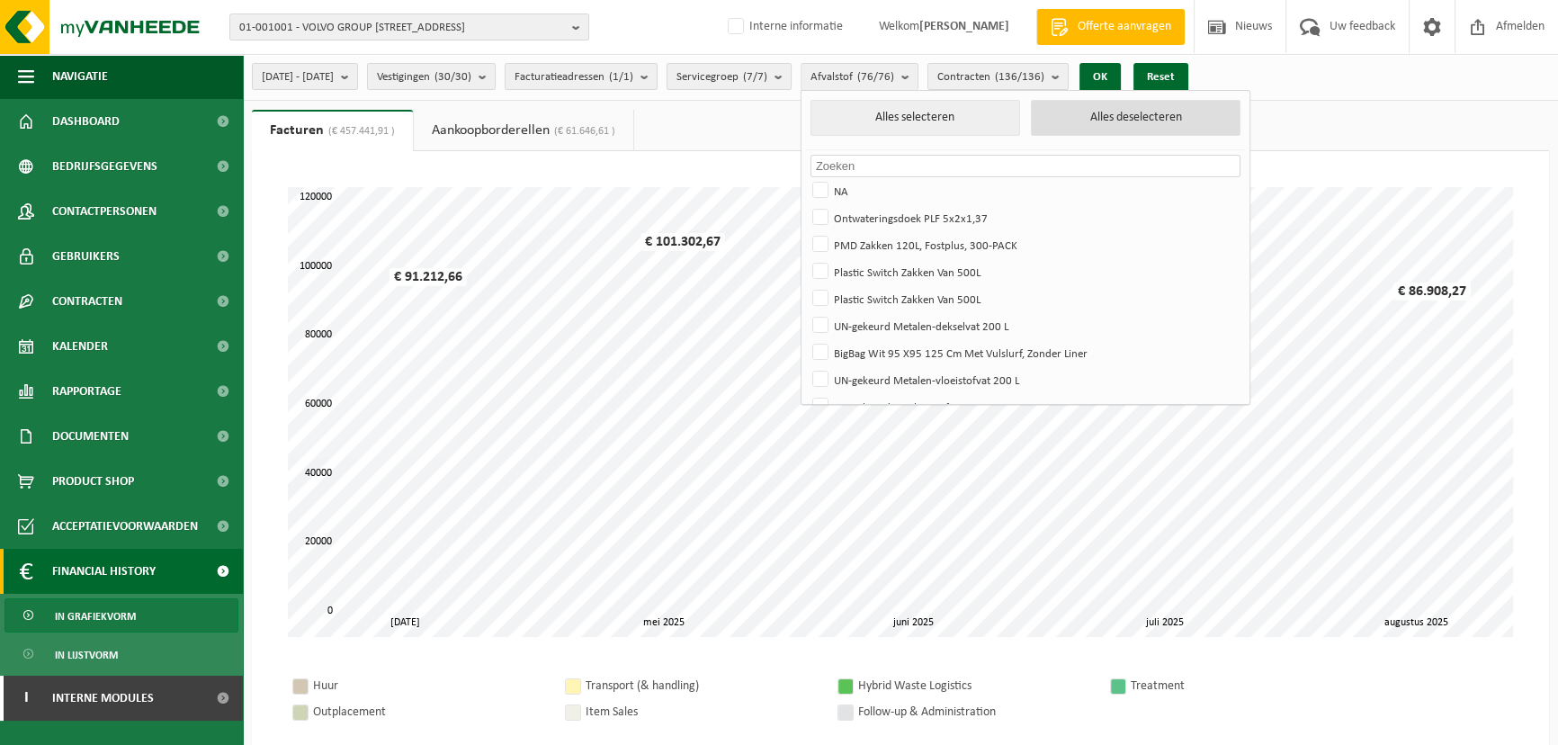
checkbox input "false"
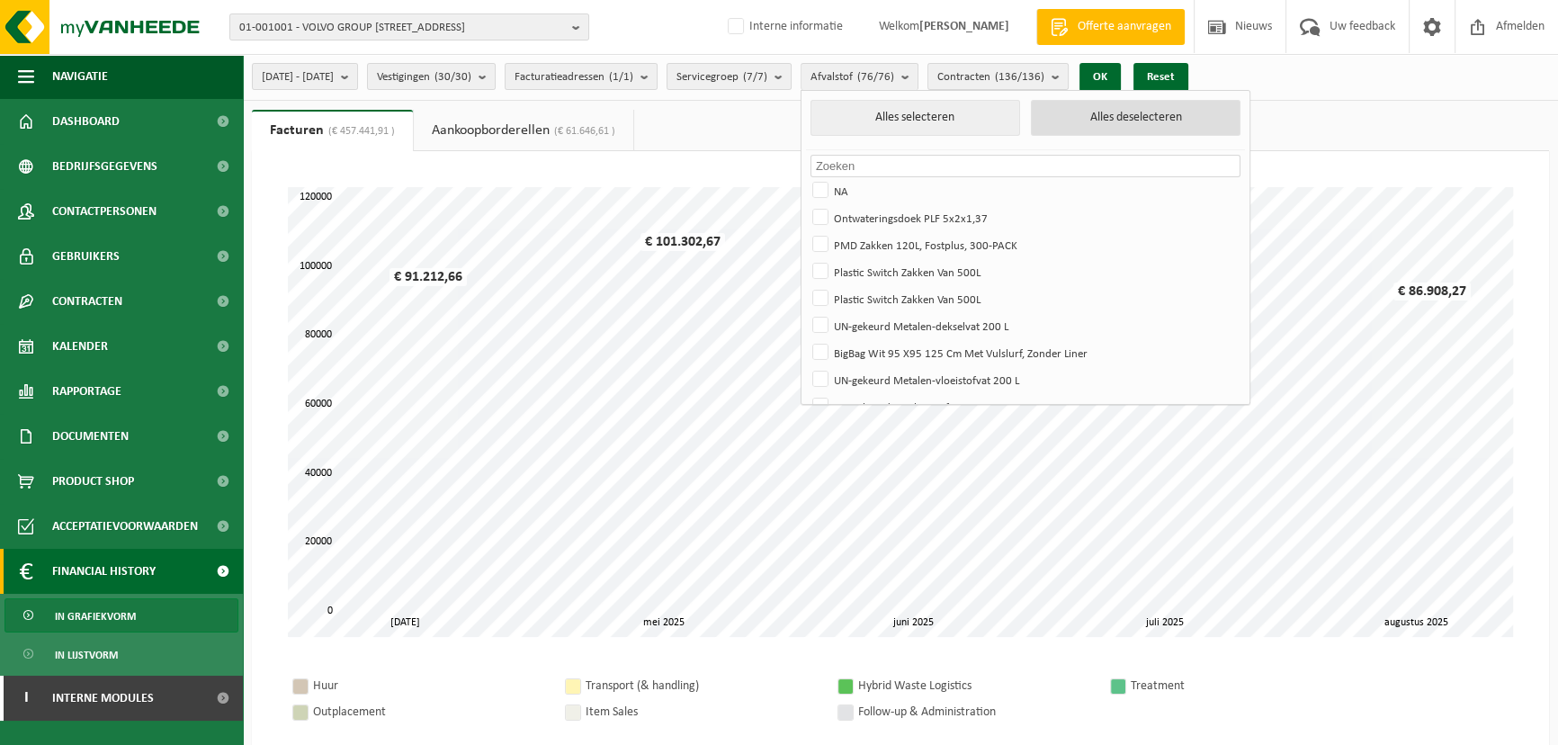
checkbox input "false"
click at [987, 161] on input "text" at bounding box center [1025, 166] width 430 height 22
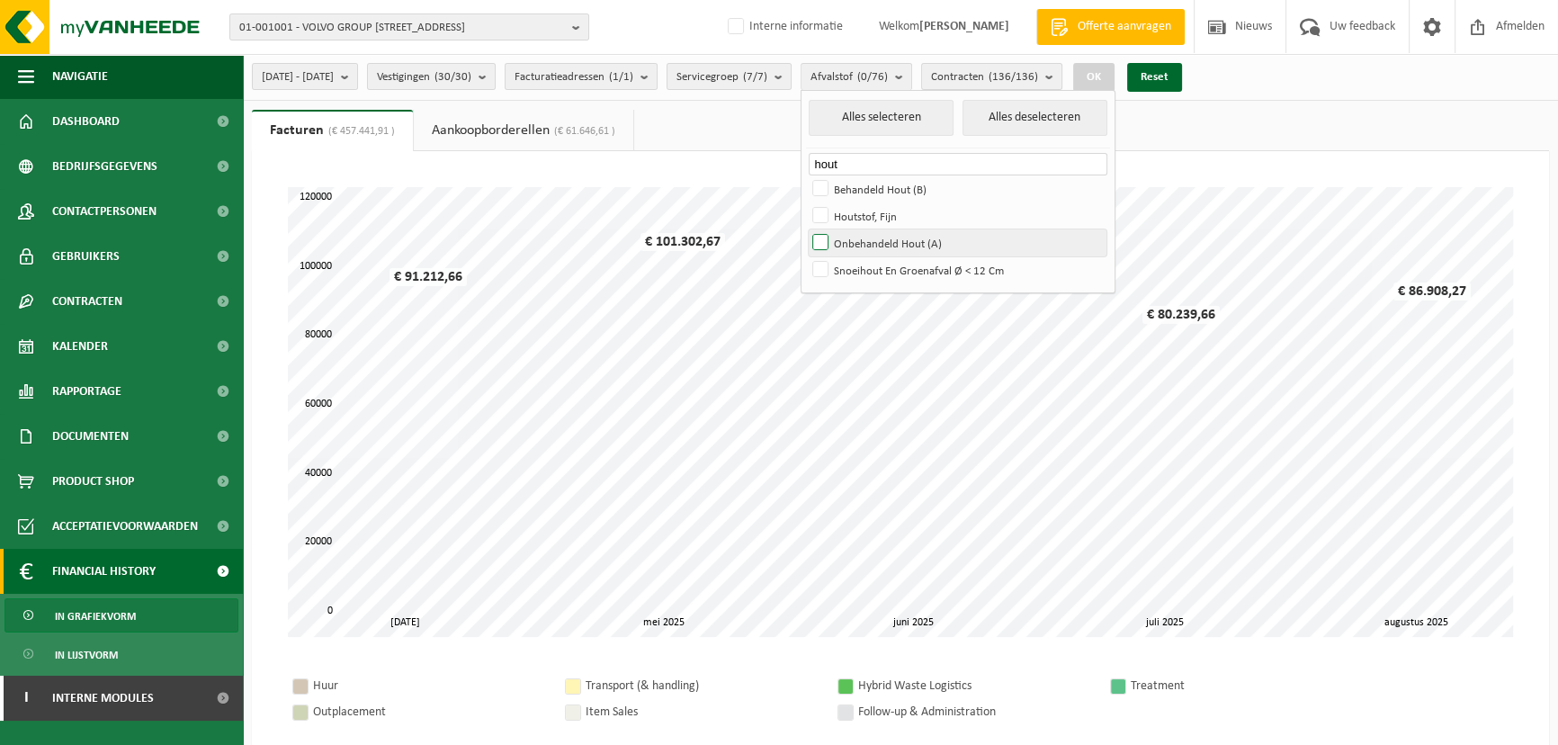
type input "hout"
click at [871, 245] on label "Onbehandeld Hout (A)" at bounding box center [957, 242] width 298 height 27
click at [806, 229] on input "Onbehandeld Hout (A)" at bounding box center [805, 228] width 1 height 1
checkbox input "true"
click at [870, 192] on label "Behandeld Hout (B)" at bounding box center [957, 188] width 298 height 27
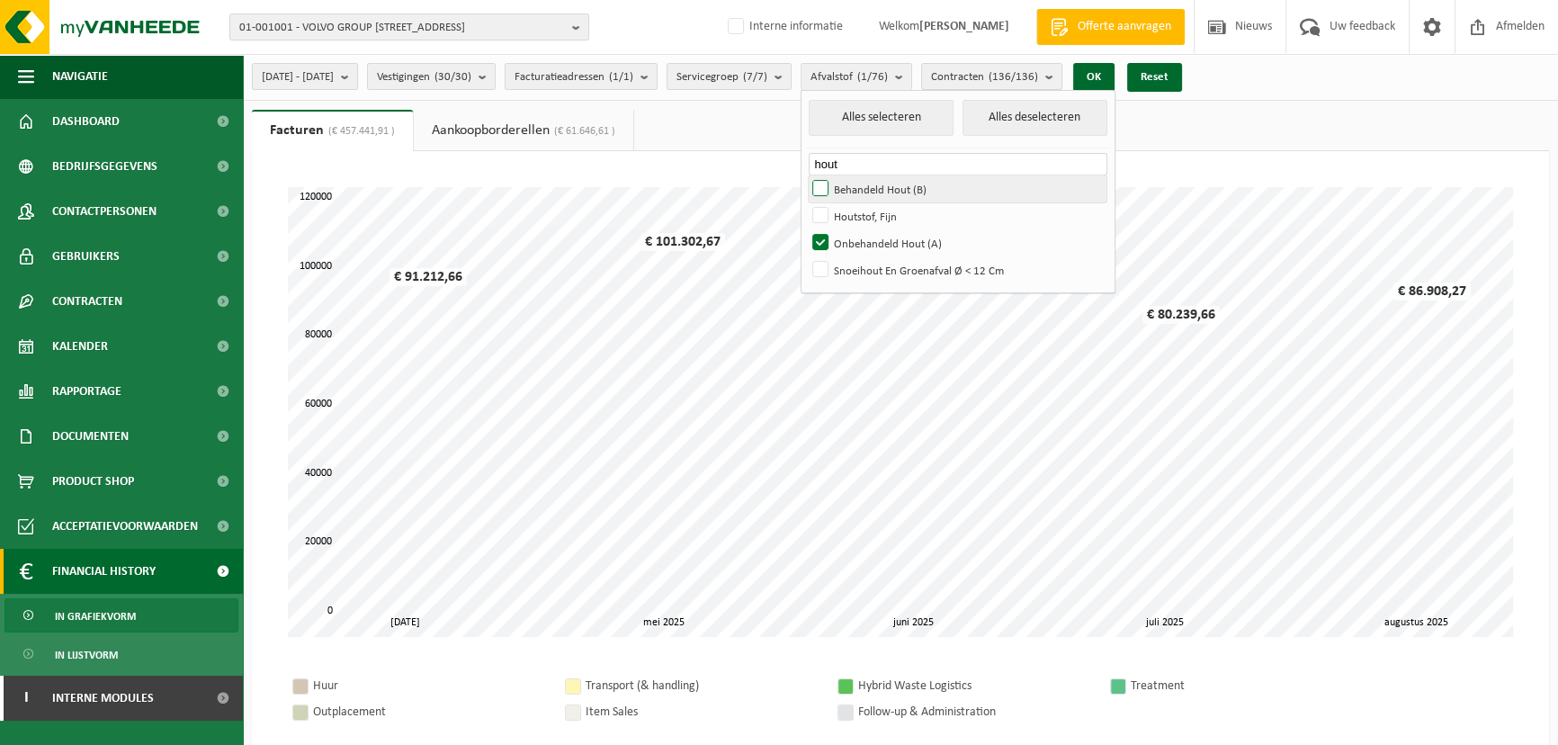
click at [806, 175] on input "Behandeld Hout (B)" at bounding box center [805, 174] width 1 height 1
checkbox input "true"
click at [1114, 73] on button "OK" at bounding box center [1093, 77] width 41 height 29
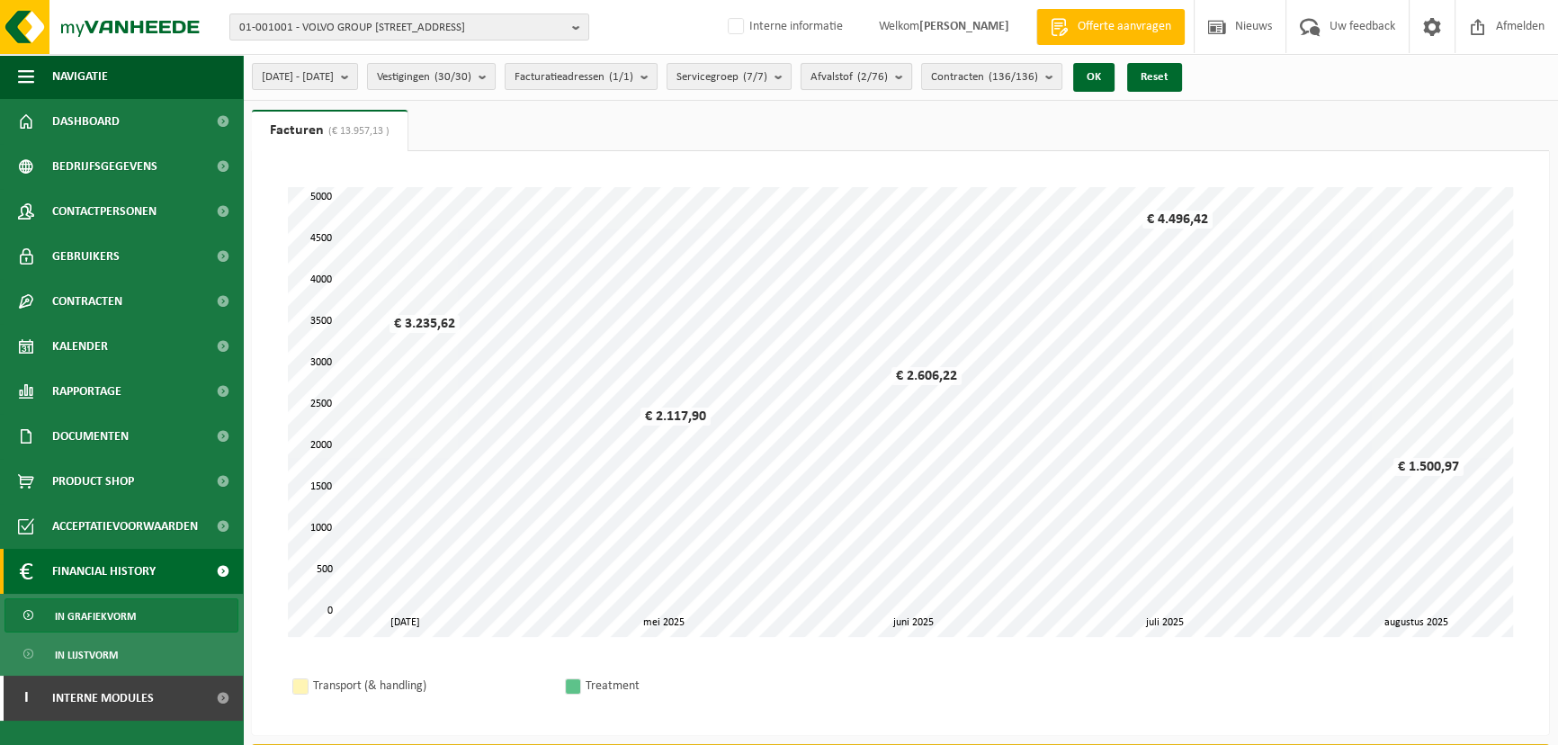
click at [888, 81] on count "(2/76)" at bounding box center [872, 77] width 31 height 12
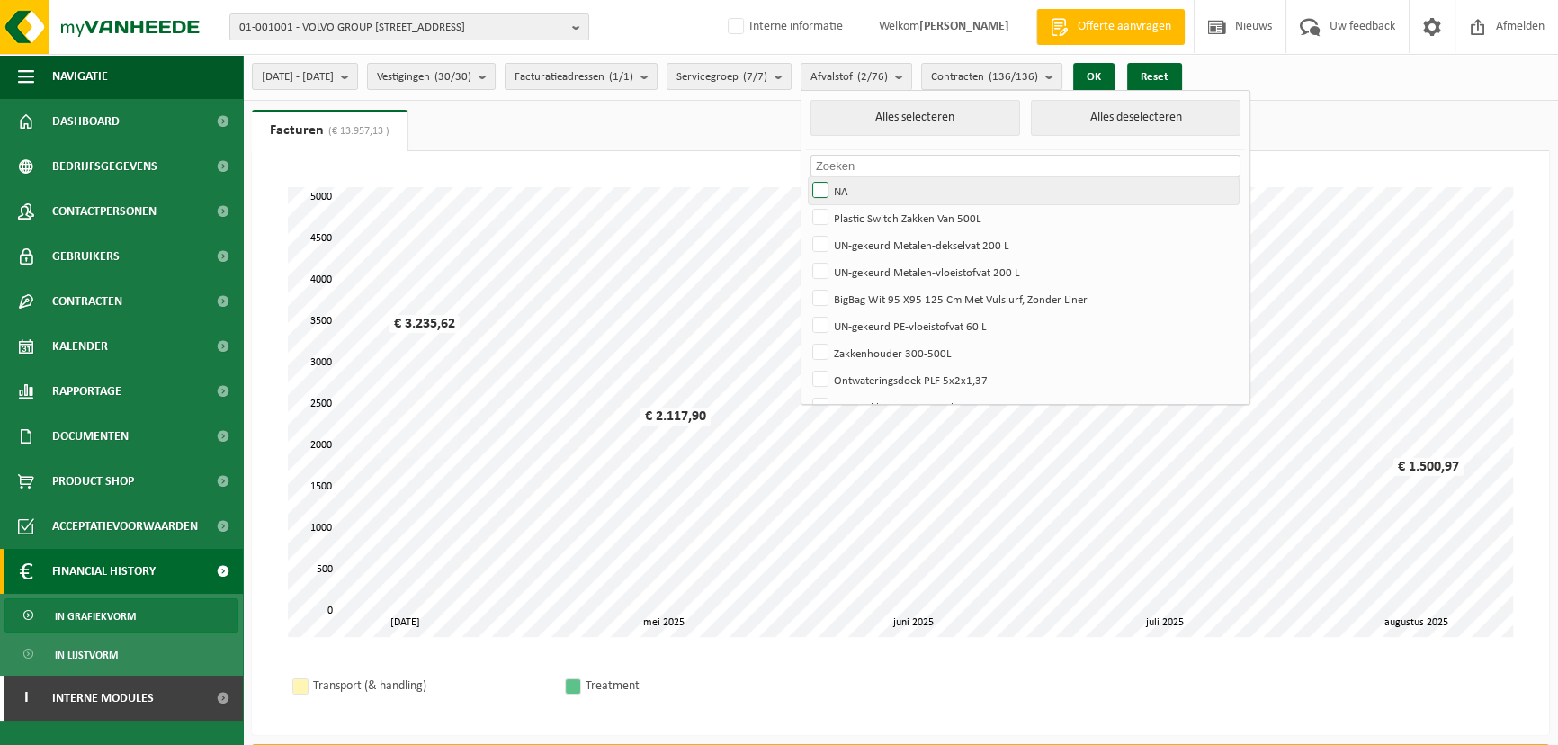
click at [870, 190] on label "NA" at bounding box center [1023, 190] width 430 height 27
click at [806, 177] on input "NA" at bounding box center [805, 176] width 1 height 1
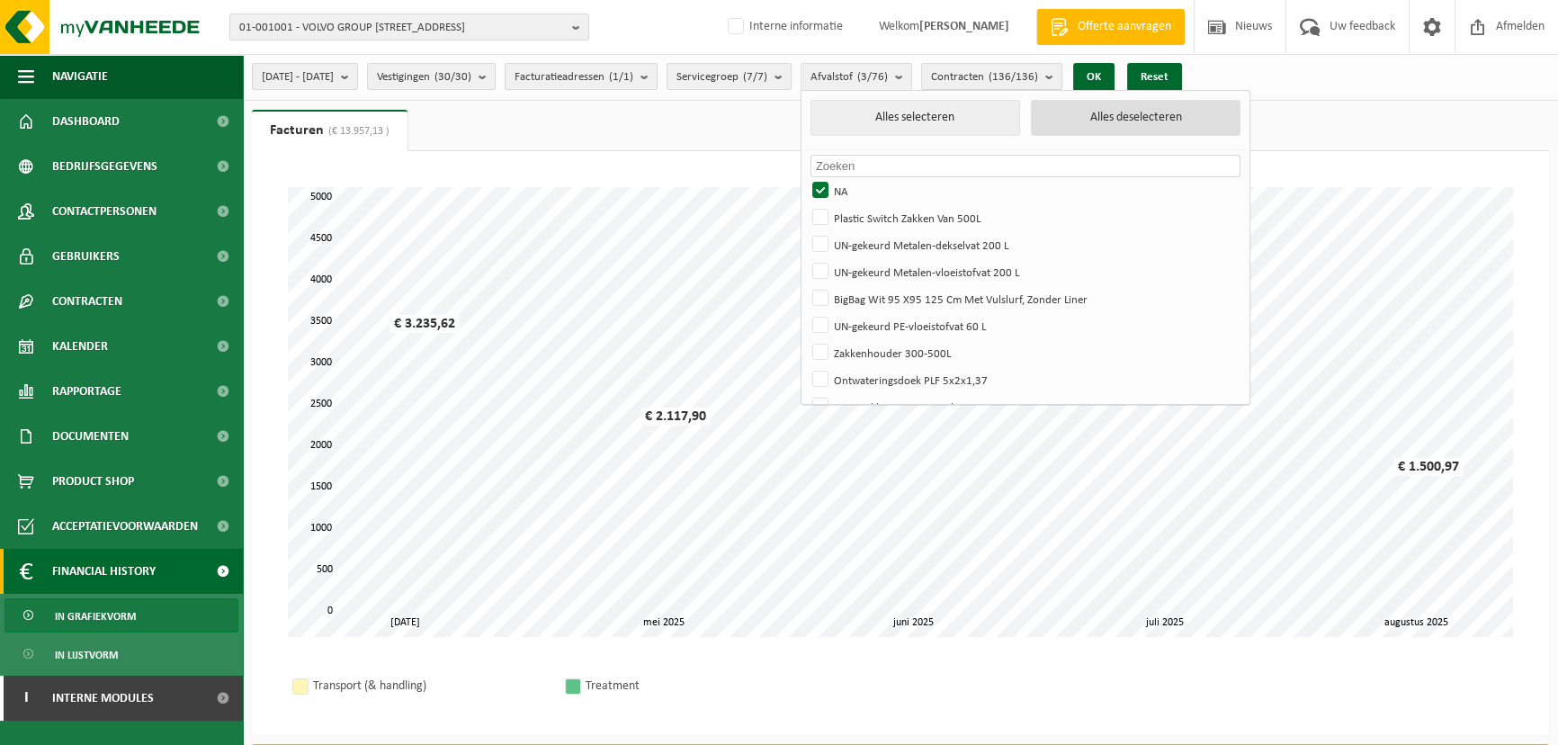
click at [1176, 116] on button "Alles deselecteren" at bounding box center [1136, 118] width 210 height 36
checkbox input "false"
click at [1115, 113] on button "Alles deselecteren" at bounding box center [1136, 118] width 210 height 36
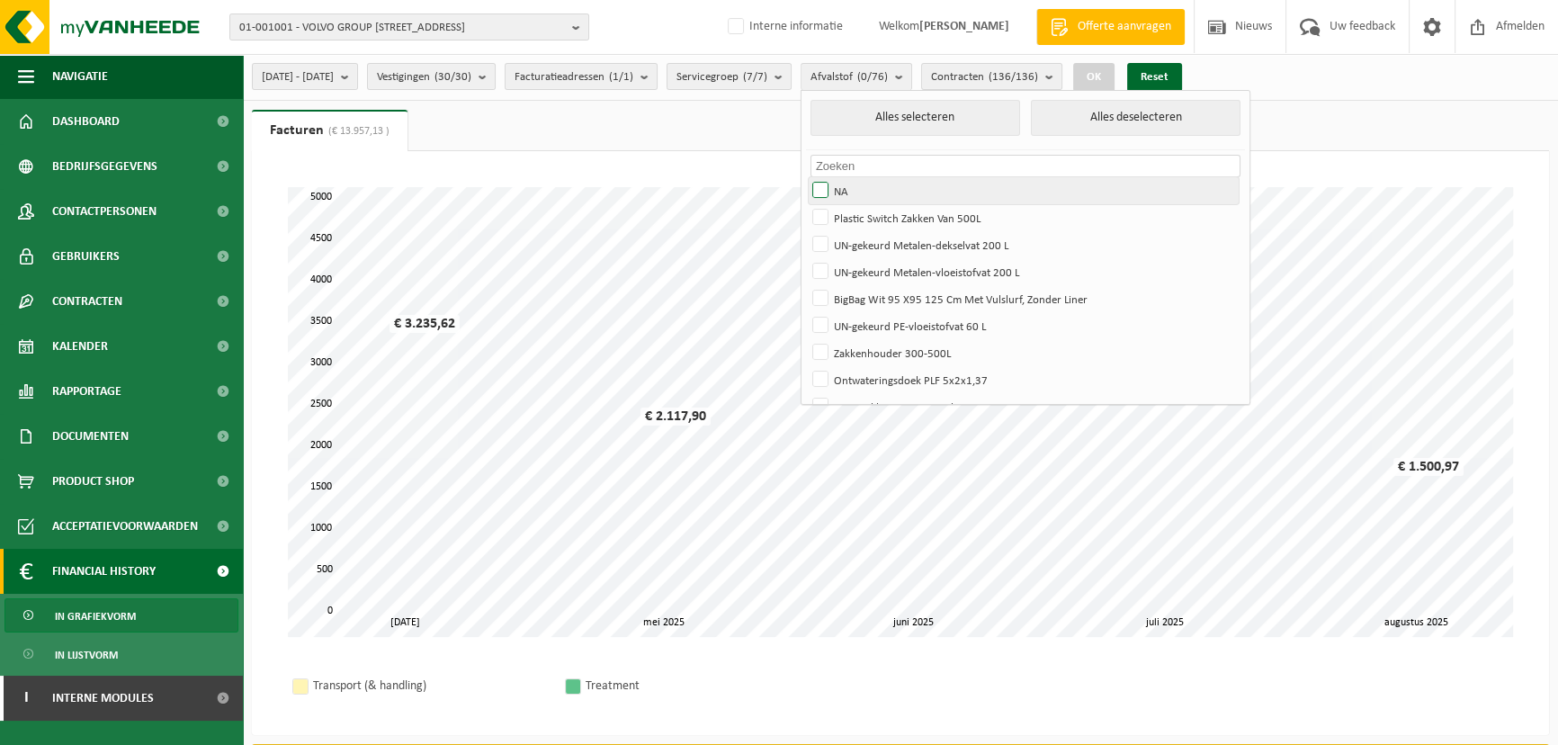
click at [868, 189] on label "NA" at bounding box center [1023, 190] width 430 height 27
click at [806, 177] on input "NA" at bounding box center [805, 176] width 1 height 1
checkbox input "true"
click at [1114, 76] on button "OK" at bounding box center [1093, 77] width 41 height 29
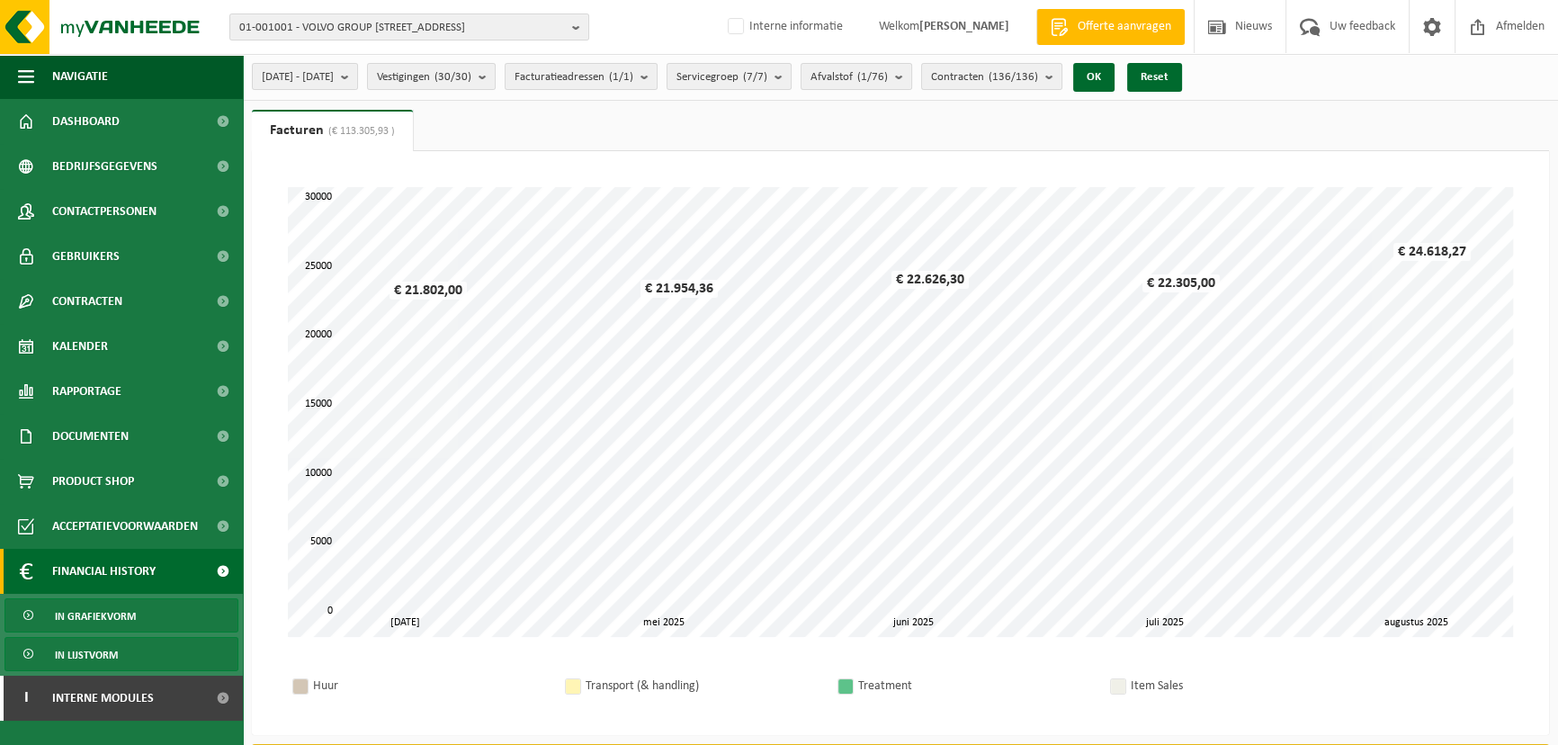
click at [117, 649] on span "In lijstvorm" at bounding box center [86, 655] width 63 height 34
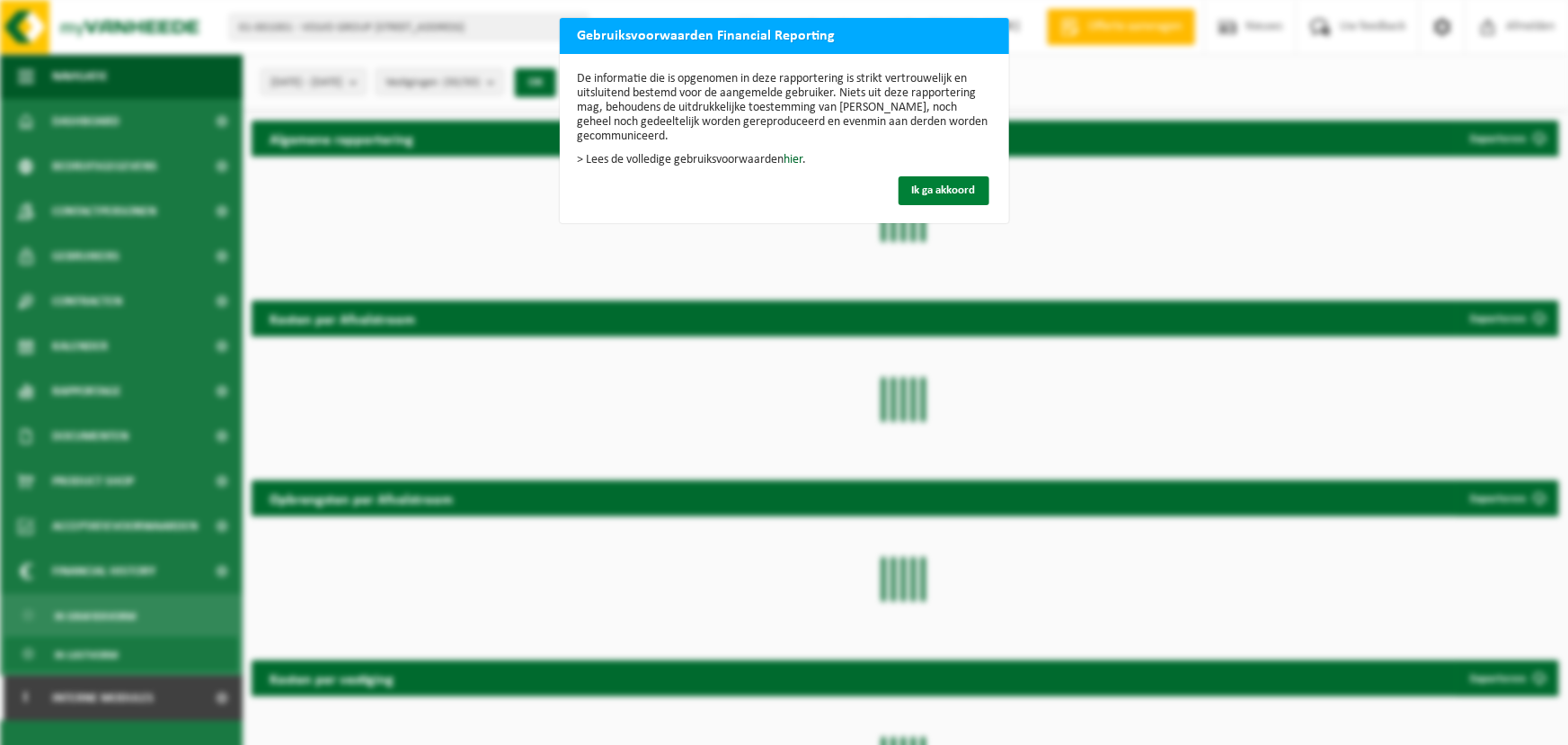
click at [952, 184] on span "Ik ga akkoord" at bounding box center [944, 190] width 64 height 12
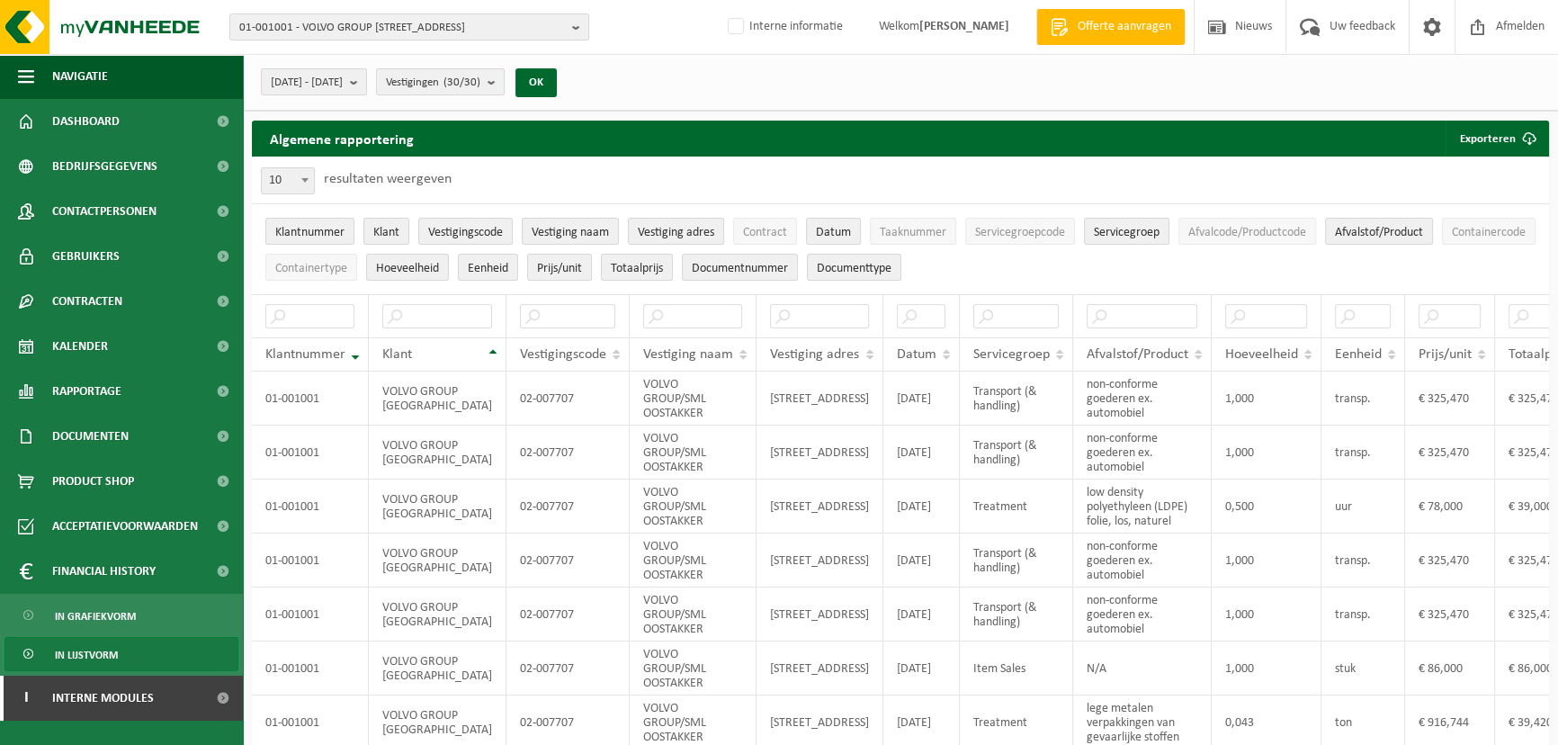
click at [823, 163] on div "10 25 50 100 10 resultaten weergeven" at bounding box center [900, 179] width 1297 height 47
click at [31, 65] on span "button" at bounding box center [26, 76] width 16 height 45
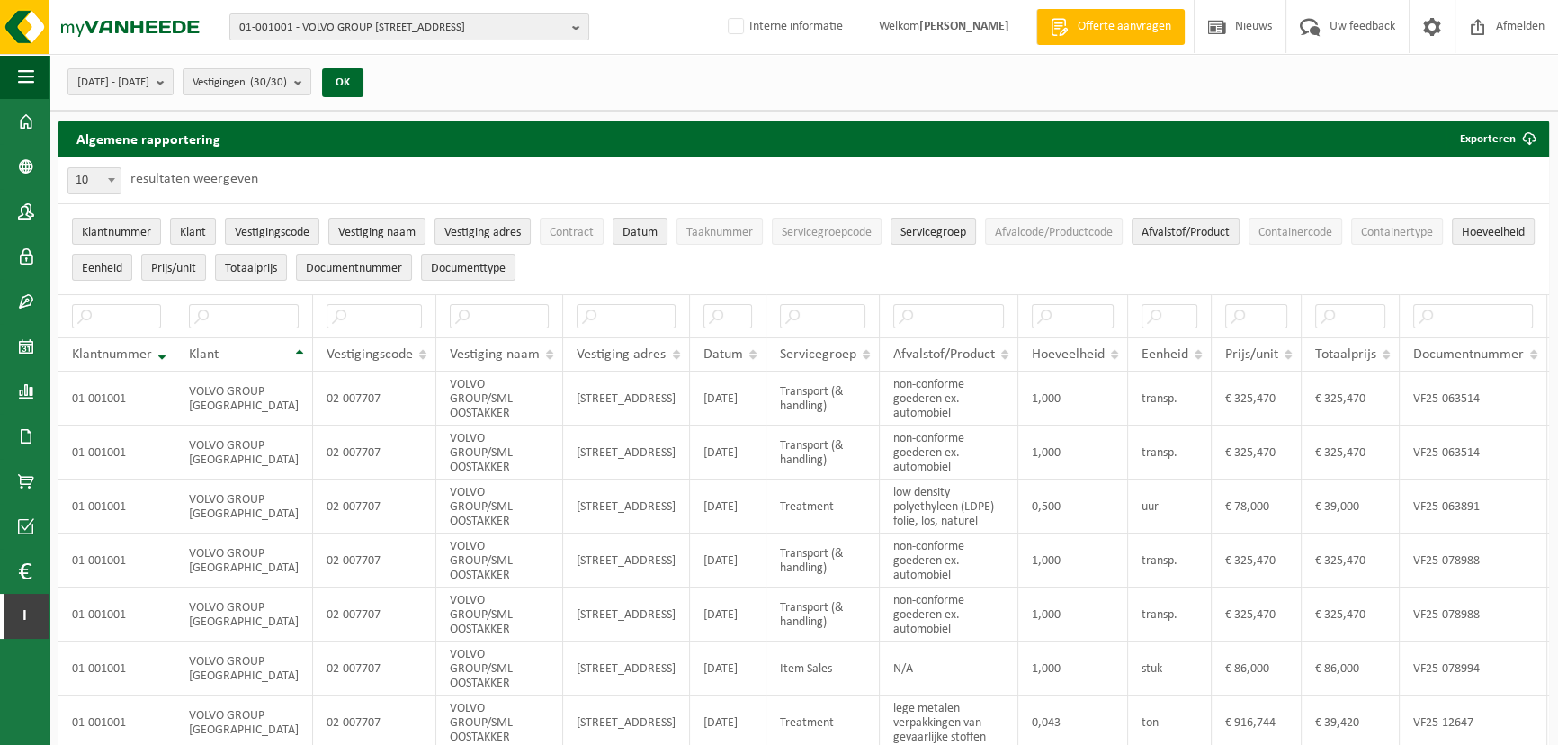
click at [814, 197] on div "10 25 50 100 10 resultaten weergeven" at bounding box center [803, 179] width 1490 height 47
click at [27, 75] on span "button" at bounding box center [26, 76] width 16 height 45
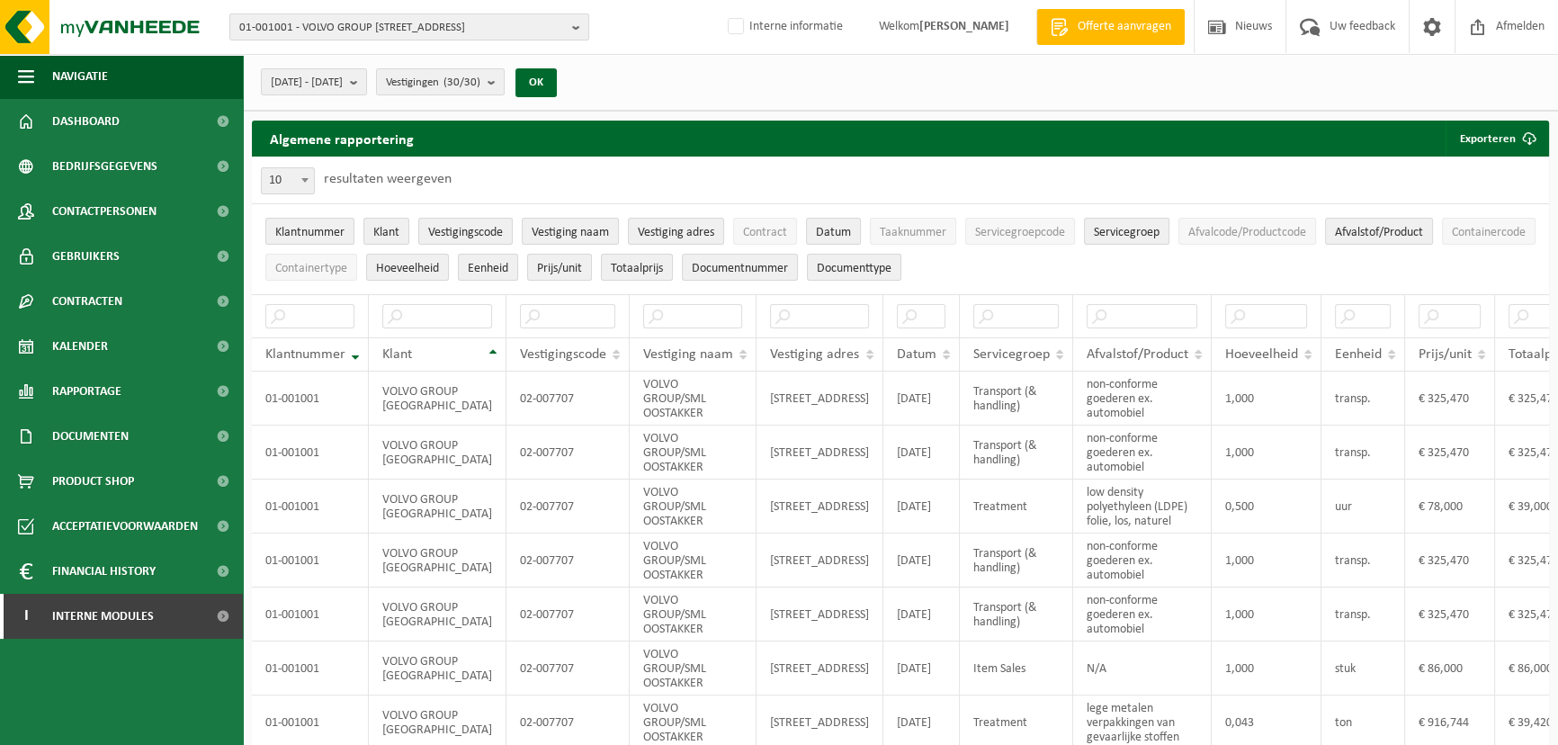
click at [558, 153] on div "Algemene rapportering Exporteren Enkel mijn selectie Alle beschikbare kolommen" at bounding box center [900, 139] width 1297 height 36
click at [630, 177] on div "10 25 50 100 10 resultaten weergeven" at bounding box center [900, 179] width 1297 height 47
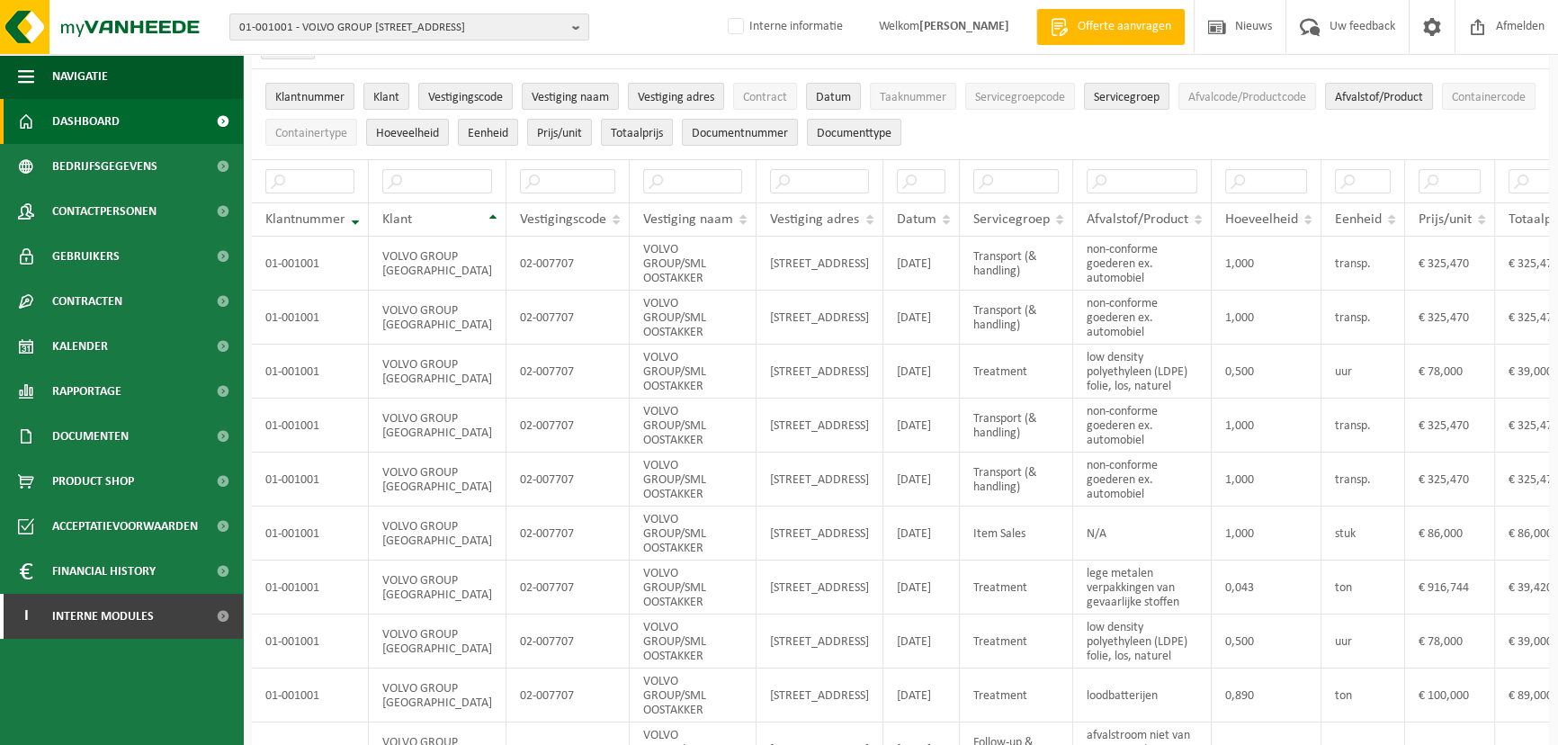
scroll to position [136, 0]
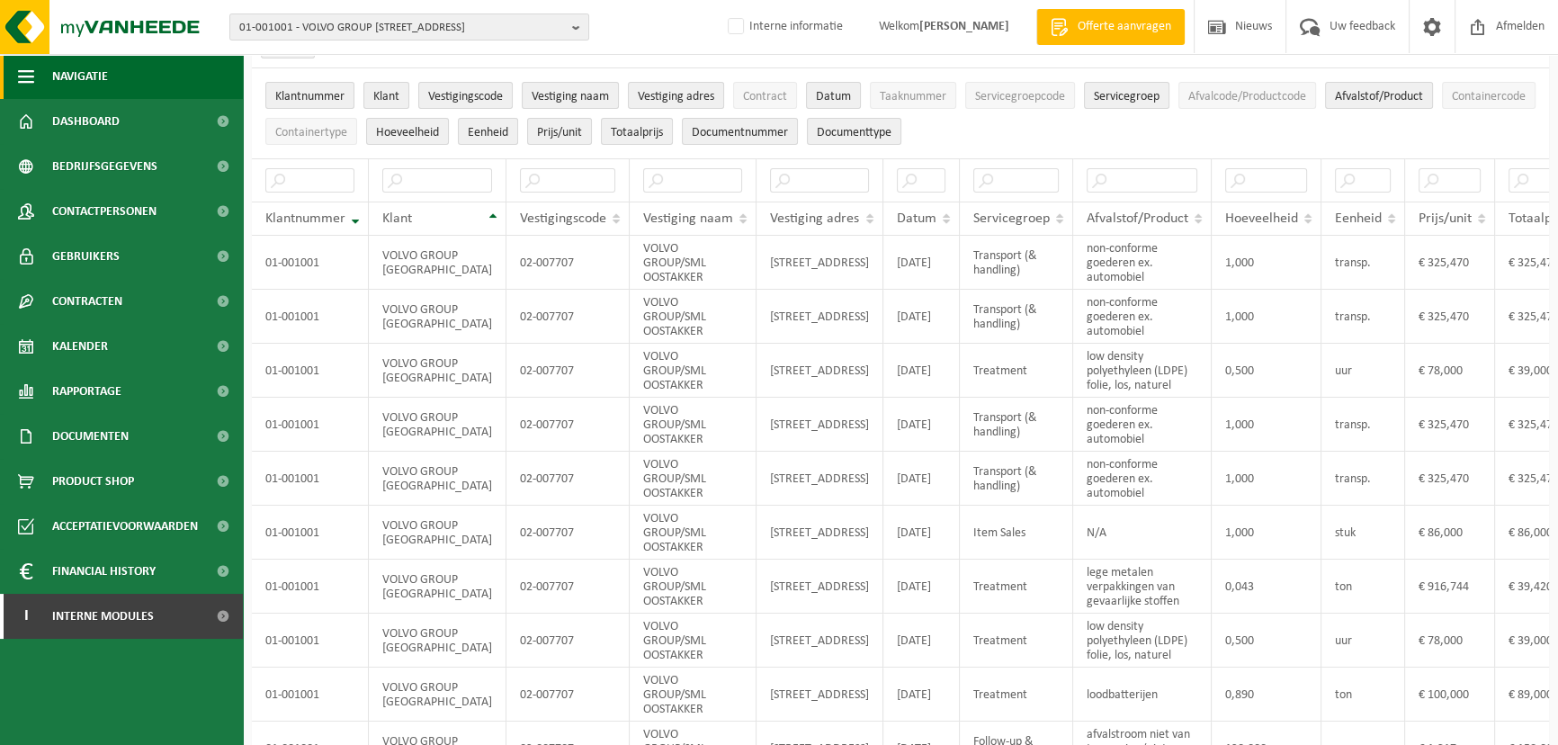
click at [30, 81] on span "button" at bounding box center [26, 76] width 16 height 45
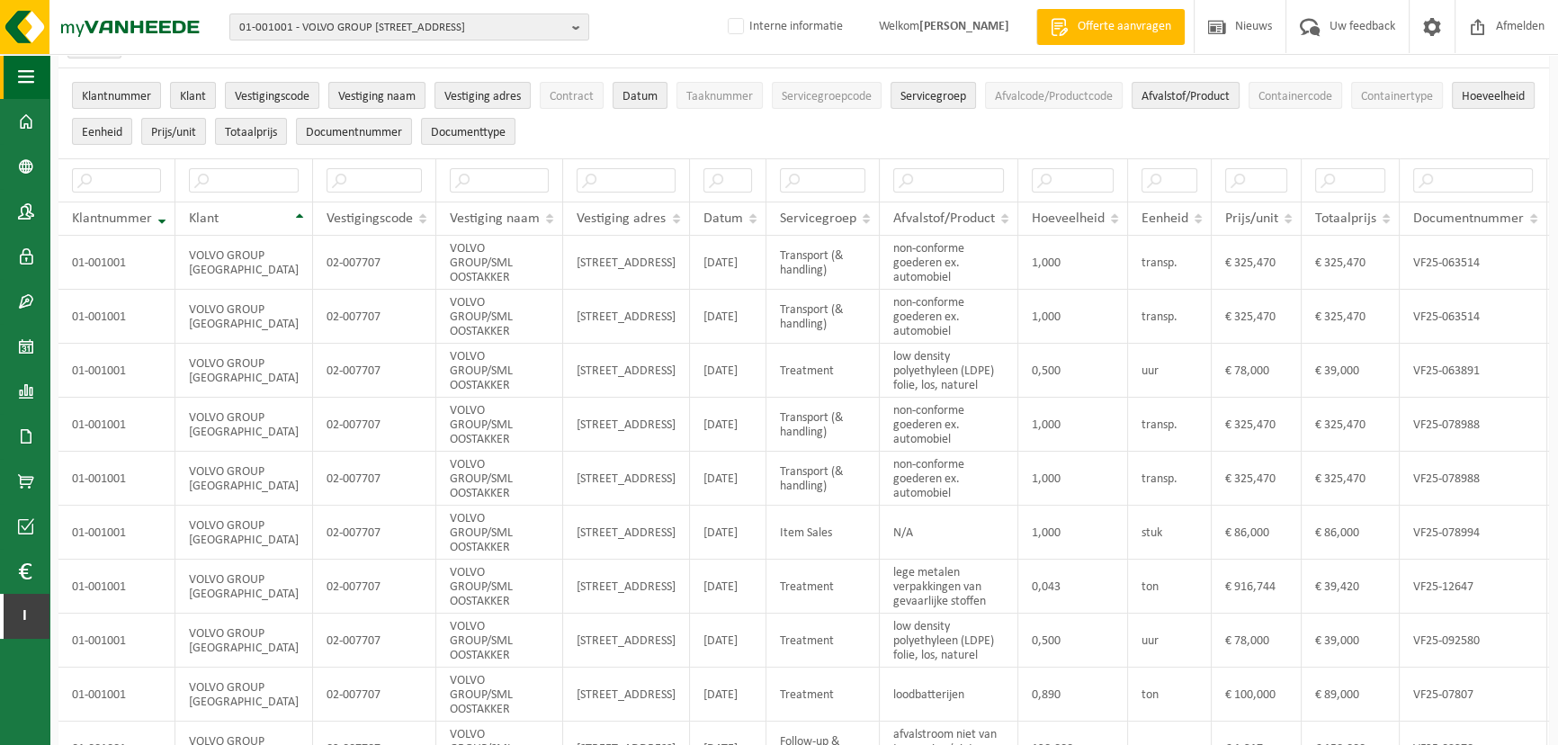
click at [30, 81] on span "button" at bounding box center [26, 76] width 16 height 45
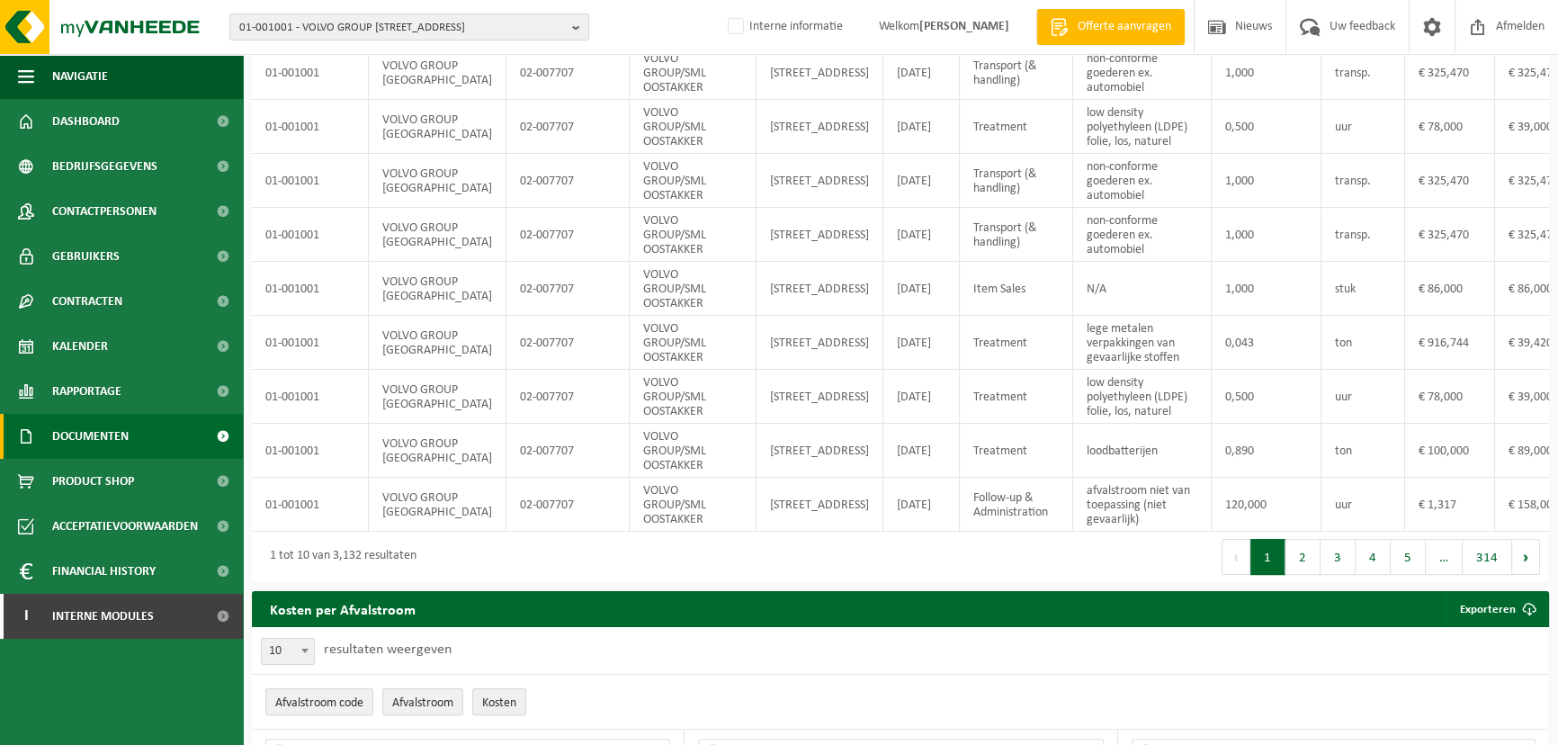
scroll to position [433, 0]
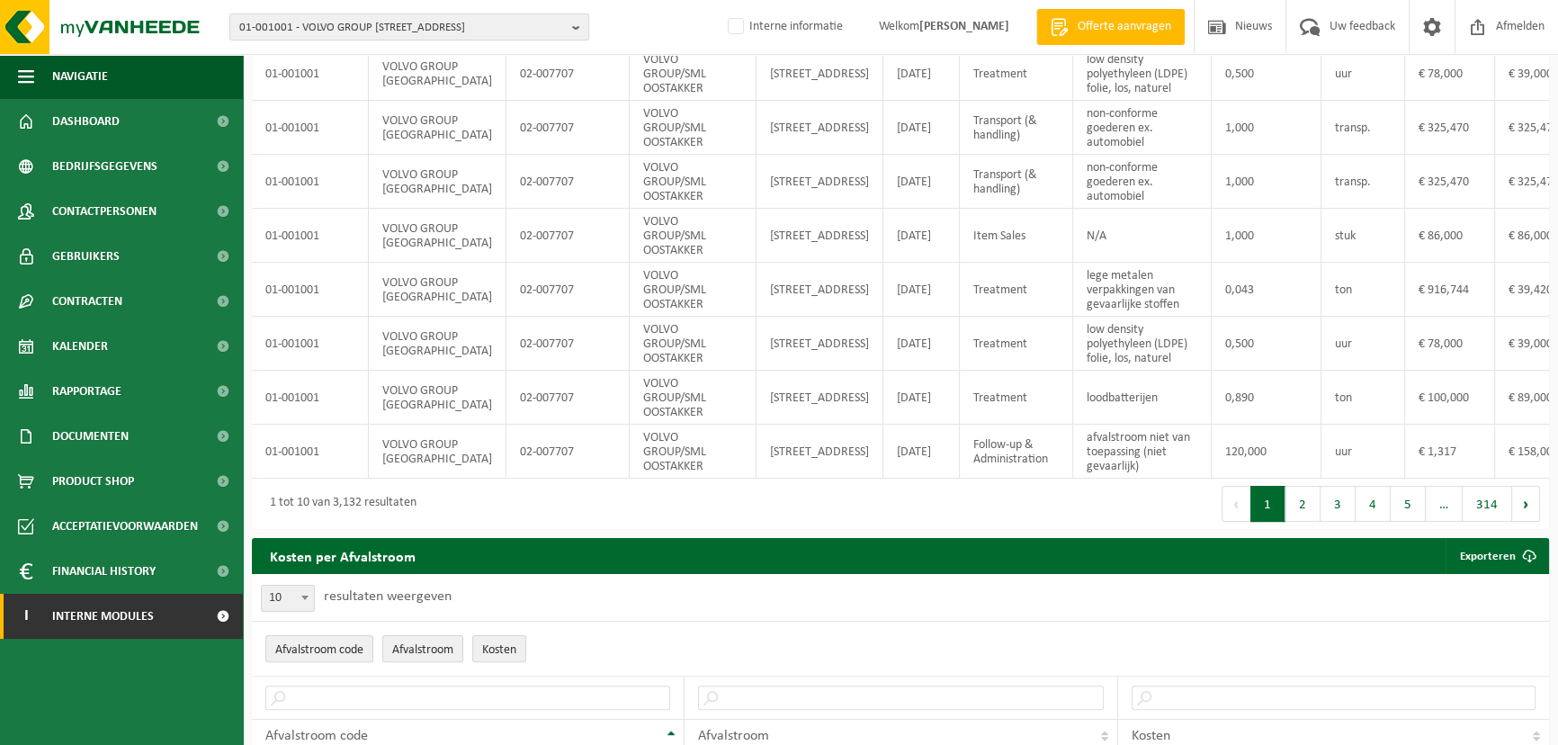
click at [134, 612] on span "Interne modules" at bounding box center [103, 616] width 102 height 45
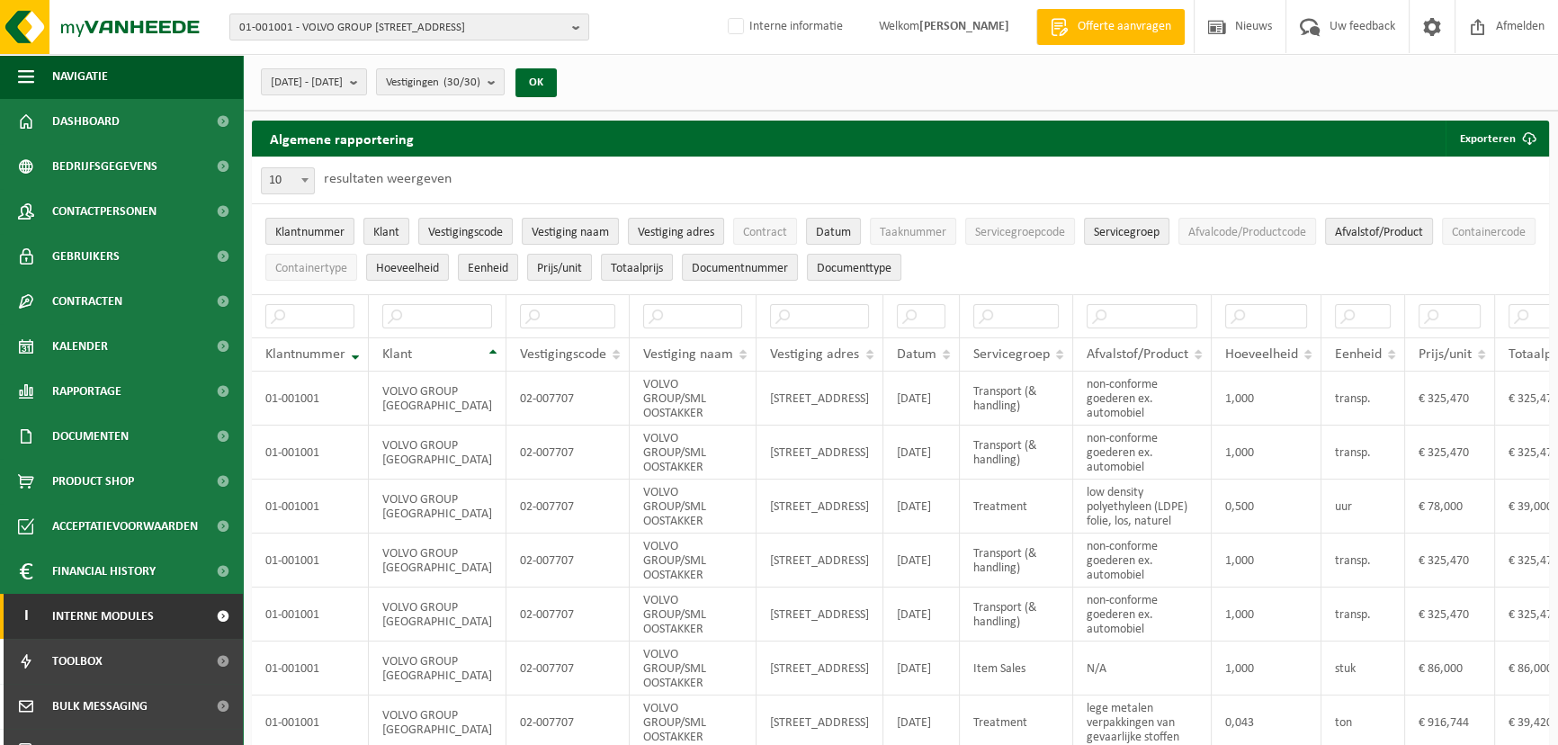
scroll to position [163, 0]
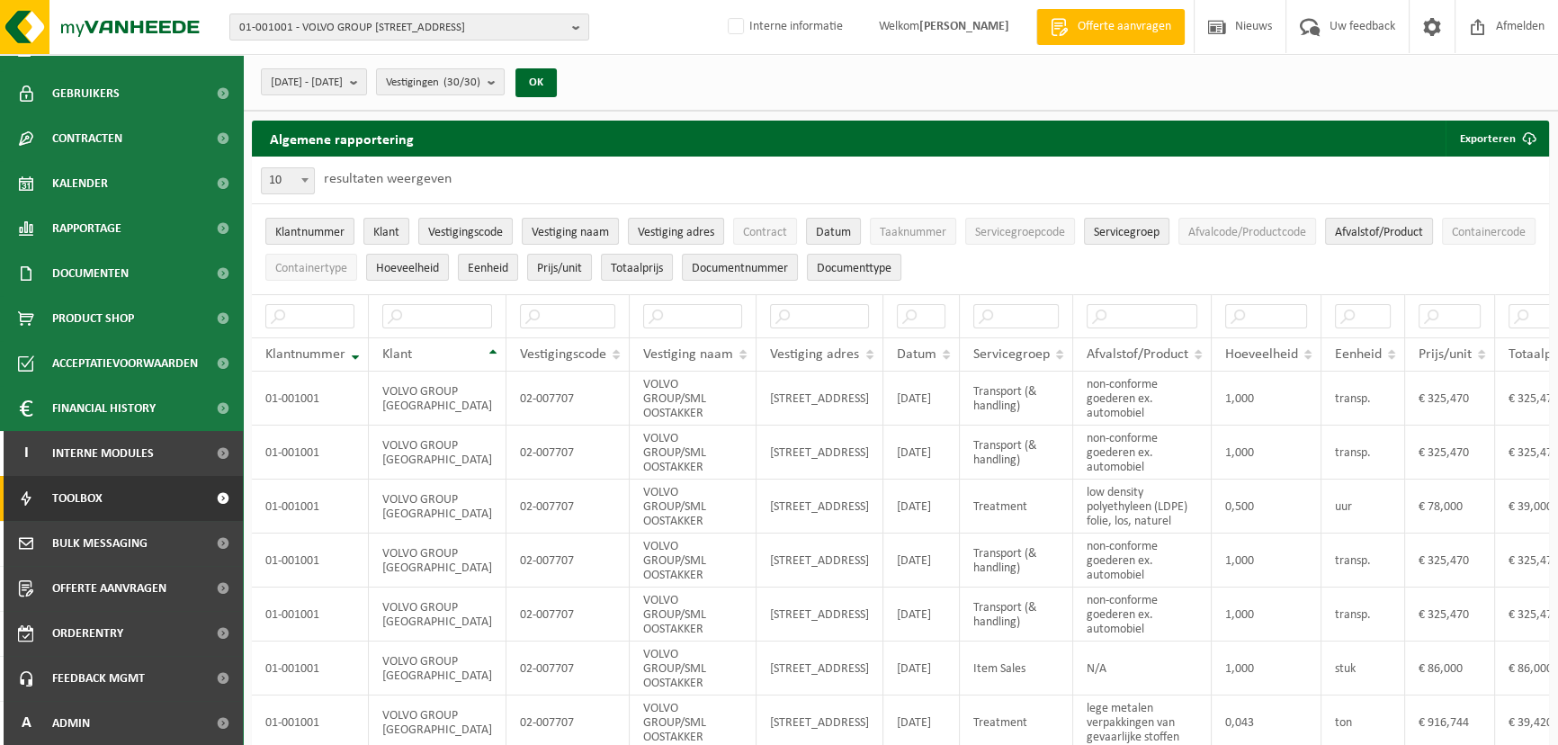
click at [73, 496] on span "Toolbox" at bounding box center [77, 498] width 50 height 45
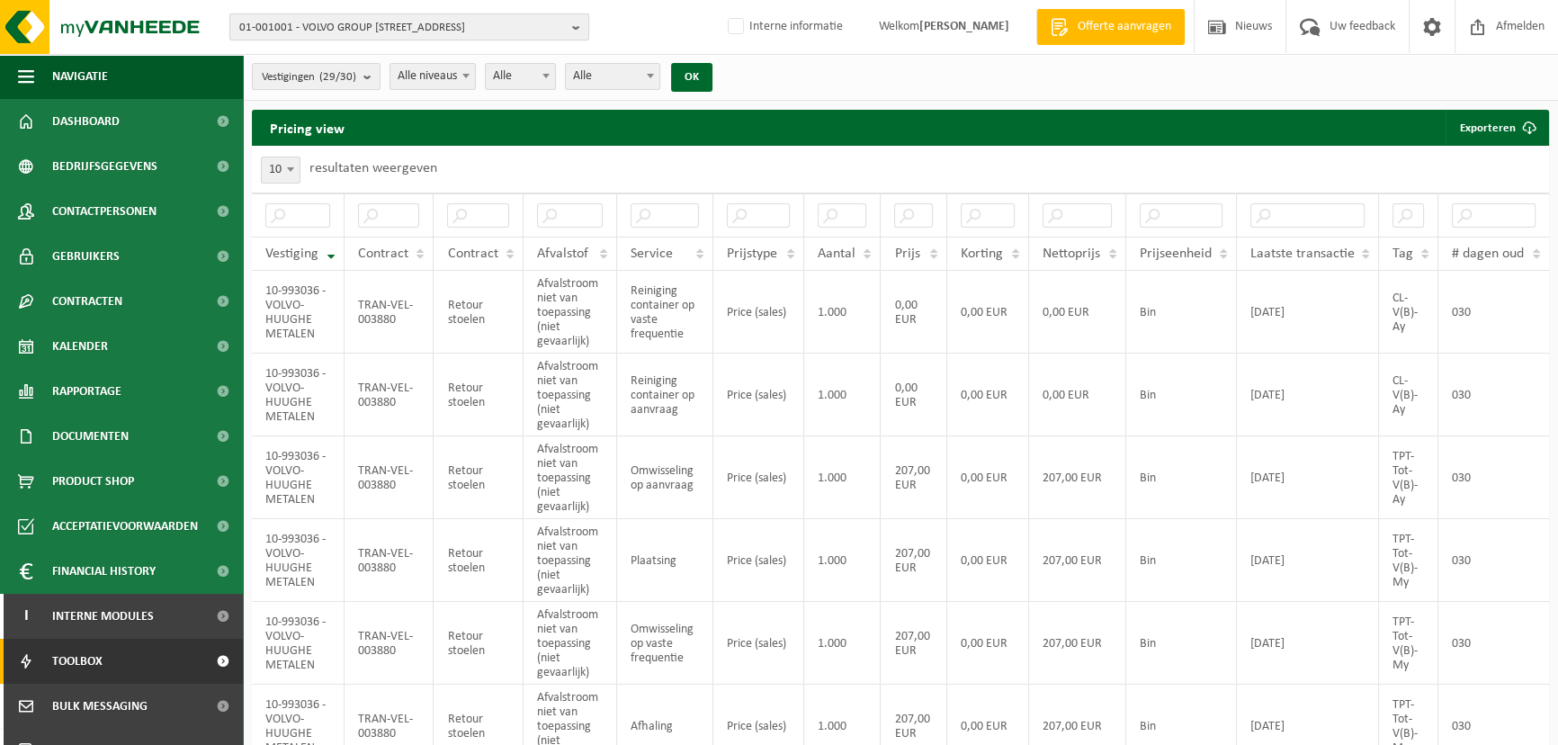
click at [521, 21] on span "01-001001 - VOLVO GROUP [STREET_ADDRESS]" at bounding box center [402, 27] width 326 height 27
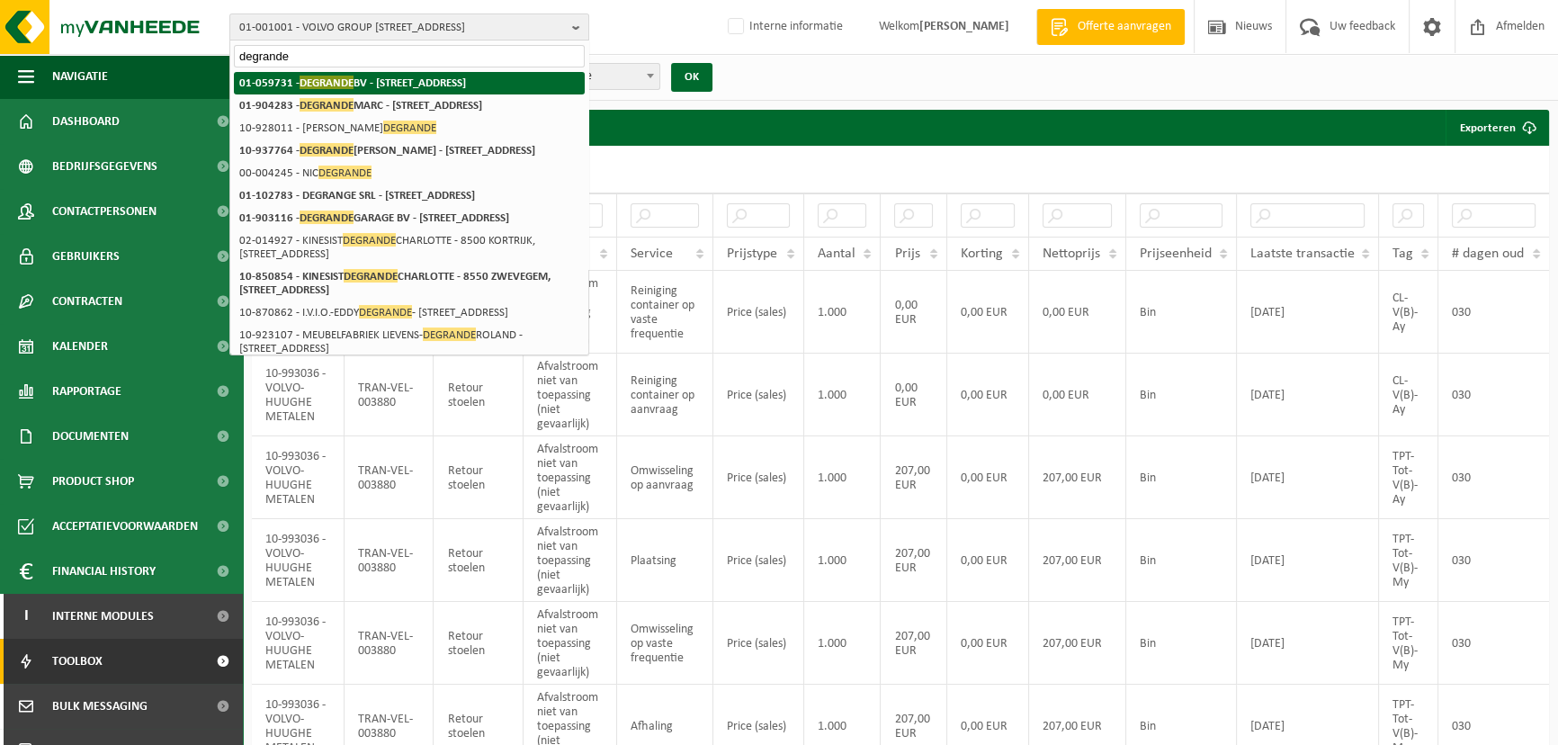
type input "degrande"
click at [406, 85] on strong "01-059731 - DEGRANDE BV - [STREET_ADDRESS]" at bounding box center [352, 82] width 227 height 13
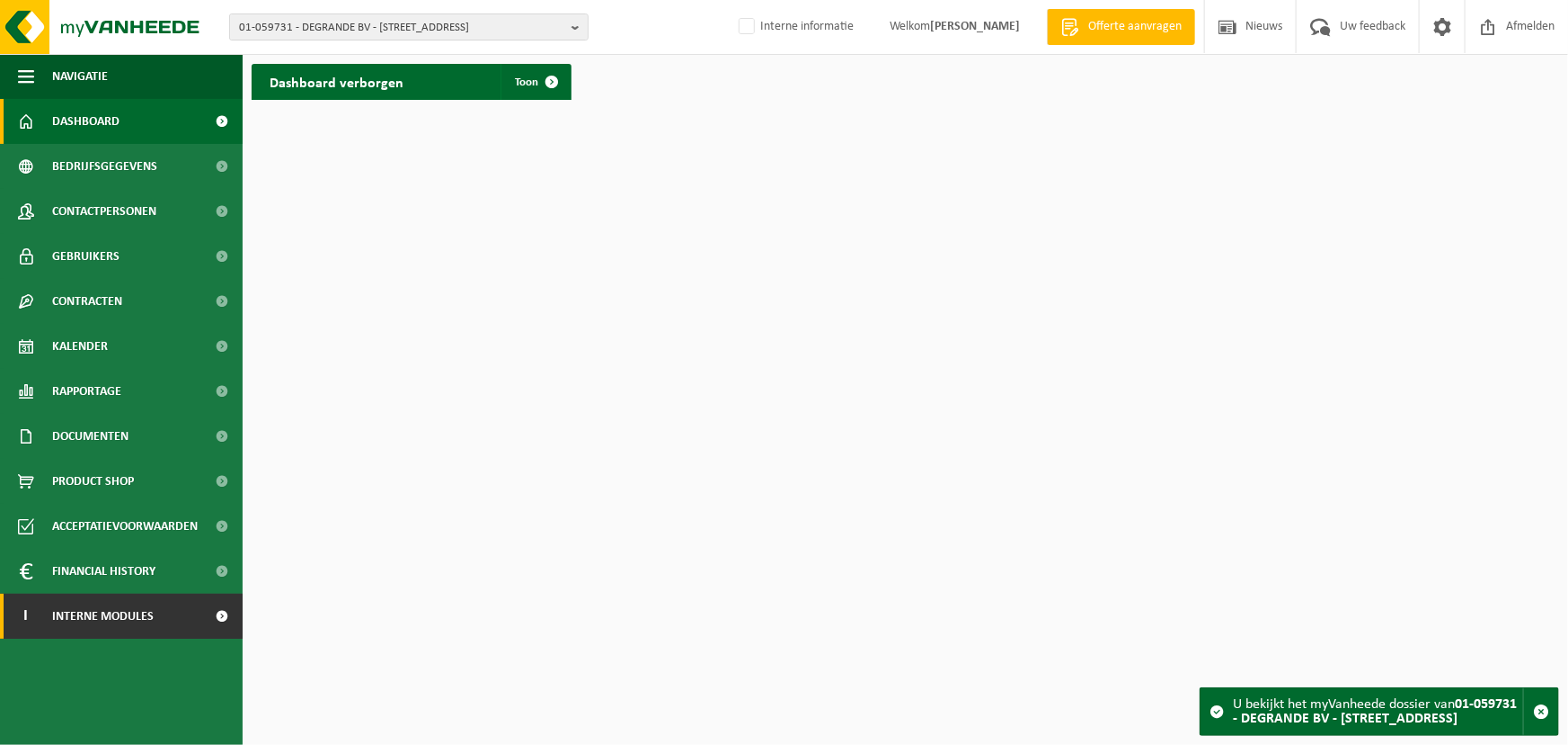
click at [95, 620] on span "Interne modules" at bounding box center [103, 616] width 102 height 45
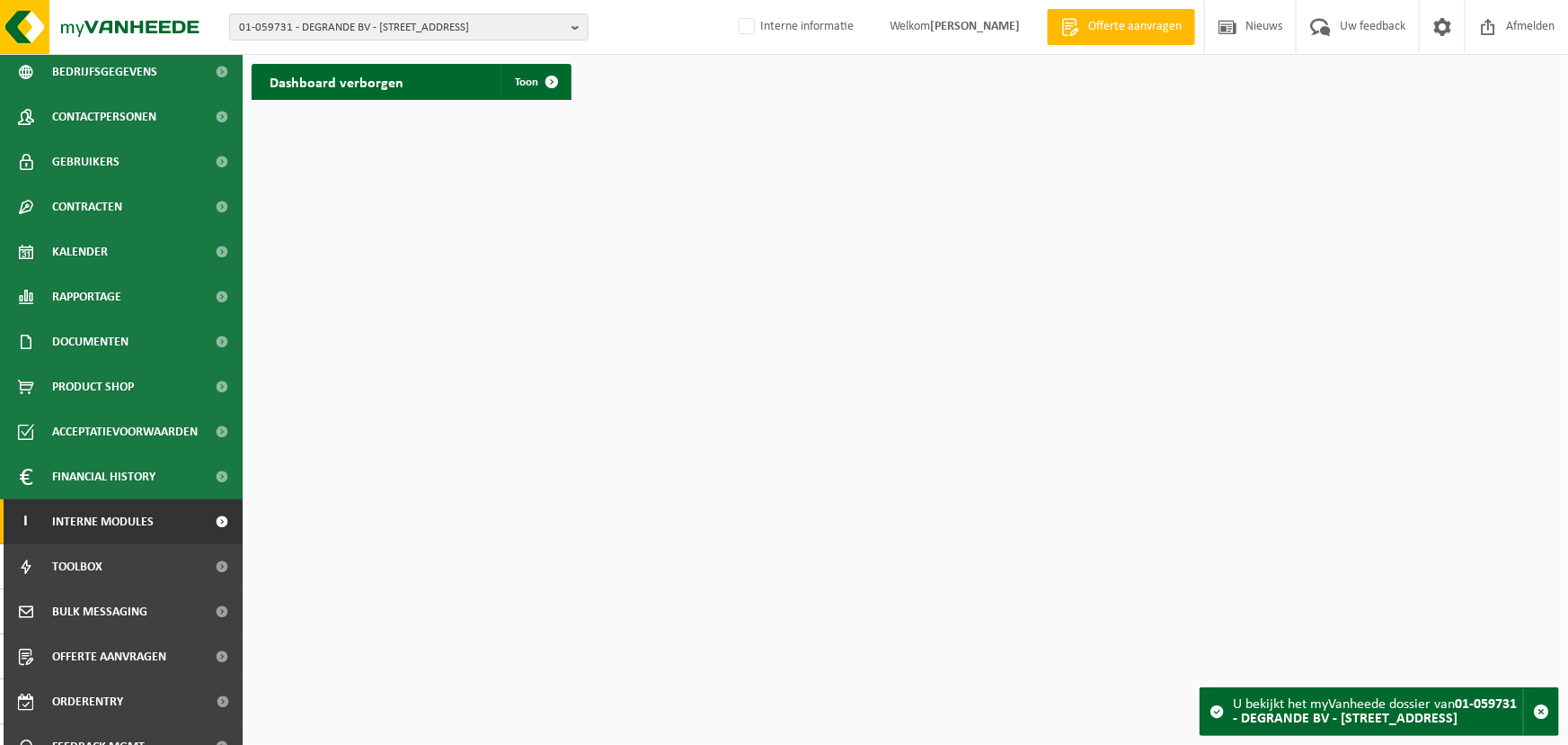
scroll to position [163, 0]
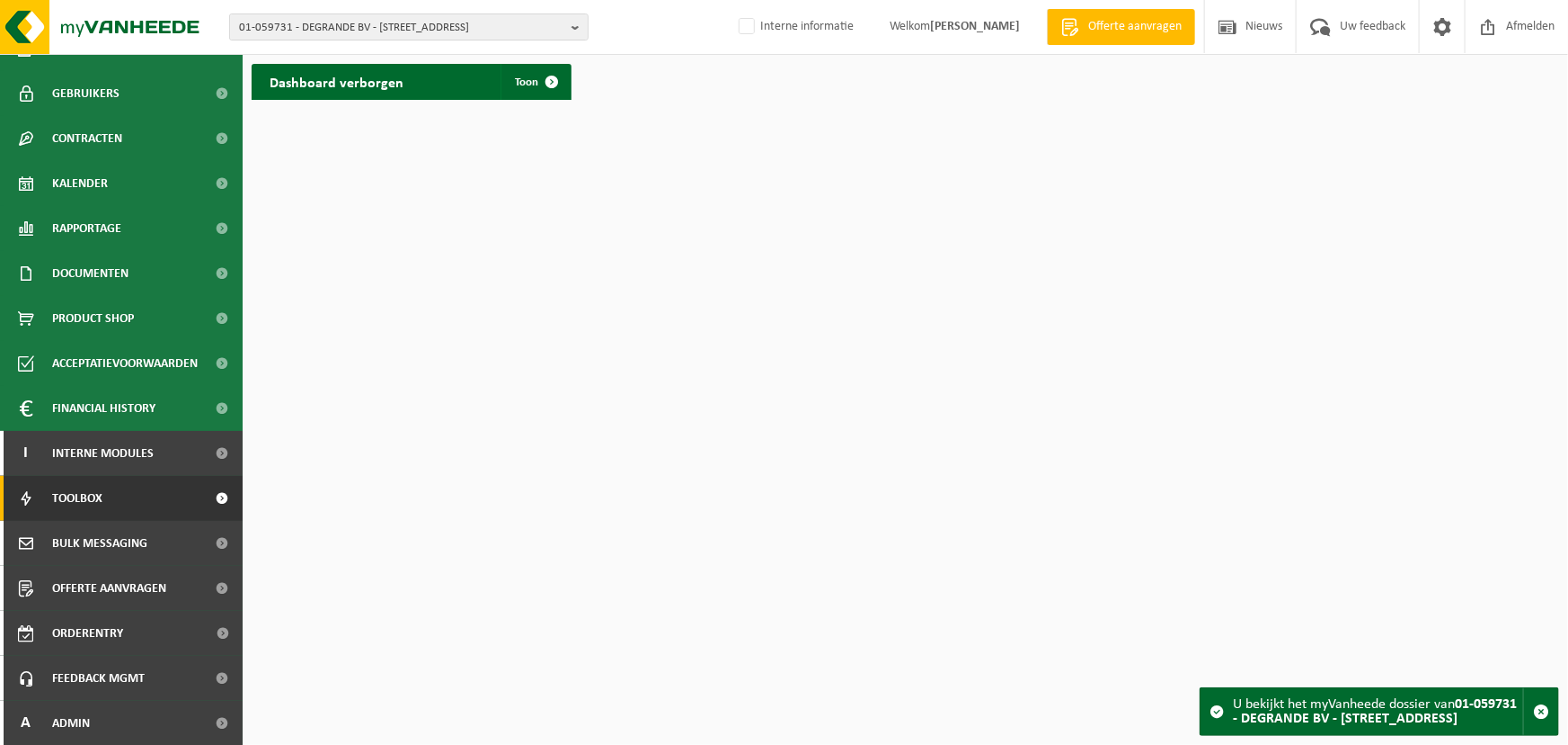
click at [81, 495] on span "Toolbox" at bounding box center [77, 498] width 50 height 45
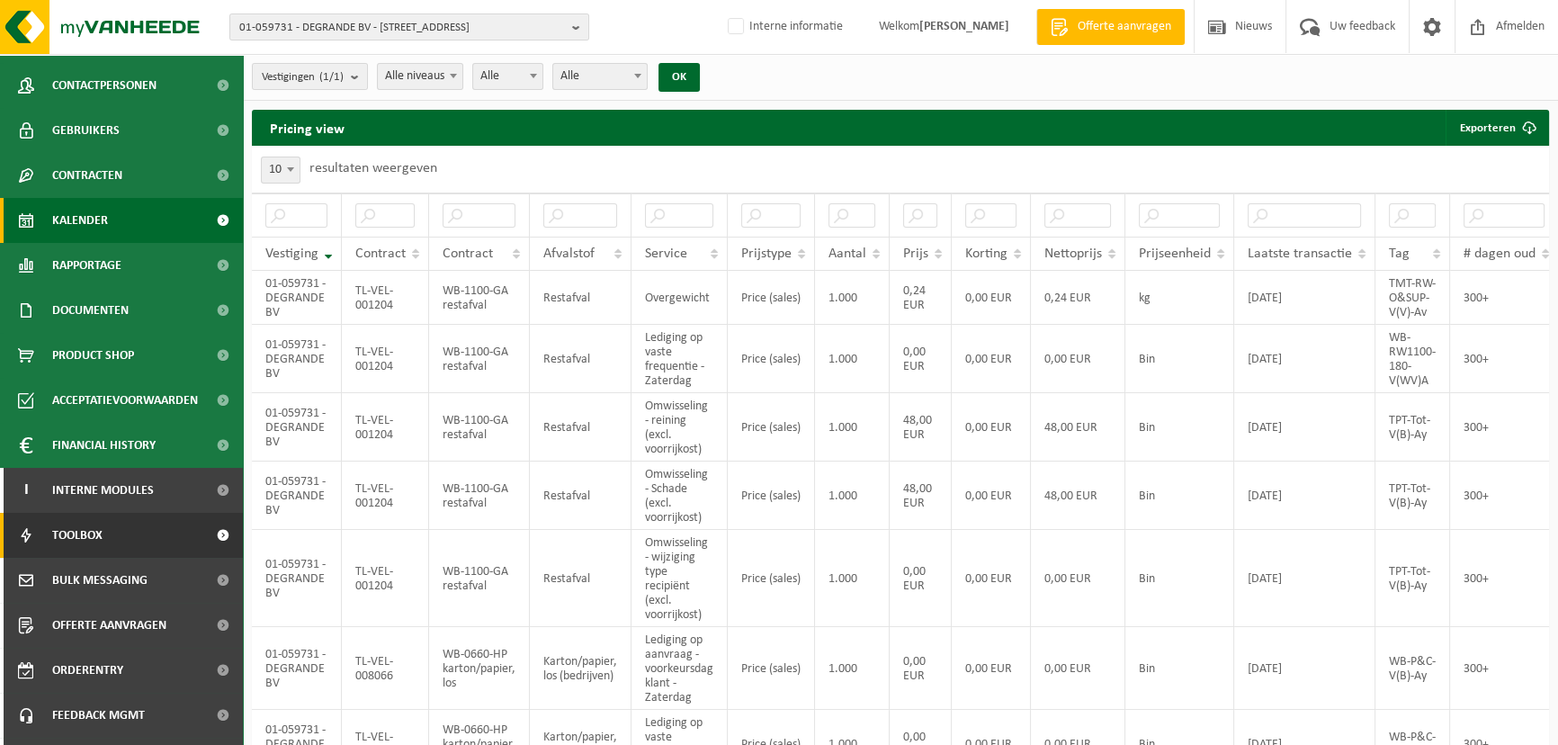
scroll to position [163, 0]
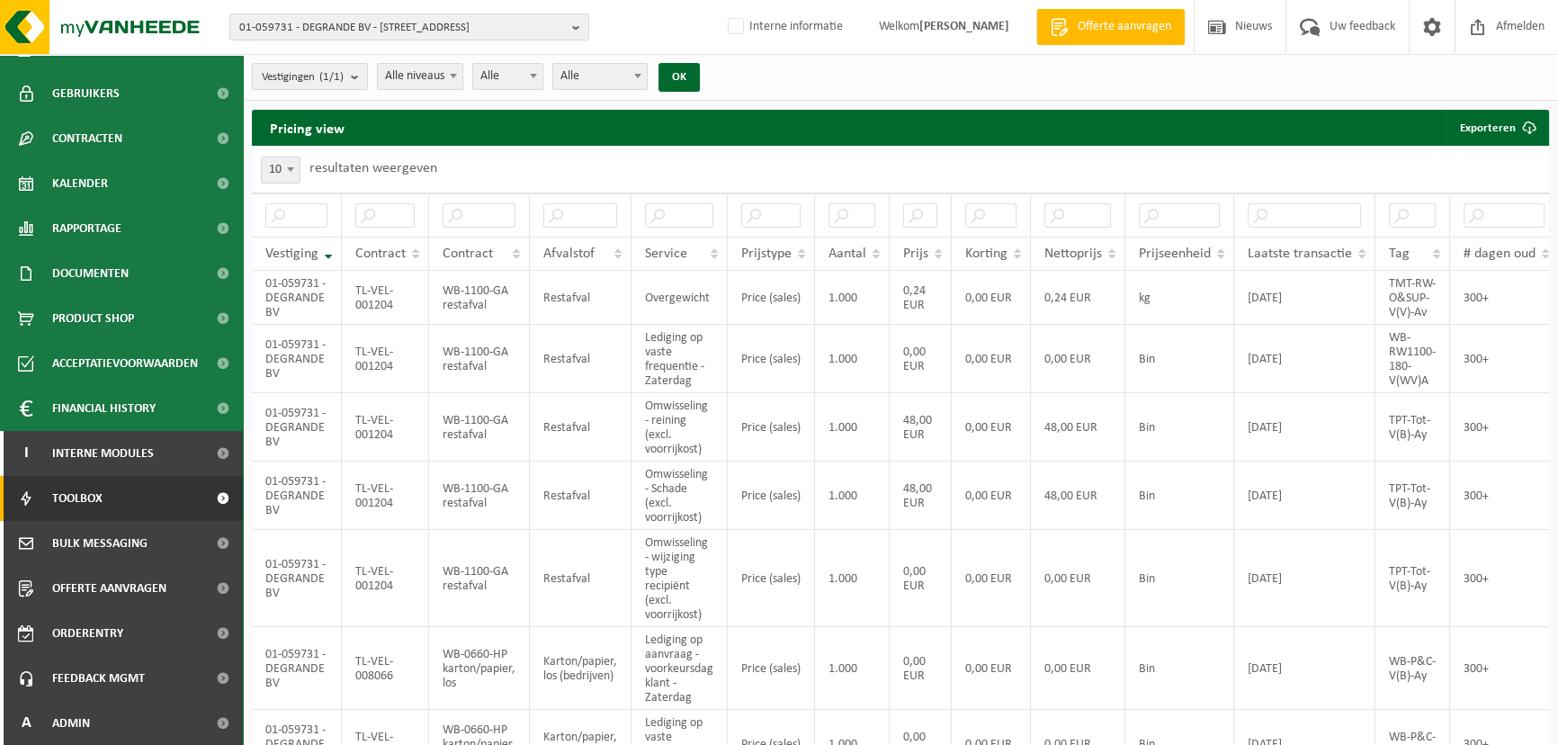
click at [677, 144] on div "Pricing view Exporteren Enkel mijn selectie Alle beschikbare kolommen" at bounding box center [900, 128] width 1297 height 36
click at [424, 80] on span "Alle niveaus" at bounding box center [420, 76] width 85 height 25
click at [565, 125] on div "Pricing view Exporteren Enkel mijn selectie Alle beschikbare kolommen" at bounding box center [900, 128] width 1297 height 36
click at [503, 162] on div "10 25 50 100 10 resultaten weergeven" at bounding box center [900, 169] width 1297 height 47
click at [1483, 301] on td "300+" at bounding box center [1504, 298] width 108 height 54
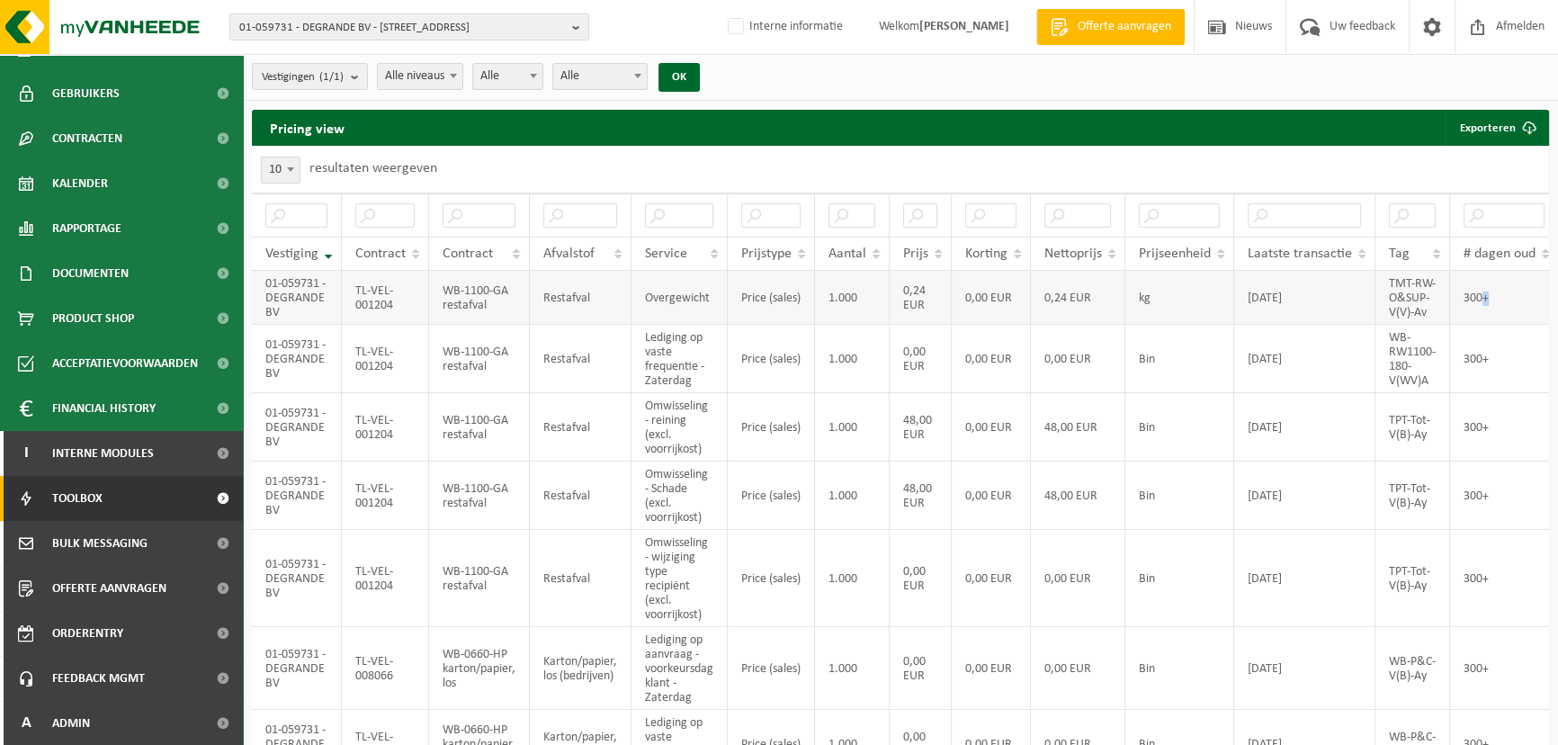
click at [1483, 301] on td "300+" at bounding box center [1504, 298] width 108 height 54
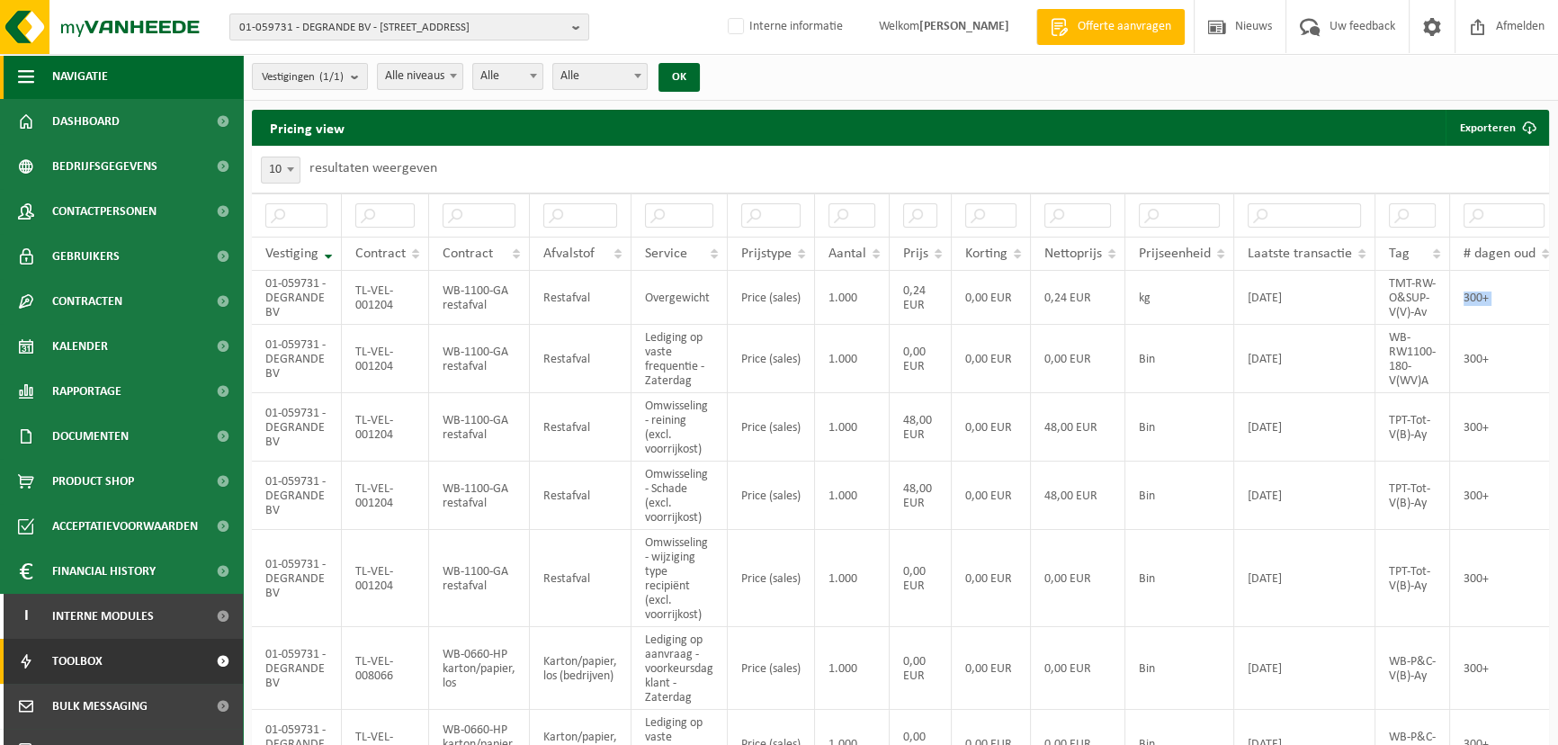
click at [25, 80] on span "button" at bounding box center [26, 76] width 16 height 45
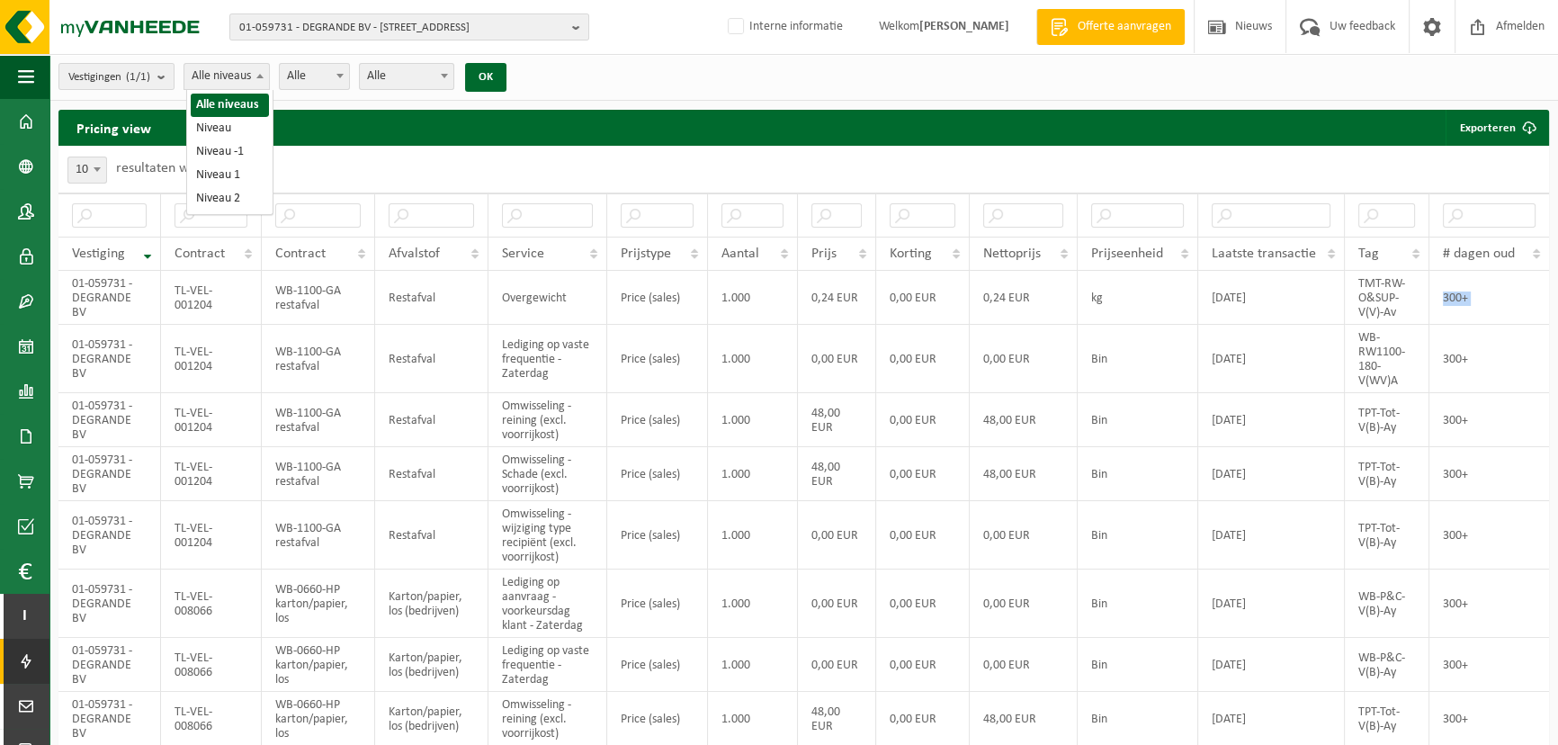
click at [246, 86] on span "Alle niveaus" at bounding box center [226, 76] width 85 height 25
select select "1"
click at [477, 84] on button "OK" at bounding box center [485, 77] width 41 height 29
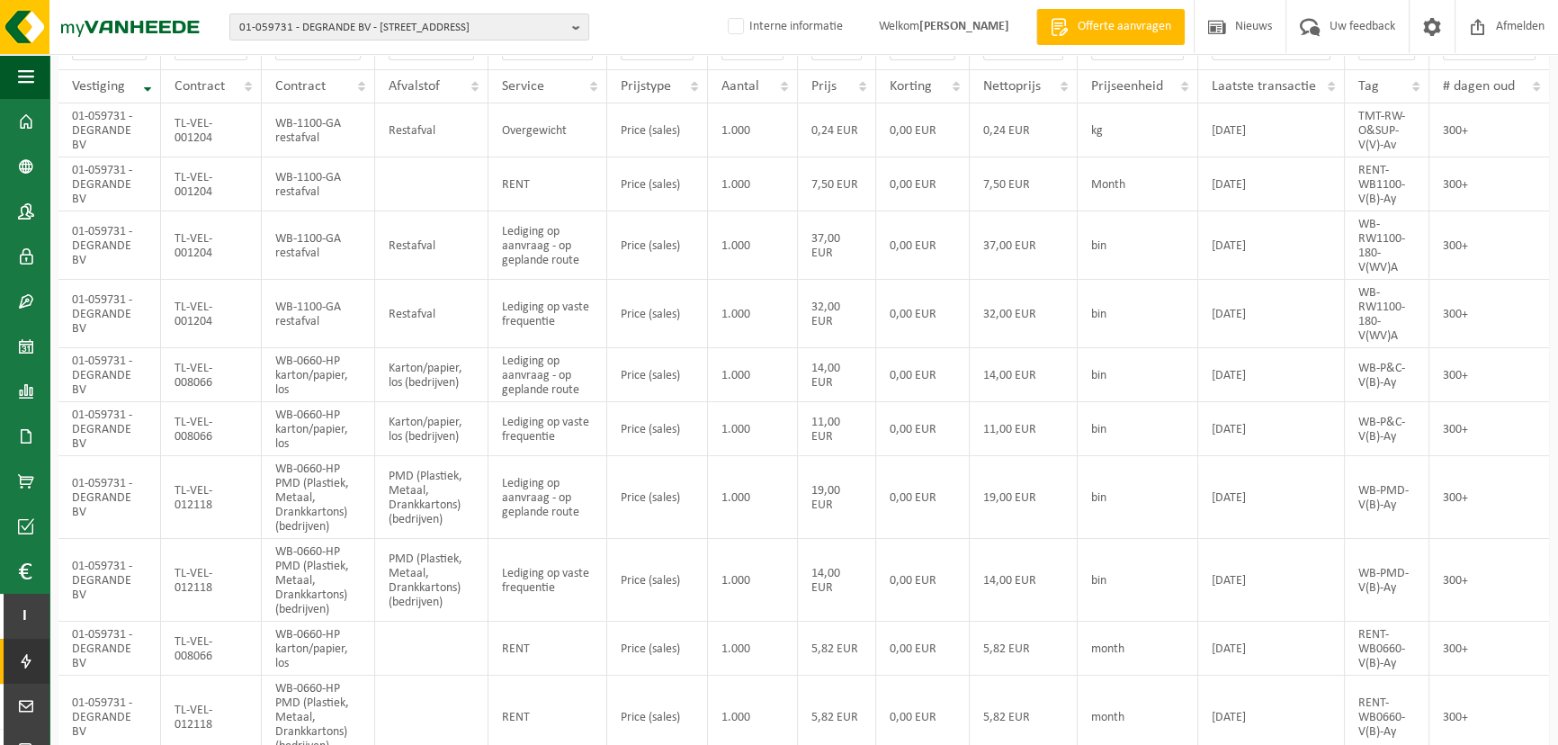
scroll to position [166, 0]
click at [192, 374] on td "TL-VEL-008066" at bounding box center [211, 376] width 101 height 54
click at [190, 308] on td "TL-VEL-001204" at bounding box center [211, 315] width 101 height 68
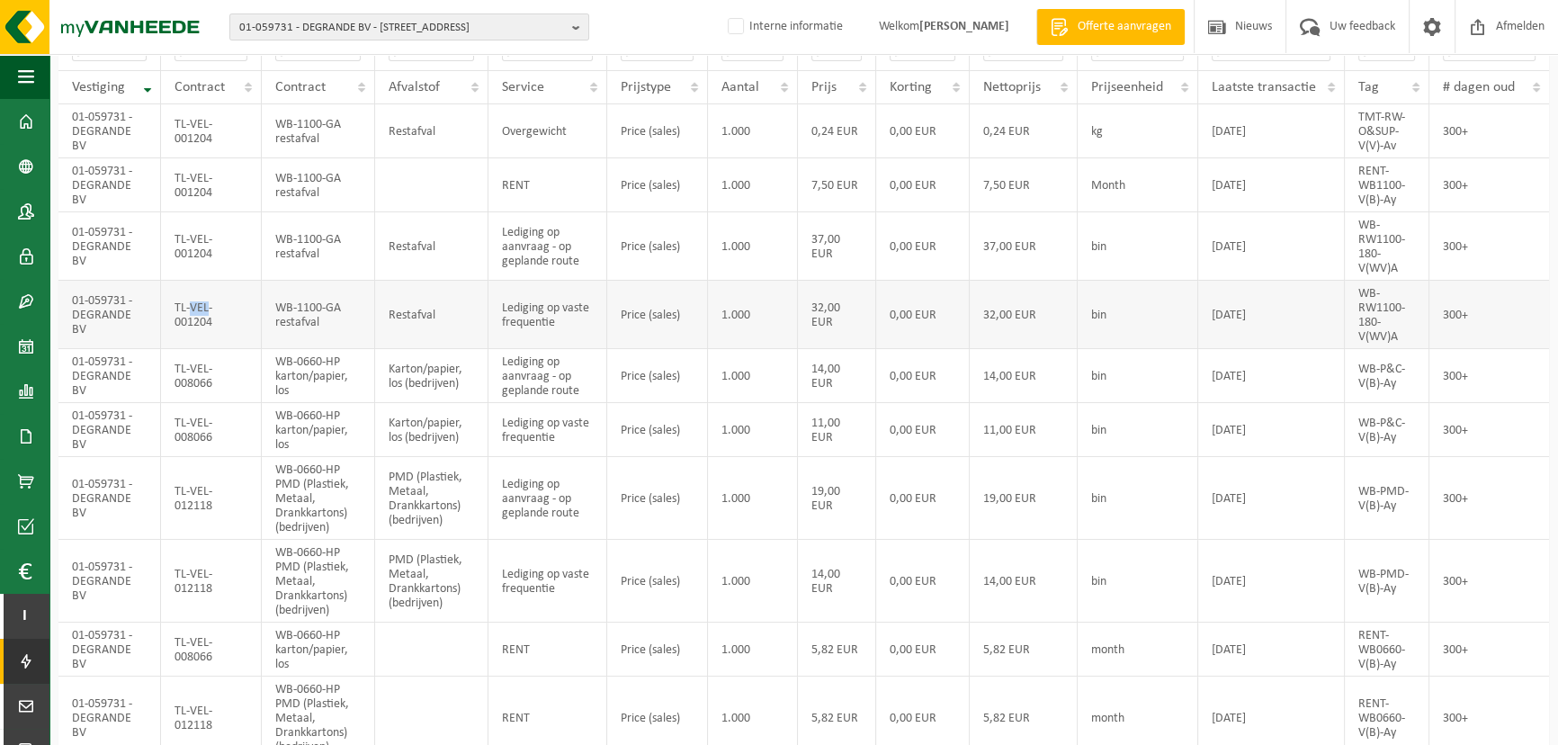
click at [190, 308] on td "TL-VEL-001204" at bounding box center [211, 315] width 101 height 68
copy td "TL-VEL-001204"
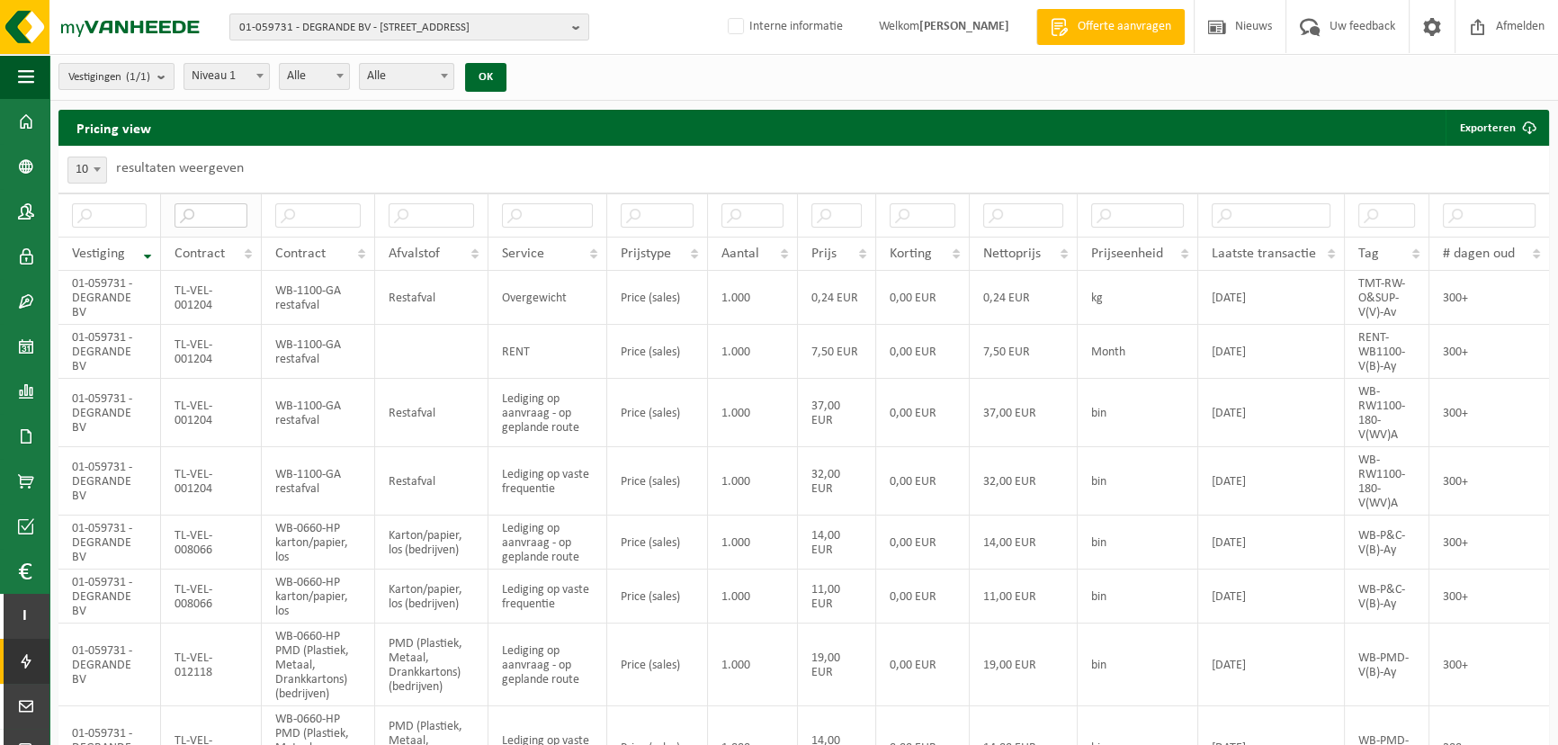
click at [222, 217] on input "text" at bounding box center [210, 215] width 73 height 24
paste input "TL-VEL-001204"
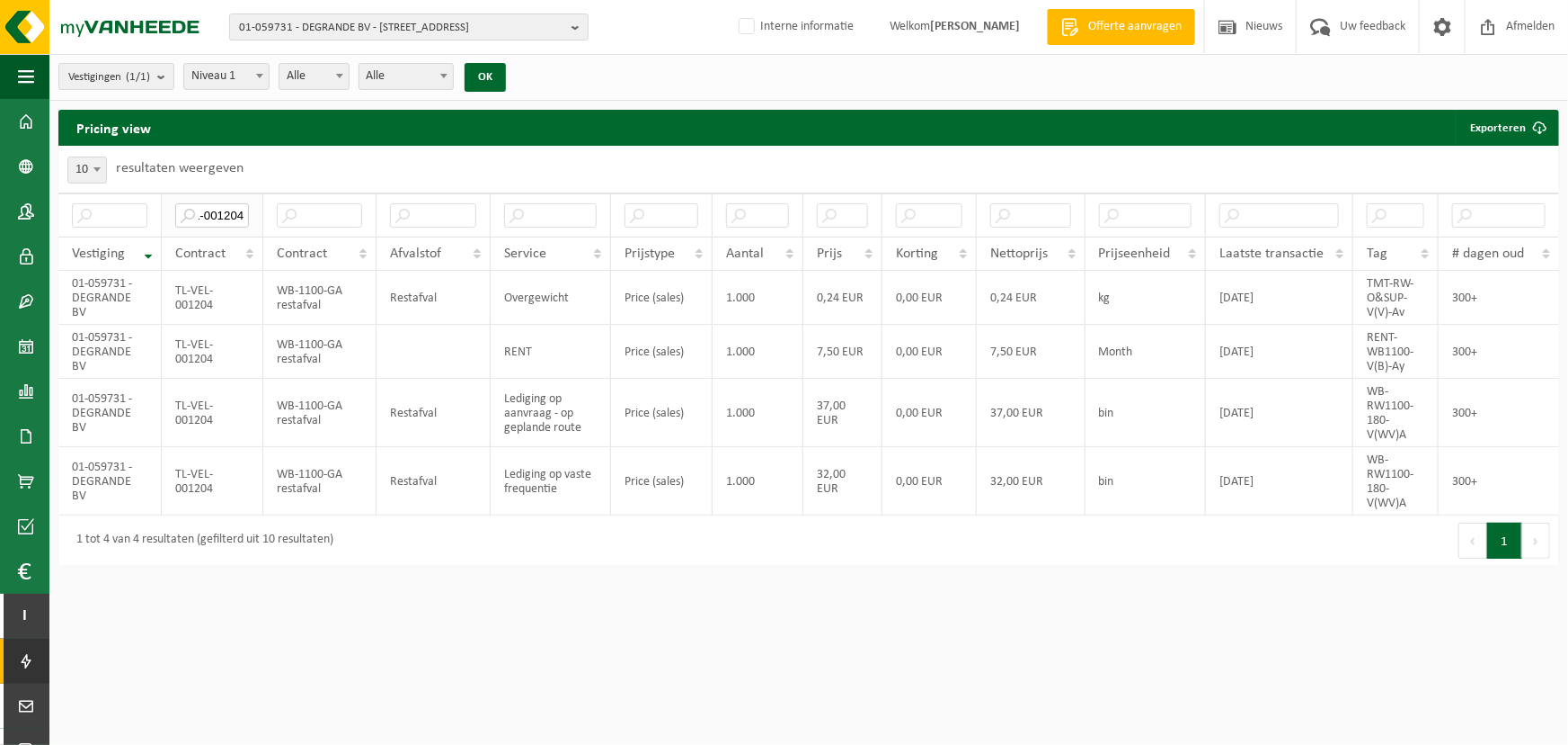
type input "TL-VEL-001204"
click at [228, 226] on input "TL-VEL-001204" at bounding box center [212, 215] width 74 height 24
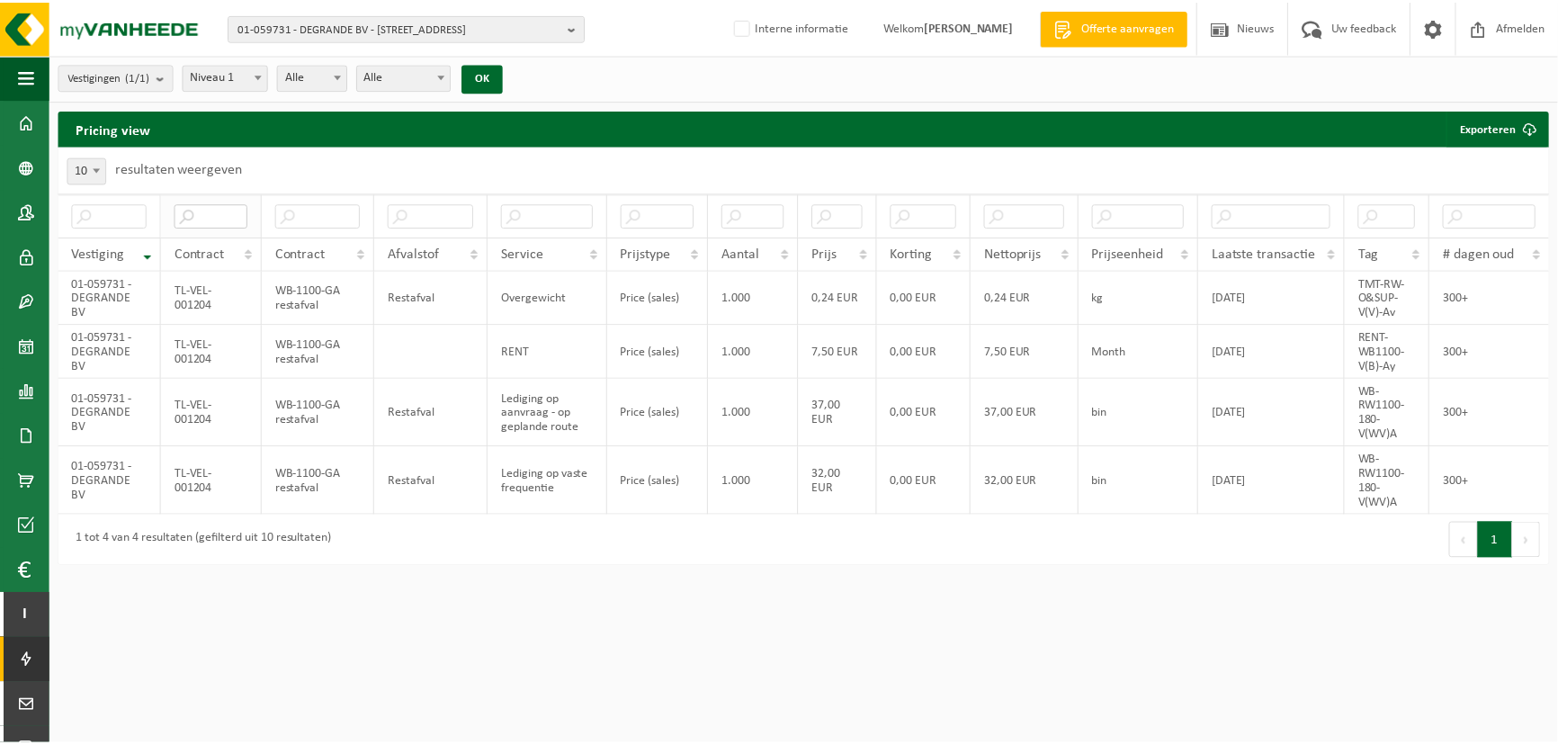
scroll to position [0, 0]
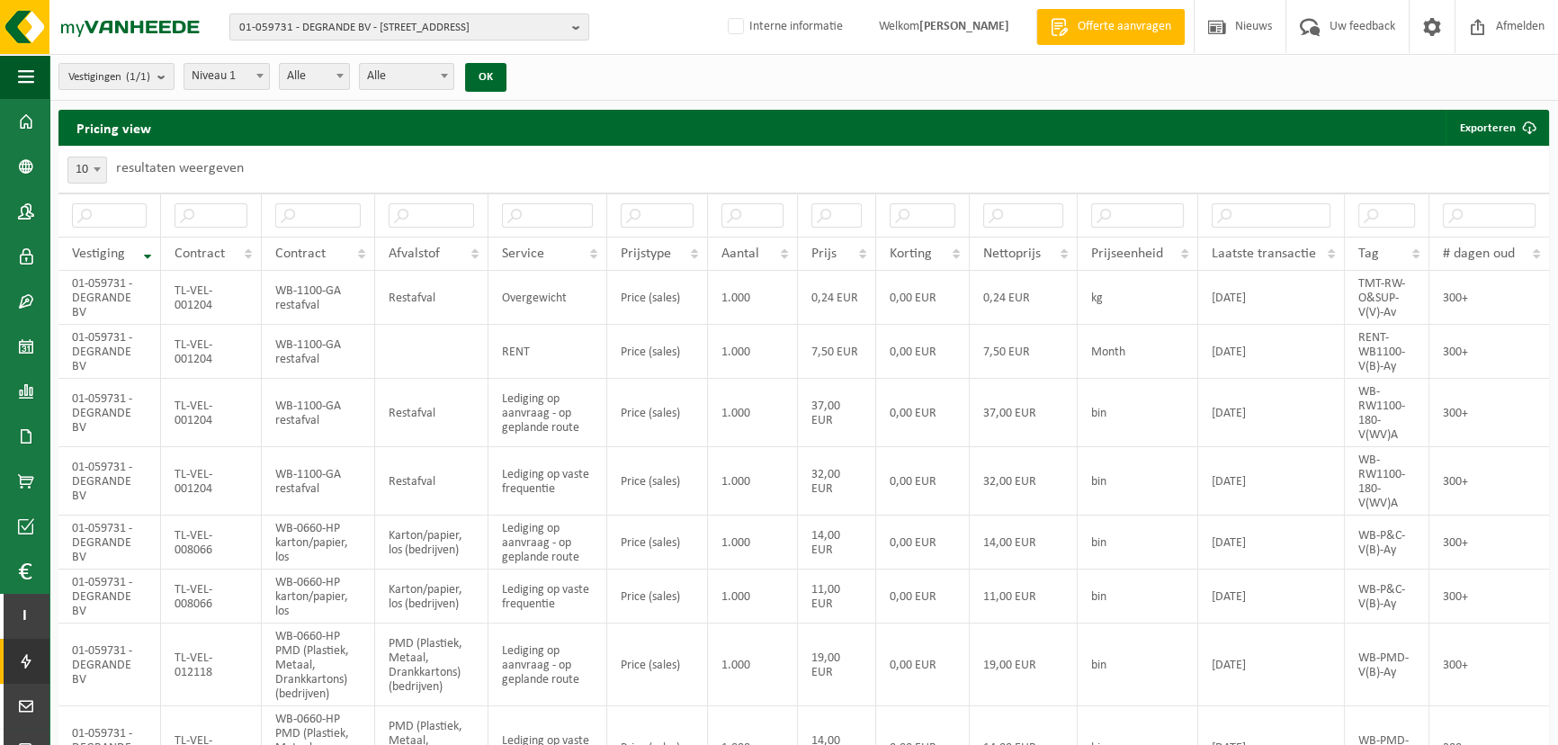
click at [396, 155] on div "10 25 50 100 10 resultaten weergeven" at bounding box center [803, 169] width 1490 height 47
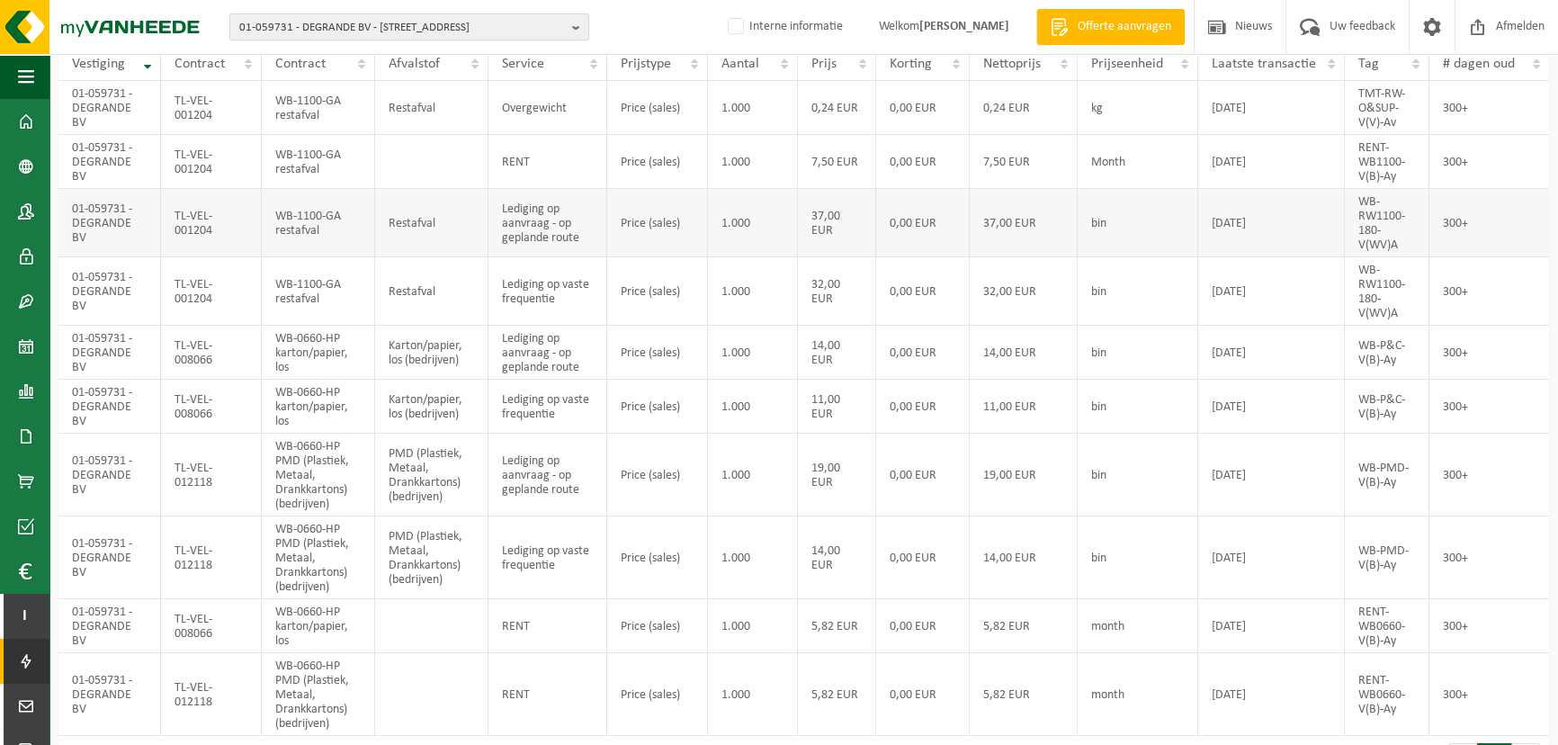
scroll to position [238, 0]
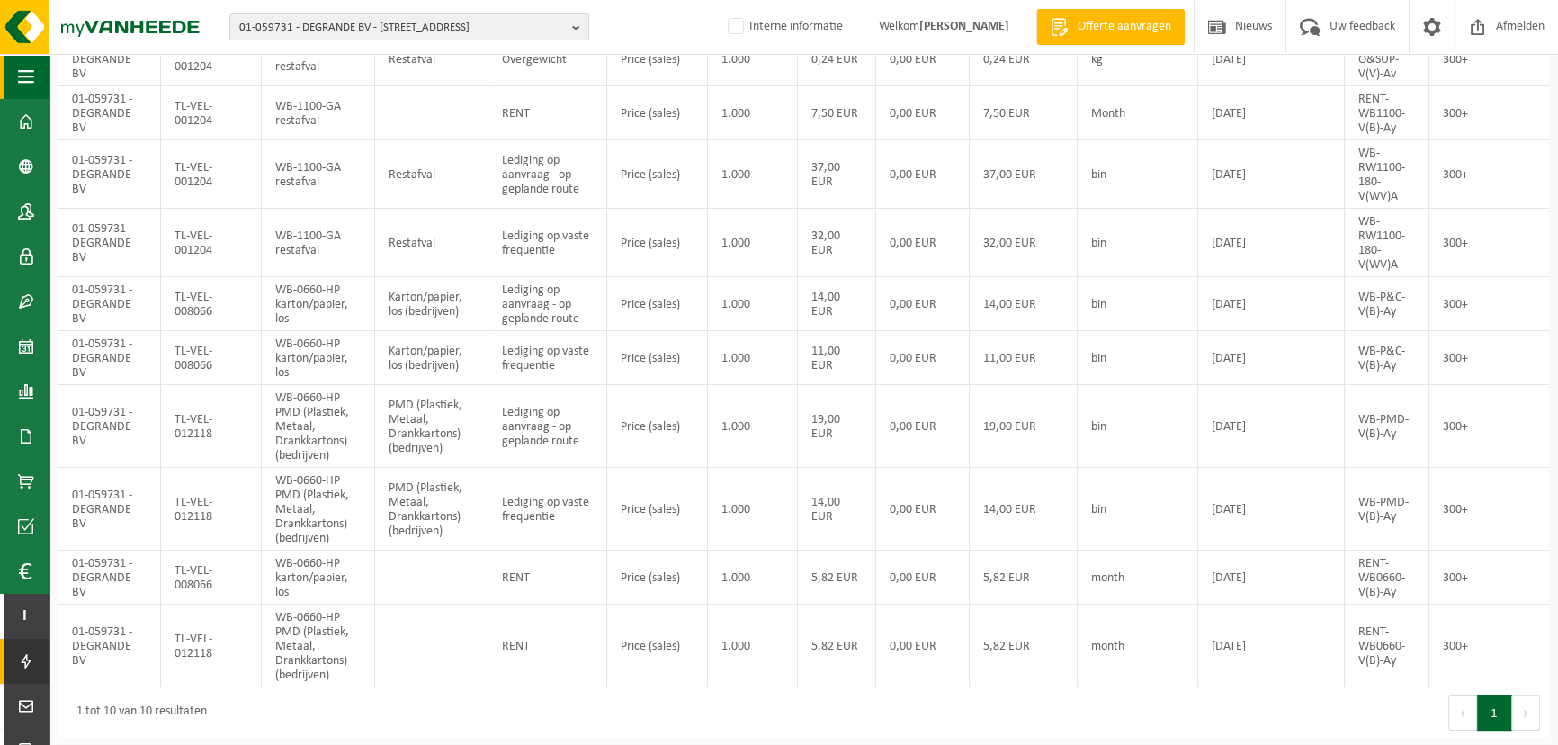
click at [25, 81] on span "button" at bounding box center [26, 76] width 16 height 45
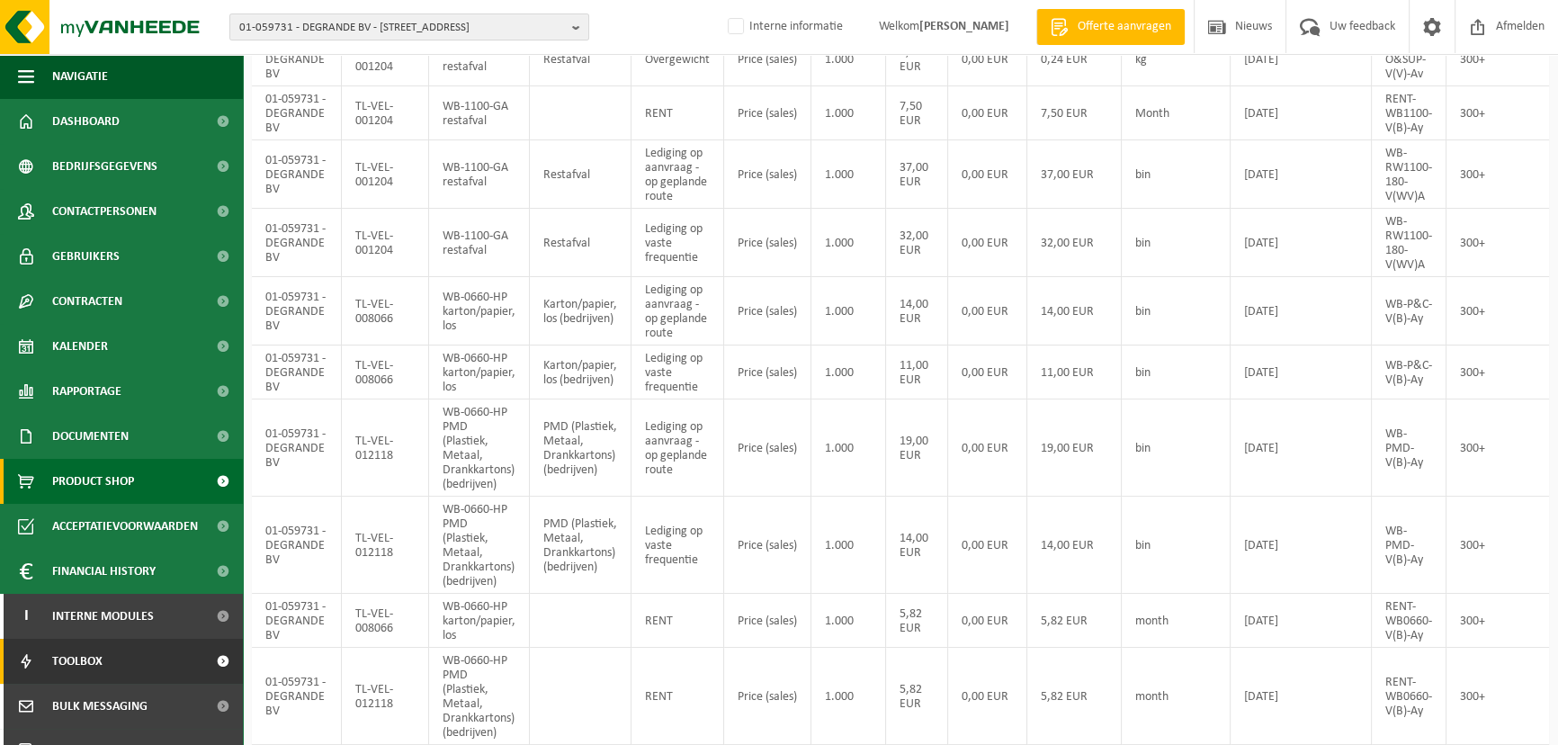
scroll to position [163, 0]
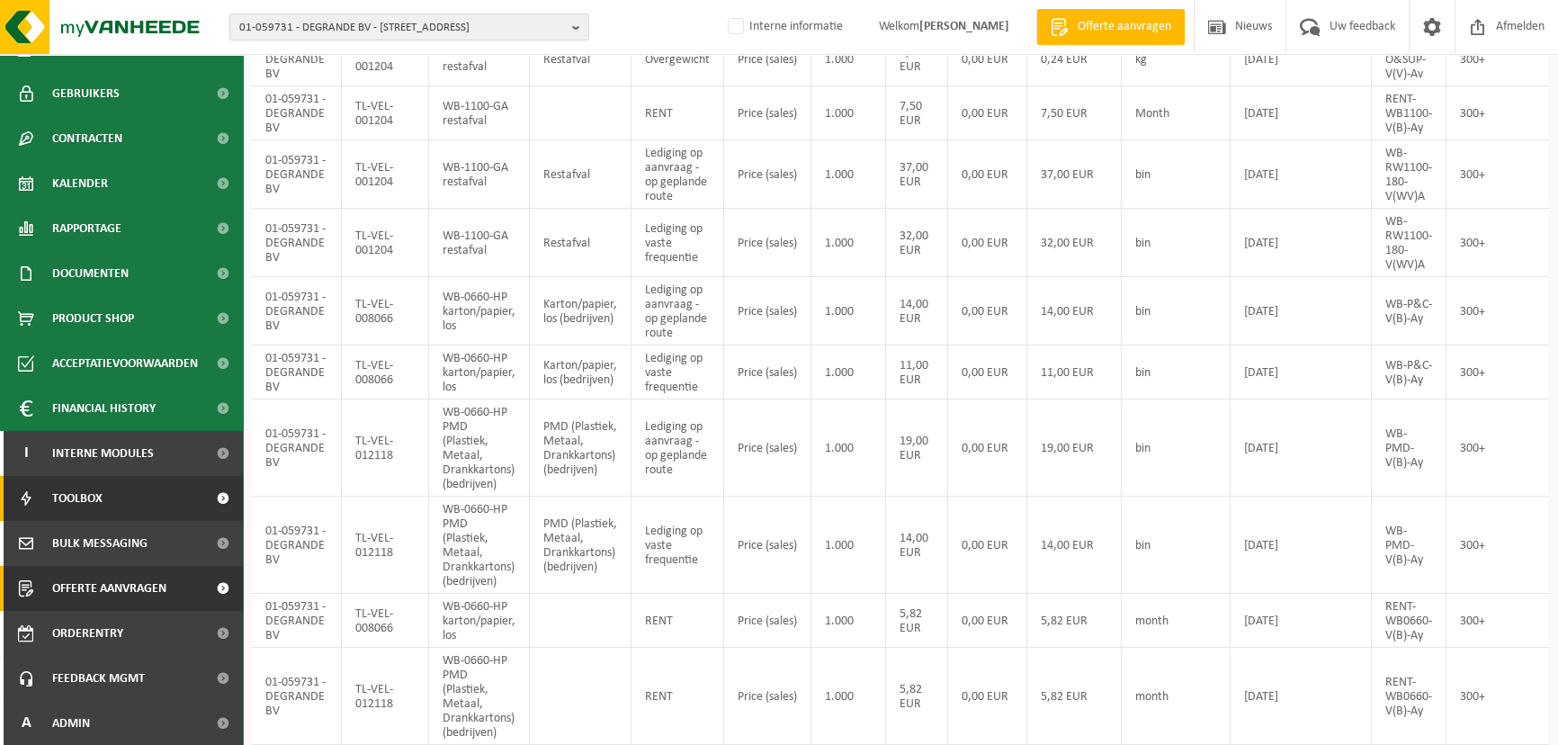
click at [150, 586] on span "Offerte aanvragen" at bounding box center [109, 588] width 114 height 45
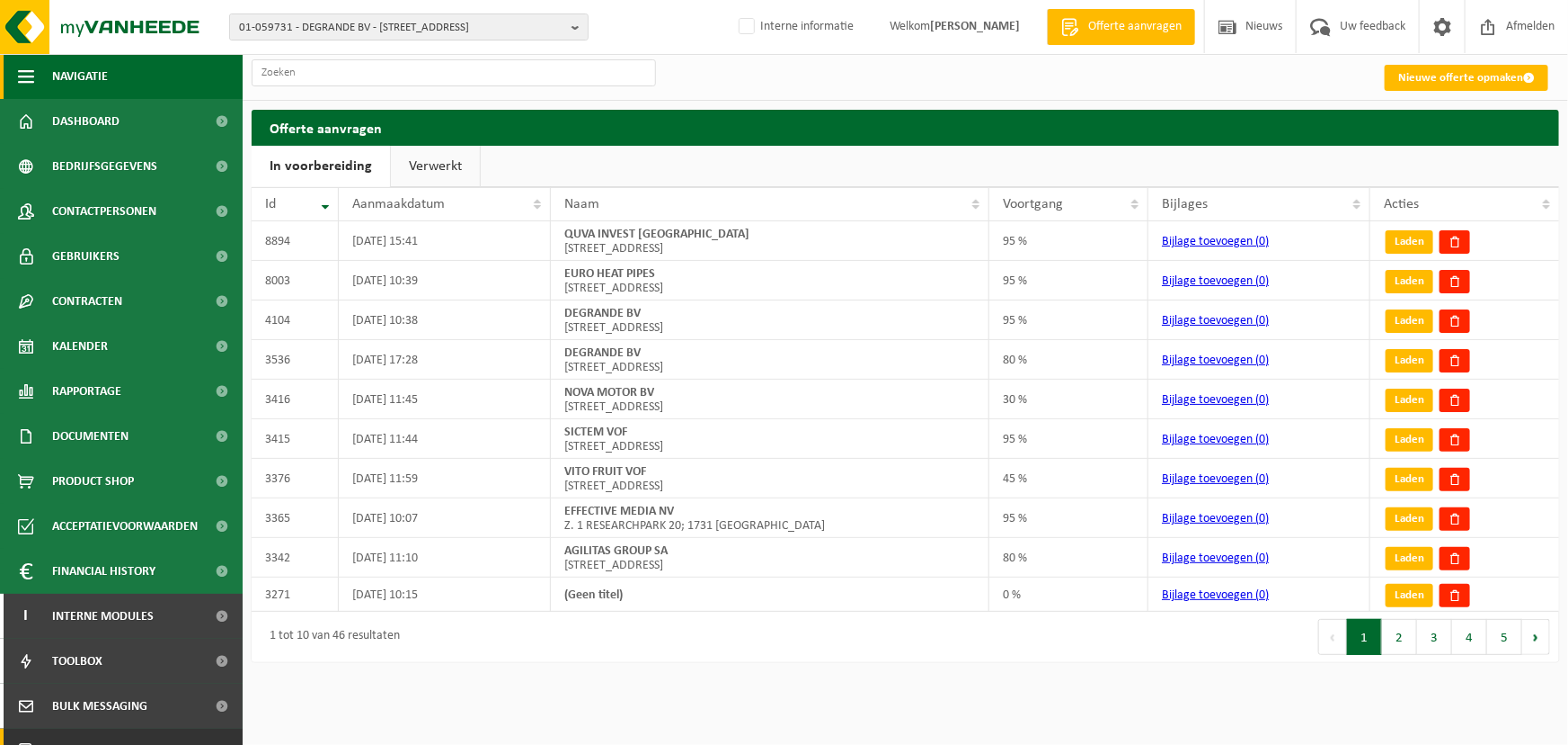
click at [26, 76] on span "button" at bounding box center [26, 76] width 16 height 45
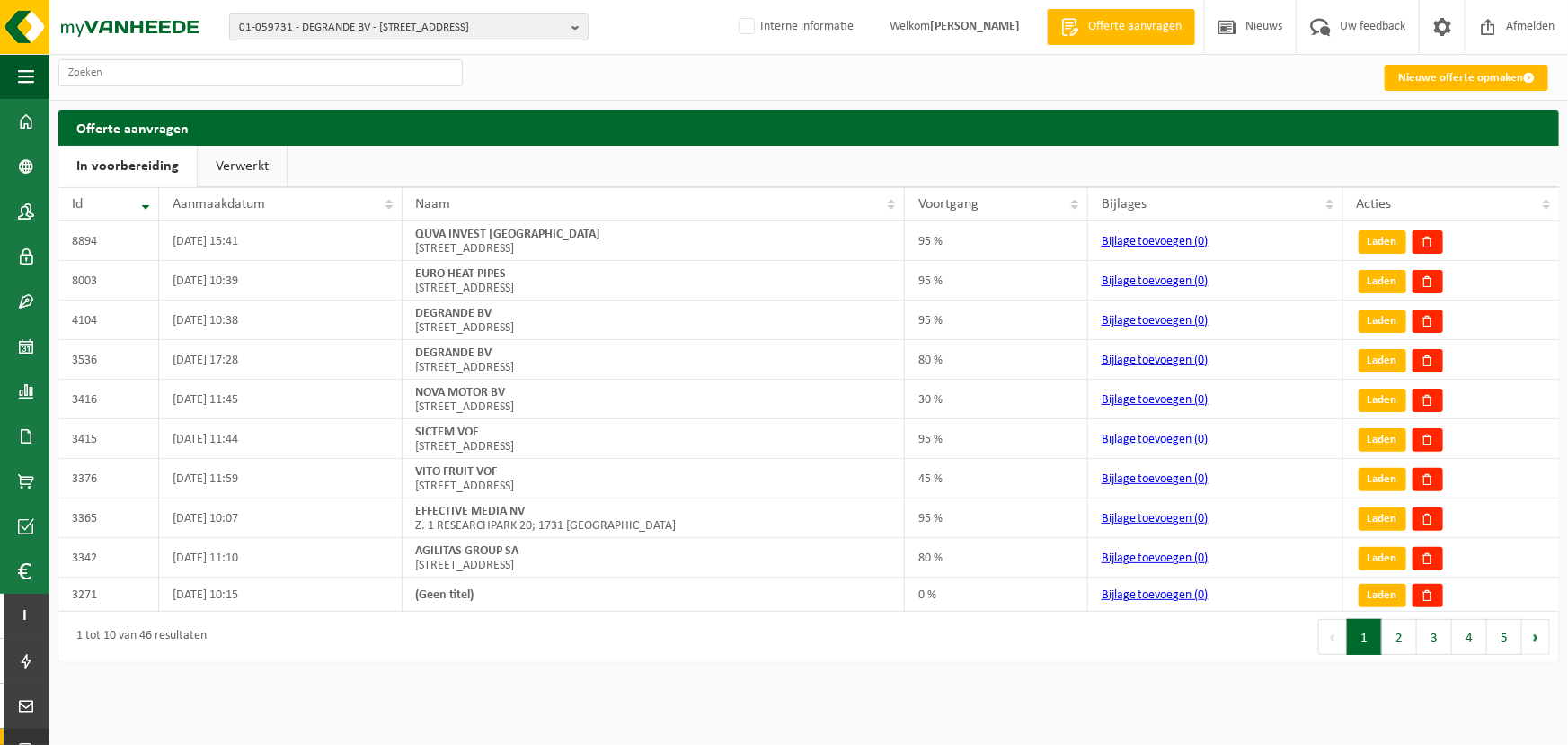
click at [743, 107] on div "Nieuwe offerte opmaken Offerte aanvragen In voorbereiding Verwerkt Even geduld.…" at bounding box center [784, 335] width 1568 height 671
click at [1448, 85] on link "Nieuwe offerte opmaken" at bounding box center [1467, 78] width 164 height 26
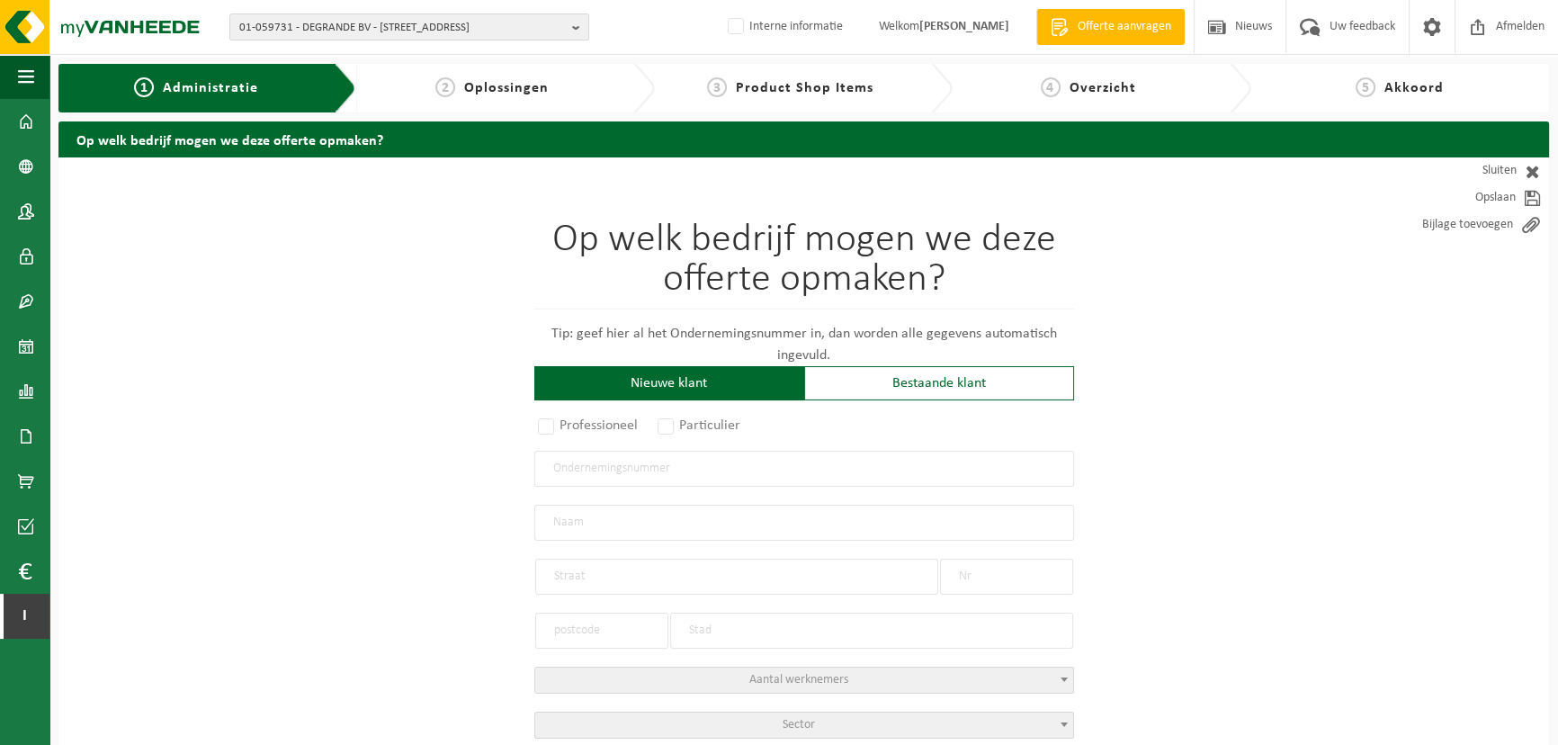
click at [689, 463] on input "text" at bounding box center [804, 469] width 540 height 36
paste input "BE0667943681"
type input "BE0667943681"
radio input "true"
type input "0667943681"
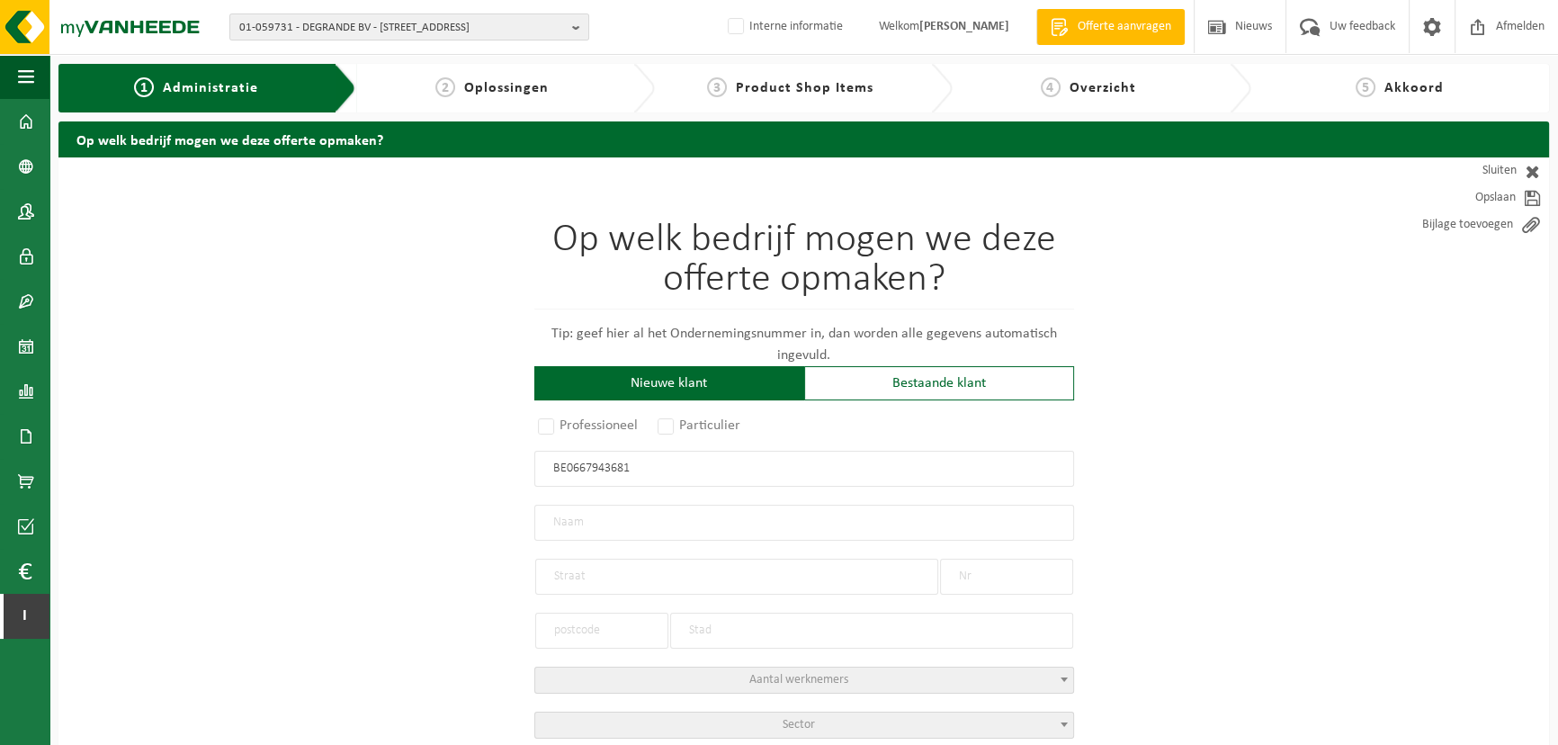
type input "LATERES BV"
type input "LOCHTEMANWEG"
type input "6"
type input "3580"
type input "BERINGEN"
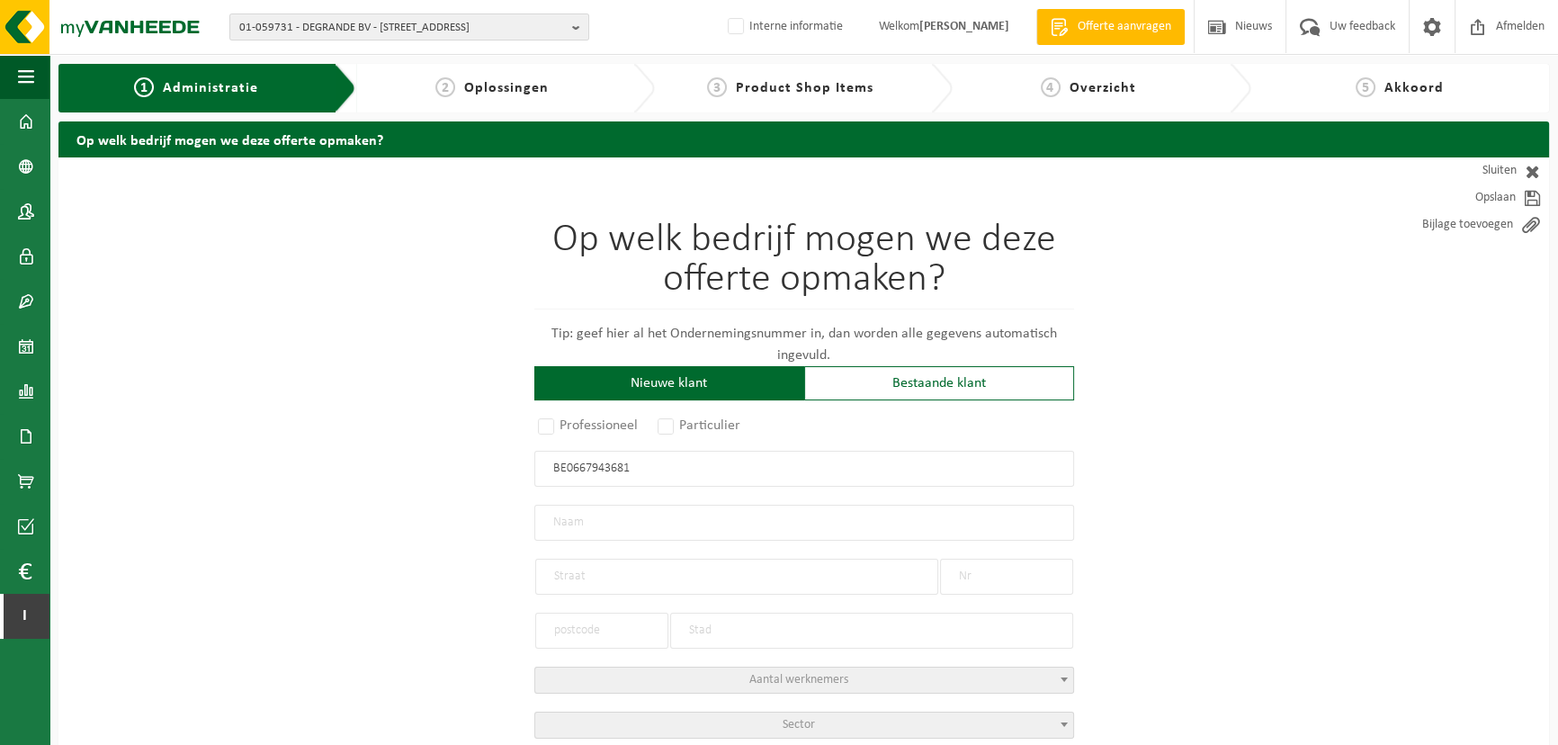
select select "D"
select select "NACE_6421"
type input "LATERES BV"
type input "LOCHTEMANWEG"
type input "6"
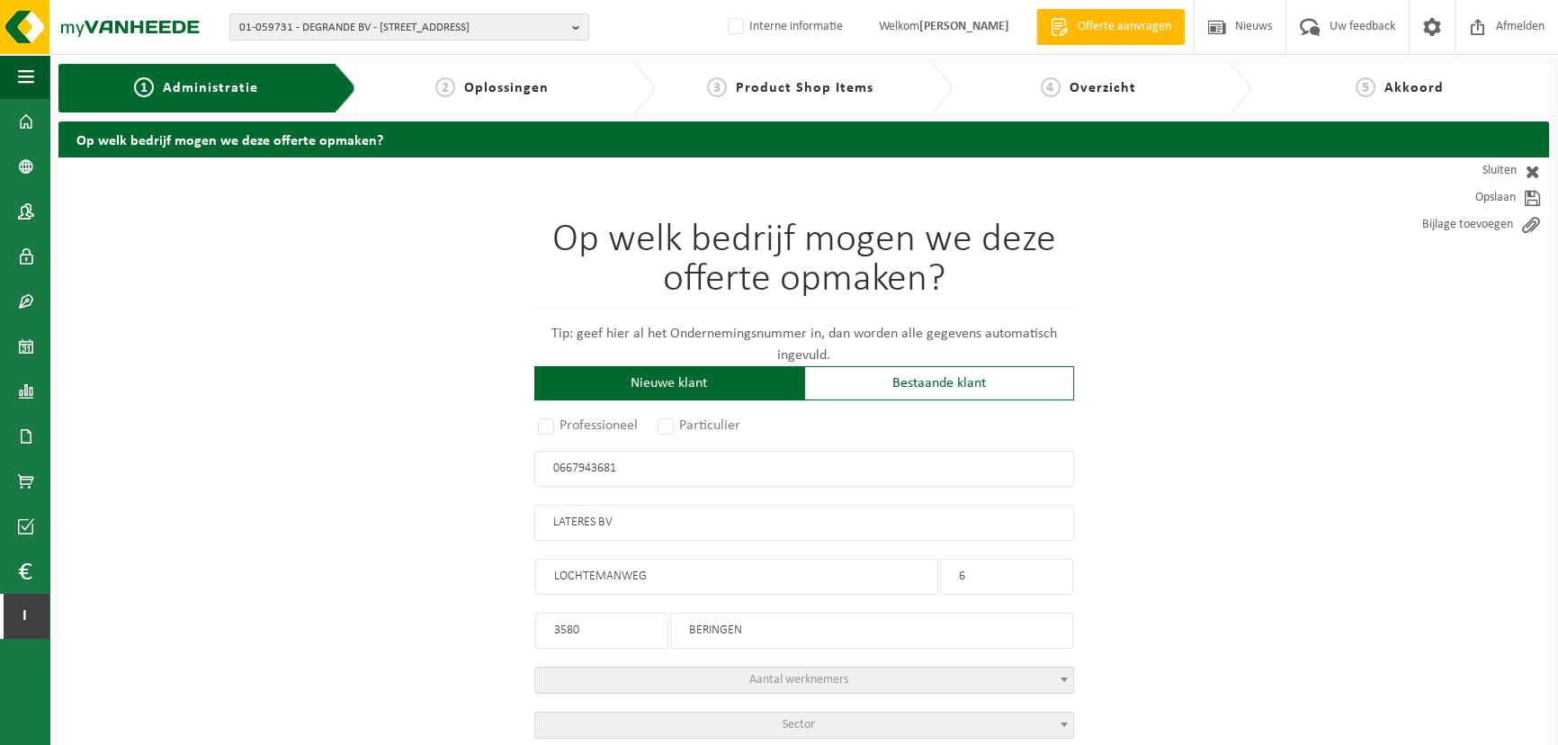
type input "3580"
type input "BERINGEN"
type input "2261130376"
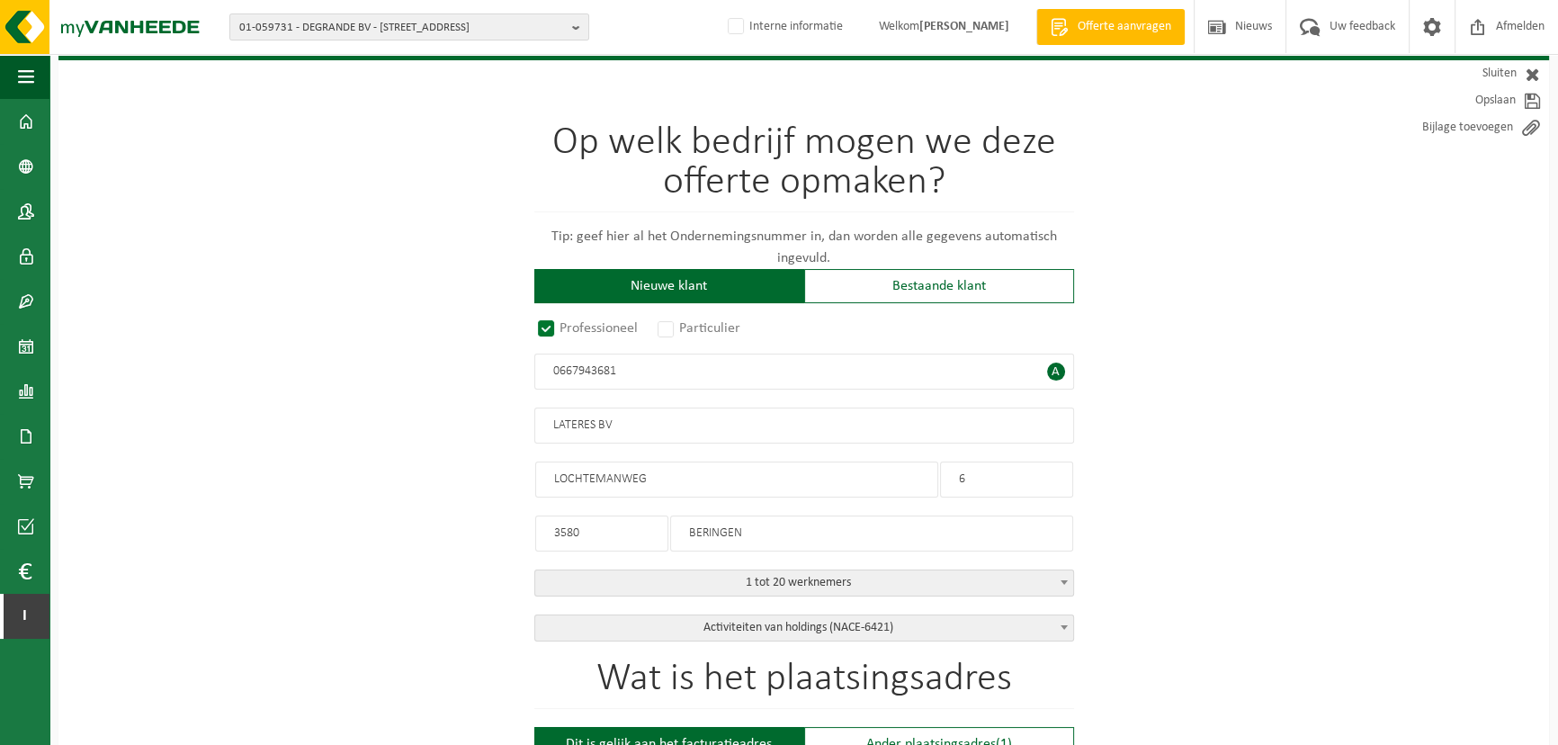
scroll to position [129, 0]
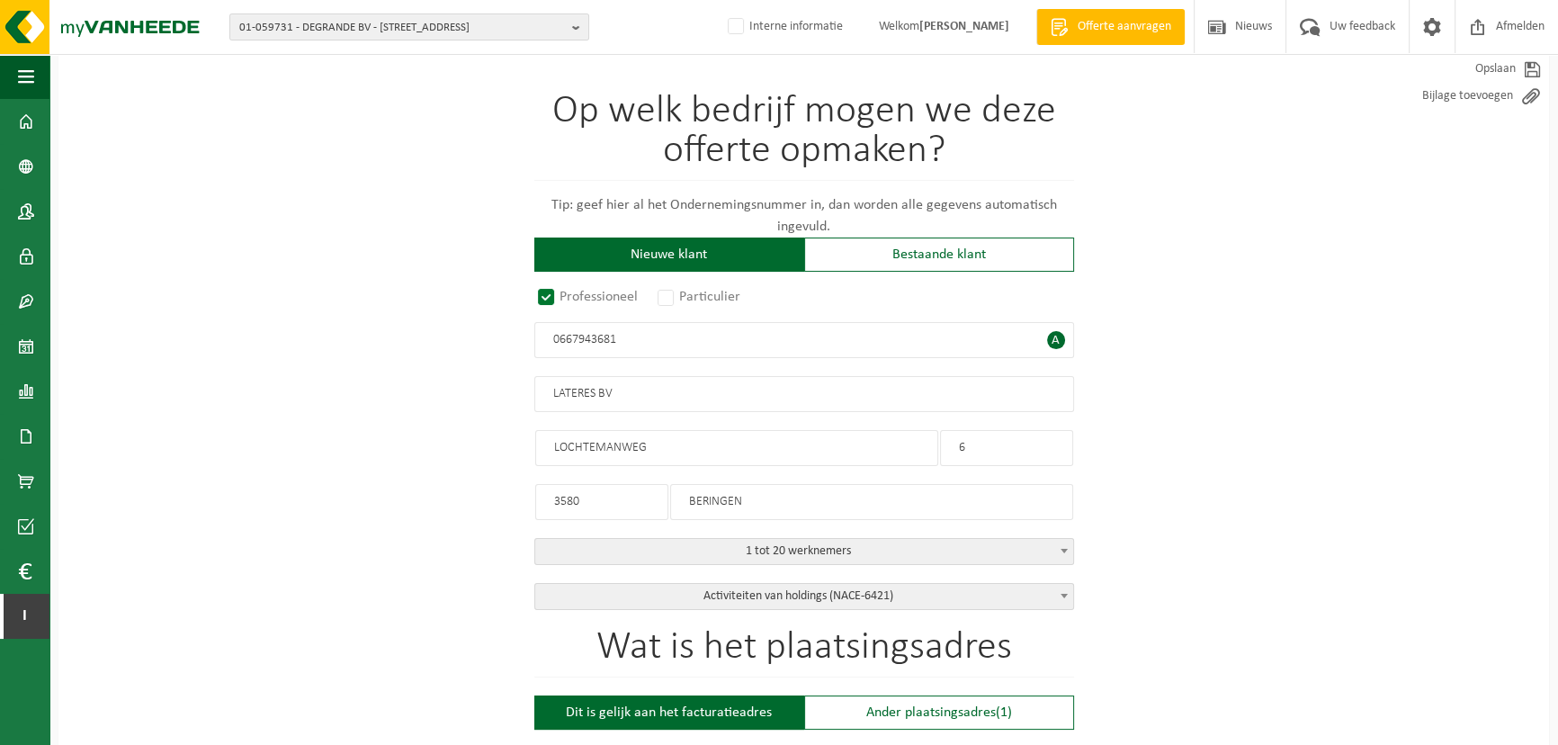
type input "0667943681"
click at [1061, 335] on span "A" at bounding box center [1056, 340] width 18 height 18
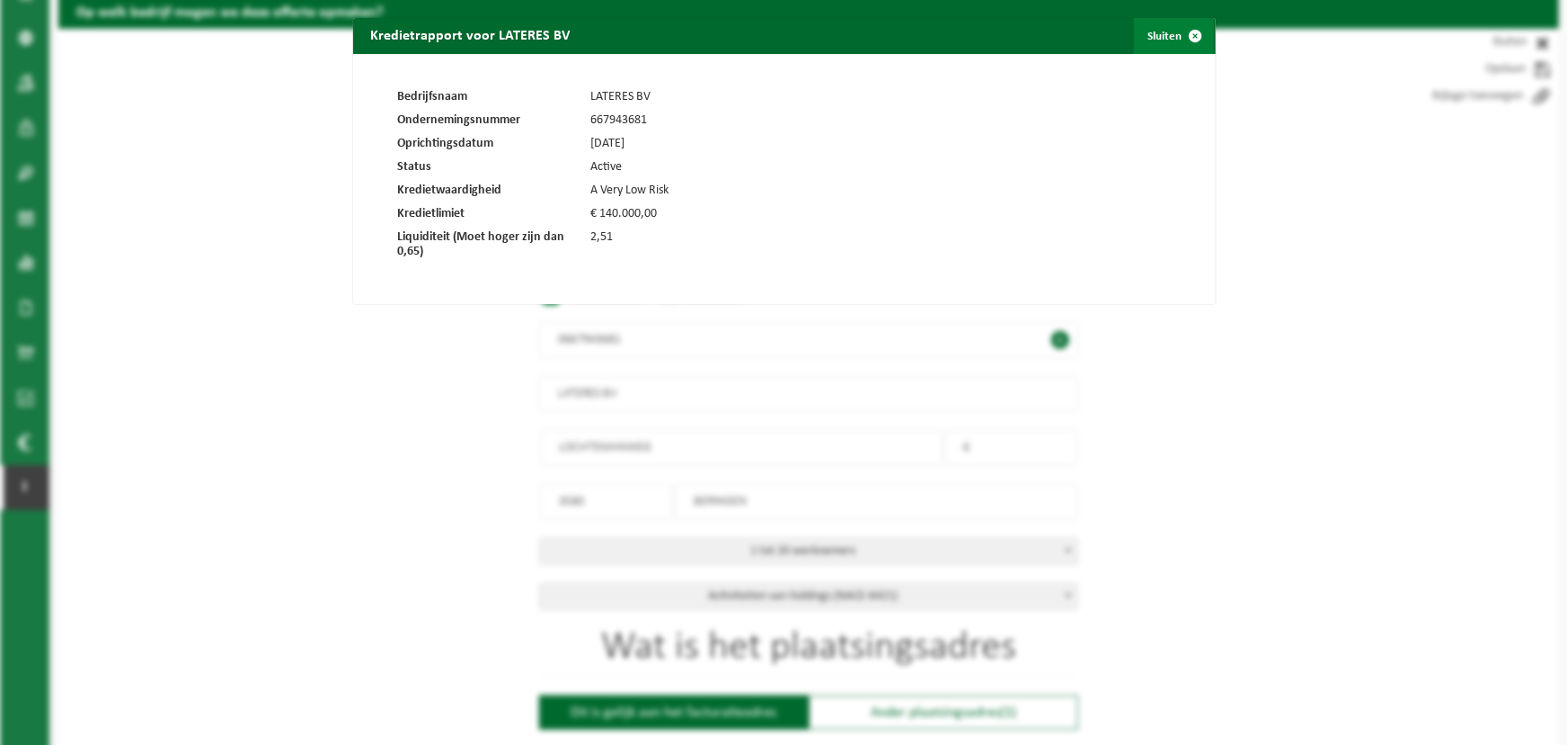
click at [1167, 32] on link "Sluiten" at bounding box center [1174, 36] width 80 height 36
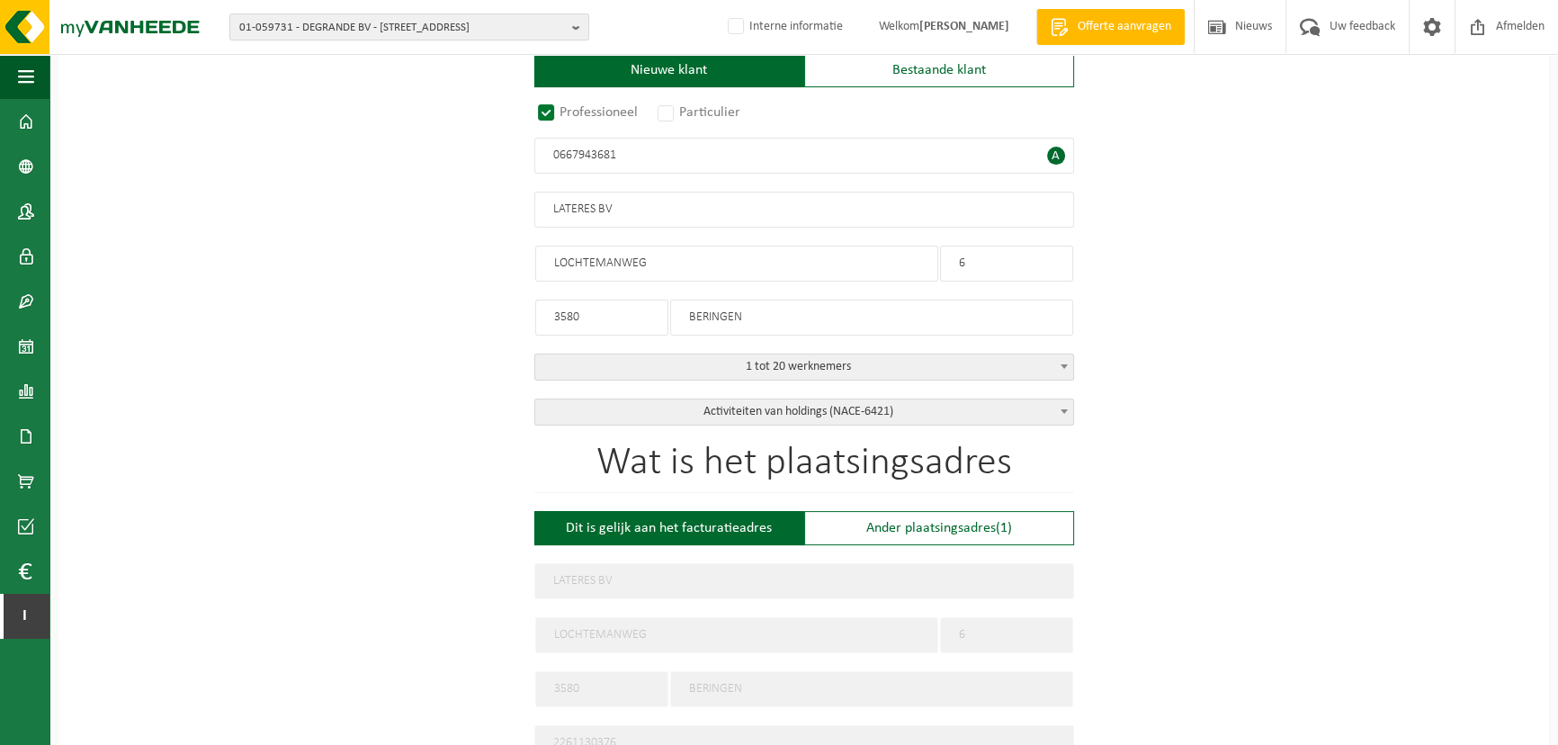
scroll to position [314, 0]
click at [1129, 368] on div "Op welk bedrijf mogen we deze offerte opmaken? Tip: geef hier al het Ondernemin…" at bounding box center [803, 658] width 1490 height 1629
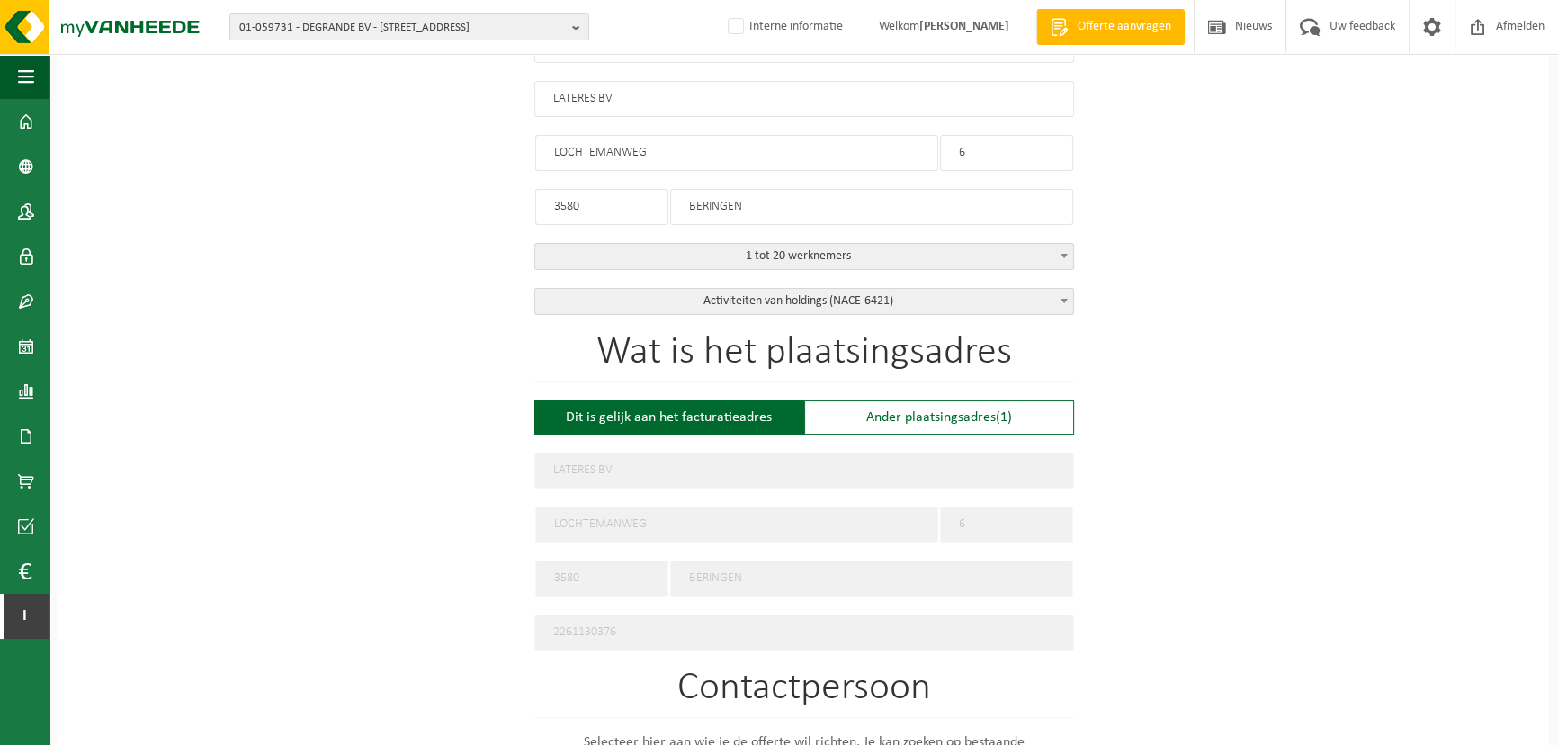
scroll to position [439, 0]
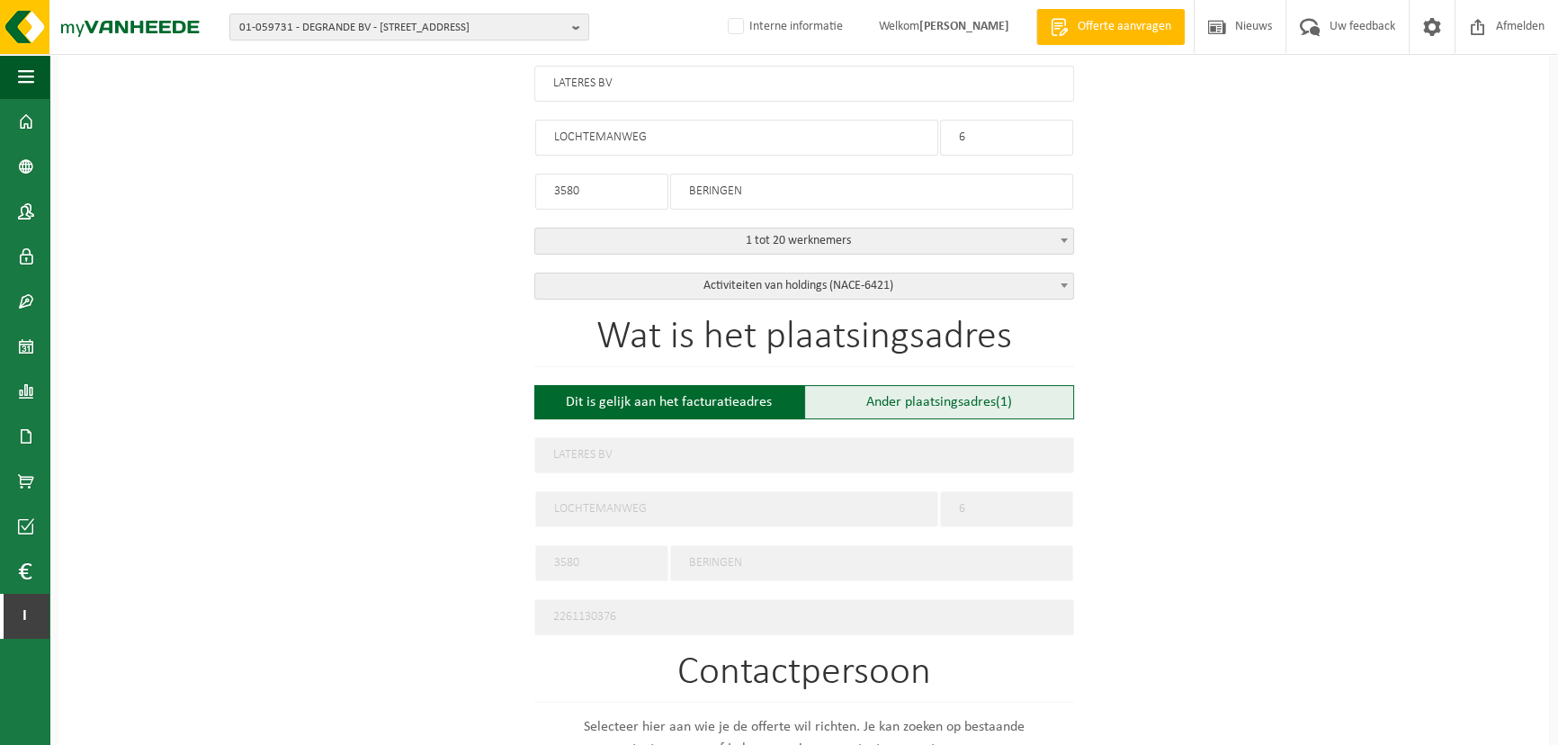
click at [1019, 397] on div "Ander plaatsingsadres (1)" at bounding box center [939, 402] width 270 height 34
type input "Werf -"
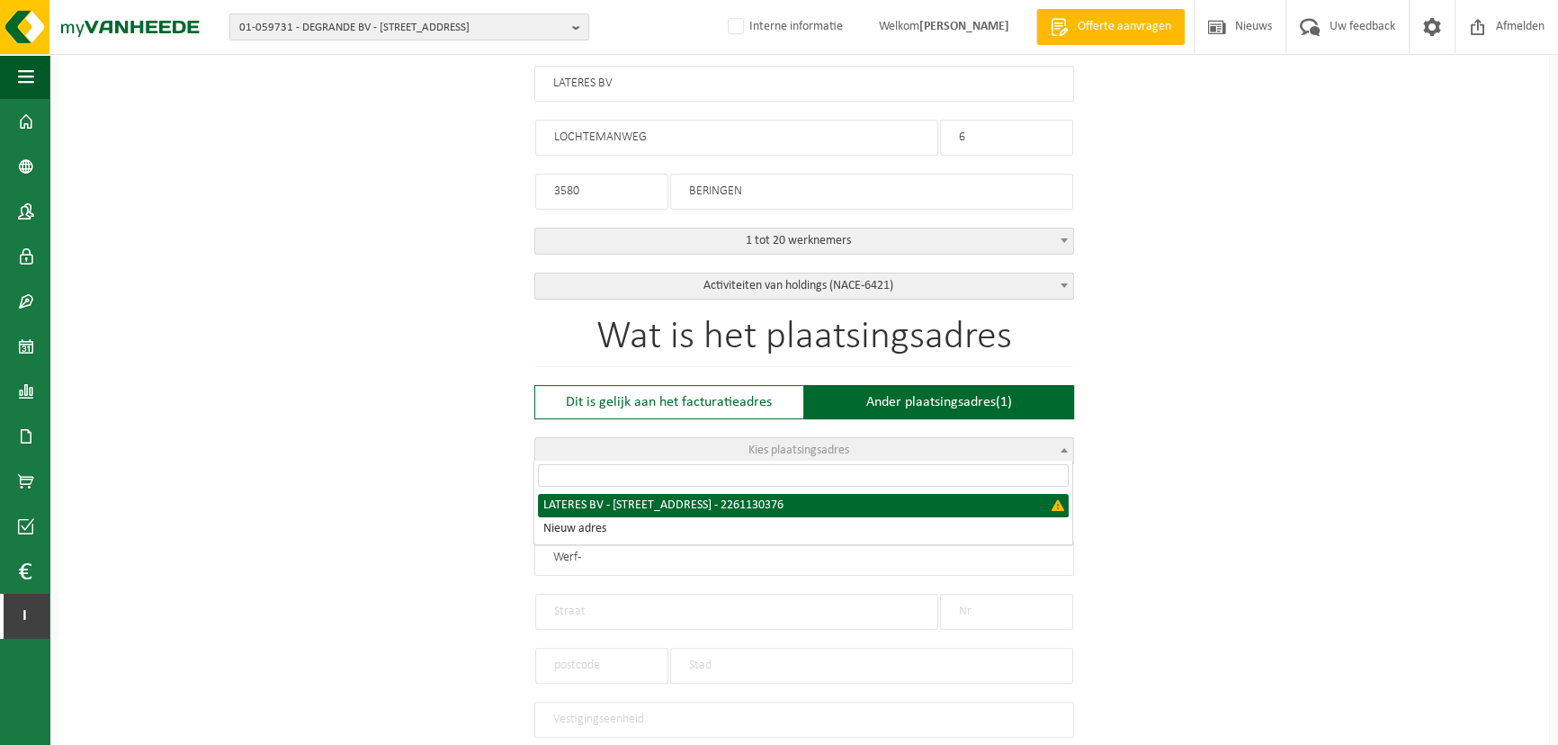
click at [835, 451] on span "Kies plaatsingsadres" at bounding box center [798, 449] width 101 height 13
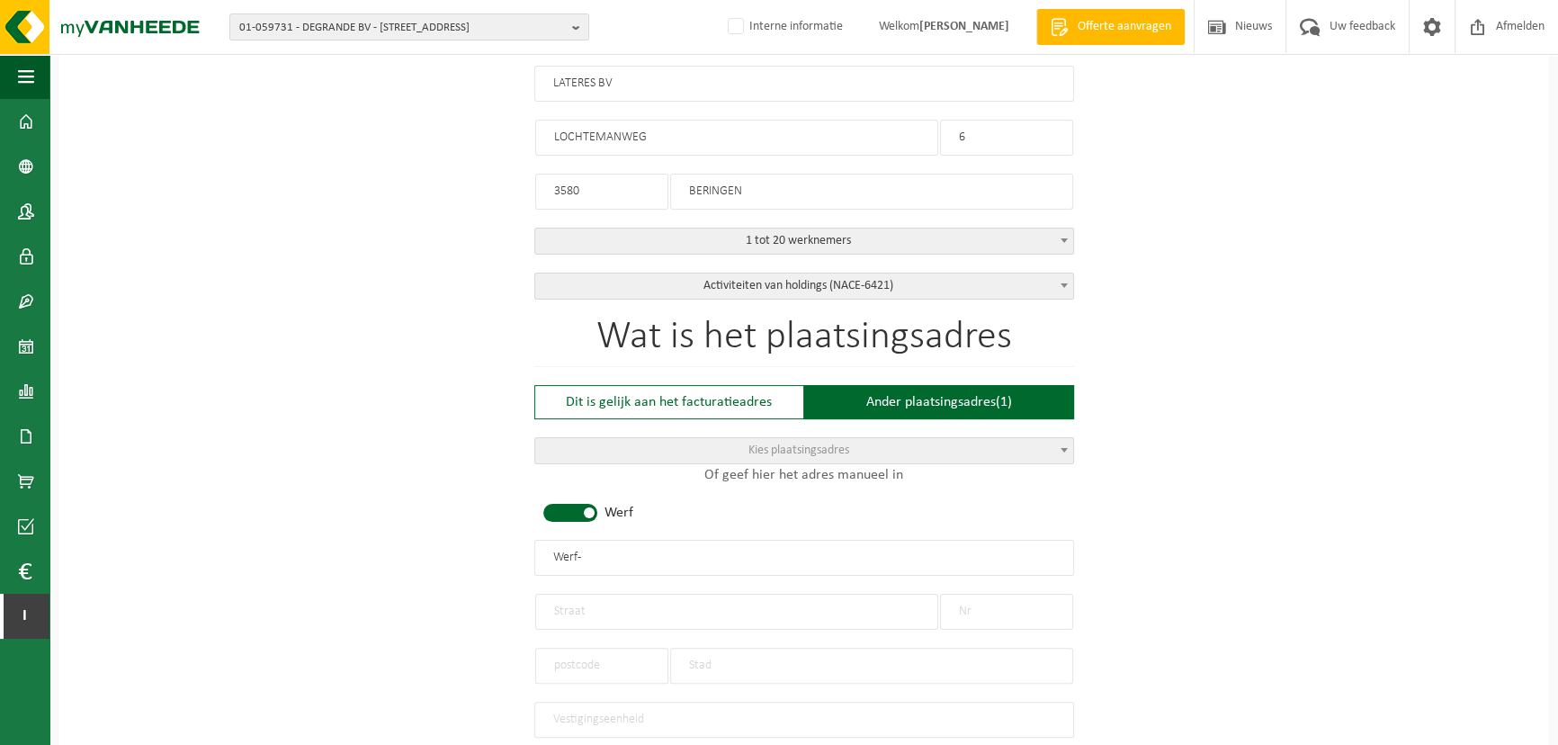
click at [449, 469] on div "Op welk bedrijf mogen we deze offerte opmaken? Tip: geef hier al het Ondernemin…" at bounding box center [803, 584] width 1490 height 1731
click at [608, 557] on input "Werf -" at bounding box center [804, 558] width 540 height 36
type input "Werf - ldkqjslkdjlsqjdjq"
click at [609, 594] on input "text" at bounding box center [736, 612] width 403 height 36
click at [700, 710] on input "text" at bounding box center [804, 719] width 540 height 36
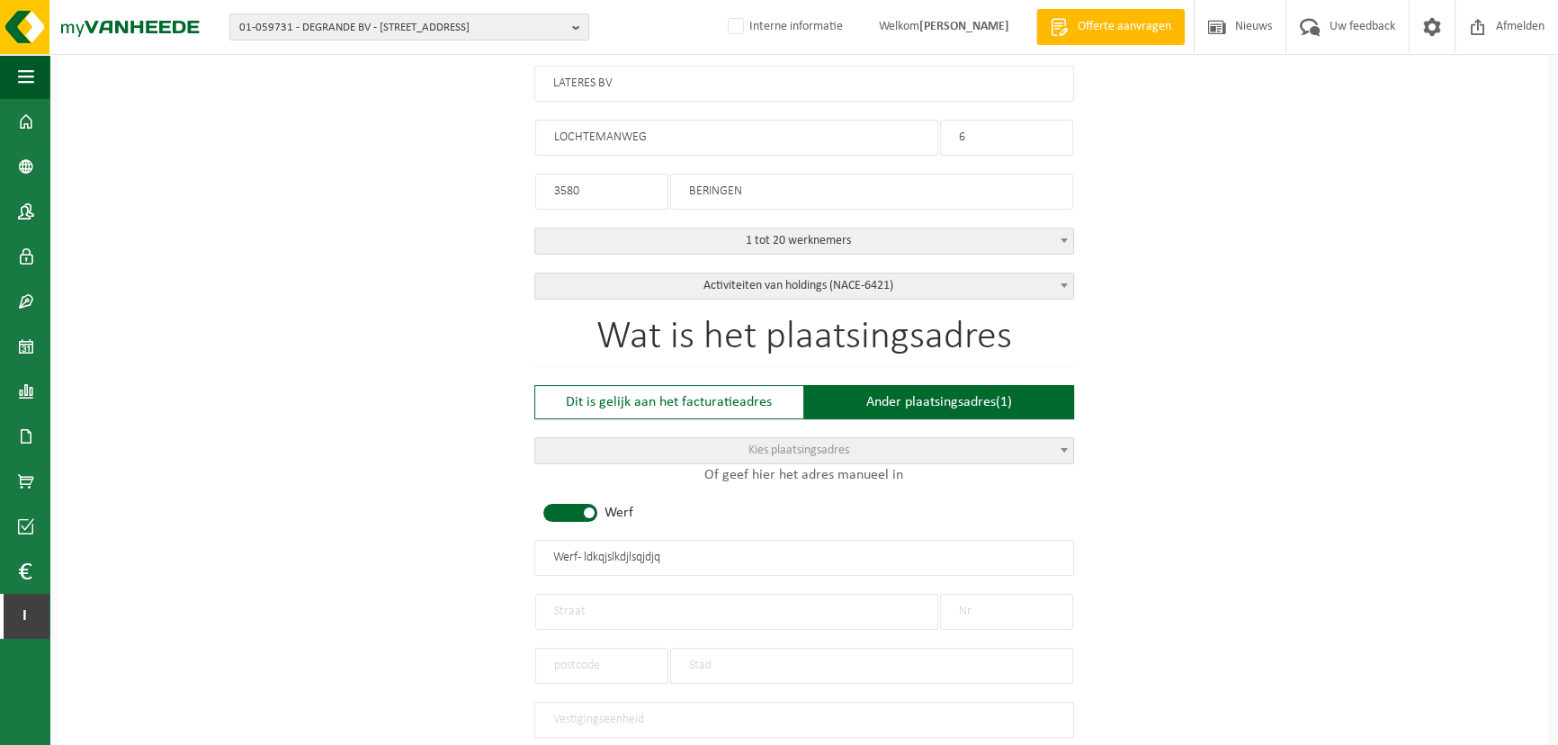
click at [1254, 502] on div "Op welk bedrijf mogen we deze offerte opmaken? Tip: geef hier al het Ondernemin…" at bounding box center [803, 584] width 1490 height 1731
click at [1160, 304] on div "Op welk bedrijf mogen we deze offerte opmaken? Tip: geef hier al het Ondernemin…" at bounding box center [803, 584] width 1490 height 1731
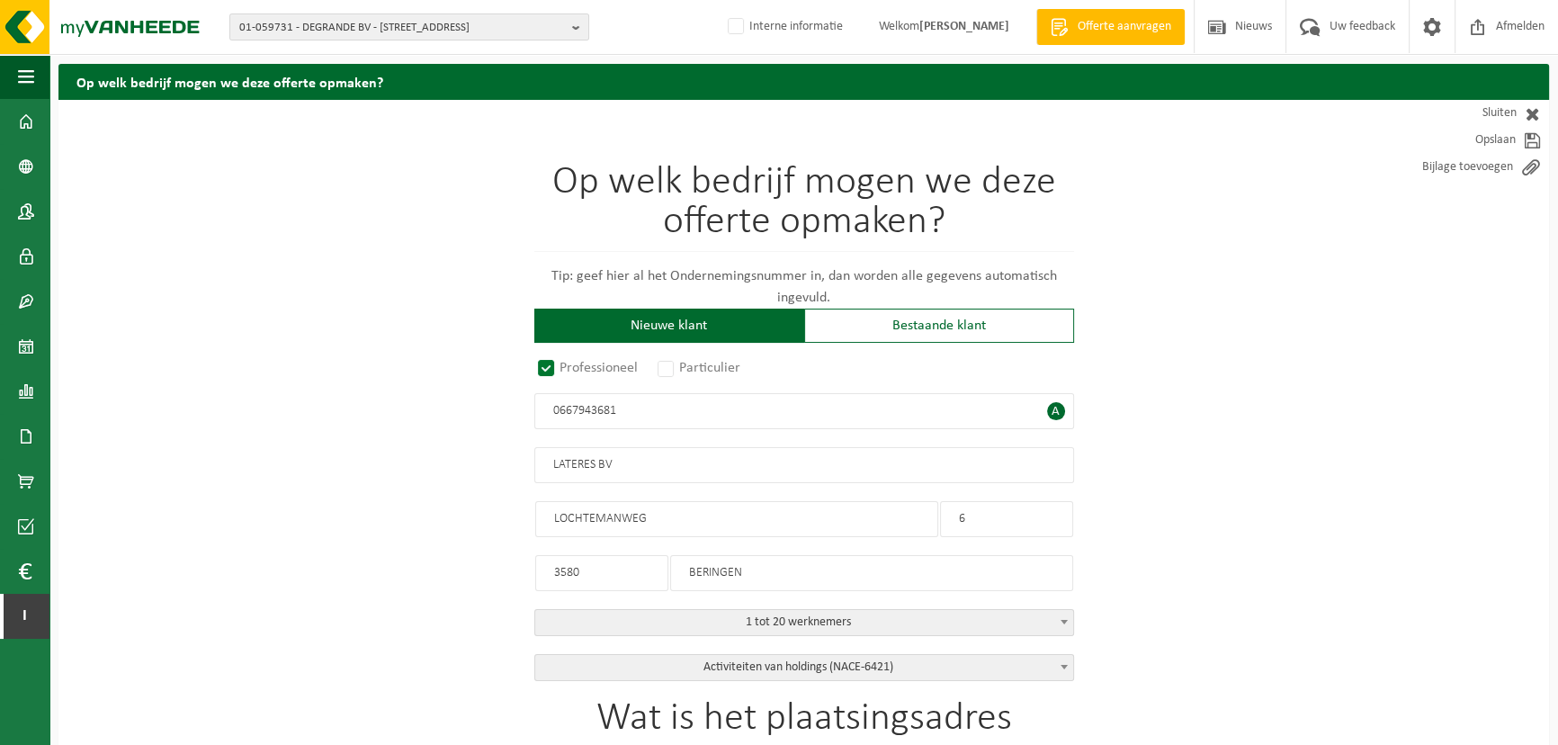
scroll to position [0, 0]
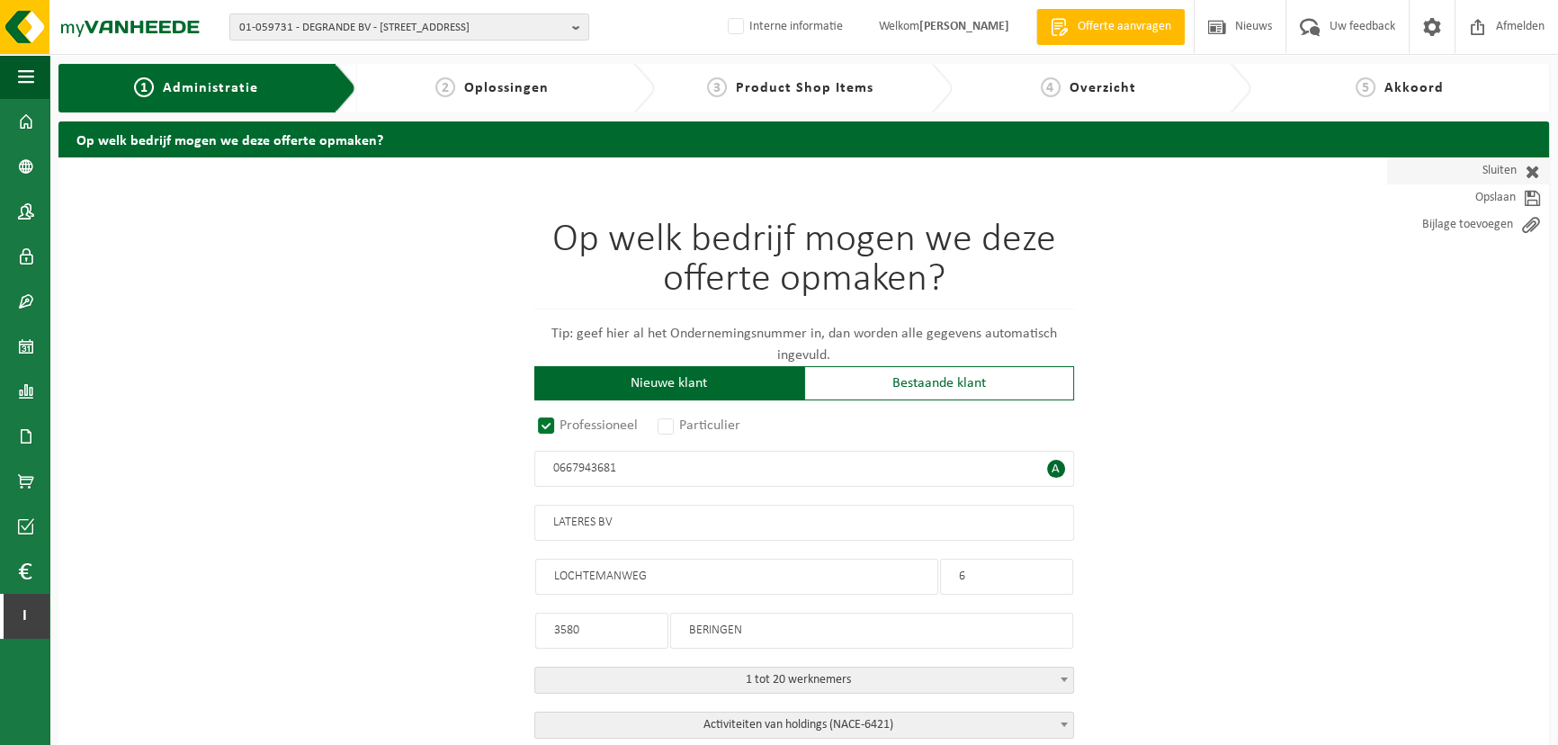
click at [1493, 162] on link "Sluiten" at bounding box center [1468, 170] width 162 height 27
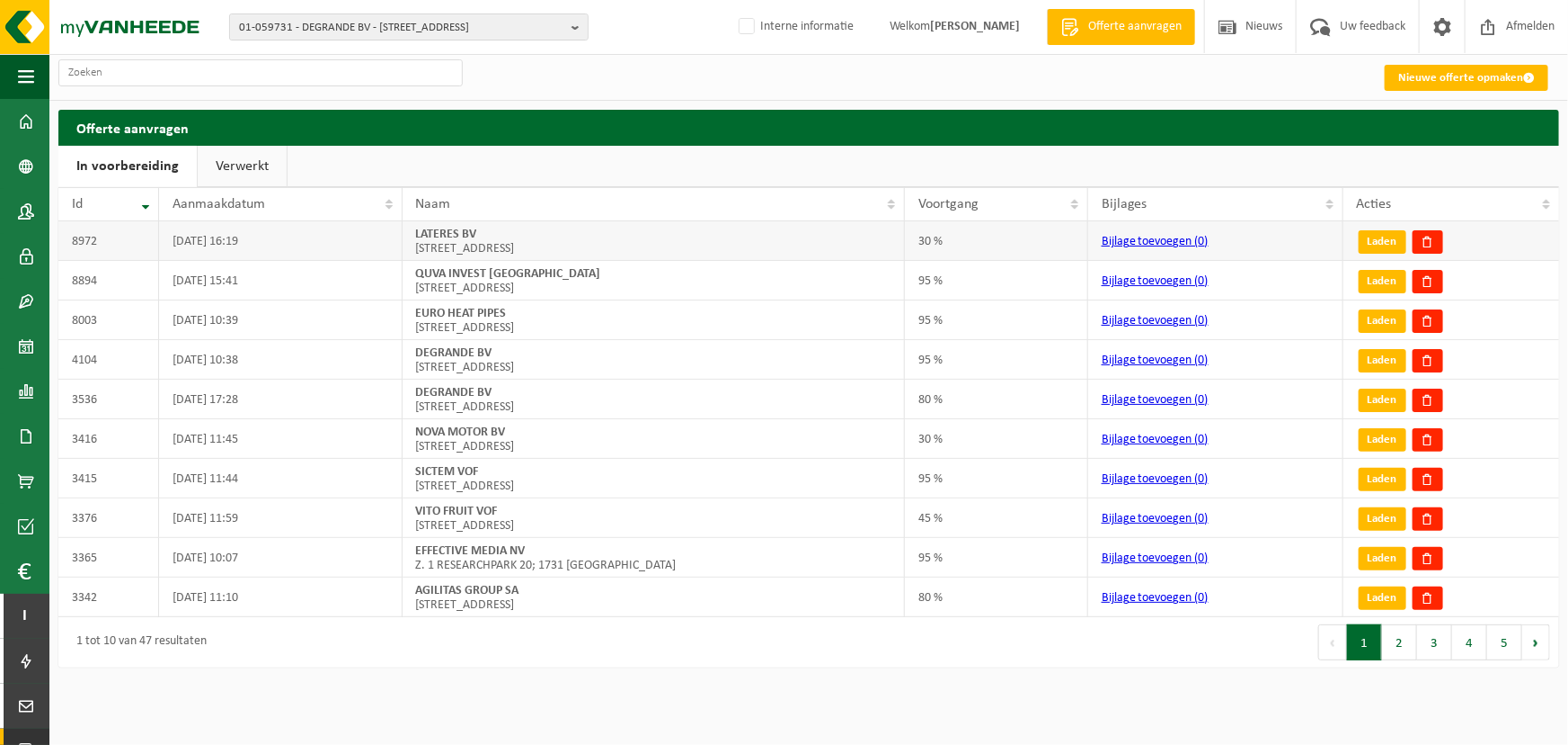
click at [971, 243] on td "30 %" at bounding box center [996, 241] width 183 height 40
click at [1436, 81] on link "Nieuwe offerte opmaken" at bounding box center [1467, 78] width 164 height 26
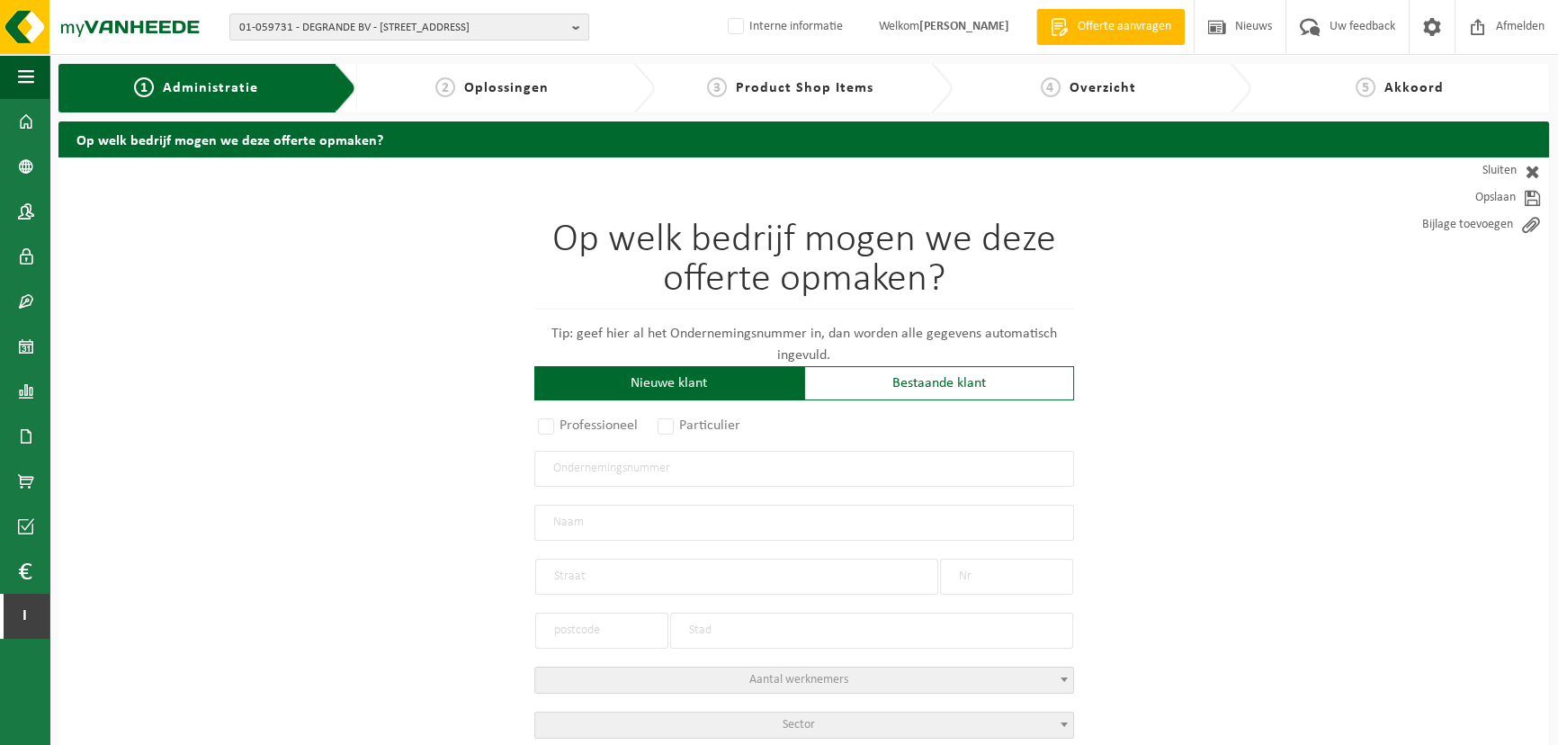
click at [634, 482] on input "text" at bounding box center [804, 469] width 540 height 36
paste input "BE0401277914"
type input "BE0401277914"
radio input "false"
select select
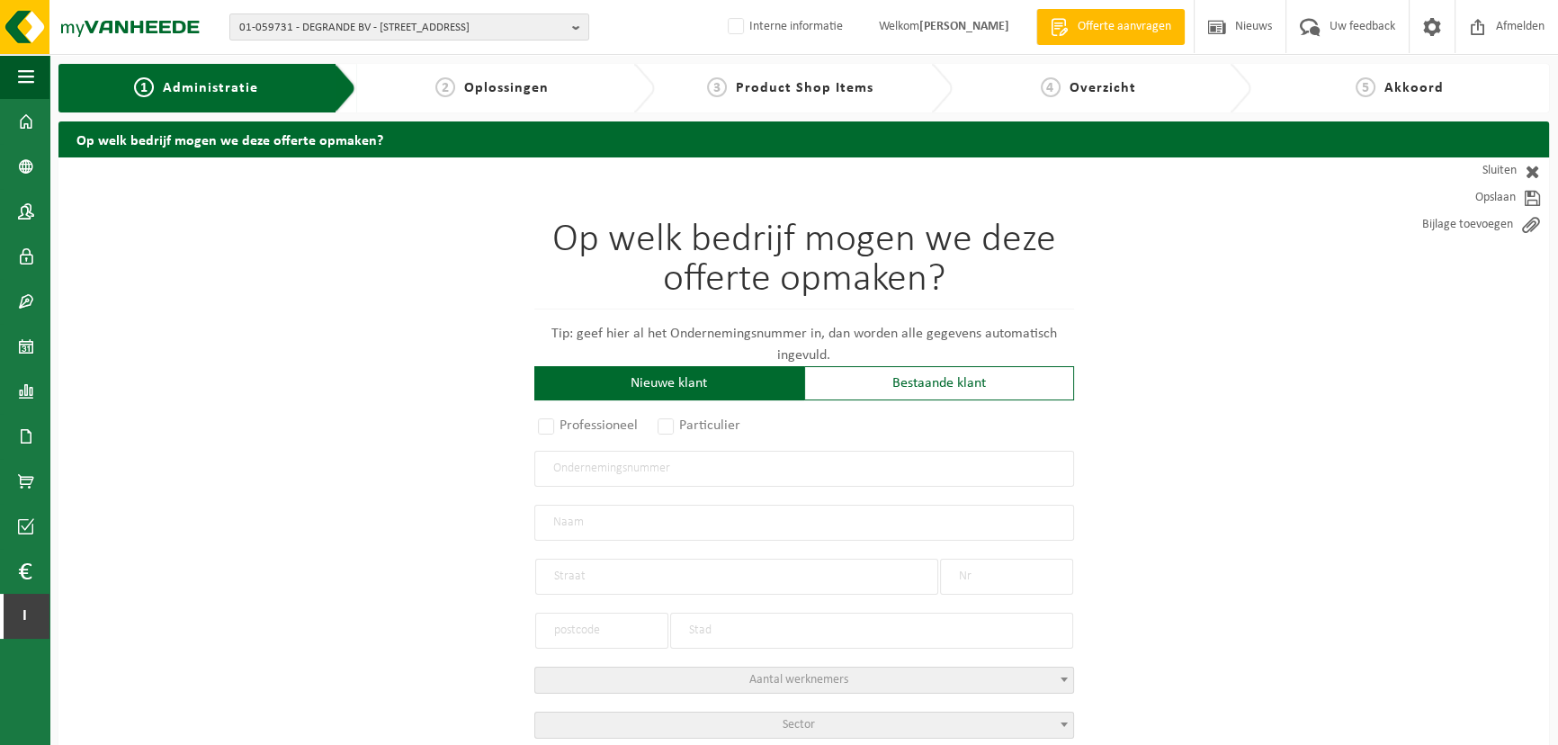
select select
type input "APERAM STAINLESS [GEOGRAPHIC_DATA] [GEOGRAPHIC_DATA]"
type input "SWINNENWIJERWEG"
type input "5"
type input "3600"
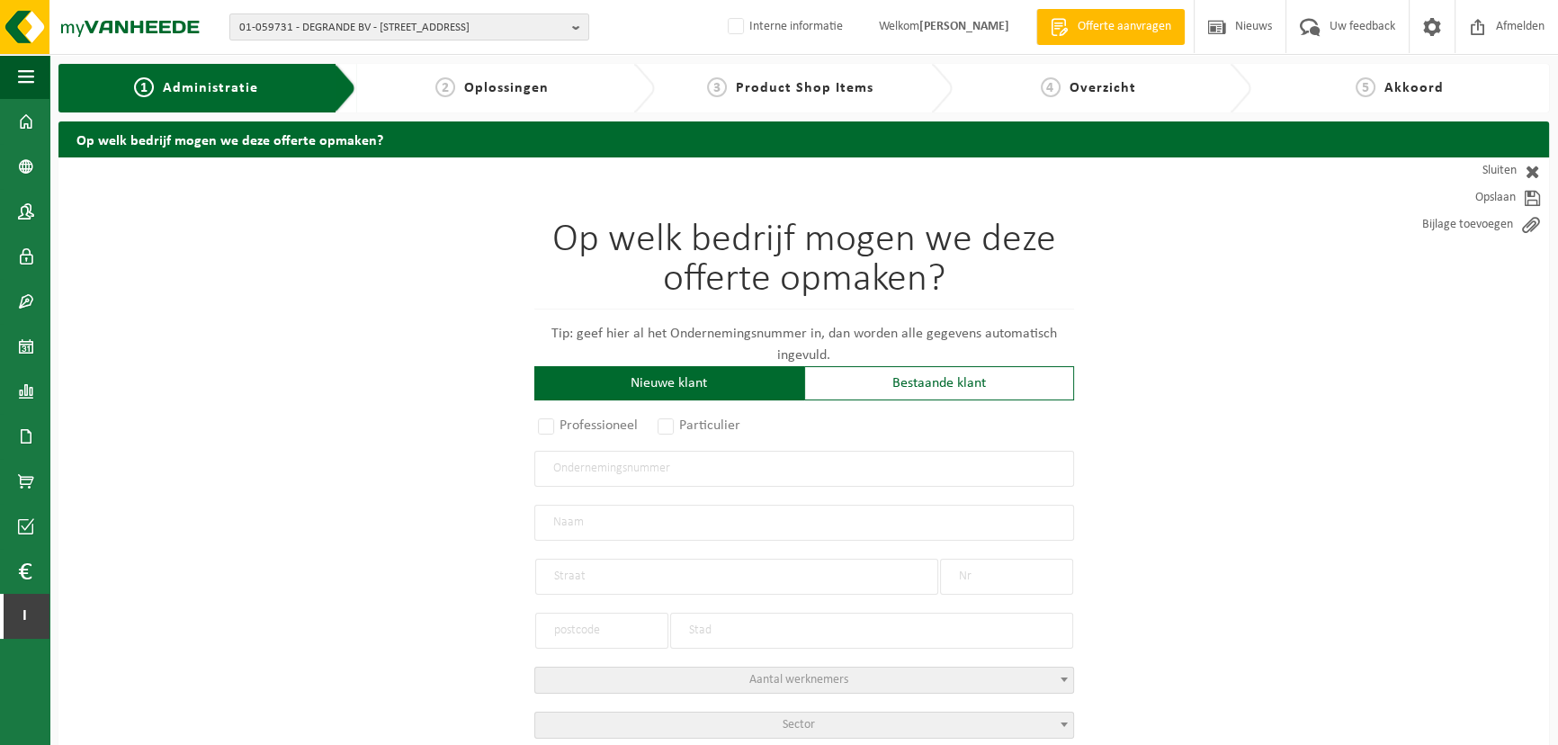
type input "GENK"
type input "2169037883"
radio input "true"
select select "11913"
type input "0401.277.914"
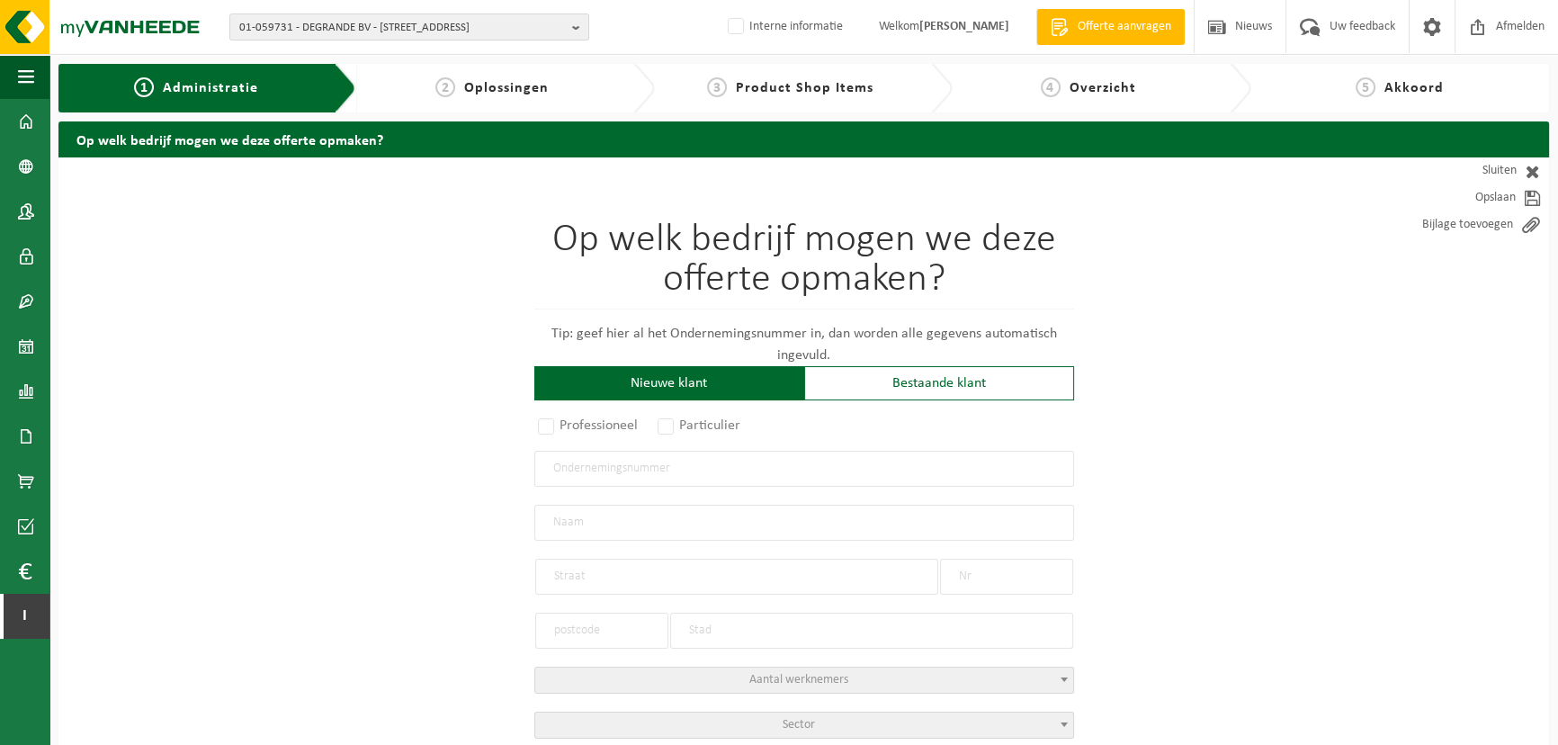
type input "APERAM STAINLESS [GEOGRAPHIC_DATA]"
type input "GENK-ZUID : ZONE 6ASWINNENWIJERWEG"
type input "5"
type input "3600"
type input "GENK"
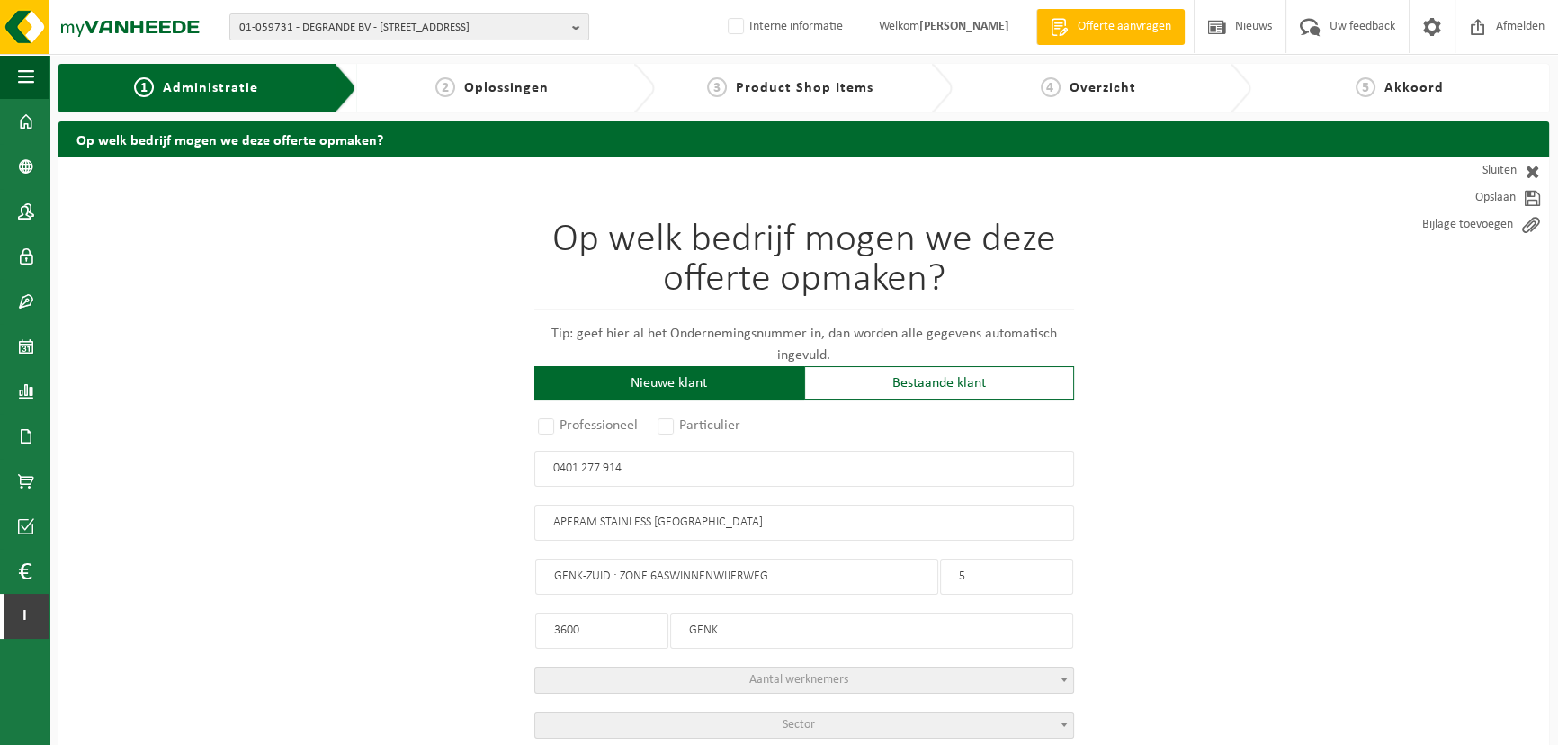
select select "1025"
type input "APERAM STAINLESS [GEOGRAPHIC_DATA]"
type input "GENK-ZUID : ZONE 6ASWINNENWIJERWEG"
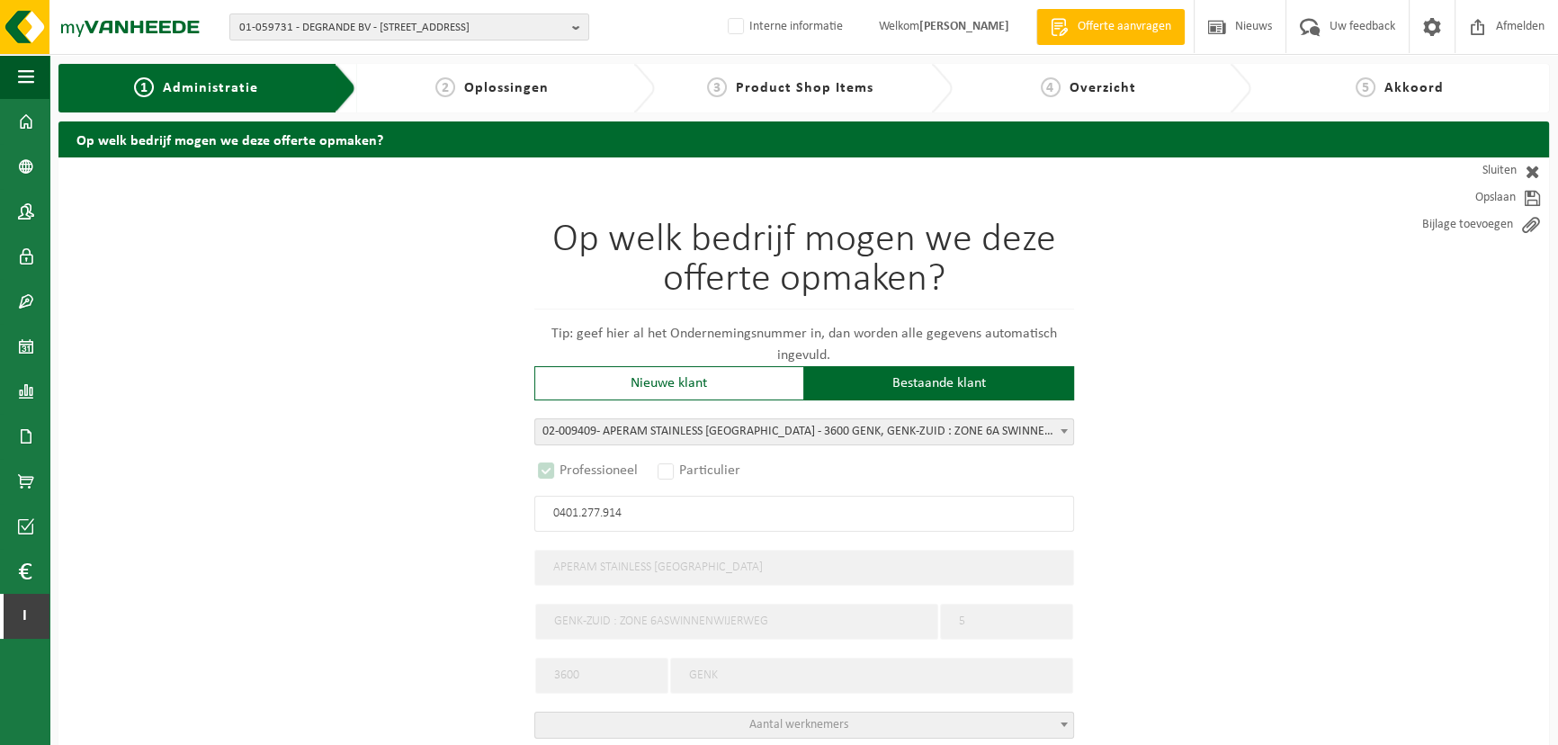
select select "A"
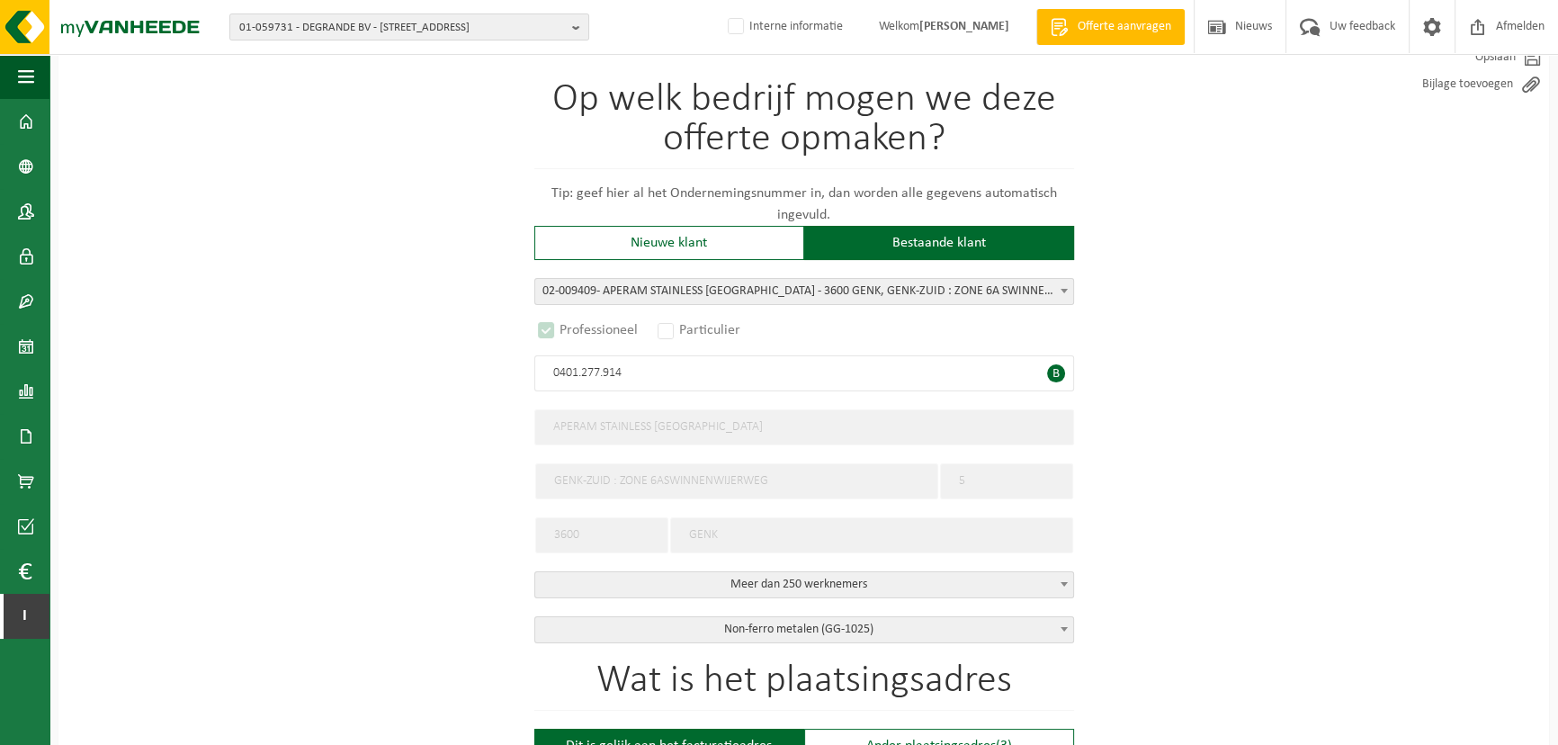
type input "0401.277.914"
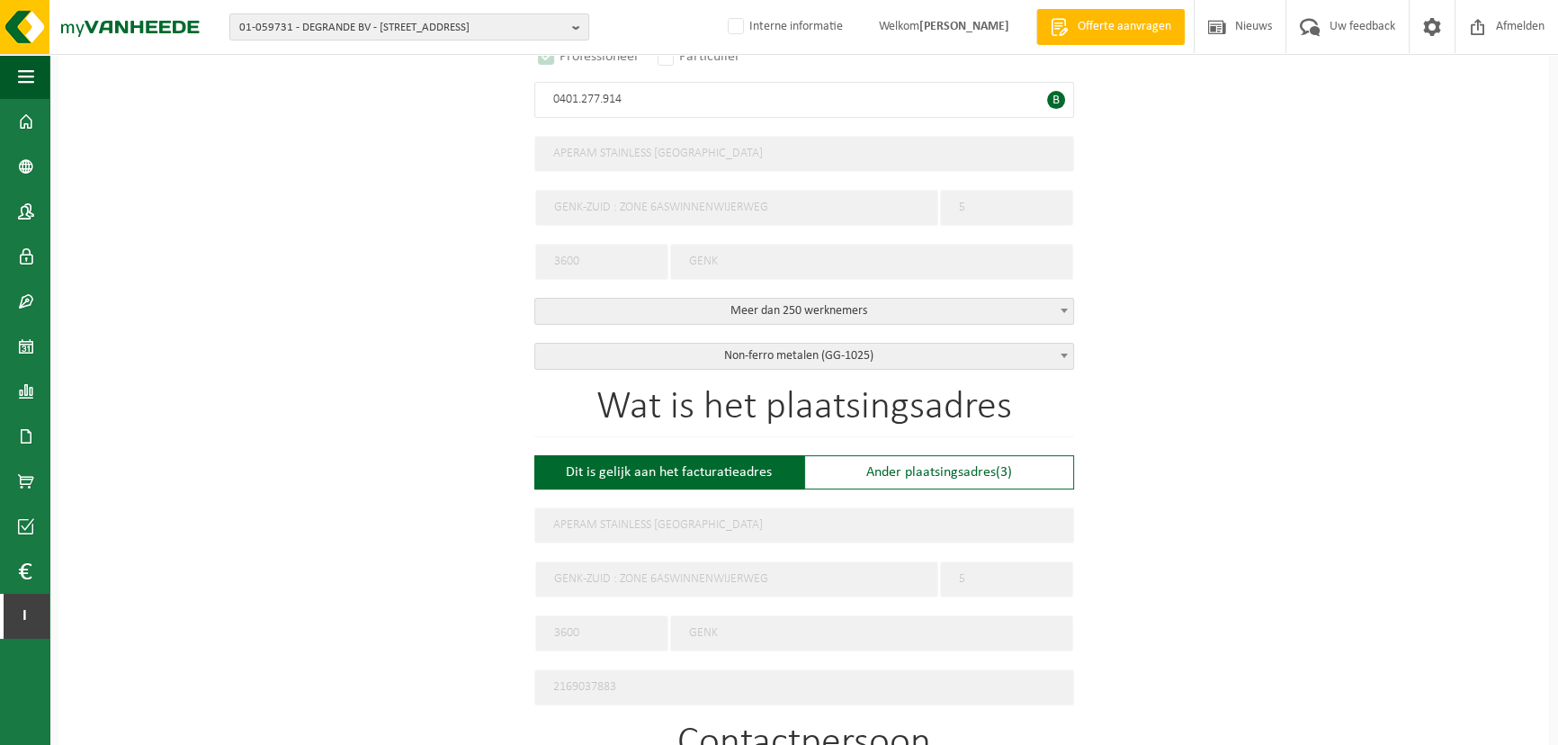
scroll to position [419, 0]
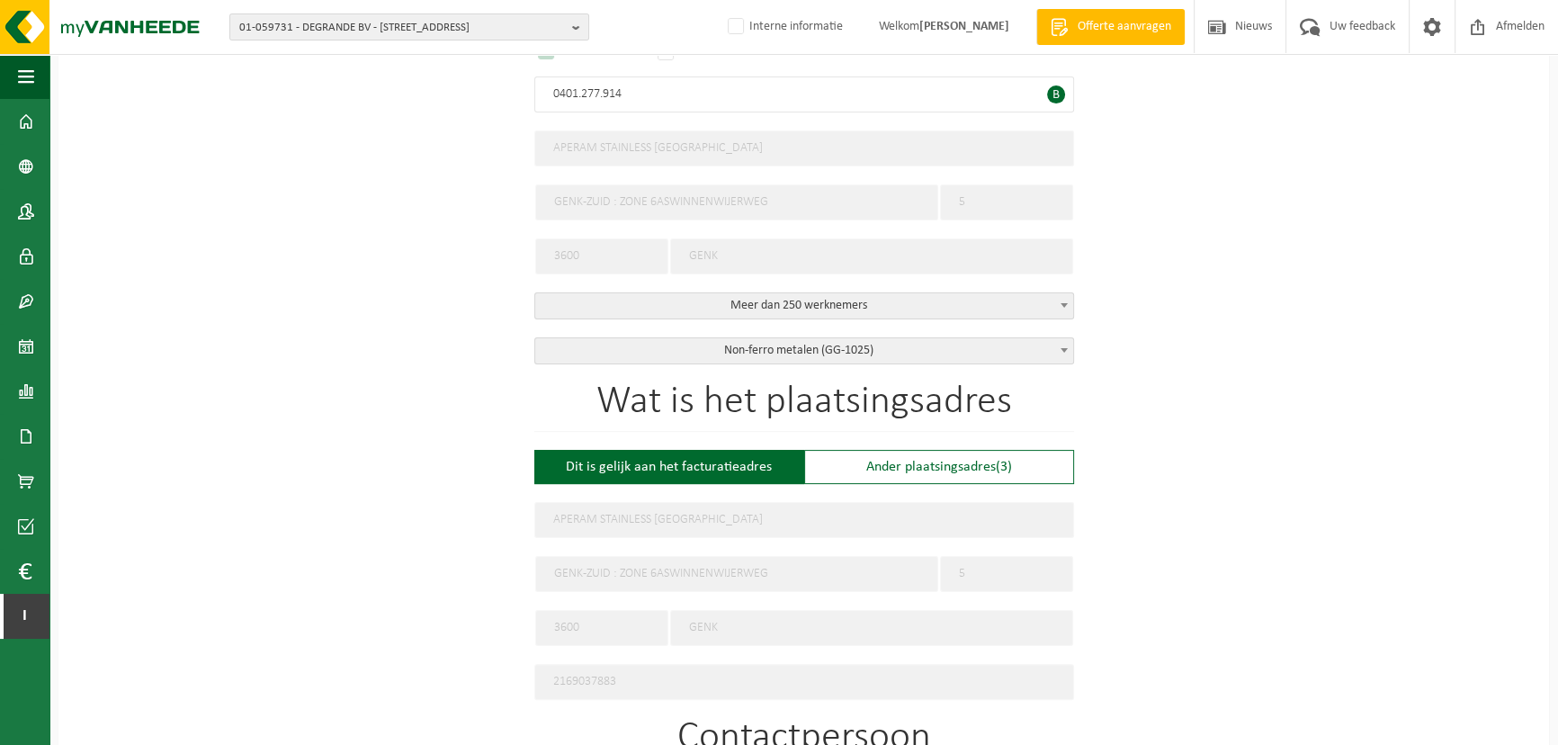
click at [1157, 407] on div "Op welk bedrijf mogen we deze offerte opmaken? Tip: geef hier al het Ondernemin…" at bounding box center [803, 575] width 1490 height 1674
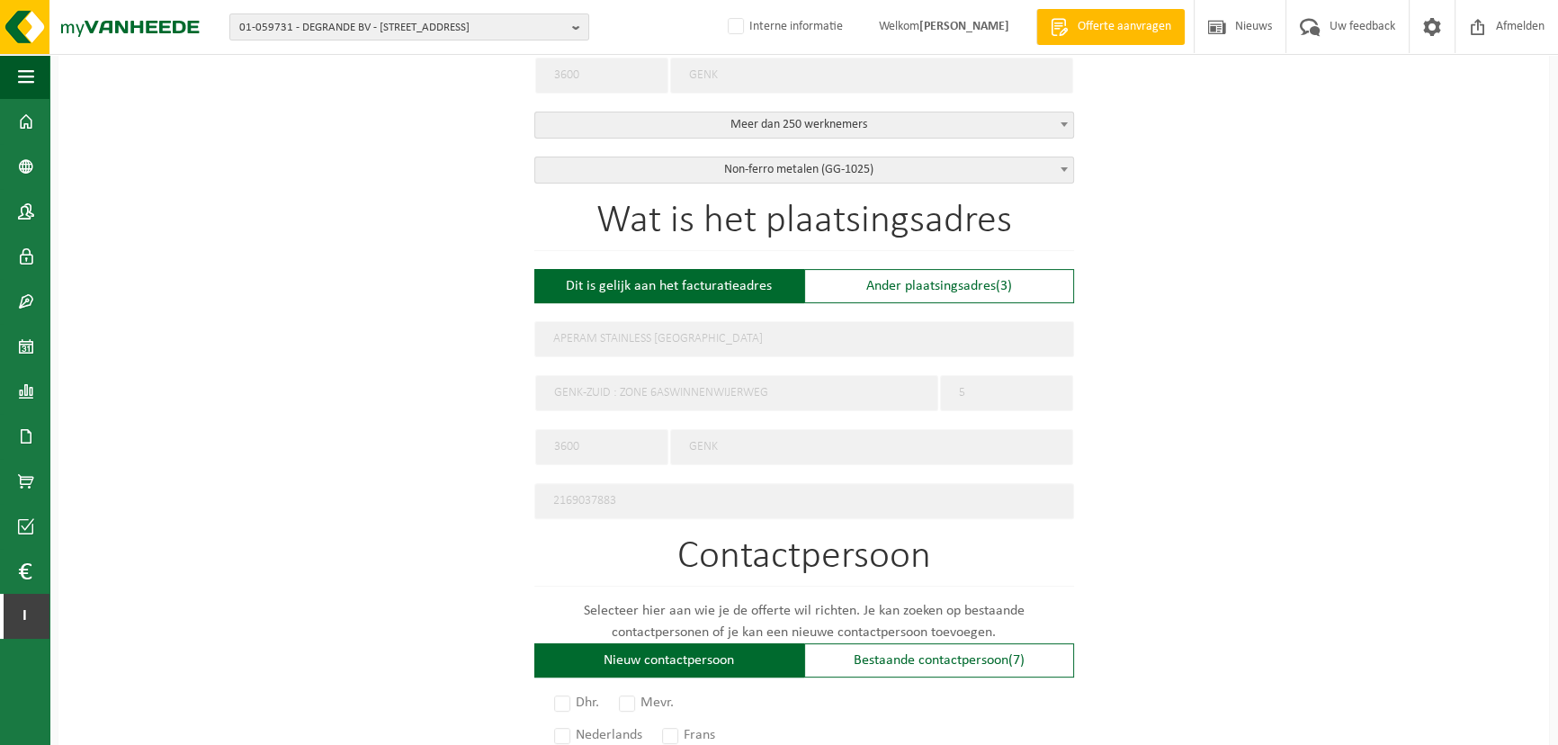
scroll to position [601, 0]
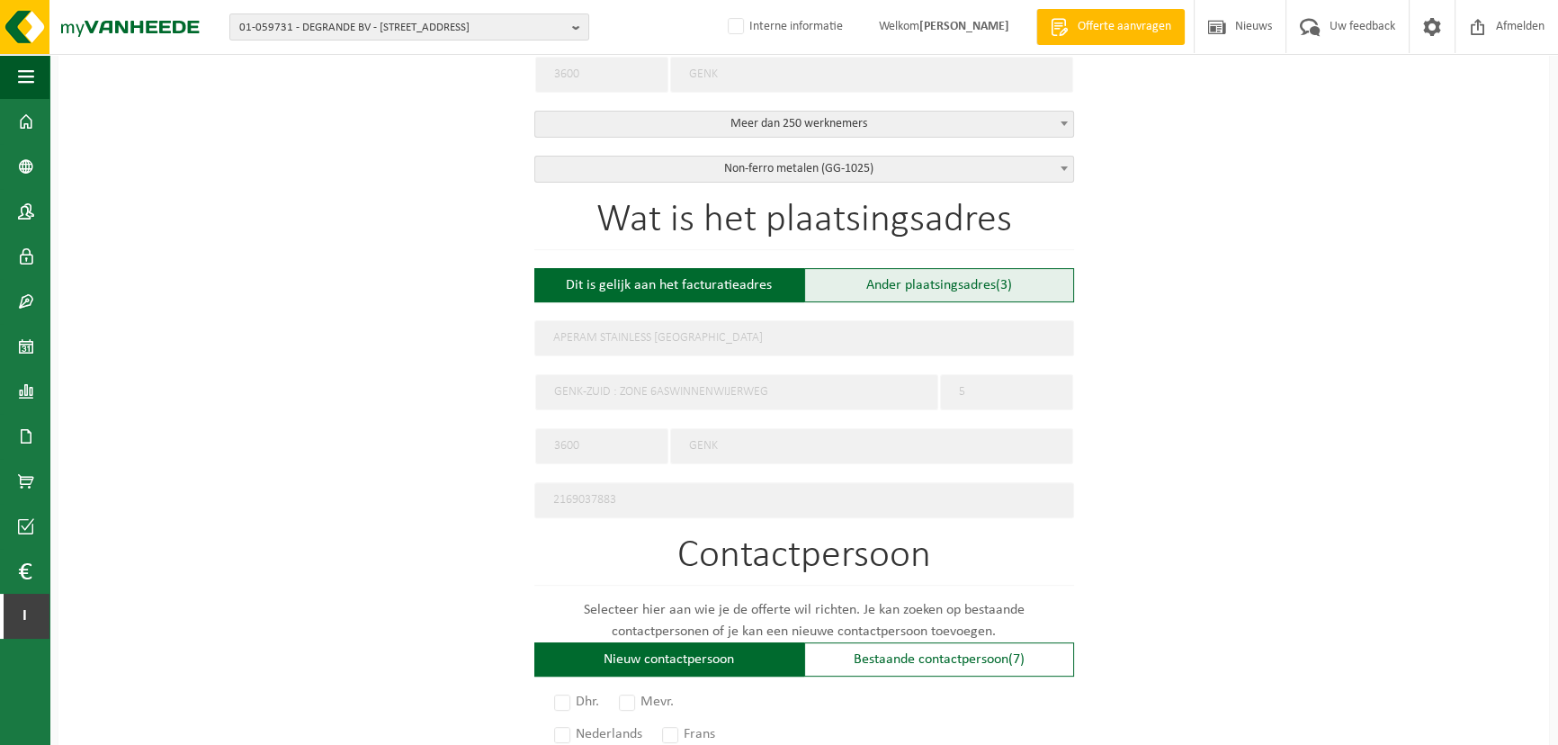
click at [1014, 288] on div "Ander plaatsingsadres (3)" at bounding box center [939, 285] width 270 height 34
type input "Werf -"
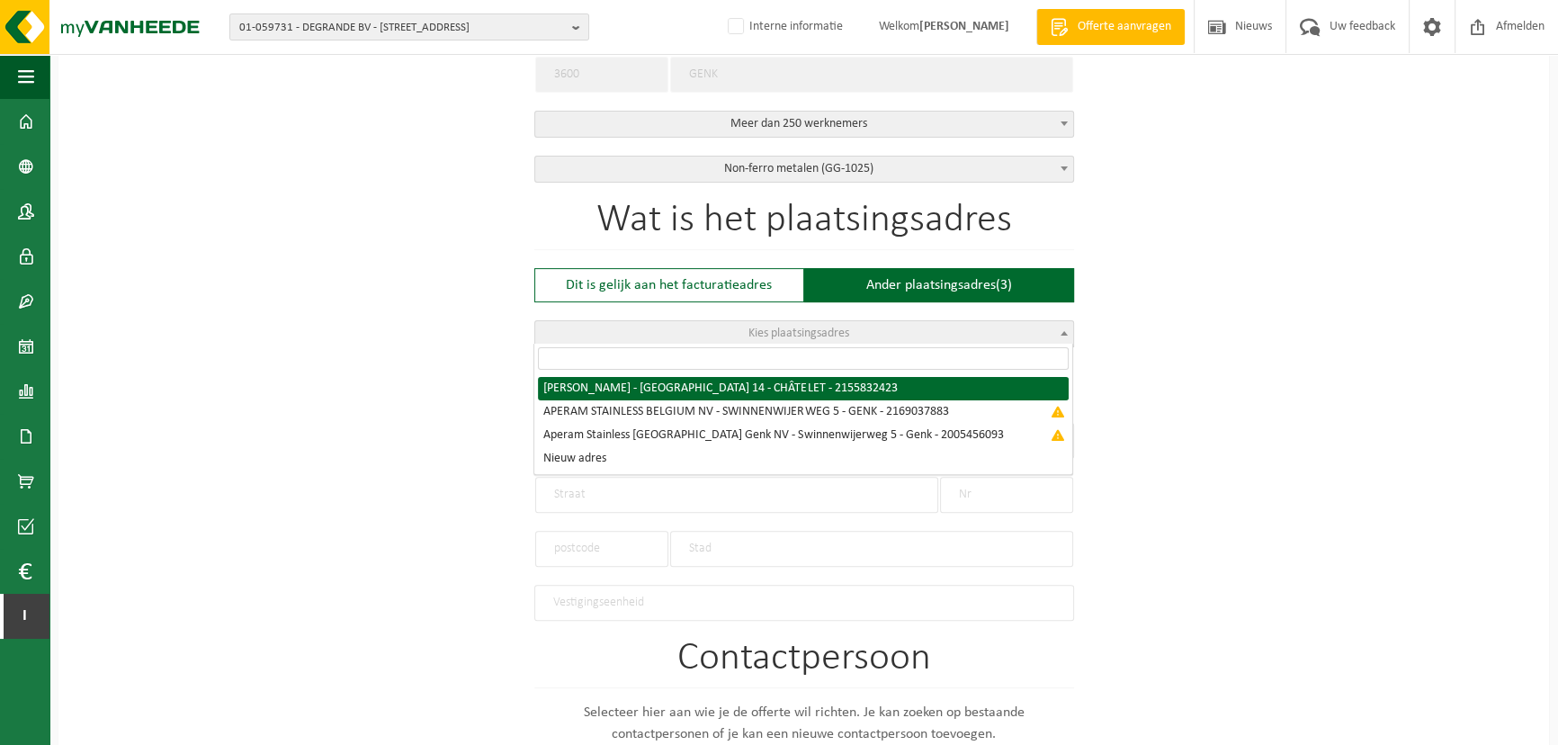
click at [980, 333] on span "Kies plaatsingsadres" at bounding box center [804, 333] width 538 height 25
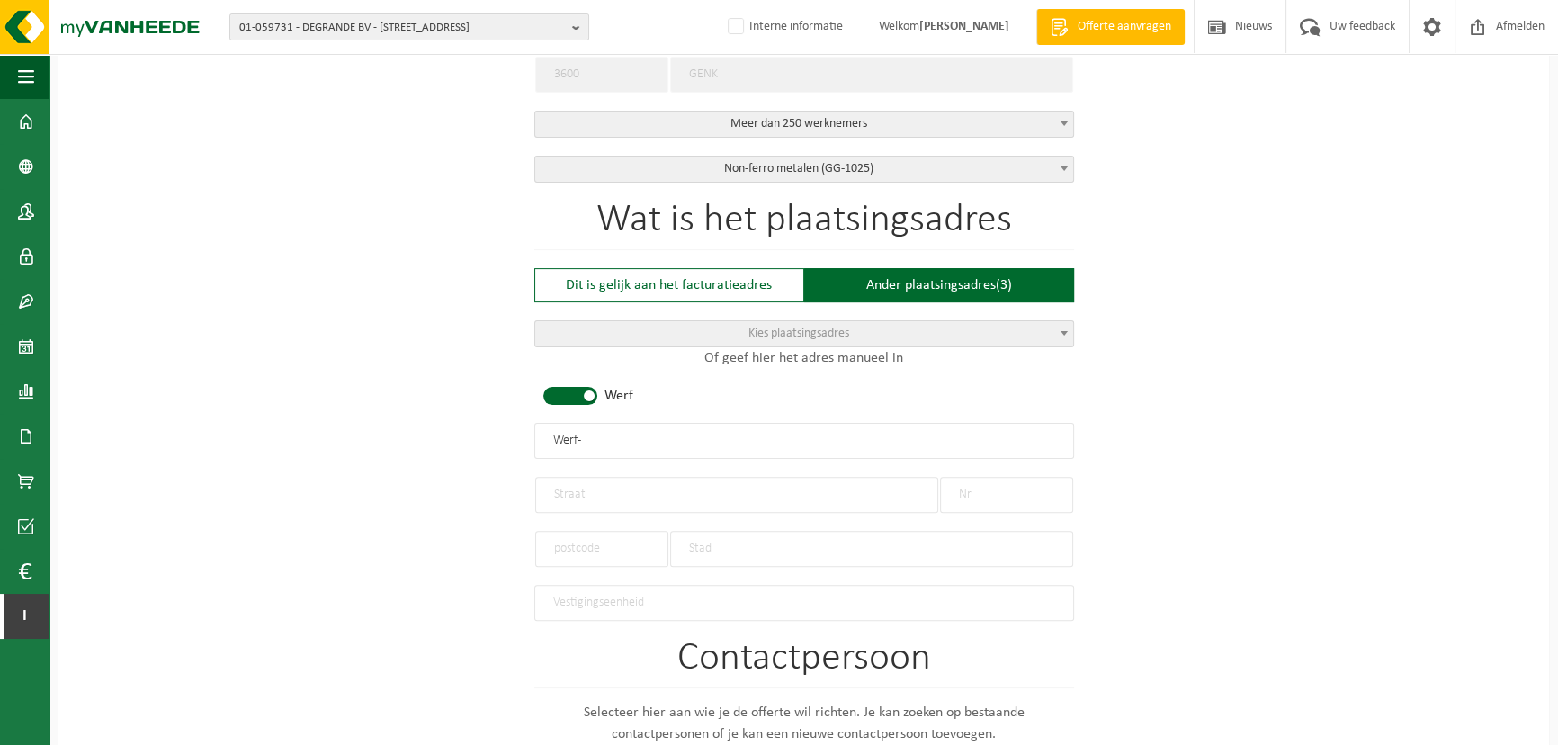
click at [1186, 353] on div "Op welk bedrijf mogen we deze offerte opmaken? Tip: geef hier al het Ondernemin…" at bounding box center [803, 445] width 1490 height 1776
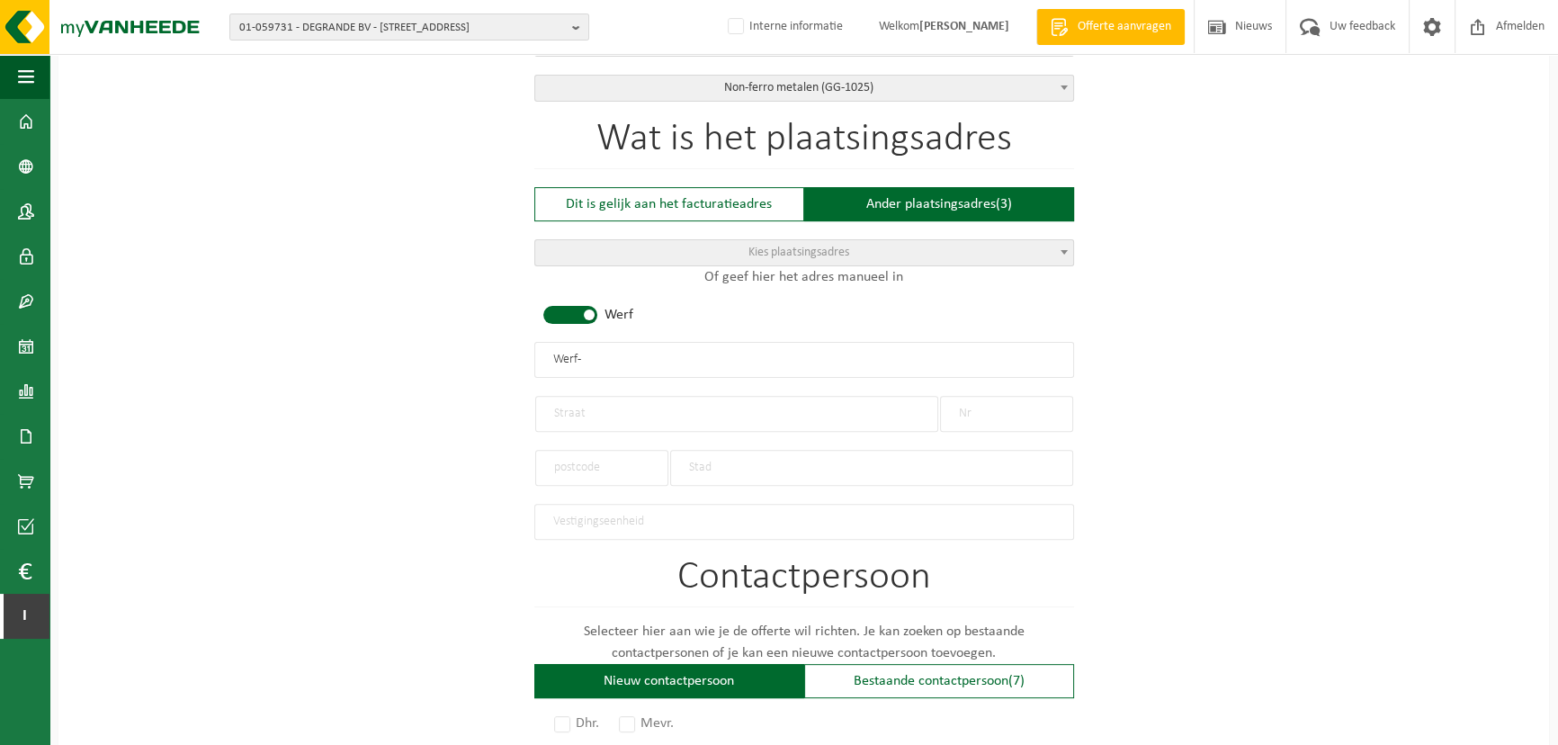
scroll to position [681, 0]
click at [970, 198] on div "Ander plaatsingsadres (3)" at bounding box center [939, 205] width 270 height 34
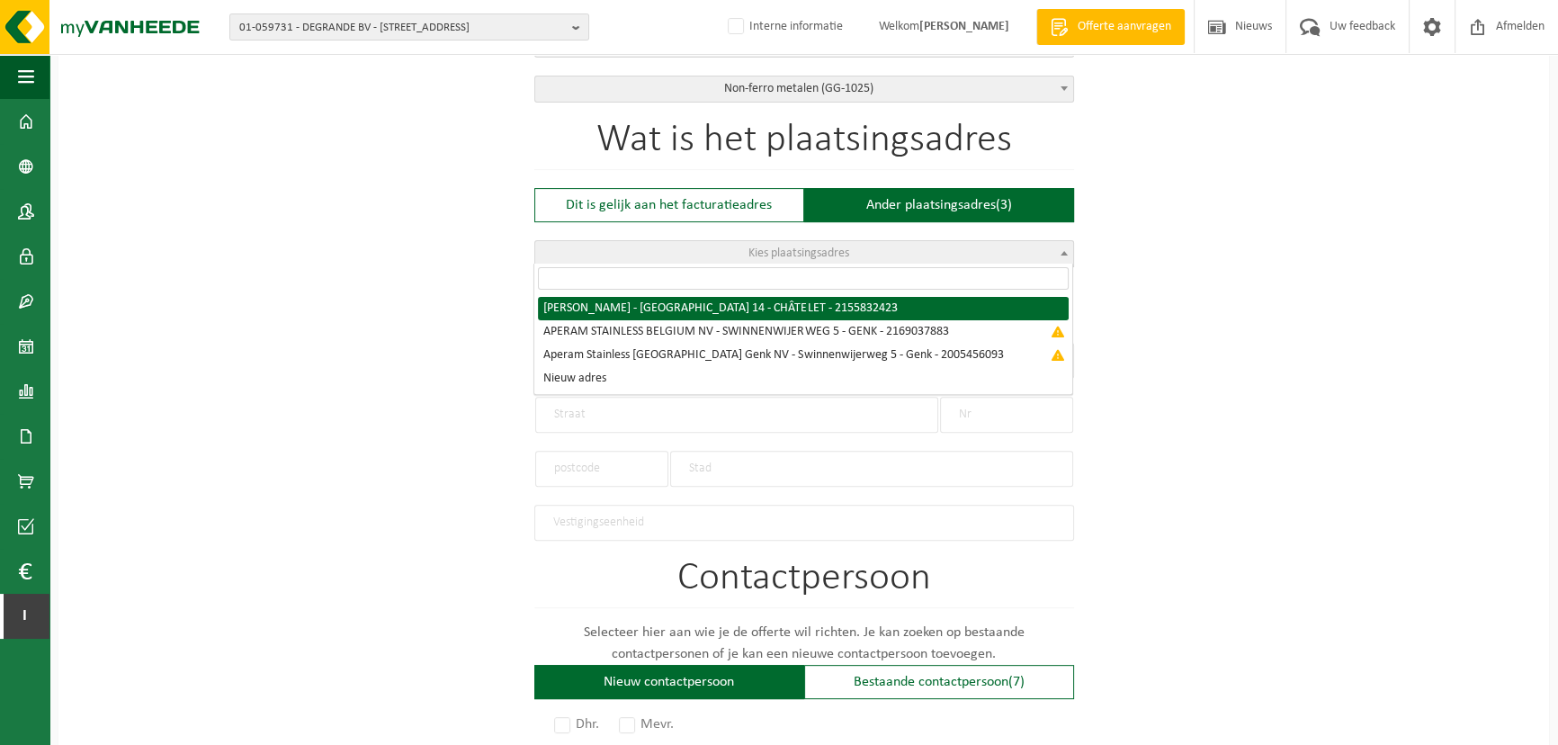
click at [916, 247] on span "Kies plaatsingsadres" at bounding box center [804, 253] width 538 height 25
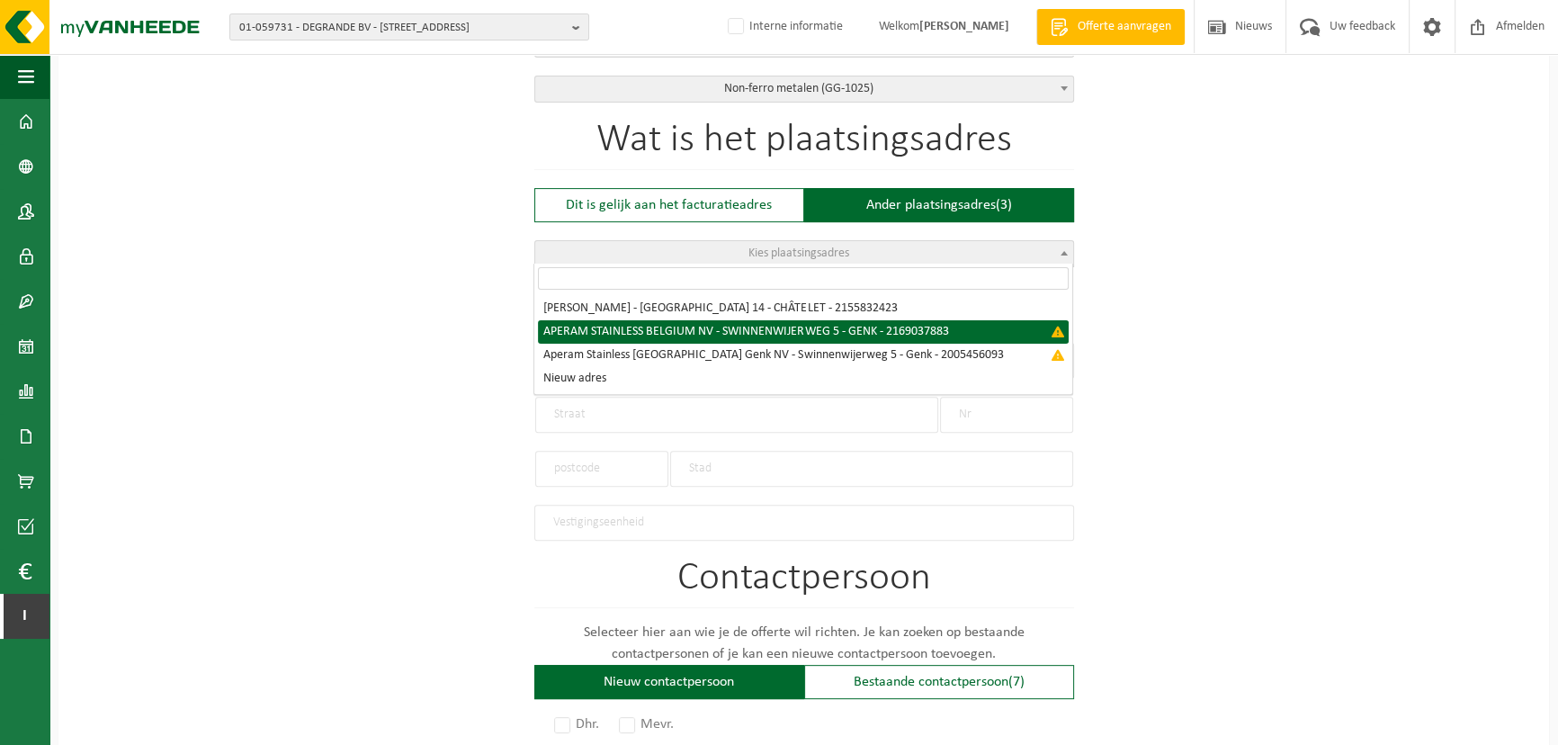
select select "{"country":"BE","vat":"BE0401277914","name":"APERAM STAINLESS BELGIUM NV","stre…"
type input "APERAM STAINLESS [GEOGRAPHIC_DATA] [GEOGRAPHIC_DATA]"
type input "SWINNENWIJERWEG"
type input "5"
type input "3600"
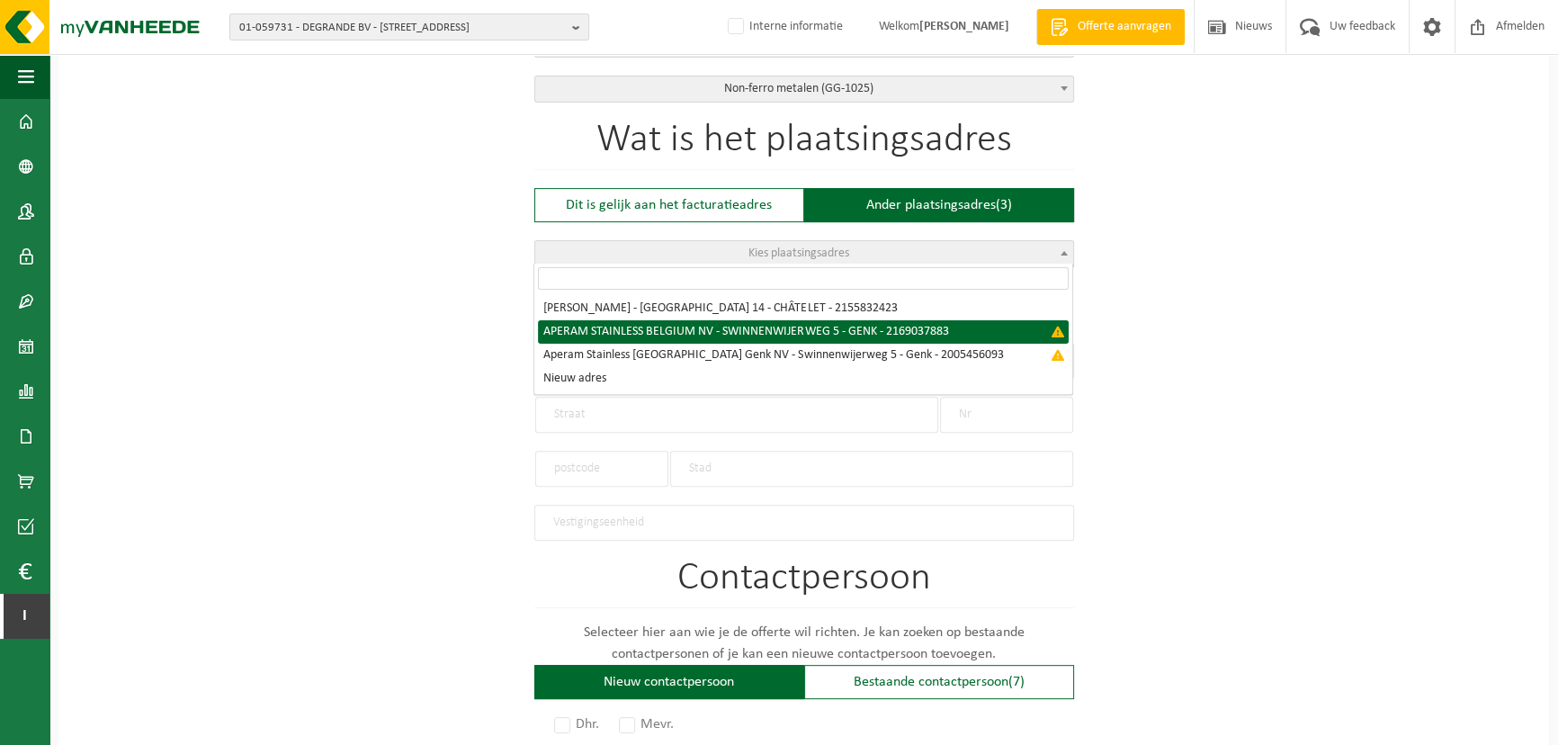
type input "GENK"
type input "2169037883"
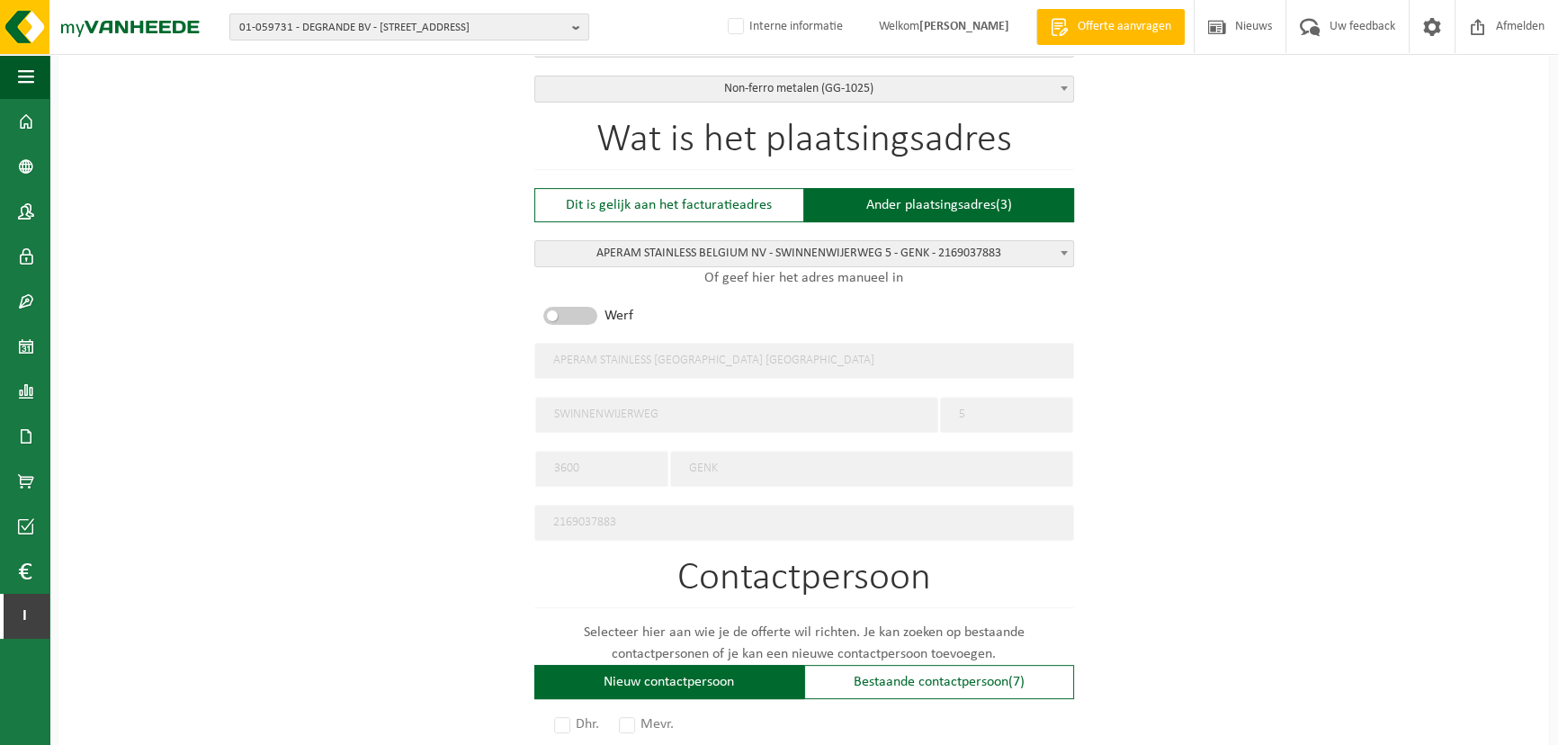
click at [1168, 362] on div "Op welk bedrijf mogen we deze offerte opmaken? Tip: geef hier al het Ondernemin…" at bounding box center [803, 365] width 1490 height 1776
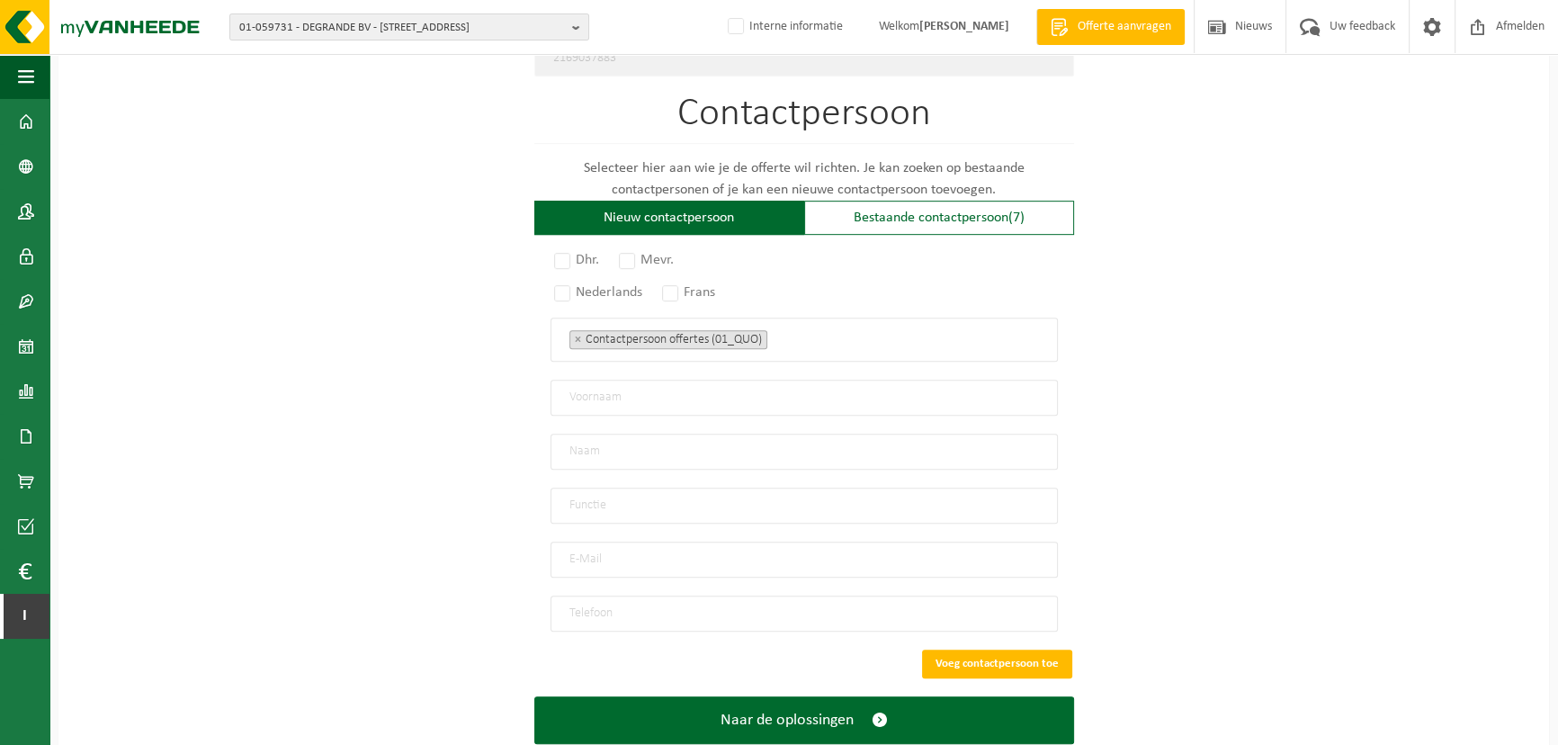
scroll to position [1146, 0]
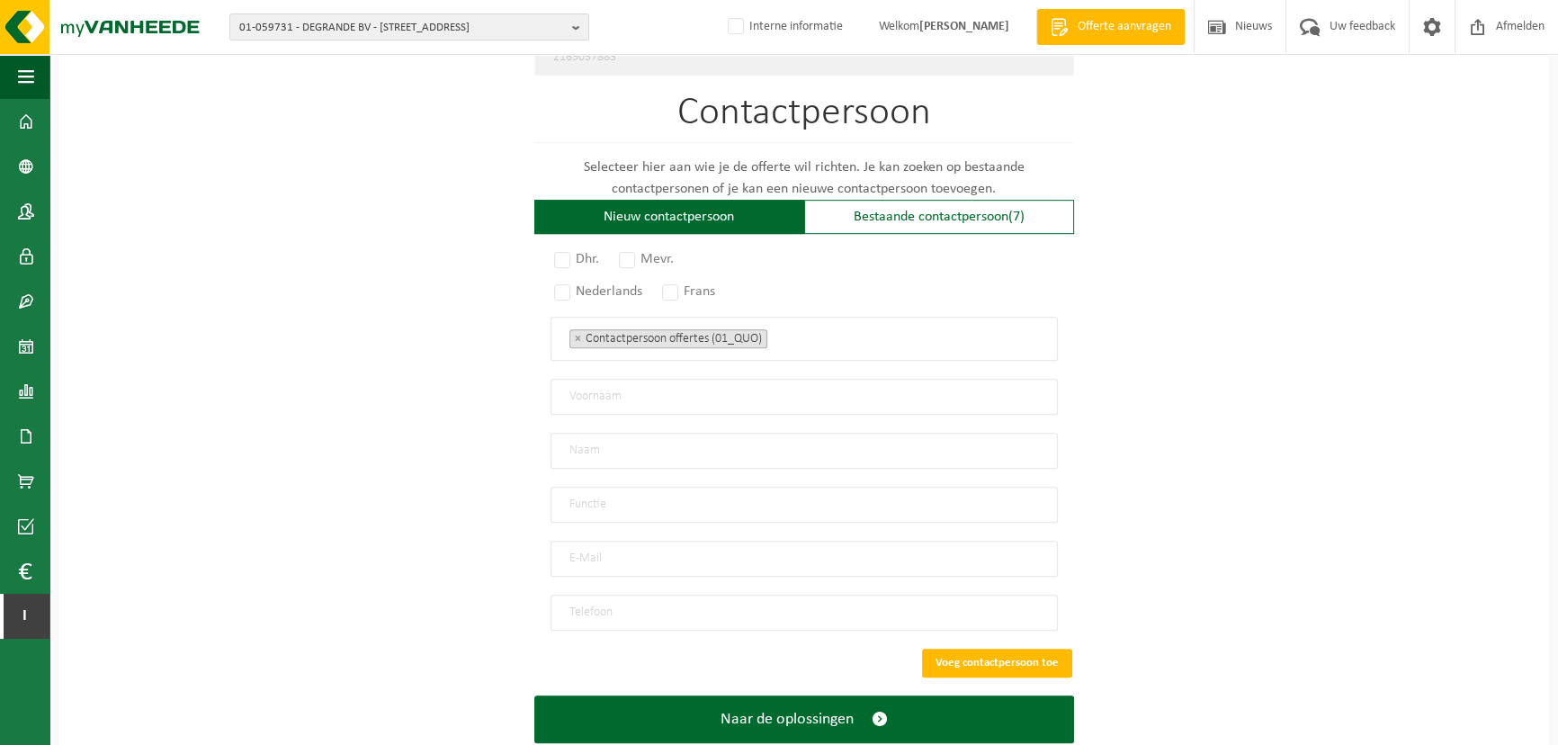
click at [891, 234] on div "Contactpersoon Selecteer hier aan wie je de offerte wil richten. Je kan zoeken …" at bounding box center [804, 362] width 540 height 537
click at [935, 217] on div "Bestaande contactpersoon (7)" at bounding box center [939, 217] width 270 height 34
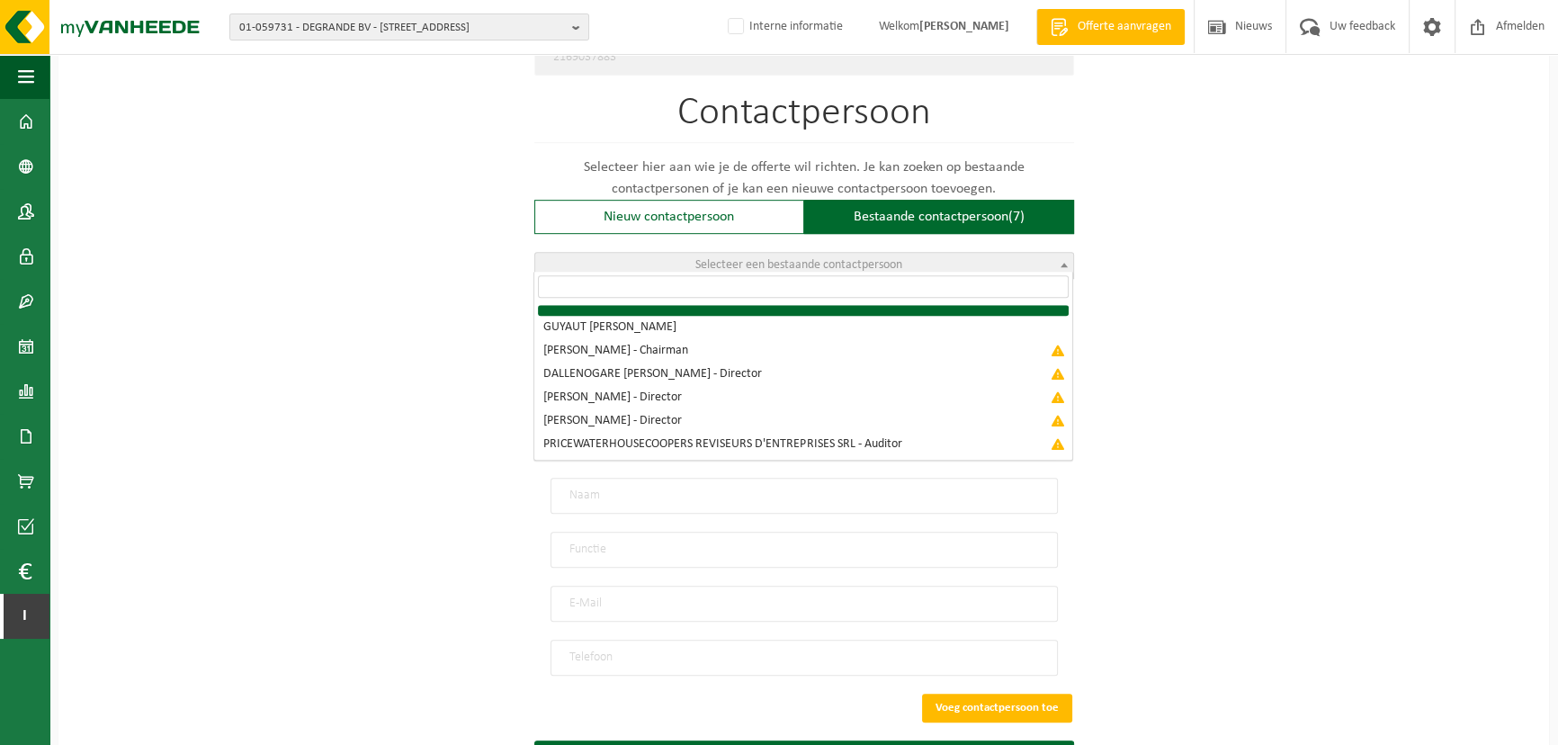
click at [868, 267] on span "Selecteer een bestaande contactpersoon" at bounding box center [804, 265] width 538 height 25
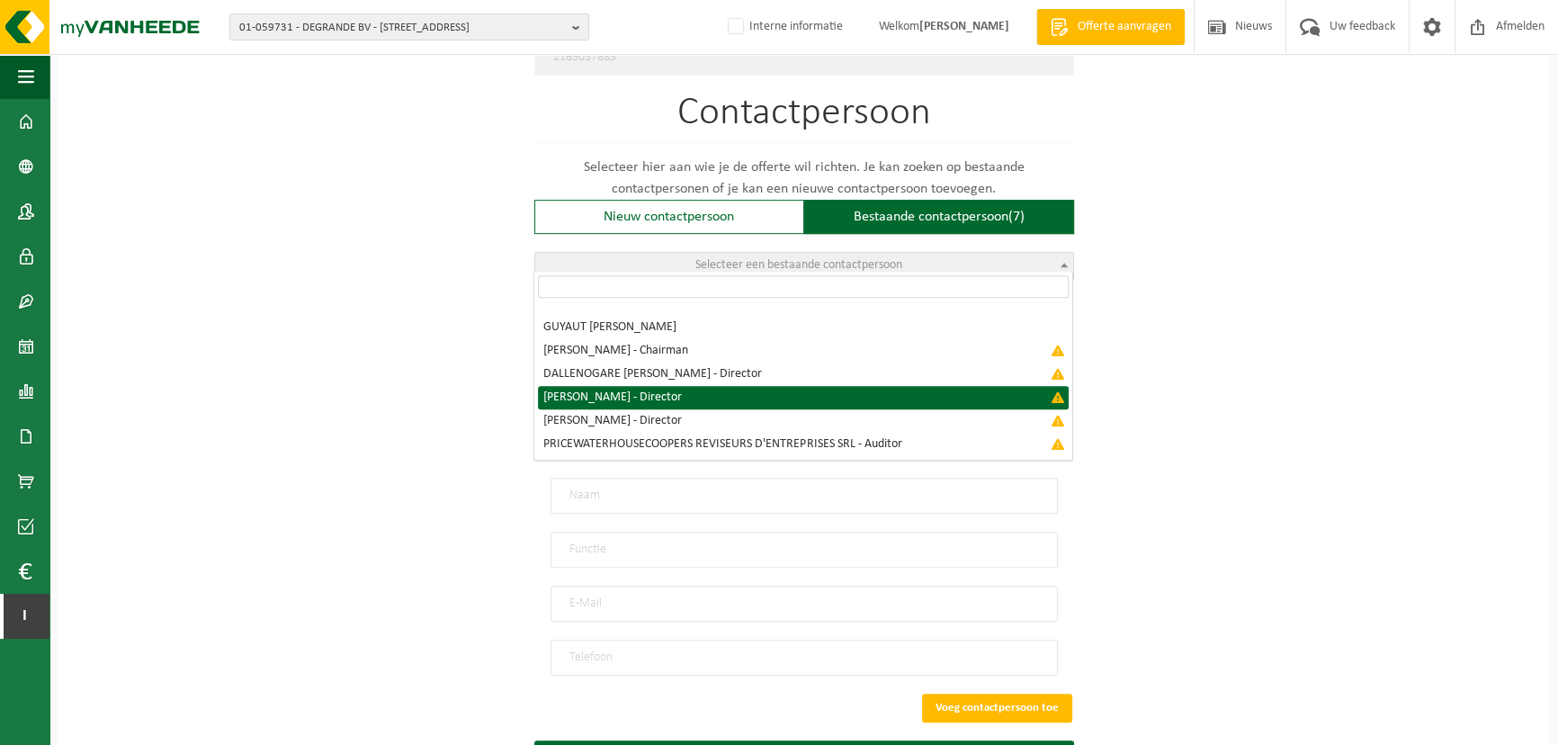
select select "{"code":"","firstname":"[PERSON_NAME]","surname":"DE [PERSON_NAME]","gender":"U…"
type input "[PERSON_NAME]"
type input "DE [PERSON_NAME]"
type input "Director"
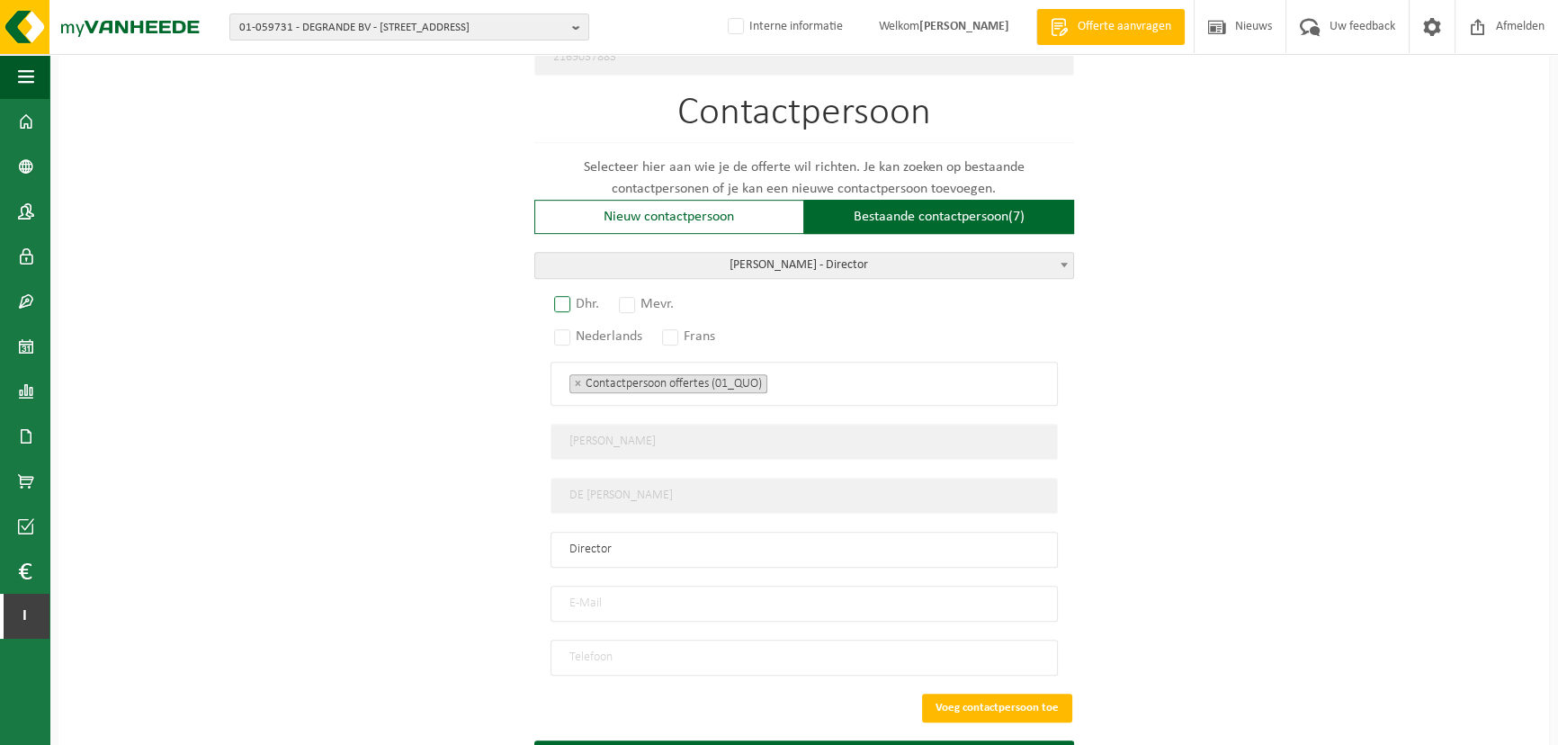
click at [567, 292] on label "Dhr." at bounding box center [577, 303] width 54 height 25
radio input "true"
click at [567, 324] on label "Nederlands" at bounding box center [598, 336] width 97 height 25
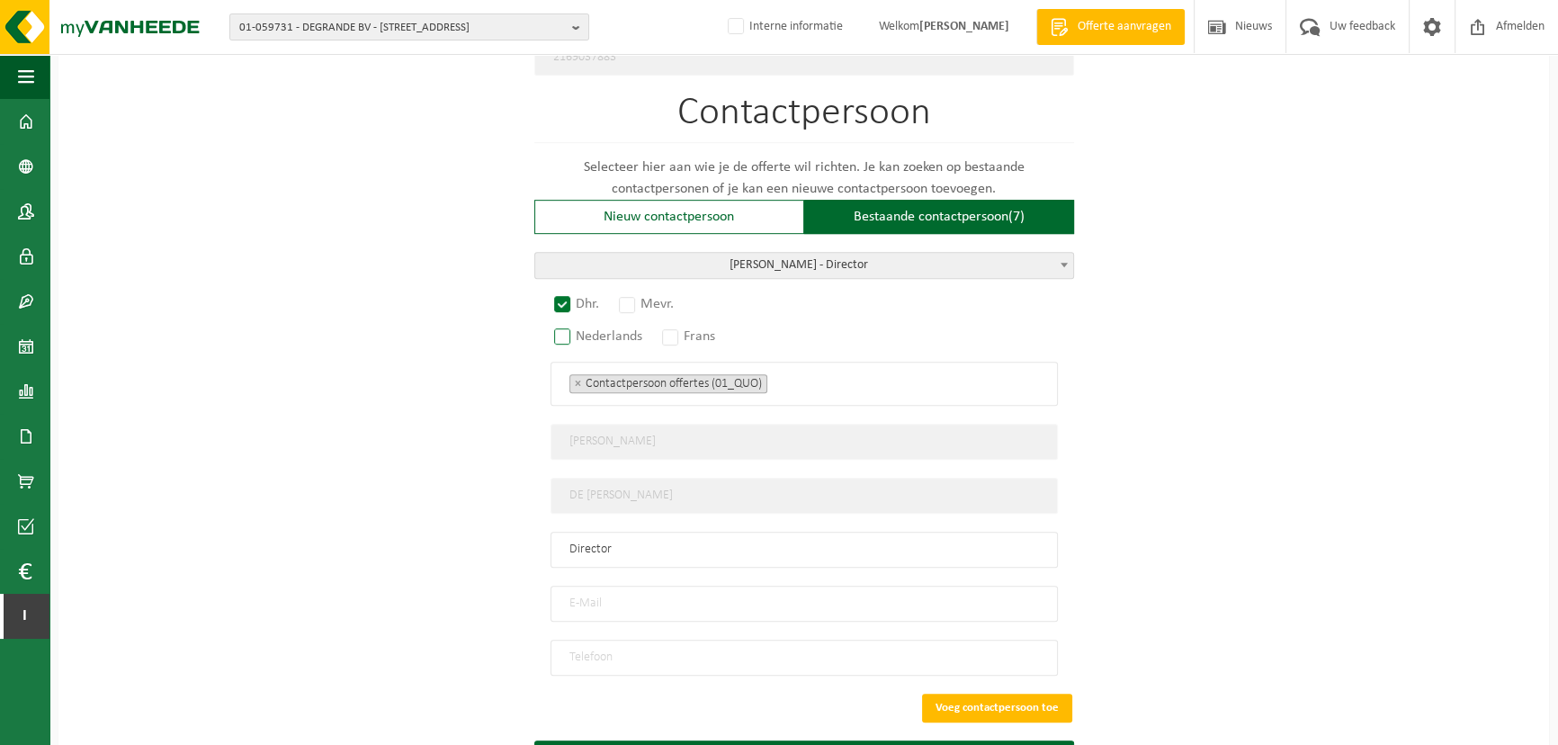
radio input "true"
click at [826, 371] on ul "× Contactpersoon offertes (01_QUO)" at bounding box center [803, 382] width 469 height 23
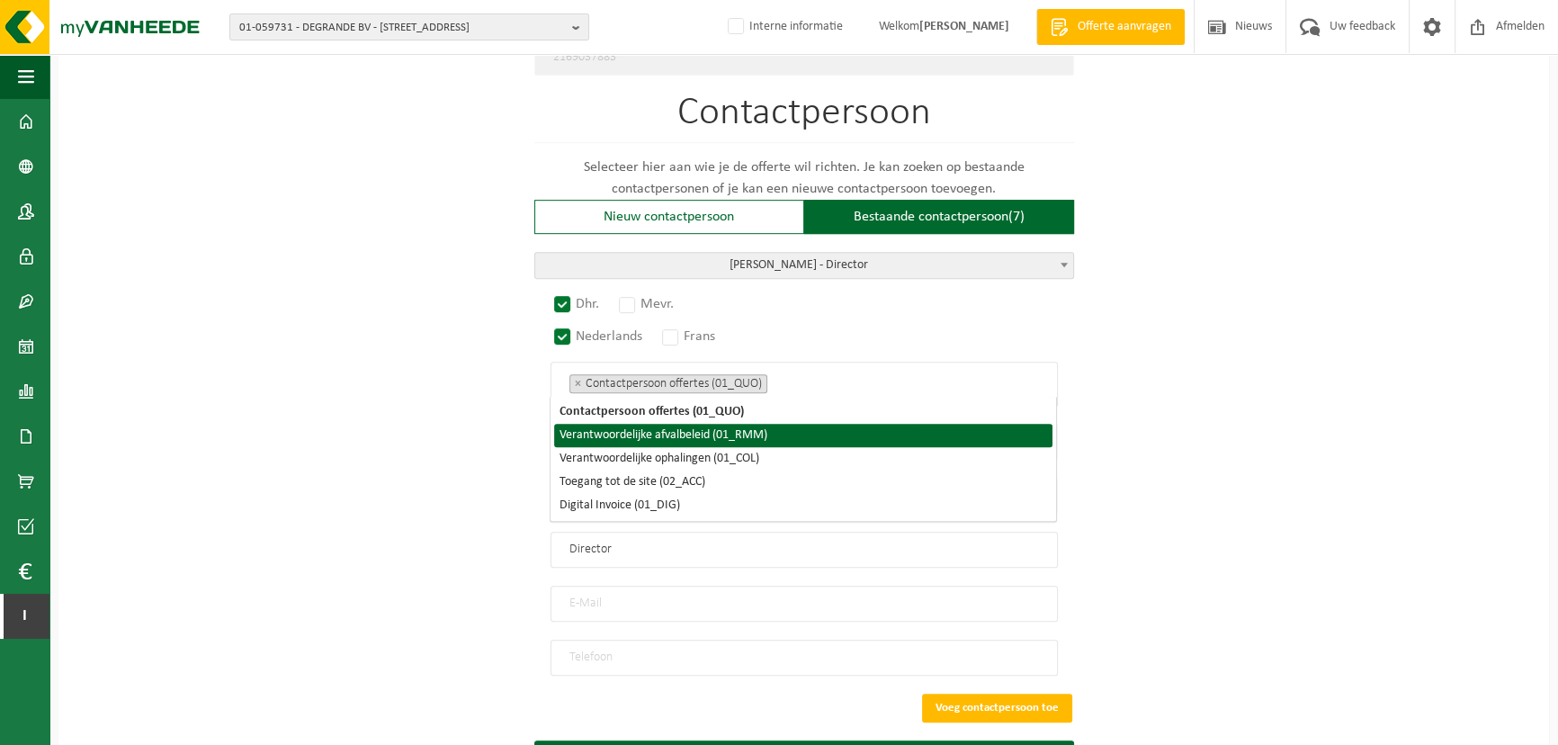
click at [770, 439] on li "Verantwoordelijke afvalbeleid (01_RMM)" at bounding box center [803, 435] width 498 height 23
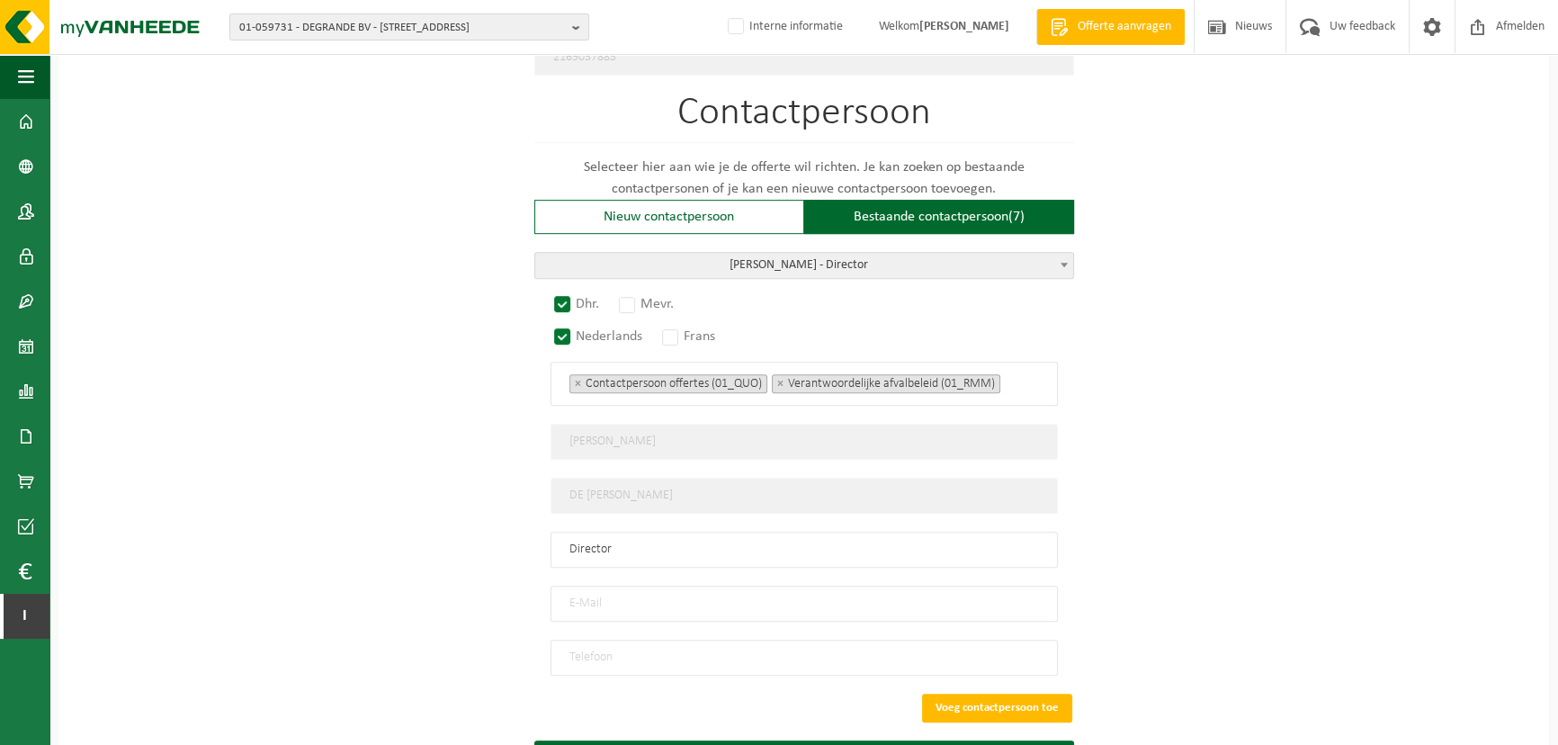
click at [780, 380] on span "×" at bounding box center [780, 384] width 6 height 8
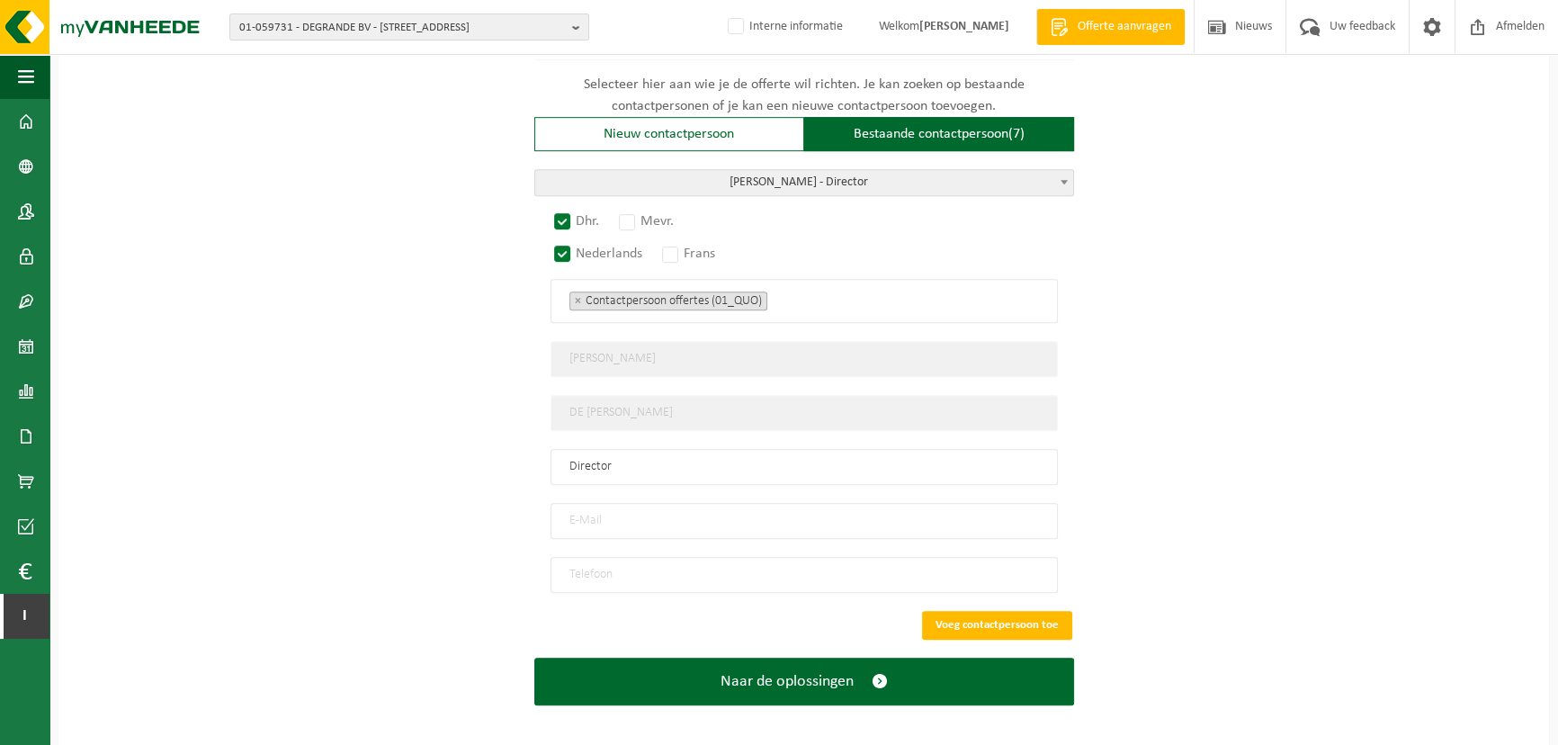
scroll to position [1230, 0]
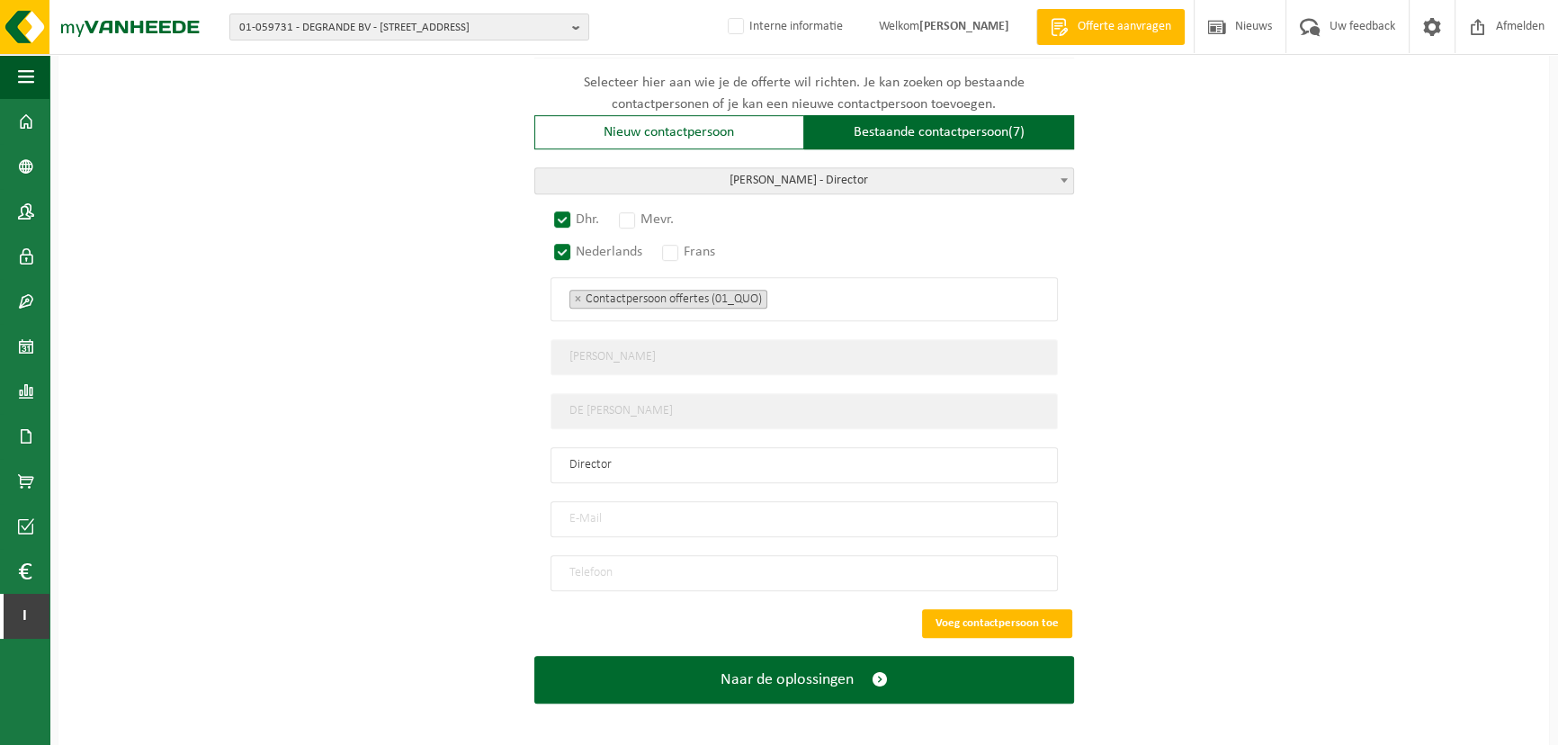
click at [679, 501] on input "email" at bounding box center [803, 519] width 507 height 36
type input "[PERSON_NAME][EMAIL_ADDRESS][DOMAIN_NAME]"
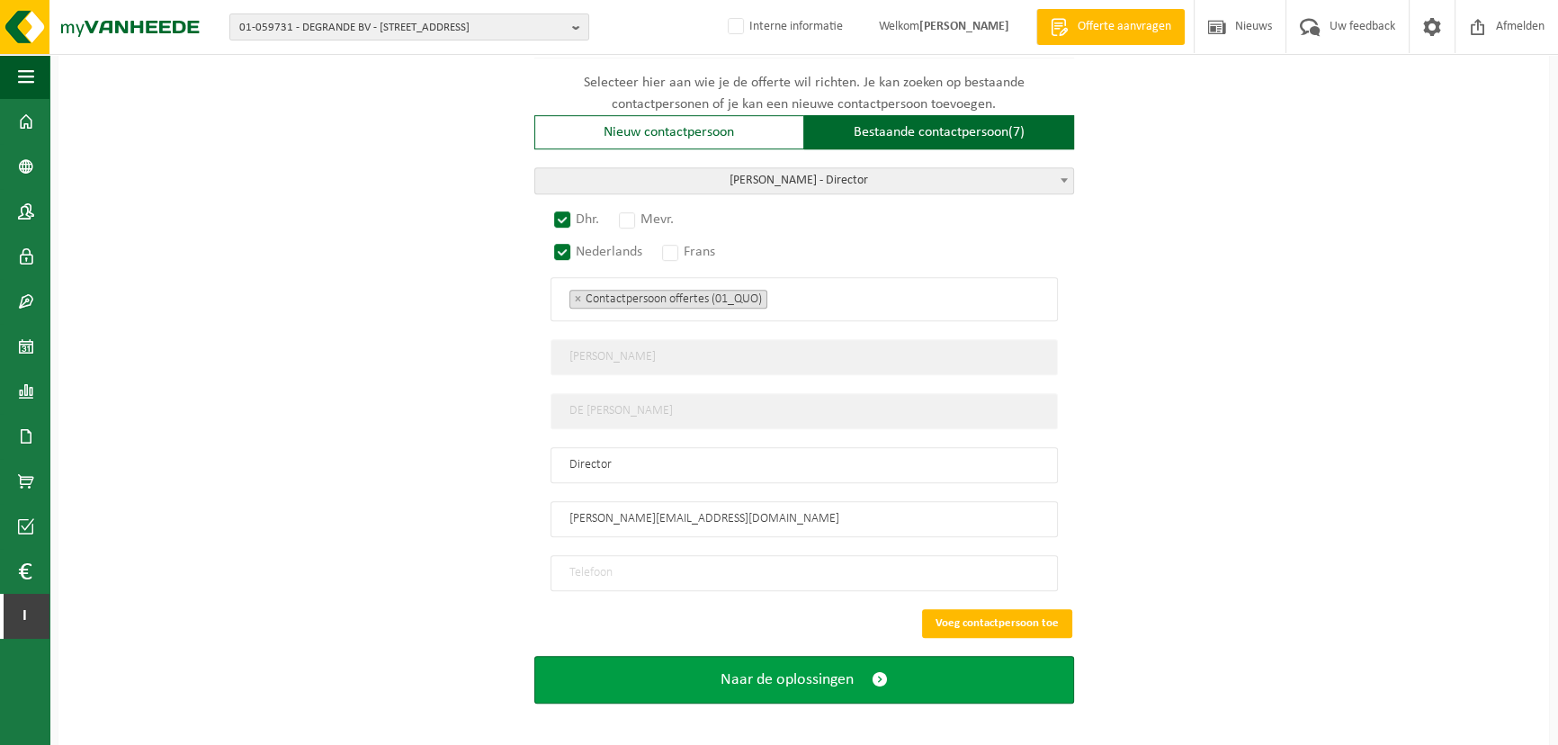
click at [817, 675] on span "Naar de oplossingen" at bounding box center [786, 679] width 133 height 19
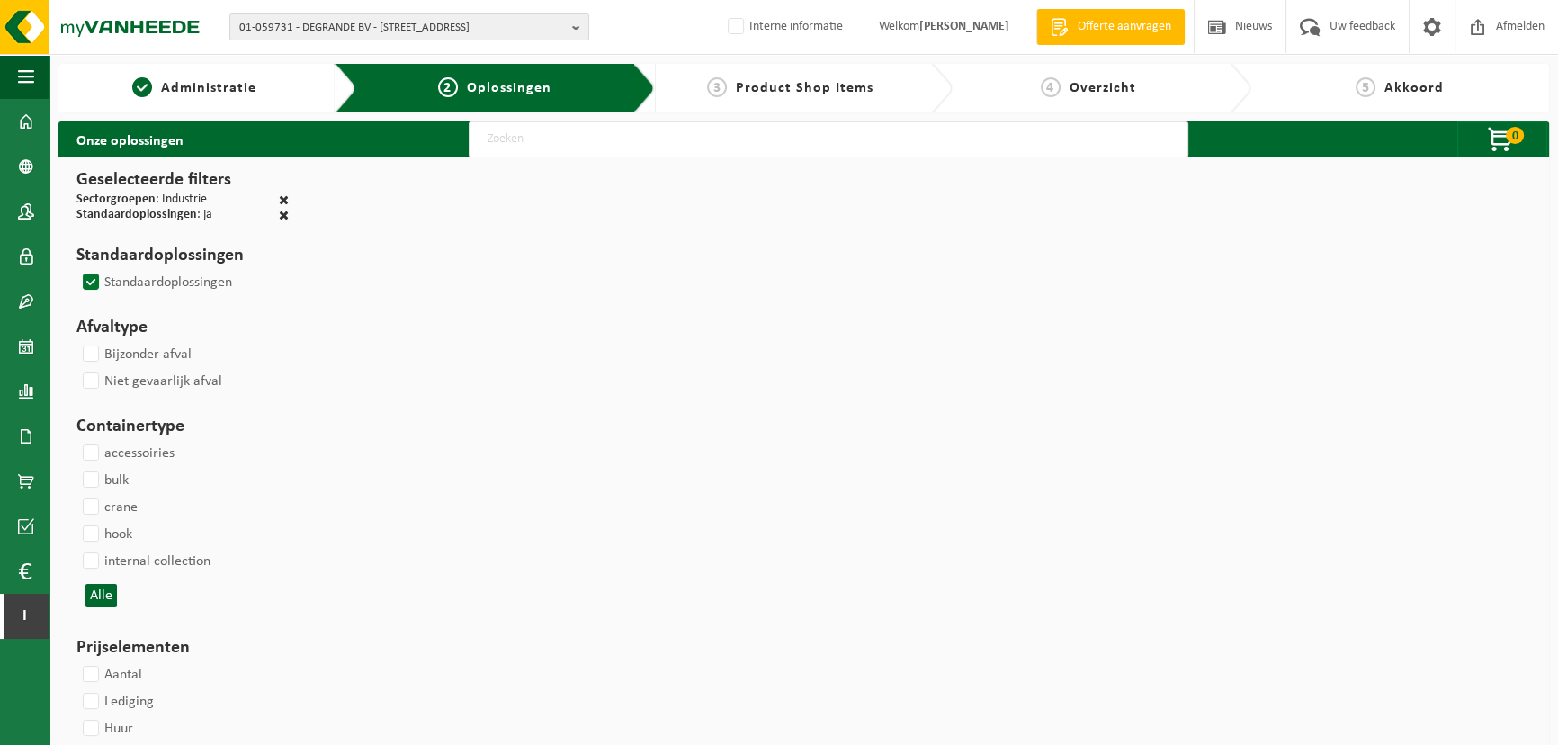
select select
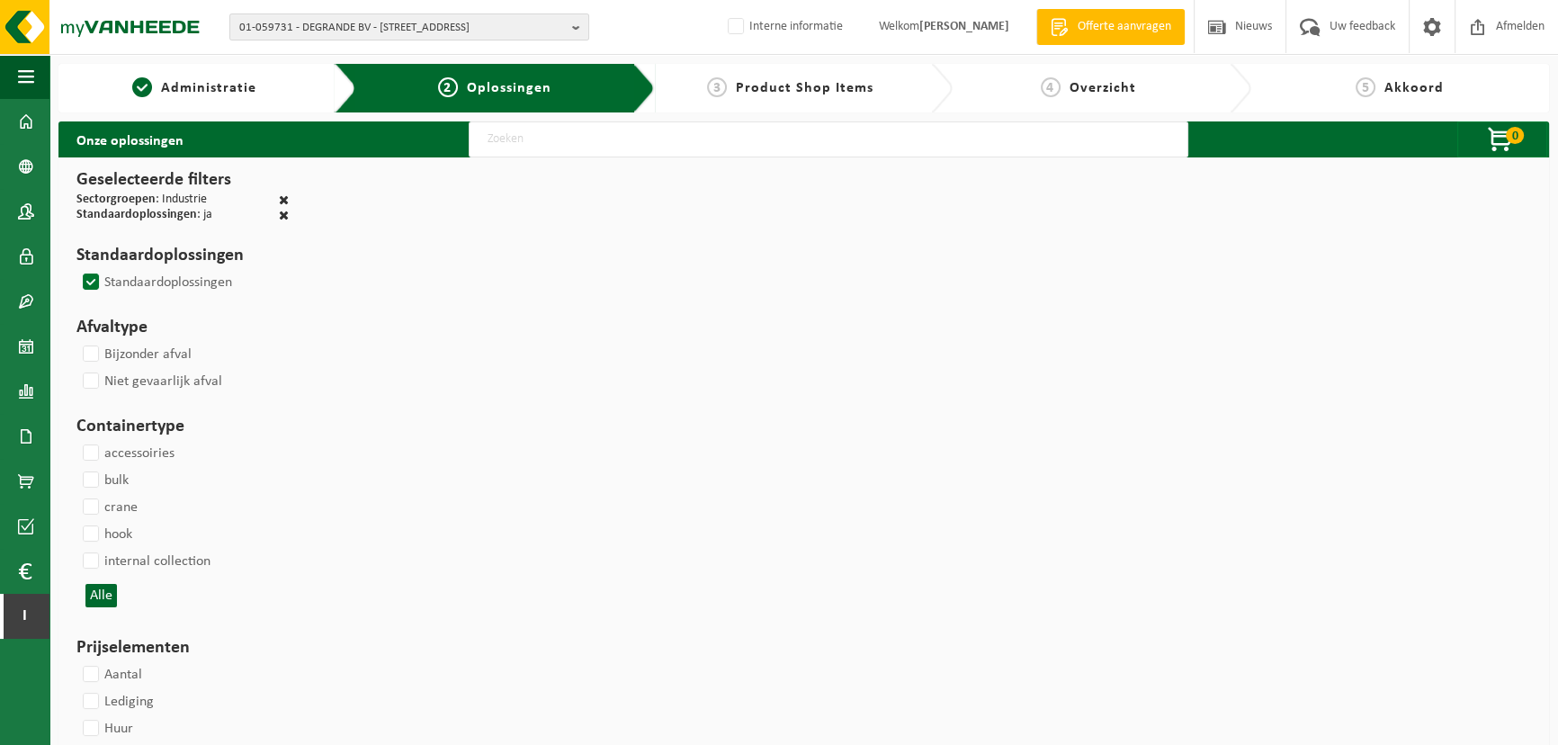
select select
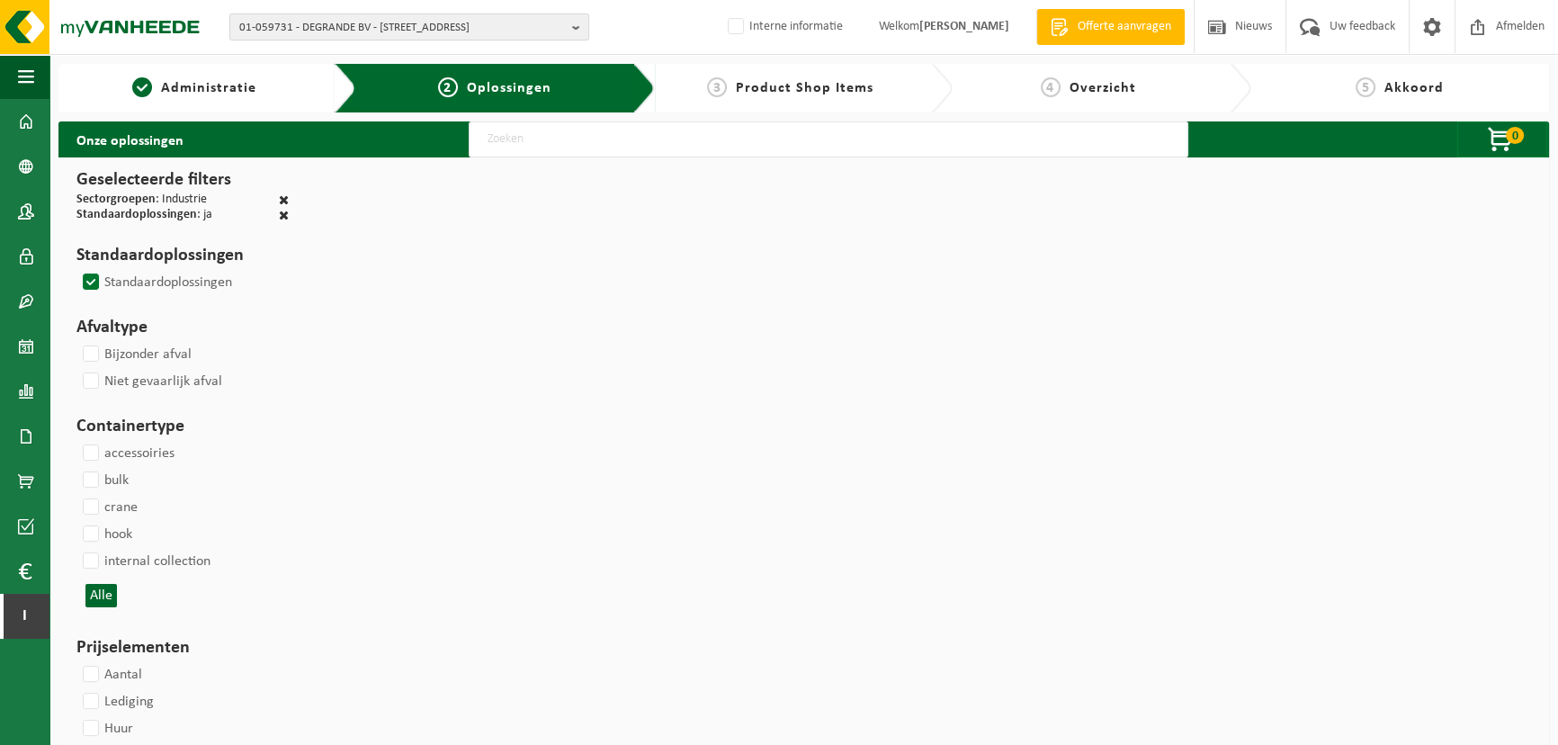
select select
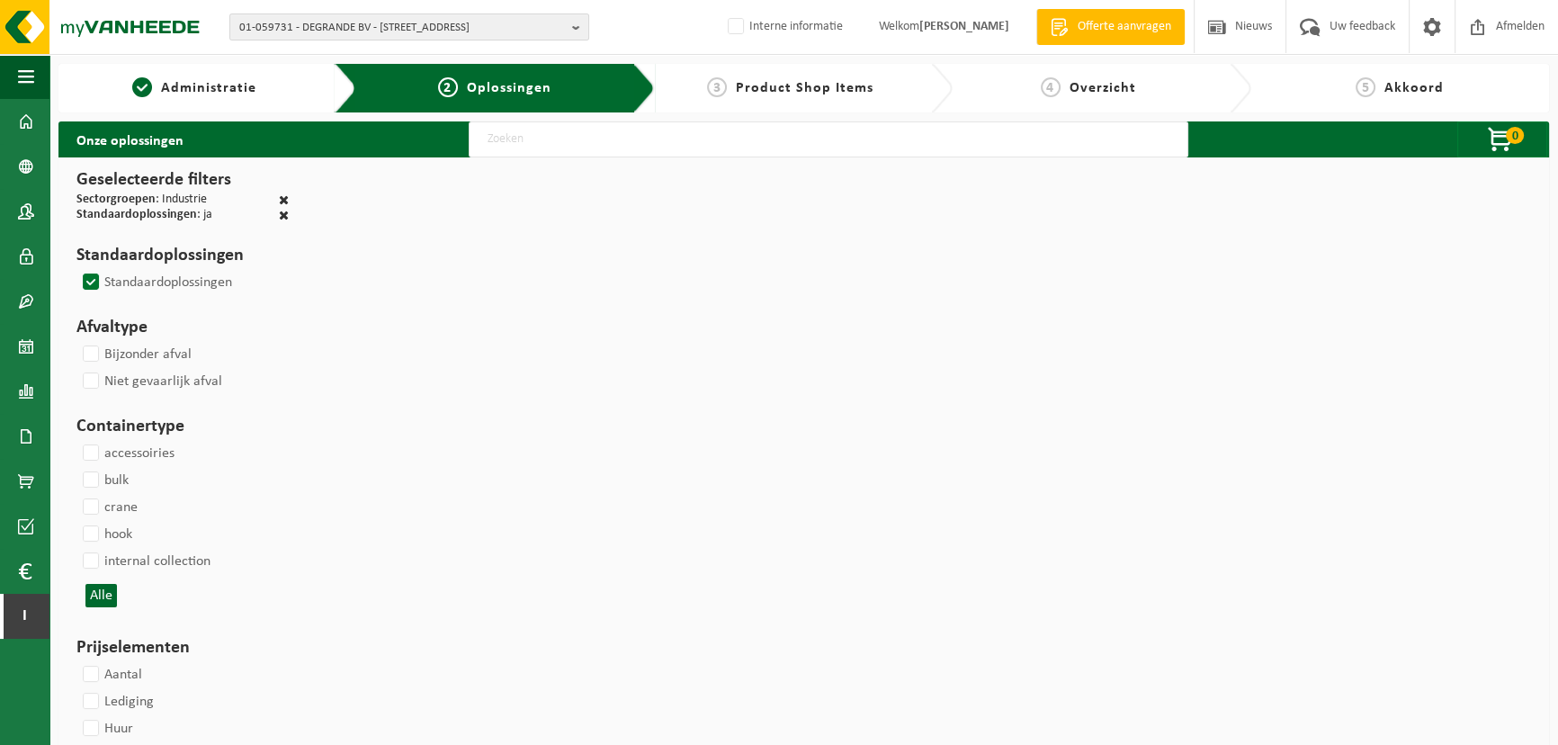
select select
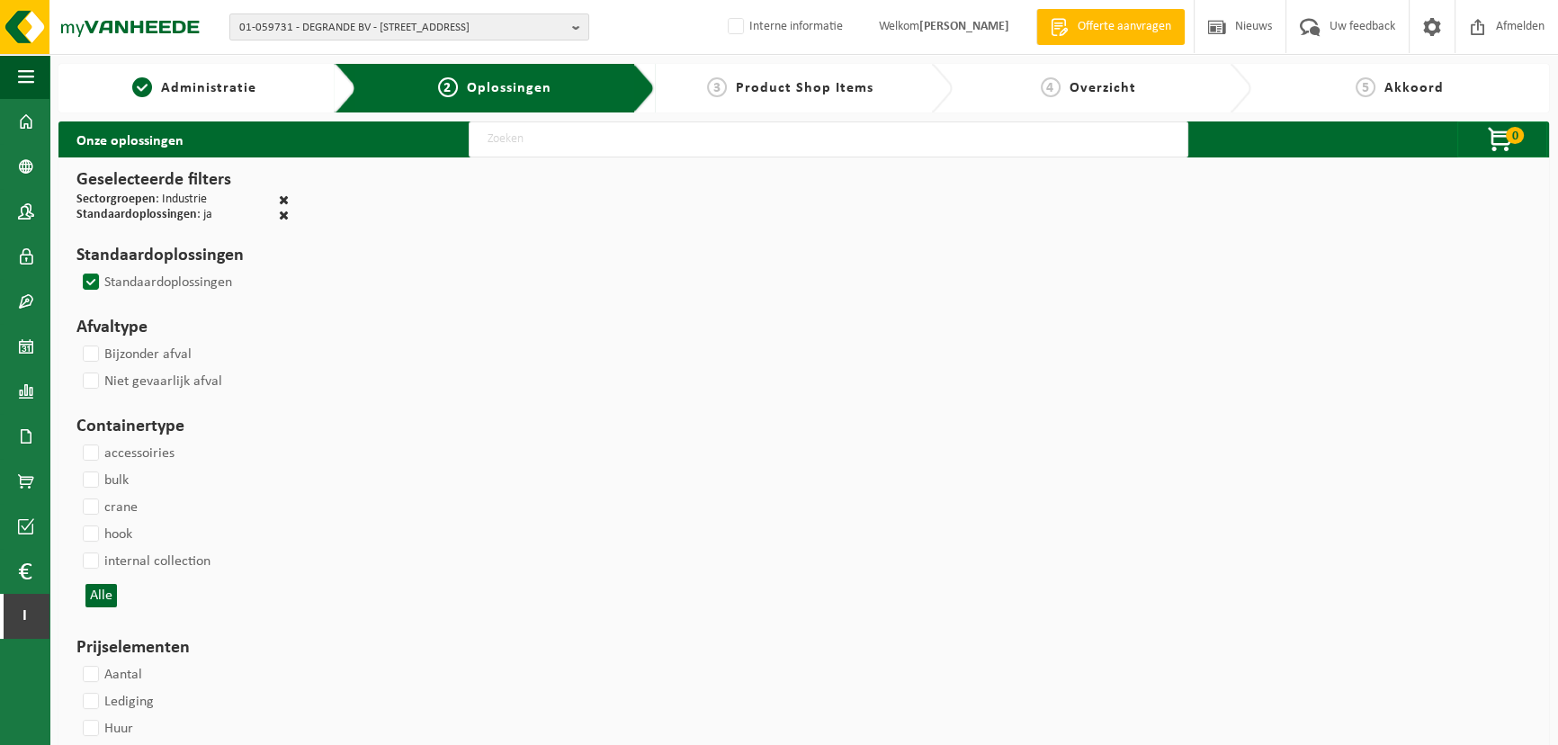
select select
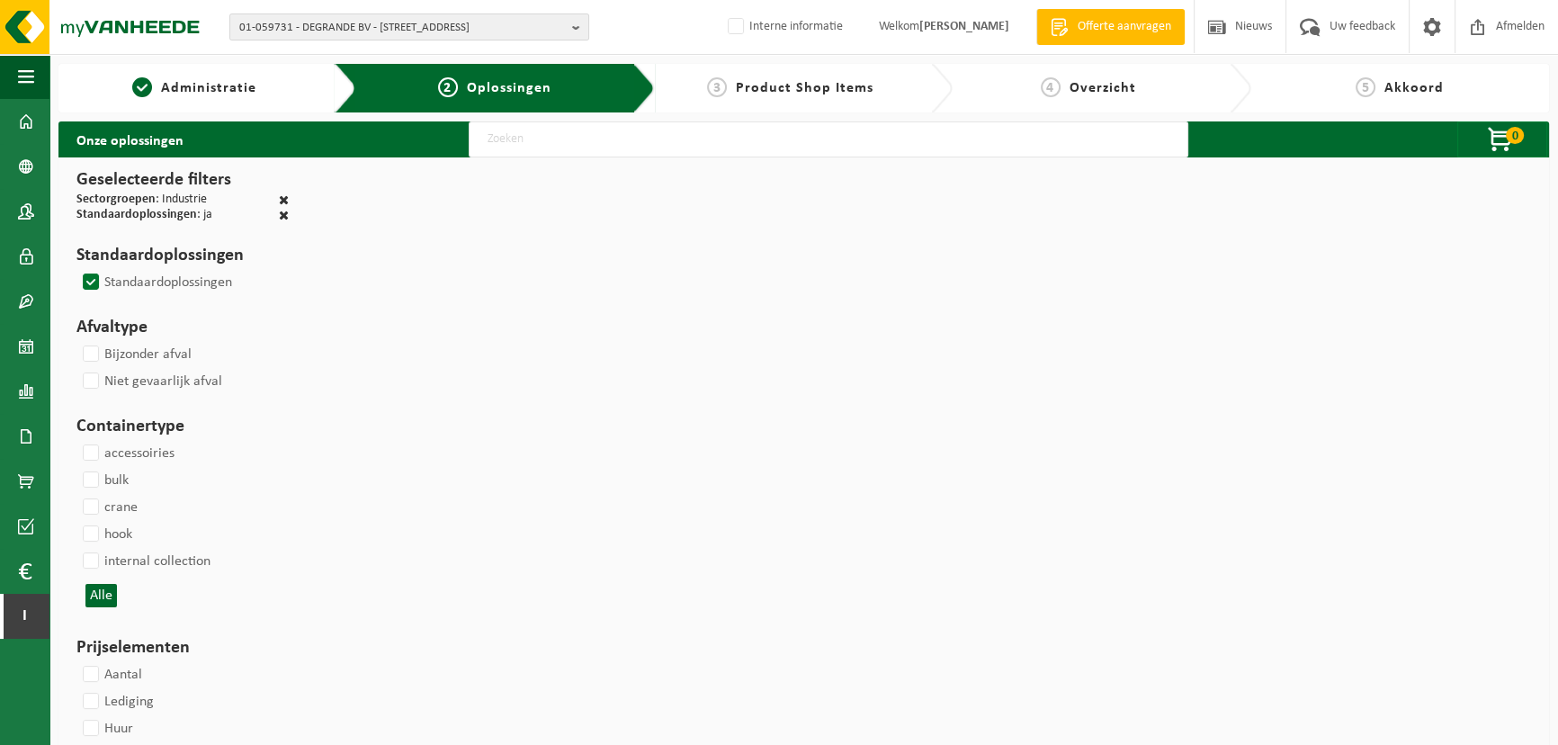
select select
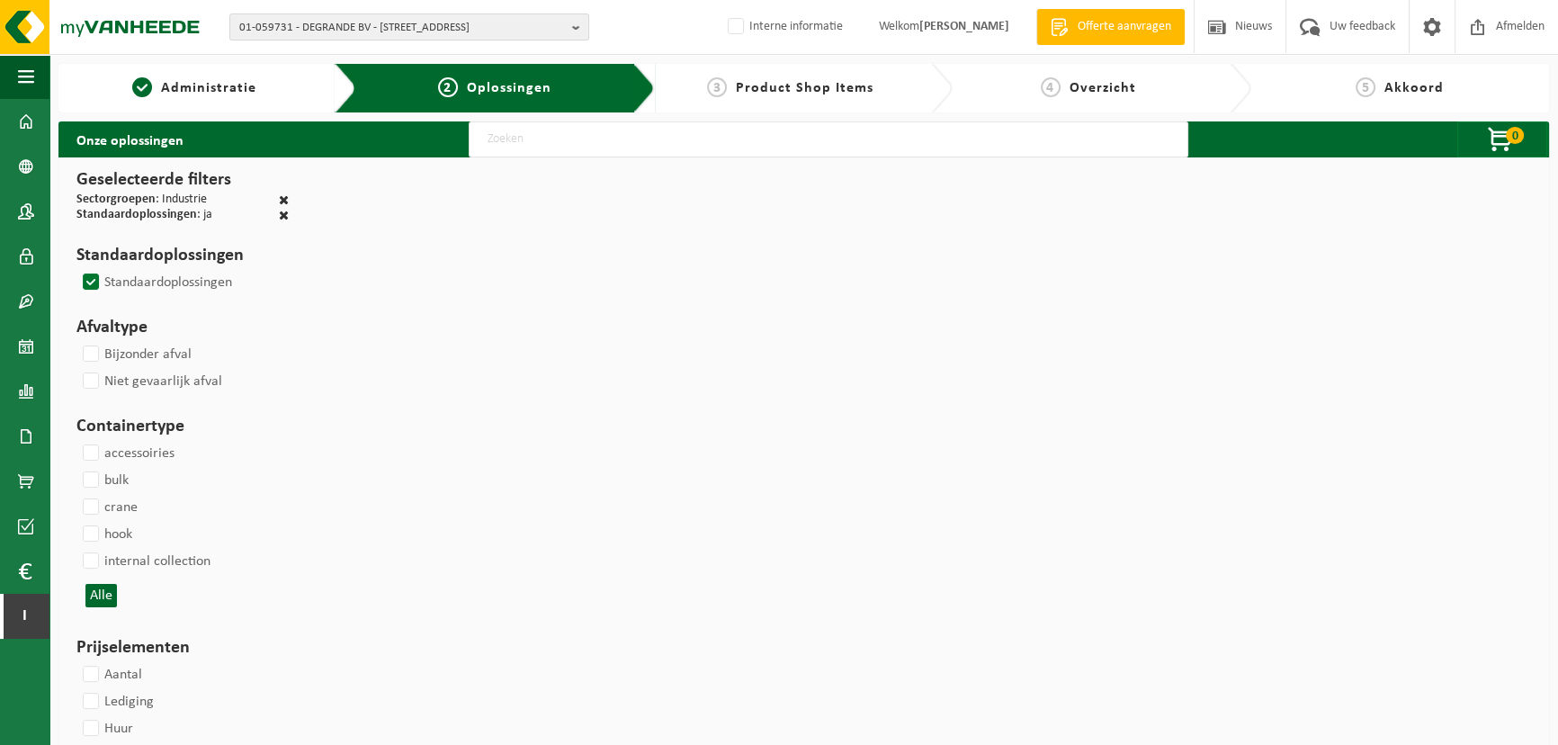
select select
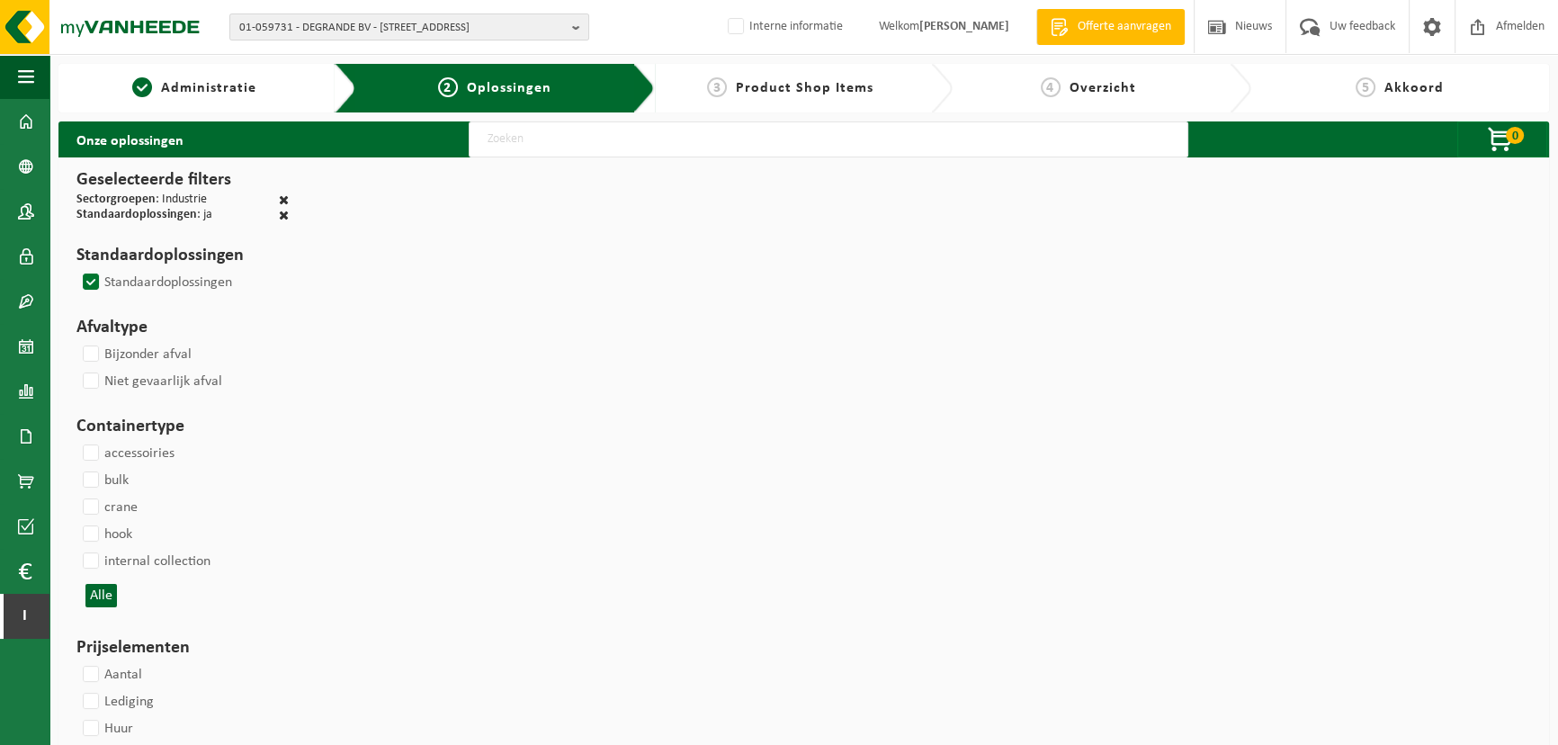
select select
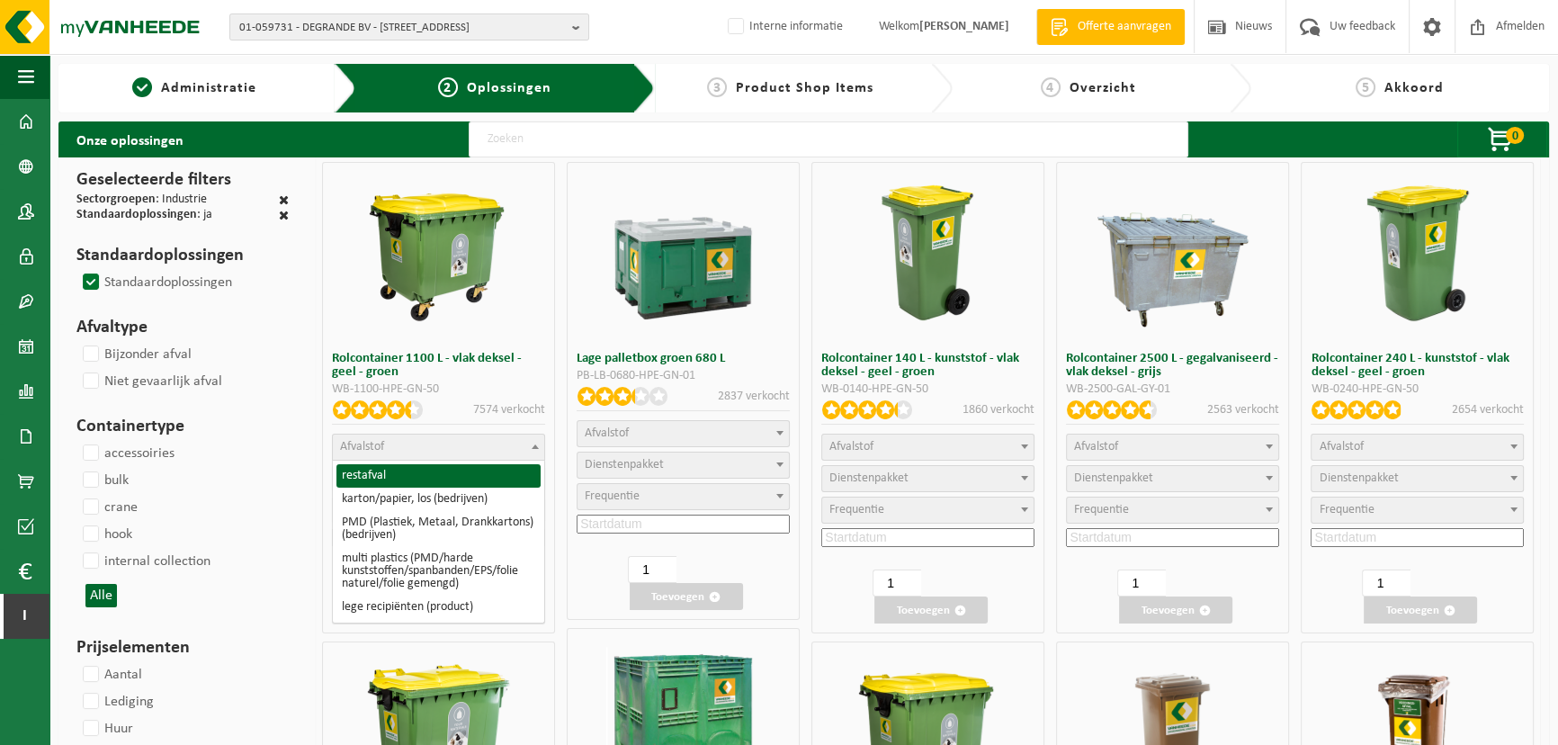
click at [442, 441] on span "Afvalstof" at bounding box center [438, 446] width 211 height 25
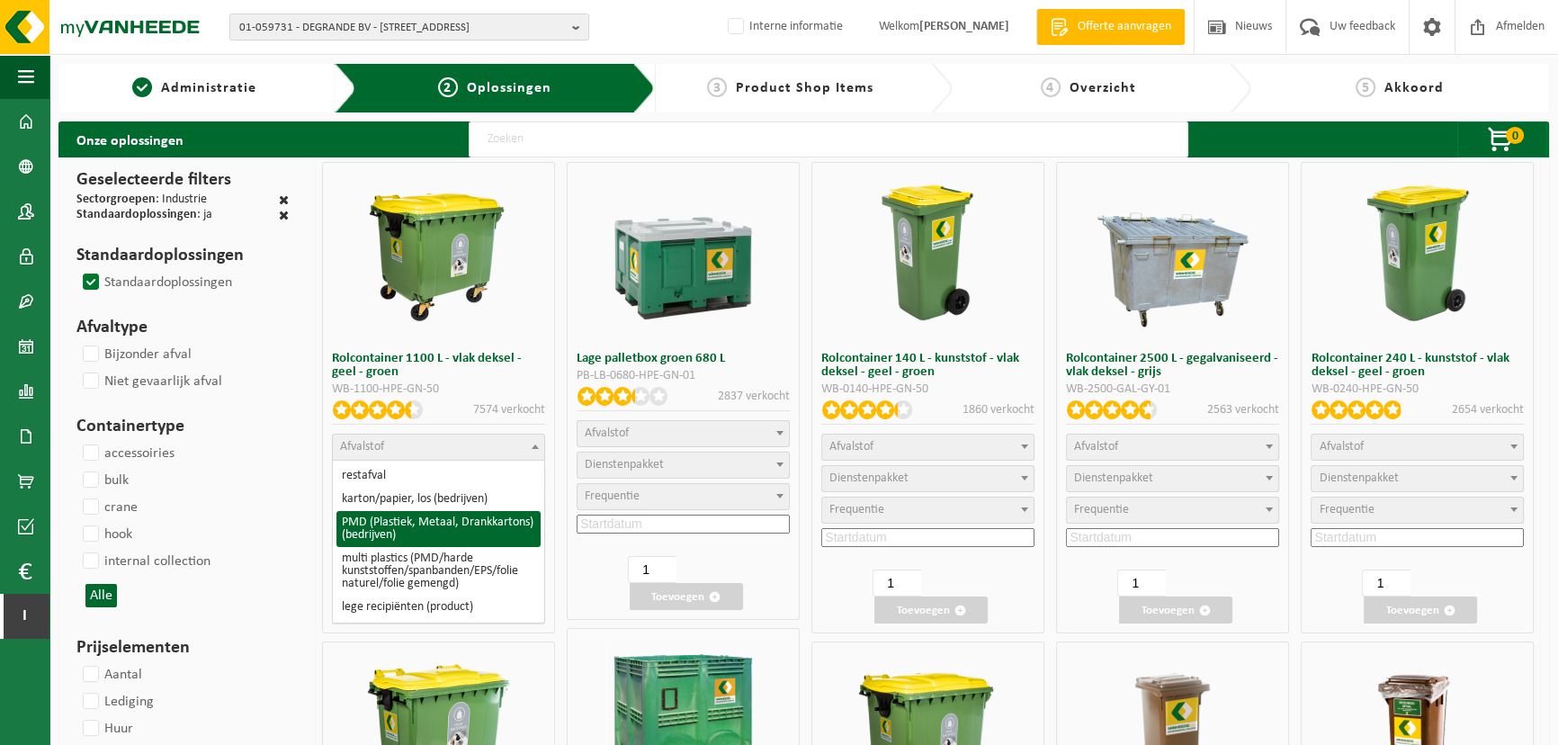
select select "964"
select select
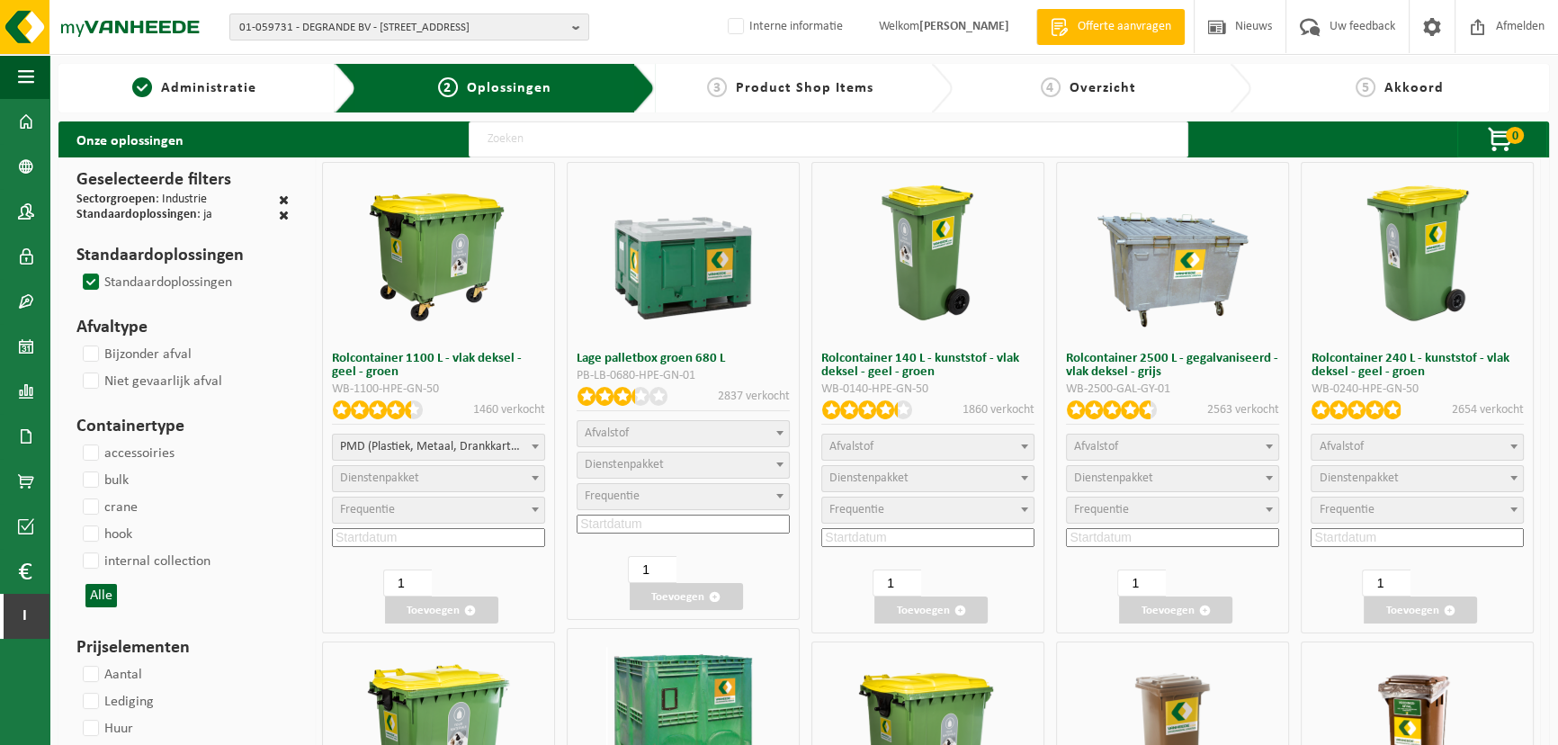
select select
select select "2"
click at [478, 407] on p "1325 verkocht" at bounding box center [509, 409] width 72 height 19
click at [508, 408] on p "1325 verkocht" at bounding box center [509, 409] width 72 height 19
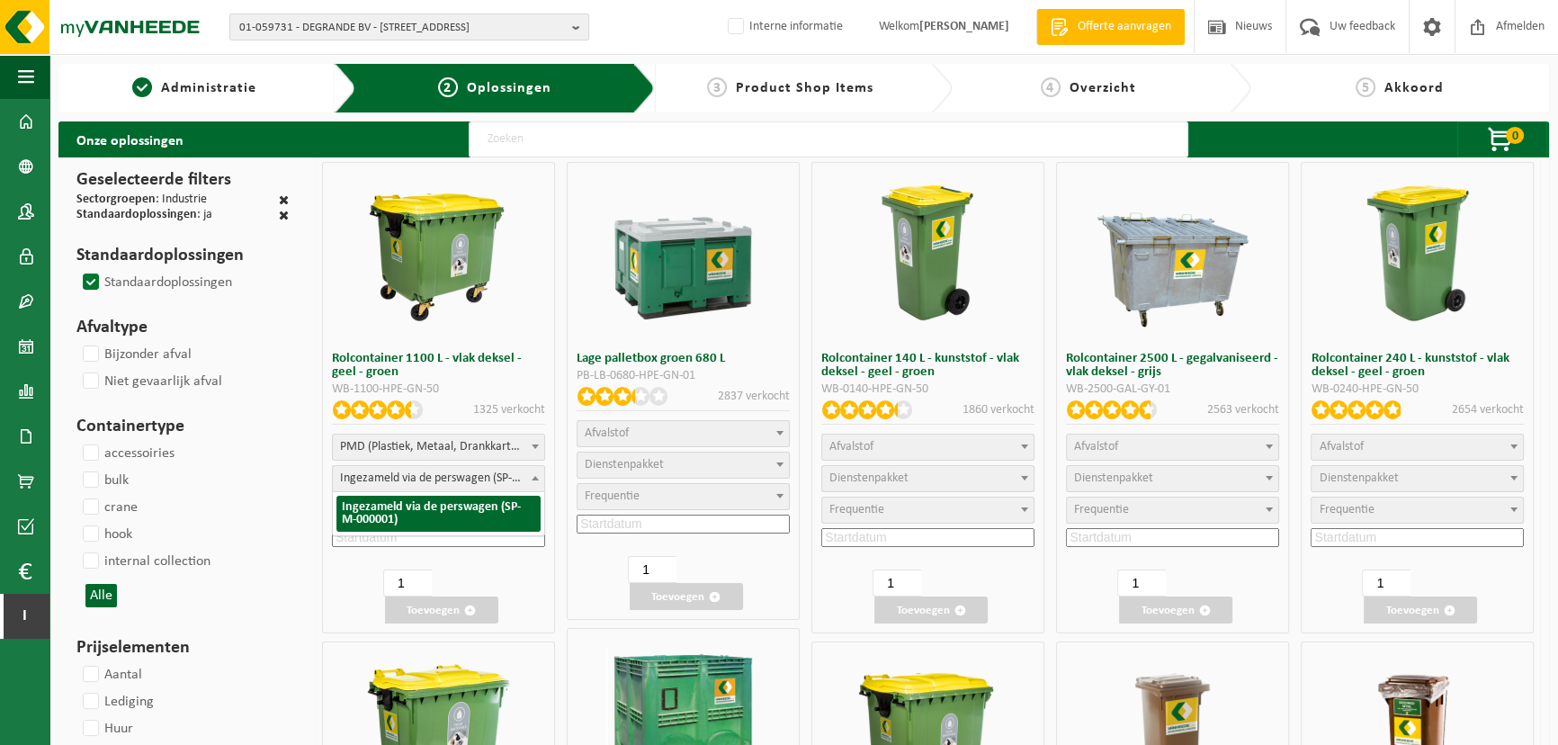
click at [491, 487] on span "Ingezameld via de perswagen (SP-M-000001)" at bounding box center [438, 478] width 211 height 25
select select
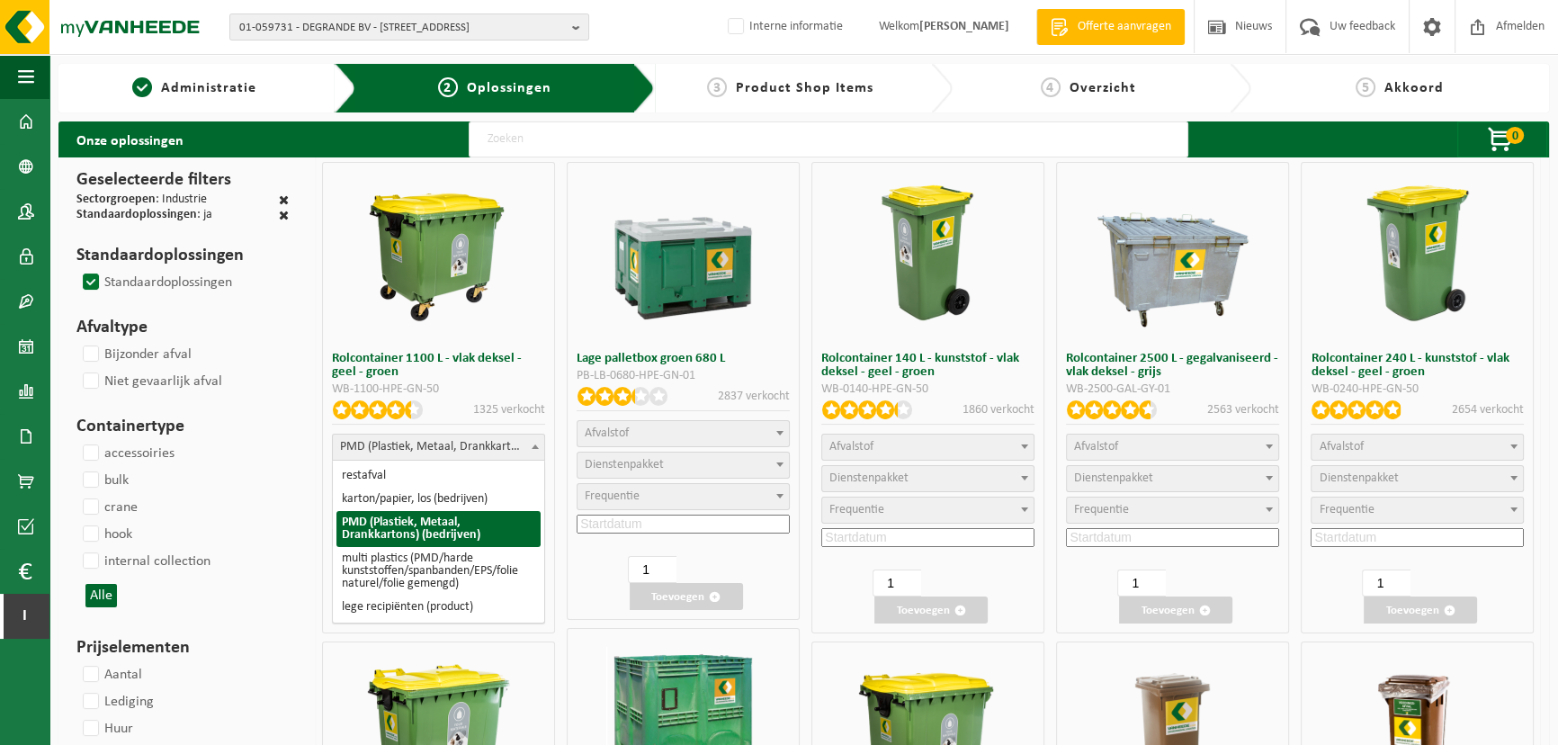
click at [486, 439] on span "PMD (Plastiek, Metaal, Drankkartons) (bedrijven)" at bounding box center [438, 446] width 211 height 25
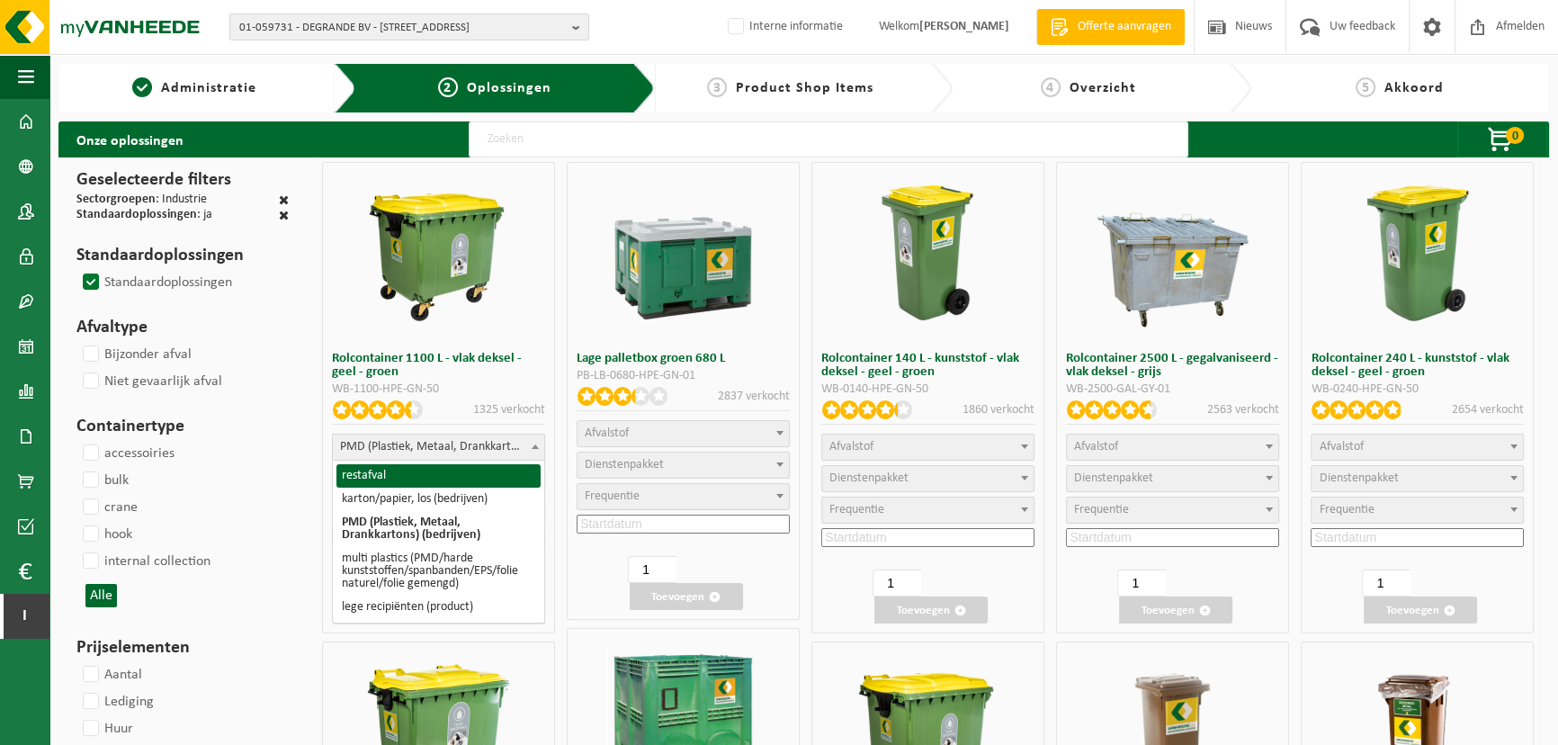
select select "29"
select select
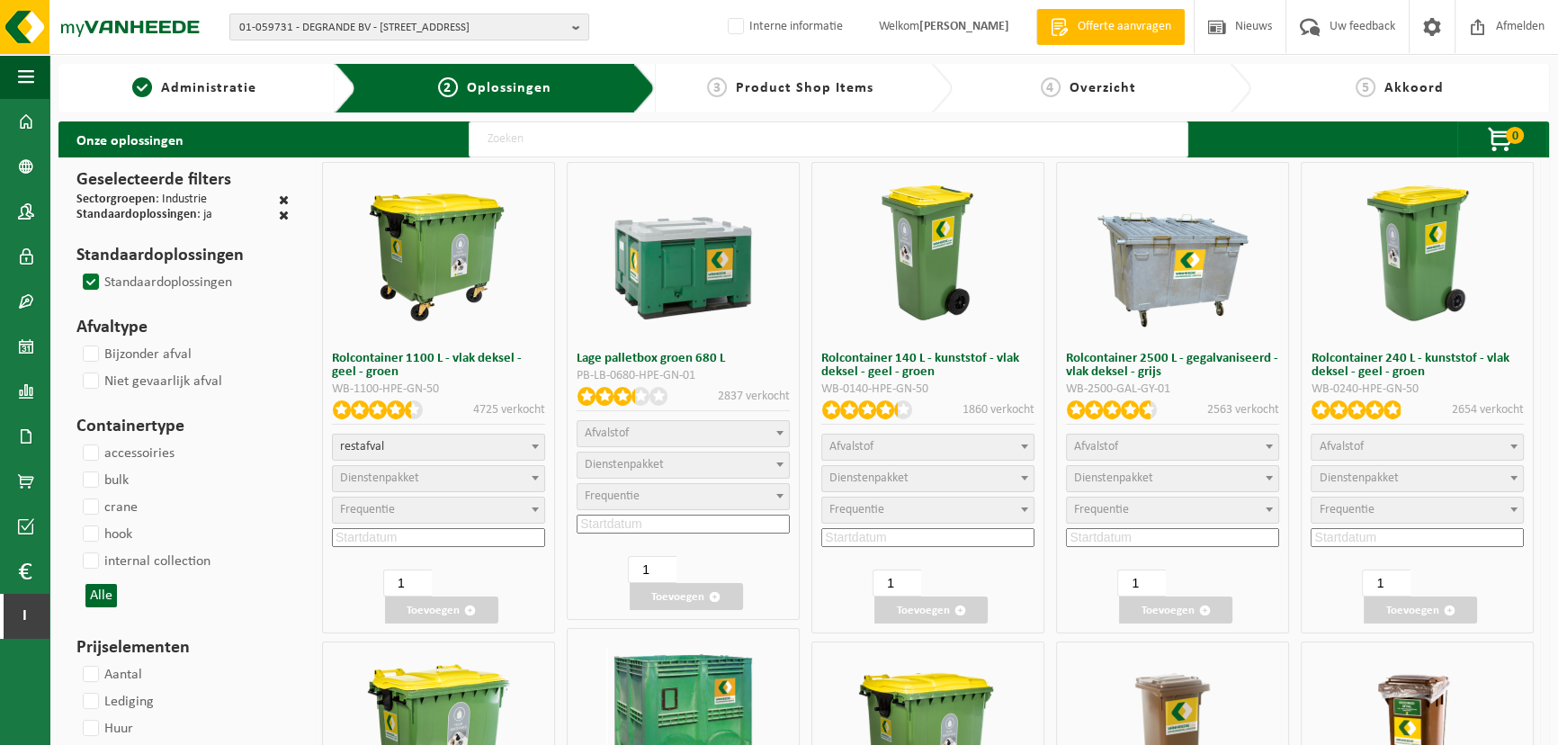
select select
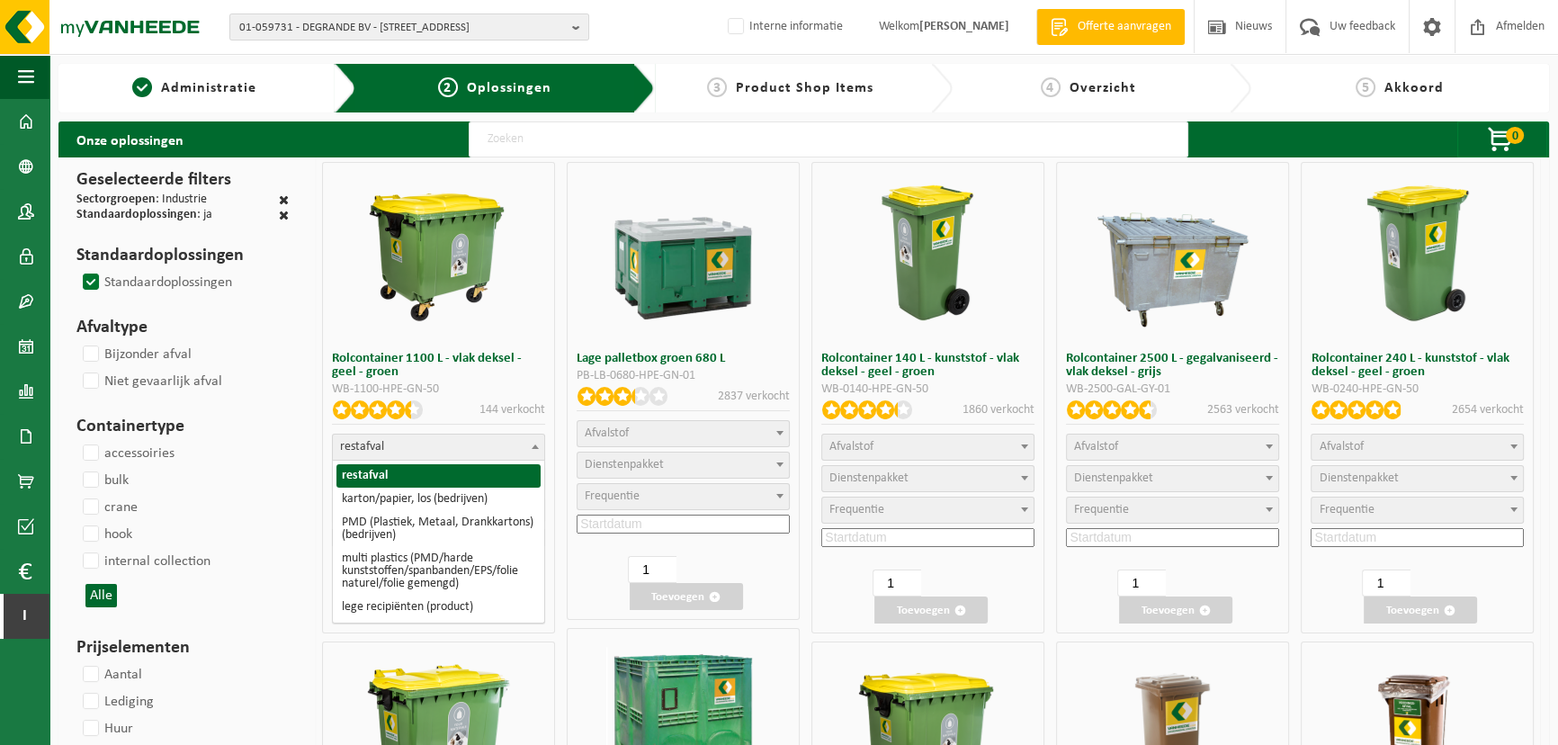
click at [475, 444] on span "restafval" at bounding box center [438, 446] width 211 height 25
select select "26"
select select
select select "2"
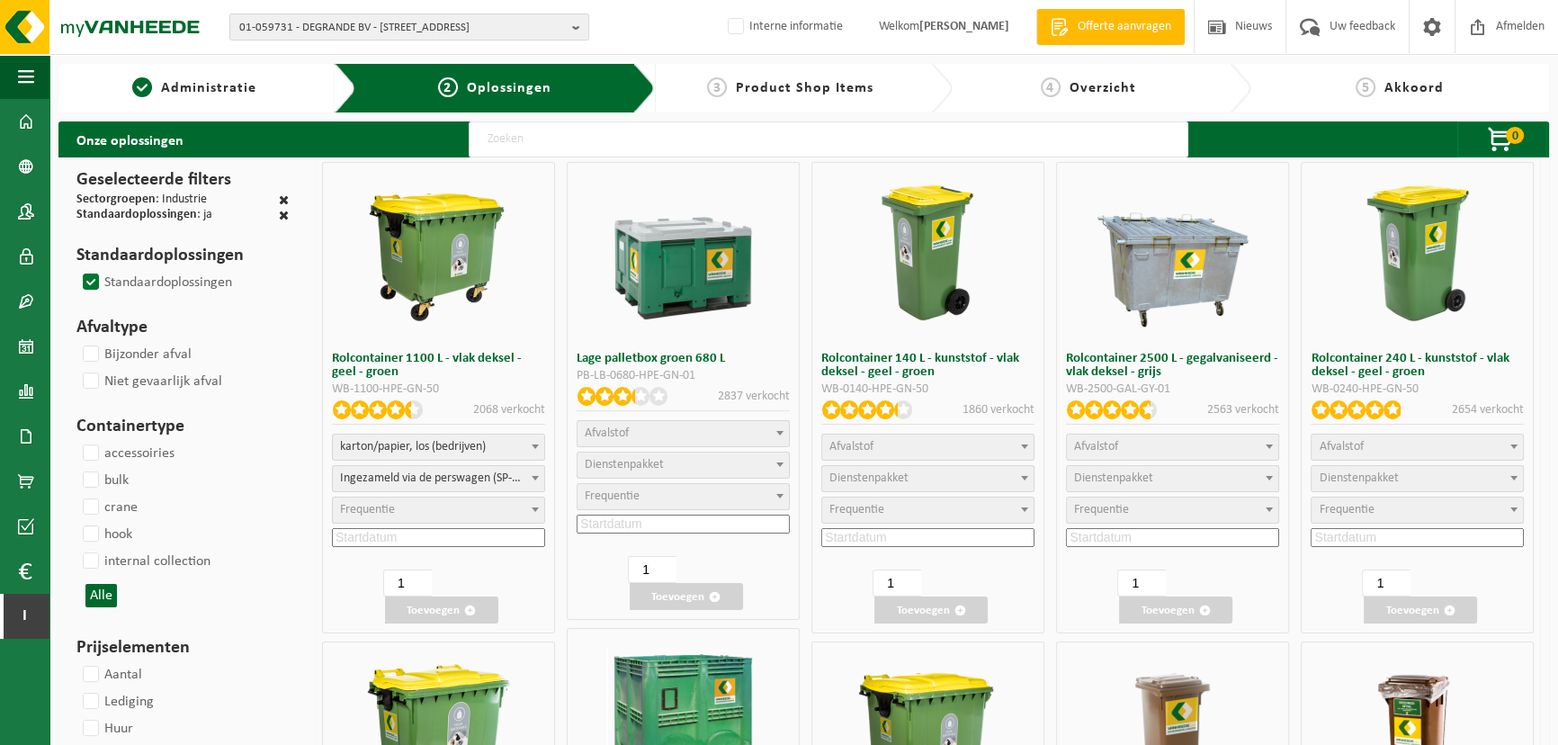
select select
click at [460, 450] on span "karton/papier, los (bedrijven)" at bounding box center [438, 446] width 211 height 25
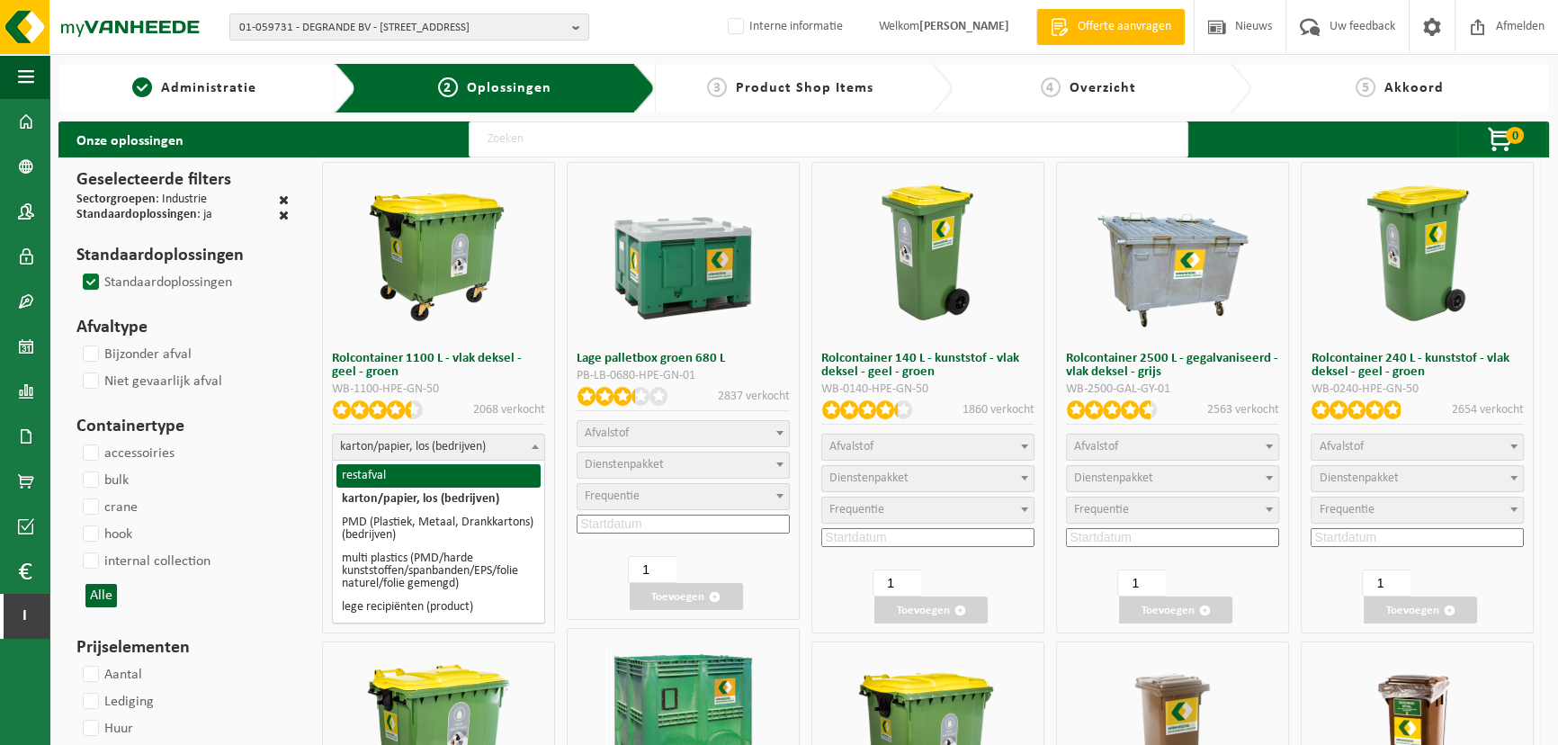
select select "29"
select select
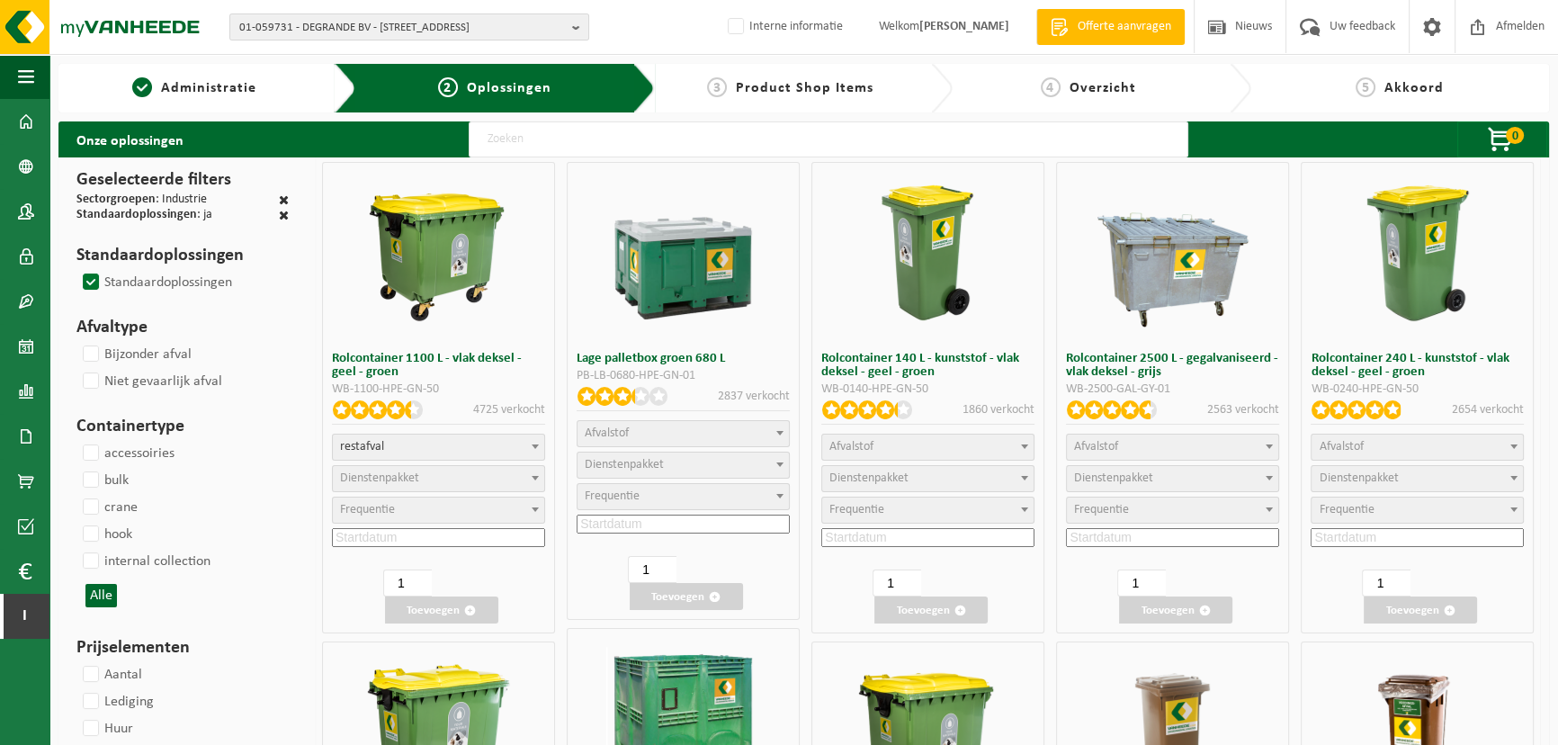
select select
click at [452, 480] on span "Dienstenpakket" at bounding box center [438, 478] width 211 height 25
select select "2"
click at [461, 509] on span "Frequentie" at bounding box center [438, 509] width 211 height 25
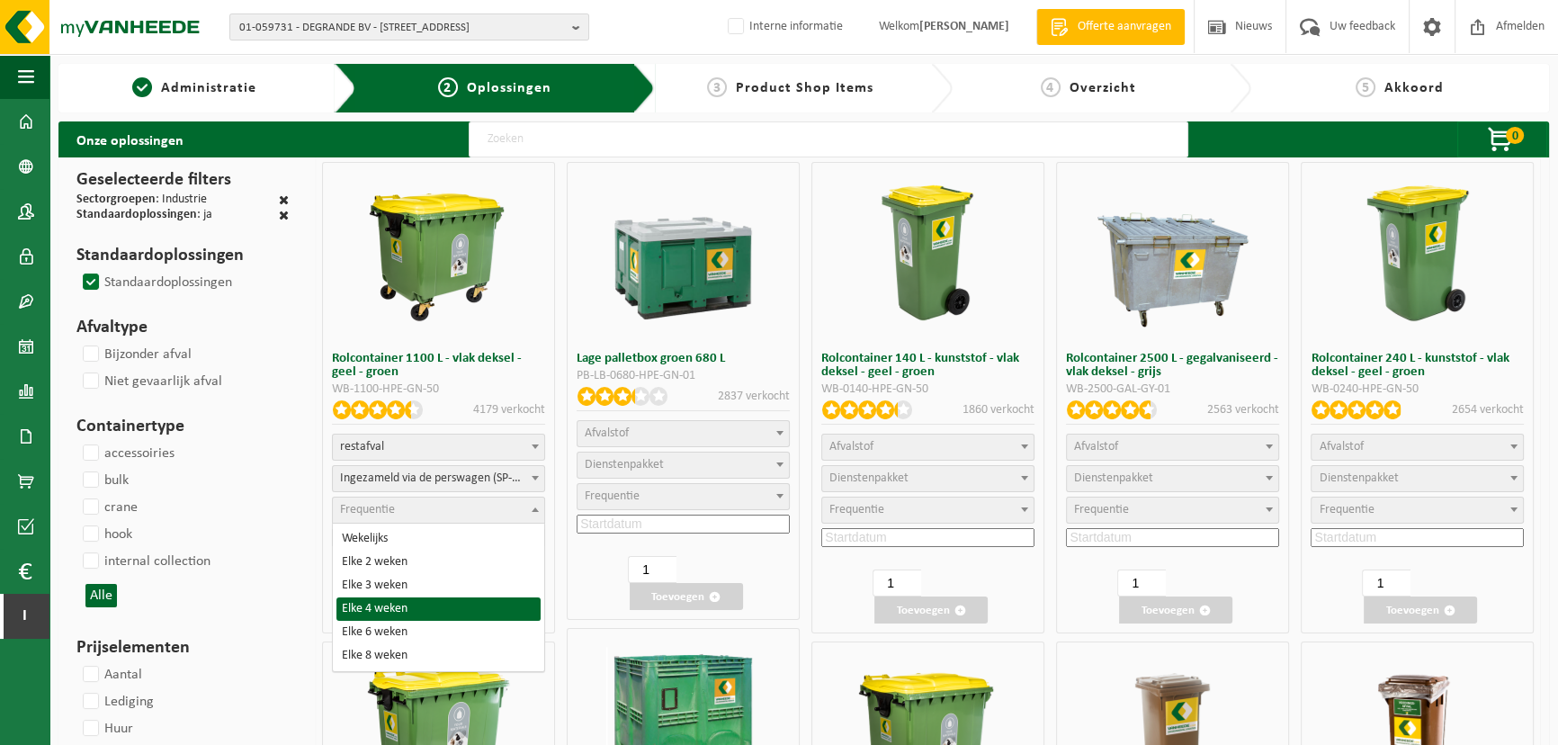
select select "15"
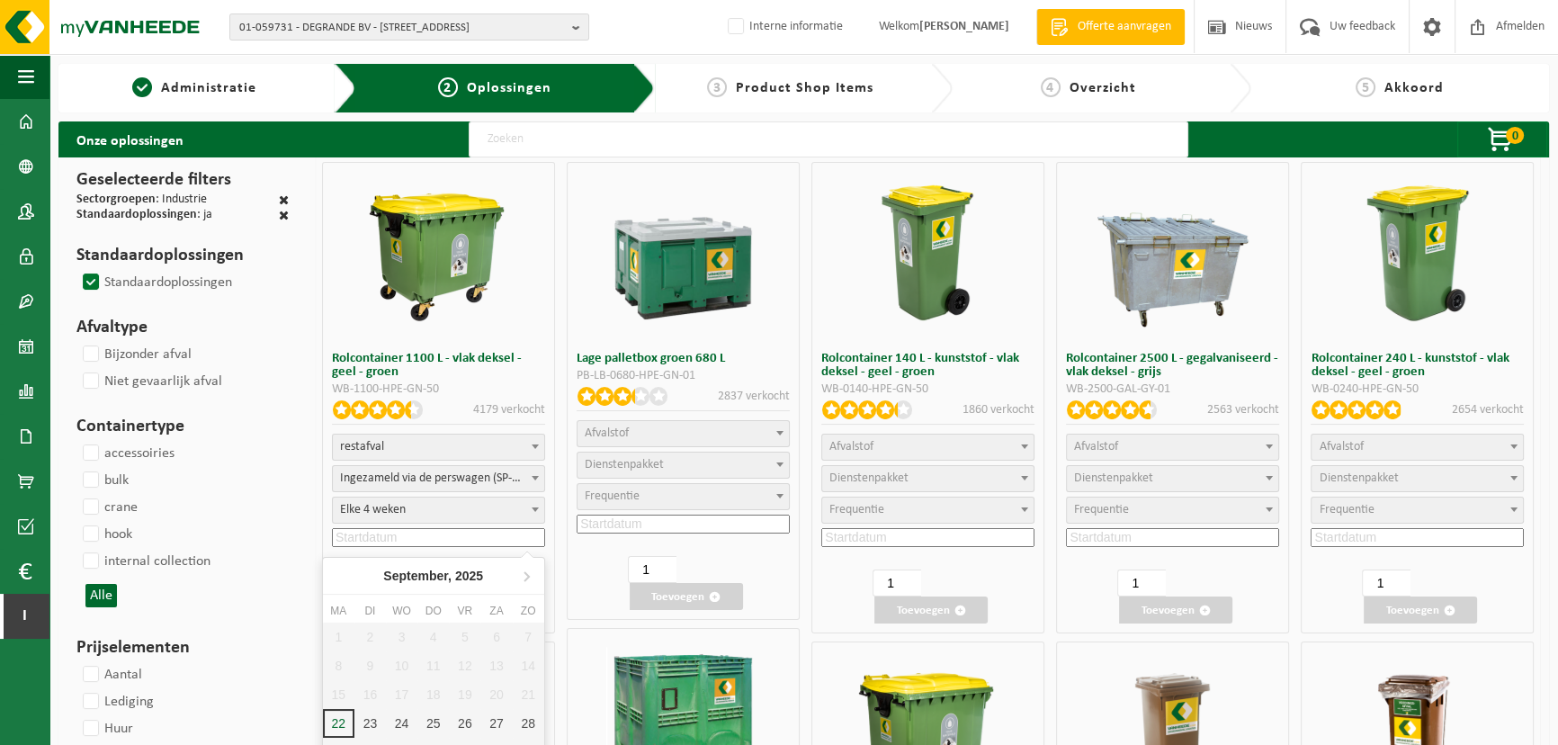
click at [467, 535] on input at bounding box center [438, 537] width 213 height 19
click at [424, 719] on div "25" at bounding box center [432, 723] width 31 height 29
type input "2025-09-25"
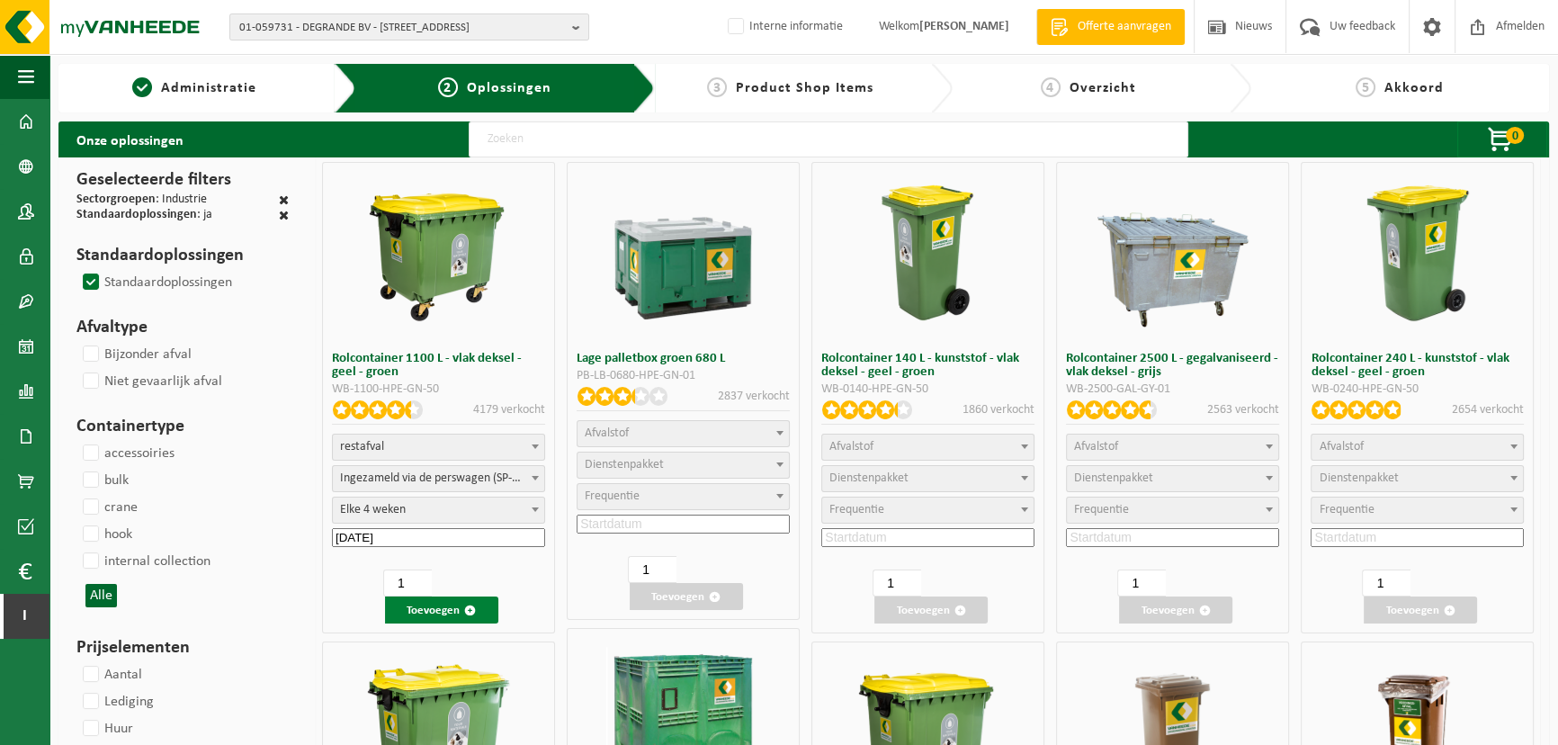
click at [431, 603] on button "Toevoegen" at bounding box center [441, 609] width 113 height 27
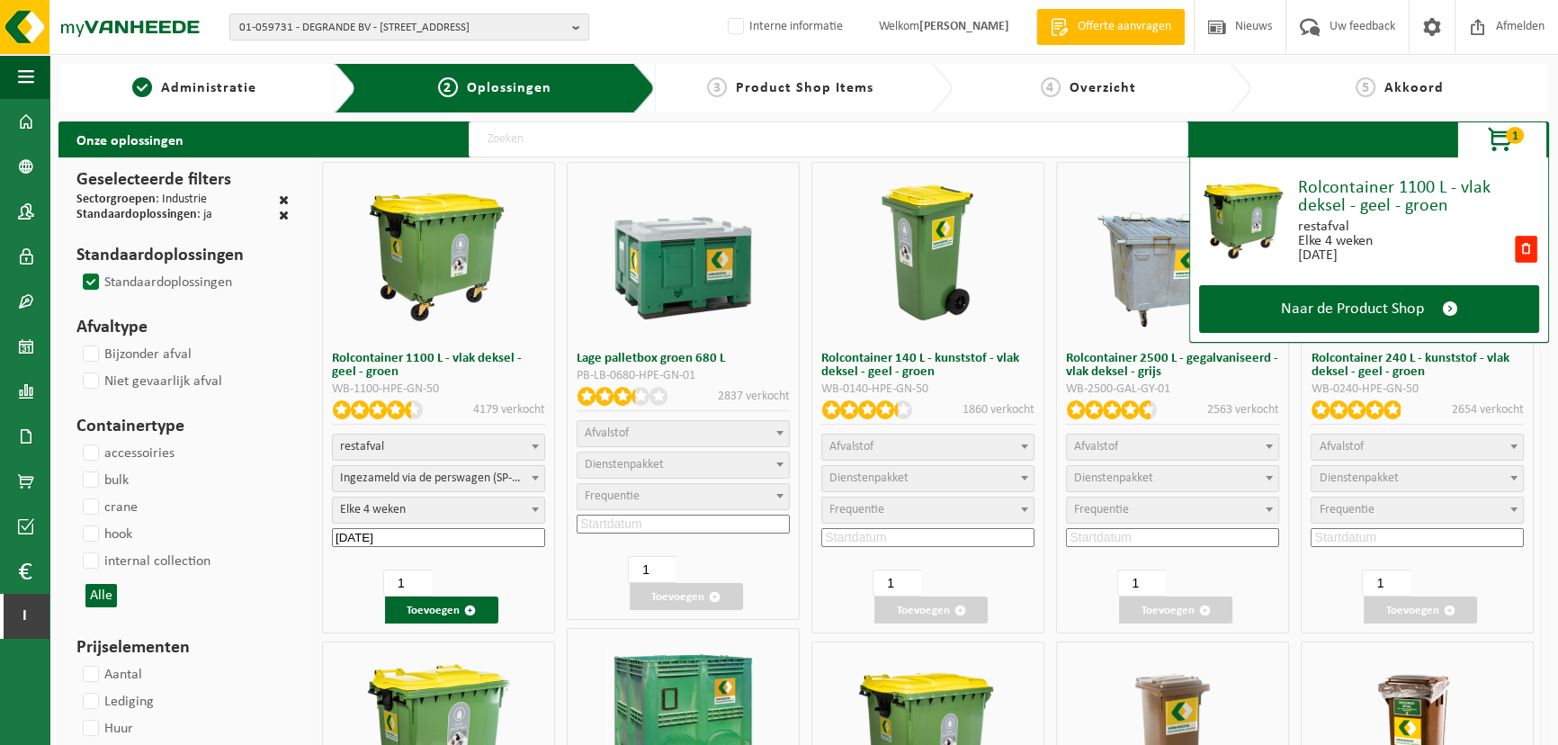
click at [762, 380] on div "PB-LB-0680-HPE-GN-01" at bounding box center [682, 376] width 213 height 13
click at [921, 398] on div "Rolcontainer 140 L - kunststof - vlak deksel - geel - groen WB-0140-HPE-GN-50 1…" at bounding box center [927, 388] width 213 height 73
click at [1514, 135] on span "1" at bounding box center [1514, 135] width 18 height 17
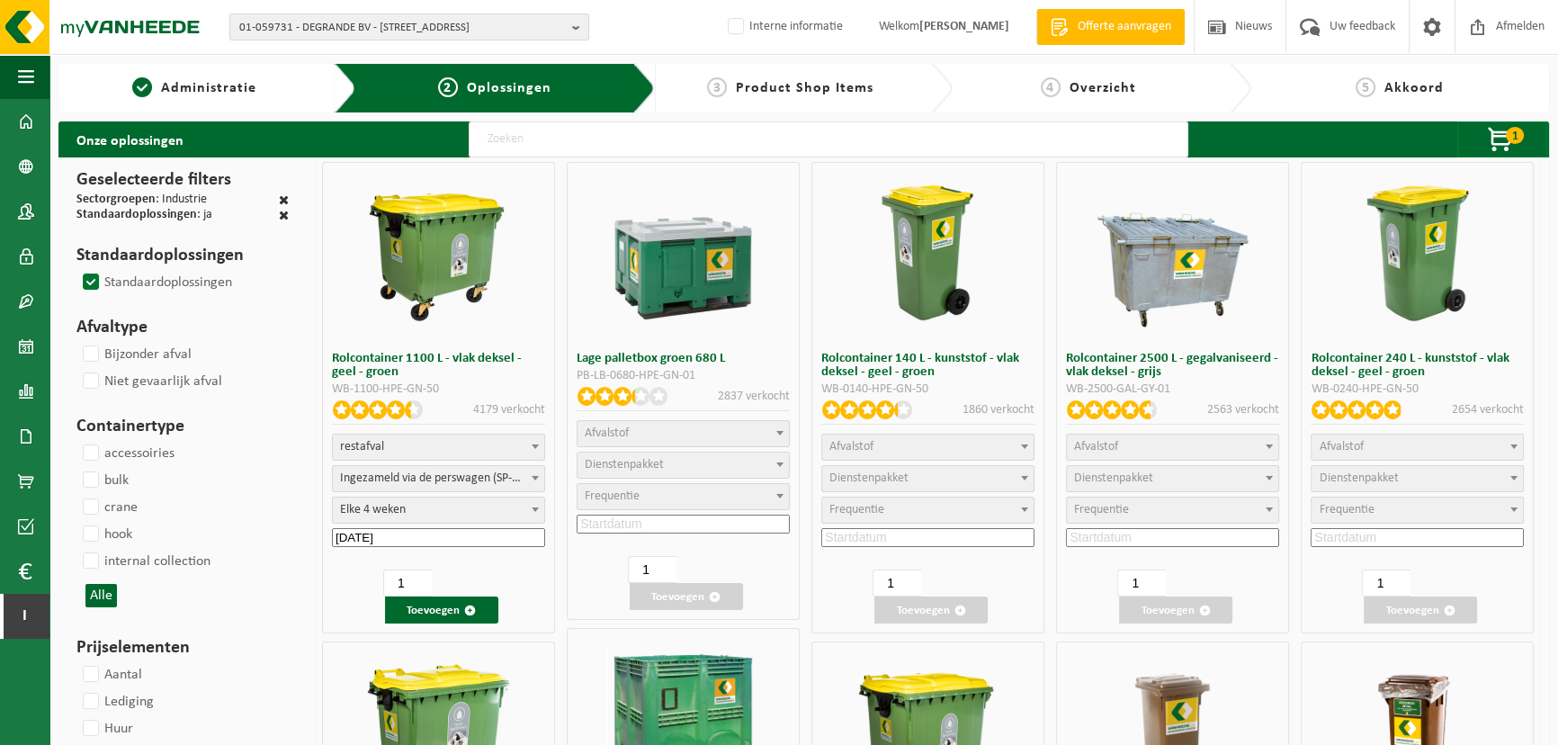
click at [94, 276] on label "Standaardoplossingen" at bounding box center [155, 282] width 153 height 27
click at [76, 269] on input "Standaardoplossingen" at bounding box center [76, 268] width 1 height 1
checkbox input "true"
select select
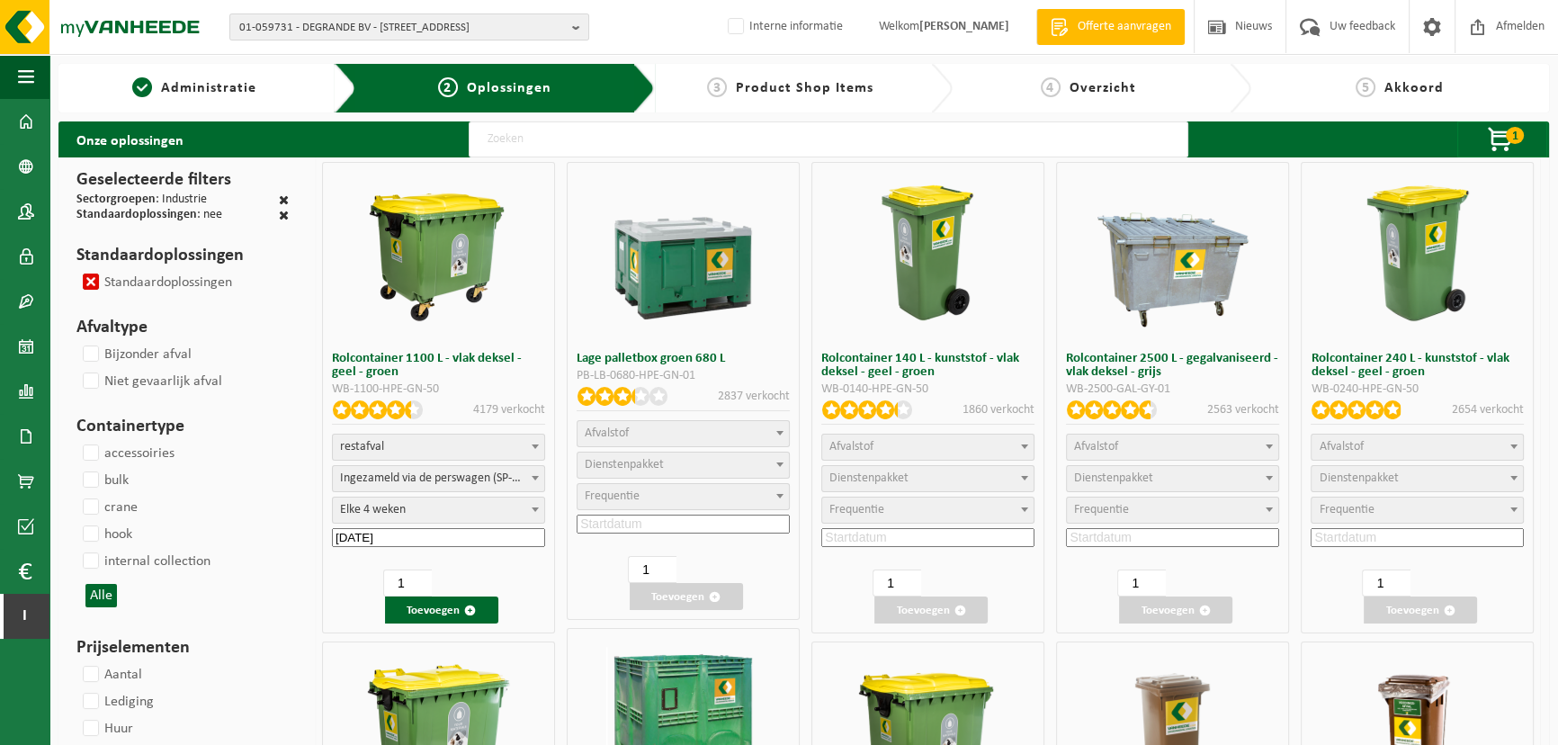
select select
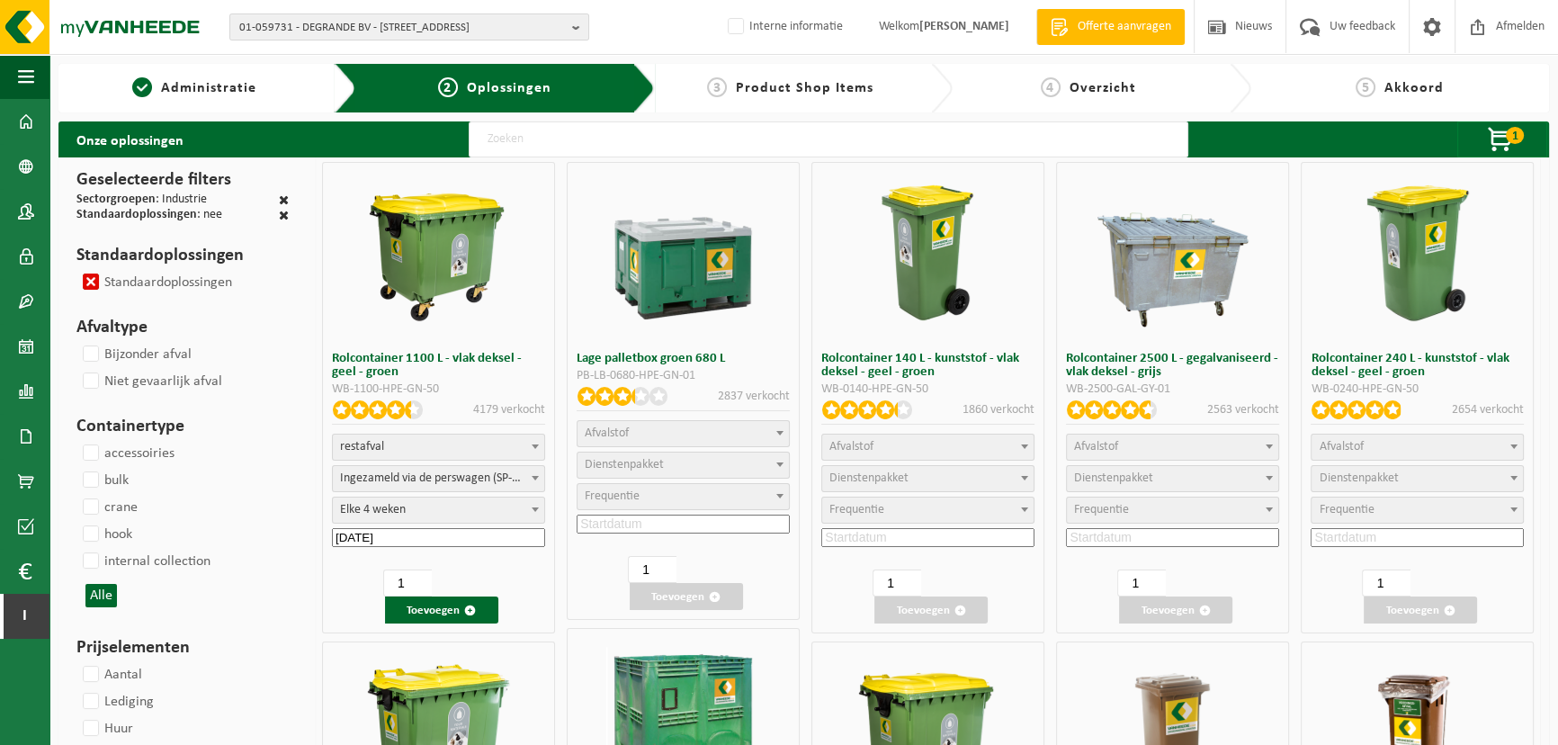
select select
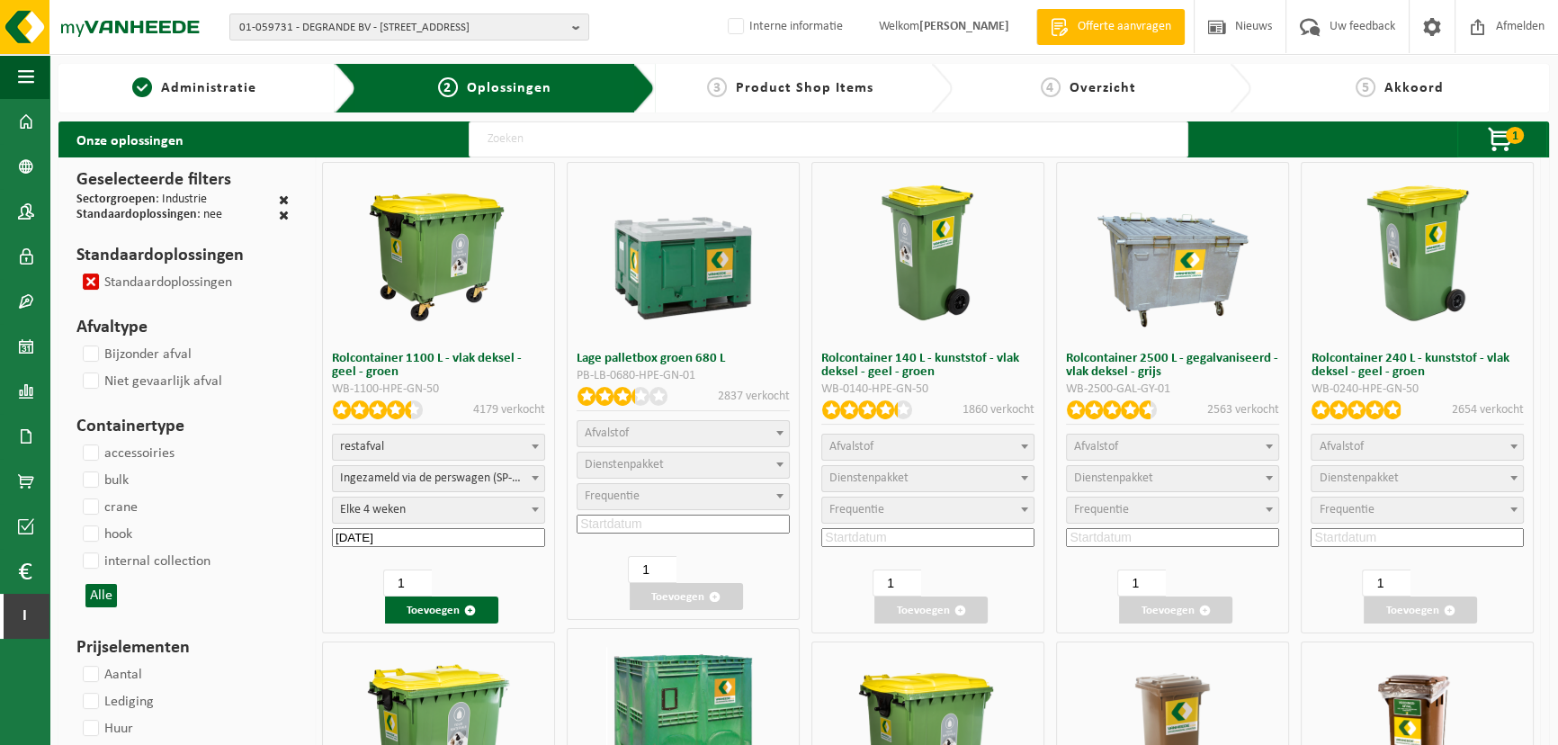
select select
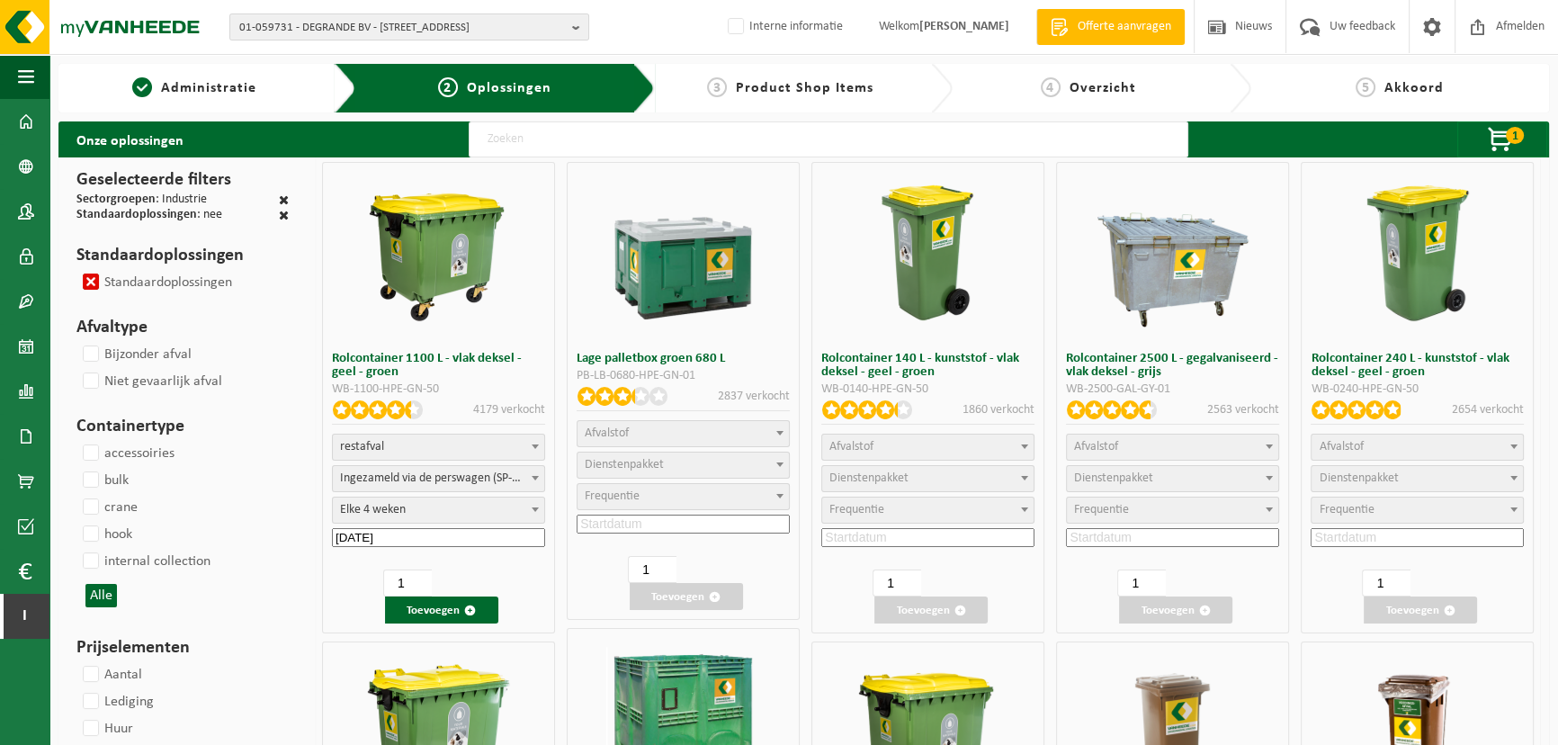
select select
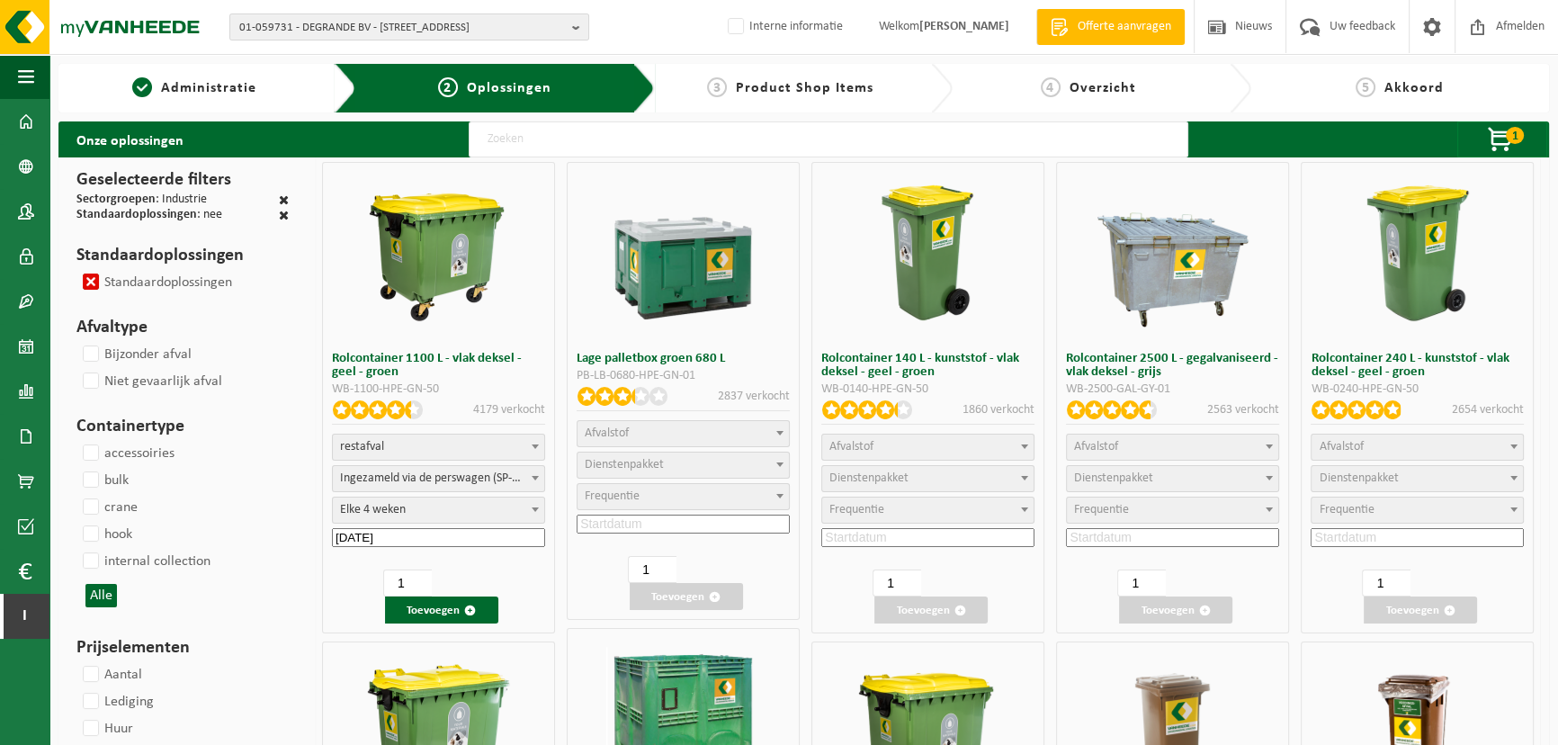
select select
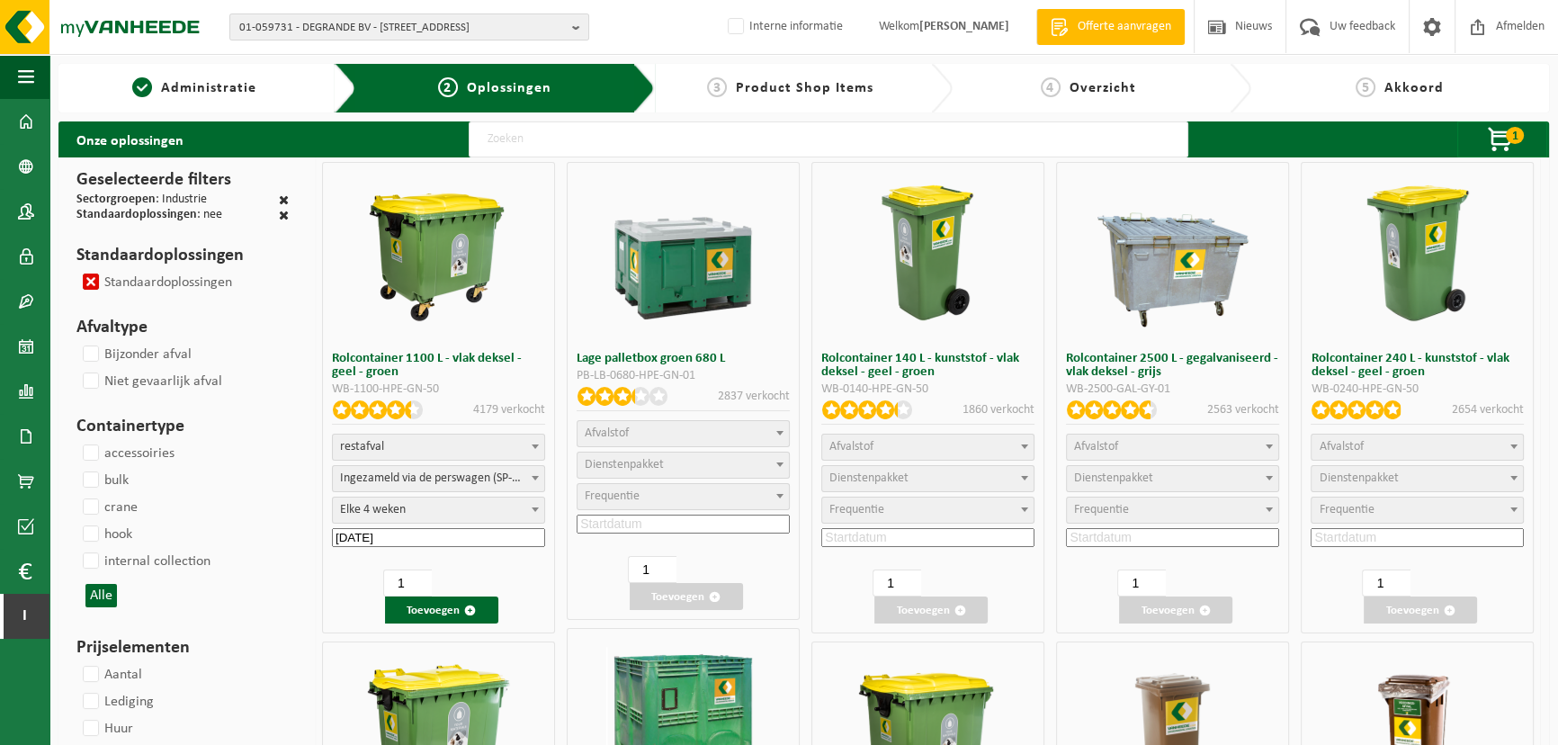
select select
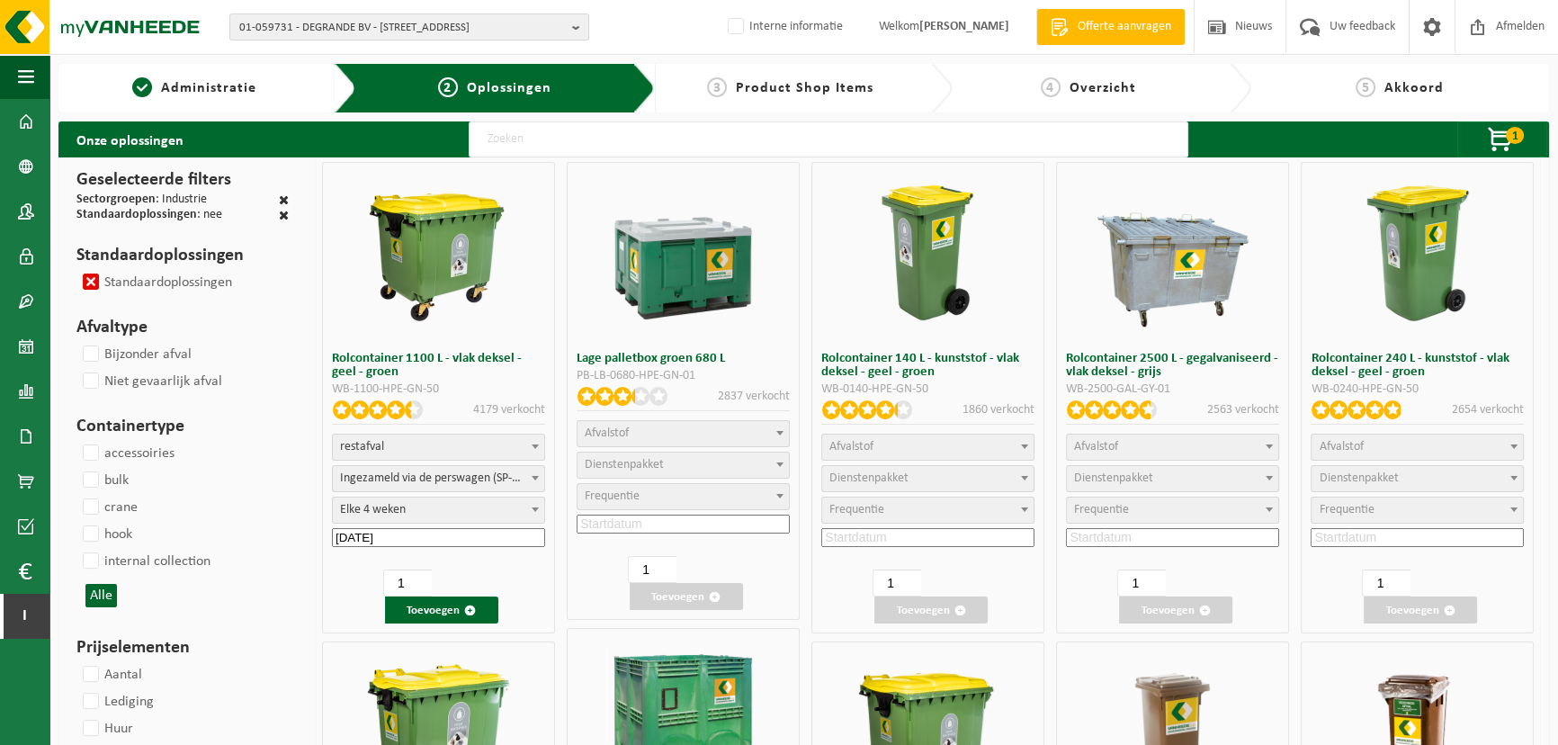
select select
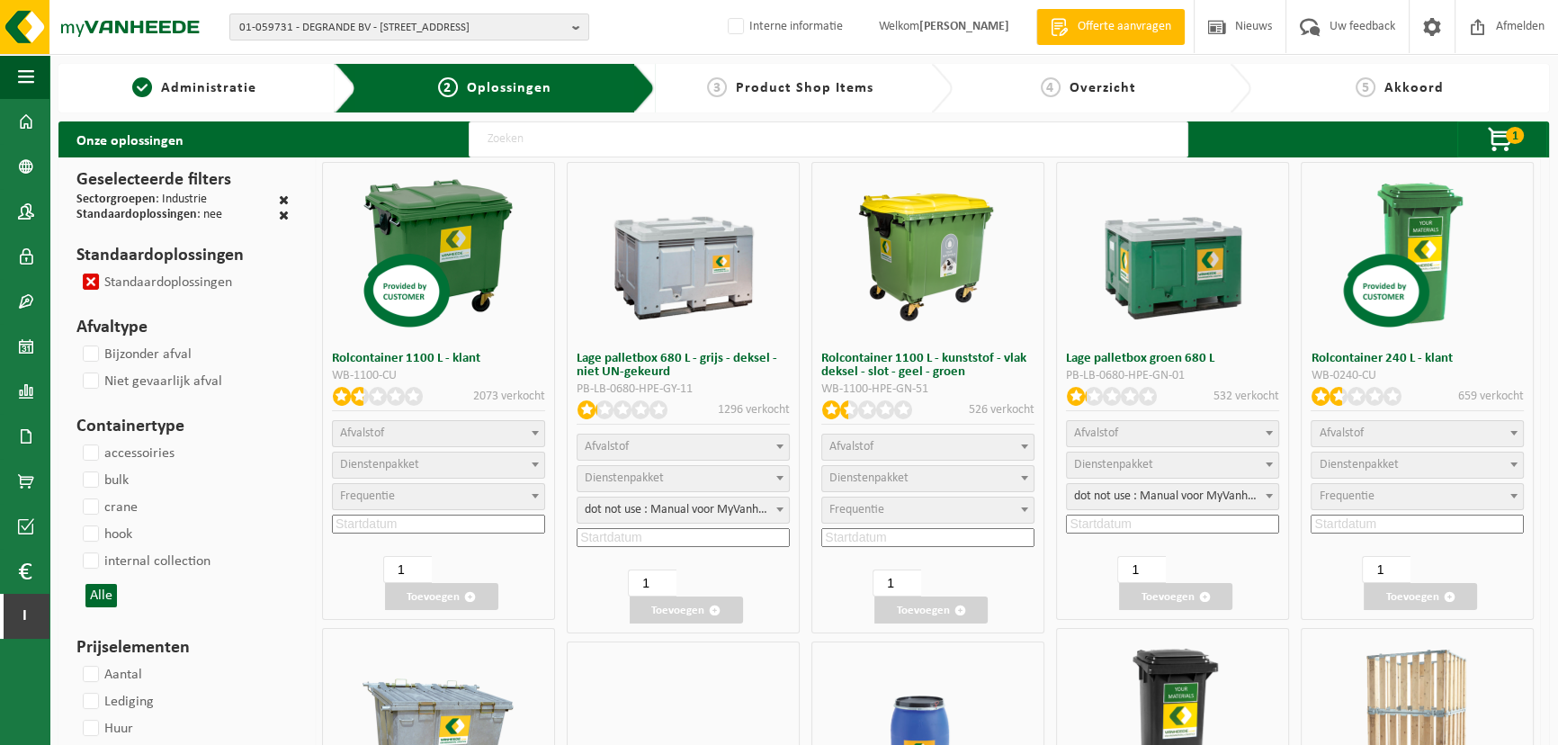
select select
select select "24"
select select "25"
click at [94, 278] on label "Standaardoplossingen" at bounding box center [155, 282] width 153 height 27
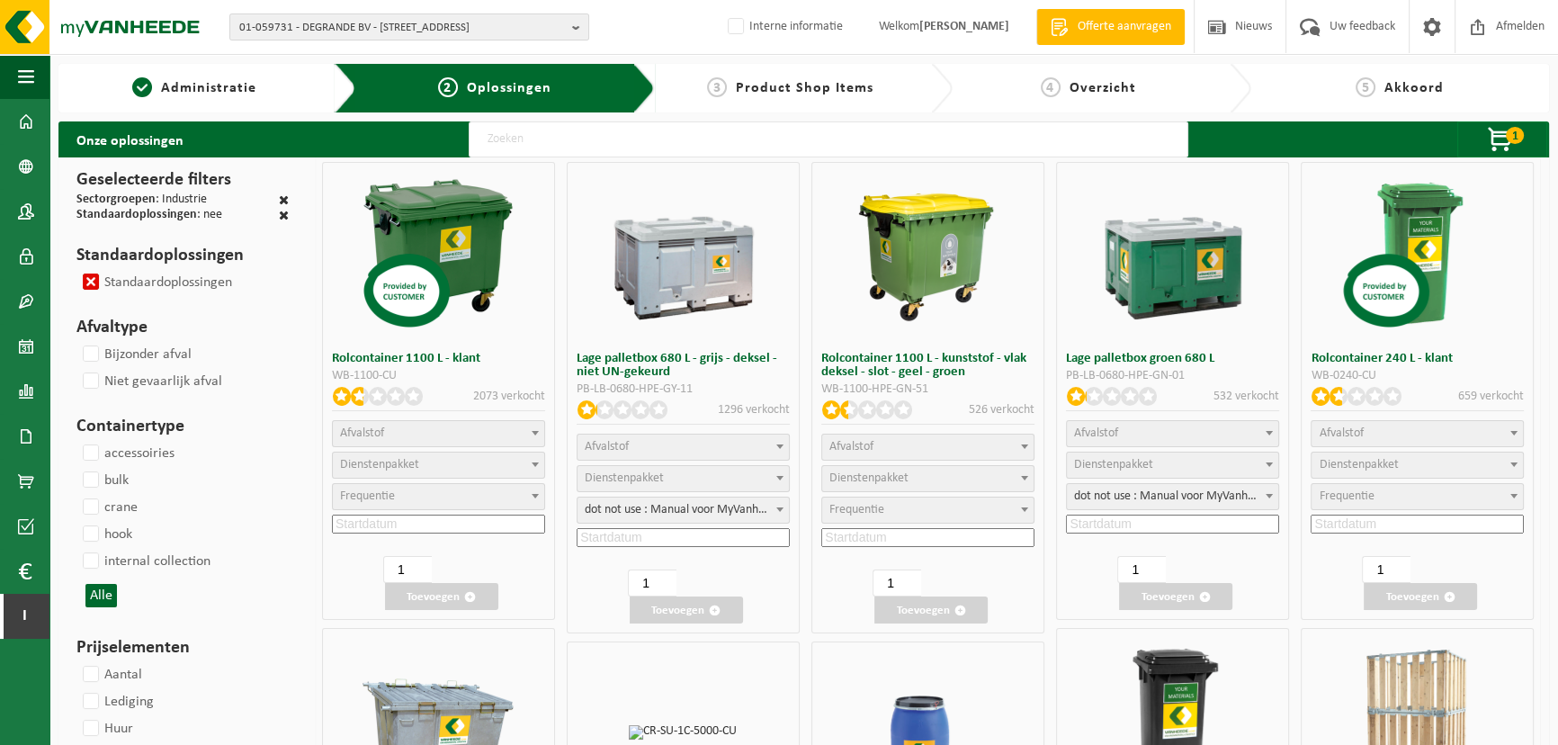
click at [76, 269] on input "Standaardoplossingen" at bounding box center [76, 268] width 1 height 1
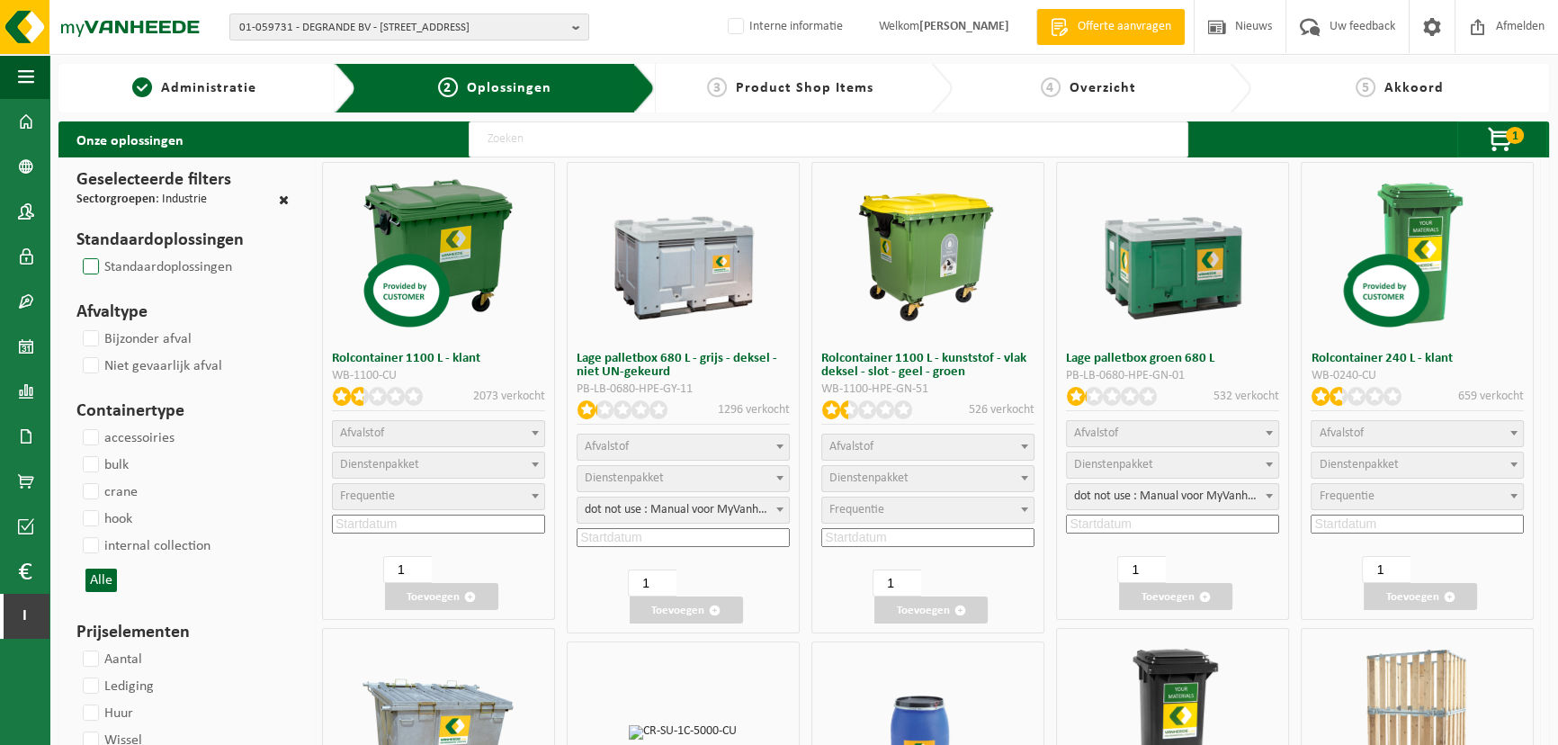
click at [90, 261] on label "Standaardoplossingen" at bounding box center [155, 267] width 153 height 27
click at [76, 254] on input "Standaardoplossingen" at bounding box center [76, 253] width 1 height 1
checkbox input "true"
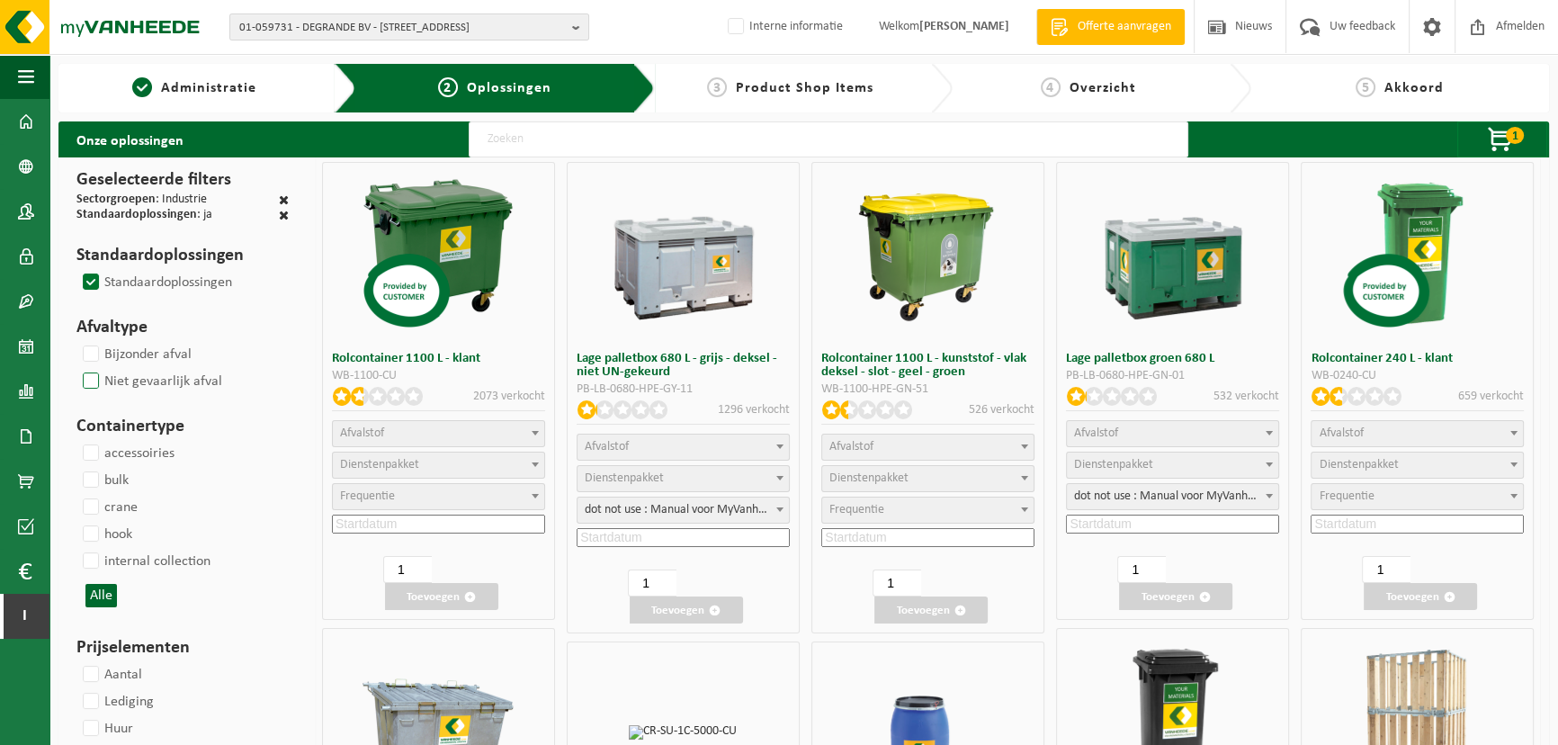
select select
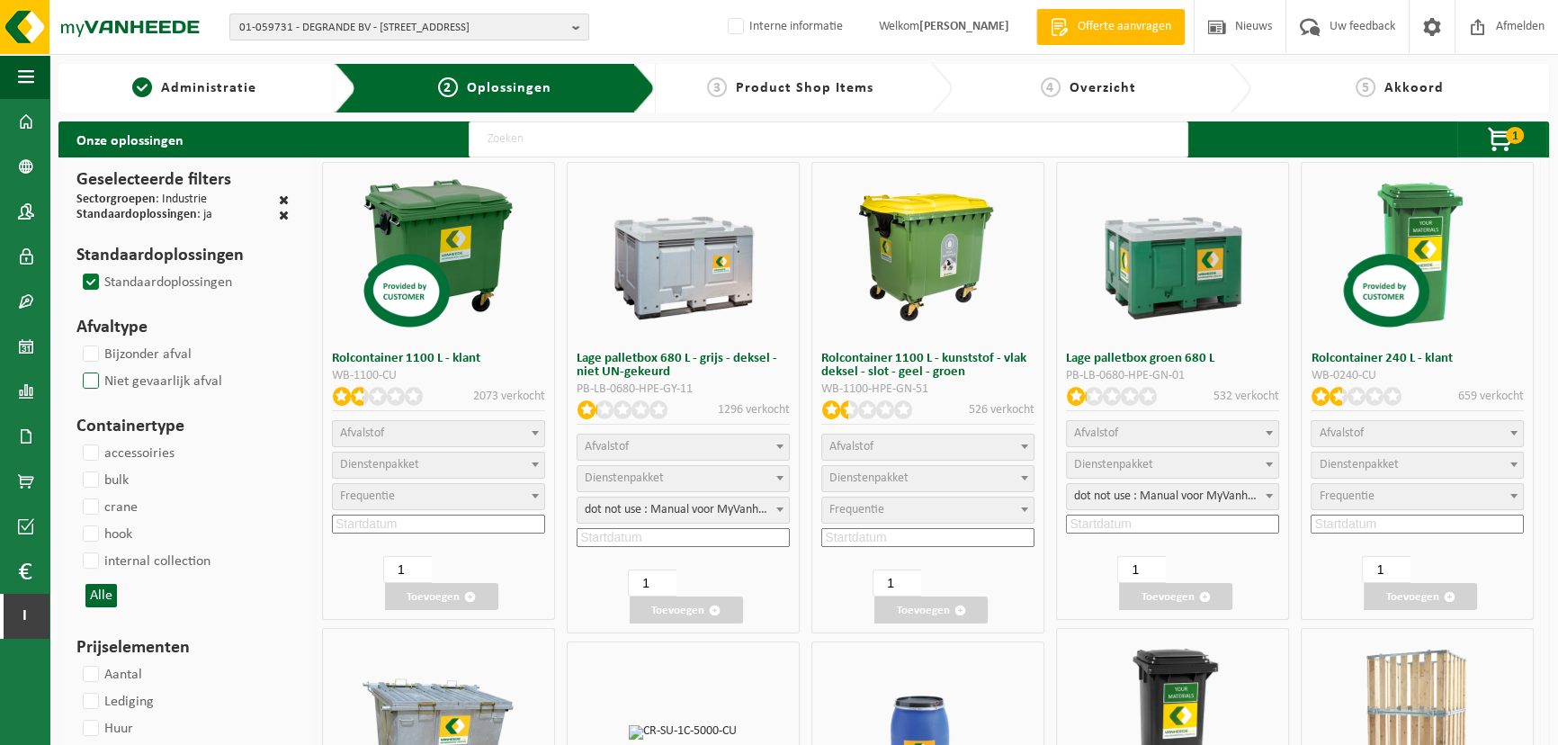
select select
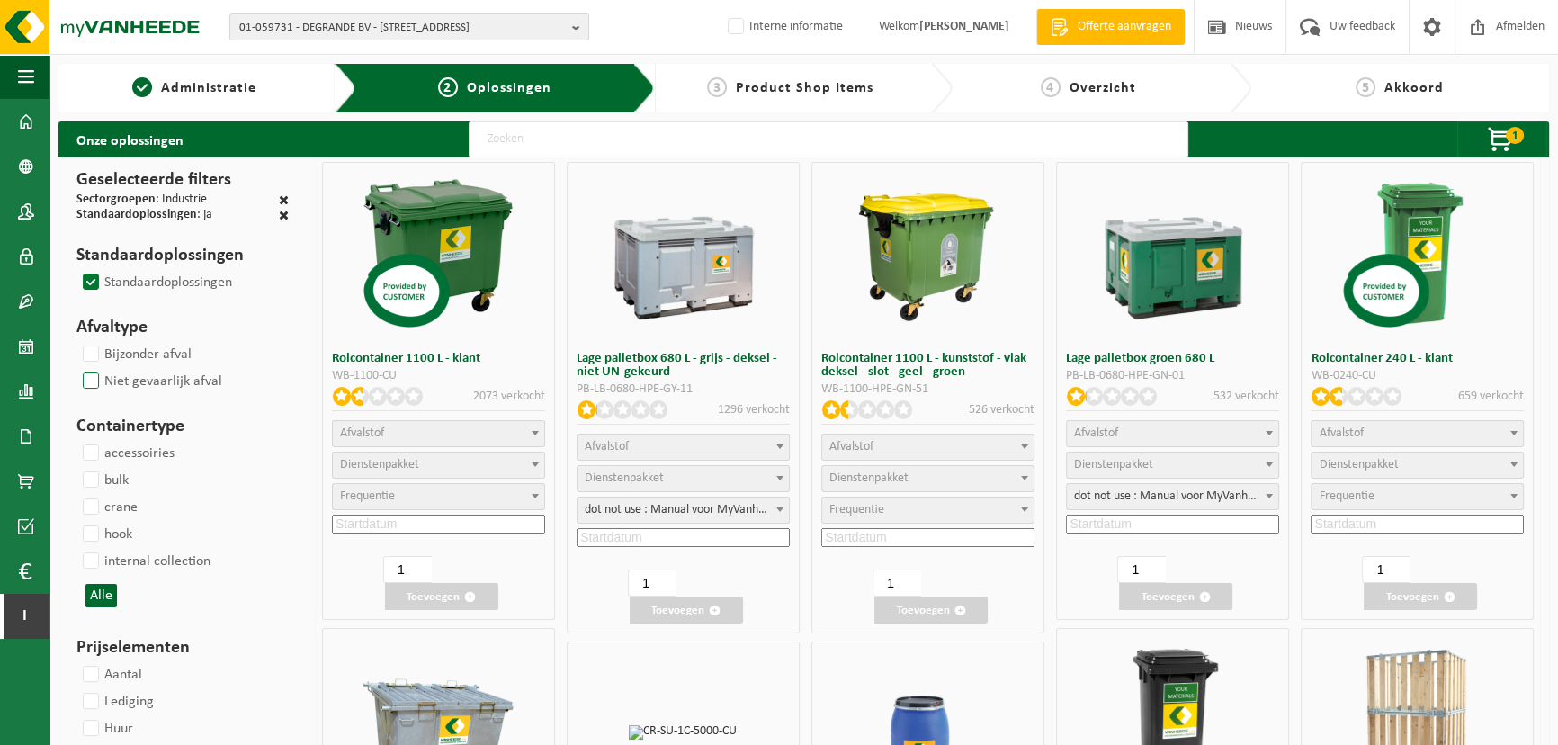
select select
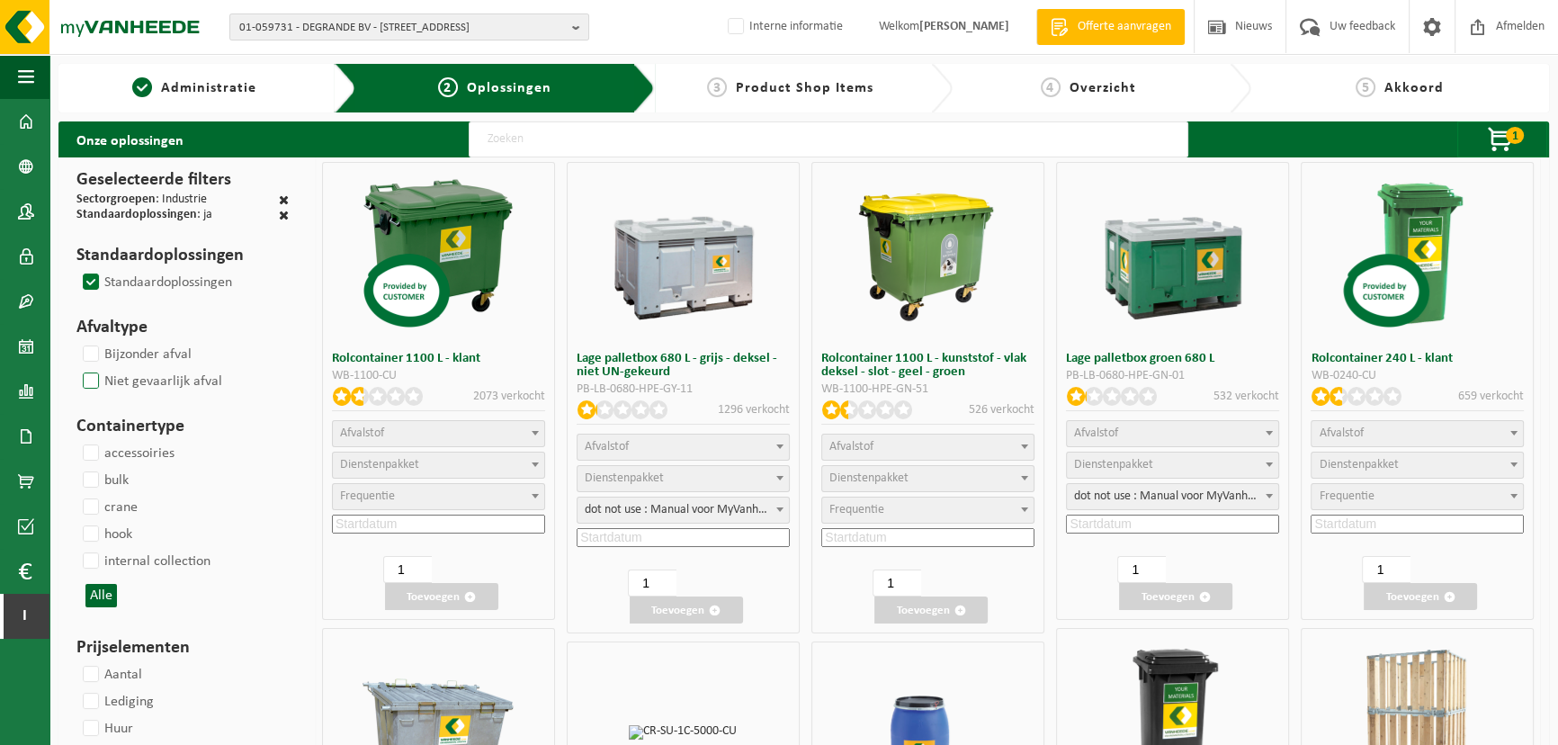
select select
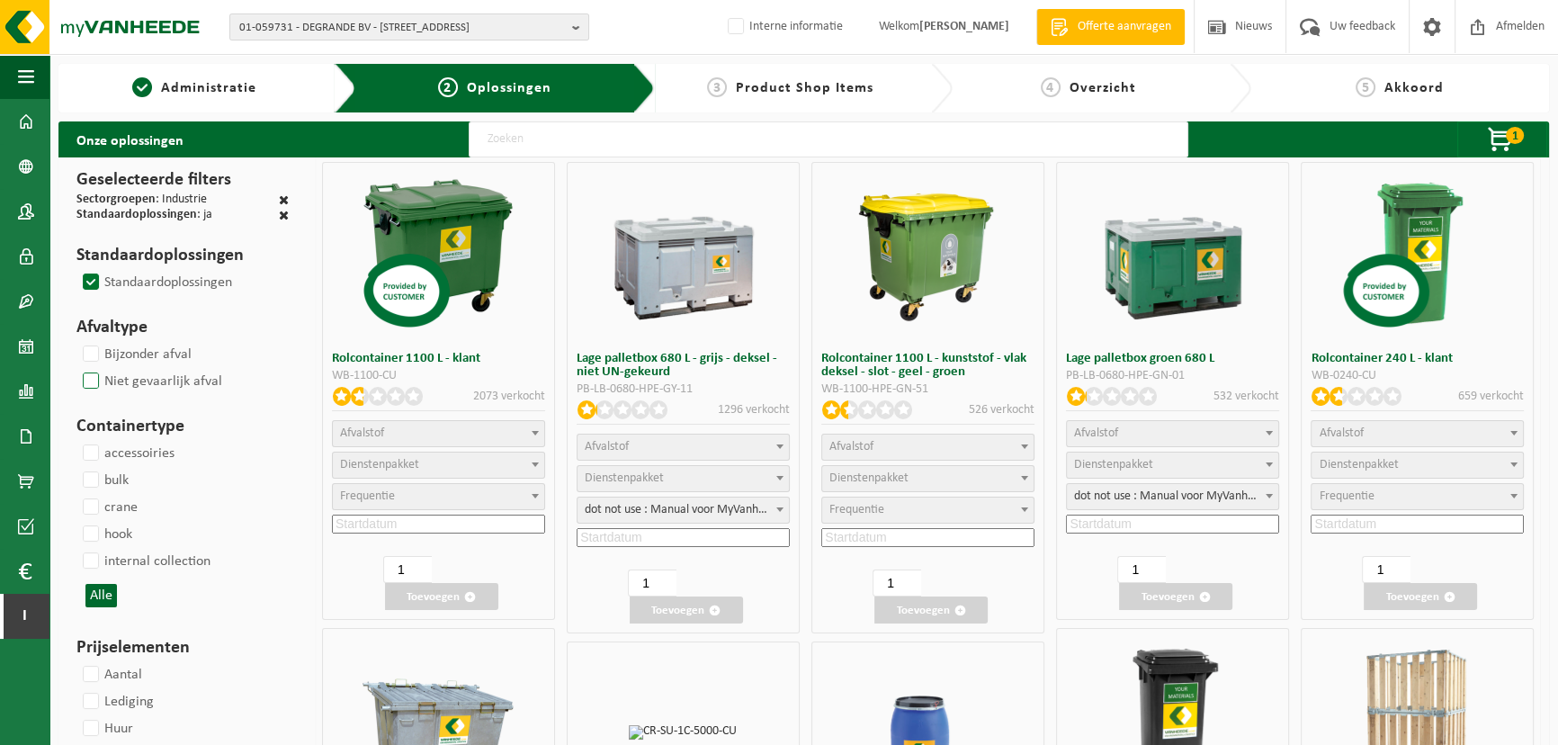
select select
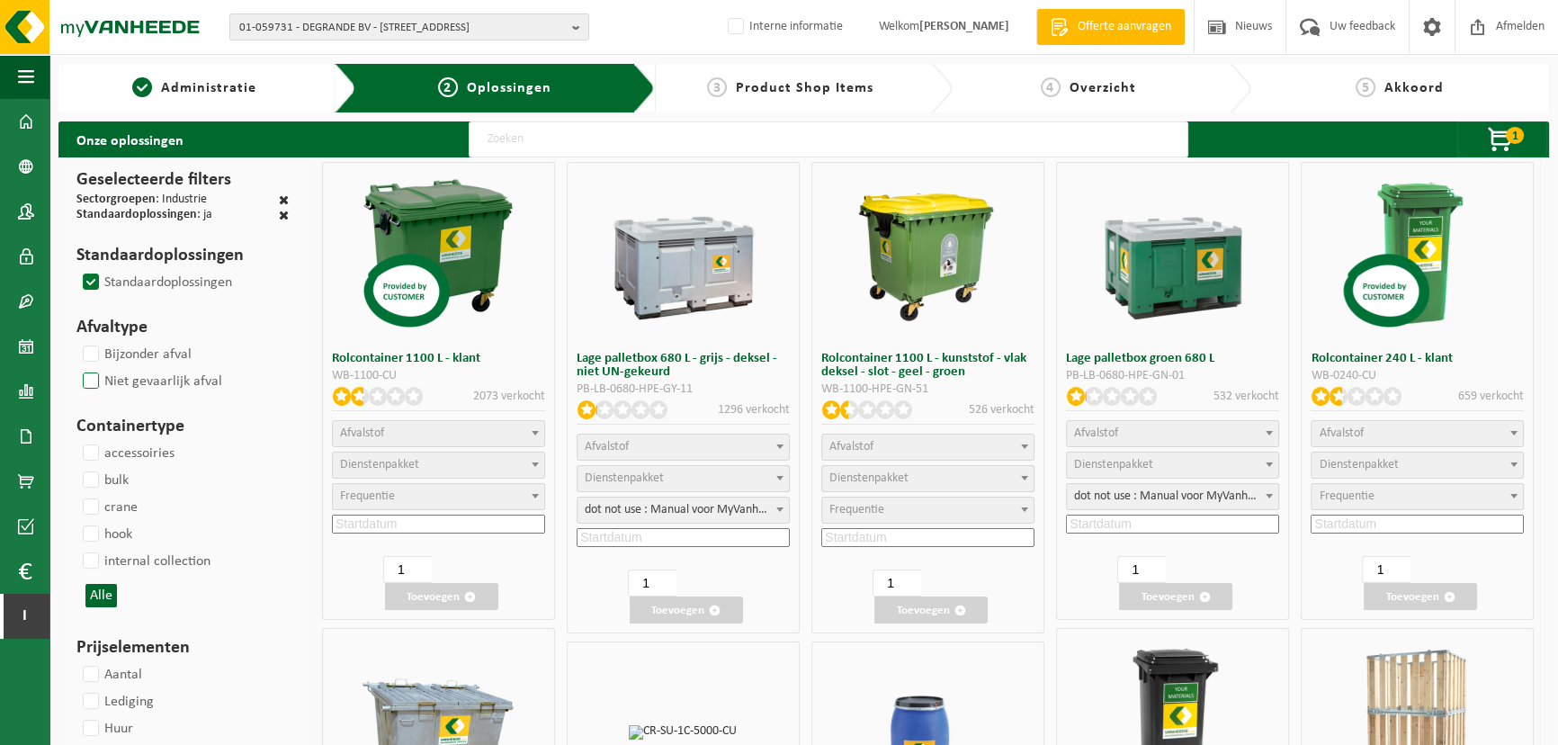
select select
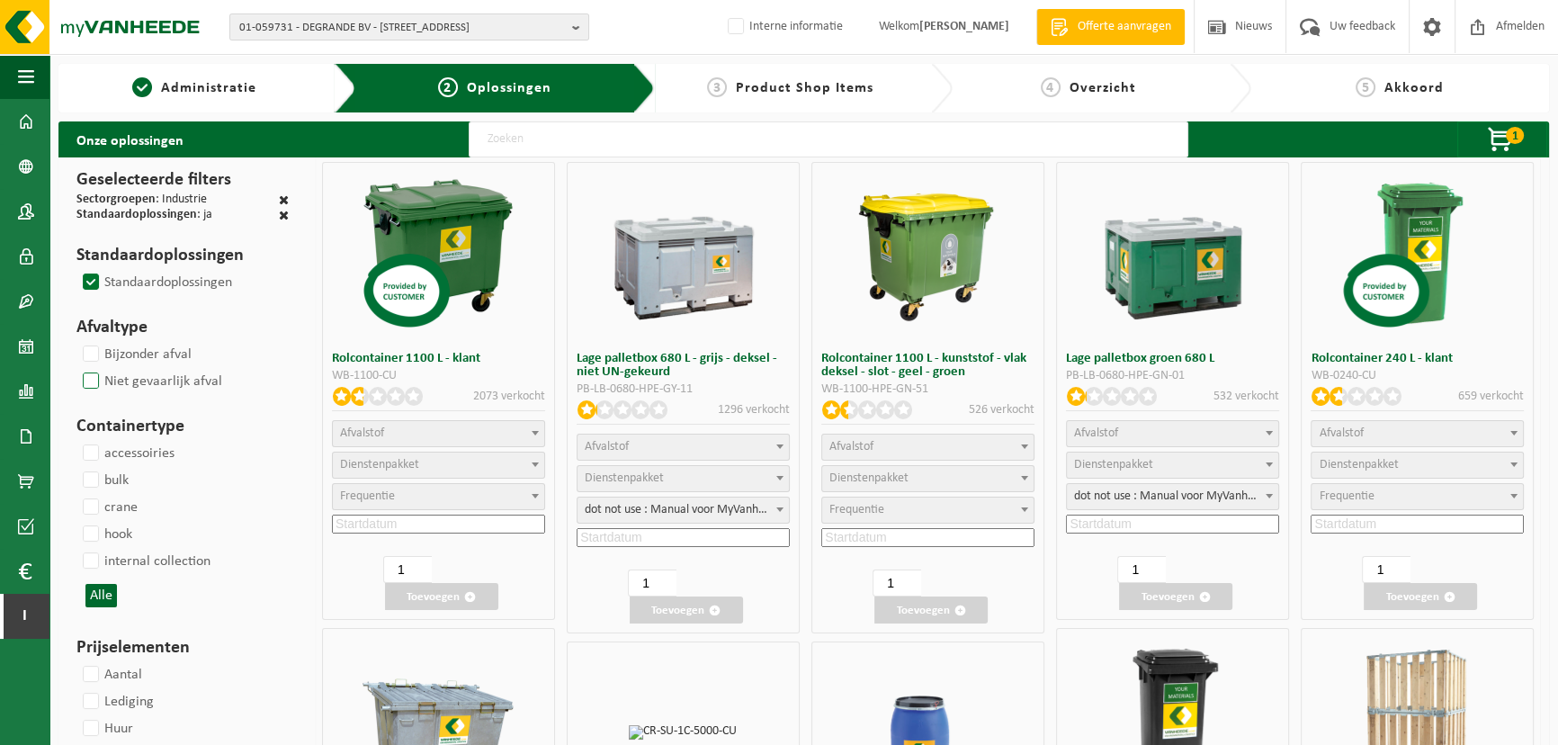
select select
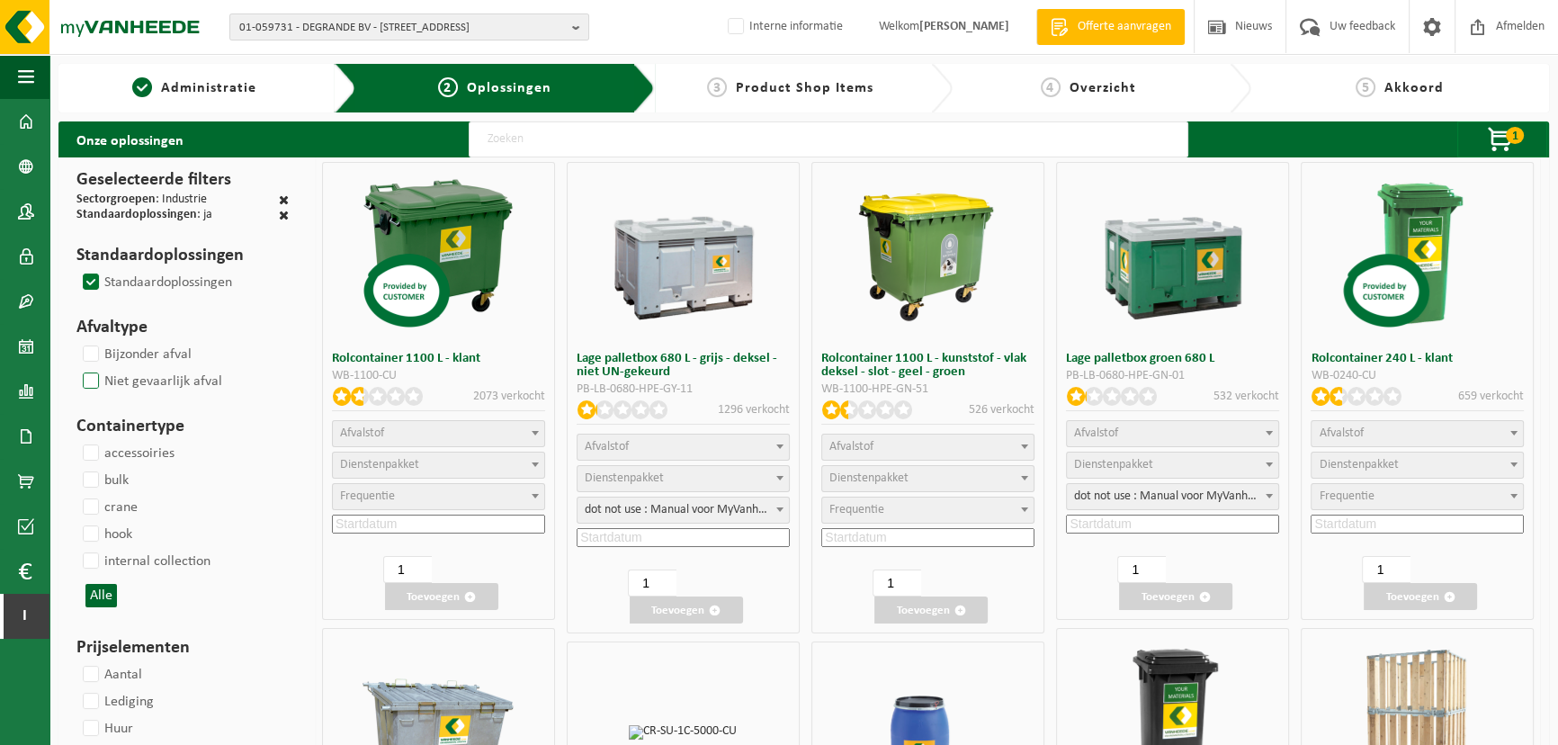
select select
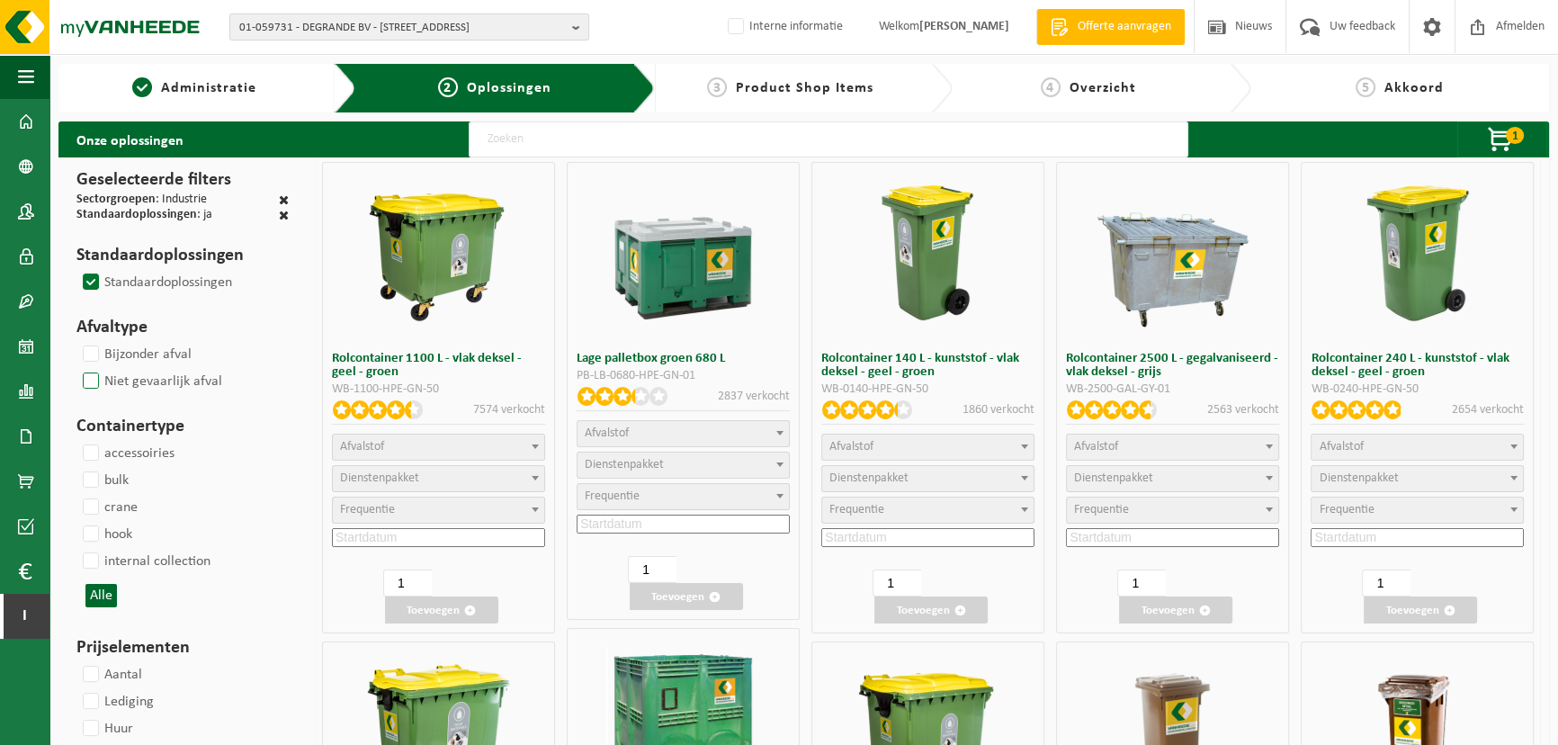
click at [96, 373] on label "Niet gevaarlijk afval" at bounding box center [150, 381] width 143 height 27
click at [76, 368] on input "Niet gevaarlijk afval" at bounding box center [76, 367] width 1 height 1
checkbox input "true"
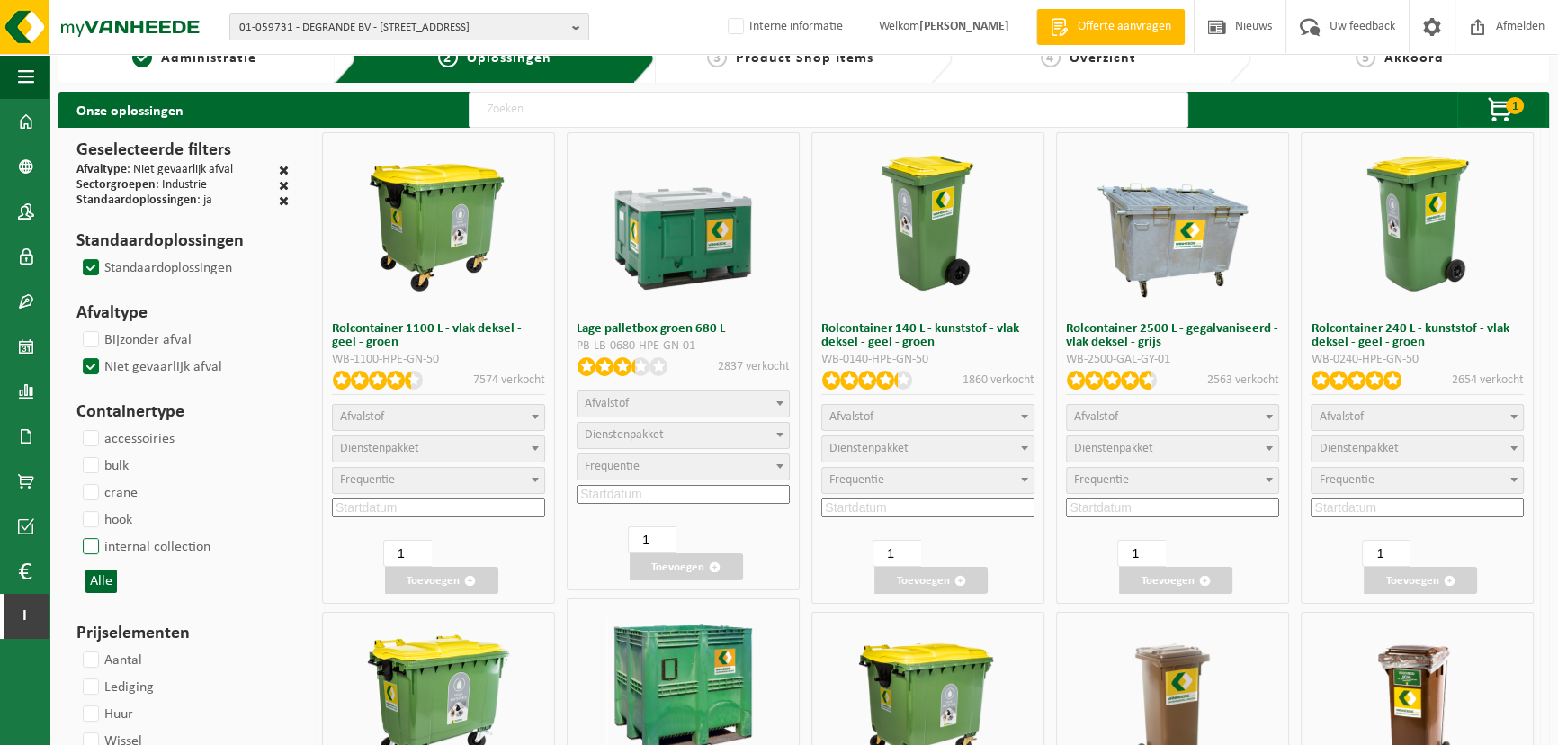
select select
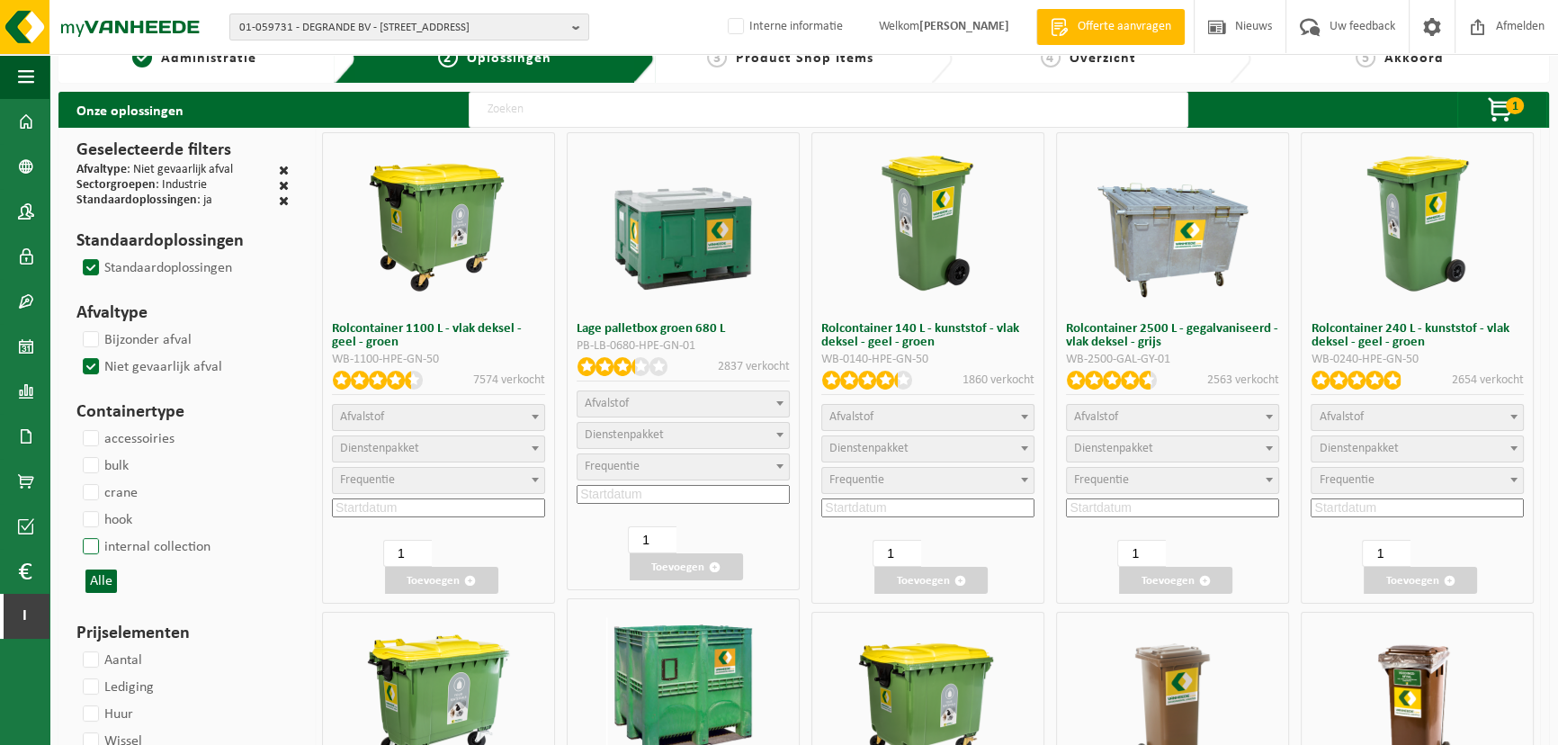
select select
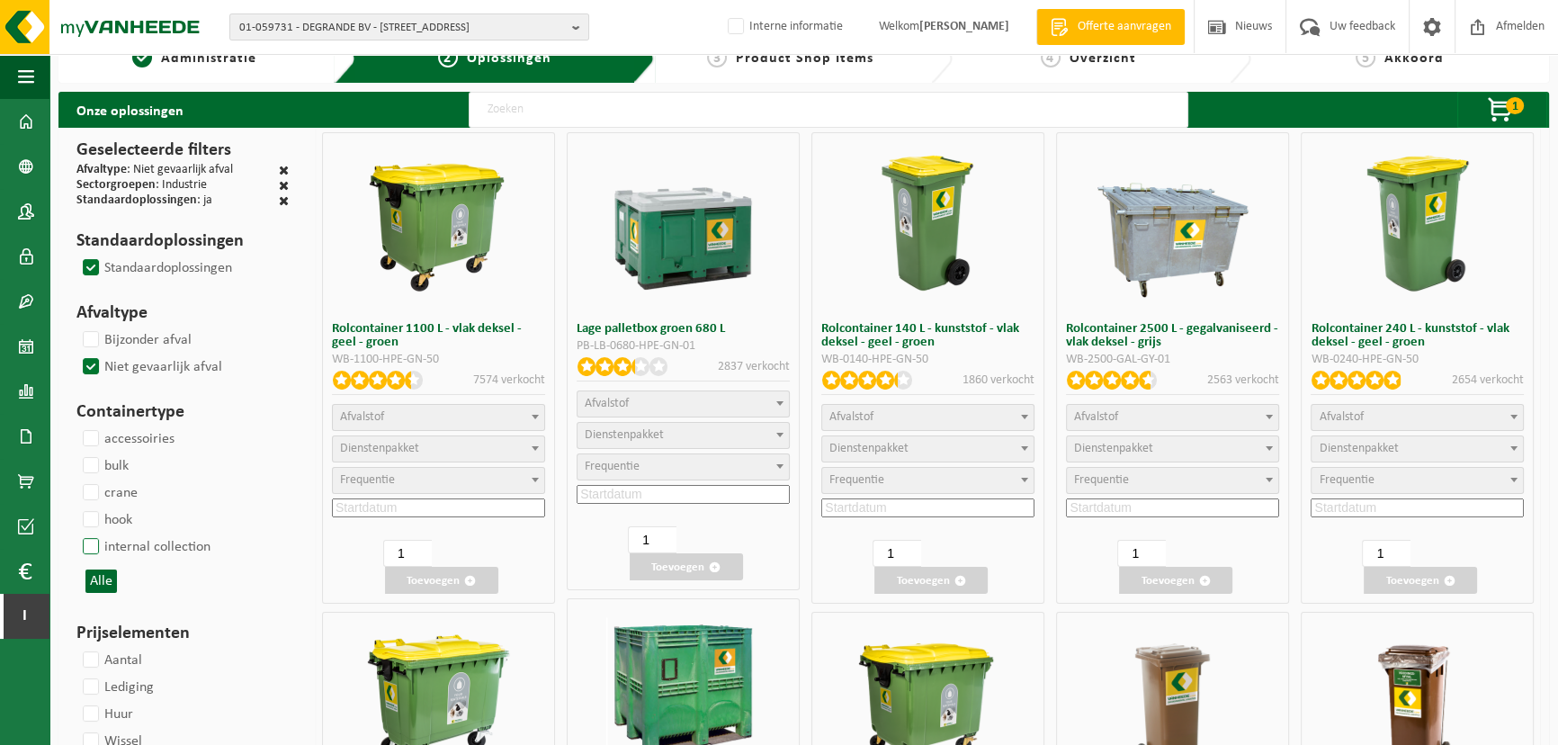
select select
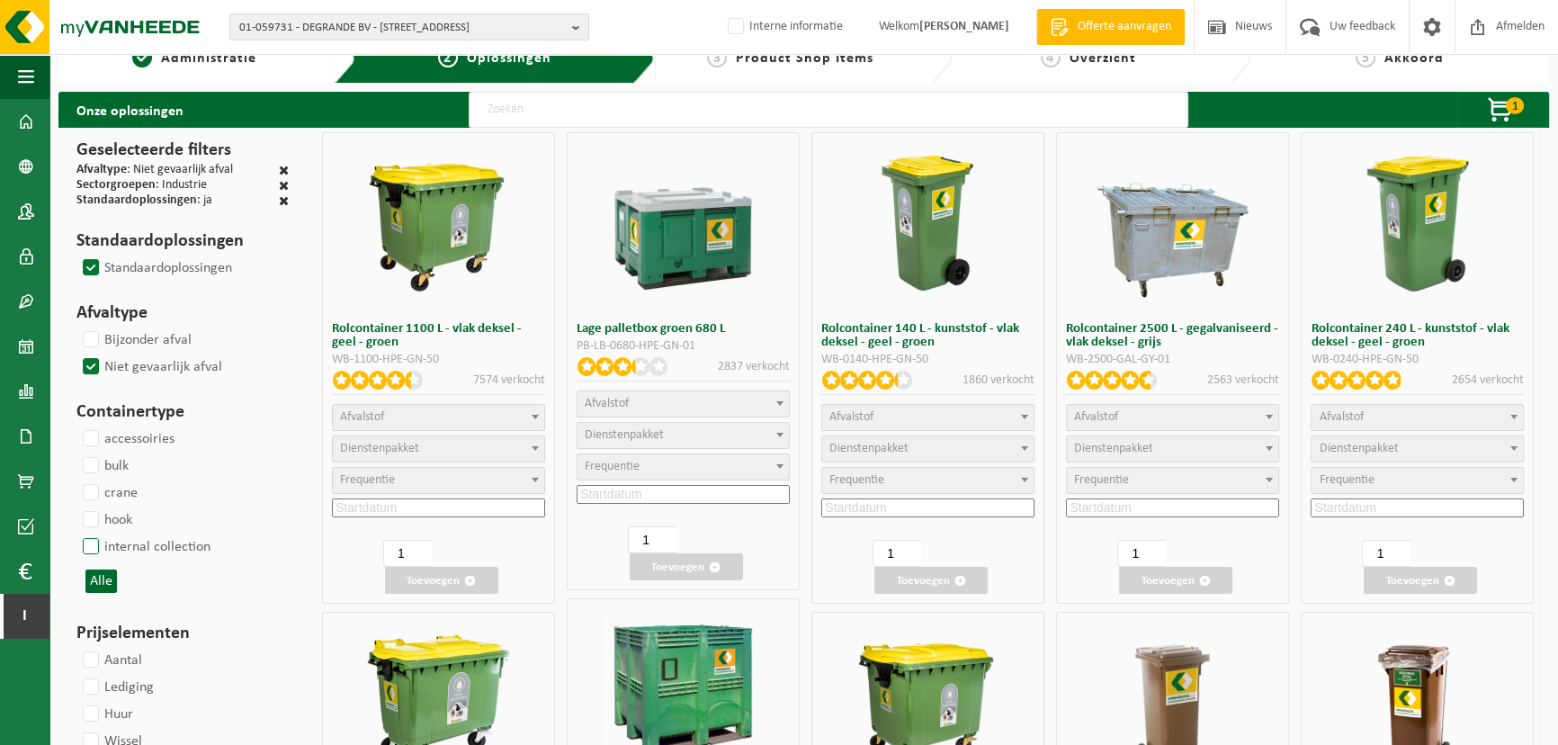
select select
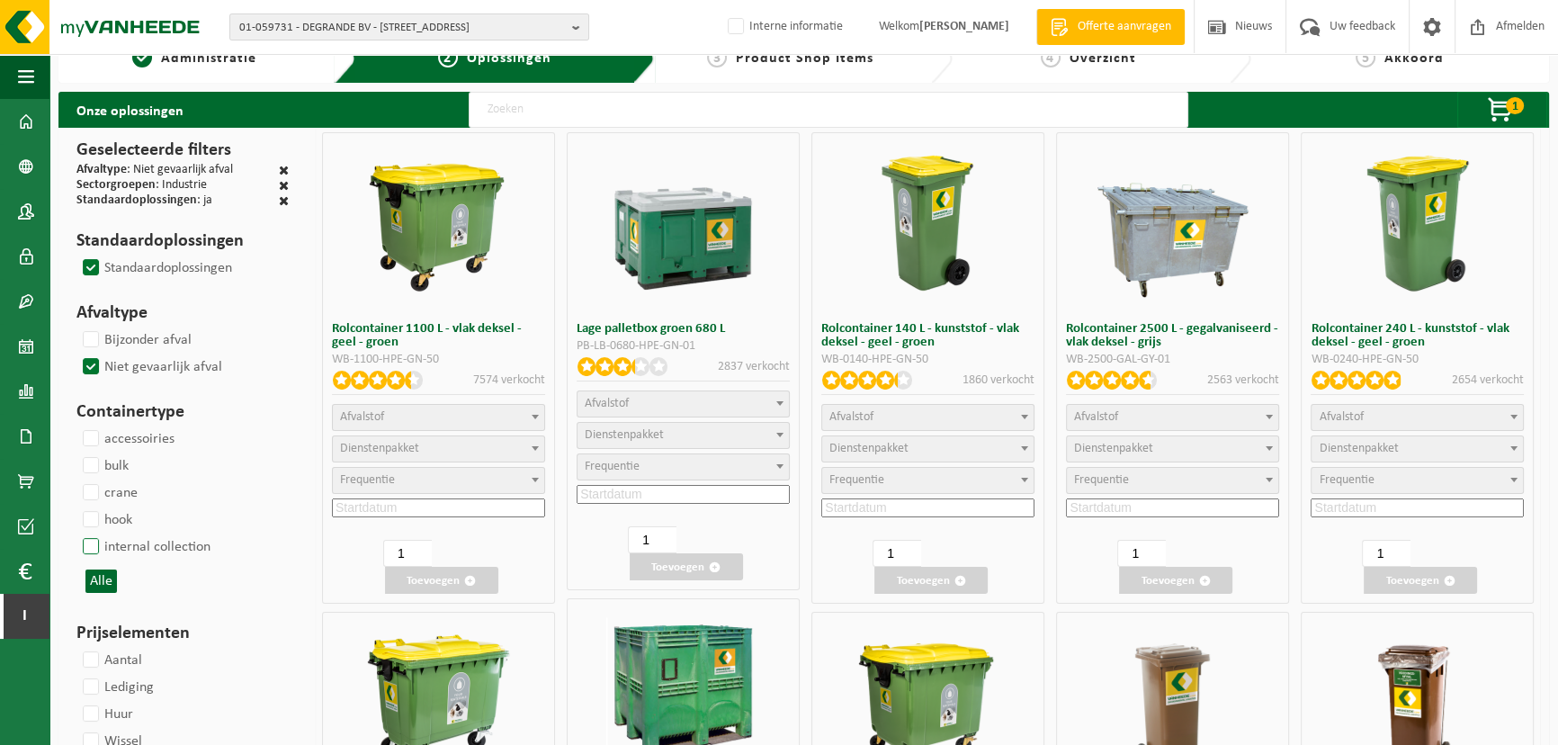
select select
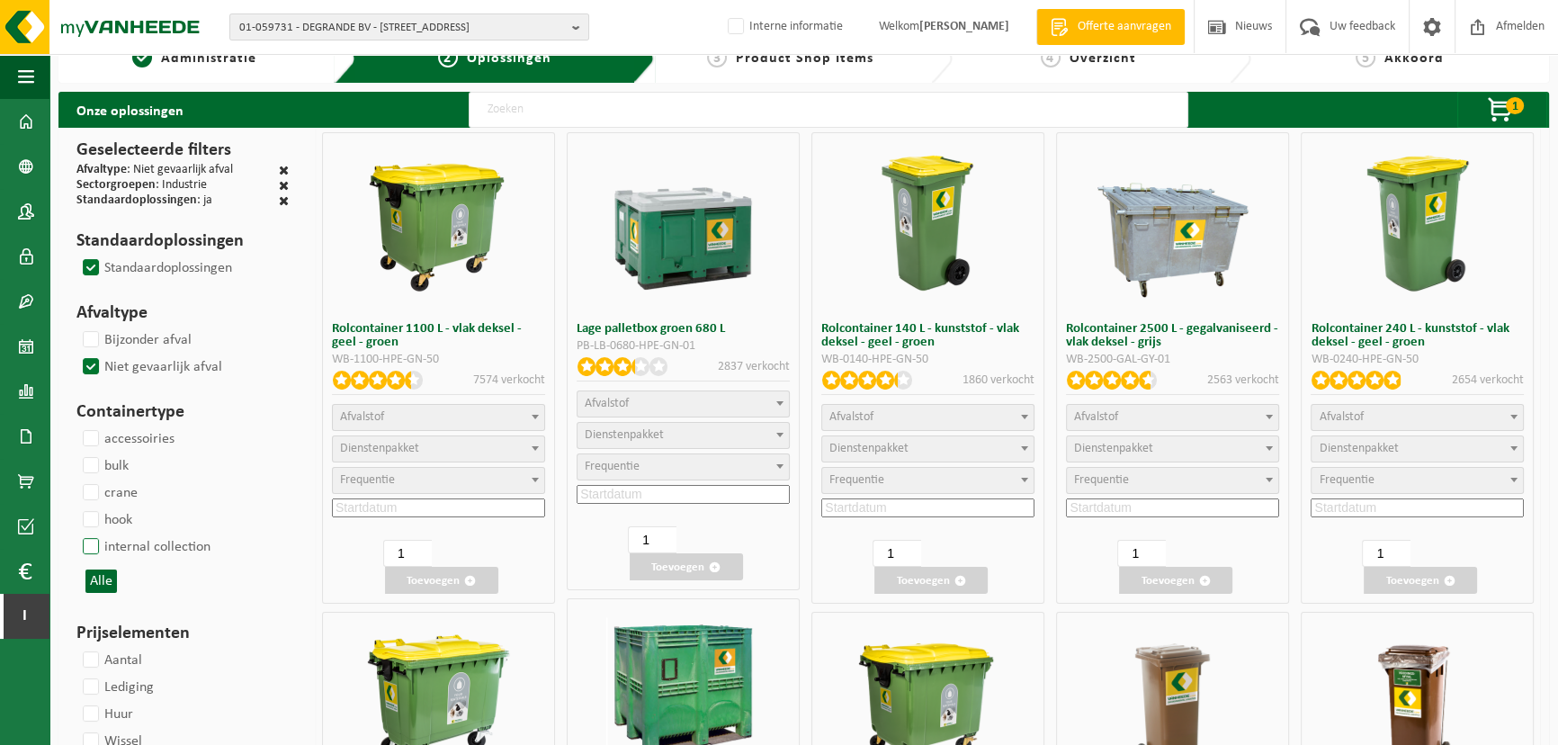
select select
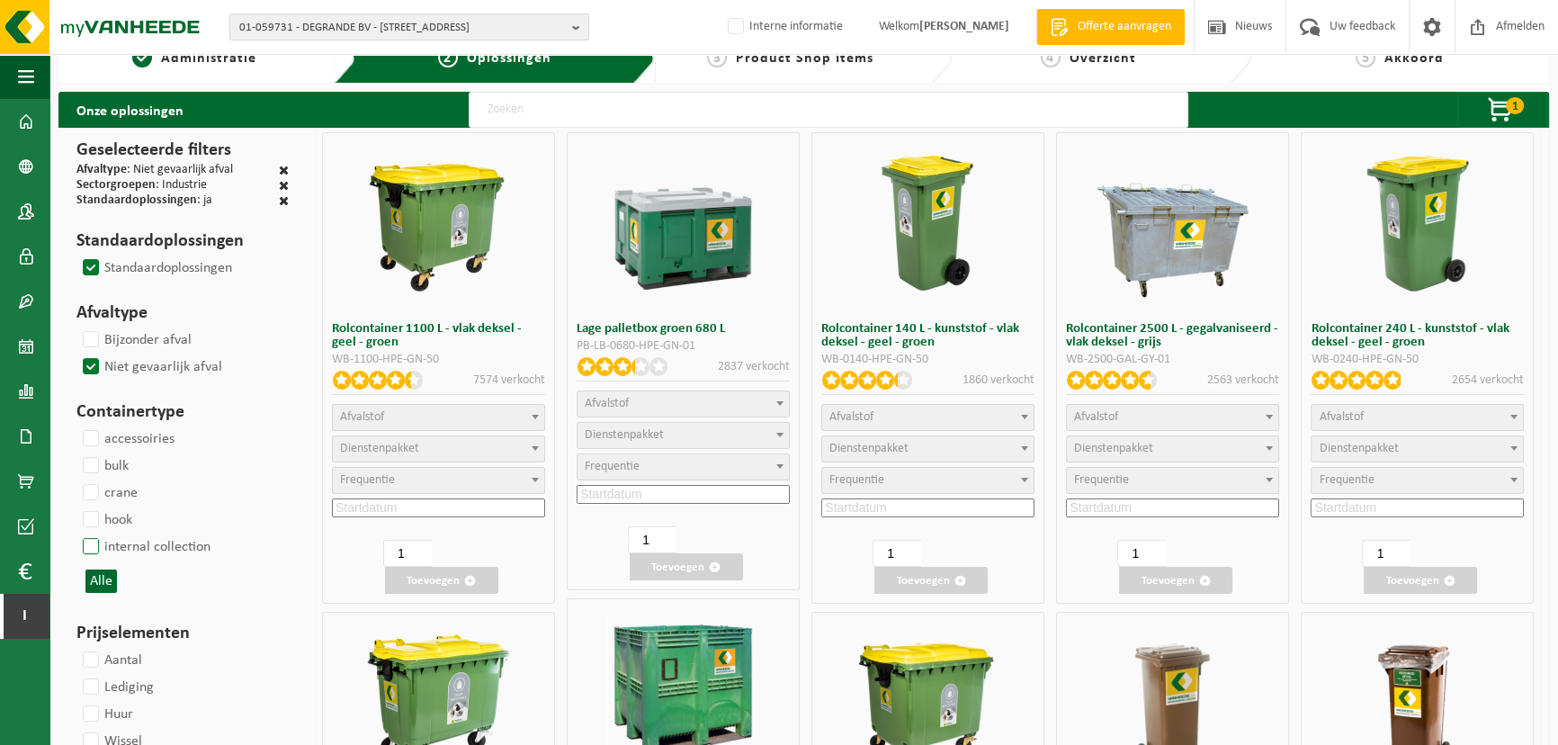
select select
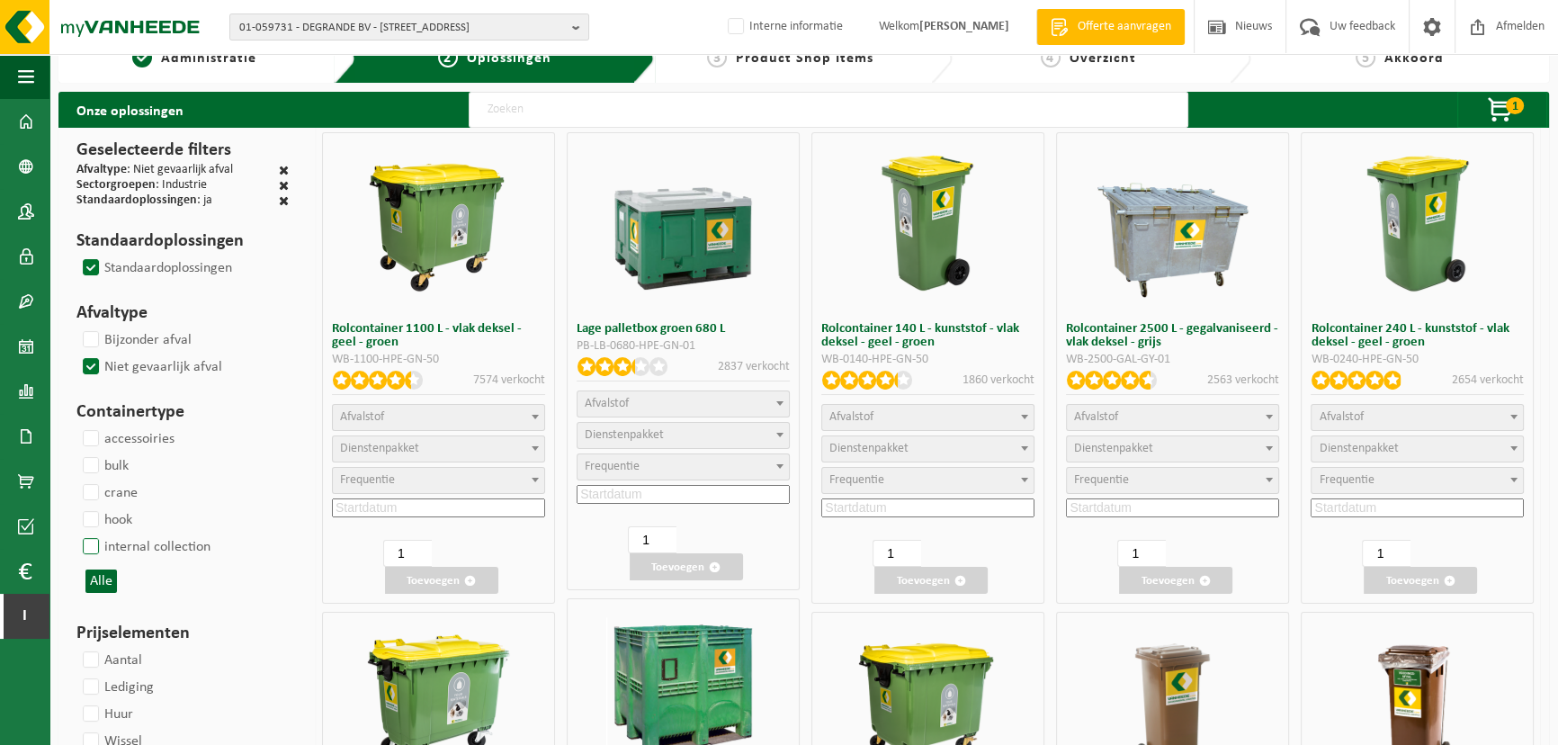
select select
select select "18"
select select
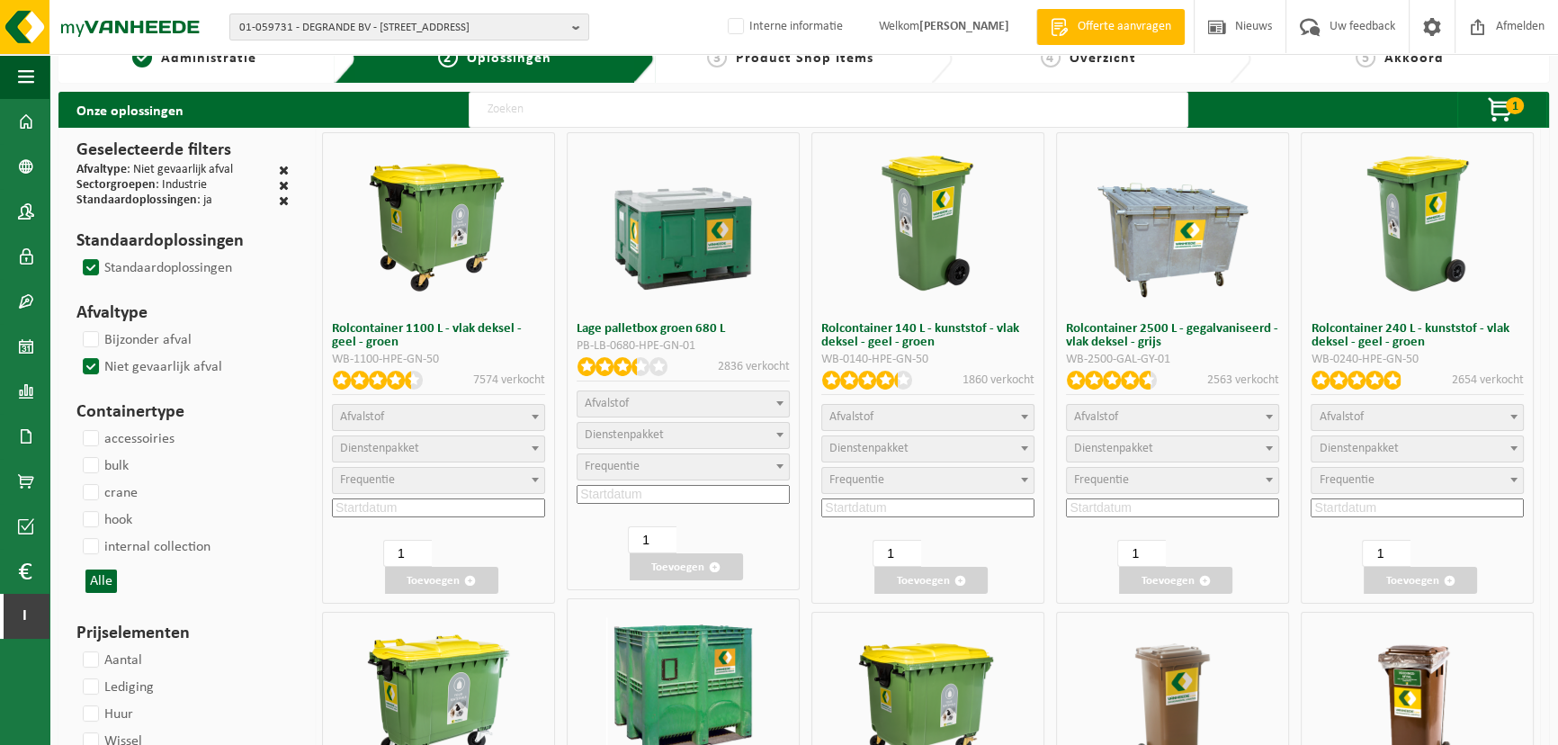
select select "197"
select select
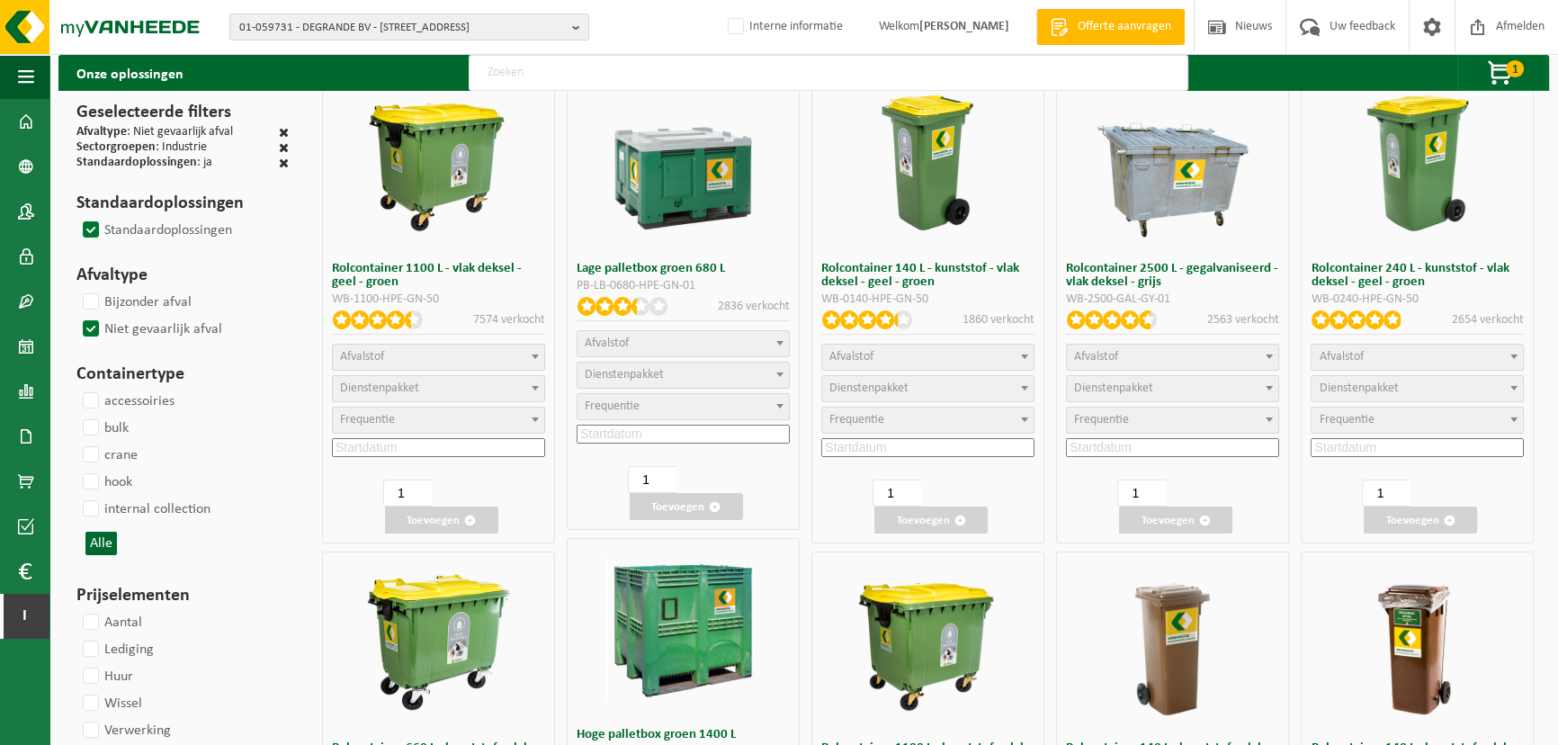
select select
select select "25"
click at [98, 539] on button "Alle" at bounding box center [100, 542] width 31 height 23
click at [94, 613] on label "wheely bin" at bounding box center [123, 616] width 88 height 27
click at [76, 603] on input "wheely bin" at bounding box center [76, 603] width 1 height 1
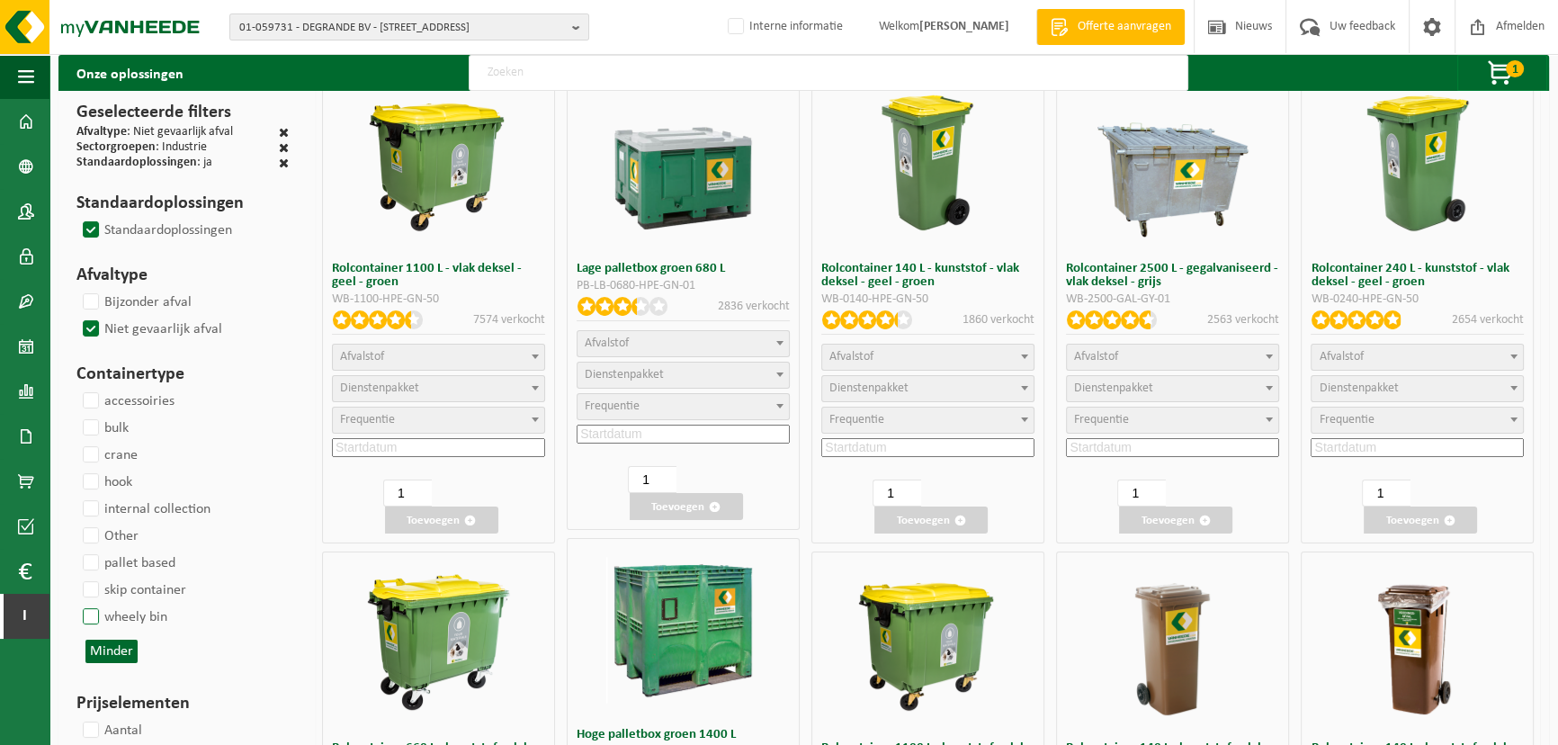
checkbox input "true"
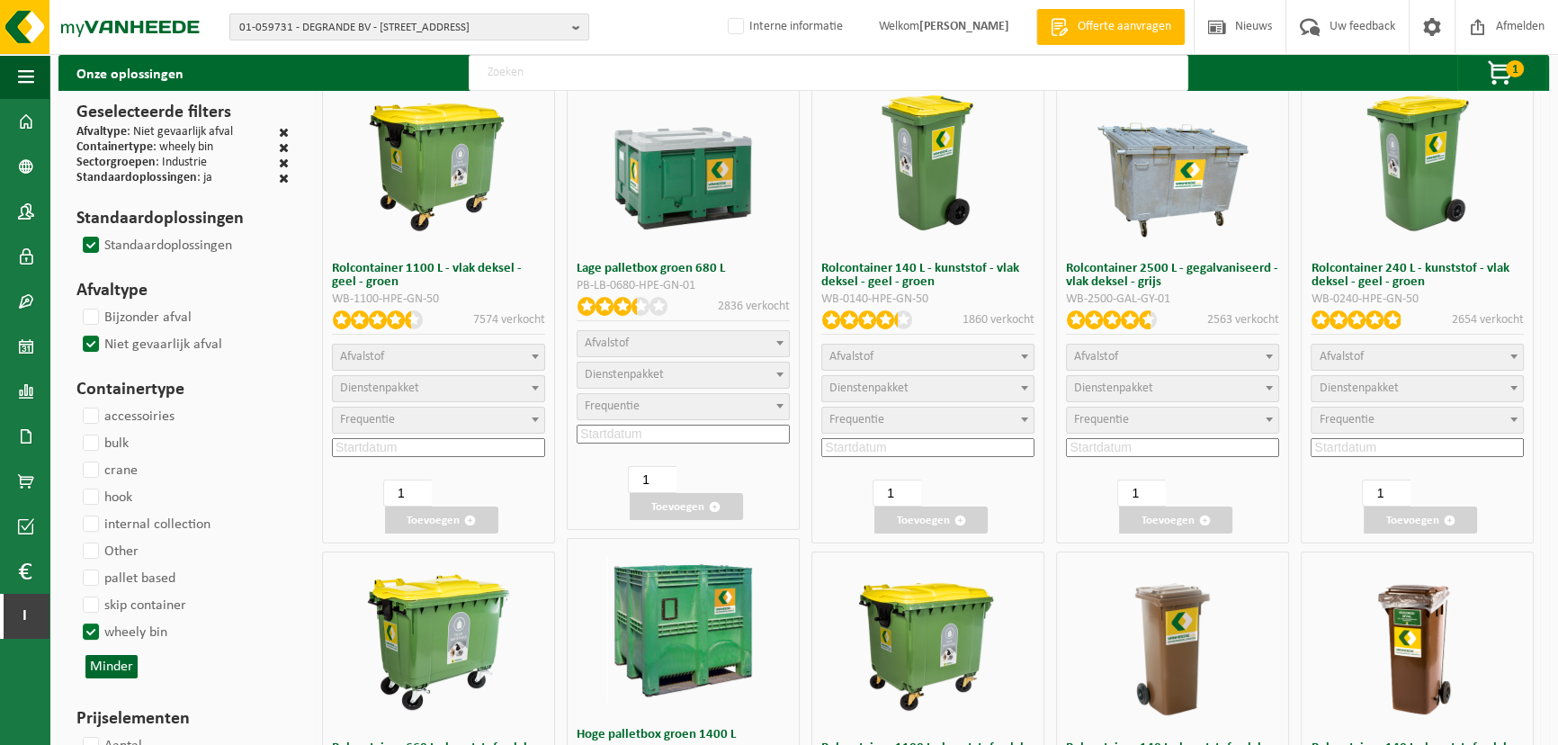
select select
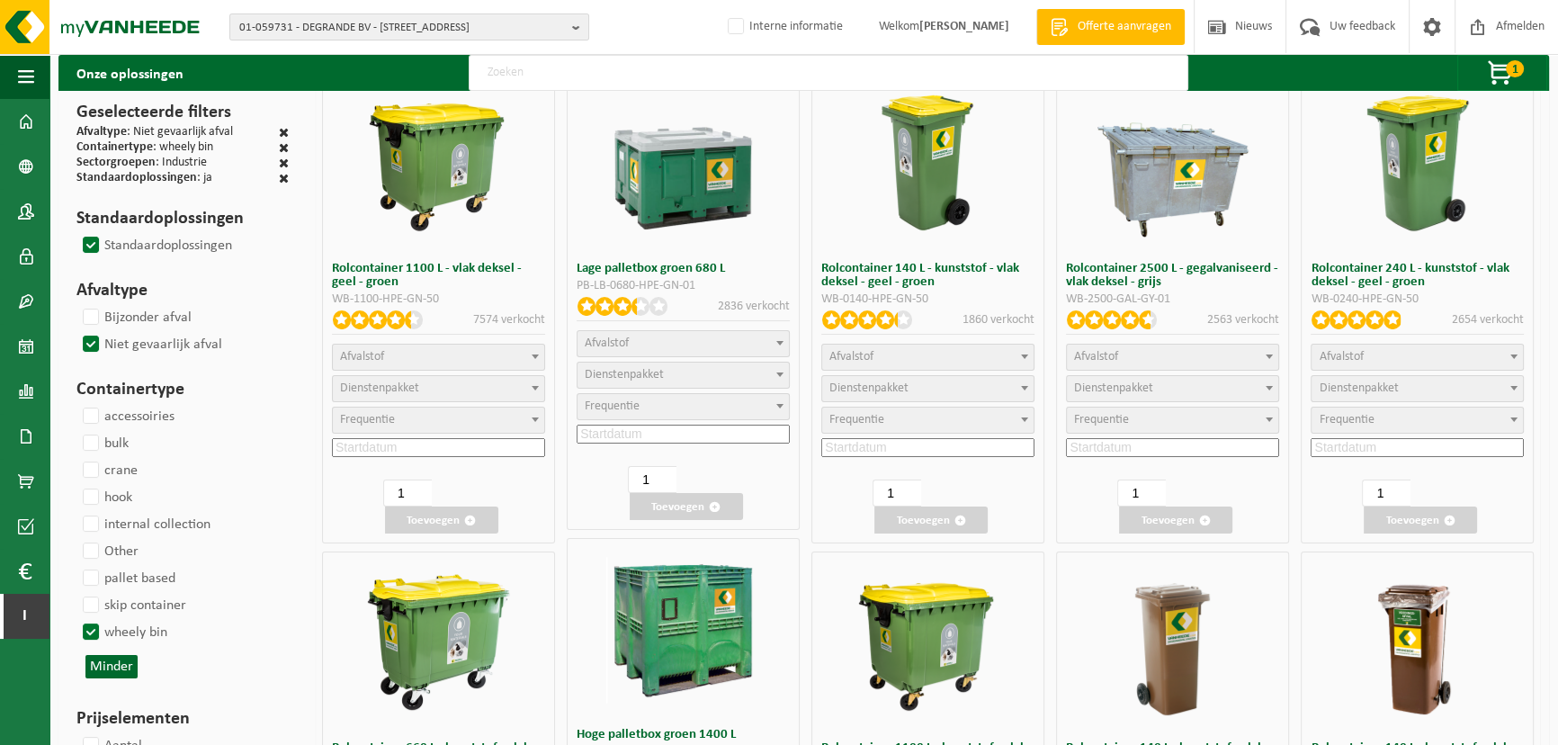
select select
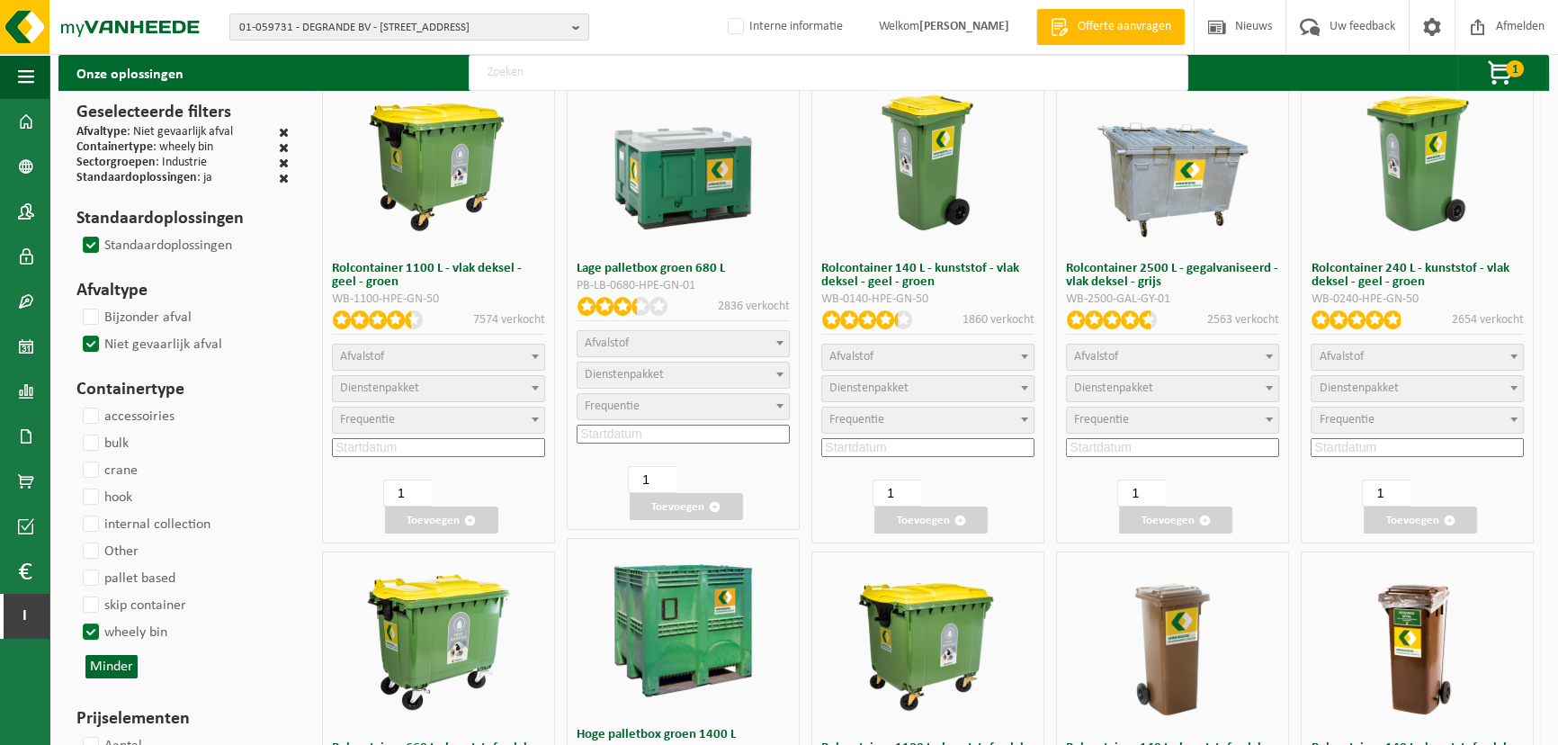
select select
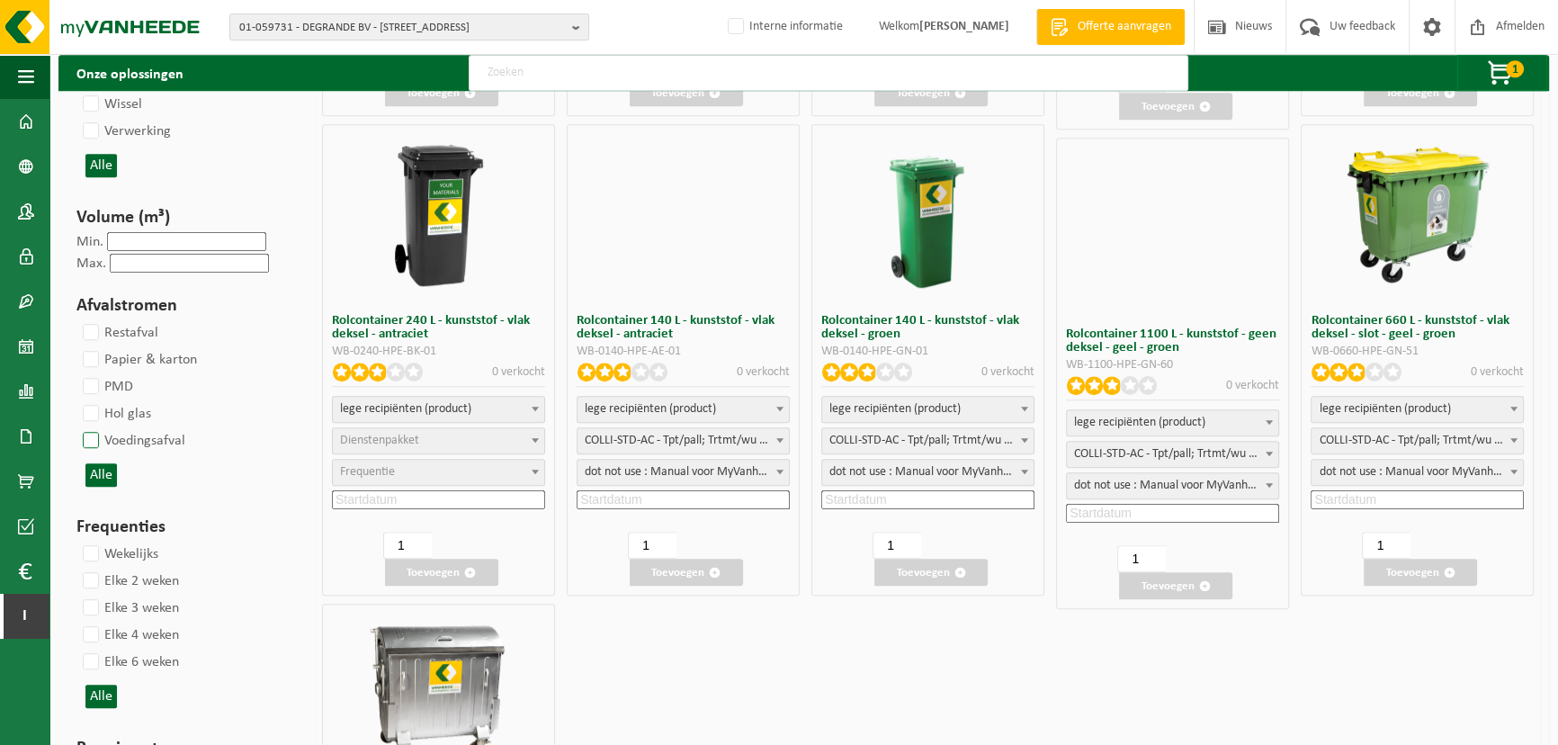
scroll to position [1477, 0]
click at [91, 438] on label "Voedingsafval" at bounding box center [132, 439] width 106 height 27
click at [76, 426] on input "Voedingsafval" at bounding box center [76, 425] width 1 height 1
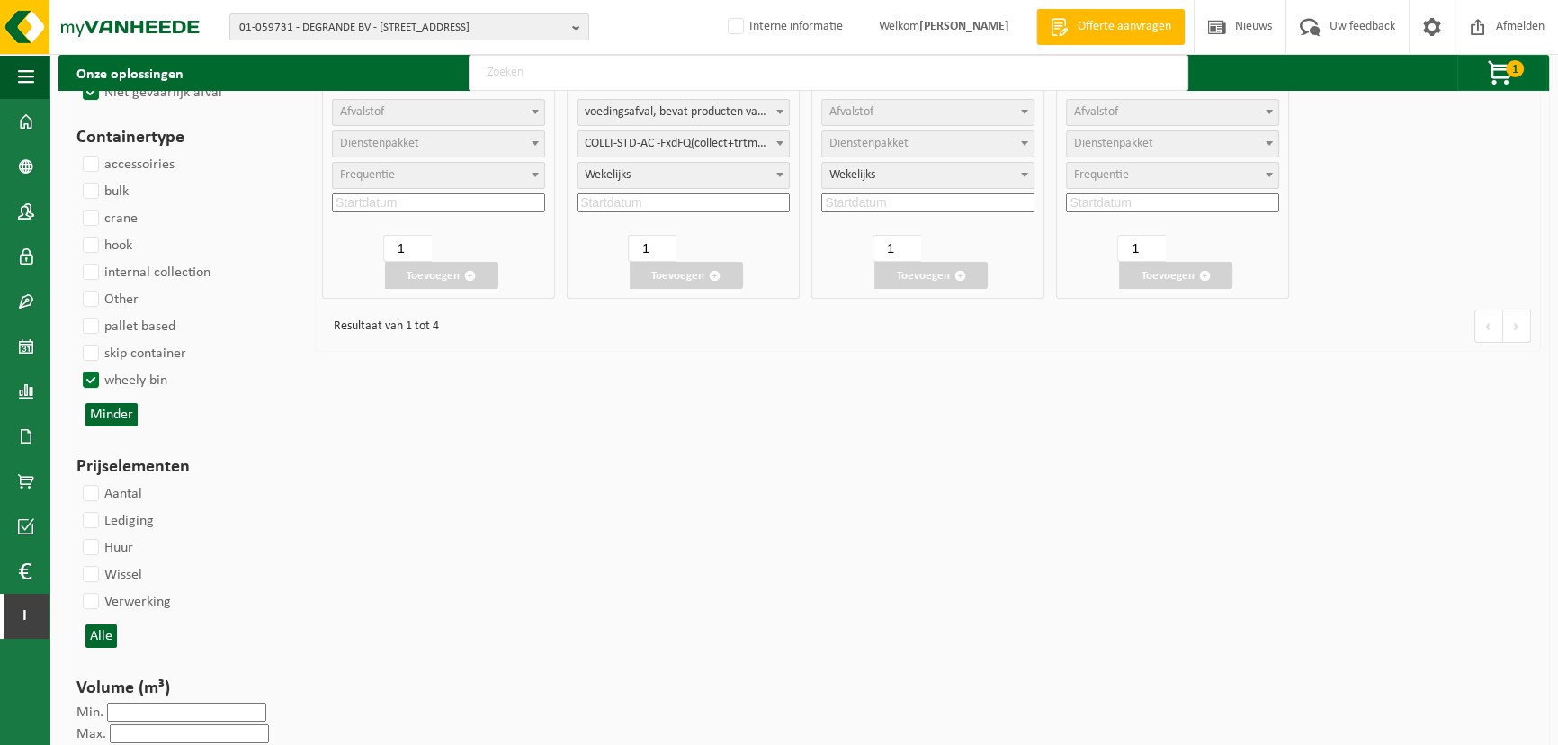
scroll to position [0, 0]
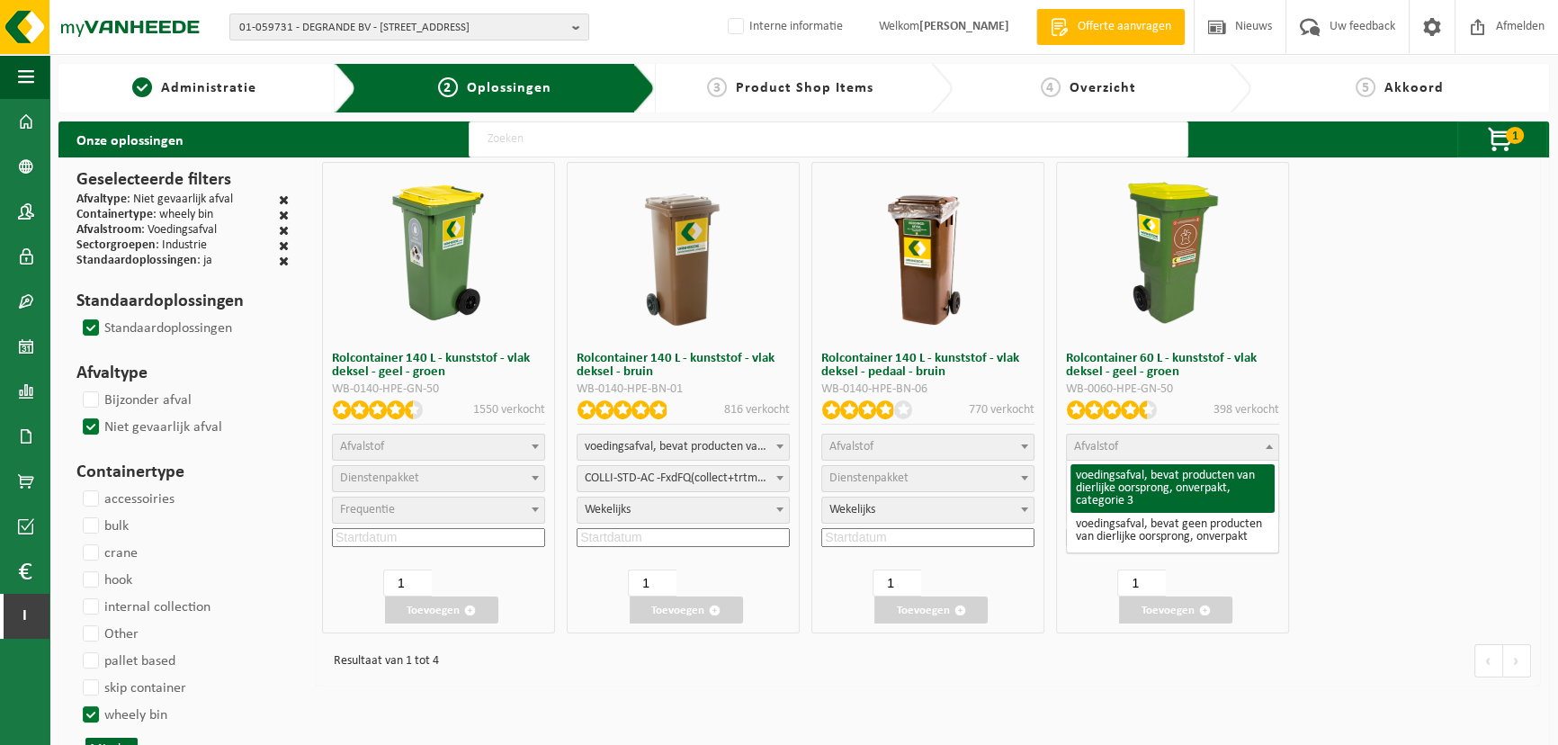
click at [1157, 451] on span "Afvalstof" at bounding box center [1172, 446] width 211 height 25
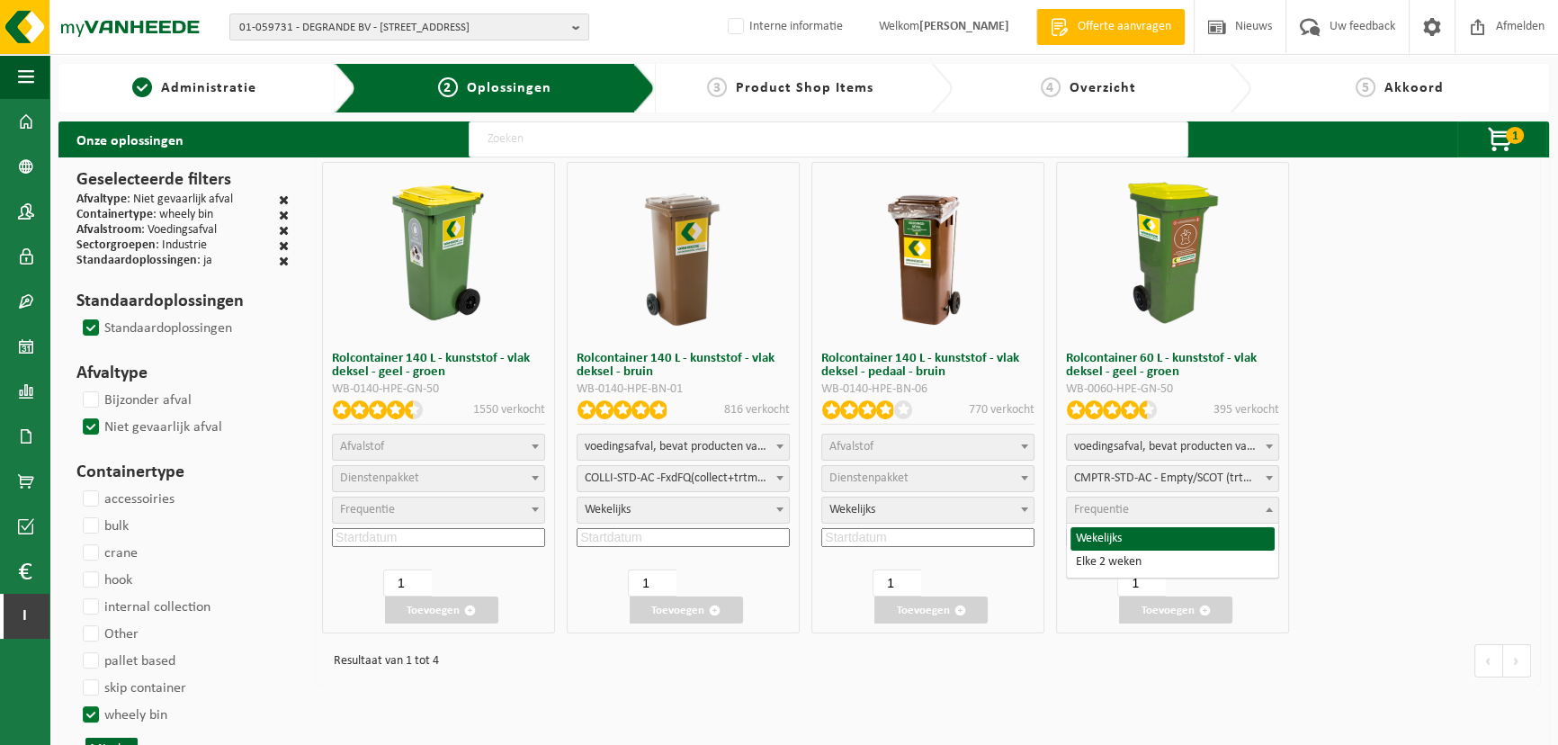
click at [1132, 514] on span "Frequentie" at bounding box center [1172, 509] width 211 height 25
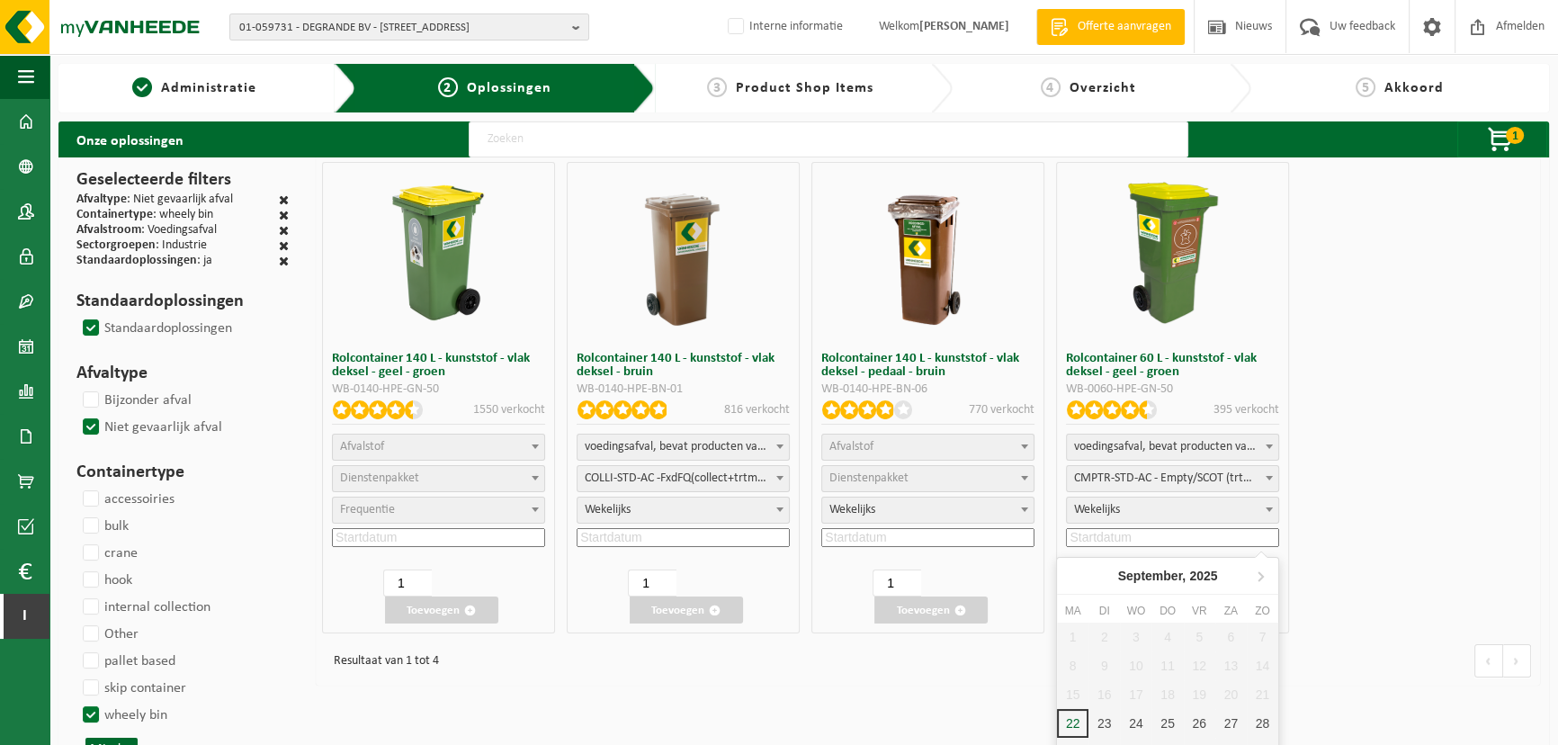
click at [1117, 539] on input at bounding box center [1172, 537] width 213 height 19
click at [1171, 717] on div "25" at bounding box center [1166, 723] width 31 height 29
click at [1169, 614] on button "Toevoegen" at bounding box center [1175, 609] width 113 height 27
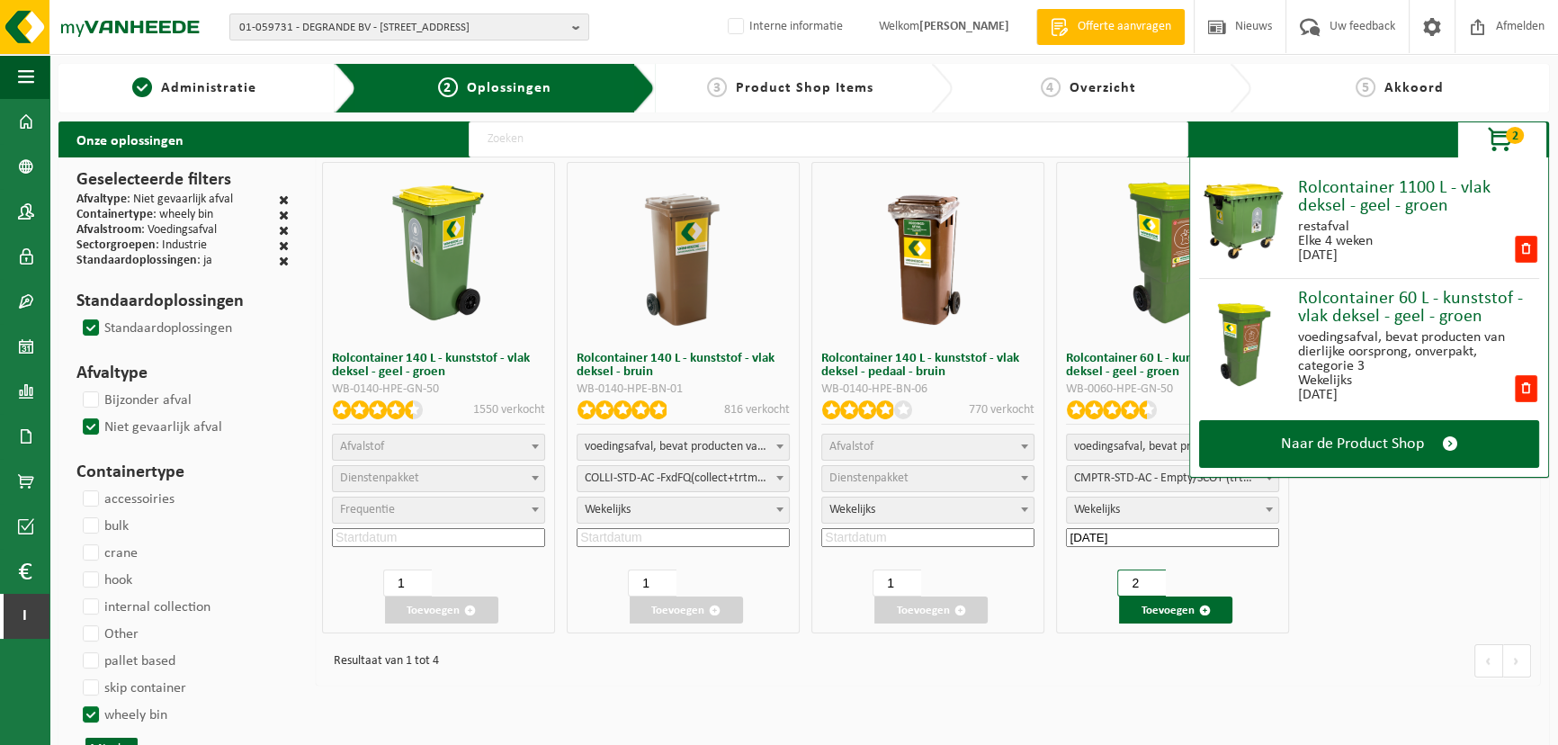
click at [1151, 579] on input "2" at bounding box center [1141, 582] width 49 height 27
click at [1156, 603] on button "Toevoegen" at bounding box center [1175, 609] width 113 height 27
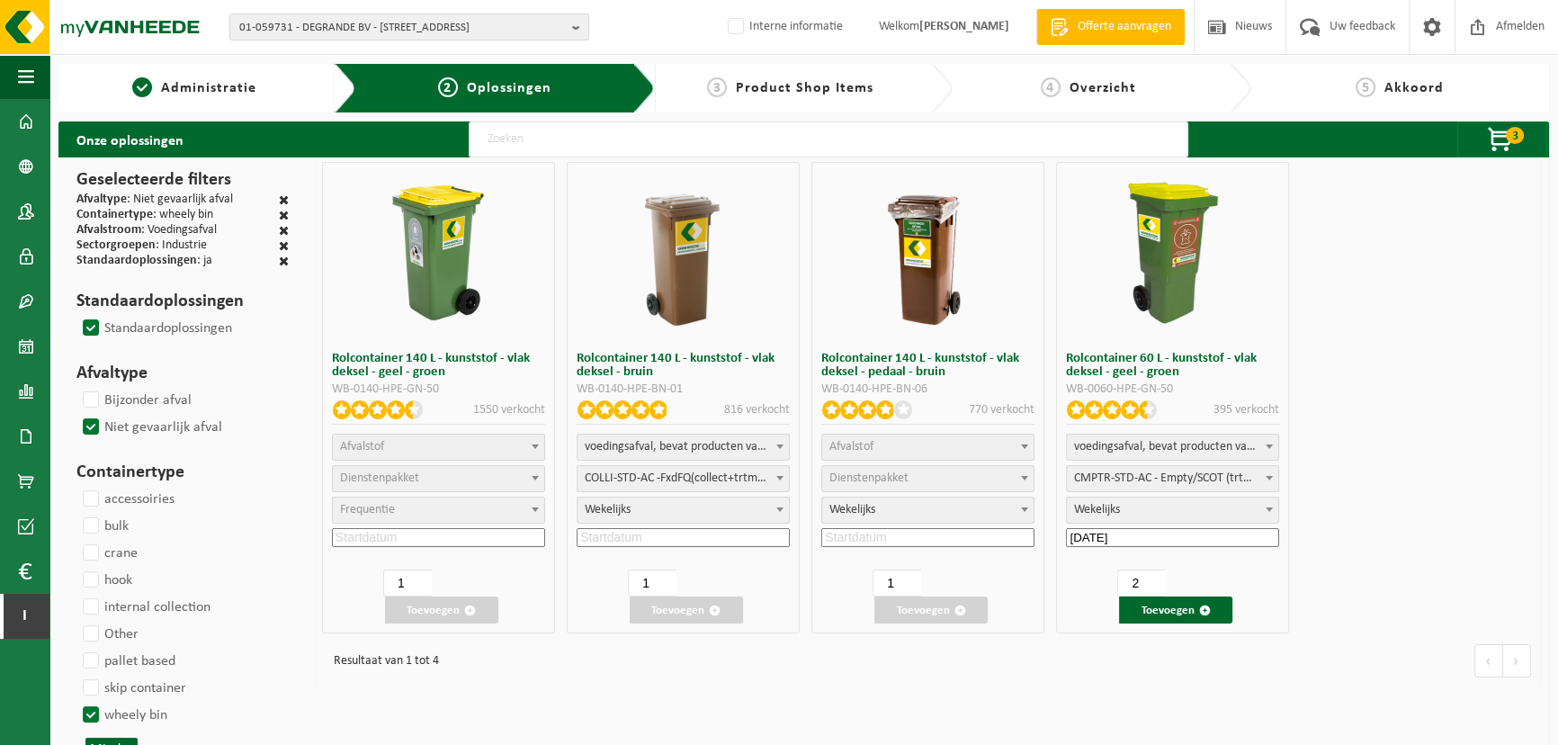
click at [568, 132] on input "text" at bounding box center [828, 139] width 719 height 36
click at [280, 228] on span at bounding box center [284, 230] width 10 height 13
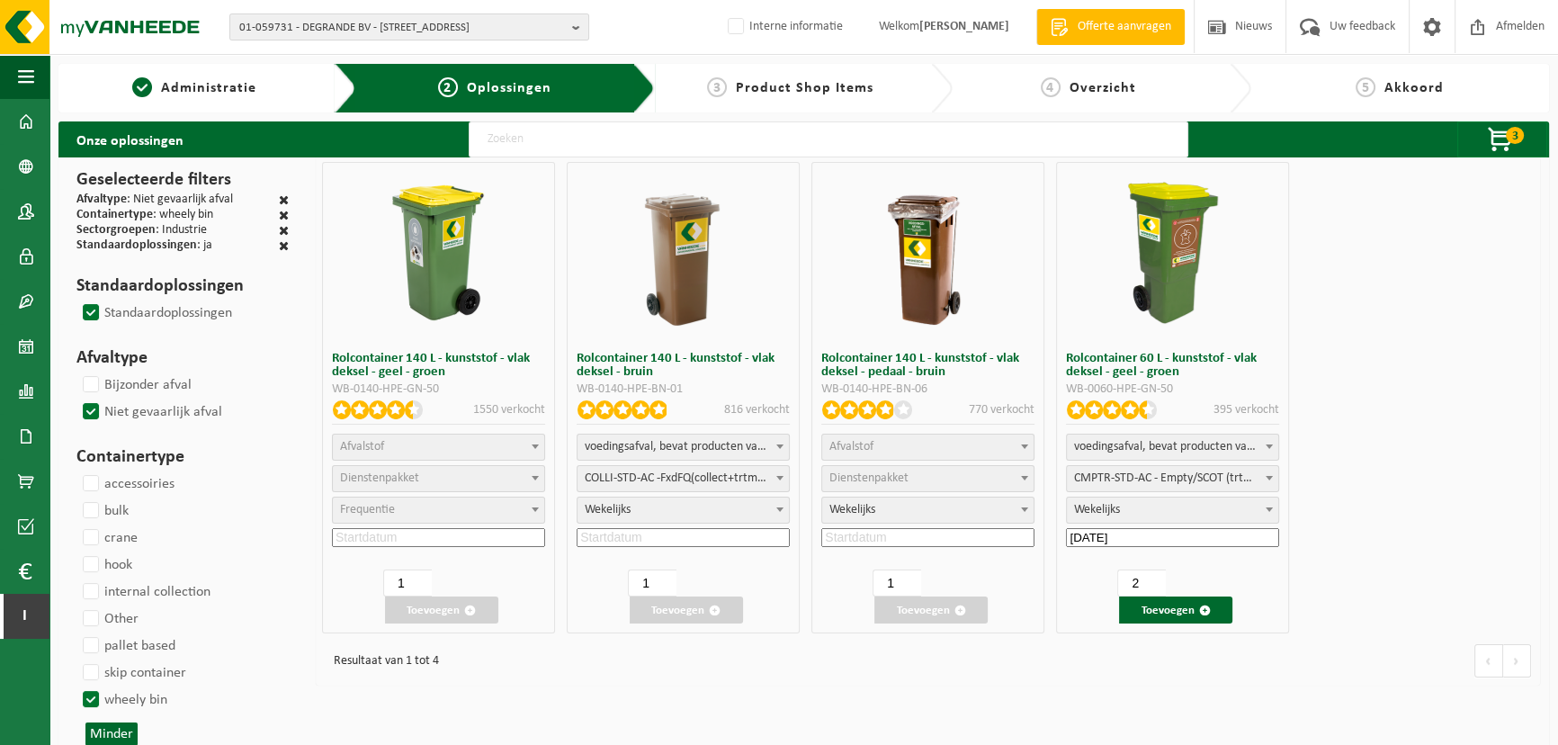
click at [281, 211] on span at bounding box center [284, 215] width 10 height 13
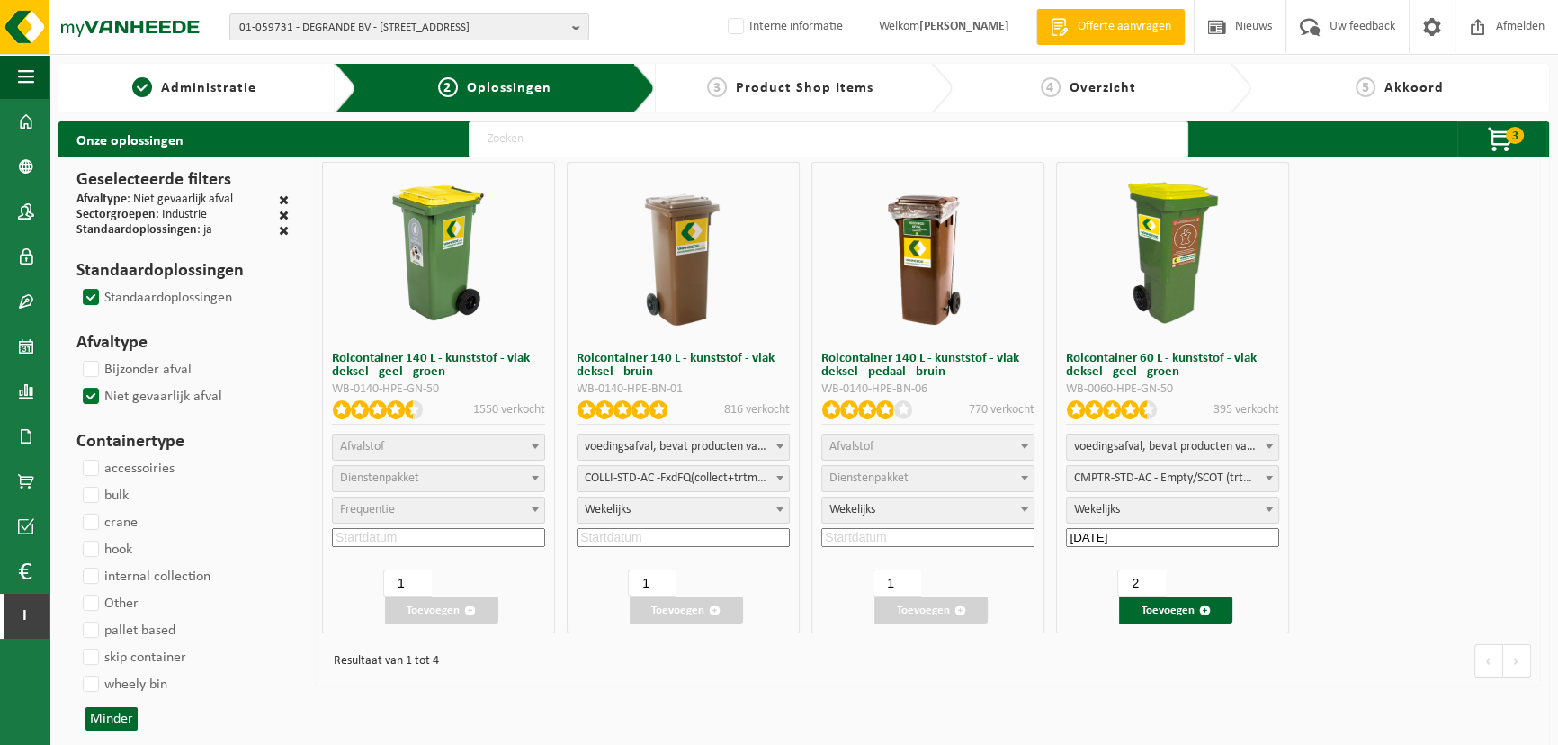
click at [281, 197] on span at bounding box center [284, 199] width 10 height 13
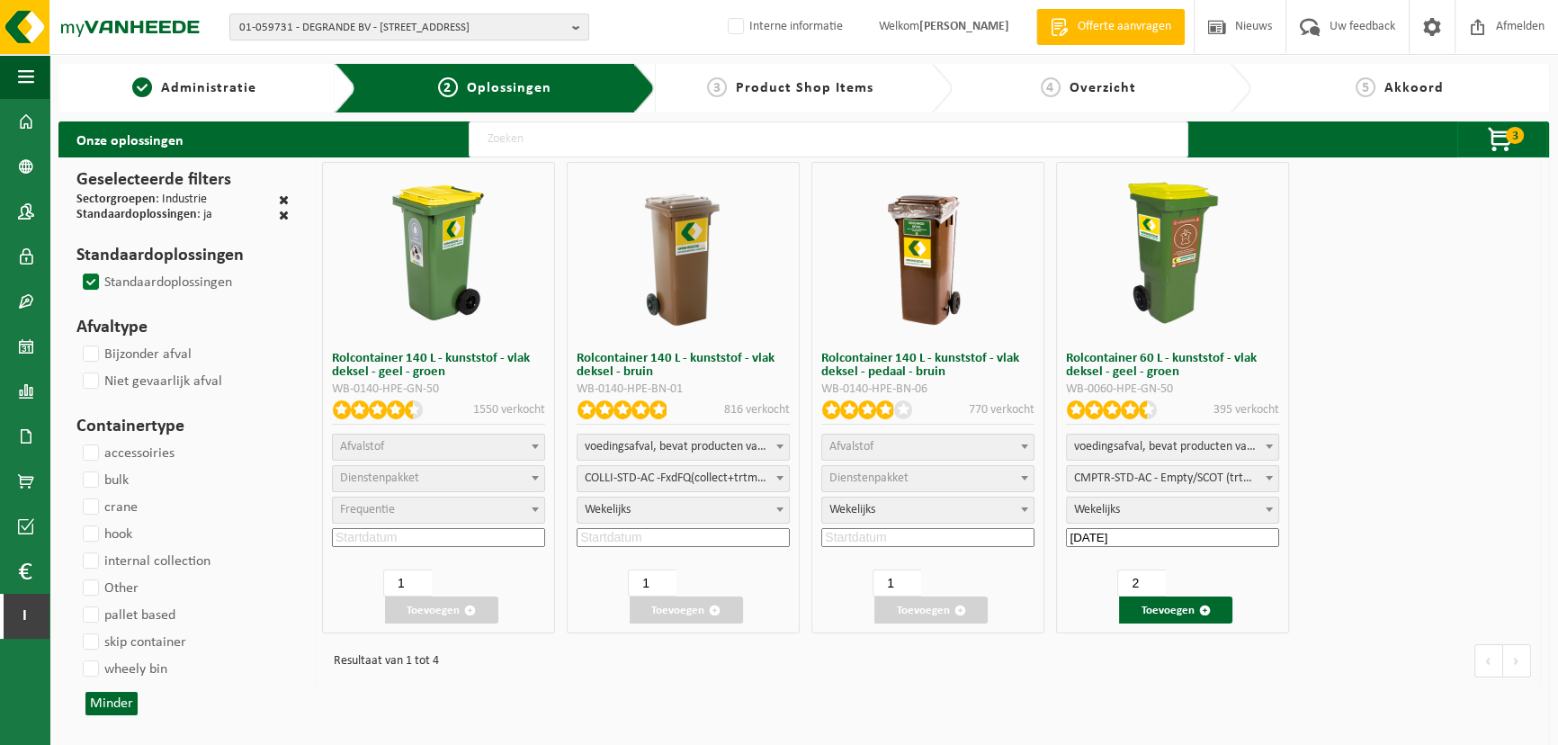
click at [540, 141] on input "text" at bounding box center [828, 139] width 719 height 36
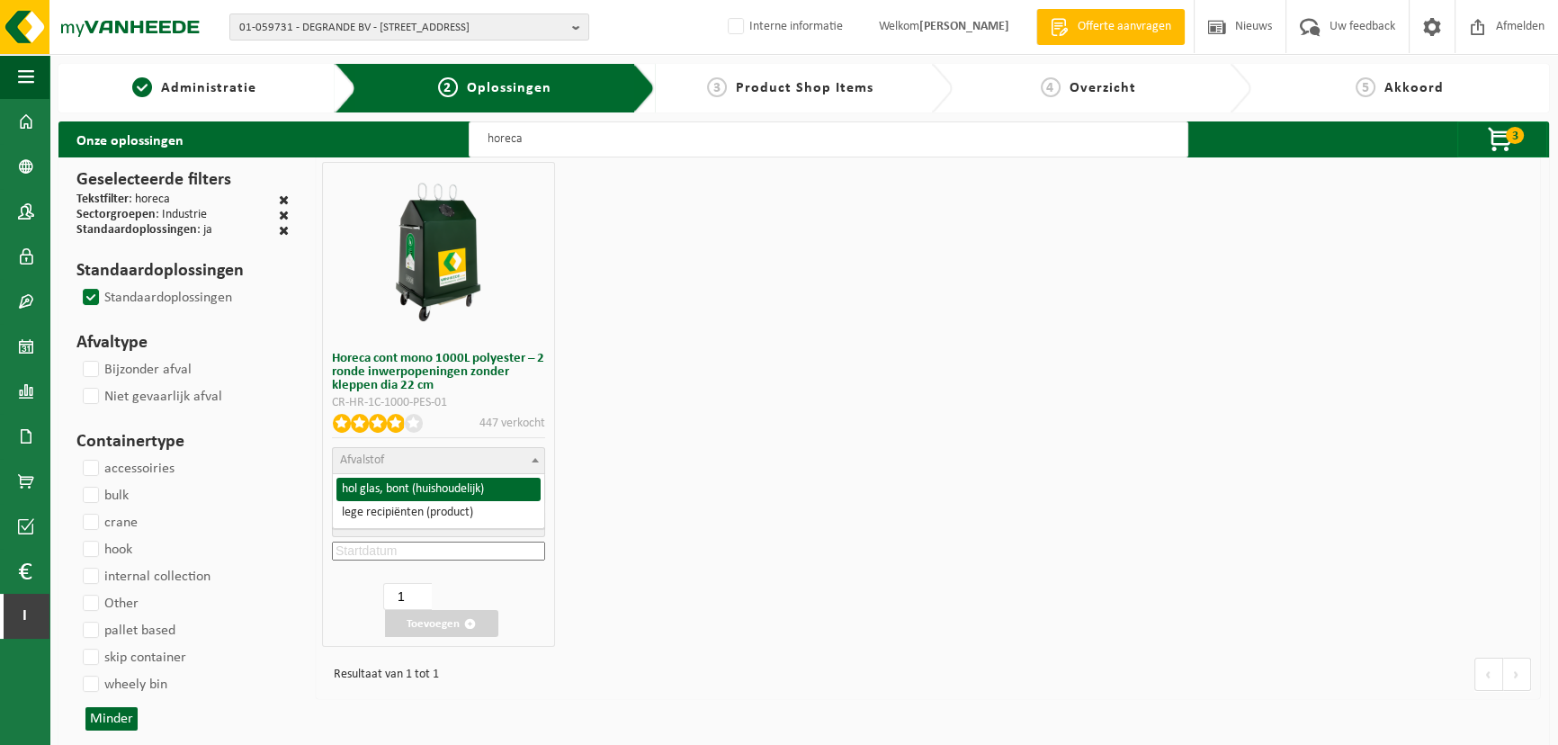
click at [440, 454] on span "Afvalstof" at bounding box center [438, 460] width 211 height 25
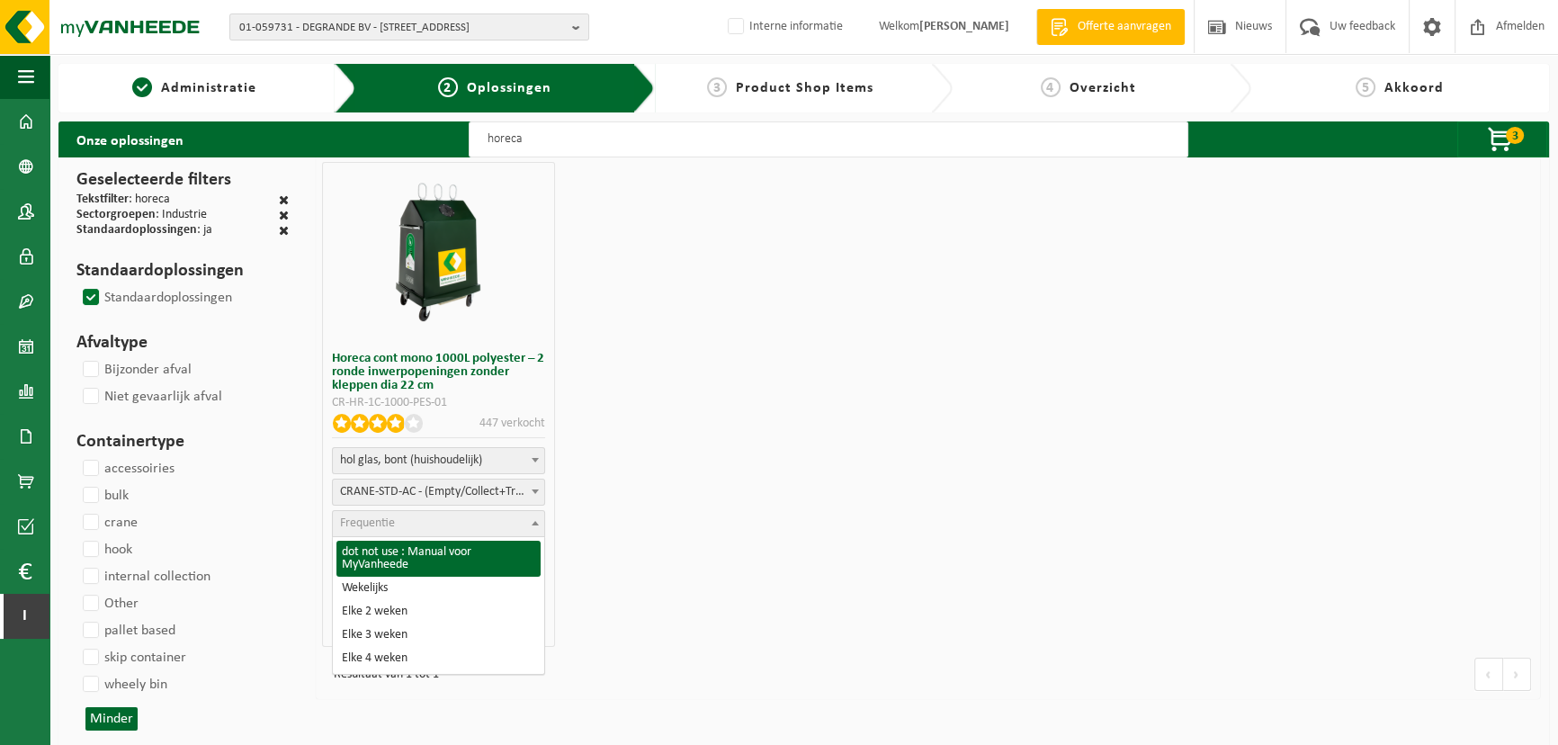
click at [401, 515] on span "Frequentie" at bounding box center [438, 523] width 211 height 25
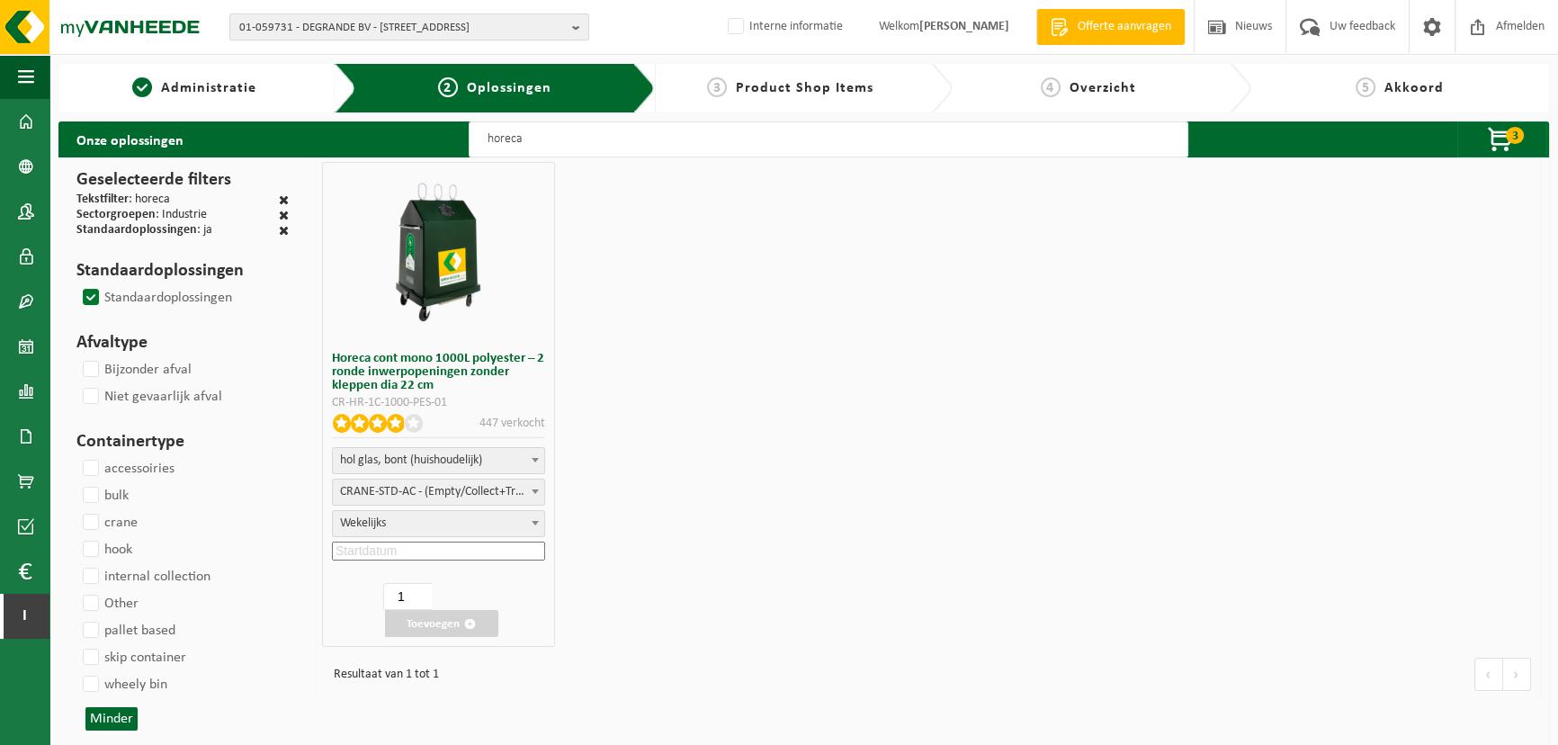
click at [422, 560] on div "hol glas, bont (huishoudelijk) lege recipiënten (product) hol glas, bont (huish…" at bounding box center [438, 506] width 213 height 118
click at [417, 549] on input at bounding box center [438, 550] width 213 height 19
click at [460, 730] on div "26" at bounding box center [464, 736] width 31 height 29
click at [424, 621] on button "Toevoegen" at bounding box center [441, 623] width 113 height 27
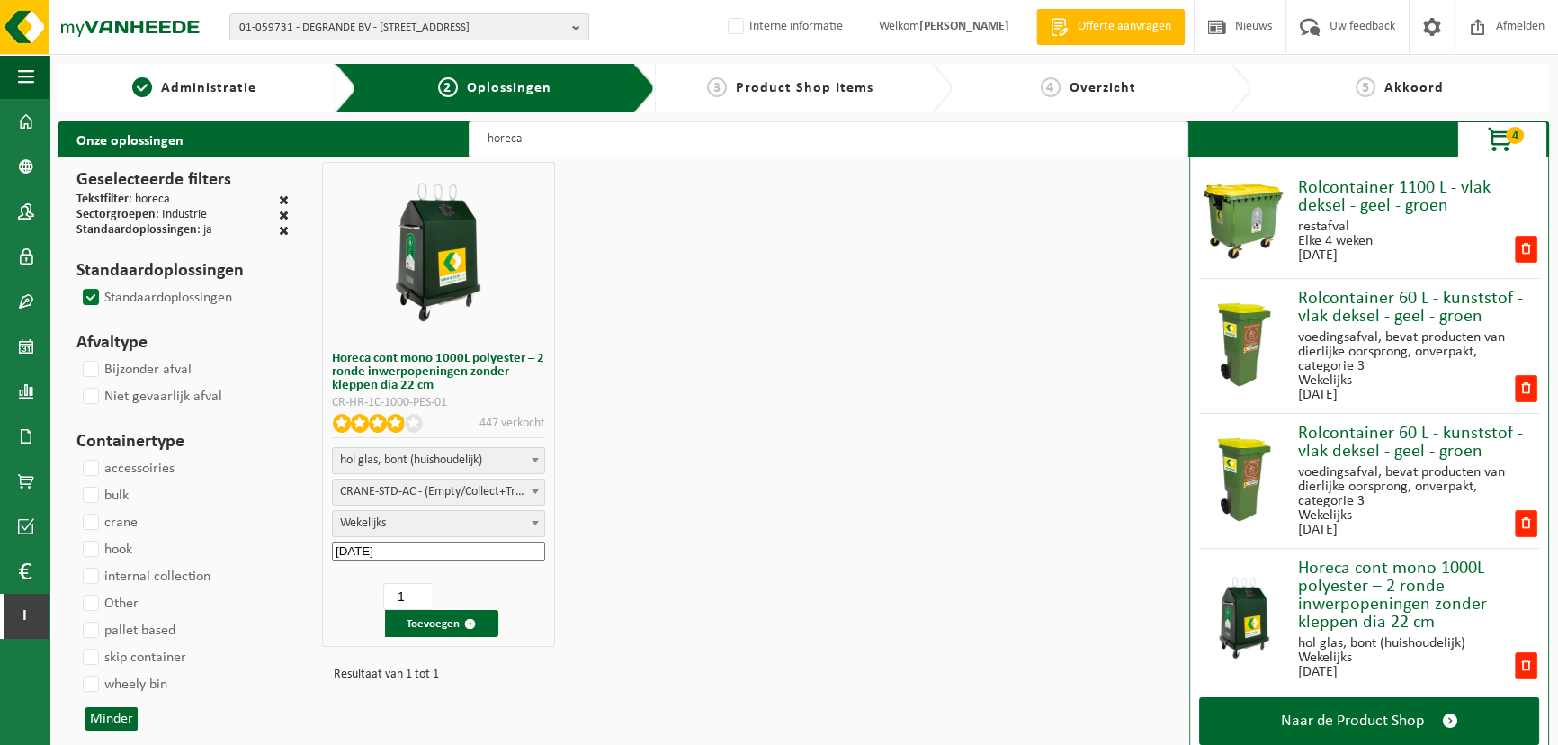
click at [831, 438] on div "Horeca cont mono 1000L polyester – 2 ronde inwerpopeningen zonder kleppen dia 2…" at bounding box center [928, 403] width 1224 height 493
click at [504, 127] on input "horeca" at bounding box center [828, 139] width 719 height 36
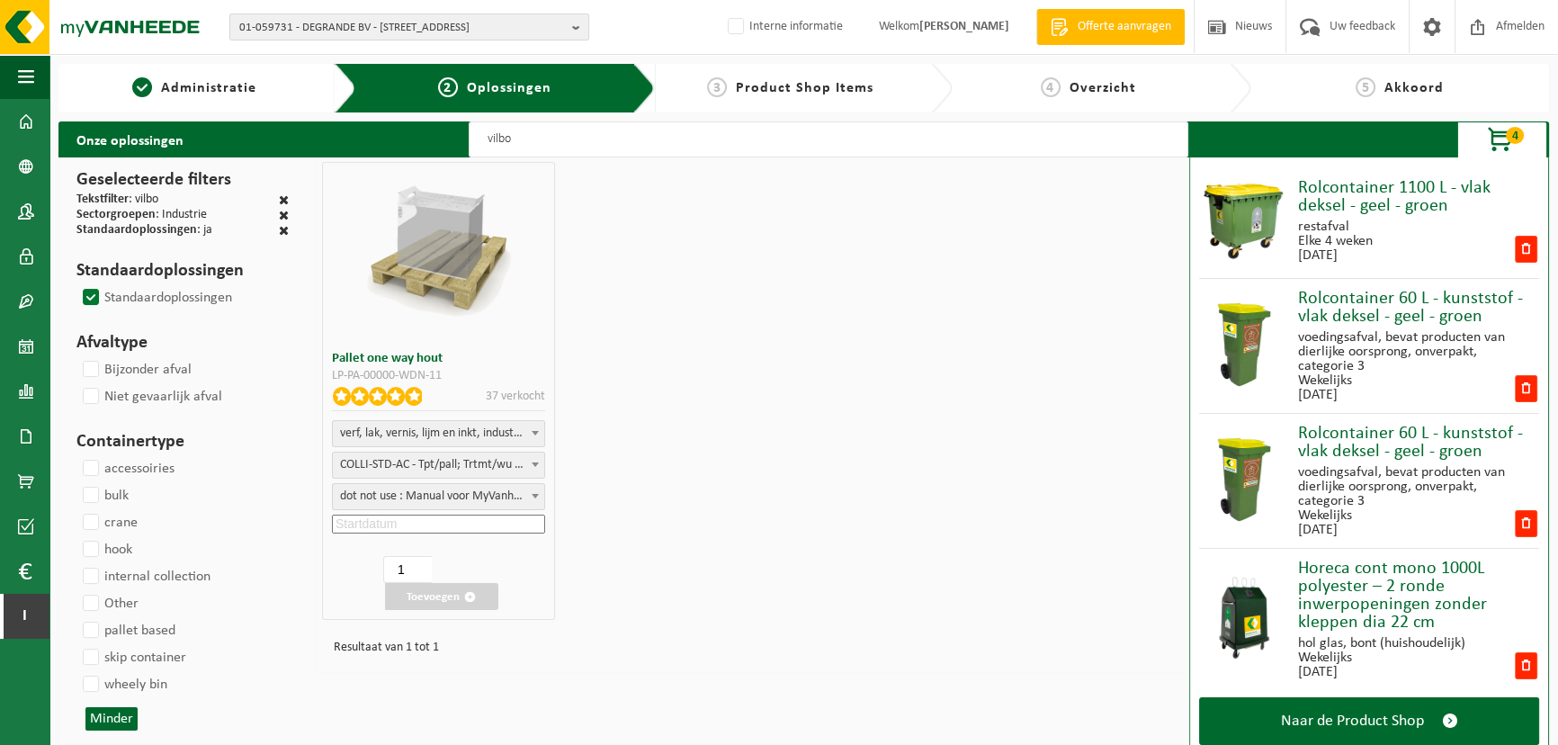
click at [559, 141] on input "vilbo" at bounding box center [828, 139] width 719 height 36
paste input "Dutanox"
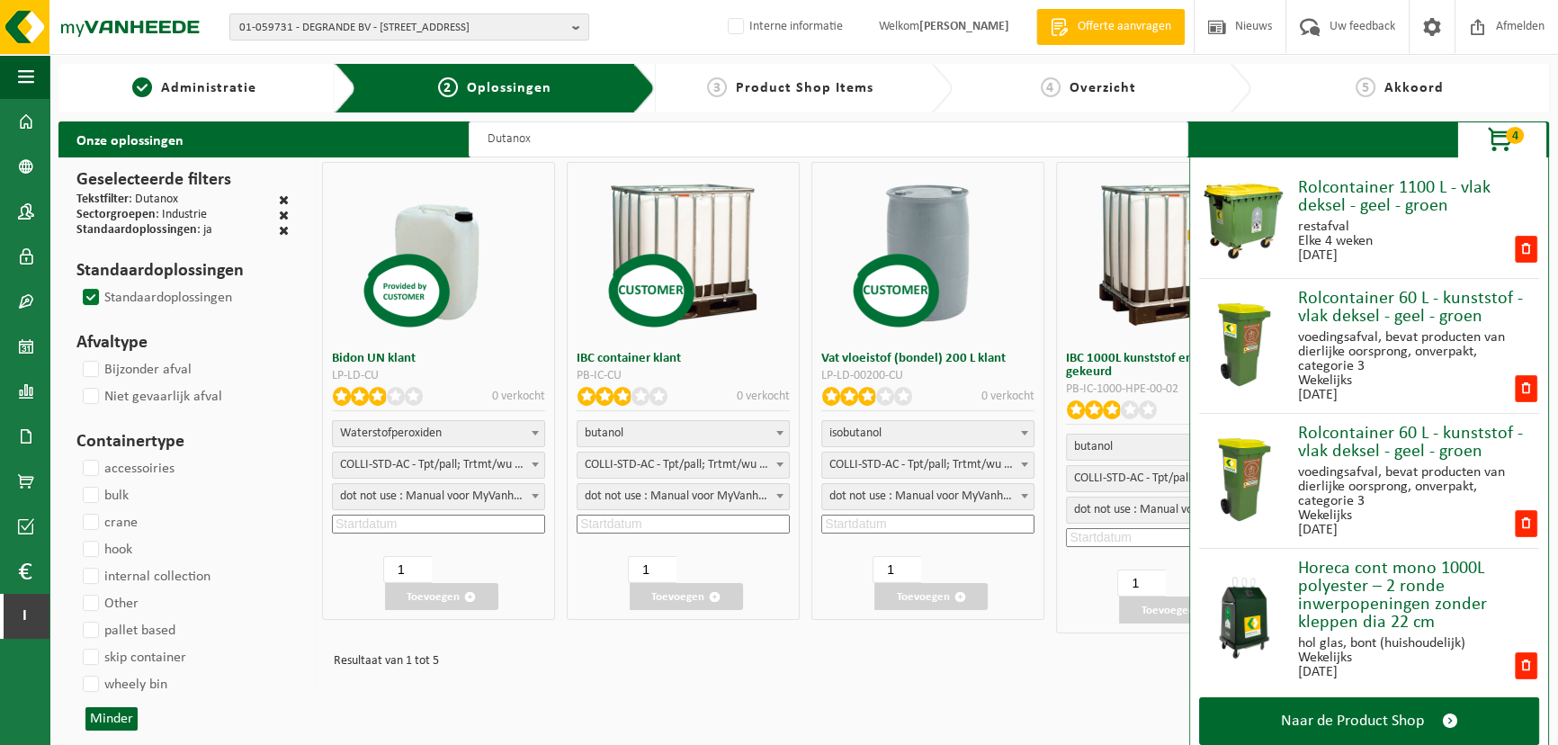
click at [1511, 133] on span "4" at bounding box center [1514, 135] width 18 height 17
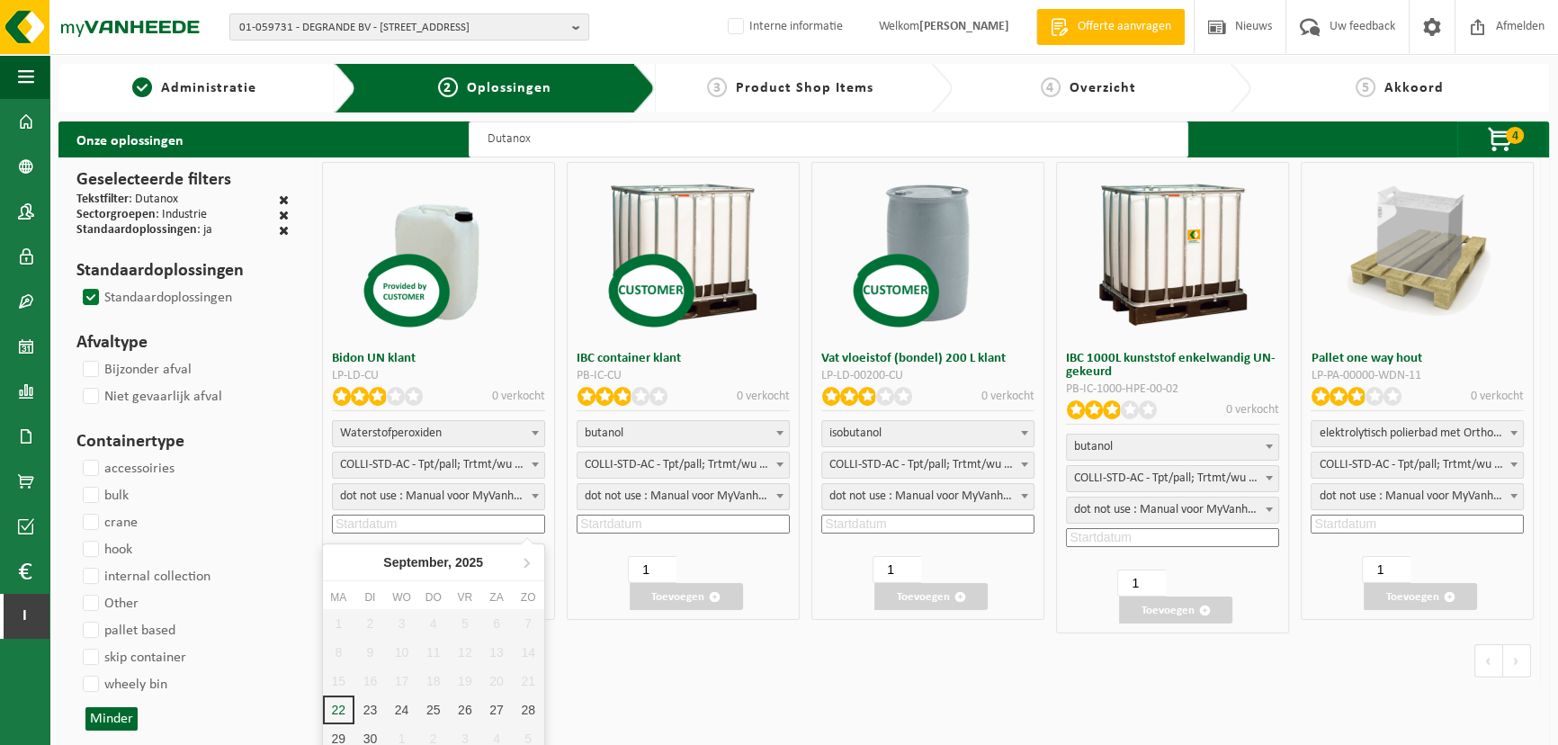
click at [422, 515] on input at bounding box center [438, 523] width 213 height 19
click at [396, 708] on div "24" at bounding box center [401, 709] width 31 height 29
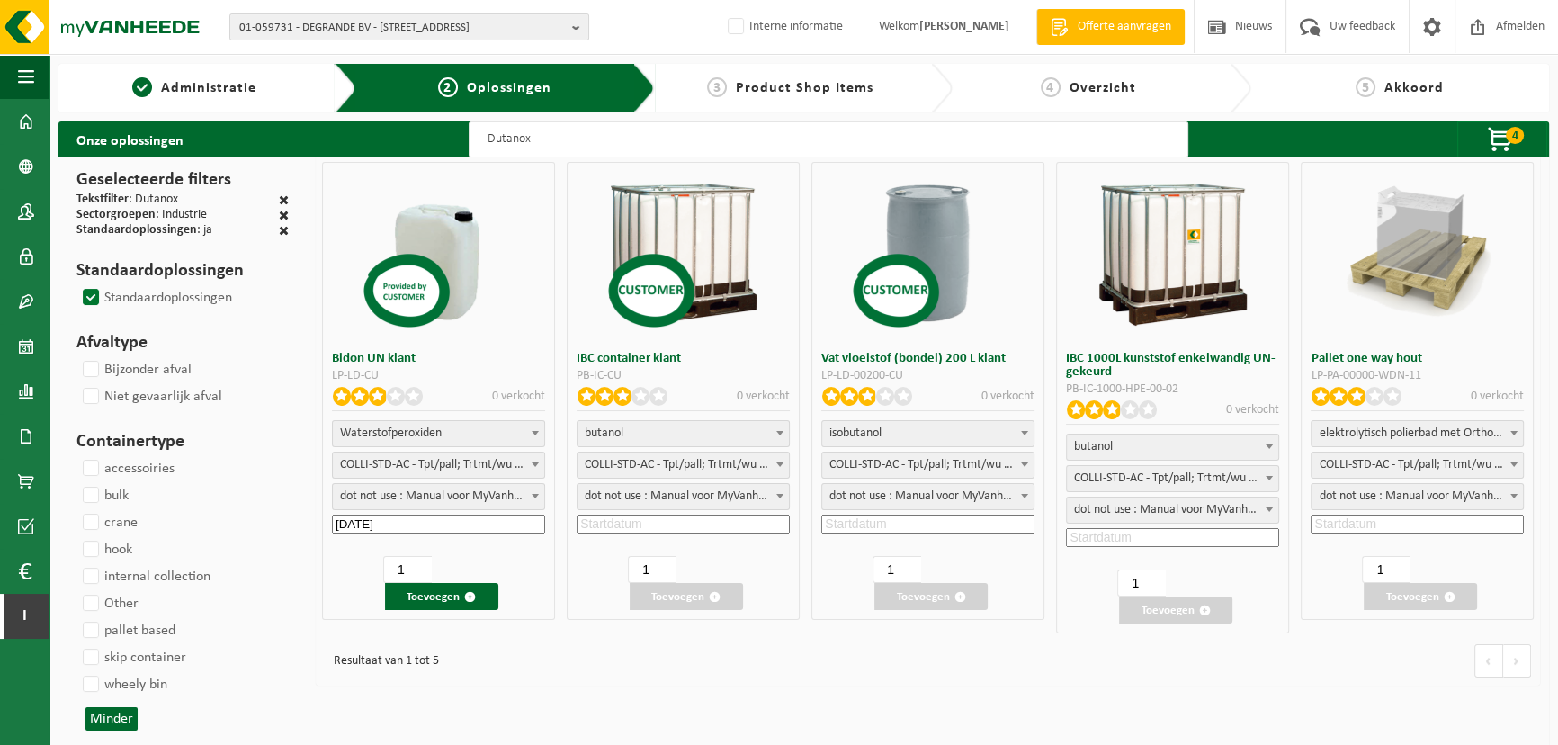
click at [505, 140] on input "Dutanox" at bounding box center [828, 139] width 719 height 36
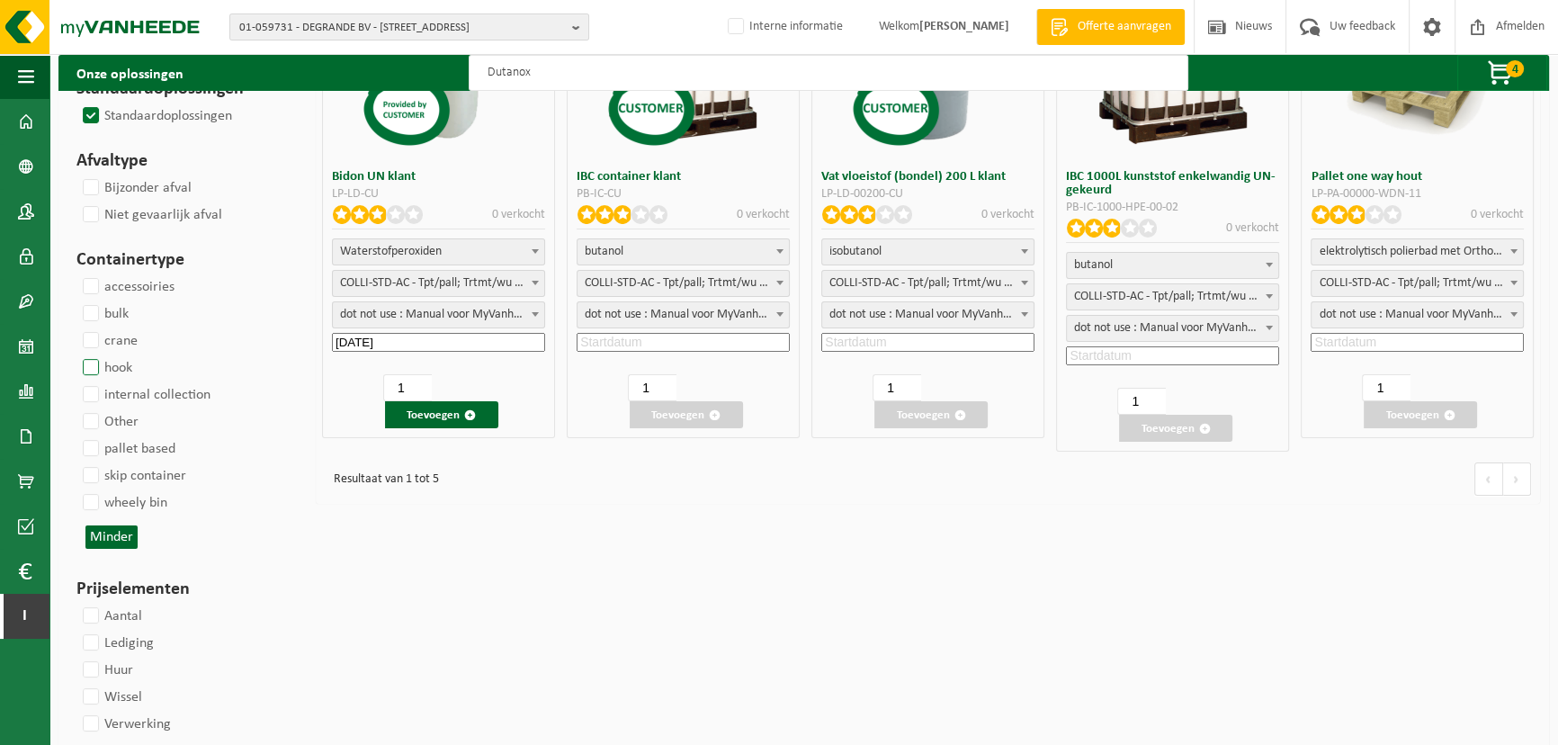
click at [90, 356] on label "hook" at bounding box center [105, 367] width 53 height 27
click at [76, 354] on input "hook" at bounding box center [76, 353] width 1 height 1
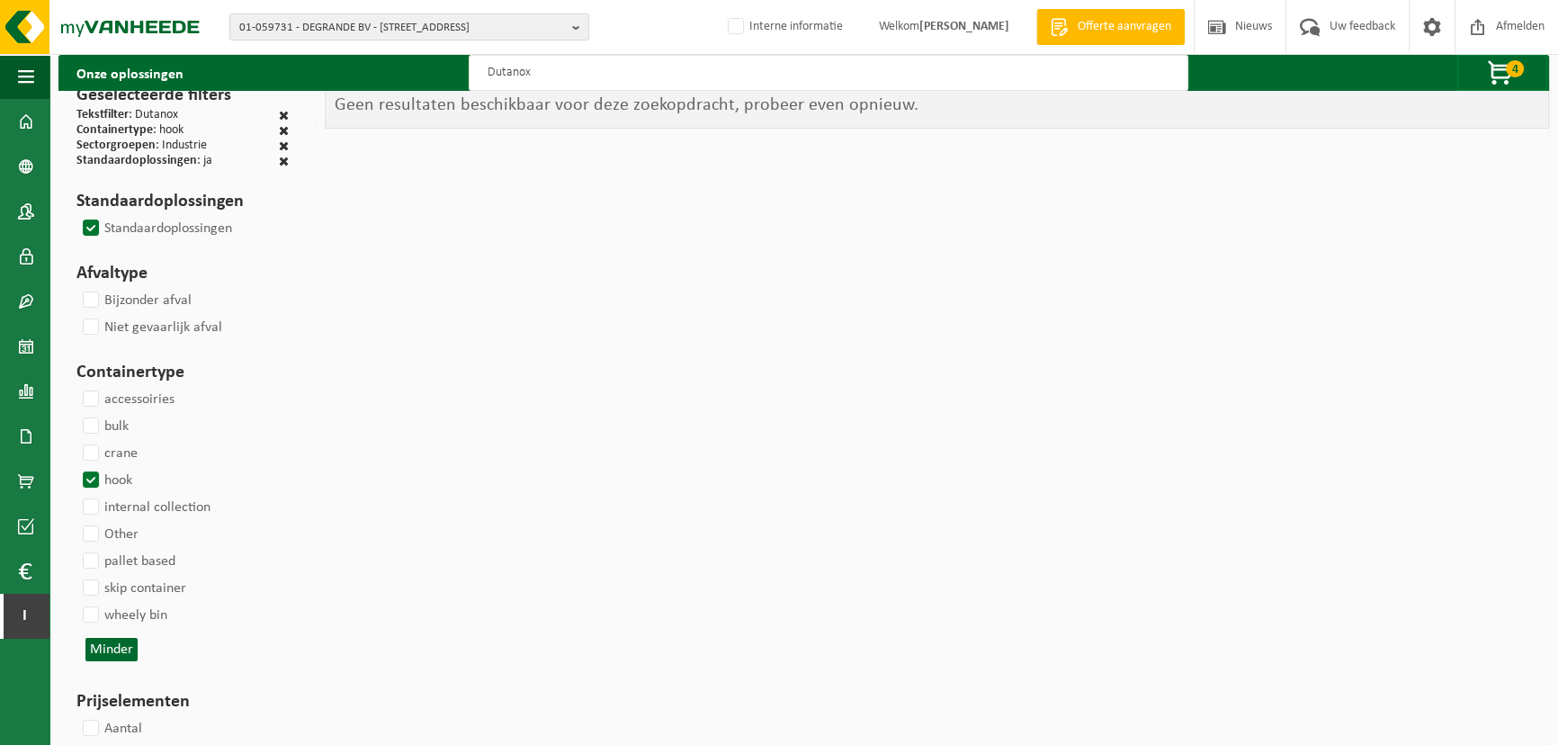
scroll to position [0, 0]
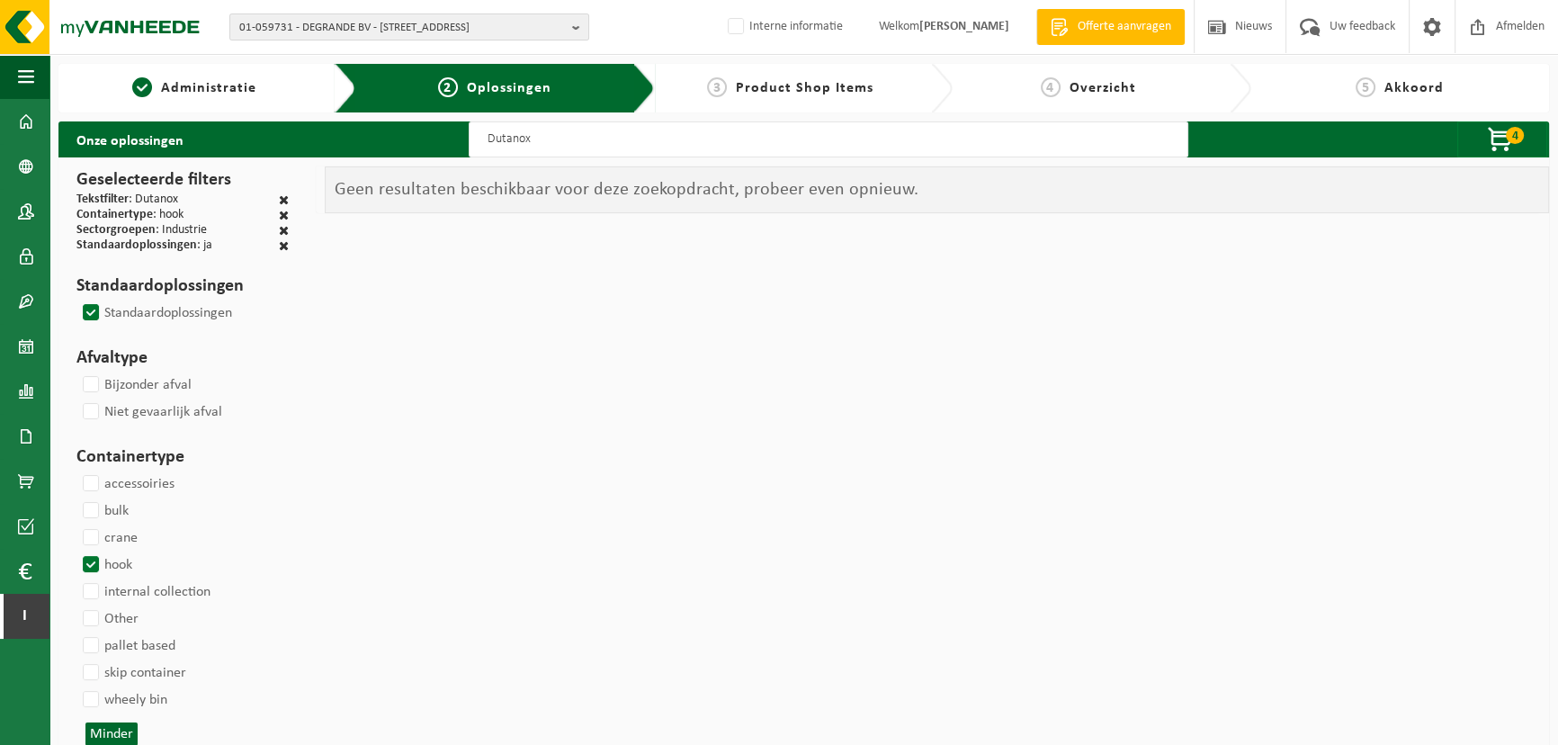
click at [490, 139] on input "Dutanox" at bounding box center [828, 139] width 719 height 36
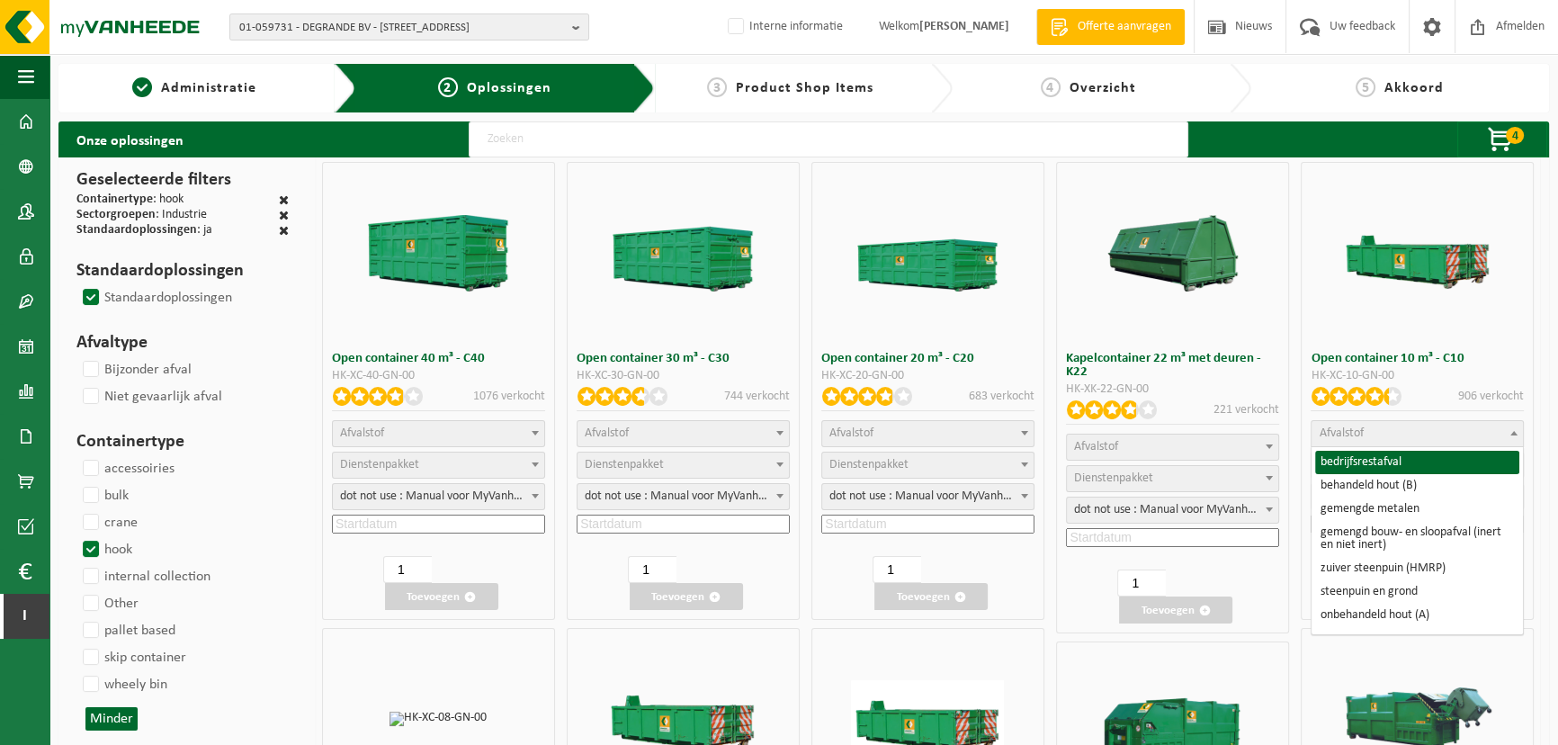
click at [1401, 427] on span "Afvalstof" at bounding box center [1416, 433] width 211 height 25
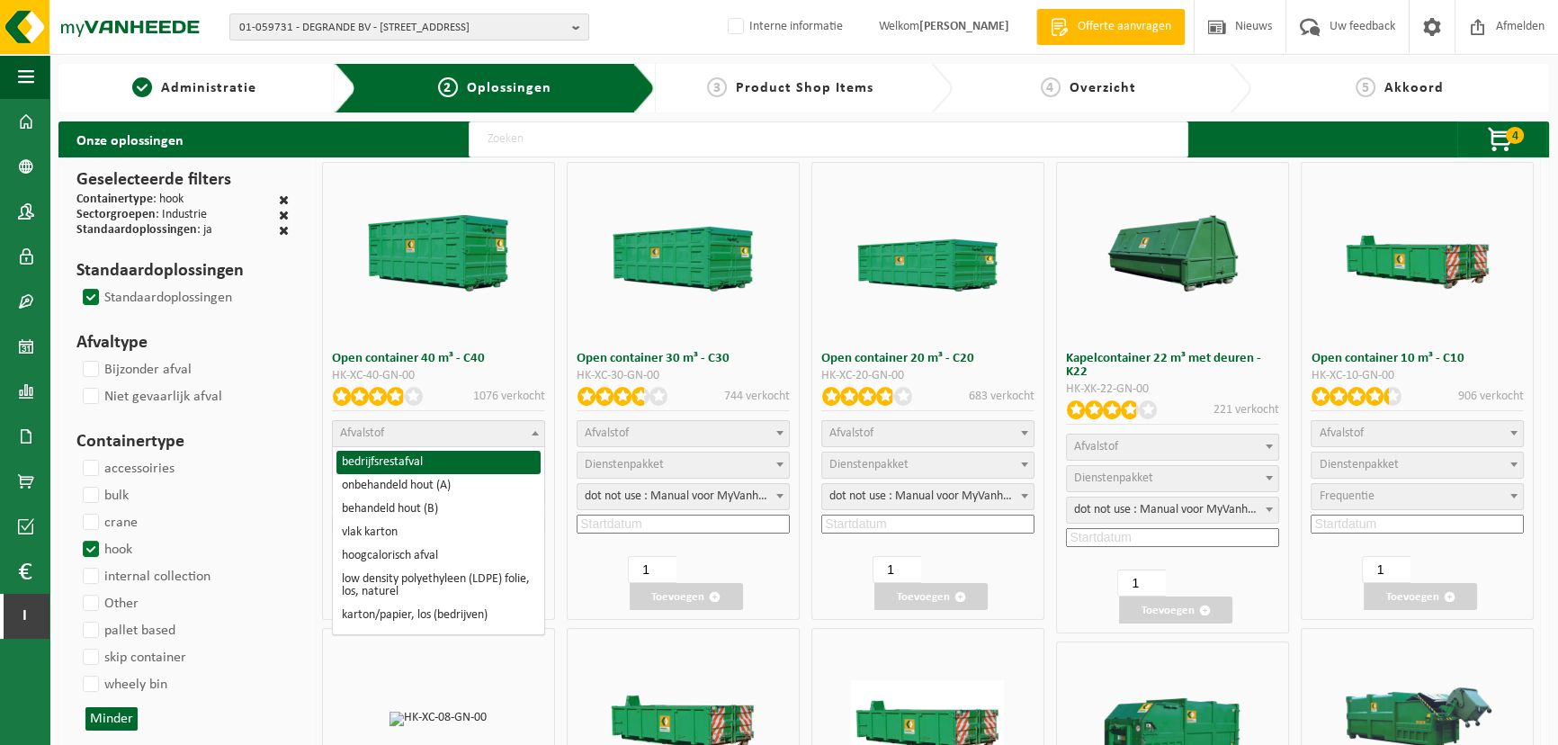
click at [498, 430] on span "Afvalstof" at bounding box center [438, 433] width 211 height 25
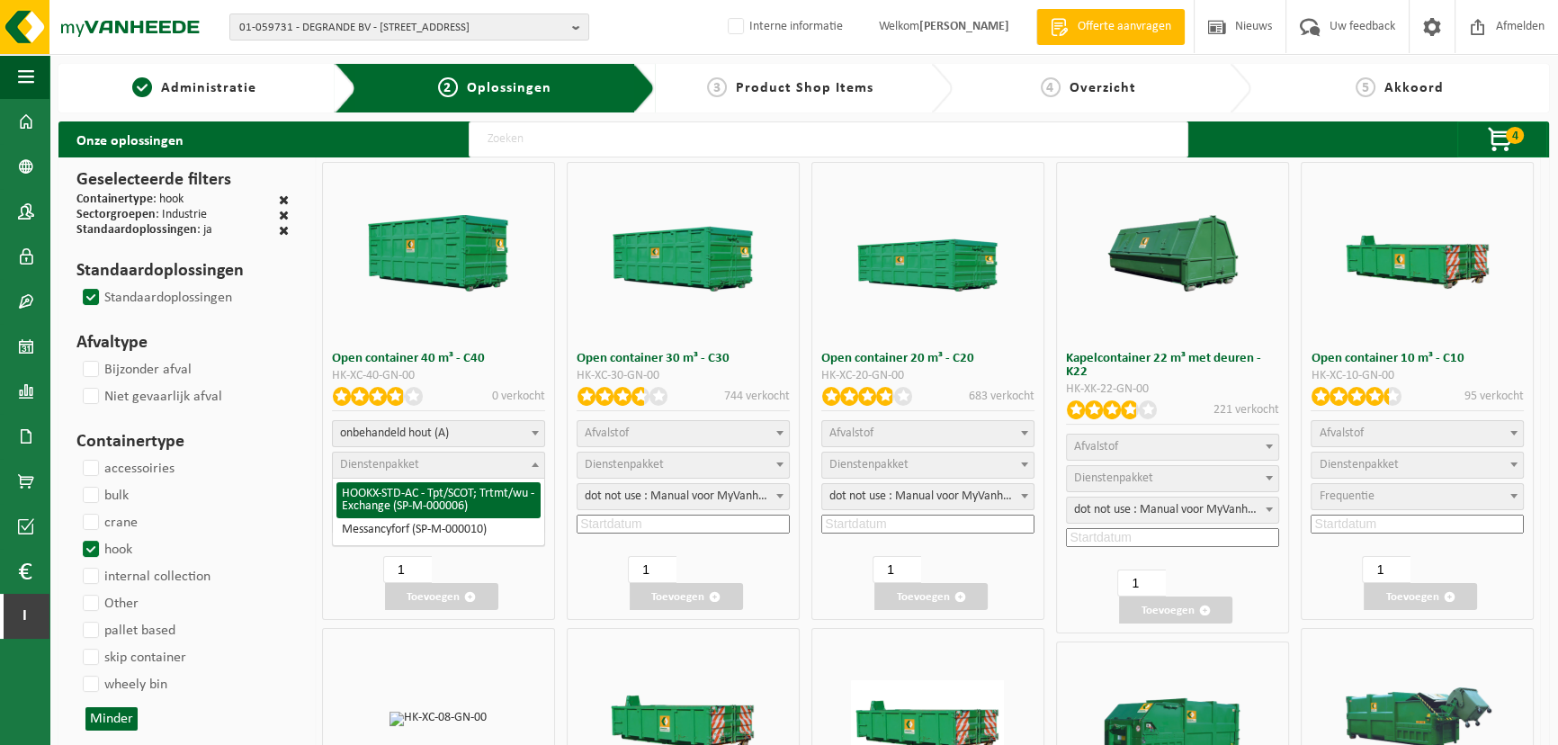
click at [438, 468] on span "Dienstenpakket" at bounding box center [438, 464] width 211 height 25
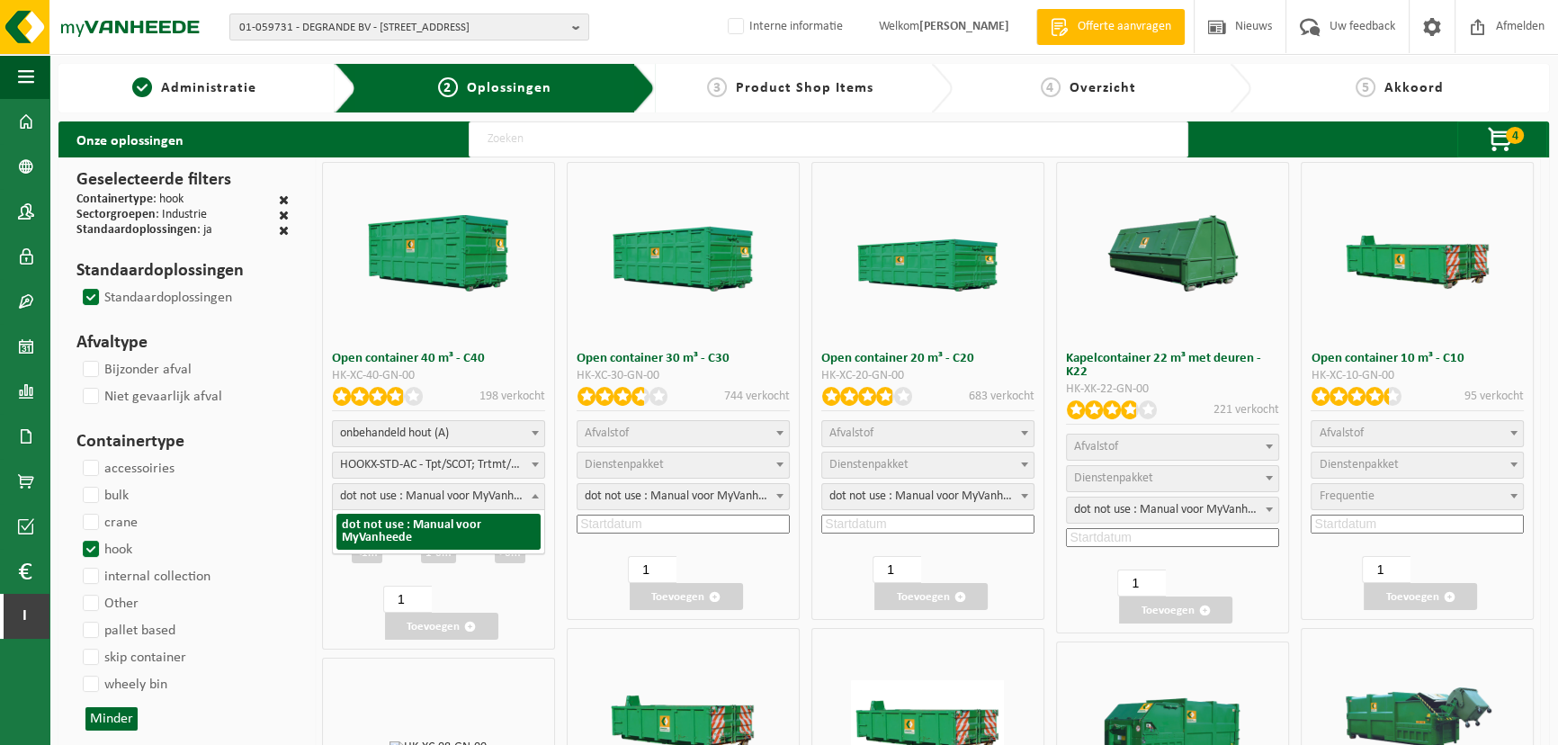
click at [409, 497] on span "dot not use : Manual voor MyVanheede" at bounding box center [438, 496] width 211 height 25
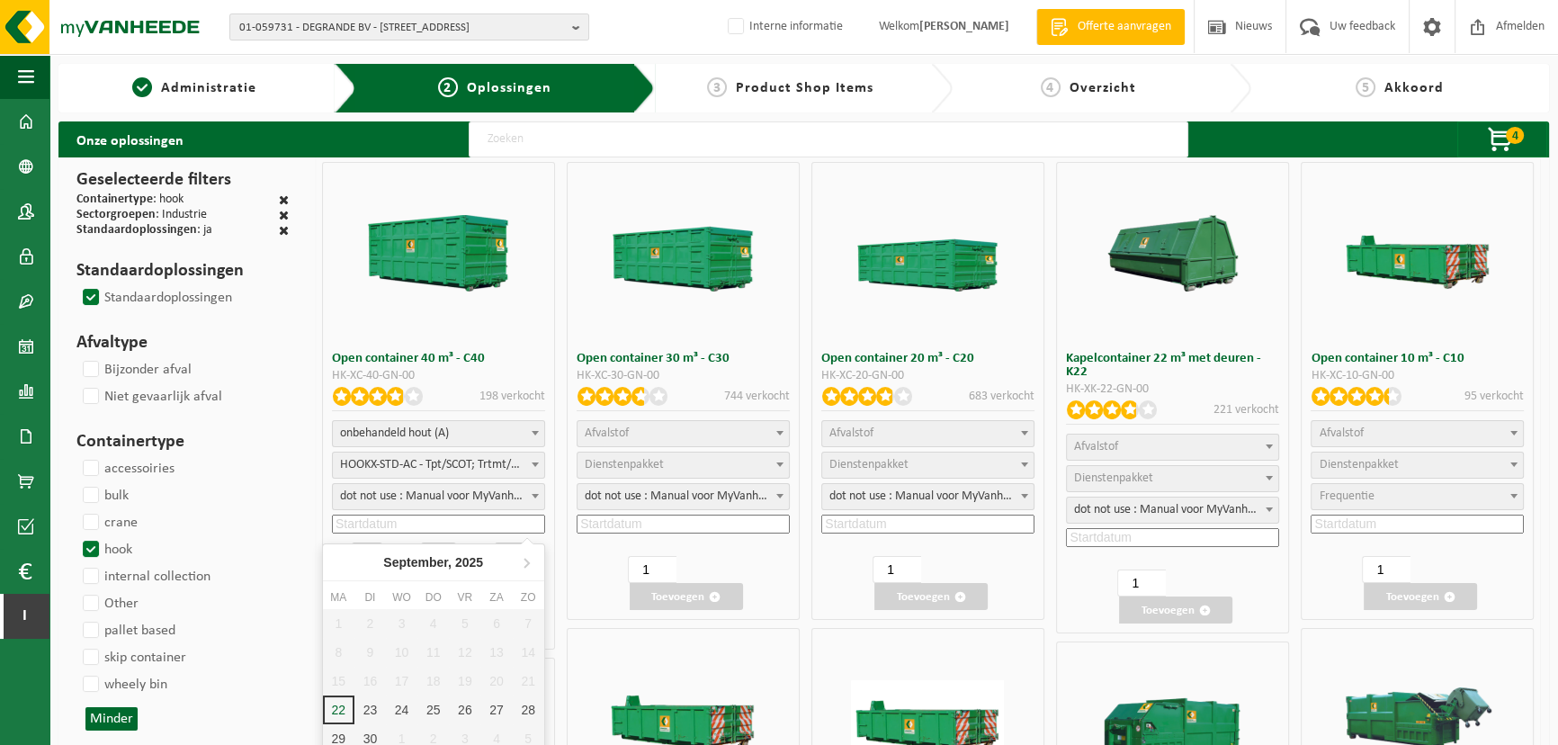
click at [406, 527] on input at bounding box center [438, 523] width 213 height 19
click at [342, 737] on div "29" at bounding box center [338, 738] width 31 height 29
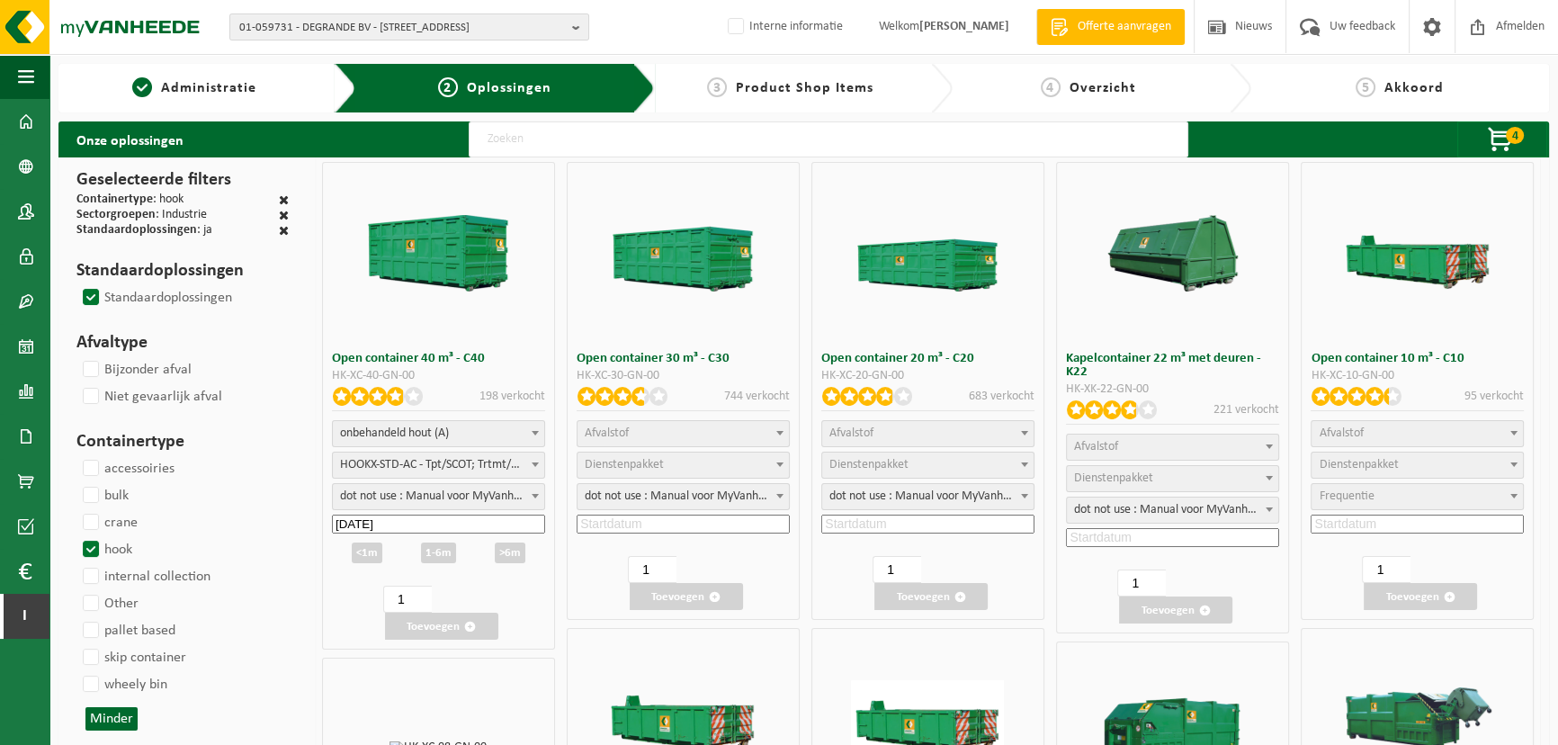
click at [439, 552] on div "1-6m" at bounding box center [438, 552] width 35 height 21
click at [463, 621] on button "Toevoegen" at bounding box center [441, 625] width 113 height 27
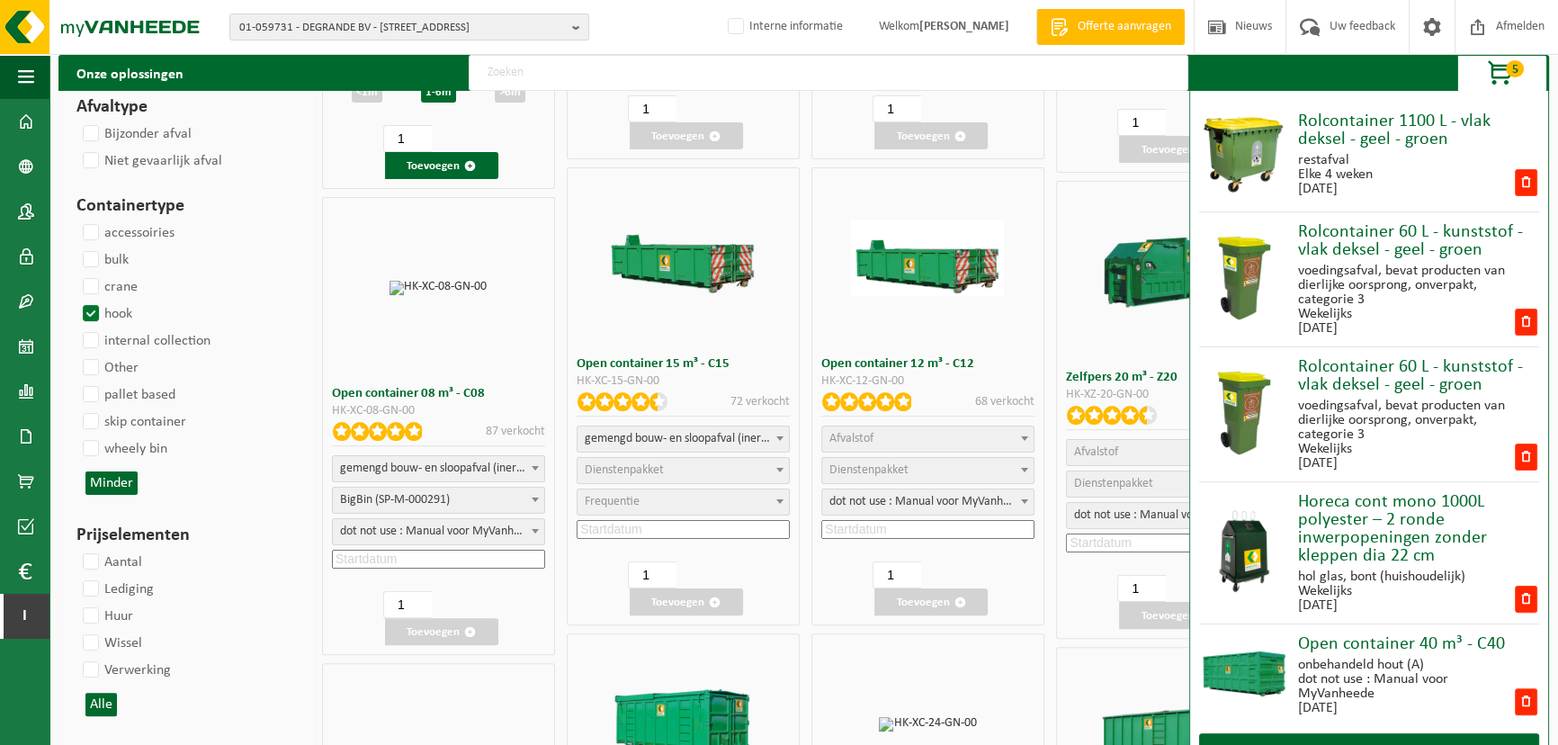
scroll to position [460, 0]
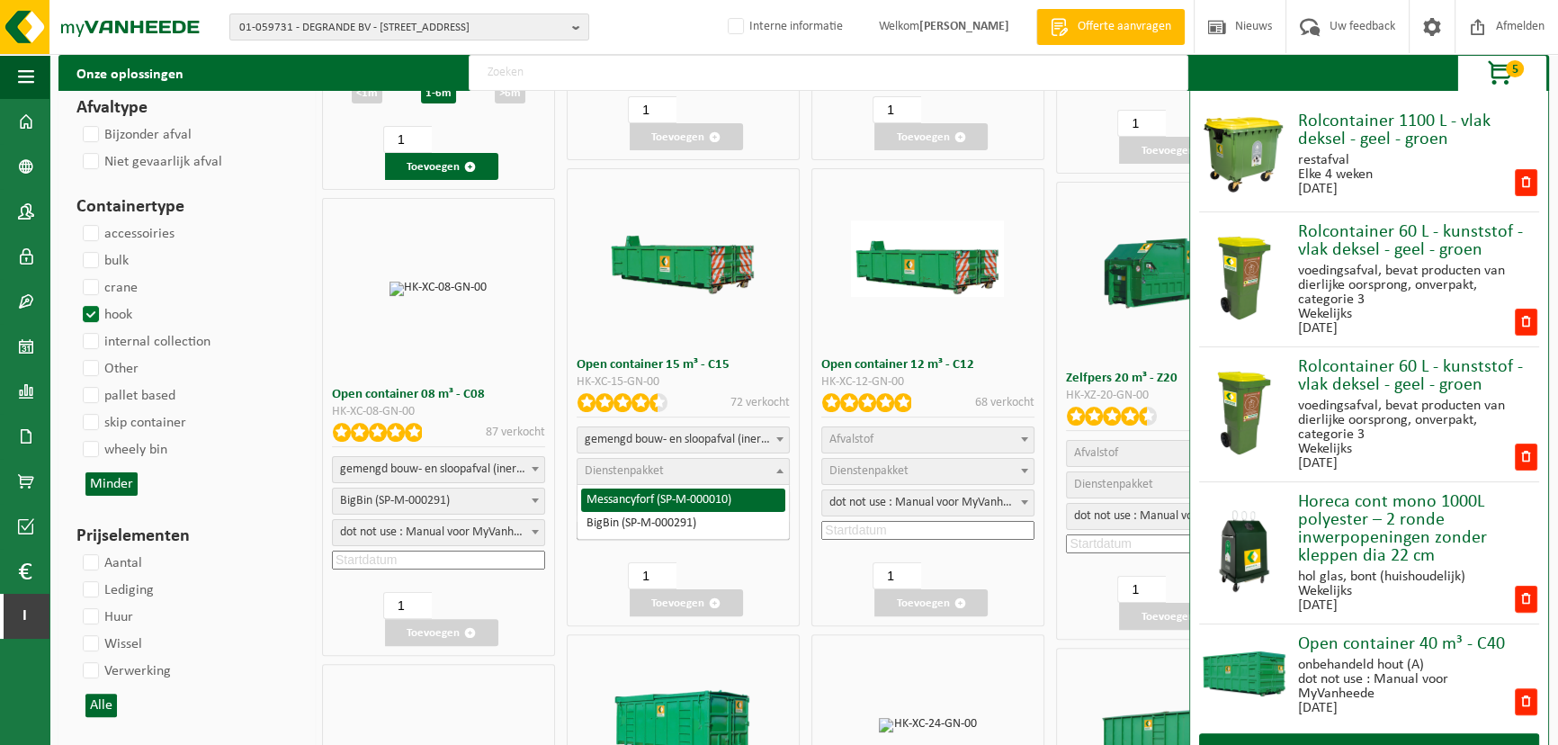
click at [674, 470] on span "Dienstenpakket" at bounding box center [682, 471] width 211 height 25
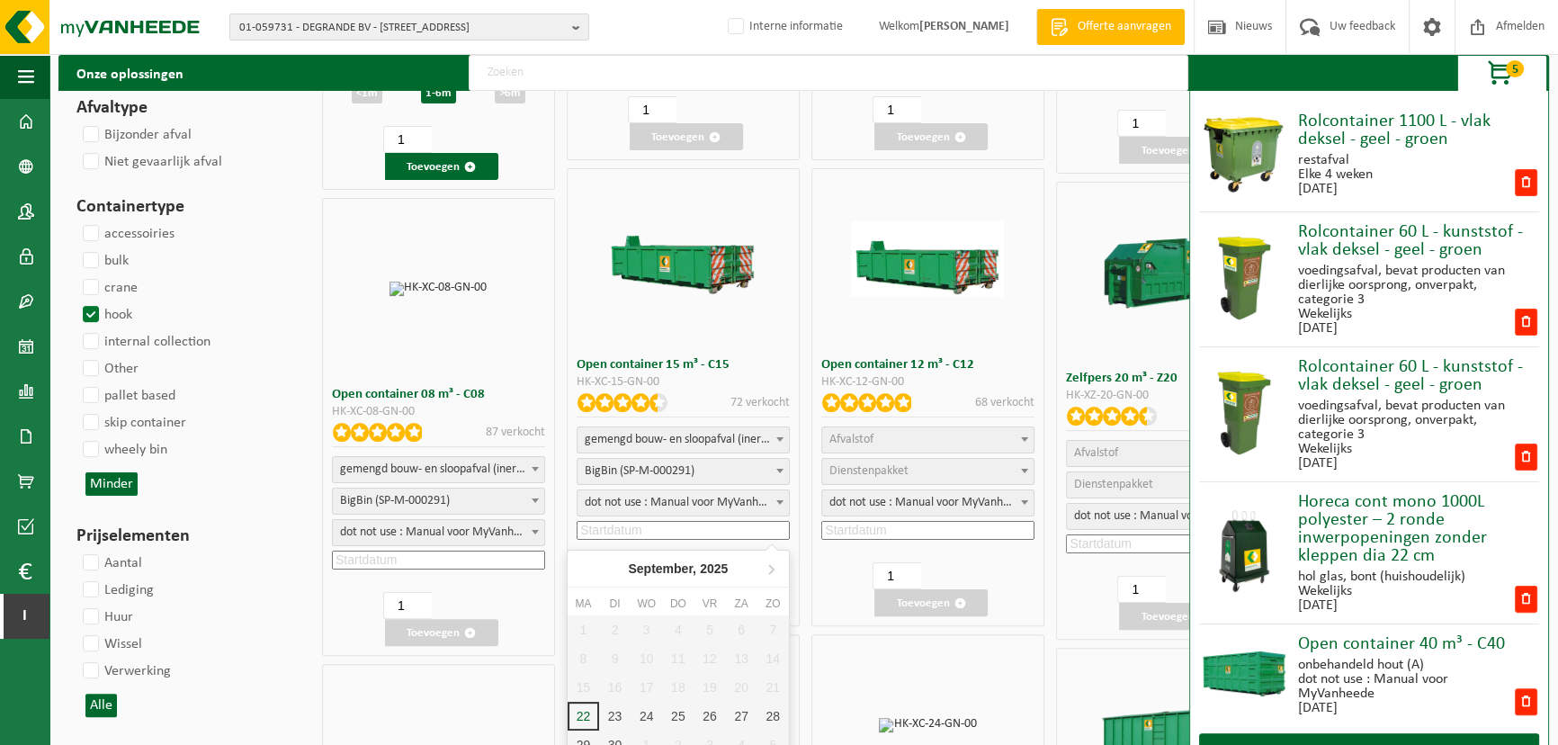
click at [648, 523] on input at bounding box center [682, 530] width 213 height 19
click at [679, 701] on div "25" at bounding box center [677, 715] width 31 height 29
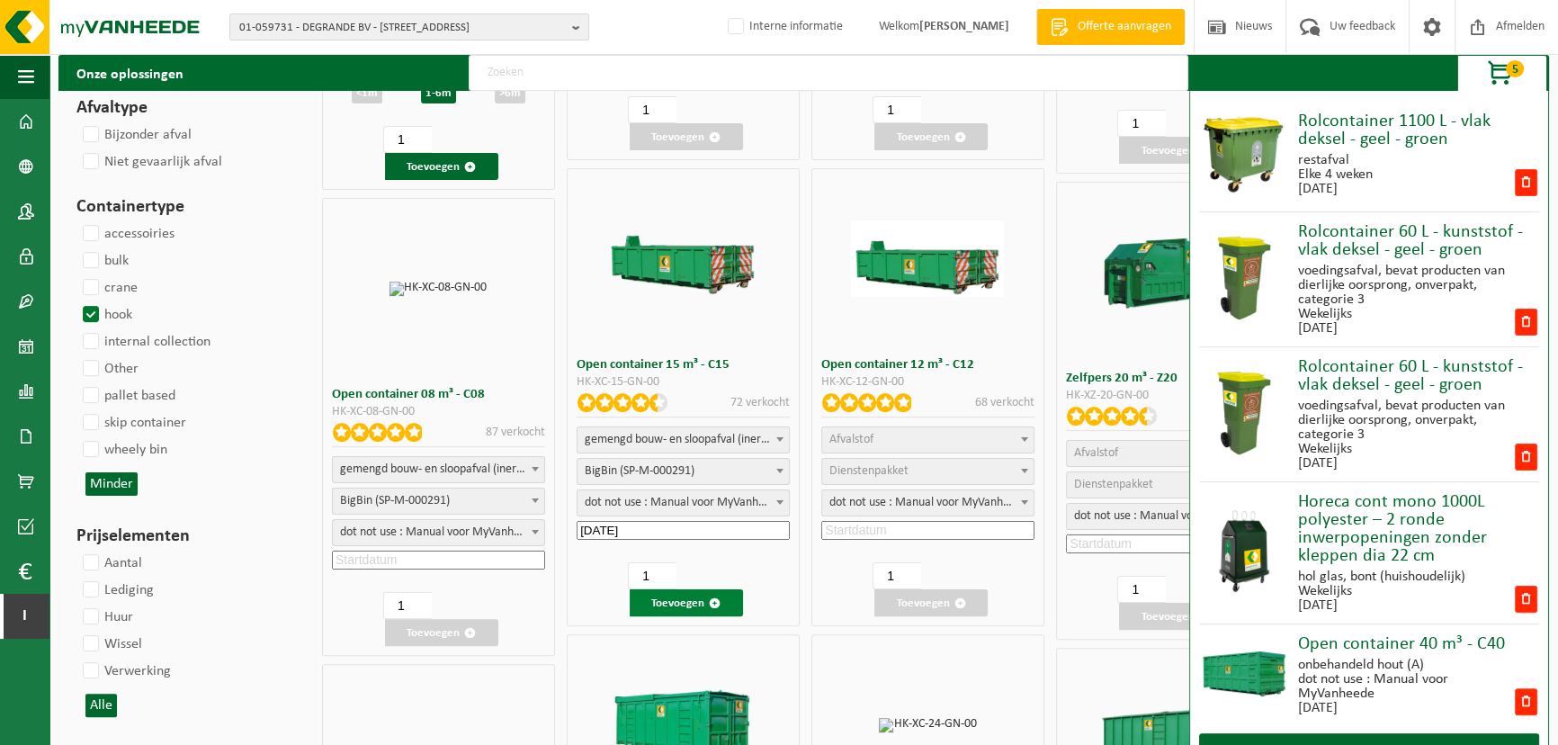
click at [692, 596] on button "Toevoegen" at bounding box center [686, 602] width 113 height 27
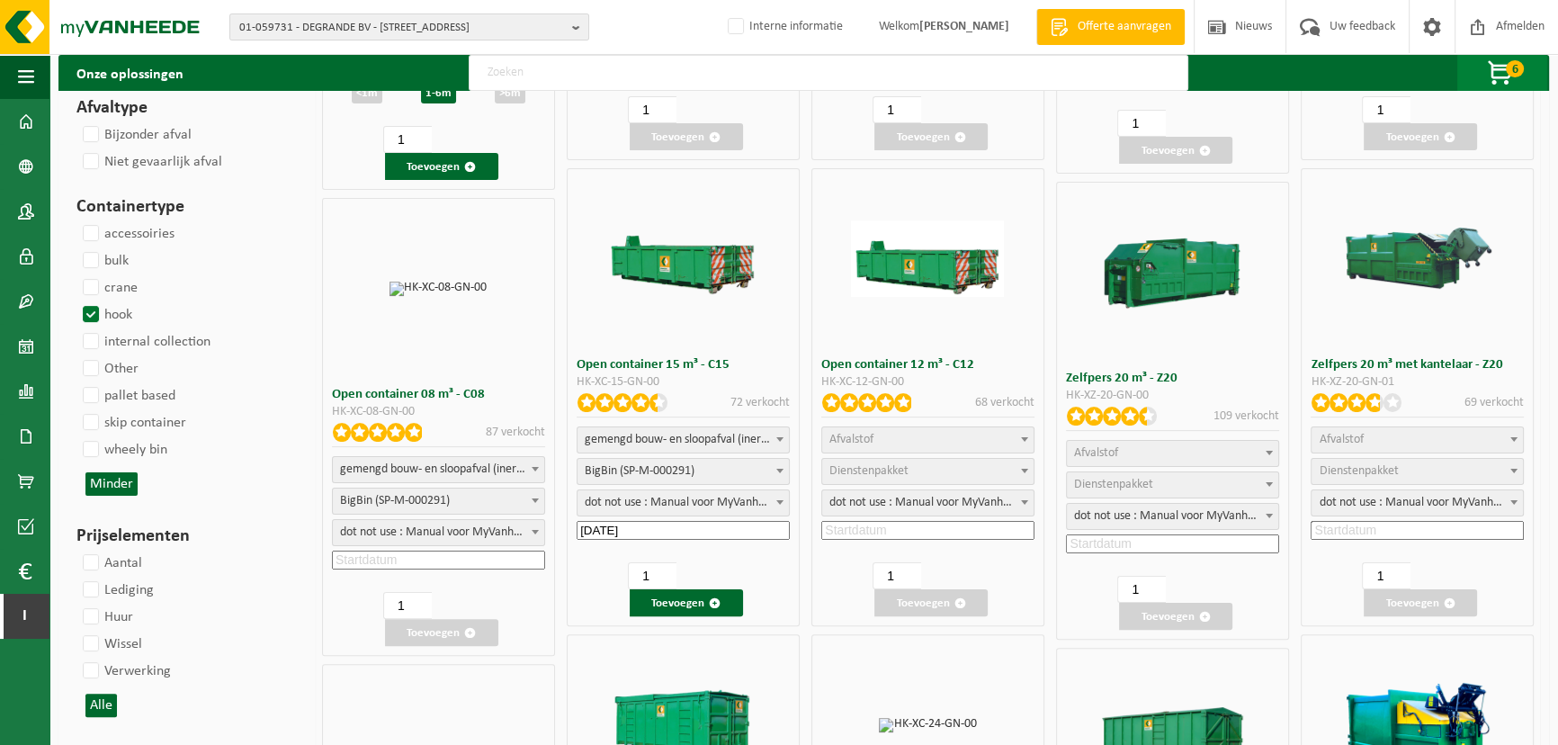
click at [1519, 76] on span "button" at bounding box center [1501, 74] width 90 height 36
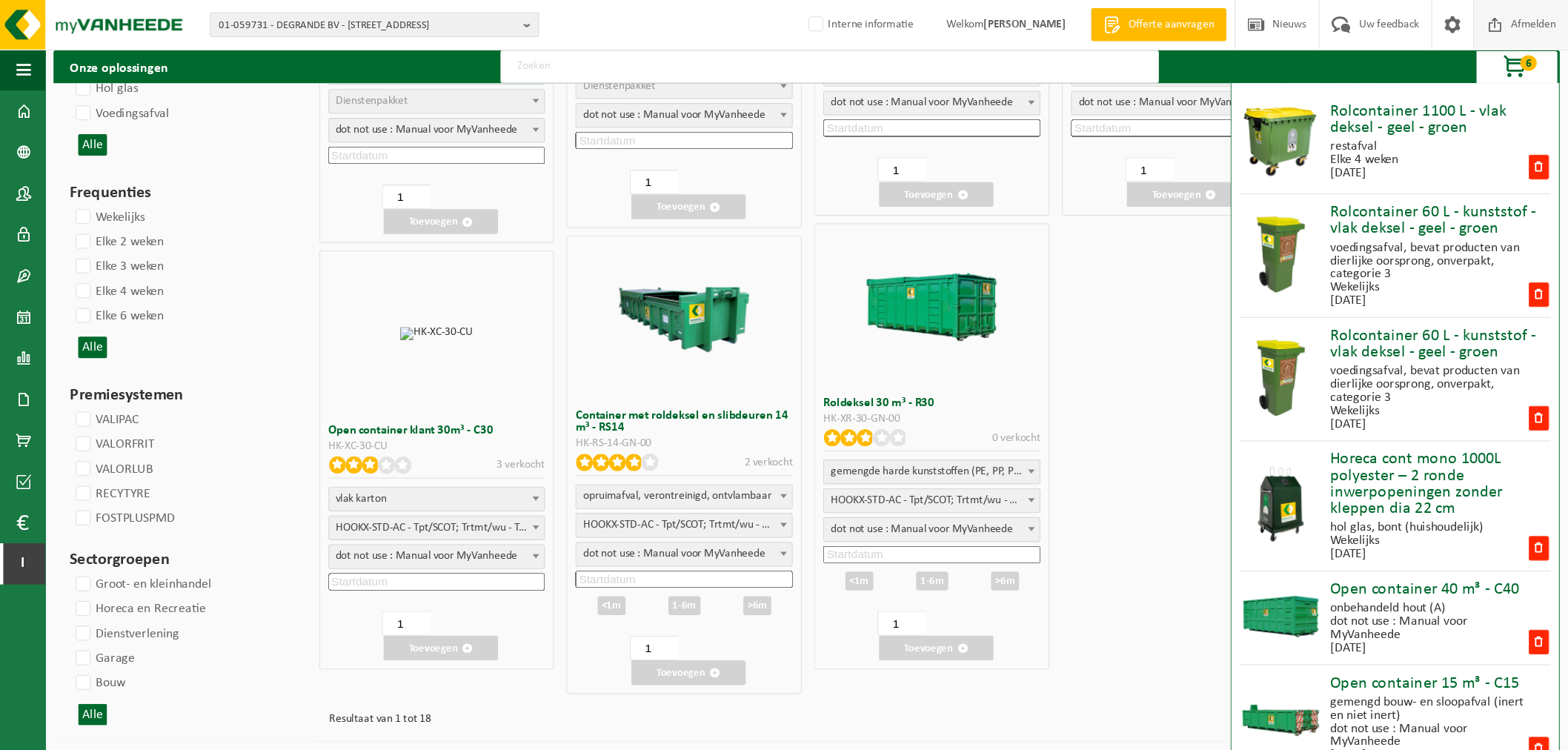
scroll to position [1010, 0]
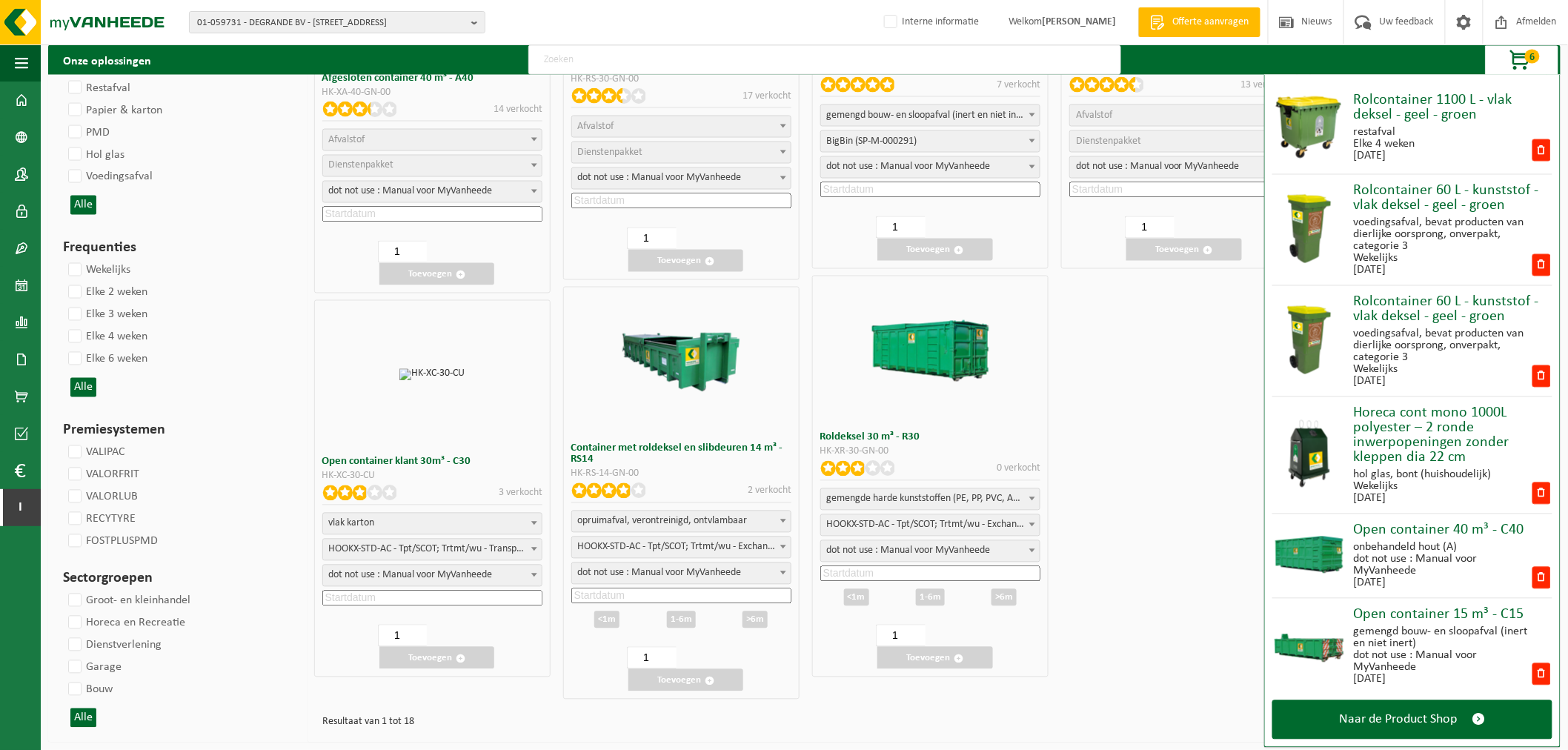
drag, startPoint x: 1245, startPoint y: 21, endPoint x: 1172, endPoint y: 401, distance: 386.9
click at [1283, 613] on span "Naar de Product Shop" at bounding box center [1398, 720] width 118 height 16
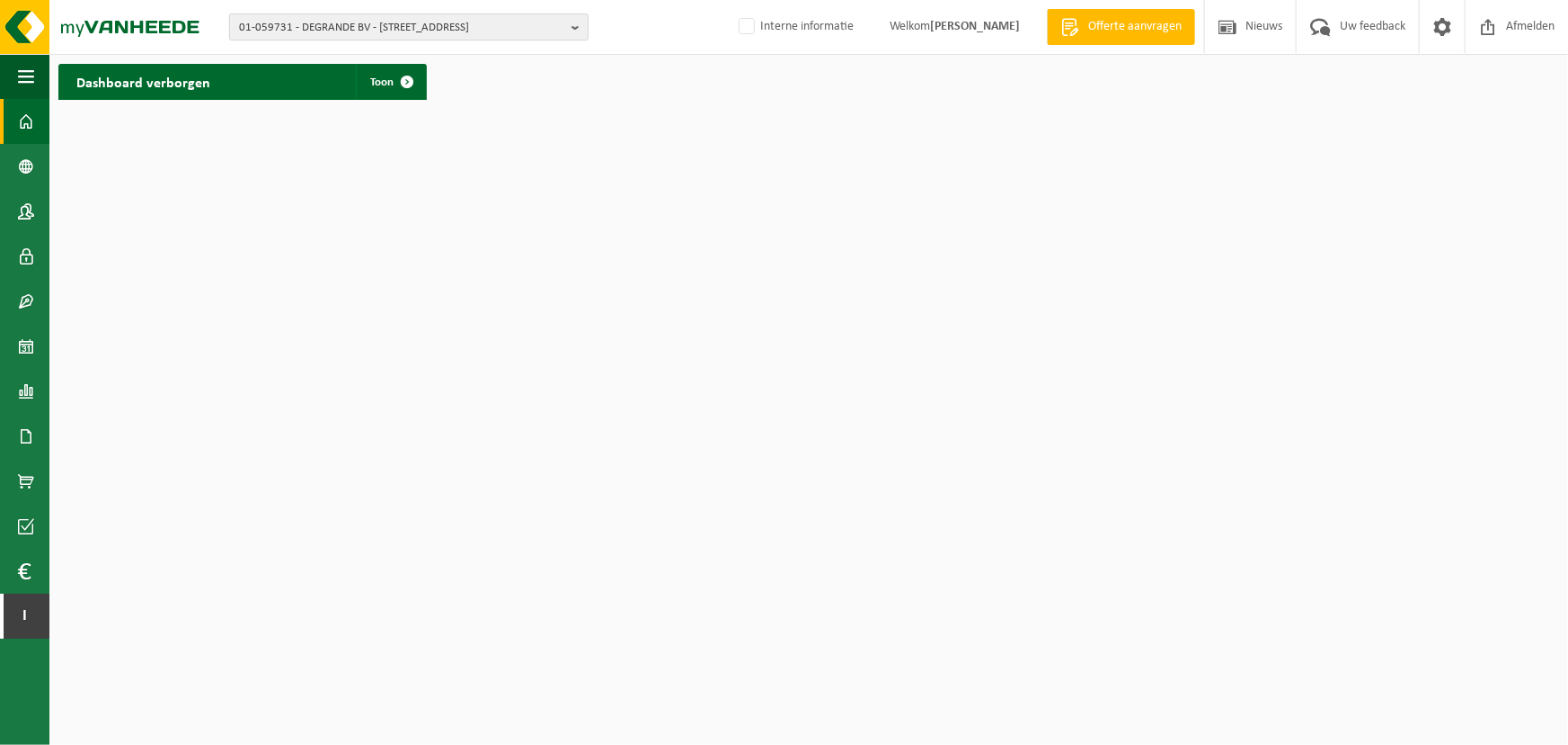
click at [388, 34] on span "01-059731 - DEGRANDE BV - [STREET_ADDRESS]" at bounding box center [402, 27] width 326 height 27
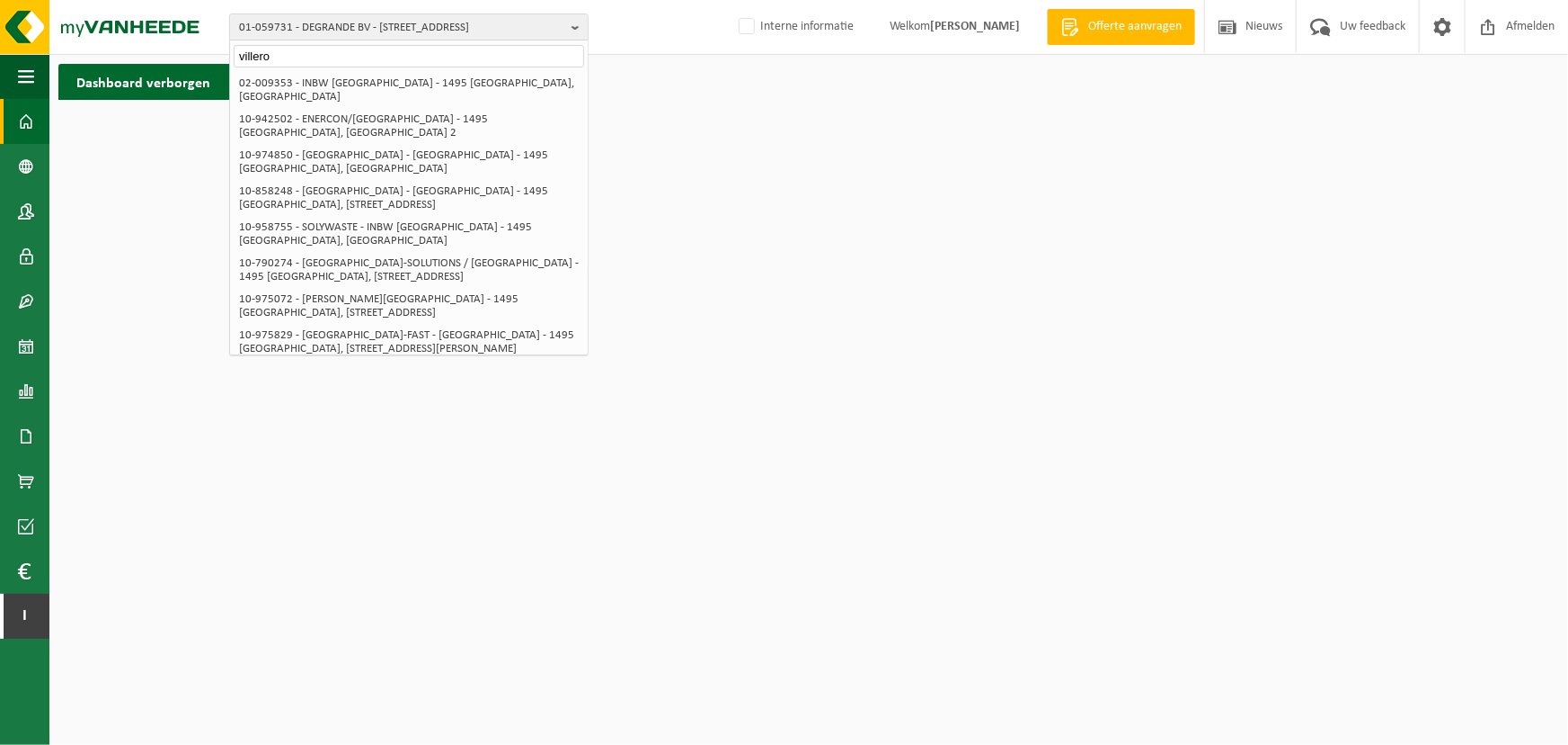
type input "villero"
click at [665, 22] on div "01-059731 - DEGRANDE BV - 8510 [GEOGRAPHIC_DATA], [GEOGRAPHIC_DATA] 117 villero…" at bounding box center [784, 27] width 1568 height 55
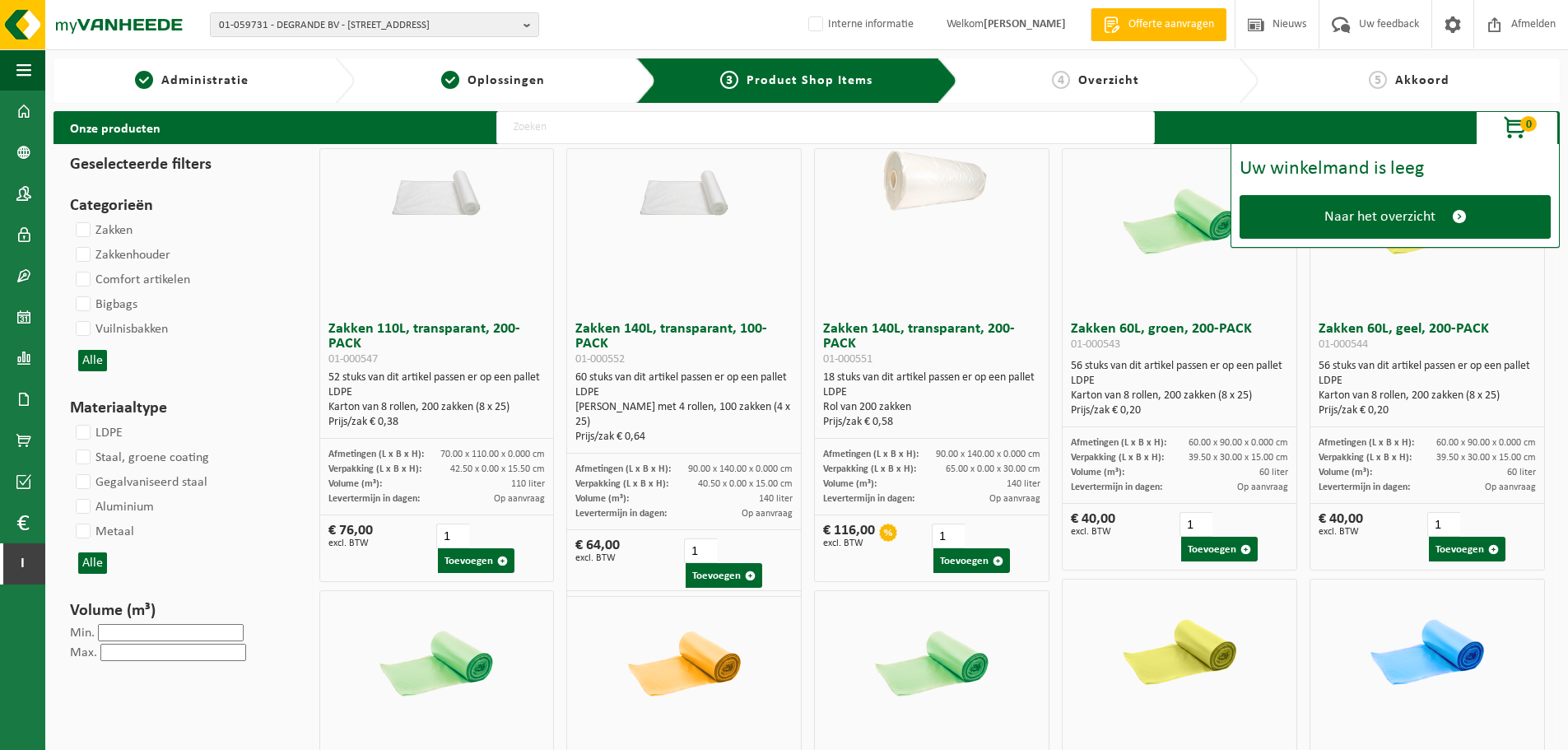
drag, startPoint x: 1696, startPoint y: 3, endPoint x: 1186, endPoint y: 368, distance: 627.2
click at [1186, 368] on div "56 stuks van dit artikel passen er op een pallet LDPE Karton van 8 rollen, 200 …" at bounding box center [1179, 388] width 217 height 60
click at [88, 231] on label "Zakken" at bounding box center [103, 230] width 60 height 25
click at [70, 218] on input "Zakken" at bounding box center [70, 217] width 1 height 1
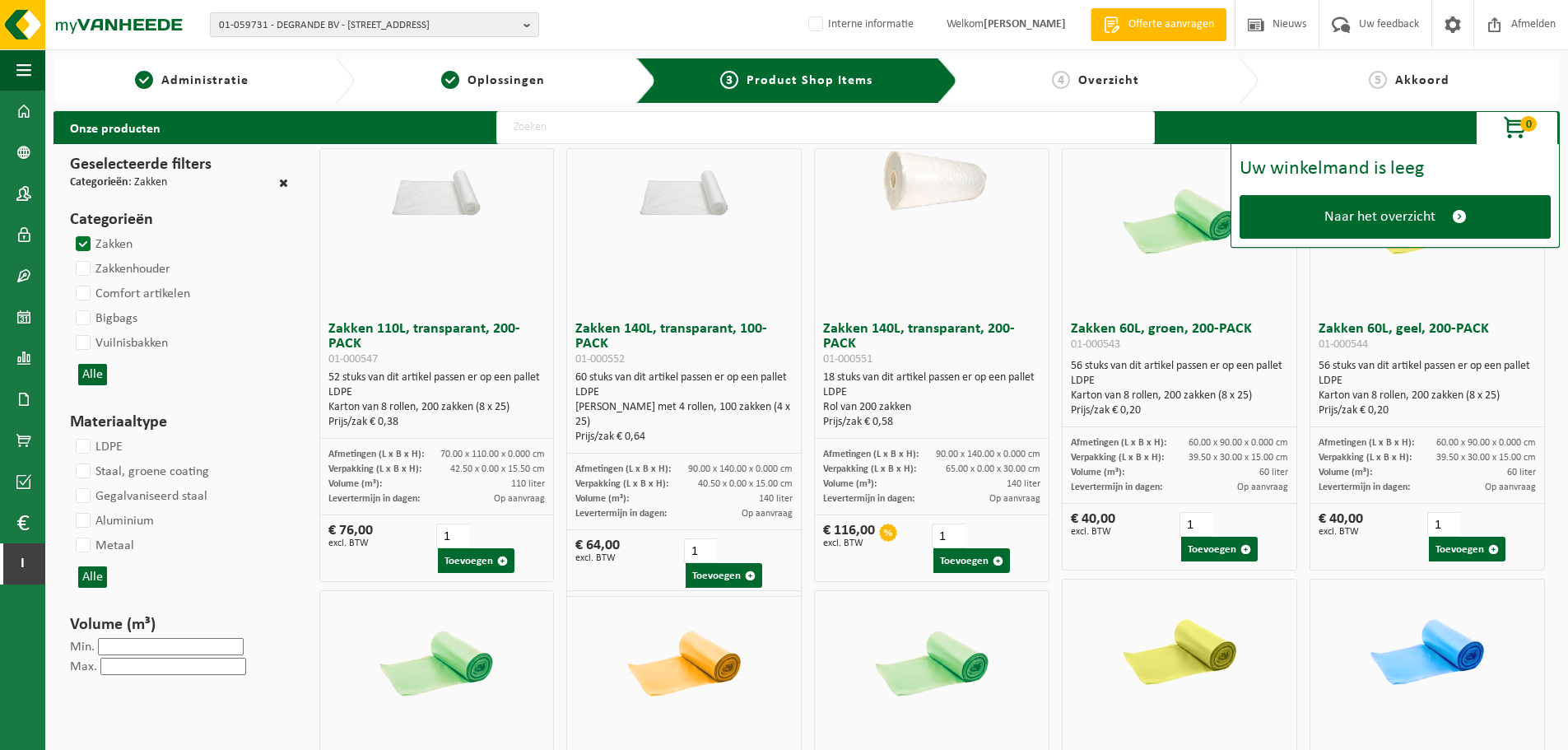
click at [80, 249] on label "Zakken" at bounding box center [103, 245] width 60 height 25
click at [70, 233] on input "Zakken" at bounding box center [70, 232] width 1 height 1
checkbox input "false"
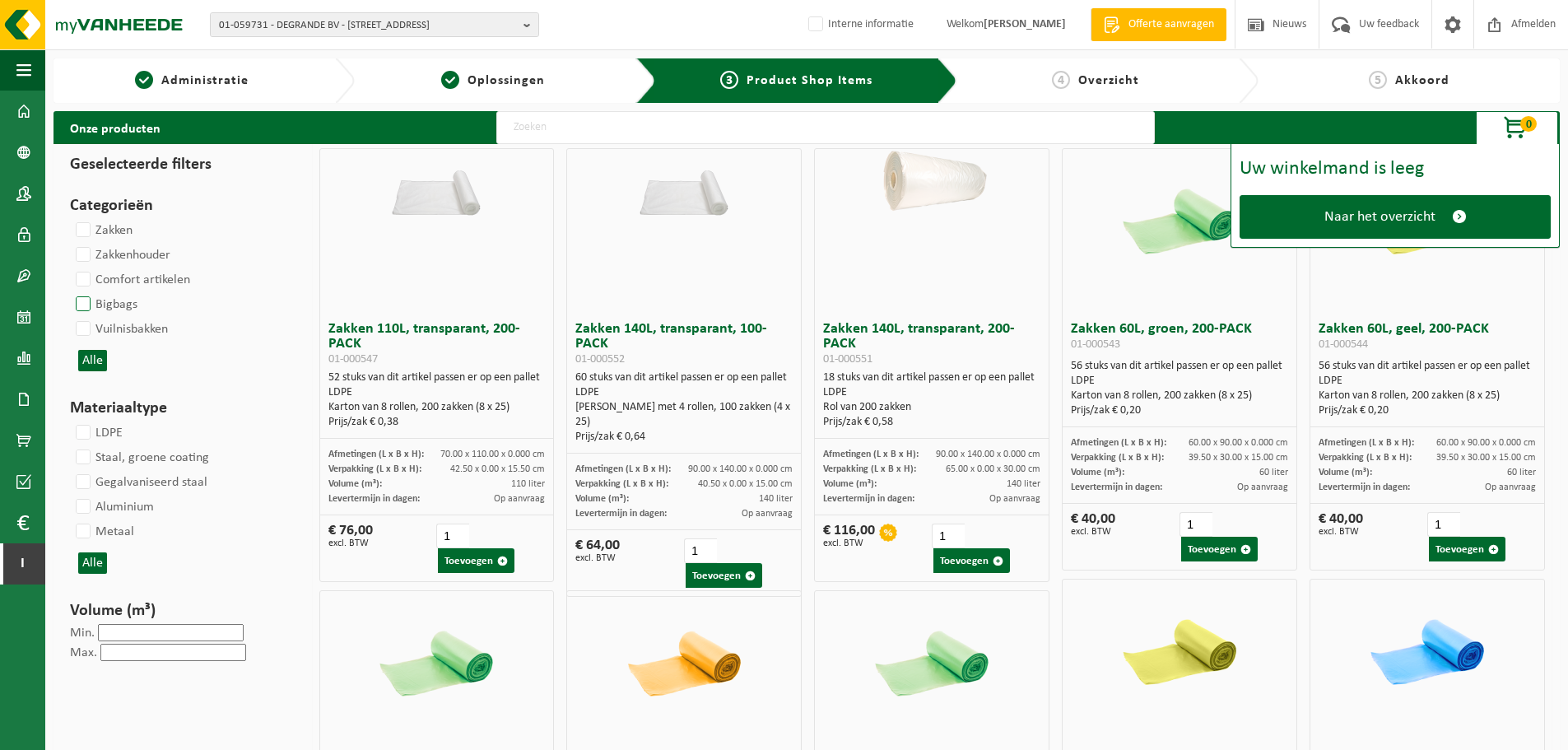
click at [82, 299] on label "Bigbags" at bounding box center [104, 304] width 65 height 25
click at [70, 292] on input "Bigbags" at bounding box center [70, 291] width 1 height 1
checkbox input "true"
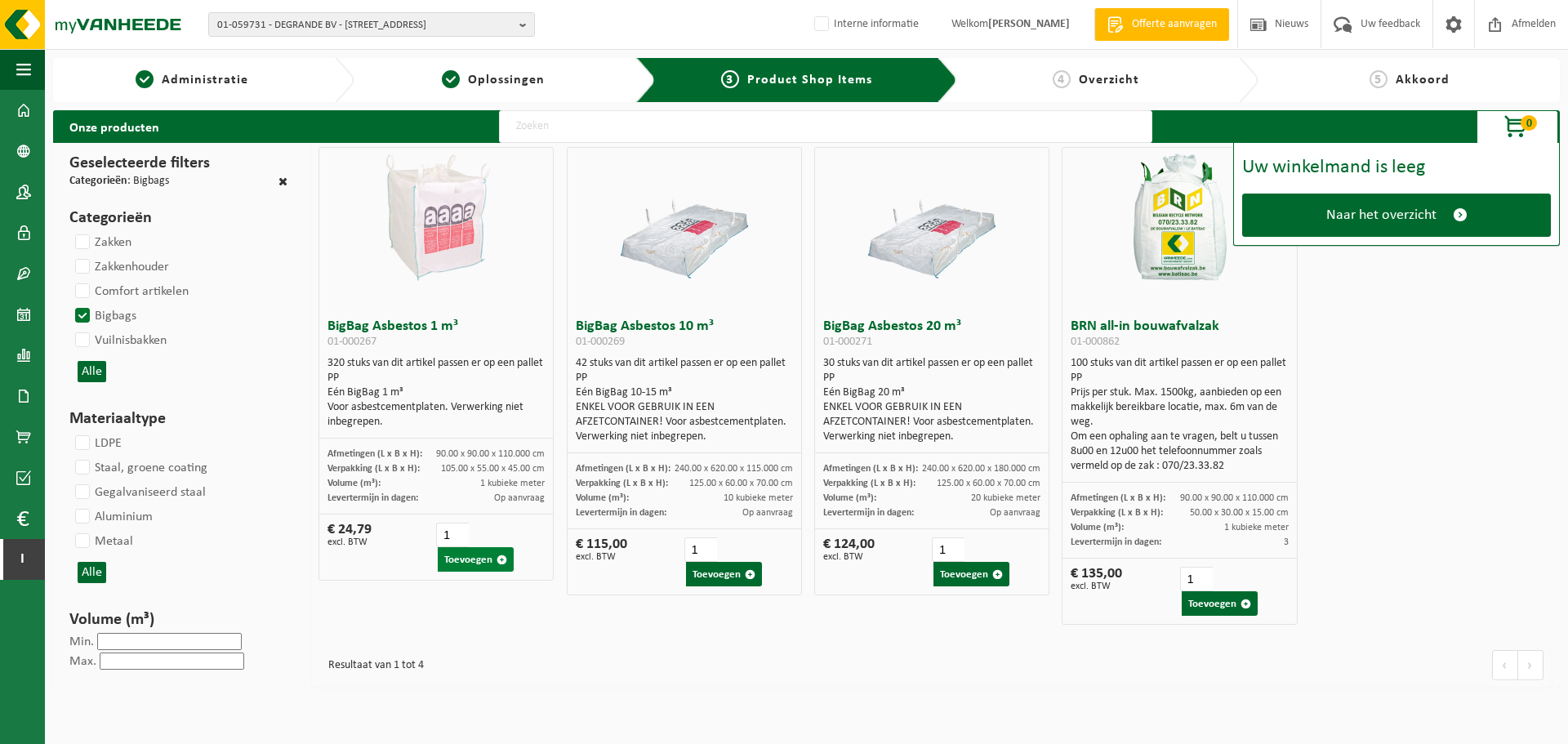
click at [484, 572] on button "Toevoegen" at bounding box center [476, 560] width 76 height 25
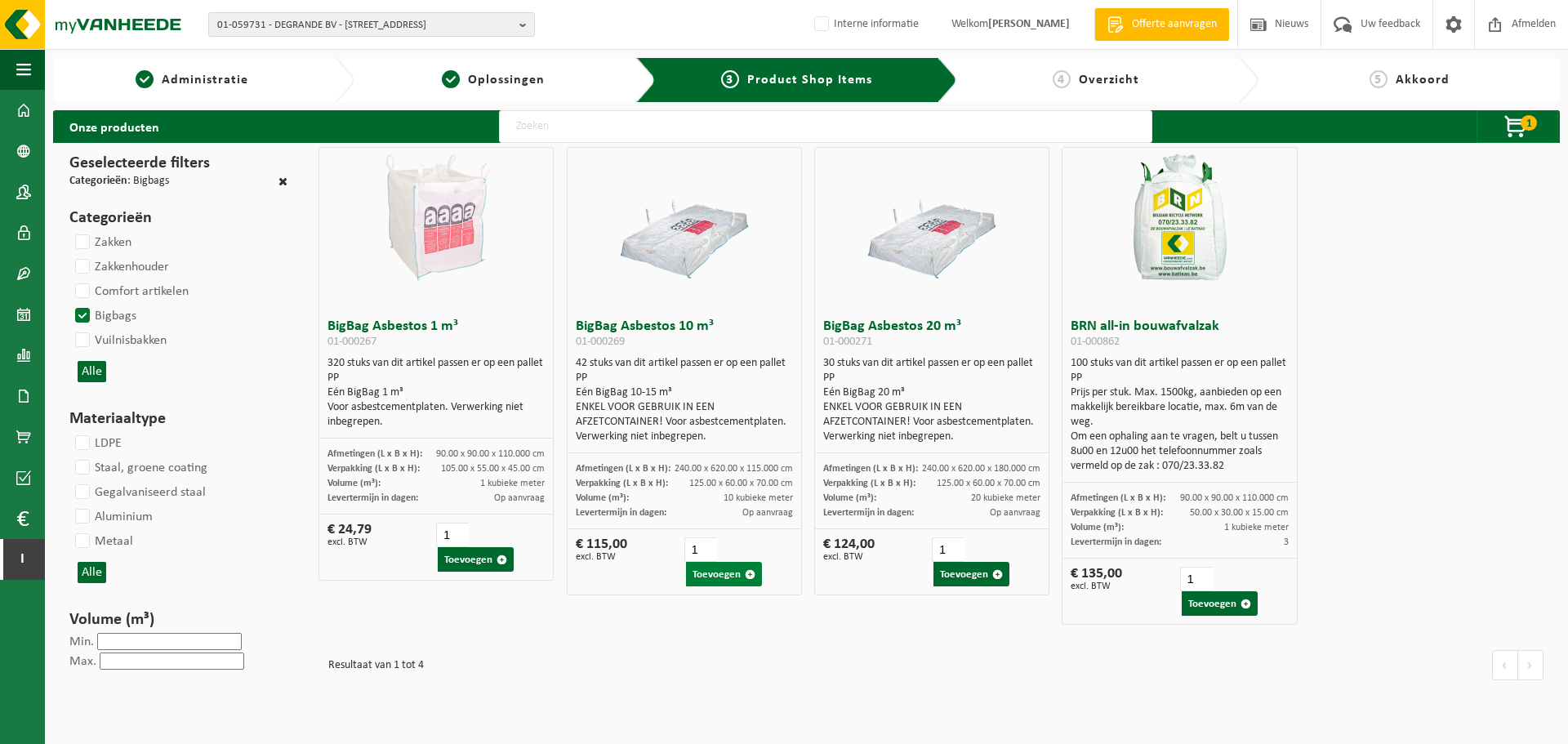
click at [702, 573] on button "Toevoegen" at bounding box center [724, 574] width 76 height 25
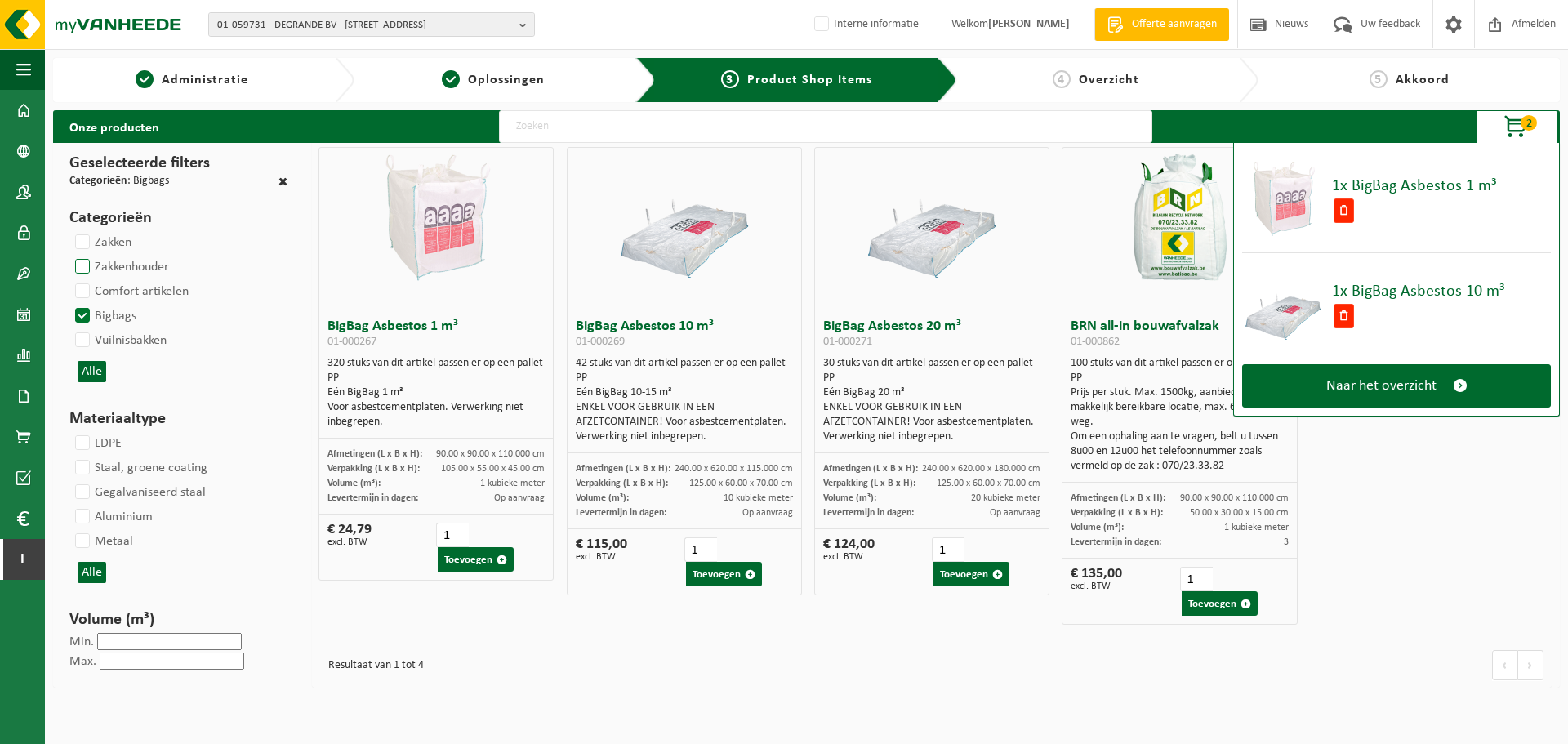
click at [86, 265] on label "Zakkenhouder" at bounding box center [120, 267] width 97 height 25
click at [69, 255] on input "Zakkenhouder" at bounding box center [69, 254] width 1 height 1
checkbox input "true"
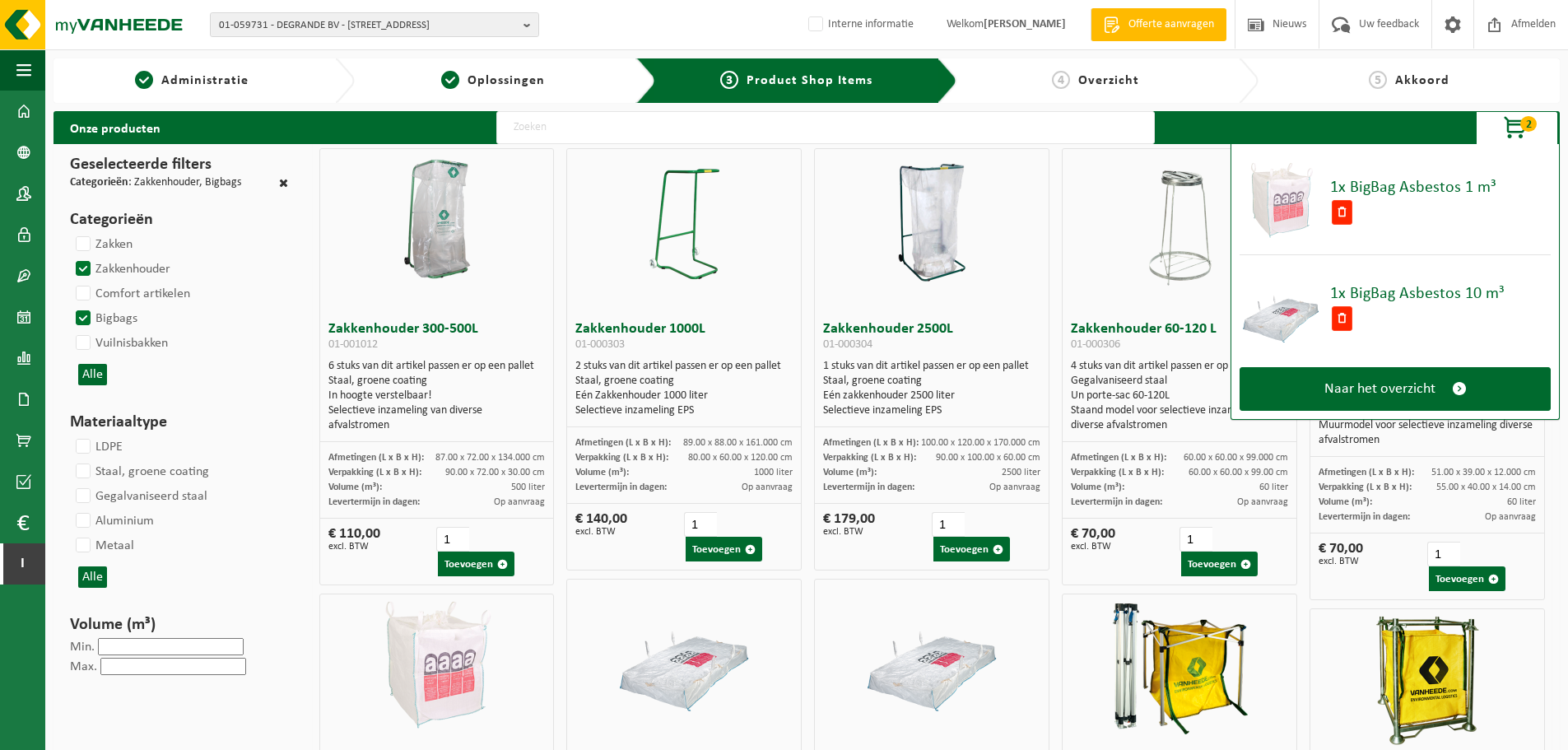
click at [86, 316] on label "Bigbags" at bounding box center [104, 319] width 65 height 25
click at [70, 307] on input "Bigbags" at bounding box center [70, 306] width 1 height 1
checkbox input "false"
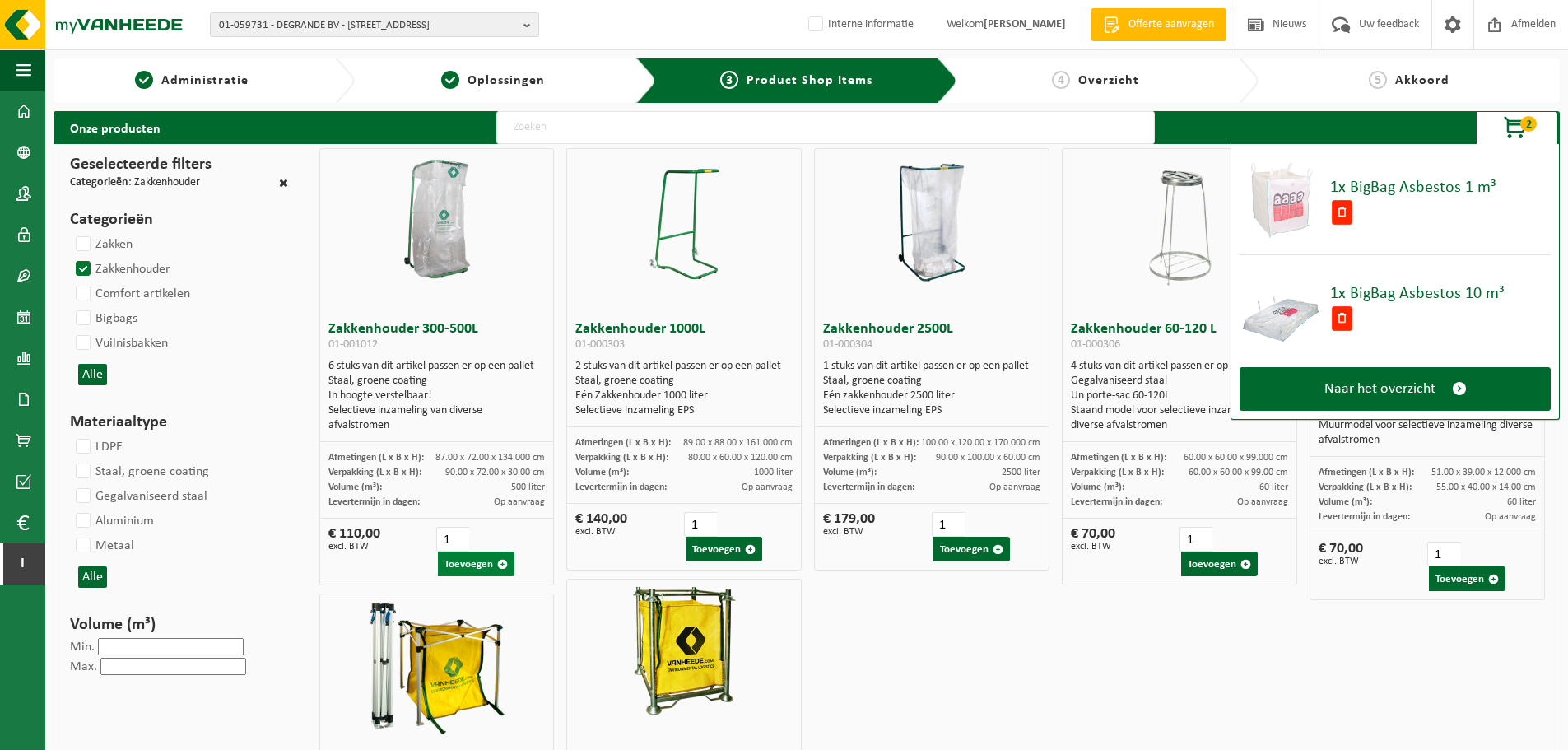
click at [486, 565] on button "Toevoegen" at bounding box center [475, 564] width 76 height 25
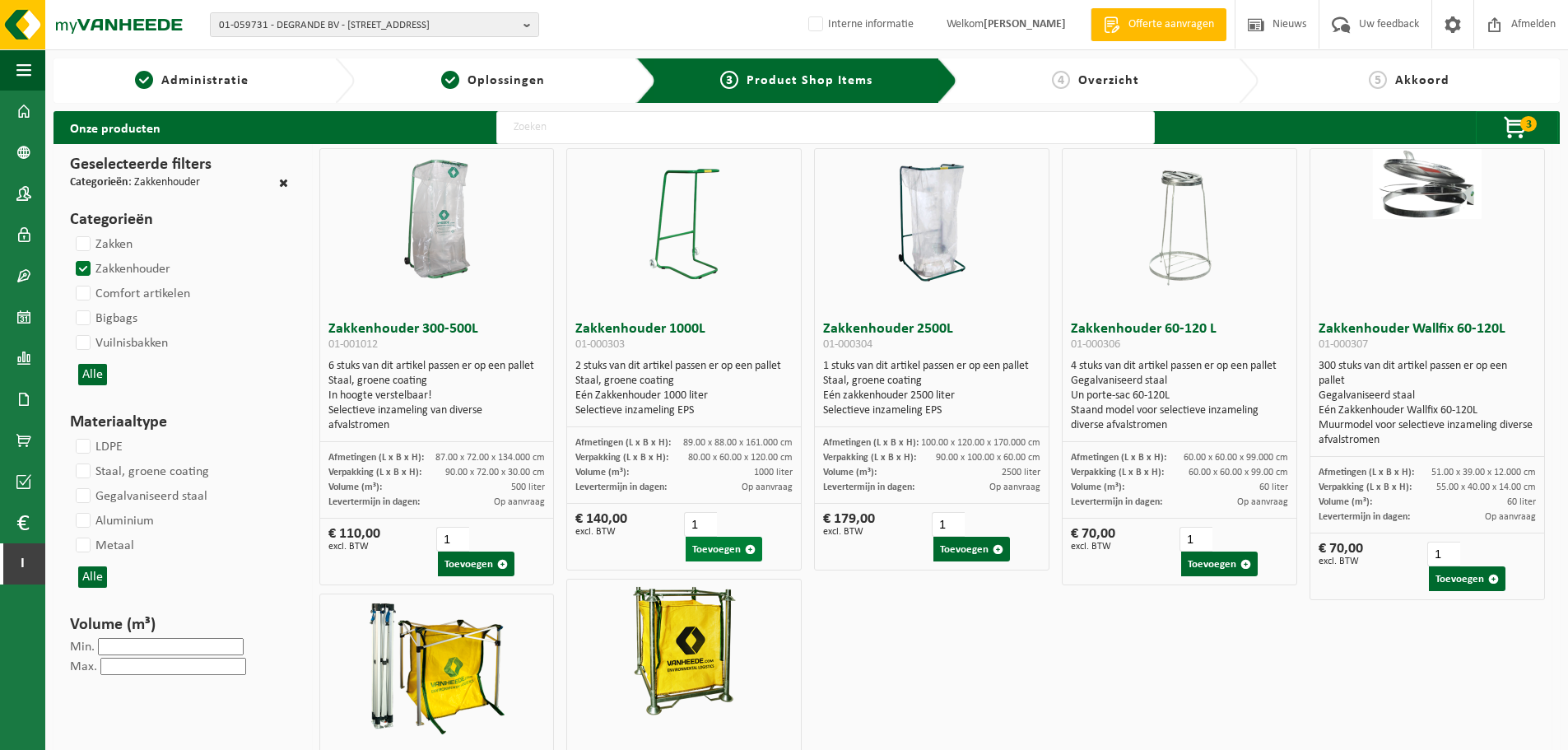
click at [730, 543] on button "Toevoegen" at bounding box center [723, 549] width 76 height 25
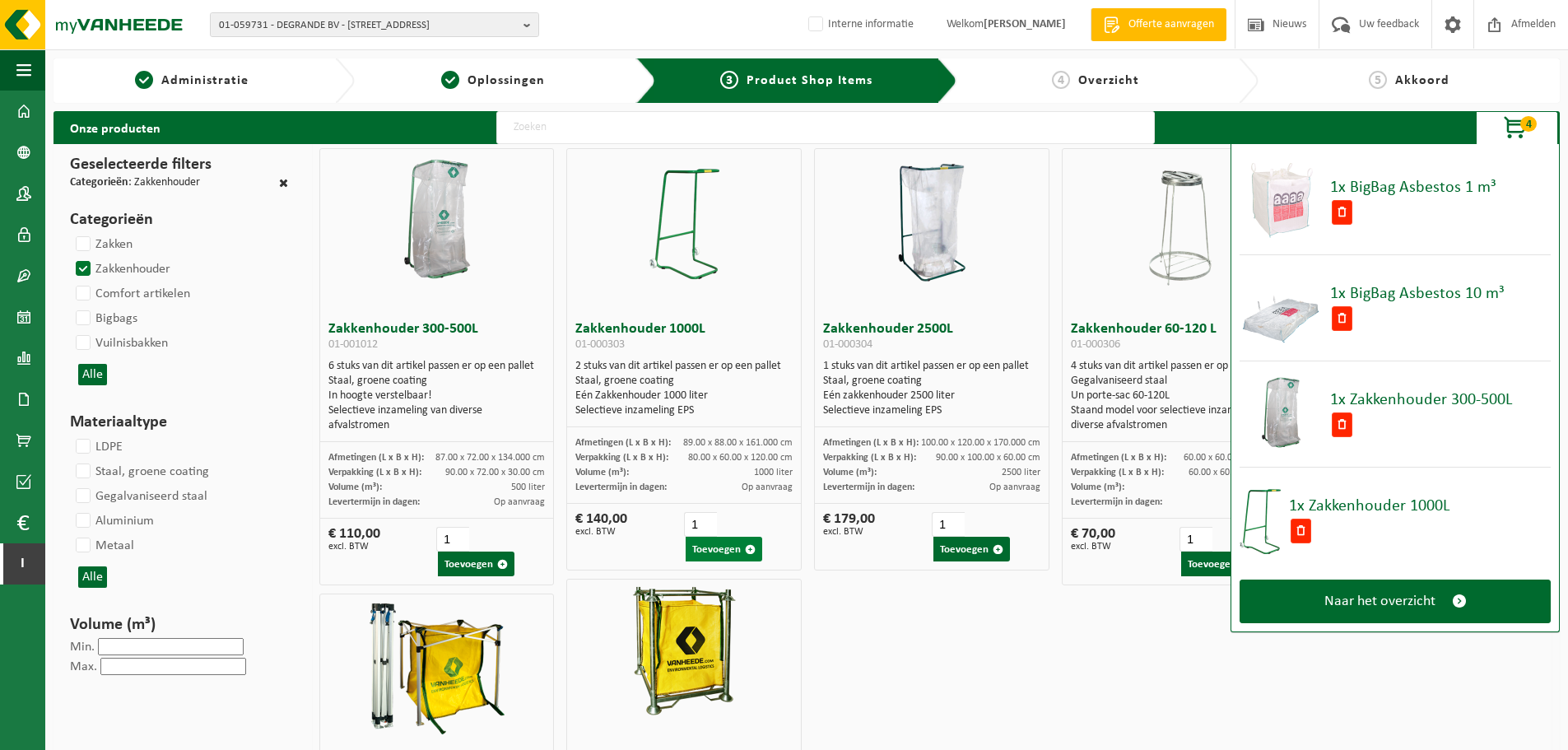
click at [730, 543] on button "Toevoegen" at bounding box center [723, 549] width 76 height 25
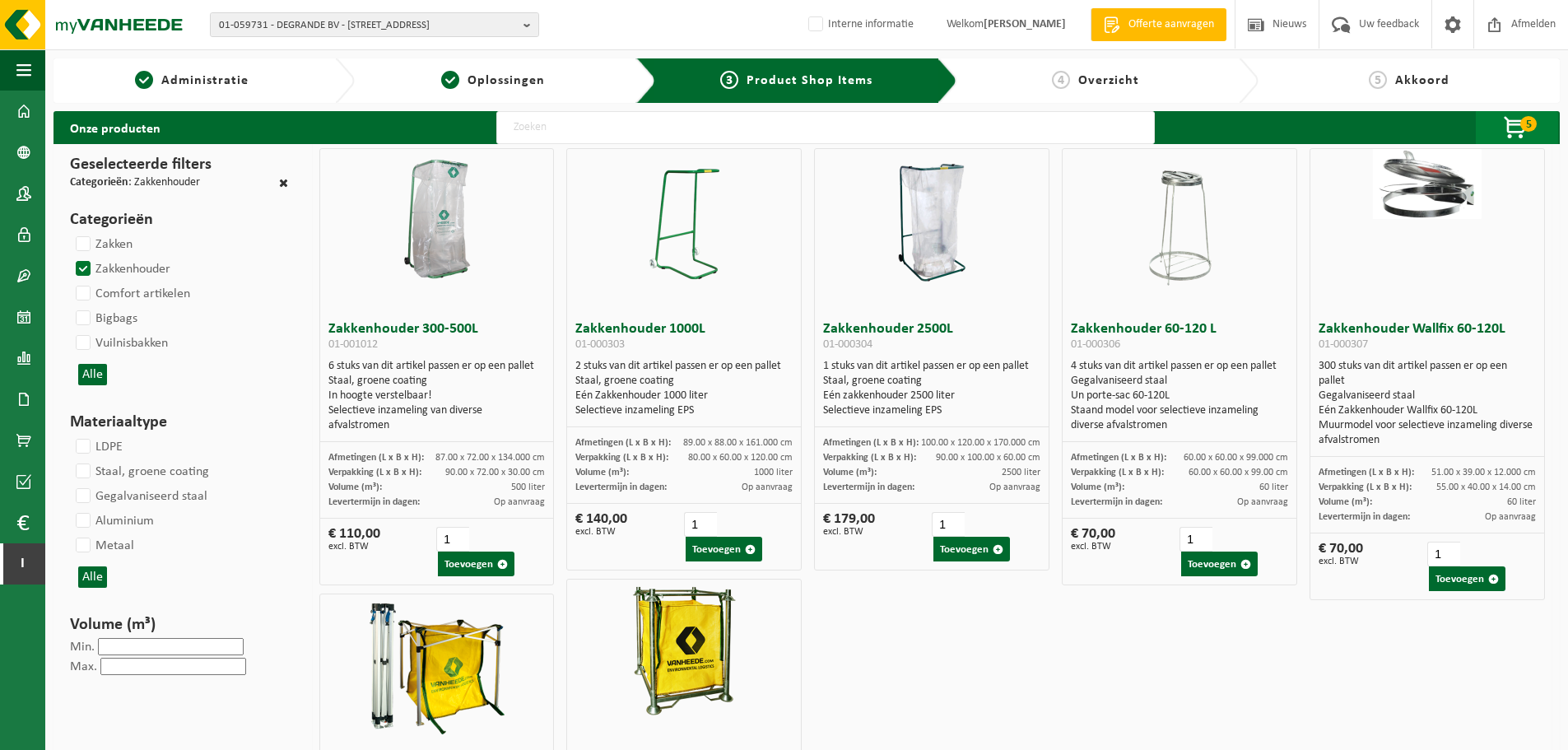
click at [1513, 126] on span "button" at bounding box center [1517, 128] width 82 height 33
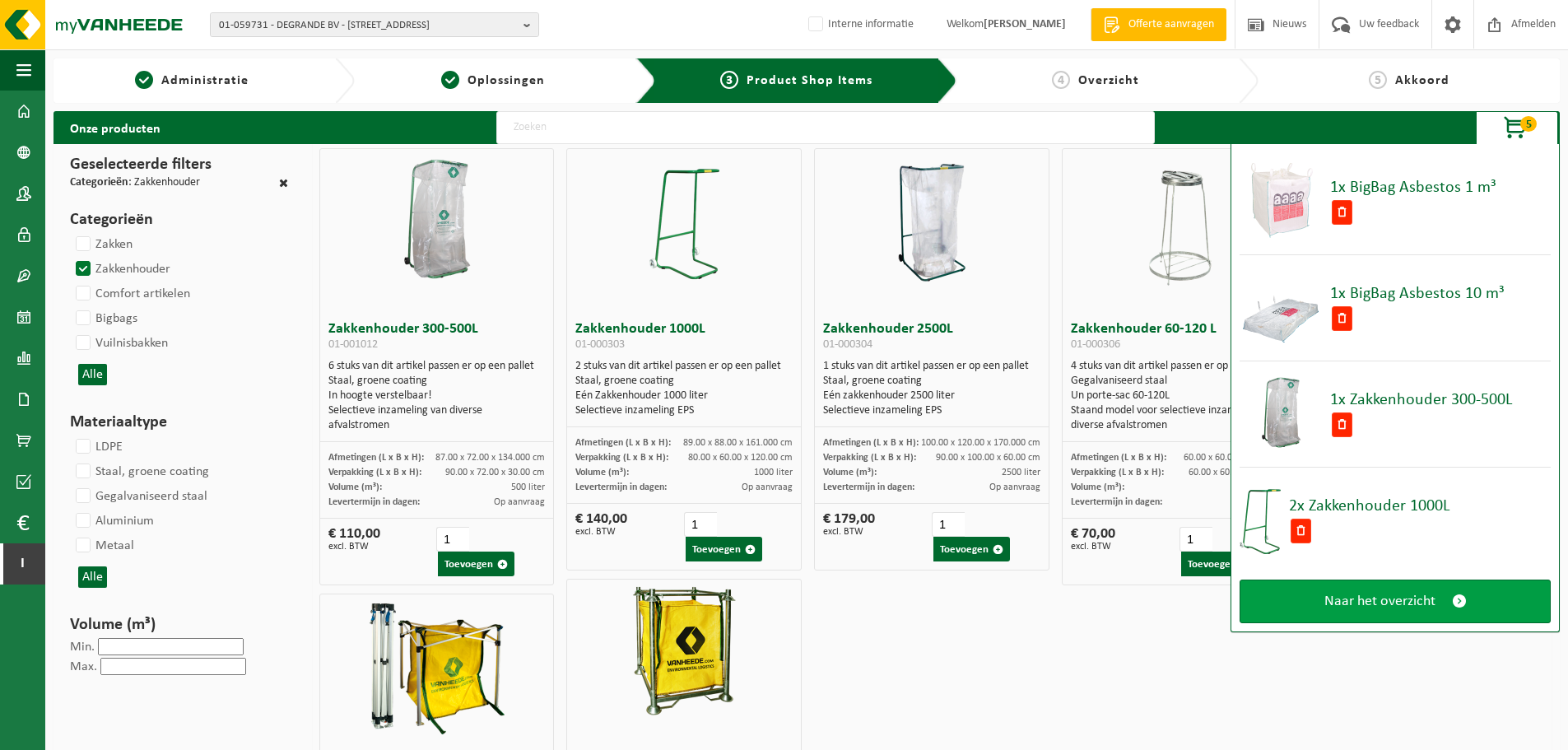
click at [1394, 600] on span "Naar het overzicht" at bounding box center [1379, 602] width 111 height 17
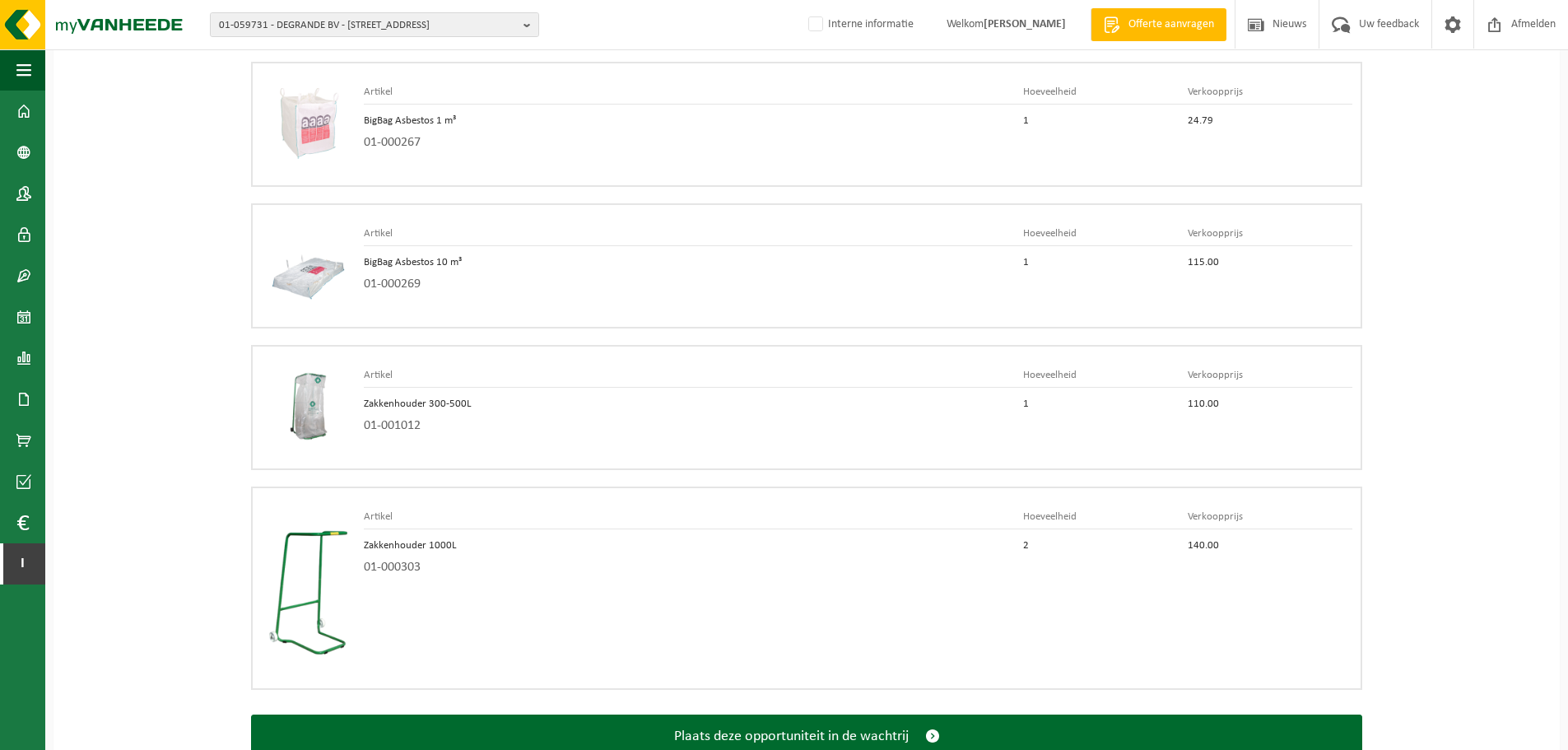
scroll to position [2557, 0]
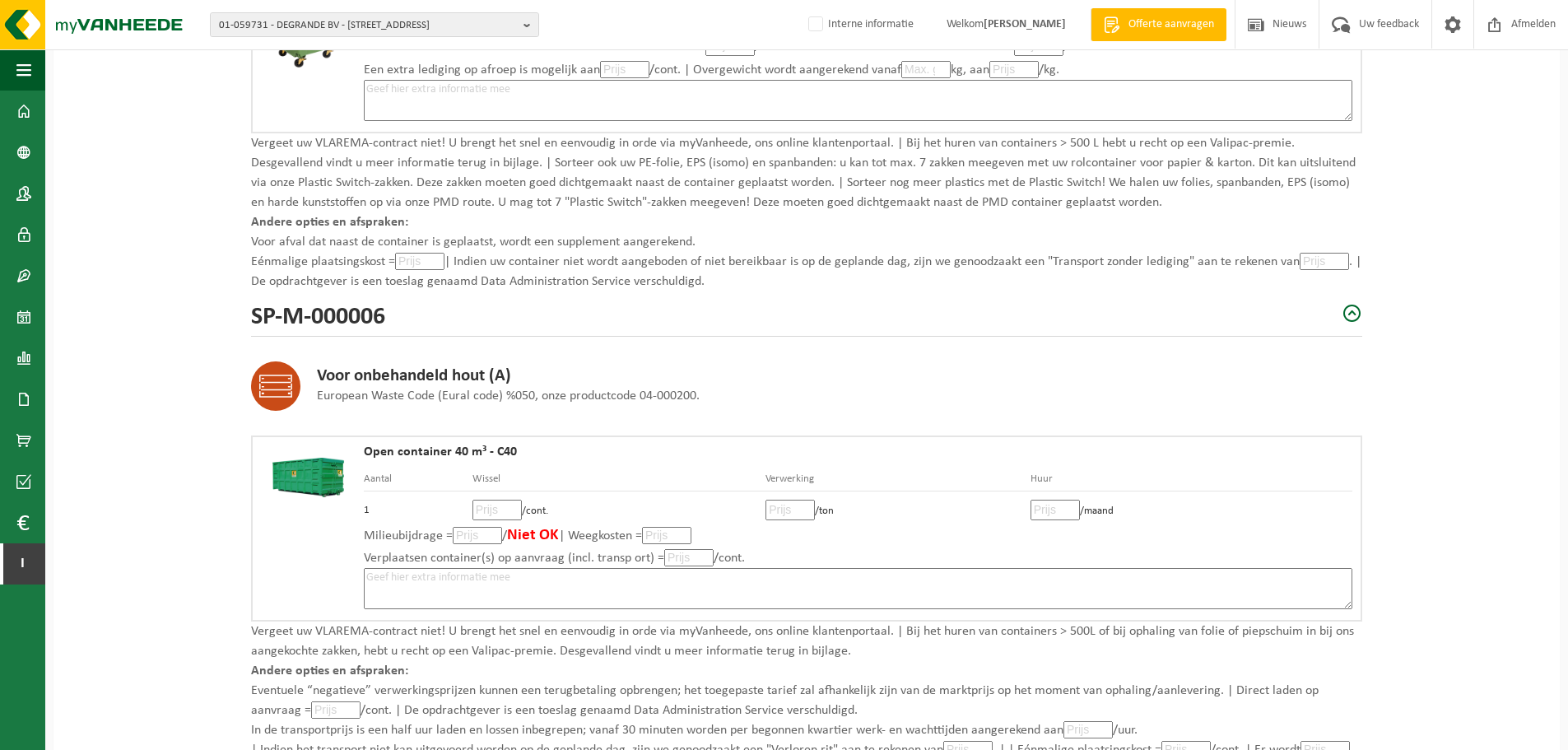
scroll to position [0, 0]
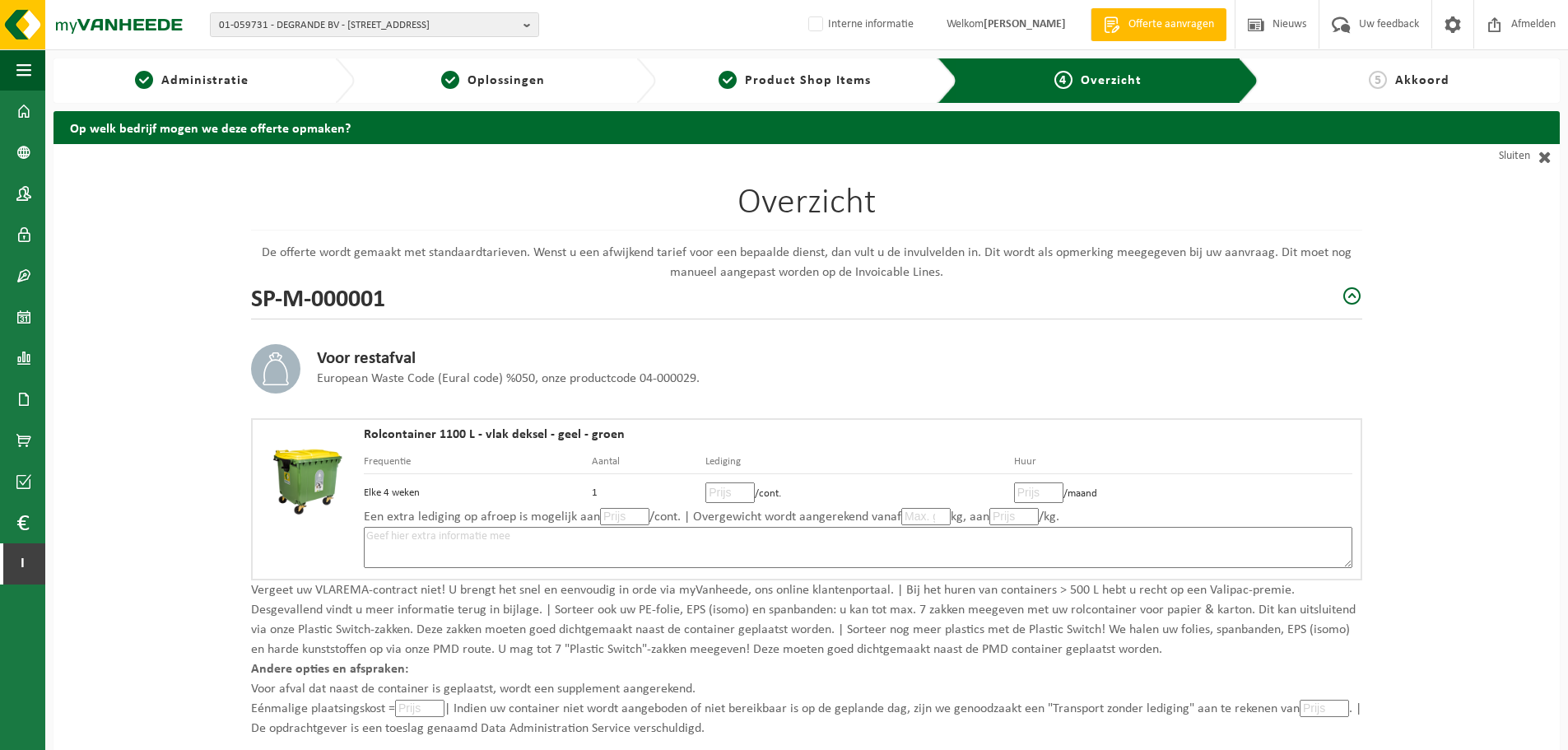
click at [716, 496] on input "number" at bounding box center [730, 493] width 49 height 20
type input "5"
type input "27"
click at [869, 451] on div "Rolcontainer 1100 L - vlak deksel - geel - groen Frequentie Aantal Lediging Huu…" at bounding box center [858, 500] width 989 height 143
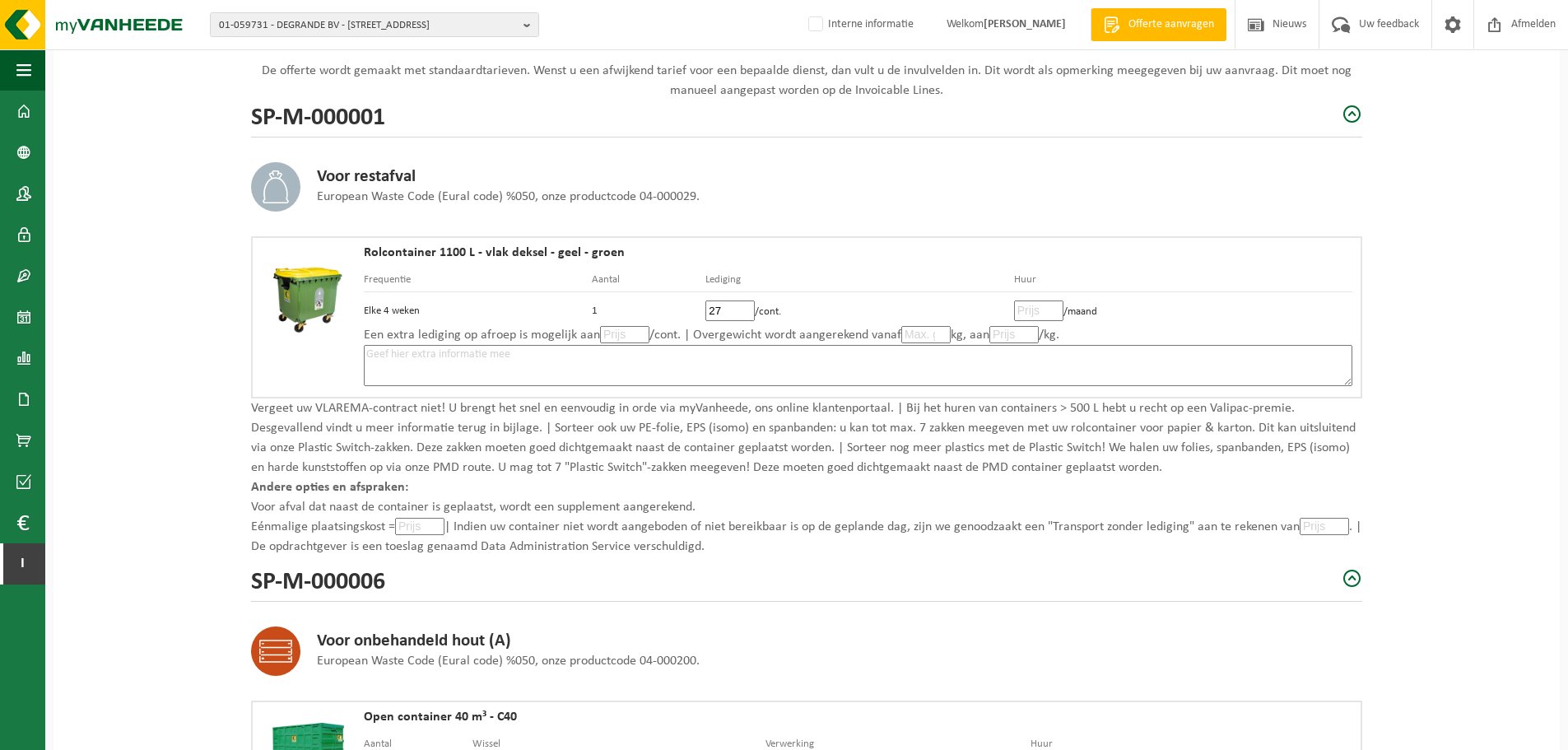
scroll to position [180, 0]
click at [1028, 309] on input "number" at bounding box center [1039, 312] width 49 height 20
click at [408, 531] on input "number" at bounding box center [420, 527] width 49 height 17
type input "69"
click at [1325, 479] on p "Andere opties en afspraken:" at bounding box center [806, 489] width 1111 height 20
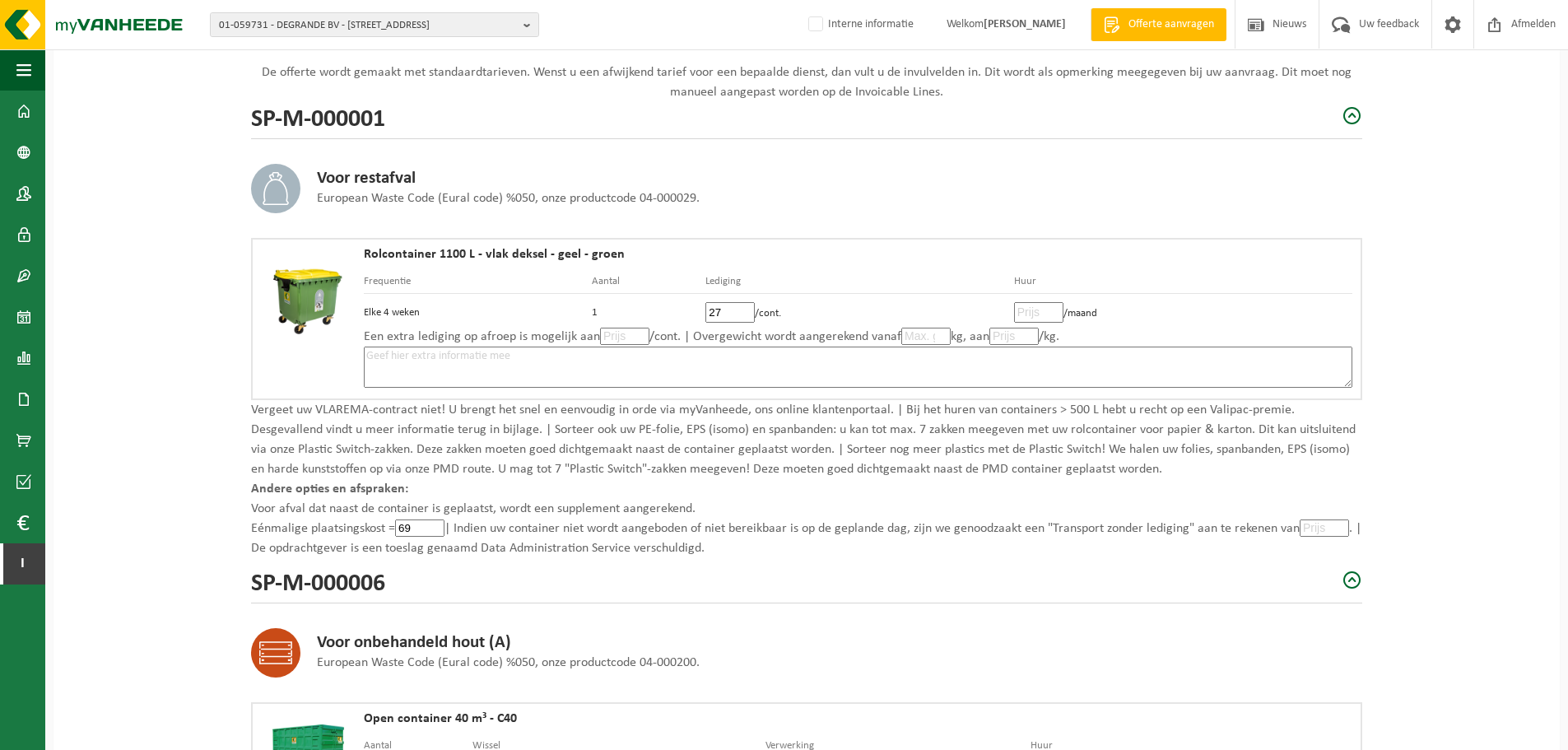
click at [1320, 525] on input "number" at bounding box center [1325, 527] width 49 height 17
type input "35"
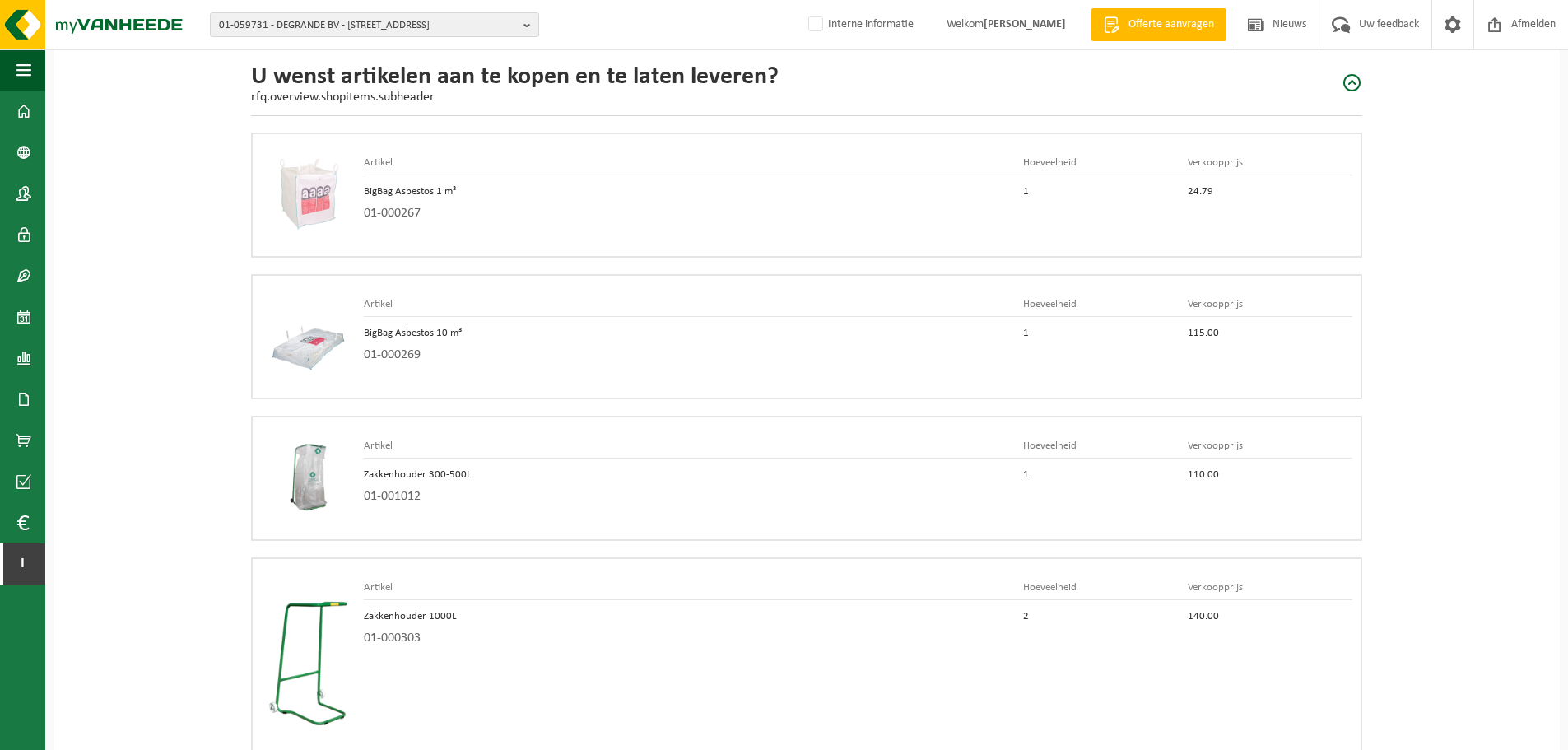
scroll to position [2557, 0]
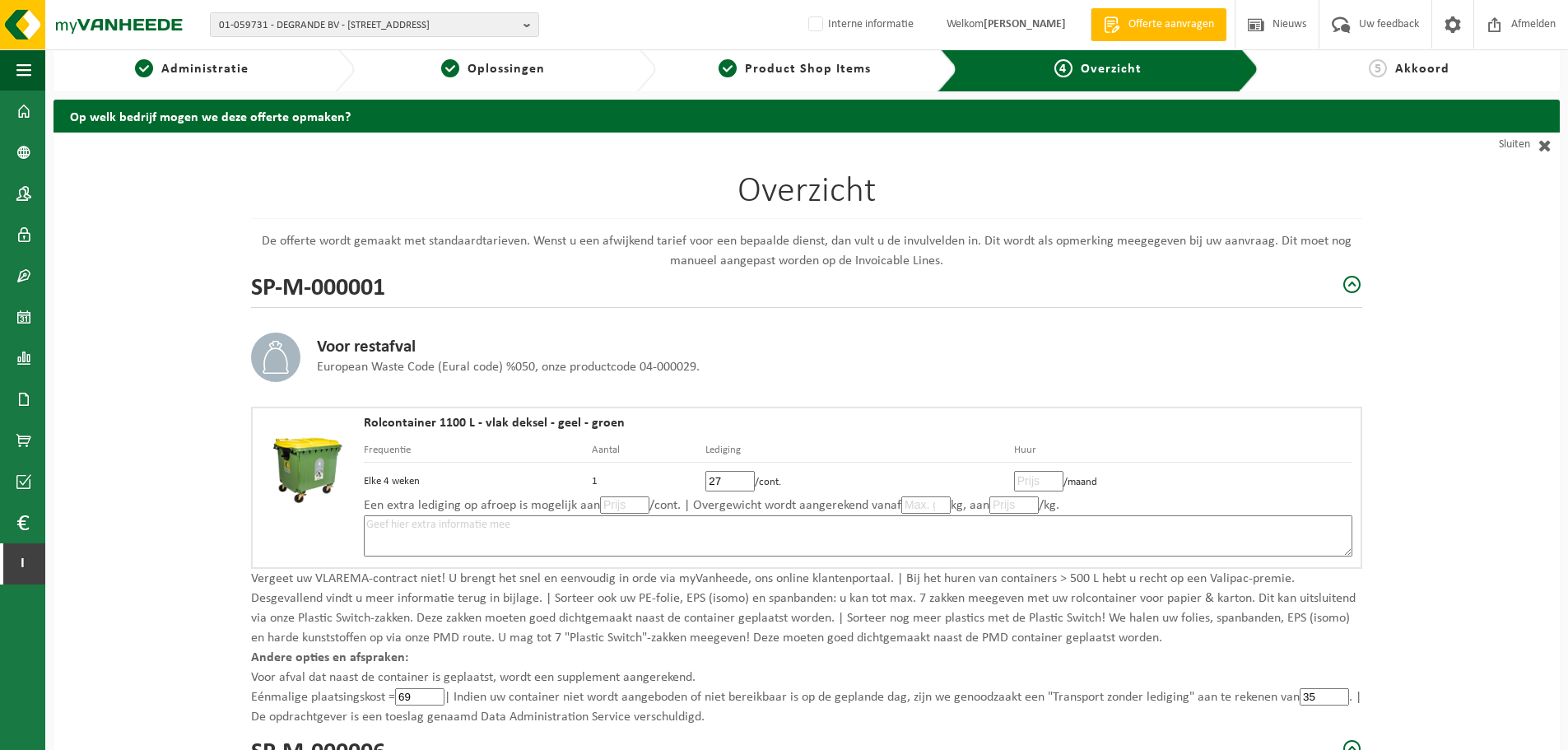
scroll to position [0, 0]
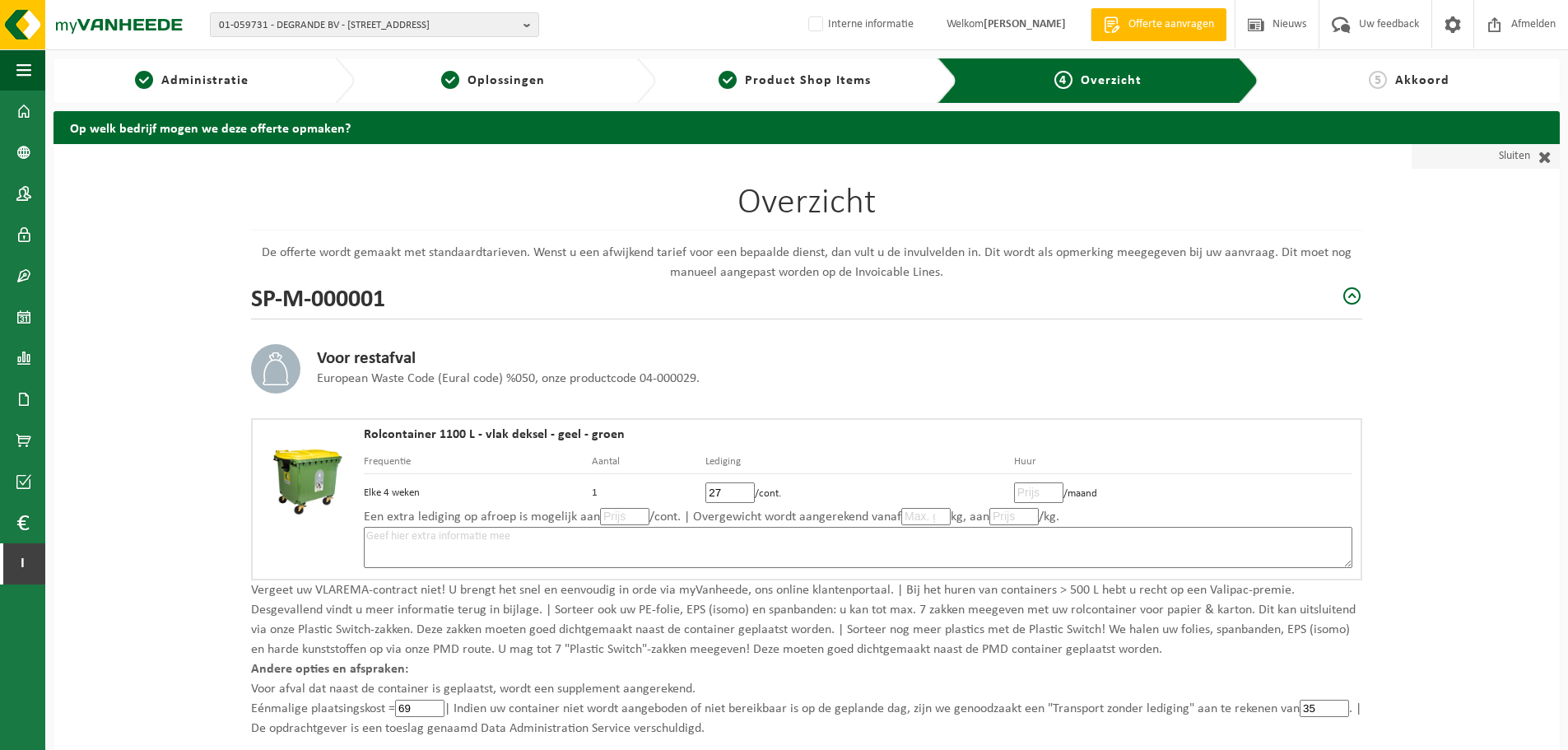
click at [1521, 159] on link "Sluiten" at bounding box center [1486, 156] width 148 height 25
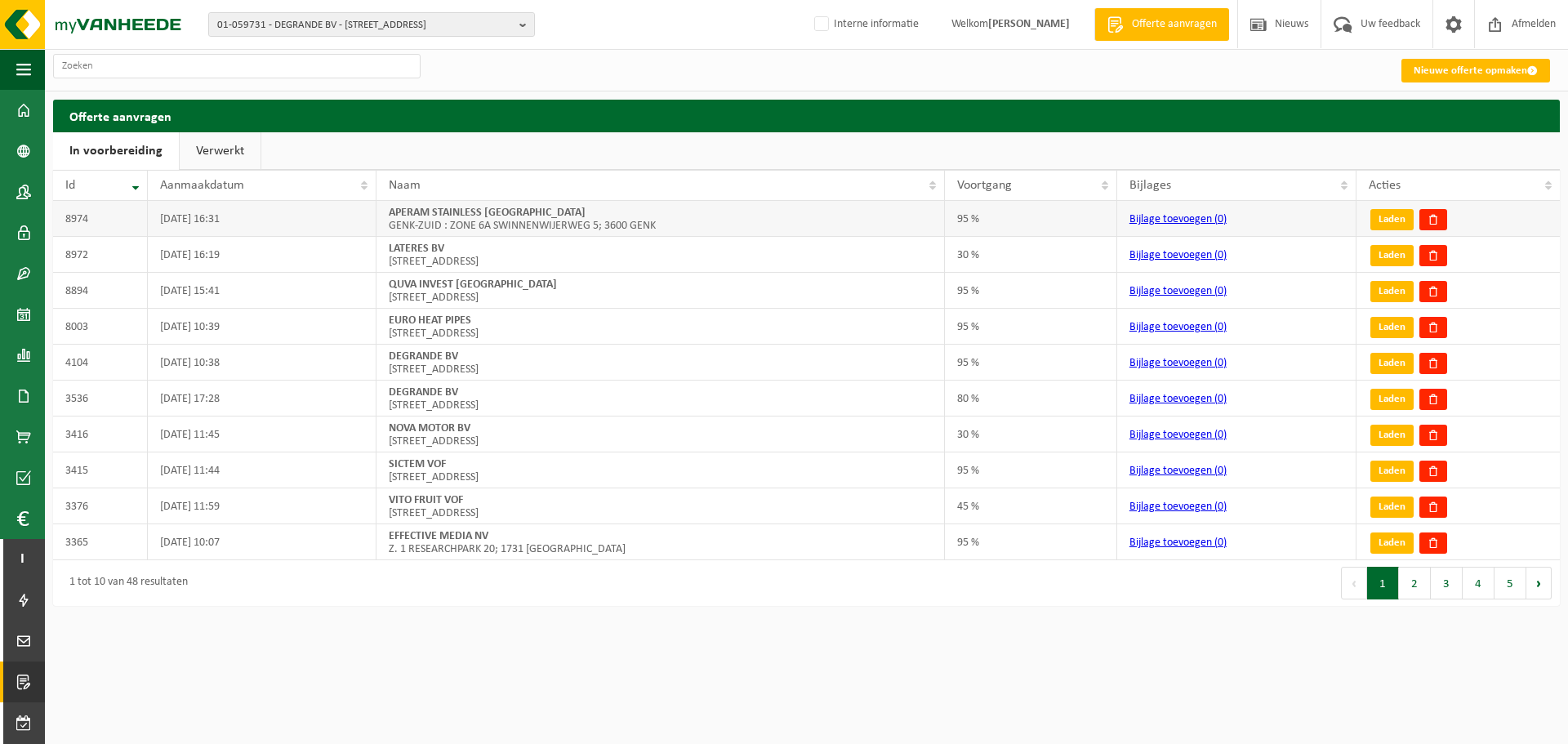
click at [969, 228] on td "95 %" at bounding box center [1031, 219] width 173 height 36
click at [1011, 221] on td "95 %" at bounding box center [1031, 219] width 173 height 36
click at [216, 155] on link "Verwerkt" at bounding box center [220, 151] width 81 height 37
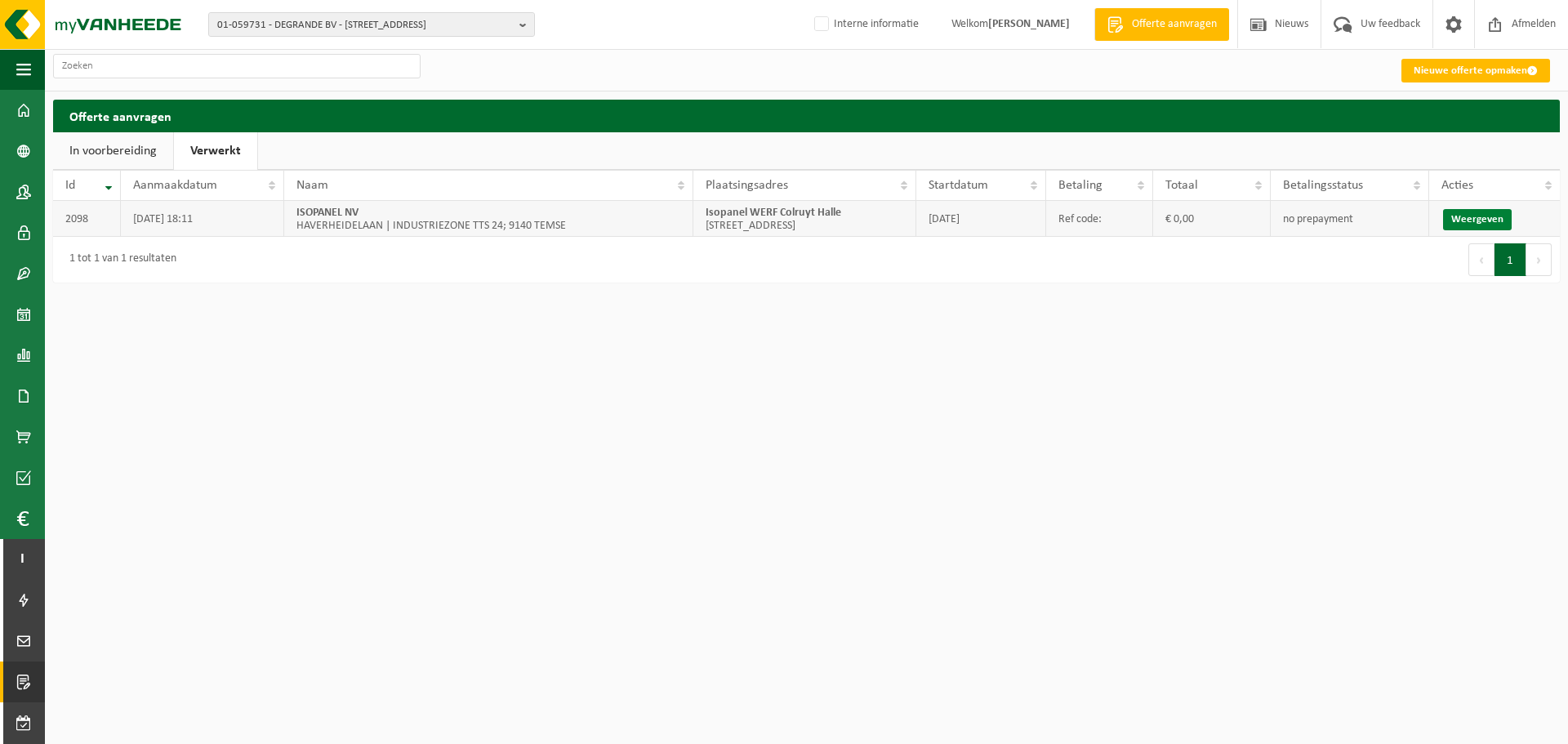
click at [1472, 223] on link "Weergeven" at bounding box center [1477, 219] width 69 height 21
click at [130, 151] on link "In voorbereiding" at bounding box center [113, 151] width 120 height 37
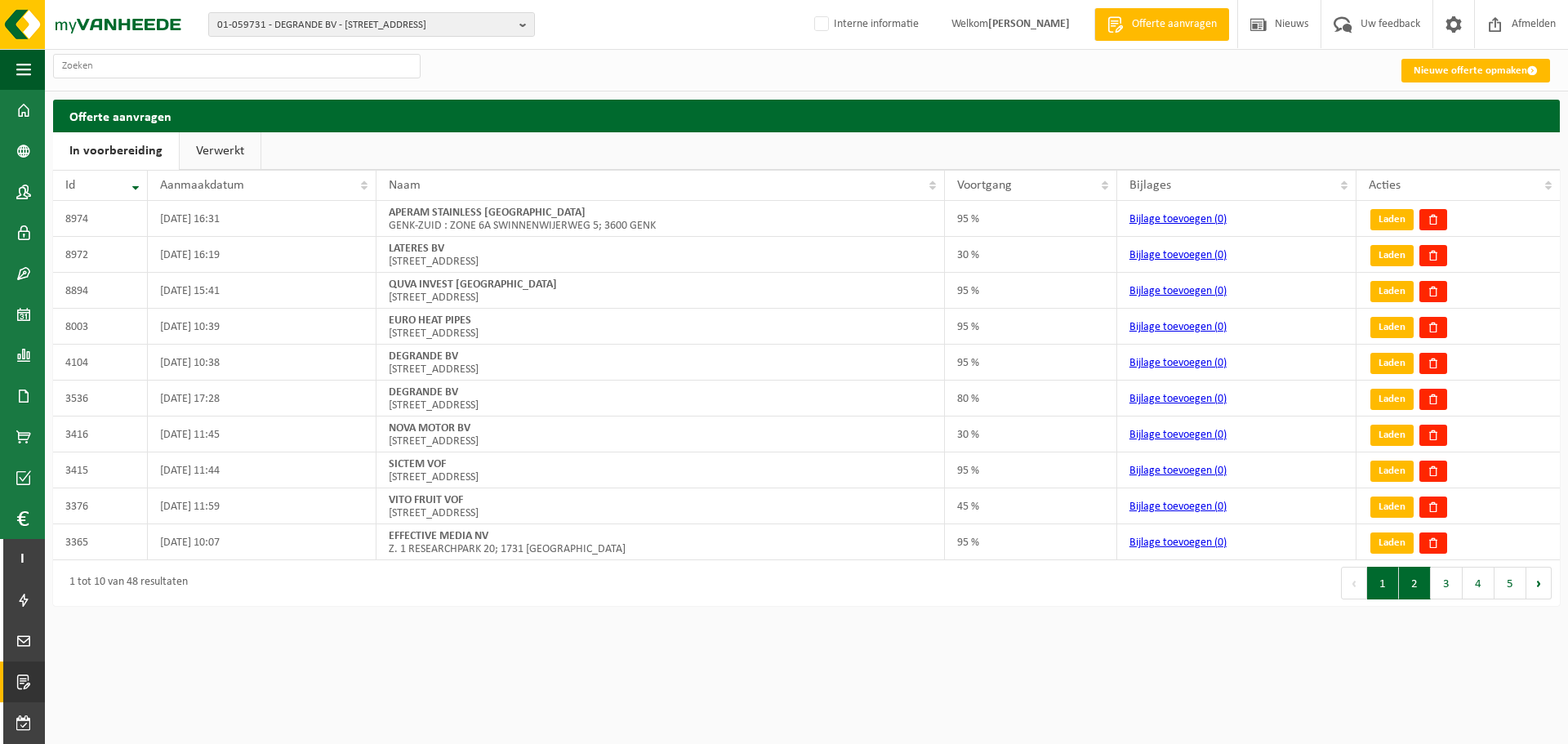
click at [1421, 580] on button "2" at bounding box center [1415, 583] width 32 height 33
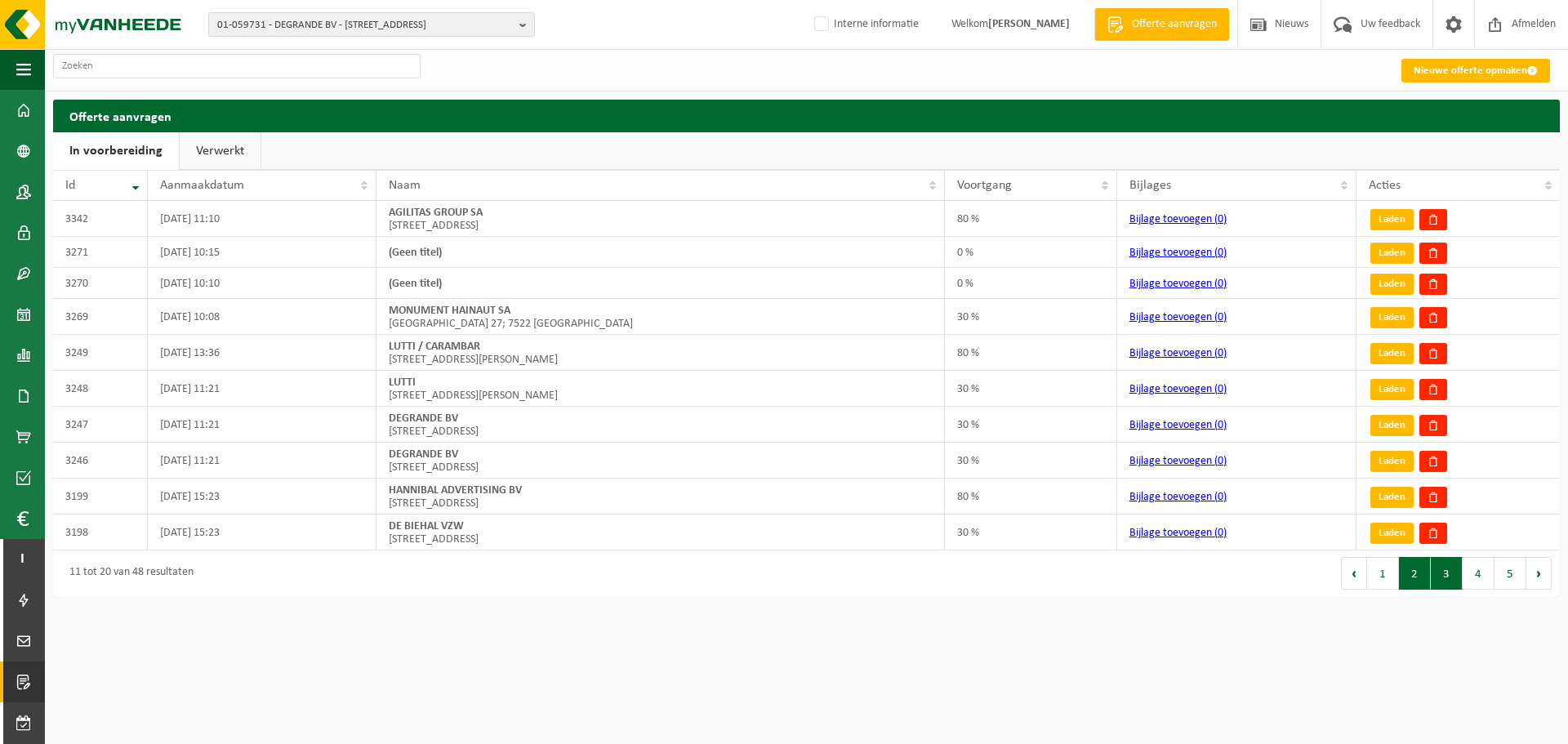
click at [1452, 580] on button "3" at bounding box center [1446, 573] width 32 height 33
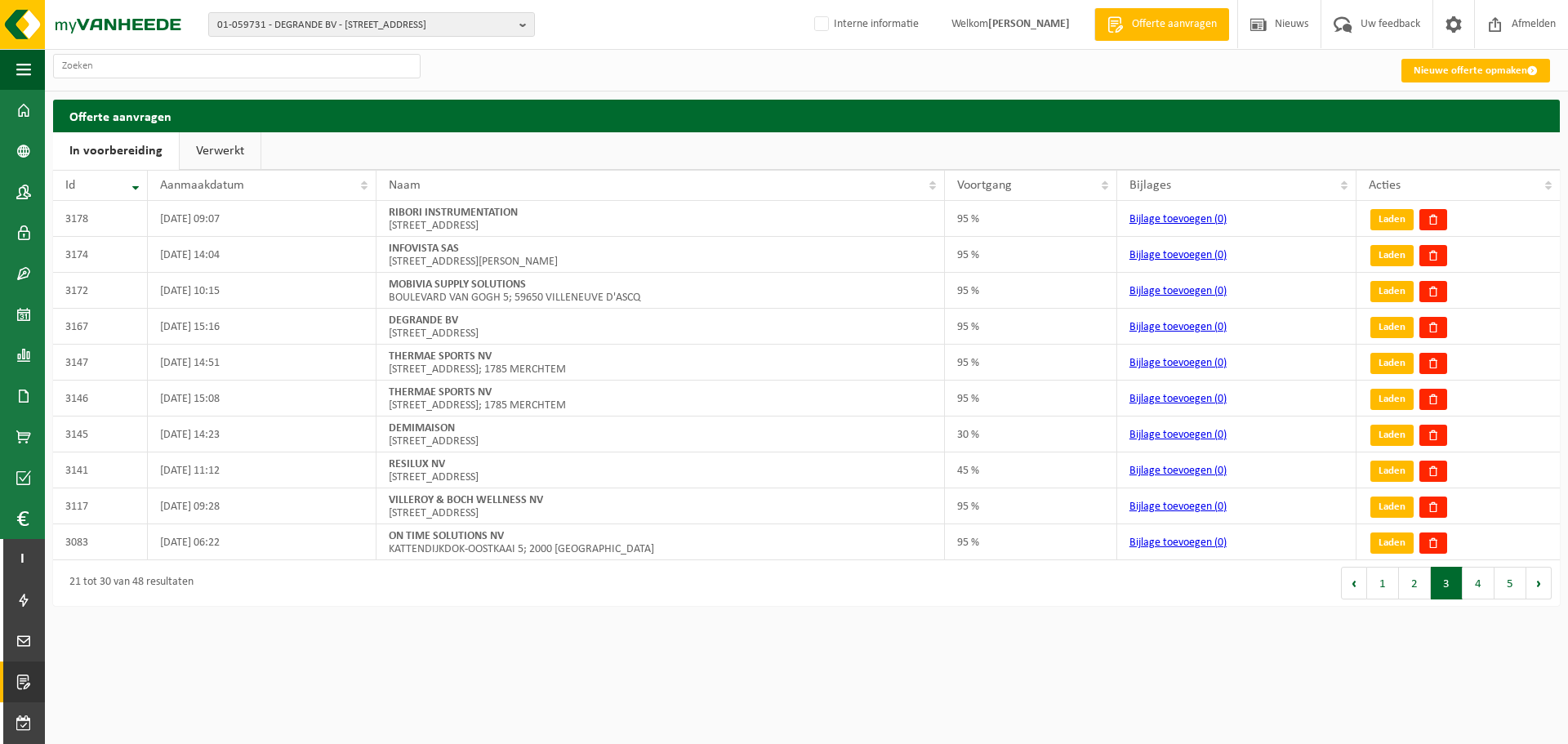
click at [521, 122] on h2 "Offerte aanvragen" at bounding box center [805, 115] width 1506 height 32
click at [666, 88] on div "Nieuwe offerte opmaken" at bounding box center [805, 70] width 1523 height 42
click at [1194, 125] on h2 "Offerte aanvragen" at bounding box center [805, 115] width 1506 height 32
click at [658, 225] on td "RIBORI INSTRUMENTATION [STREET_ADDRESS]" at bounding box center [661, 219] width 569 height 36
click at [798, 94] on div "Nieuwe offerte opmaken Offerte aanvragen In voorbereiding Verwerkt Even geduld.…" at bounding box center [784, 307] width 1568 height 614
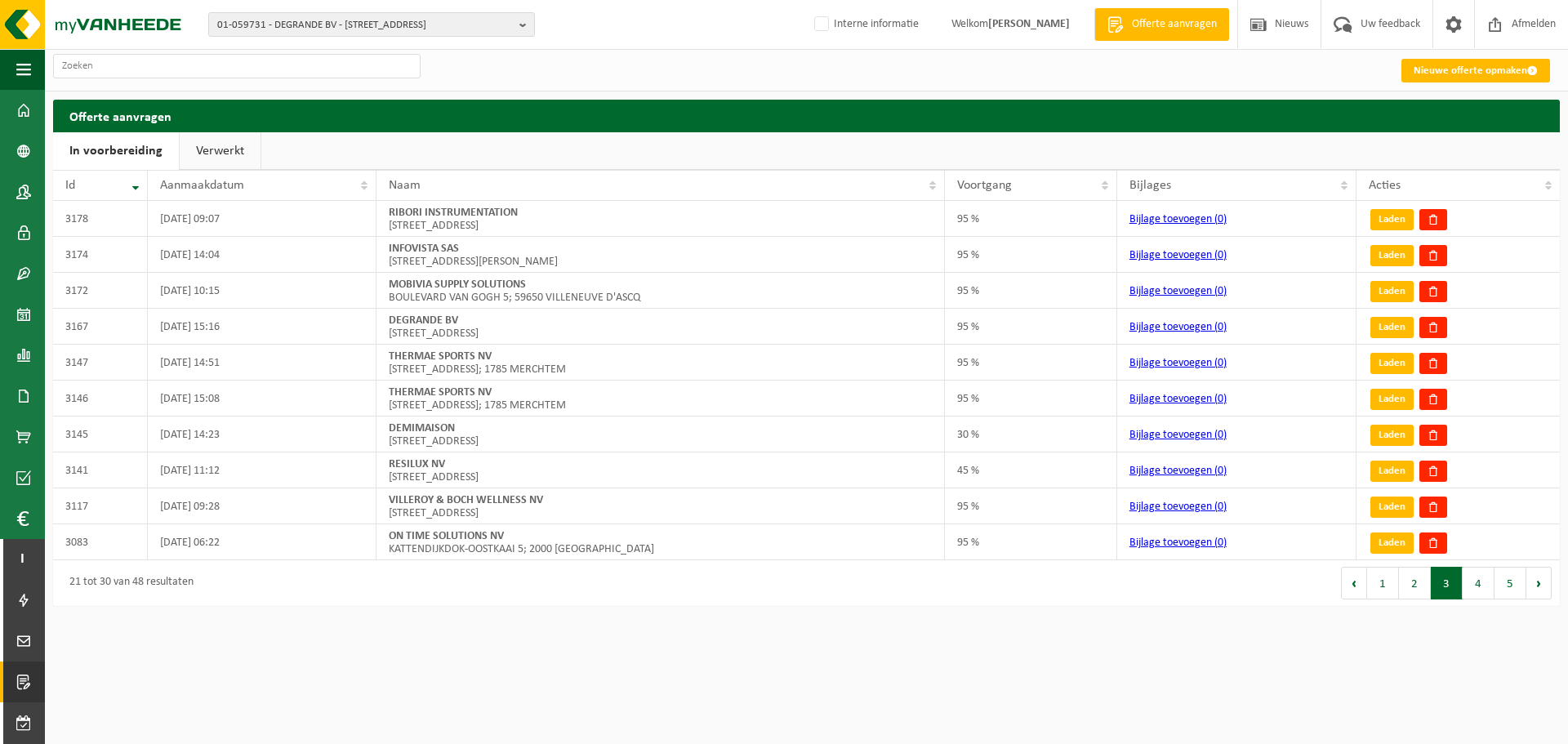
click at [645, 121] on h2 "Offerte aanvragen" at bounding box center [805, 115] width 1506 height 32
click at [775, 661] on html "01-059731 - DEGRANDE BV - [STREET_ADDRESS] BV - [STREET_ADDRESS] [PERSON_NAME] …" at bounding box center [784, 372] width 1568 height 744
click at [951, 637] on html "01-059731 - DEGRANDE BV - [STREET_ADDRESS] BV - [STREET_ADDRESS] [PERSON_NAME] …" at bounding box center [784, 372] width 1568 height 744
click at [27, 61] on span "button" at bounding box center [24, 69] width 15 height 41
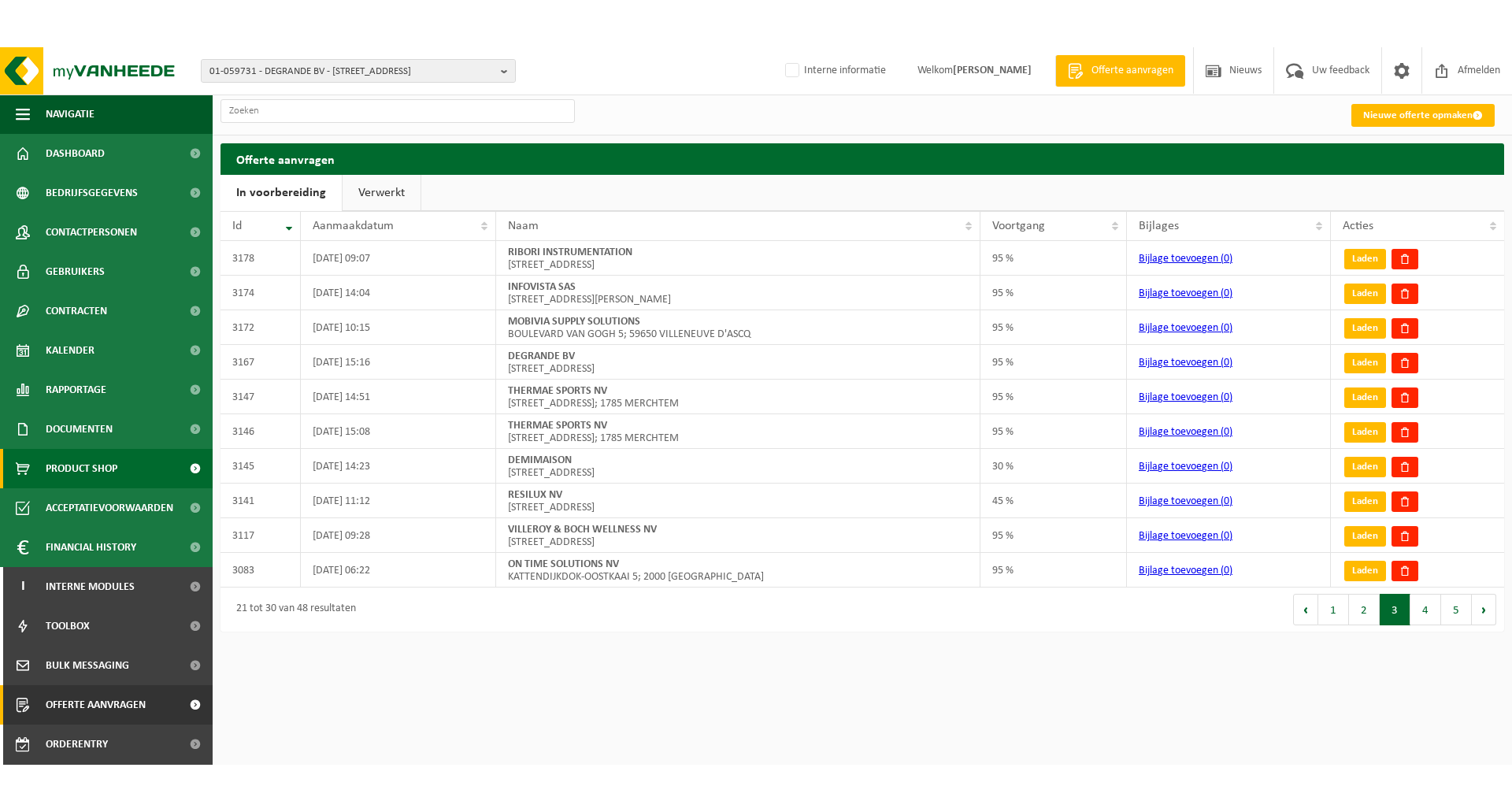
scroll to position [78, 0]
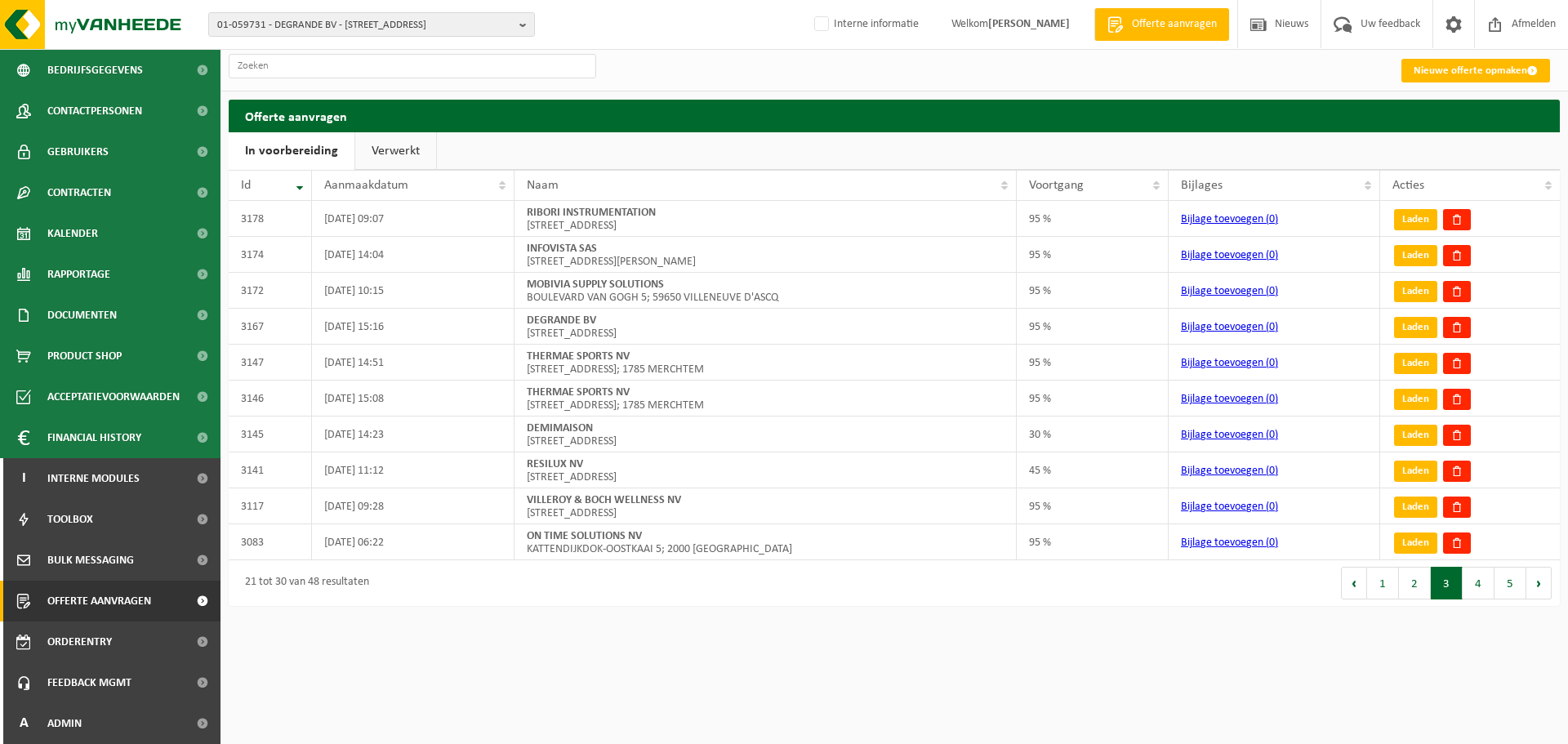
click at [340, 667] on html "01-059731 - DEGRANDE BV - [STREET_ADDRESS] BV - [STREET_ADDRESS] [PERSON_NAME] …" at bounding box center [784, 372] width 1568 height 744
click at [994, 88] on div "Nieuwe offerte opmaken" at bounding box center [894, 70] width 1347 height 42
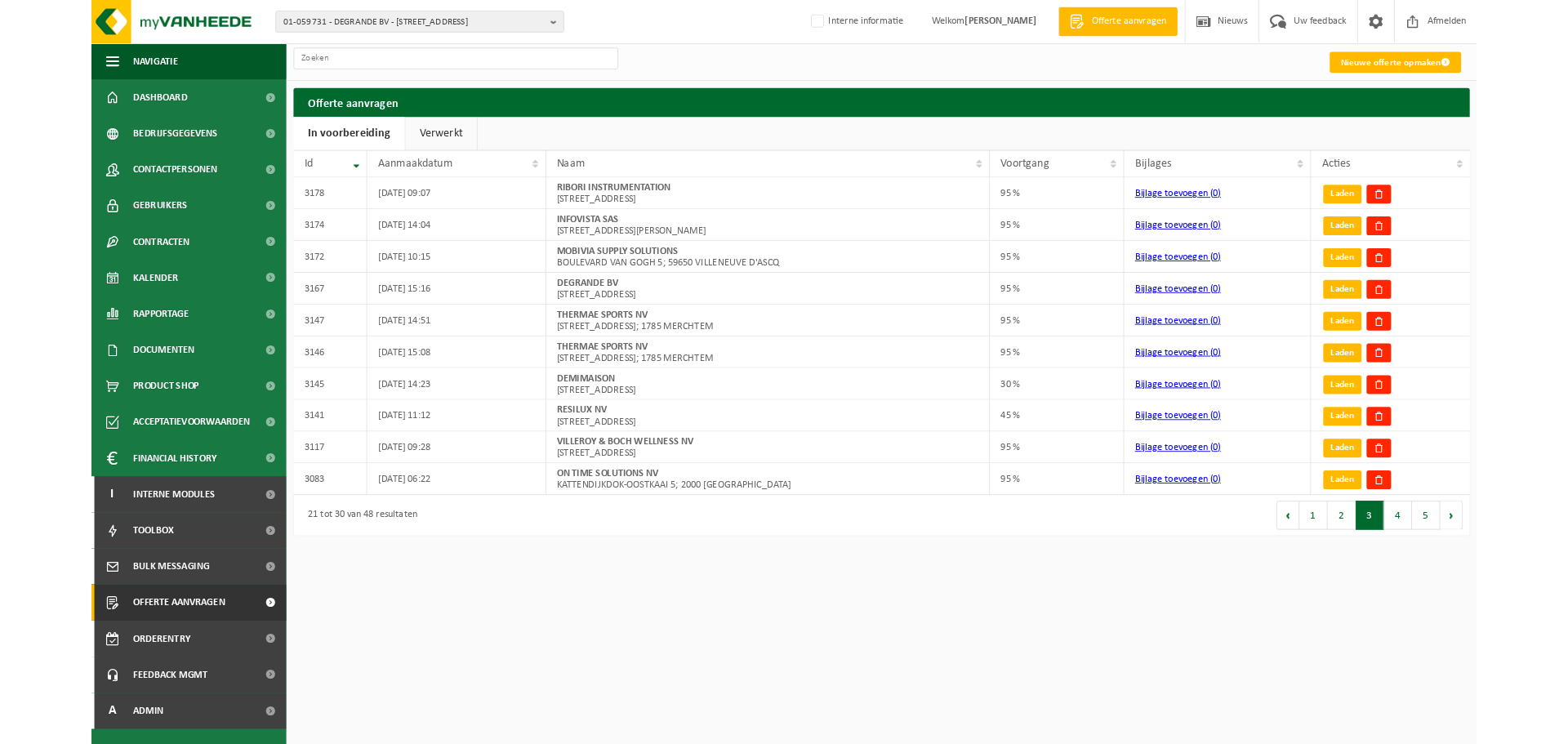
scroll to position [0, 0]
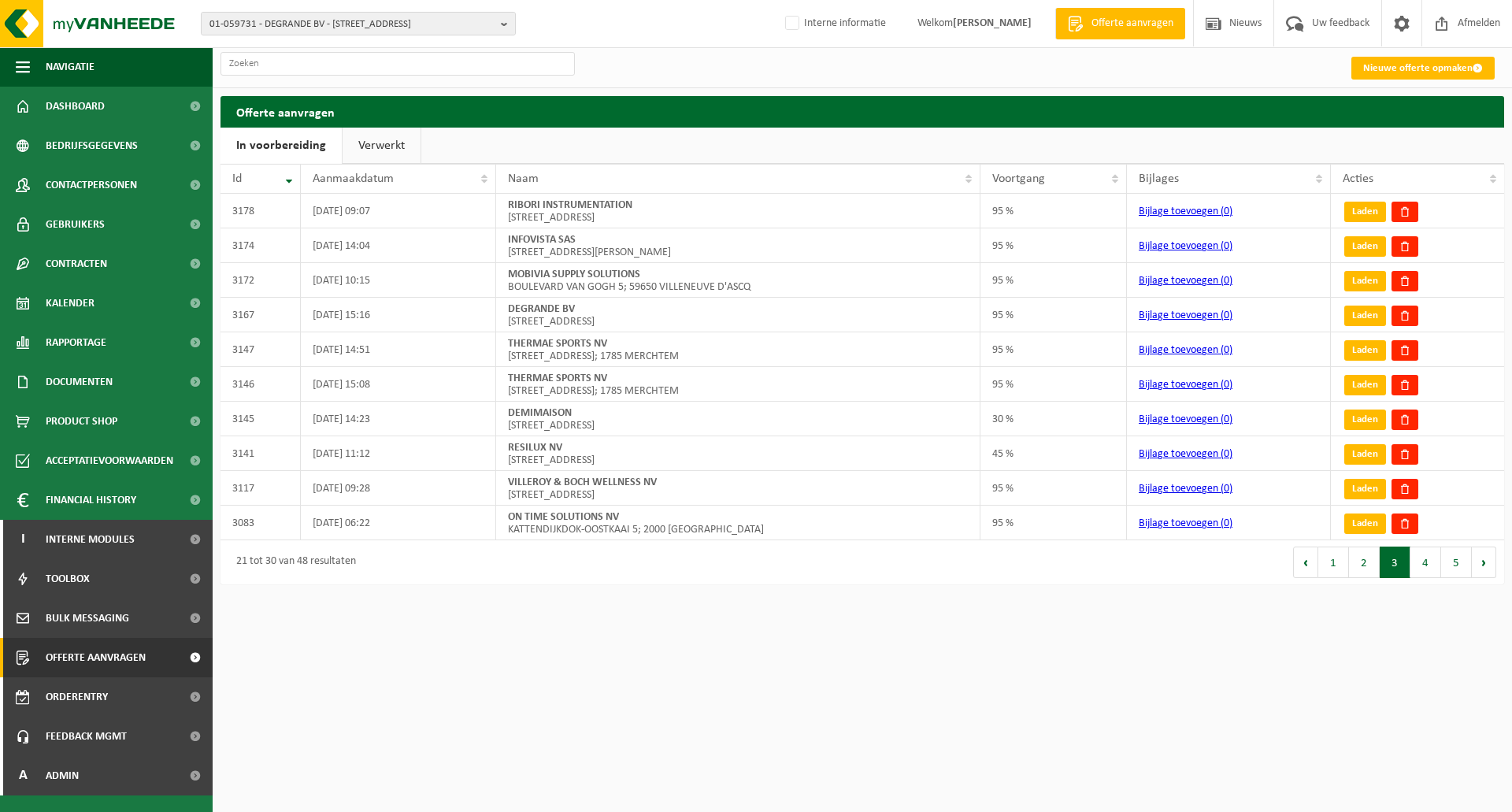
click at [737, 69] on div "Nieuwe offerte opmaken" at bounding box center [862, 67] width 1299 height 40
click at [625, 88] on div "Nieuwe offerte opmaken" at bounding box center [862, 67] width 1299 height 41
click at [689, 71] on div "Nieuwe offerte opmaken" at bounding box center [862, 67] width 1299 height 40
click at [708, 81] on div "Nieuwe offerte opmaken" at bounding box center [862, 67] width 1299 height 40
click at [709, 82] on div "Nieuwe offerte opmaken" at bounding box center [862, 67] width 1299 height 40
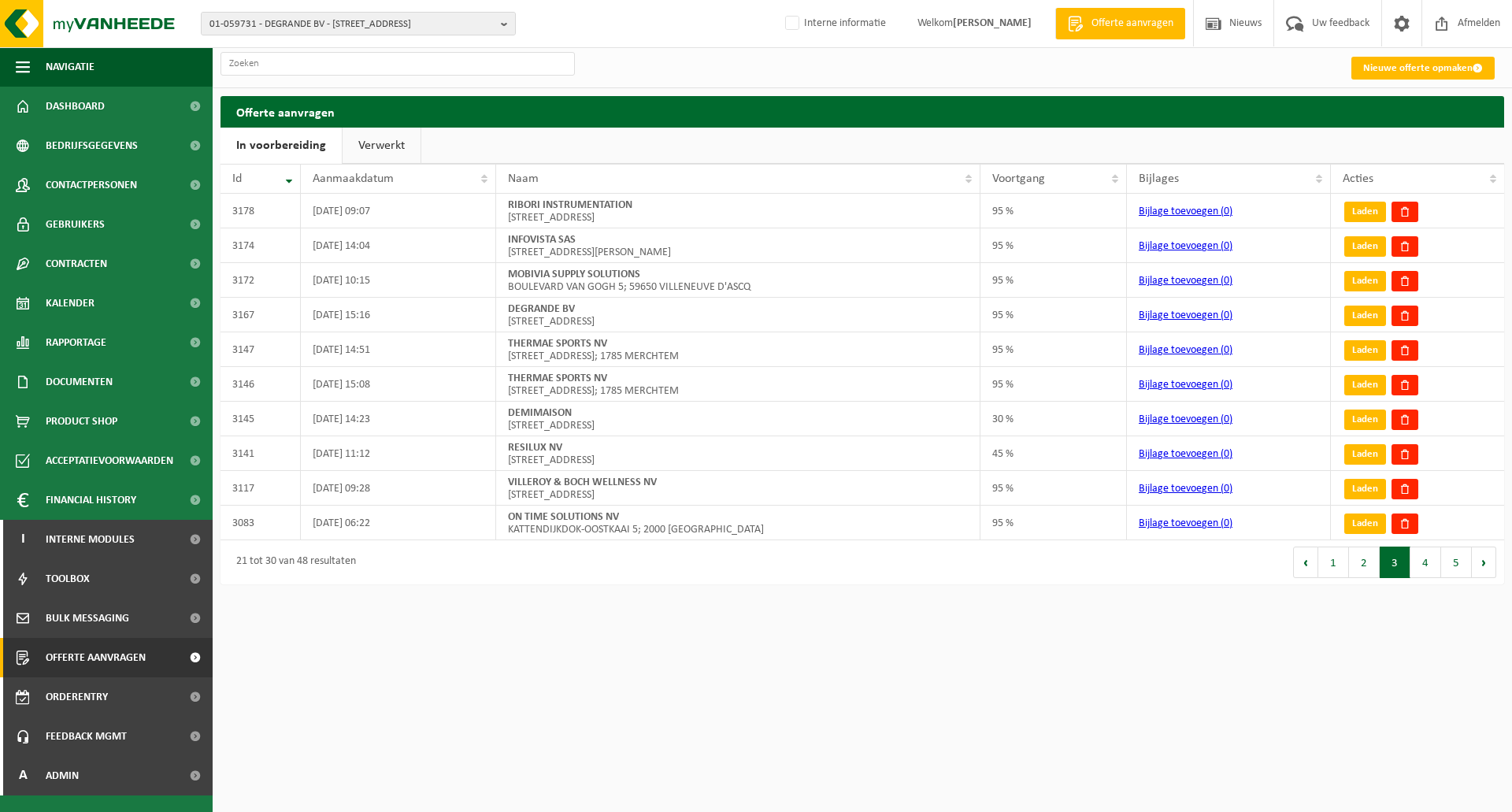
click at [707, 81] on div "Nieuwe offerte opmaken" at bounding box center [862, 67] width 1299 height 40
click at [661, 59] on div "Nieuwe offerte opmaken" at bounding box center [862, 67] width 1299 height 40
click at [680, 69] on div "Nieuwe offerte opmaken" at bounding box center [862, 67] width 1299 height 40
click at [691, 124] on h2 "Offerte aanvragen" at bounding box center [862, 111] width 1283 height 31
click at [689, 121] on h2 "Offerte aanvragen" at bounding box center [862, 111] width 1283 height 31
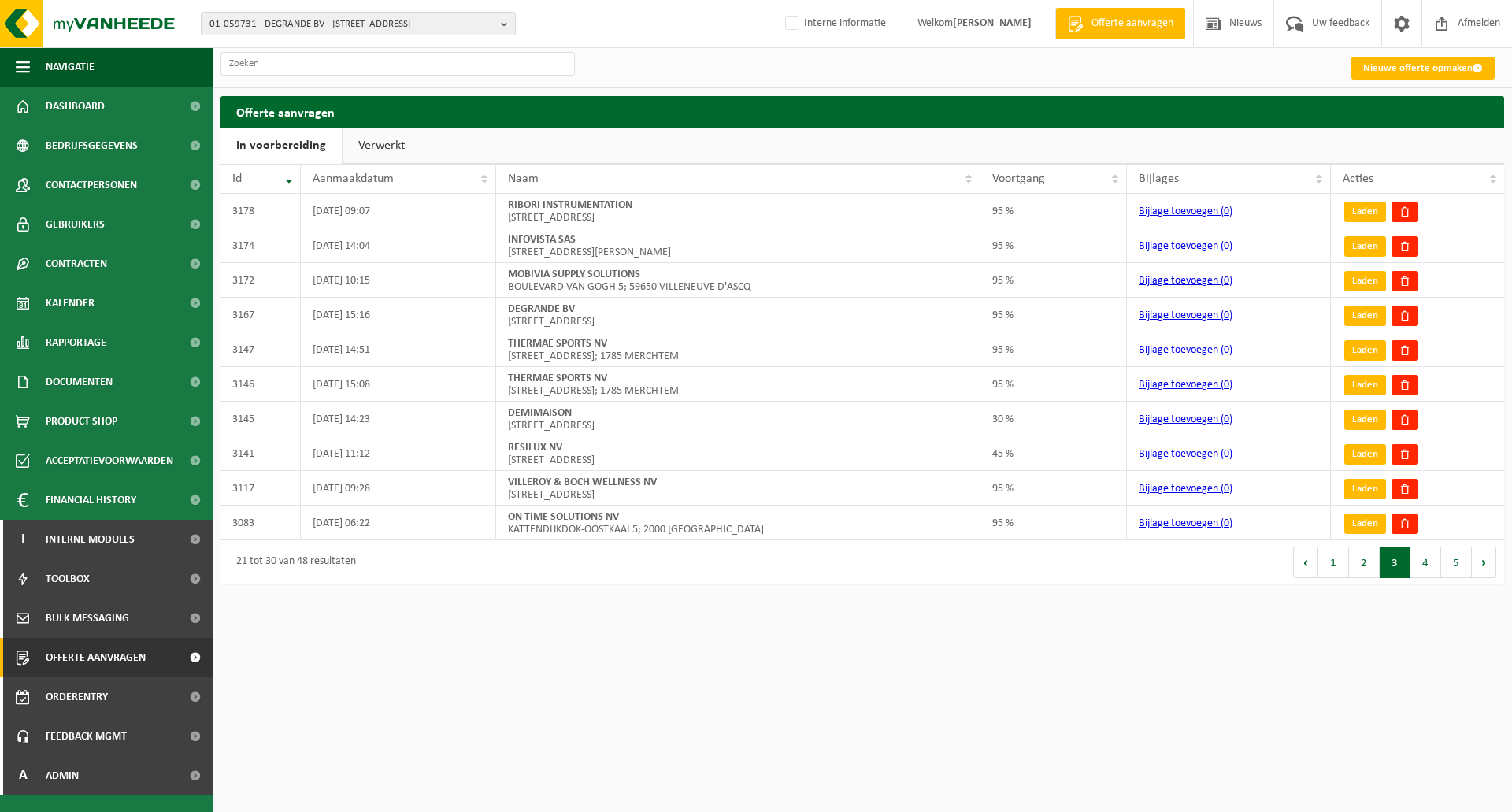
drag, startPoint x: 647, startPoint y: 70, endPoint x: 640, endPoint y: 81, distance: 13.0
click at [647, 69] on div "Nieuwe offerte opmaken" at bounding box center [862, 67] width 1299 height 40
click at [625, 59] on div "Nieuwe offerte opmaken" at bounding box center [862, 67] width 1299 height 40
click at [415, 62] on input "text" at bounding box center [397, 63] width 355 height 24
drag, startPoint x: 711, startPoint y: 59, endPoint x: 721, endPoint y: 61, distance: 10.2
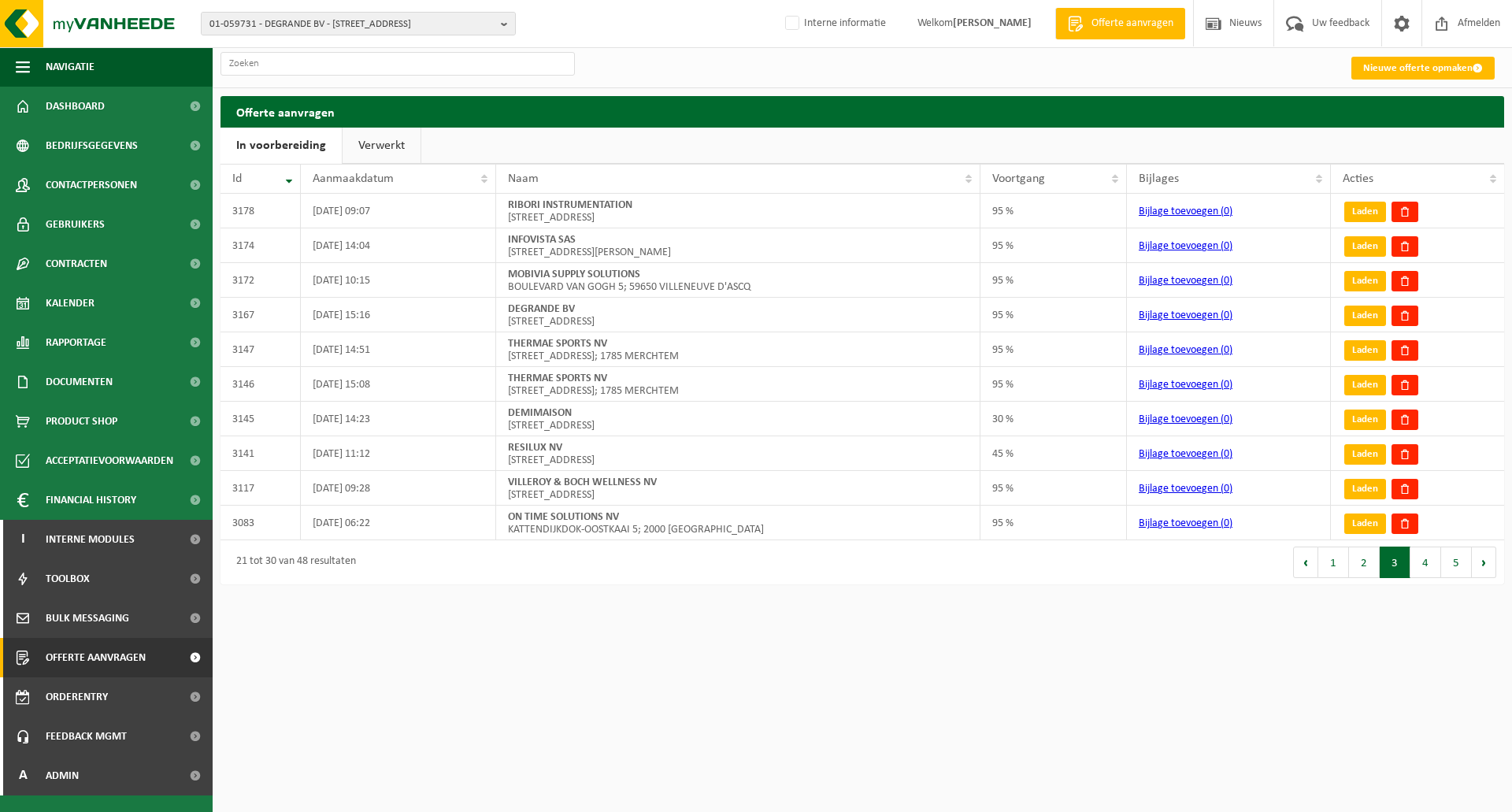
click at [711, 58] on div "Nieuwe offerte opmaken" at bounding box center [862, 67] width 1299 height 40
click at [731, 717] on html "01-059731 - DEGRANDE BV - [STREET_ADDRESS] BV - [STREET_ADDRESS] [PERSON_NAME] …" at bounding box center [756, 406] width 1512 height 812
